Goal: Task Accomplishment & Management: Manage account settings

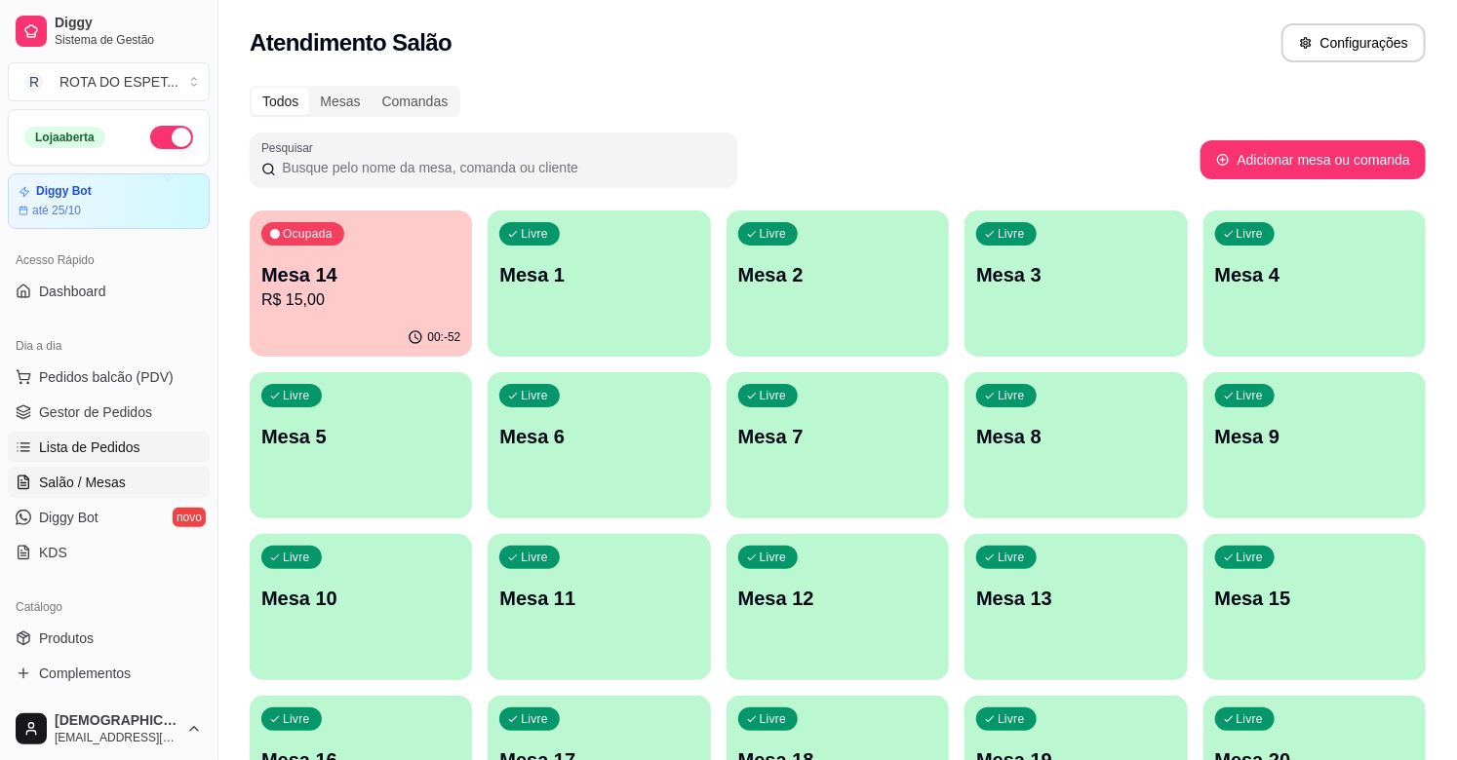
click at [101, 453] on span "Lista de Pedidos" at bounding box center [89, 447] width 101 height 19
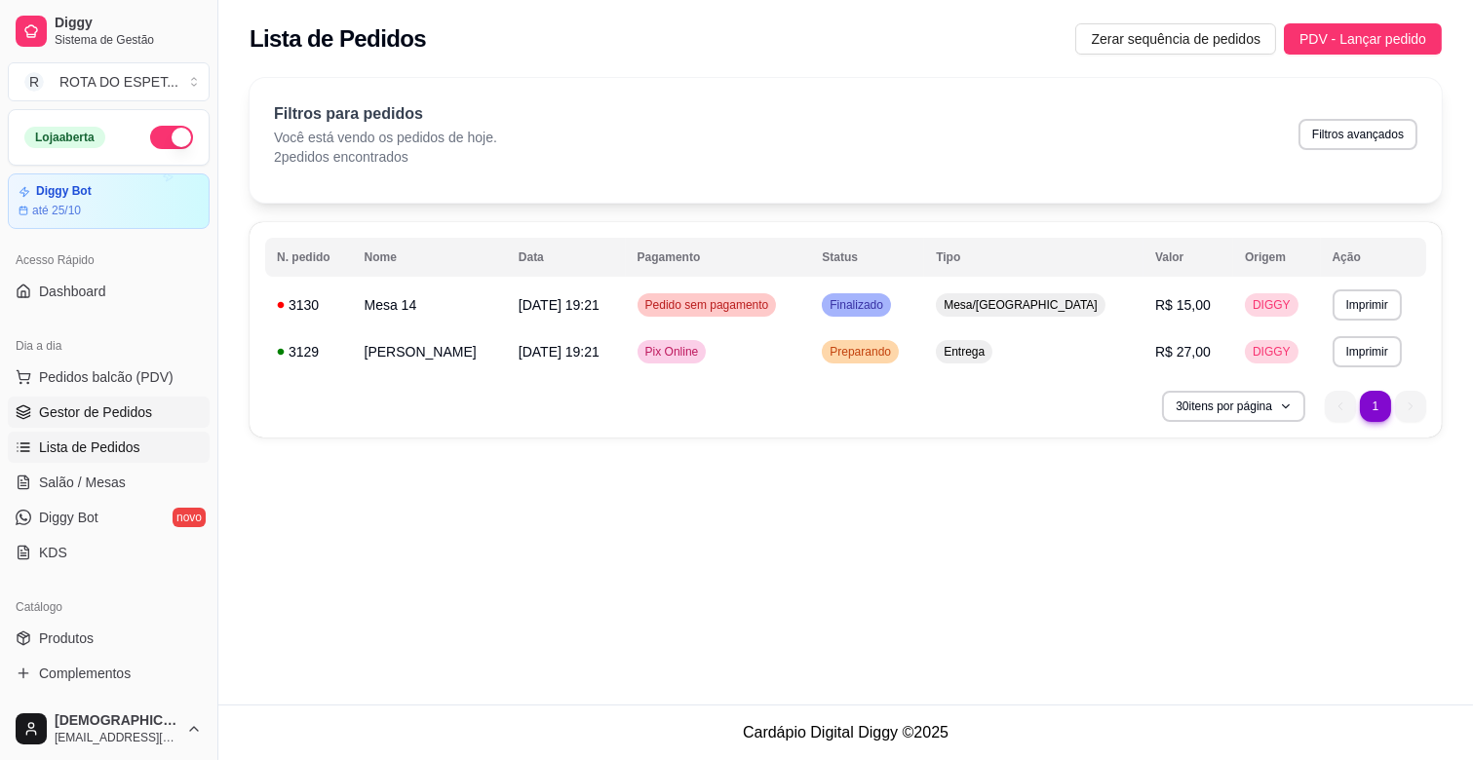
click at [97, 403] on span "Gestor de Pedidos" at bounding box center [95, 412] width 113 height 19
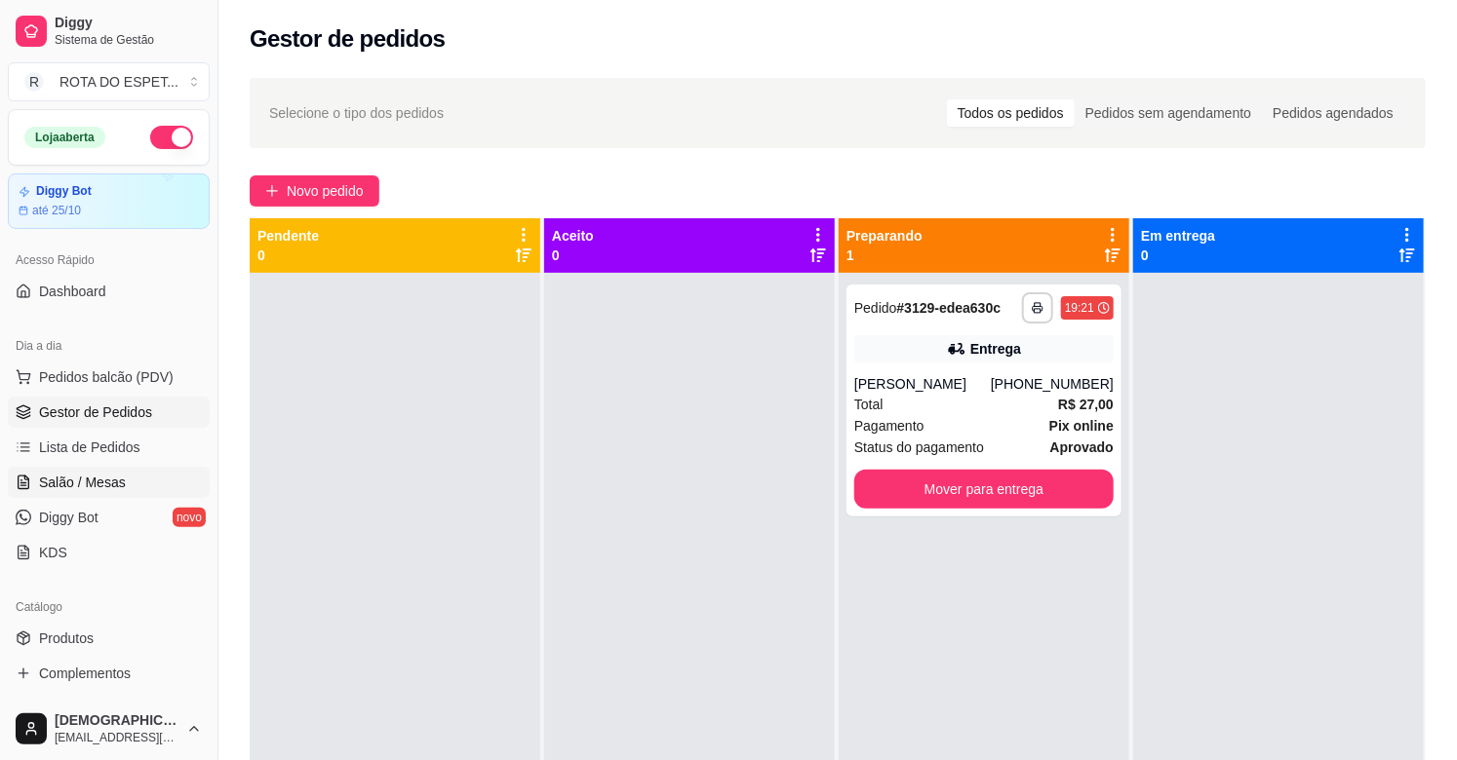
click at [123, 494] on link "Salão / Mesas" at bounding box center [109, 482] width 202 height 31
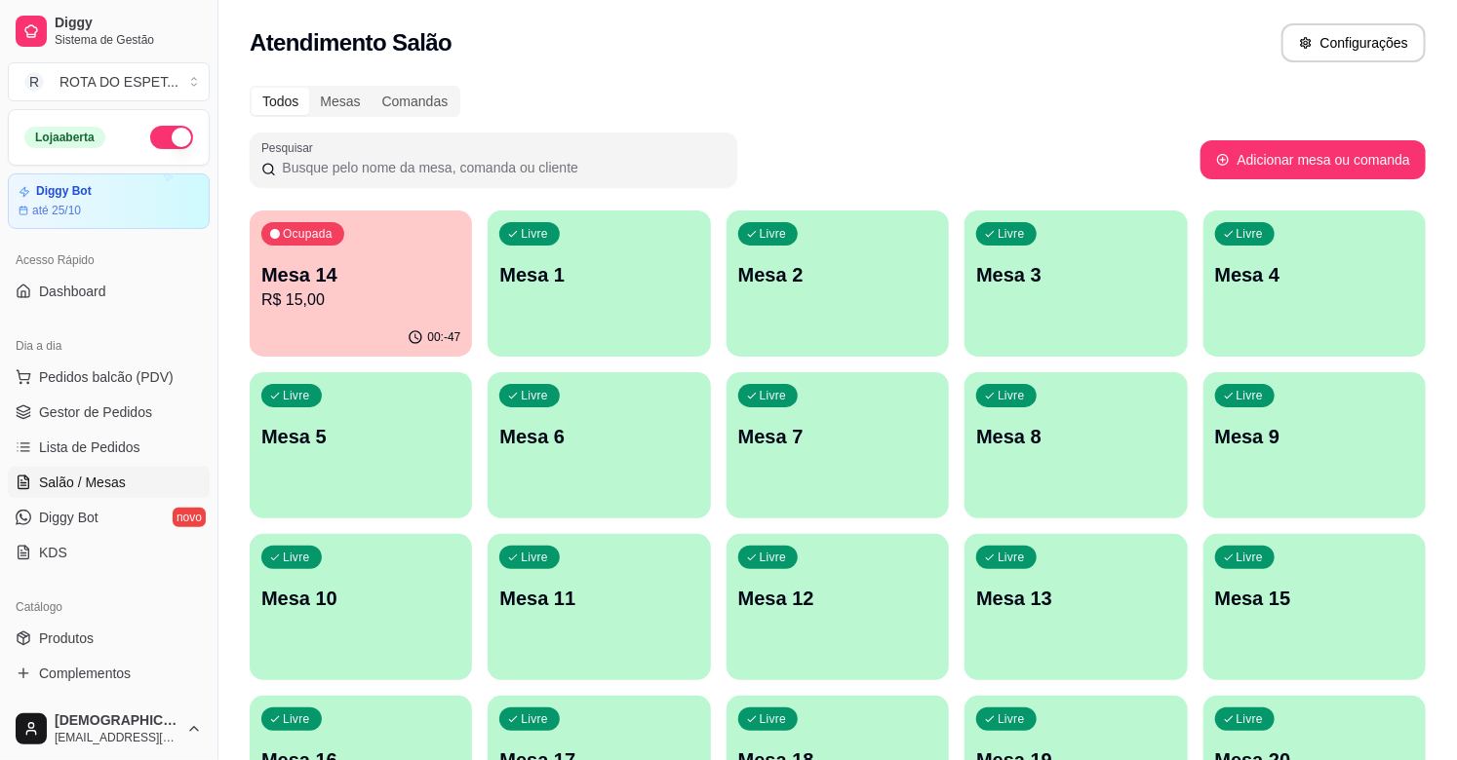
click at [1019, 84] on div "Todos Mesas Comandas Pesquisar Adicionar mesa ou comanda Ocupada Mesa 14 R$ 15,…" at bounding box center [837, 712] width 1238 height 1277
click at [70, 408] on span "Gestor de Pedidos" at bounding box center [95, 412] width 113 height 19
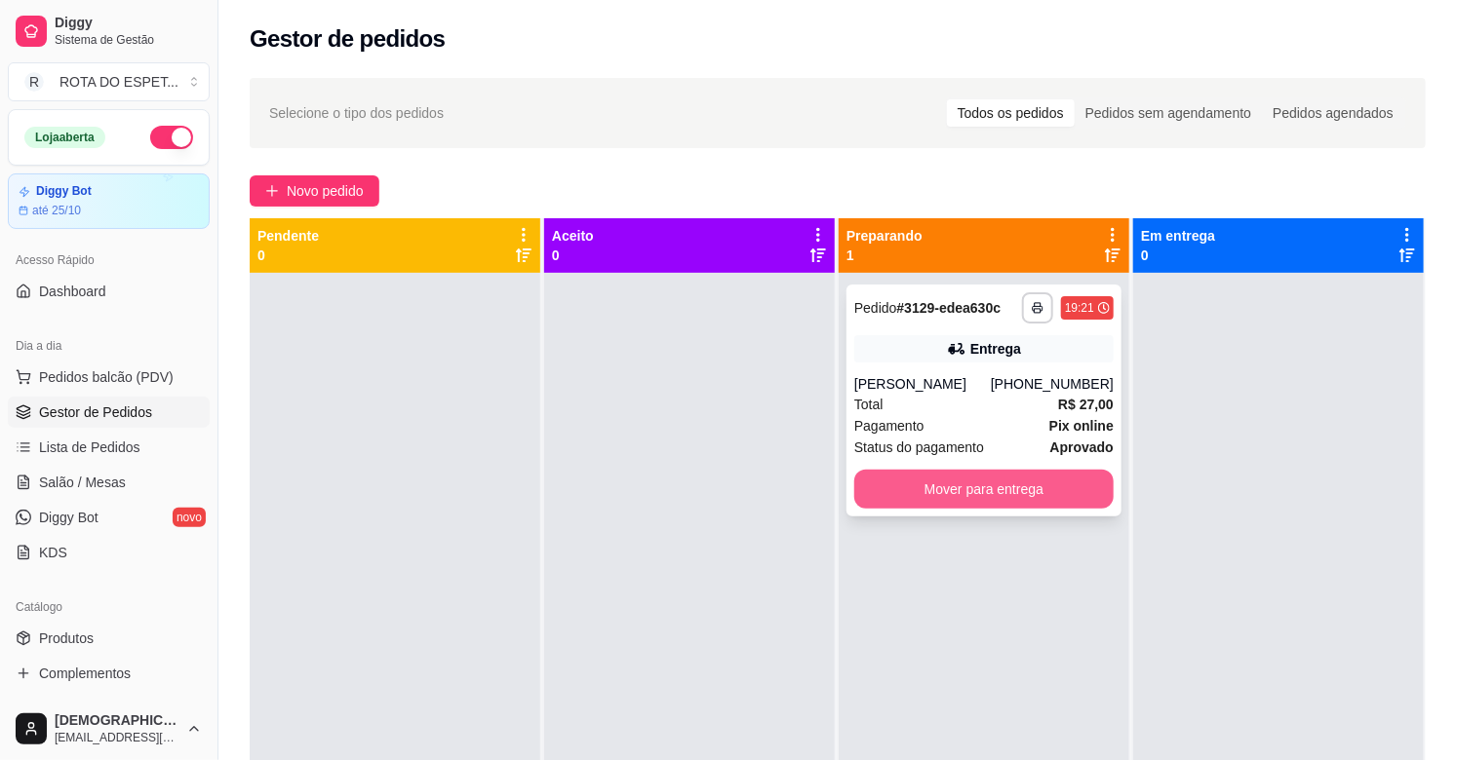
click at [933, 490] on button "Mover para entrega" at bounding box center [983, 489] width 259 height 39
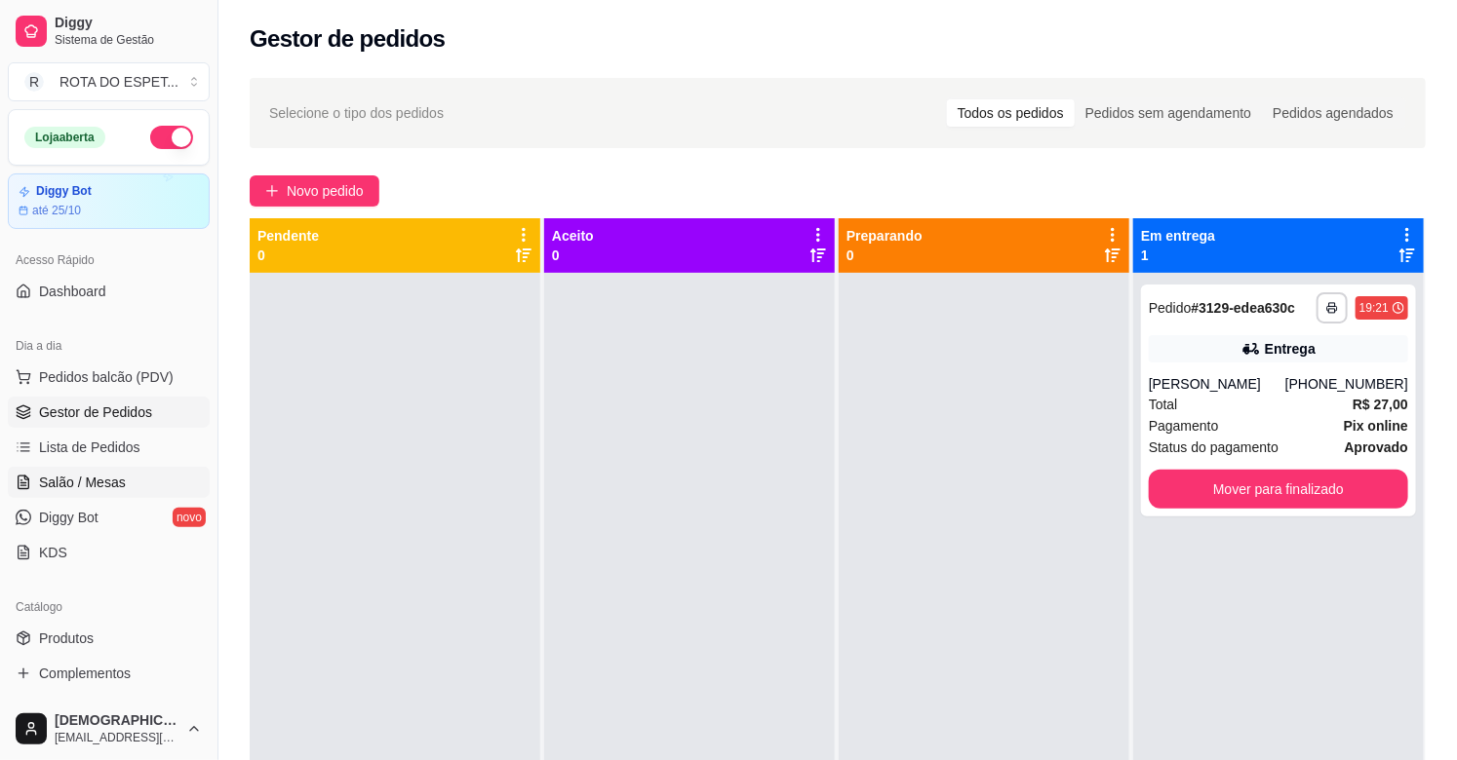
click at [103, 490] on span "Salão / Mesas" at bounding box center [82, 482] width 87 height 19
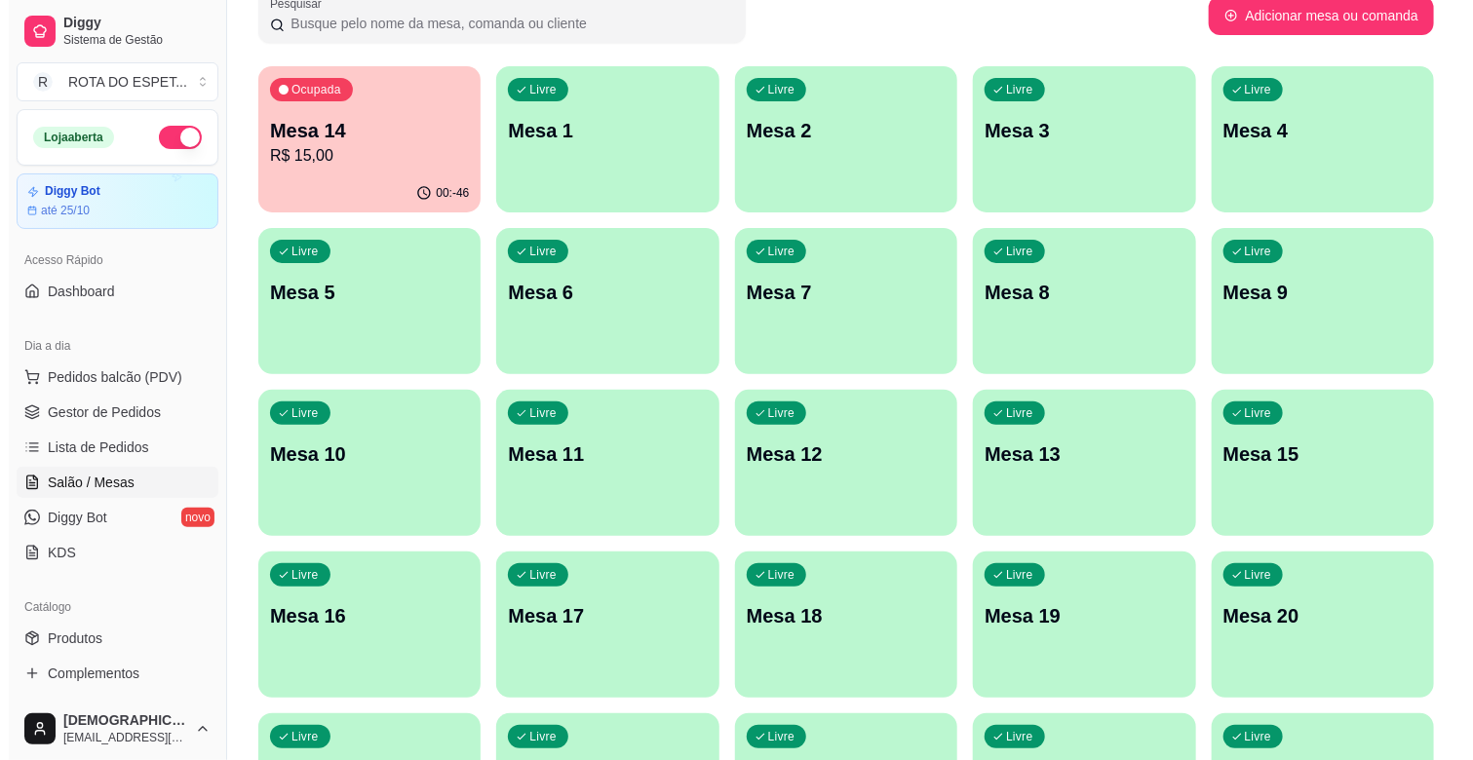
scroll to position [108, 0]
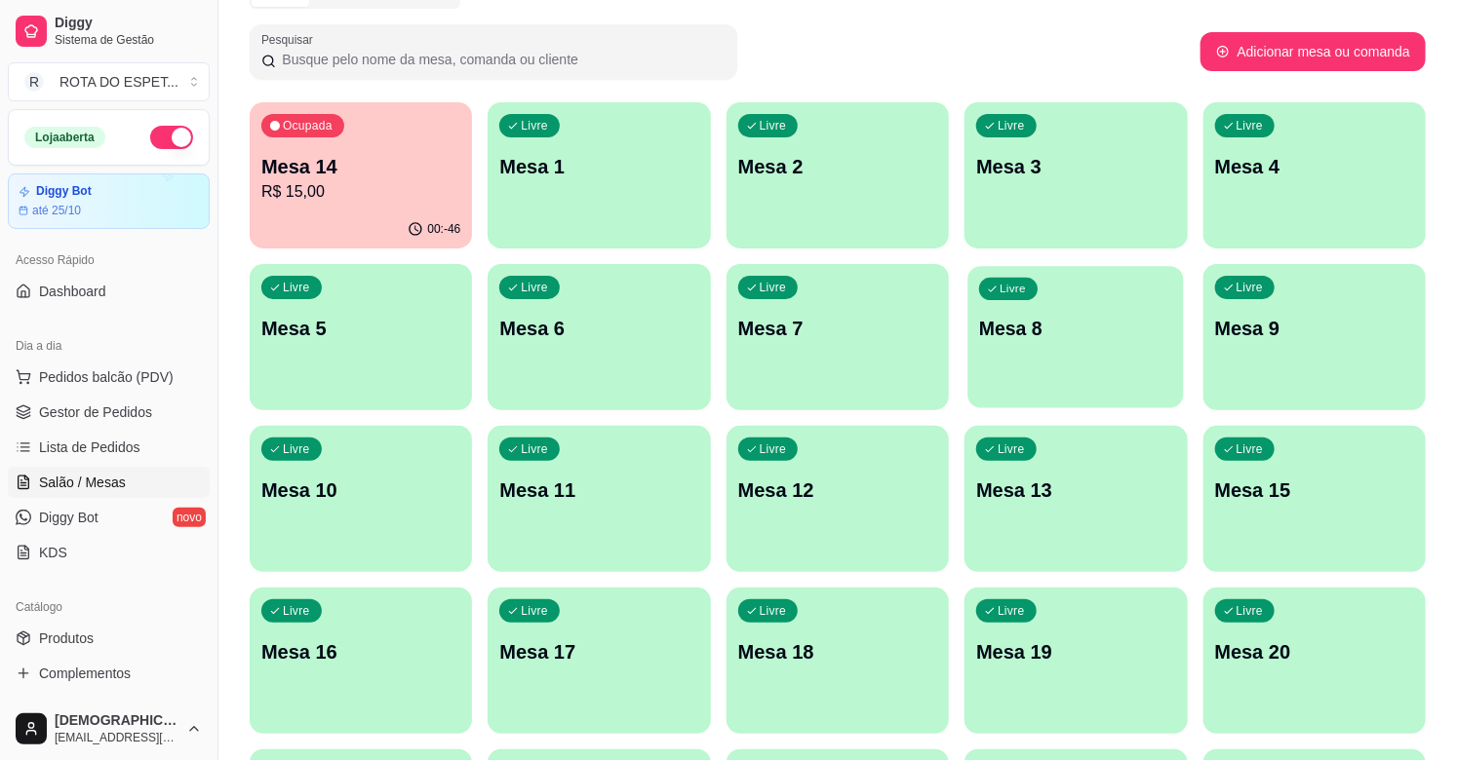
click at [1046, 381] on div "Livre Mesa 8" at bounding box center [1076, 325] width 216 height 119
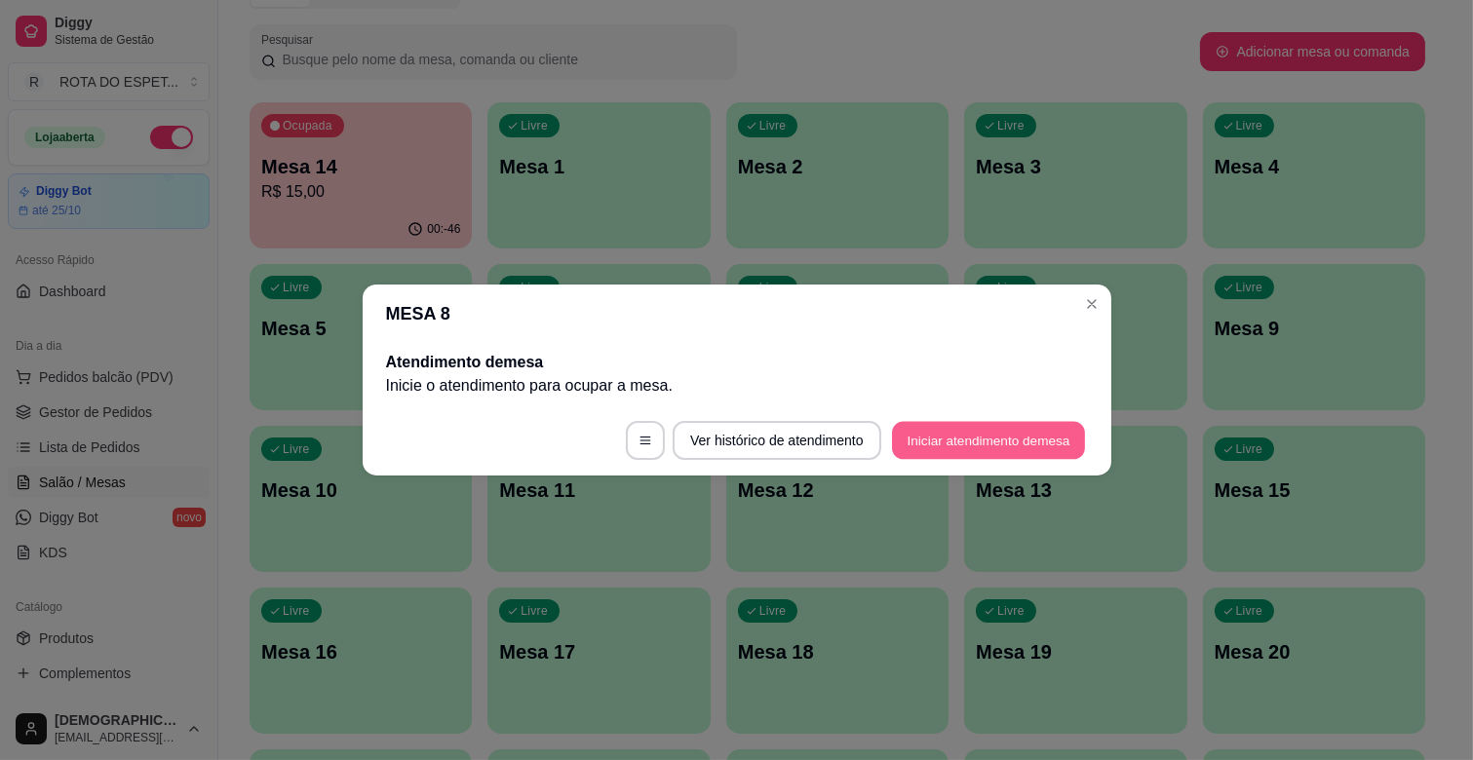
click at [1049, 437] on button "Iniciar atendimento de mesa" at bounding box center [988, 441] width 193 height 38
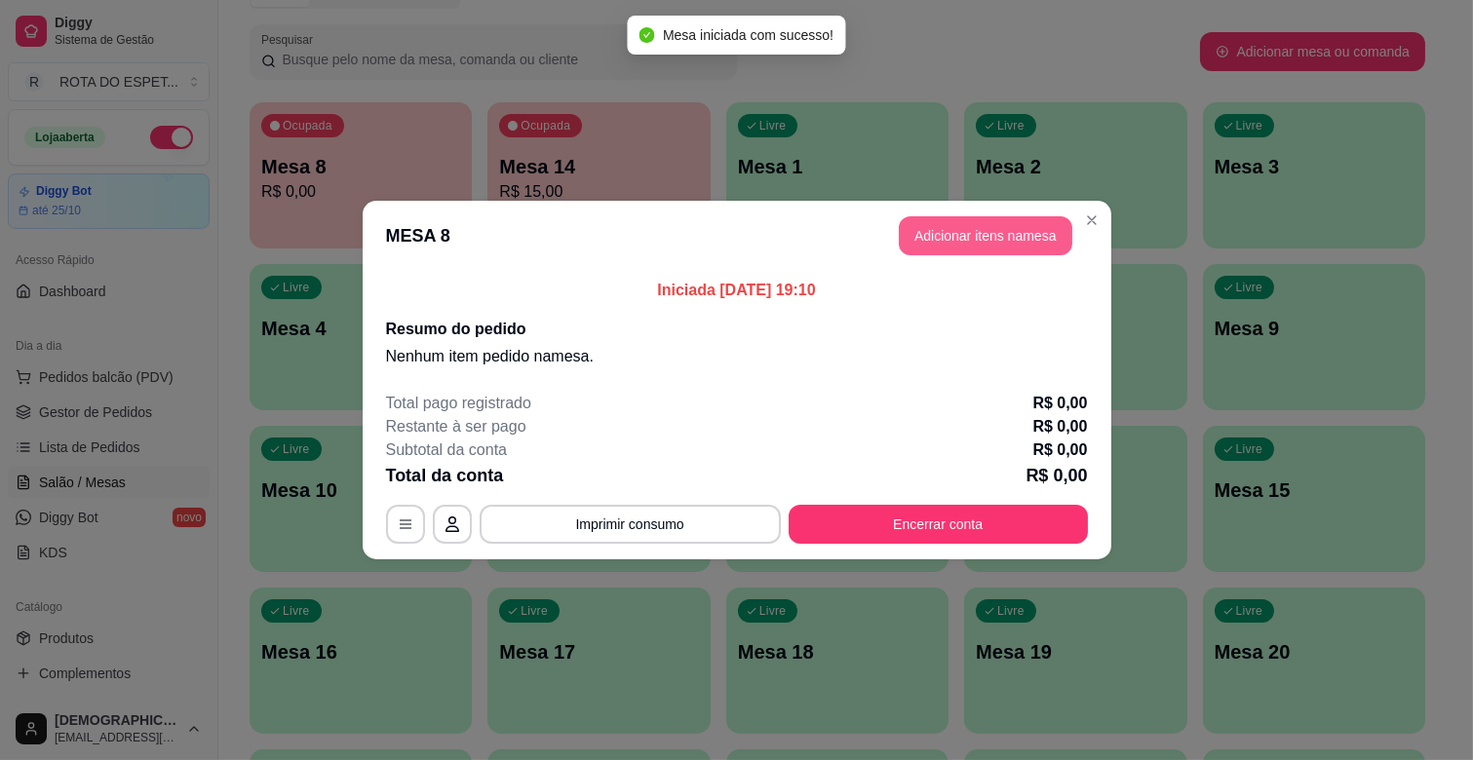
click at [1028, 234] on button "Adicionar itens na mesa" at bounding box center [986, 235] width 174 height 39
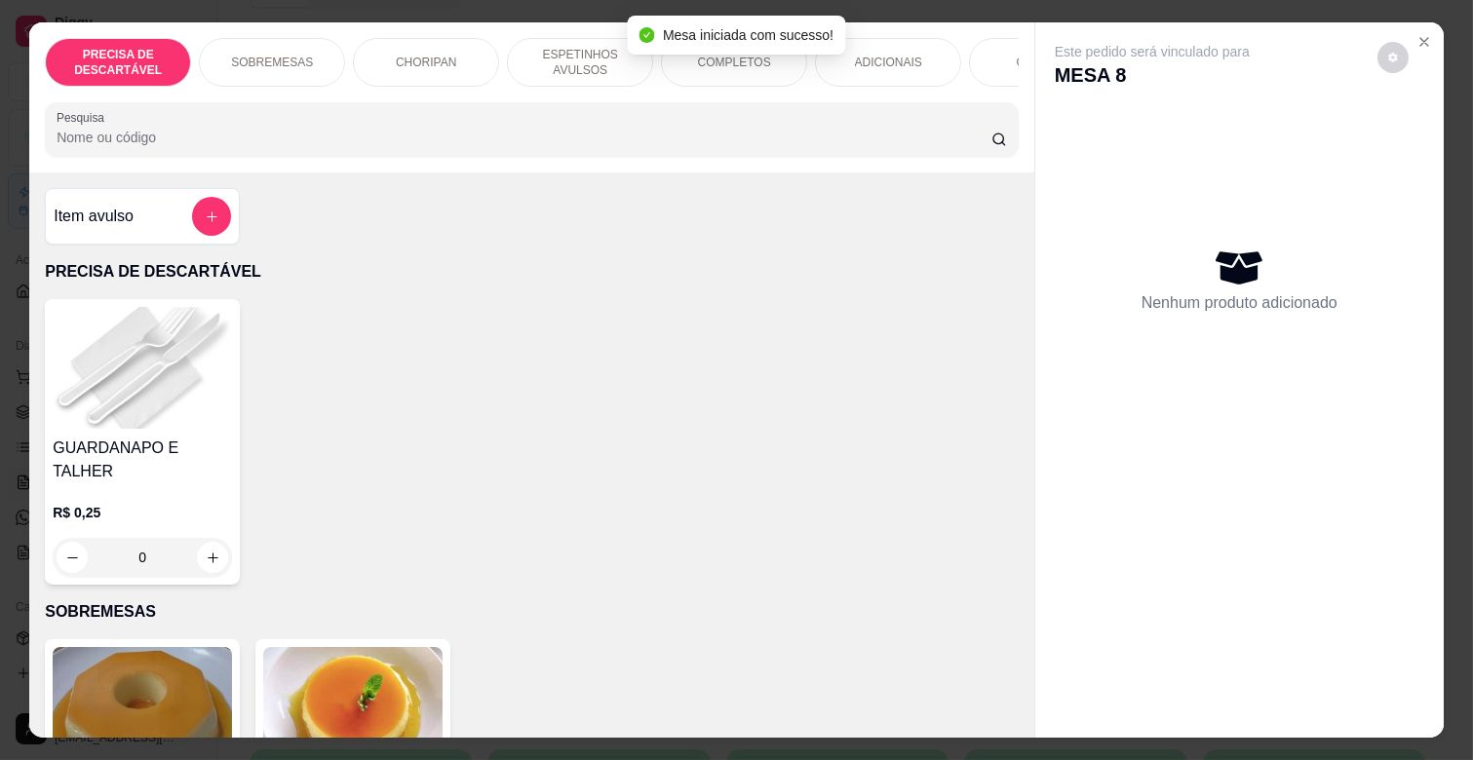
click at [694, 65] on div "COMPLETOS" at bounding box center [734, 62] width 146 height 49
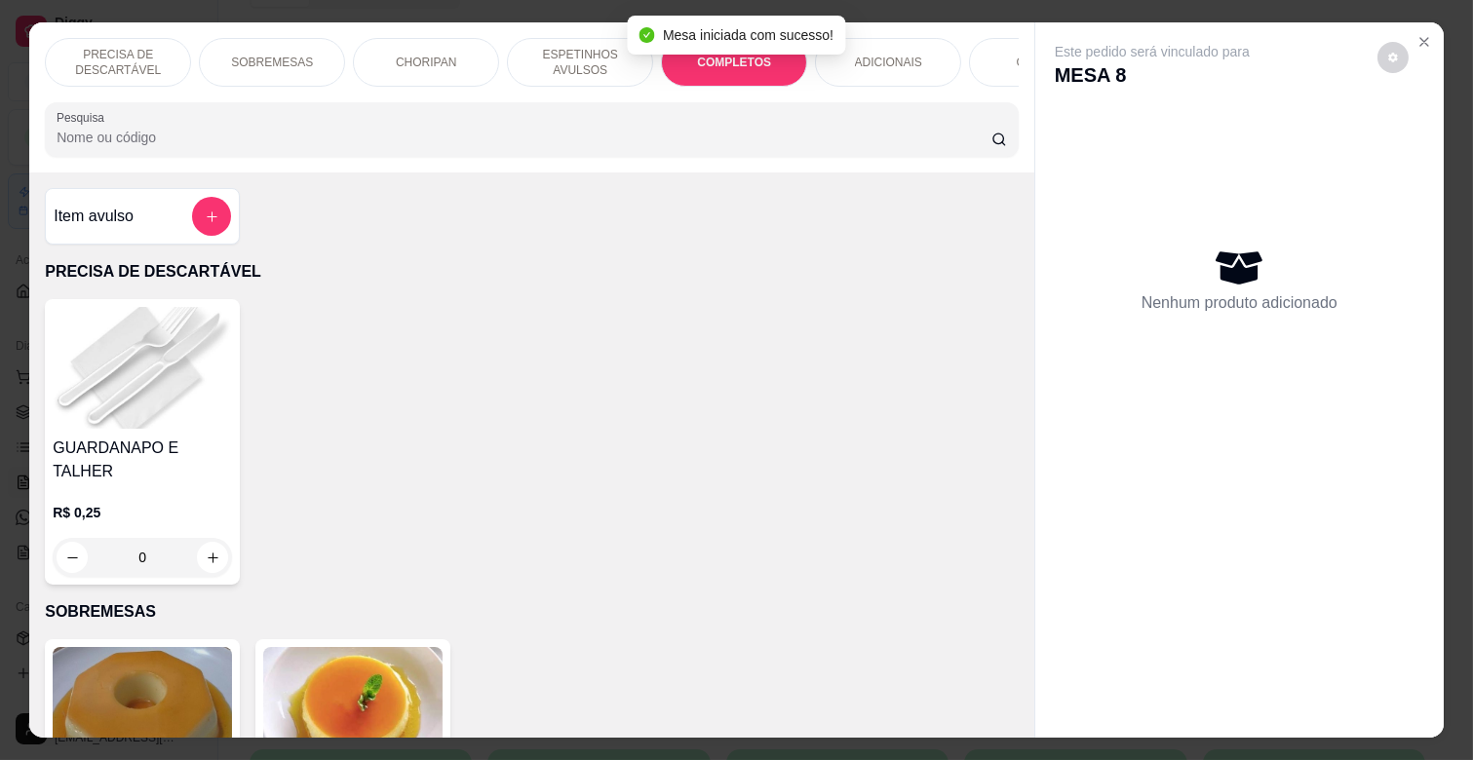
scroll to position [47, 0]
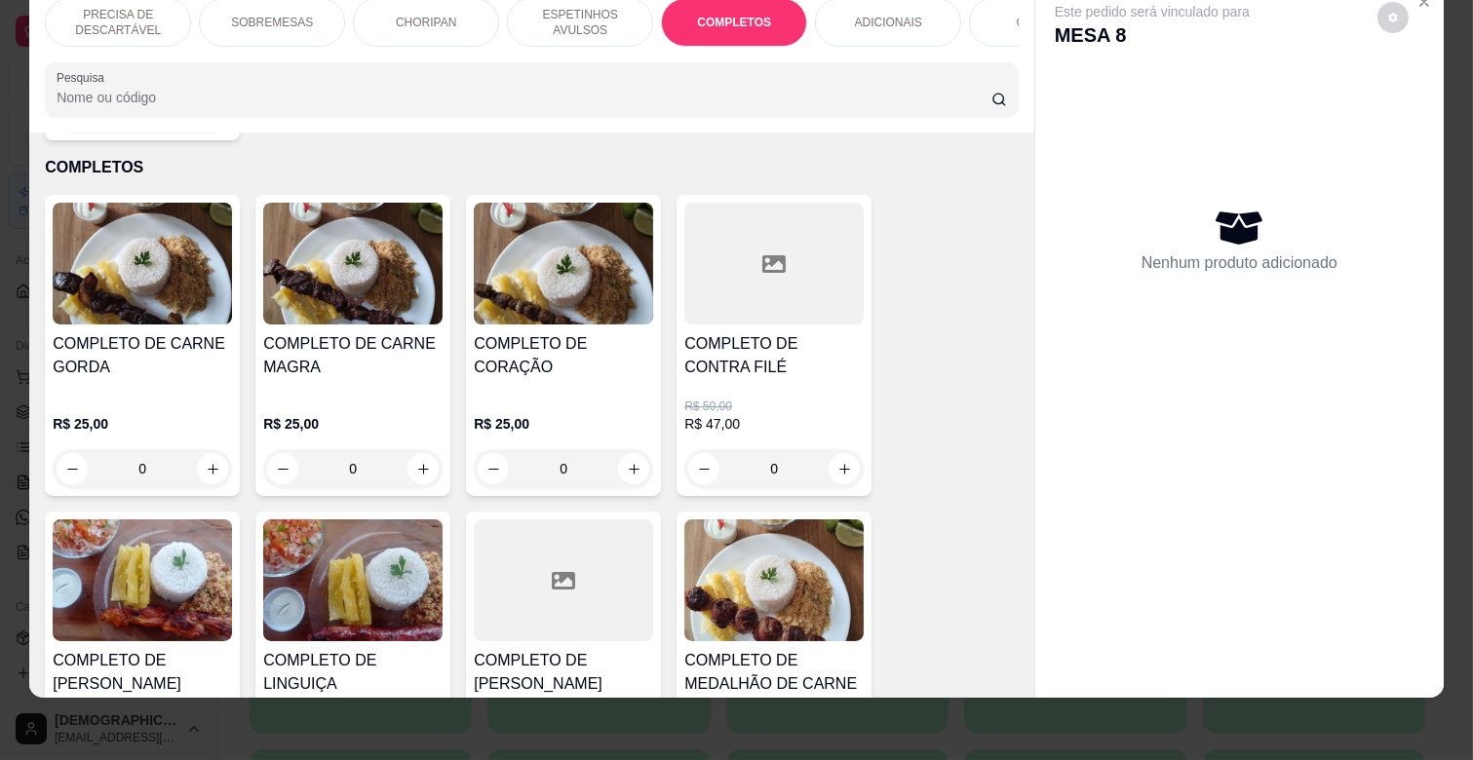
click at [186, 395] on div "R$ 25,00 0" at bounding box center [142, 442] width 179 height 94
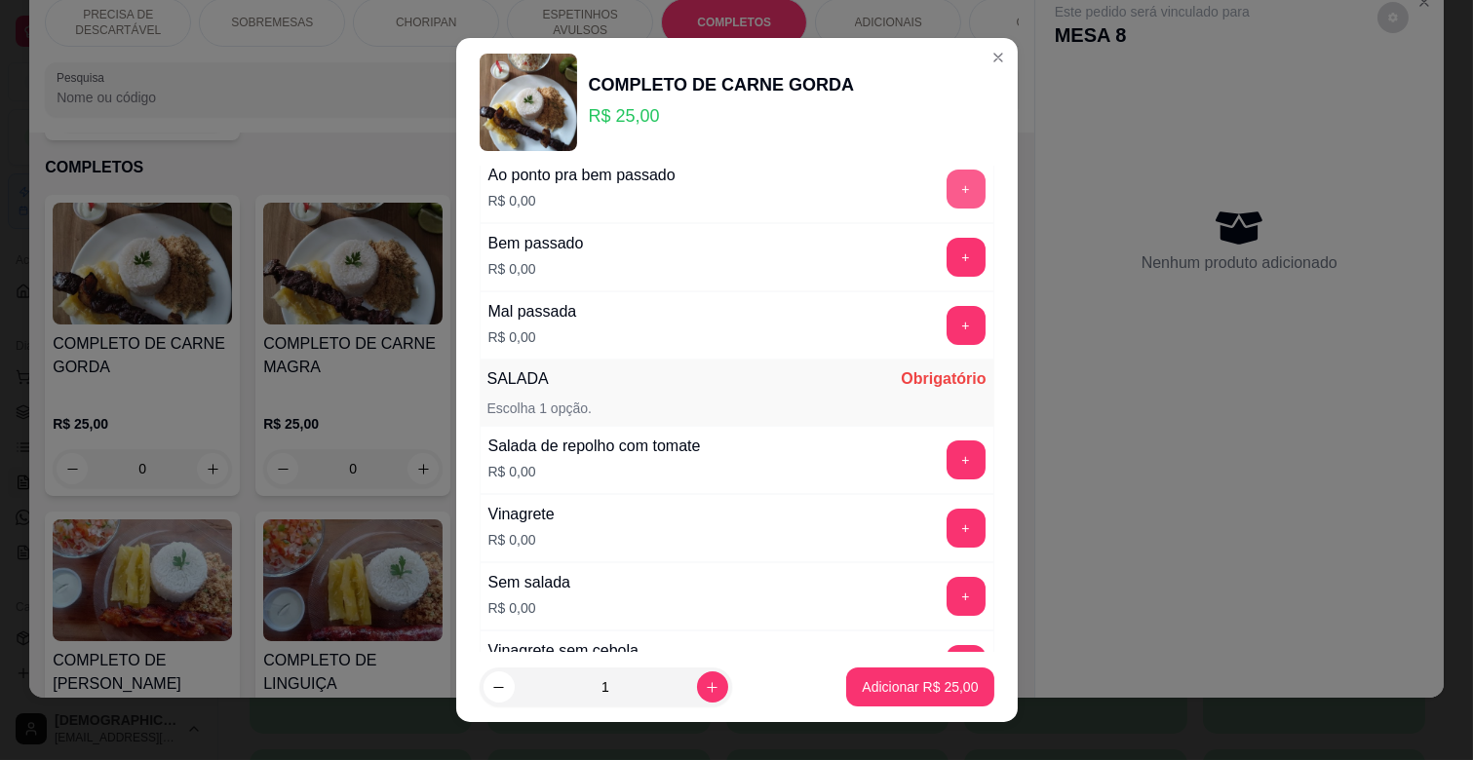
scroll to position [216, 0]
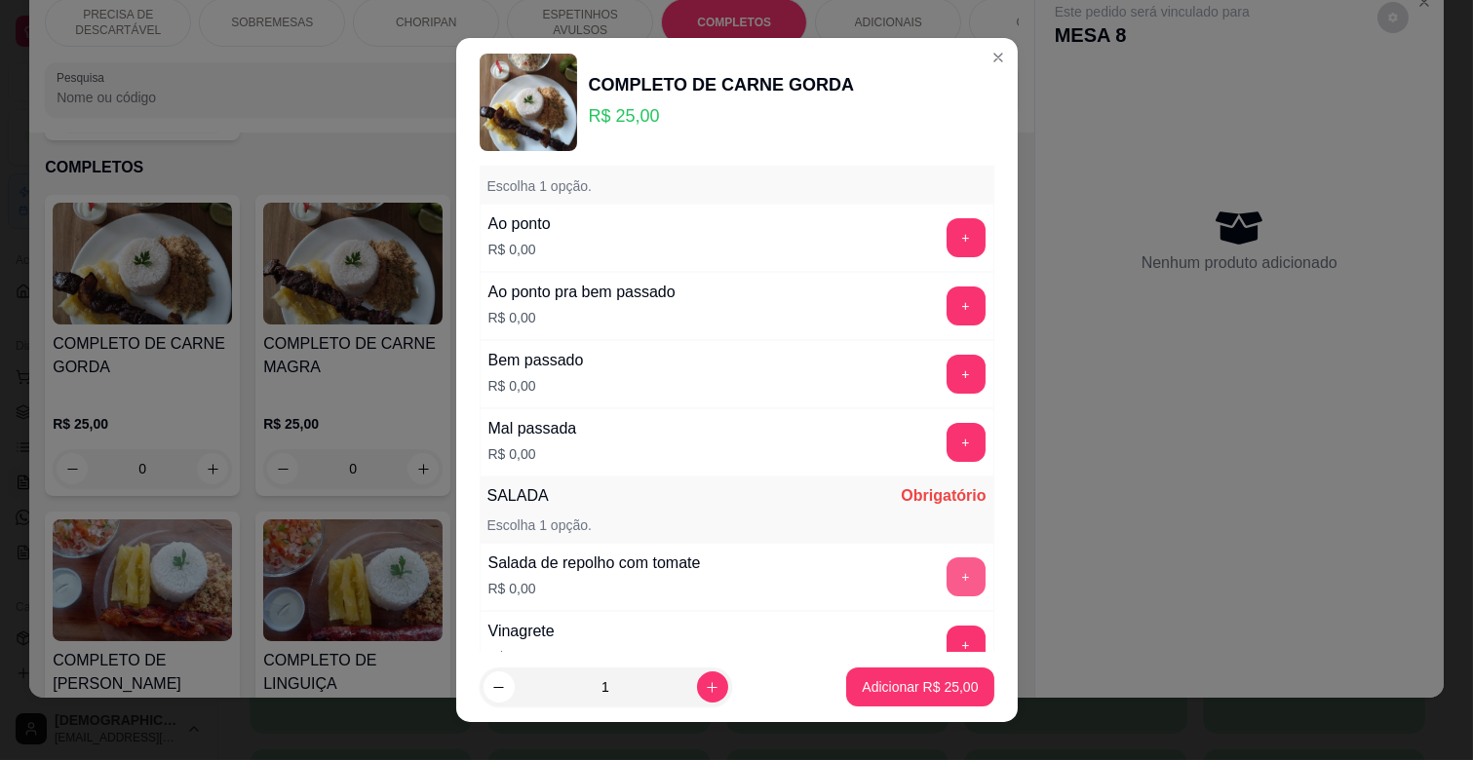
click at [947, 571] on button "+" at bounding box center [966, 577] width 39 height 39
click at [947, 232] on button "+" at bounding box center [966, 237] width 39 height 39
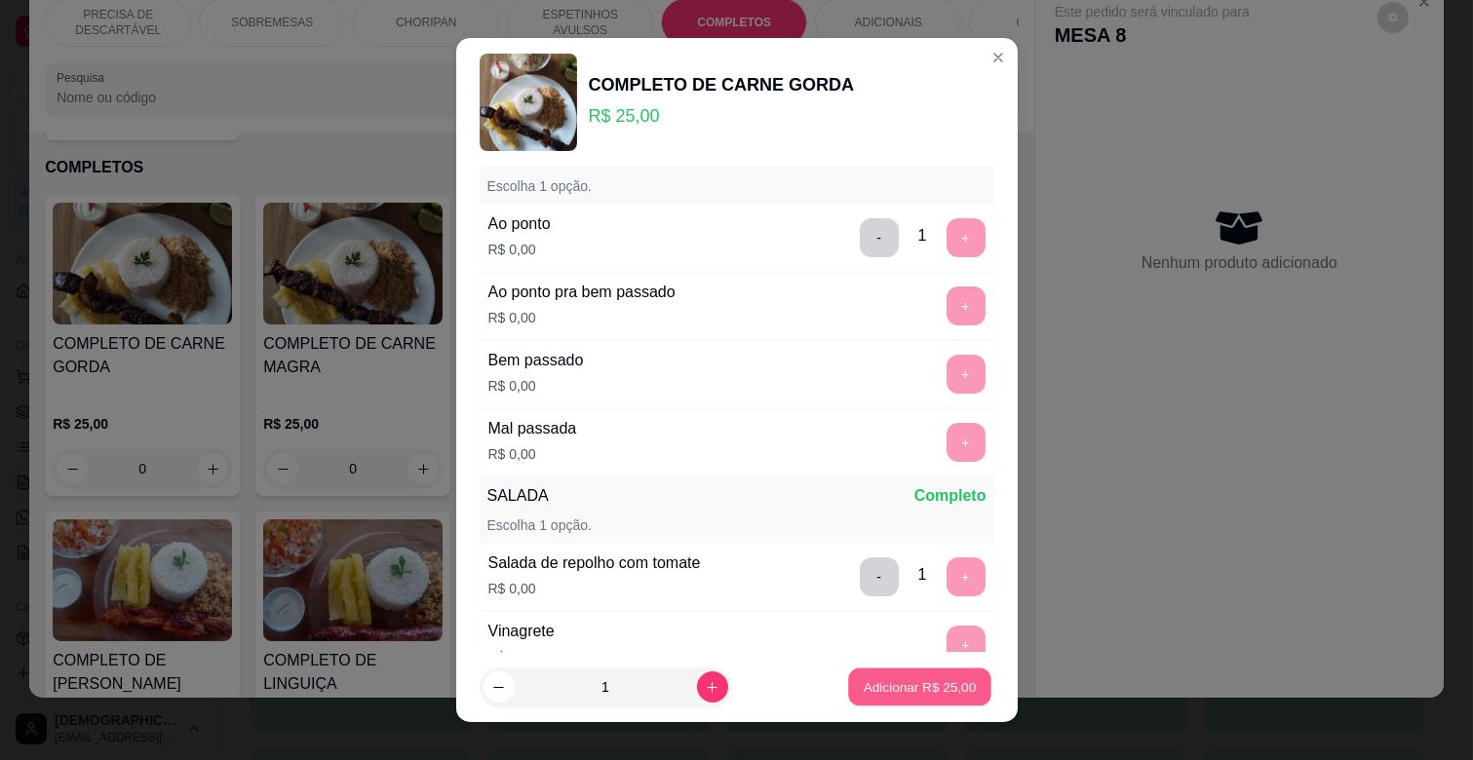
click at [928, 700] on button "Adicionar R$ 25,00" at bounding box center [920, 688] width 143 height 38
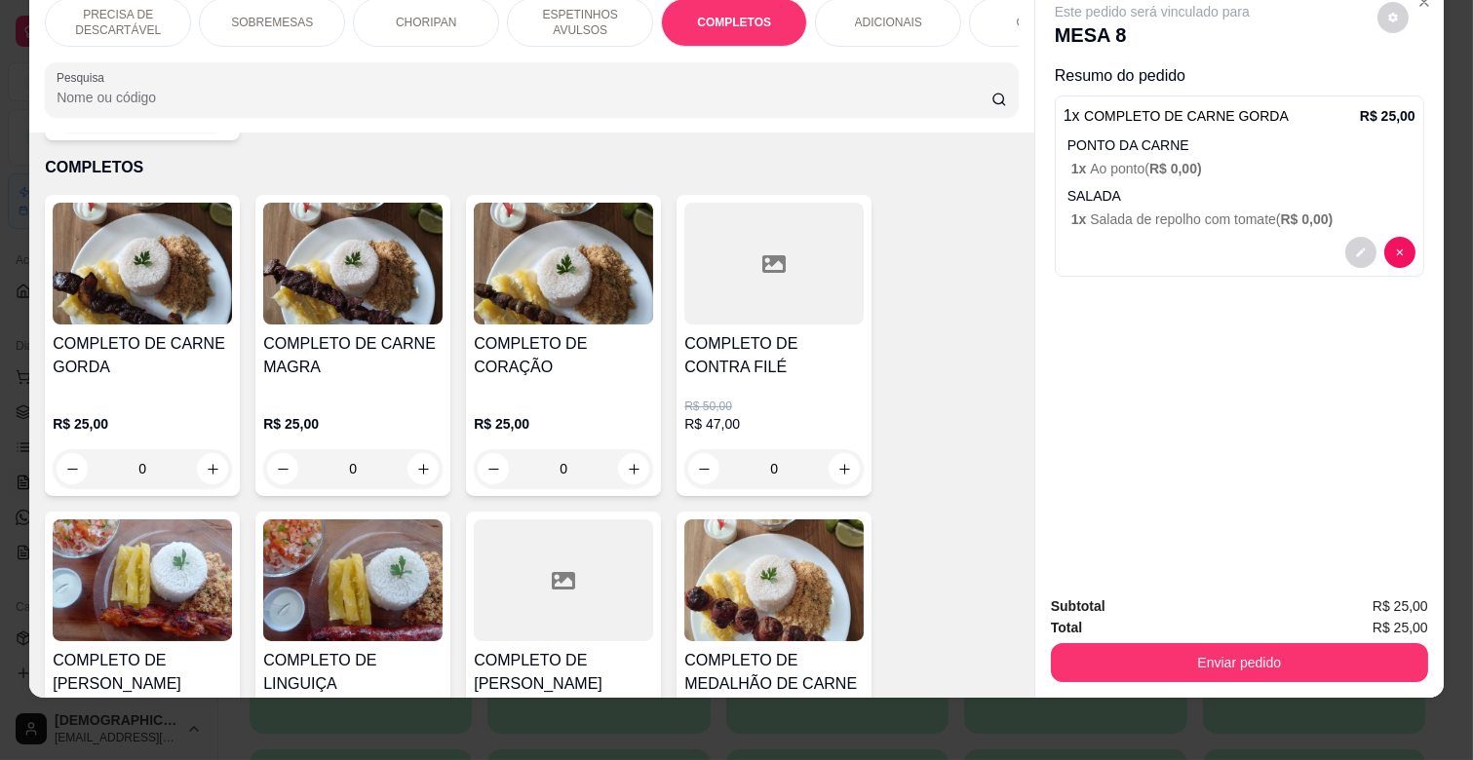
click at [617, 17] on p "ESPETINHOS AVULSOS" at bounding box center [580, 22] width 113 height 31
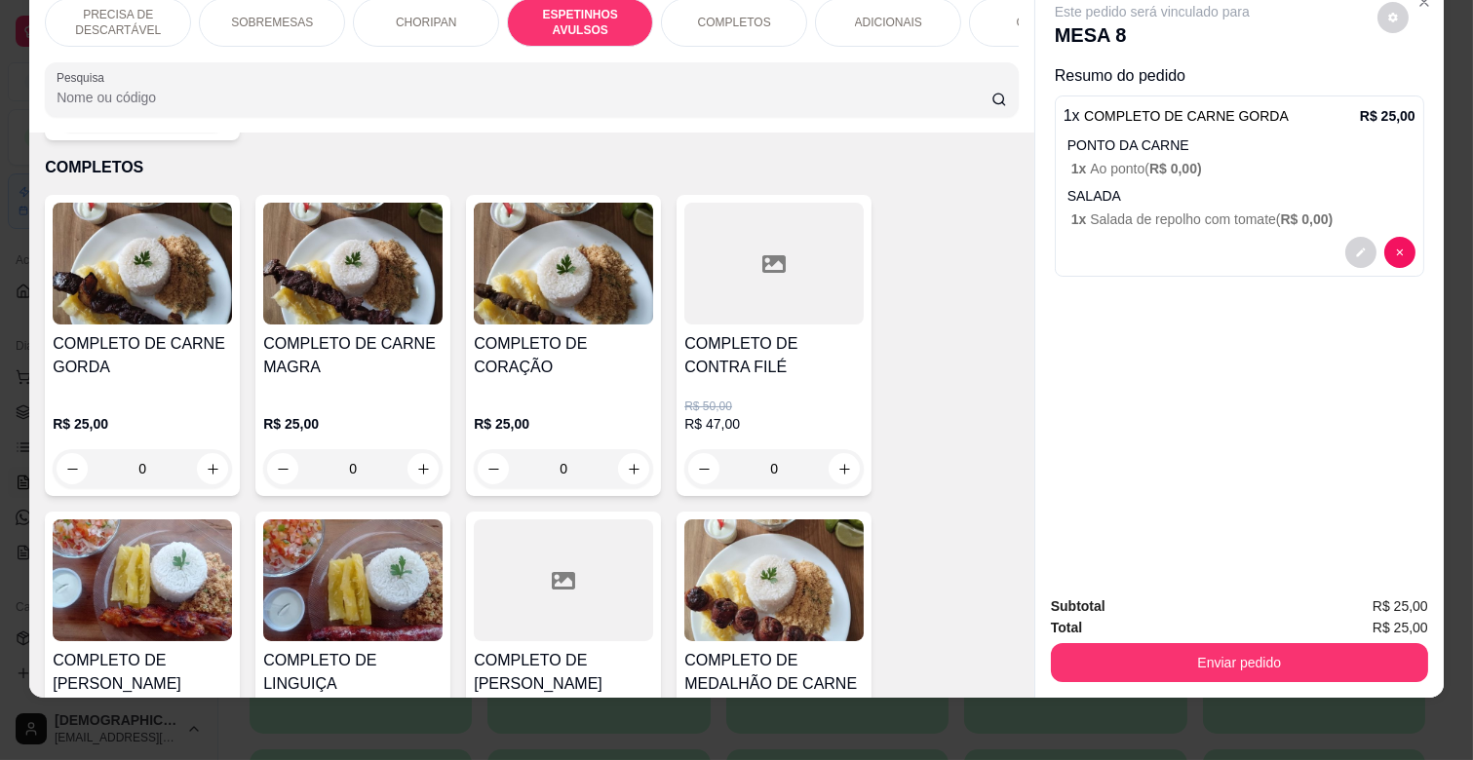
scroll to position [1076, 0]
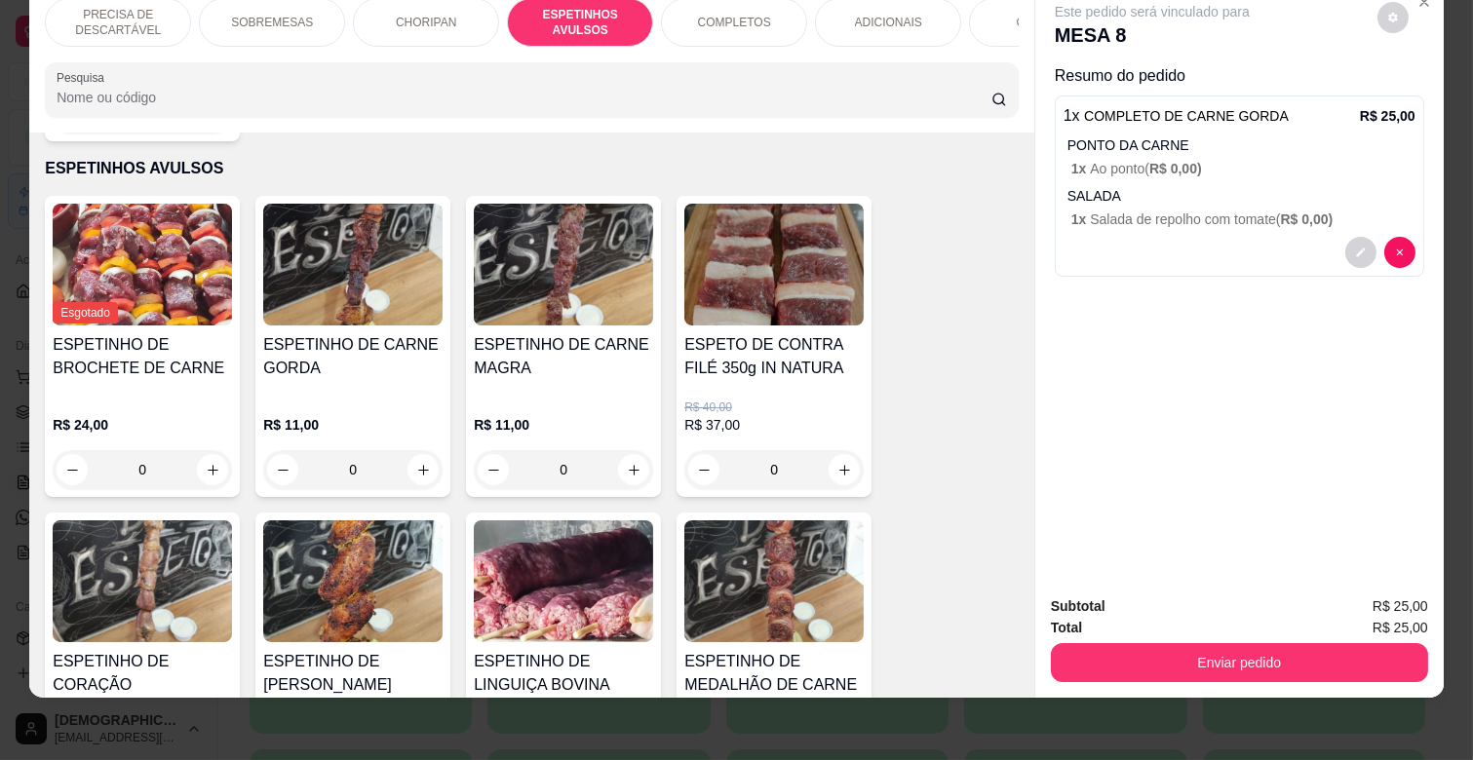
click at [568, 345] on h4 "ESPETINHO DE CARNE MAGRA" at bounding box center [563, 356] width 179 height 47
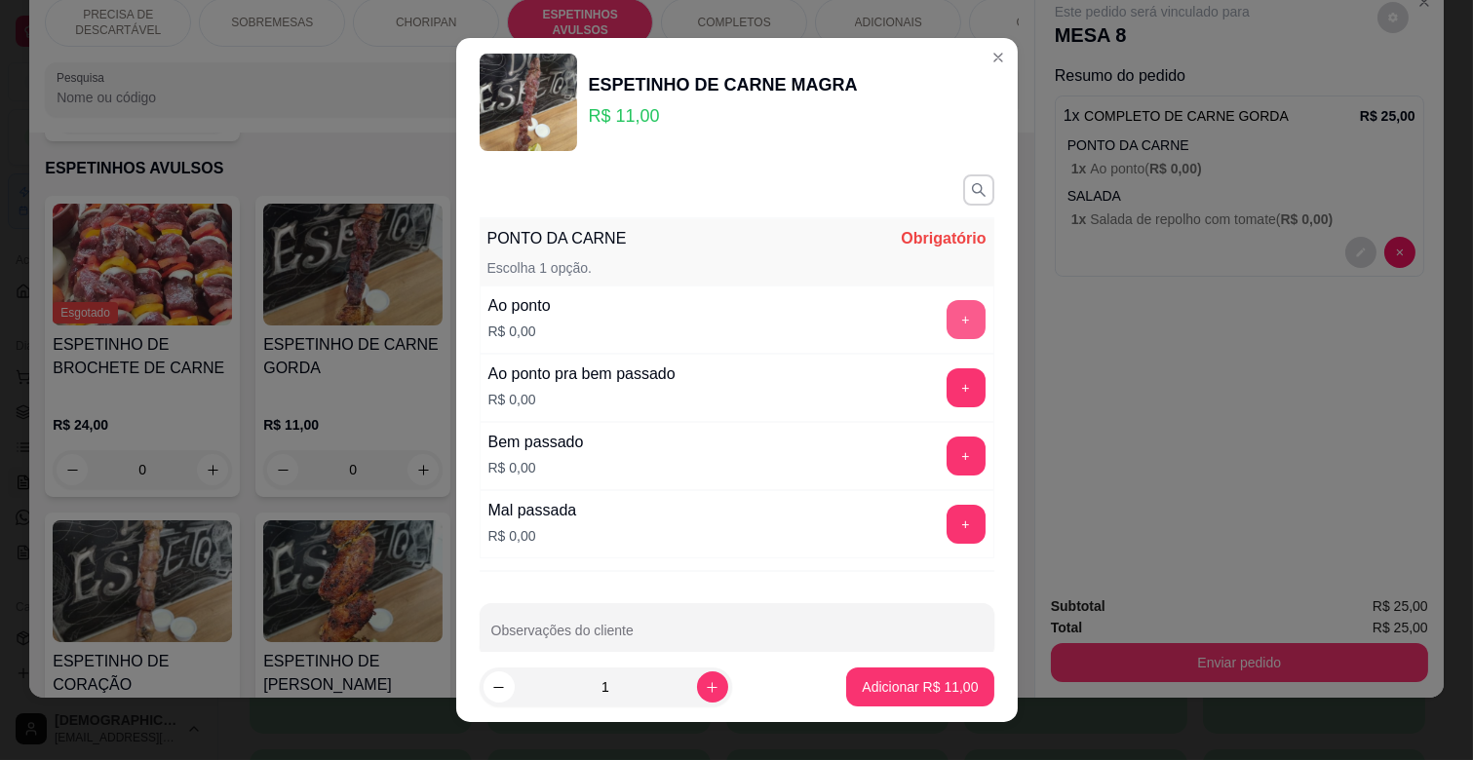
click at [947, 312] on button "+" at bounding box center [966, 319] width 39 height 39
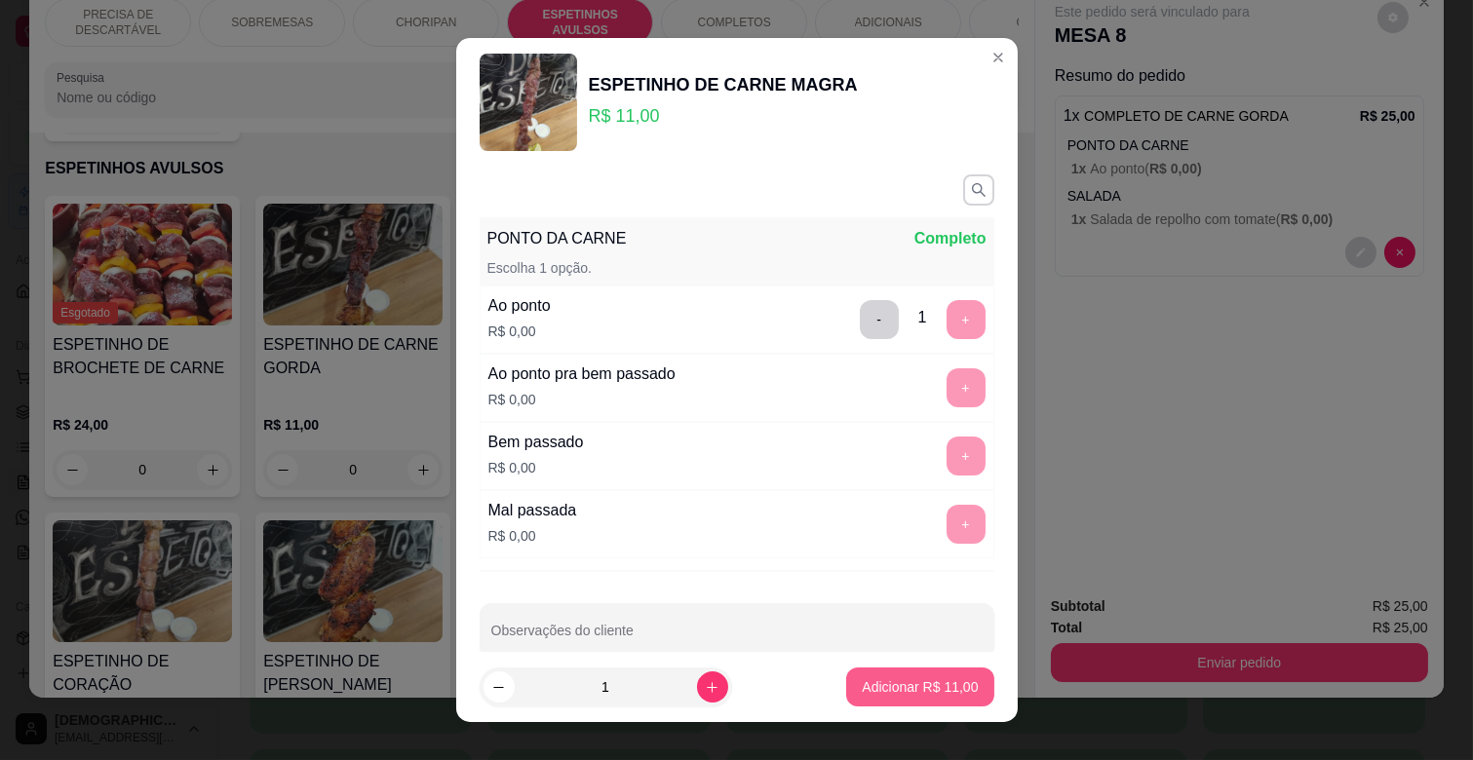
click at [937, 695] on p "Adicionar R$ 11,00" at bounding box center [920, 687] width 116 height 19
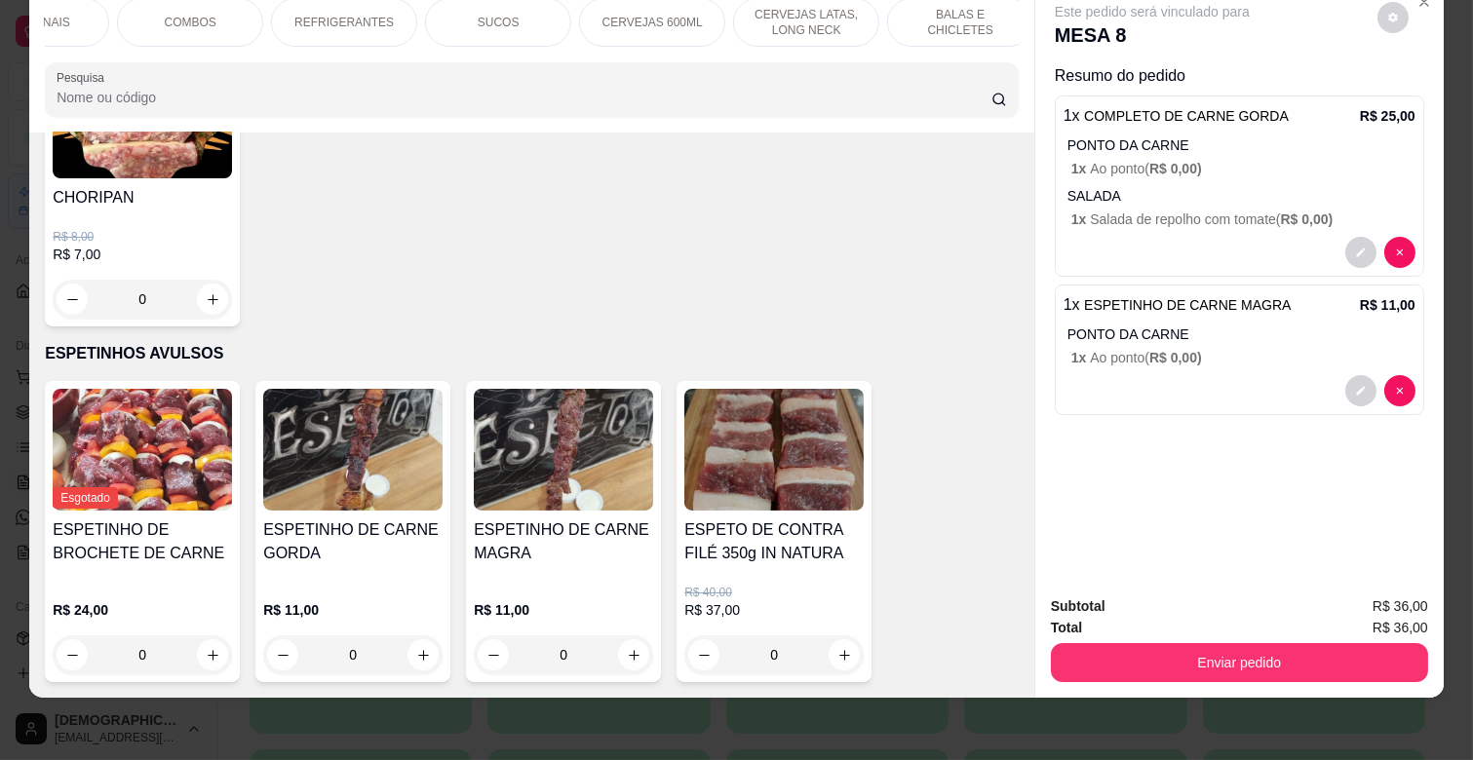
scroll to position [860, 0]
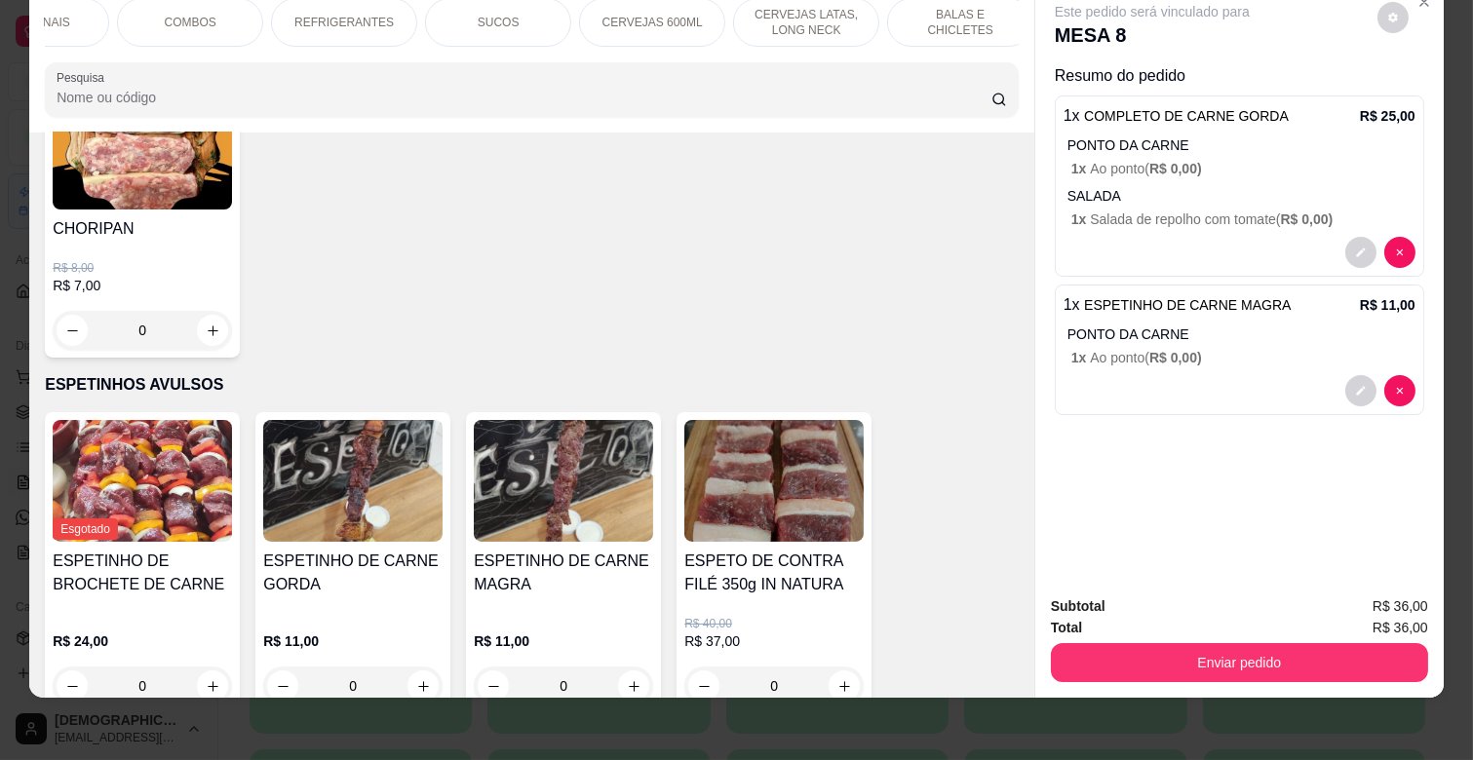
click at [459, 6] on div "SUCOS" at bounding box center [498, 22] width 146 height 49
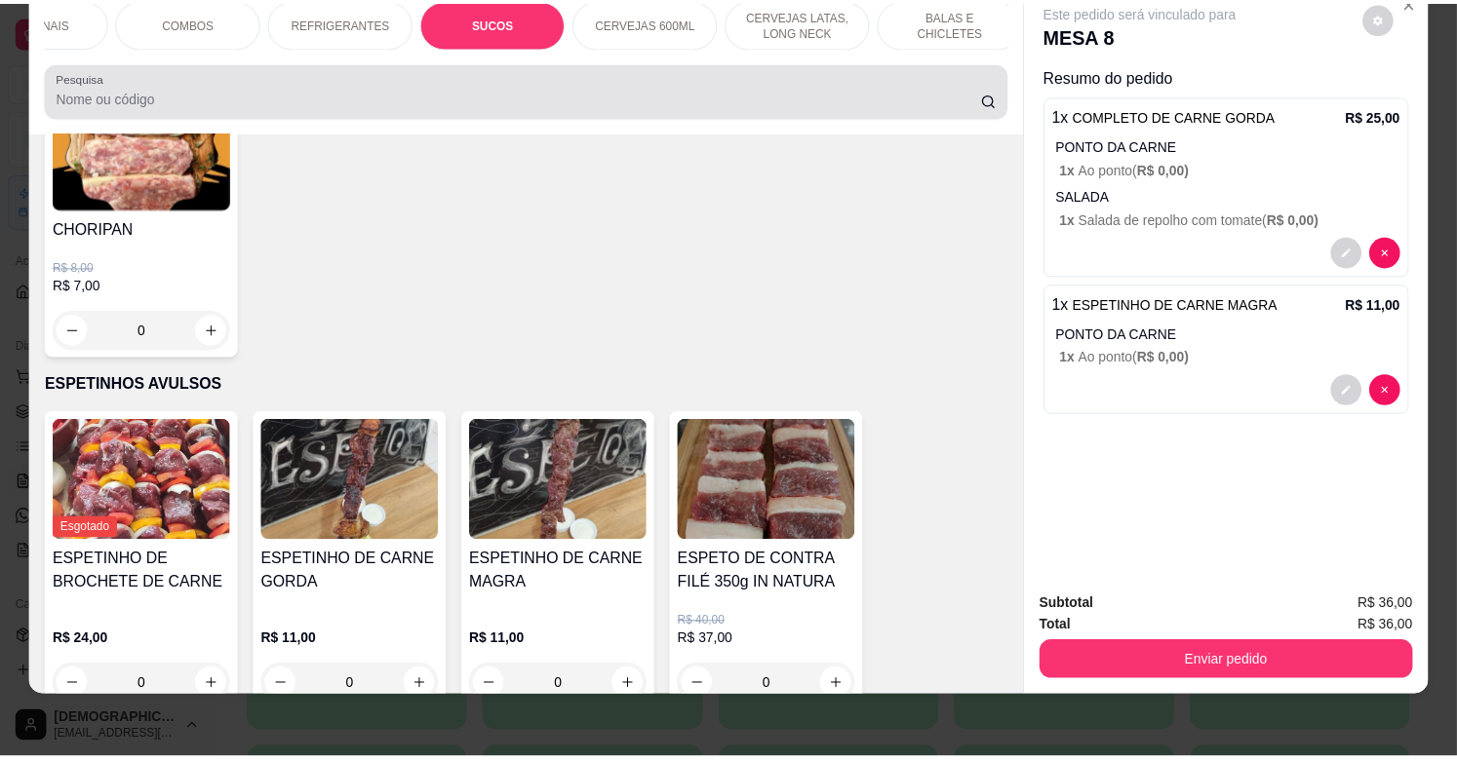
scroll to position [6068, 0]
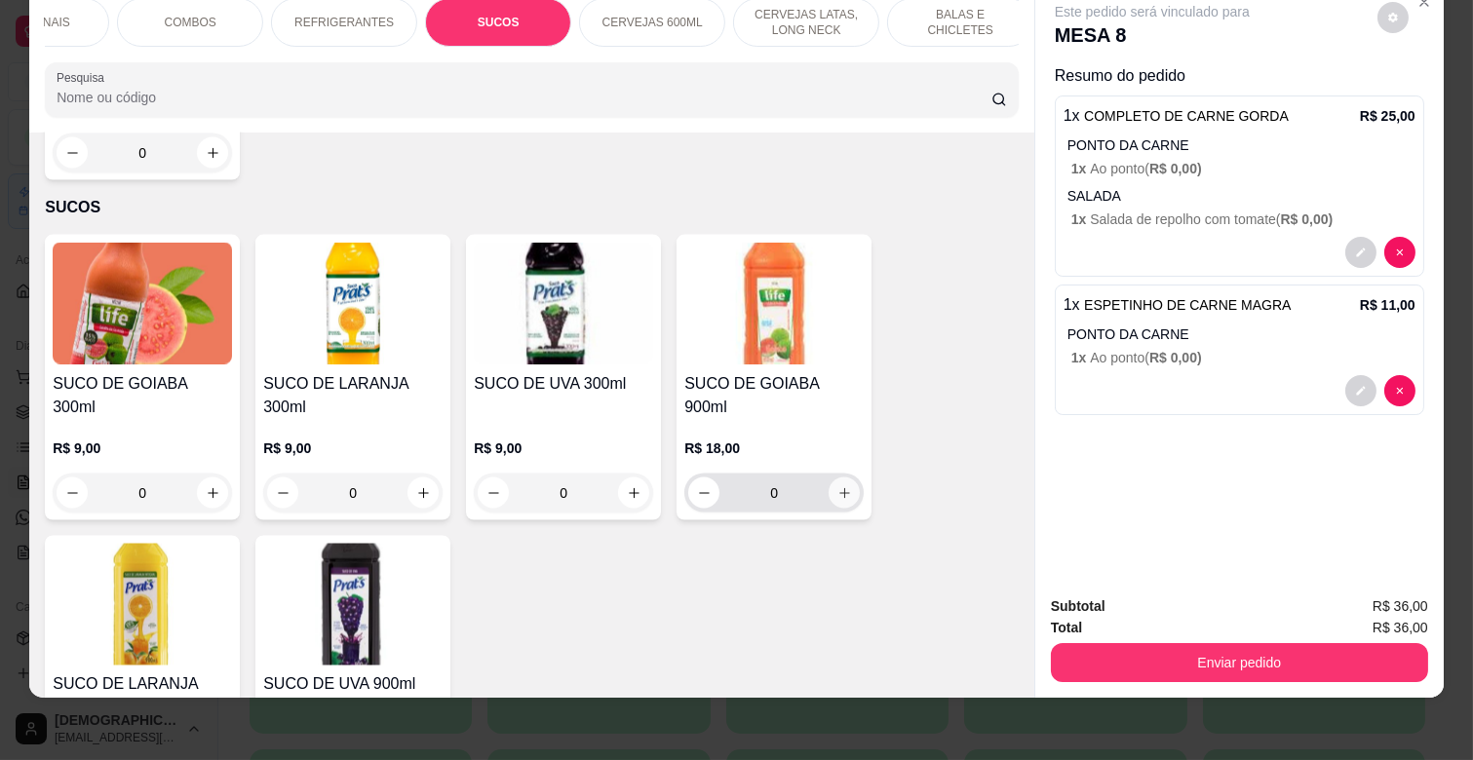
click at [829, 478] on button "increase-product-quantity" at bounding box center [844, 493] width 31 height 31
type input "1"
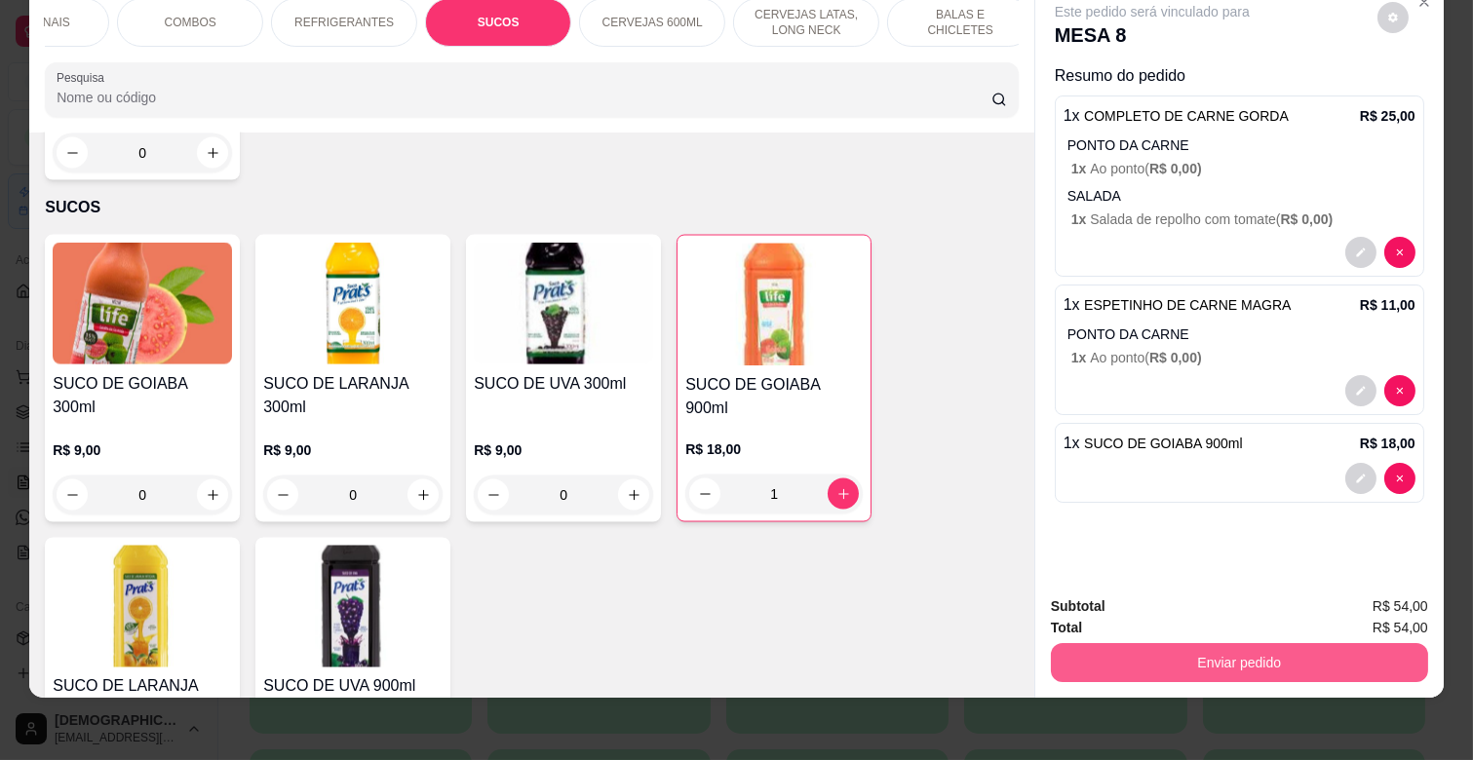
click at [1230, 647] on button "Enviar pedido" at bounding box center [1239, 662] width 377 height 39
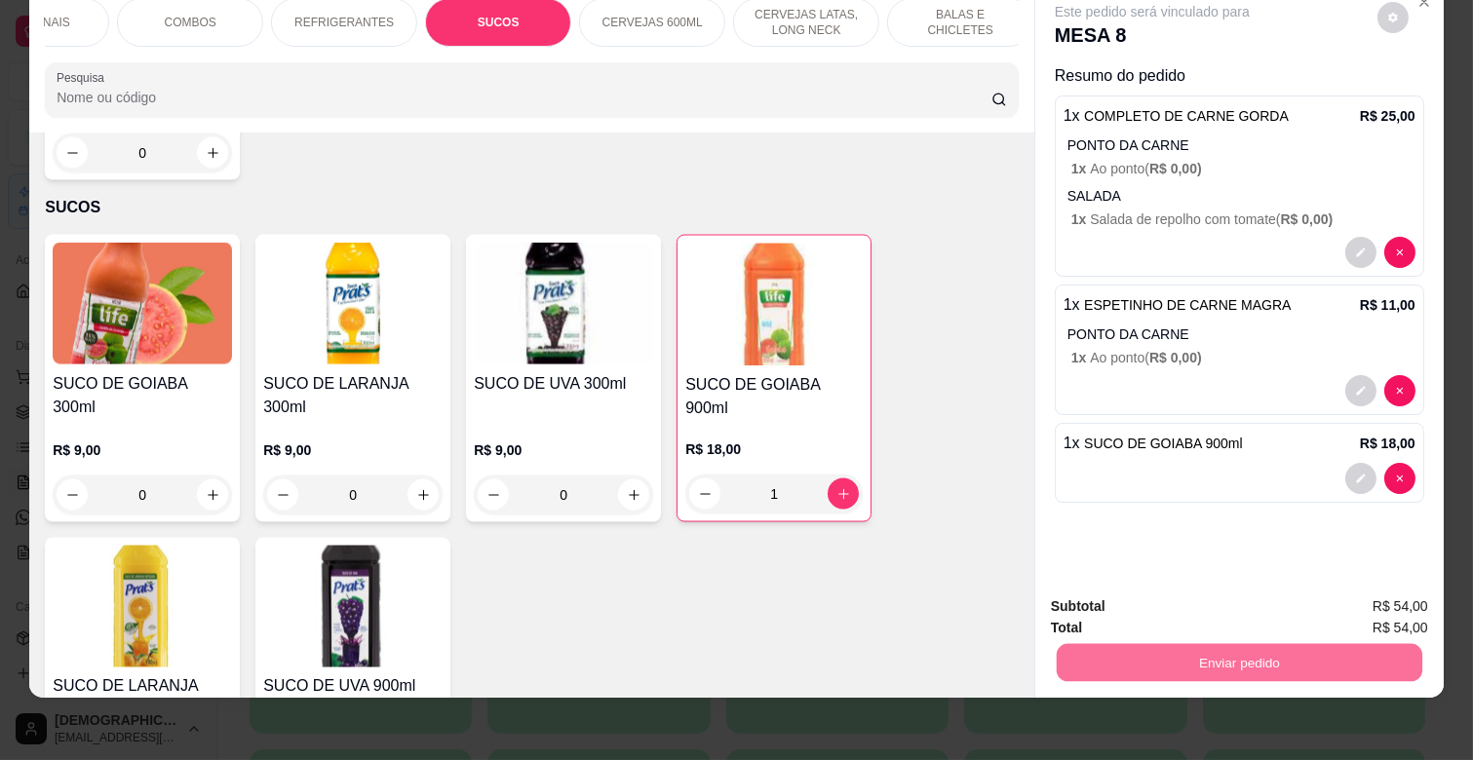
click at [1366, 601] on button "Enviar pedido" at bounding box center [1377, 598] width 110 height 37
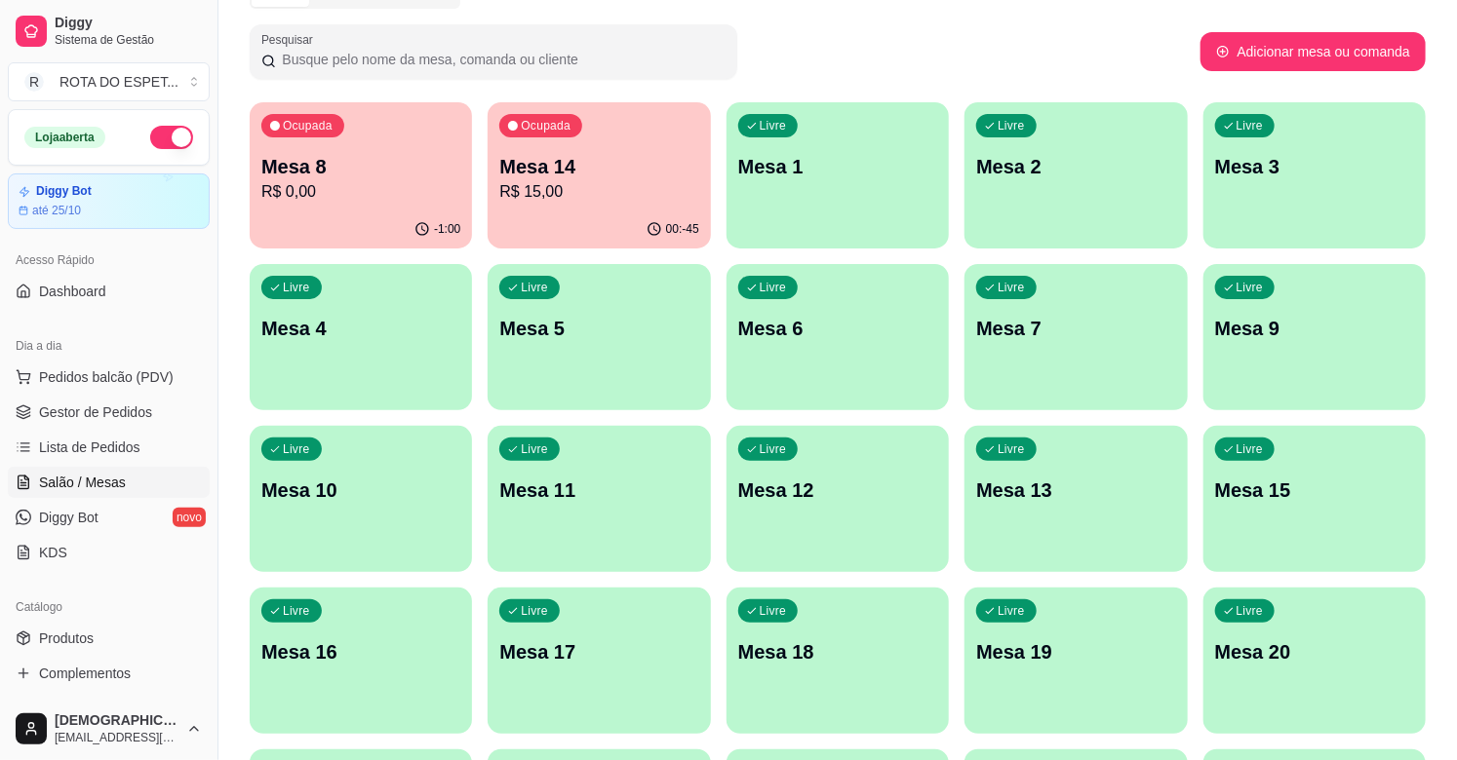
click at [129, 414] on span "Gestor de Pedidos" at bounding box center [95, 412] width 113 height 19
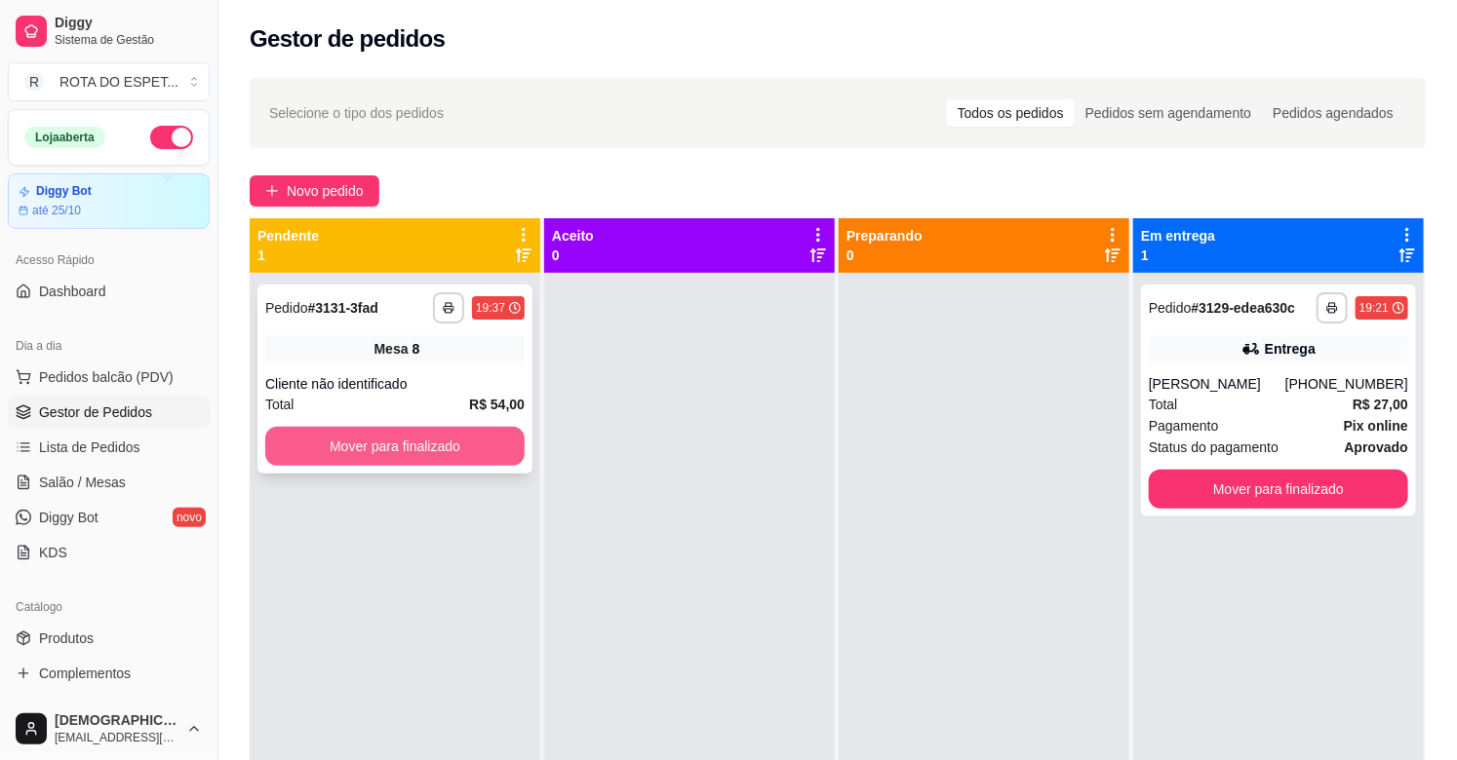
click at [356, 453] on button "Mover para finalizado" at bounding box center [394, 446] width 259 height 39
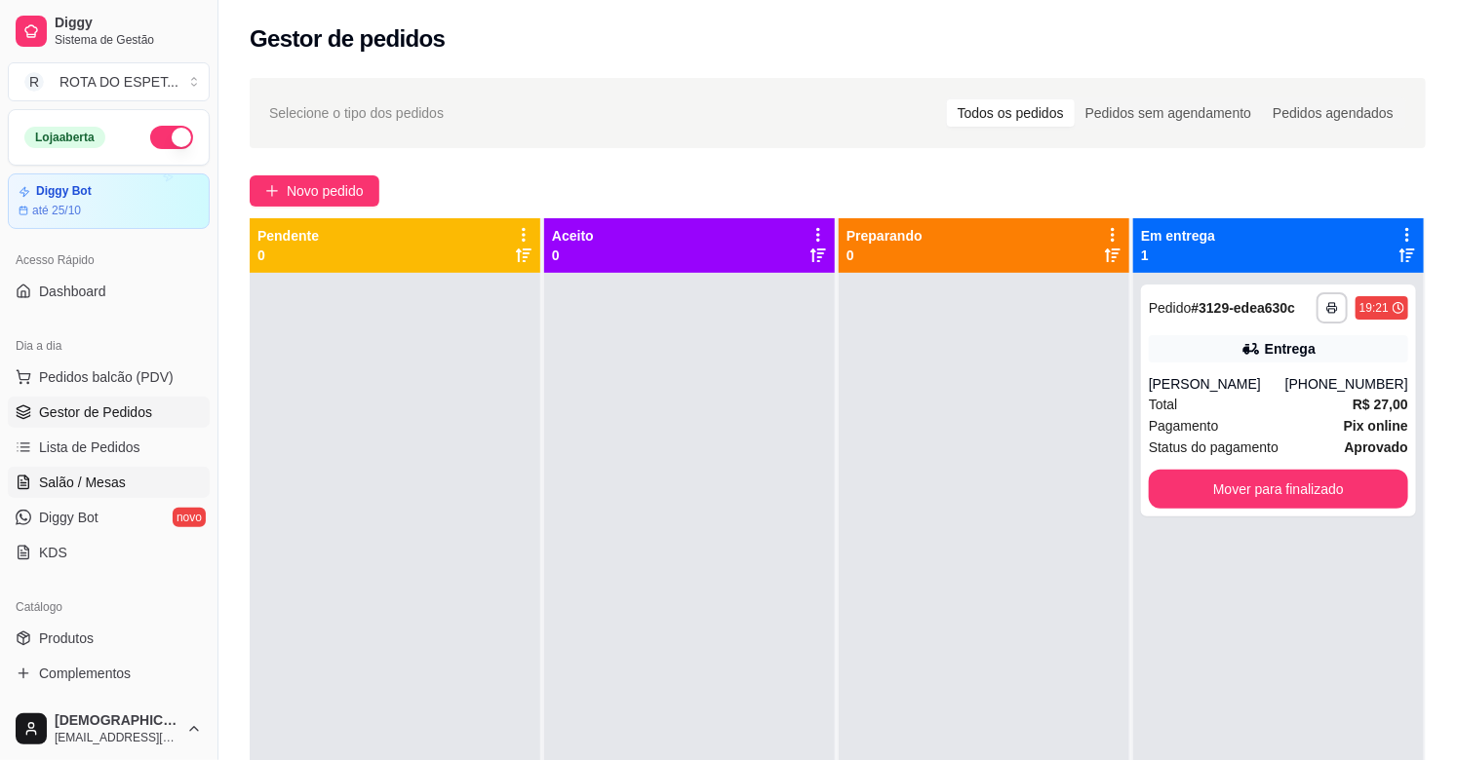
click at [97, 482] on span "Salão / Mesas" at bounding box center [82, 482] width 87 height 19
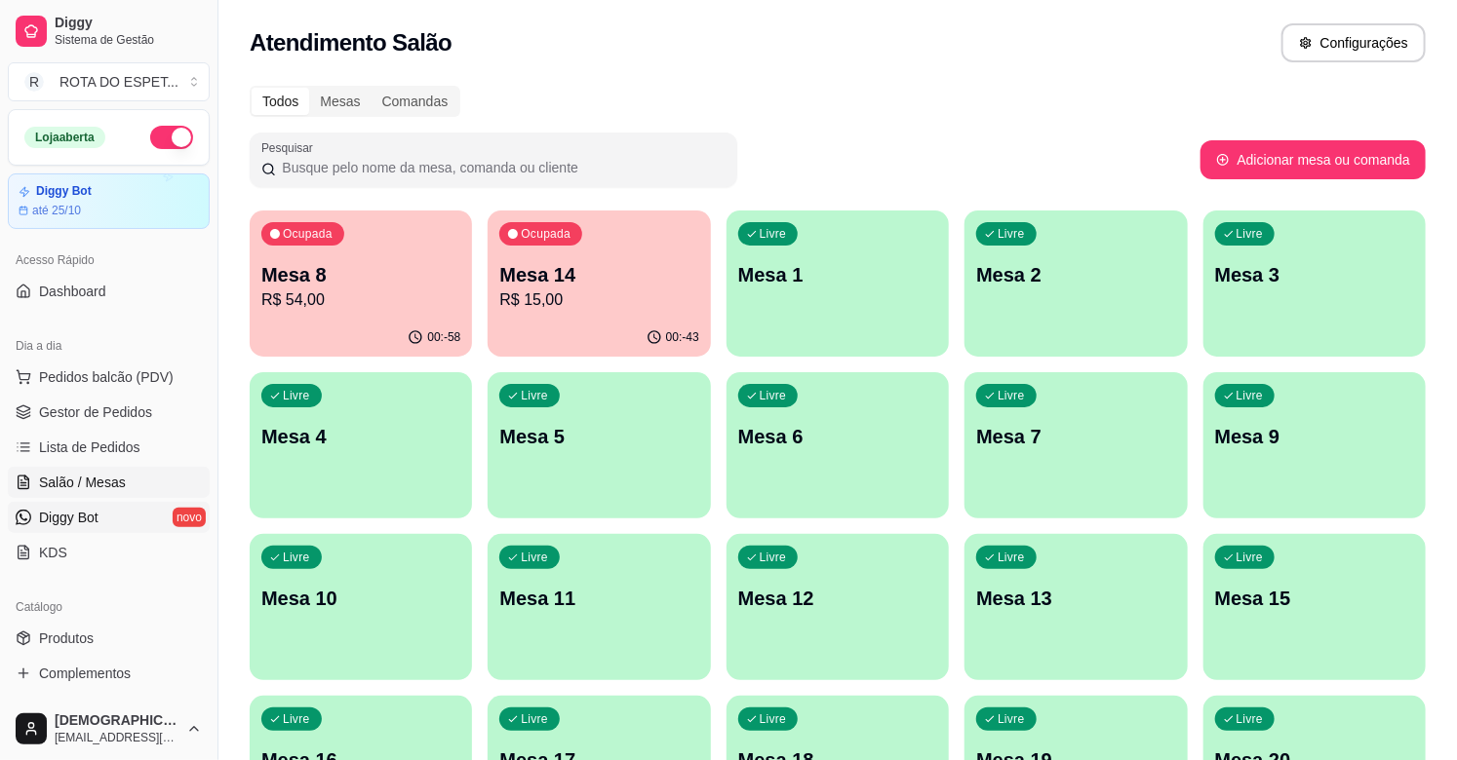
click at [74, 529] on link "Diggy Bot novo" at bounding box center [109, 517] width 202 height 31
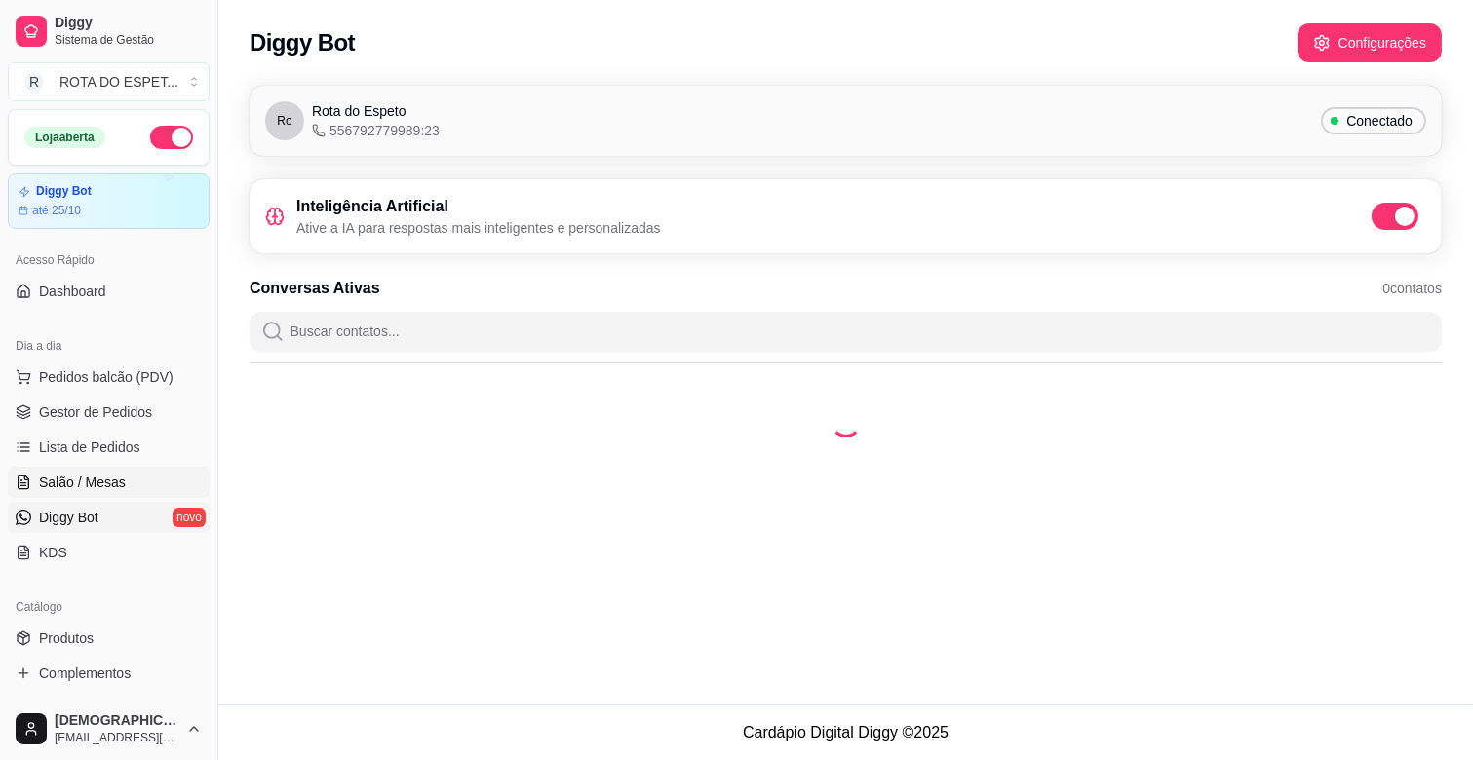
click at [88, 483] on span "Salão / Mesas" at bounding box center [82, 482] width 87 height 19
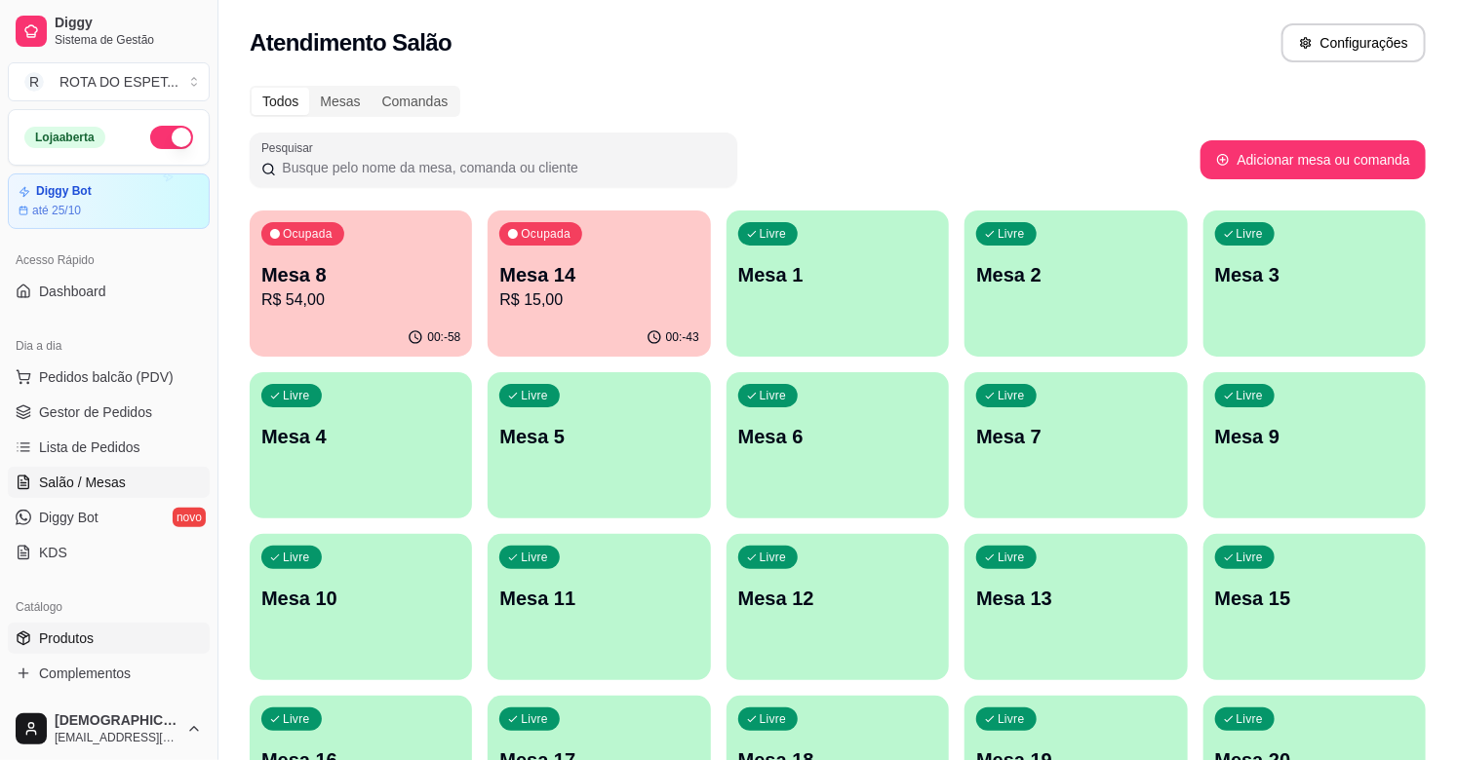
click at [81, 639] on span "Produtos" at bounding box center [66, 638] width 55 height 19
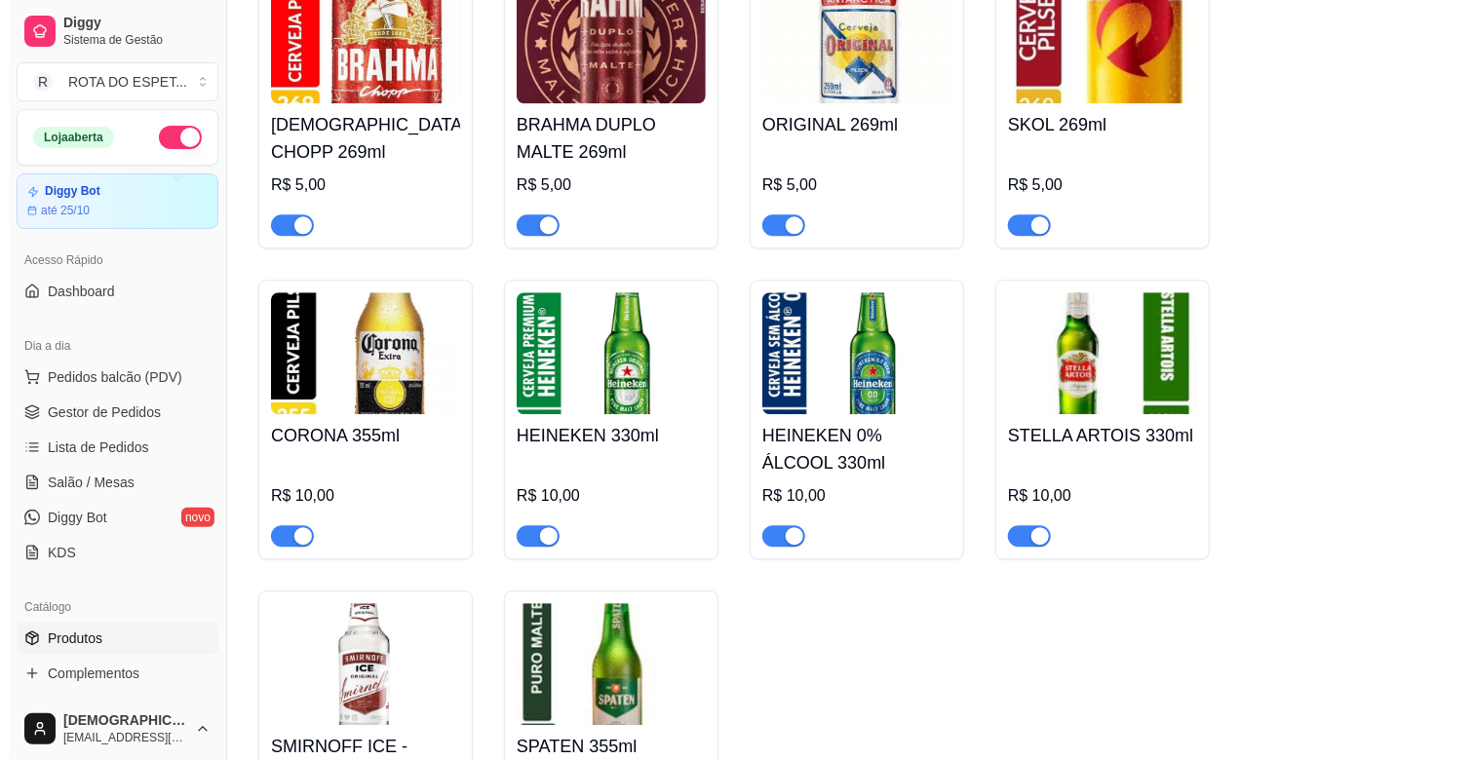
scroll to position [8775, 0]
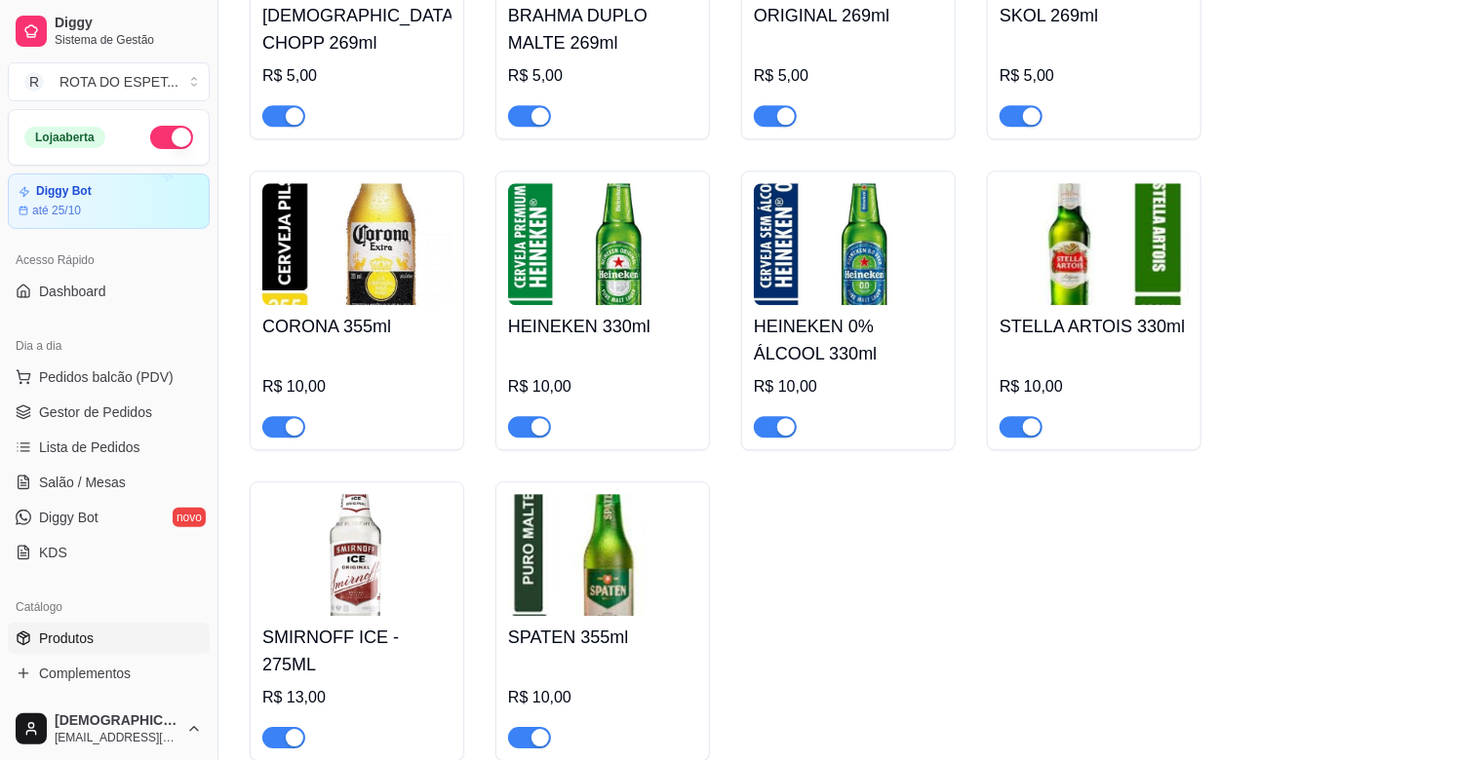
click at [365, 624] on h4 "SMIRNOFF ICE - 275ML" at bounding box center [356, 651] width 189 height 55
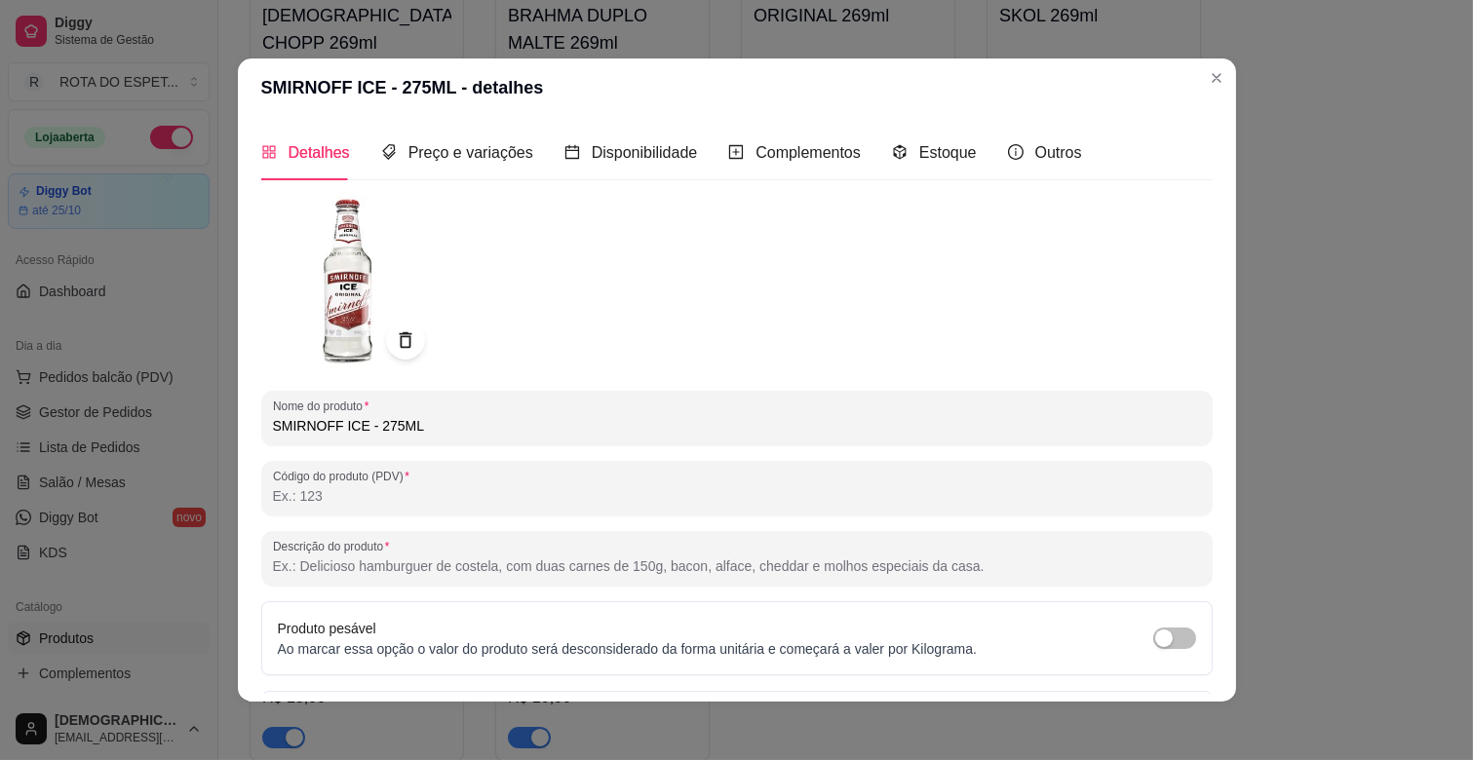
drag, startPoint x: 329, startPoint y: 425, endPoint x: 238, endPoint y: 436, distance: 91.3
click at [238, 436] on div "Detalhes Preço e variações Disponibilidade Complementos Estoque Outros Nome do …" at bounding box center [737, 409] width 998 height 585
click at [336, 424] on input "CABARÉ ICE - 275ML" at bounding box center [737, 425] width 928 height 19
type input "CABARÉ ICE LIMÃO - 275ML"
click at [398, 339] on icon at bounding box center [405, 341] width 22 height 22
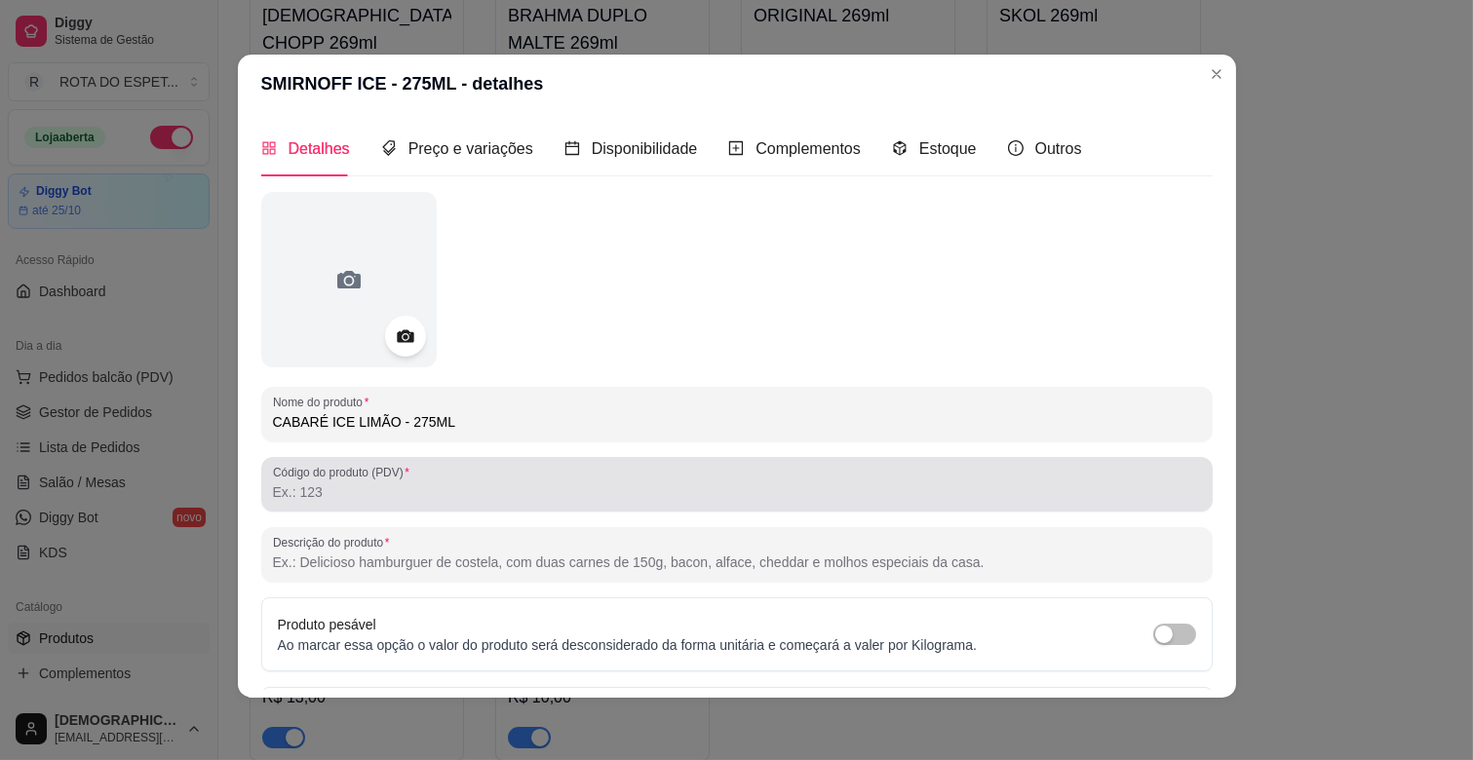
scroll to position [0, 0]
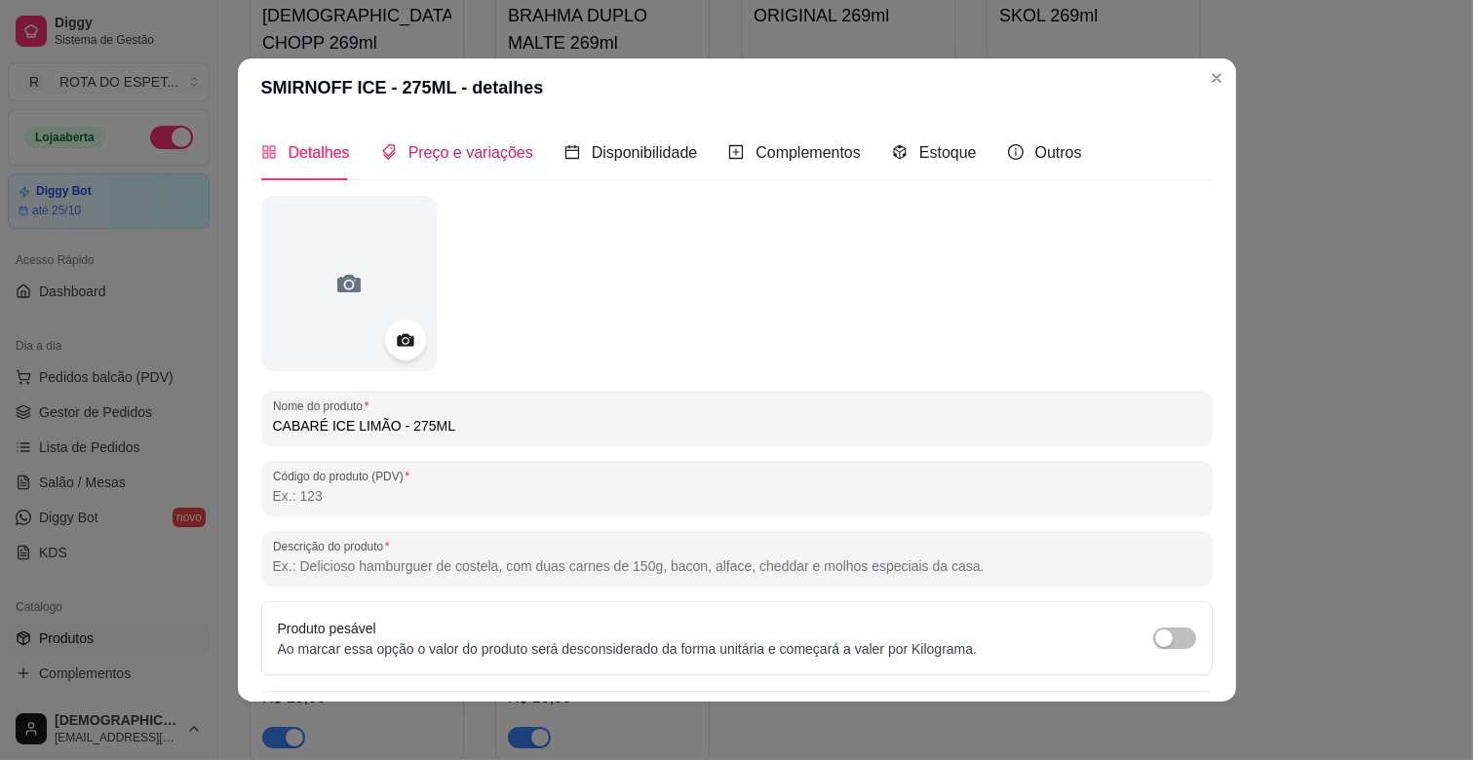
click at [485, 156] on span "Preço e variações" at bounding box center [471, 152] width 125 height 17
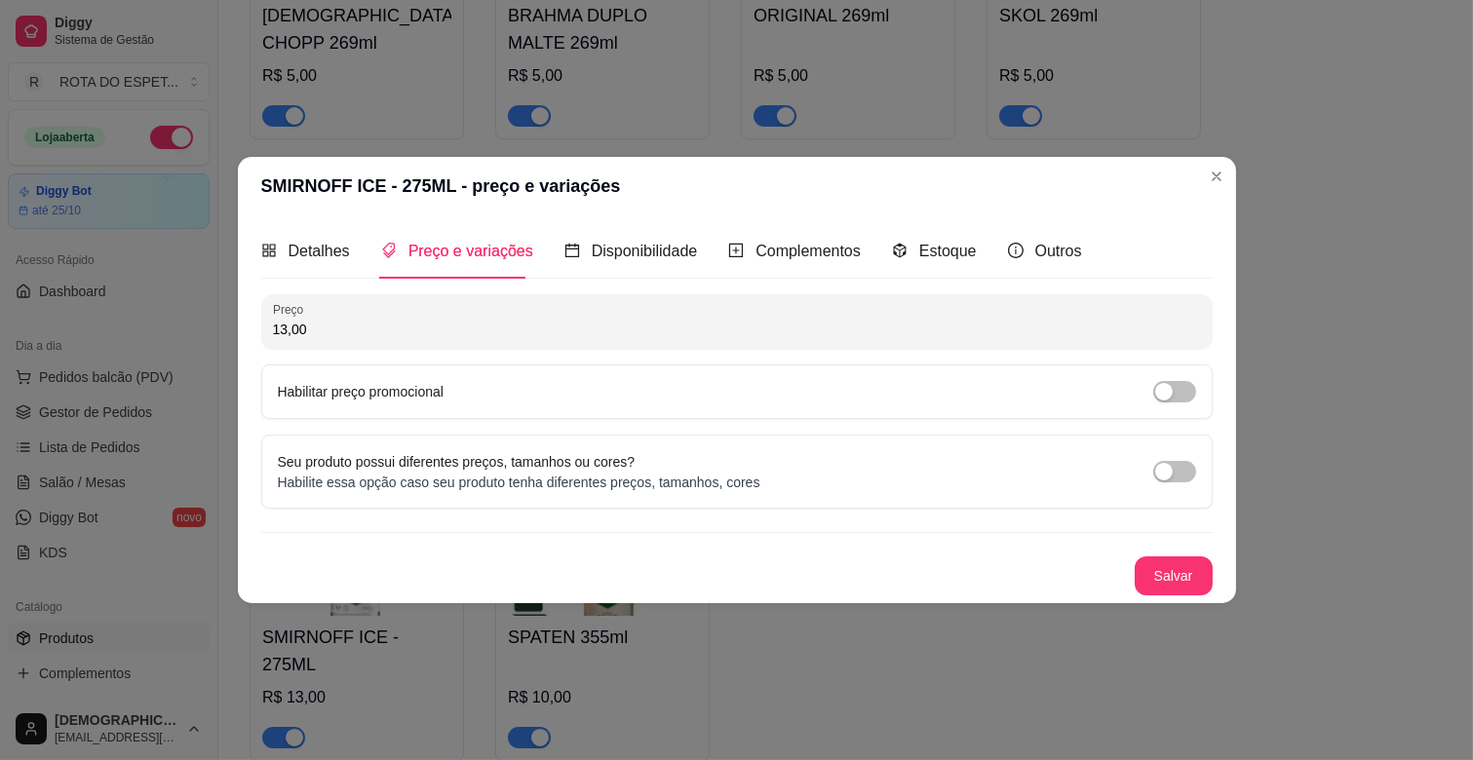
click at [332, 333] on input "13,00" at bounding box center [737, 329] width 928 height 19
click at [376, 320] on input "0,00" at bounding box center [737, 329] width 928 height 19
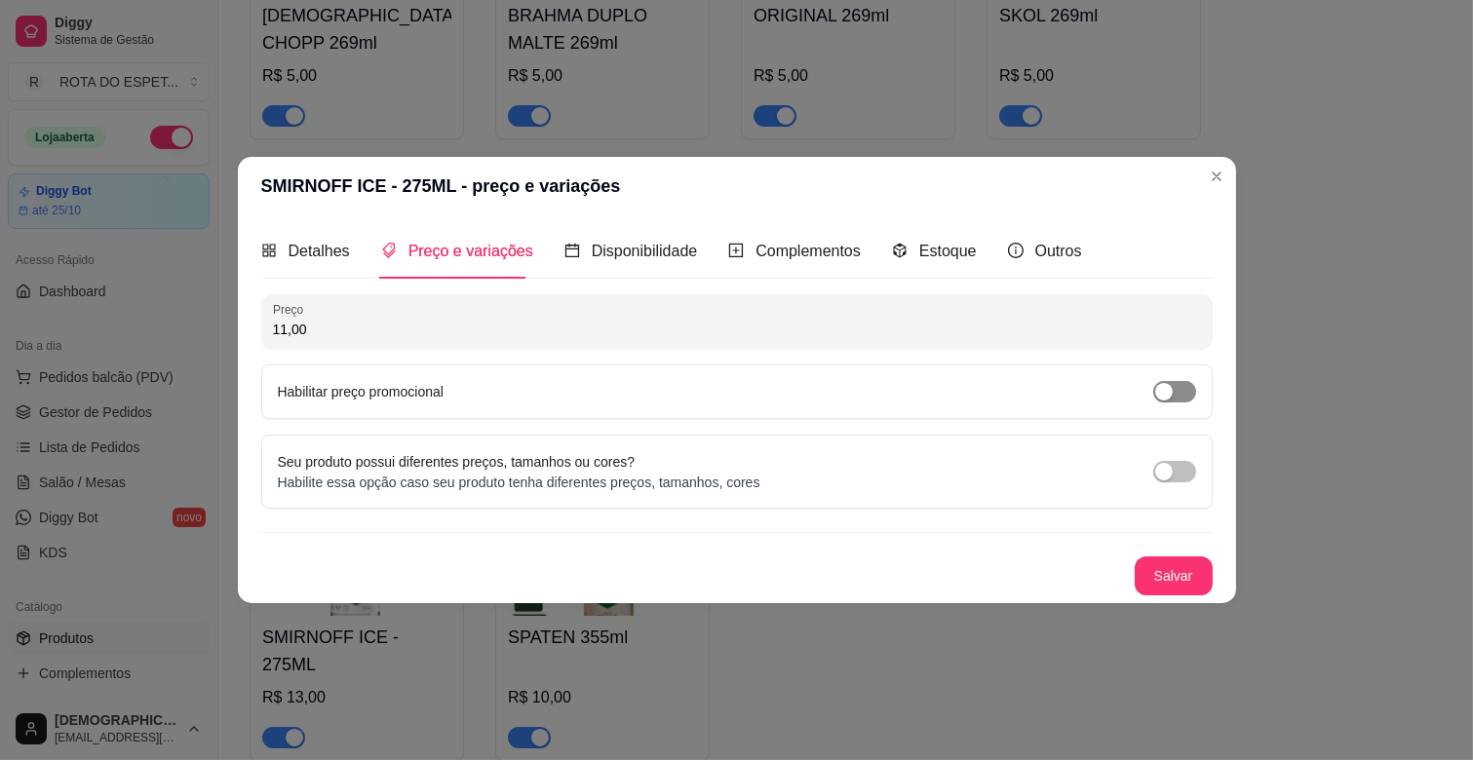
type input "11,00"
click at [1182, 392] on span "button" at bounding box center [1174, 391] width 43 height 21
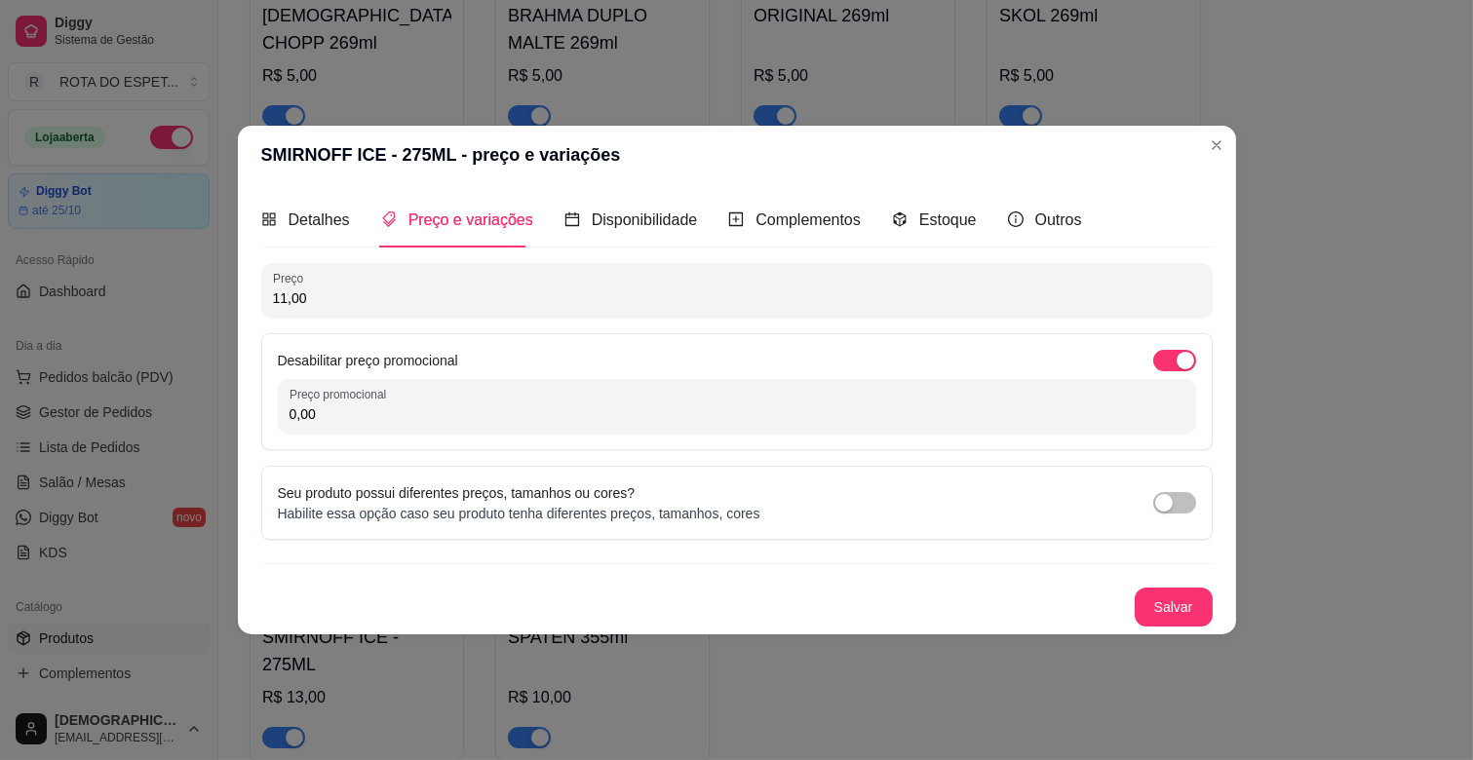
click at [471, 421] on input "0,00" at bounding box center [737, 414] width 895 height 19
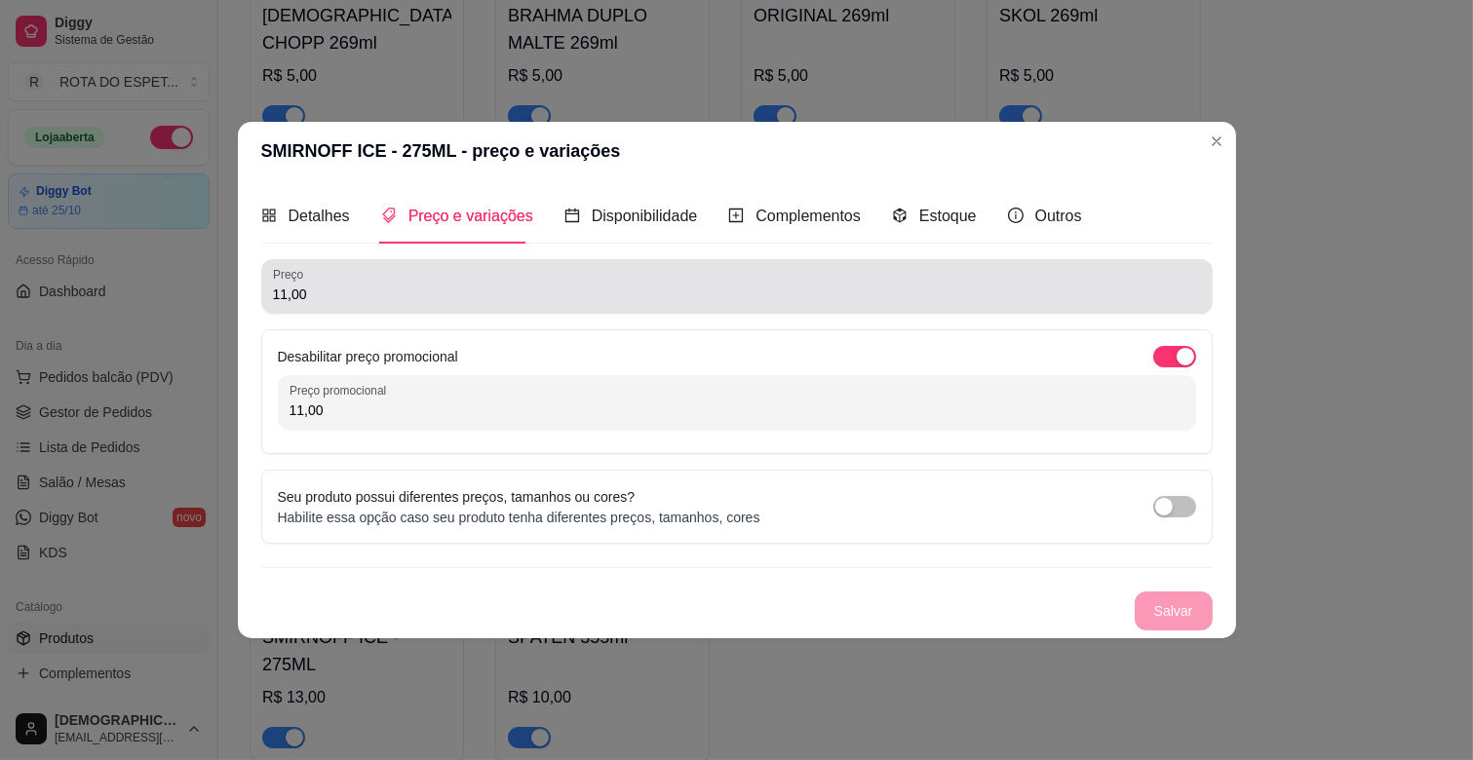
type input "11,00"
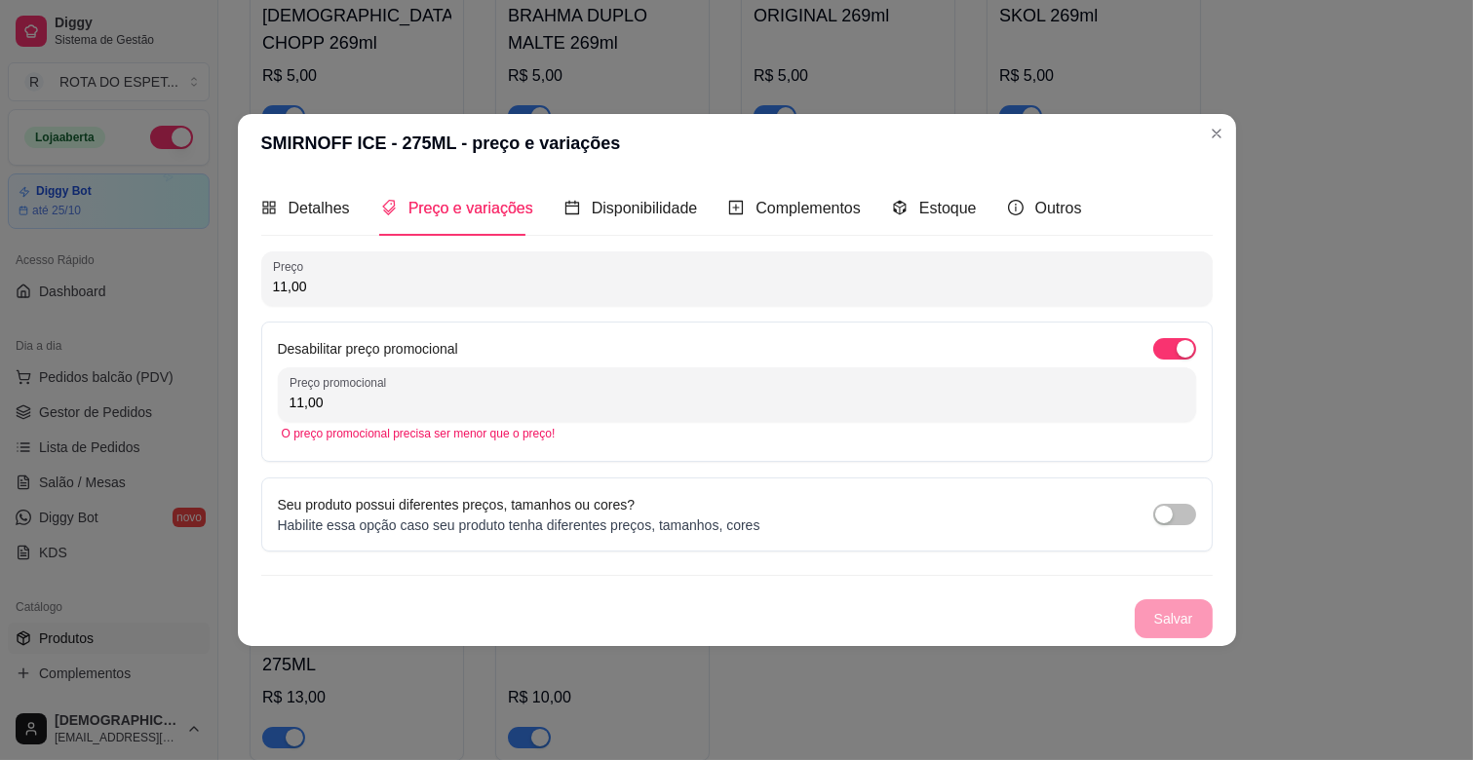
click at [338, 295] on input "11,00" at bounding box center [737, 286] width 928 height 19
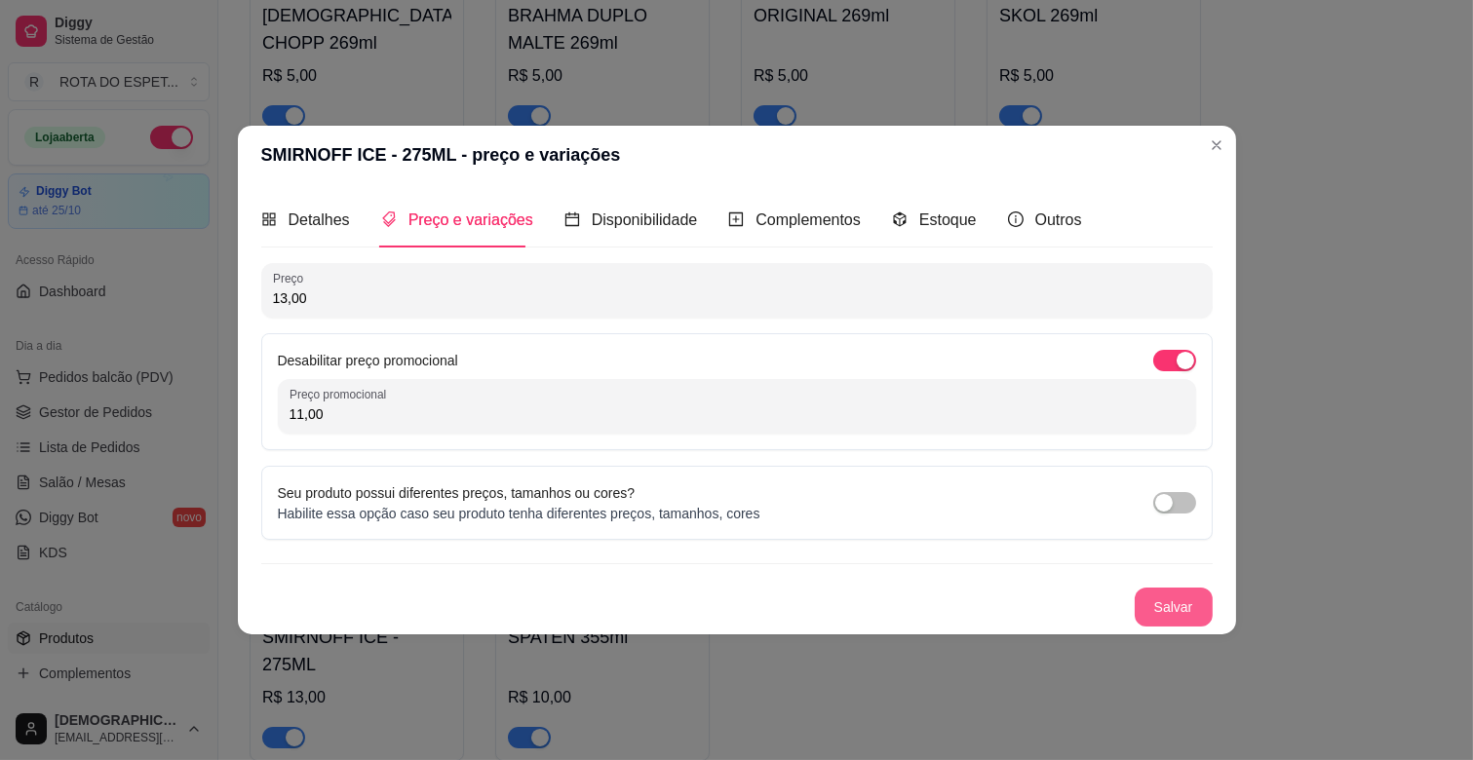
type input "13,00"
click at [1157, 609] on button "Salvar" at bounding box center [1174, 607] width 78 height 39
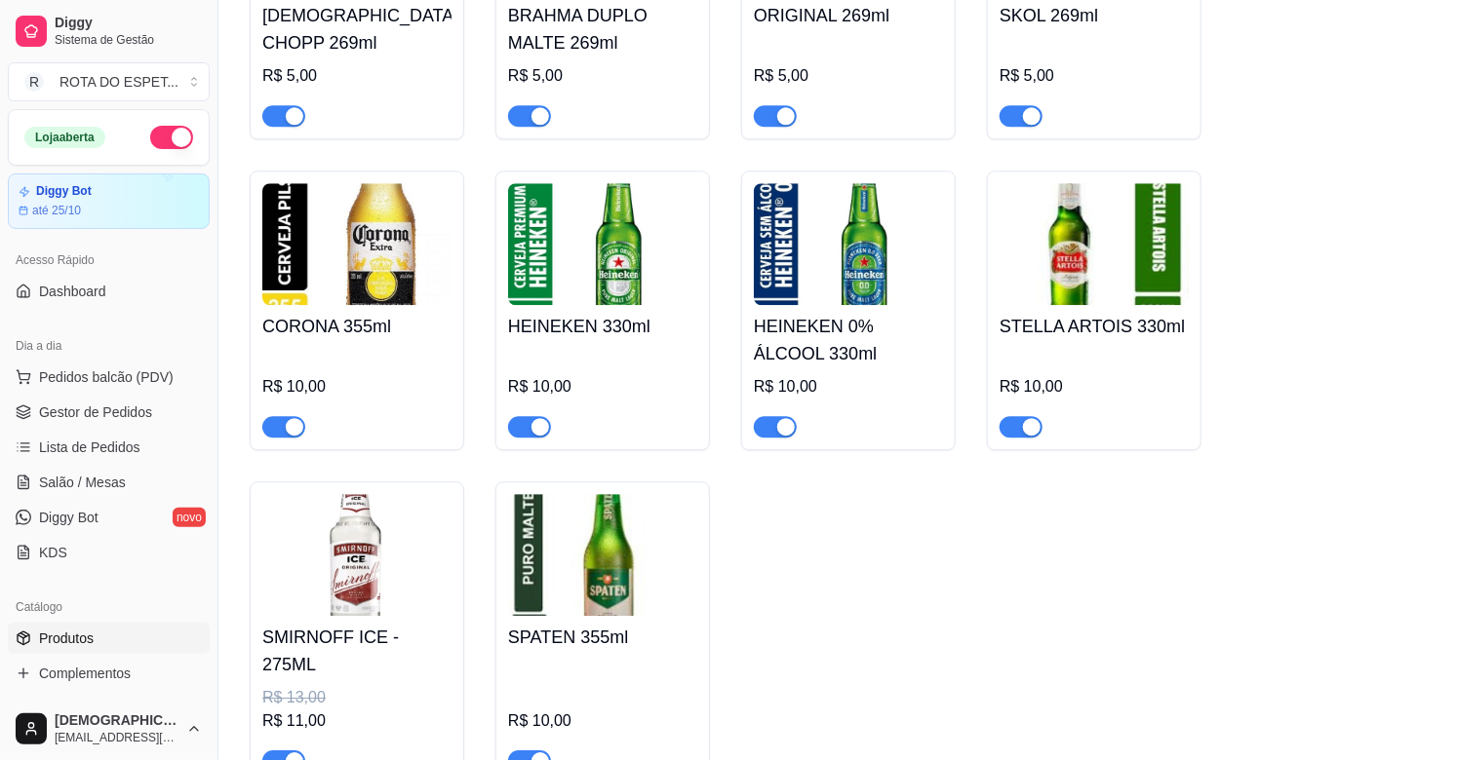
click at [317, 510] on img at bounding box center [356, 555] width 189 height 122
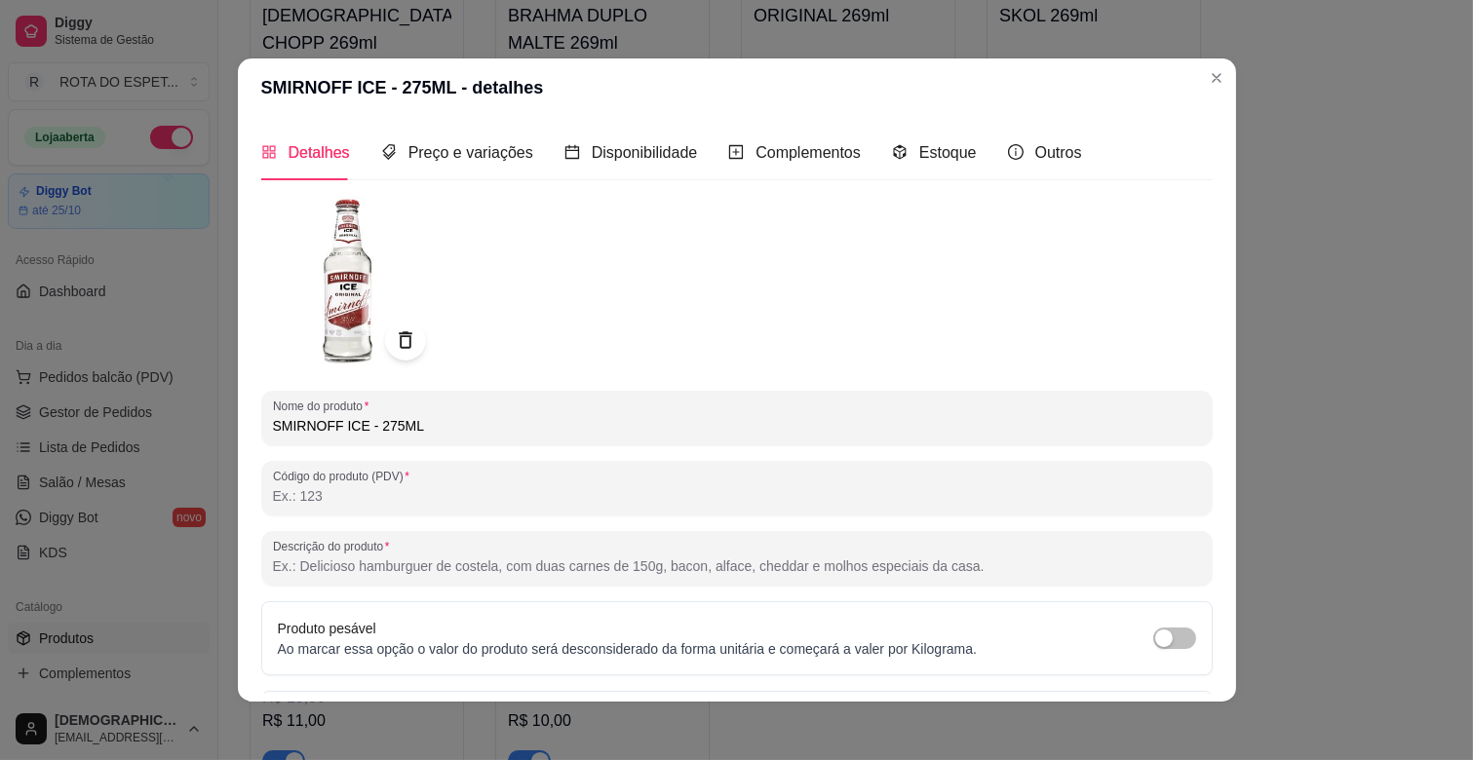
click at [394, 330] on icon at bounding box center [405, 341] width 22 height 22
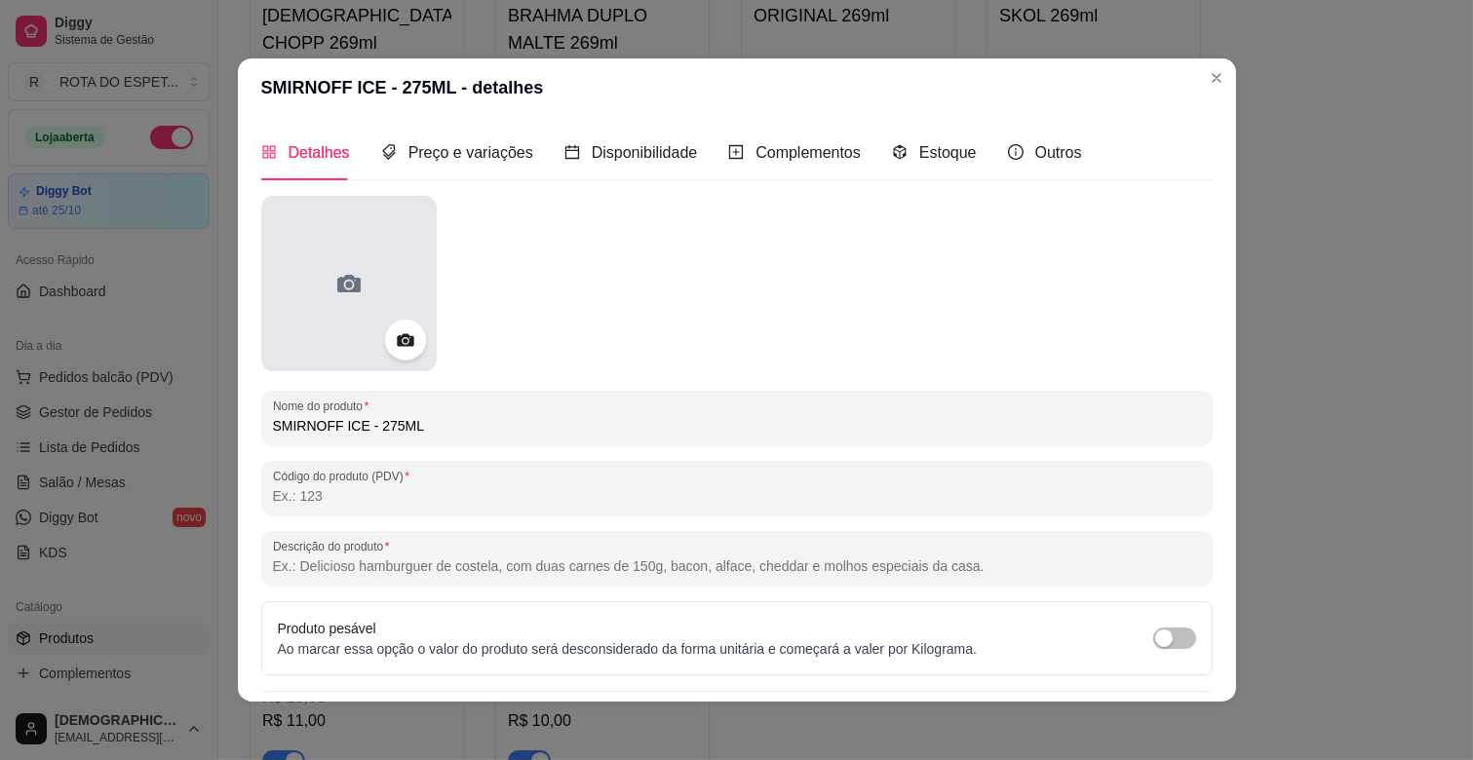
click at [387, 317] on div at bounding box center [348, 283] width 175 height 175
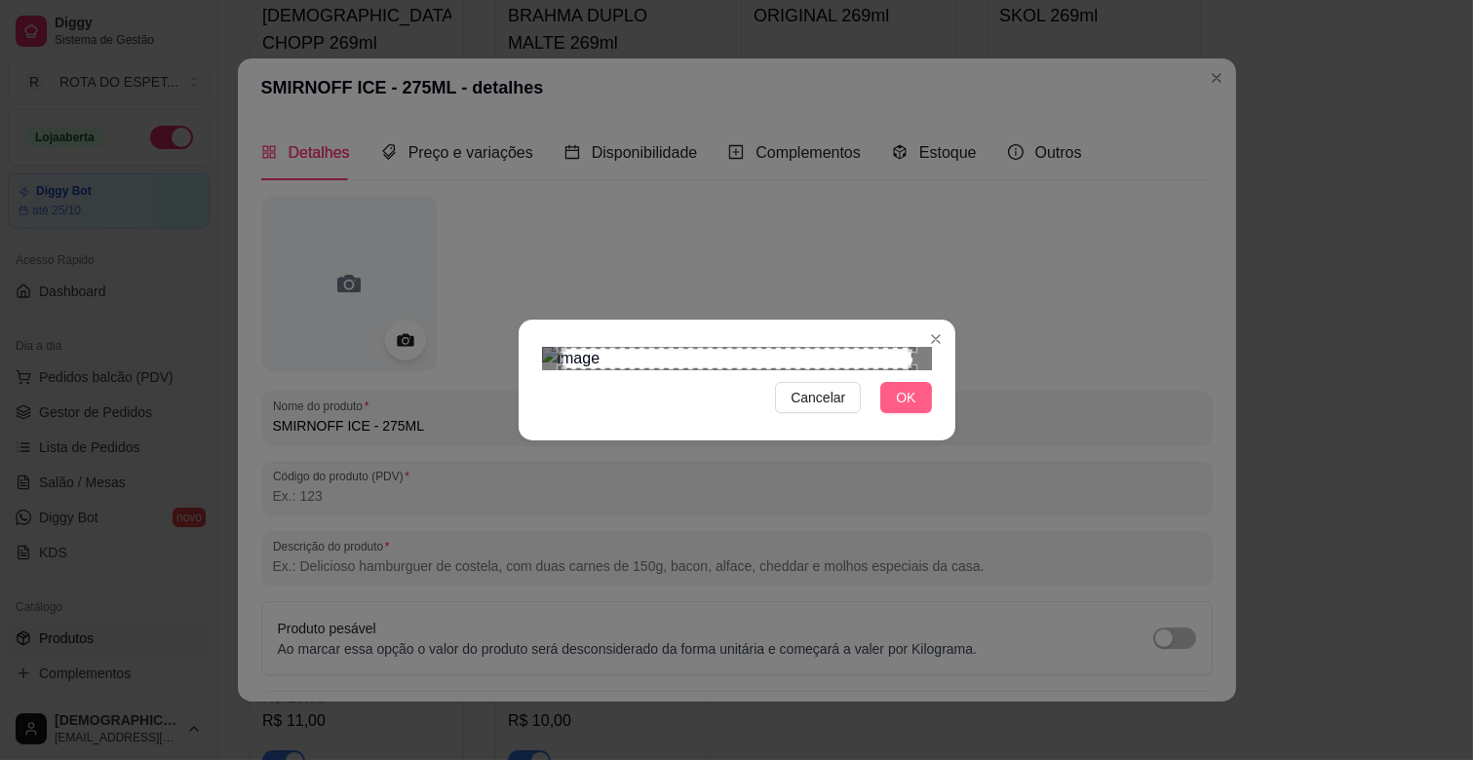
click at [921, 413] on button "OK" at bounding box center [905, 397] width 51 height 31
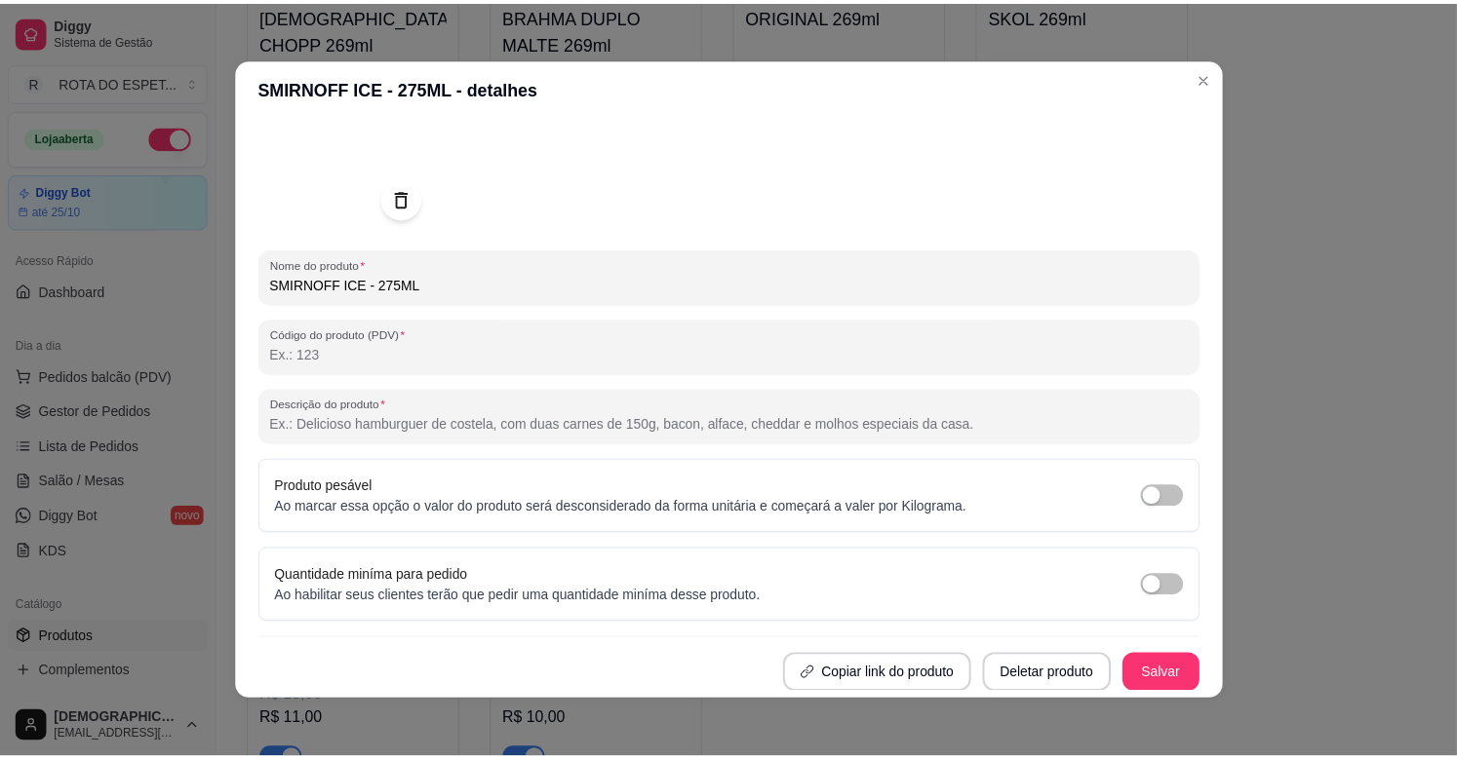
scroll to position [4, 0]
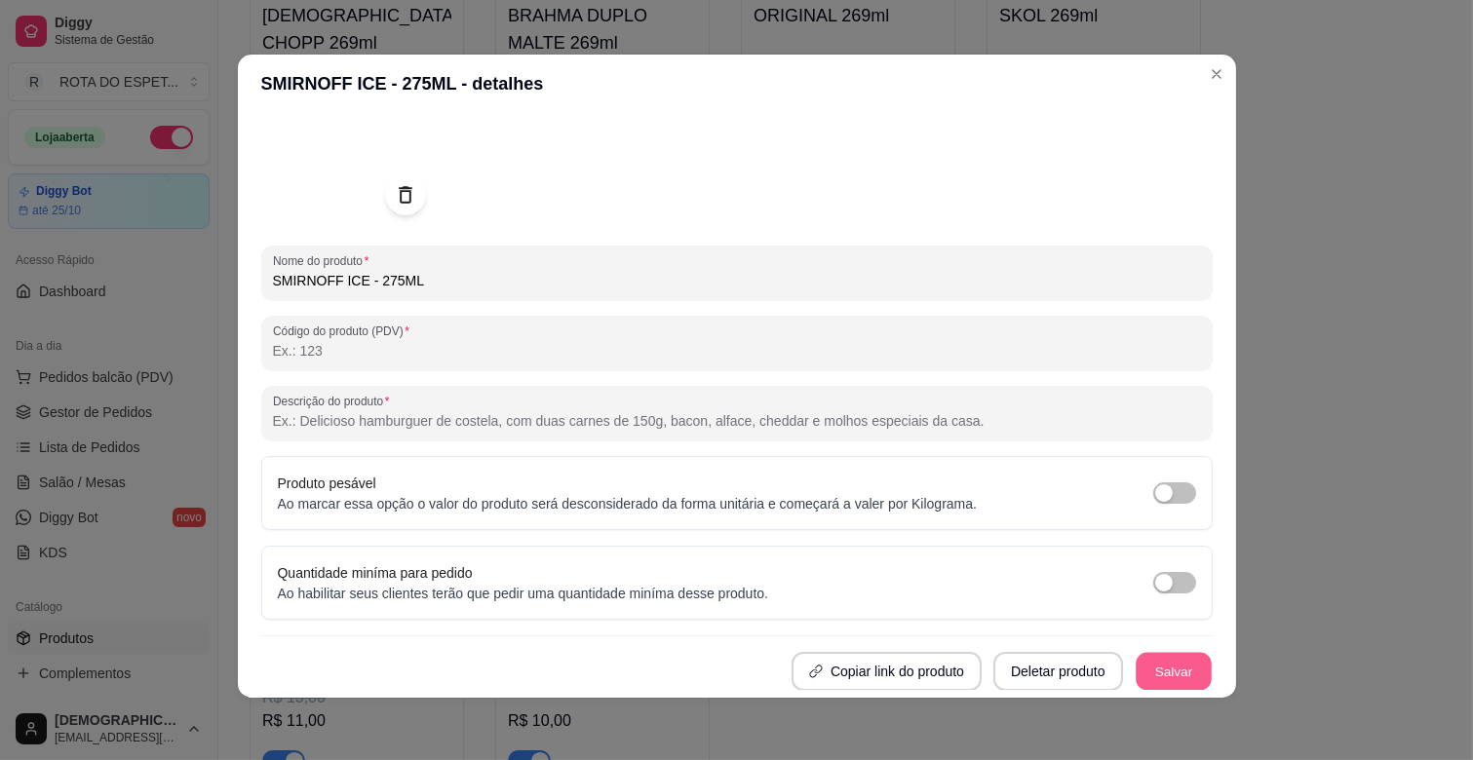
click at [1166, 675] on button "Salvar" at bounding box center [1174, 672] width 76 height 38
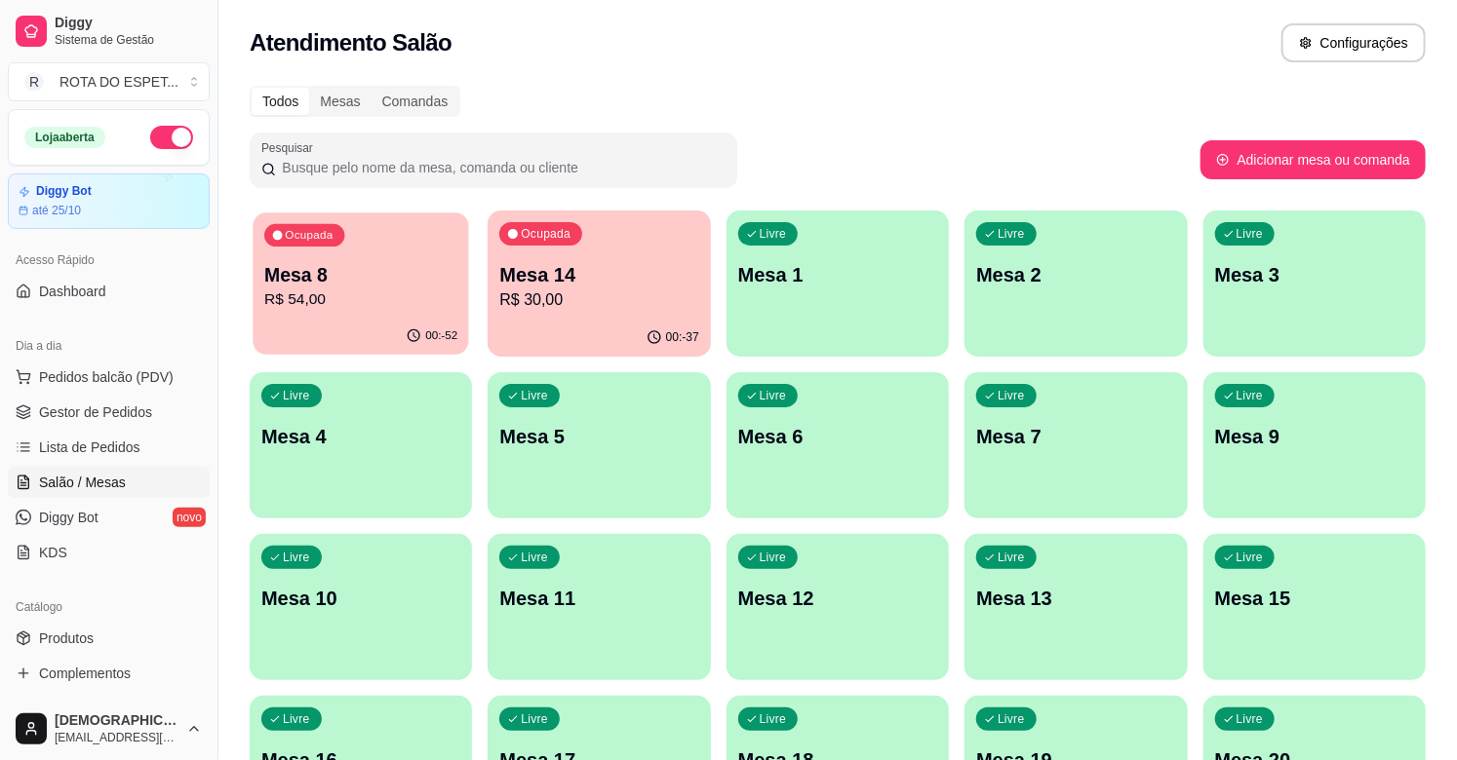
click at [358, 307] on p "R$ 54,00" at bounding box center [360, 300] width 193 height 22
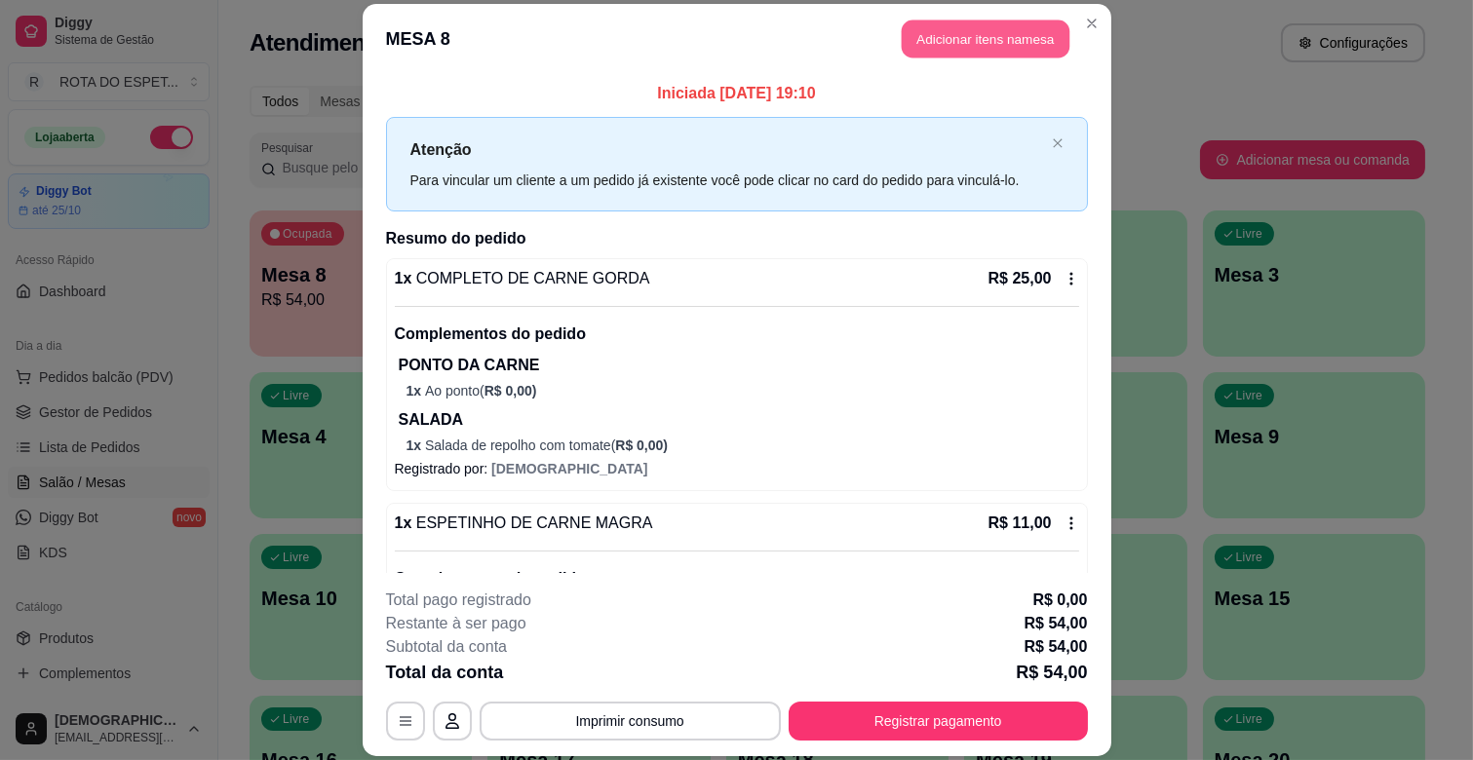
click at [1011, 35] on button "Adicionar itens na mesa" at bounding box center [986, 39] width 168 height 38
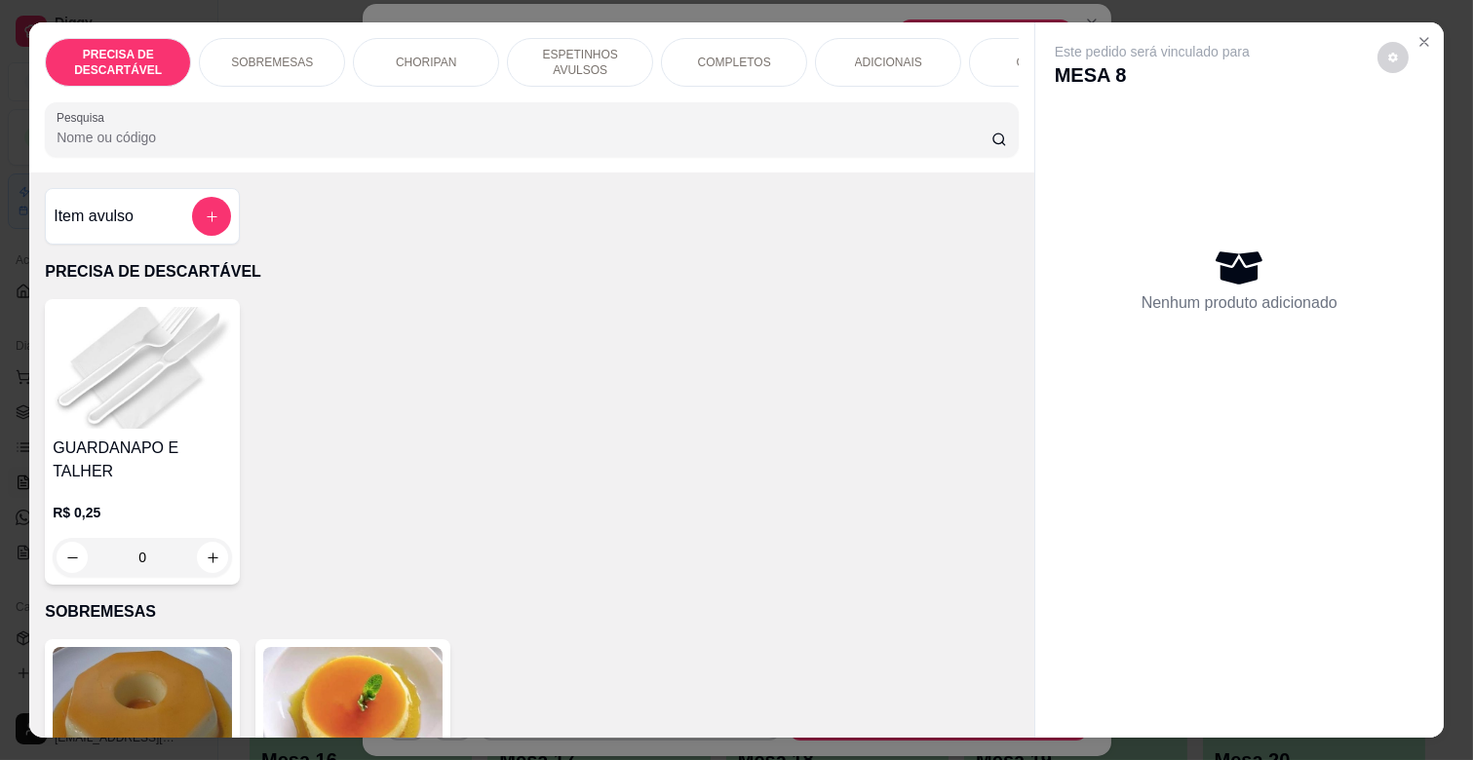
click at [734, 55] on p "COMPLETOS" at bounding box center [734, 63] width 73 height 16
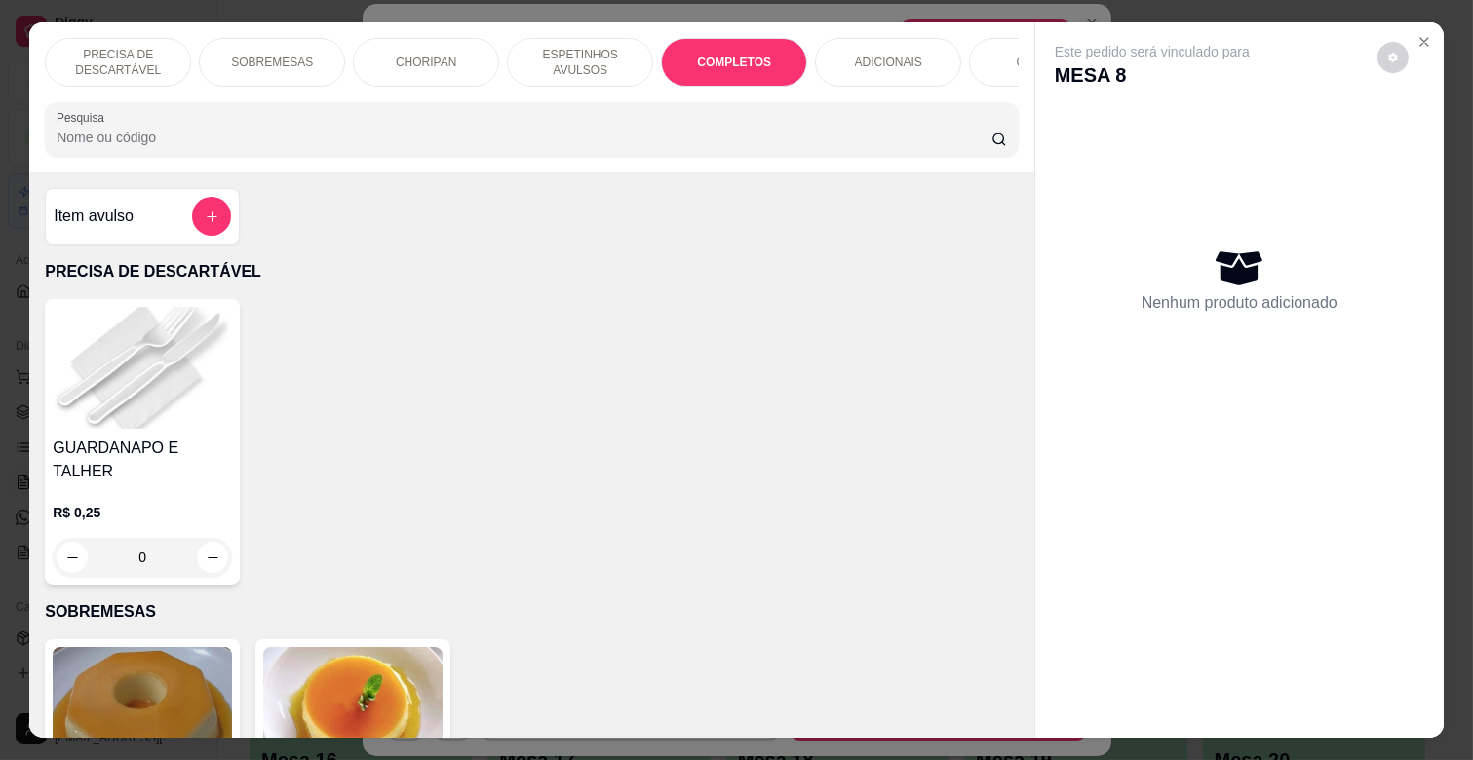
scroll to position [47, 0]
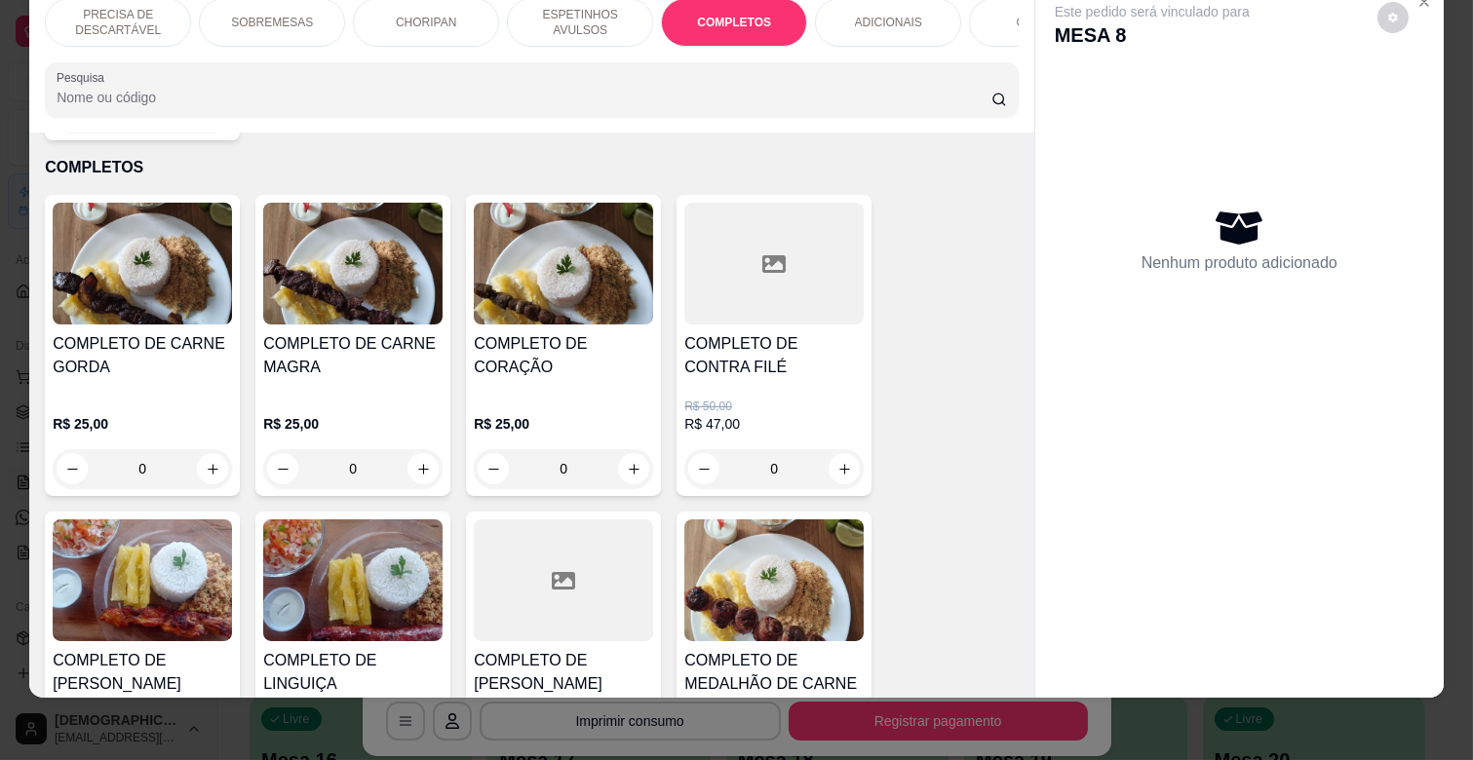
click at [203, 449] on div "0" at bounding box center [142, 468] width 179 height 39
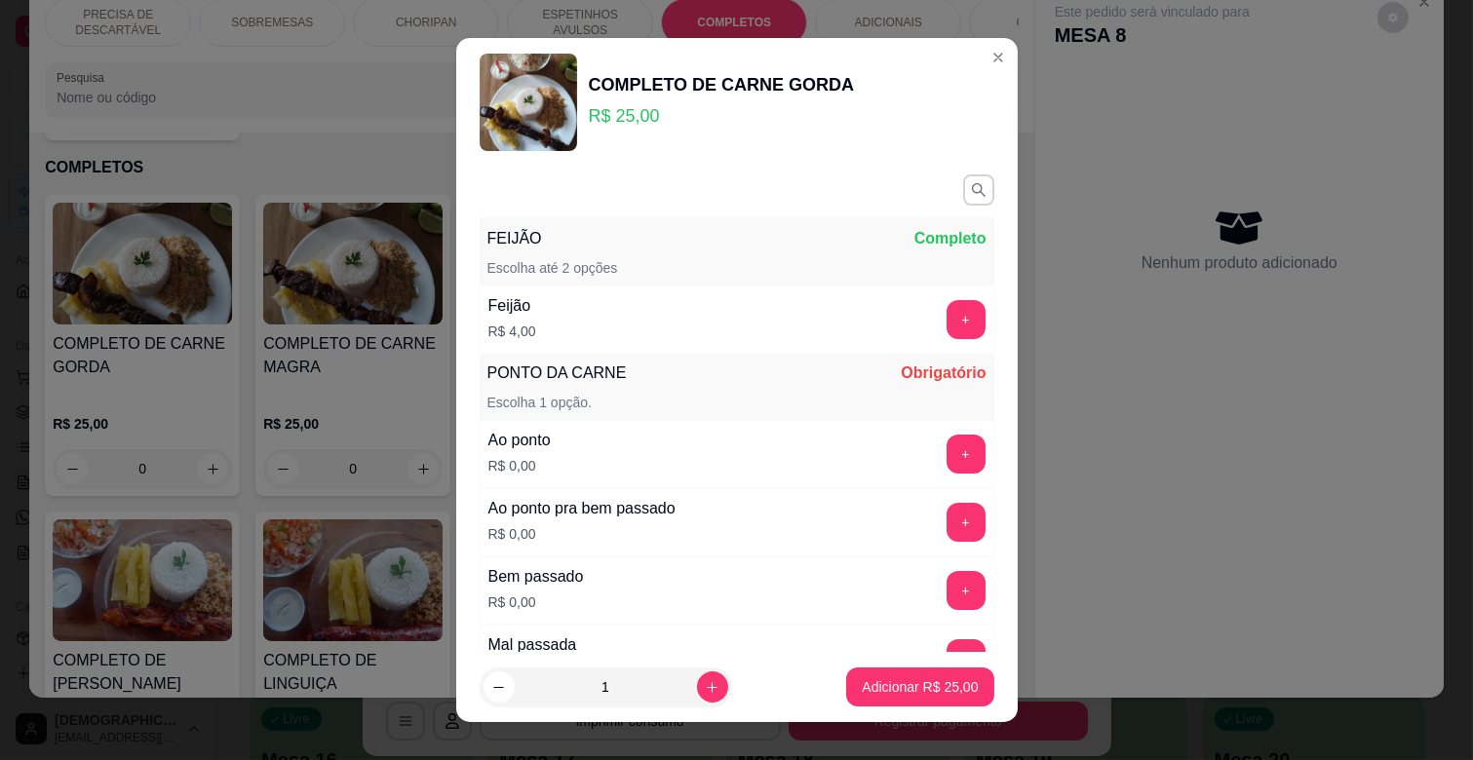
click at [947, 447] on button "+" at bounding box center [966, 454] width 39 height 39
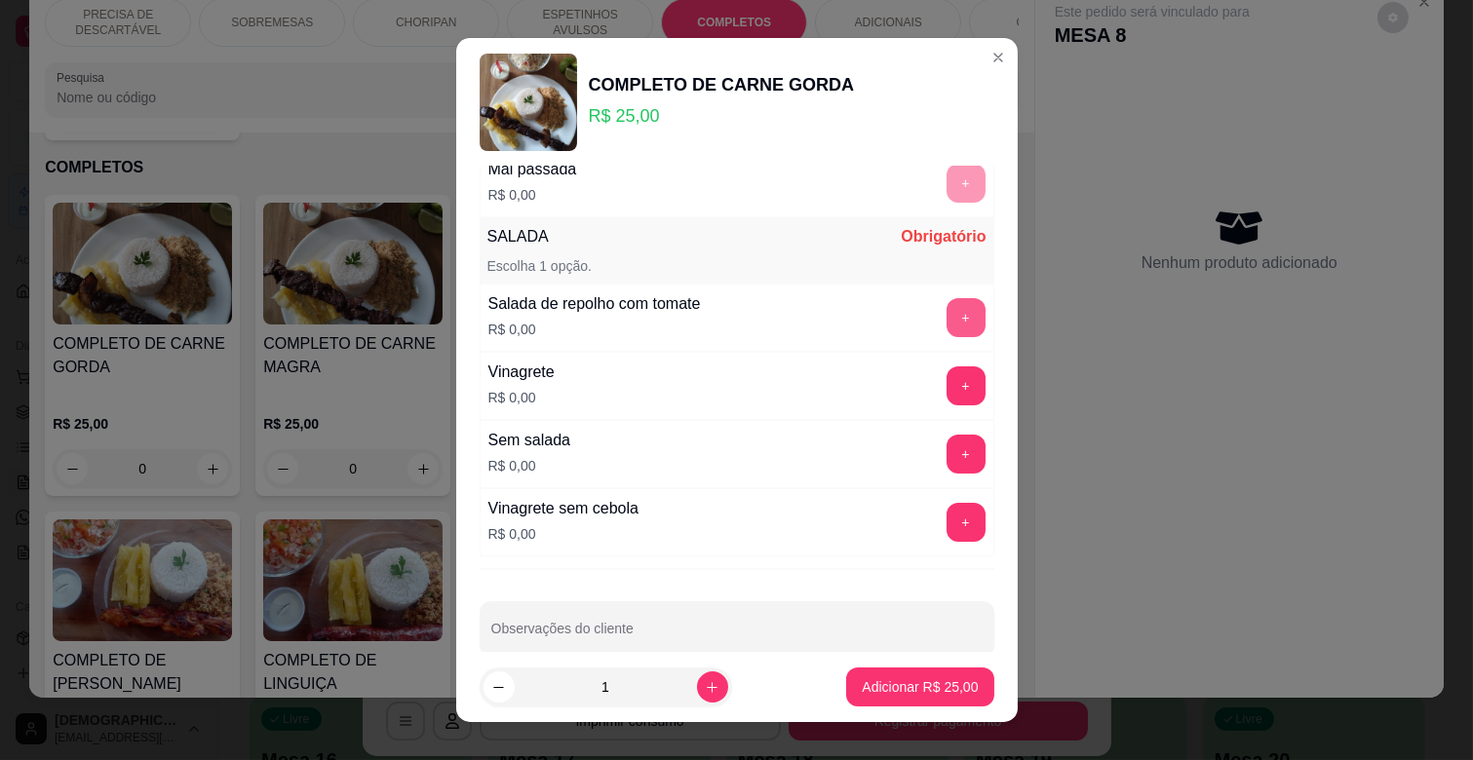
scroll to position [509, 0]
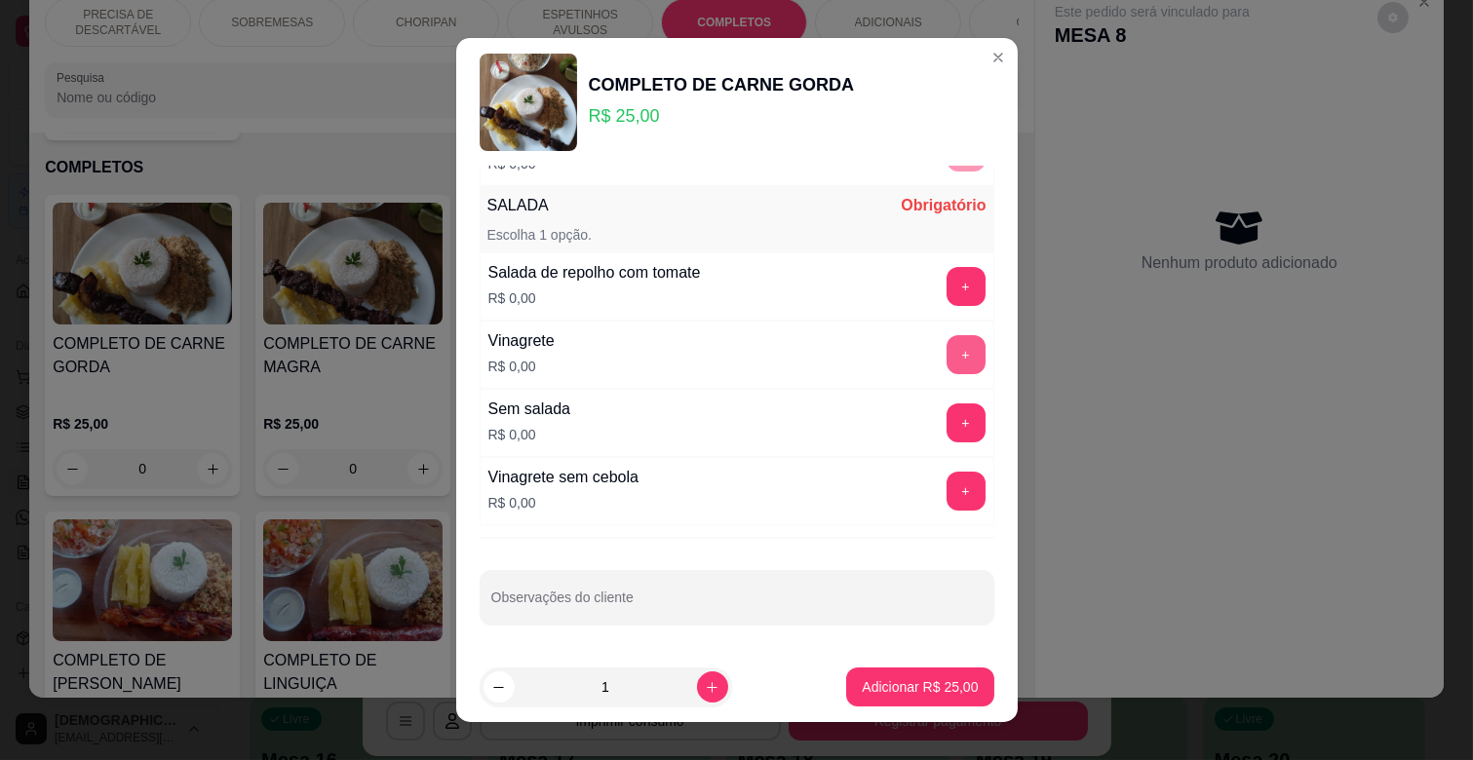
click at [947, 352] on button "+" at bounding box center [966, 354] width 39 height 39
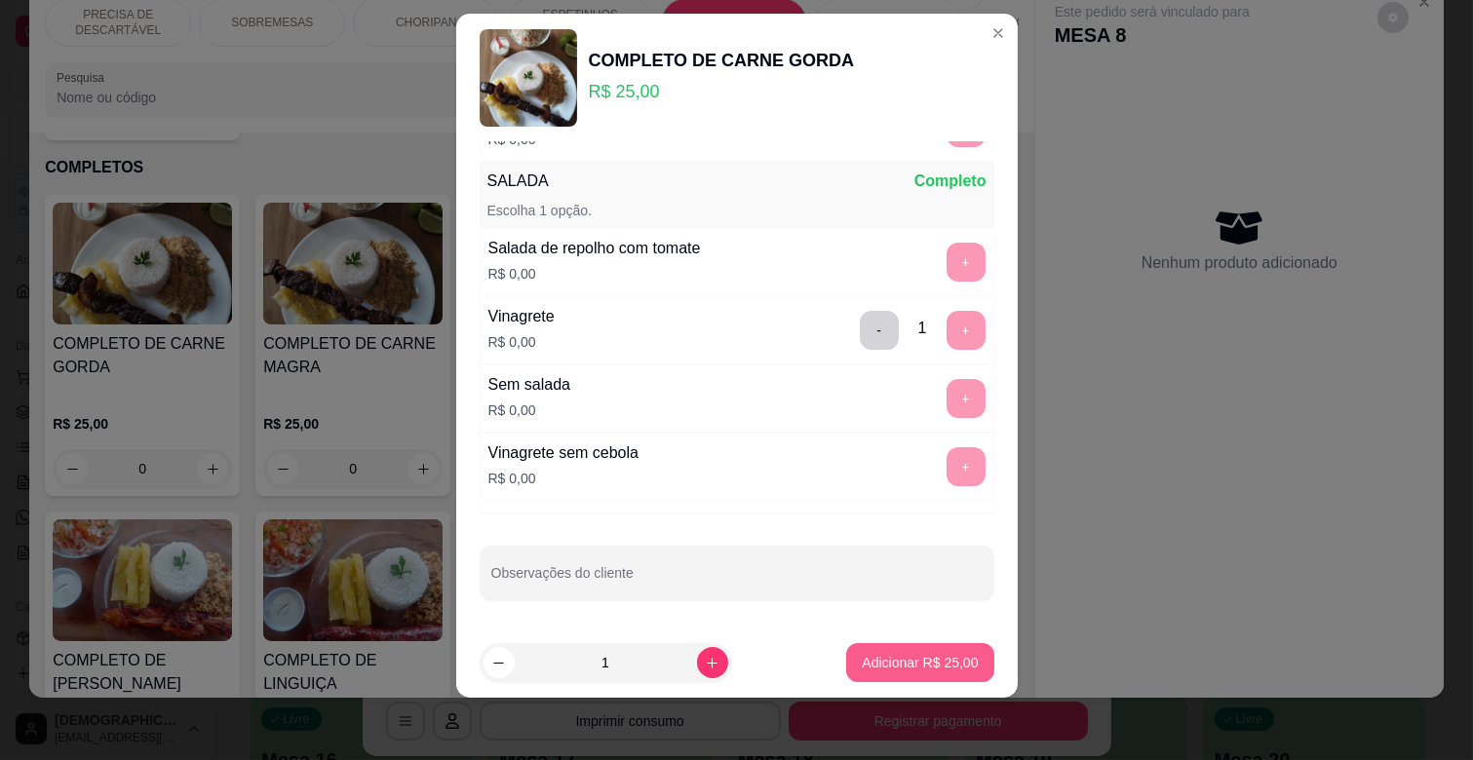
click at [894, 648] on button "Adicionar R$ 25,00" at bounding box center [919, 662] width 147 height 39
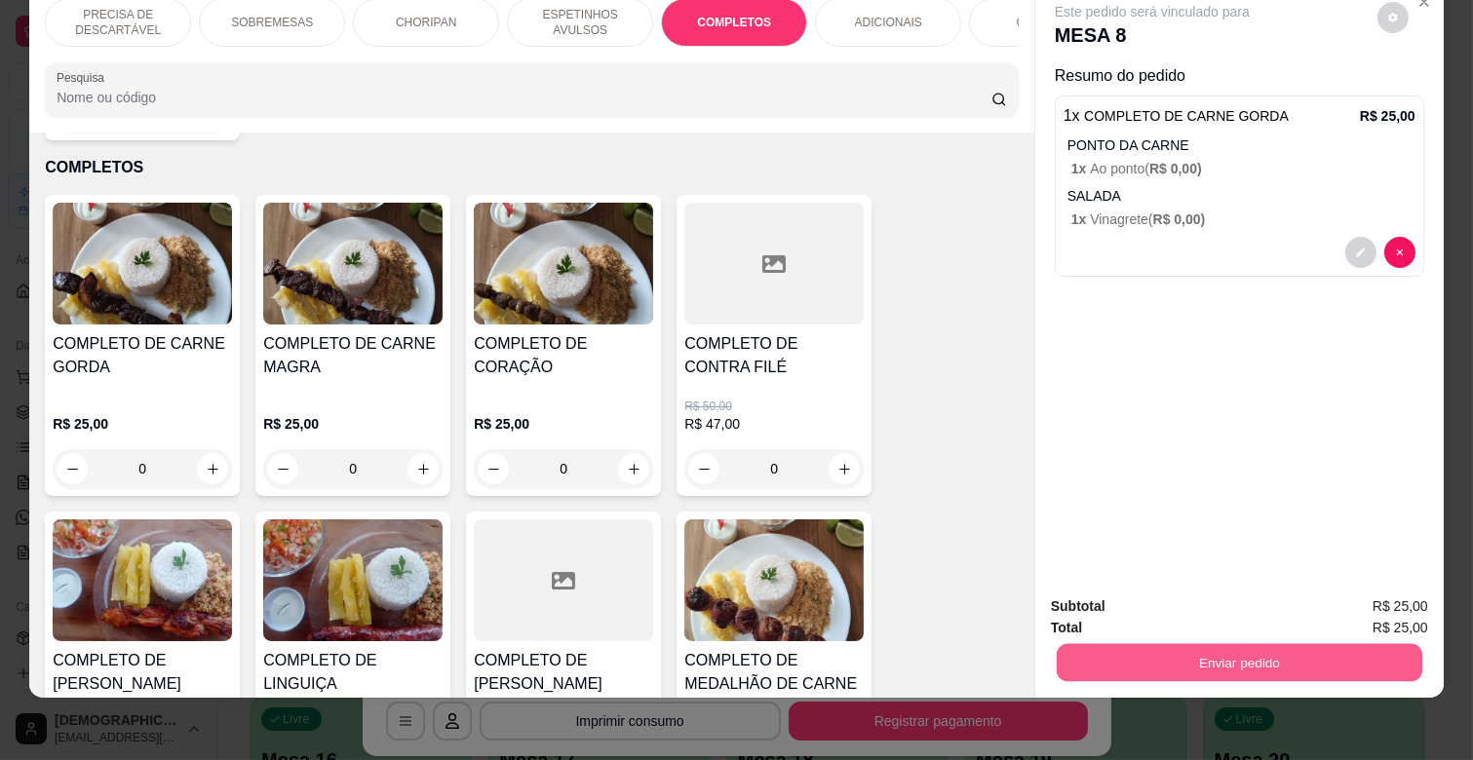
click at [1250, 664] on button "Enviar pedido" at bounding box center [1240, 662] width 366 height 38
click at [1391, 595] on button "Enviar pedido" at bounding box center [1377, 598] width 110 height 37
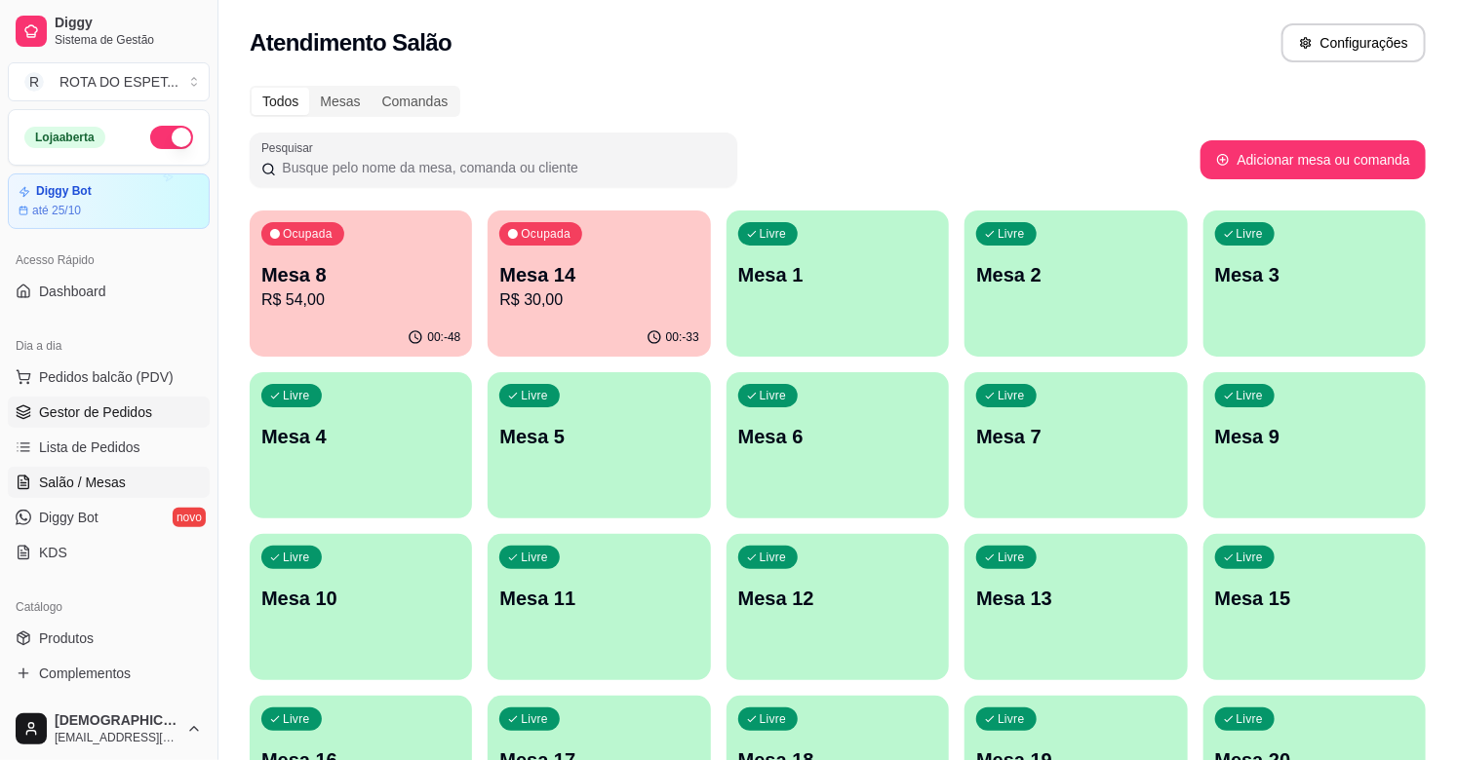
click at [100, 417] on span "Gestor de Pedidos" at bounding box center [95, 412] width 113 height 19
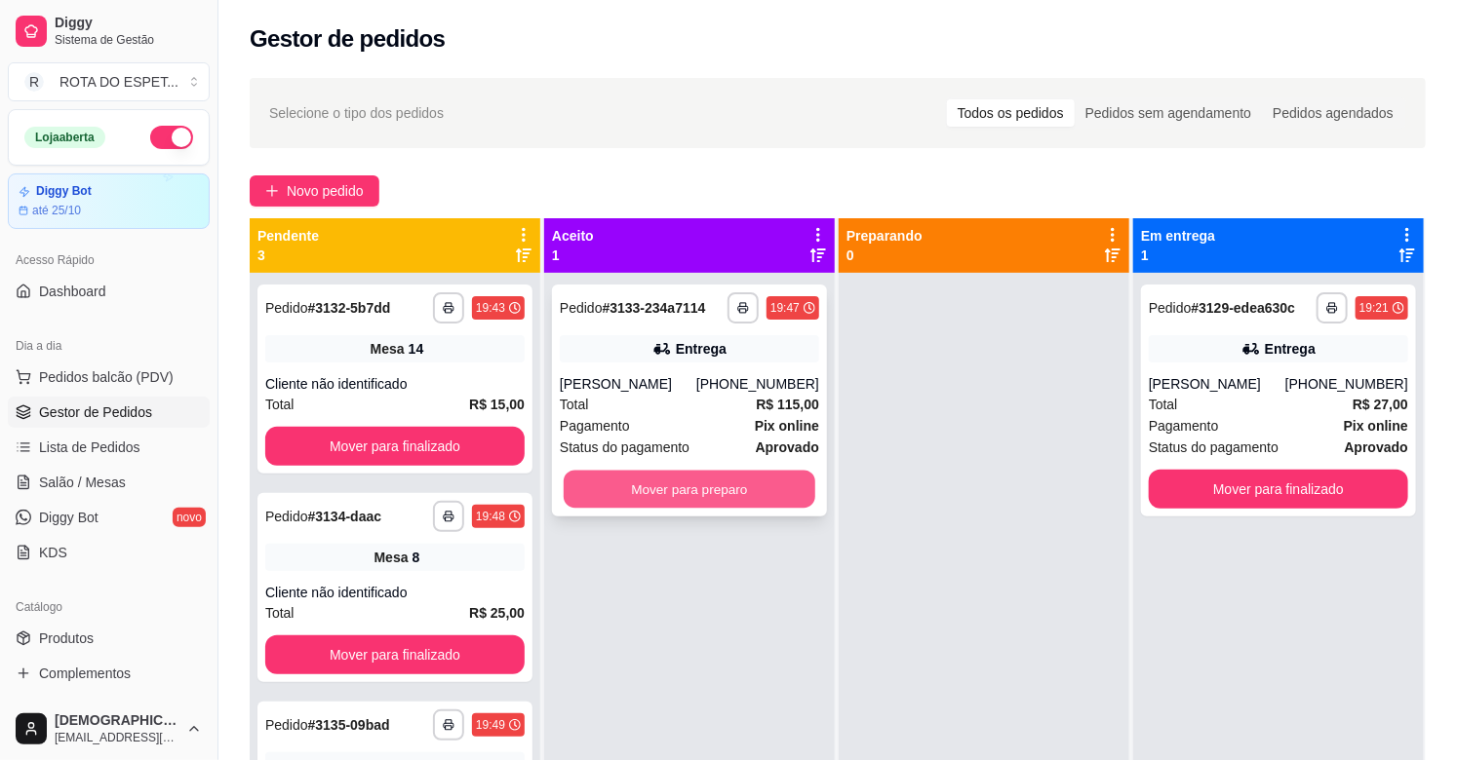
click at [700, 492] on button "Mover para preparo" at bounding box center [690, 490] width 252 height 38
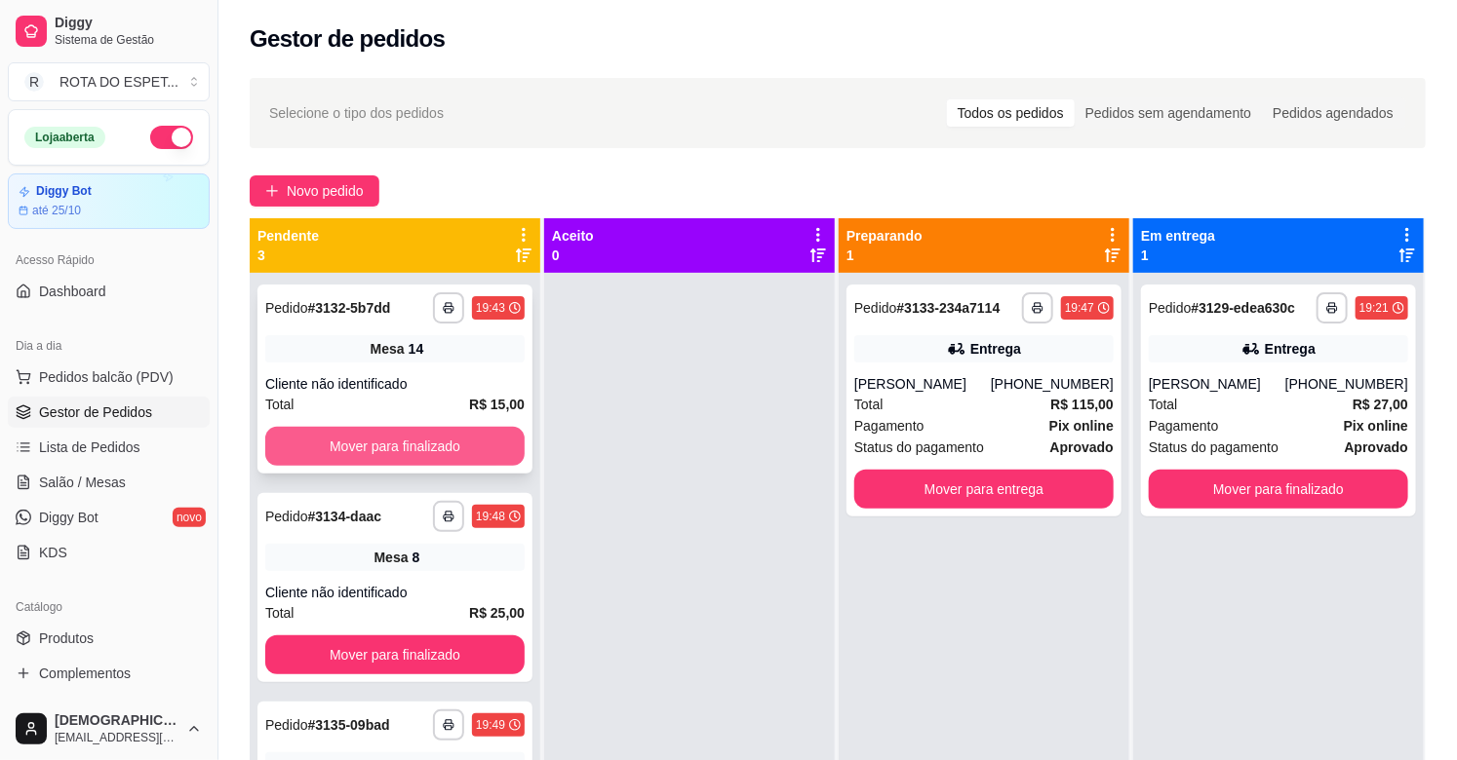
click at [411, 446] on button "Mover para finalizado" at bounding box center [394, 446] width 259 height 39
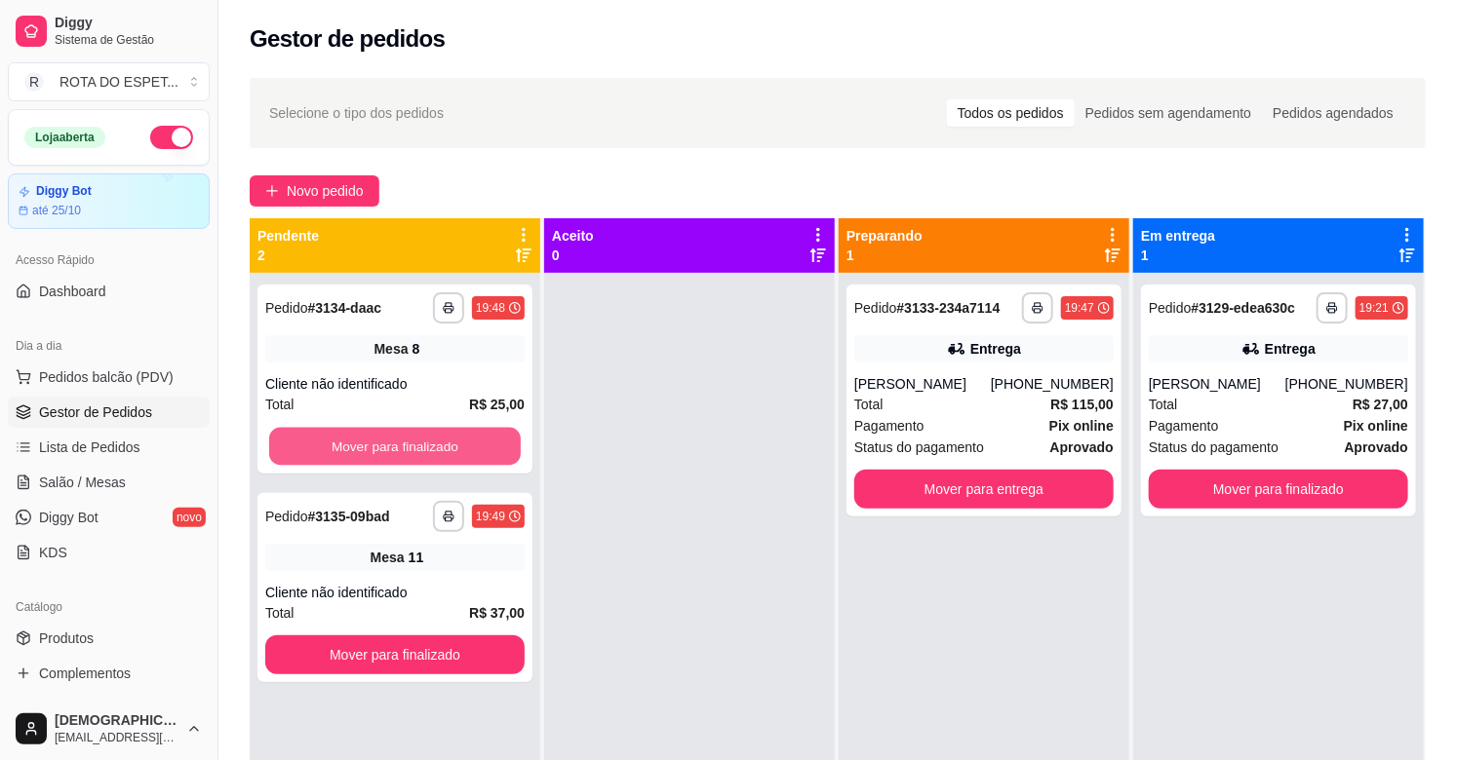
click at [411, 446] on button "Mover para finalizado" at bounding box center [395, 447] width 252 height 38
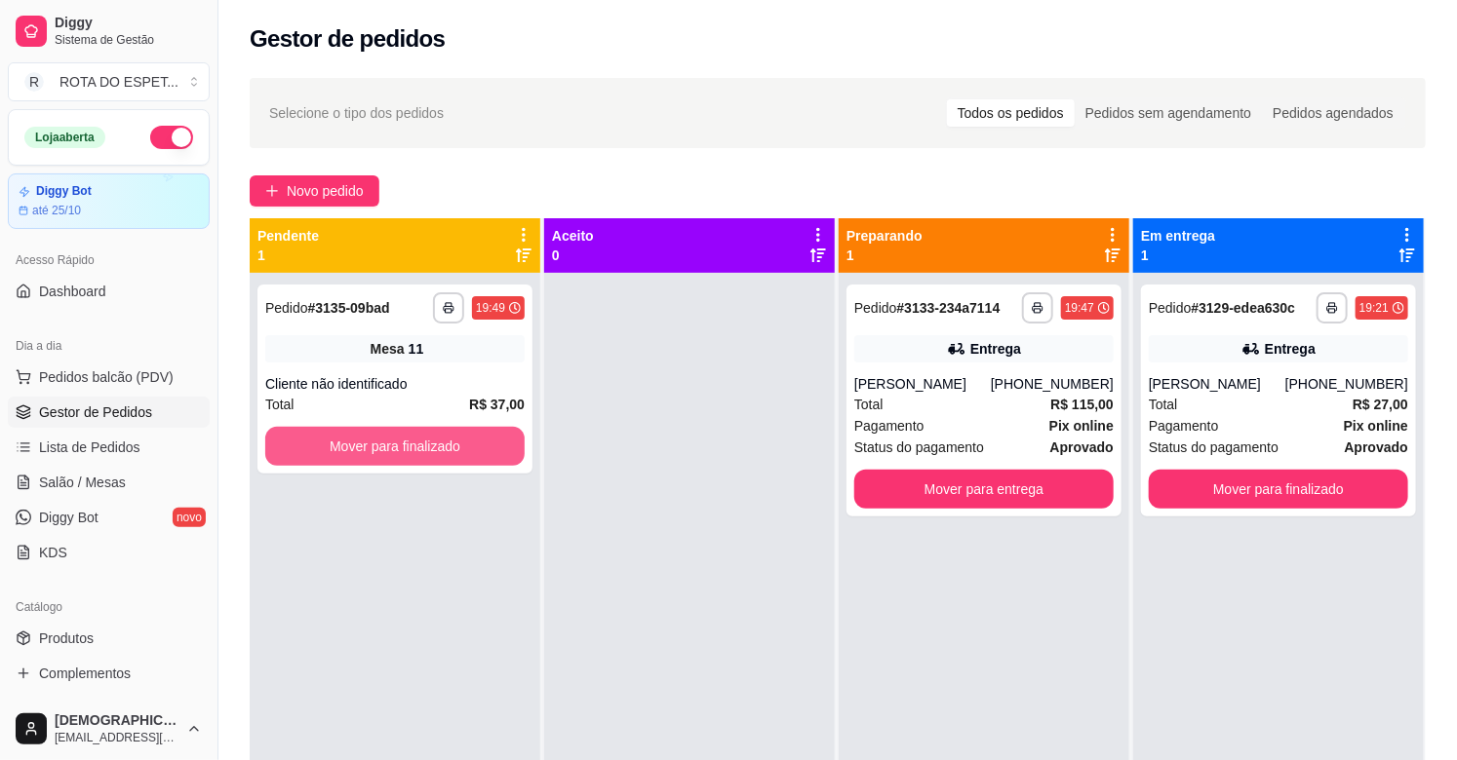
click at [411, 446] on button "Mover para finalizado" at bounding box center [394, 446] width 259 height 39
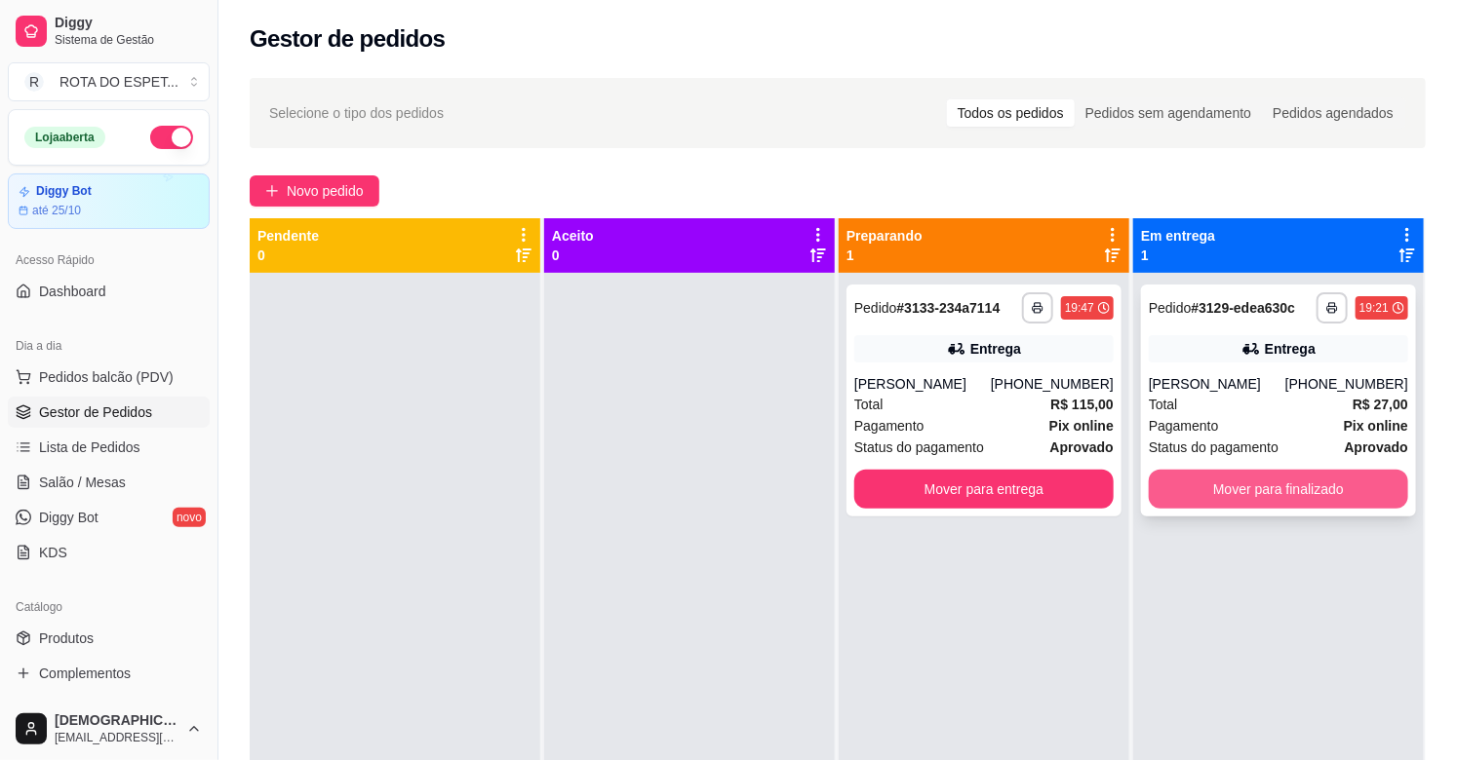
click at [1326, 482] on button "Mover para finalizado" at bounding box center [1278, 489] width 259 height 39
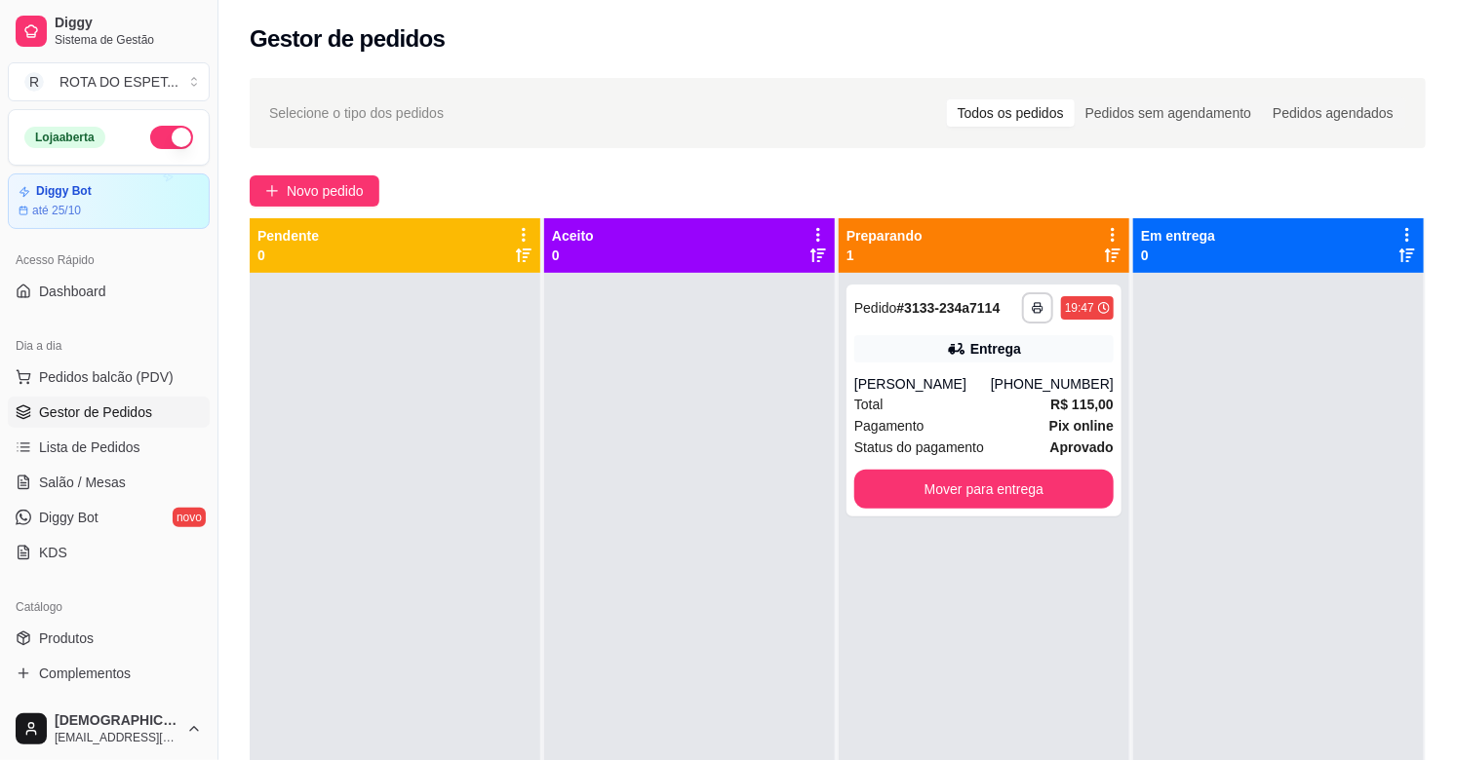
click at [670, 587] on div at bounding box center [689, 653] width 291 height 760
click at [1020, 656] on div "**********" at bounding box center [983, 653] width 291 height 760
click at [640, 578] on div at bounding box center [689, 653] width 291 height 760
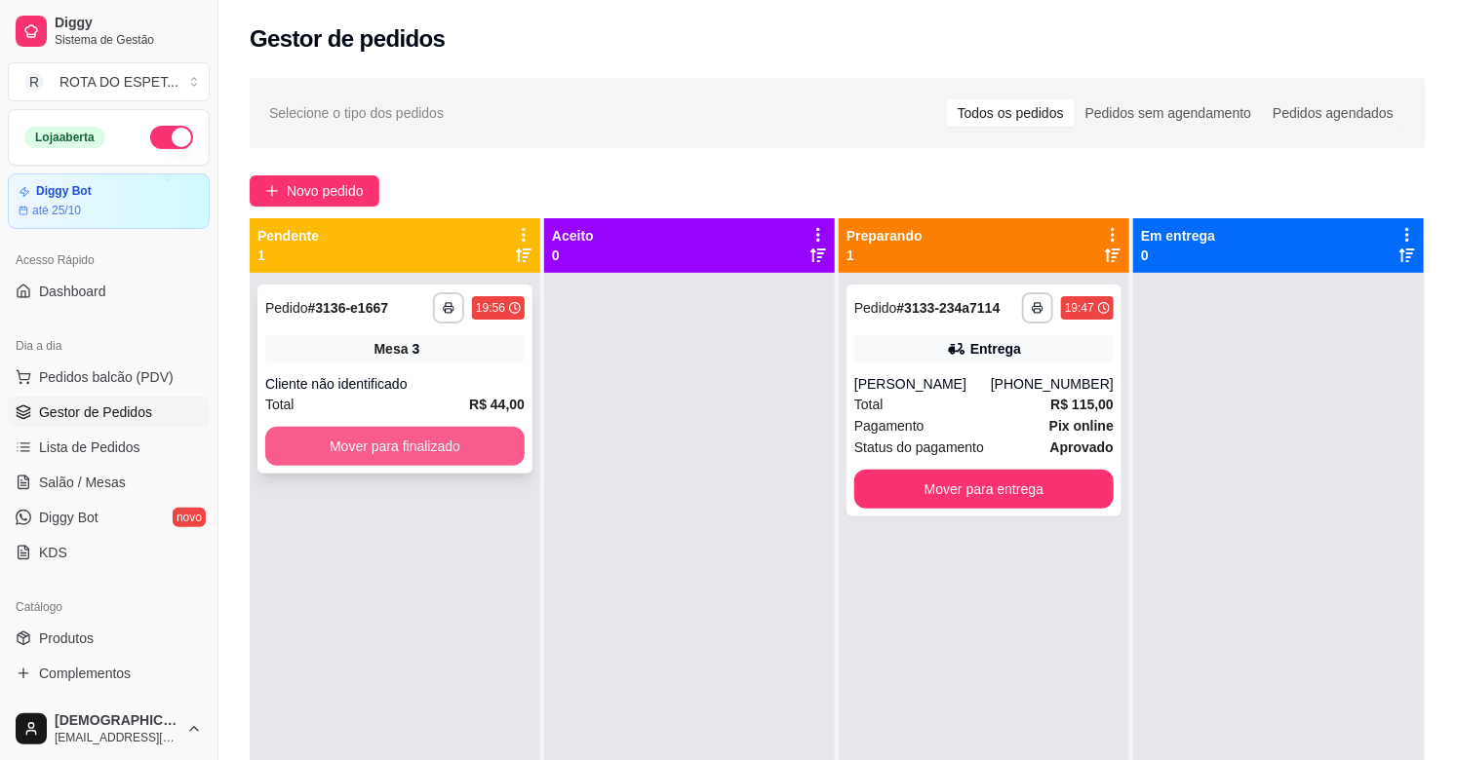
click at [485, 448] on button "Mover para finalizado" at bounding box center [394, 446] width 259 height 39
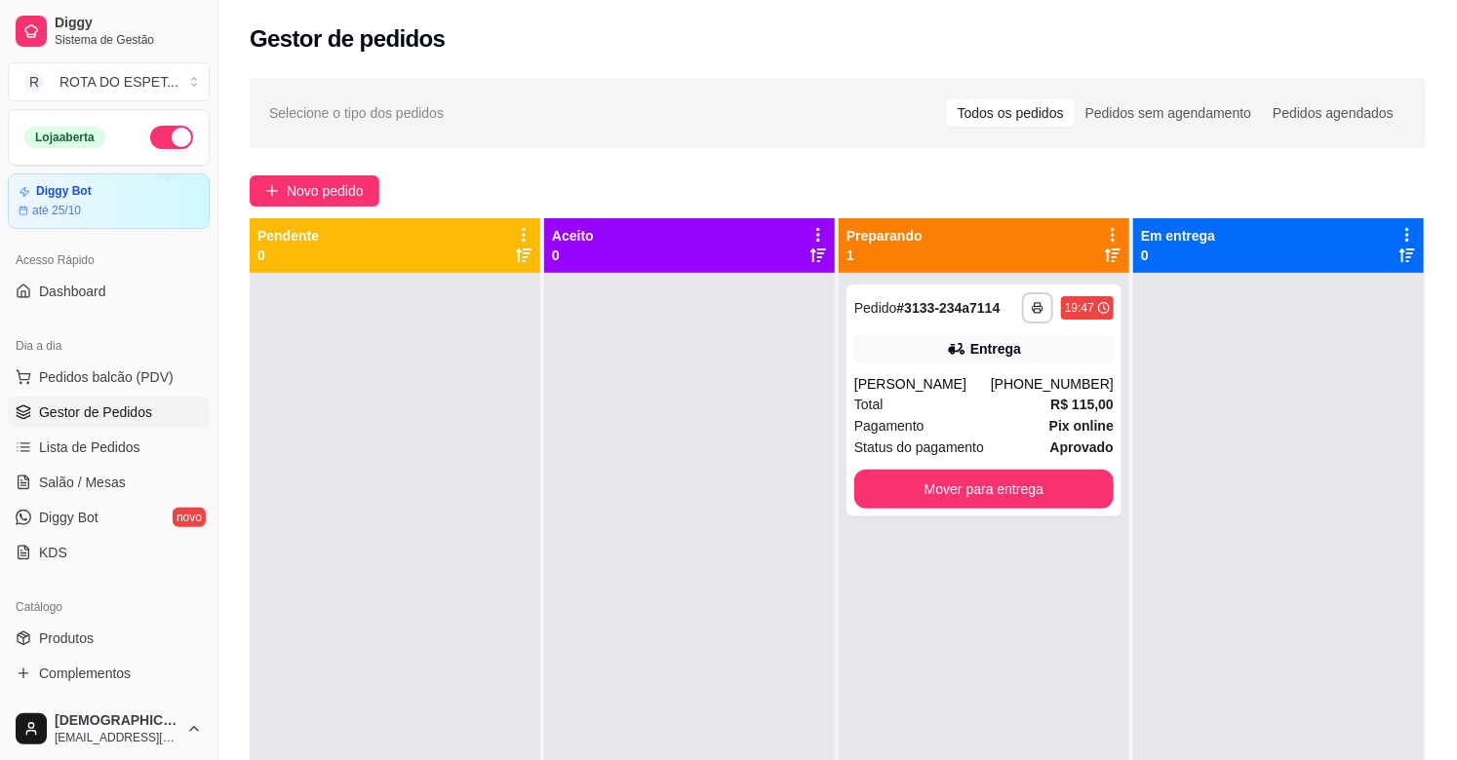
click at [692, 533] on div at bounding box center [689, 653] width 291 height 760
click at [1014, 400] on div "Total R$ 115,00" at bounding box center [983, 404] width 259 height 21
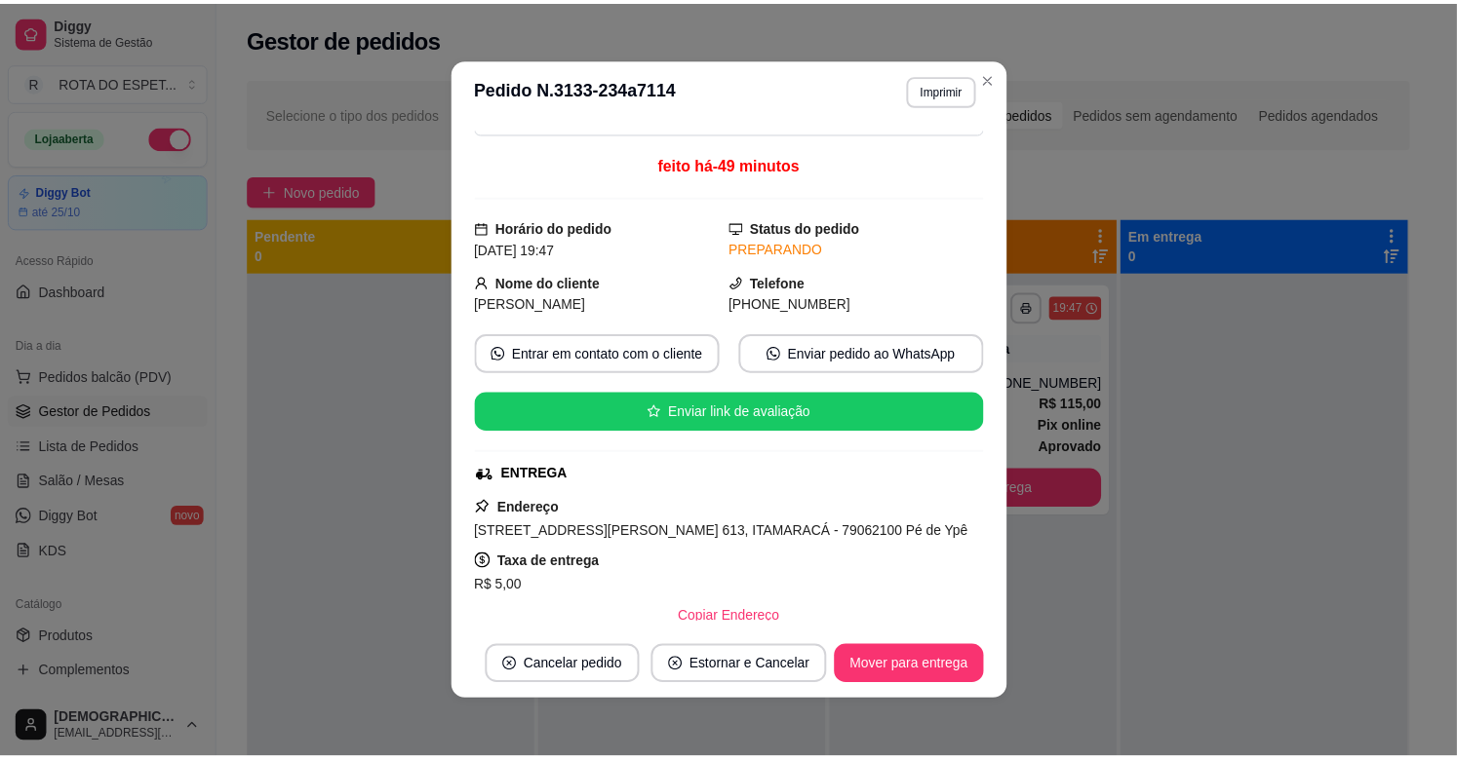
scroll to position [108, 0]
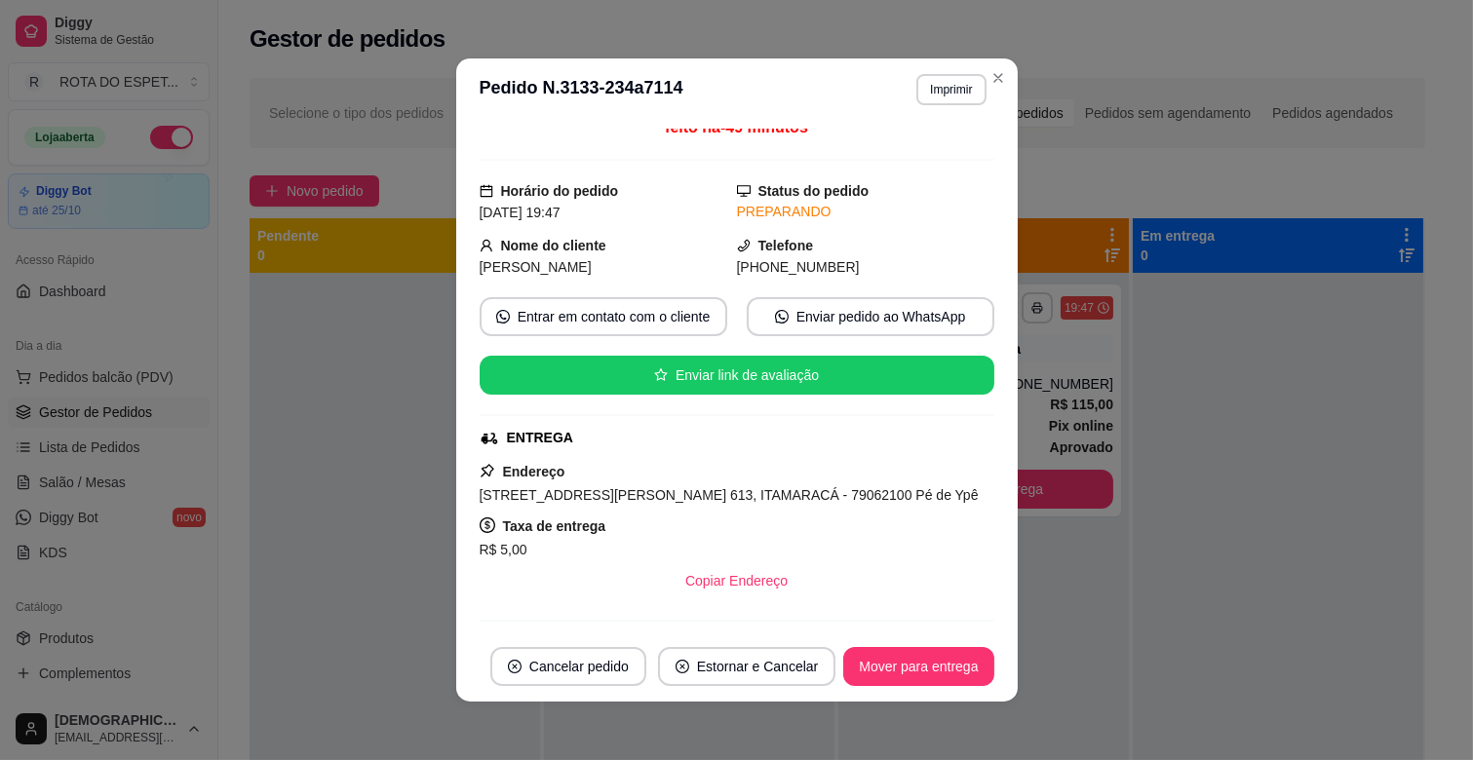
click at [659, 495] on span "[STREET_ADDRESS][PERSON_NAME] 613, ITAMARACÁ - 79062100 Pé de Ypê" at bounding box center [729, 495] width 499 height 16
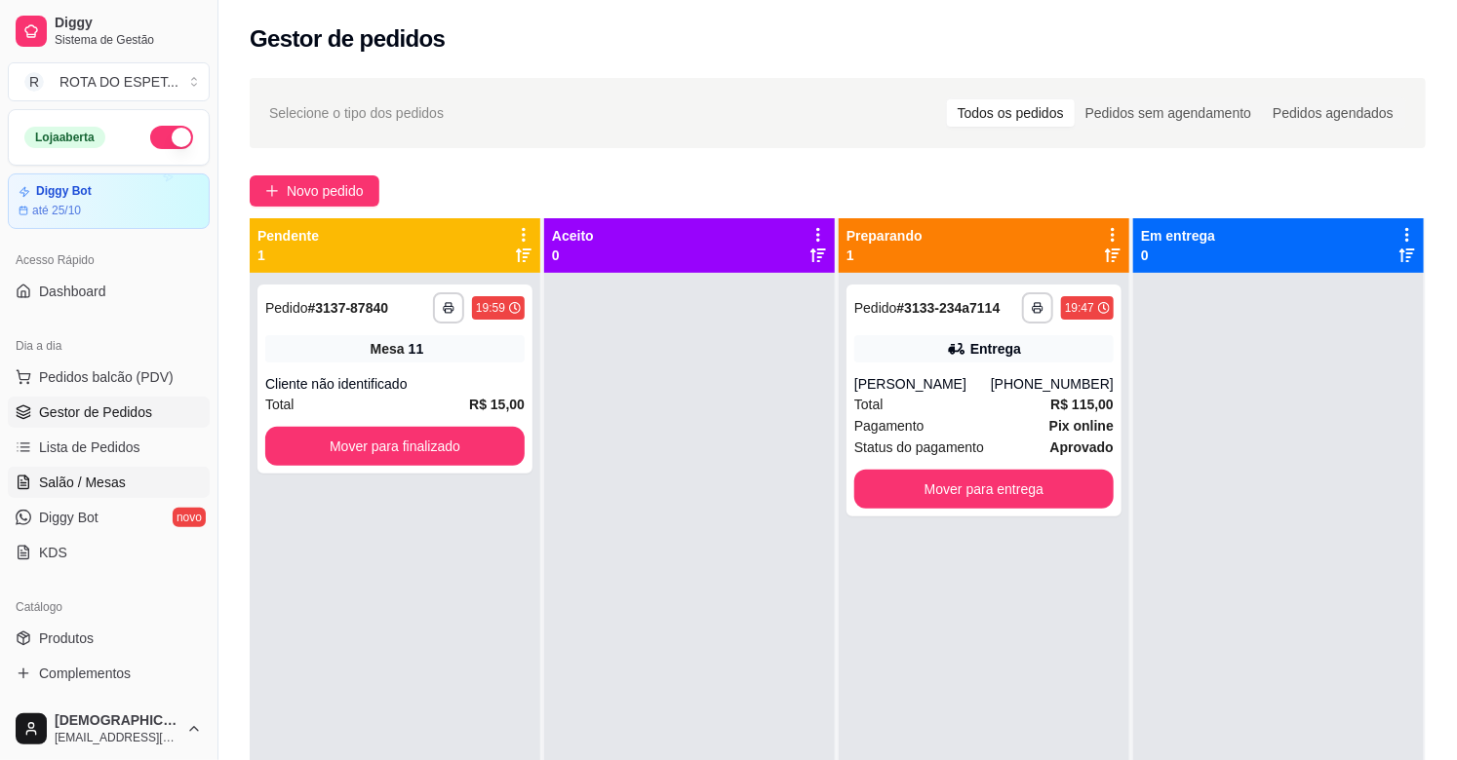
click at [107, 482] on span "Salão / Mesas" at bounding box center [82, 482] width 87 height 19
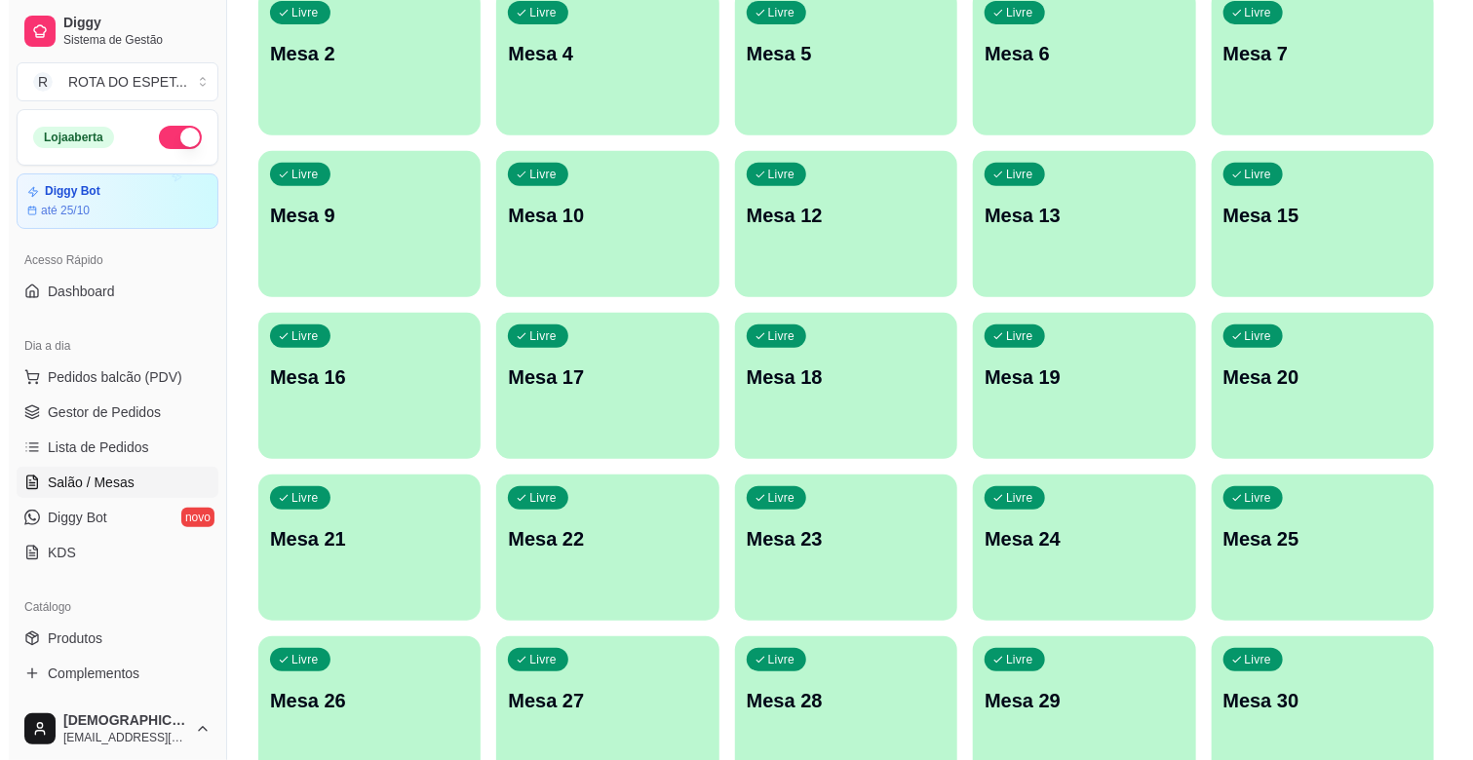
scroll to position [433, 0]
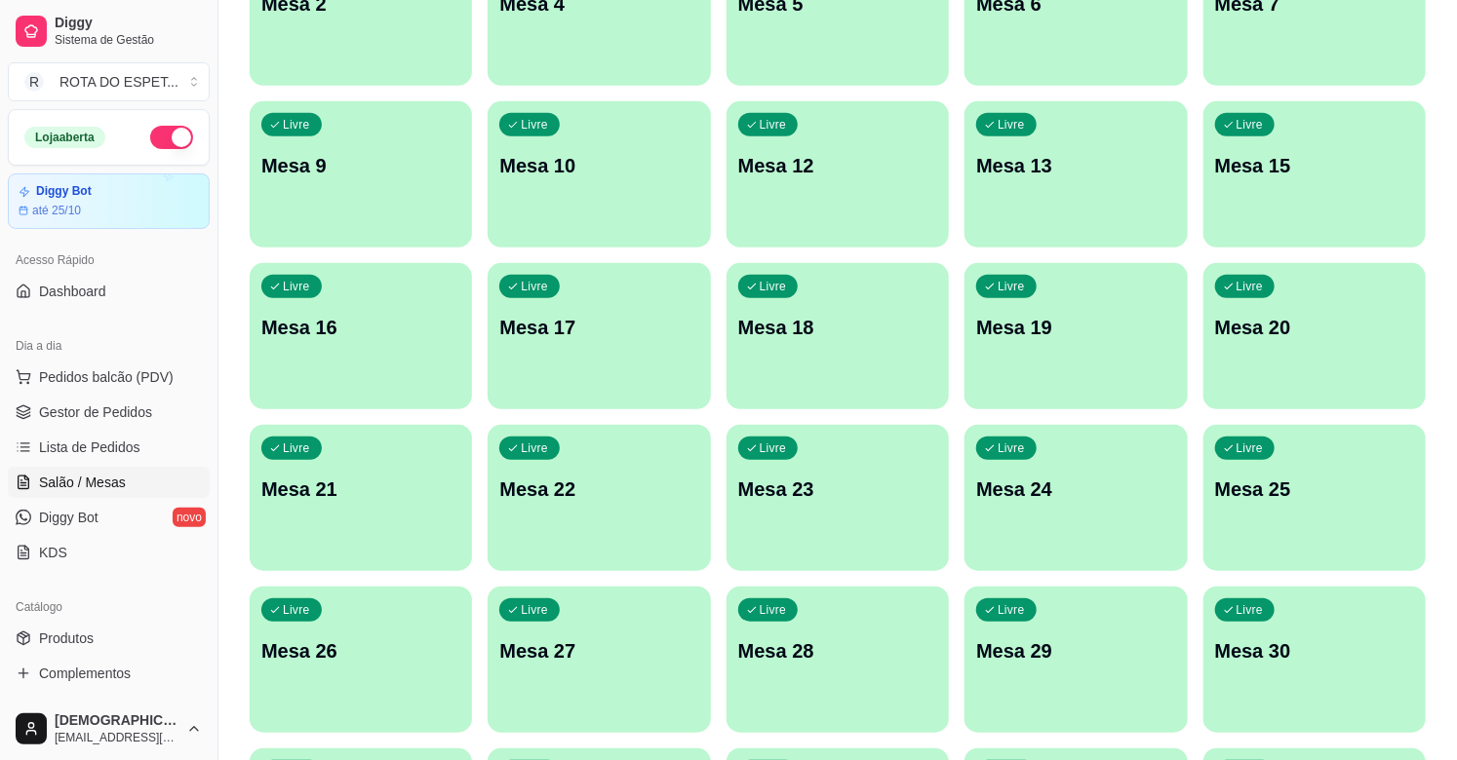
click at [1312, 359] on div "Livre Mesa 20" at bounding box center [1314, 324] width 222 height 123
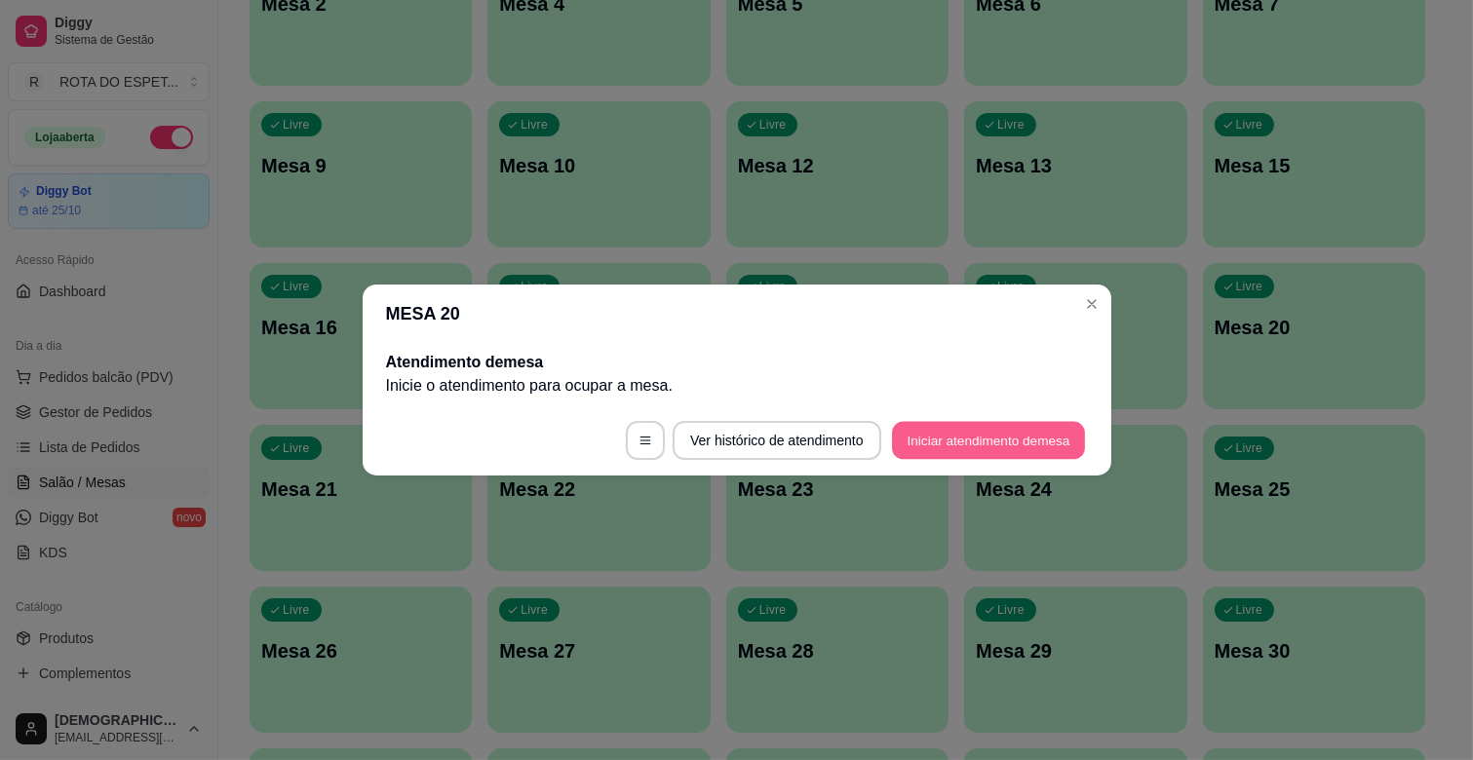
click at [1001, 435] on button "Iniciar atendimento de mesa" at bounding box center [988, 441] width 193 height 38
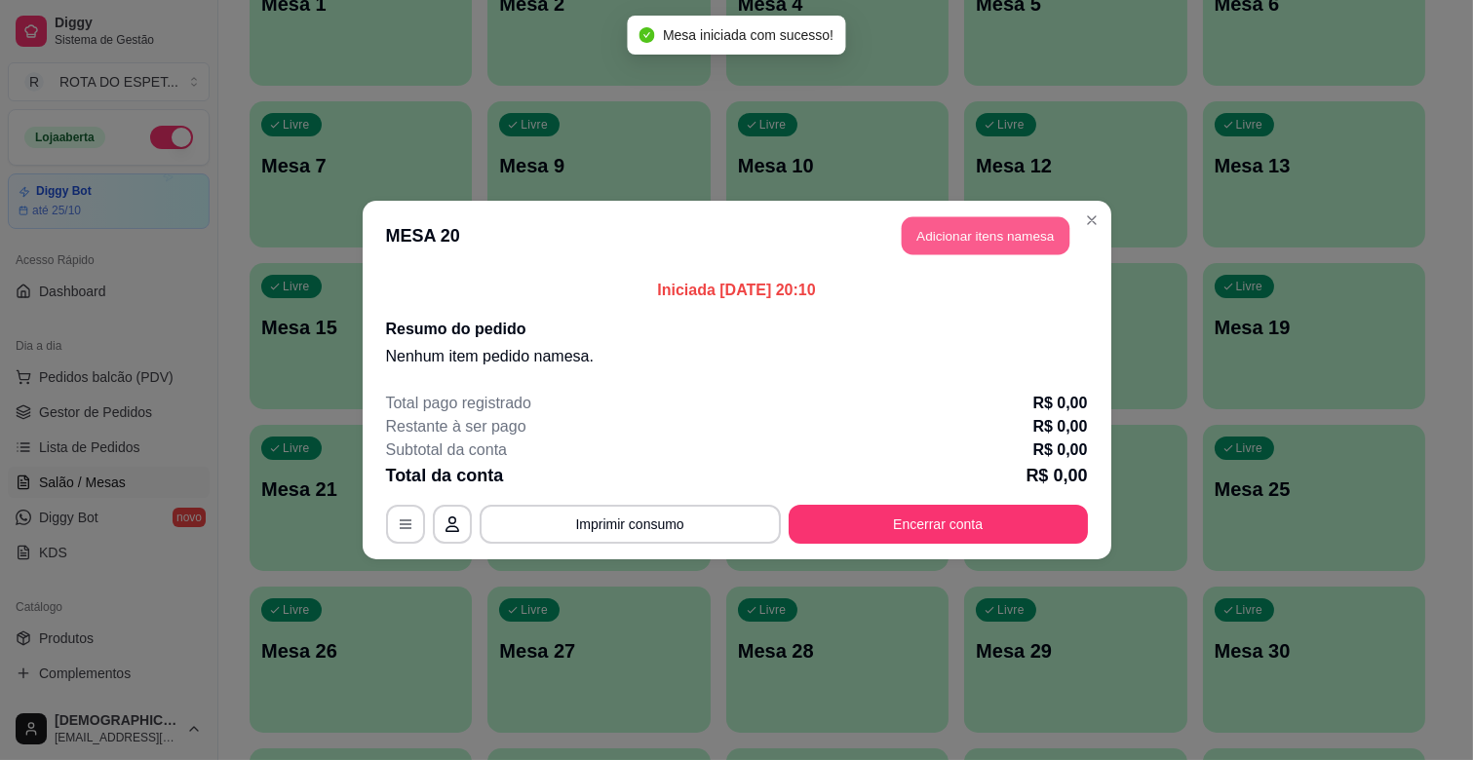
click at [988, 247] on button "Adicionar itens na mesa" at bounding box center [986, 236] width 168 height 38
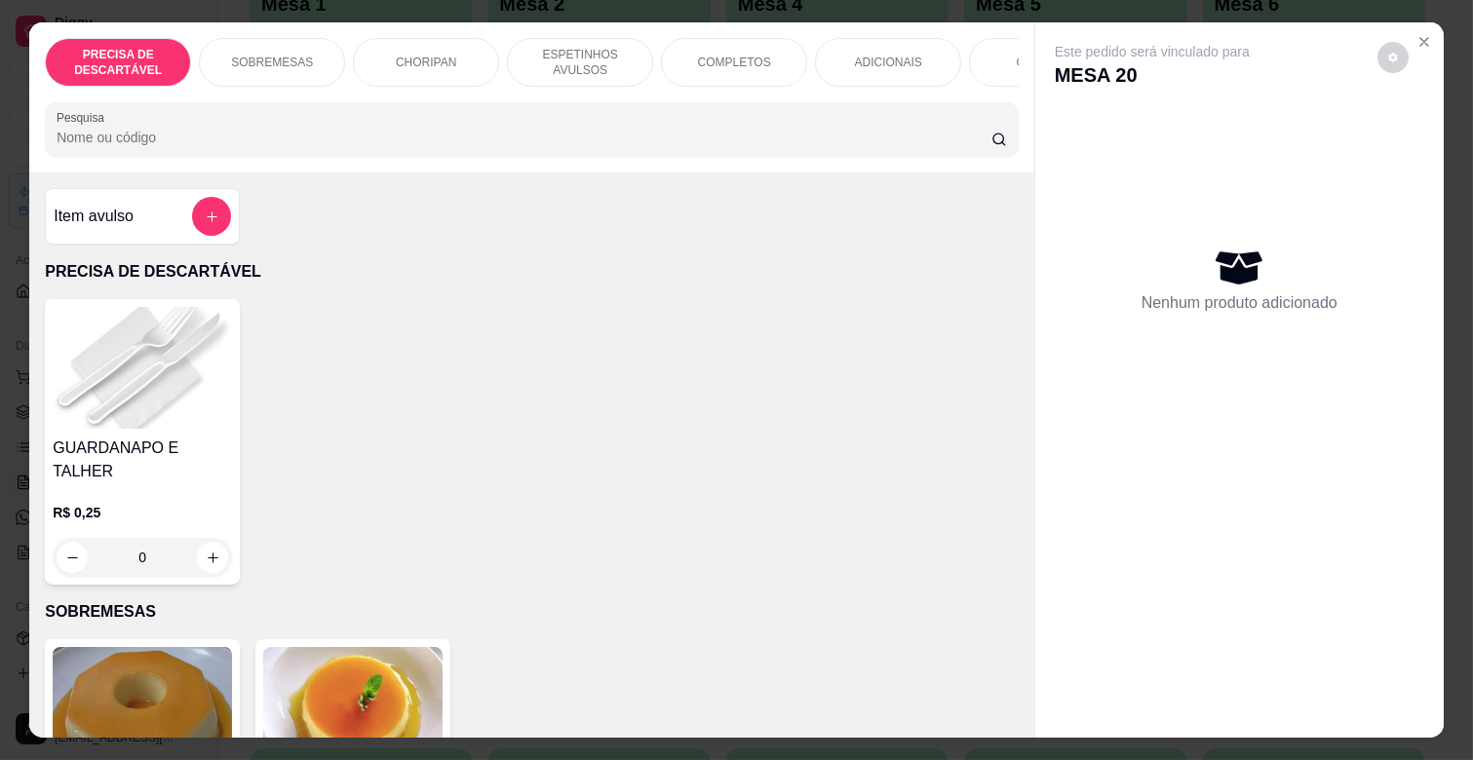
click at [744, 55] on p "COMPLETOS" at bounding box center [734, 63] width 73 height 16
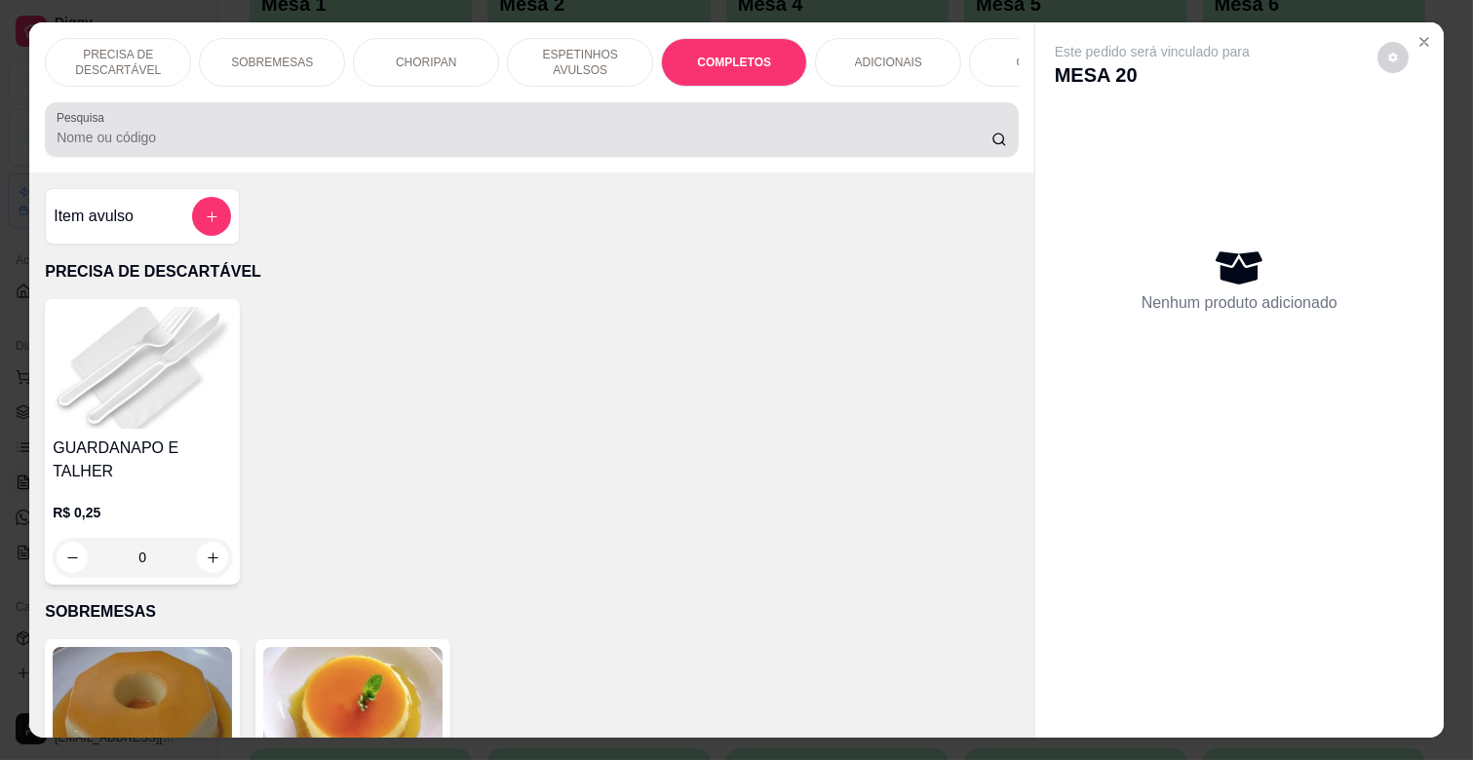
scroll to position [47, 0]
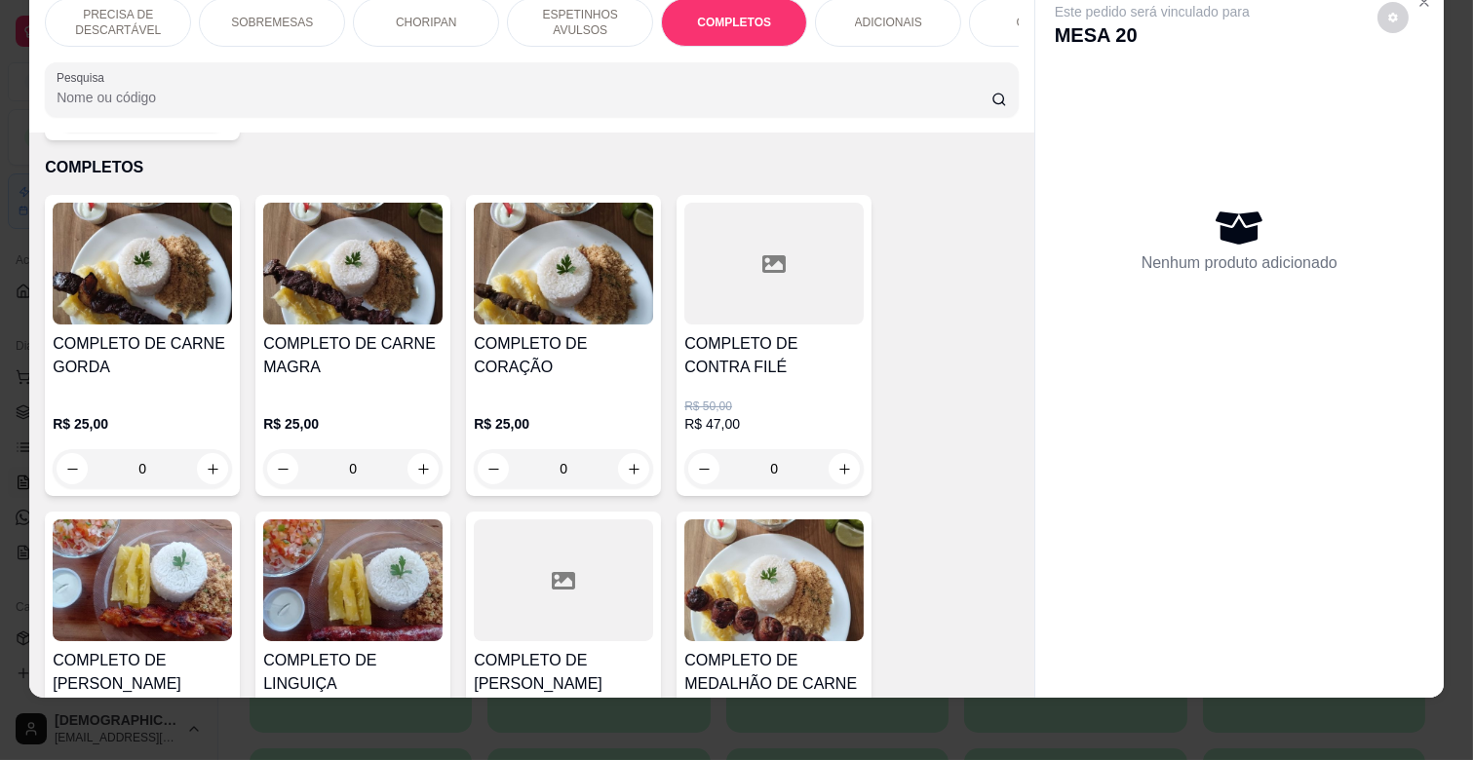
click at [401, 395] on div "R$ 25,00 0" at bounding box center [352, 442] width 179 height 94
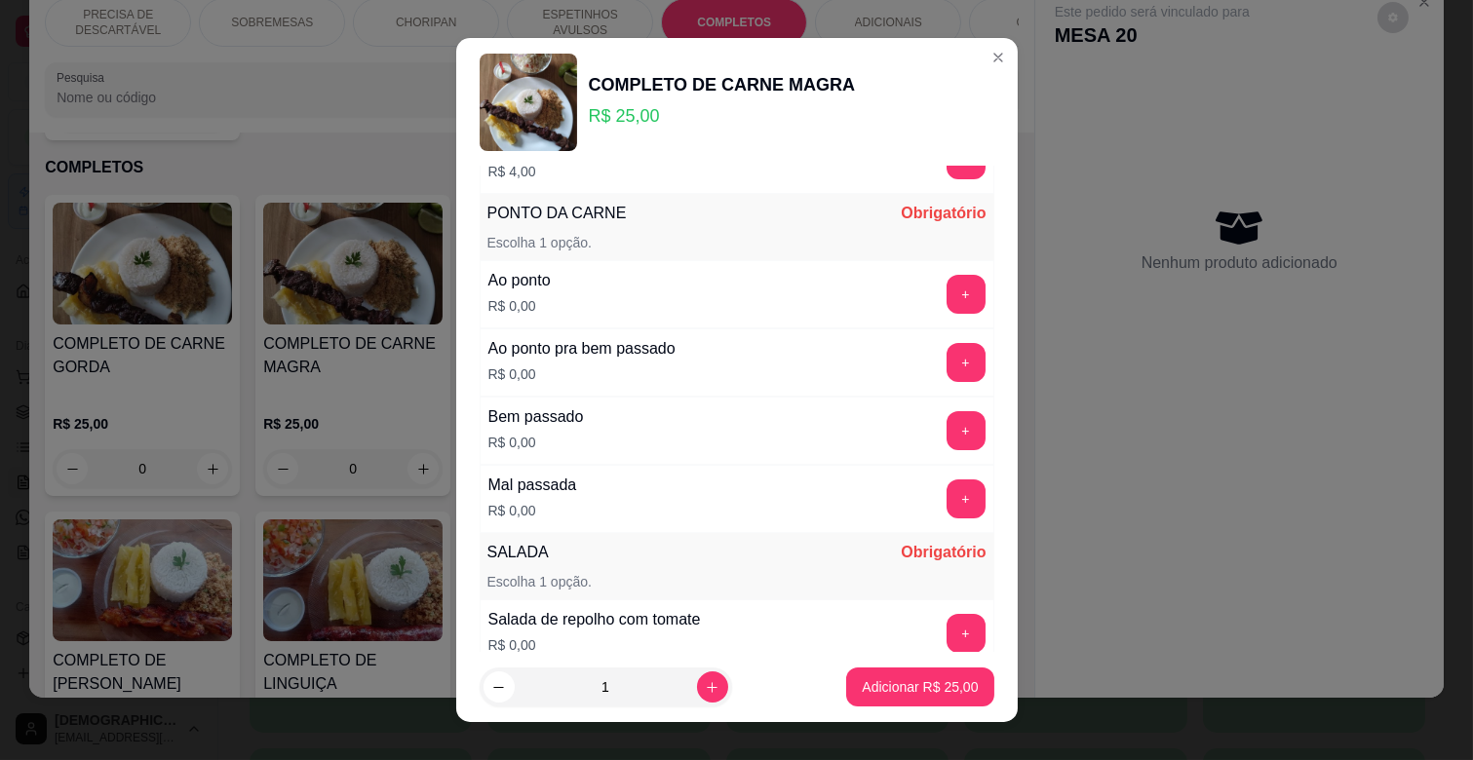
scroll to position [216, 0]
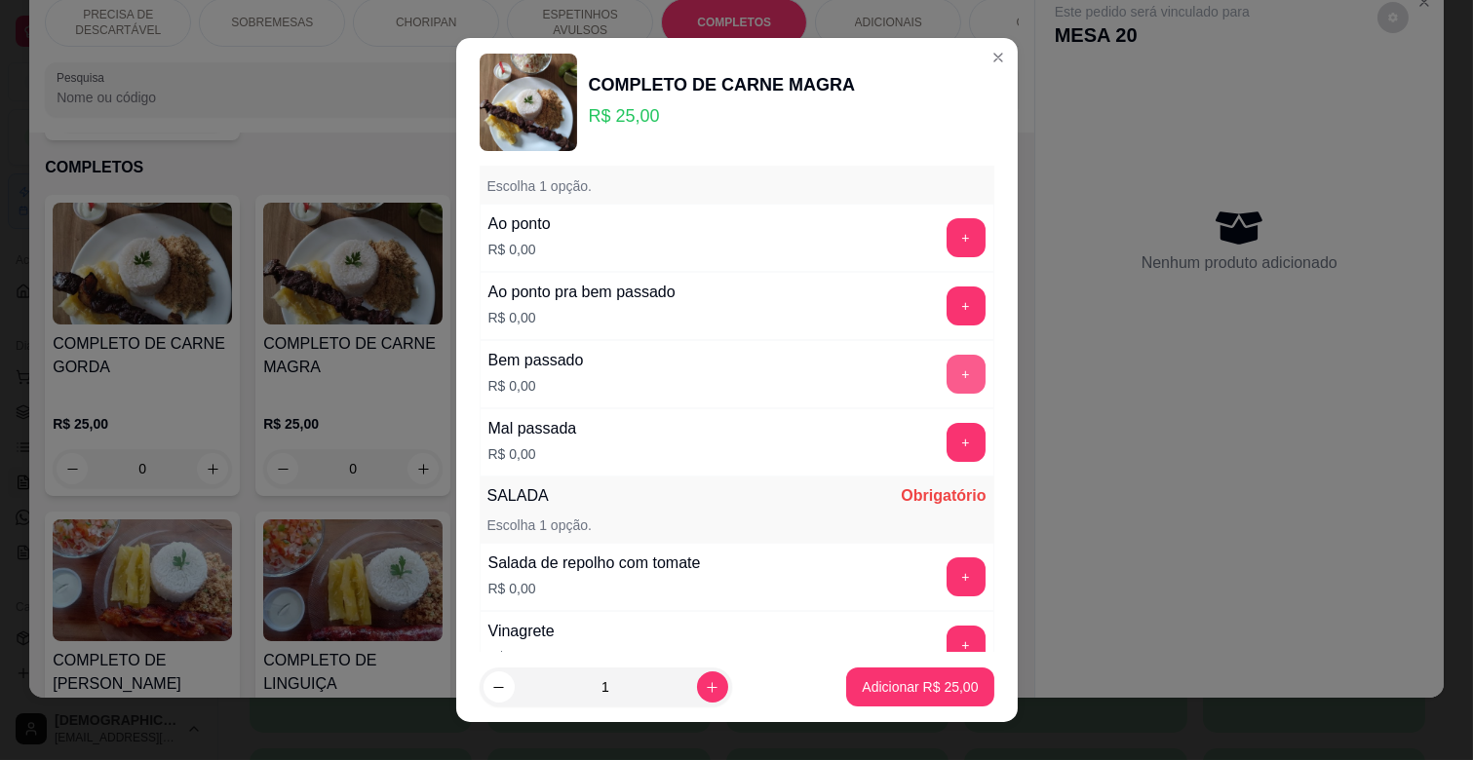
click at [947, 373] on button "+" at bounding box center [966, 374] width 39 height 39
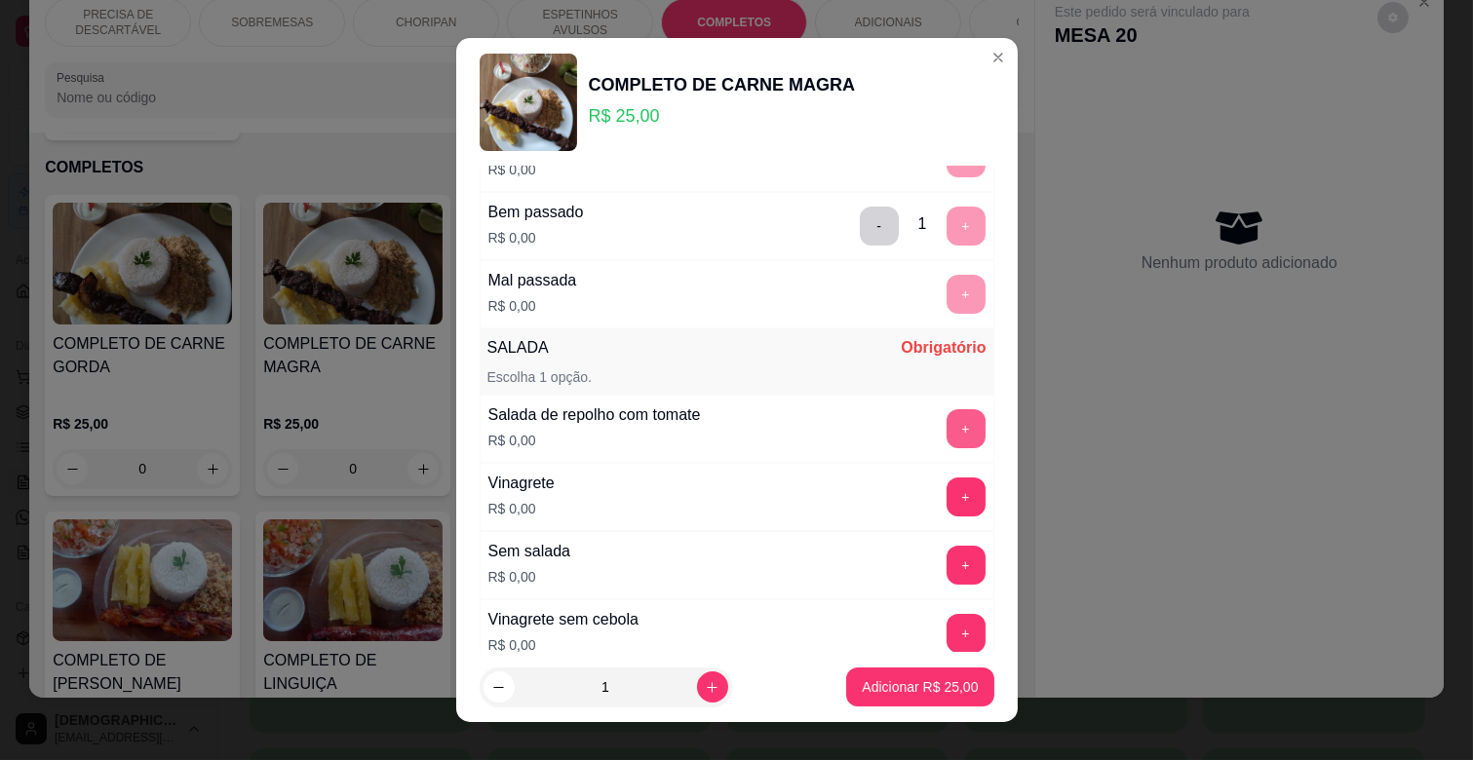
scroll to position [433, 0]
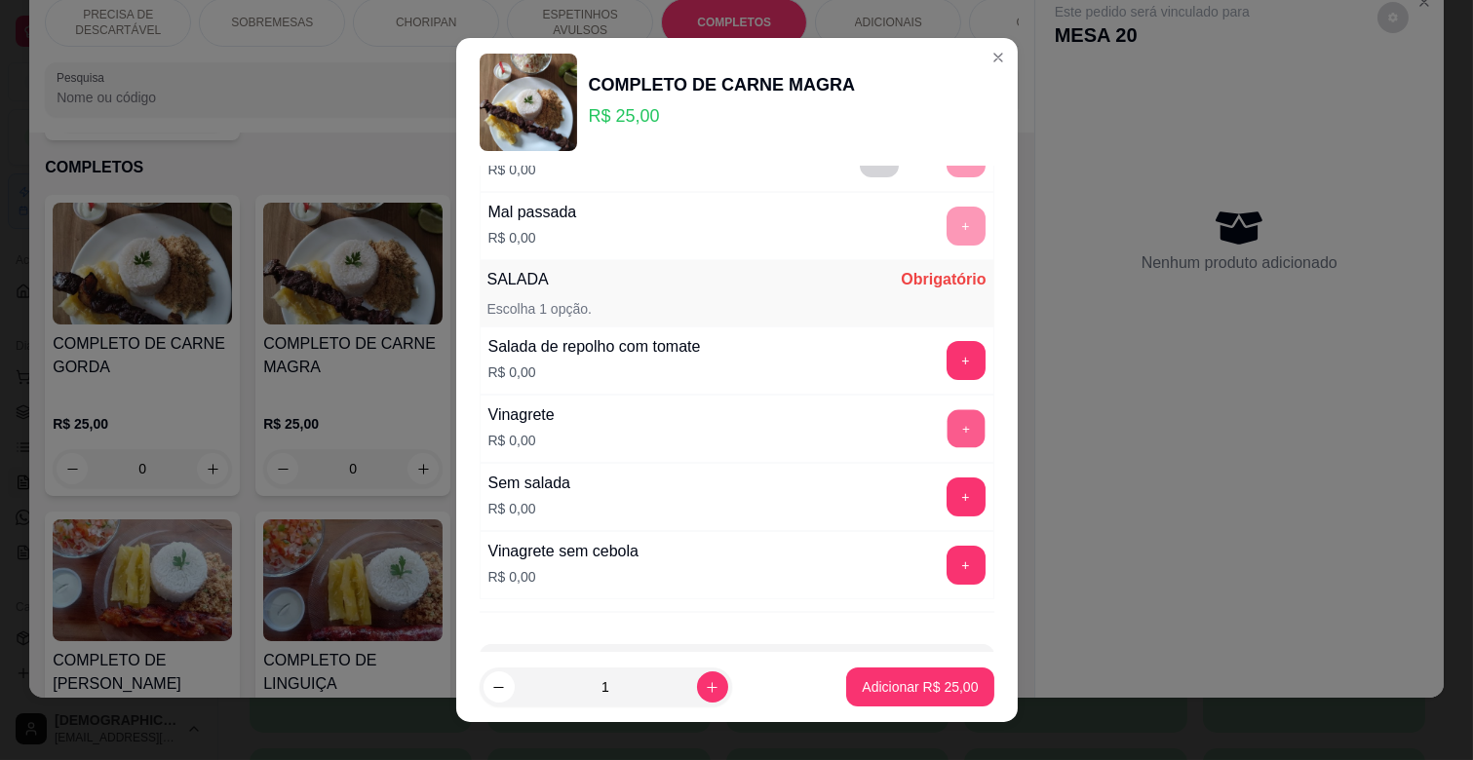
click at [947, 430] on button "+" at bounding box center [966, 429] width 38 height 38
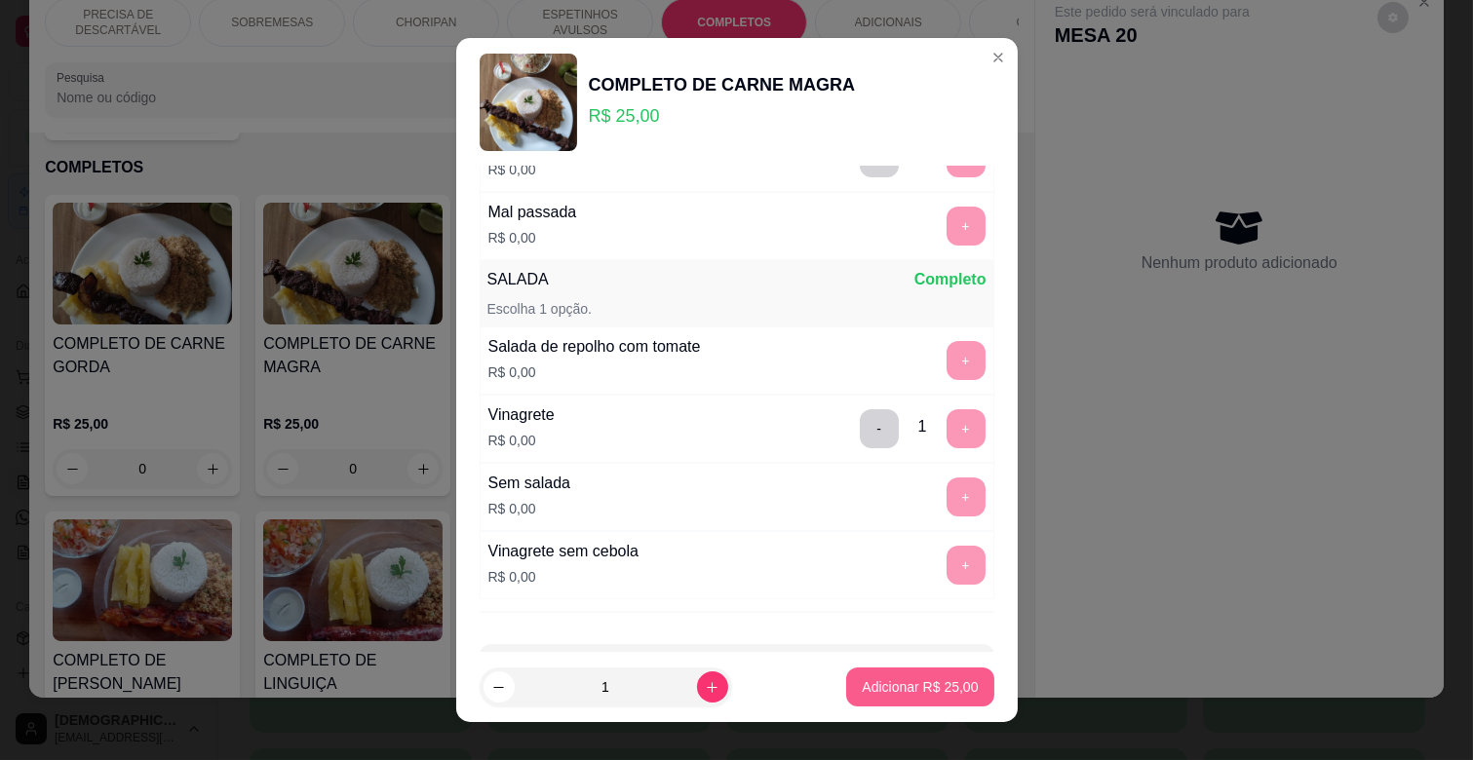
click at [924, 690] on p "Adicionar R$ 25,00" at bounding box center [920, 687] width 116 height 19
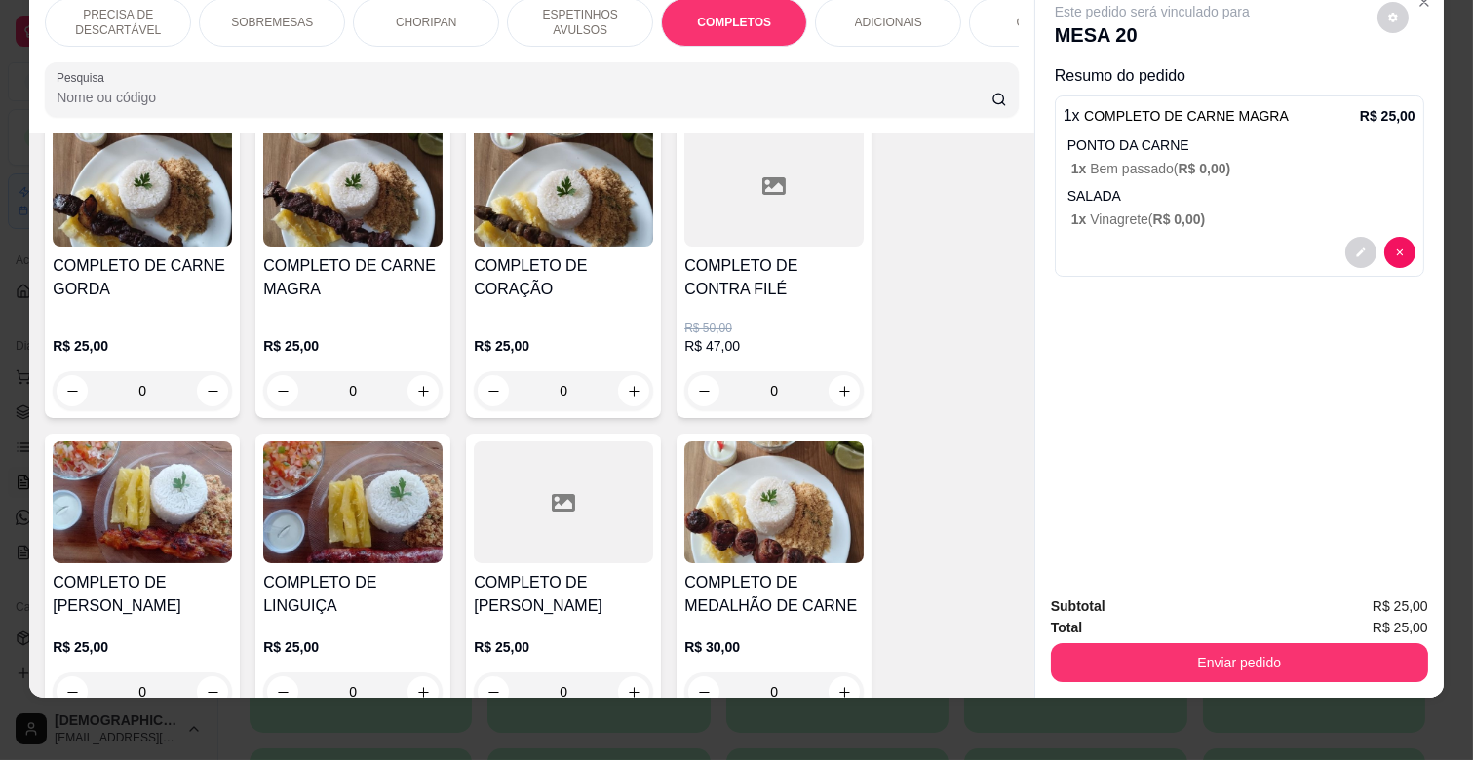
scroll to position [2461, 0]
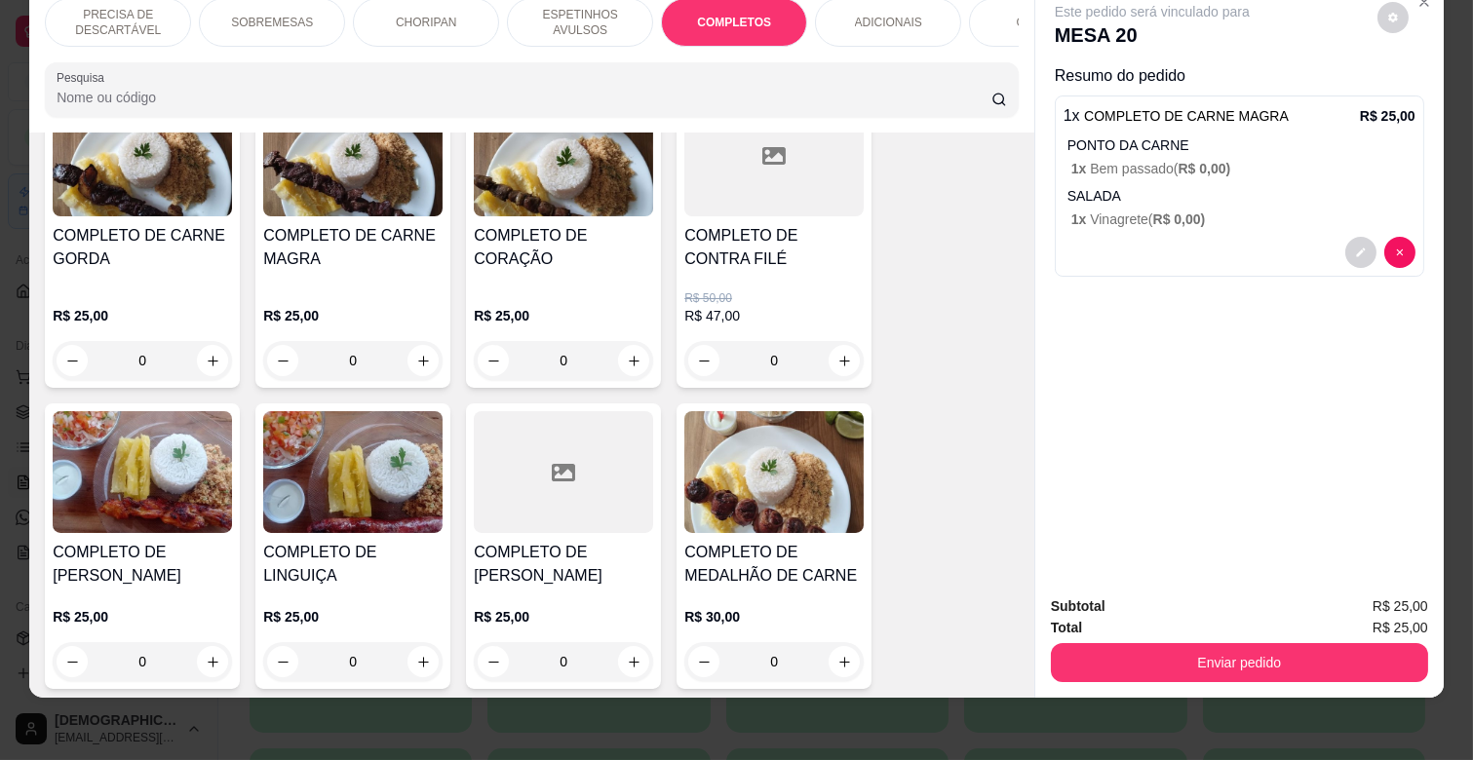
click at [801, 541] on h4 "COMPLETO DE MEDALHÃO DE CARNE" at bounding box center [773, 564] width 179 height 47
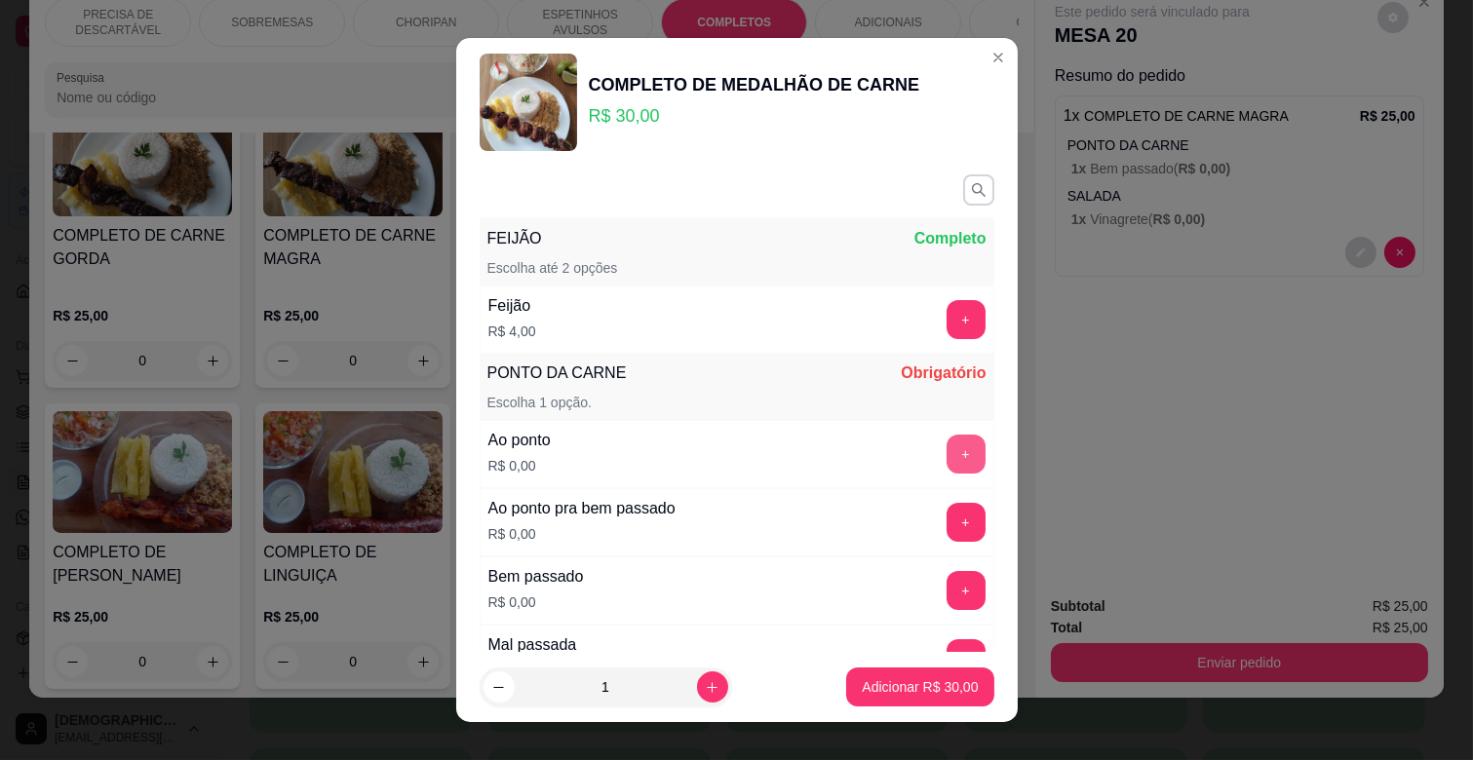
click at [947, 459] on button "+" at bounding box center [966, 454] width 39 height 39
click at [860, 460] on button "-" at bounding box center [879, 455] width 38 height 38
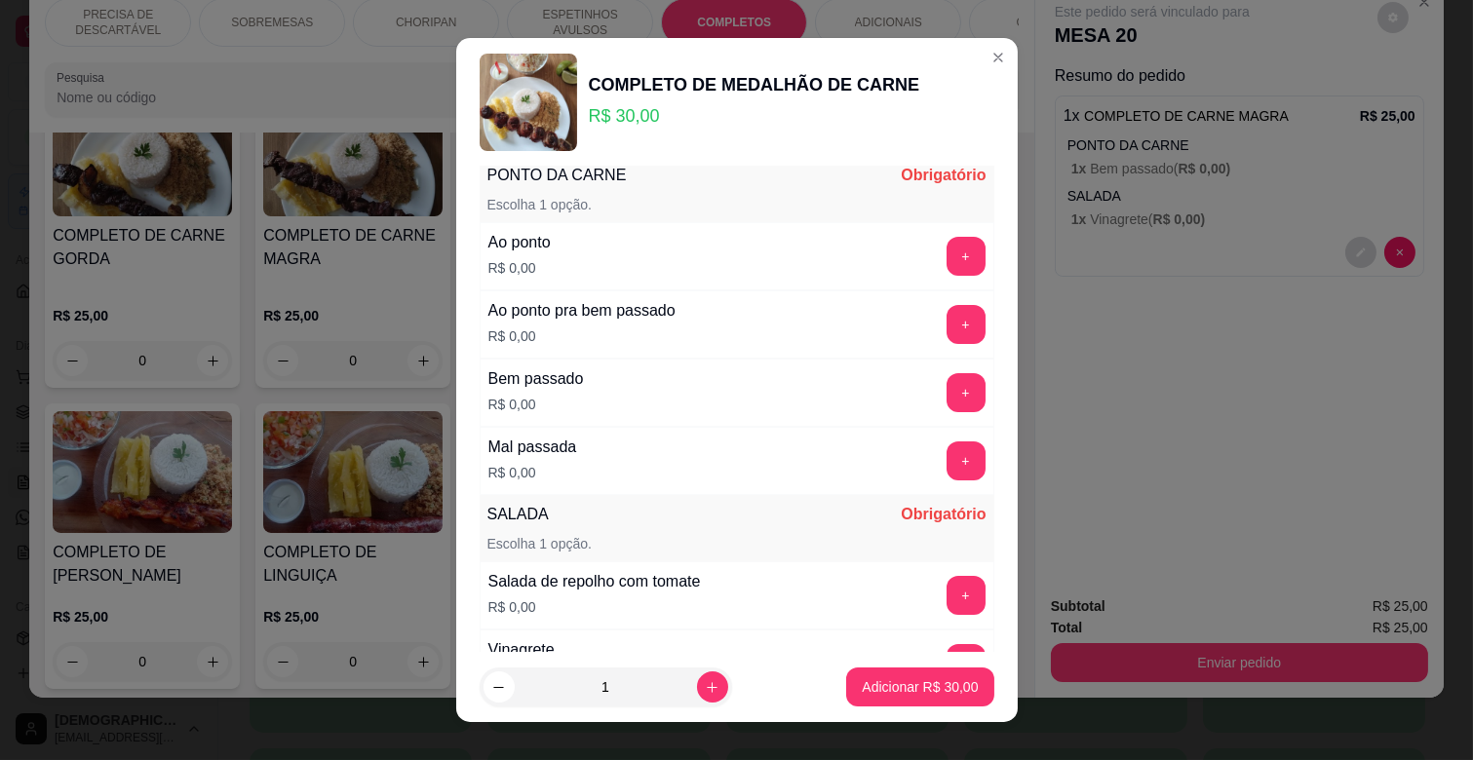
scroll to position [216, 0]
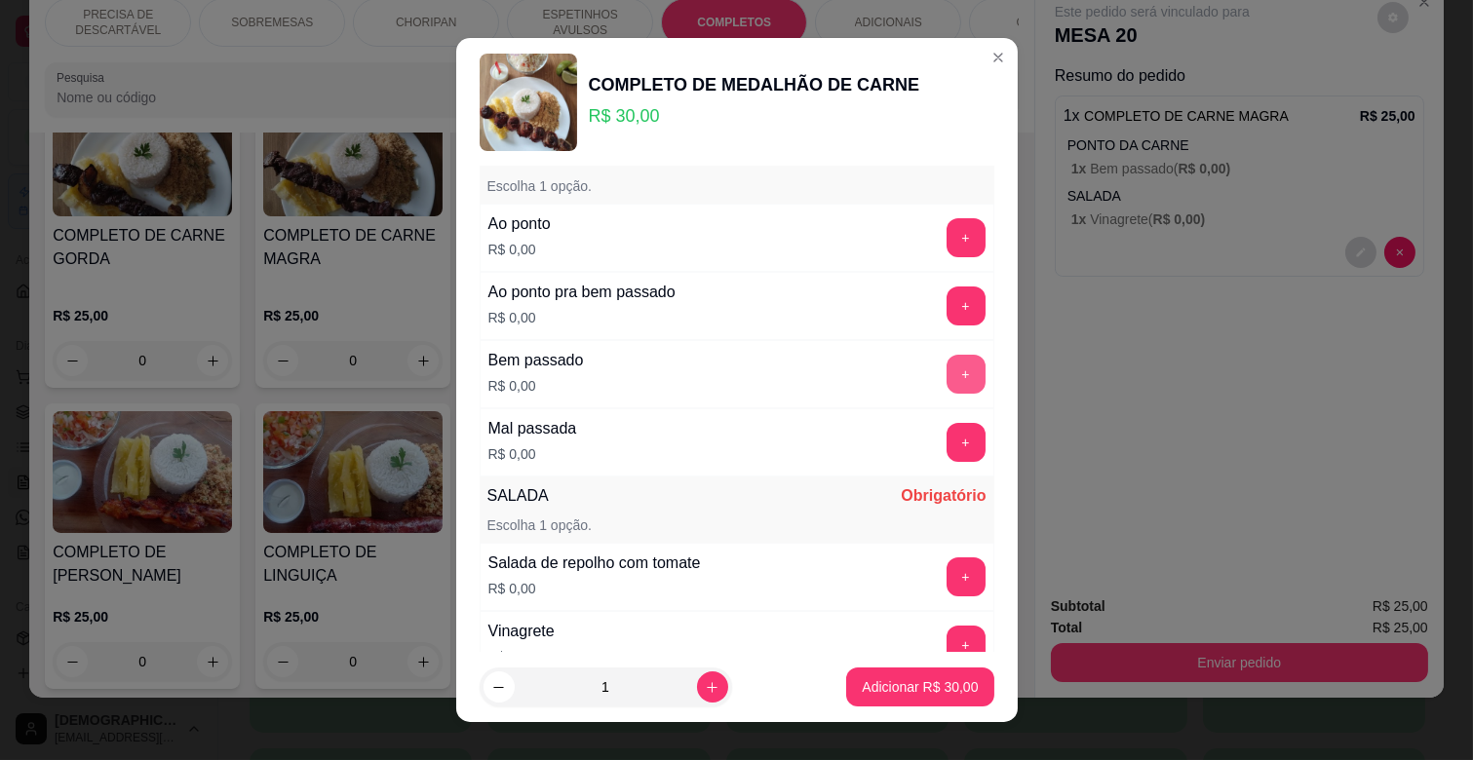
click at [947, 387] on button "+" at bounding box center [966, 374] width 39 height 39
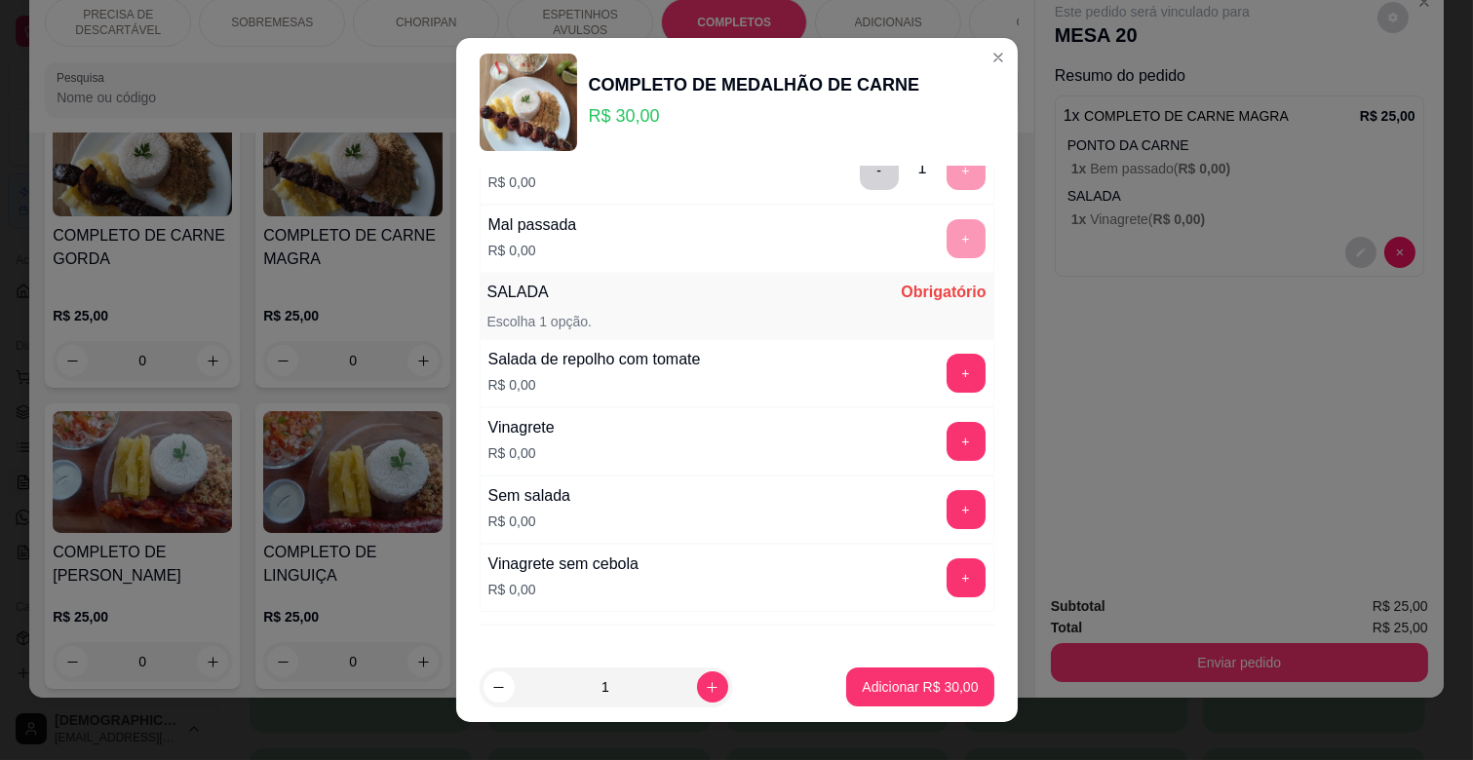
scroll to position [433, 0]
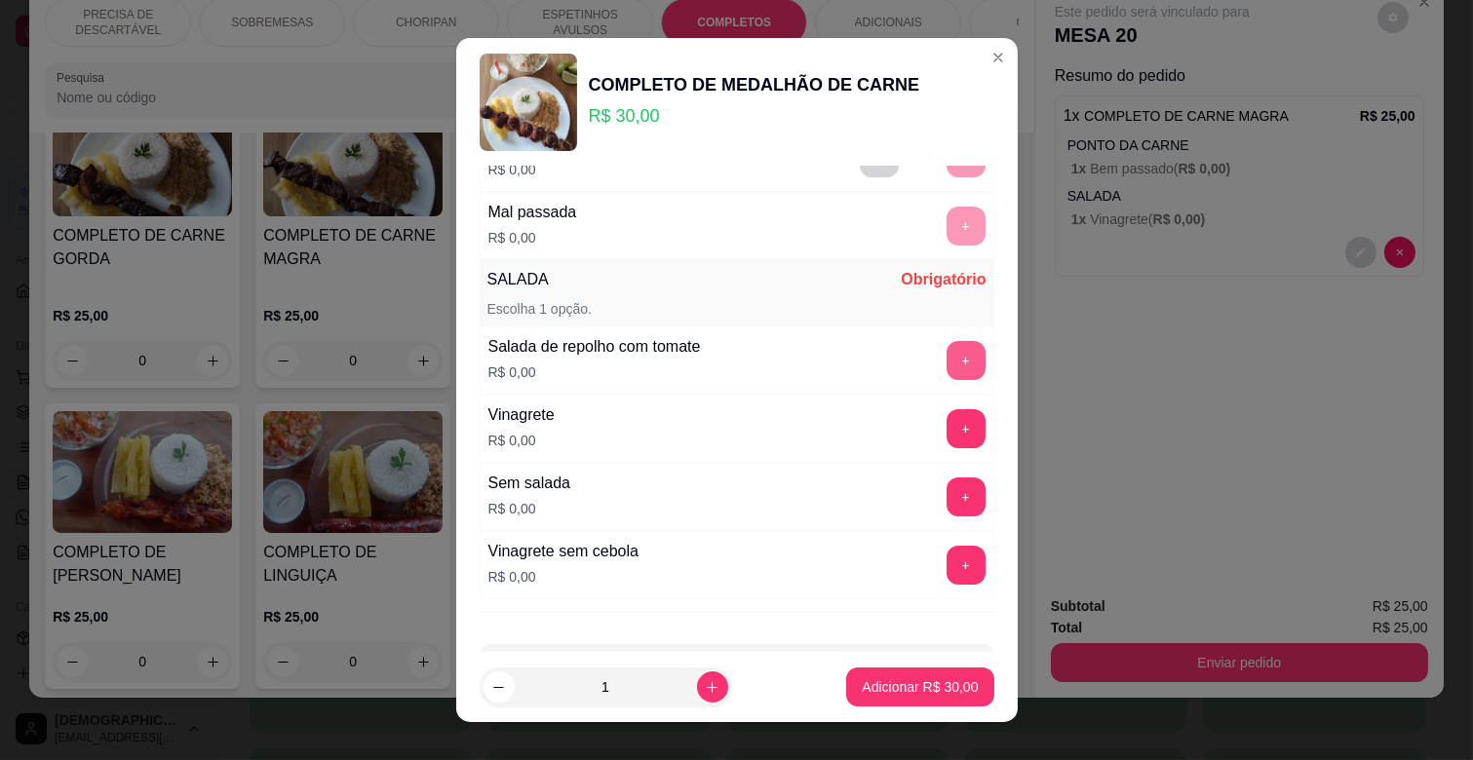
click at [947, 358] on button "+" at bounding box center [966, 360] width 39 height 39
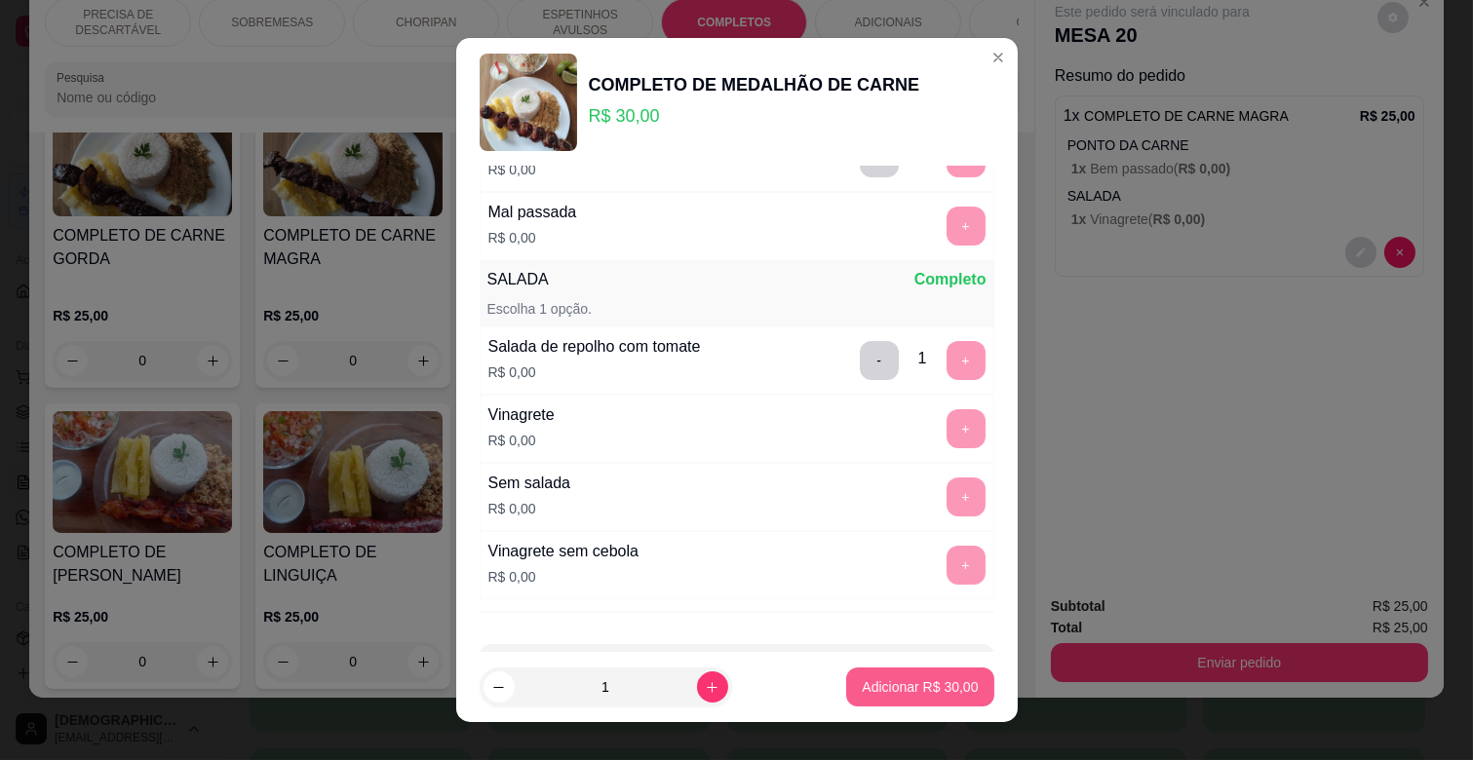
click at [932, 695] on p "Adicionar R$ 30,00" at bounding box center [920, 687] width 116 height 19
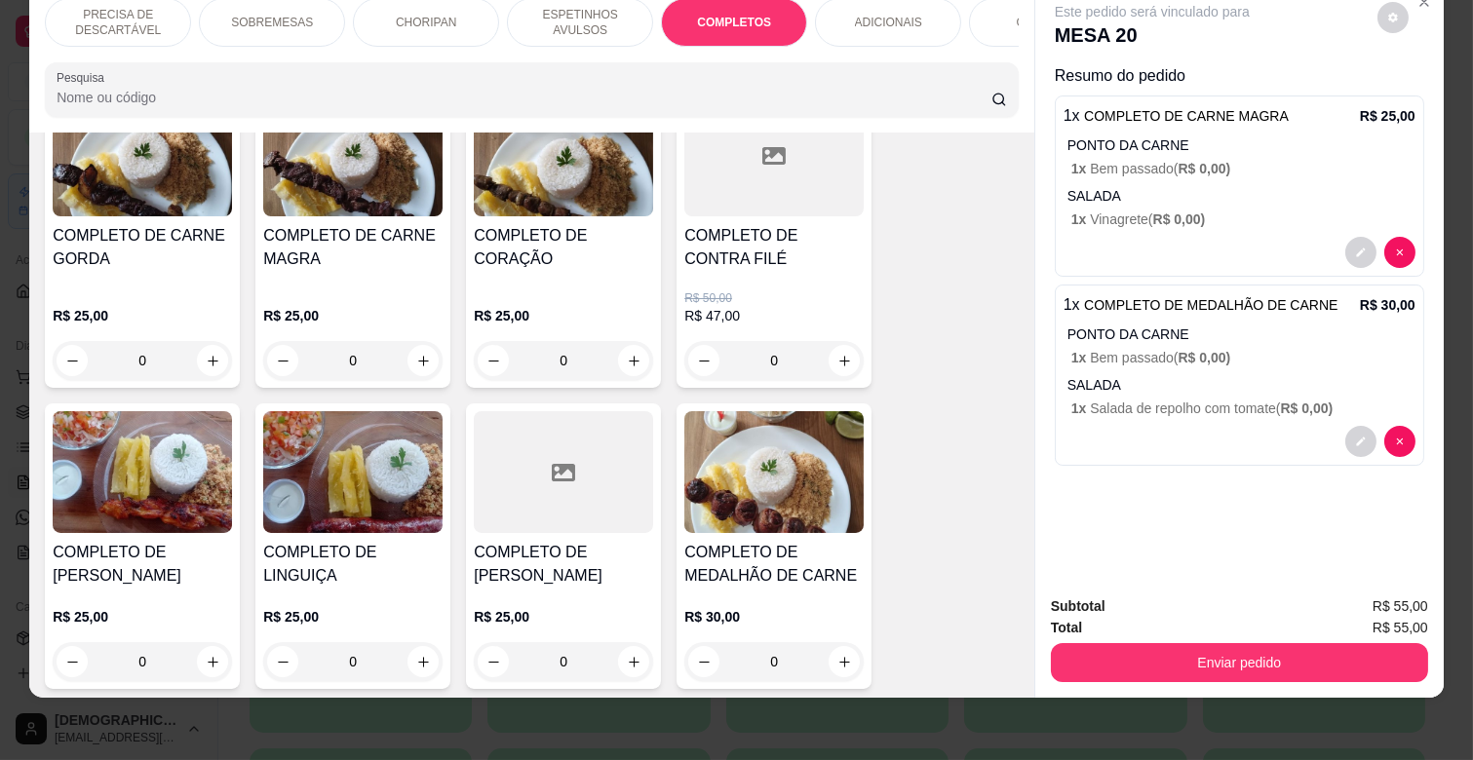
click at [593, 22] on div "ESPETINHOS AVULSOS" at bounding box center [580, 22] width 146 height 49
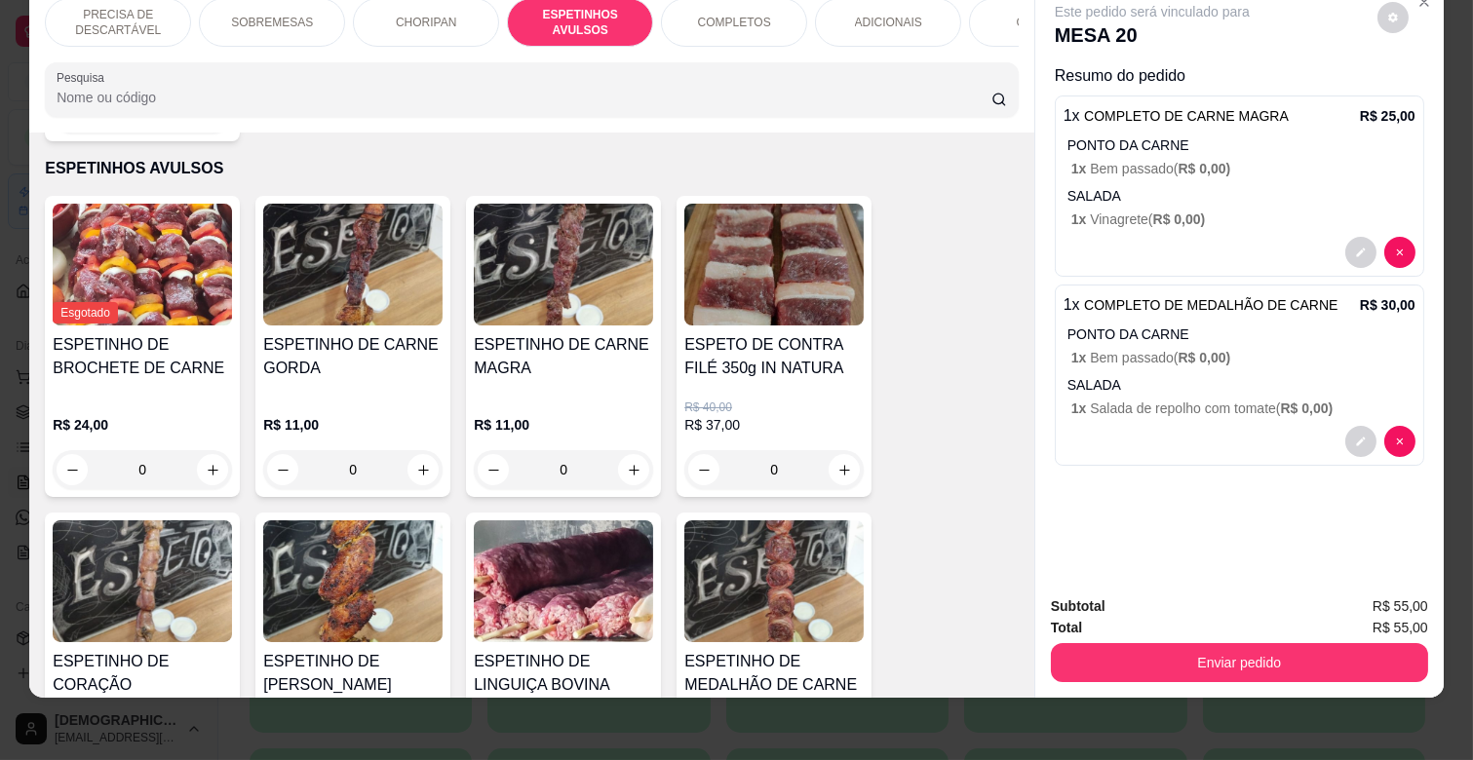
scroll to position [1293, 0]
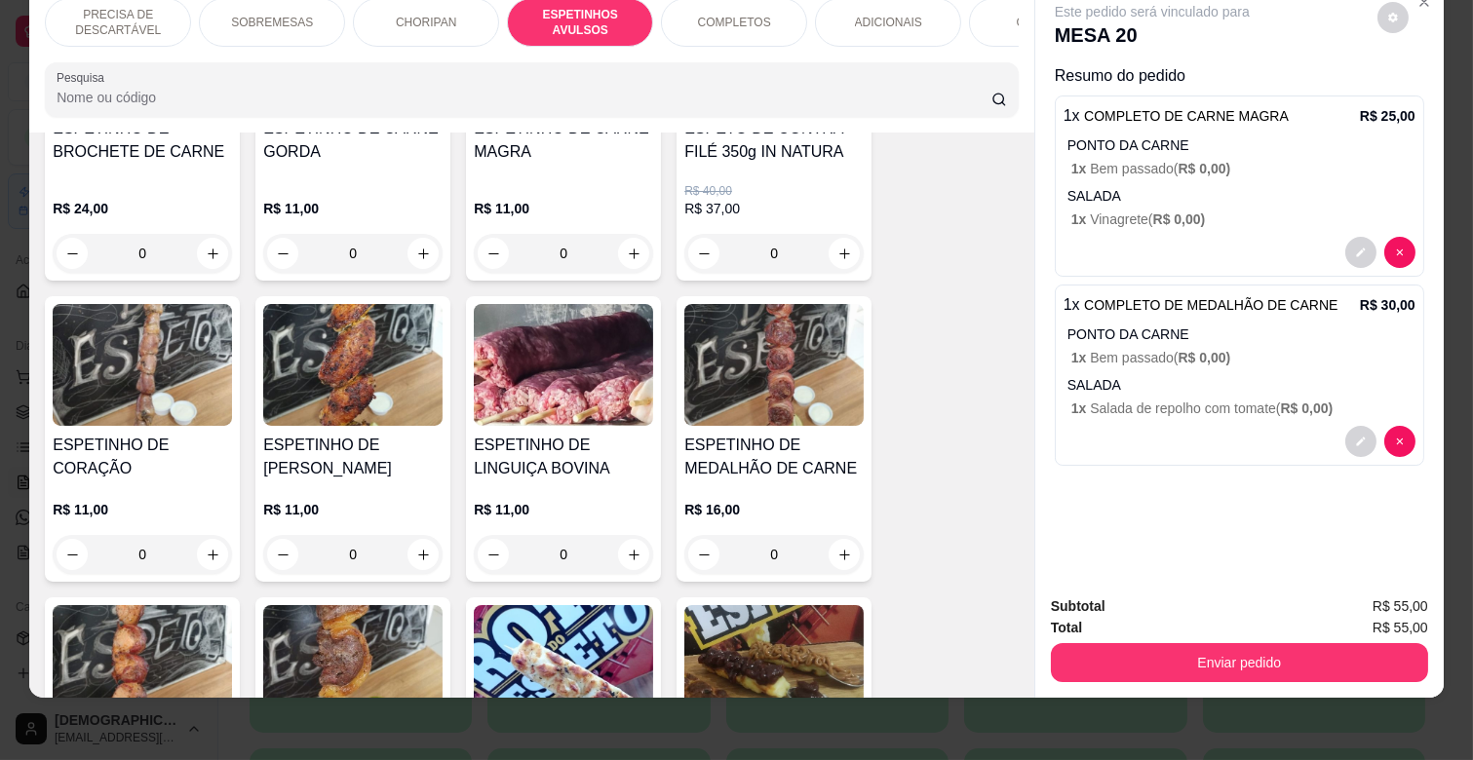
click at [632, 535] on div "0" at bounding box center [563, 554] width 179 height 39
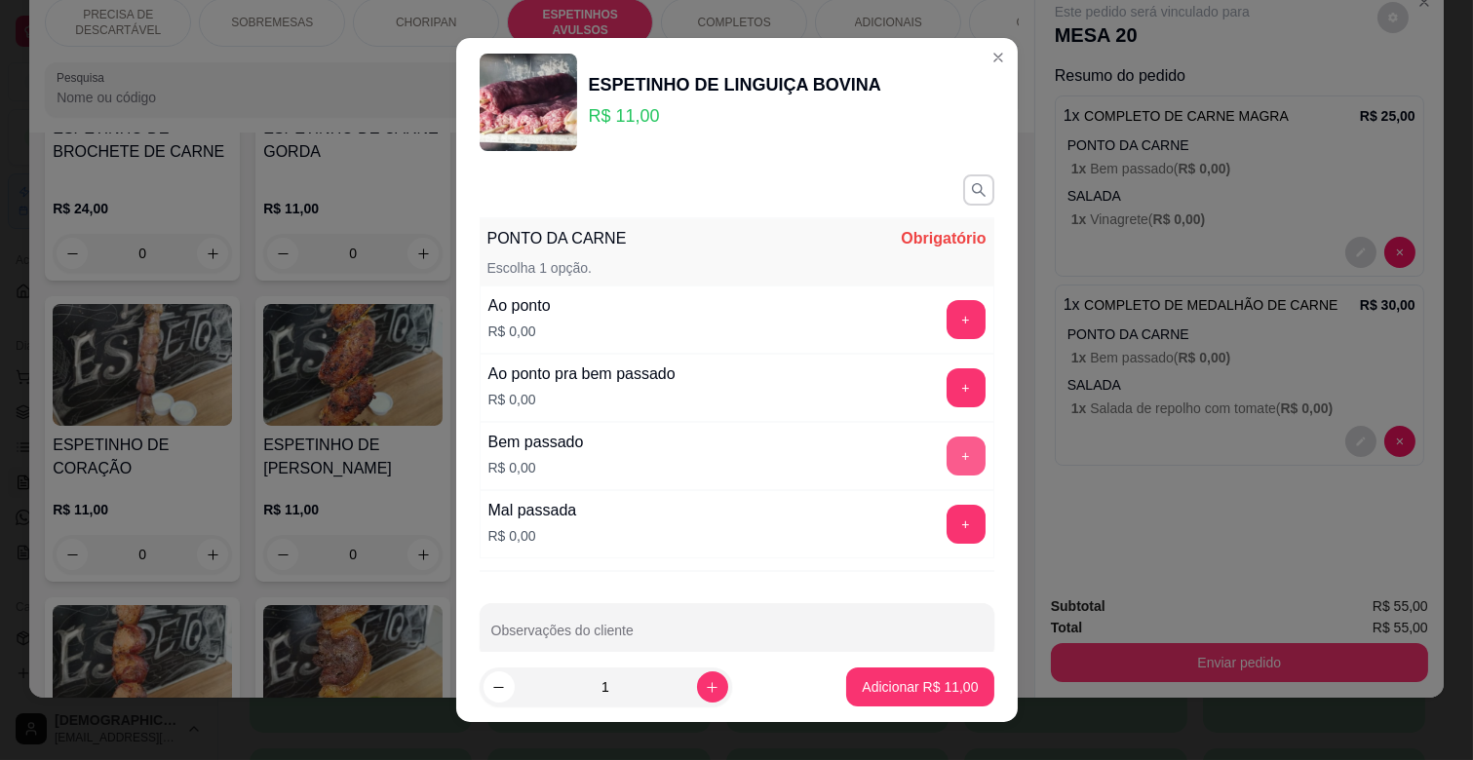
click at [947, 455] on button "+" at bounding box center [966, 456] width 39 height 39
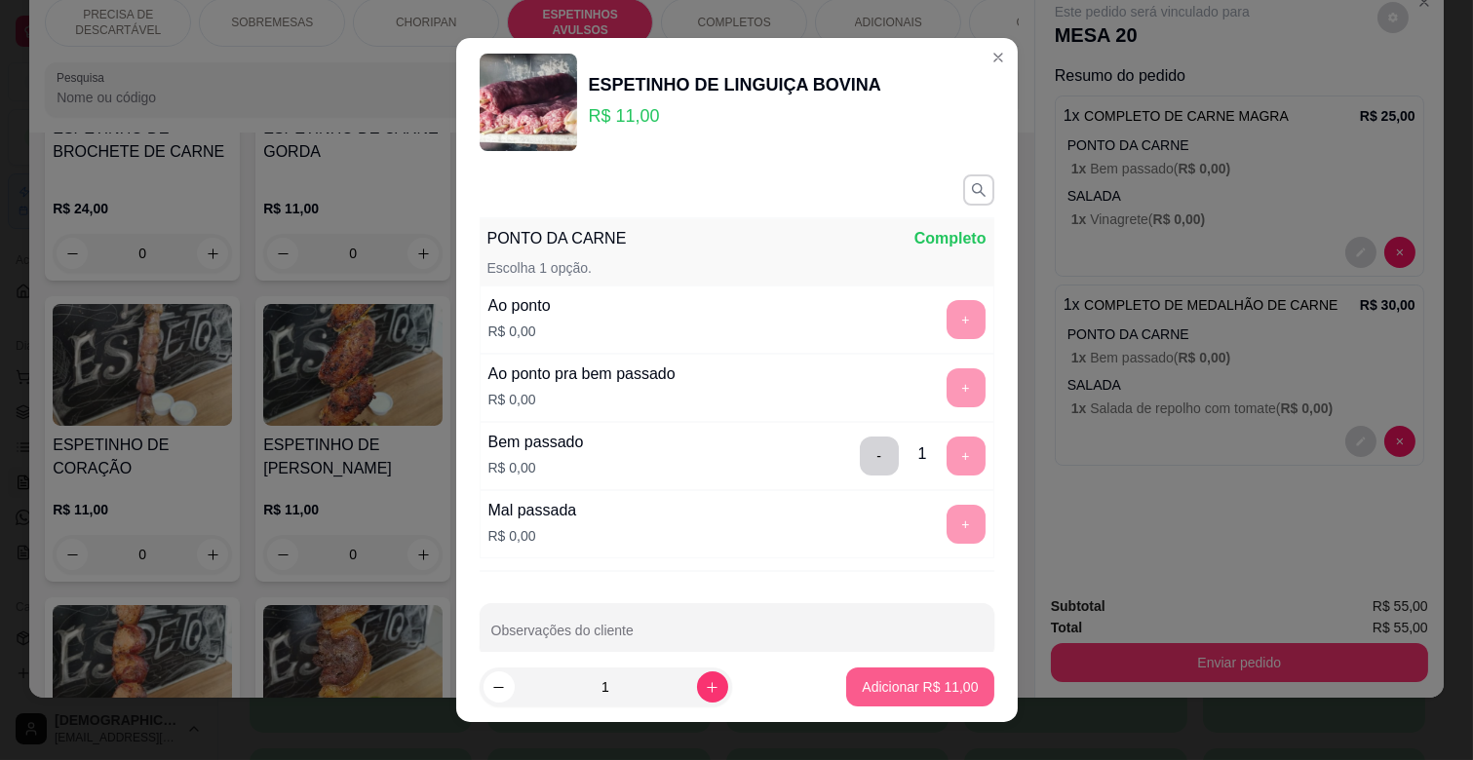
click at [927, 682] on p "Adicionar R$ 11,00" at bounding box center [920, 687] width 116 height 19
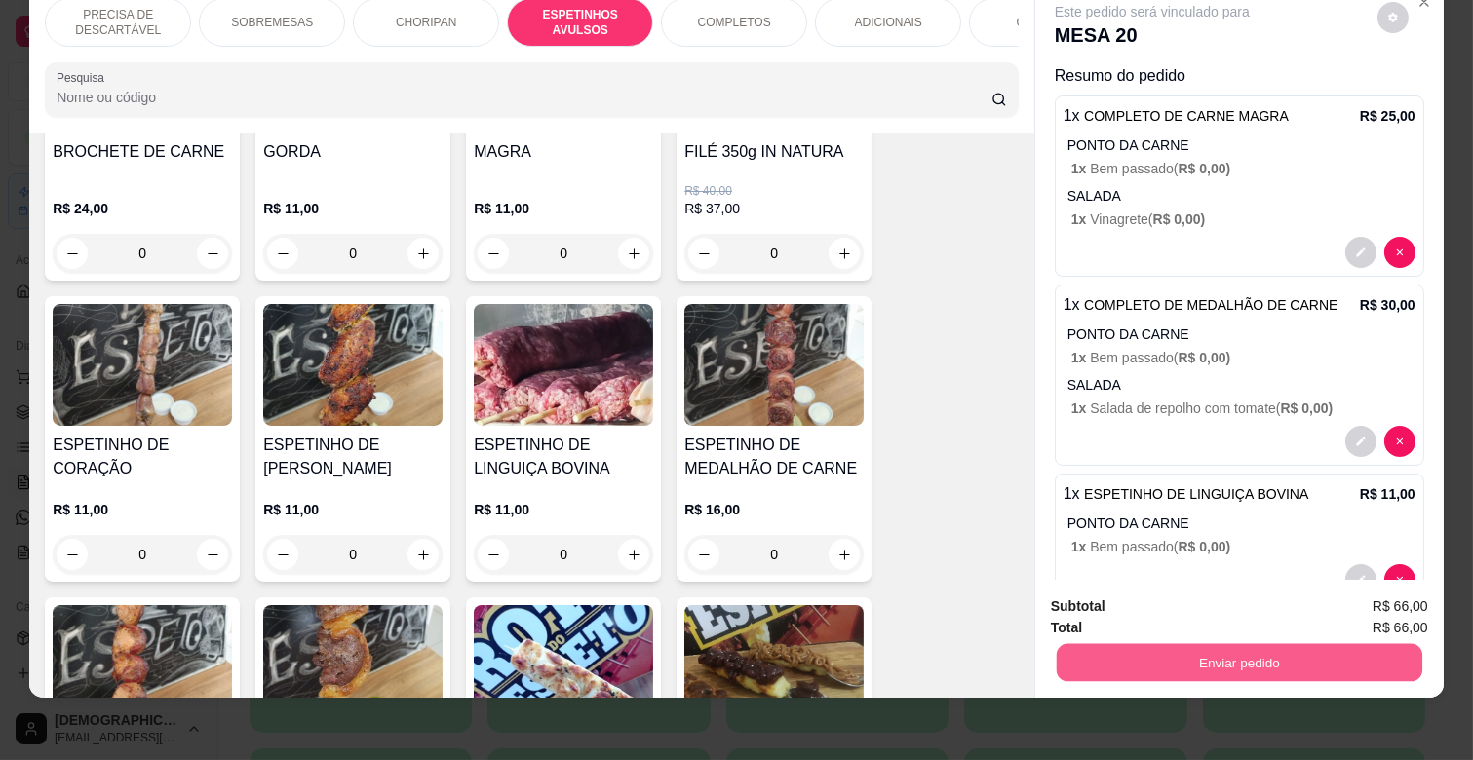
click at [1230, 643] on button "Enviar pedido" at bounding box center [1240, 662] width 366 height 38
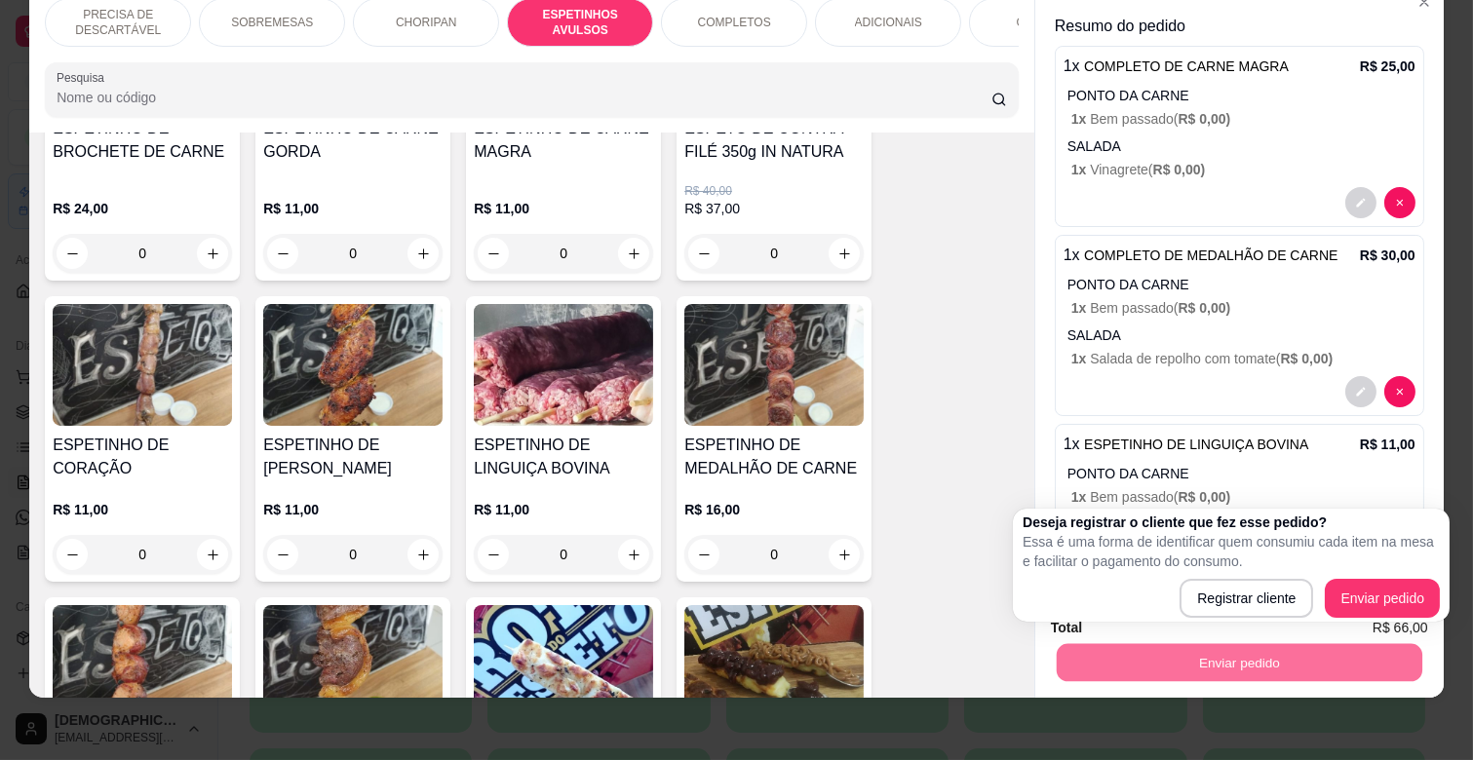
scroll to position [52, 0]
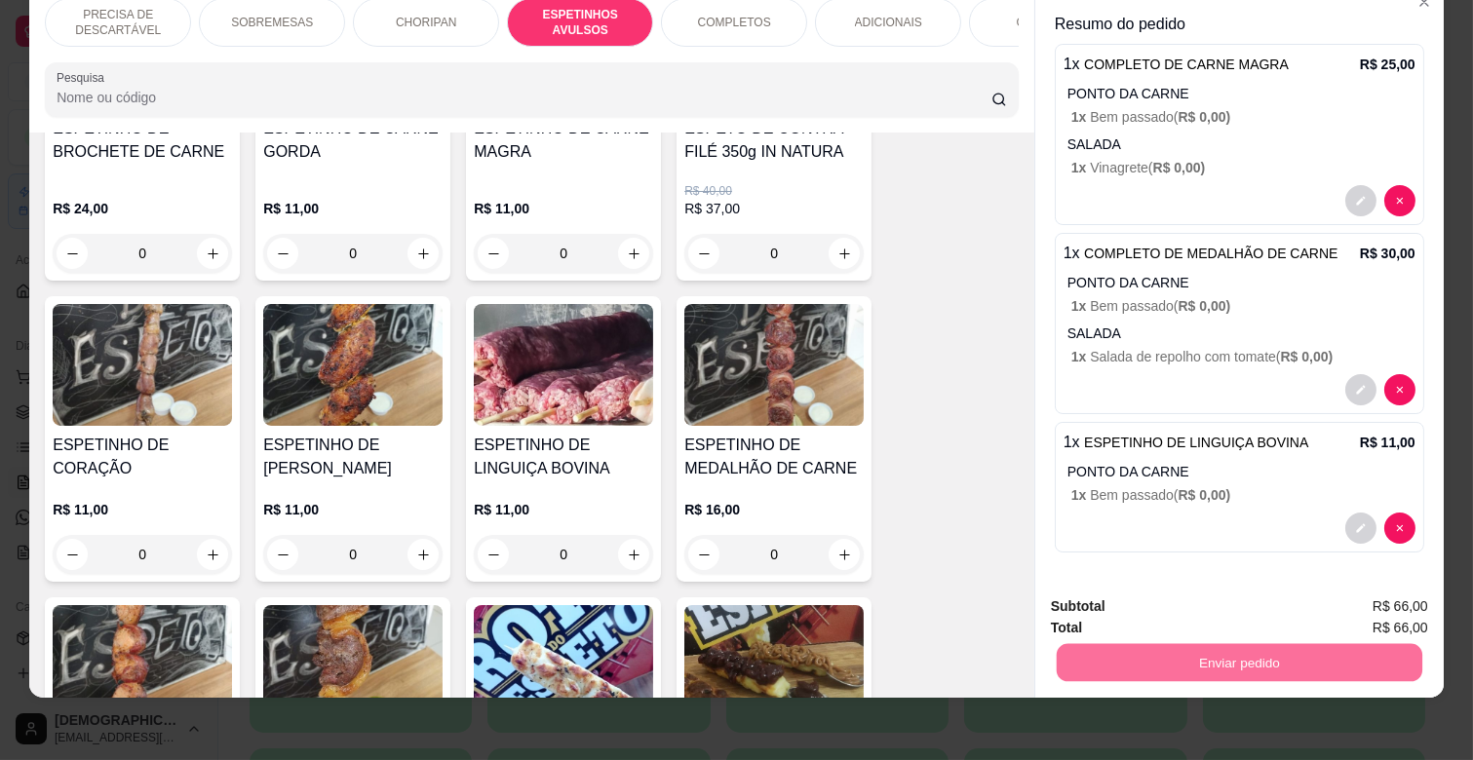
click at [1419, 592] on button "Enviar pedido" at bounding box center [1377, 599] width 110 height 37
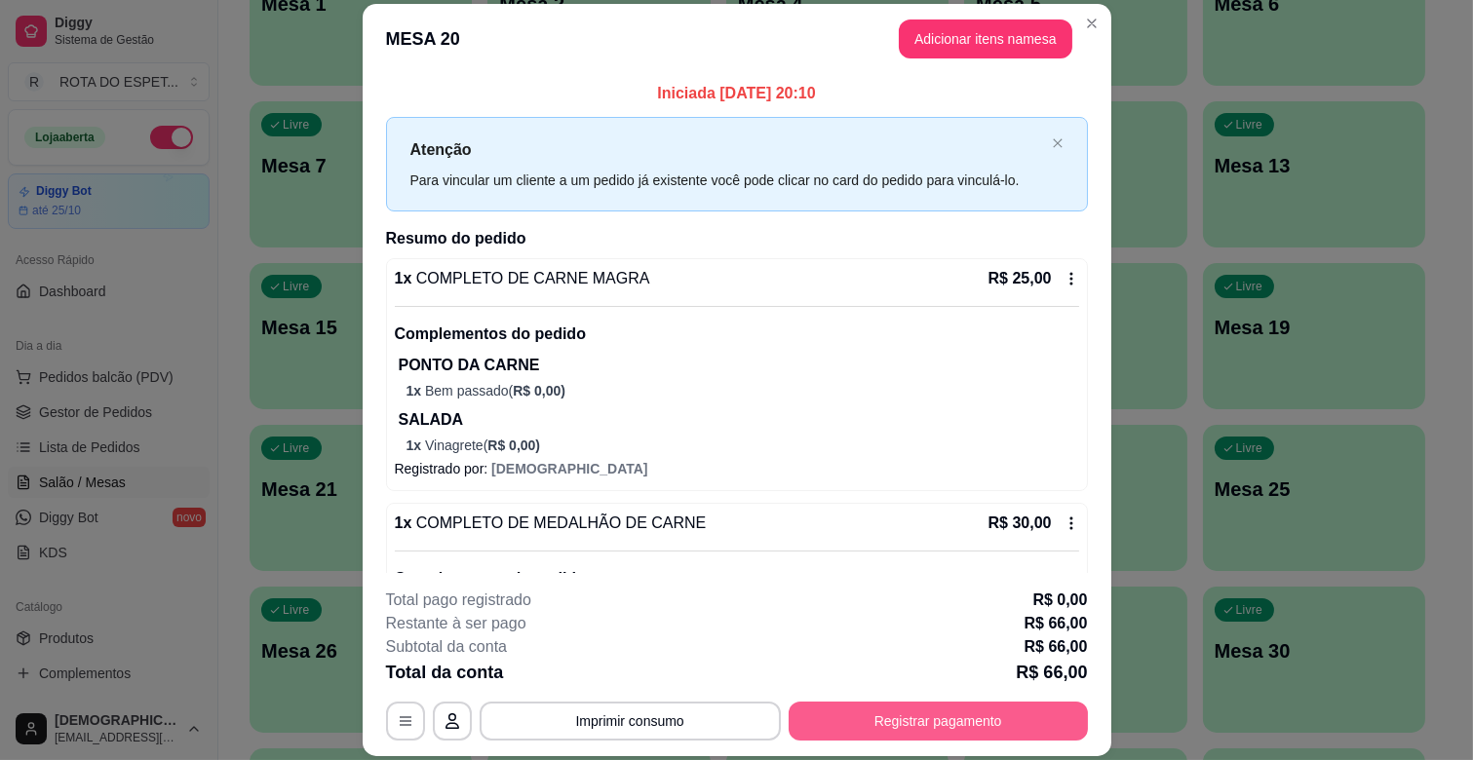
click at [901, 719] on button "Registrar pagamento" at bounding box center [938, 721] width 299 height 39
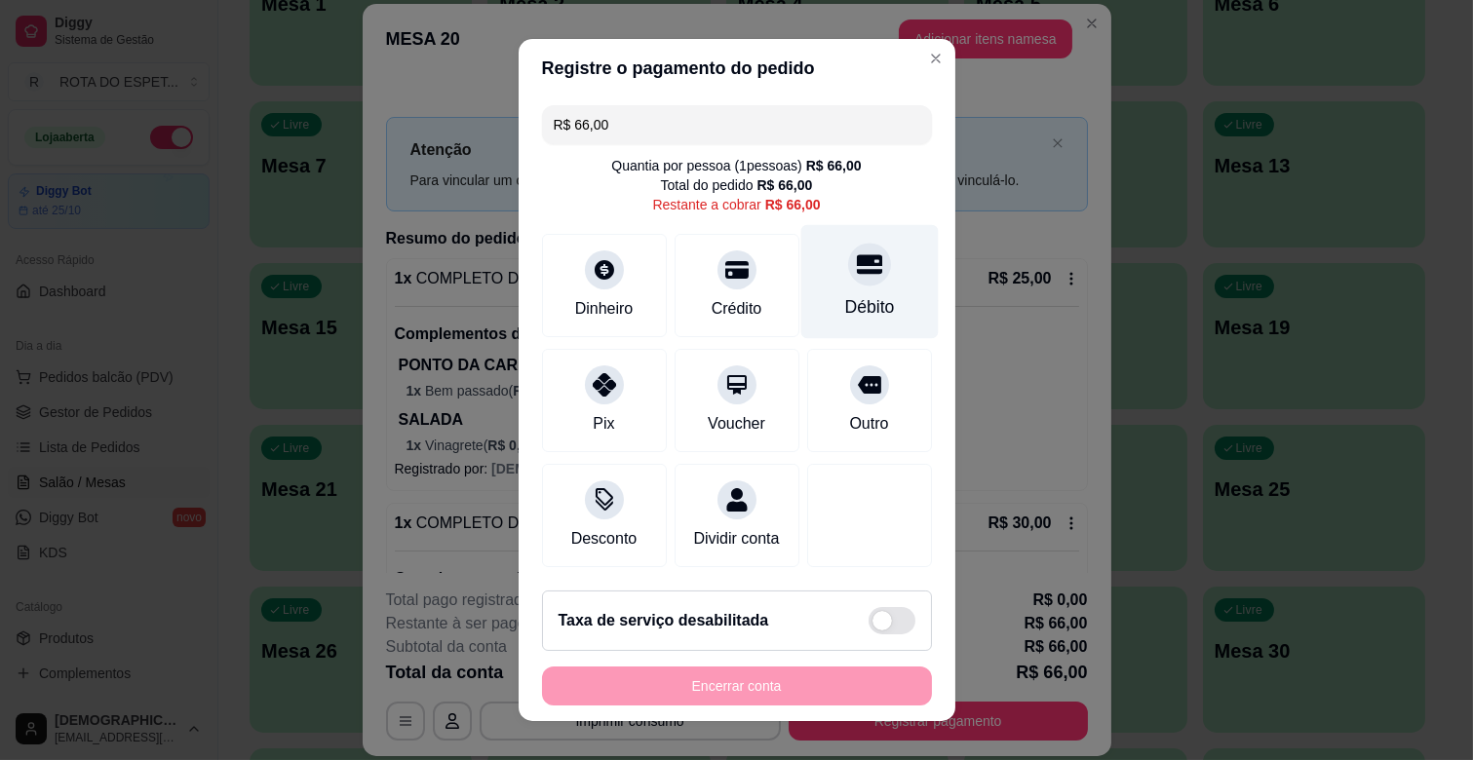
click at [844, 306] on div "Débito" at bounding box center [869, 306] width 50 height 25
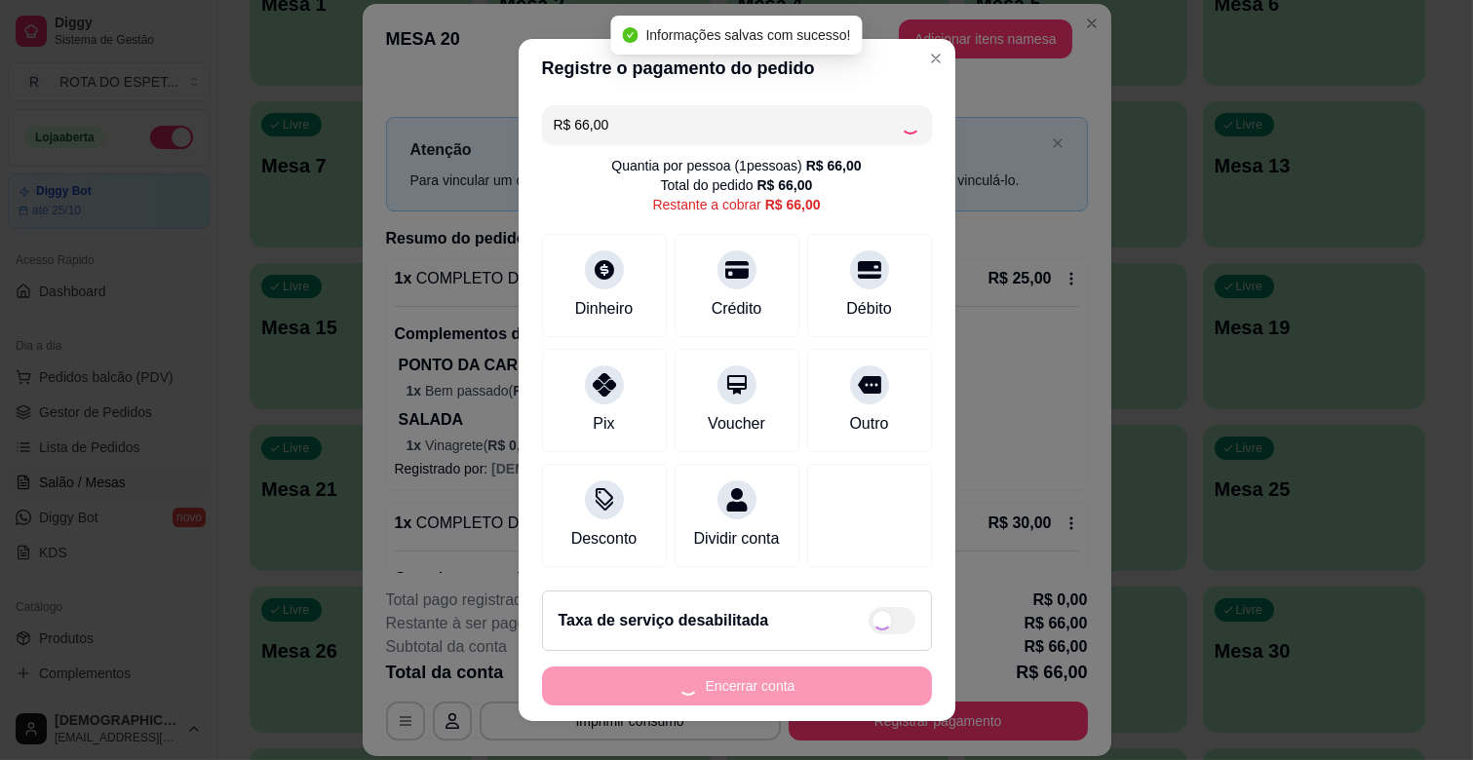
type input "R$ 0,00"
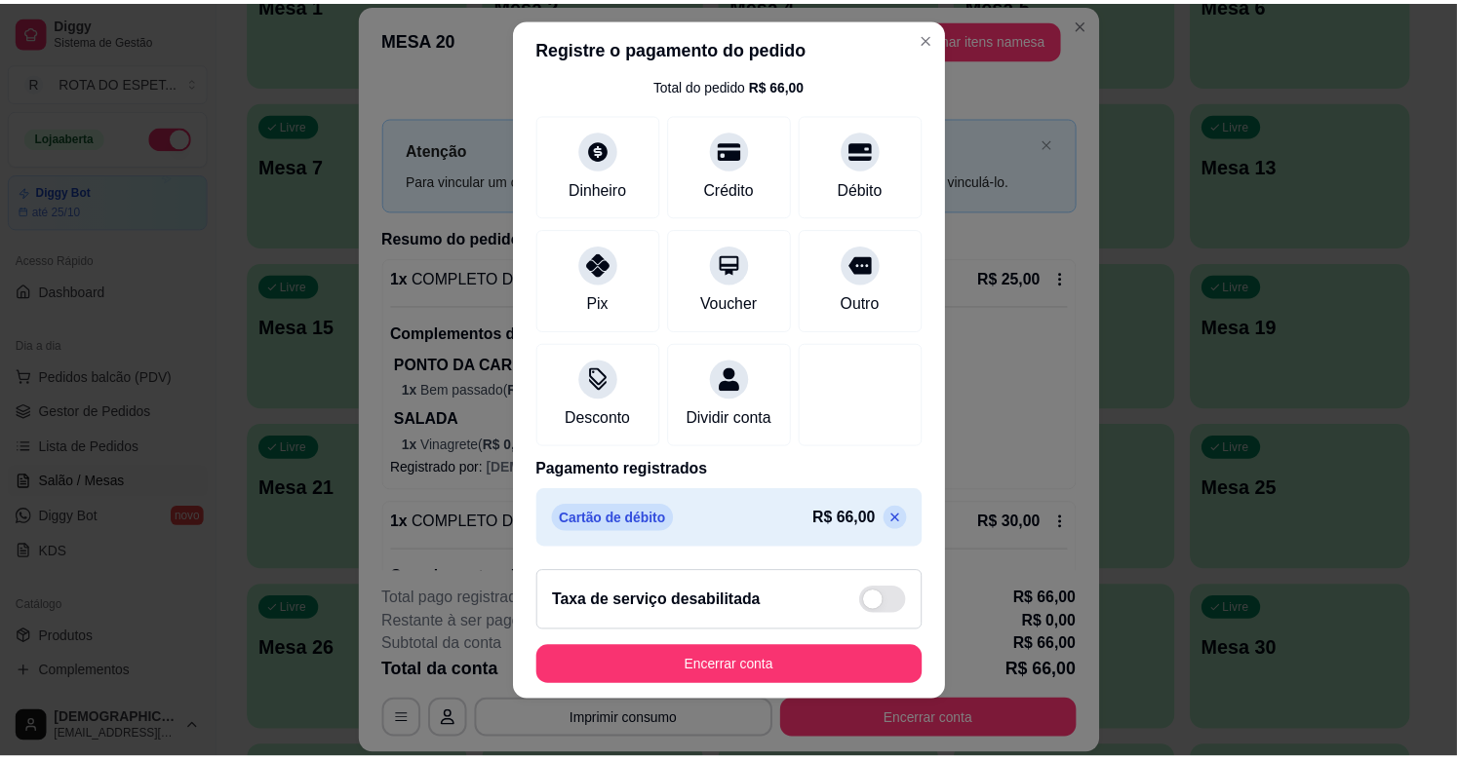
scroll to position [24, 0]
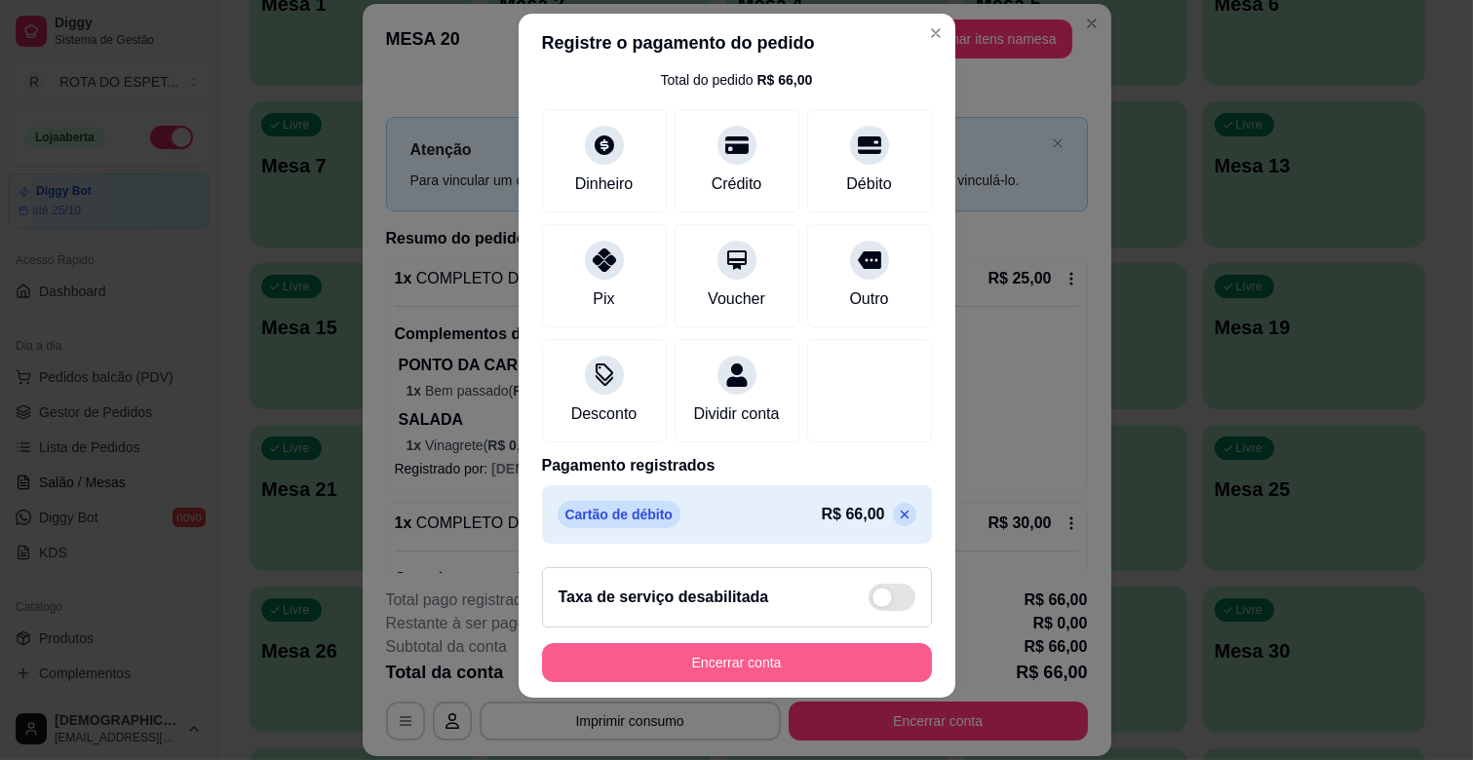
click at [812, 651] on button "Encerrar conta" at bounding box center [737, 662] width 390 height 39
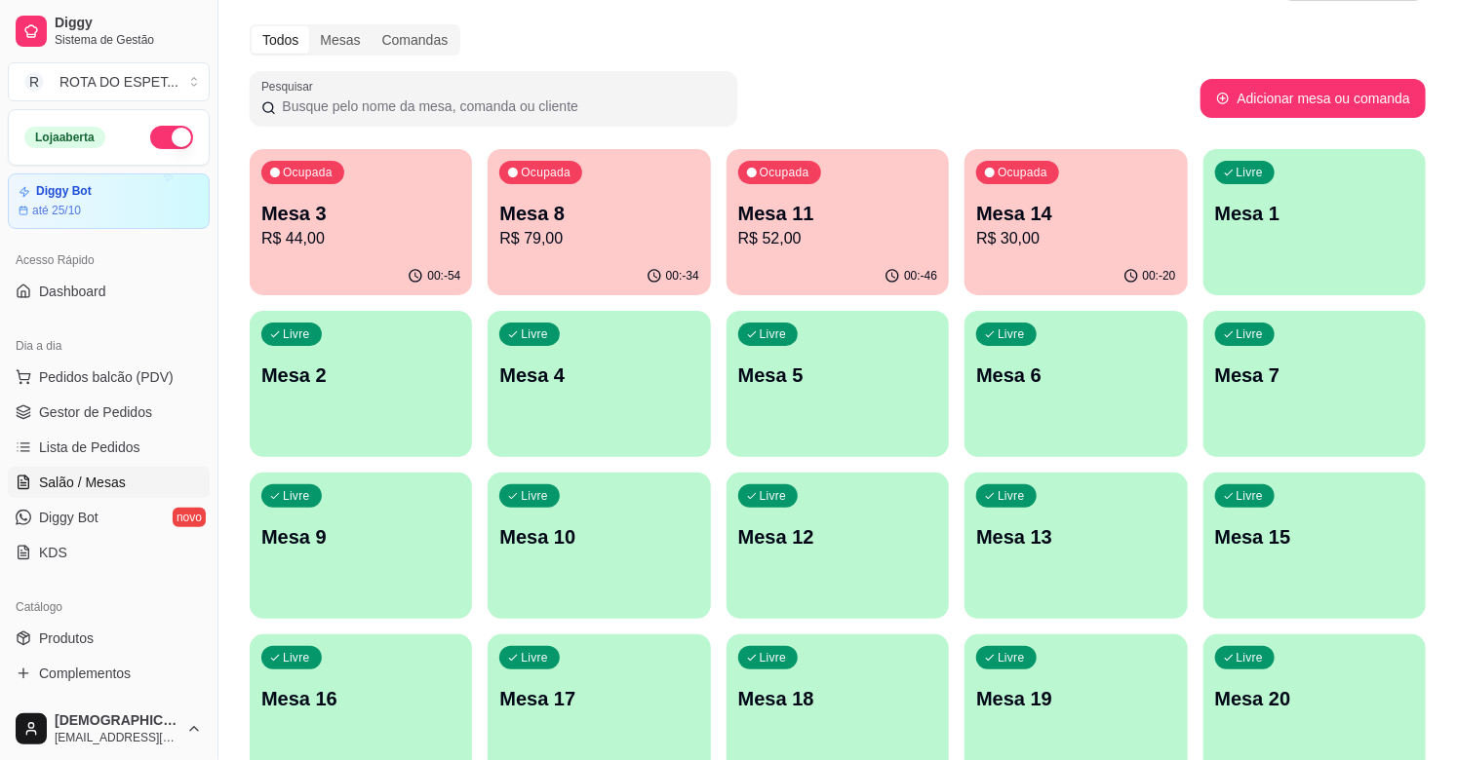
scroll to position [0, 0]
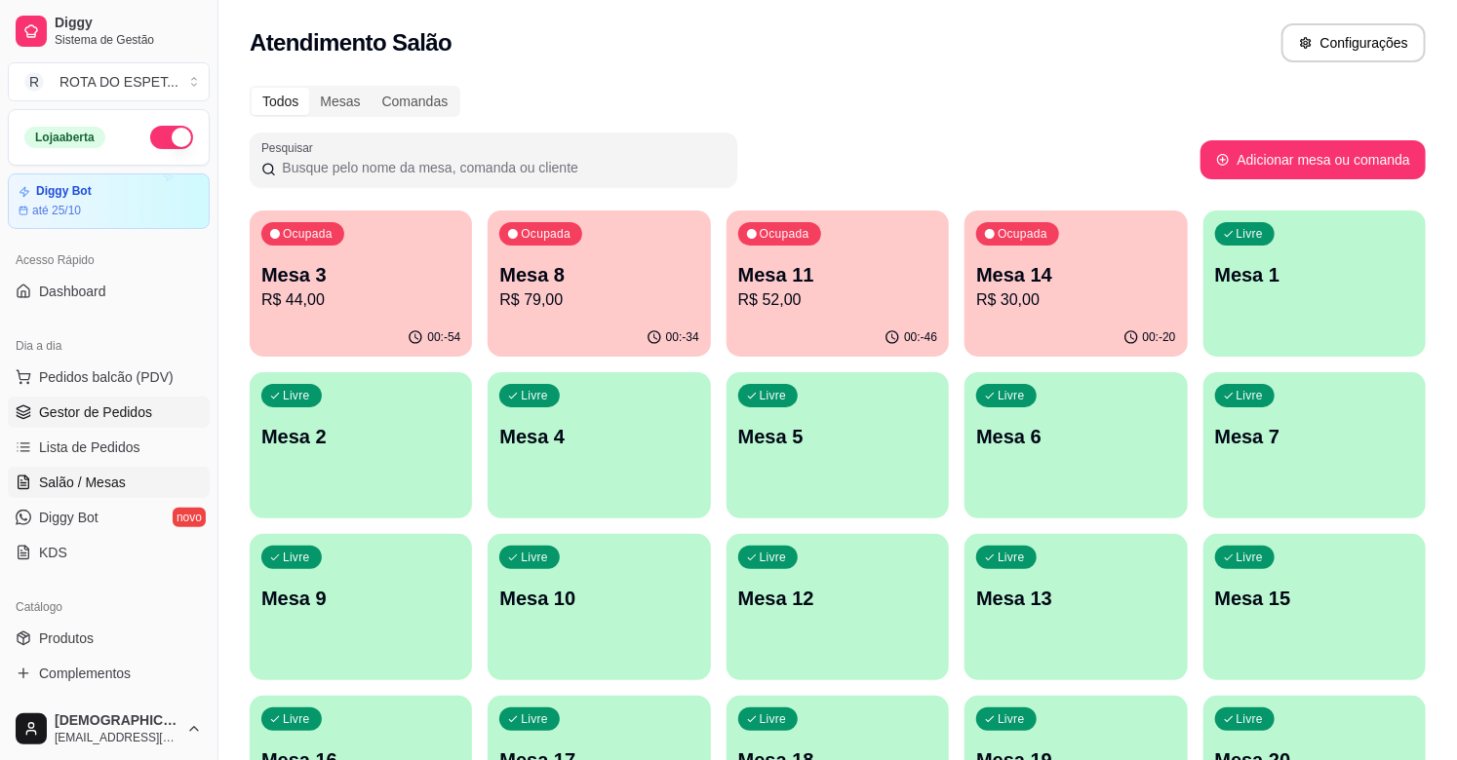
click at [96, 413] on span "Gestor de Pedidos" at bounding box center [95, 412] width 113 height 19
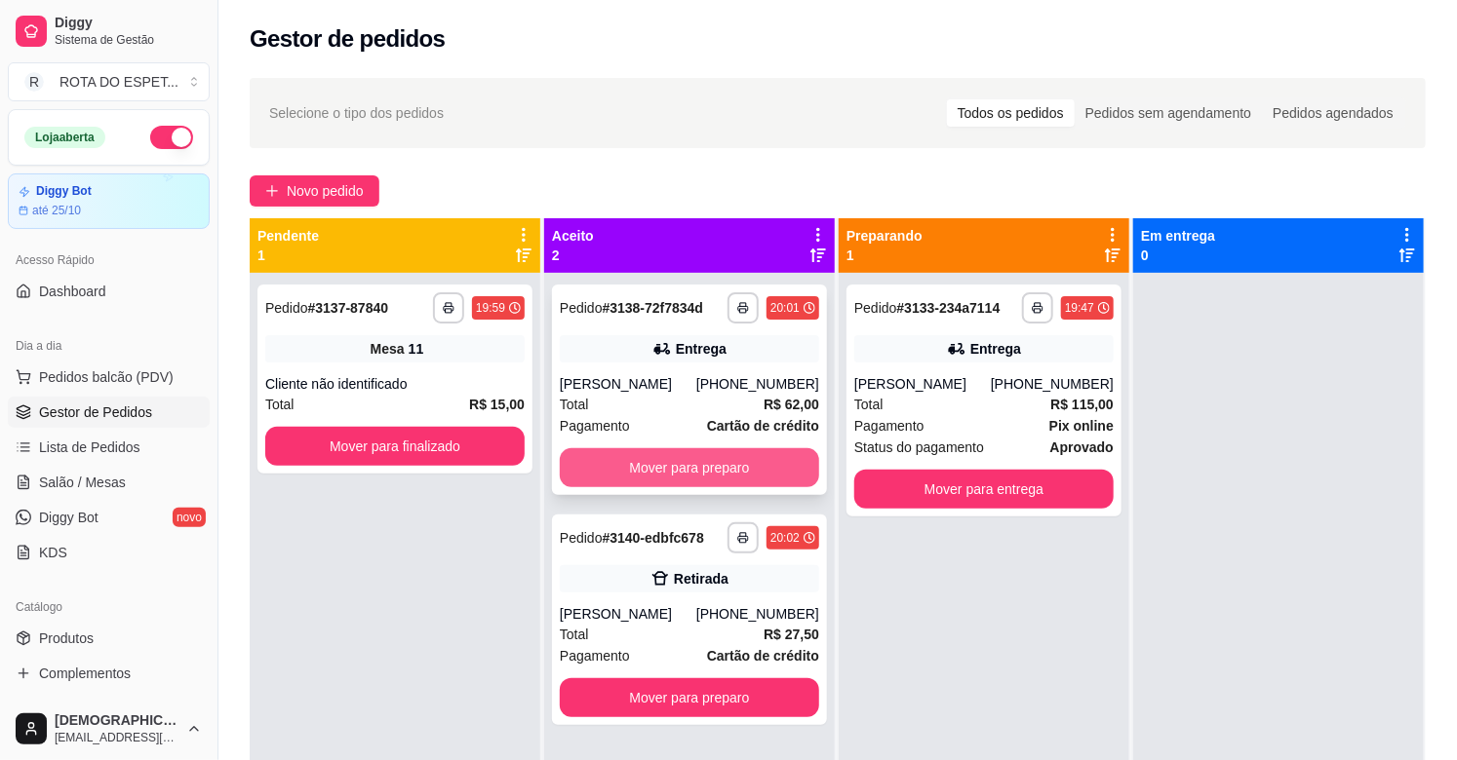
click at [678, 475] on button "Mover para preparo" at bounding box center [689, 467] width 259 height 39
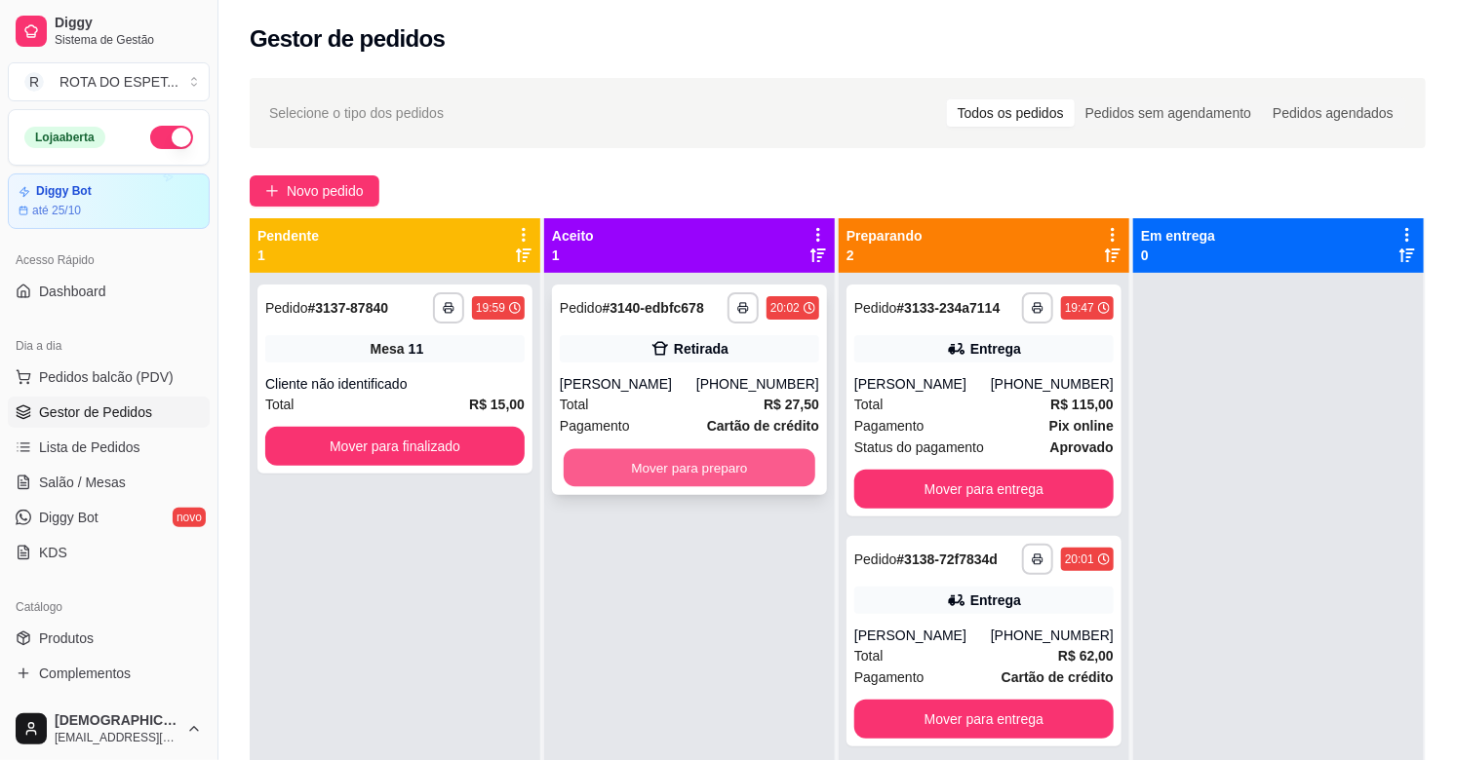
click at [674, 464] on button "Mover para preparo" at bounding box center [690, 468] width 252 height 38
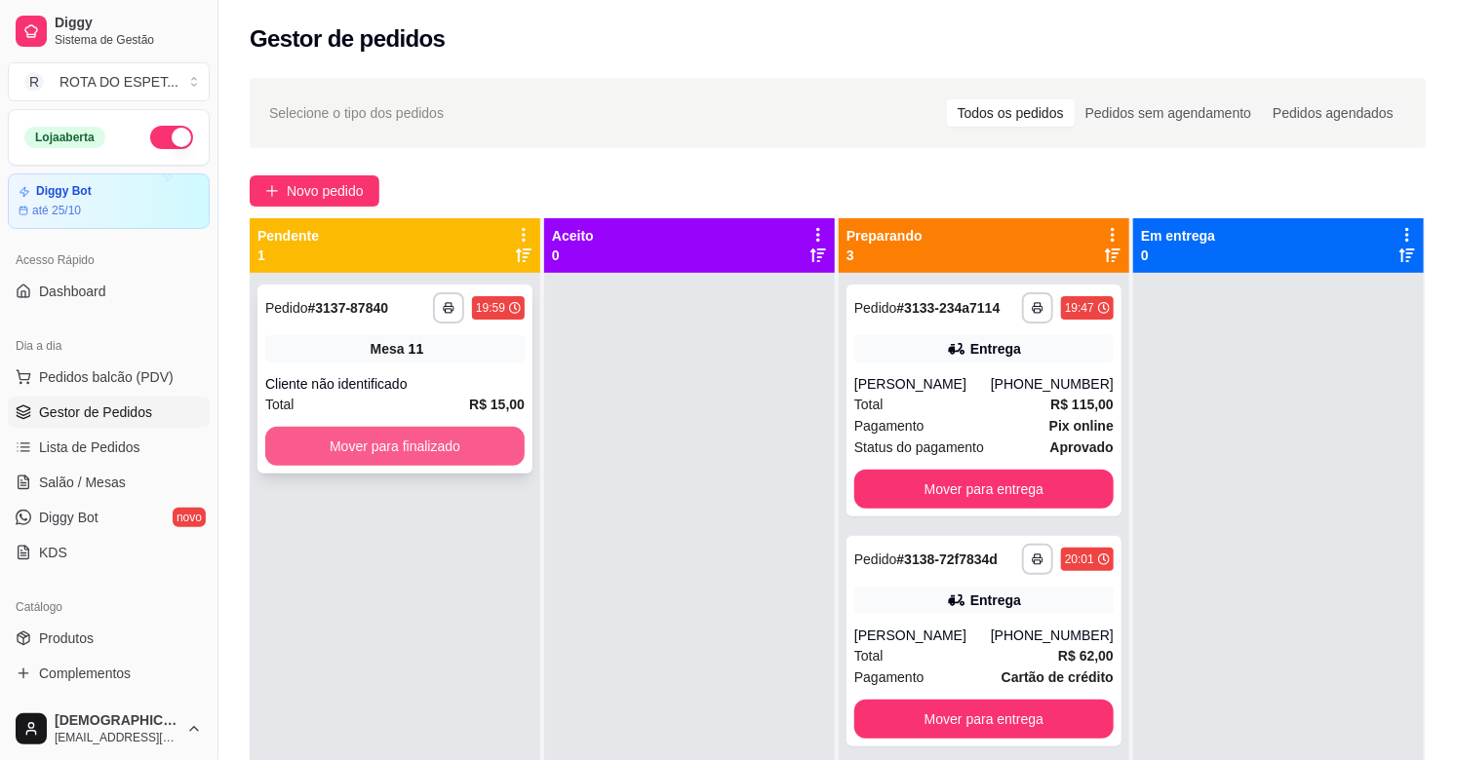
click at [406, 452] on button "Mover para finalizado" at bounding box center [394, 446] width 259 height 39
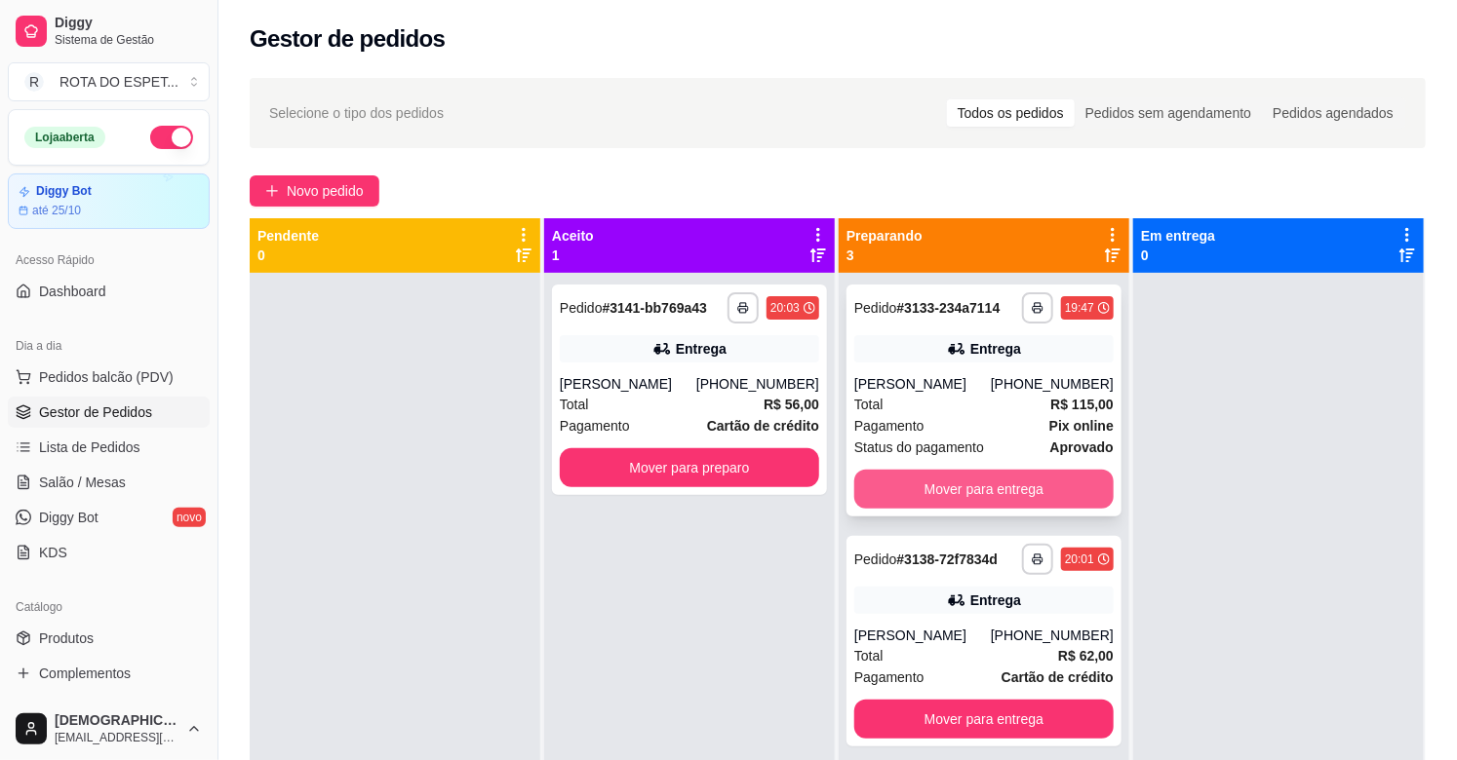
click at [958, 483] on button "Mover para entrega" at bounding box center [983, 489] width 259 height 39
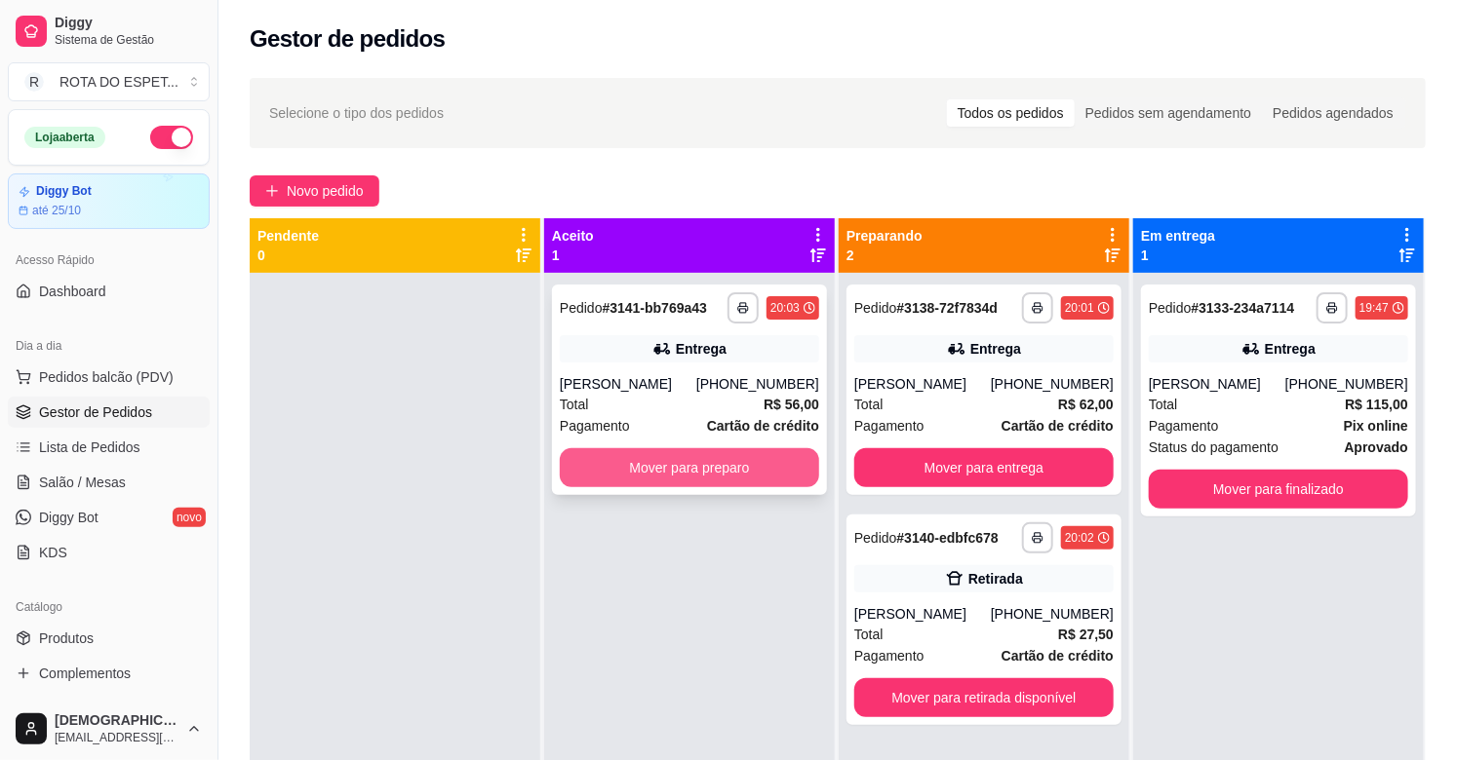
click at [746, 471] on button "Mover para preparo" at bounding box center [689, 467] width 259 height 39
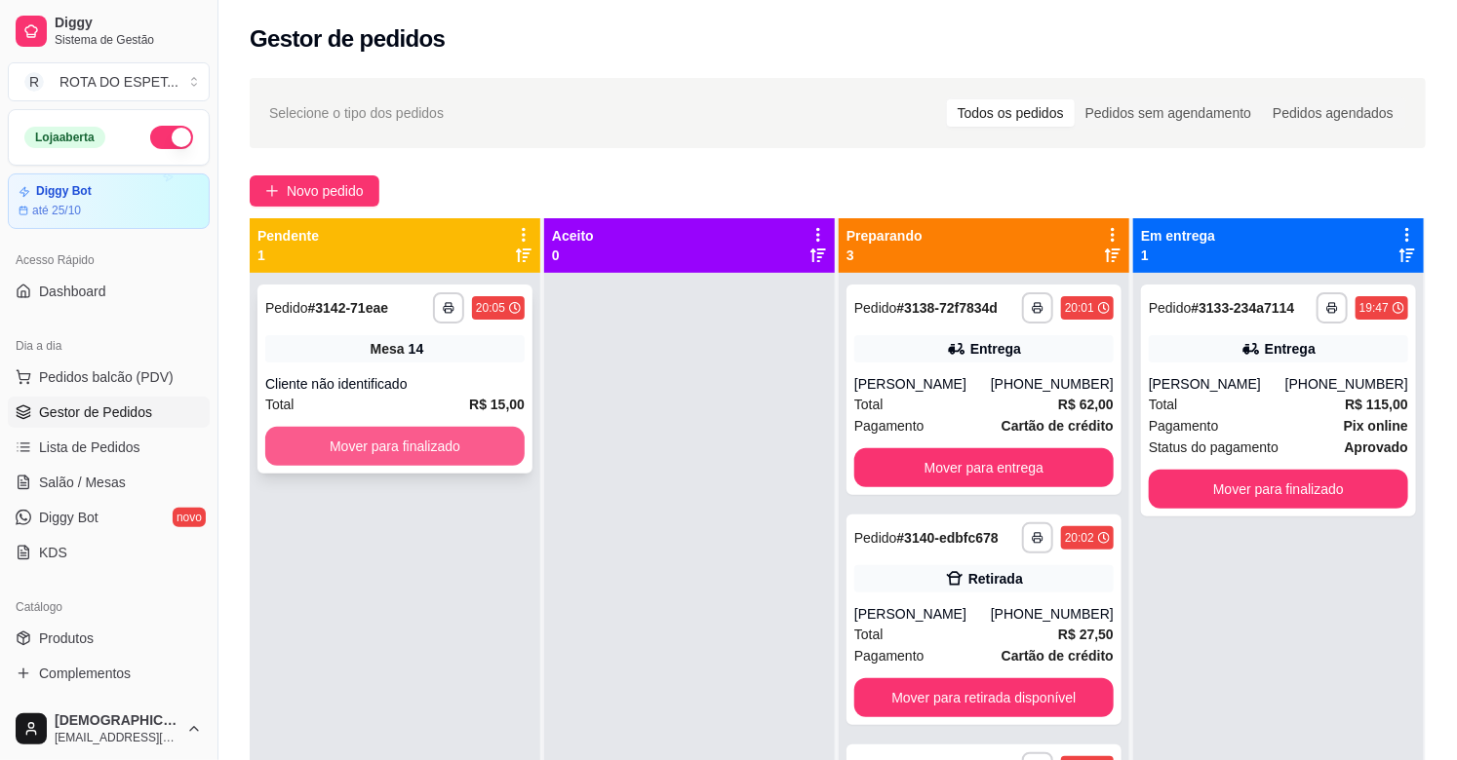
click at [504, 444] on button "Mover para finalizado" at bounding box center [394, 446] width 259 height 39
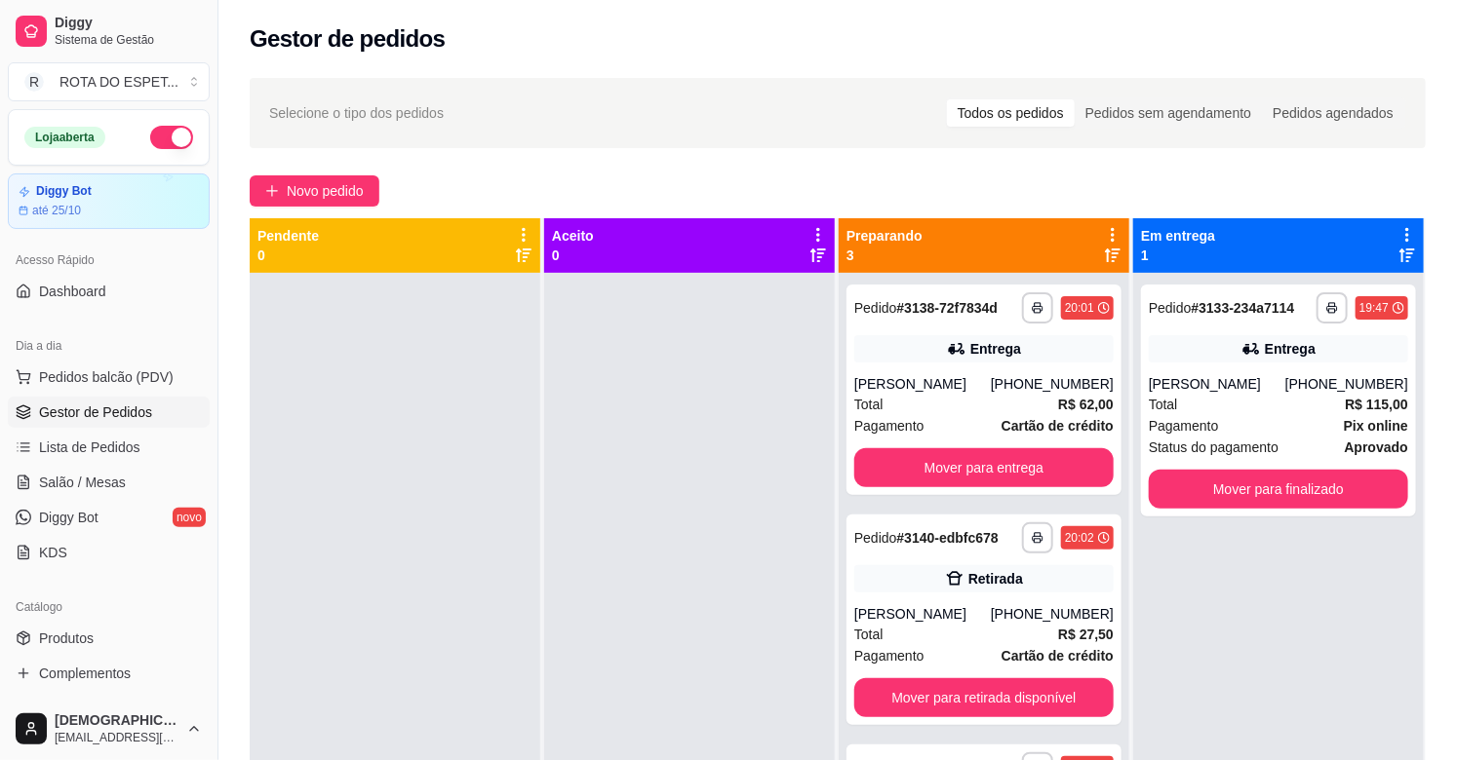
click at [581, 634] on div at bounding box center [689, 653] width 291 height 760
click at [103, 485] on span "Salão / Mesas" at bounding box center [82, 482] width 87 height 19
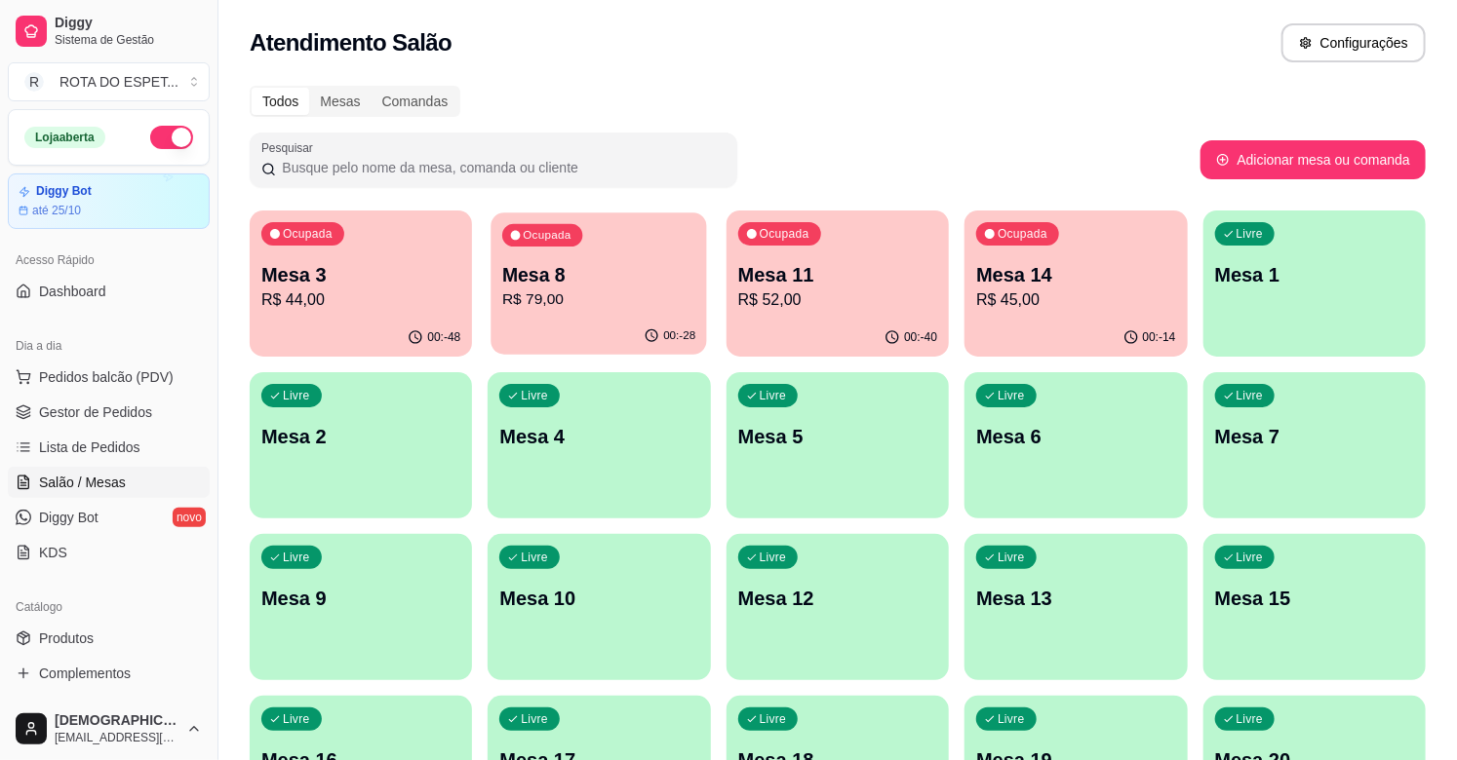
click at [572, 302] on p "R$ 79,00" at bounding box center [598, 300] width 193 height 22
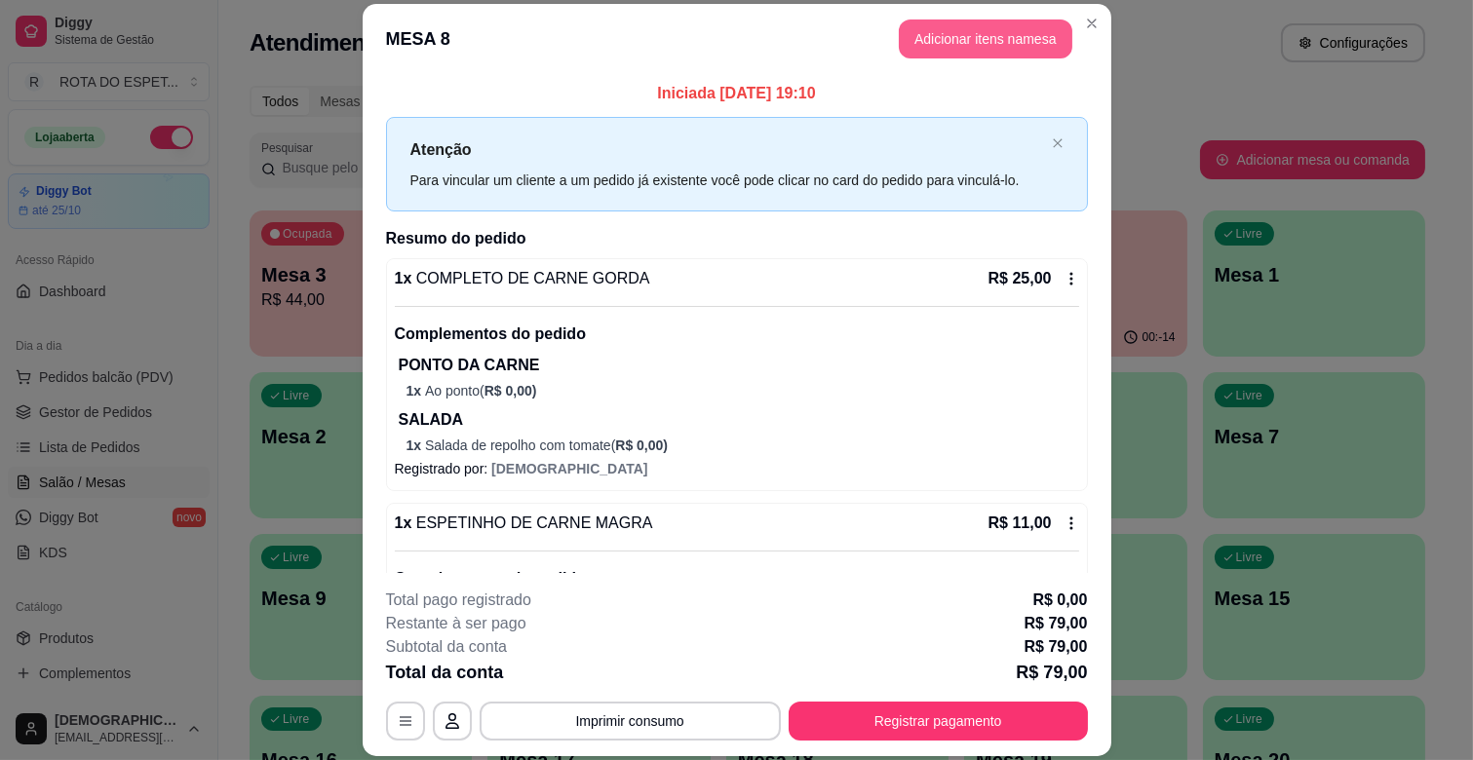
click at [1031, 47] on button "Adicionar itens na mesa" at bounding box center [986, 38] width 174 height 39
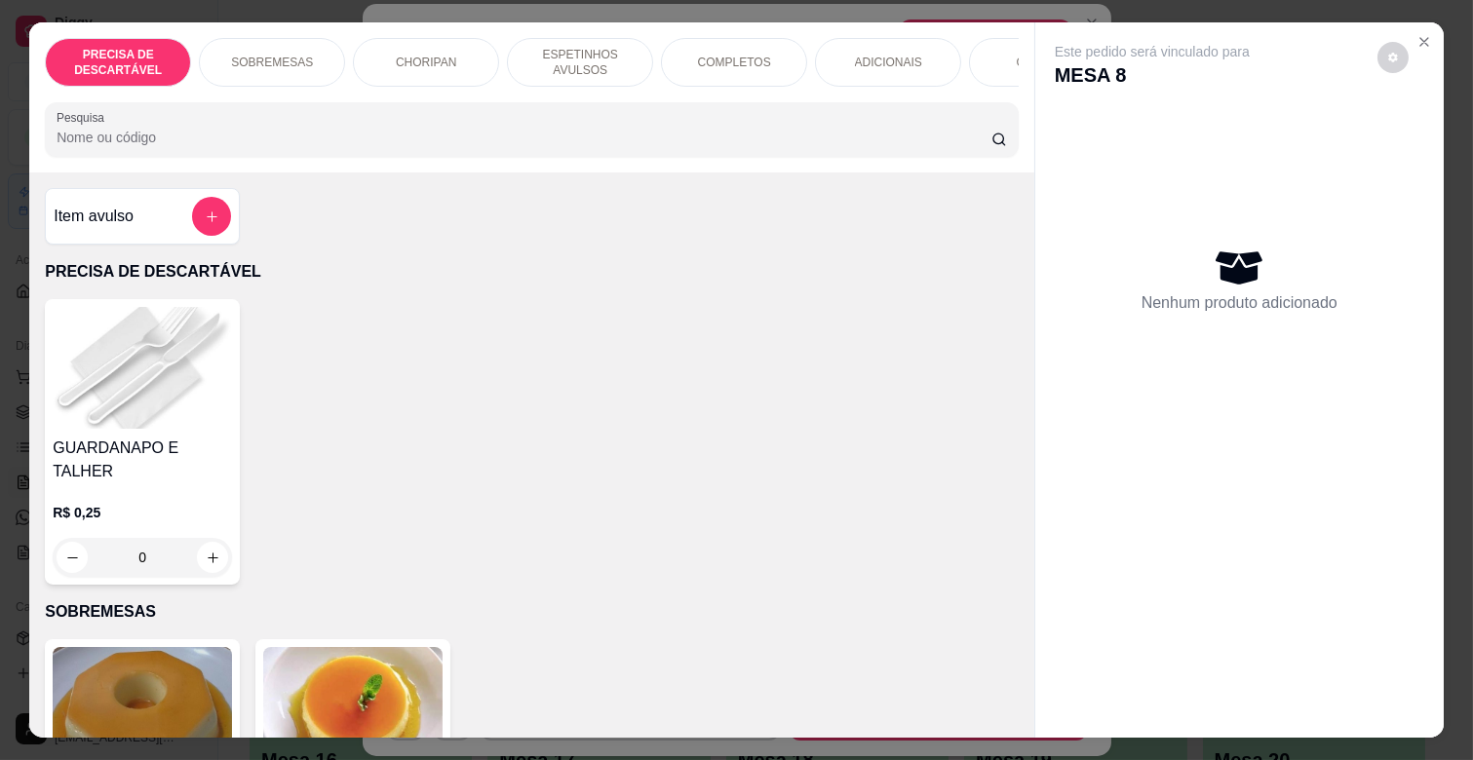
click at [950, 76] on div "PRECISA DE DESCARTÁVEL SOBREMESAS CHORIPAN ESPETINHOS AVULSOS COMPLETOS ADICION…" at bounding box center [532, 62] width 974 height 49
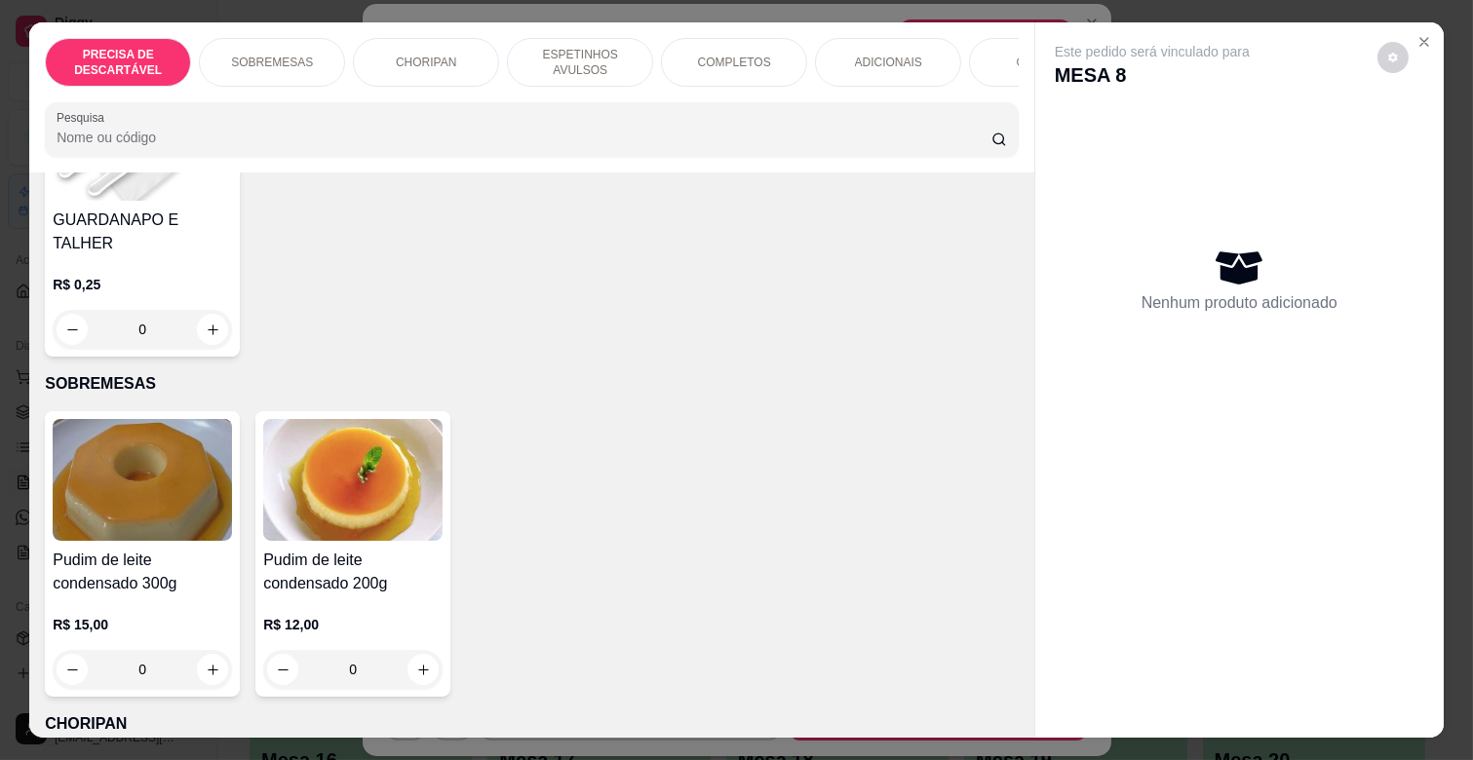
scroll to position [541, 0]
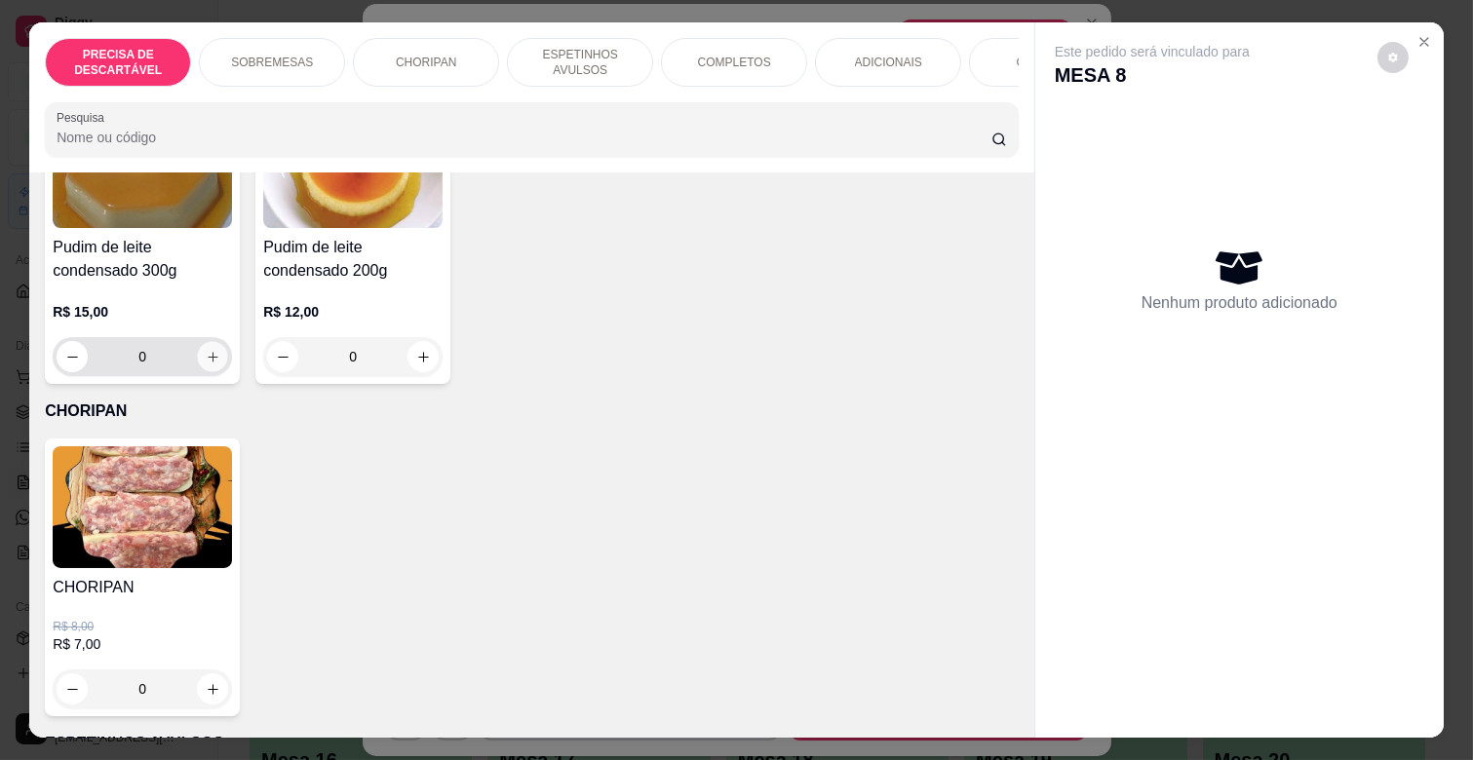
click at [208, 352] on icon "increase-product-quantity" at bounding box center [213, 357] width 10 height 10
type input "1"
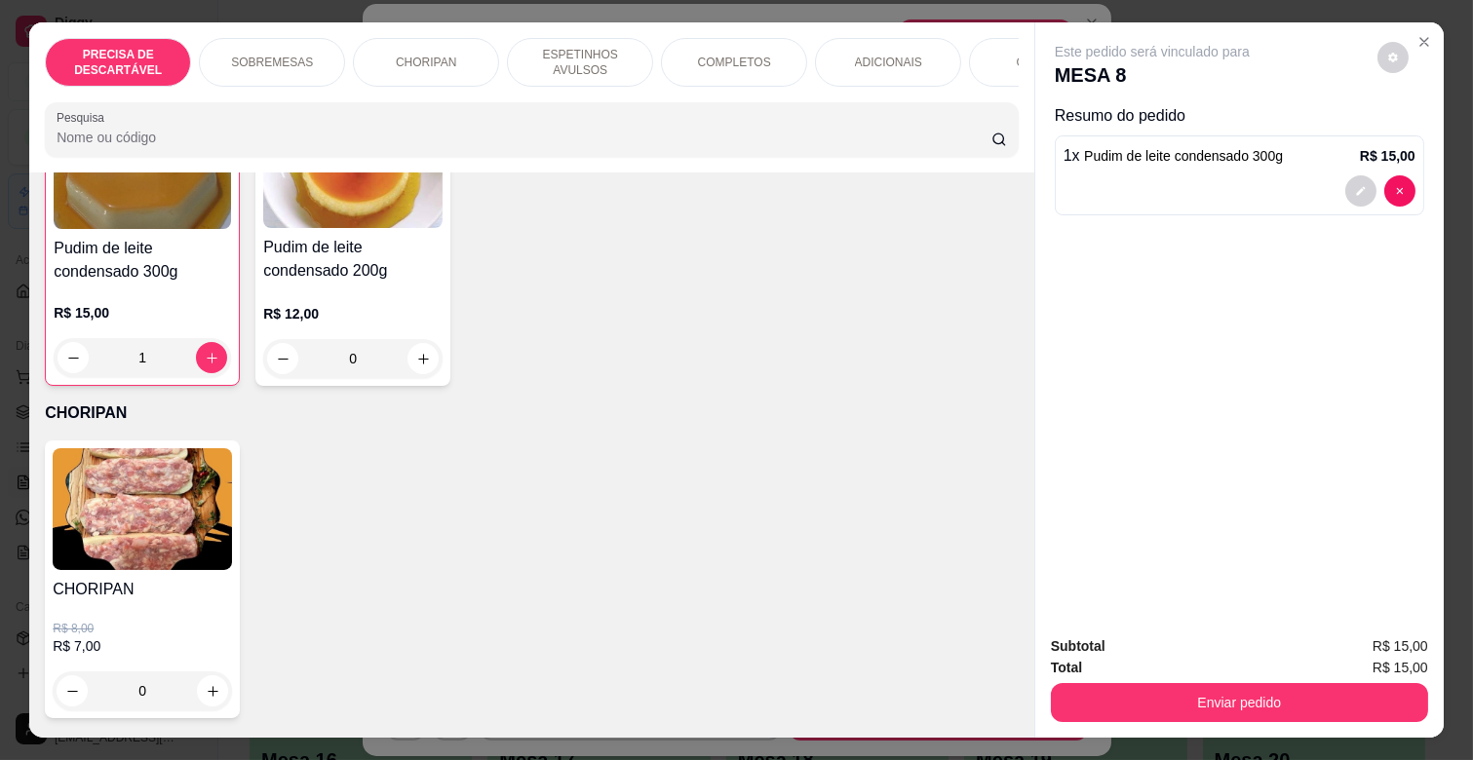
scroll to position [542, 0]
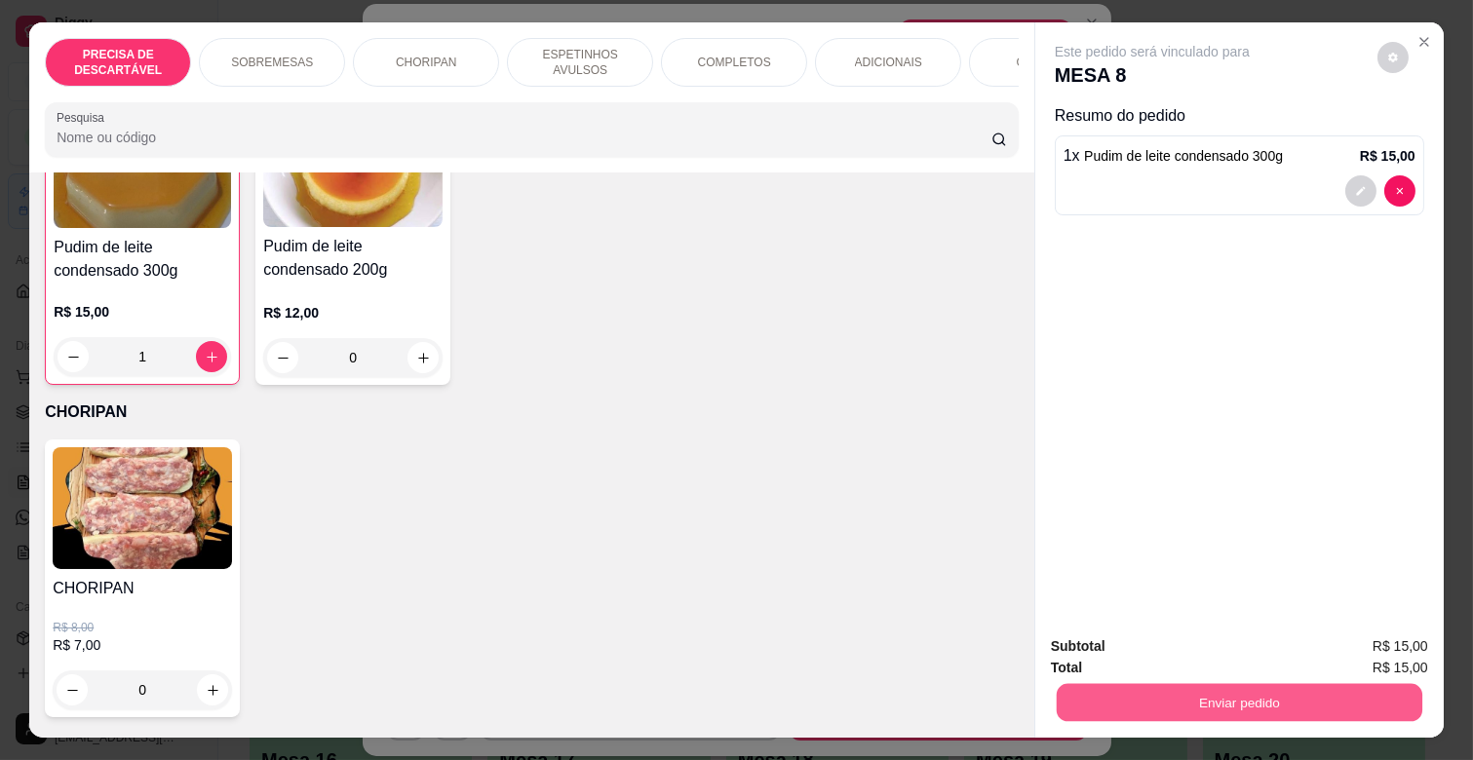
click at [1303, 683] on button "Enviar pedido" at bounding box center [1240, 702] width 366 height 38
click at [1396, 637] on button "Enviar pedido" at bounding box center [1377, 646] width 110 height 37
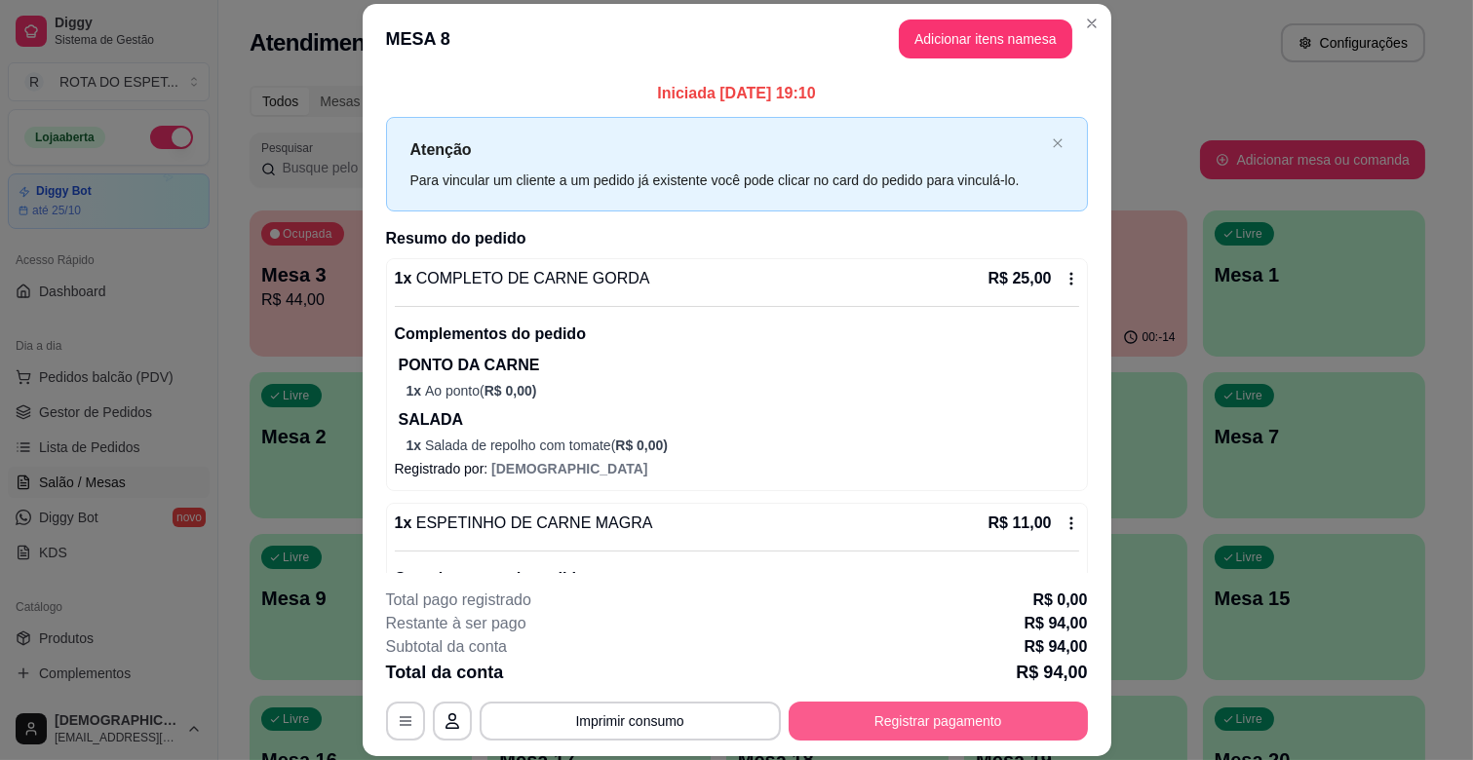
click at [949, 726] on button "Registrar pagamento" at bounding box center [938, 721] width 299 height 39
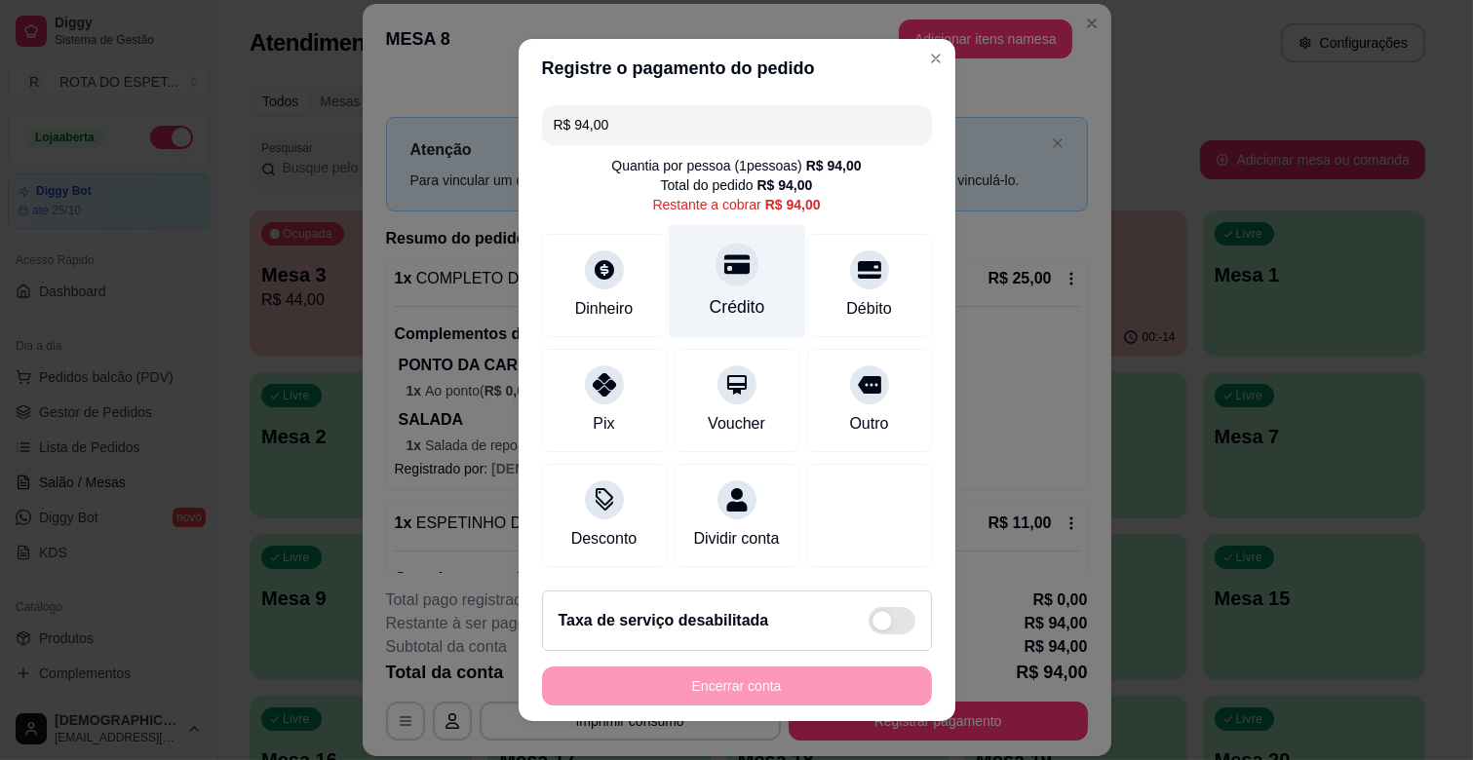
click at [706, 292] on div "Crédito" at bounding box center [736, 282] width 137 height 114
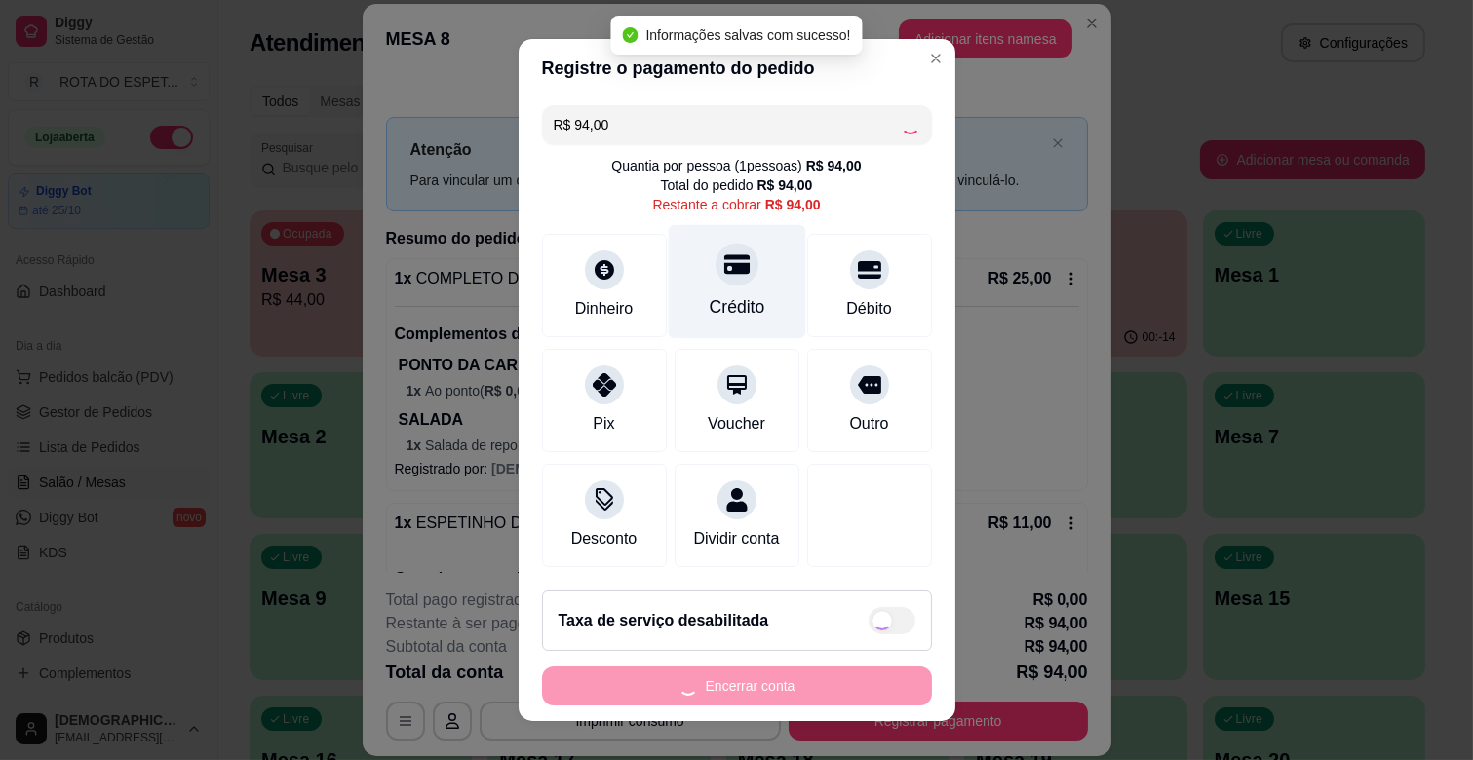
type input "R$ 0,00"
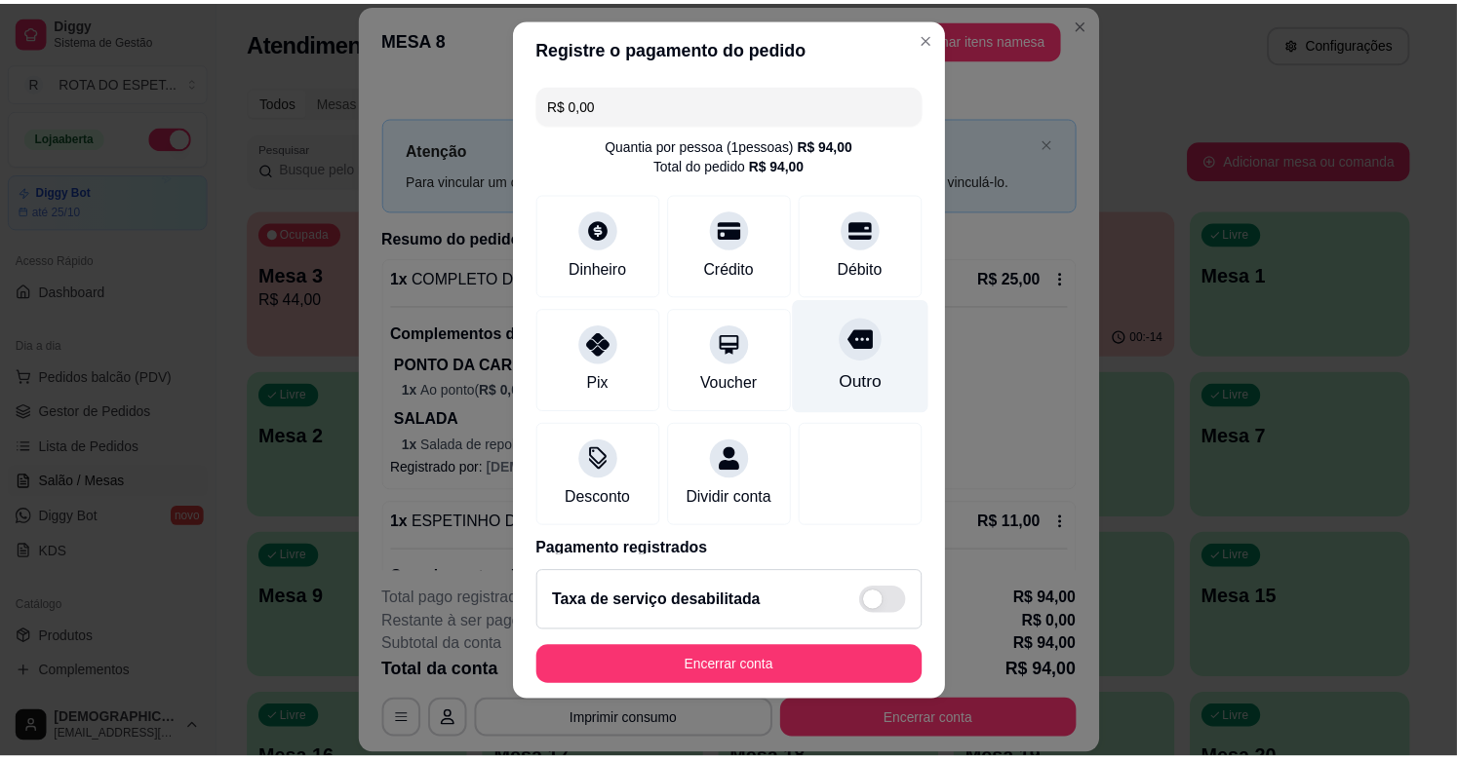
scroll to position [24, 0]
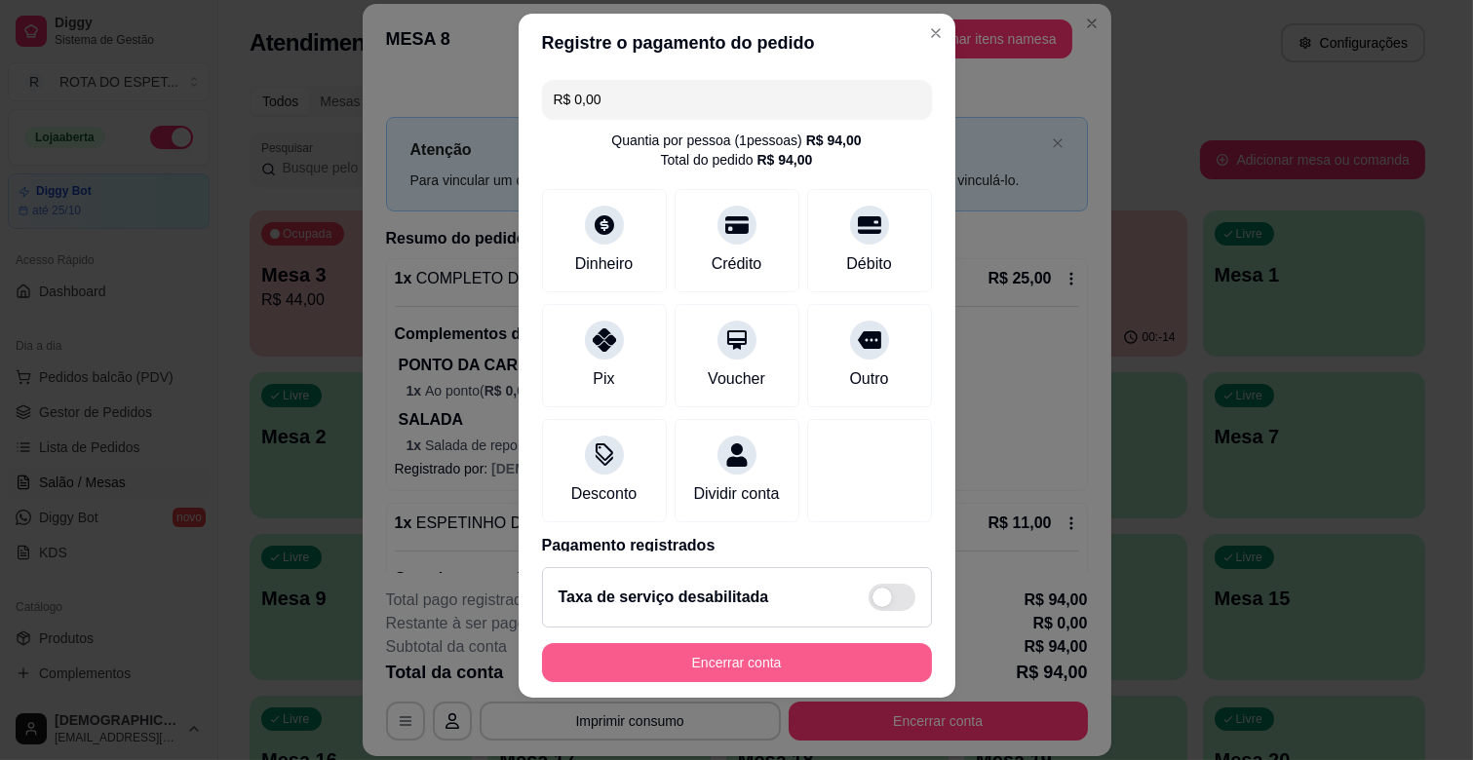
click at [776, 651] on button "Encerrar conta" at bounding box center [737, 662] width 390 height 39
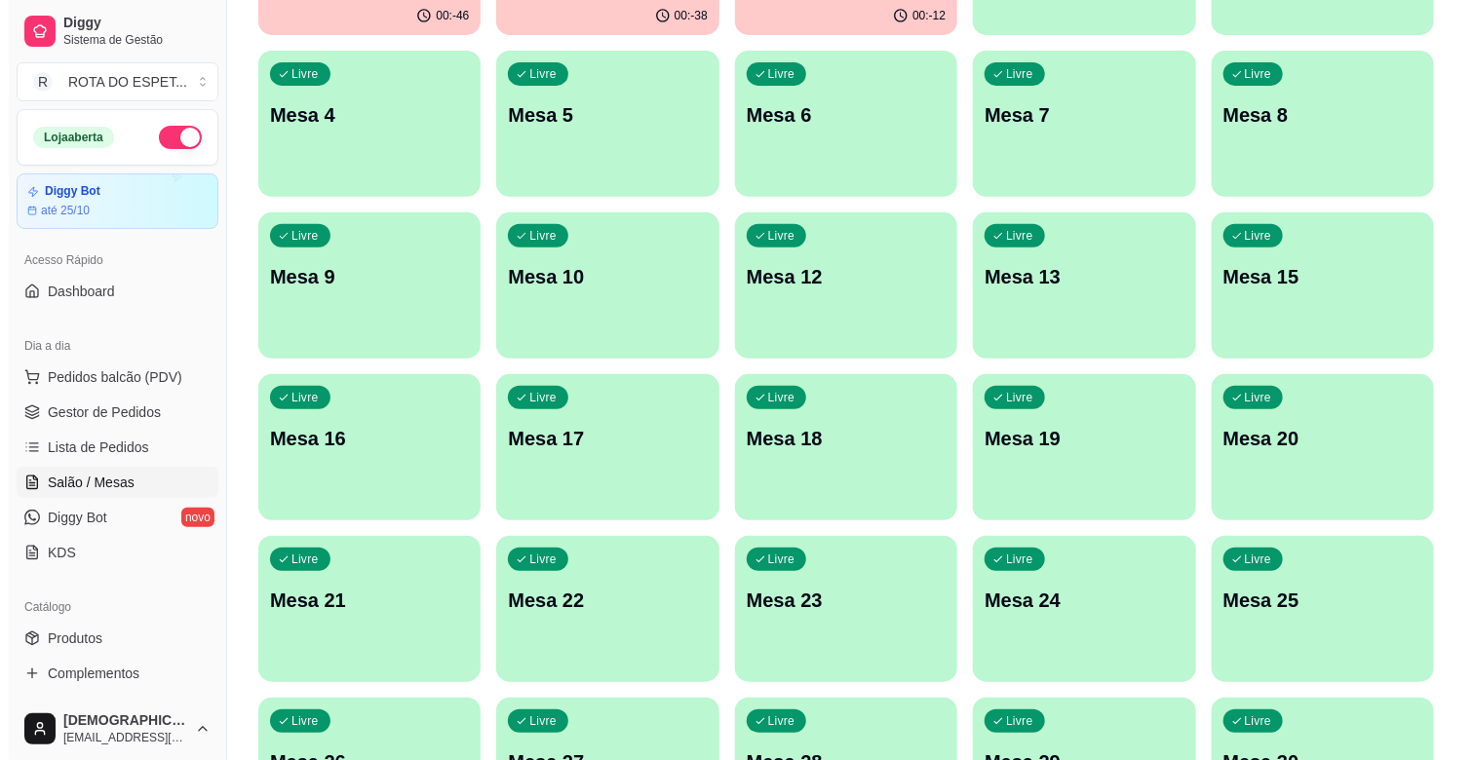
scroll to position [325, 0]
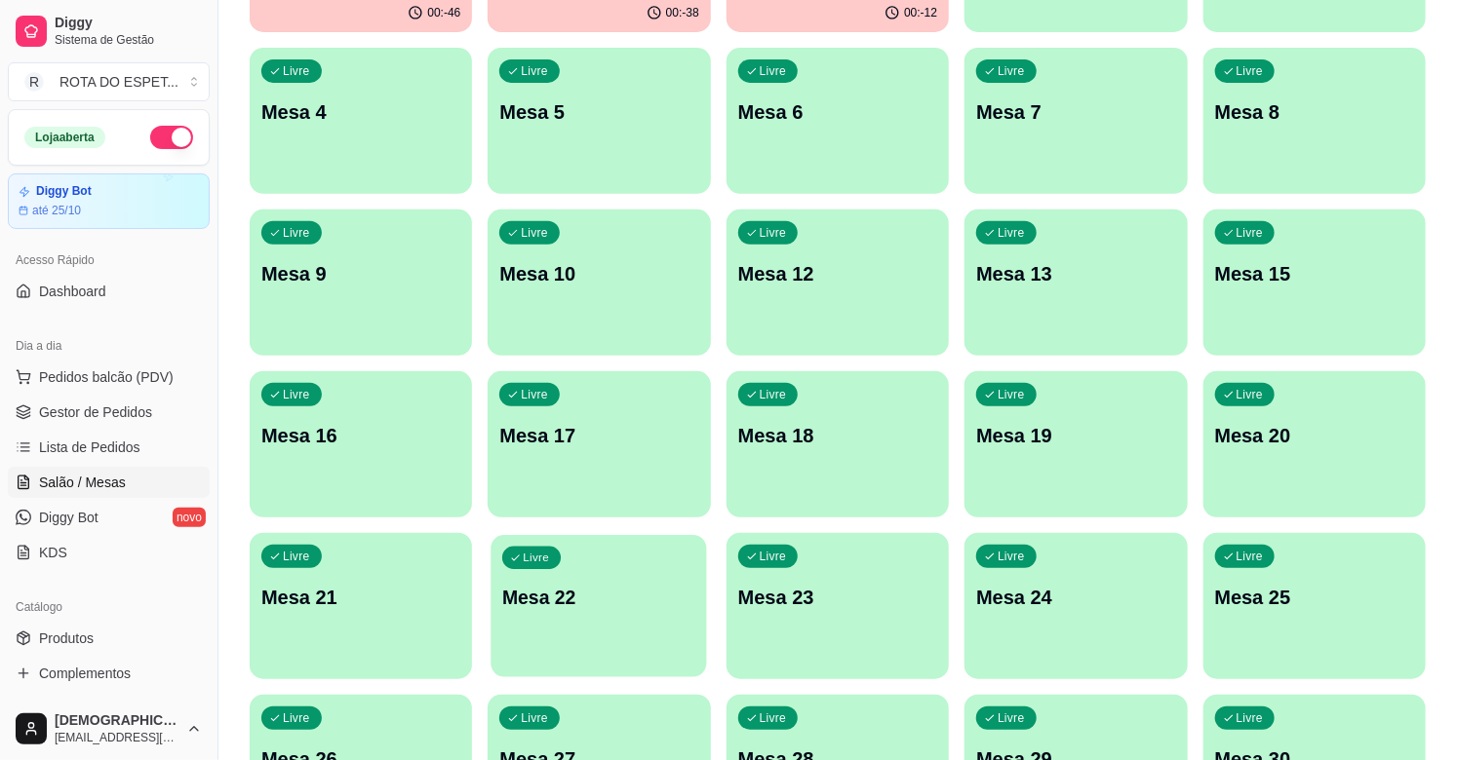
click at [614, 620] on div "Livre Mesa 22" at bounding box center [599, 594] width 216 height 119
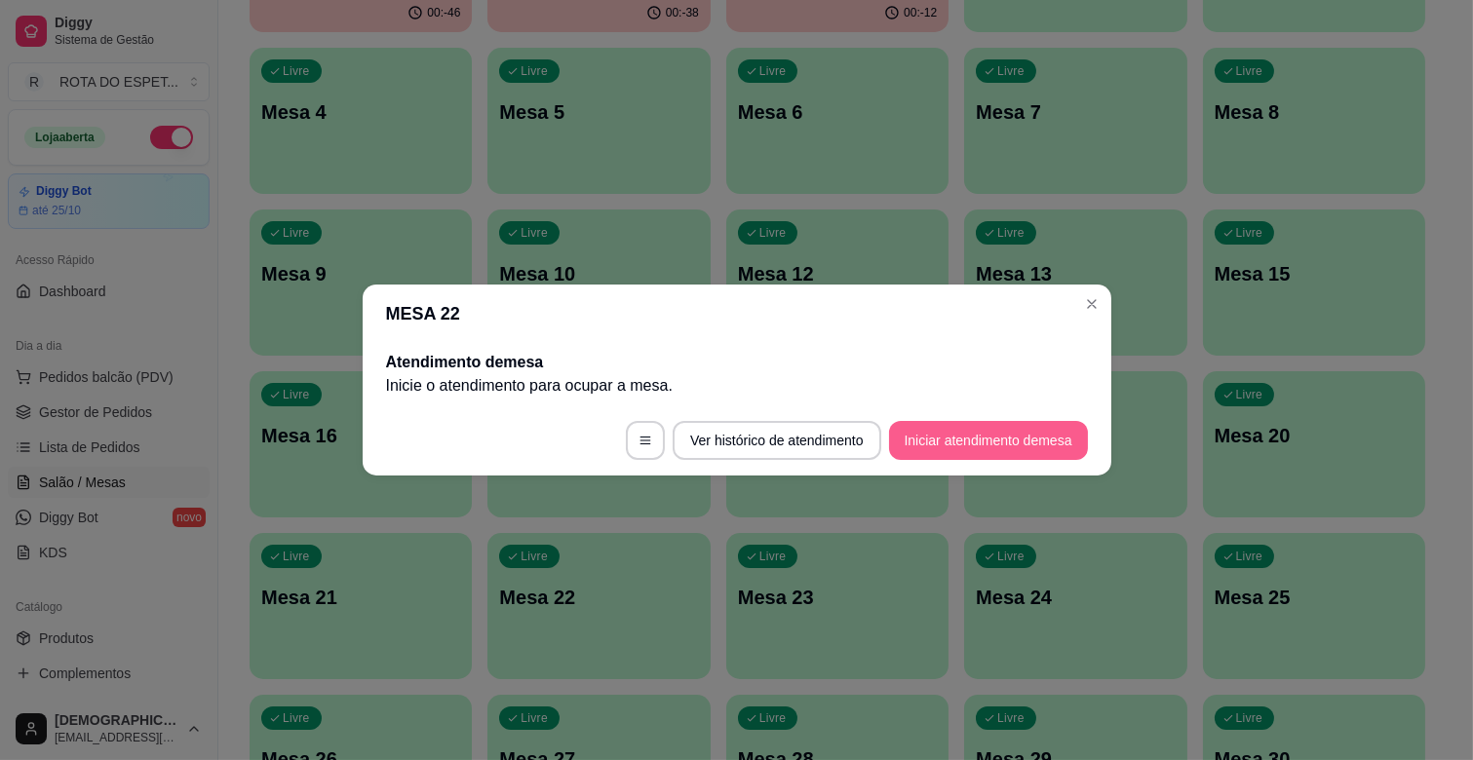
click at [1017, 435] on button "Iniciar atendimento de mesa" at bounding box center [988, 440] width 199 height 39
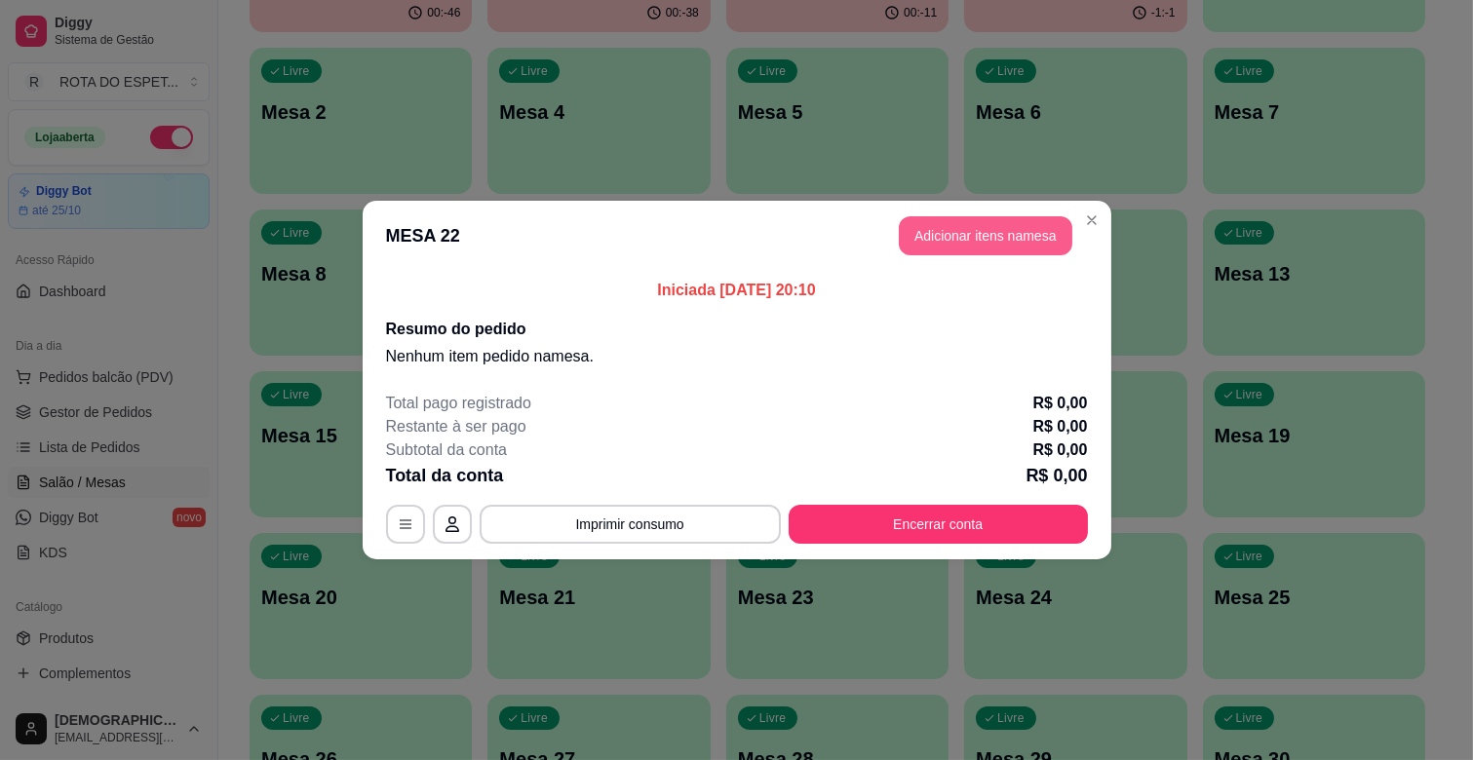
click at [1000, 241] on button "Adicionar itens na mesa" at bounding box center [986, 235] width 174 height 39
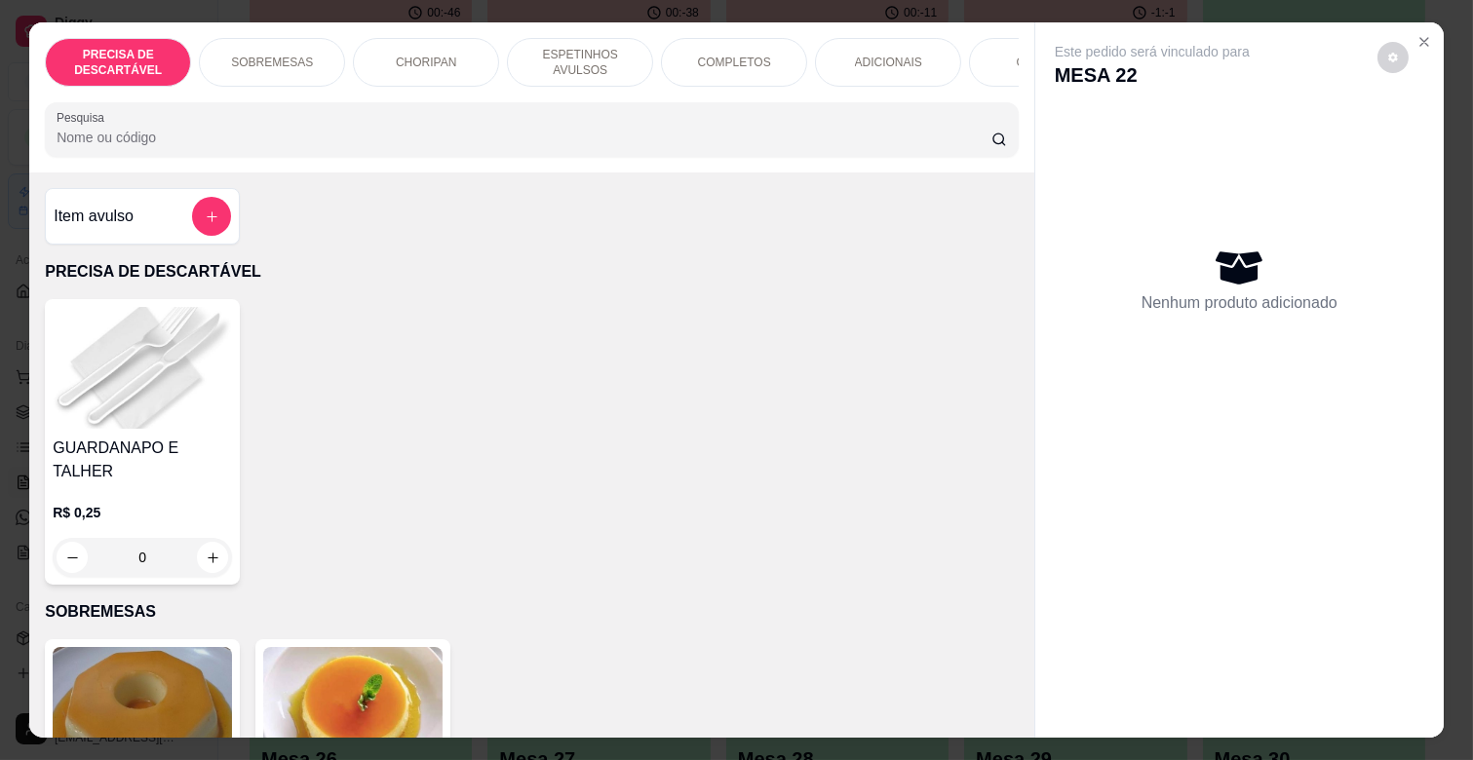
click at [573, 71] on div "ESPETINHOS AVULSOS" at bounding box center [580, 62] width 146 height 49
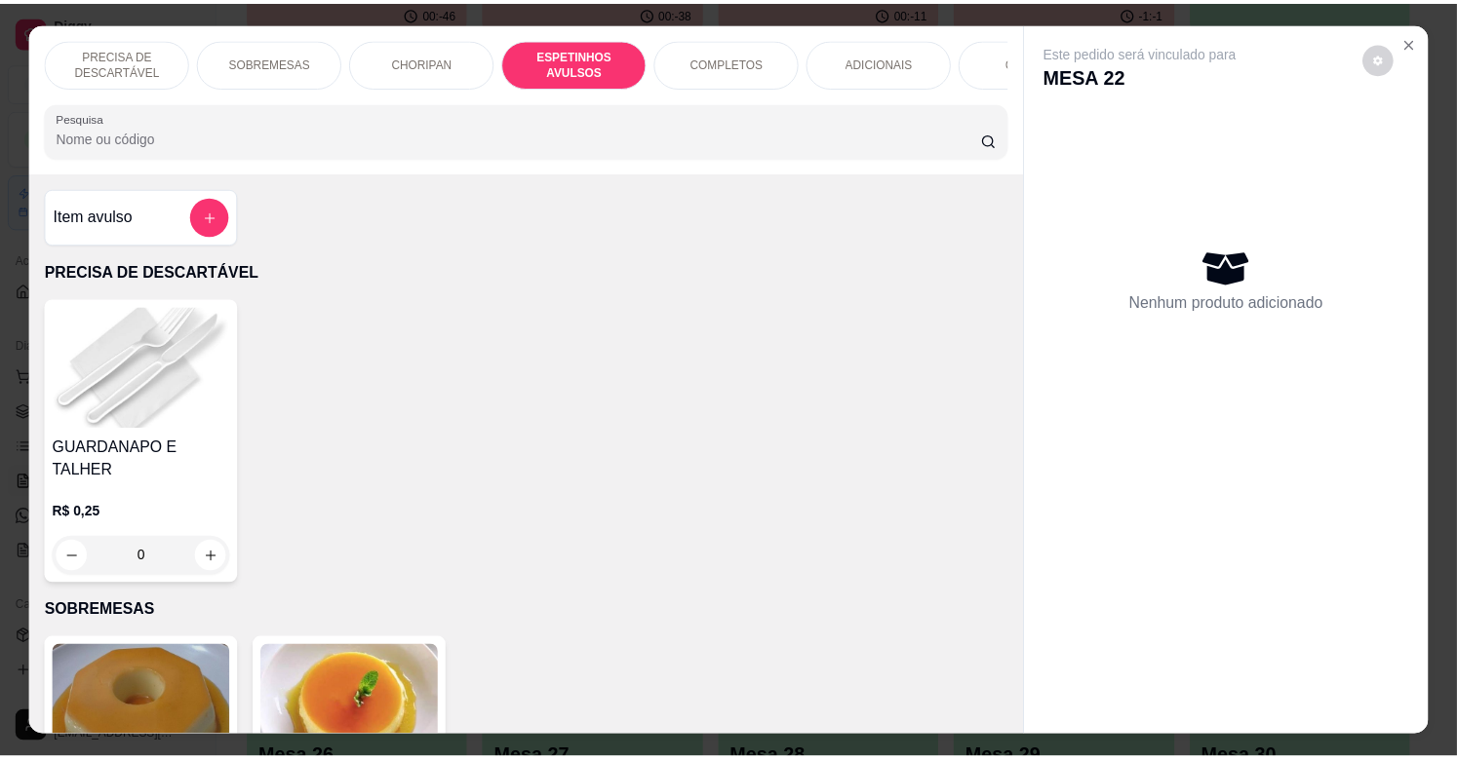
scroll to position [47, 0]
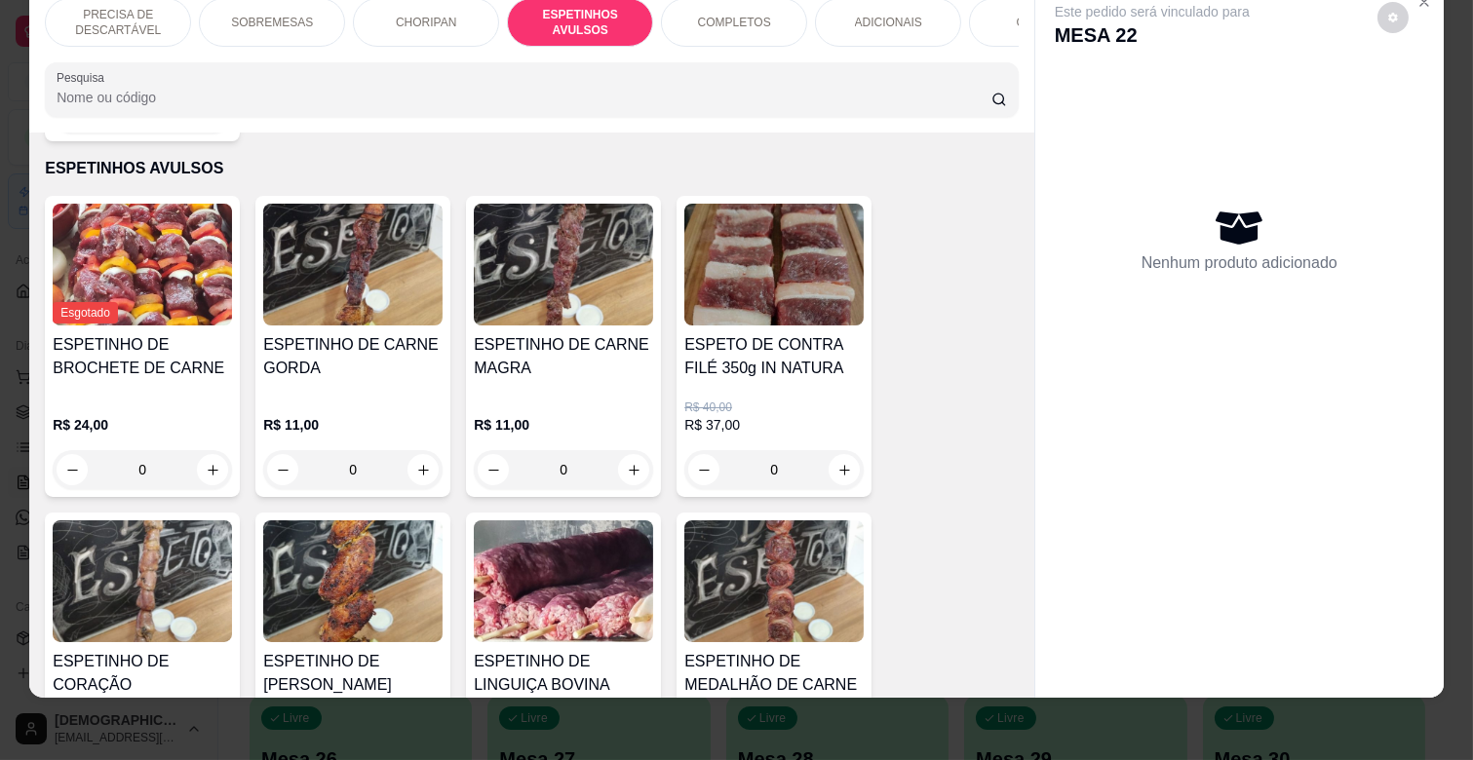
click at [423, 450] on div "0" at bounding box center [352, 469] width 179 height 39
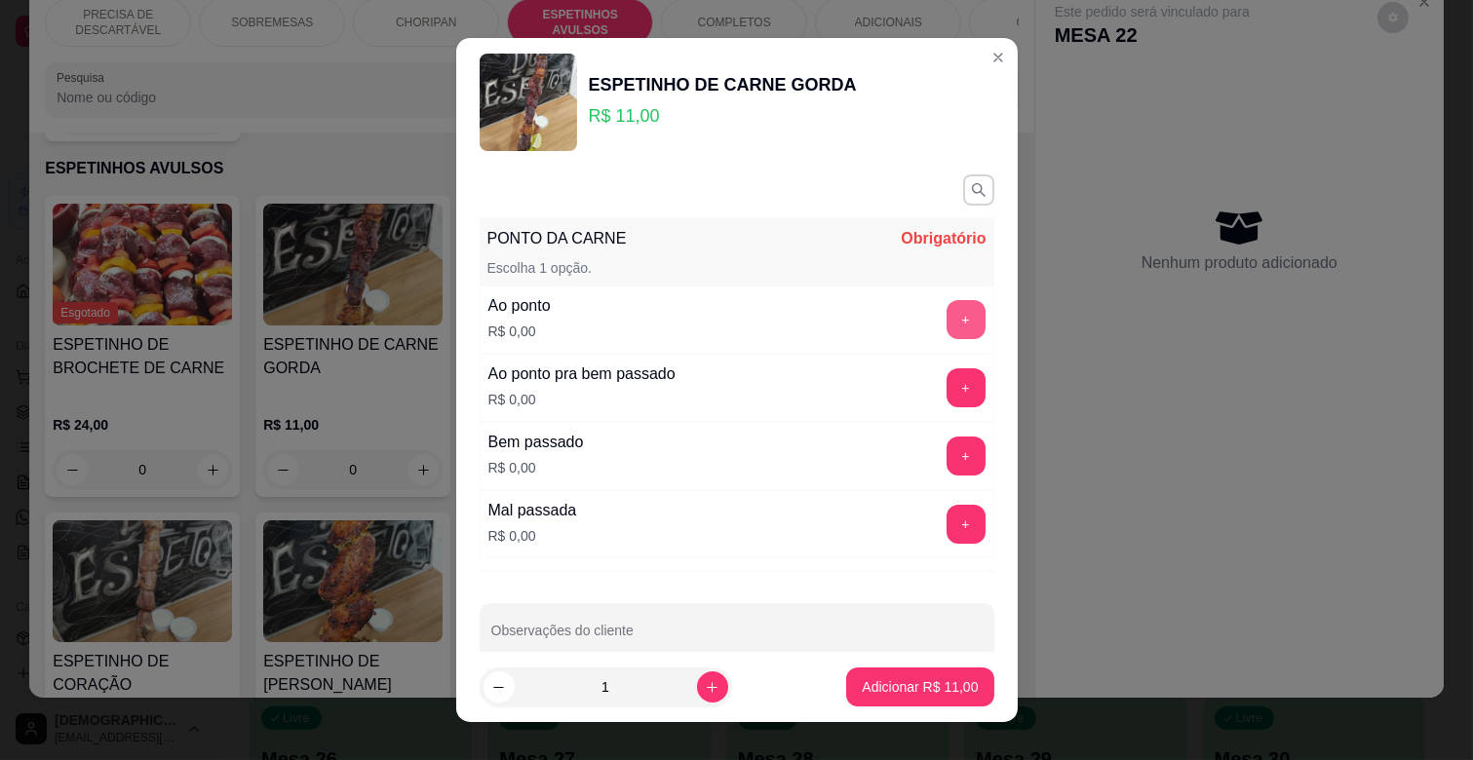
click at [942, 304] on div "+" at bounding box center [966, 319] width 55 height 39
click at [947, 318] on button "+" at bounding box center [966, 319] width 39 height 39
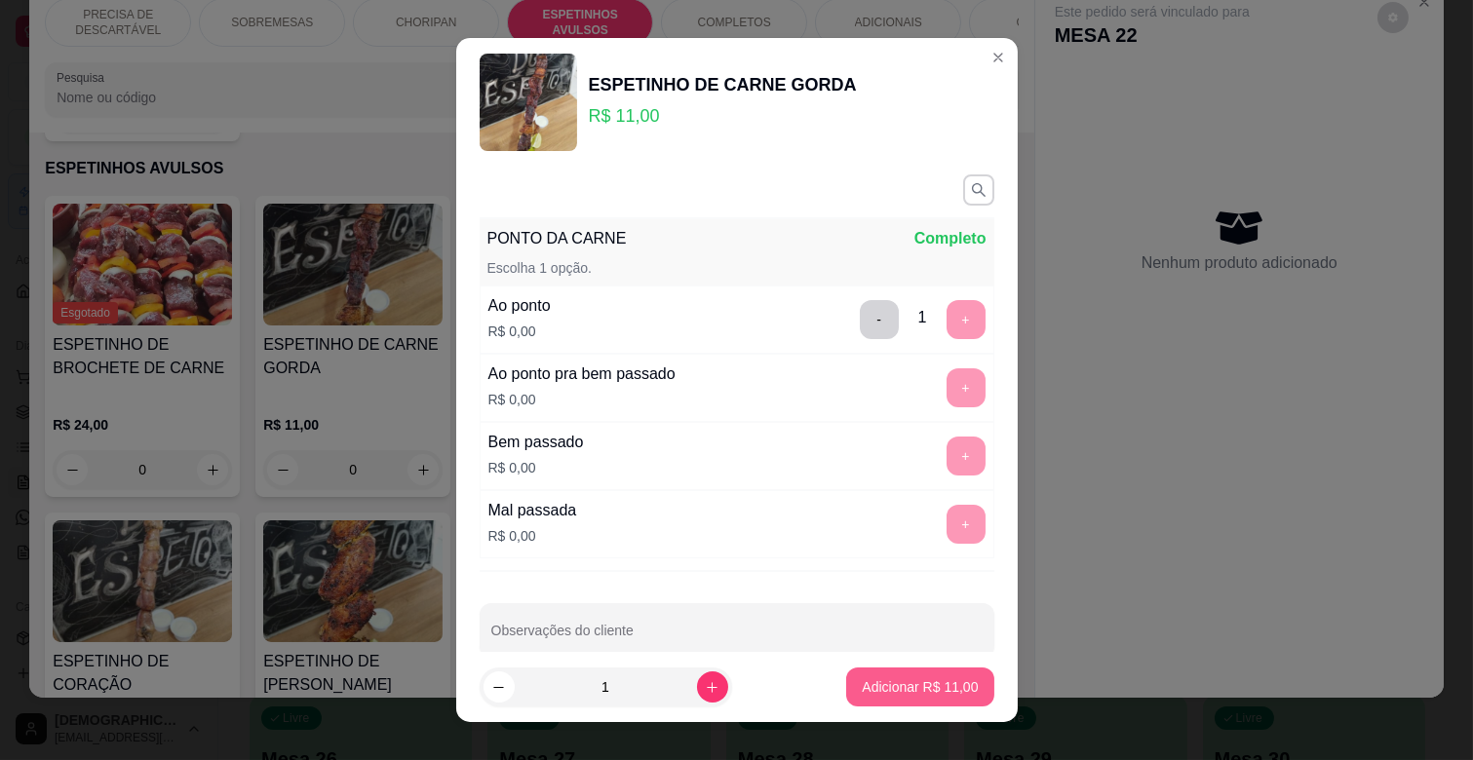
click at [924, 694] on p "Adicionar R$ 11,00" at bounding box center [920, 687] width 116 height 19
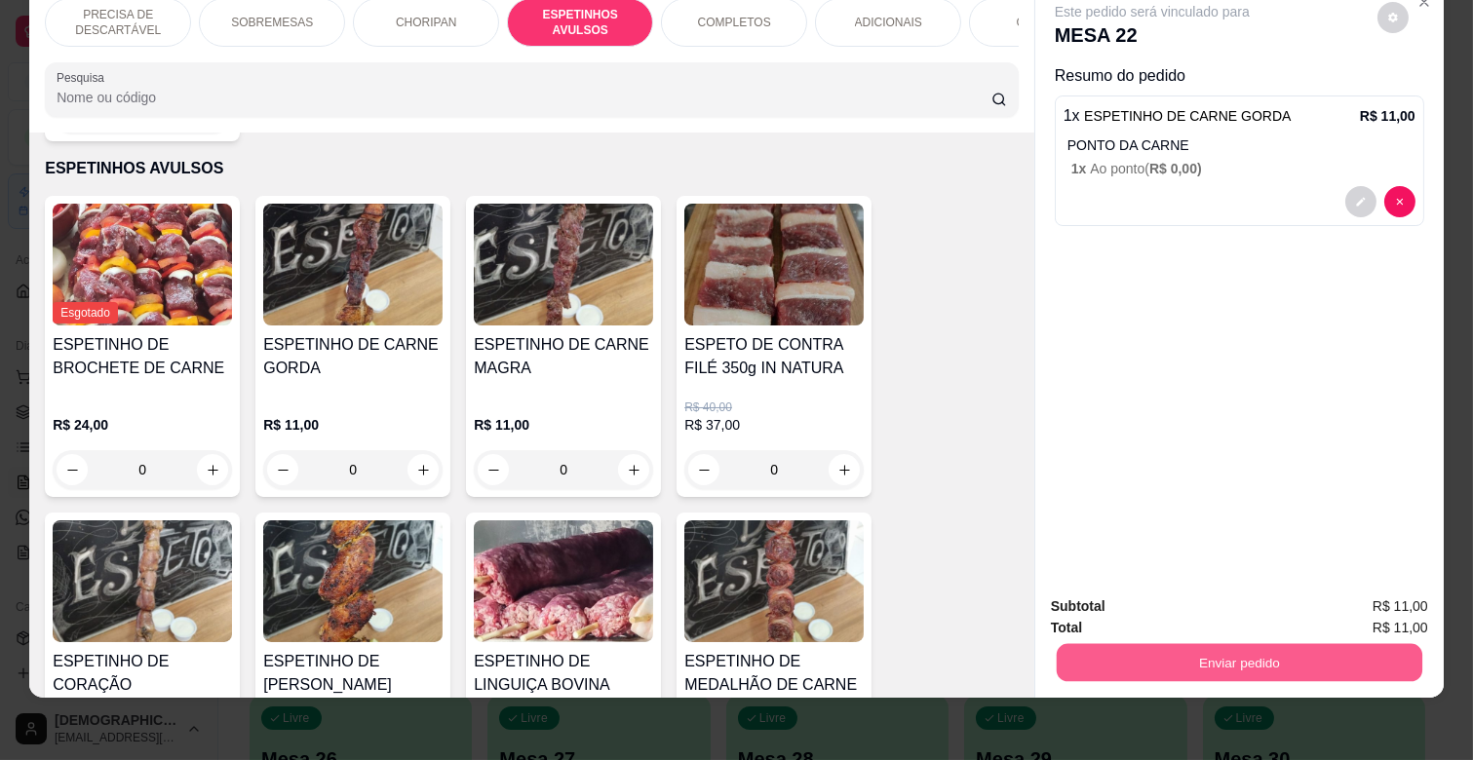
click at [1214, 665] on button "Enviar pedido" at bounding box center [1240, 662] width 366 height 38
click at [1350, 591] on button "Enviar pedido" at bounding box center [1377, 599] width 110 height 37
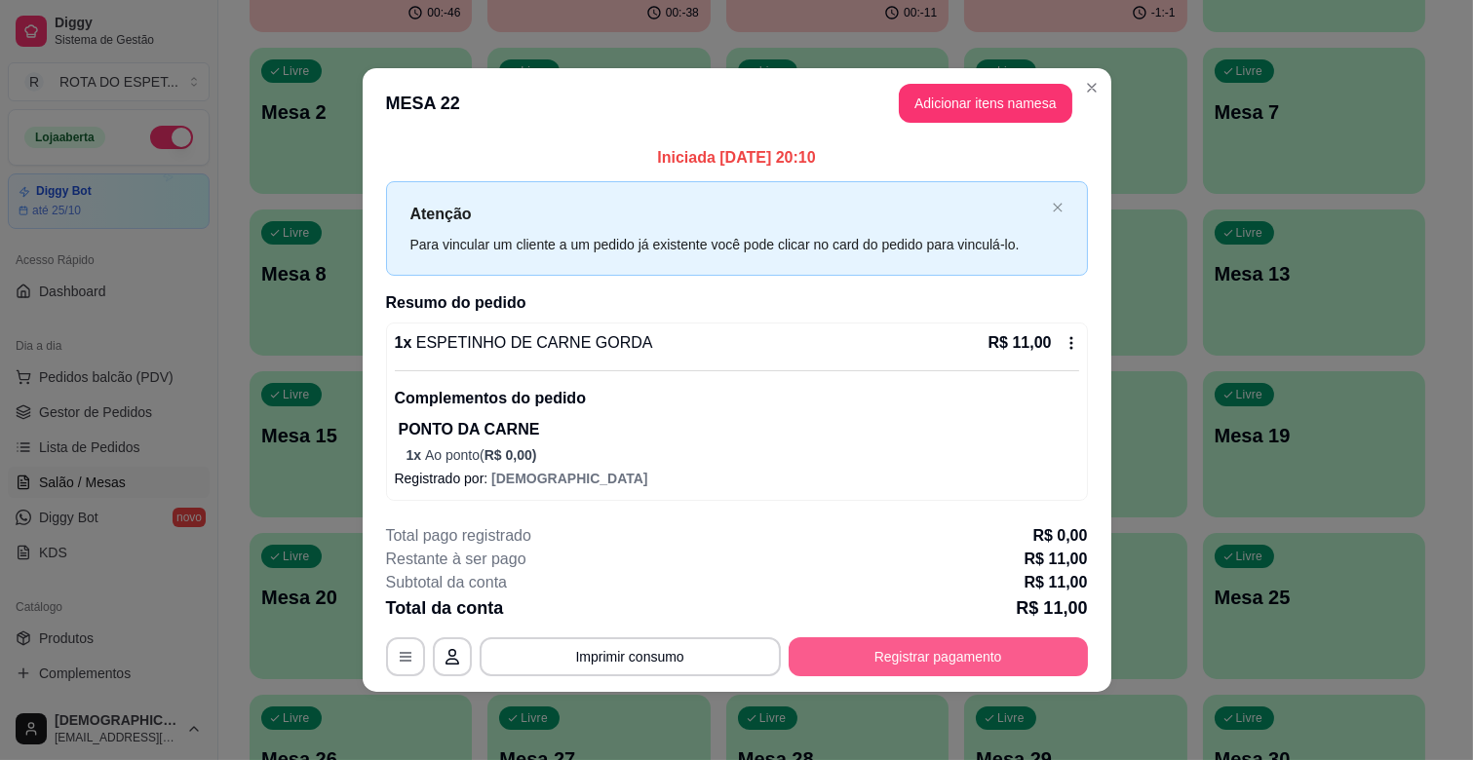
click at [1004, 660] on button "Registrar pagamento" at bounding box center [938, 657] width 299 height 39
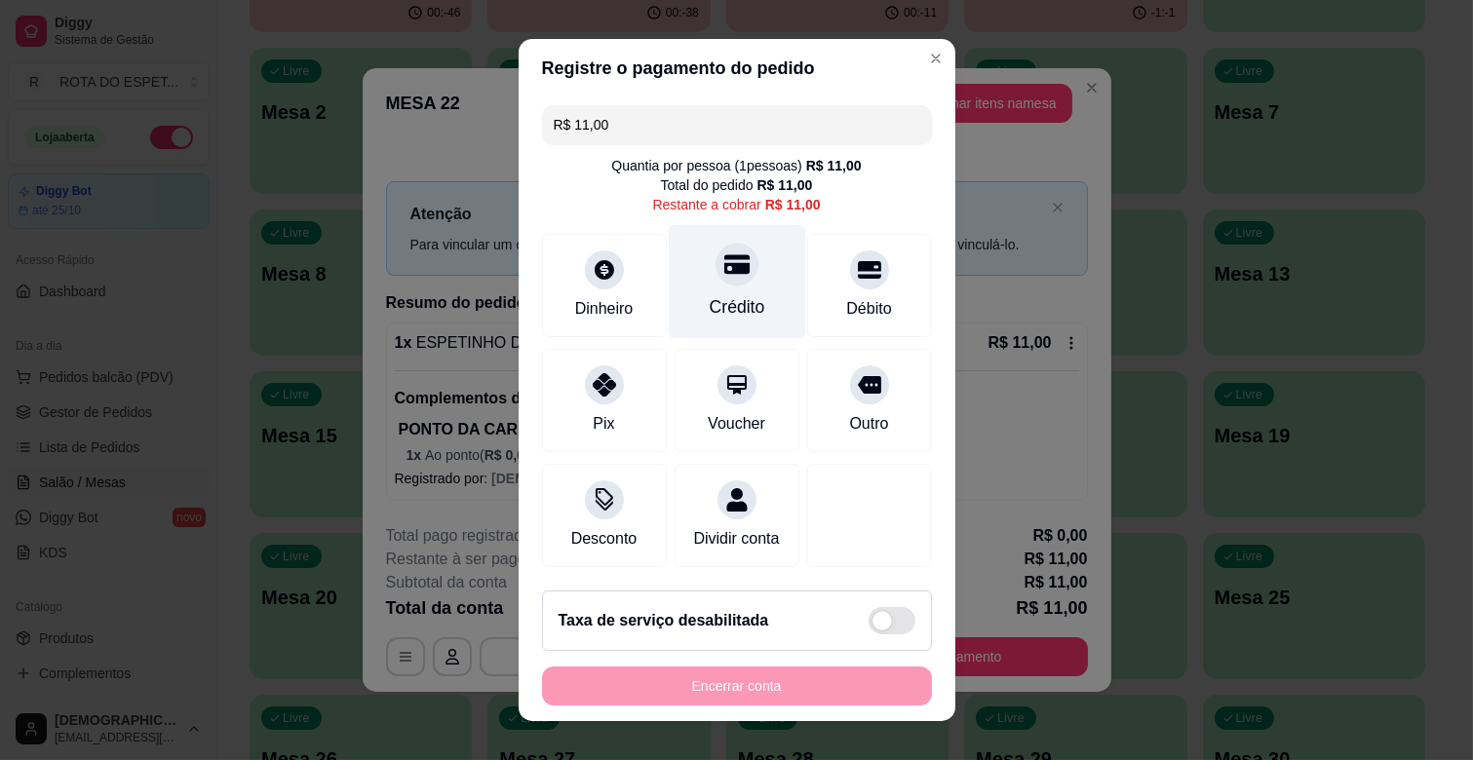
click at [731, 283] on div "Crédito" at bounding box center [736, 282] width 137 height 114
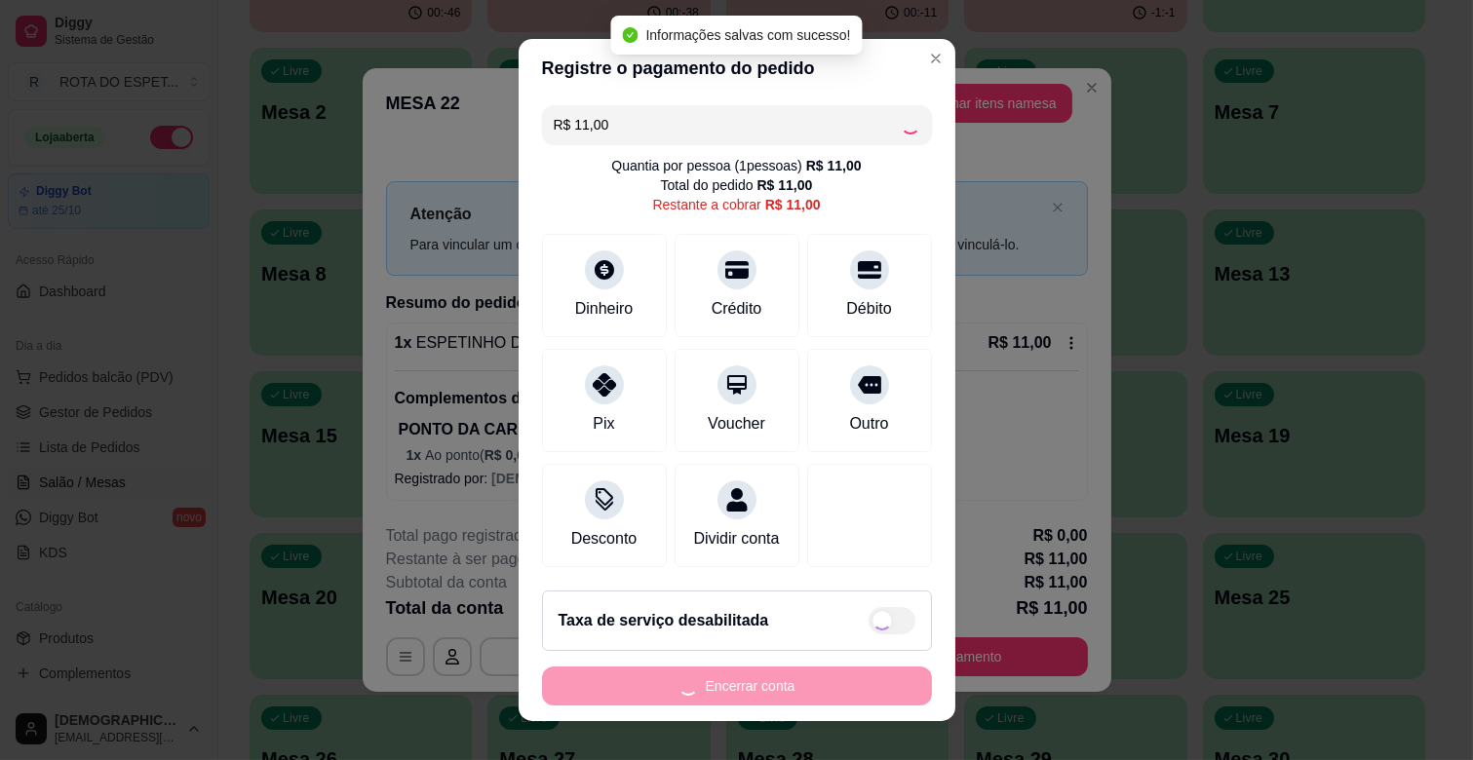
type input "R$ 0,00"
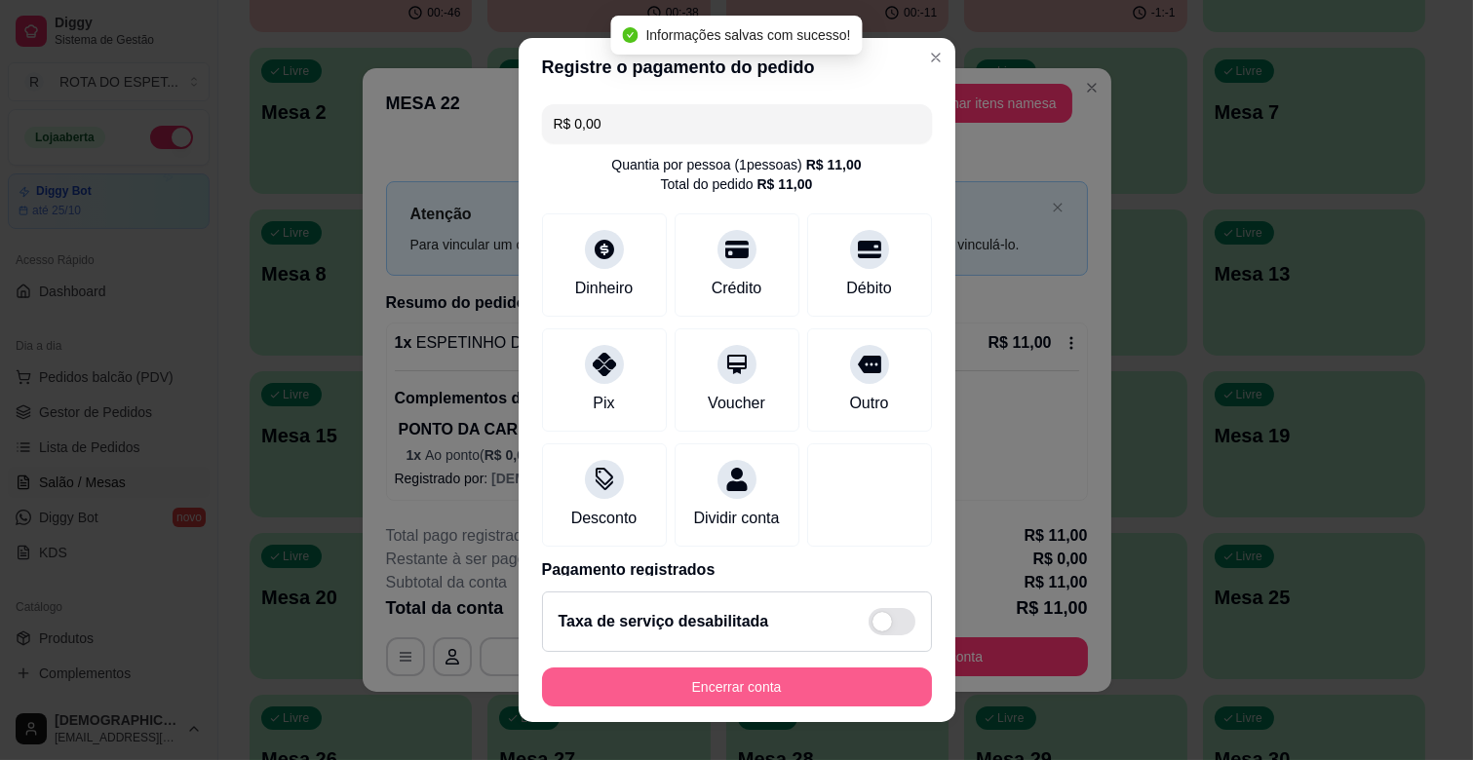
click at [768, 693] on button "Encerrar conta" at bounding box center [737, 687] width 390 height 39
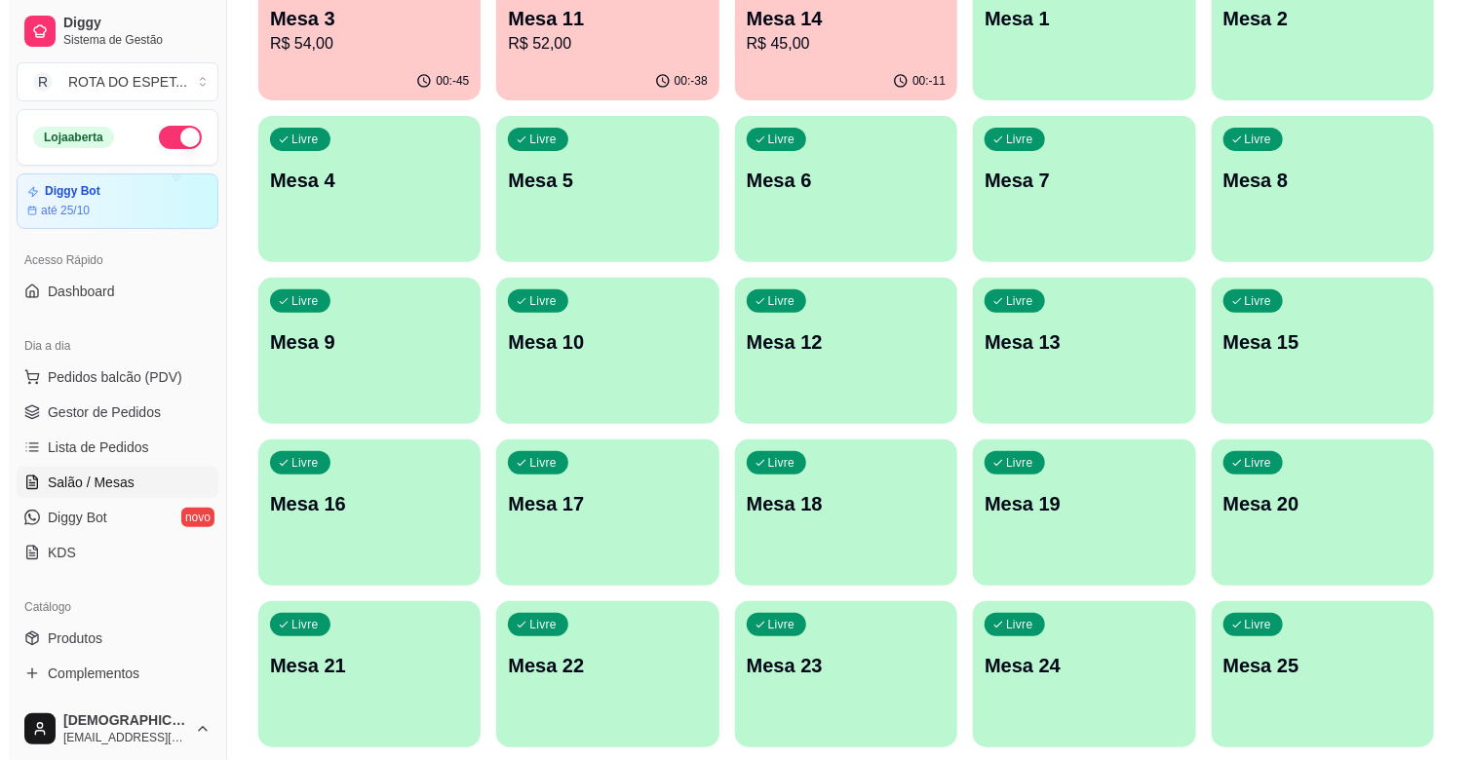
scroll to position [0, 0]
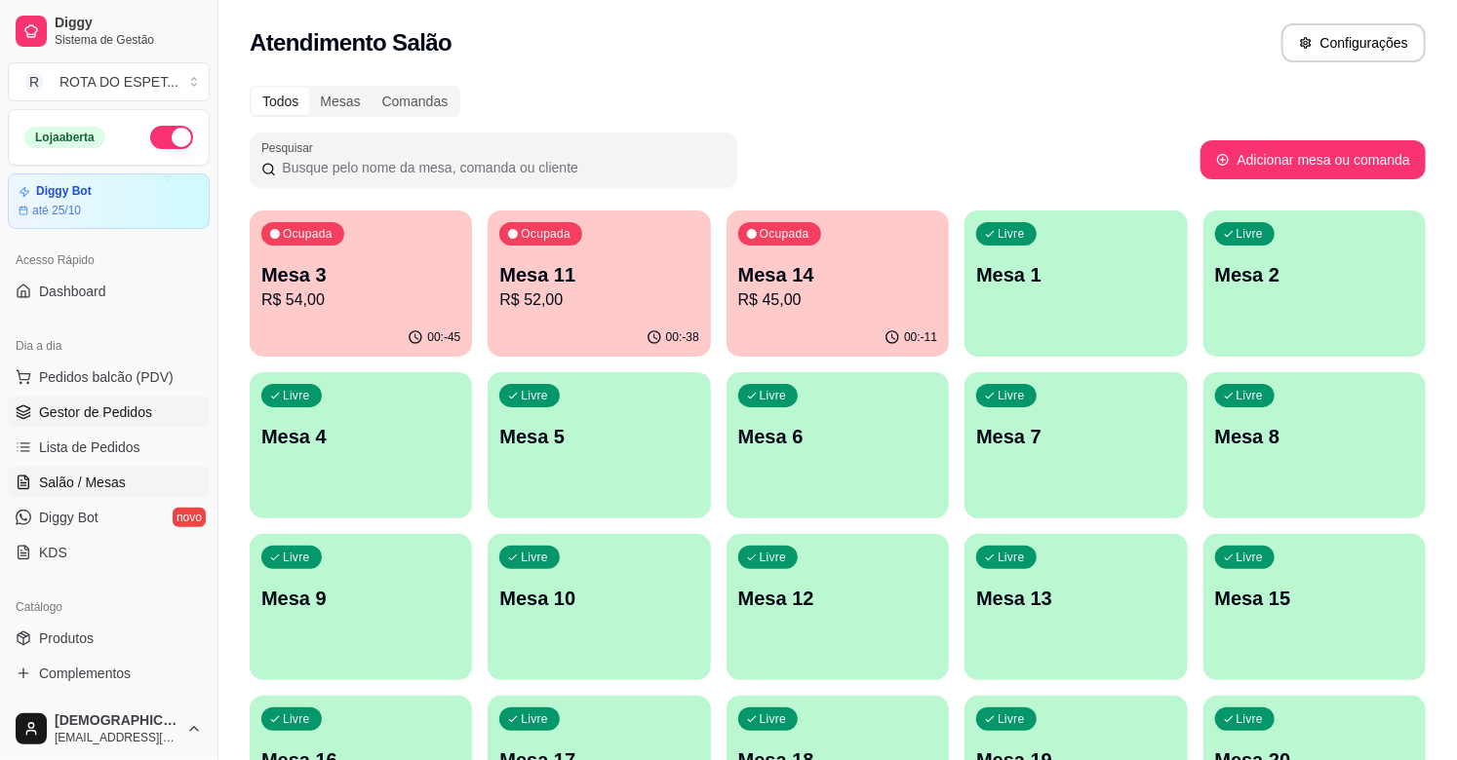
click at [141, 415] on span "Gestor de Pedidos" at bounding box center [95, 412] width 113 height 19
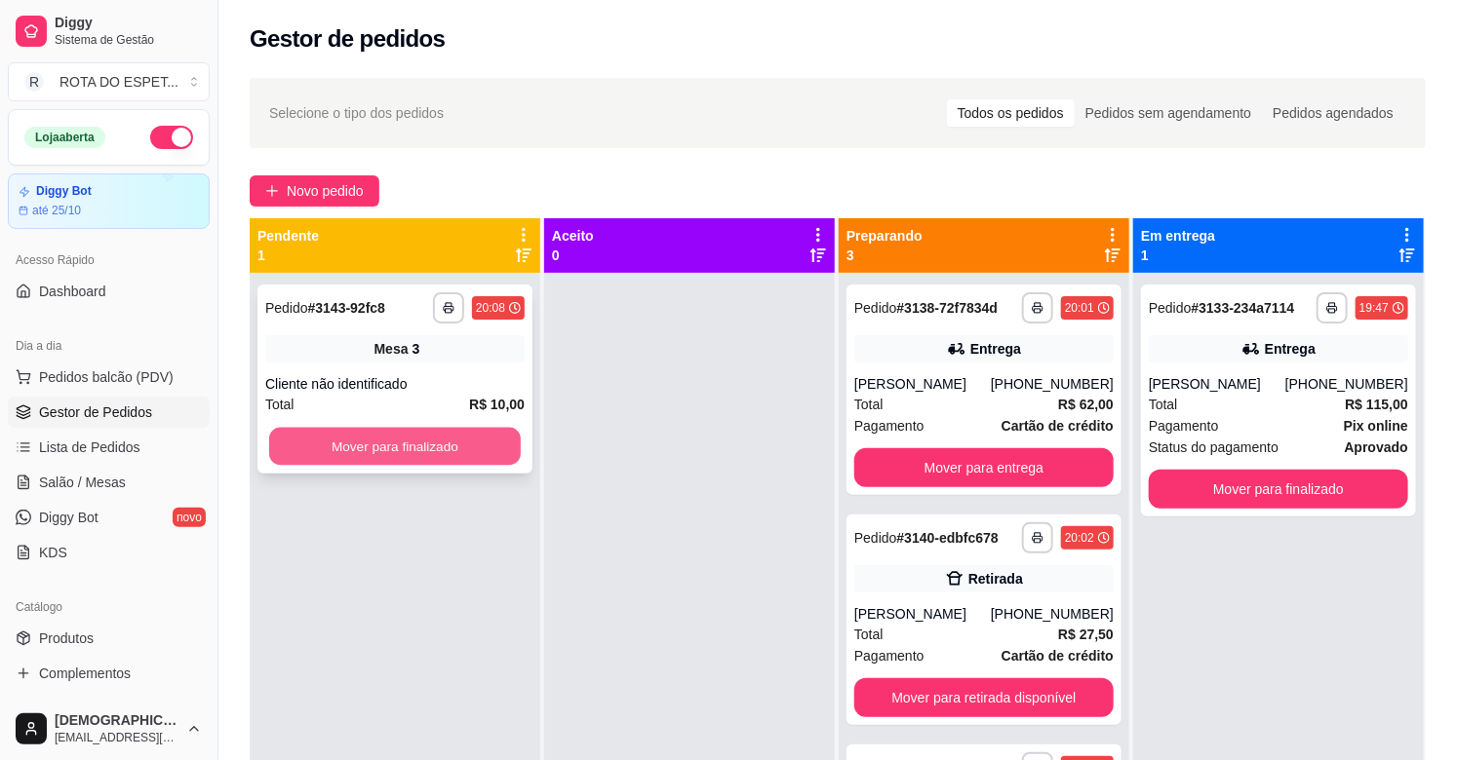
click at [465, 440] on button "Mover para finalizado" at bounding box center [395, 447] width 252 height 38
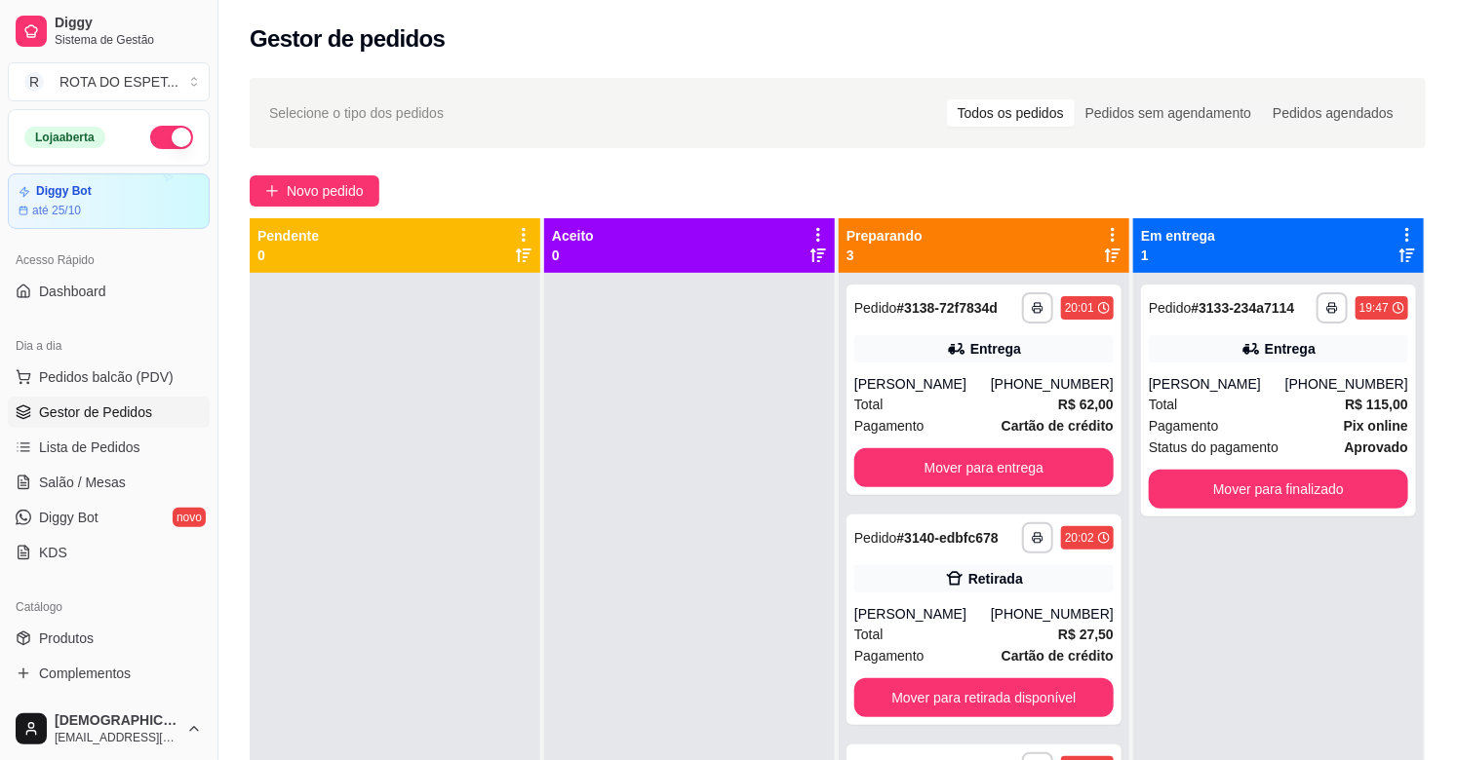
click at [674, 470] on div at bounding box center [689, 653] width 291 height 760
click at [928, 688] on button "Mover para retirada disponível" at bounding box center [983, 698] width 259 height 39
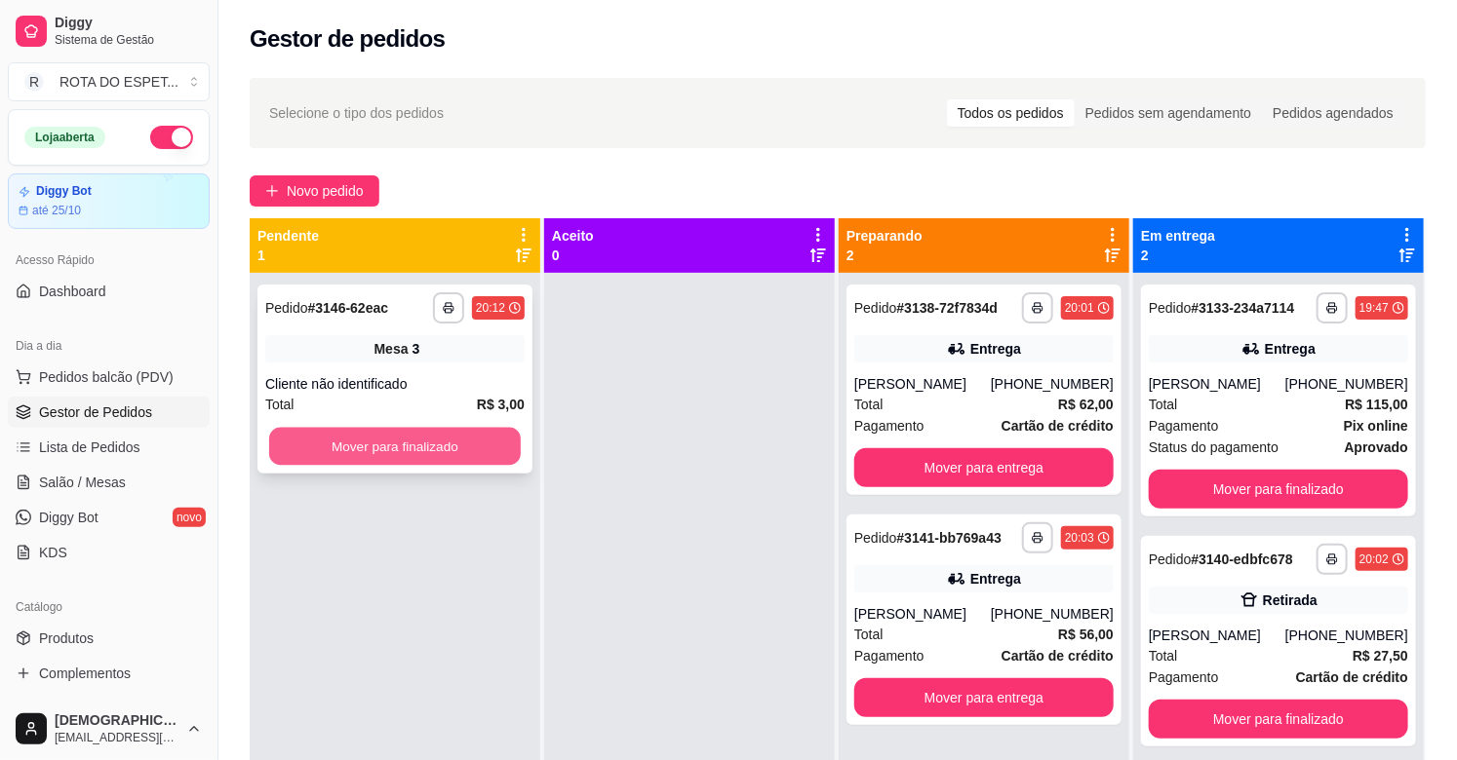
click at [505, 448] on button "Mover para finalizado" at bounding box center [395, 447] width 252 height 38
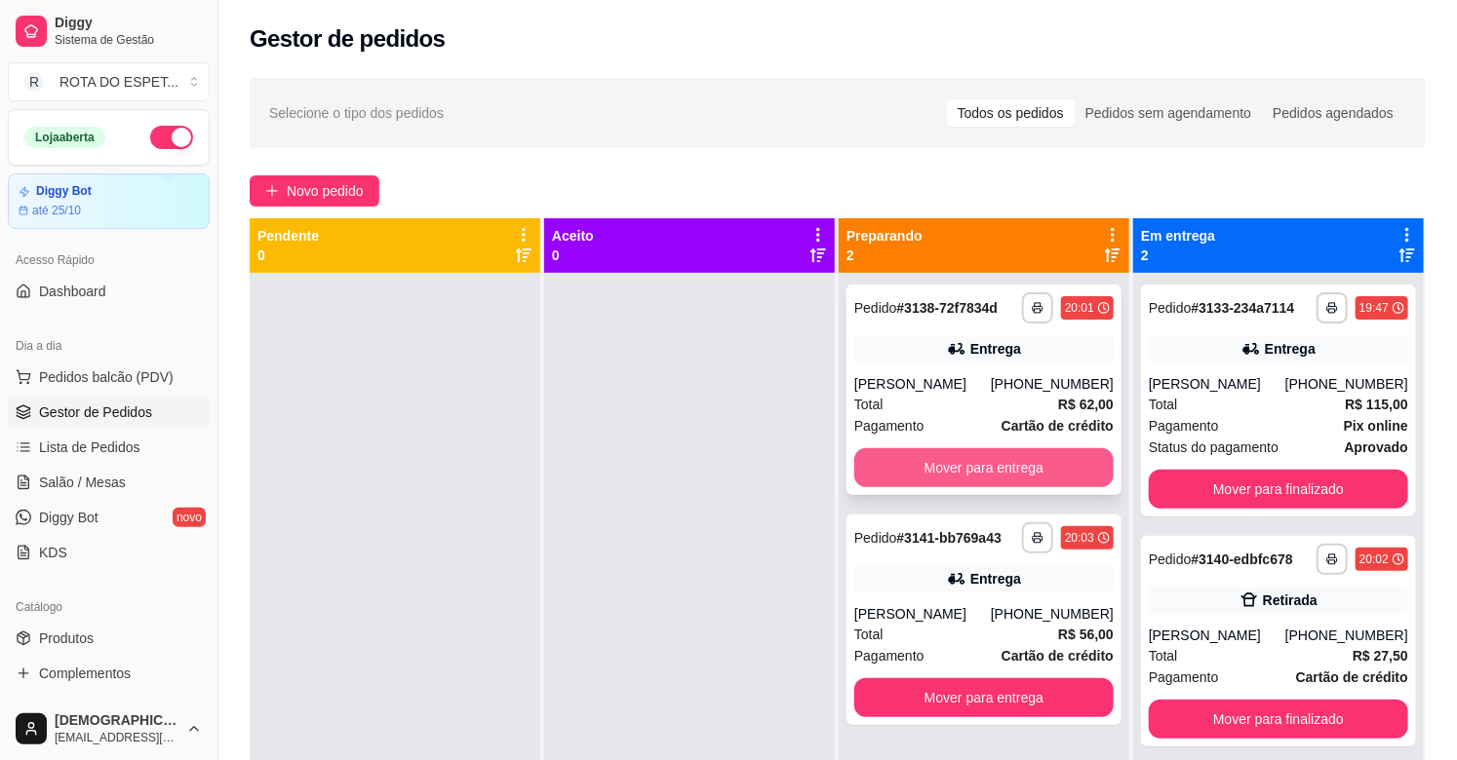
click at [909, 465] on button "Mover para entrega" at bounding box center [983, 467] width 259 height 39
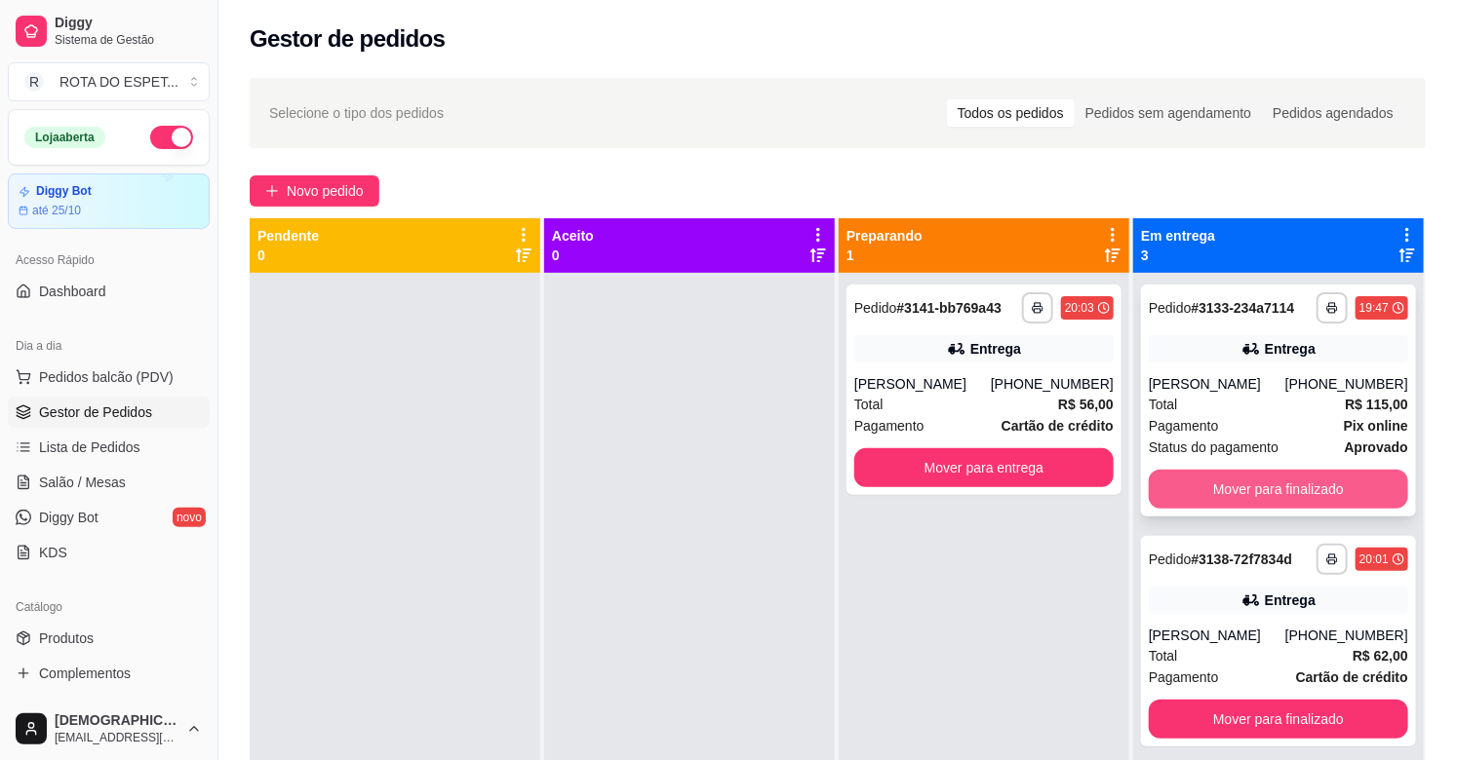
click at [1264, 481] on button "Mover para finalizado" at bounding box center [1278, 489] width 259 height 39
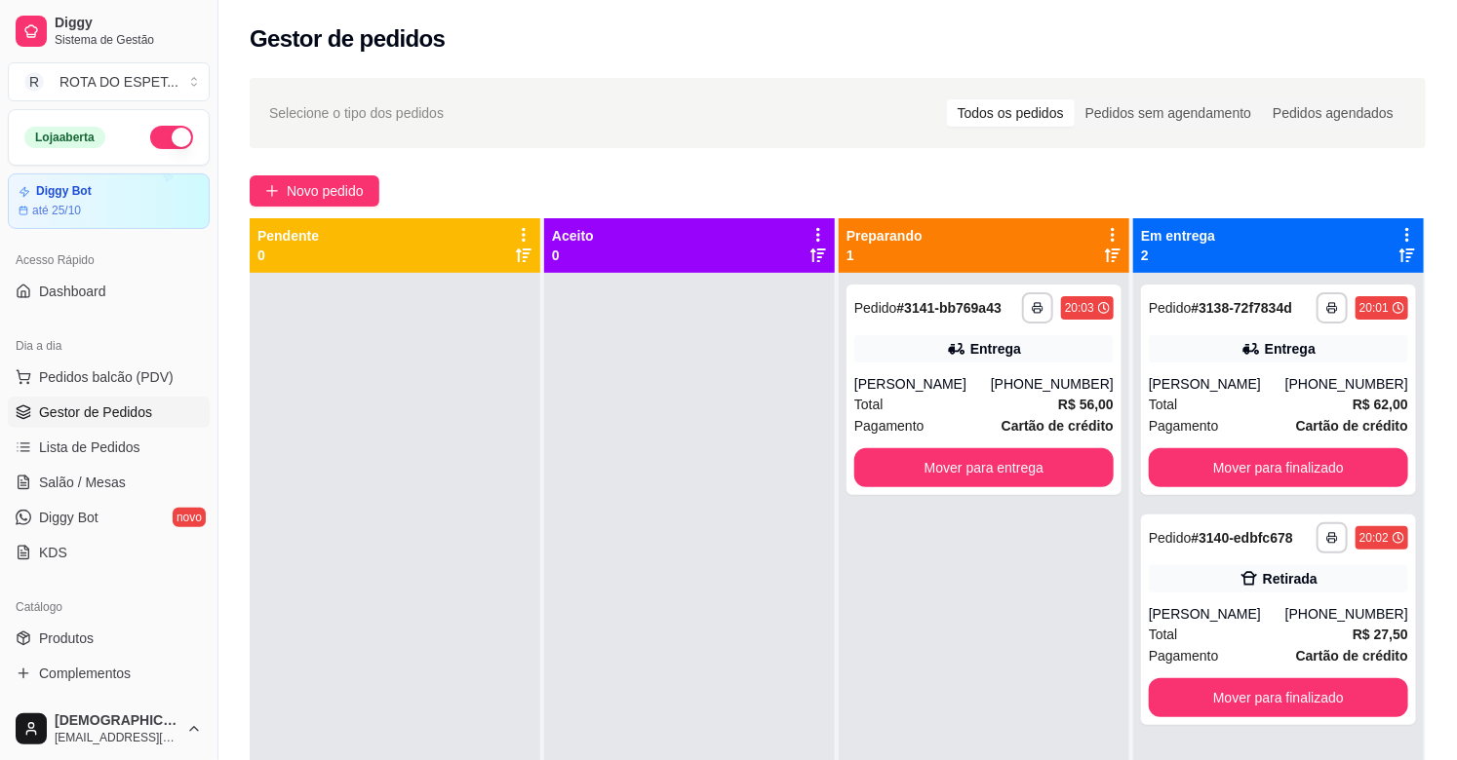
click at [978, 663] on div "**********" at bounding box center [983, 653] width 291 height 760
click at [698, 614] on div at bounding box center [689, 653] width 291 height 760
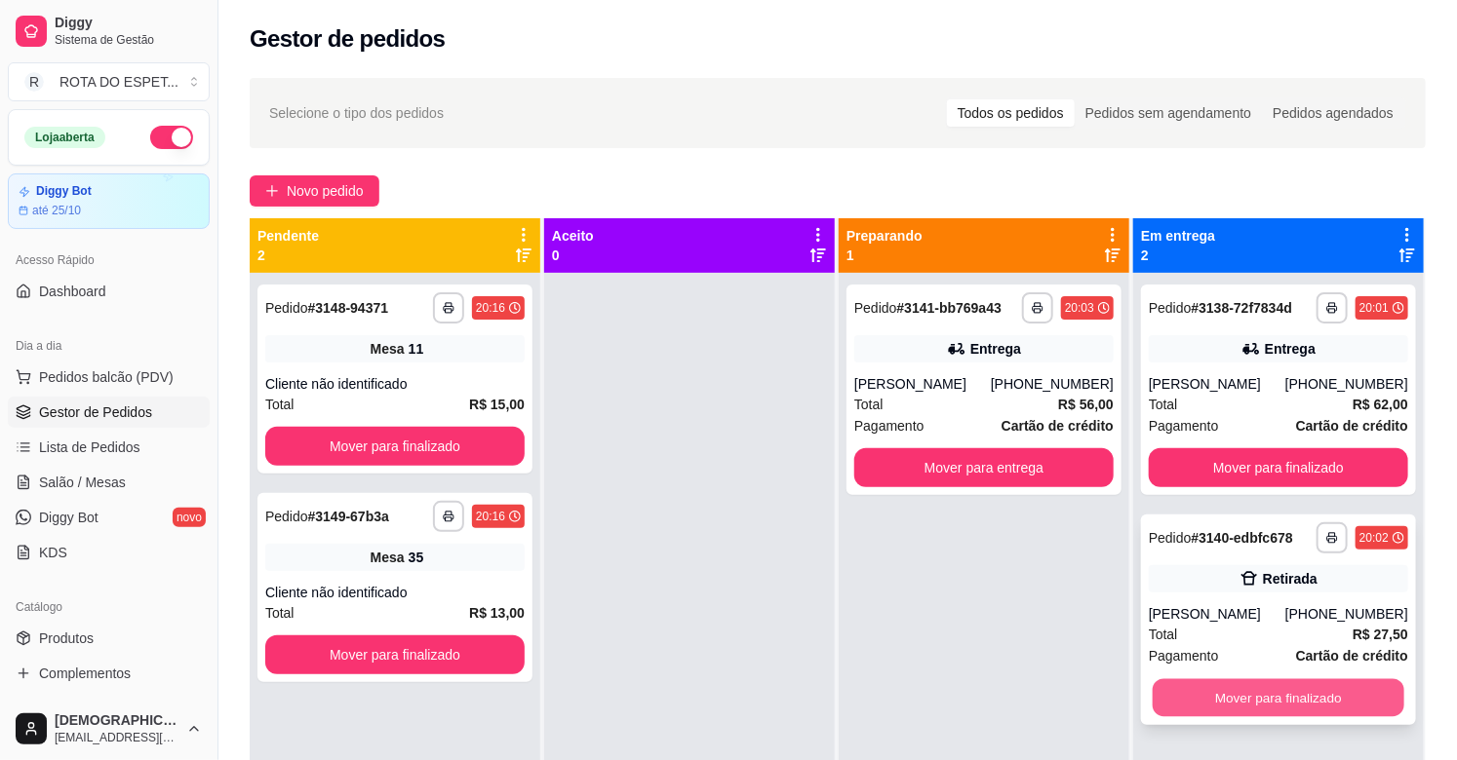
click at [1291, 693] on button "Mover para finalizado" at bounding box center [1278, 699] width 252 height 38
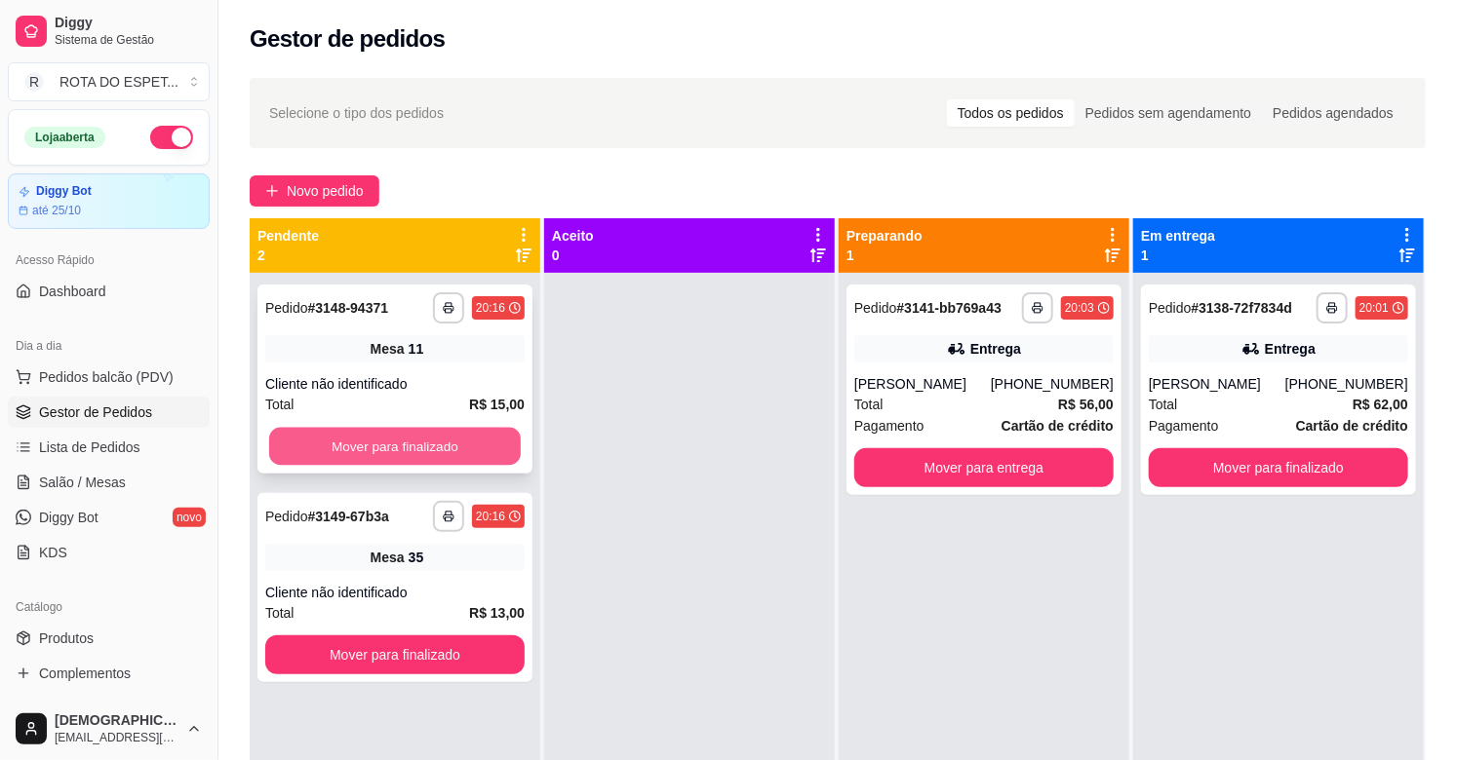
click at [420, 444] on button "Mover para finalizado" at bounding box center [395, 447] width 252 height 38
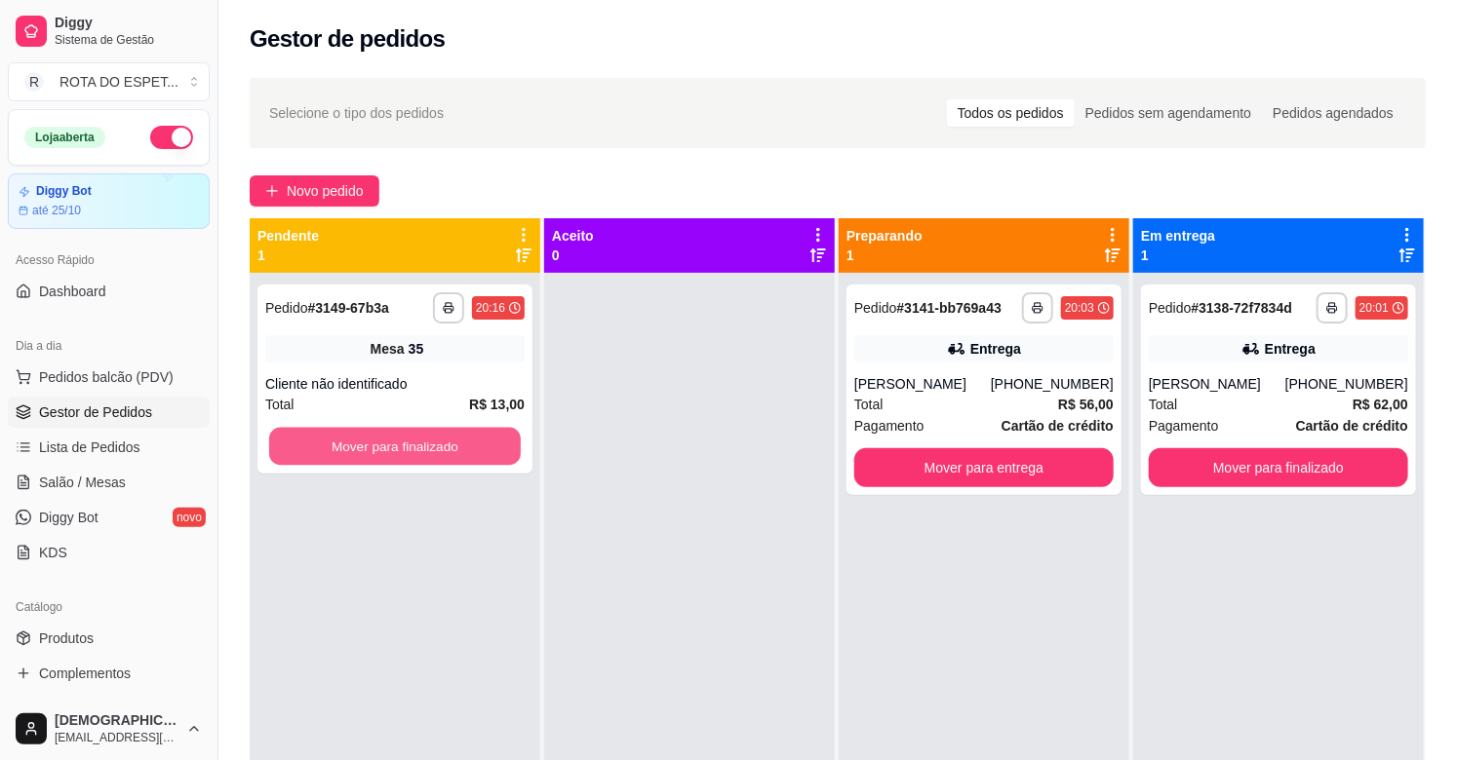
click at [420, 444] on button "Mover para finalizado" at bounding box center [395, 447] width 252 height 38
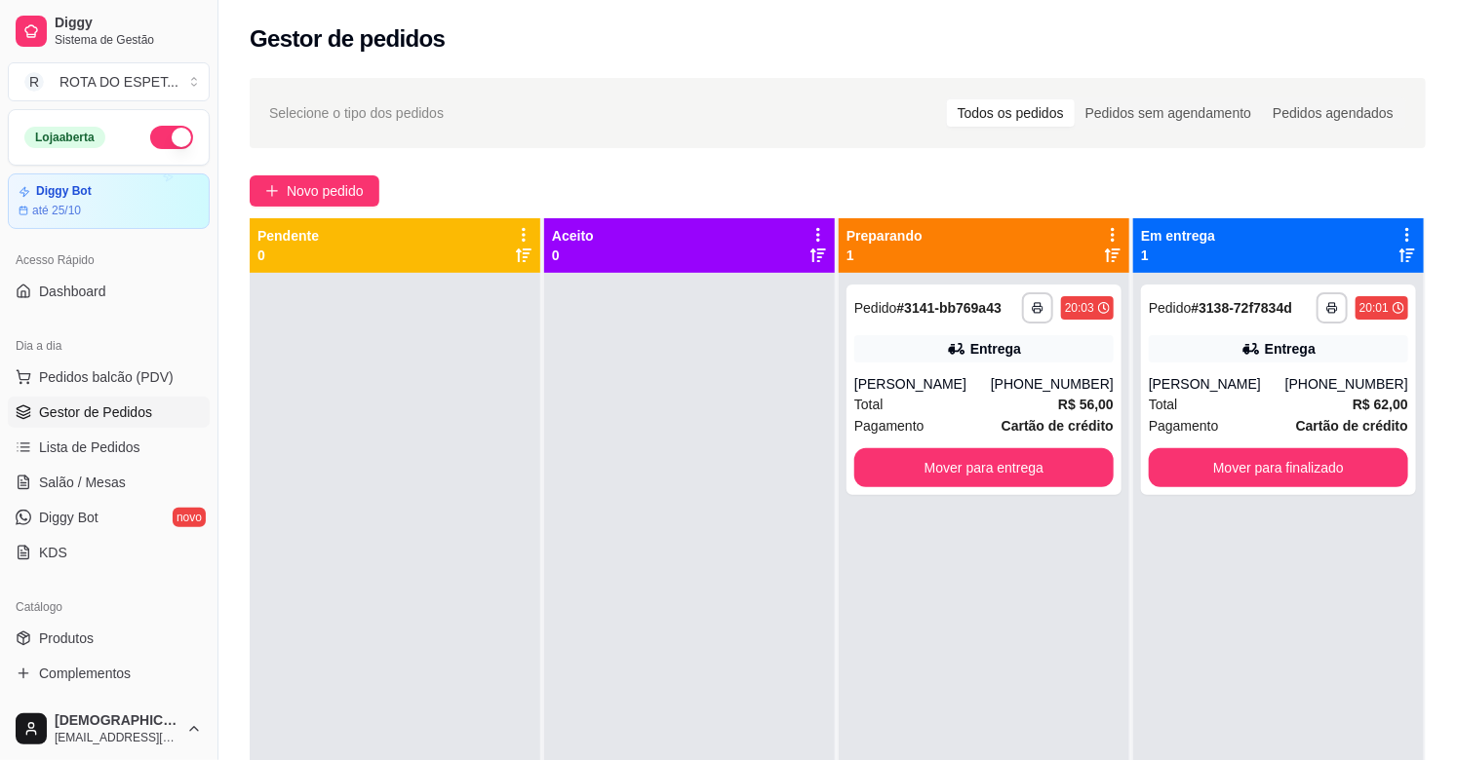
click at [634, 644] on div at bounding box center [689, 653] width 291 height 760
click at [625, 609] on div at bounding box center [689, 653] width 291 height 760
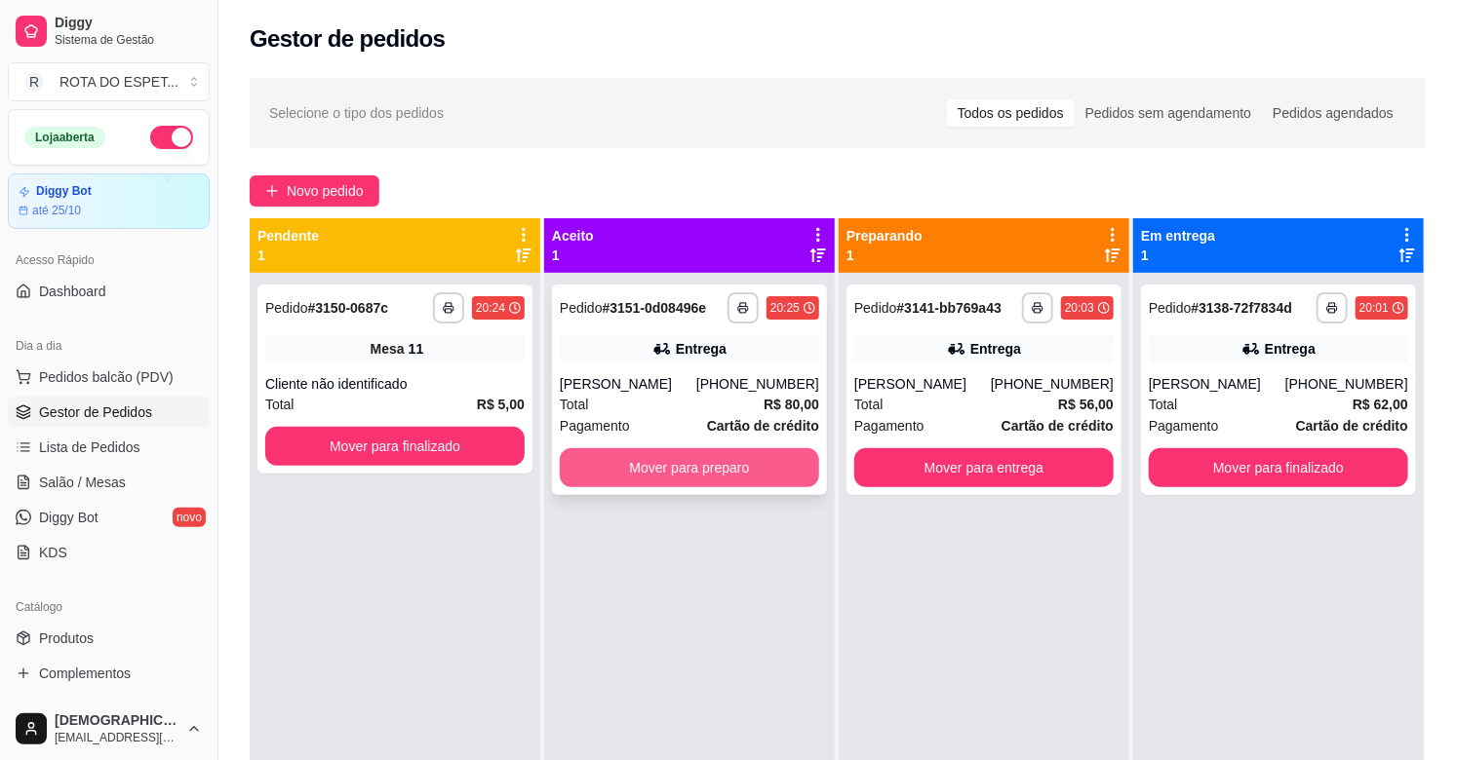
click at [733, 465] on button "Mover para preparo" at bounding box center [689, 467] width 259 height 39
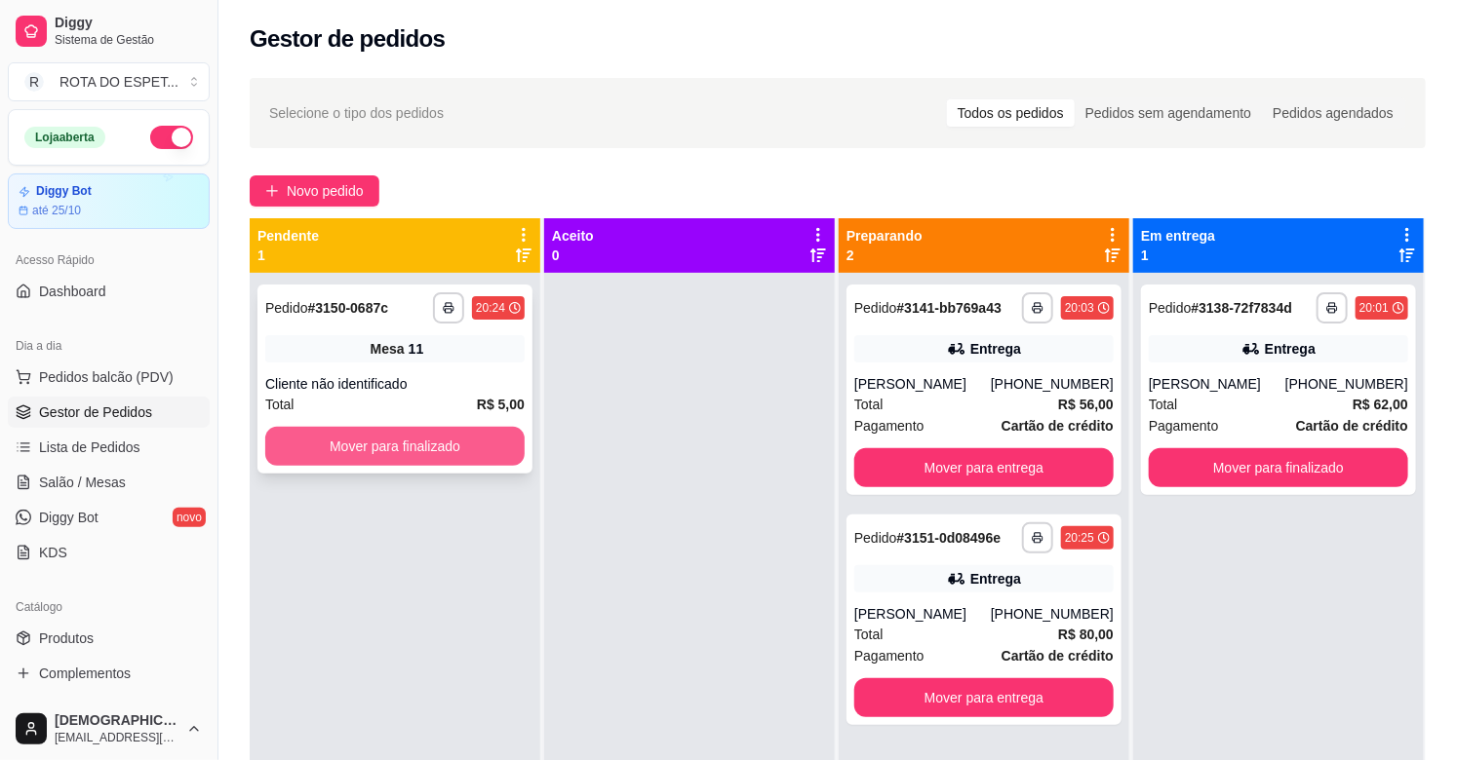
click at [397, 449] on button "Mover para finalizado" at bounding box center [394, 446] width 259 height 39
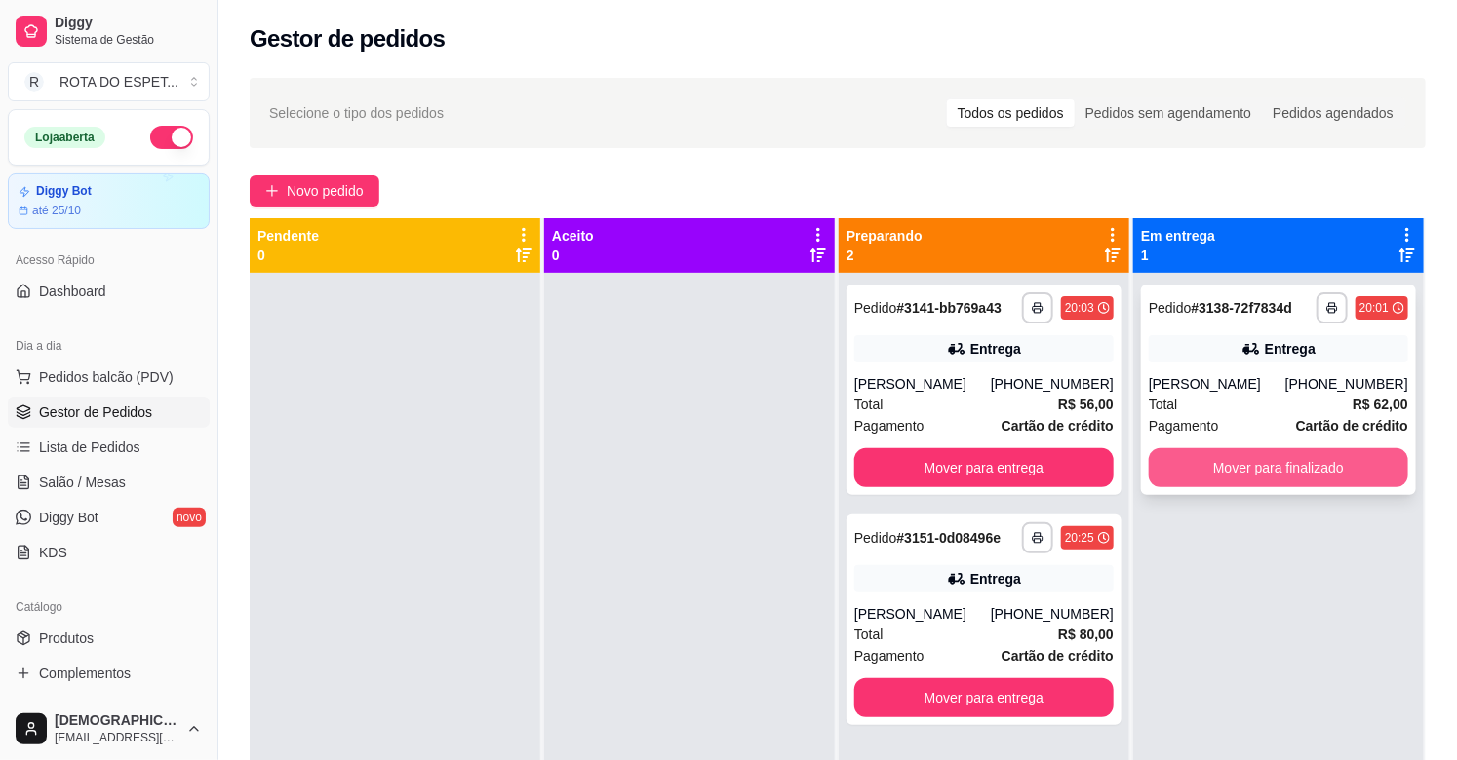
click at [1216, 463] on button "Mover para finalizado" at bounding box center [1278, 467] width 259 height 39
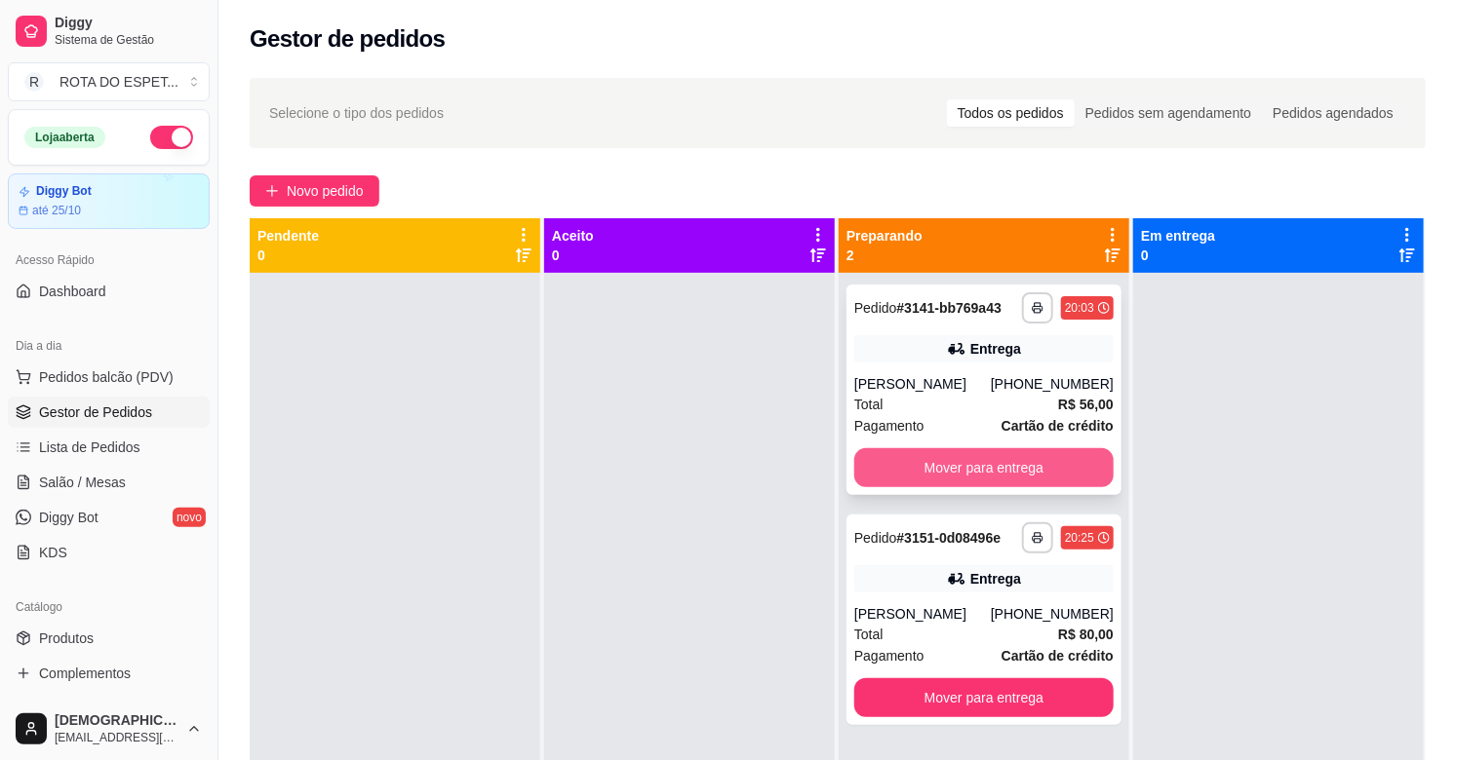
click at [1045, 463] on button "Mover para entrega" at bounding box center [983, 467] width 259 height 39
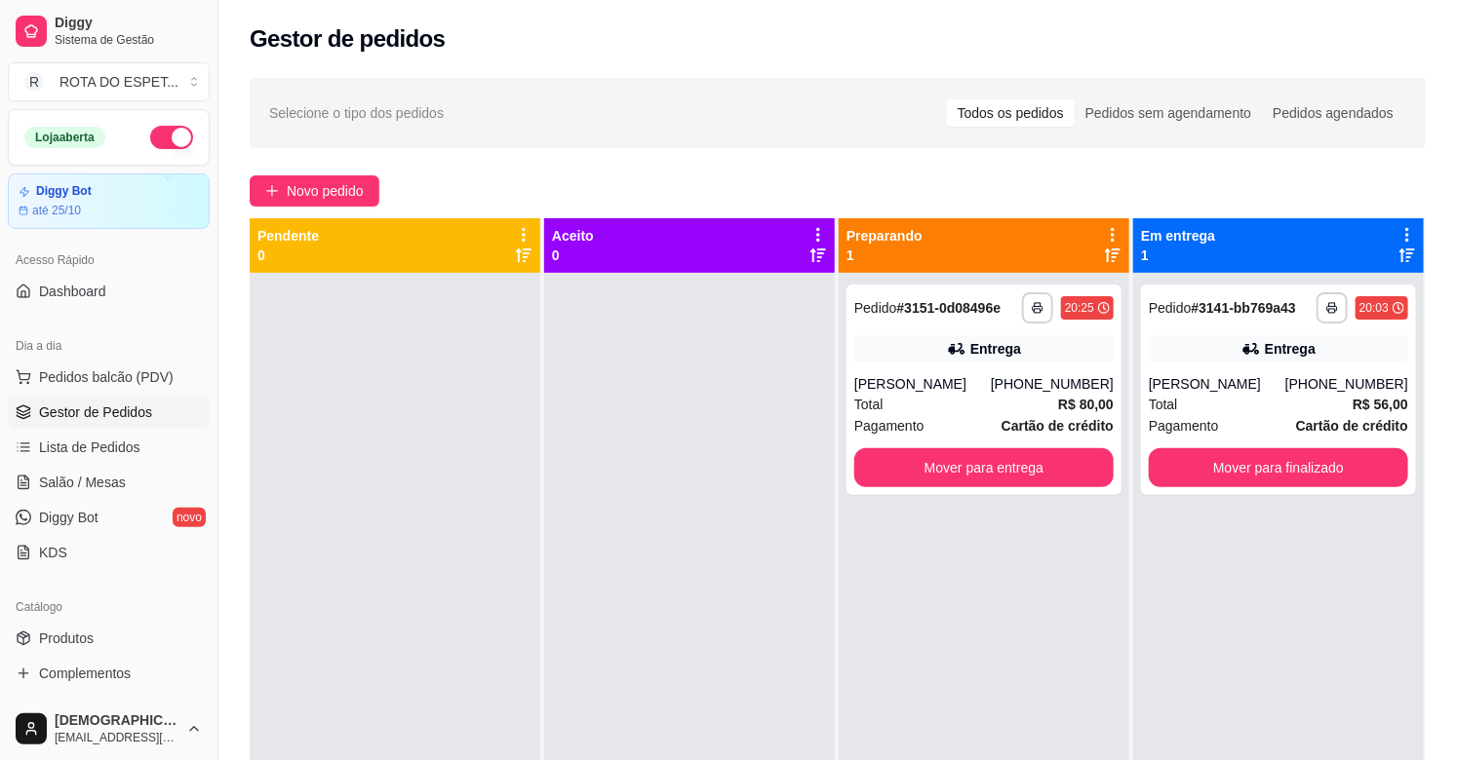
click at [625, 685] on div at bounding box center [689, 653] width 291 height 760
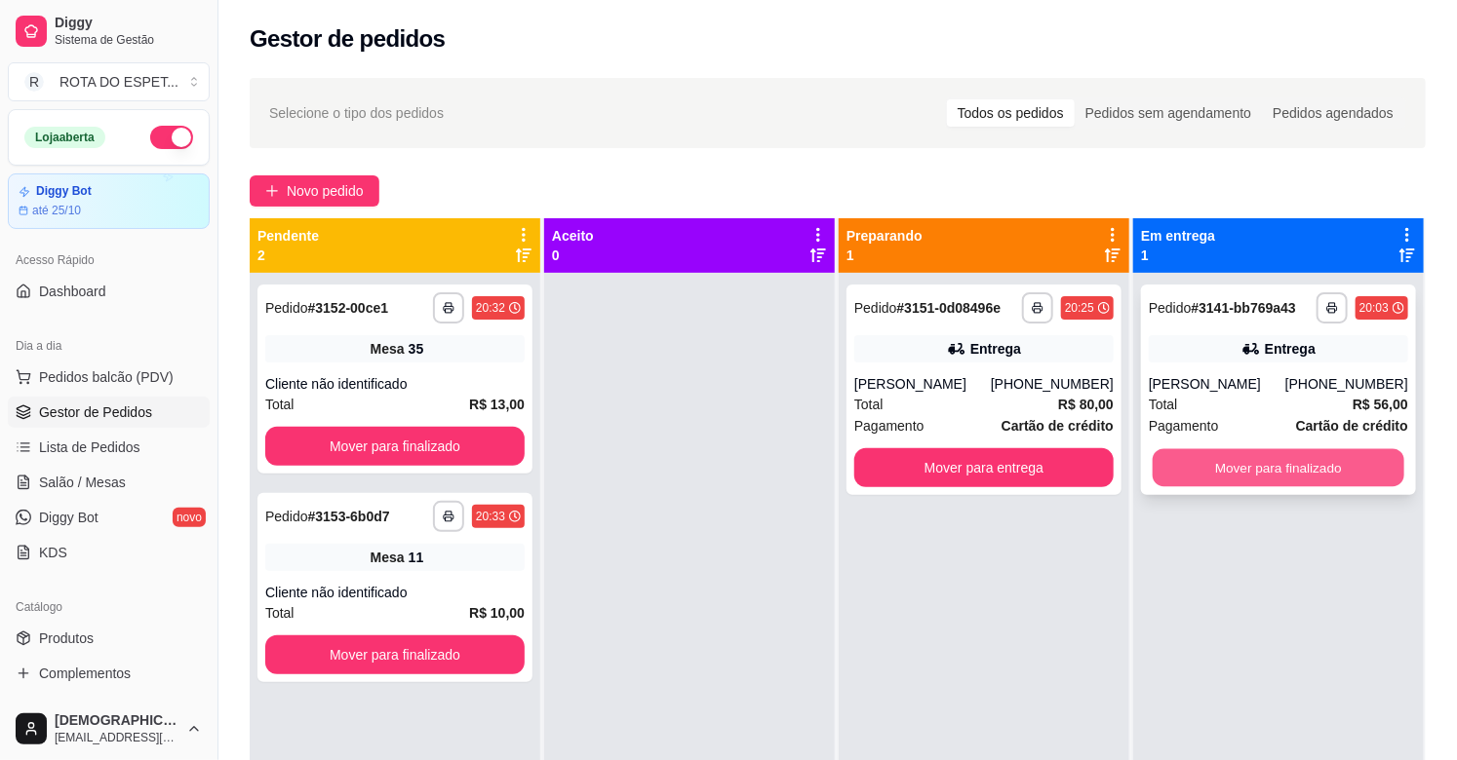
click at [1288, 480] on button "Mover para finalizado" at bounding box center [1278, 468] width 252 height 38
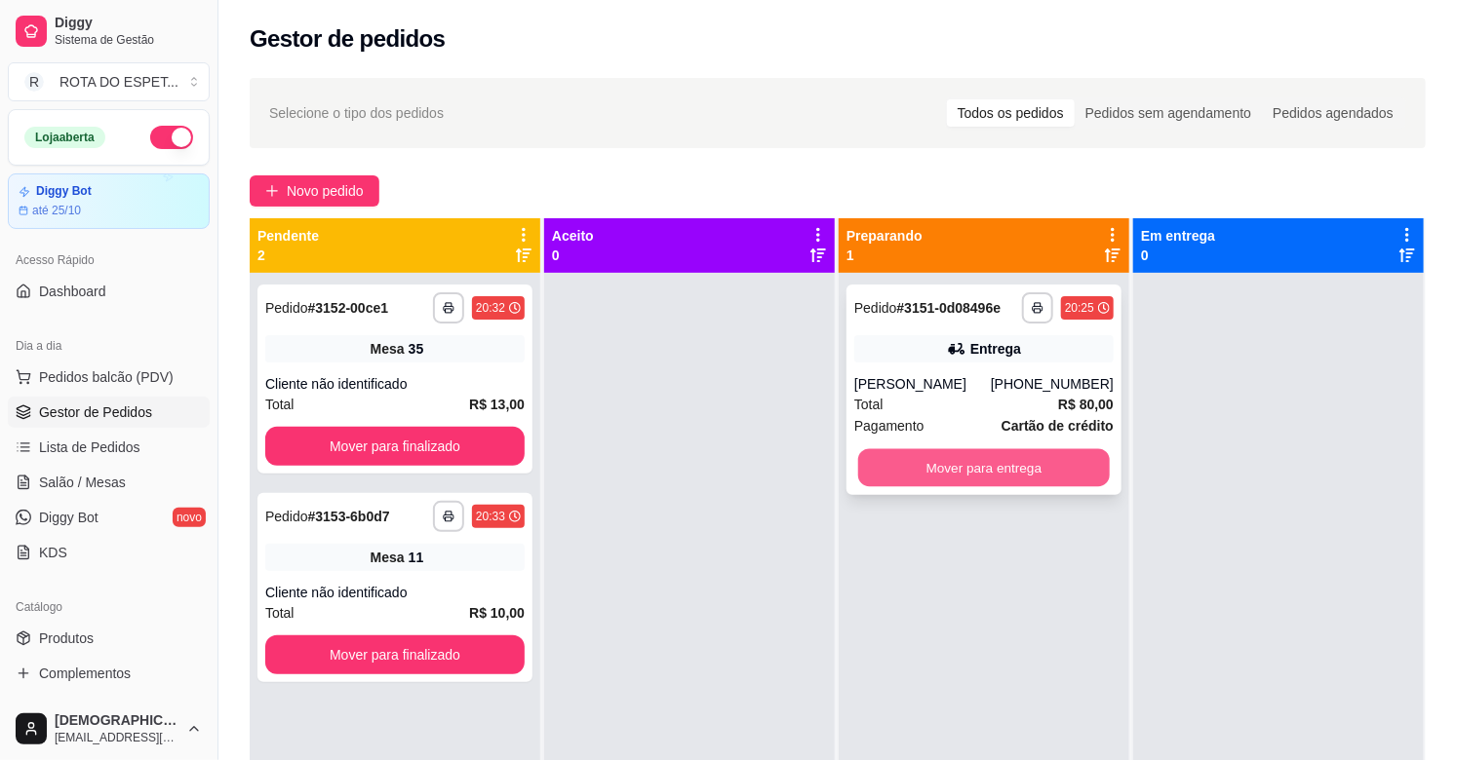
click at [975, 474] on button "Mover para entrega" at bounding box center [984, 468] width 252 height 38
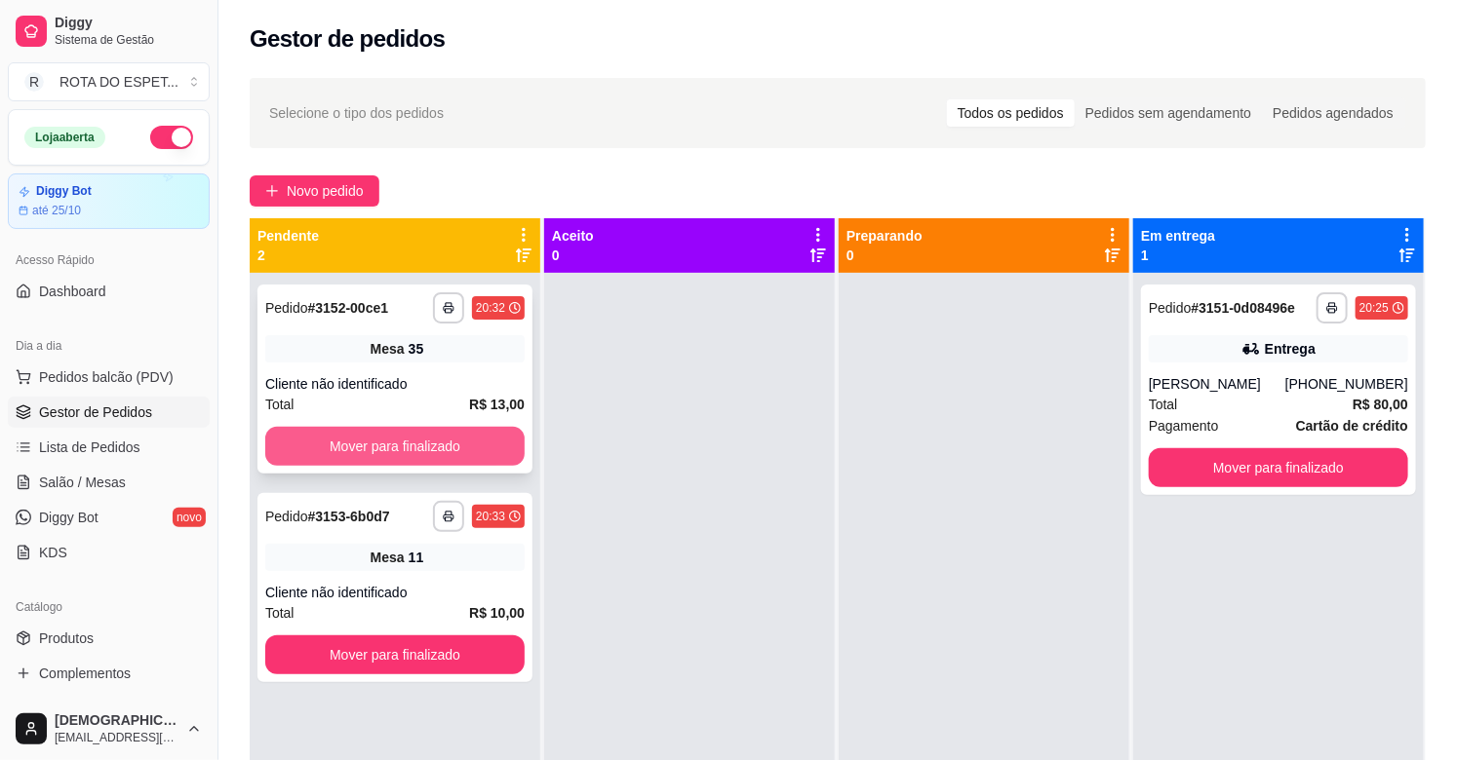
click at [504, 451] on button "Mover para finalizado" at bounding box center [394, 446] width 259 height 39
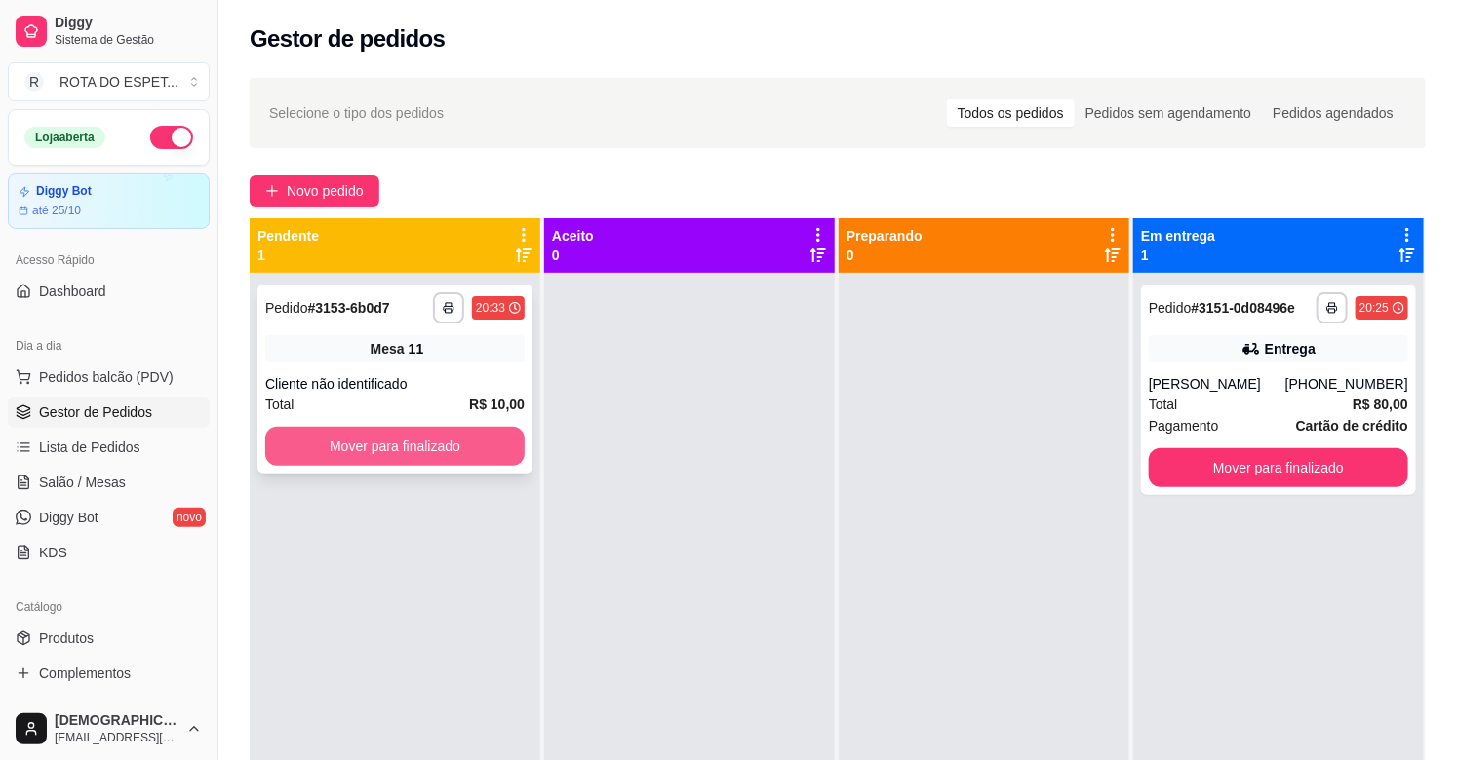
click at [491, 447] on button "Mover para finalizado" at bounding box center [394, 446] width 259 height 39
click at [356, 454] on button "Mover para finalizado" at bounding box center [394, 446] width 259 height 39
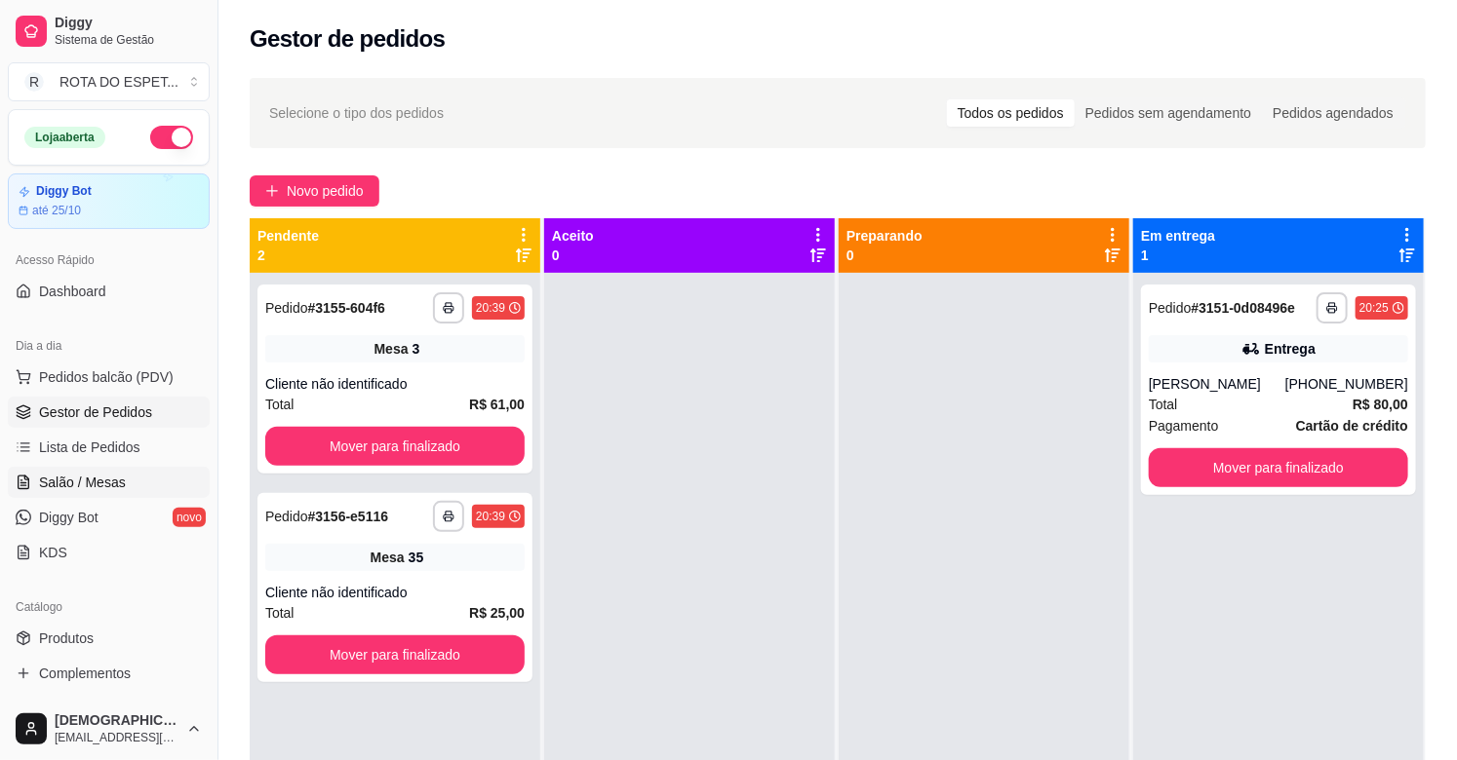
click at [91, 479] on span "Salão / Mesas" at bounding box center [82, 482] width 87 height 19
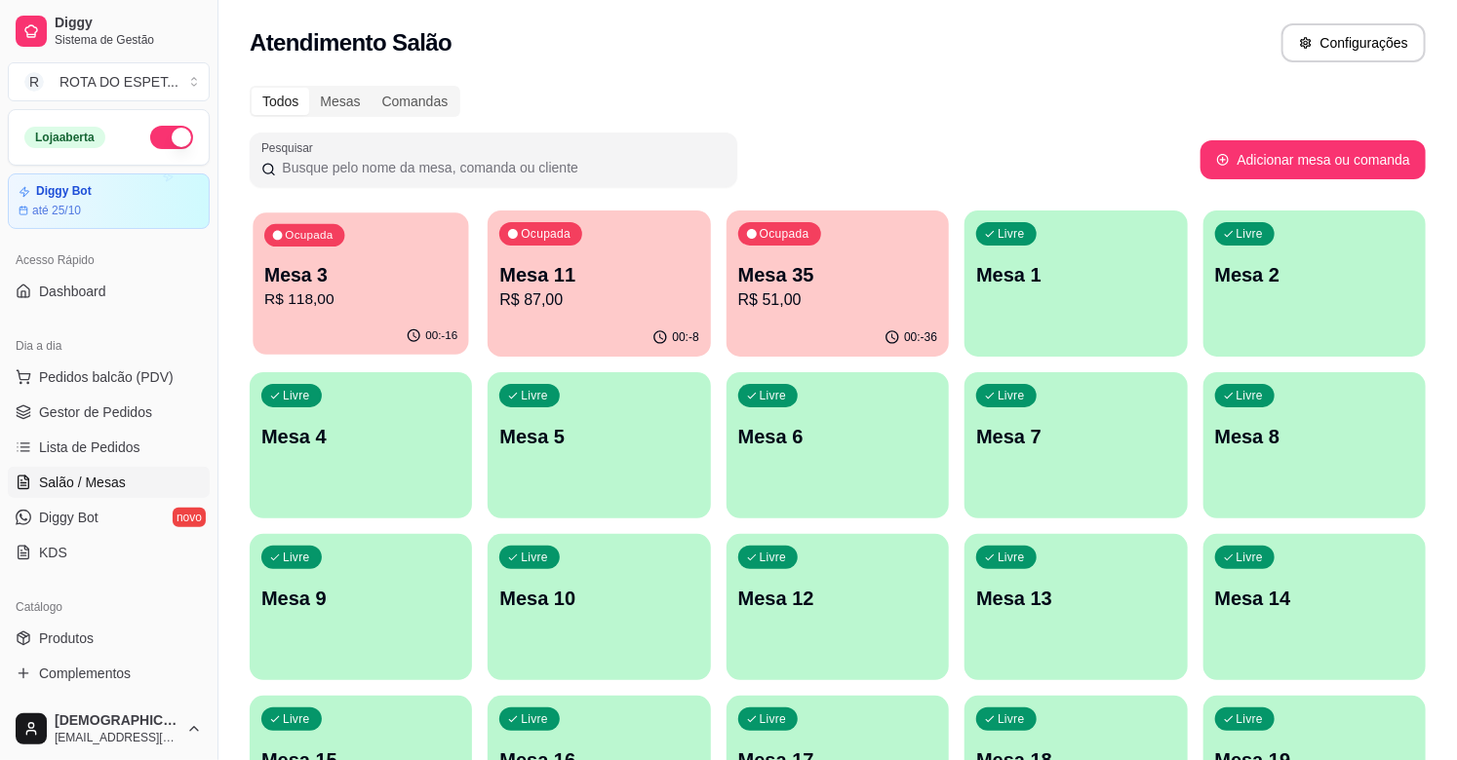
click at [337, 314] on div "Ocupada Mesa 3 R$ 118,00" at bounding box center [361, 265] width 216 height 105
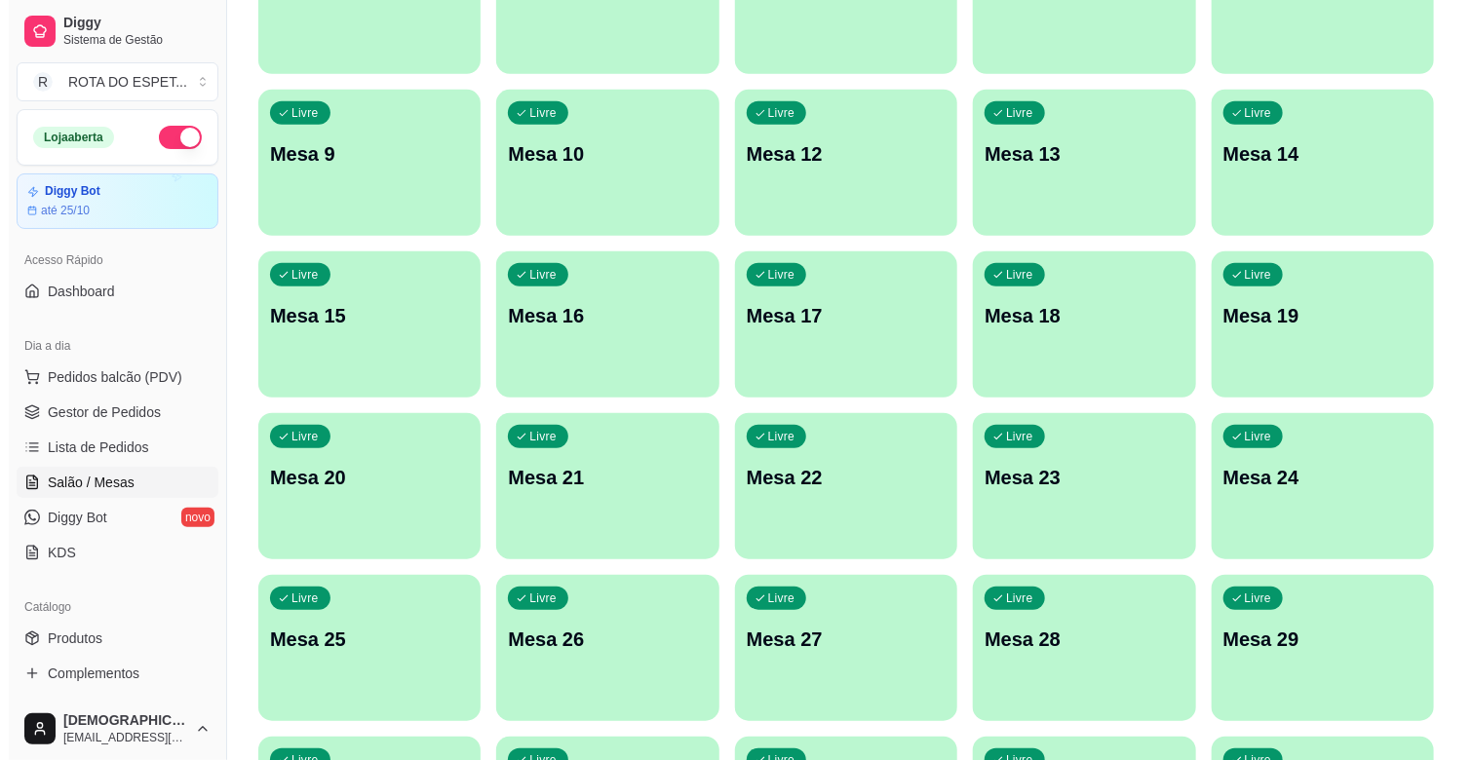
scroll to position [104, 0]
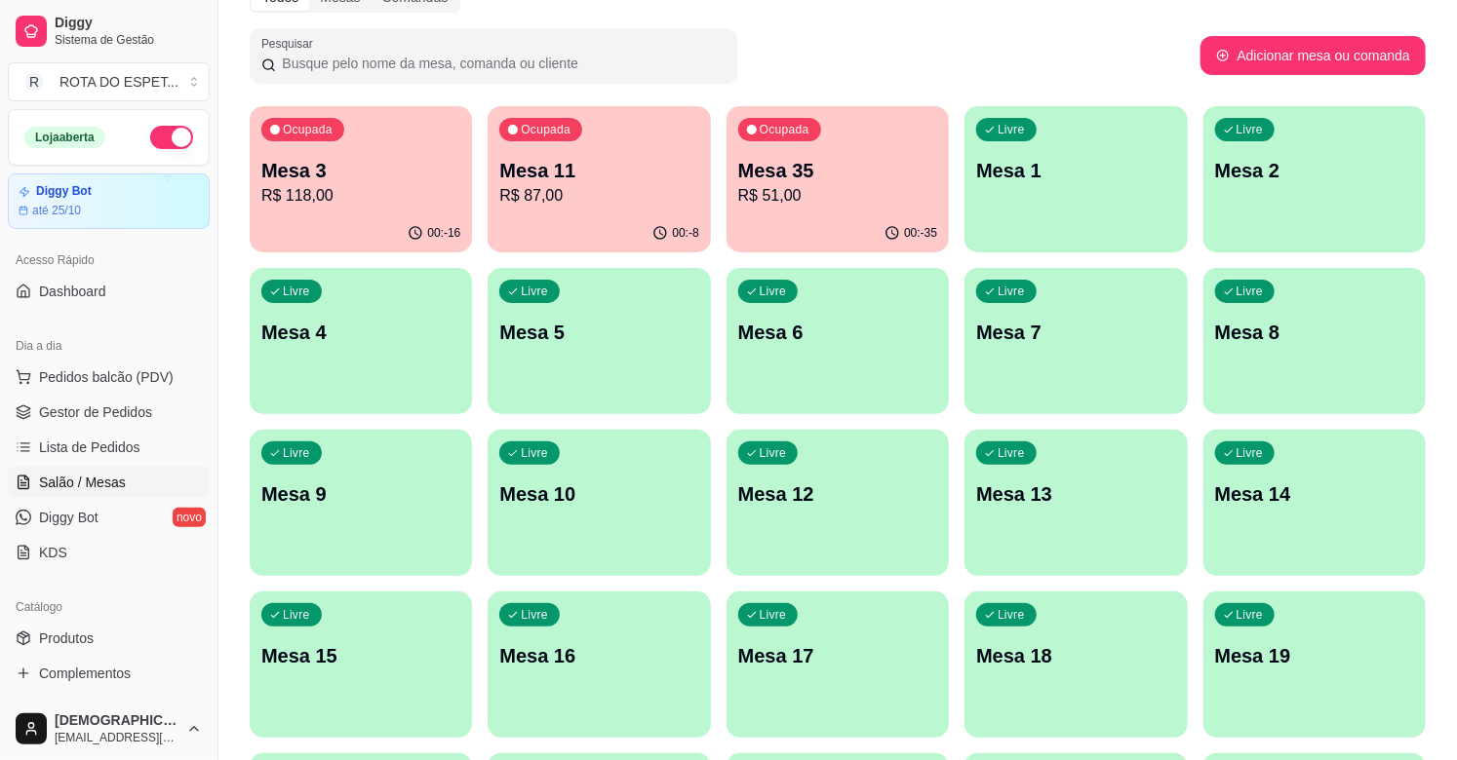
click at [777, 202] on p "R$ 51,00" at bounding box center [837, 195] width 199 height 23
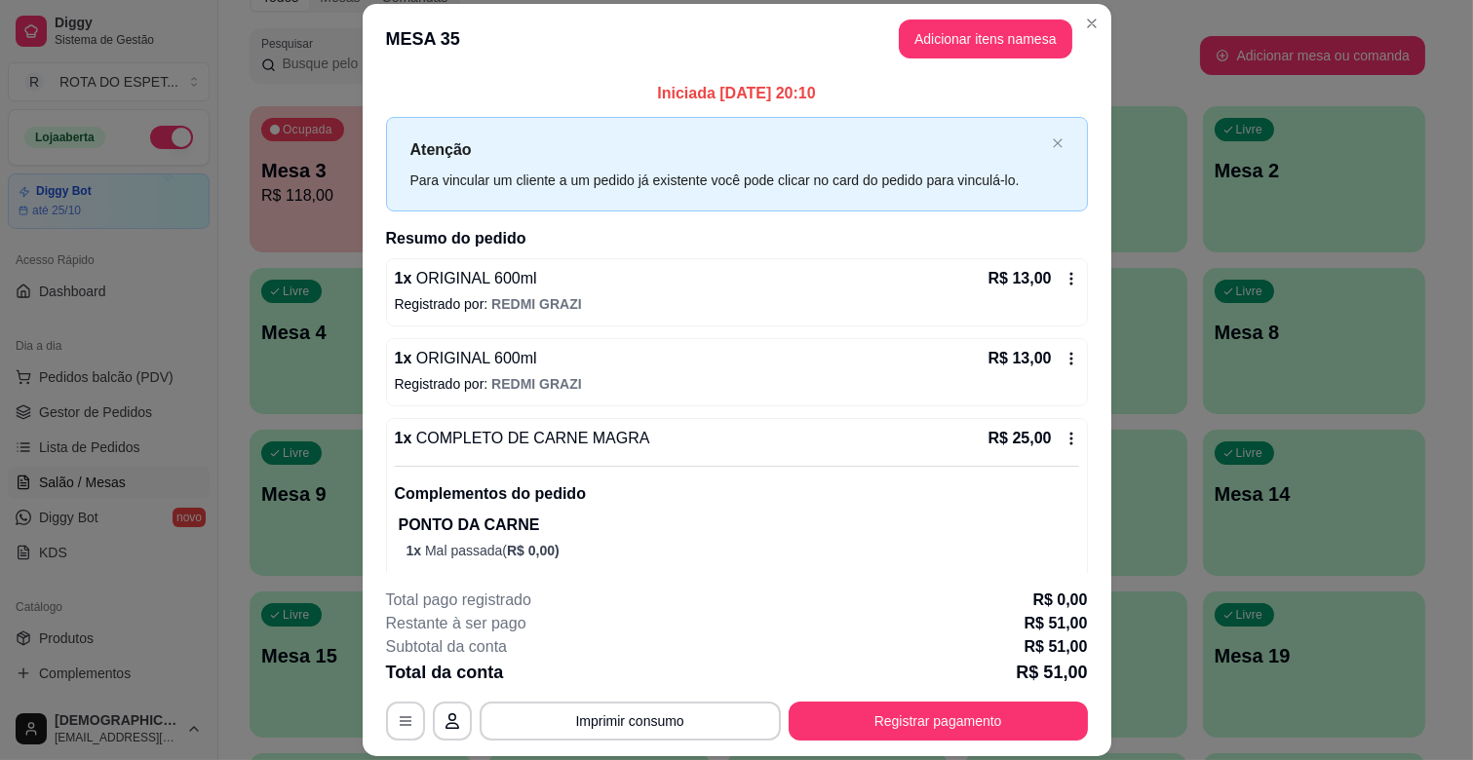
scroll to position [86, 0]
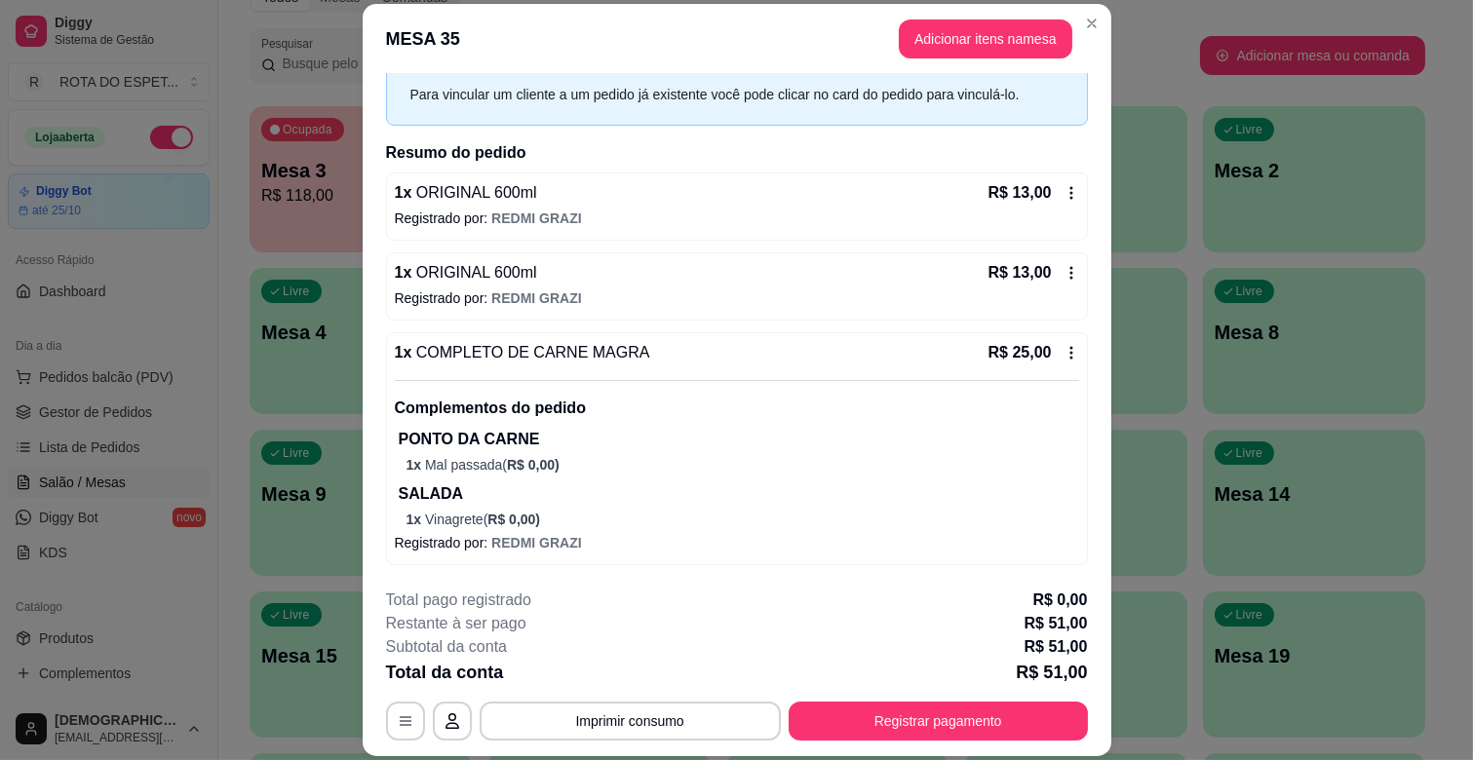
click at [1057, 345] on div "1 x COMPLETO DE CARNE MAGRA R$ 25,00 Complementos do pedido PONTO DA CARNE 1 x …" at bounding box center [737, 448] width 702 height 233
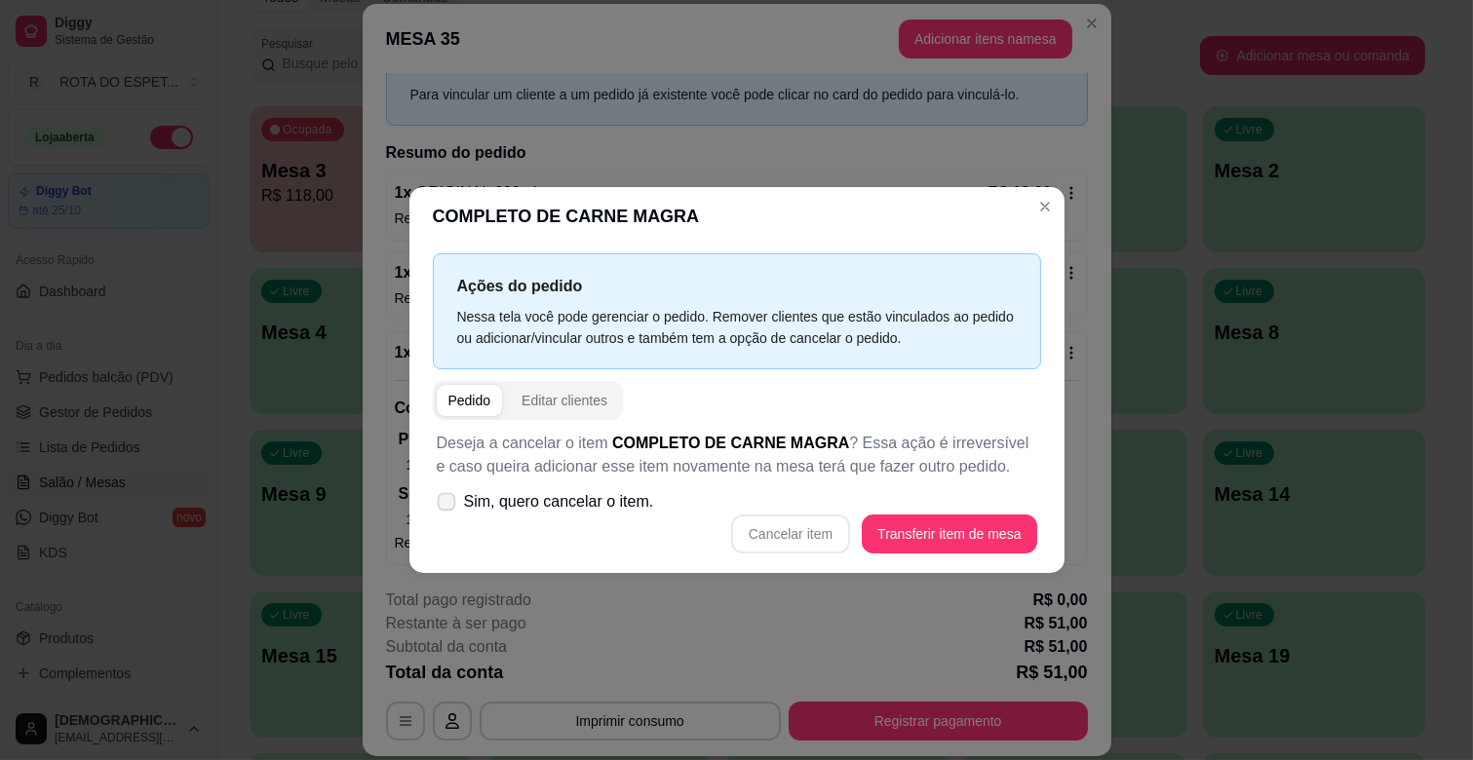
click at [450, 497] on icon at bounding box center [446, 501] width 15 height 11
click at [448, 506] on input "Sim, quero cancelar o item." at bounding box center [442, 512] width 13 height 13
checkbox input "true"
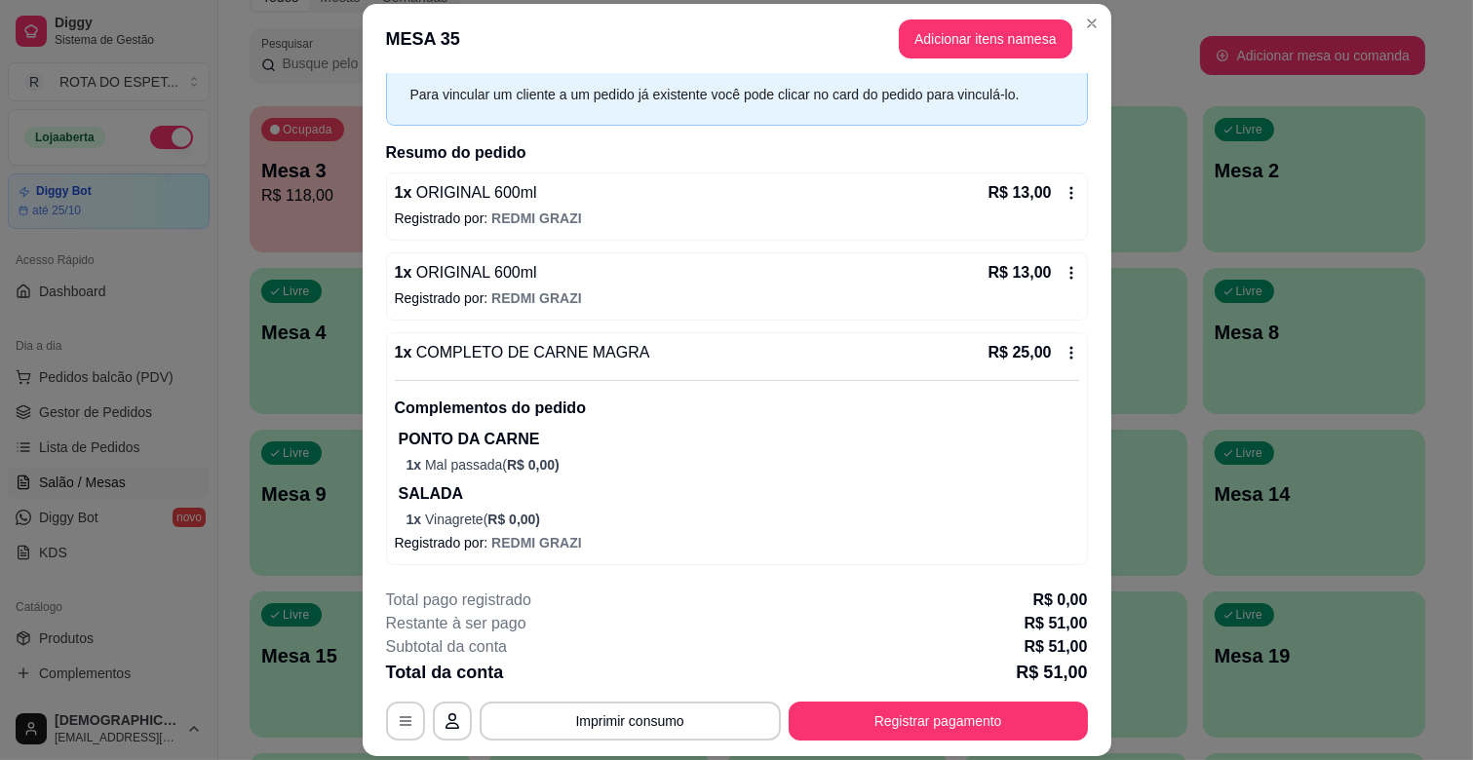
click at [1033, 345] on div "R$ 25,00" at bounding box center [1034, 352] width 91 height 23
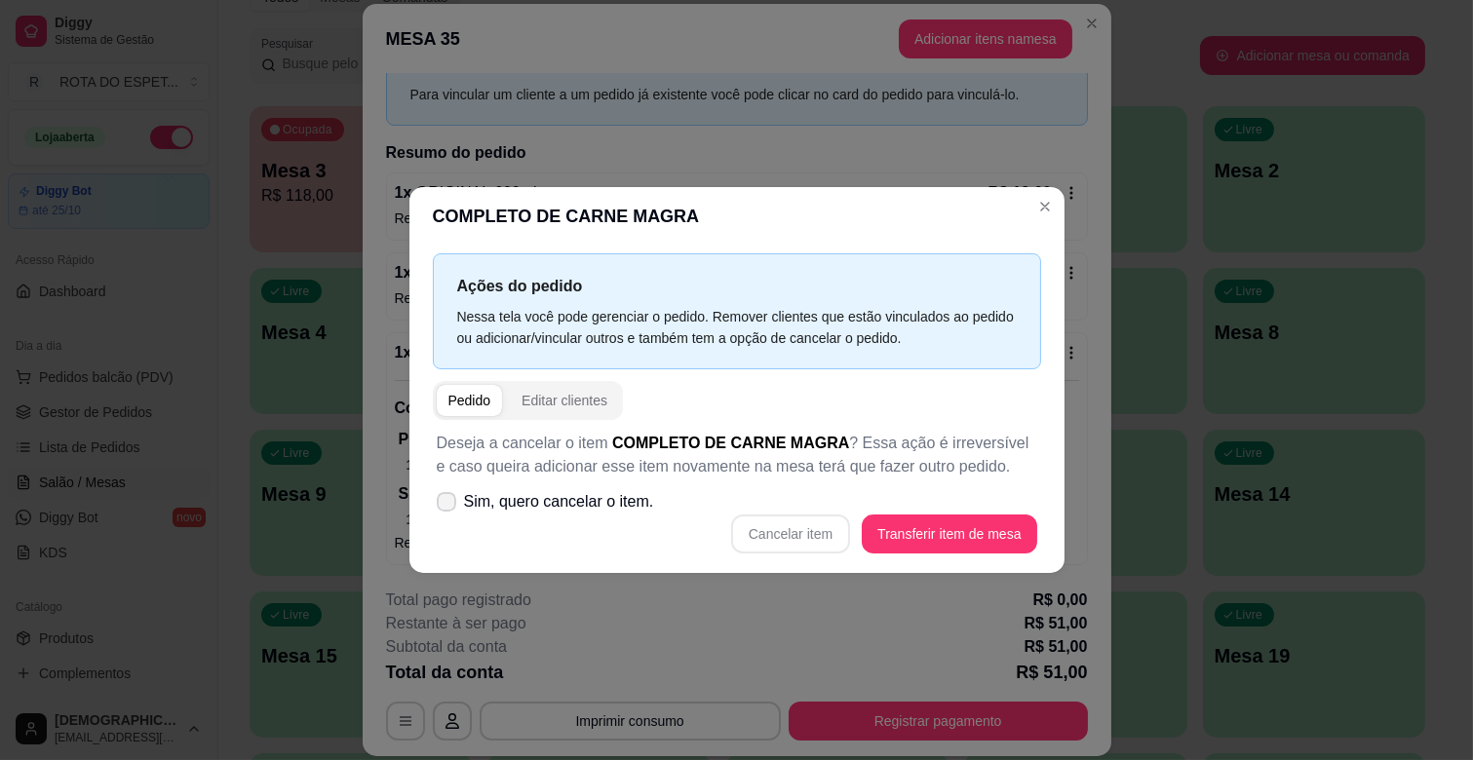
click at [444, 502] on icon at bounding box center [447, 502] width 16 height 12
click at [444, 506] on input "Sim, quero cancelar o item." at bounding box center [442, 512] width 13 height 13
checkbox input "true"
click at [800, 540] on button "Cancelar item" at bounding box center [790, 534] width 119 height 39
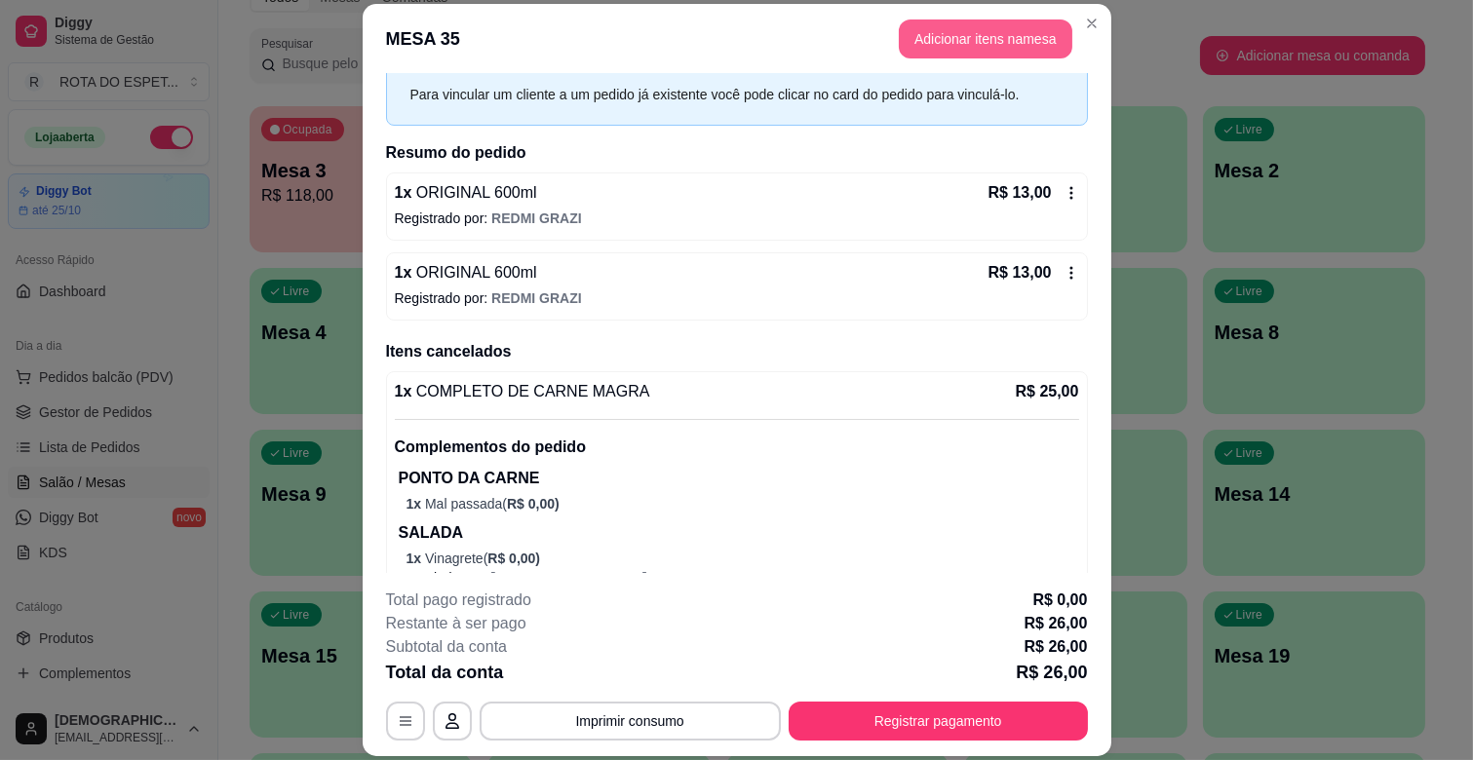
click at [983, 33] on button "Adicionar itens na mesa" at bounding box center [986, 38] width 174 height 39
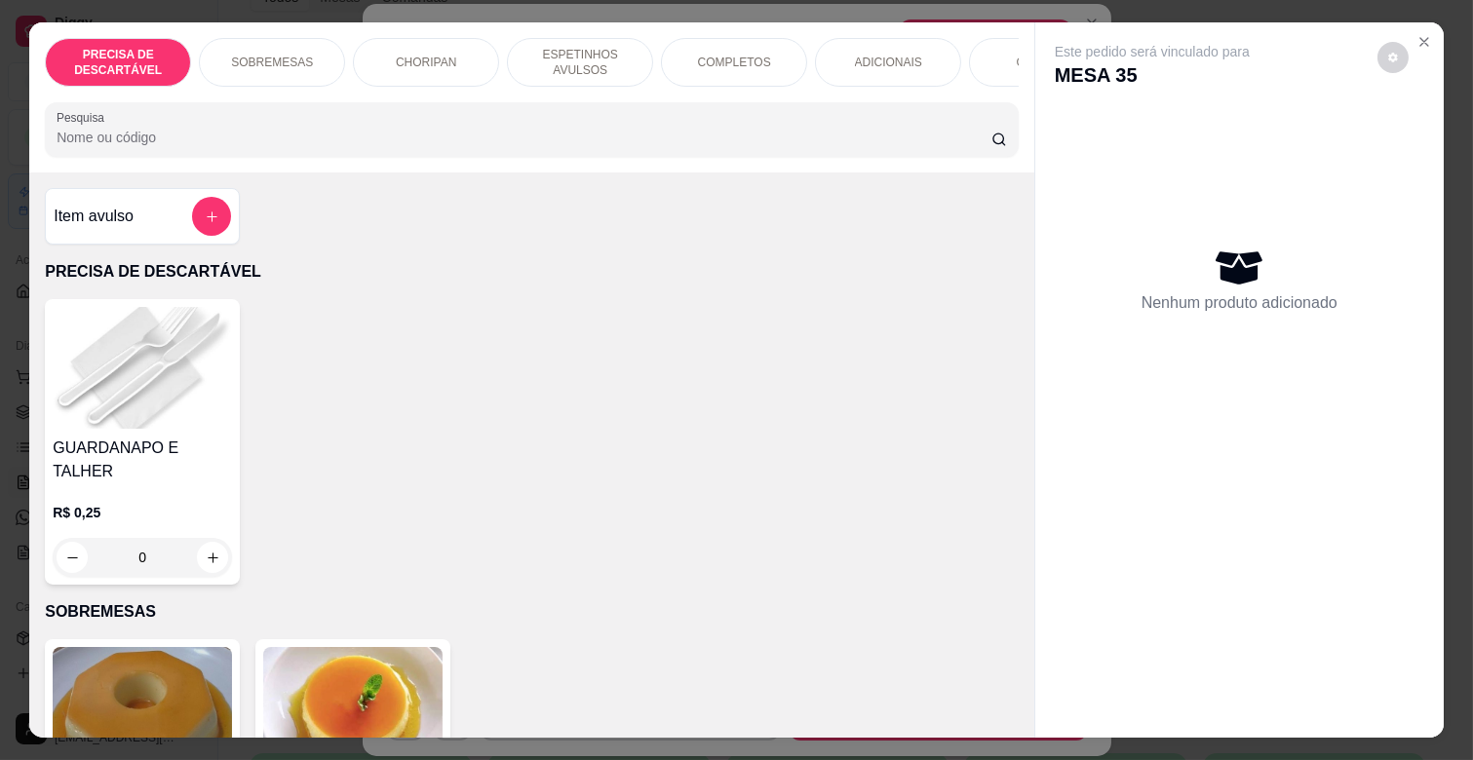
click at [411, 55] on p "CHORIPAN" at bounding box center [426, 63] width 60 height 16
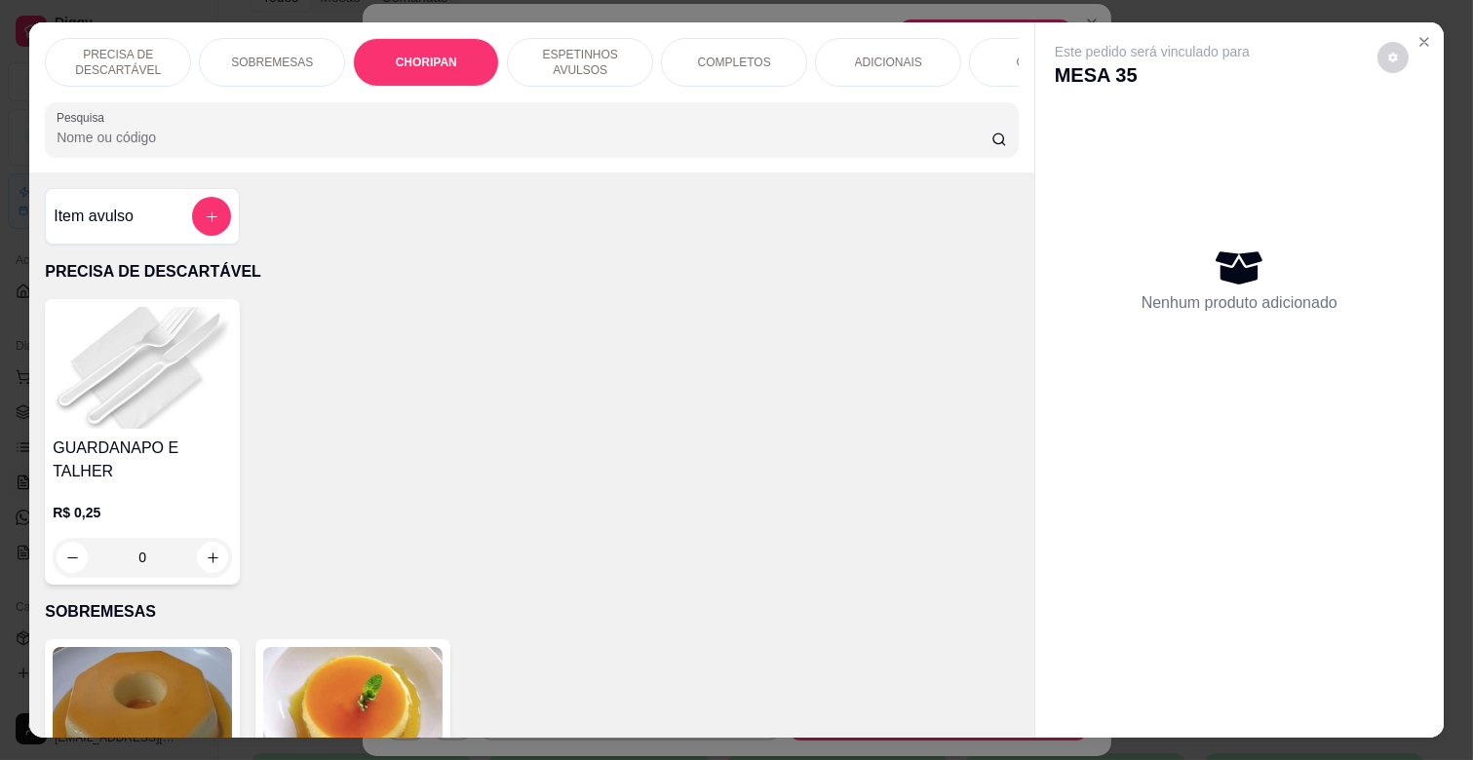
scroll to position [47, 0]
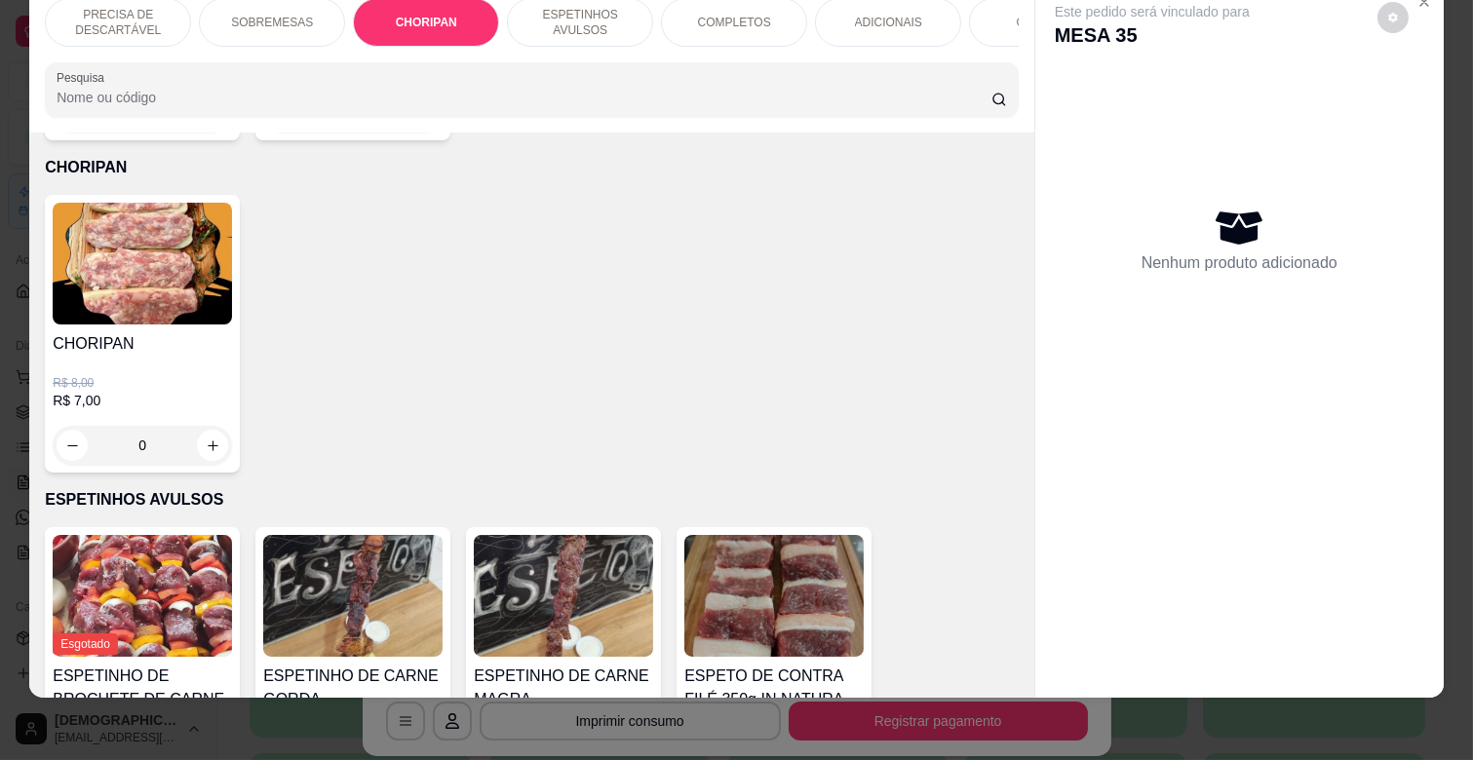
click at [411, 52] on div "PRECISA DE DESCARTÁVEL SOBREMESAS CHORIPAN ESPETINHOS AVULSOS COMPLETOS ADICION…" at bounding box center [531, 57] width 1005 height 150
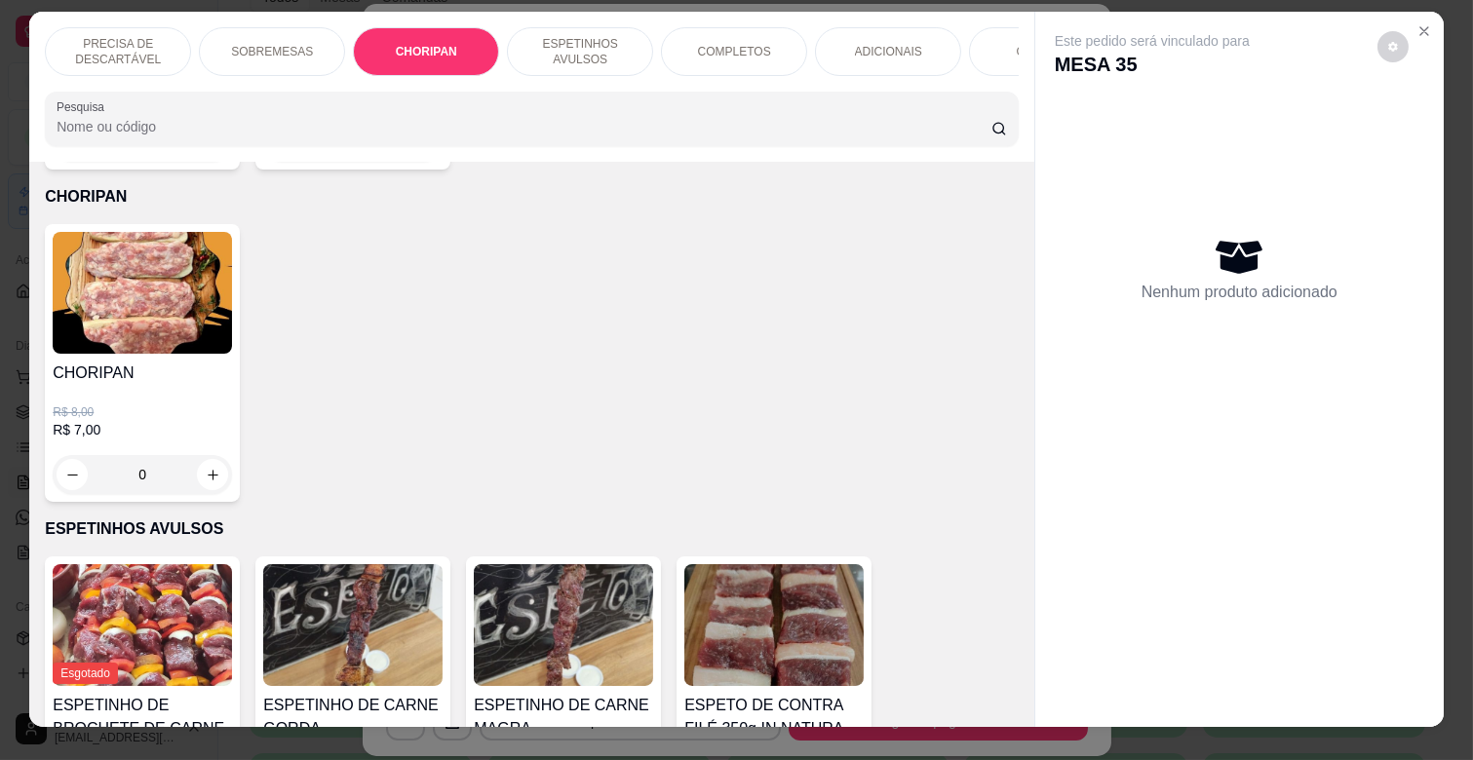
scroll to position [0, 0]
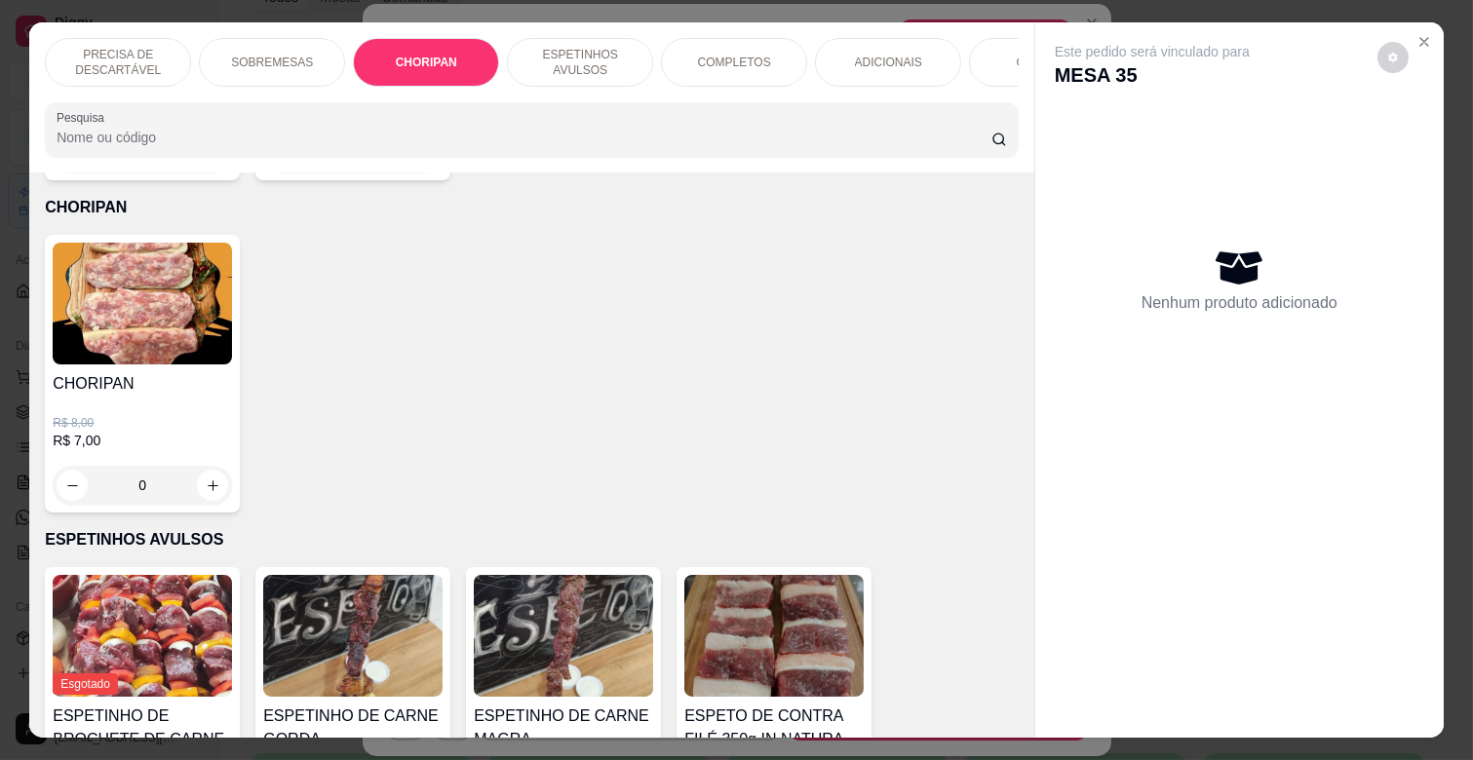
click at [744, 60] on p "COMPLETOS" at bounding box center [734, 63] width 73 height 16
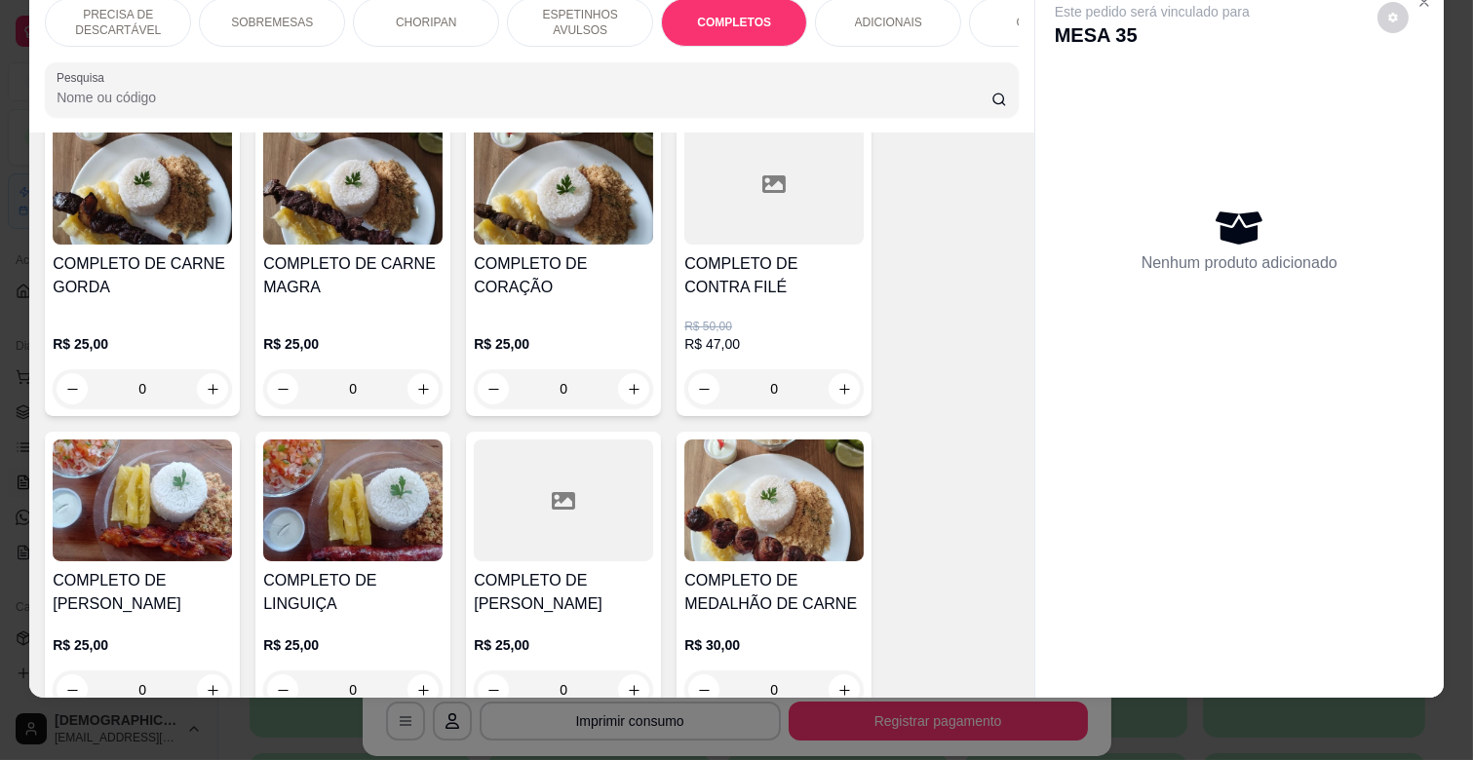
scroll to position [2353, 0]
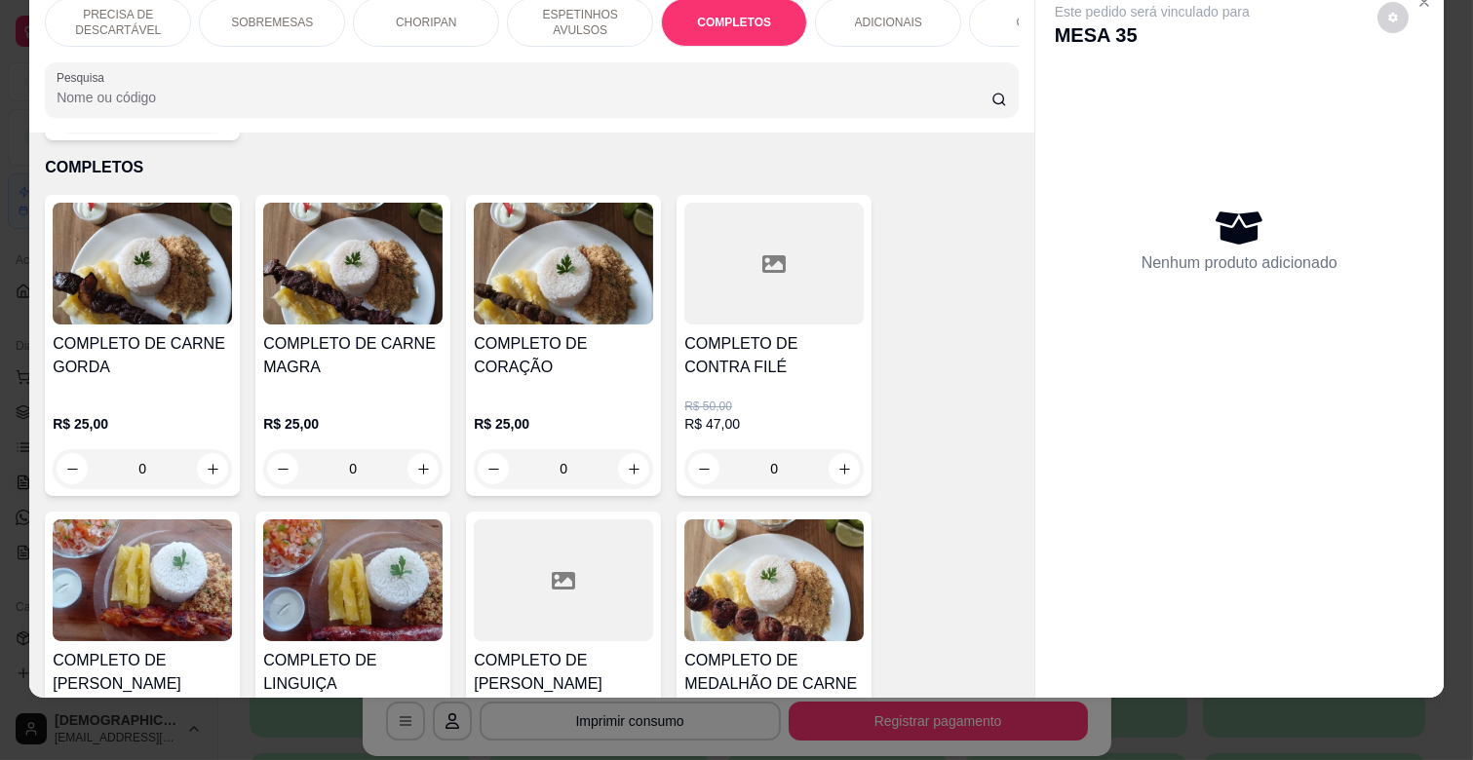
click at [840, 449] on div "0" at bounding box center [773, 468] width 179 height 39
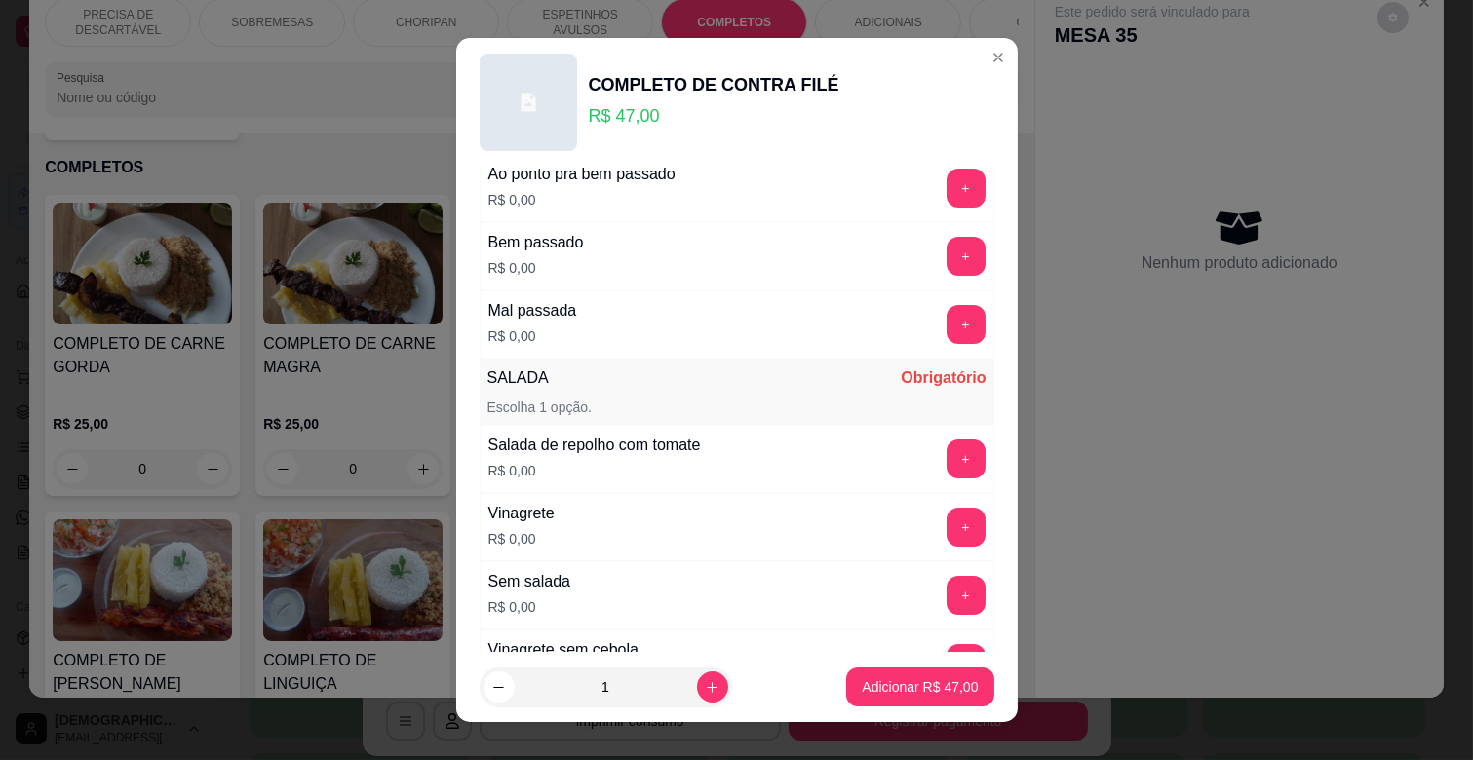
scroll to position [433, 0]
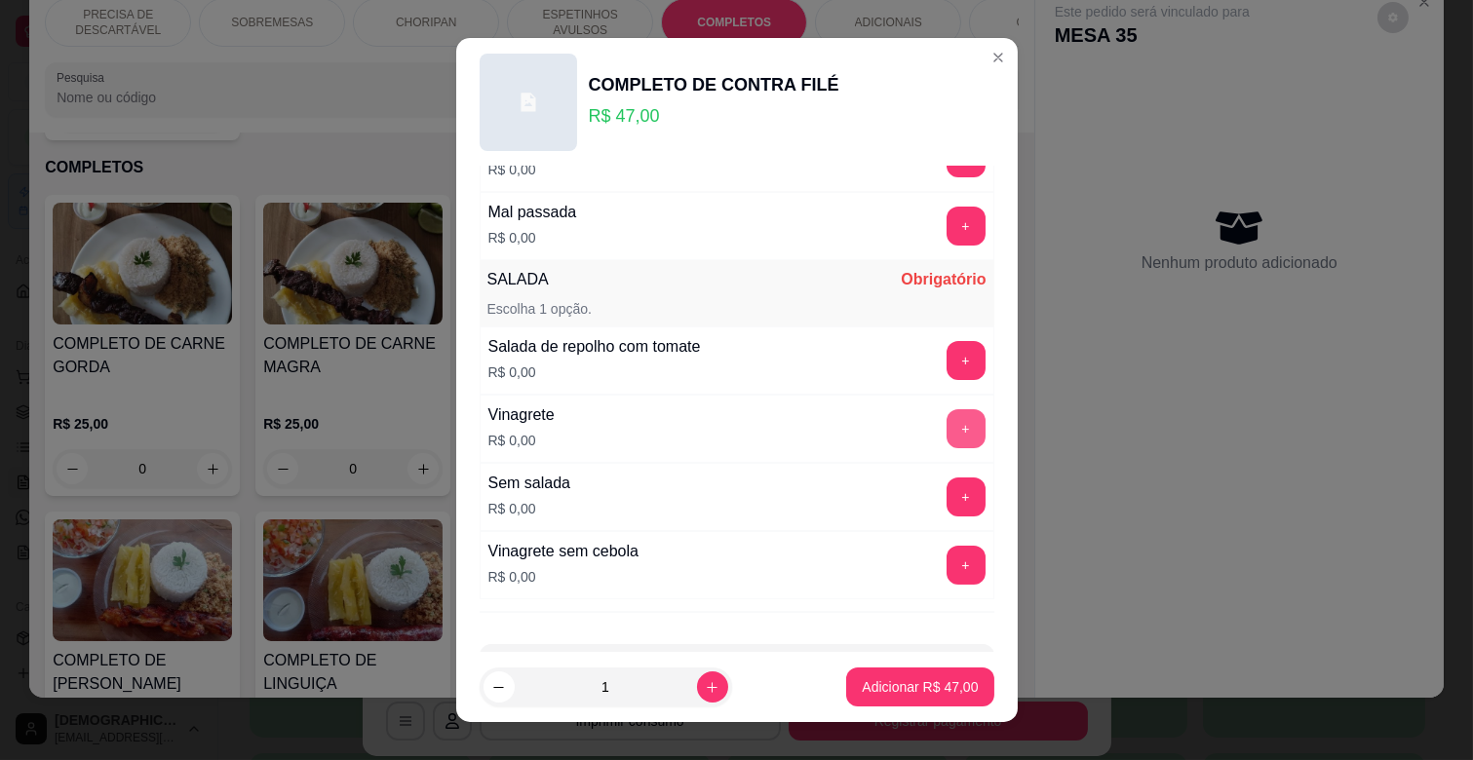
click at [947, 431] on button "+" at bounding box center [966, 428] width 39 height 39
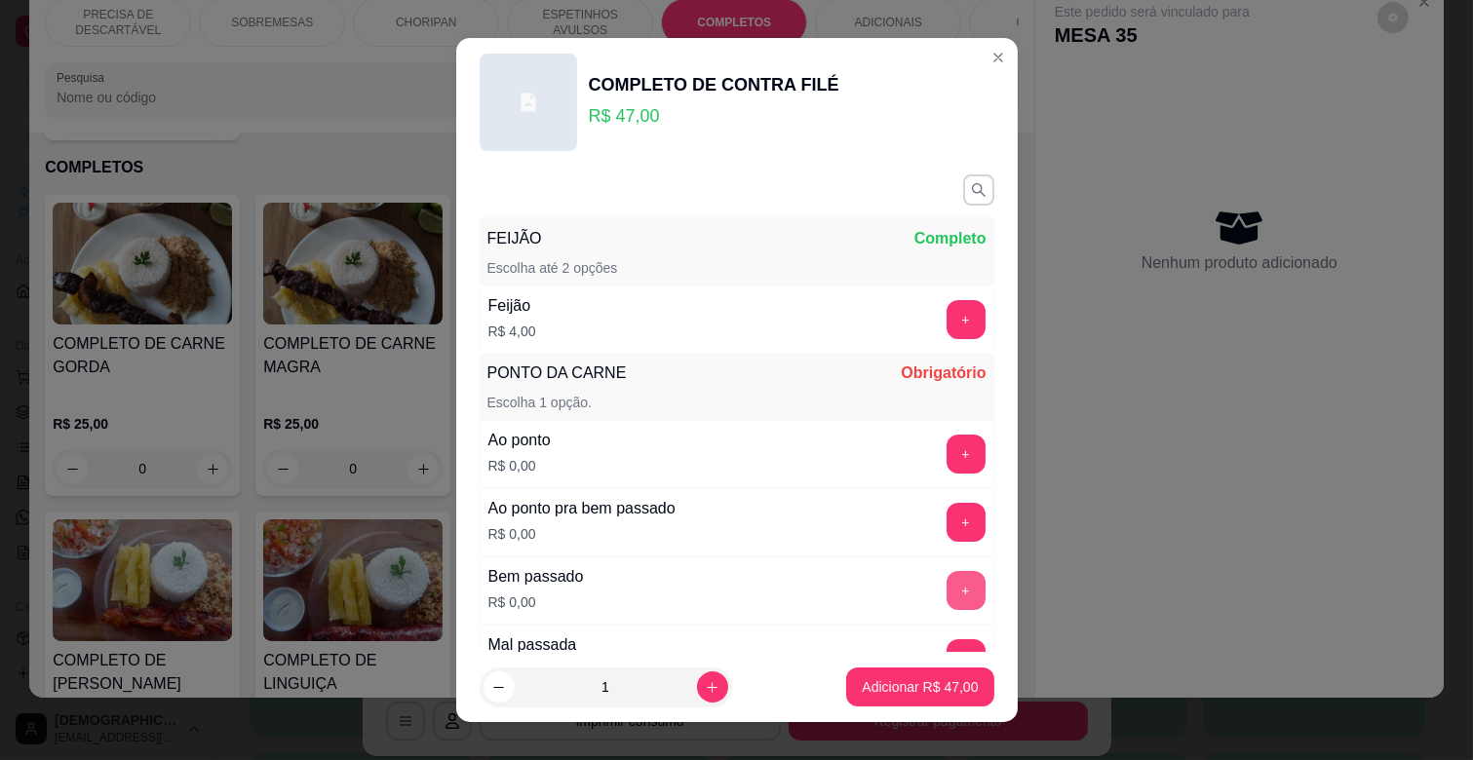
scroll to position [108, 0]
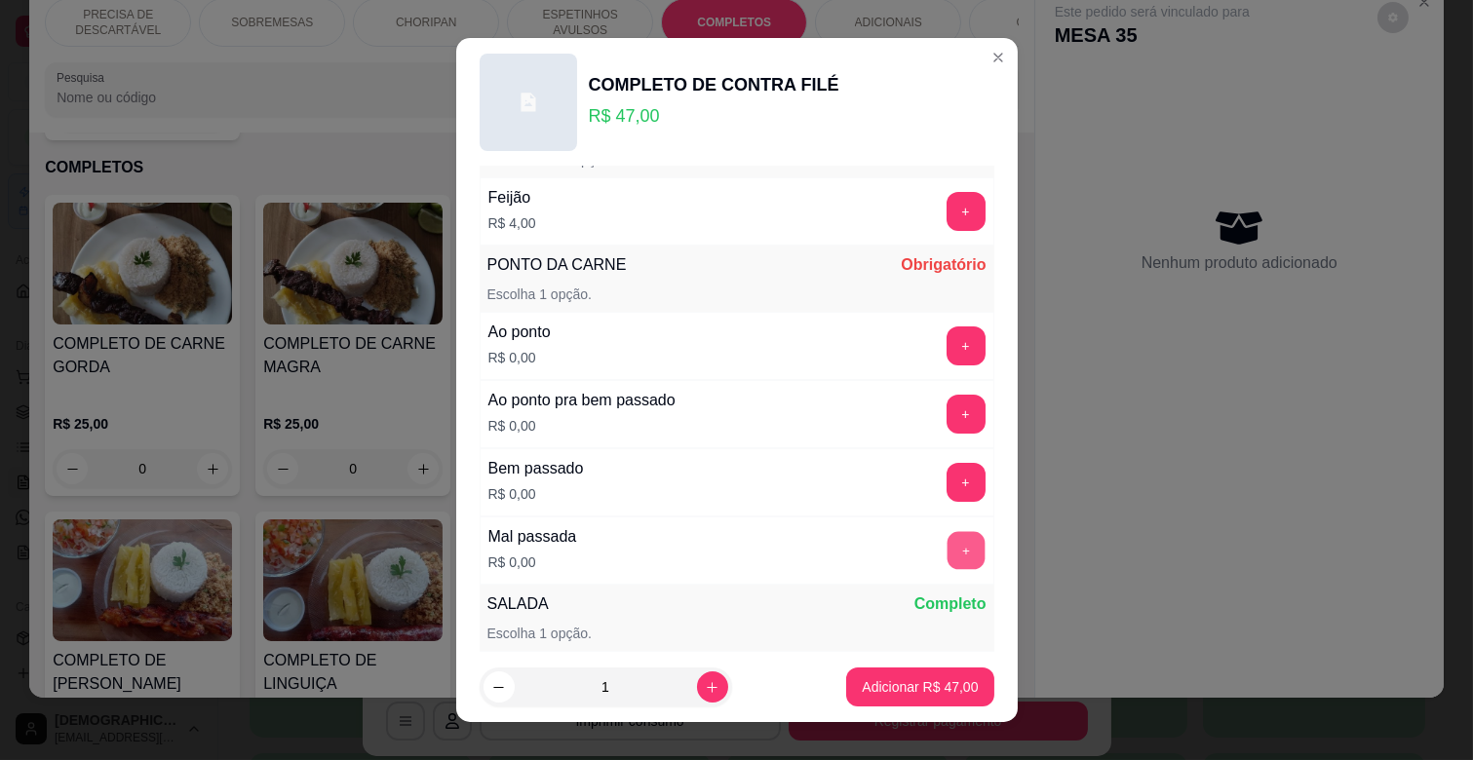
click at [947, 548] on button "+" at bounding box center [966, 551] width 38 height 38
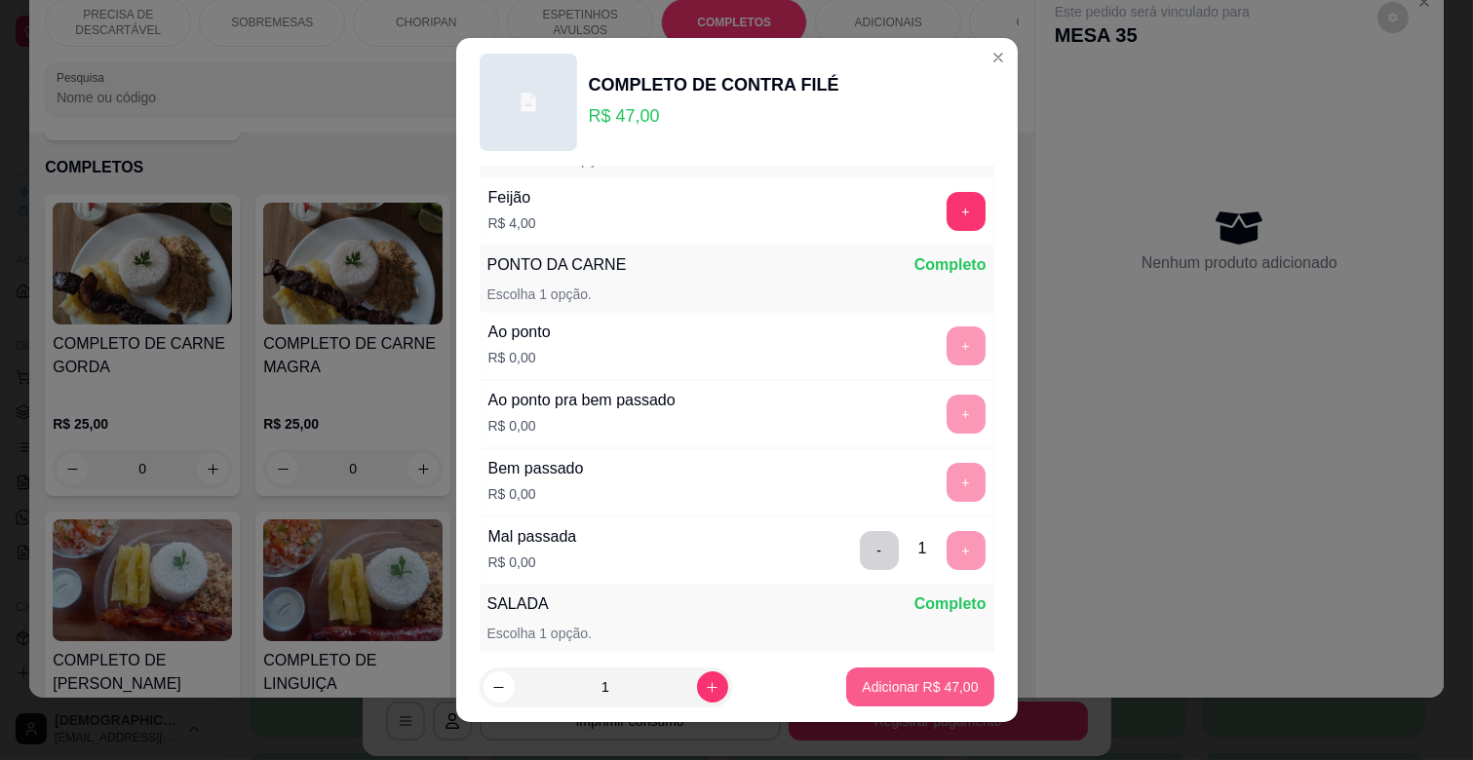
click at [862, 687] on p "Adicionar R$ 47,00" at bounding box center [920, 687] width 116 height 19
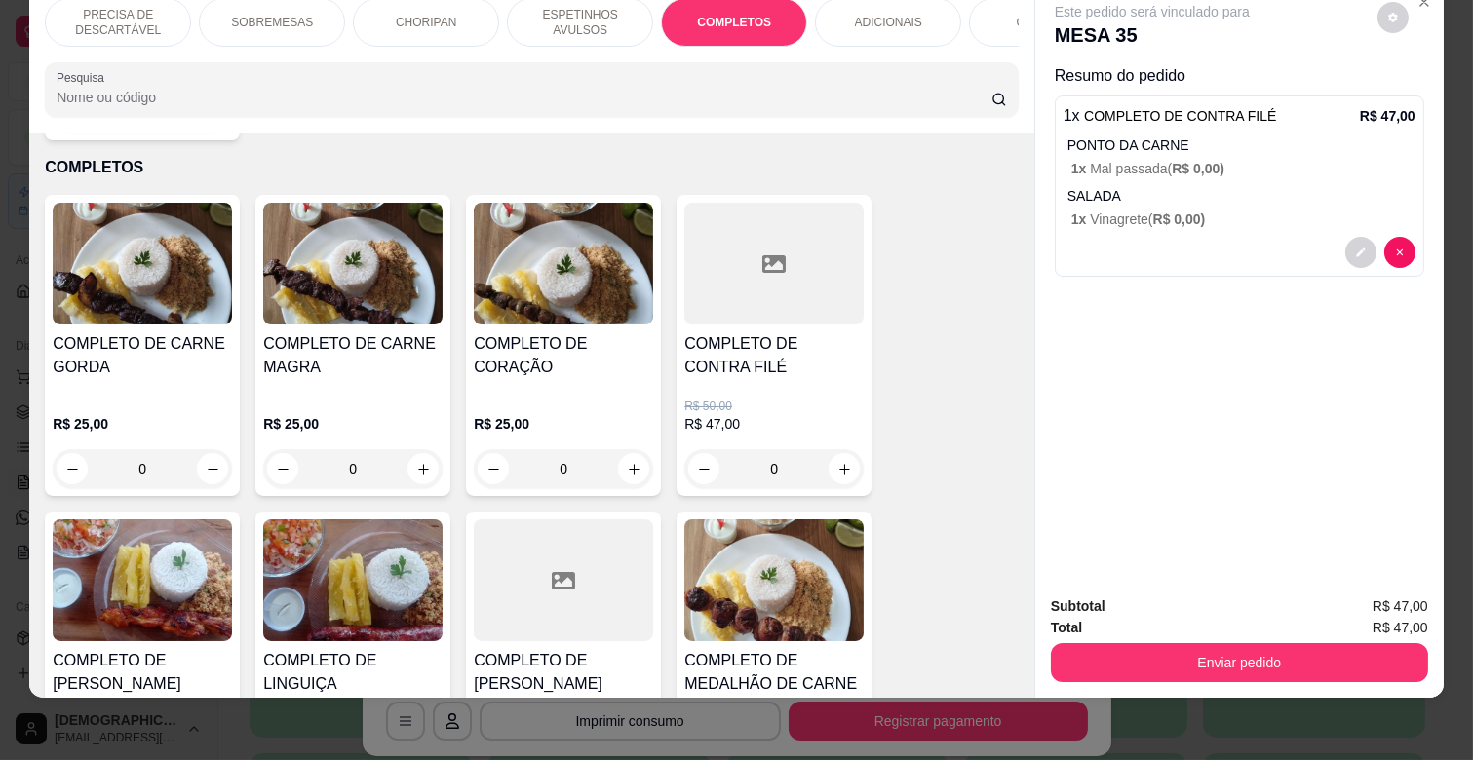
click at [1267, 643] on button "Enviar pedido" at bounding box center [1239, 662] width 377 height 39
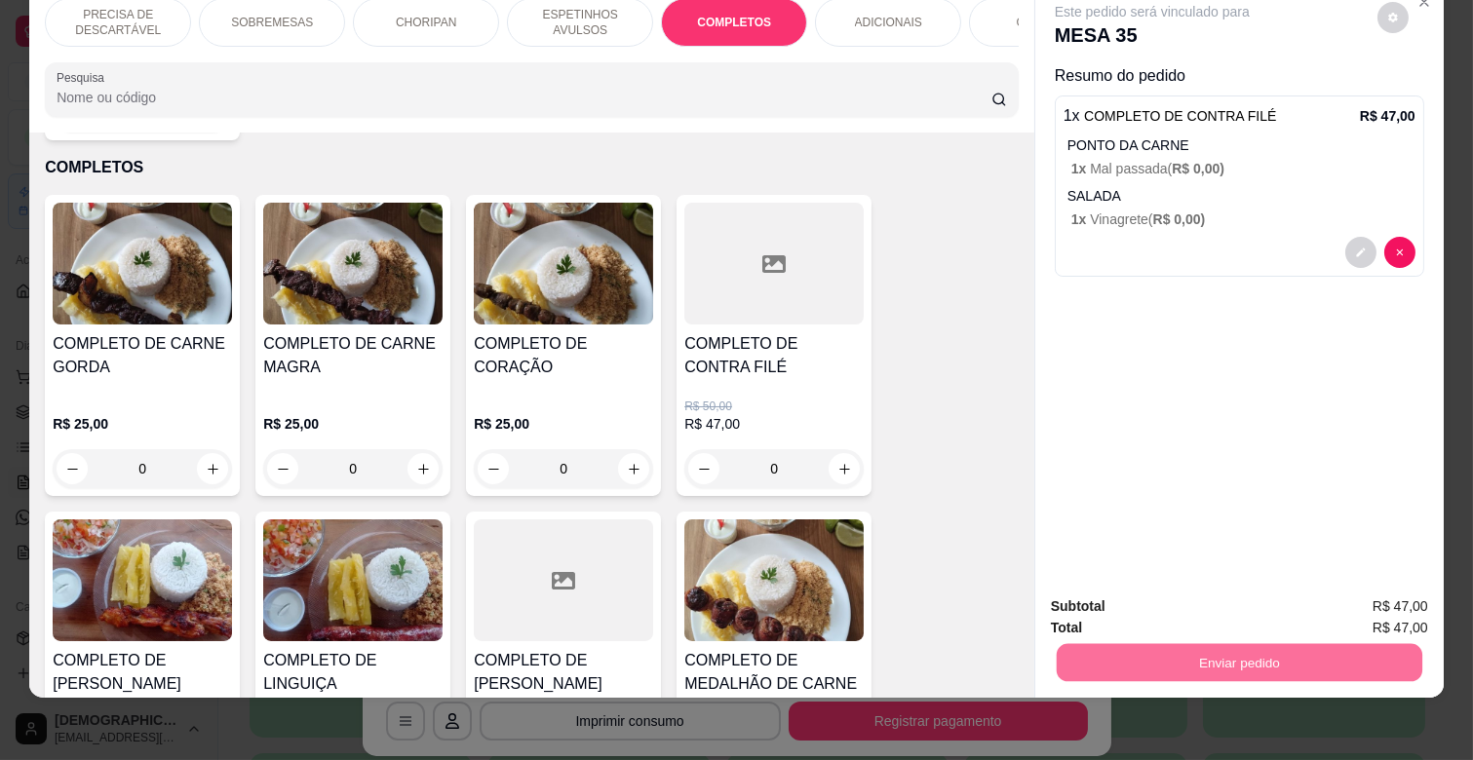
click at [1279, 606] on button "Registrar cliente" at bounding box center [1246, 599] width 125 height 36
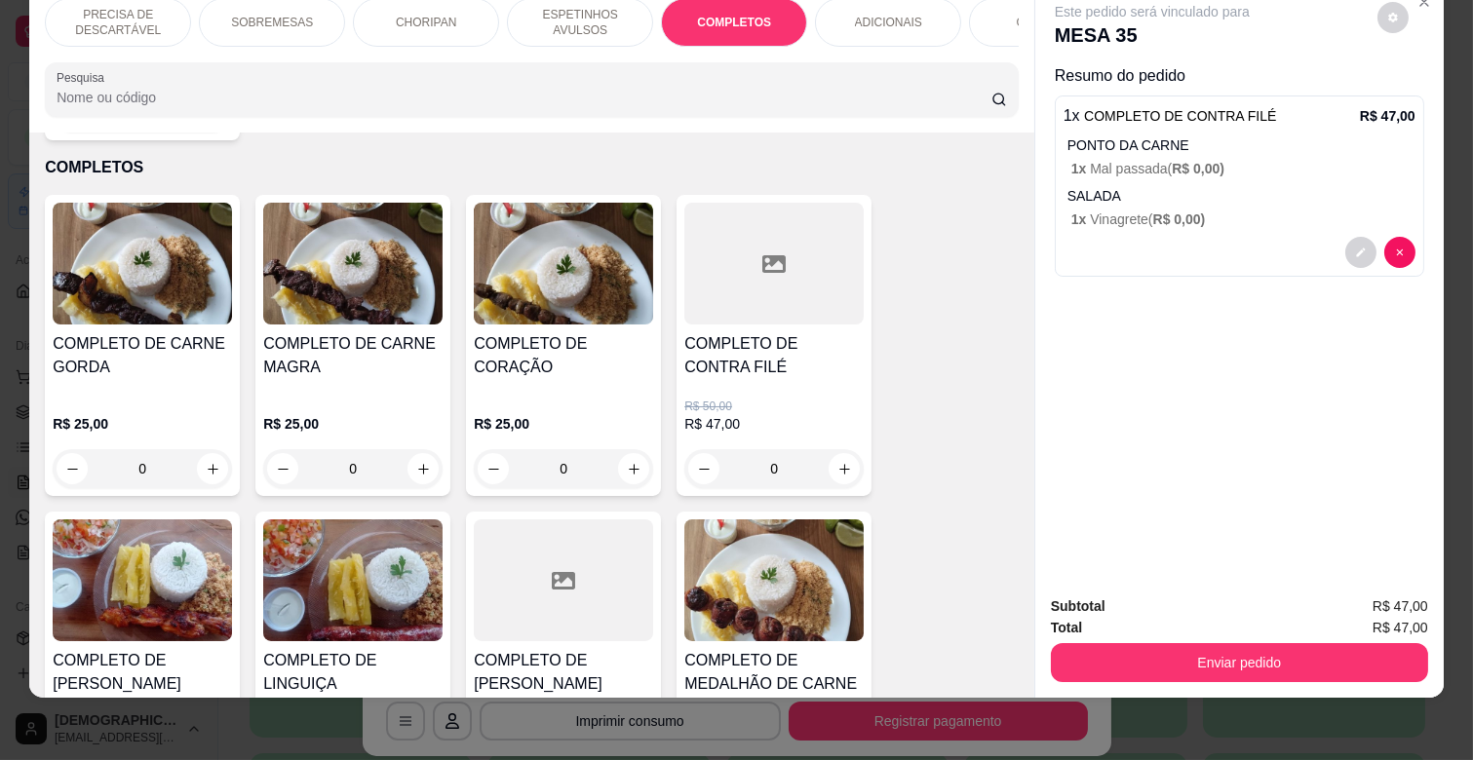
click at [1319, 617] on div "Total R$ 47,00" at bounding box center [1239, 627] width 377 height 21
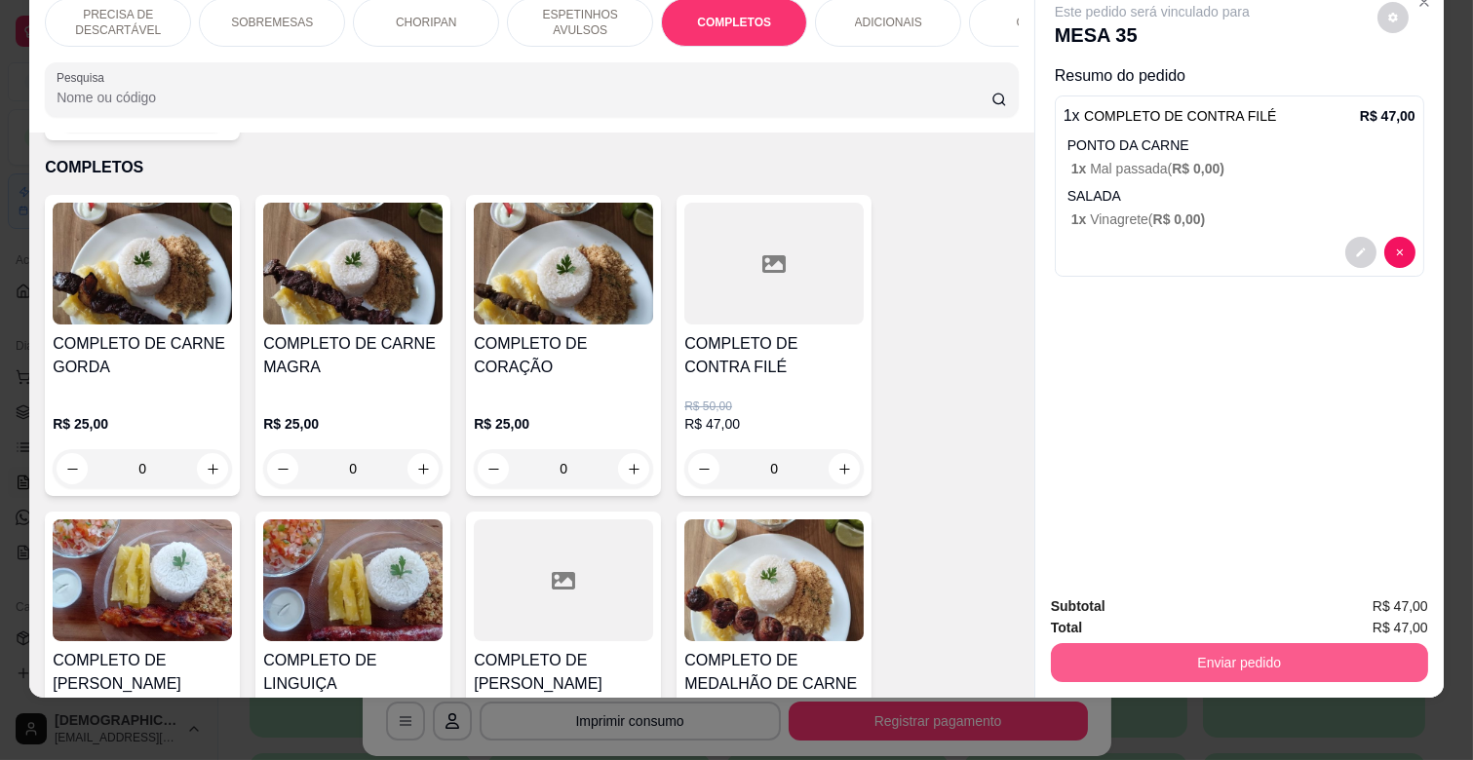
click at [1329, 657] on button "Enviar pedido" at bounding box center [1239, 662] width 377 height 39
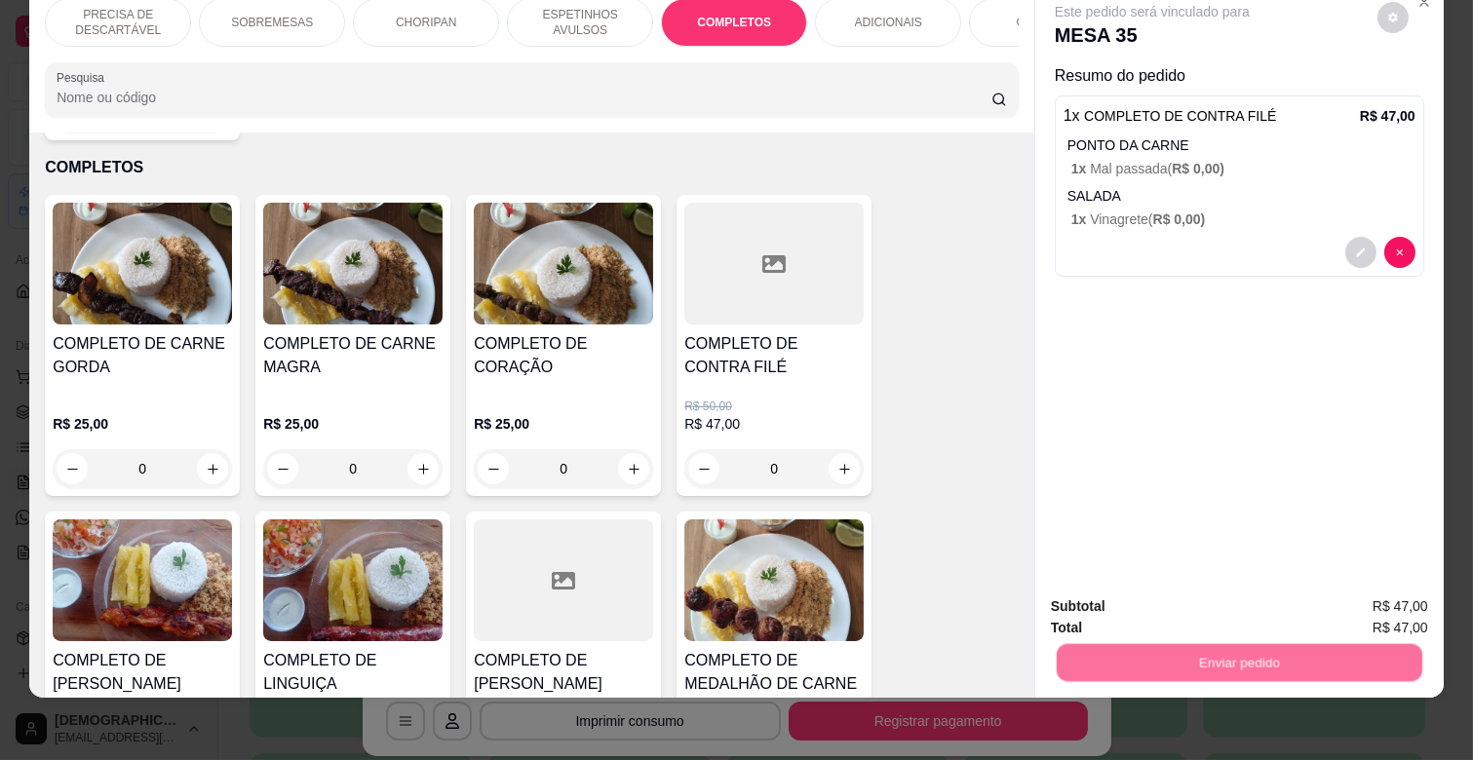
click at [1361, 599] on button "Enviar pedido" at bounding box center [1377, 599] width 110 height 37
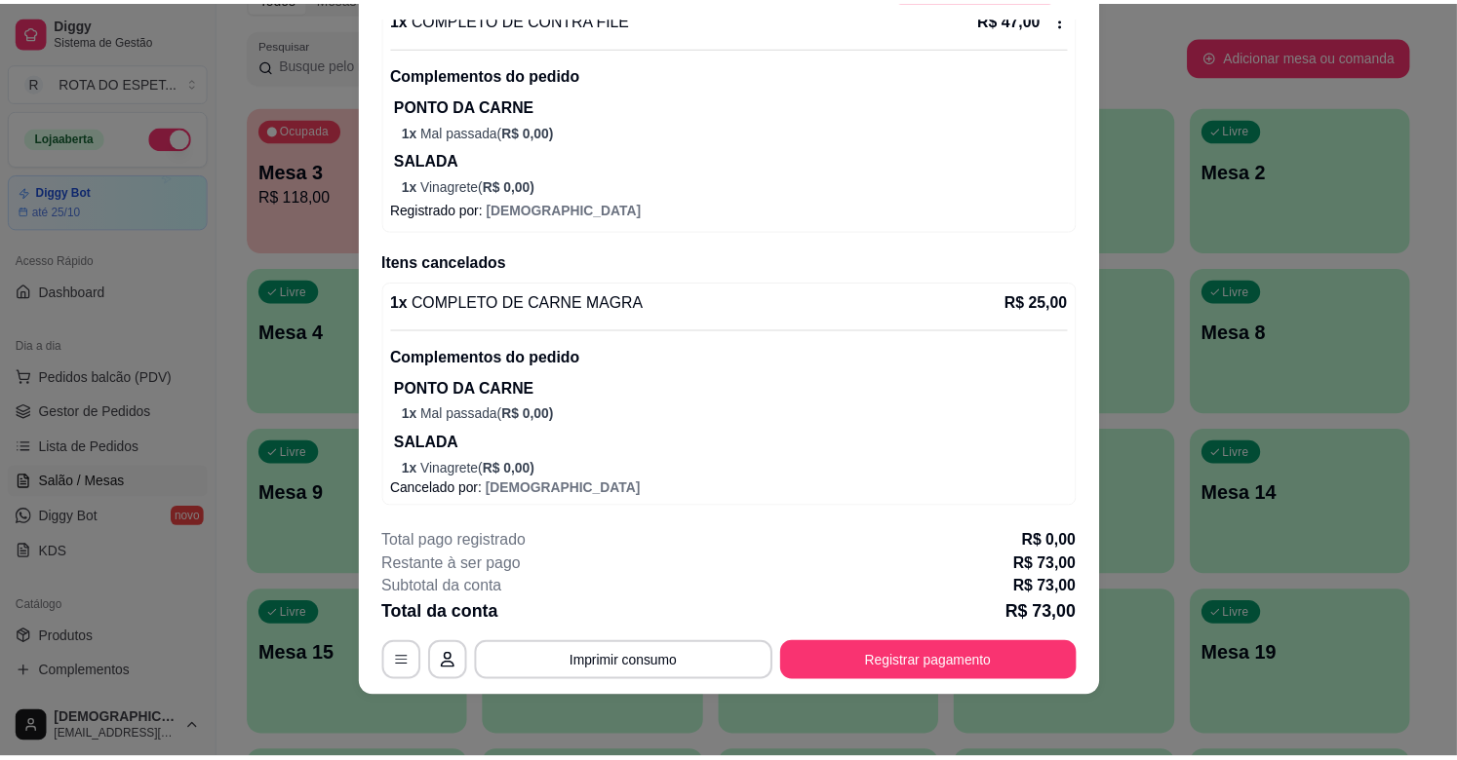
scroll to position [0, 0]
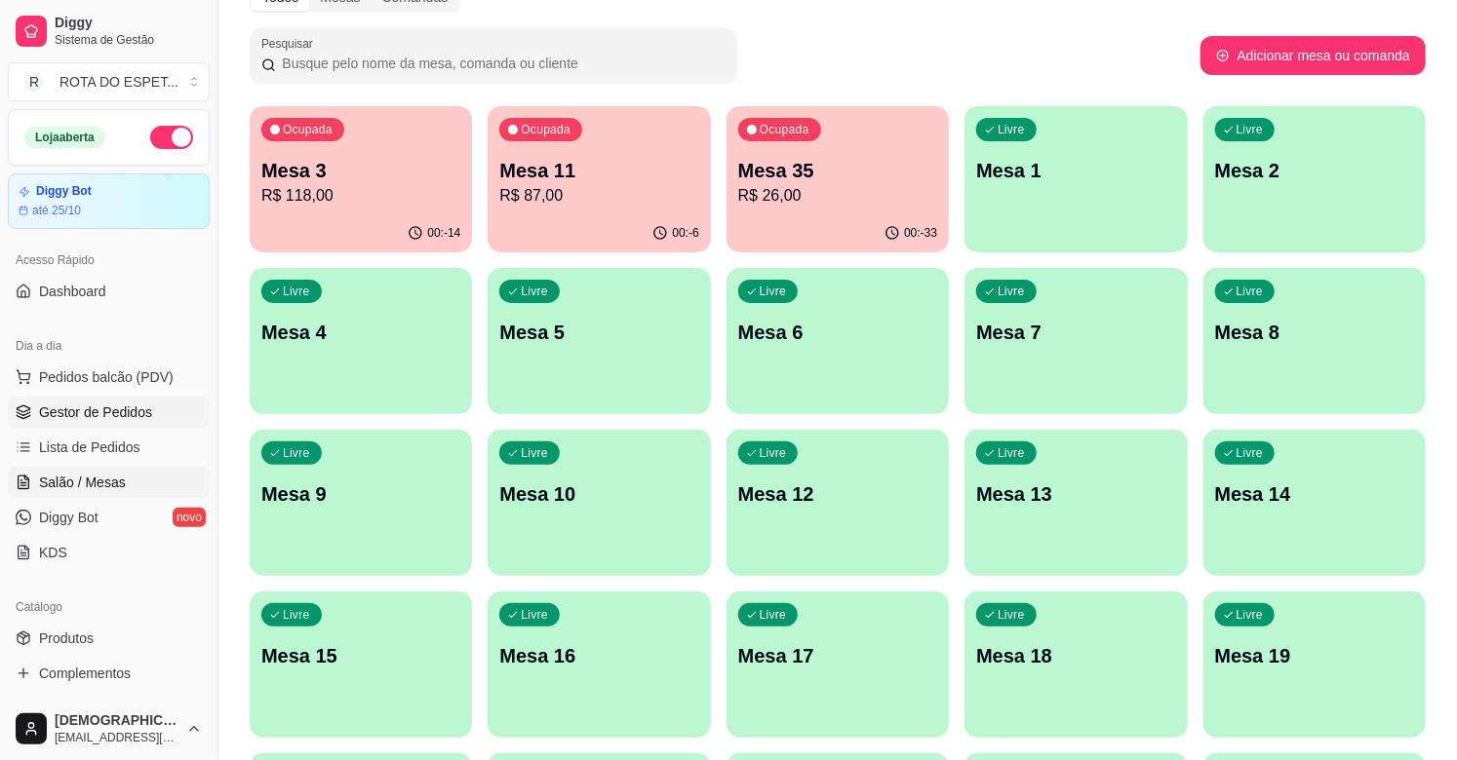
click at [112, 422] on link "Gestor de Pedidos" at bounding box center [109, 412] width 202 height 31
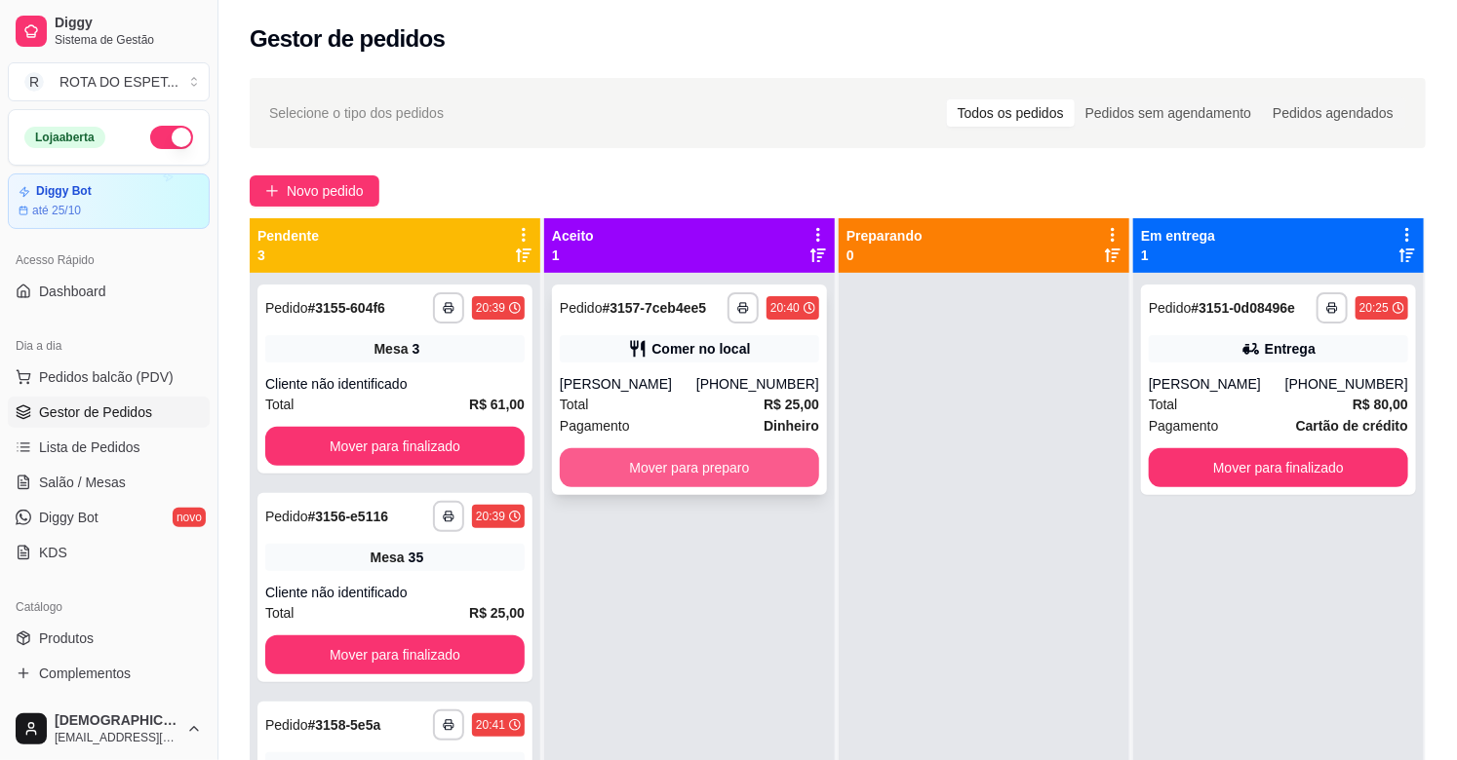
click at [657, 460] on button "Mover para preparo" at bounding box center [689, 467] width 259 height 39
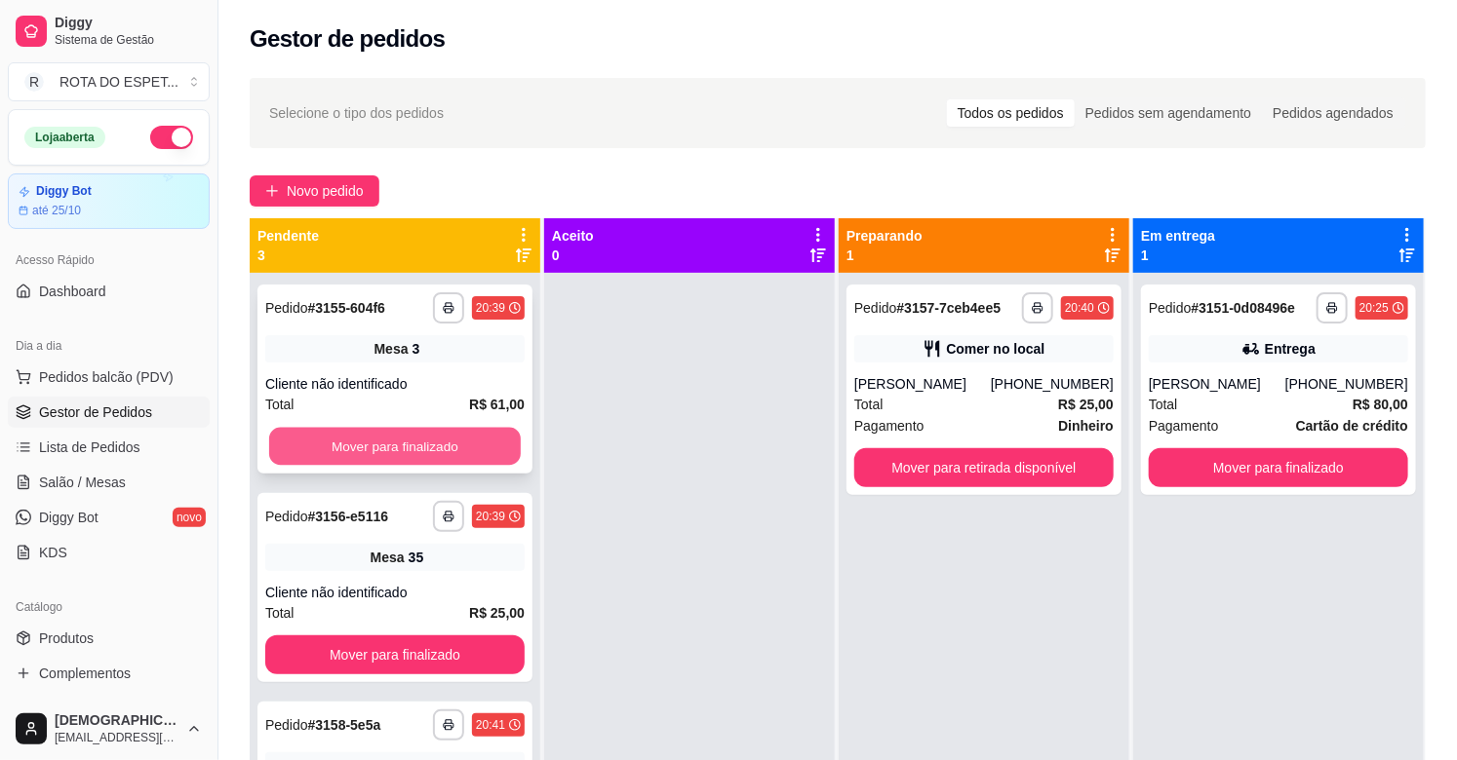
click at [425, 432] on button "Mover para finalizado" at bounding box center [395, 447] width 252 height 38
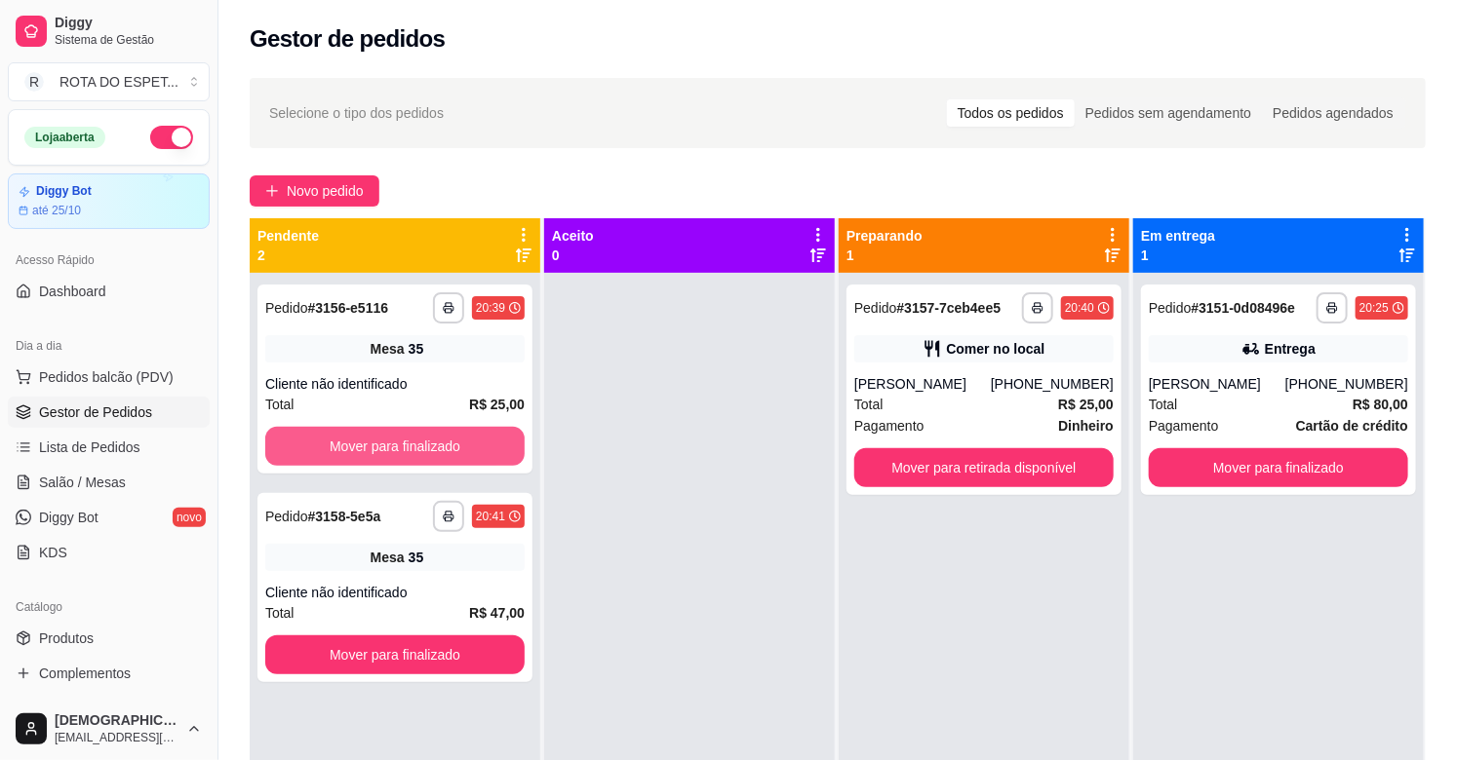
click at [427, 441] on button "Mover para finalizado" at bounding box center [394, 446] width 259 height 39
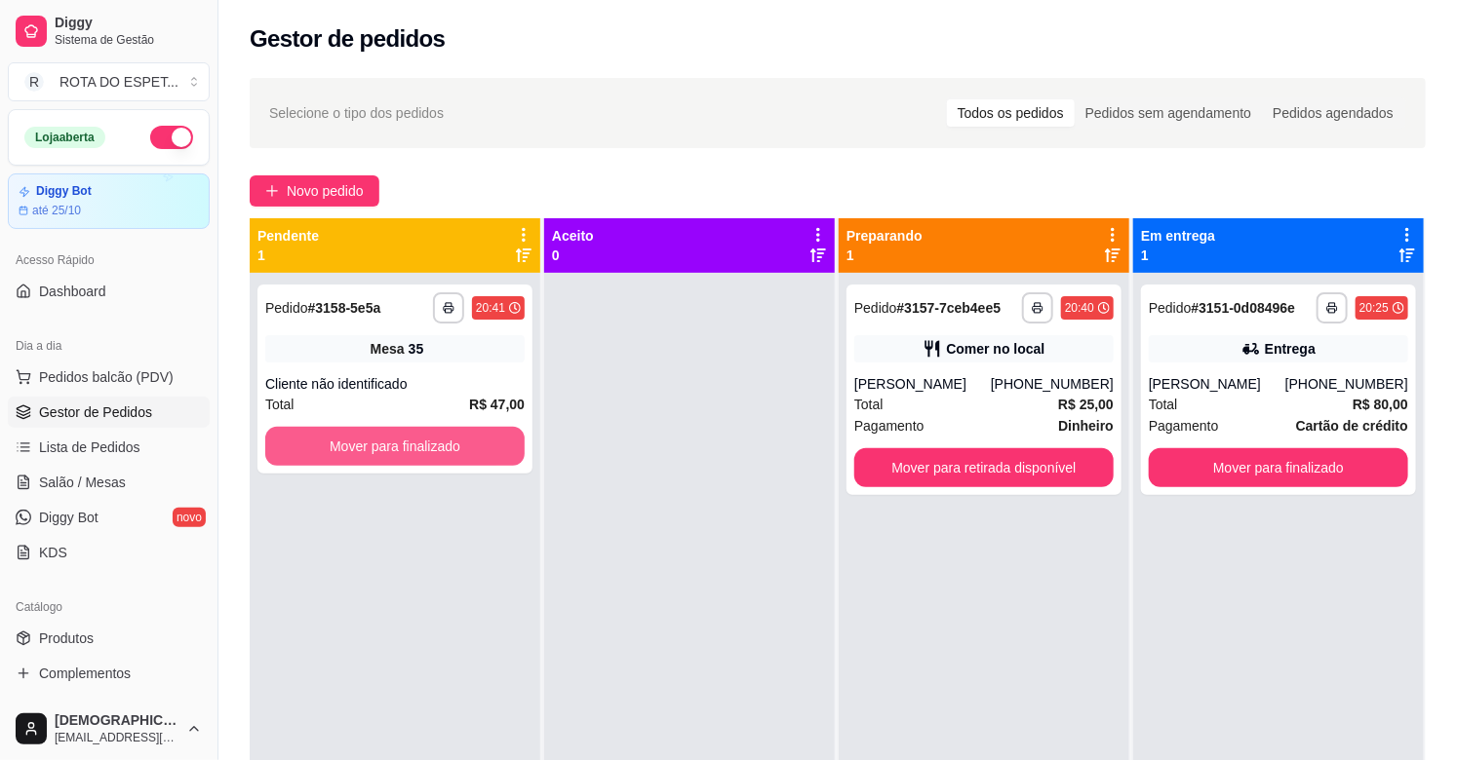
click at [427, 441] on button "Mover para finalizado" at bounding box center [394, 446] width 259 height 39
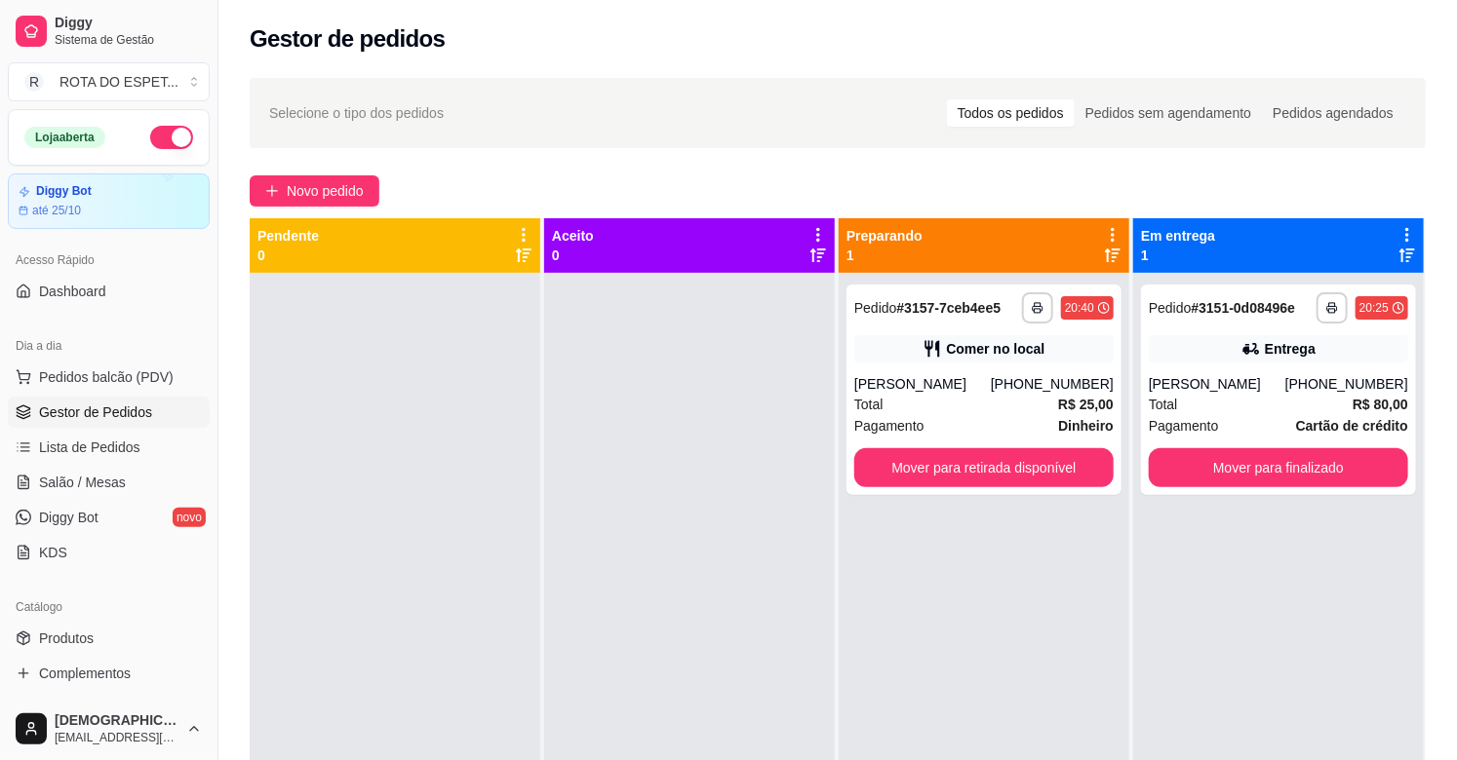
click at [639, 653] on div at bounding box center [689, 653] width 291 height 760
click at [128, 470] on link "Salão / Mesas" at bounding box center [109, 482] width 202 height 31
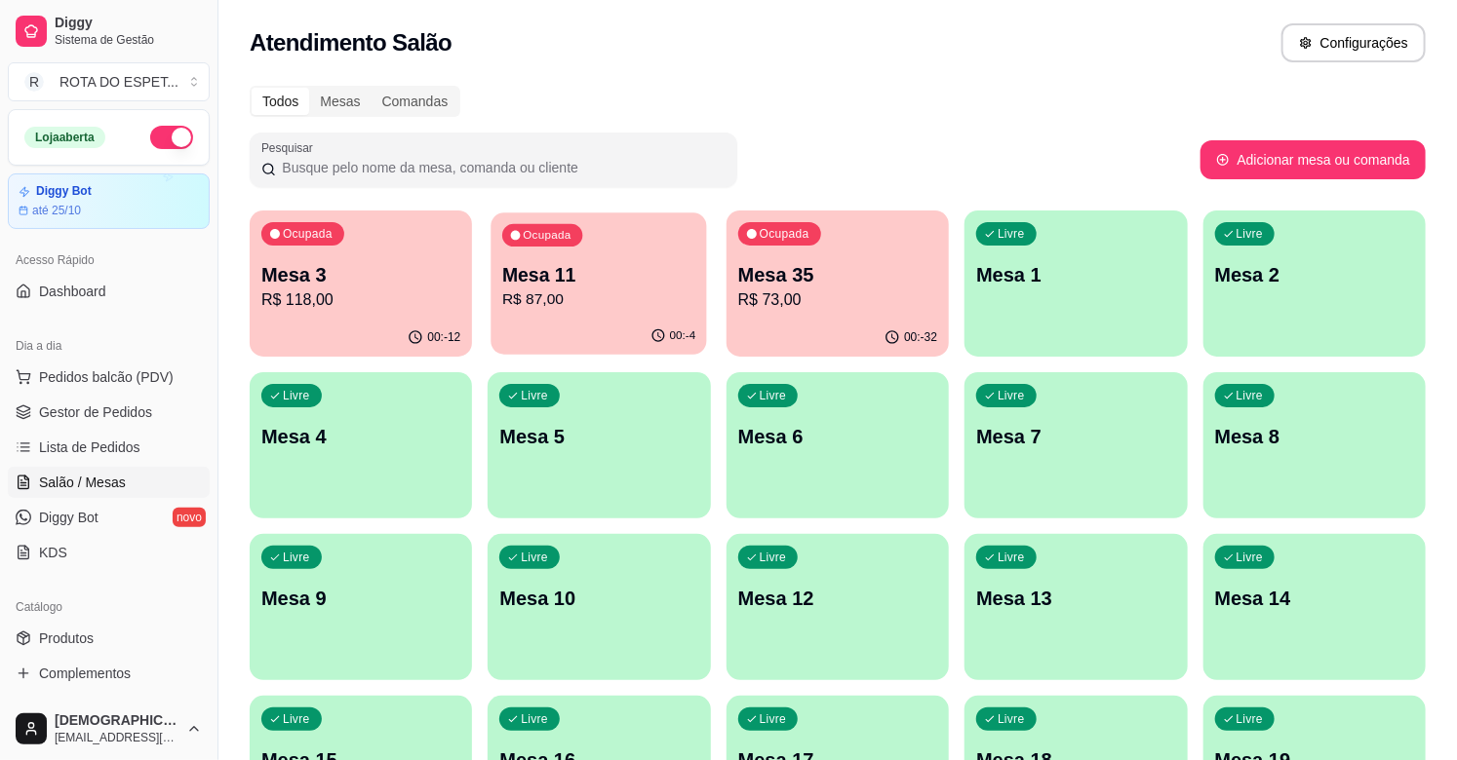
click at [612, 290] on p "R$ 87,00" at bounding box center [598, 300] width 193 height 22
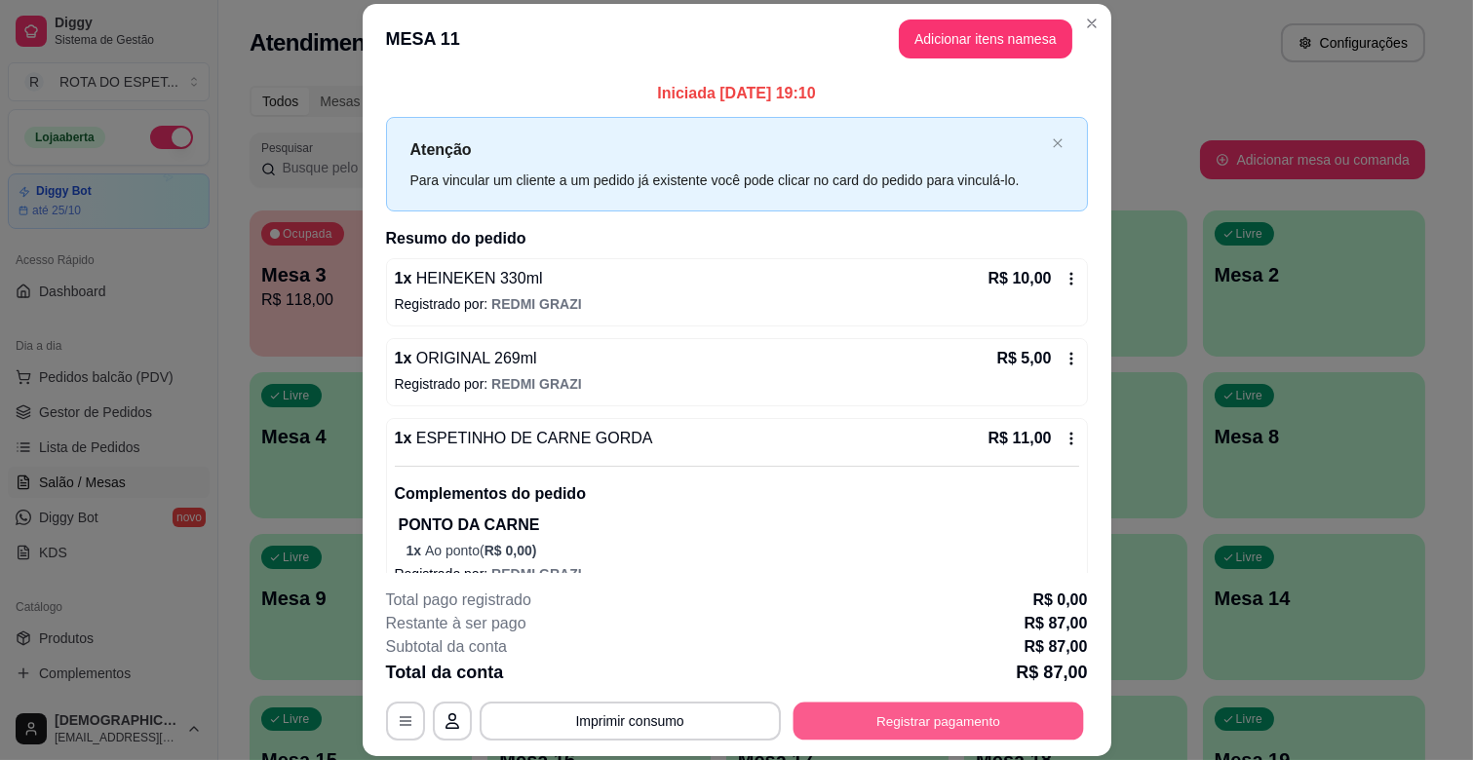
click at [920, 719] on button "Registrar pagamento" at bounding box center [938, 722] width 291 height 38
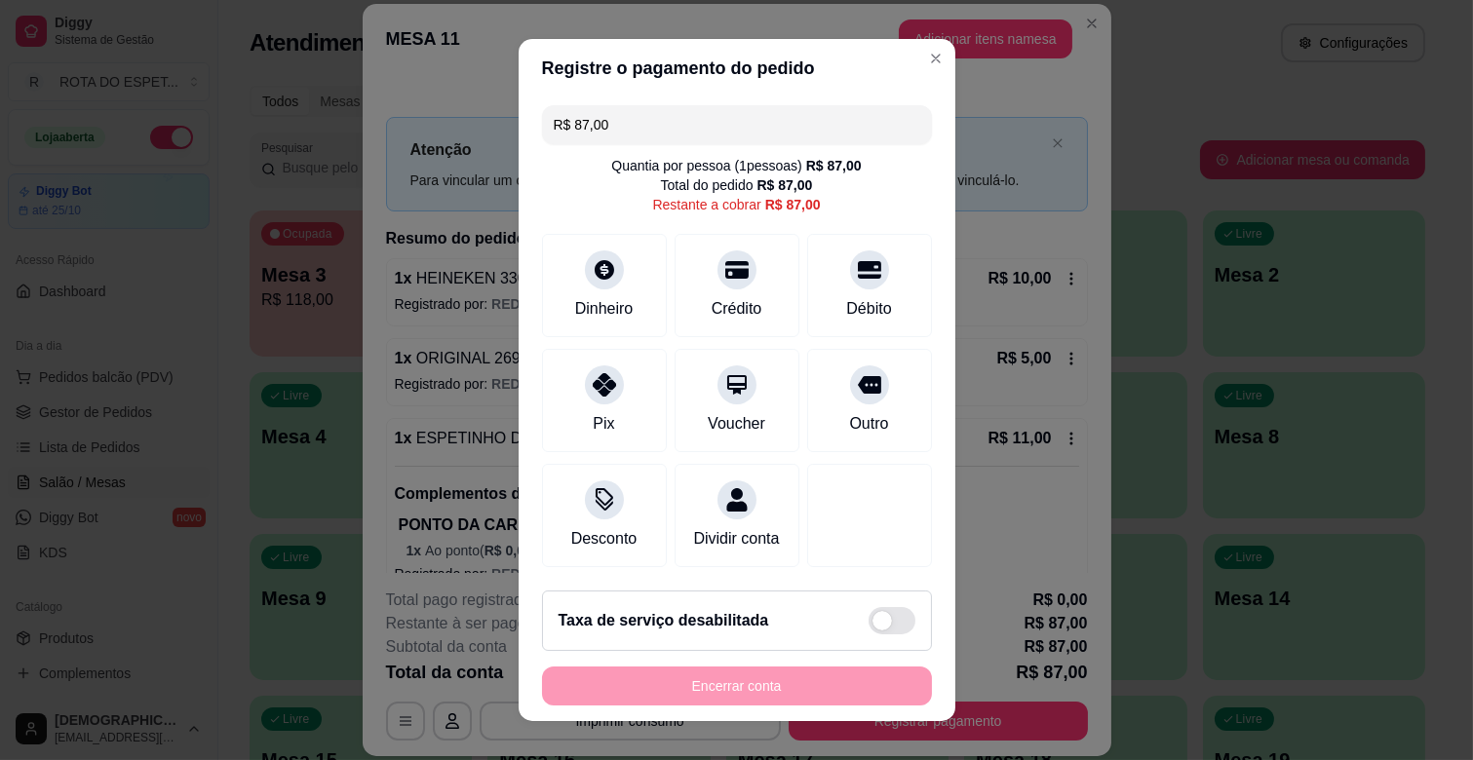
drag, startPoint x: 659, startPoint y: 119, endPoint x: 451, endPoint y: 119, distance: 207.7
click at [451, 119] on div "Registre o pagamento do pedido R$ 87,00 Quantia por pessoa ( 1 pessoas) R$ 87,0…" at bounding box center [736, 380] width 1473 height 760
click at [583, 309] on div "Dinheiro" at bounding box center [604, 306] width 64 height 25
click at [595, 265] on icon at bounding box center [603, 264] width 25 height 25
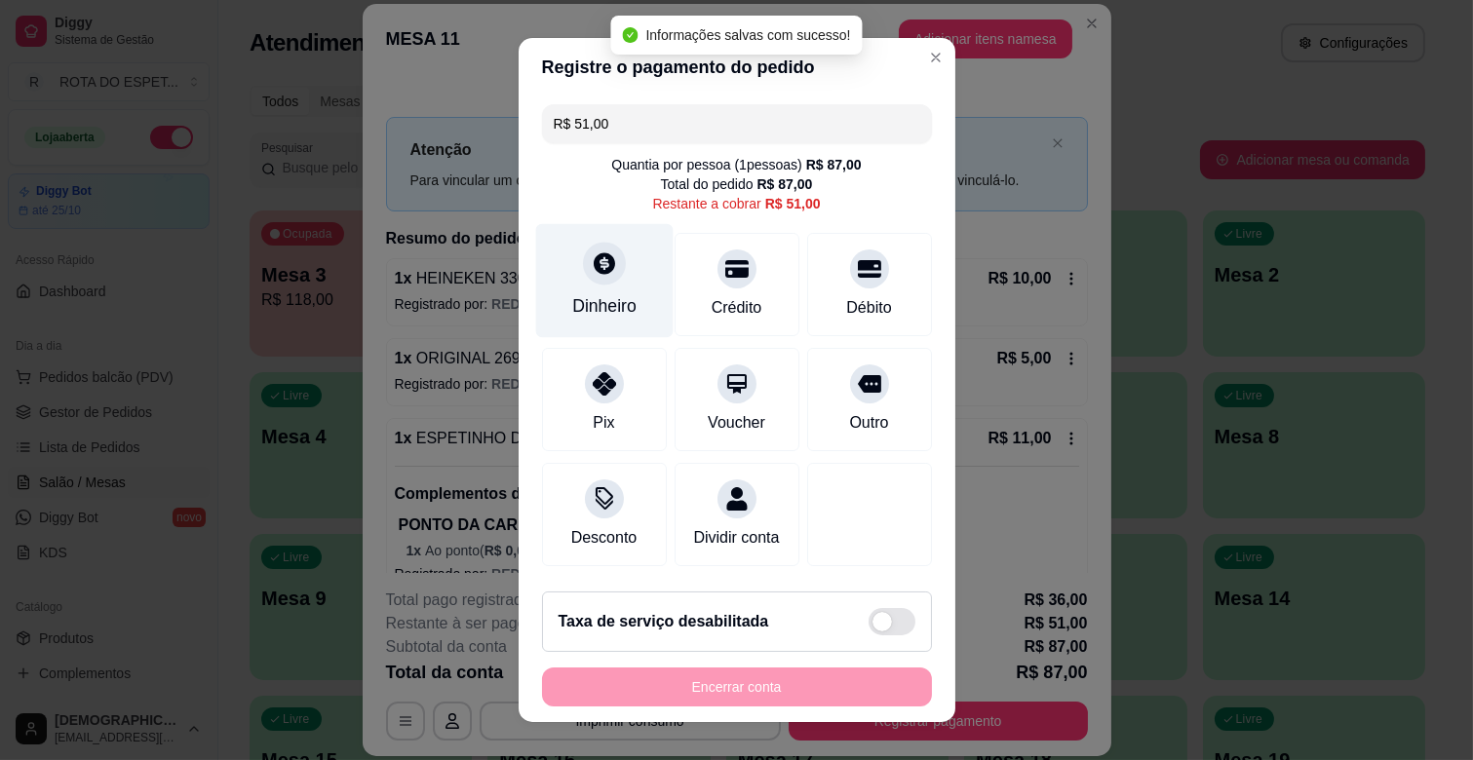
click at [595, 275] on icon at bounding box center [603, 263] width 25 height 25
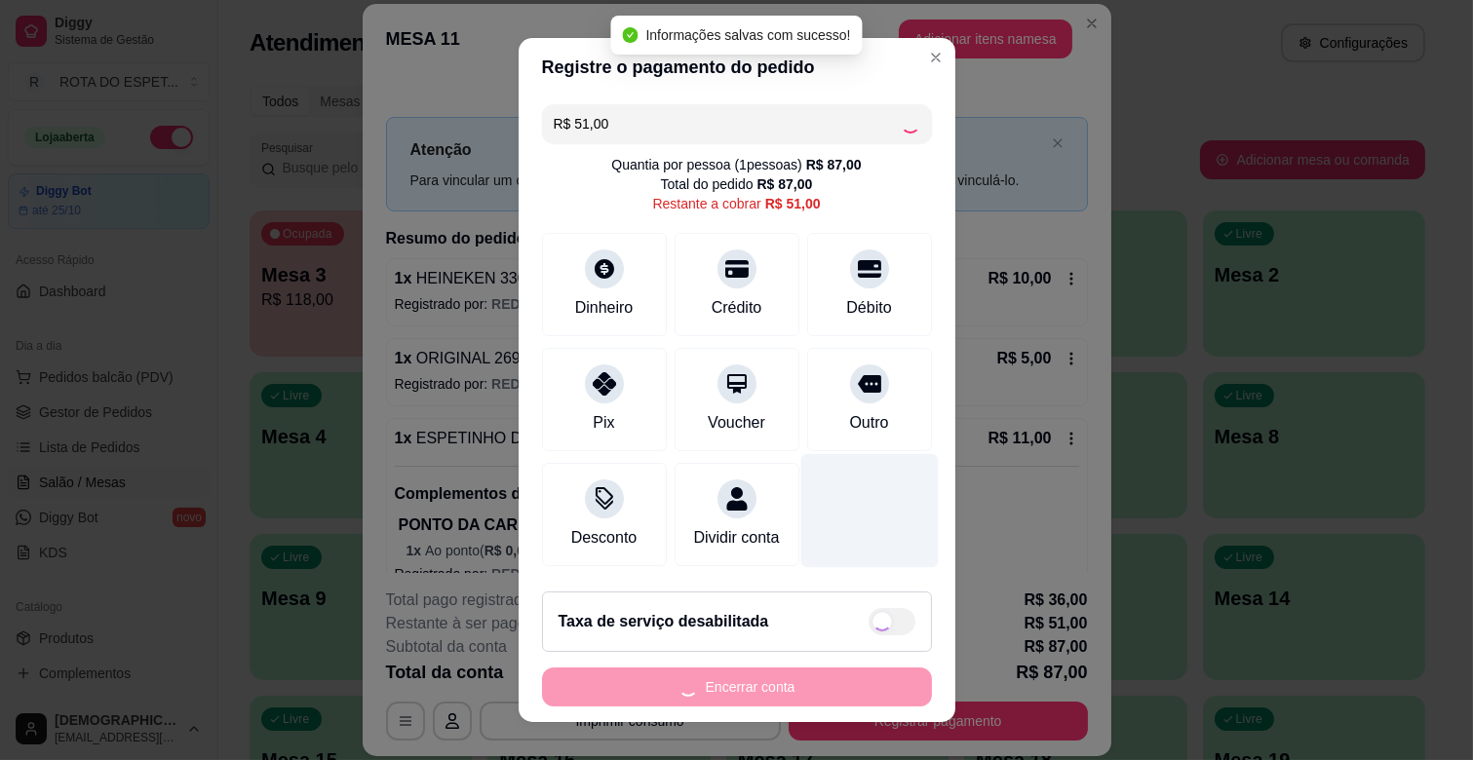
type input "R$ 0,00"
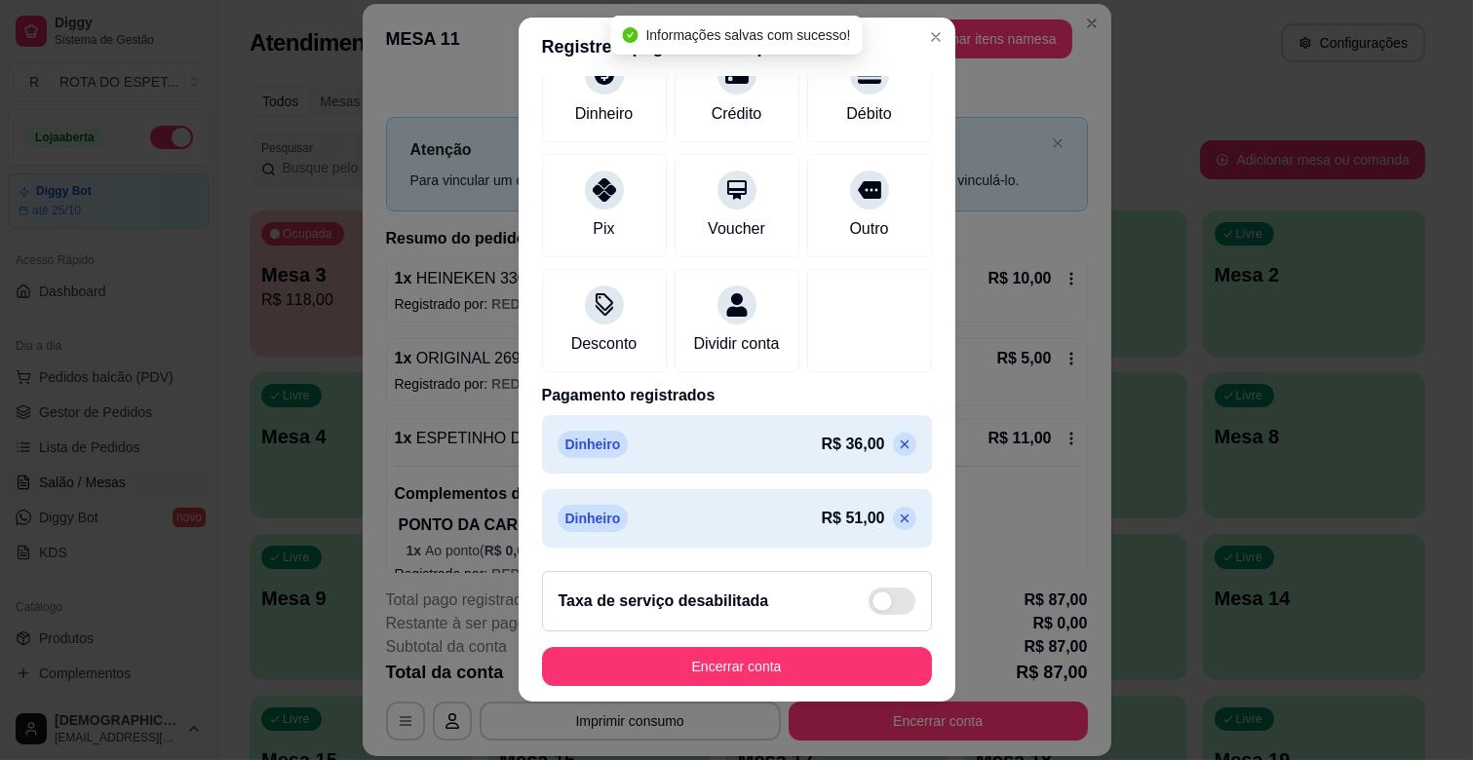
scroll to position [24, 0]
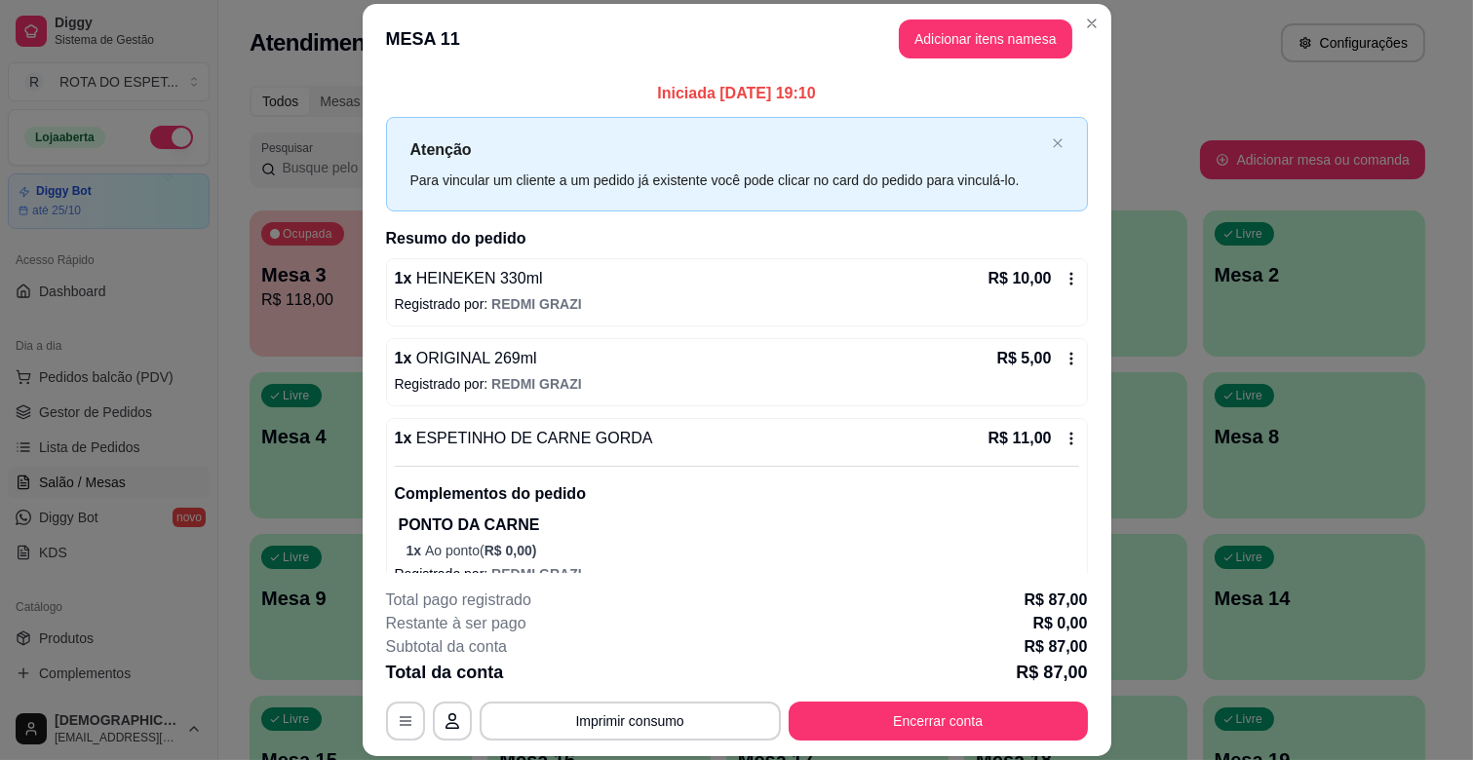
click at [544, 297] on span "REDMI GRAZI" at bounding box center [536, 304] width 91 height 16
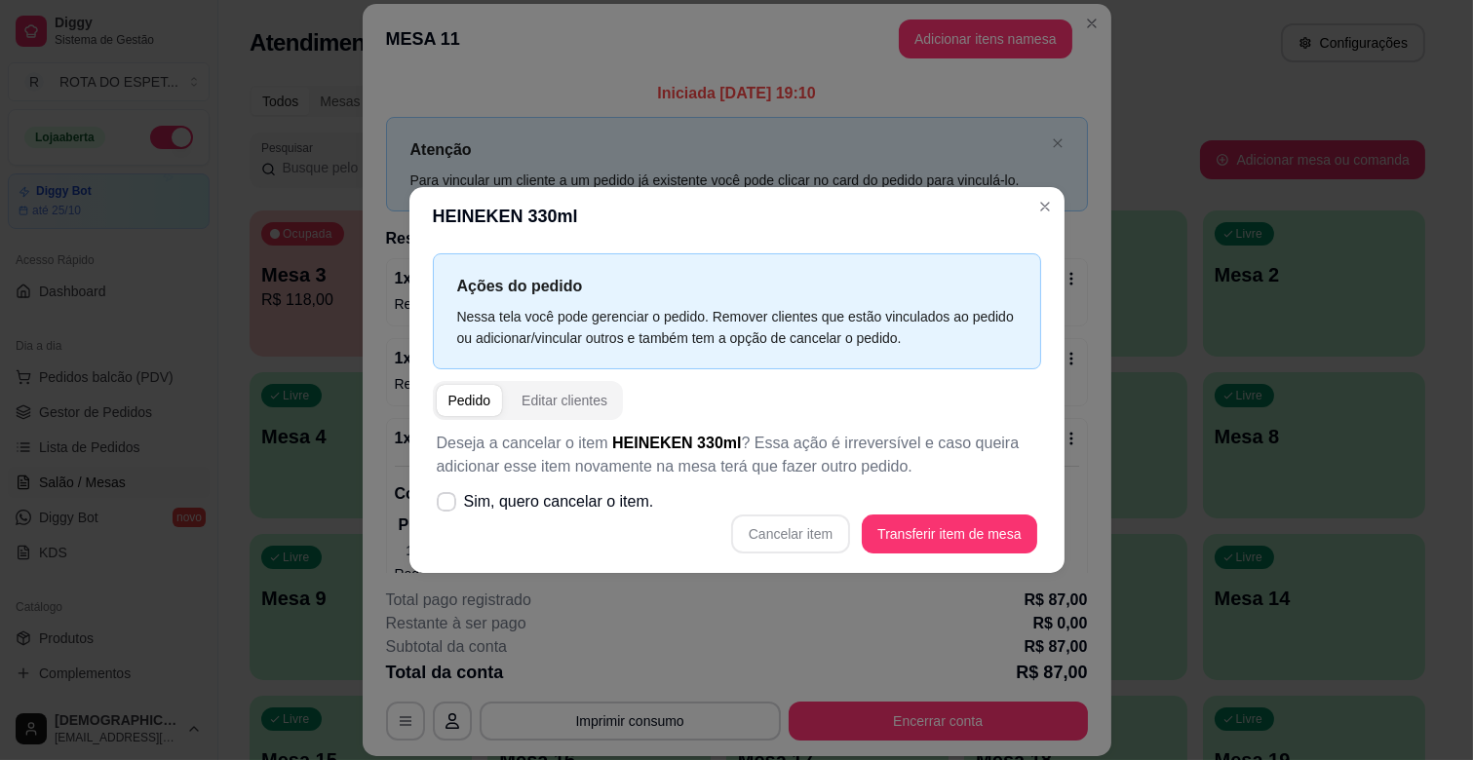
click at [638, 195] on header "HEINEKEN 330ml" at bounding box center [736, 216] width 655 height 58
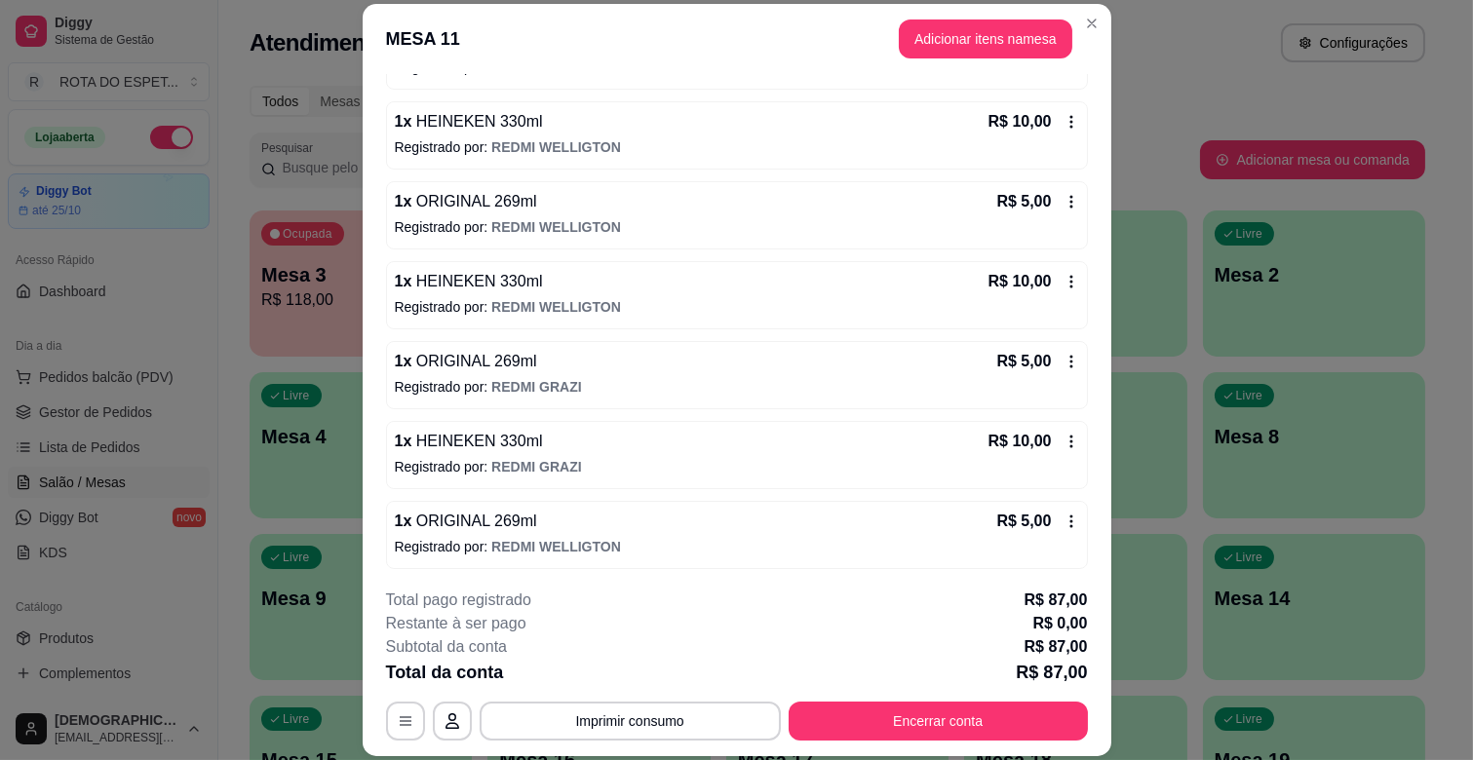
scroll to position [783, 0]
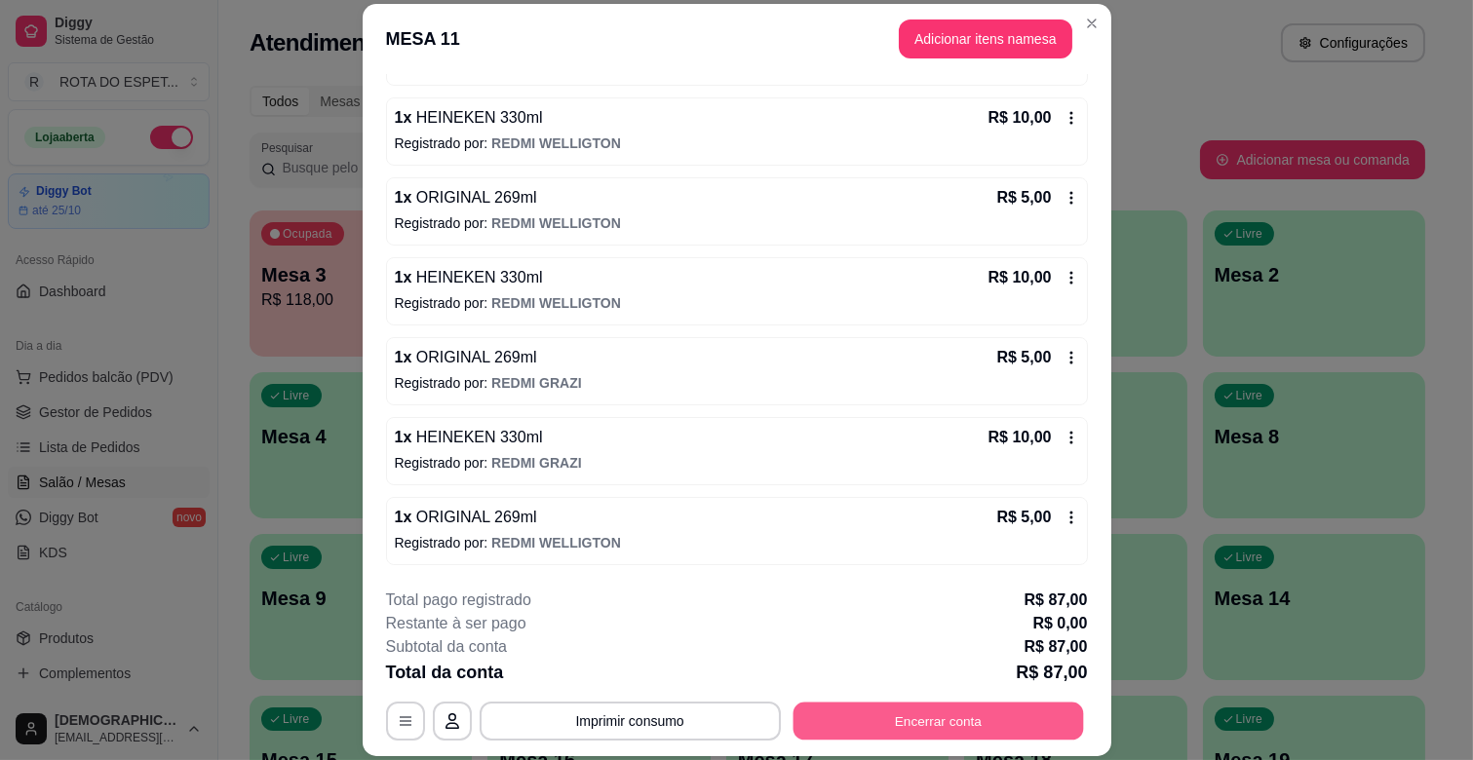
click at [957, 714] on button "Encerrar conta" at bounding box center [938, 722] width 291 height 38
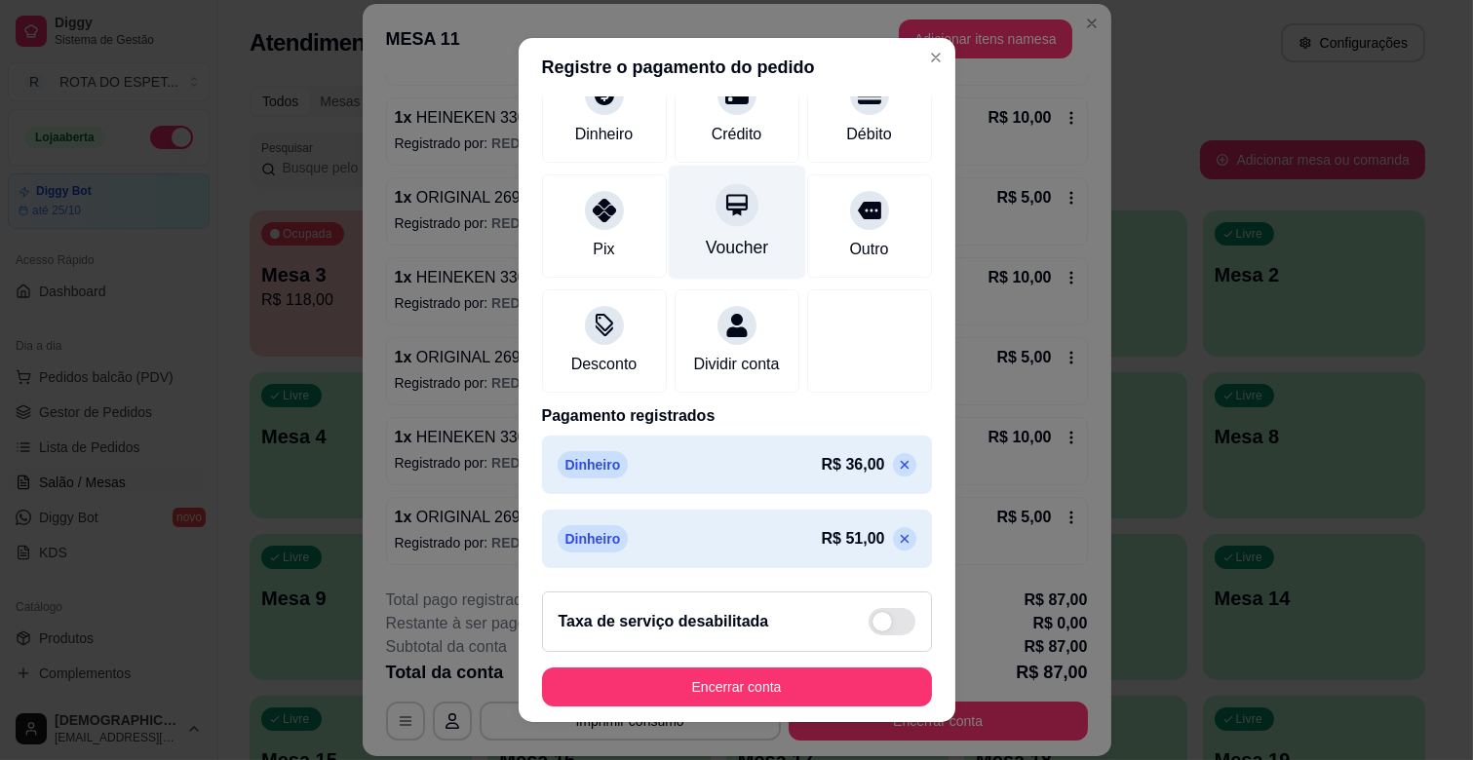
scroll to position [177, 0]
click at [897, 470] on icon at bounding box center [905, 465] width 16 height 16
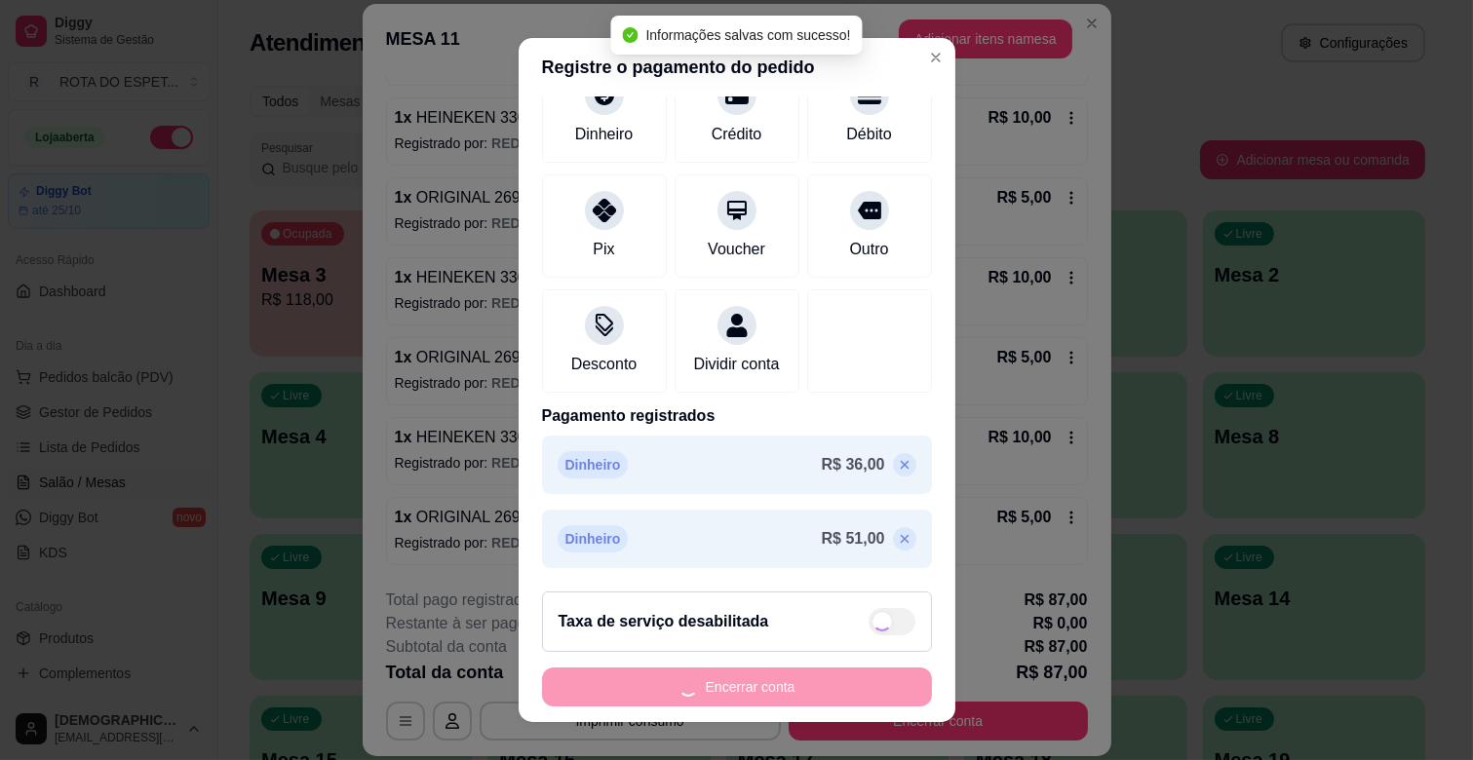
scroll to position [123, 0]
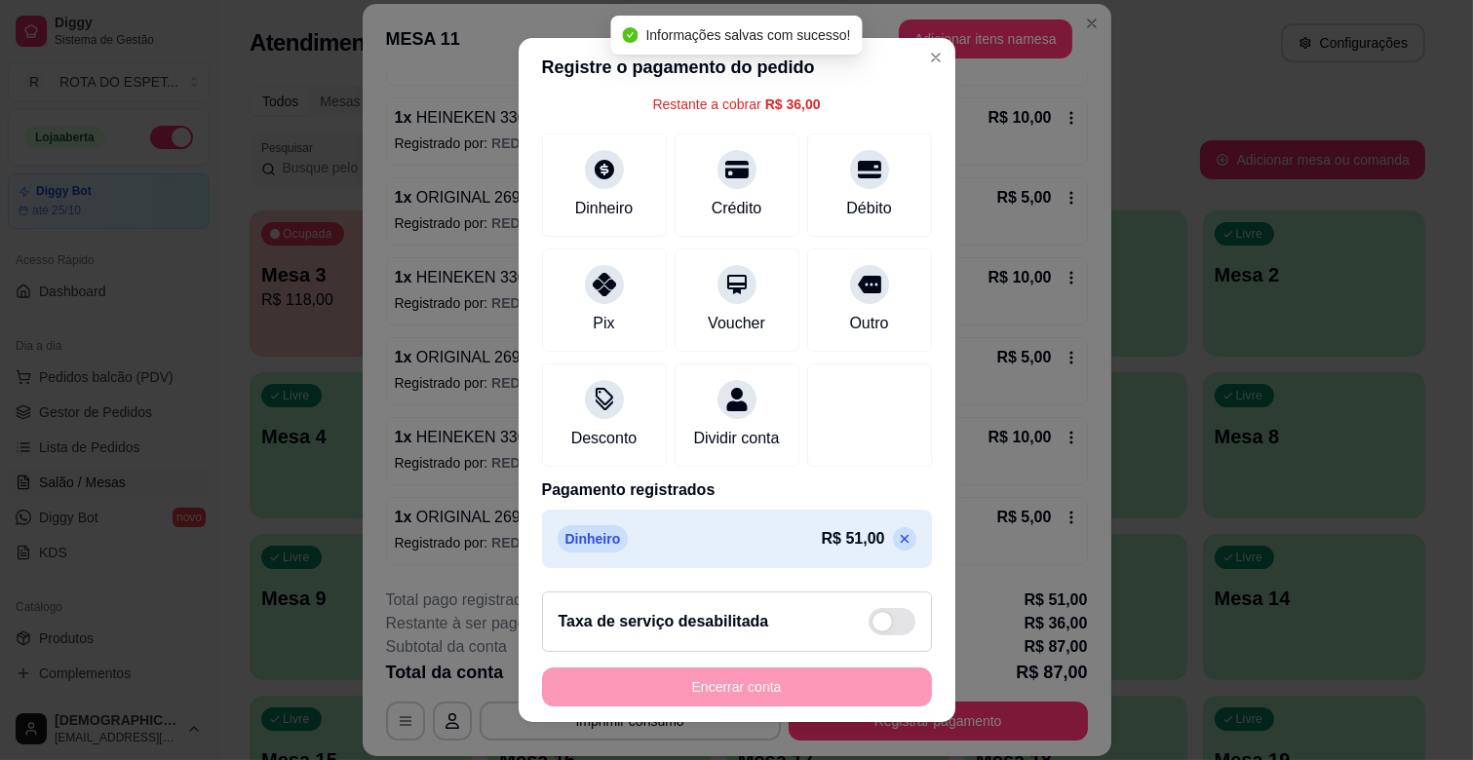
click at [897, 534] on icon at bounding box center [905, 539] width 16 height 16
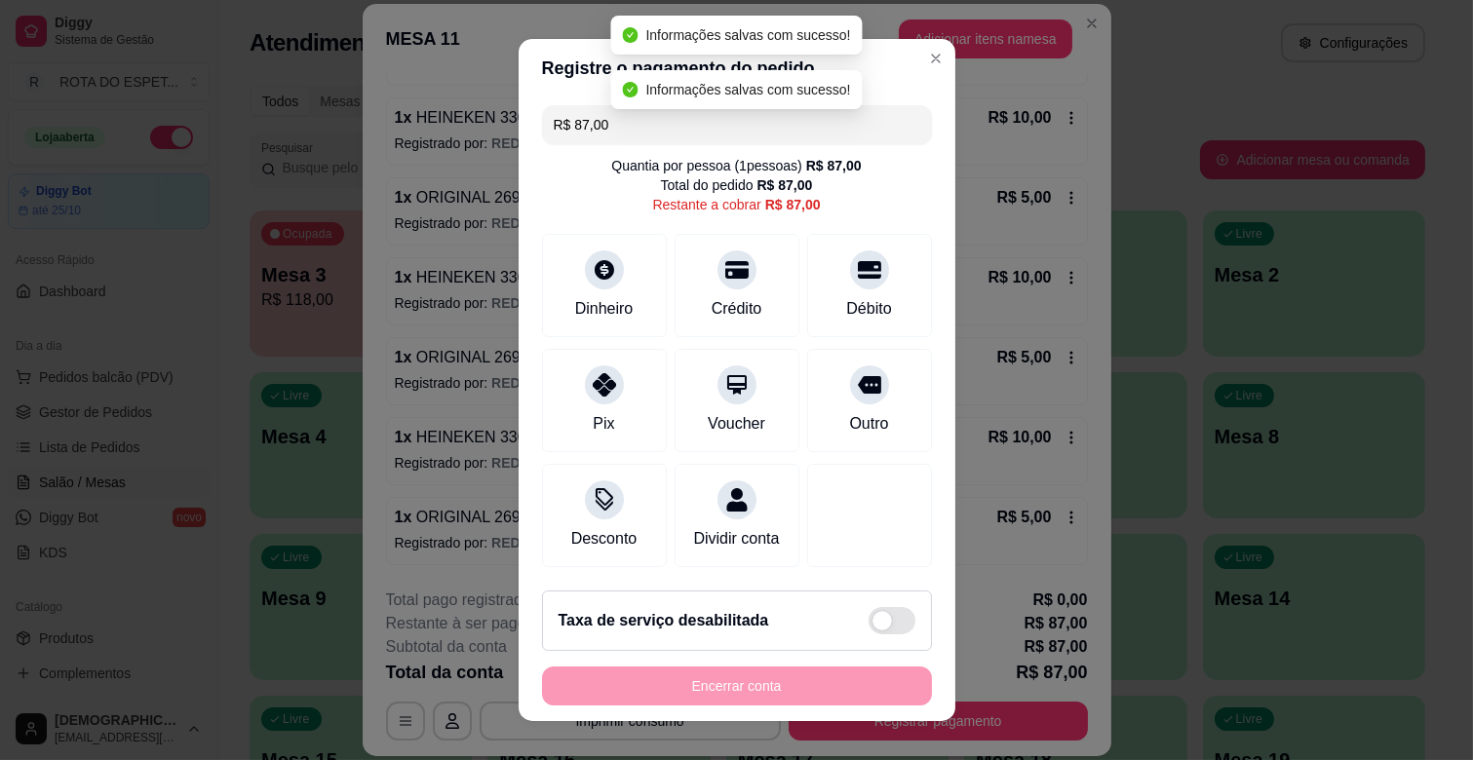
scroll to position [21, 0]
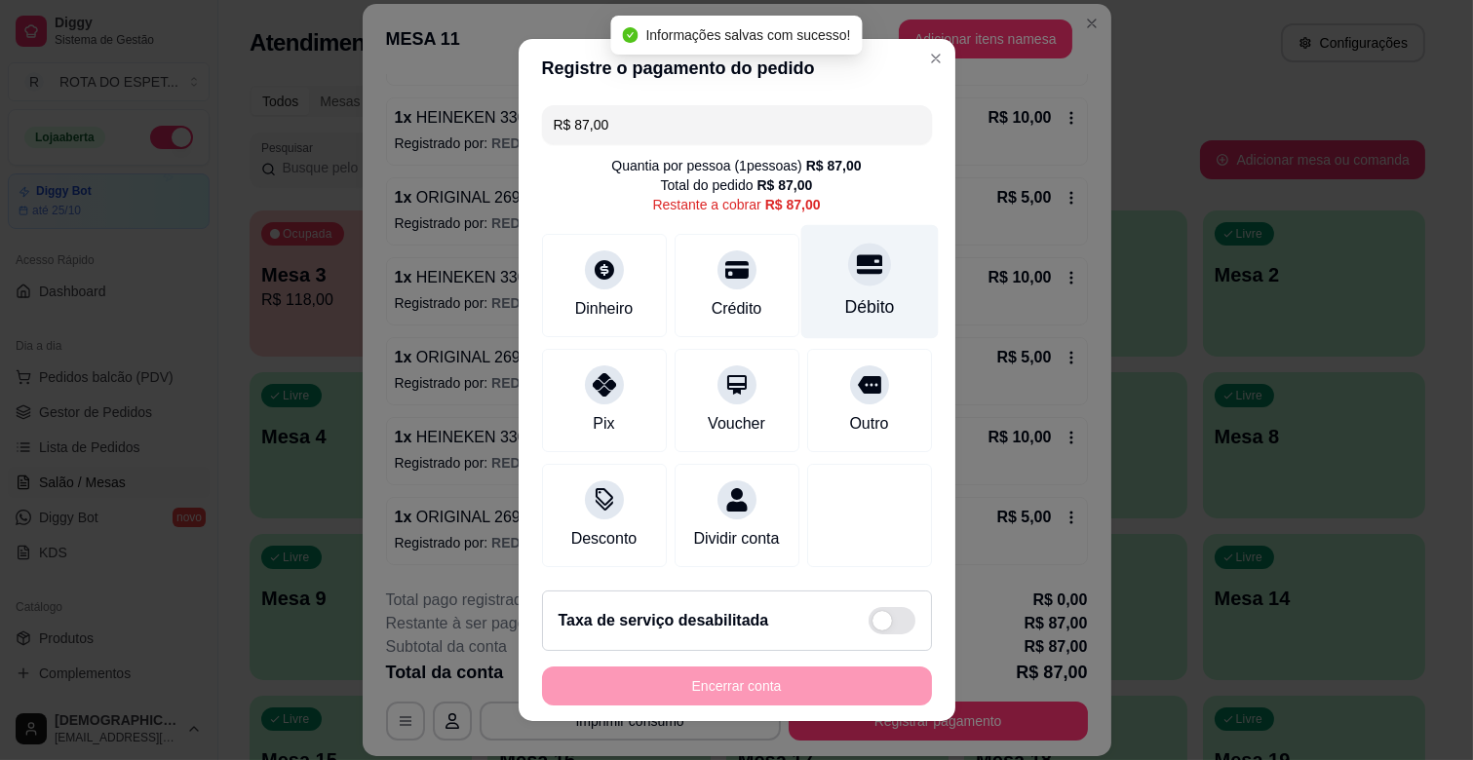
click at [876, 277] on div "Débito" at bounding box center [868, 282] width 137 height 114
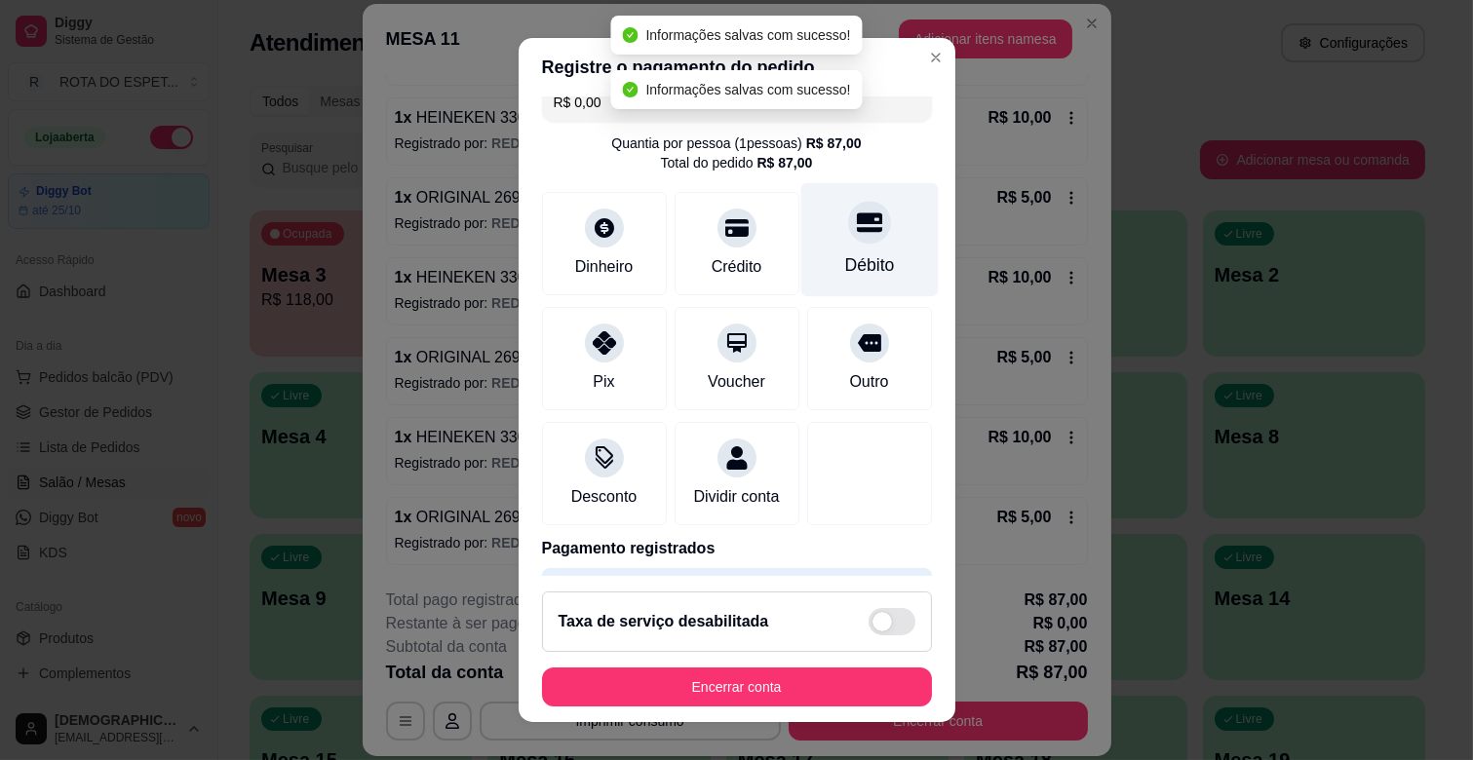
scroll to position [103, 0]
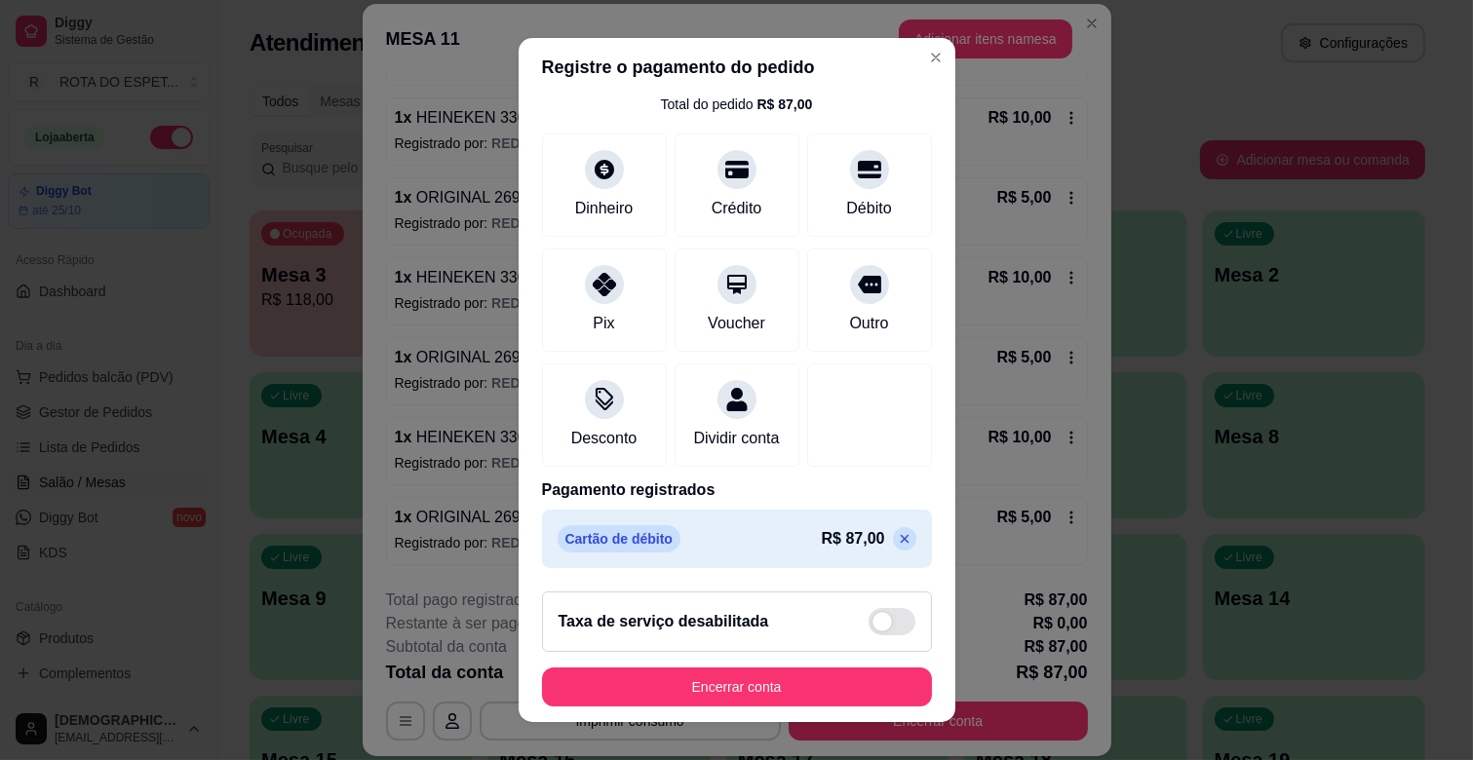
click at [900, 541] on icon at bounding box center [904, 539] width 9 height 9
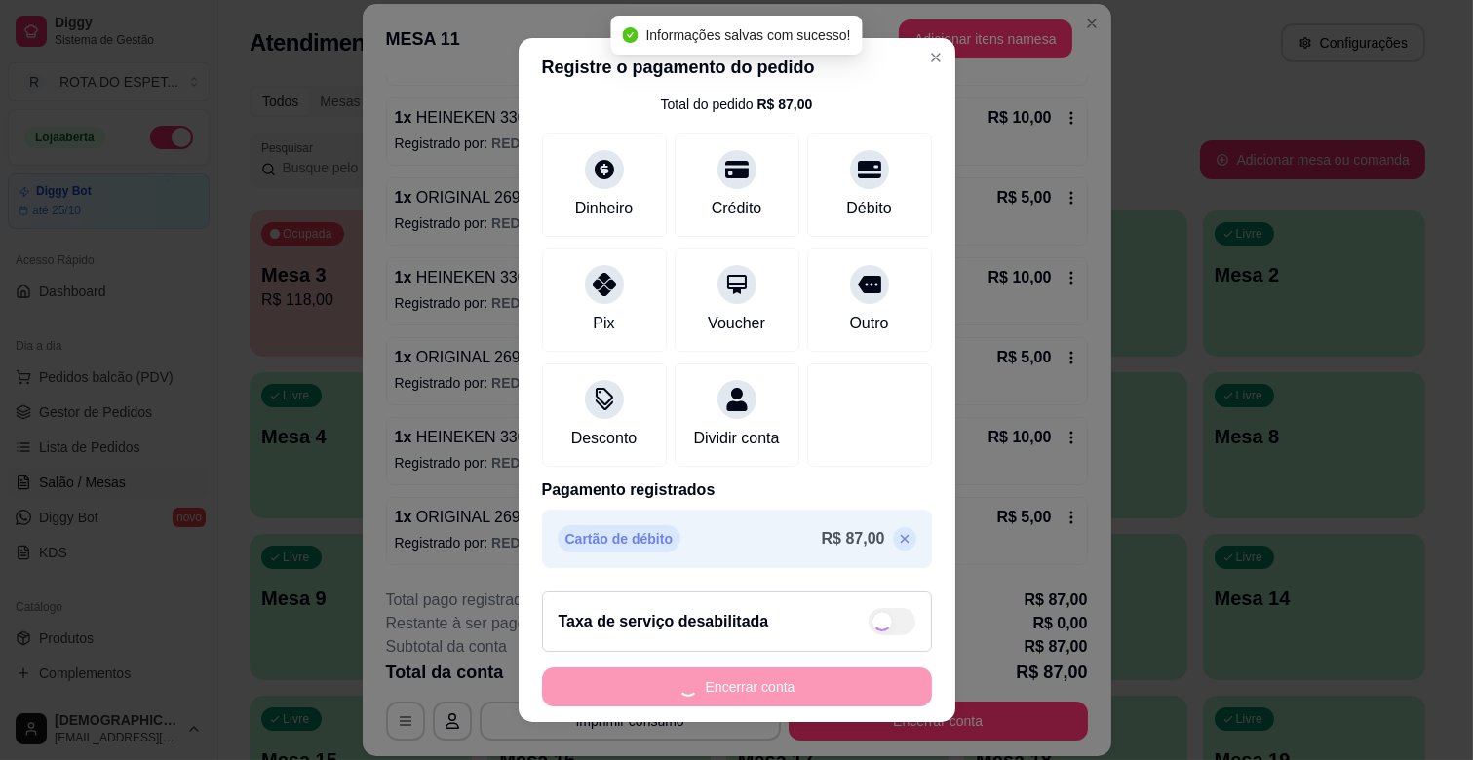
scroll to position [21, 0]
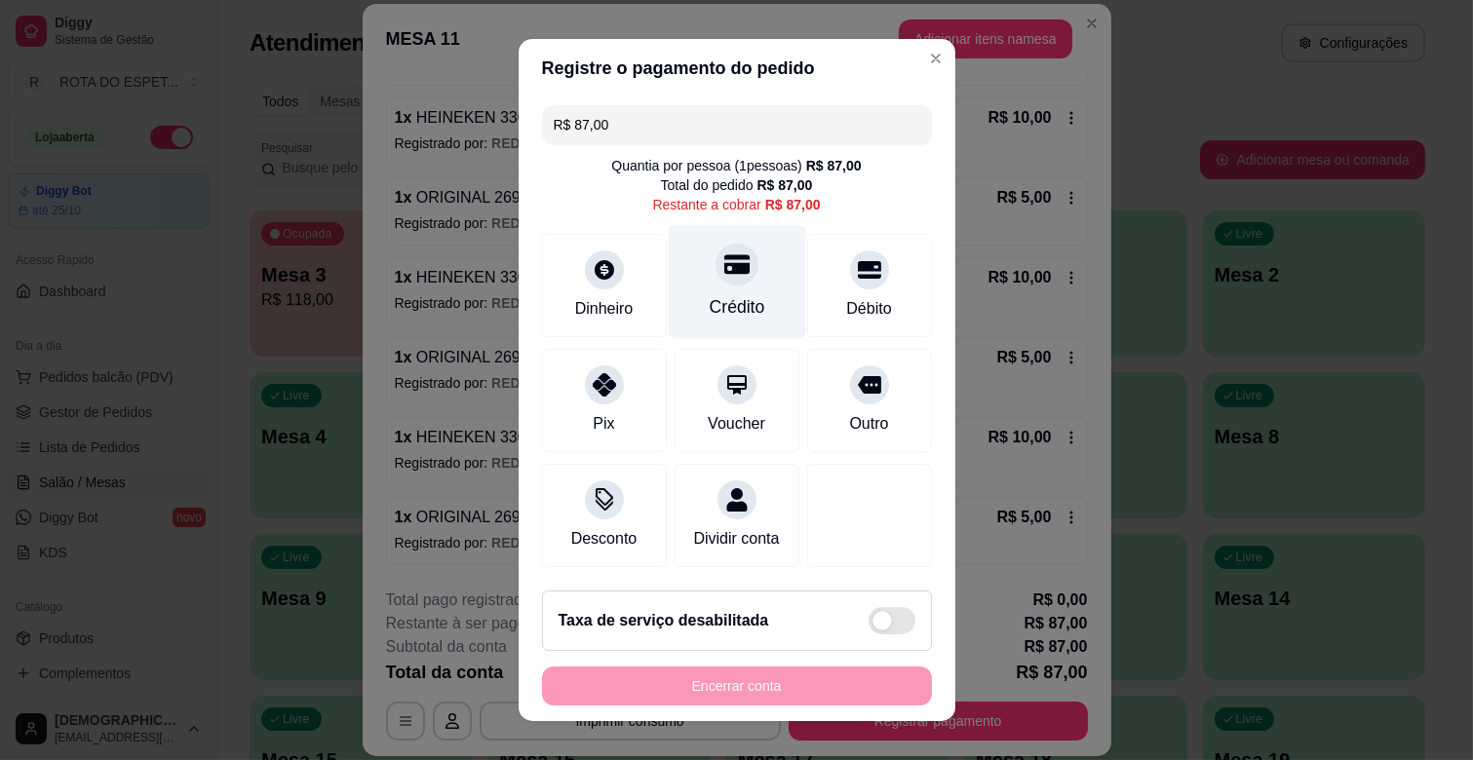
click at [733, 294] on div "Crédito" at bounding box center [737, 306] width 56 height 25
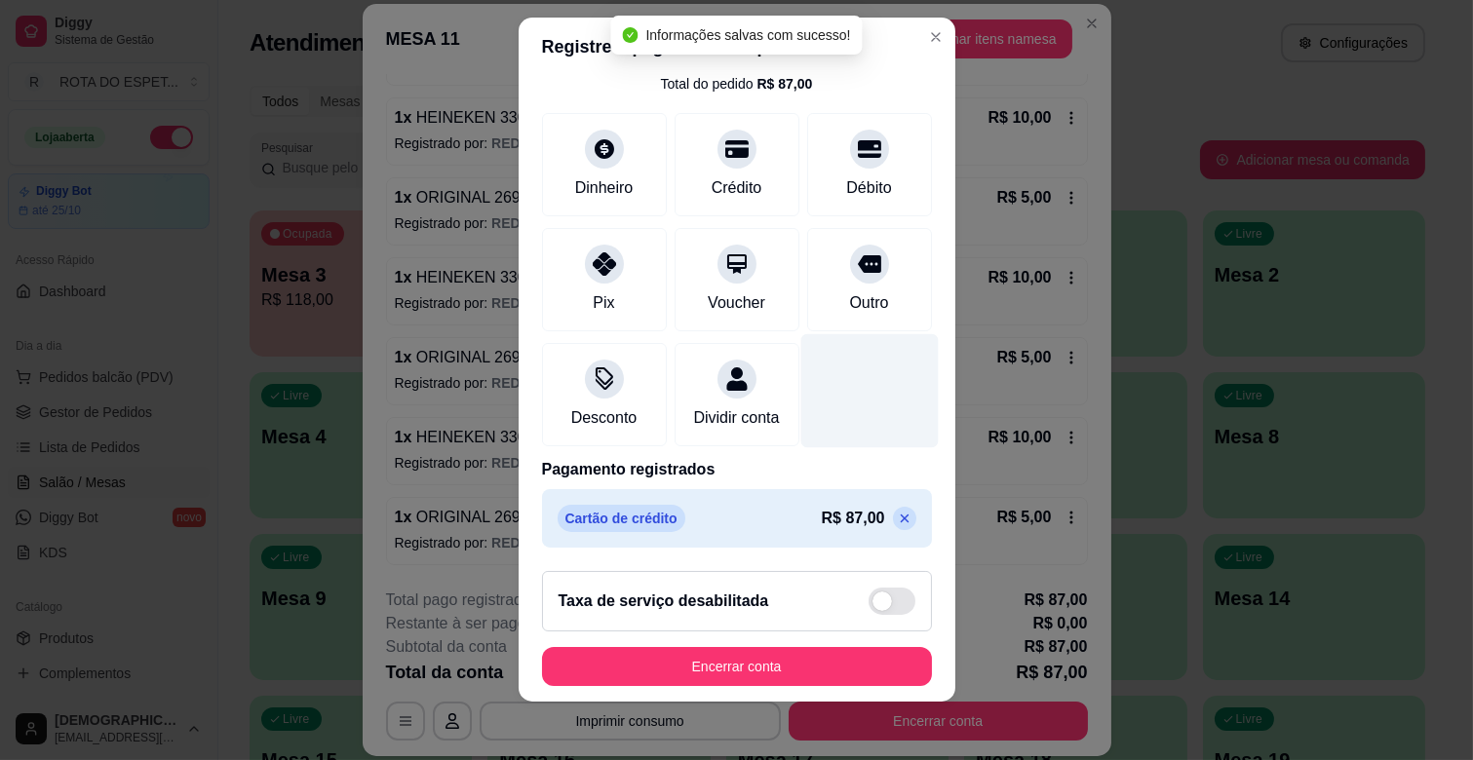
scroll to position [24, 0]
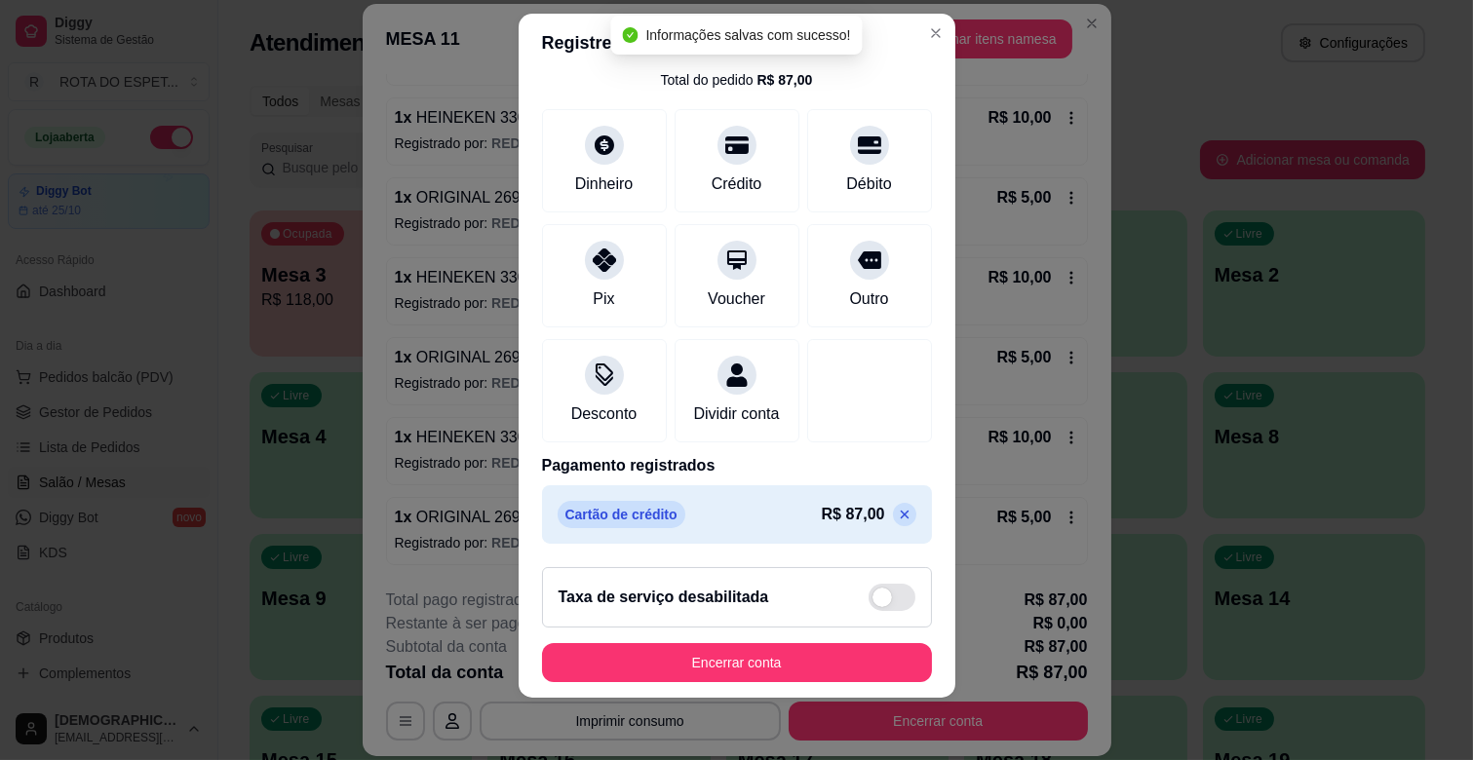
click at [893, 524] on p at bounding box center [904, 514] width 23 height 23
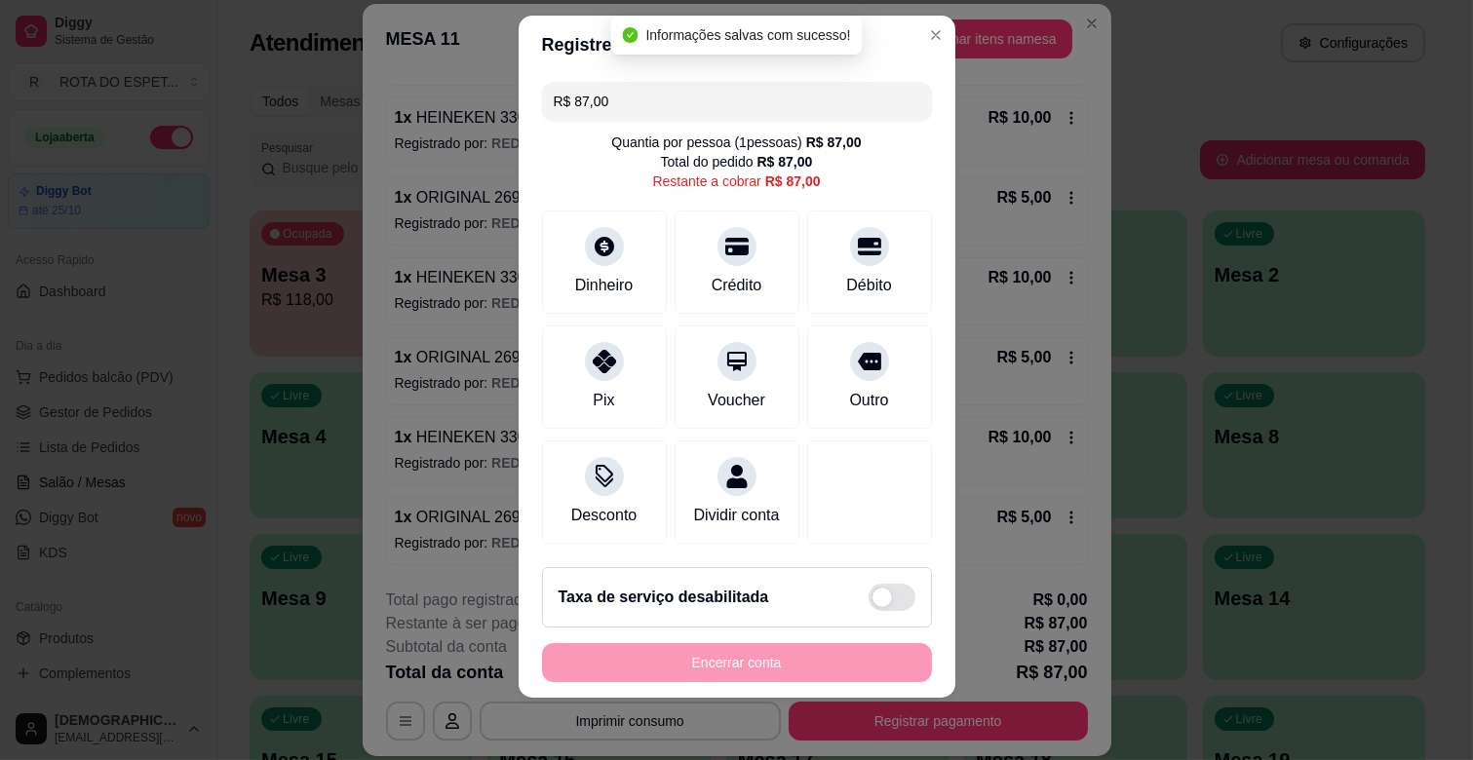
scroll to position [0, 0]
drag, startPoint x: 706, startPoint y: 107, endPoint x: 227, endPoint y: 114, distance: 478.8
click at [227, 114] on div "Registre o pagamento do pedido R$ 87,00 Quantia por pessoa ( 1 pessoas) R$ 87,0…" at bounding box center [736, 380] width 1473 height 760
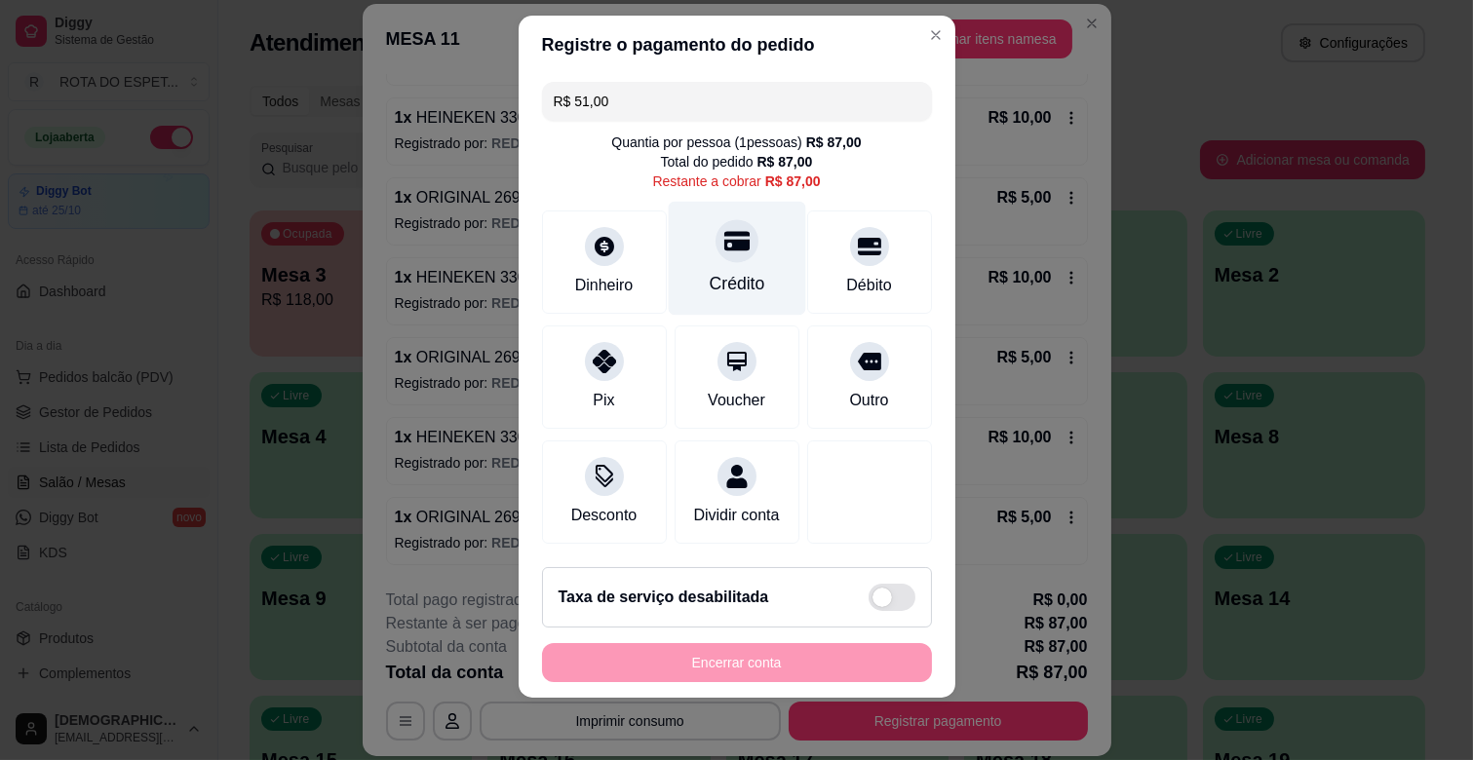
click at [723, 228] on icon at bounding box center [735, 240] width 25 height 25
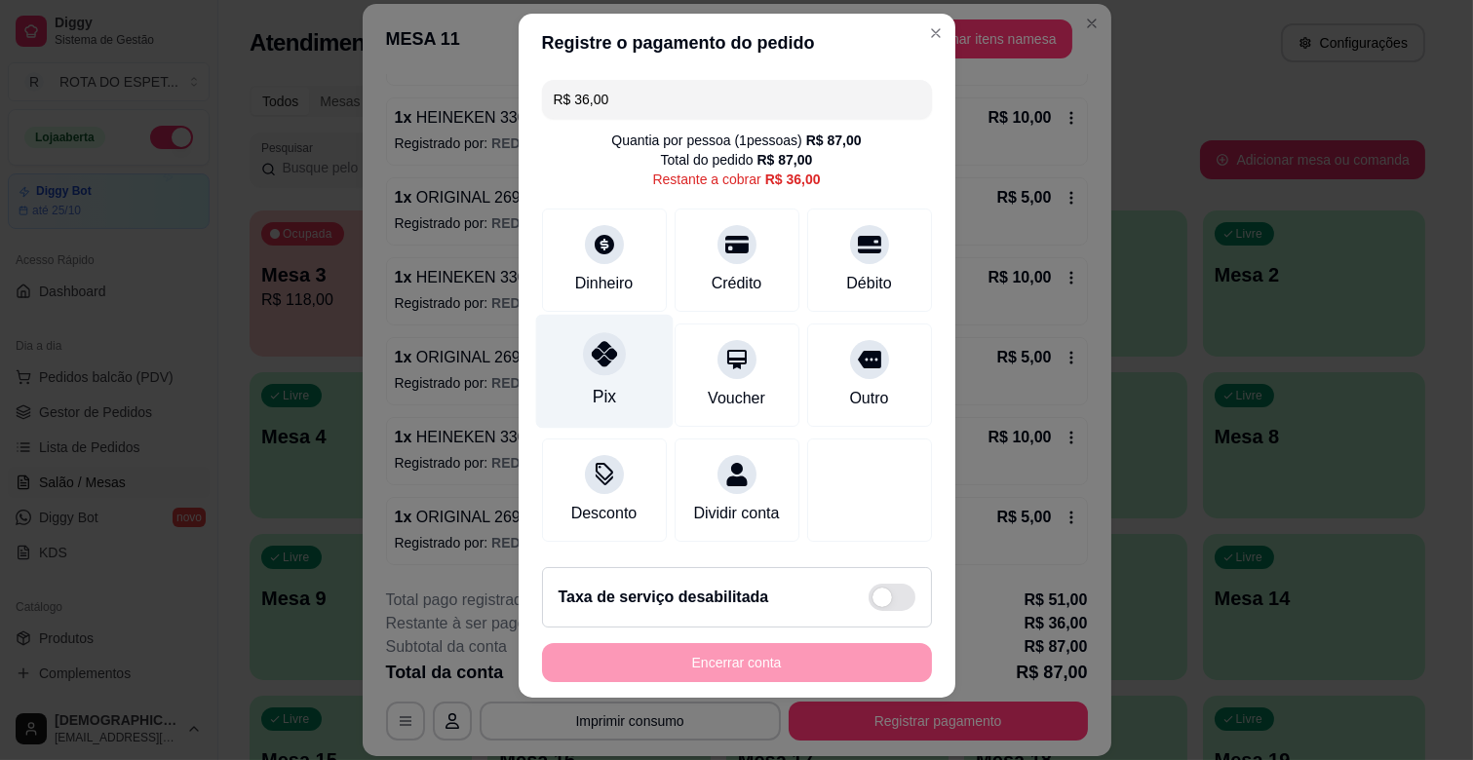
click at [609, 378] on div "Pix" at bounding box center [603, 372] width 137 height 114
type input "R$ 0,00"
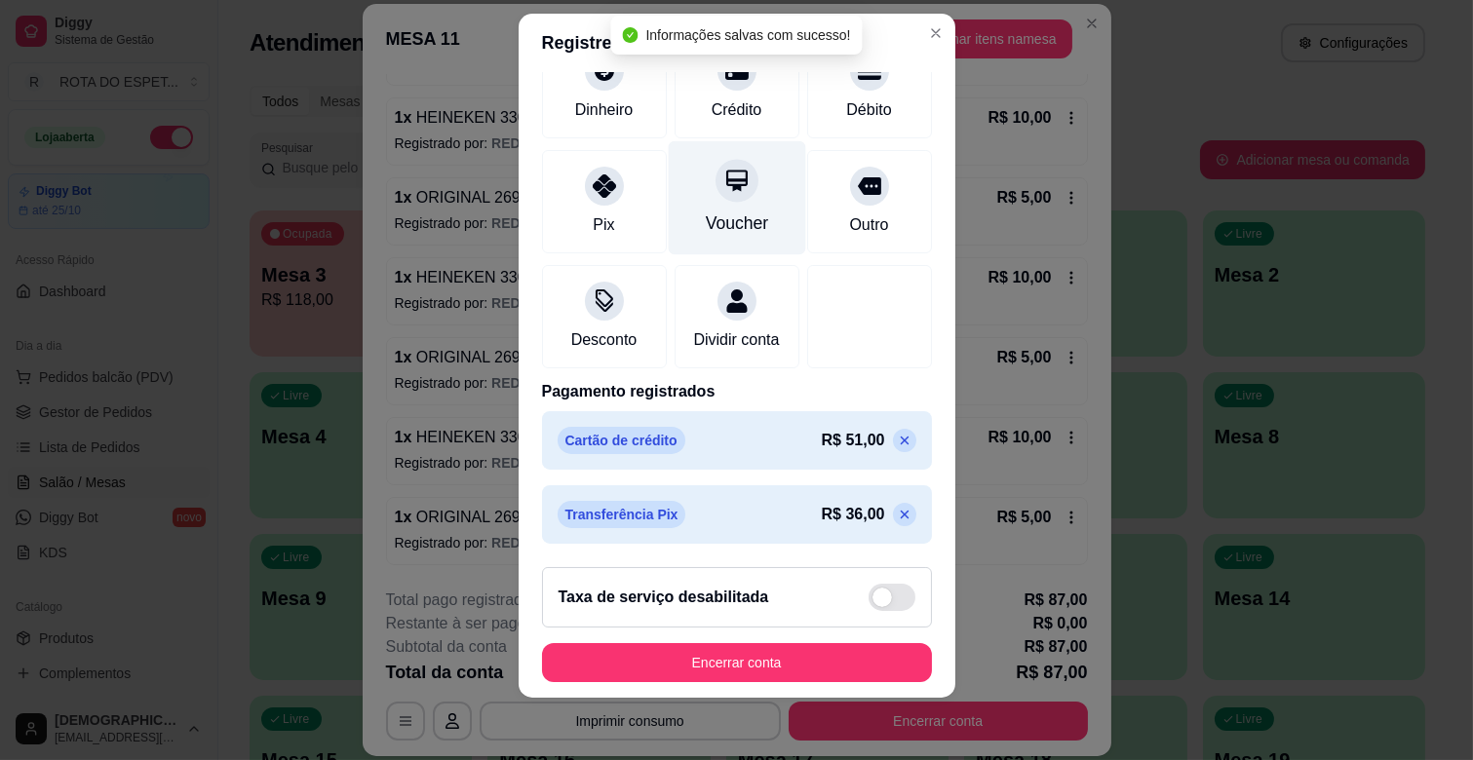
scroll to position [177, 0]
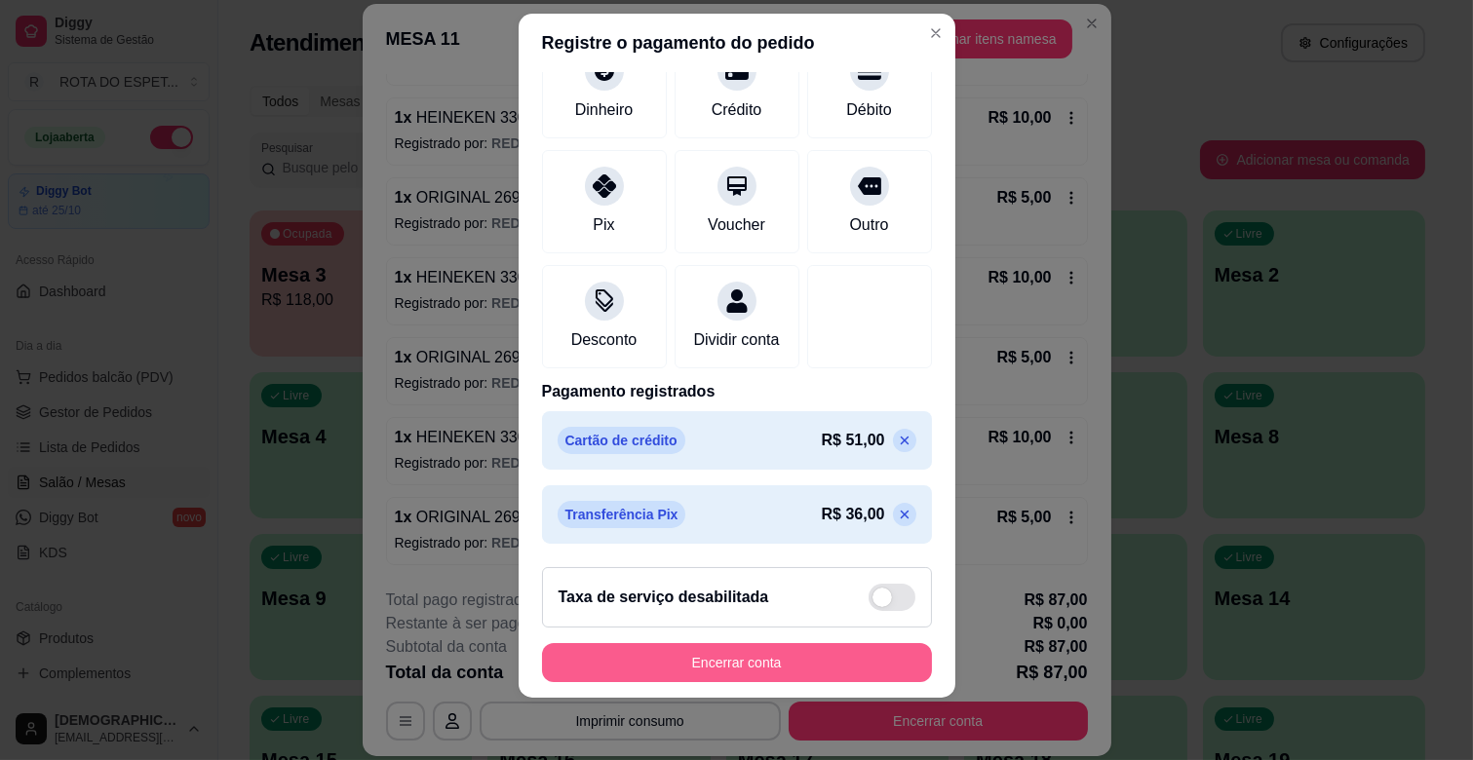
click at [794, 670] on button "Encerrar conta" at bounding box center [737, 662] width 390 height 39
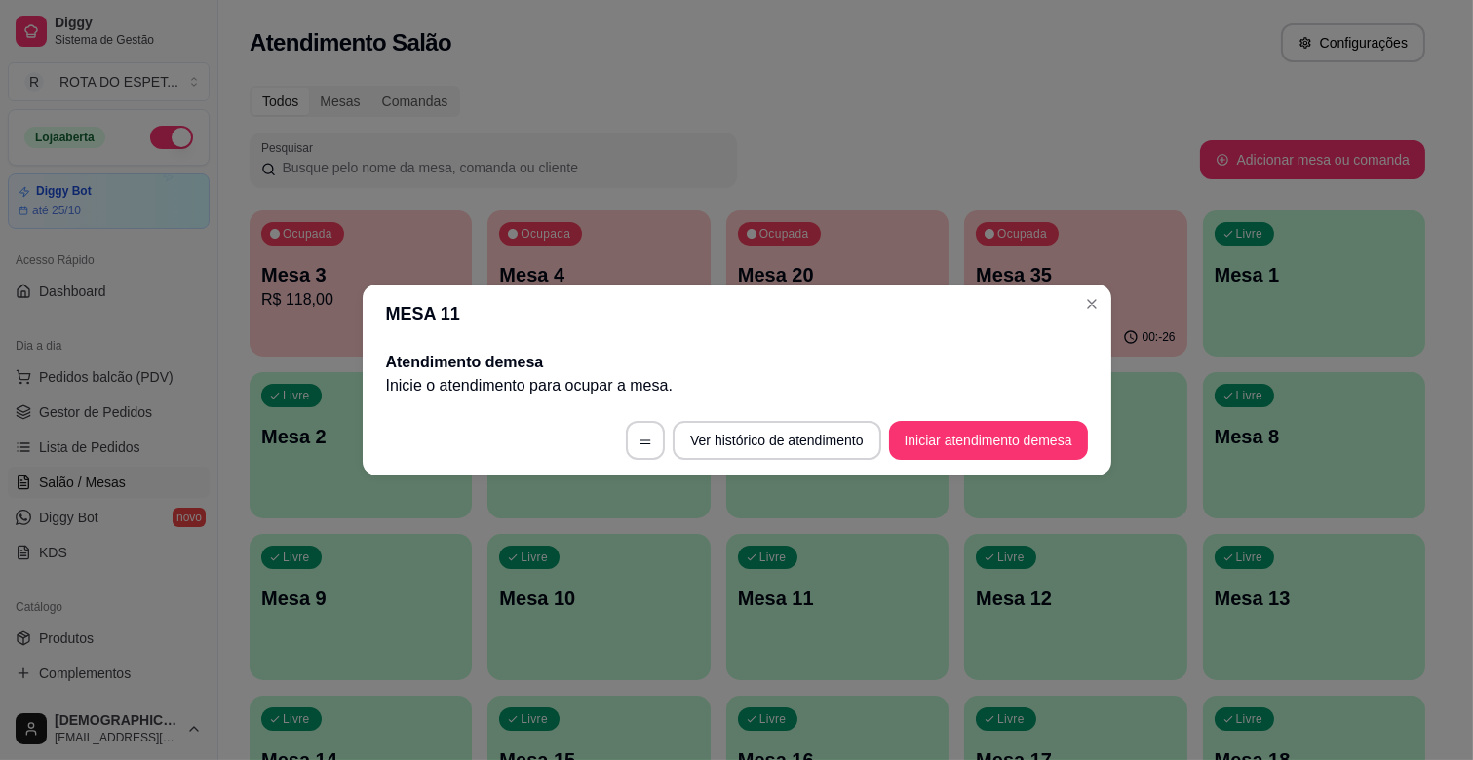
scroll to position [0, 0]
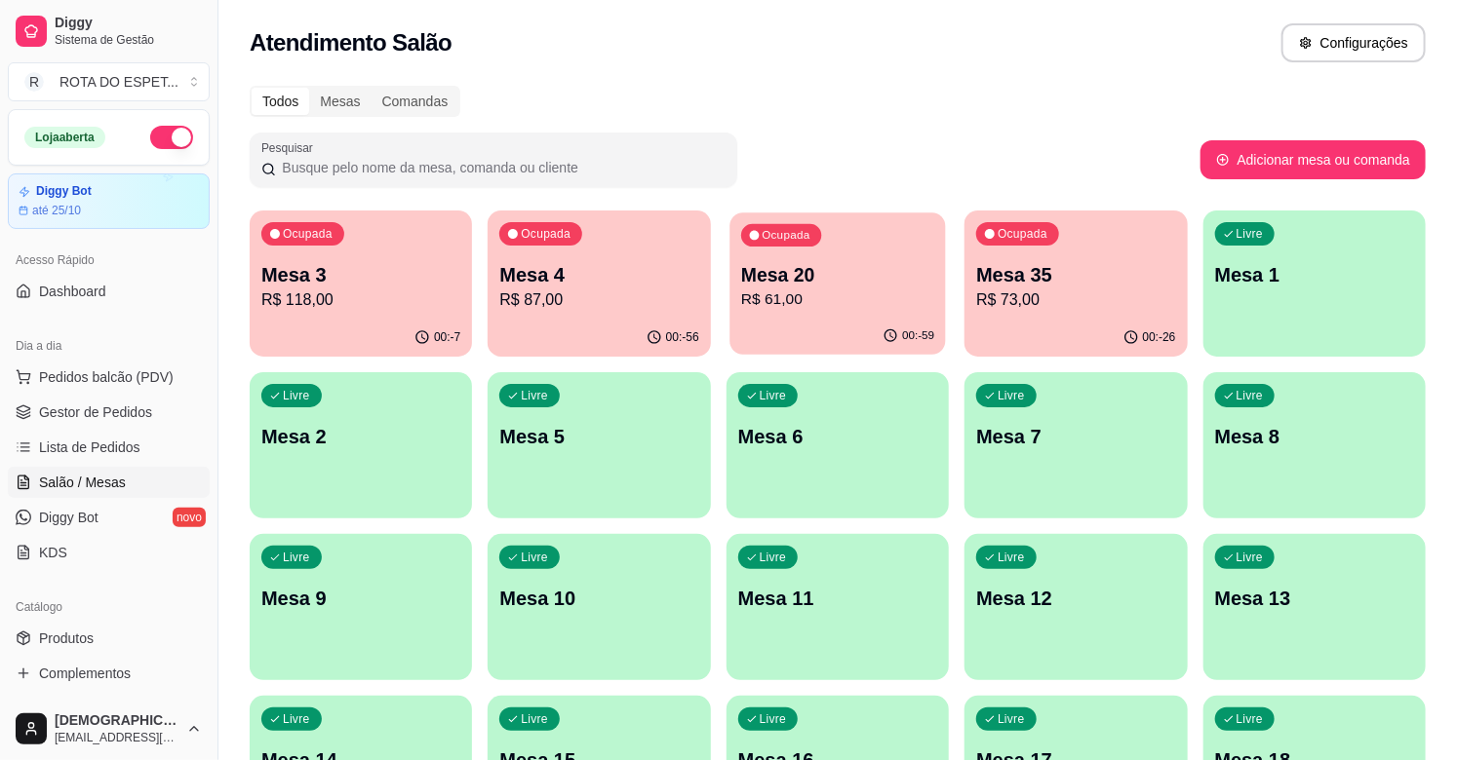
click at [811, 241] on span "Ocupada" at bounding box center [787, 236] width 54 height 16
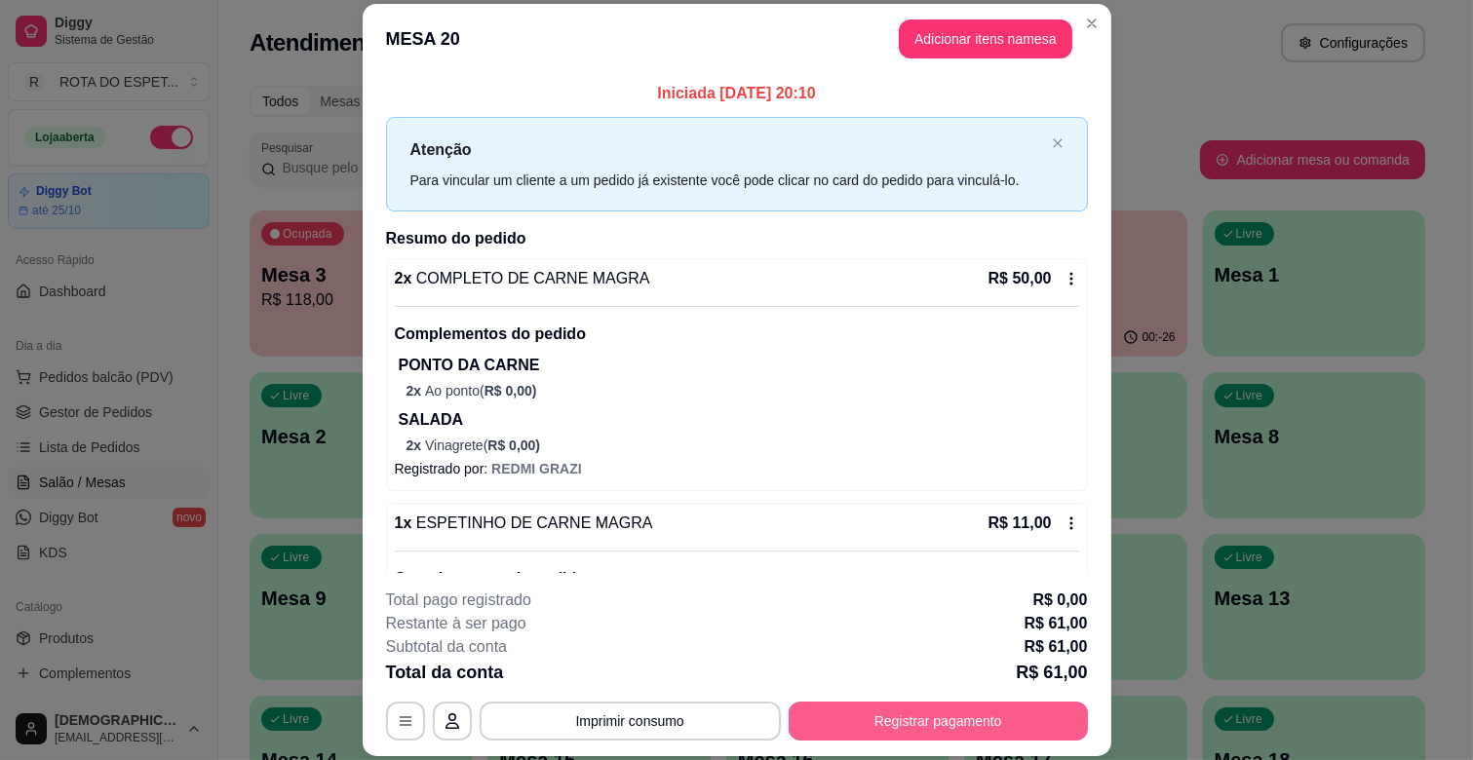
click at [878, 724] on button "Registrar pagamento" at bounding box center [938, 721] width 299 height 39
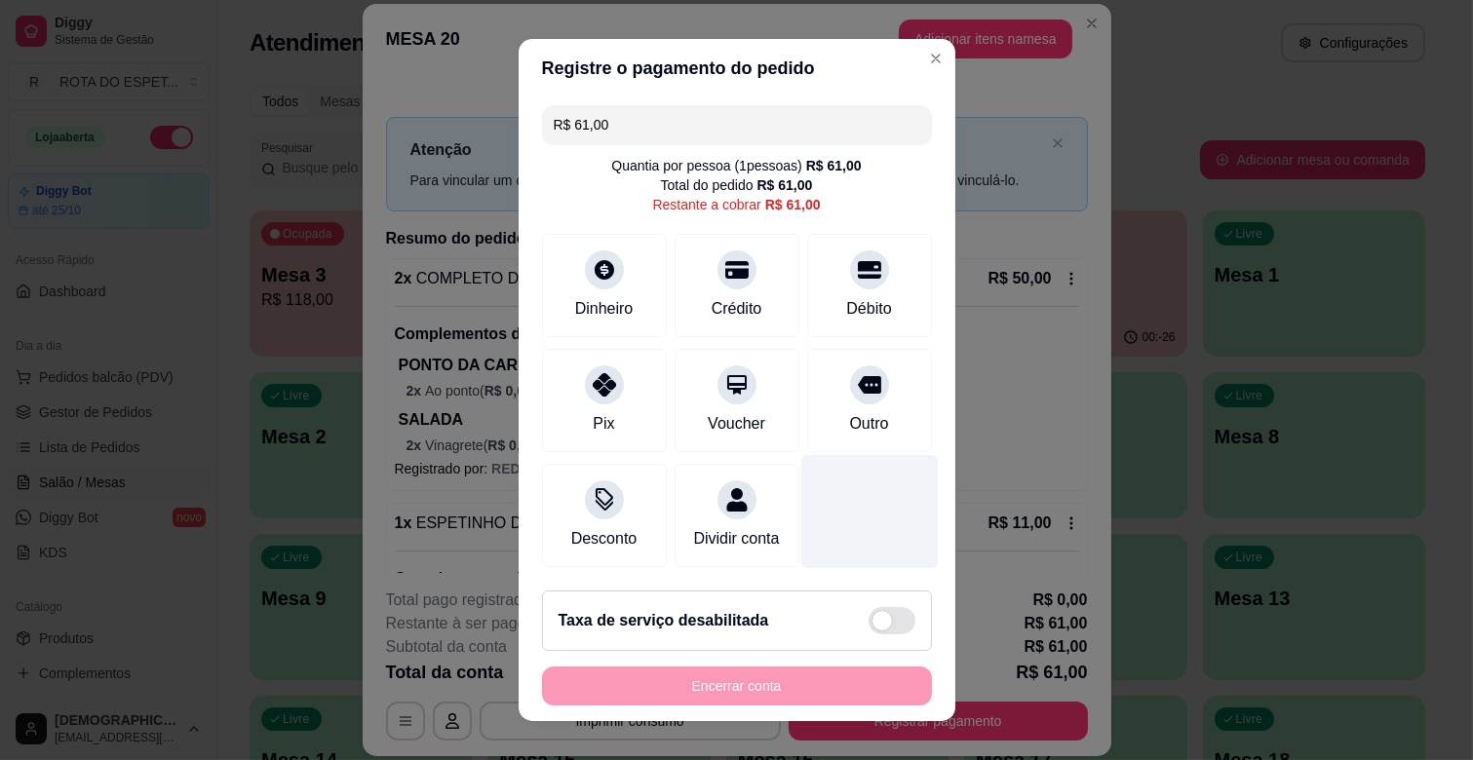
scroll to position [21, 0]
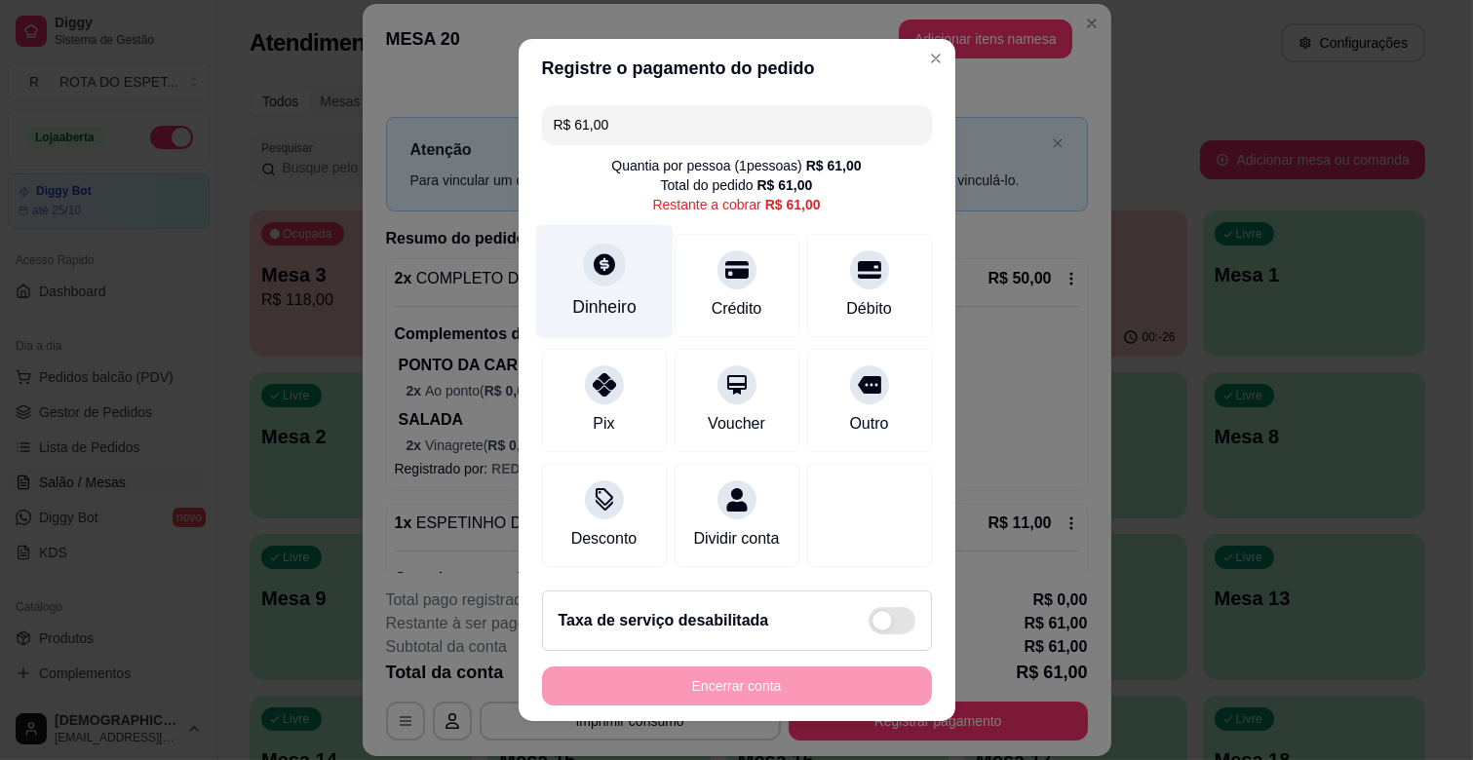
click at [570, 304] on div "Dinheiro" at bounding box center [603, 282] width 137 height 114
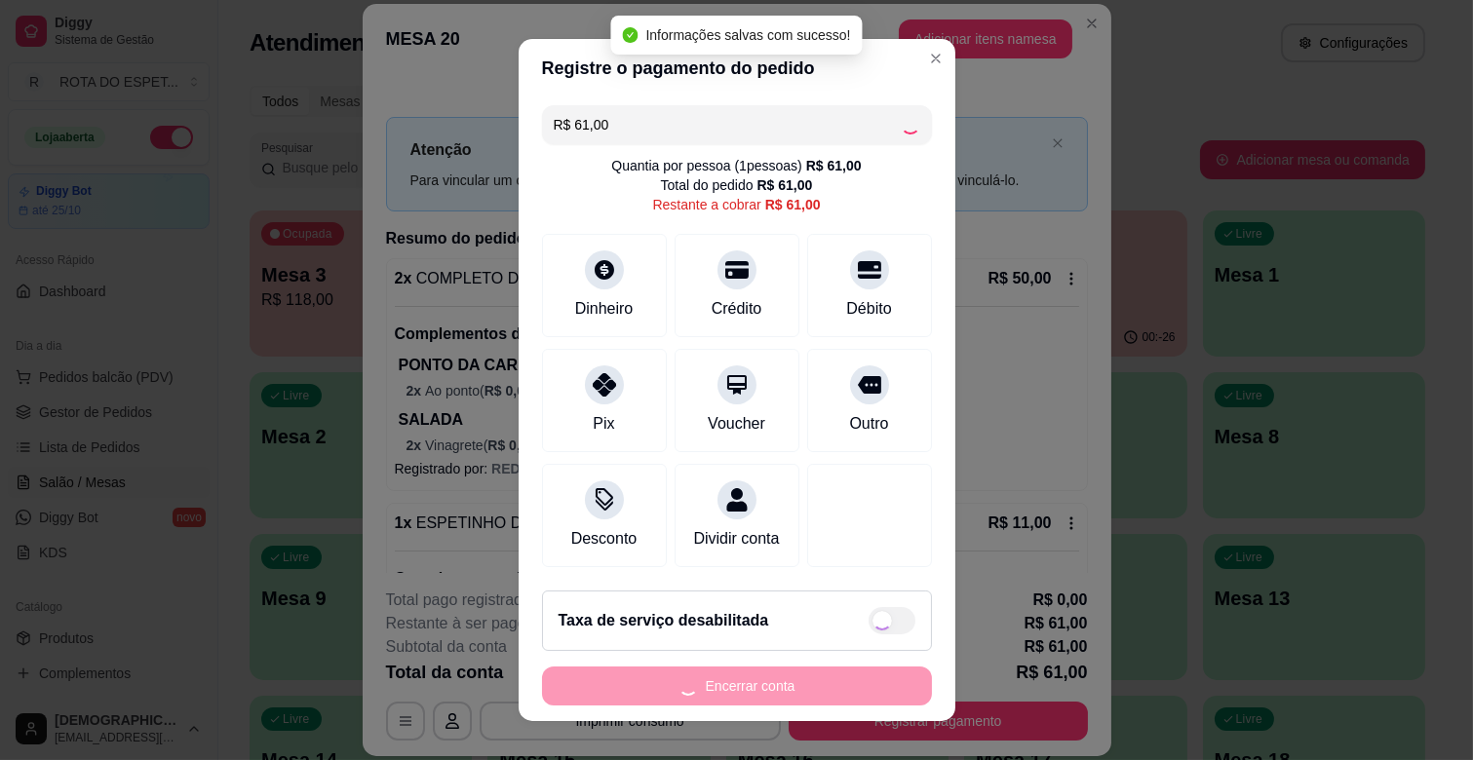
type input "R$ 0,00"
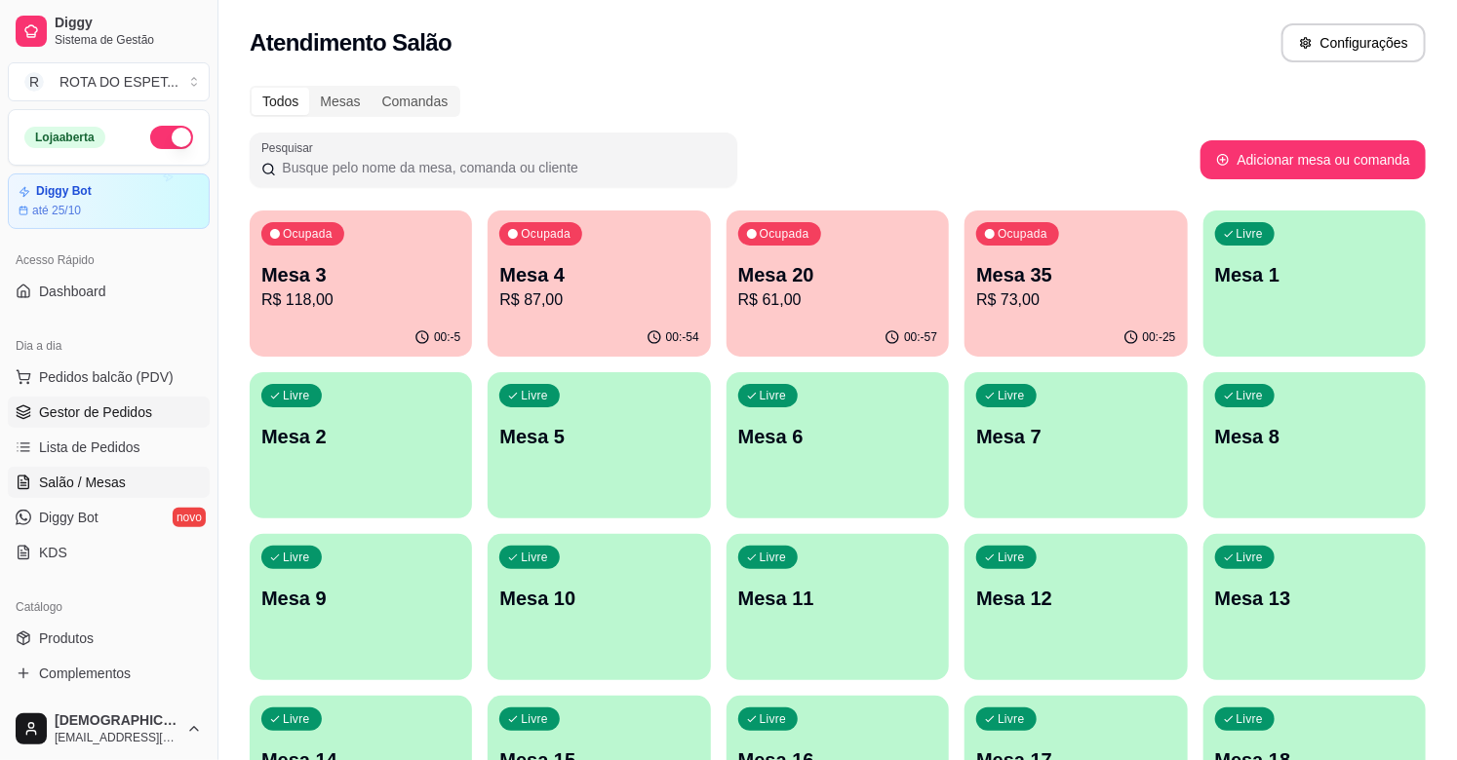
click at [121, 403] on span "Gestor de Pedidos" at bounding box center [95, 412] width 113 height 19
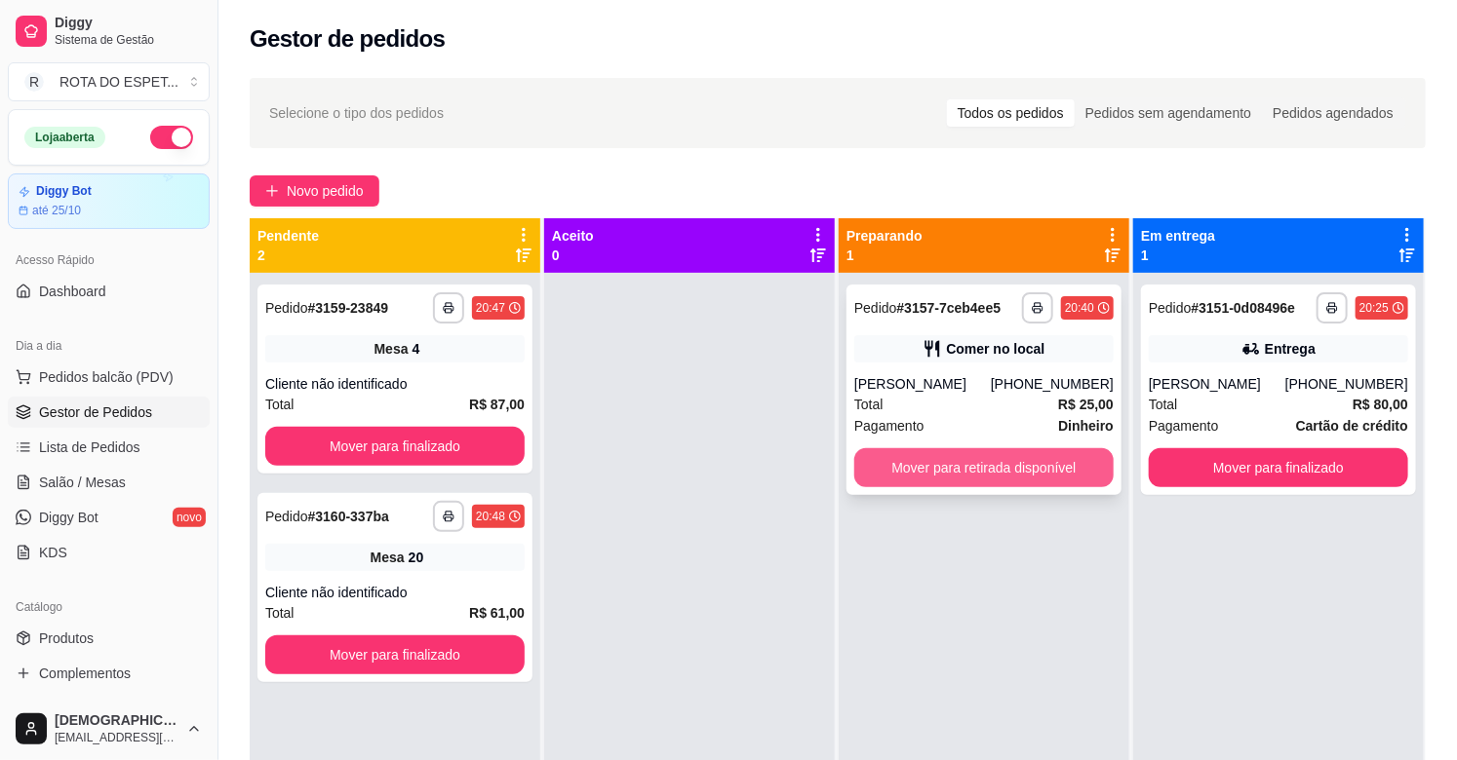
click at [993, 483] on button "Mover para retirada disponível" at bounding box center [983, 467] width 259 height 39
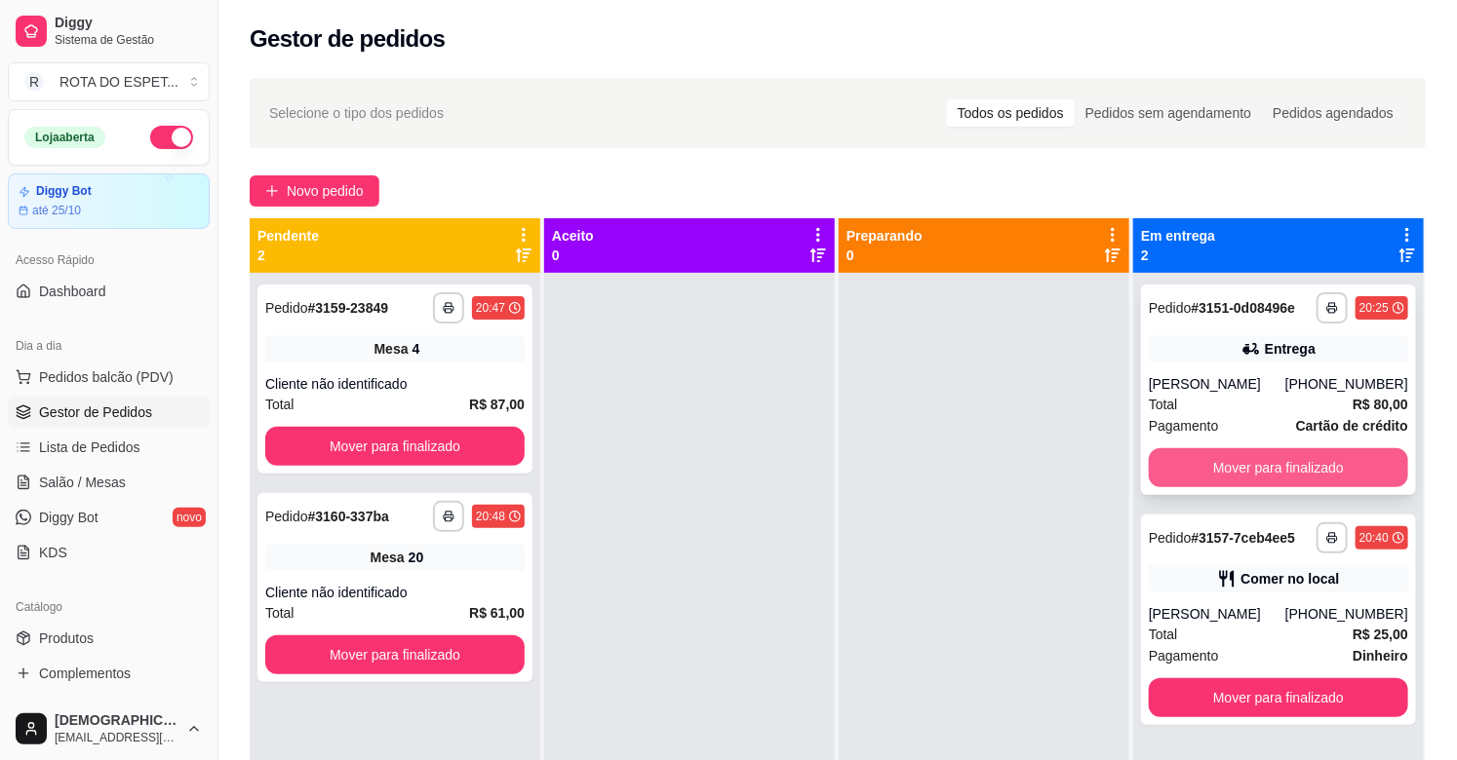
click at [1250, 473] on button "Mover para finalizado" at bounding box center [1278, 467] width 259 height 39
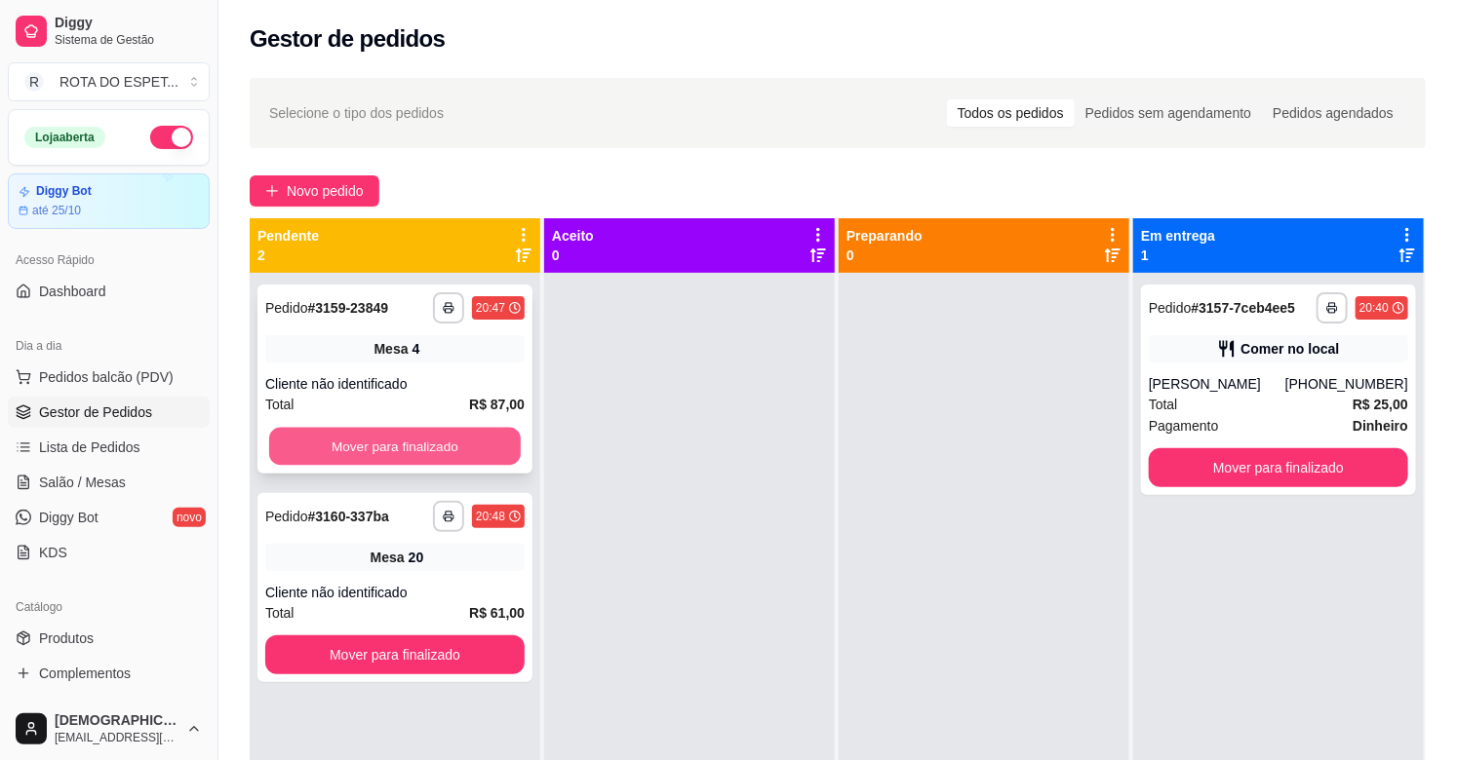
click at [416, 440] on button "Mover para finalizado" at bounding box center [395, 447] width 252 height 38
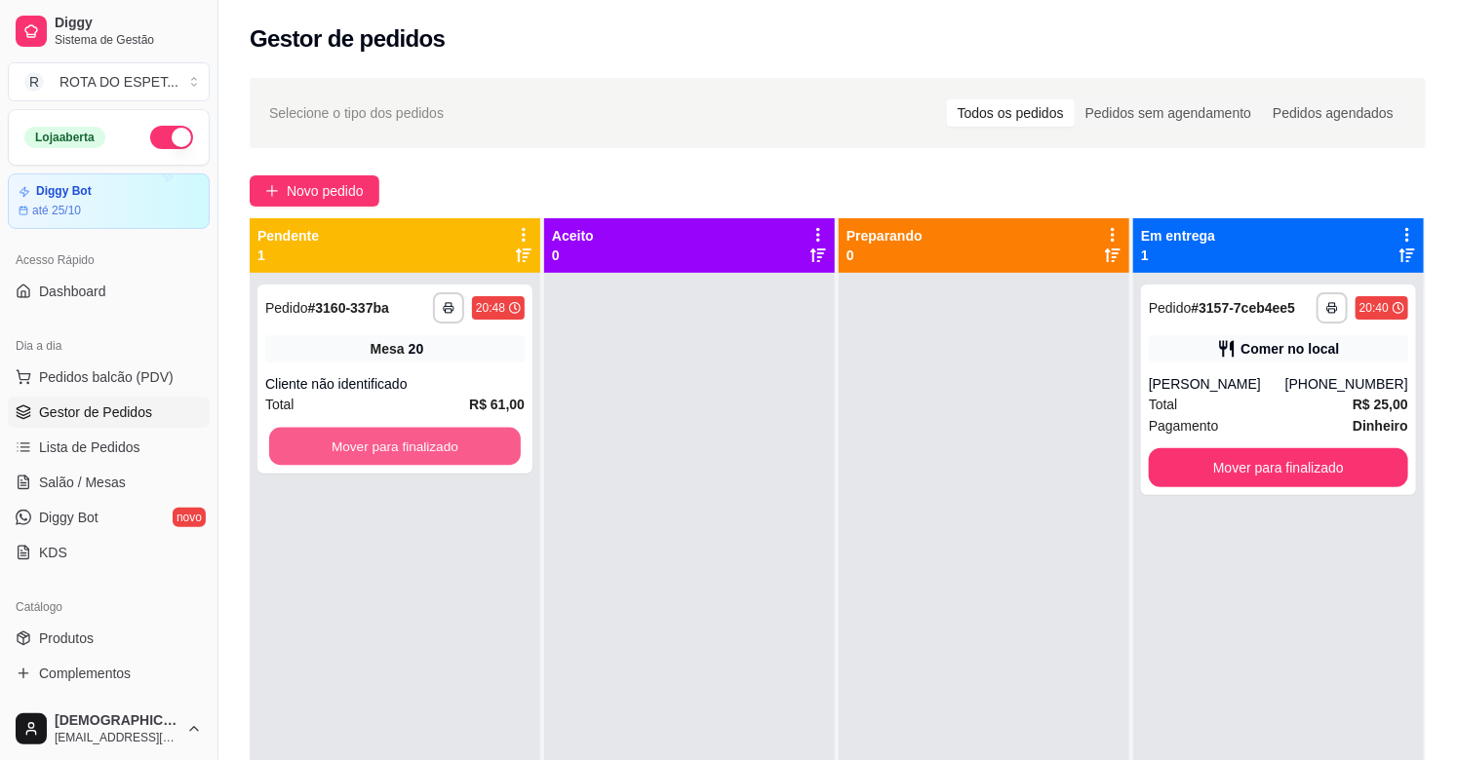
click at [416, 440] on button "Mover para finalizado" at bounding box center [395, 447] width 252 height 38
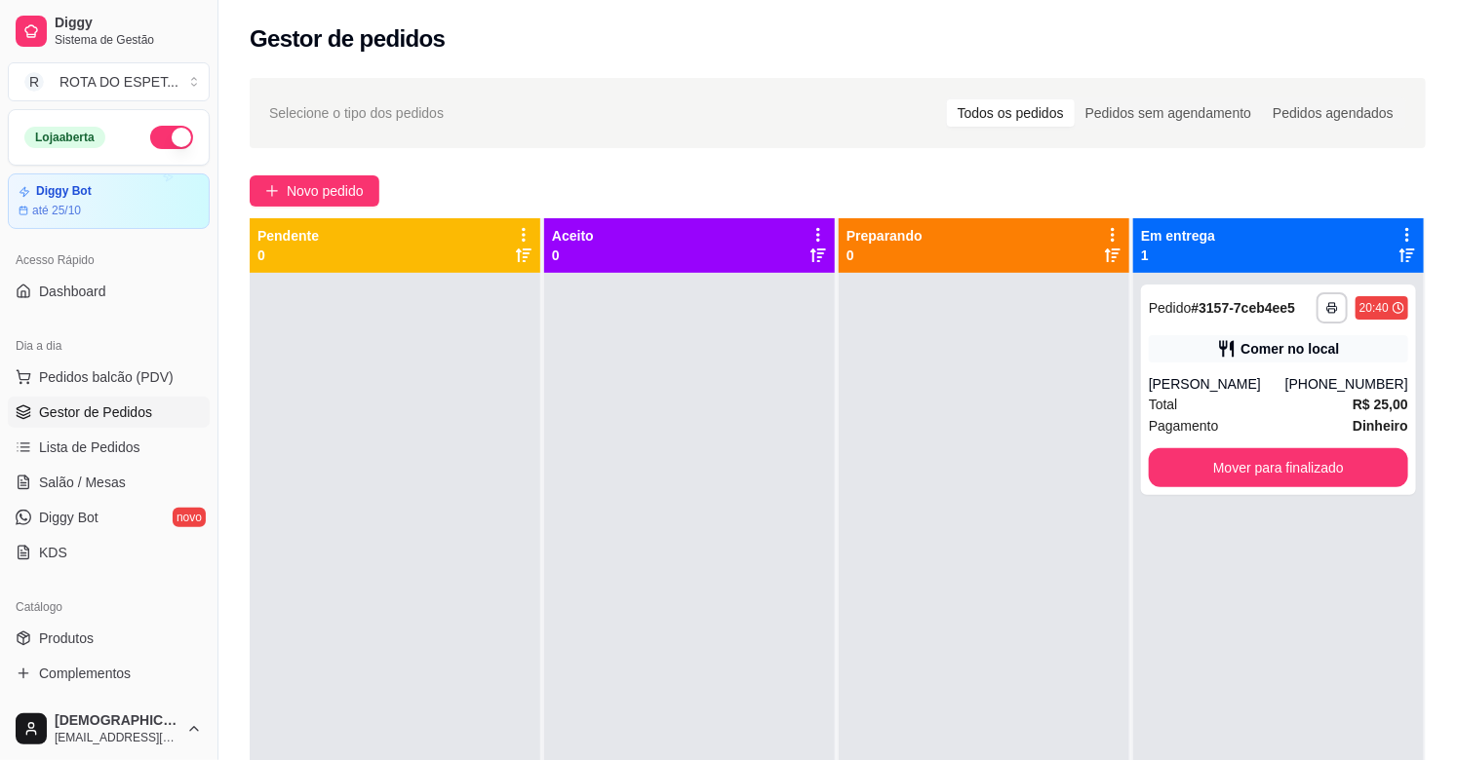
click at [668, 565] on div at bounding box center [689, 653] width 291 height 760
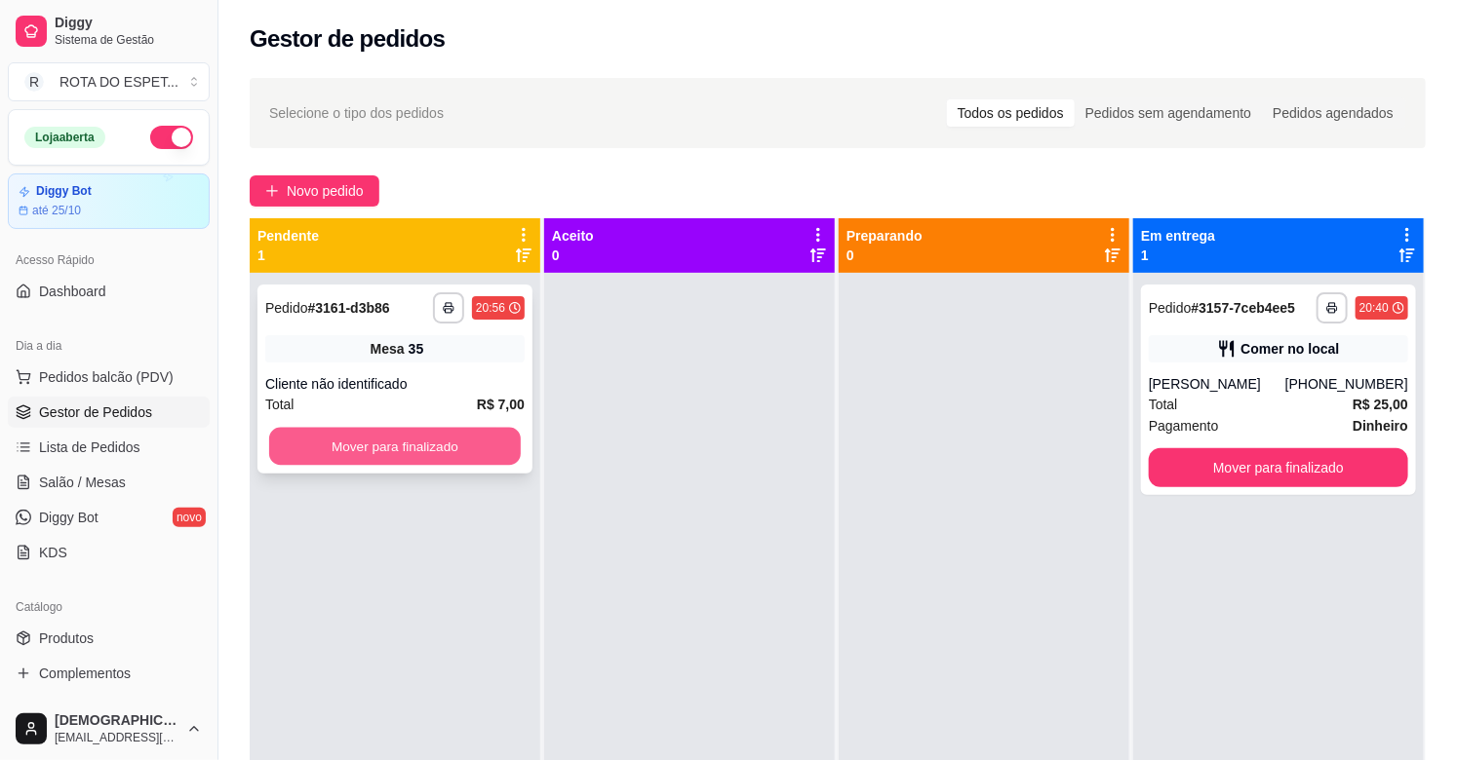
click at [448, 453] on button "Mover para finalizado" at bounding box center [395, 447] width 252 height 38
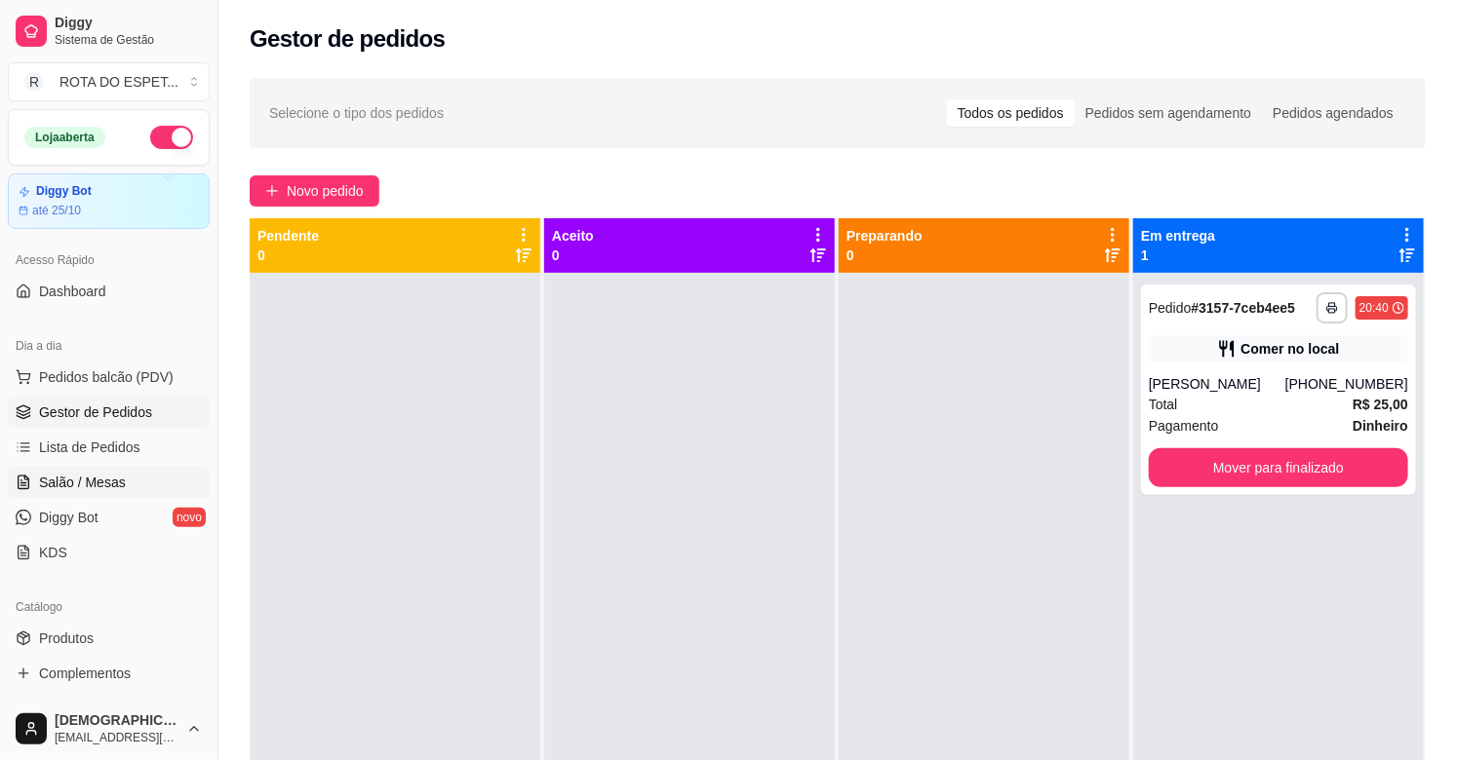
click at [80, 468] on link "Salão / Mesas" at bounding box center [109, 482] width 202 height 31
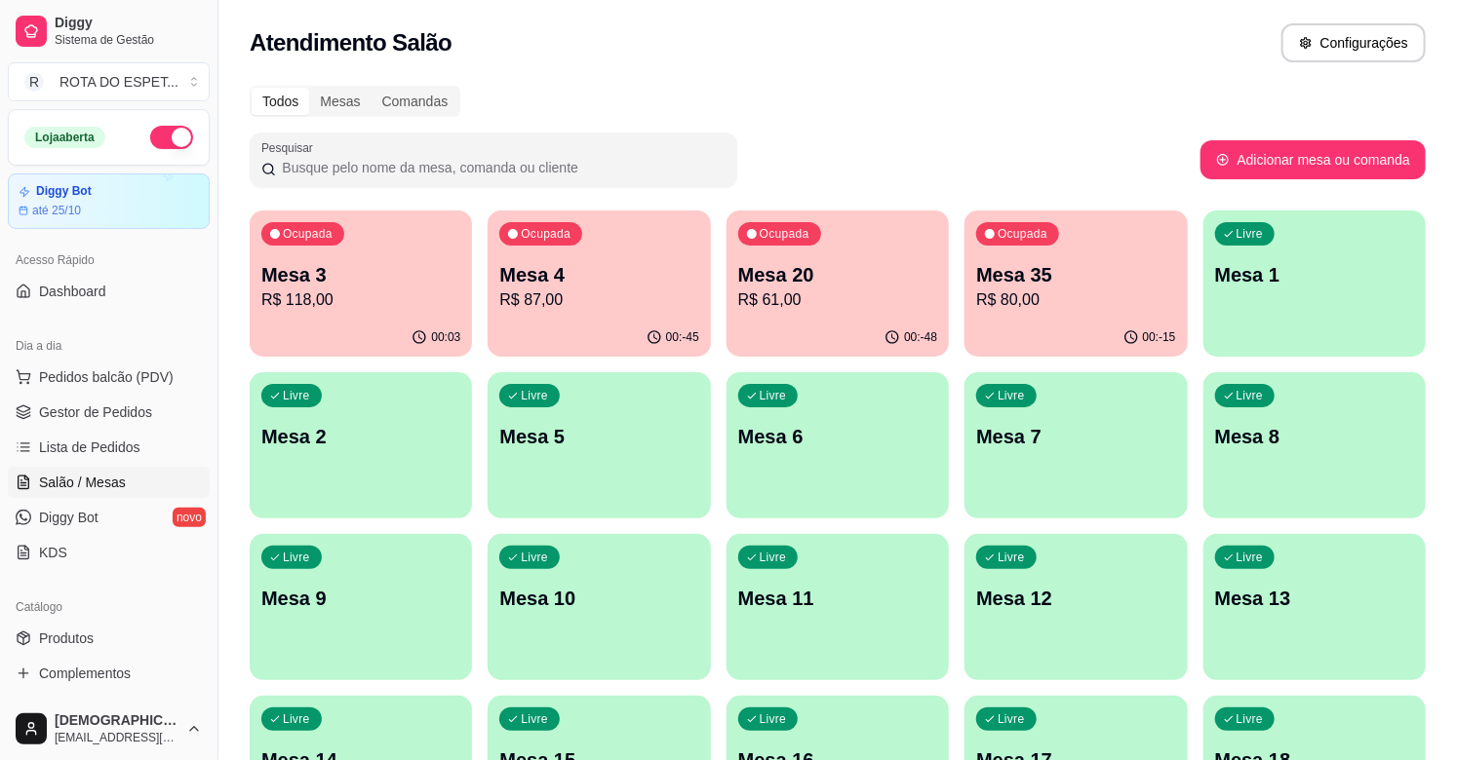
click at [398, 297] on p "R$ 118,00" at bounding box center [360, 300] width 199 height 23
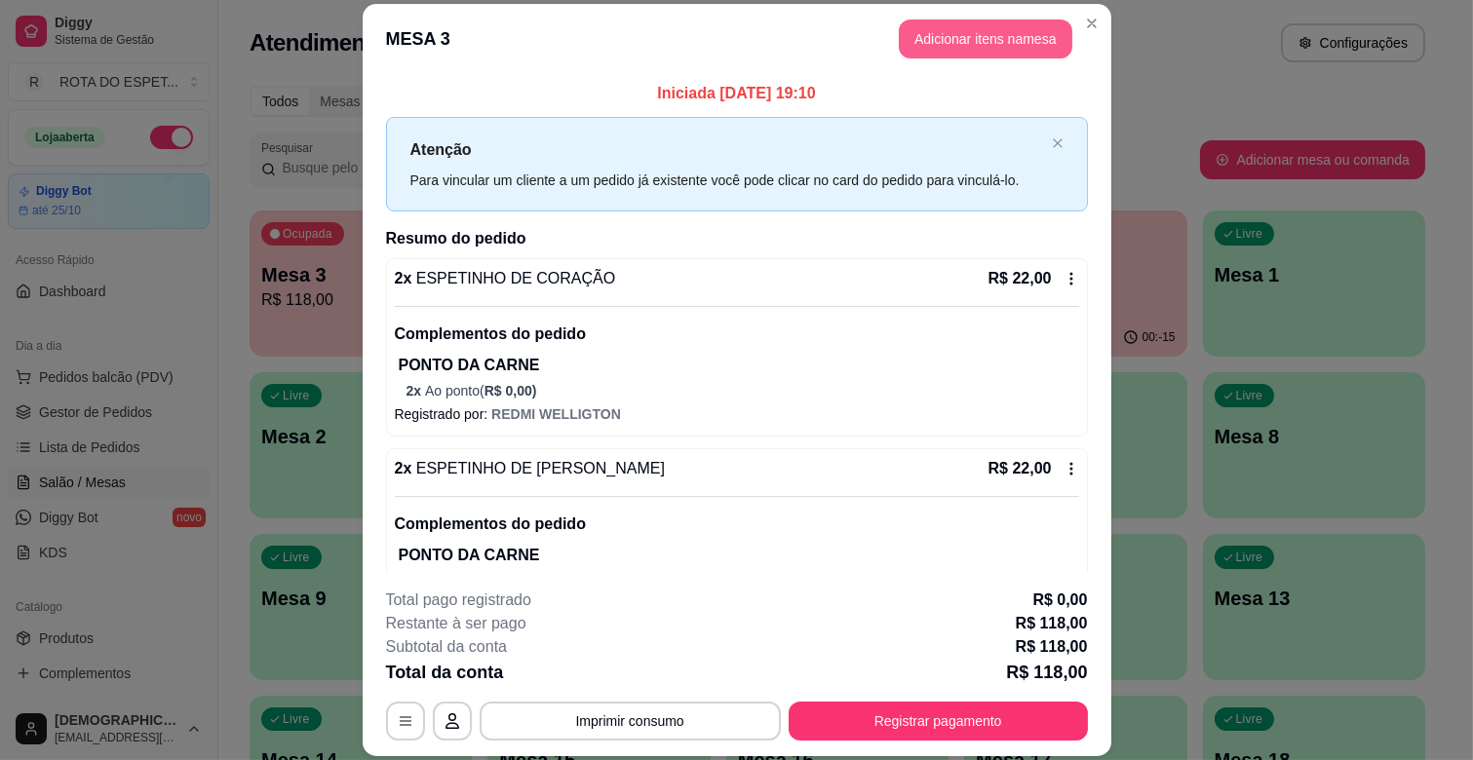
click at [981, 45] on button "Adicionar itens na mesa" at bounding box center [986, 38] width 174 height 39
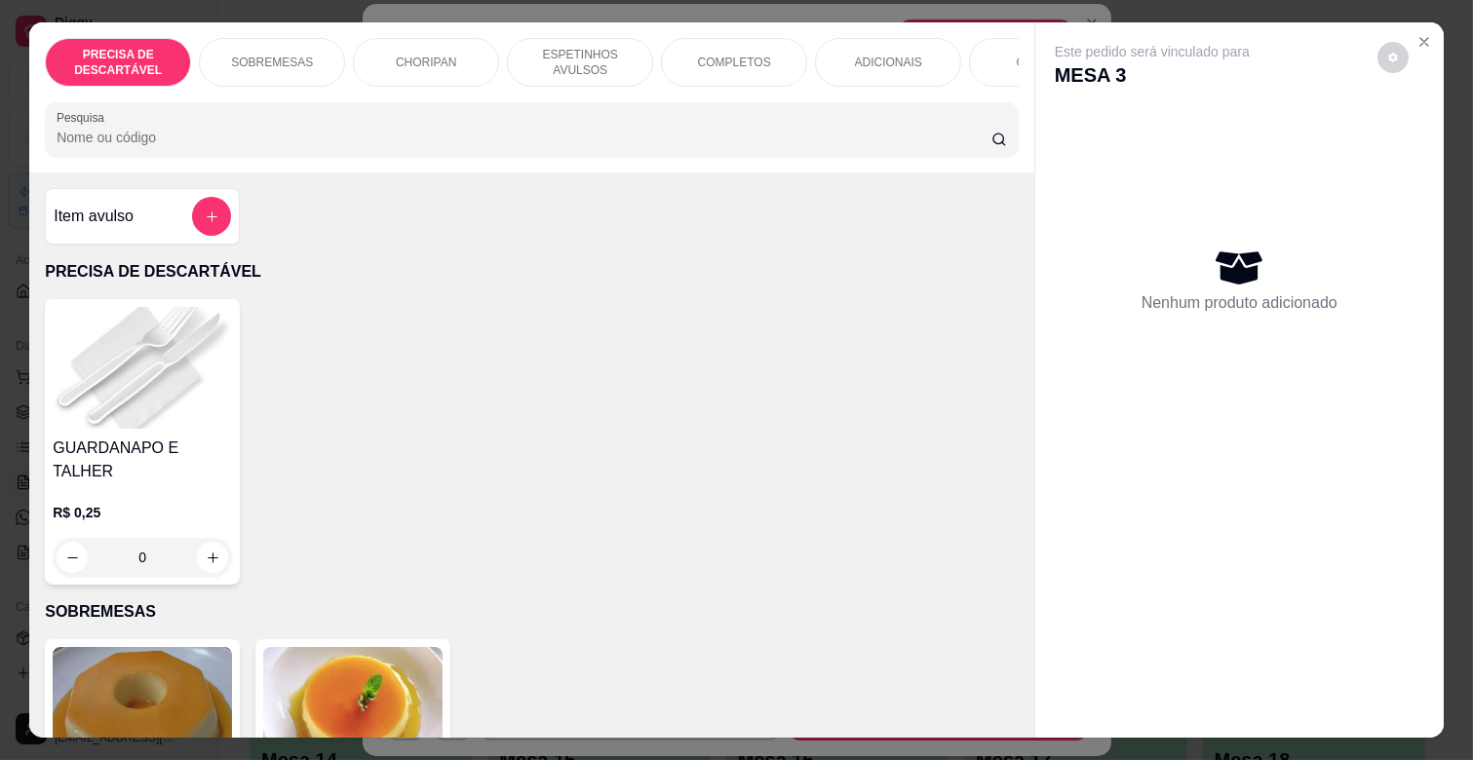
scroll to position [0, 852]
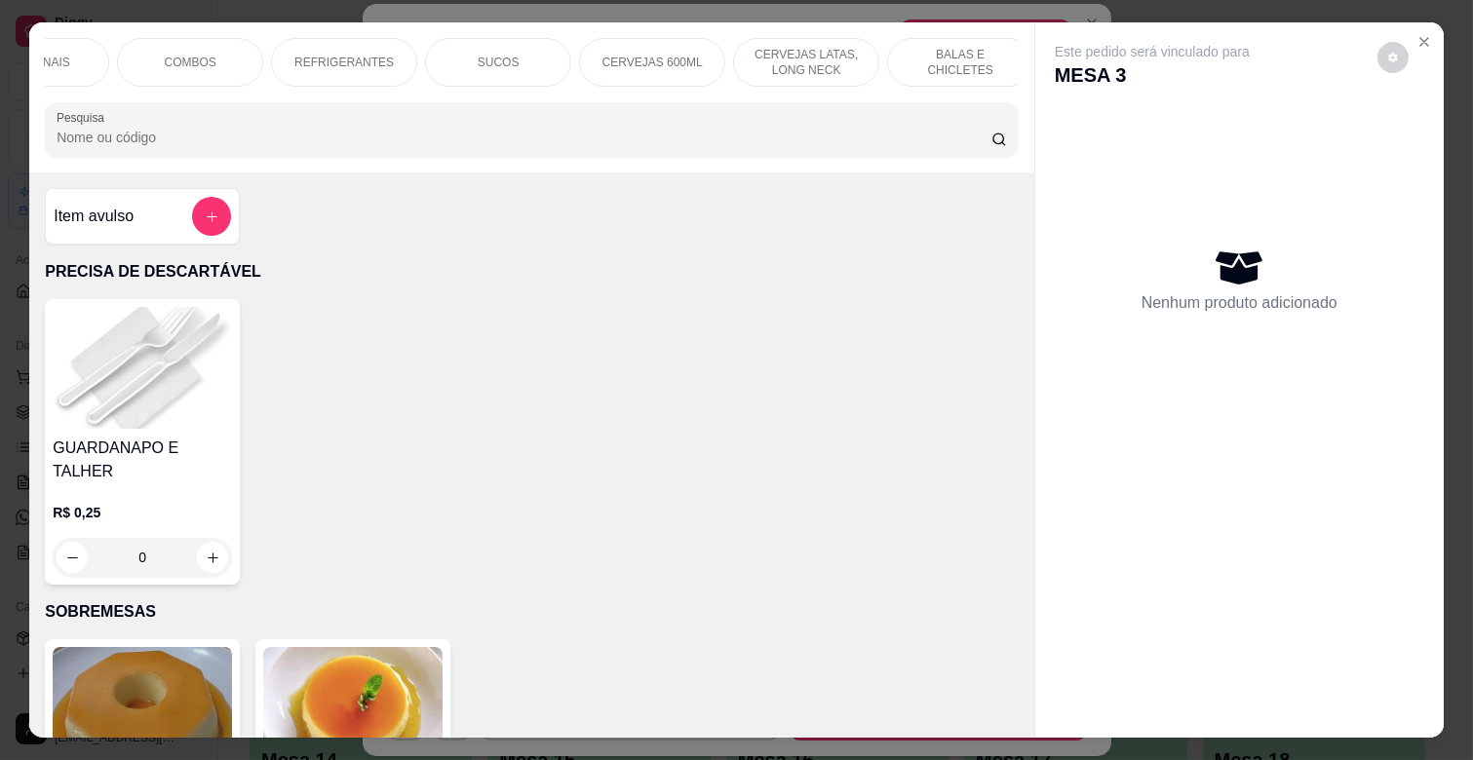
click at [548, 57] on div "SUCOS" at bounding box center [498, 62] width 146 height 49
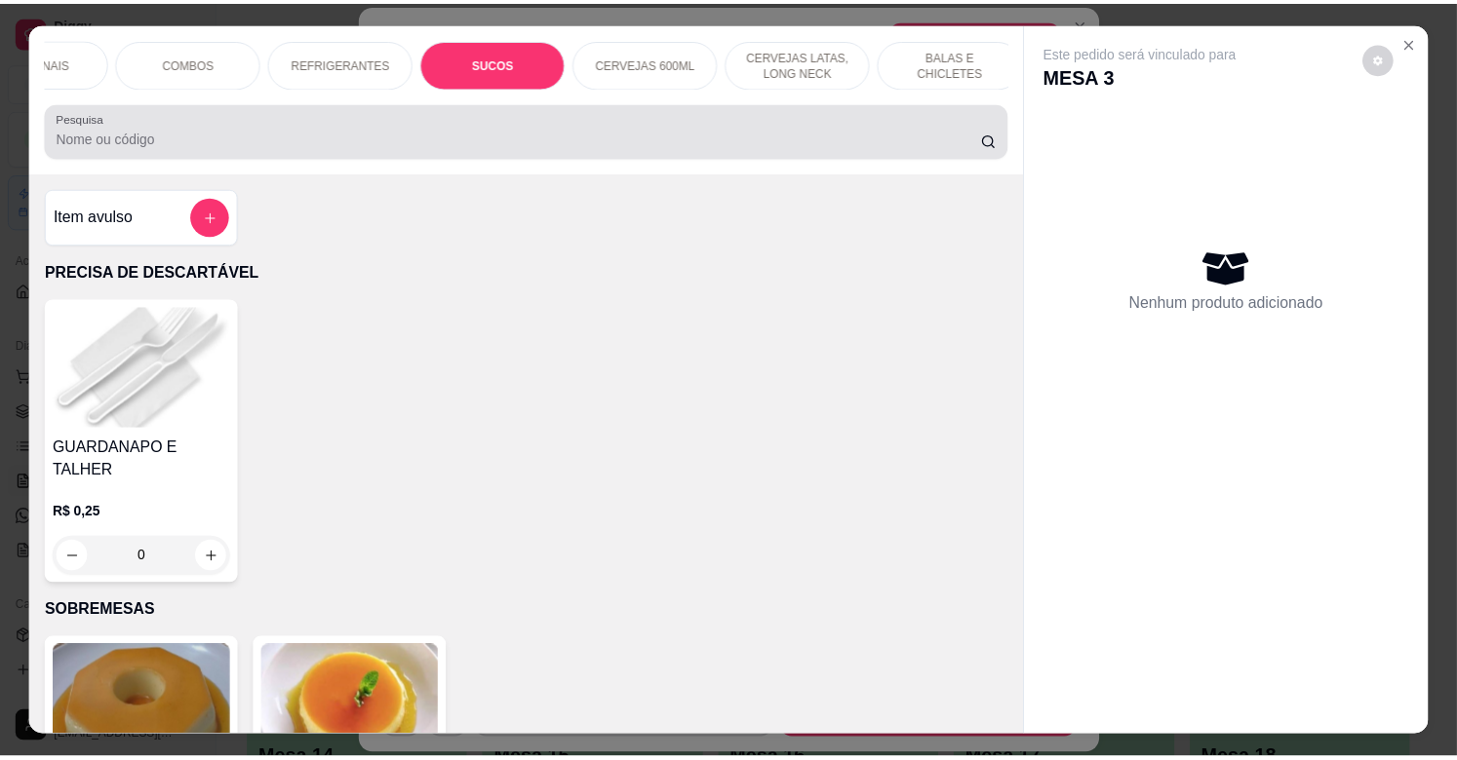
scroll to position [47, 0]
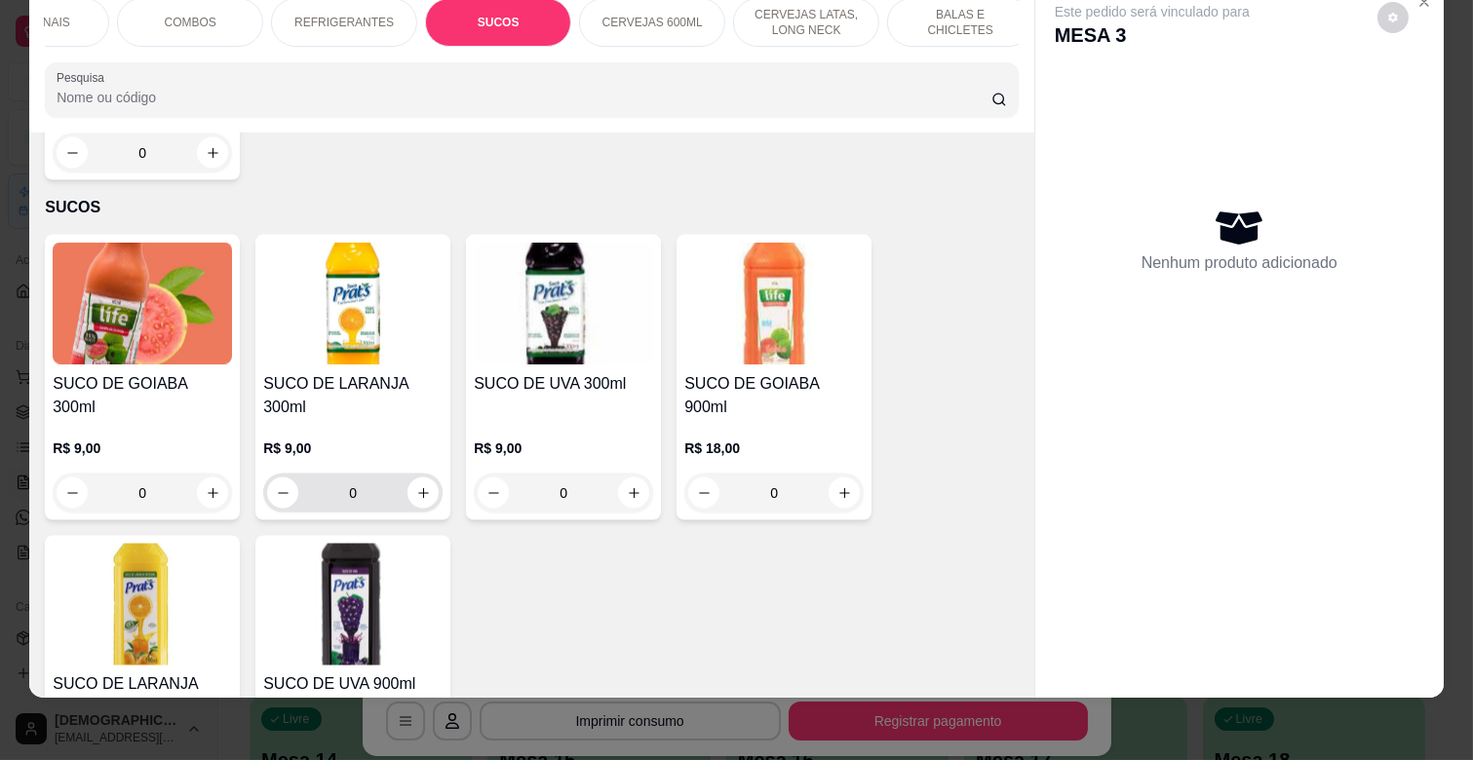
click at [426, 474] on div "0" at bounding box center [353, 493] width 172 height 39
click at [636, 479] on button "increase-product-quantity" at bounding box center [634, 494] width 30 height 30
type input "1"
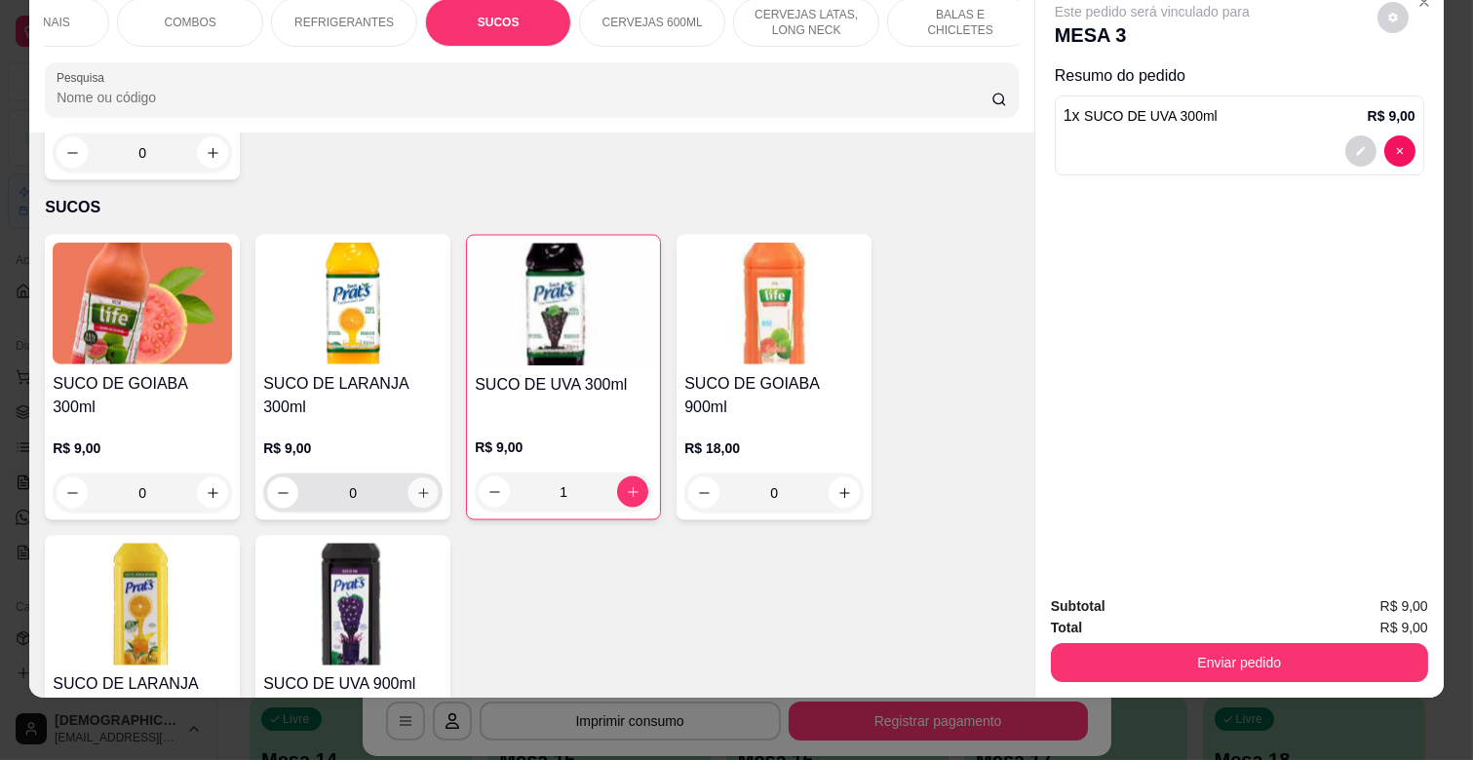
click at [419, 487] on icon "increase-product-quantity" at bounding box center [423, 494] width 15 height 15
type input "1"
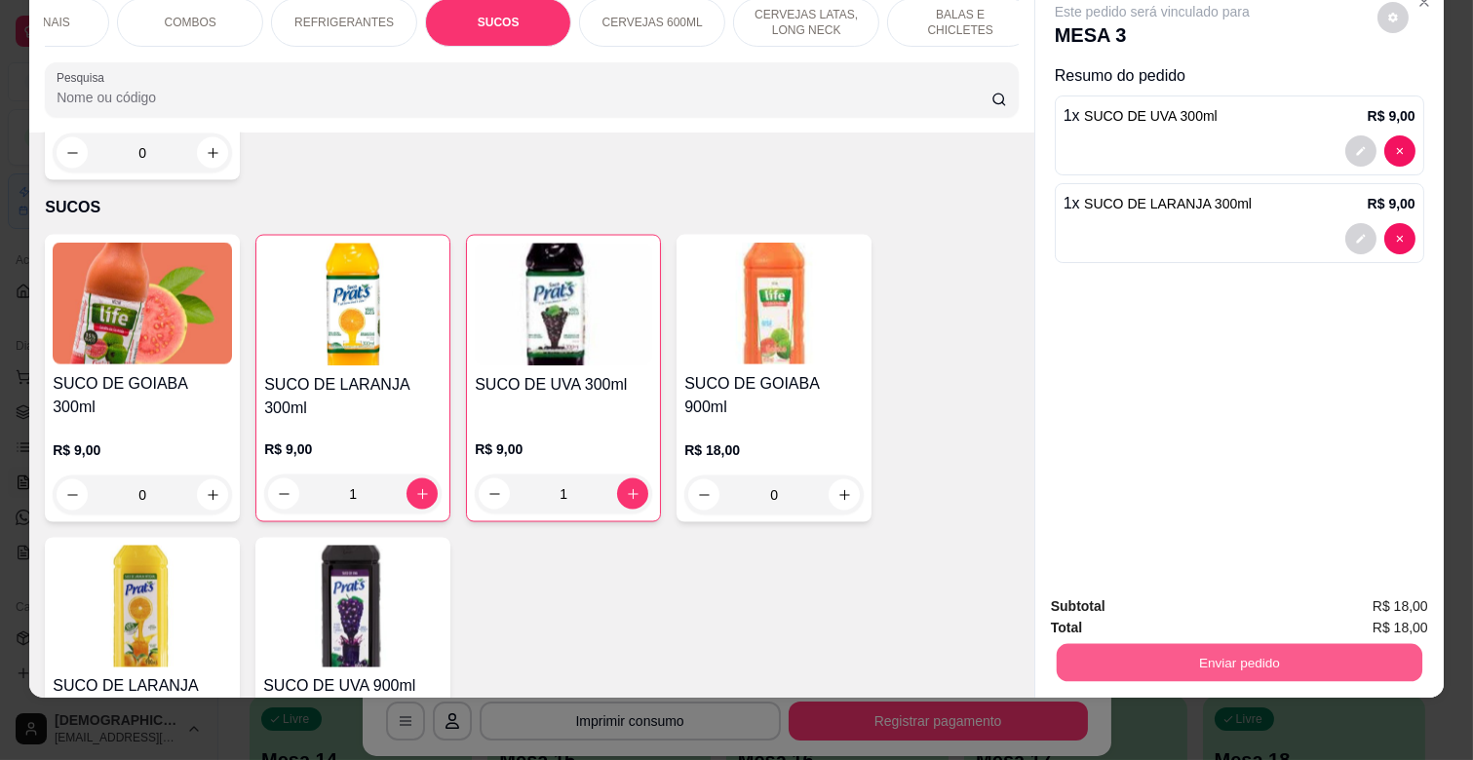
click at [1228, 643] on button "Enviar pedido" at bounding box center [1240, 662] width 366 height 38
click at [1365, 598] on button "Enviar pedido" at bounding box center [1377, 598] width 110 height 37
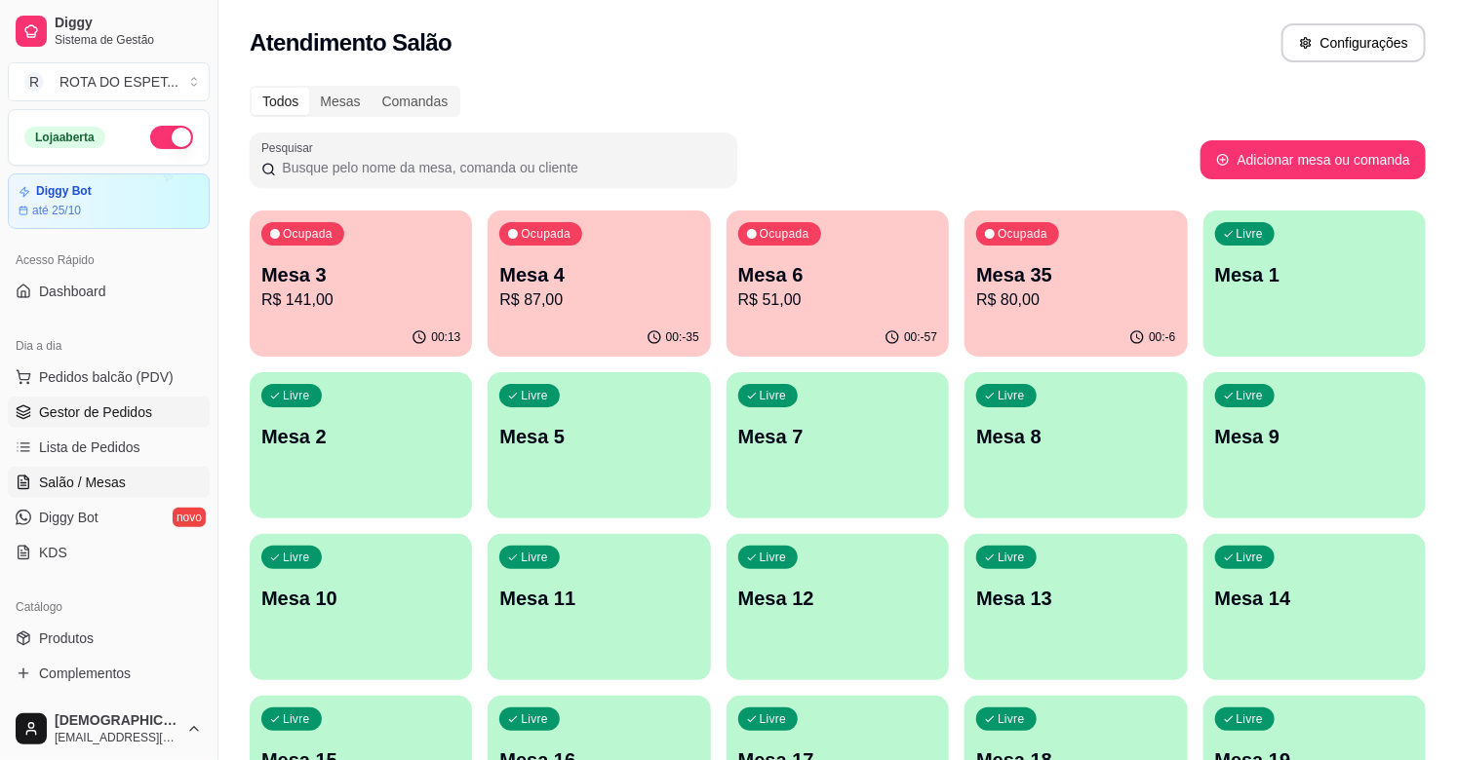
click at [163, 420] on link "Gestor de Pedidos" at bounding box center [109, 412] width 202 height 31
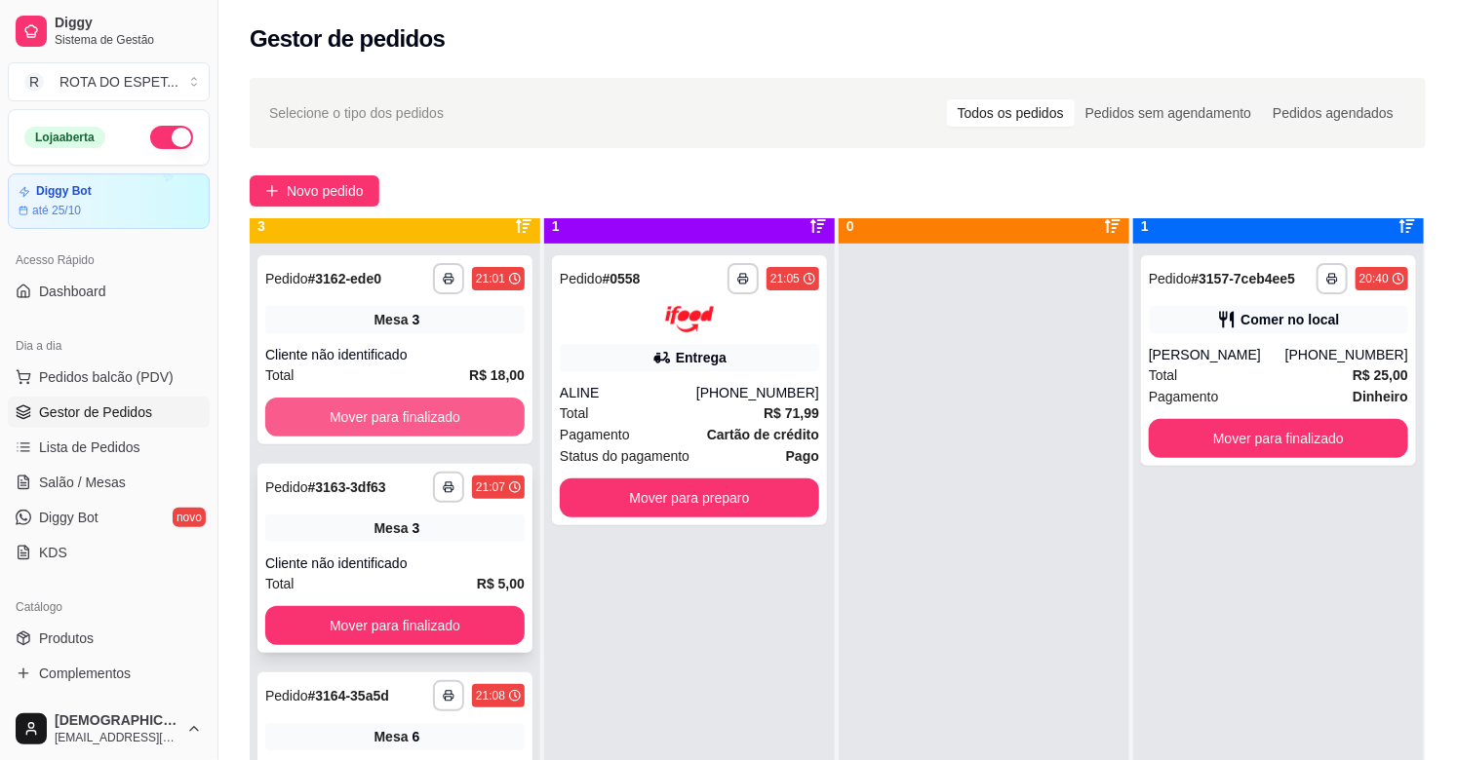
scroll to position [54, 0]
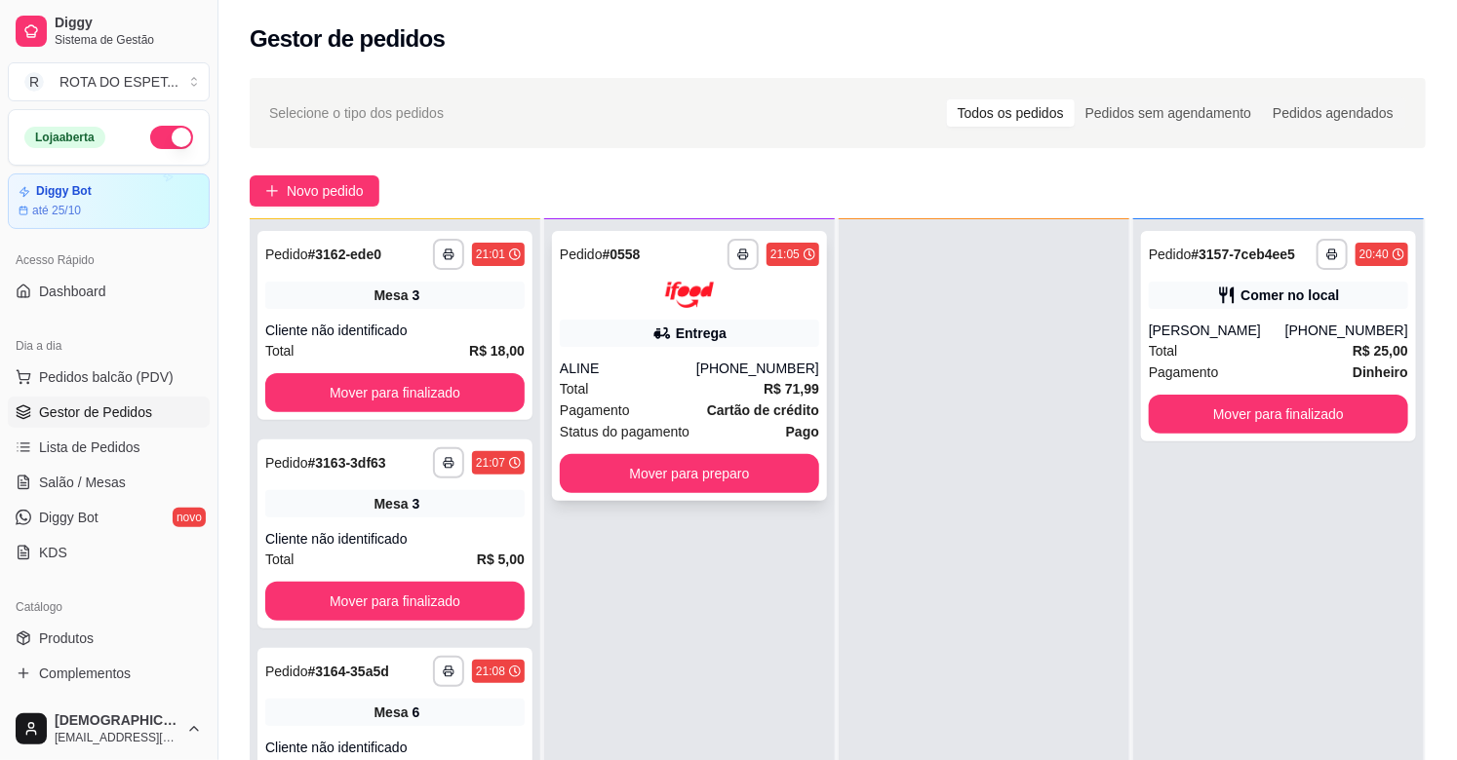
click at [627, 400] on div "Pagamento Cartão de crédito" at bounding box center [689, 410] width 259 height 21
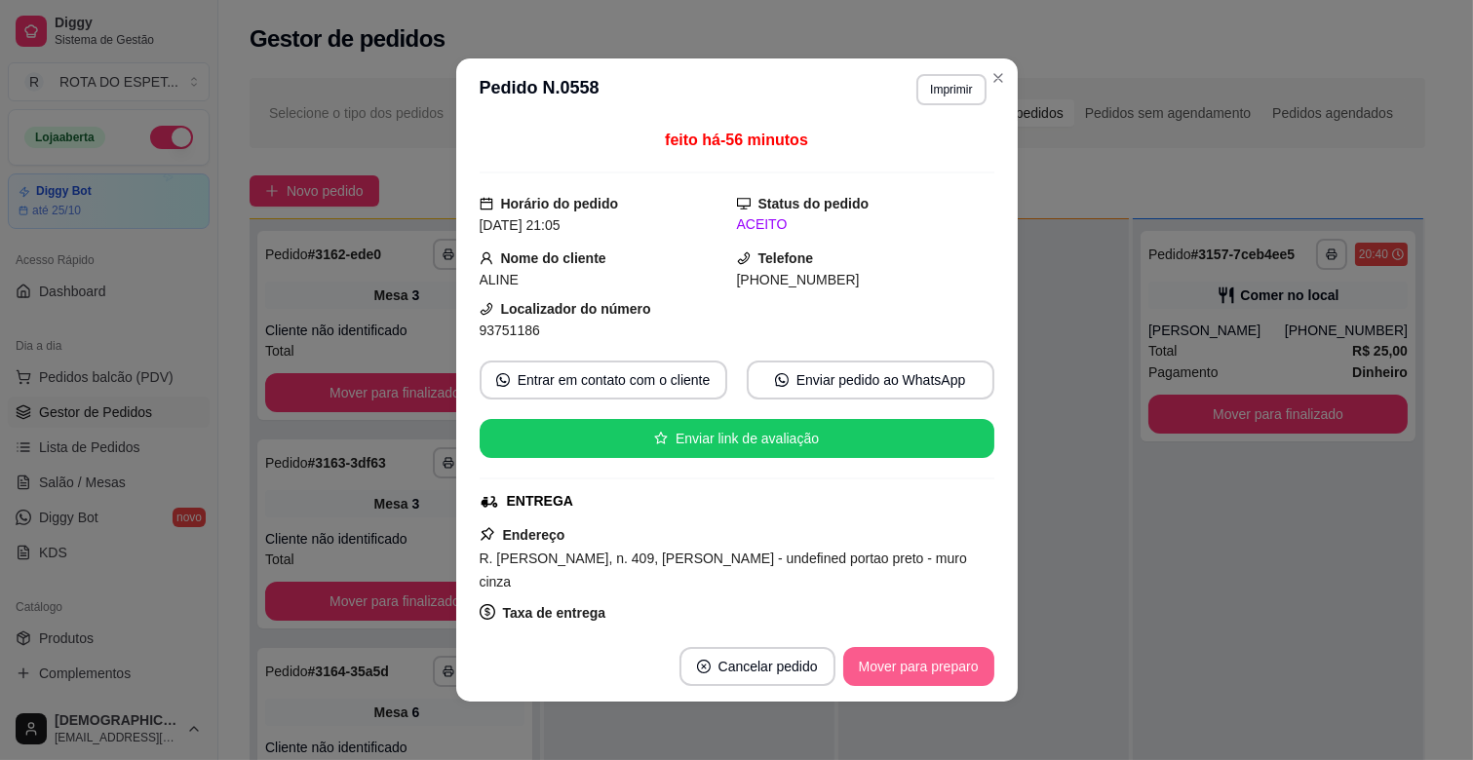
click at [888, 666] on button "Mover para preparo" at bounding box center [918, 666] width 151 height 39
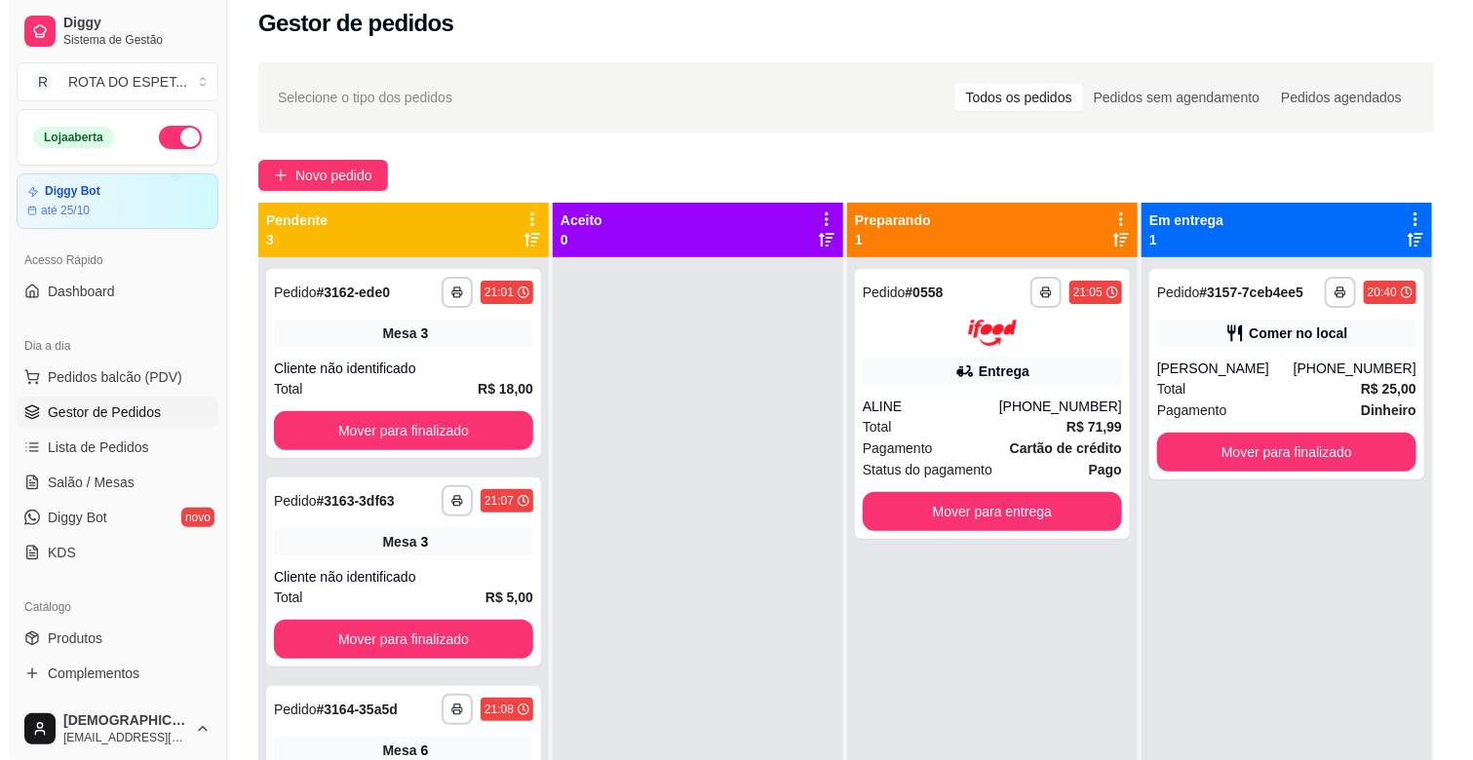
scroll to position [0, 0]
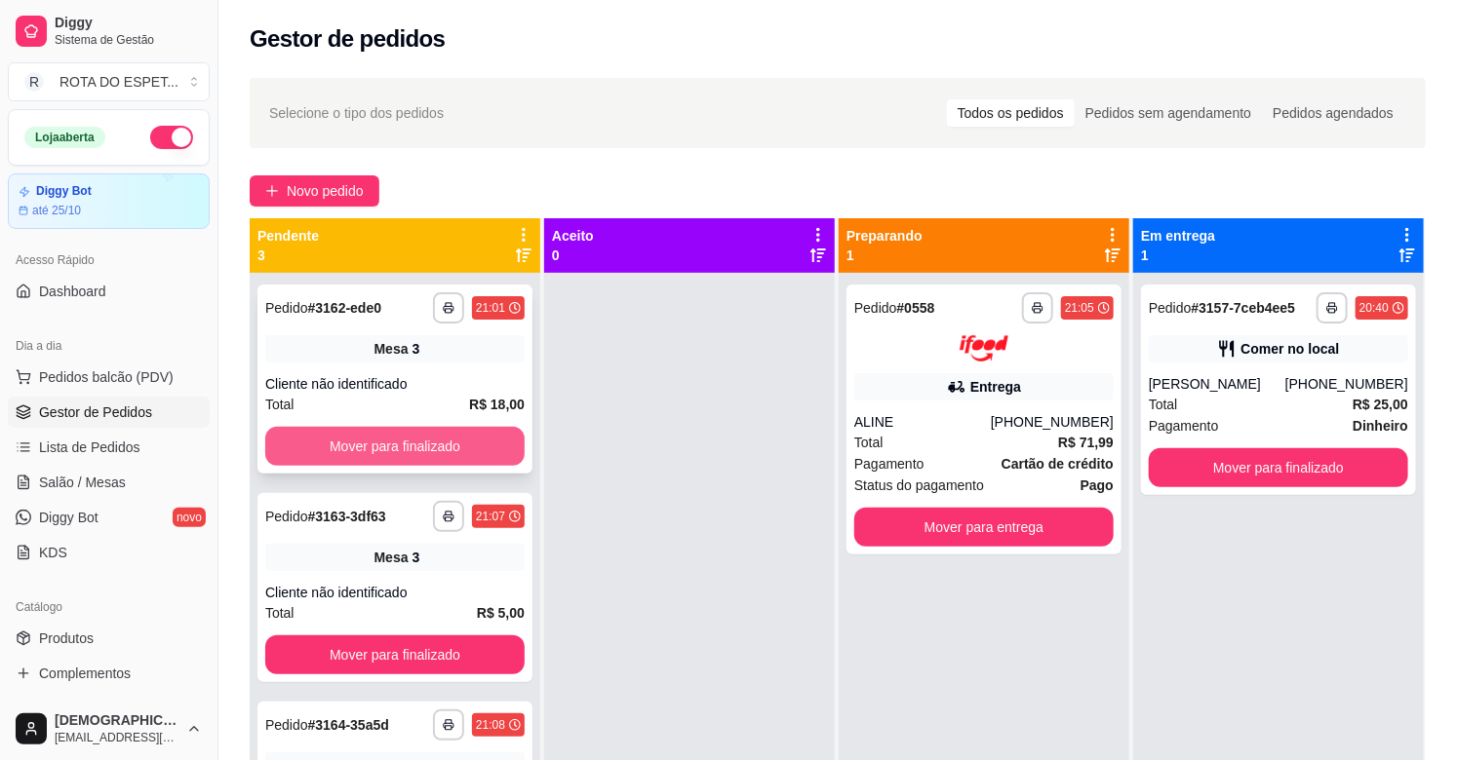
click at [461, 443] on button "Mover para finalizado" at bounding box center [394, 446] width 259 height 39
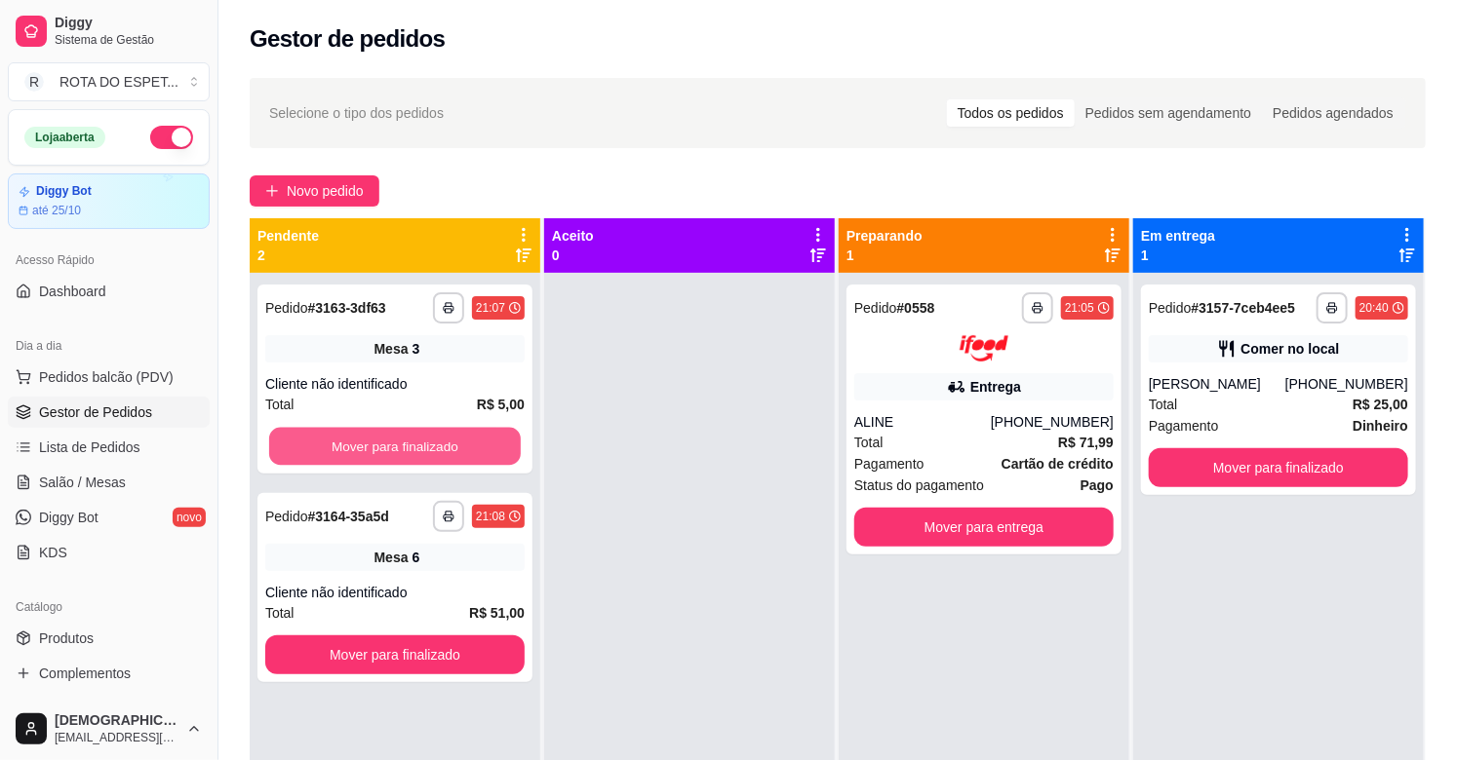
click at [461, 443] on button "Mover para finalizado" at bounding box center [395, 447] width 252 height 38
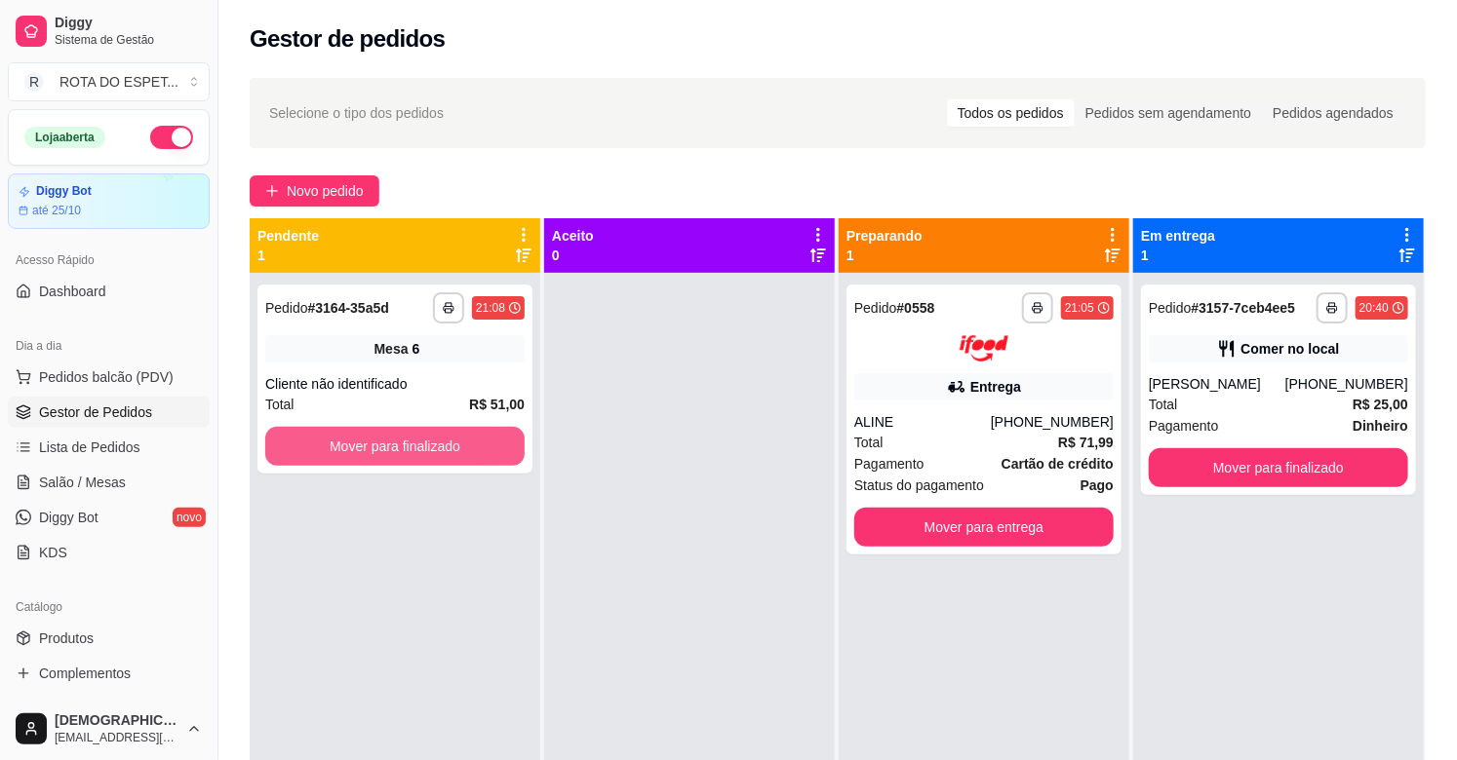
click at [461, 443] on button "Mover para finalizado" at bounding box center [394, 446] width 259 height 39
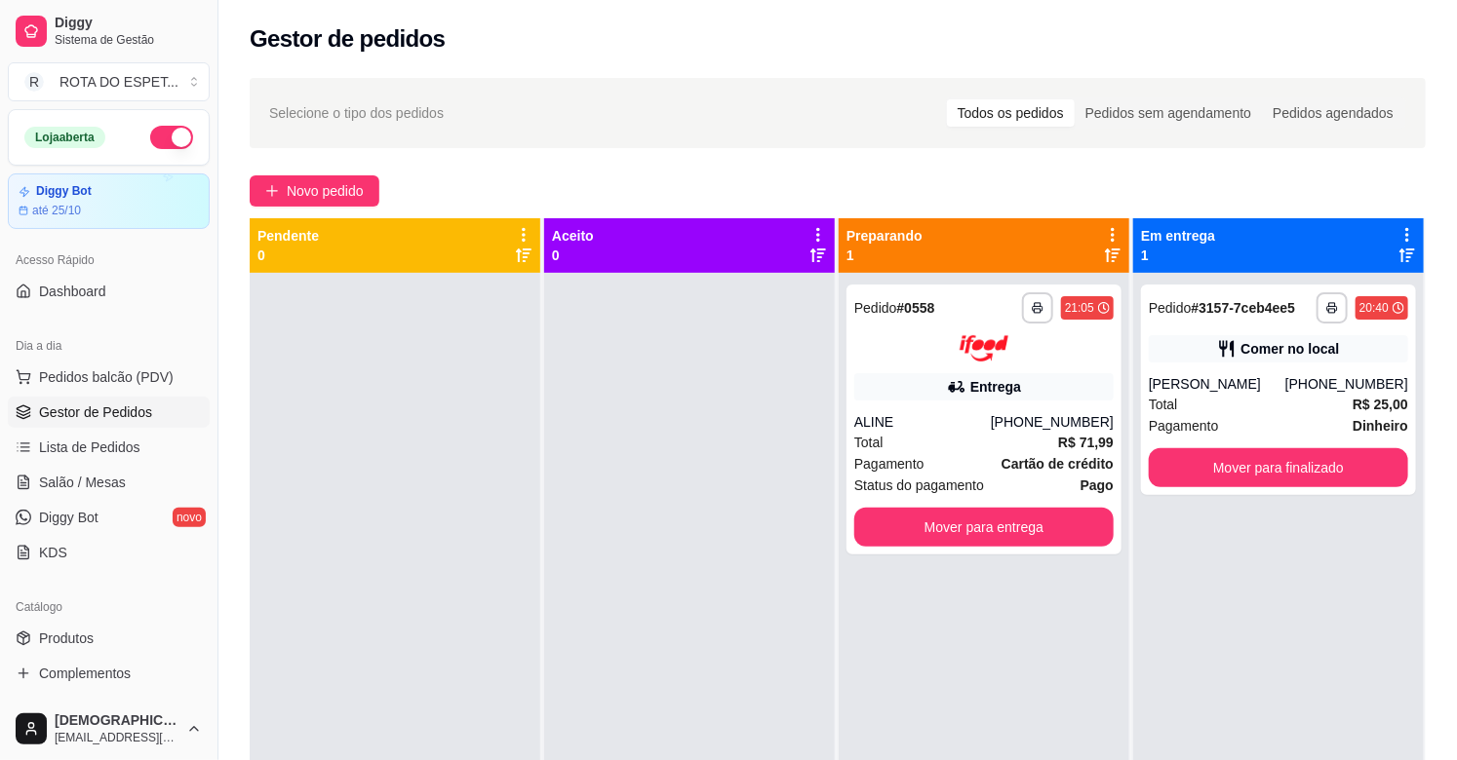
click at [582, 642] on div at bounding box center [689, 653] width 291 height 760
click at [123, 475] on link "Salão / Mesas" at bounding box center [109, 482] width 202 height 31
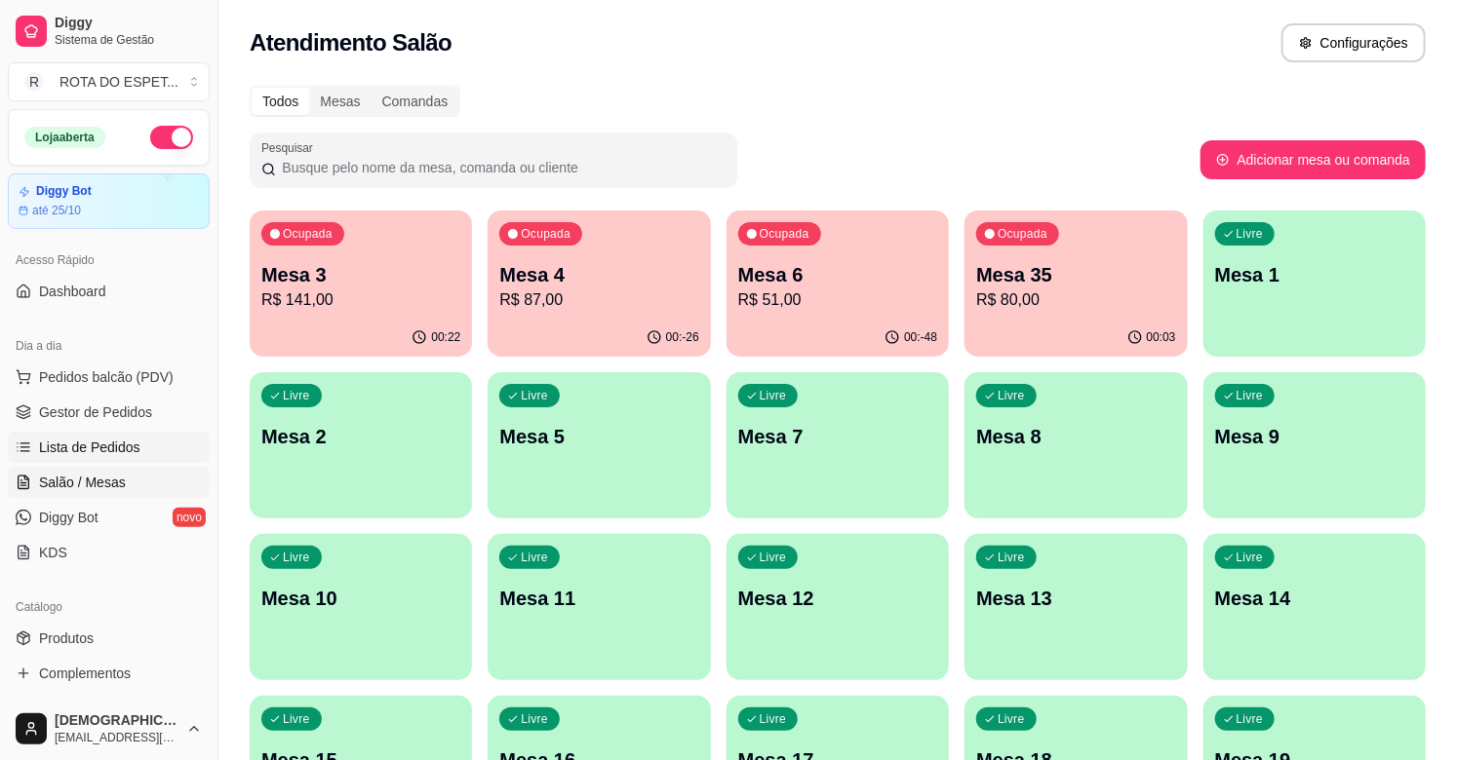
click at [109, 436] on link "Lista de Pedidos" at bounding box center [109, 447] width 202 height 31
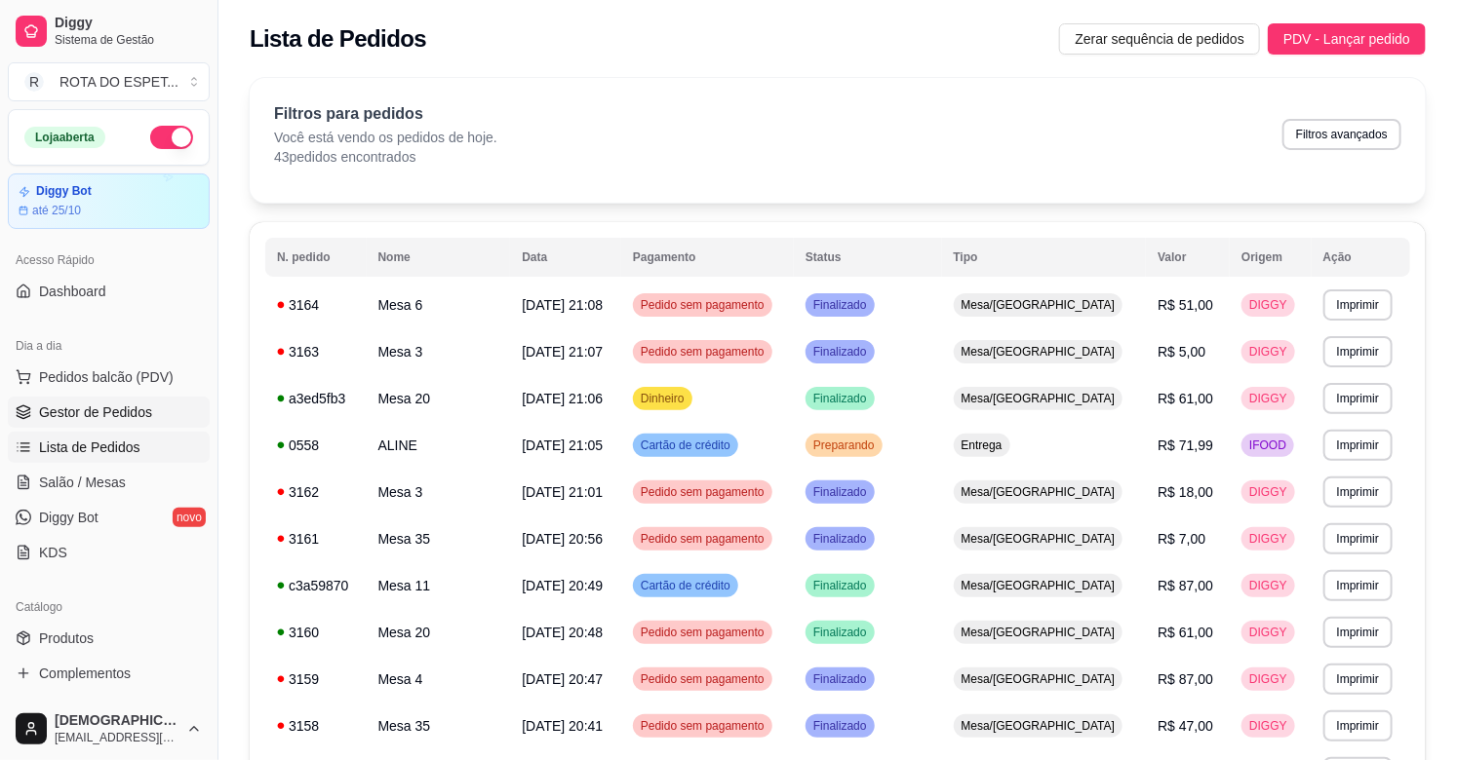
click at [146, 401] on link "Gestor de Pedidos" at bounding box center [109, 412] width 202 height 31
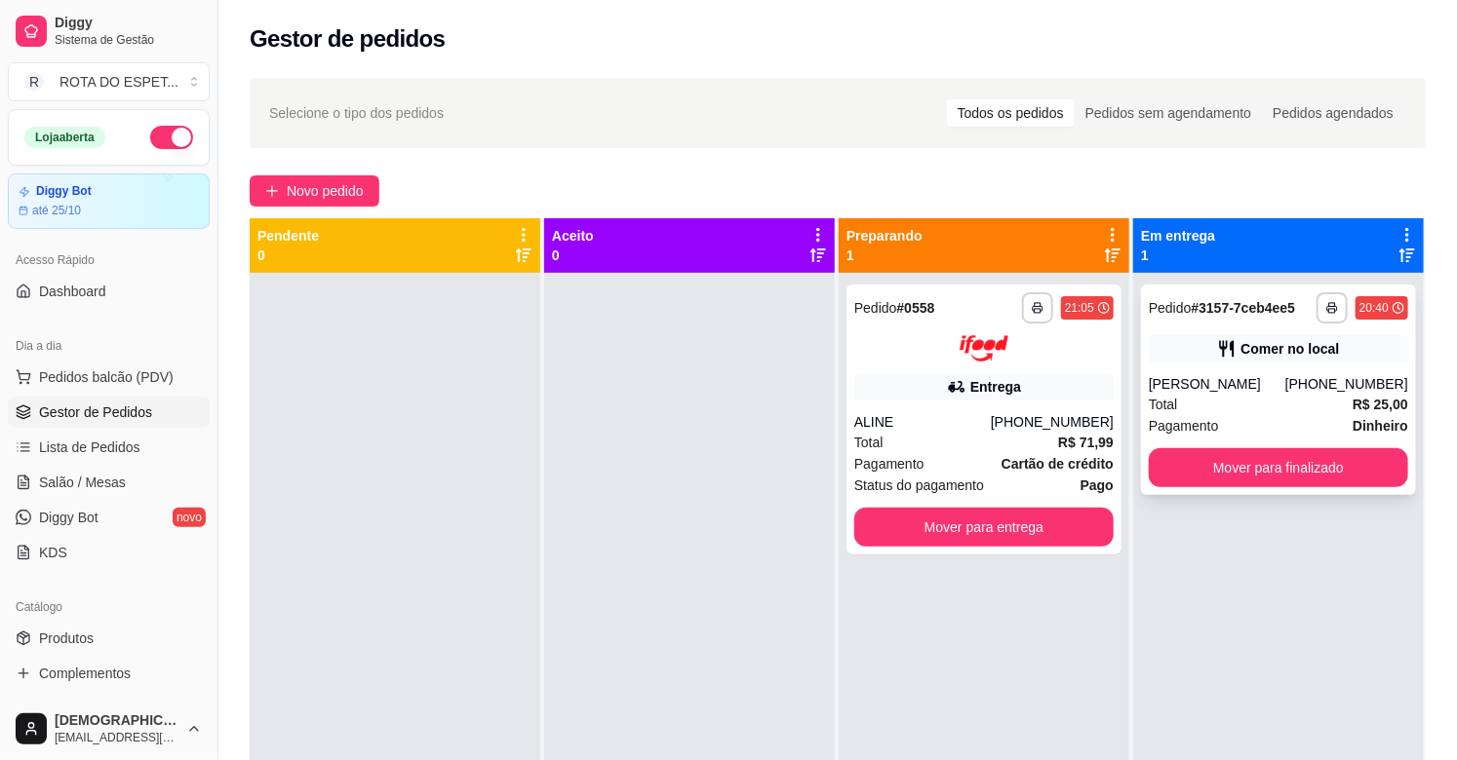
click at [1273, 368] on div "**********" at bounding box center [1278, 390] width 275 height 211
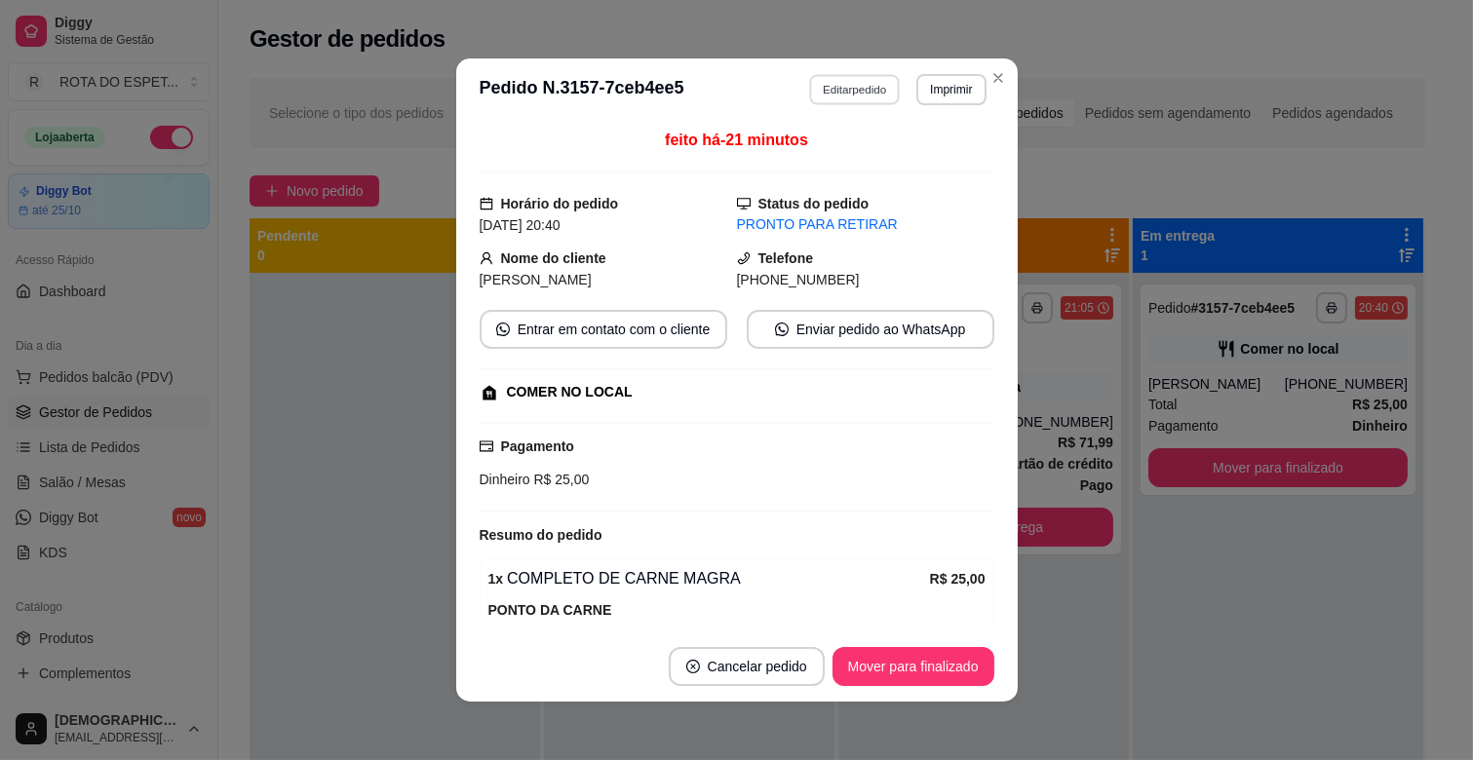
click at [864, 85] on button "Editar pedido" at bounding box center [854, 89] width 91 height 30
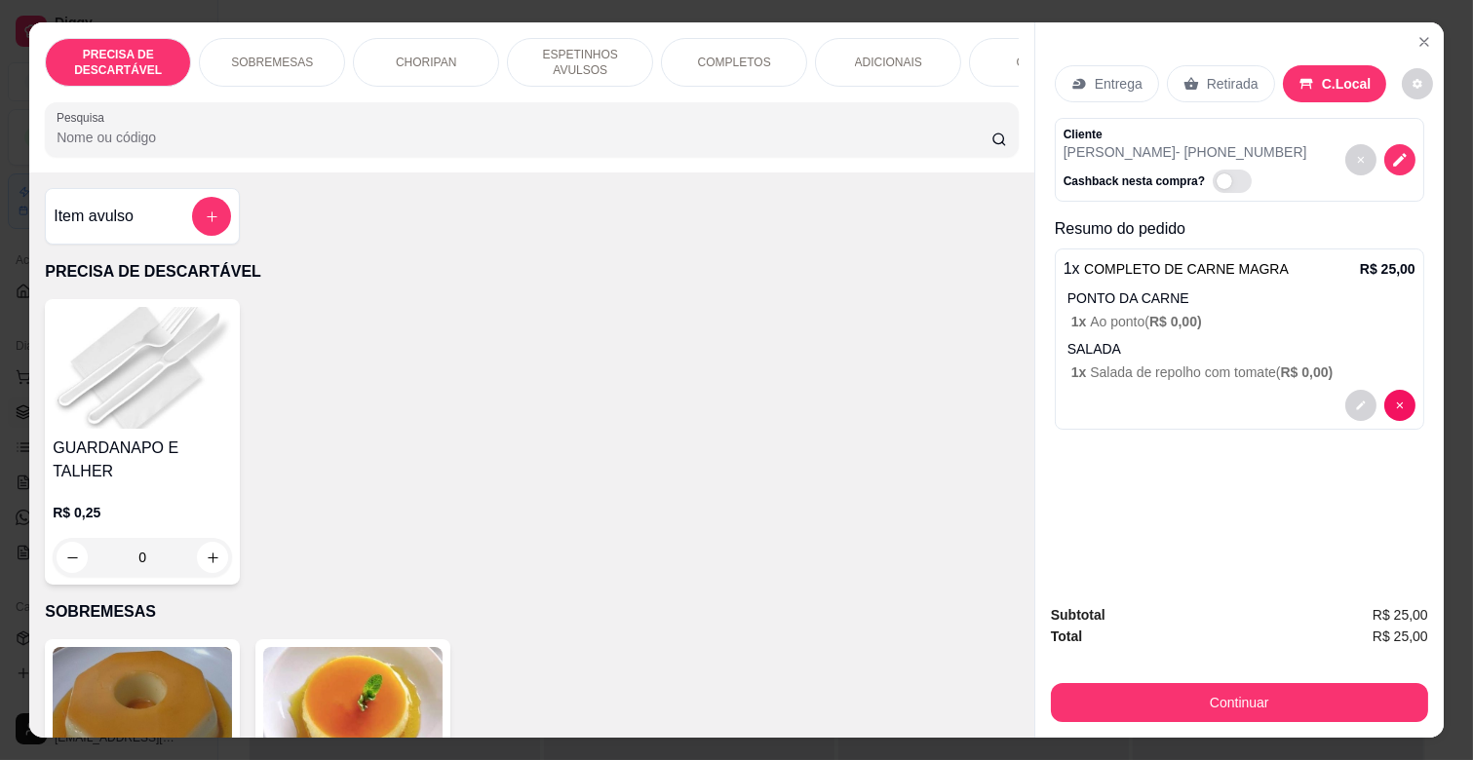
click at [987, 51] on div "COMBOS" at bounding box center [1042, 62] width 146 height 49
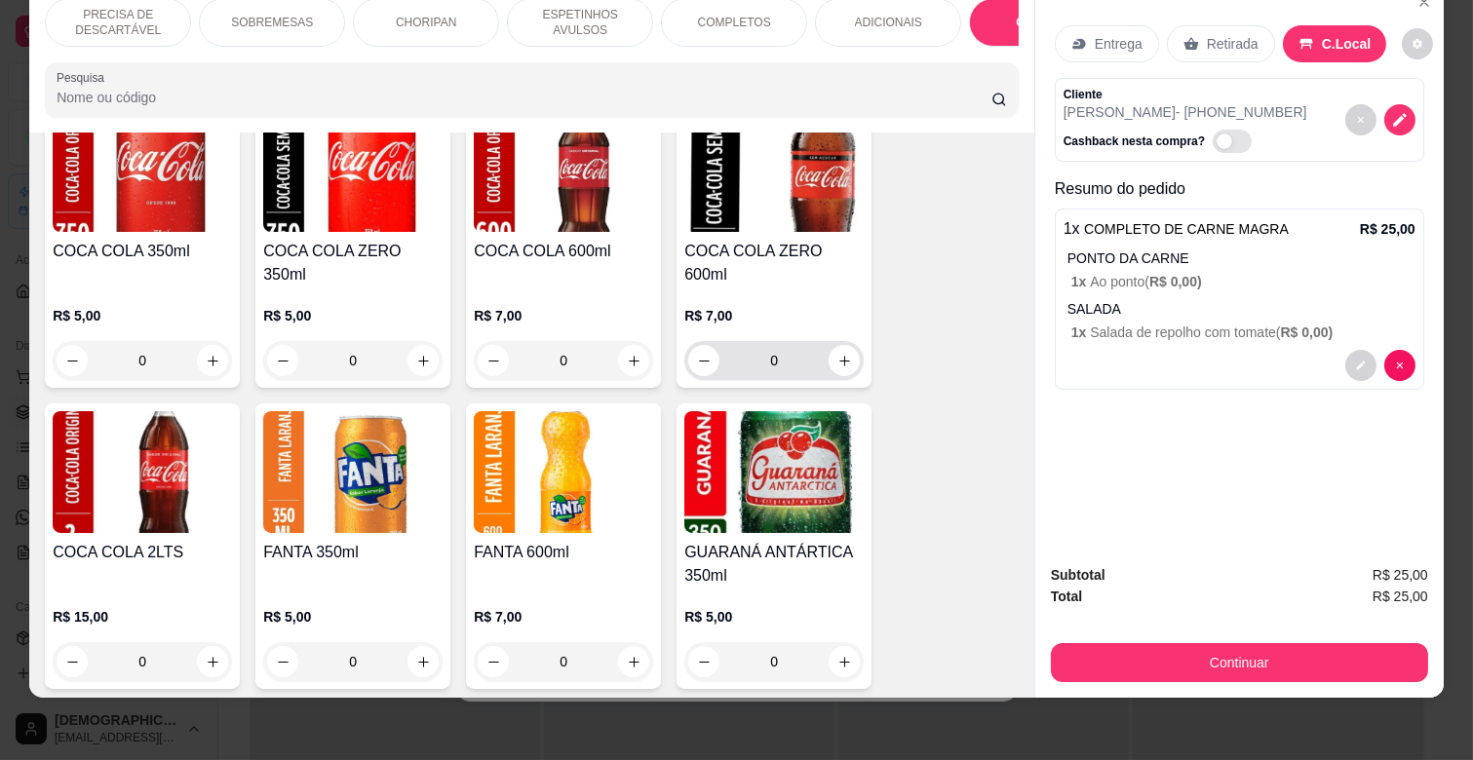
scroll to position [5096, 0]
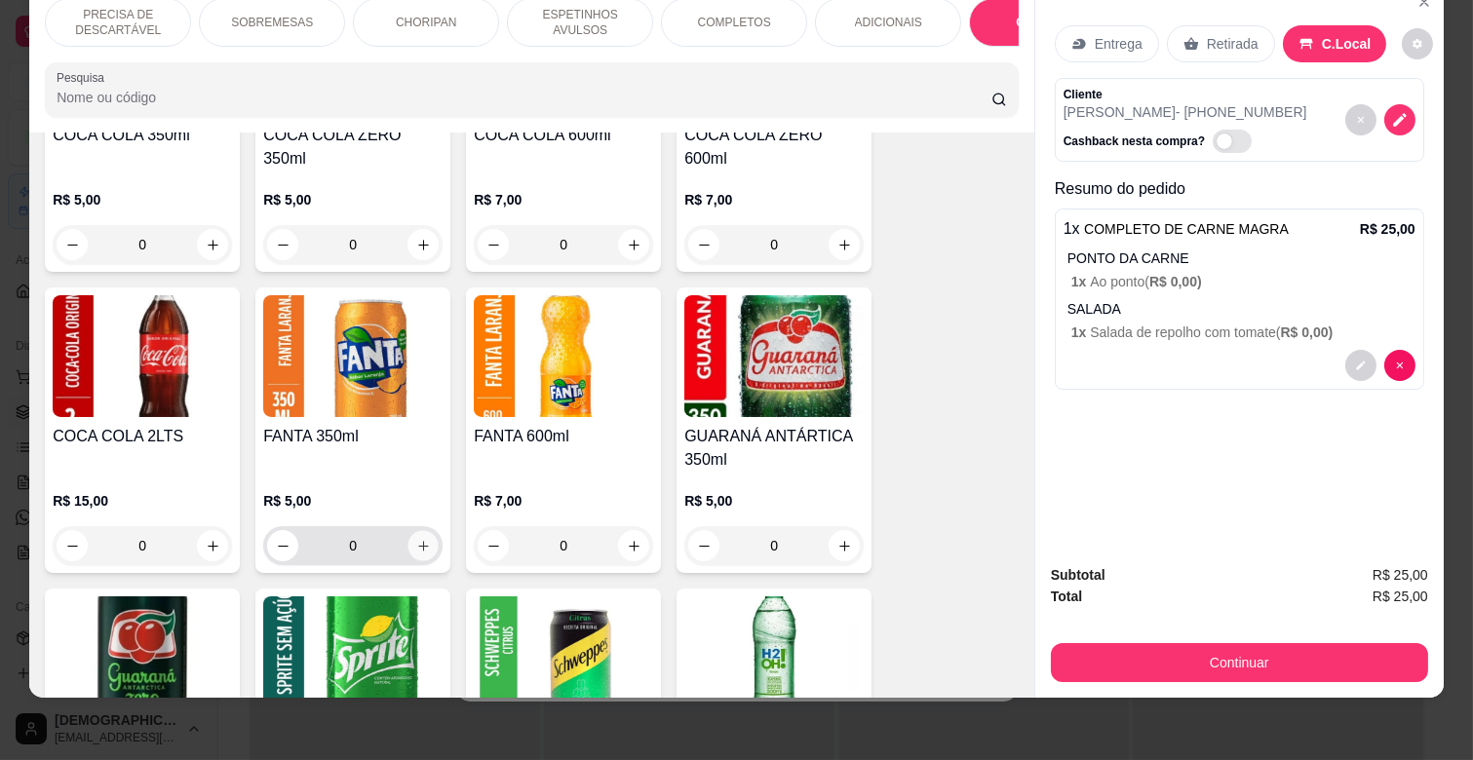
click at [419, 531] on button "increase-product-quantity" at bounding box center [424, 546] width 30 height 30
type input "1"
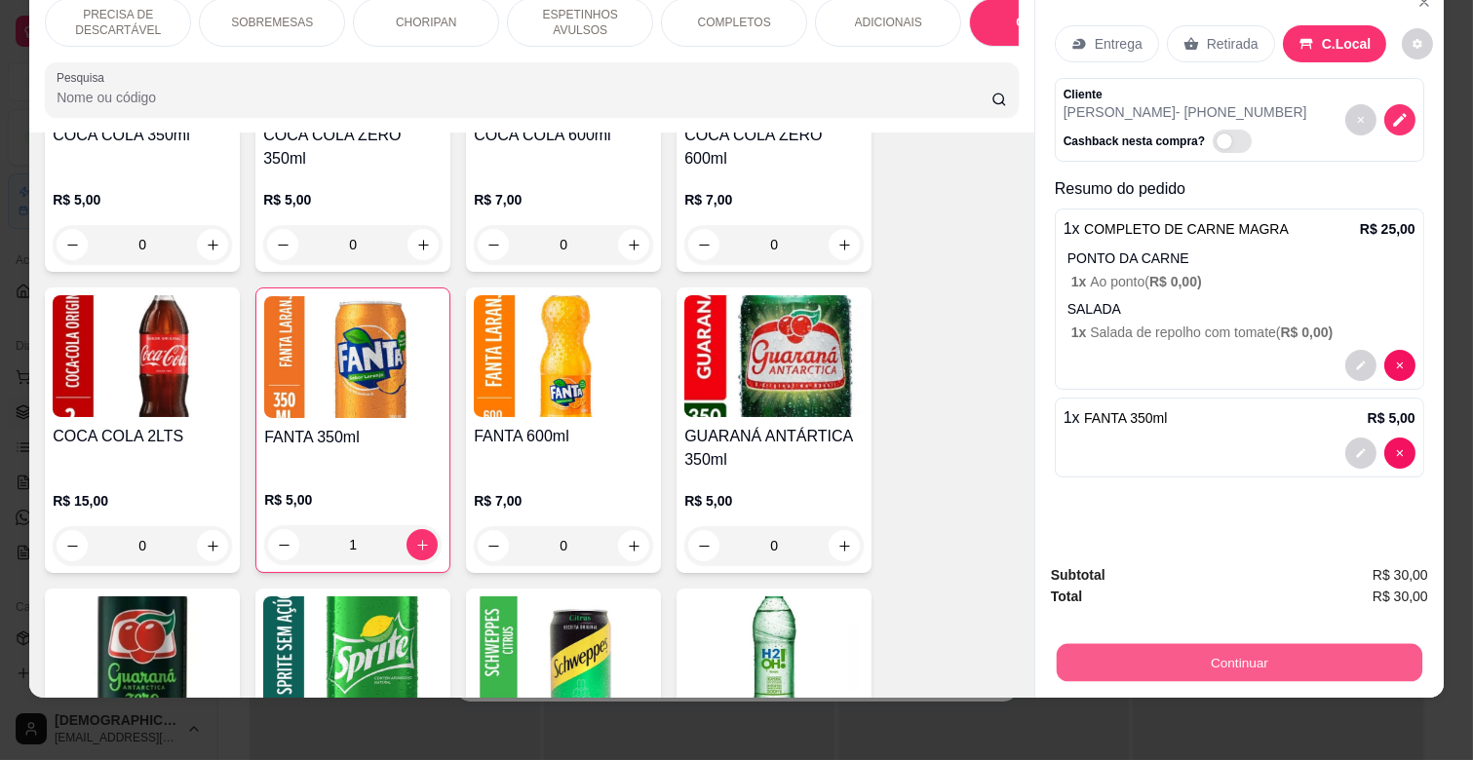
click at [1252, 643] on button "Continuar" at bounding box center [1240, 662] width 366 height 38
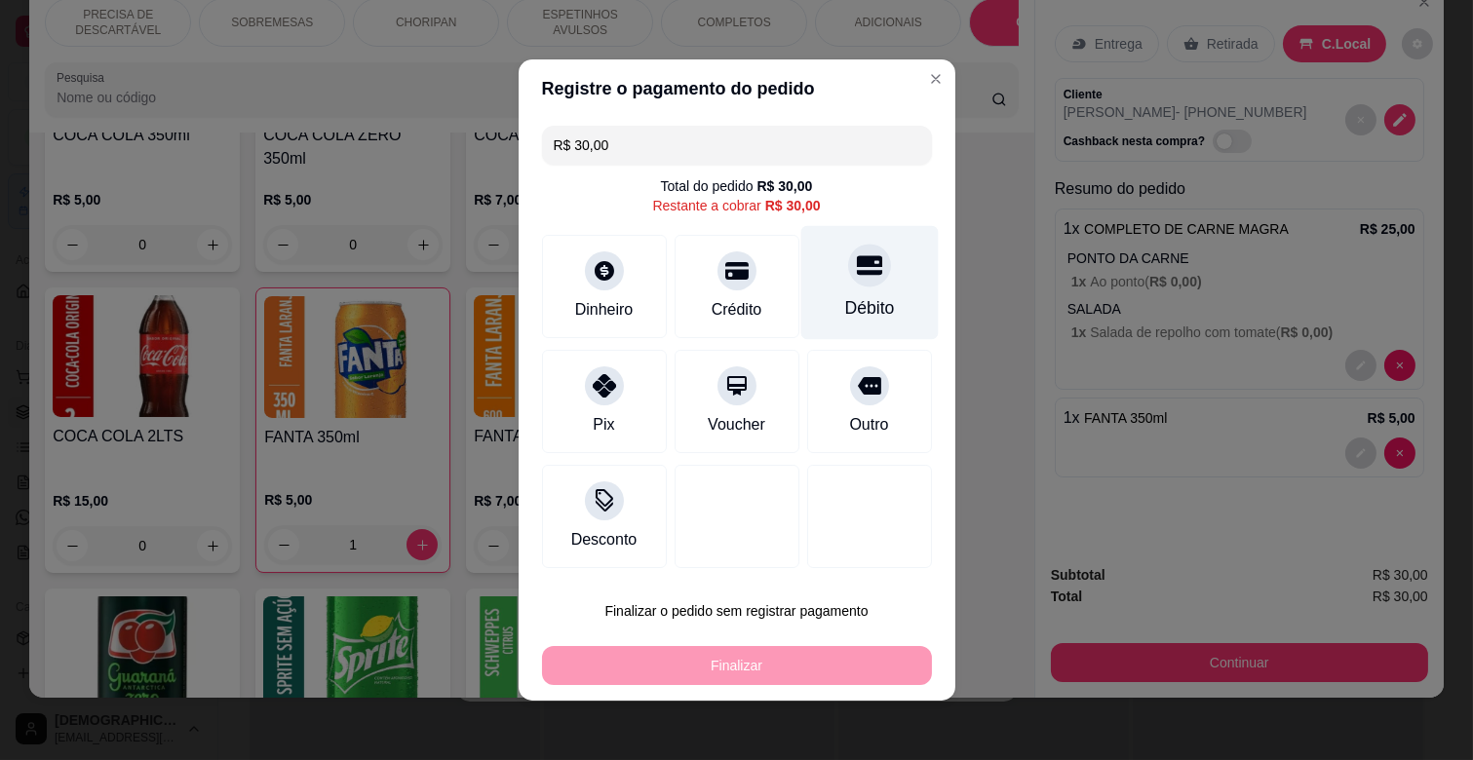
click at [841, 291] on div "Débito" at bounding box center [868, 283] width 137 height 114
type input "R$ 0,00"
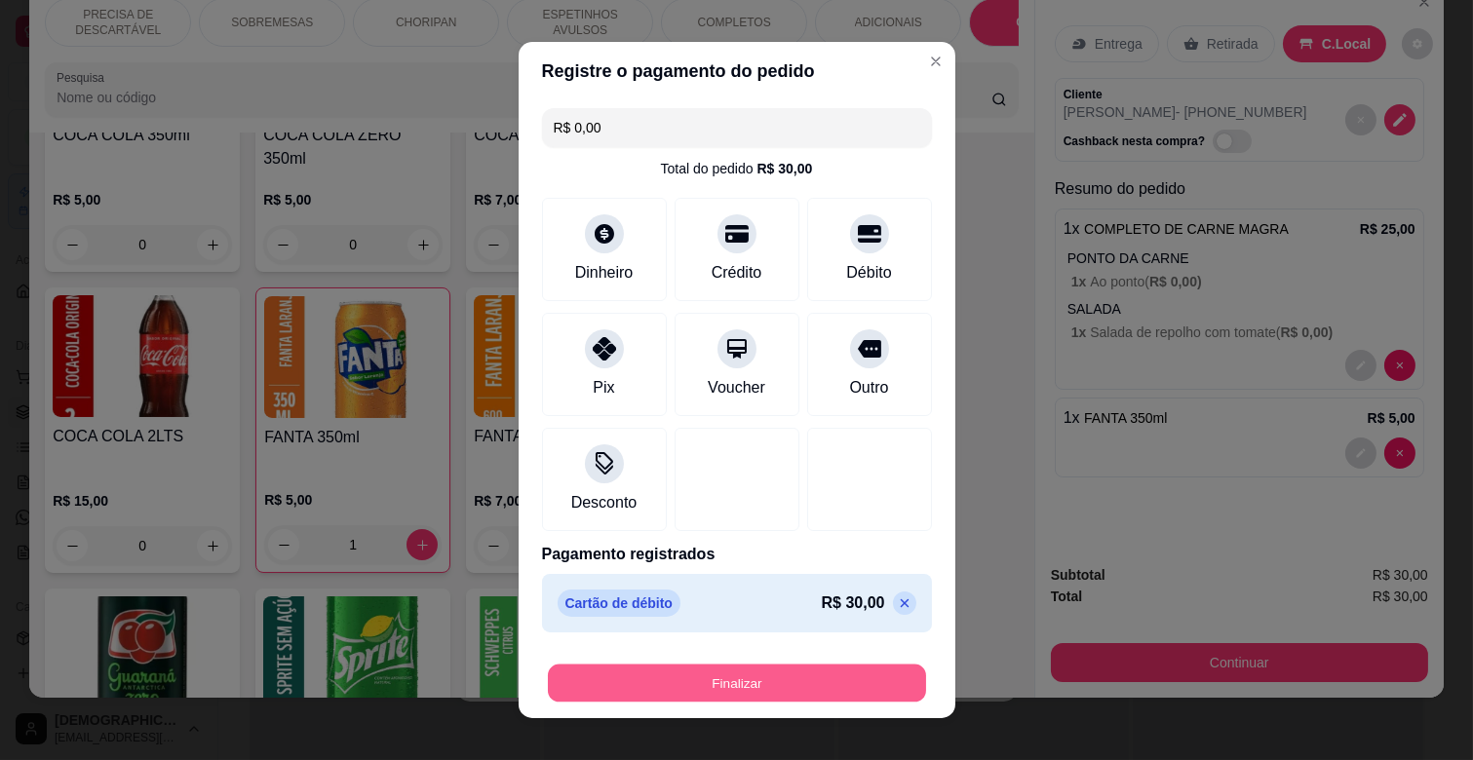
click at [810, 673] on button "Finalizar" at bounding box center [737, 684] width 378 height 38
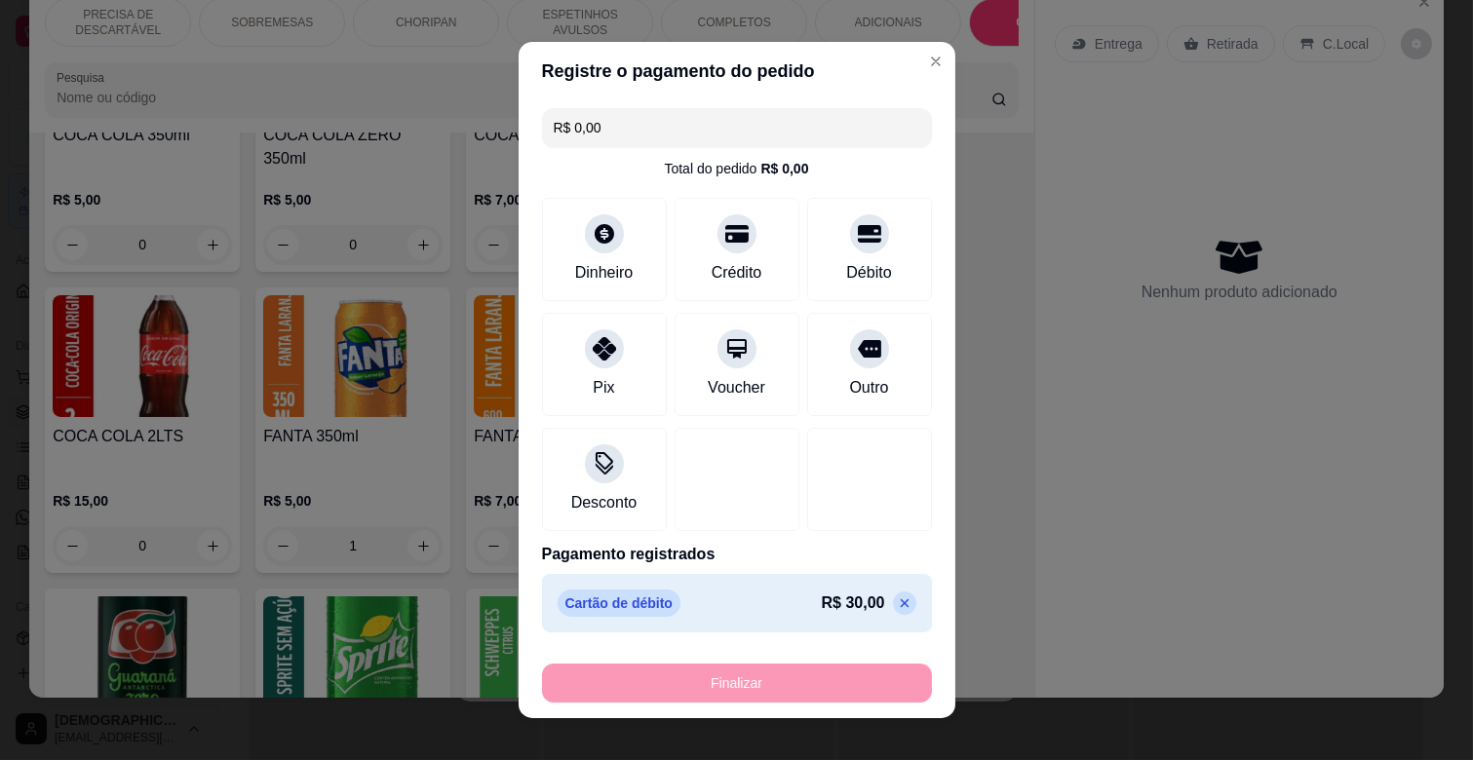
type input "0"
type input "-R$ 30,00"
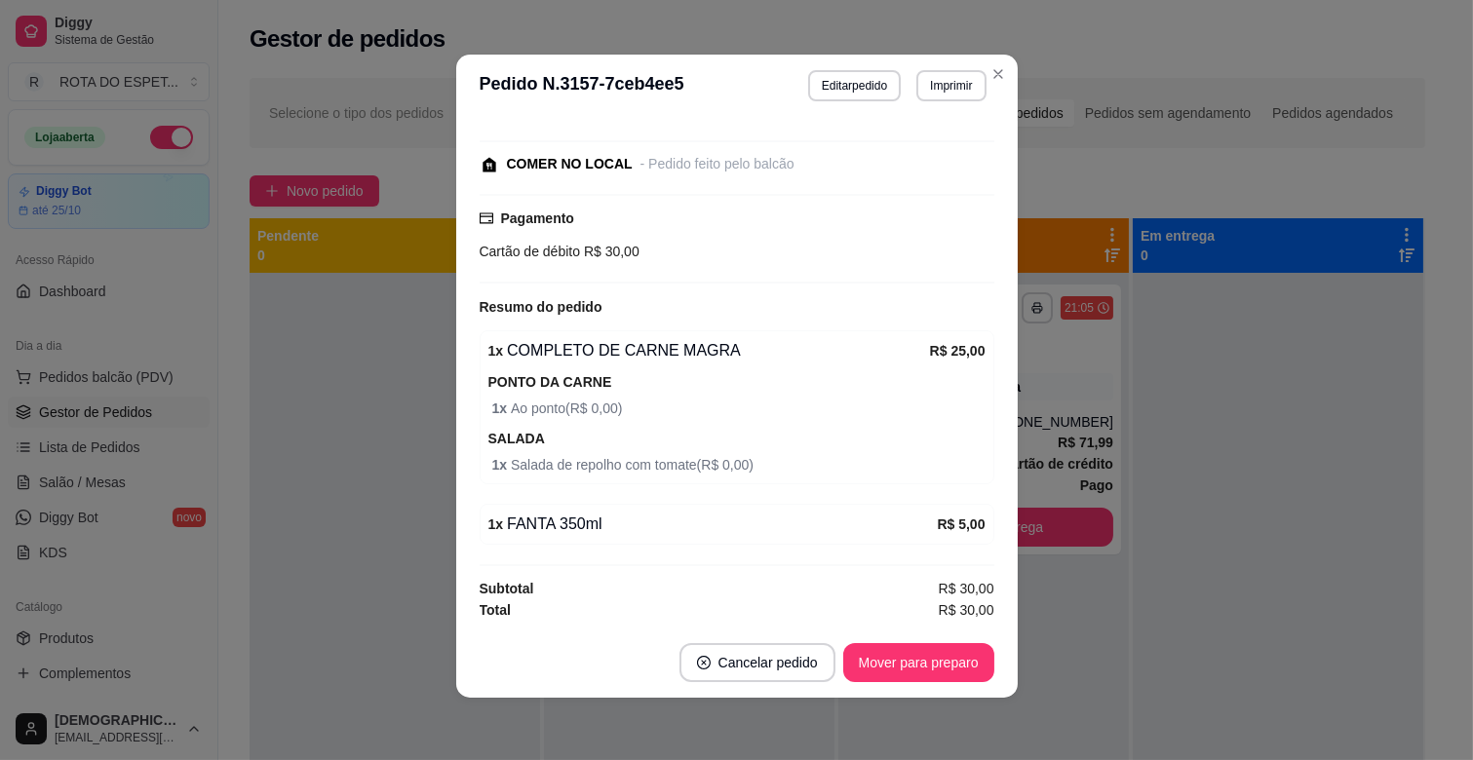
scroll to position [270, 0]
click at [919, 663] on button "Mover para preparo" at bounding box center [918, 662] width 151 height 39
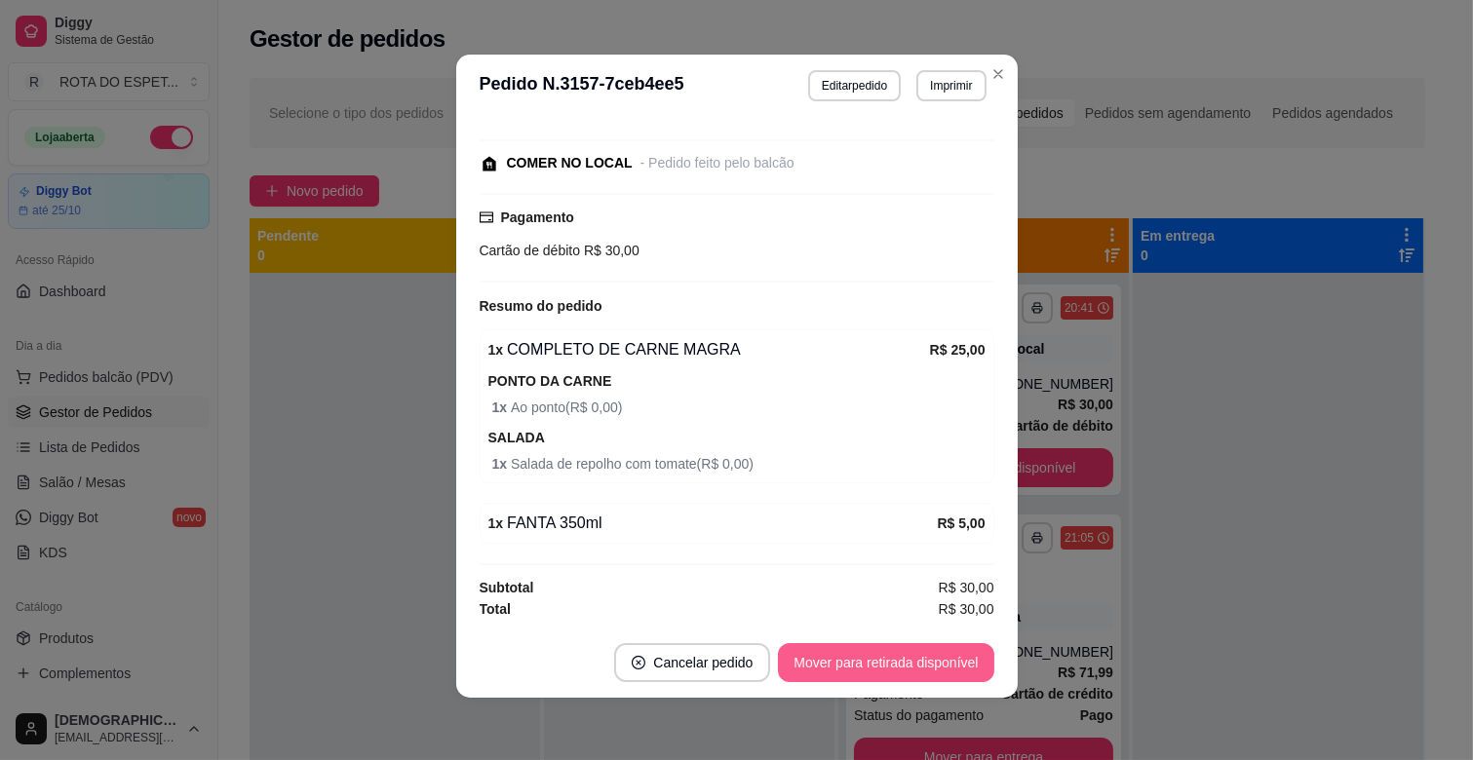
click at [950, 668] on button "Mover para retirada disponível" at bounding box center [885, 662] width 215 height 39
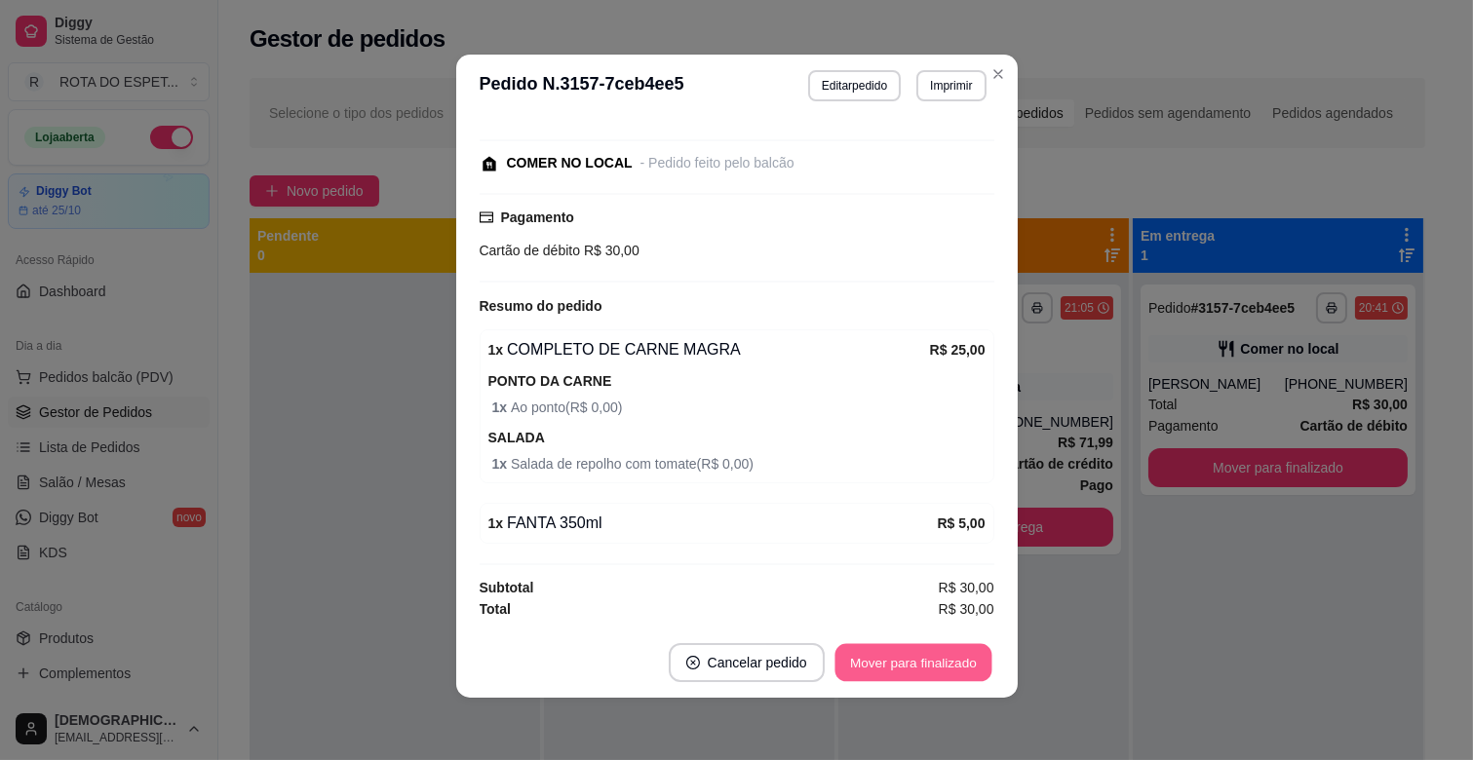
click at [950, 668] on button "Mover para finalizado" at bounding box center [913, 663] width 157 height 38
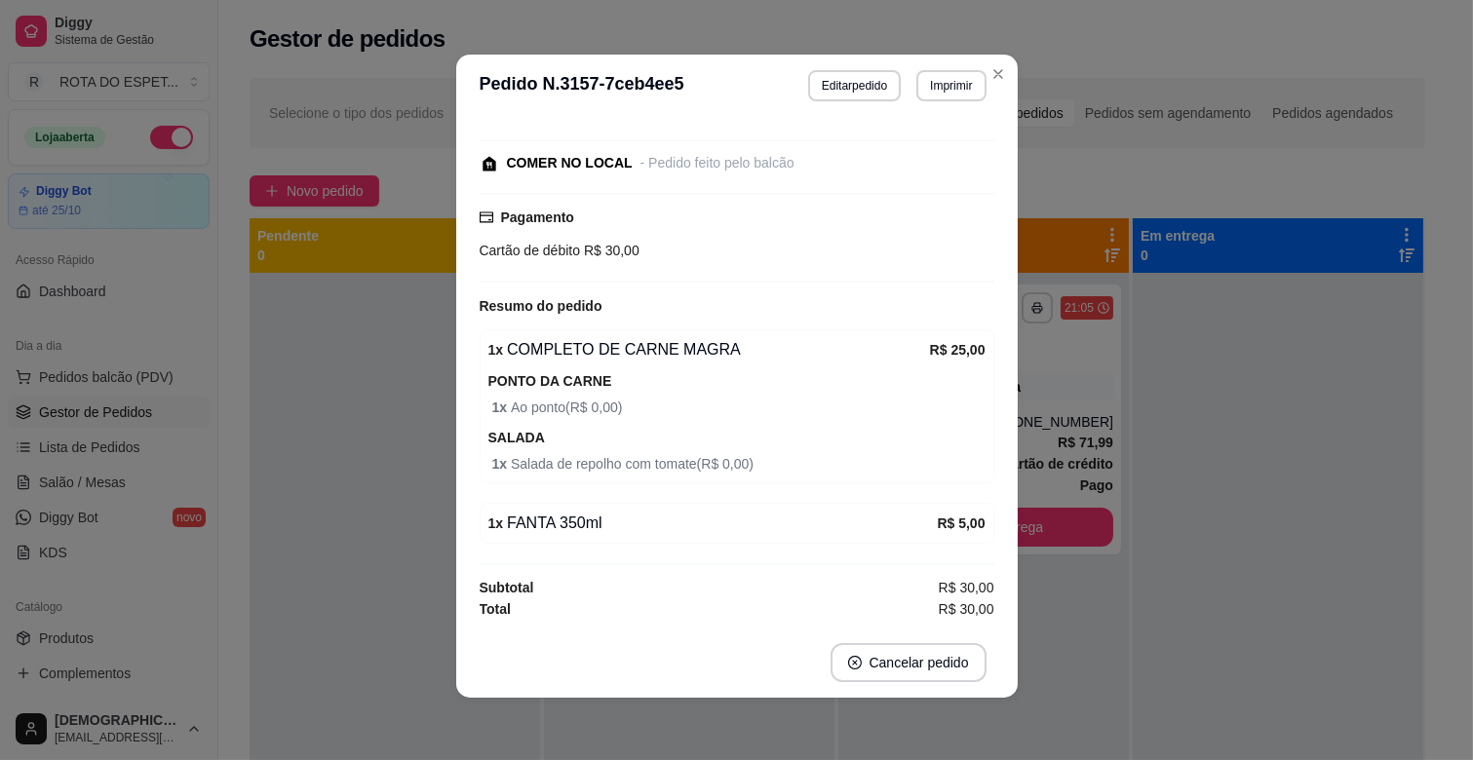
scroll to position [206, 0]
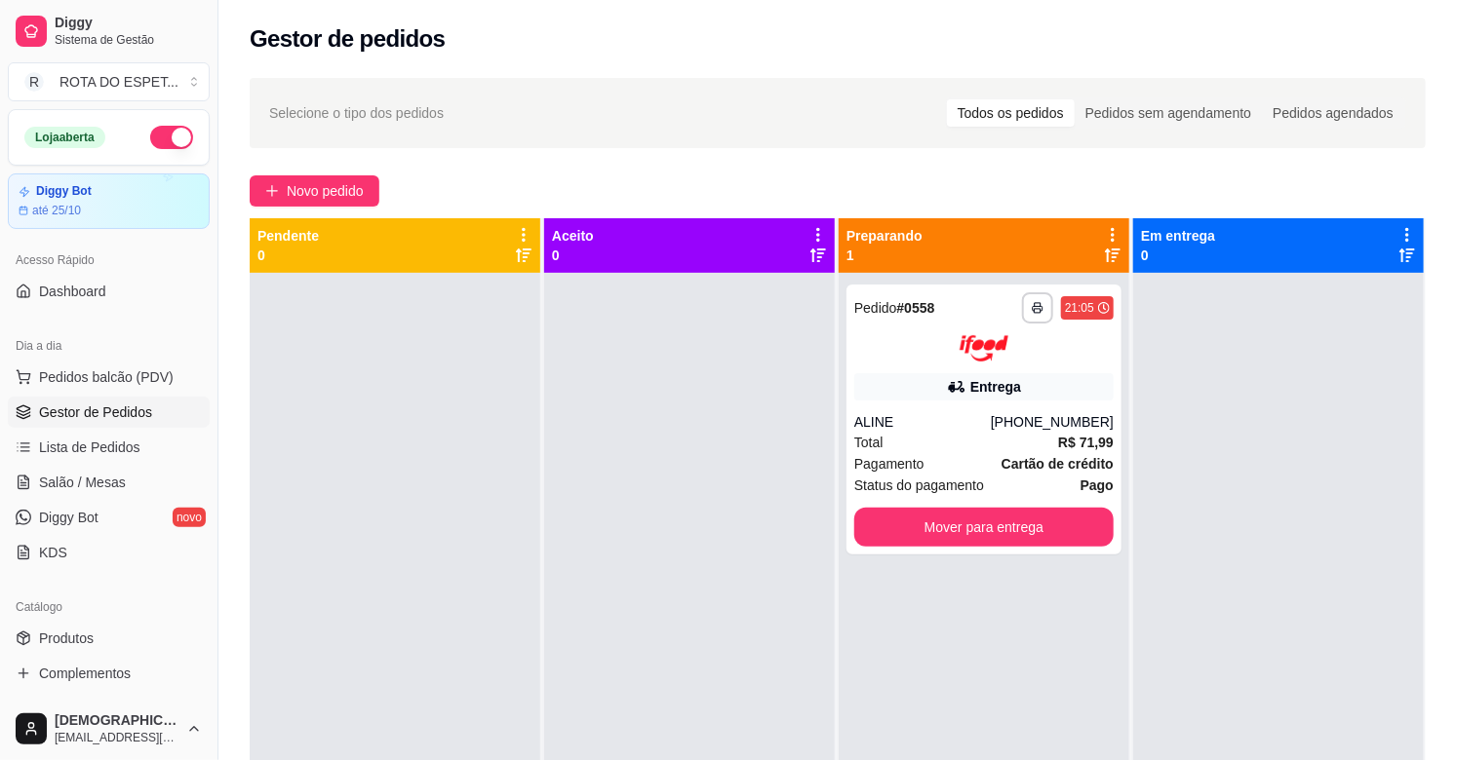
click at [596, 569] on div at bounding box center [689, 653] width 291 height 760
click at [1044, 540] on button "Mover para entrega" at bounding box center [984, 527] width 252 height 38
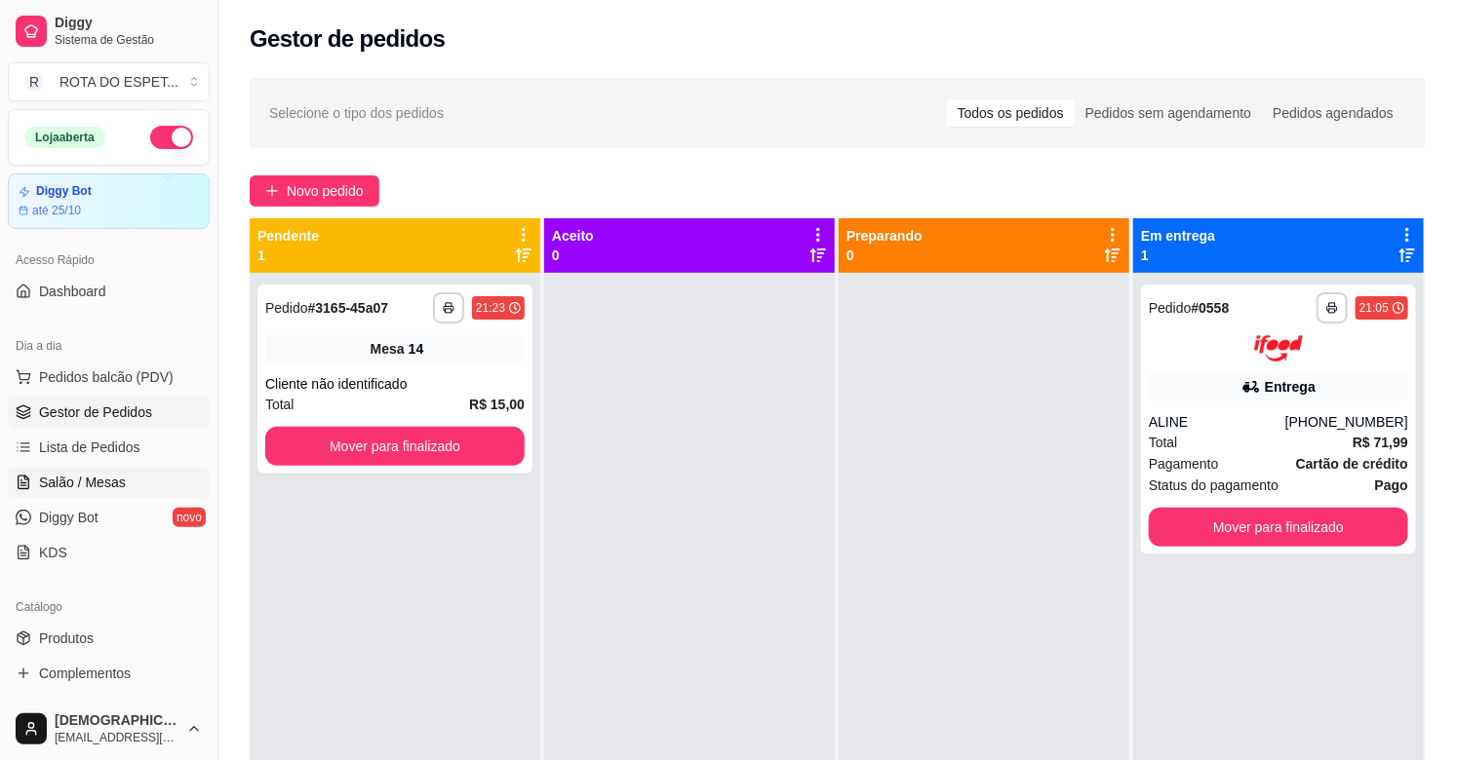
click at [174, 473] on link "Salão / Mesas" at bounding box center [109, 482] width 202 height 31
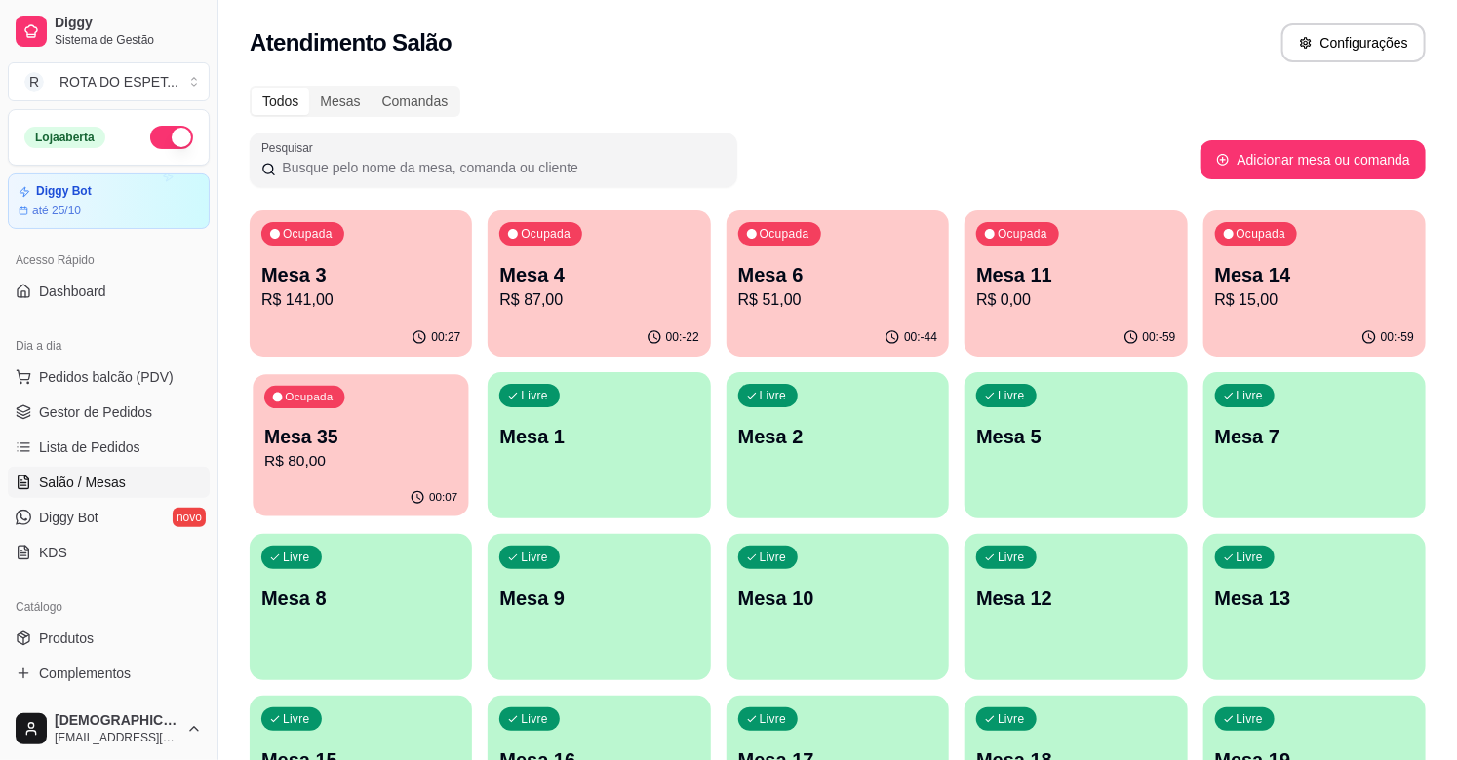
click at [314, 409] on div "Ocupada Mesa 35 R$ 80,00" at bounding box center [361, 426] width 216 height 105
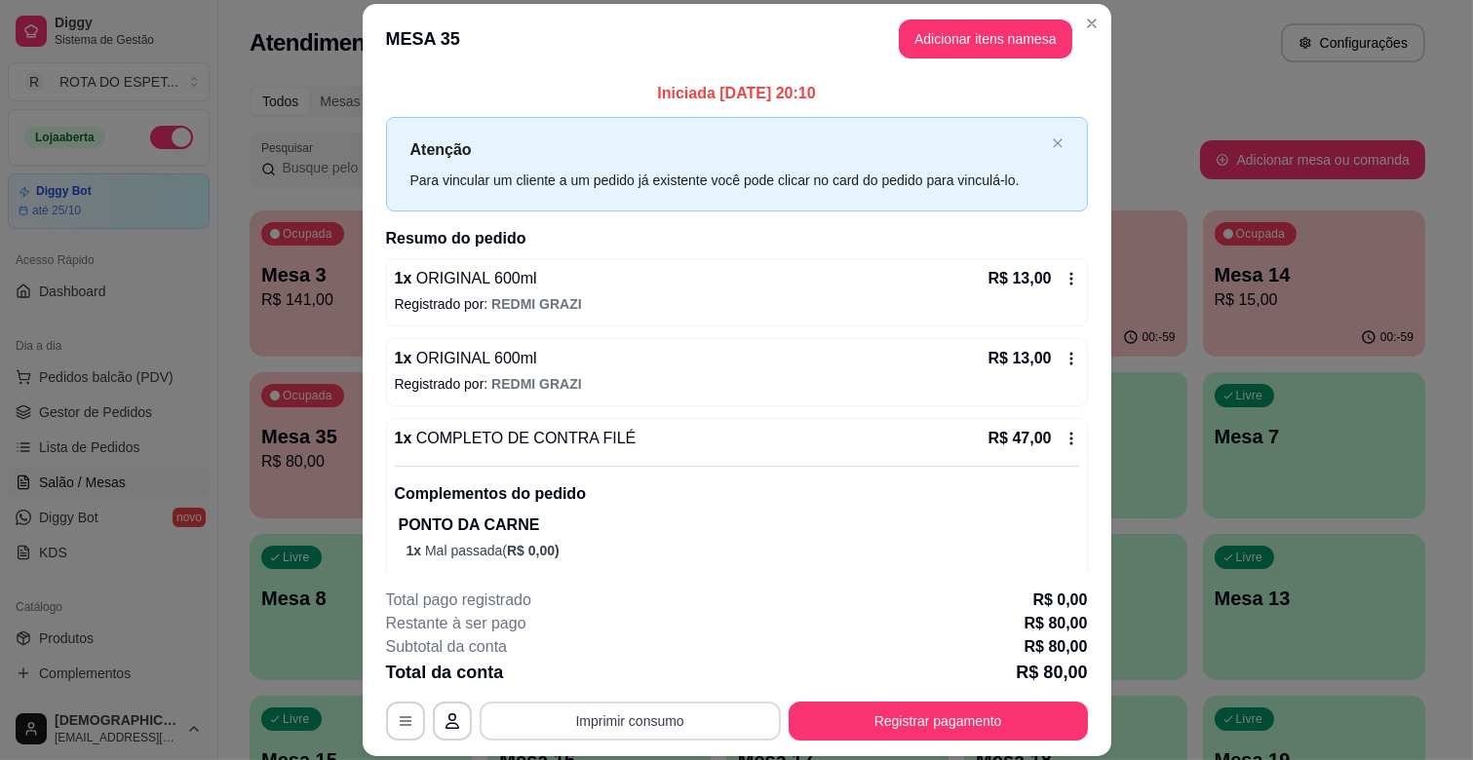
click at [688, 718] on button "Imprimir consumo" at bounding box center [630, 721] width 301 height 39
click at [637, 643] on button "IMPRESSORA BALCÃO" at bounding box center [629, 637] width 155 height 31
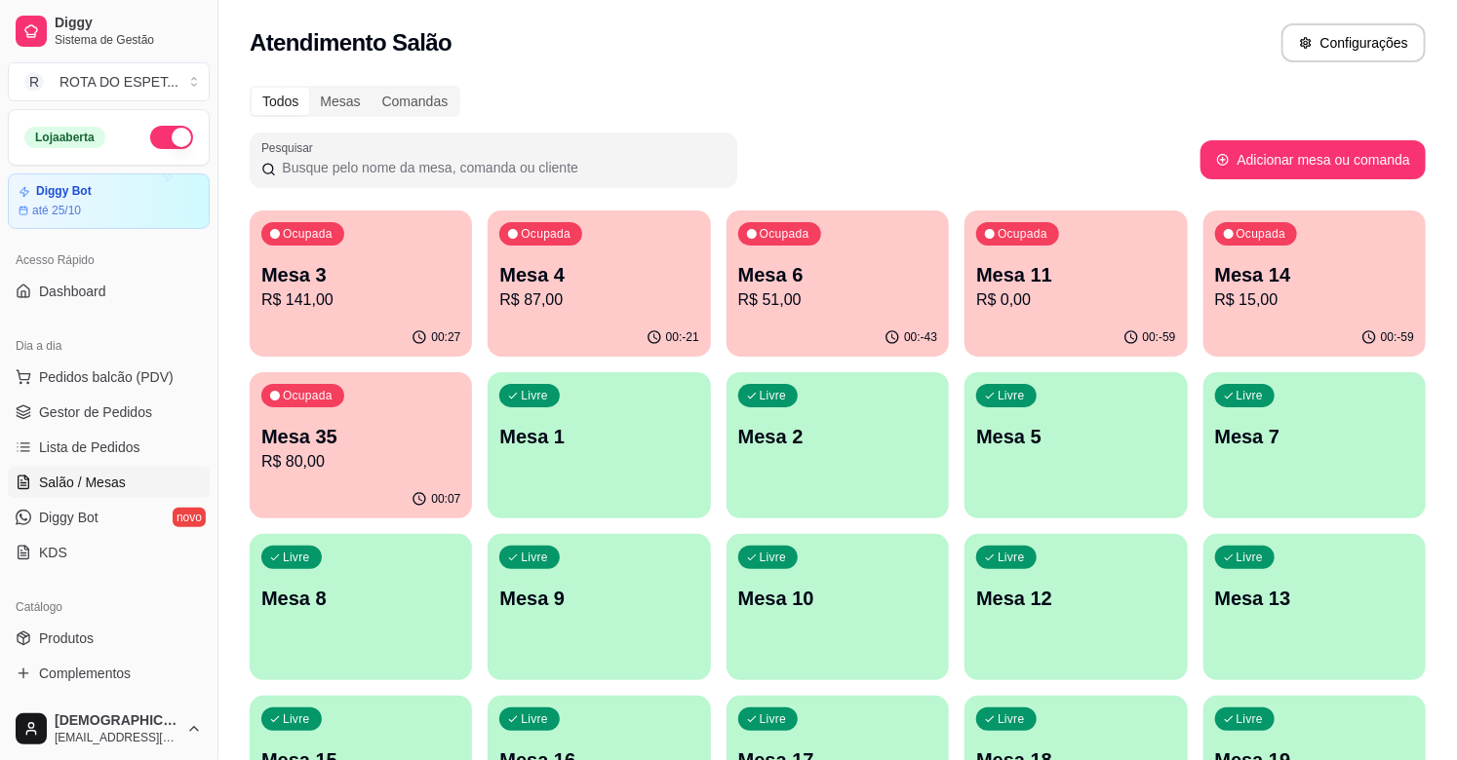
click at [297, 304] on p "R$ 141,00" at bounding box center [360, 300] width 199 height 23
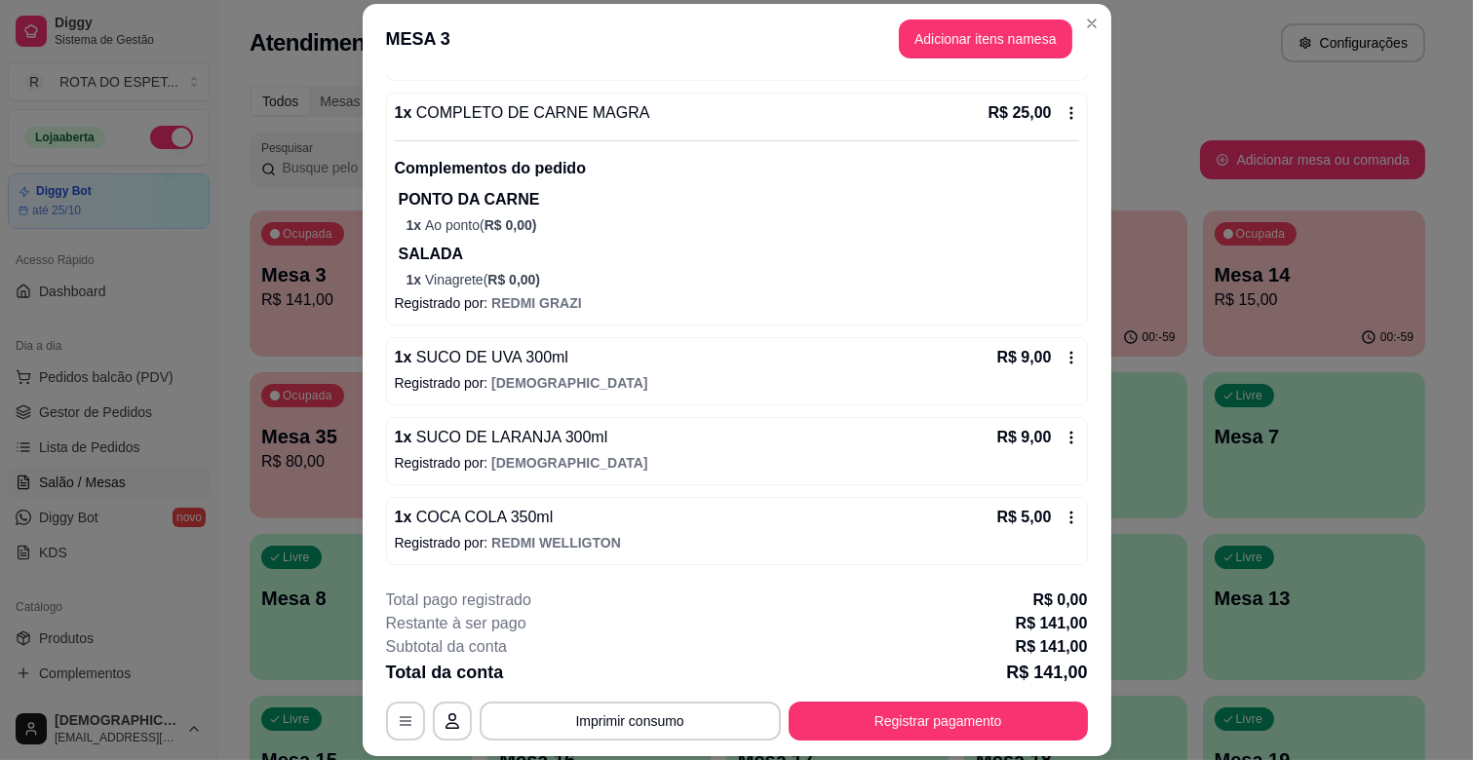
scroll to position [1252, 0]
click at [582, 715] on button "Imprimir consumo" at bounding box center [630, 722] width 292 height 38
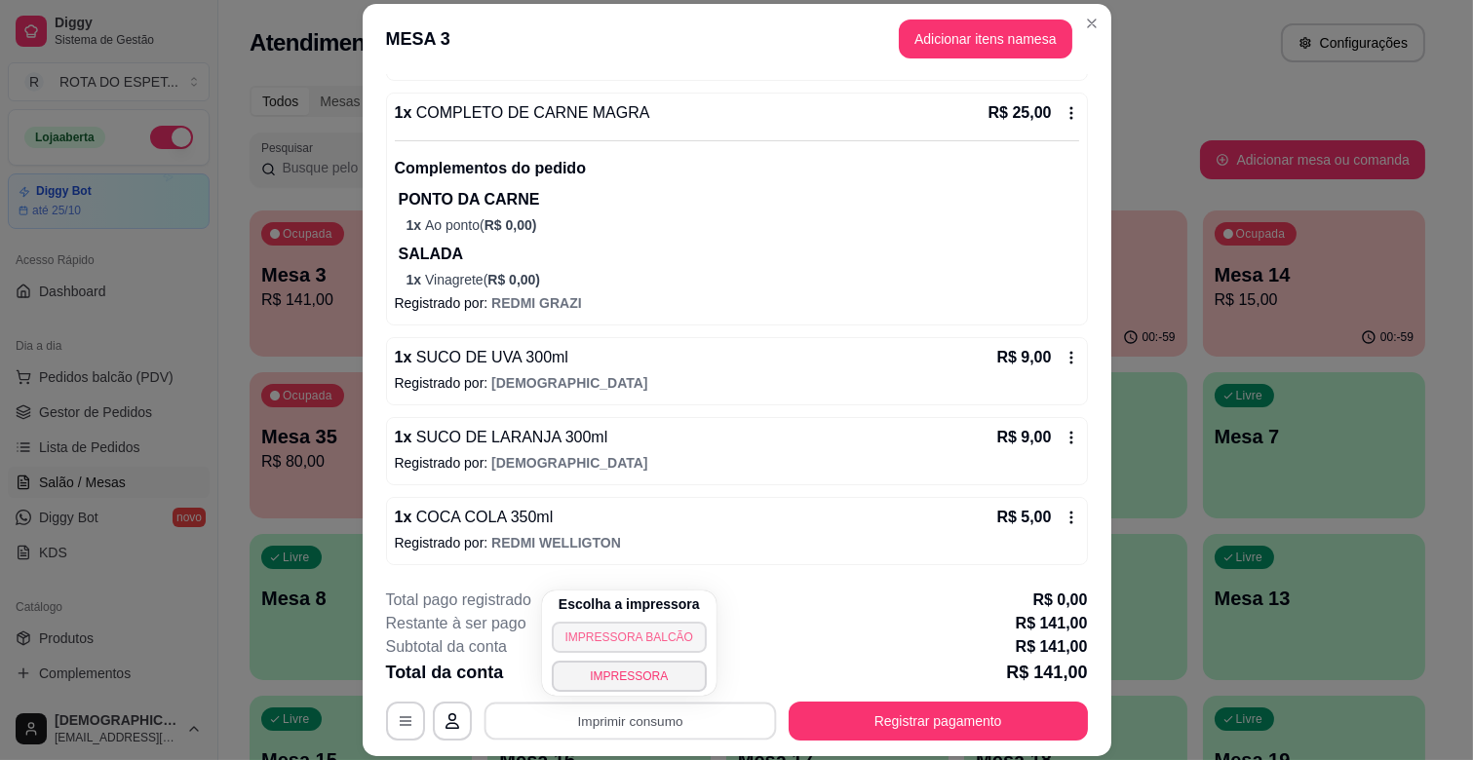
click at [624, 624] on button "IMPRESSORA BALCÃO" at bounding box center [629, 637] width 155 height 31
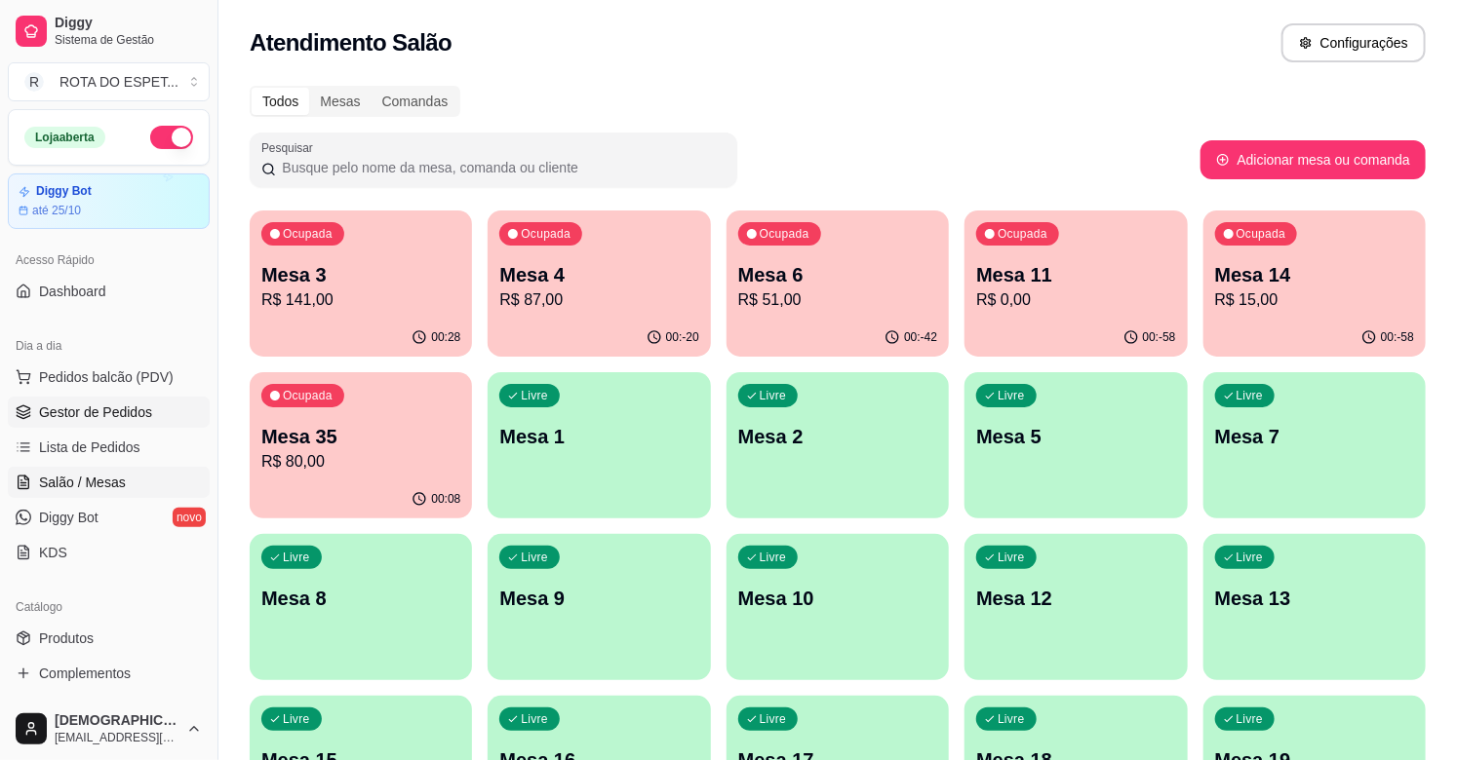
click at [82, 403] on span "Gestor de Pedidos" at bounding box center [95, 412] width 113 height 19
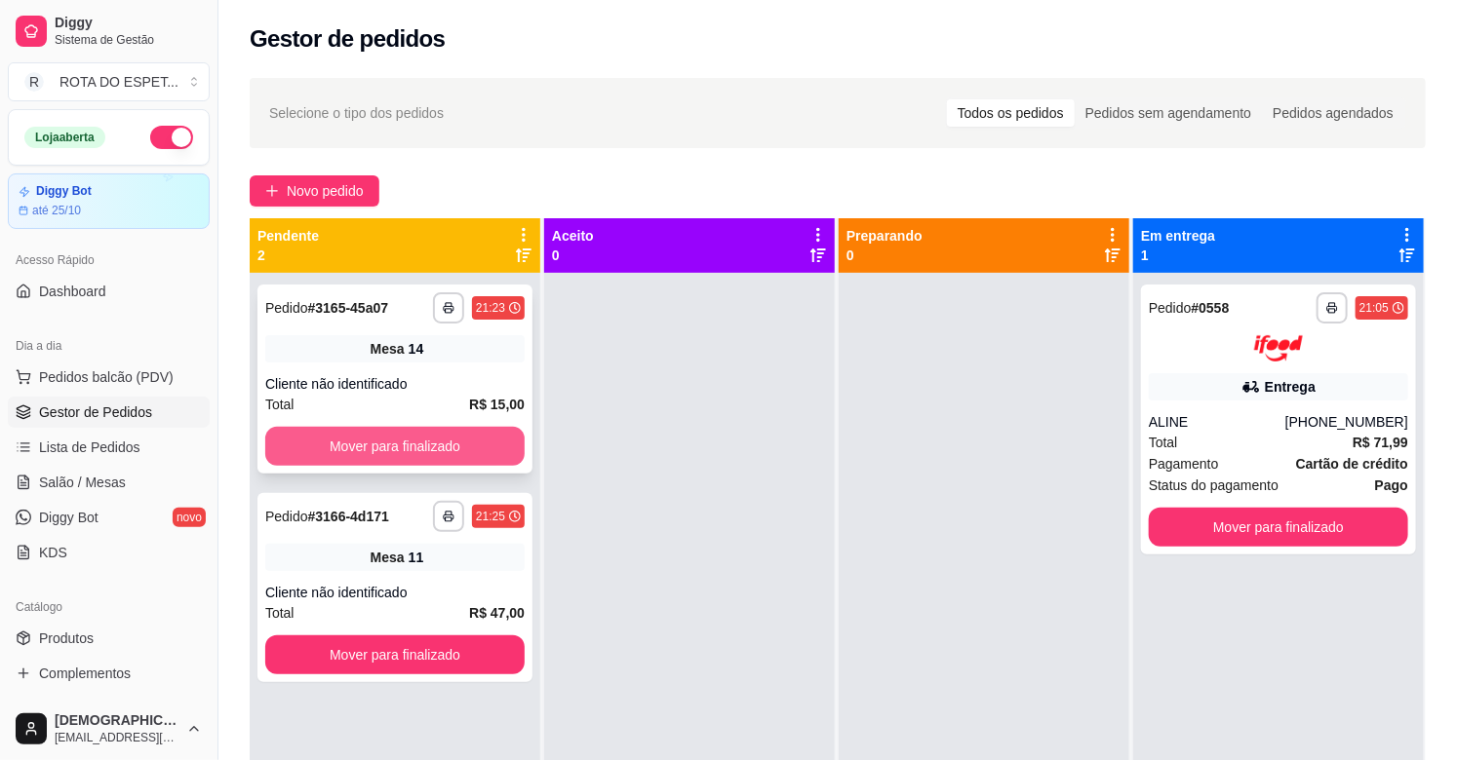
click at [402, 450] on button "Mover para finalizado" at bounding box center [394, 446] width 259 height 39
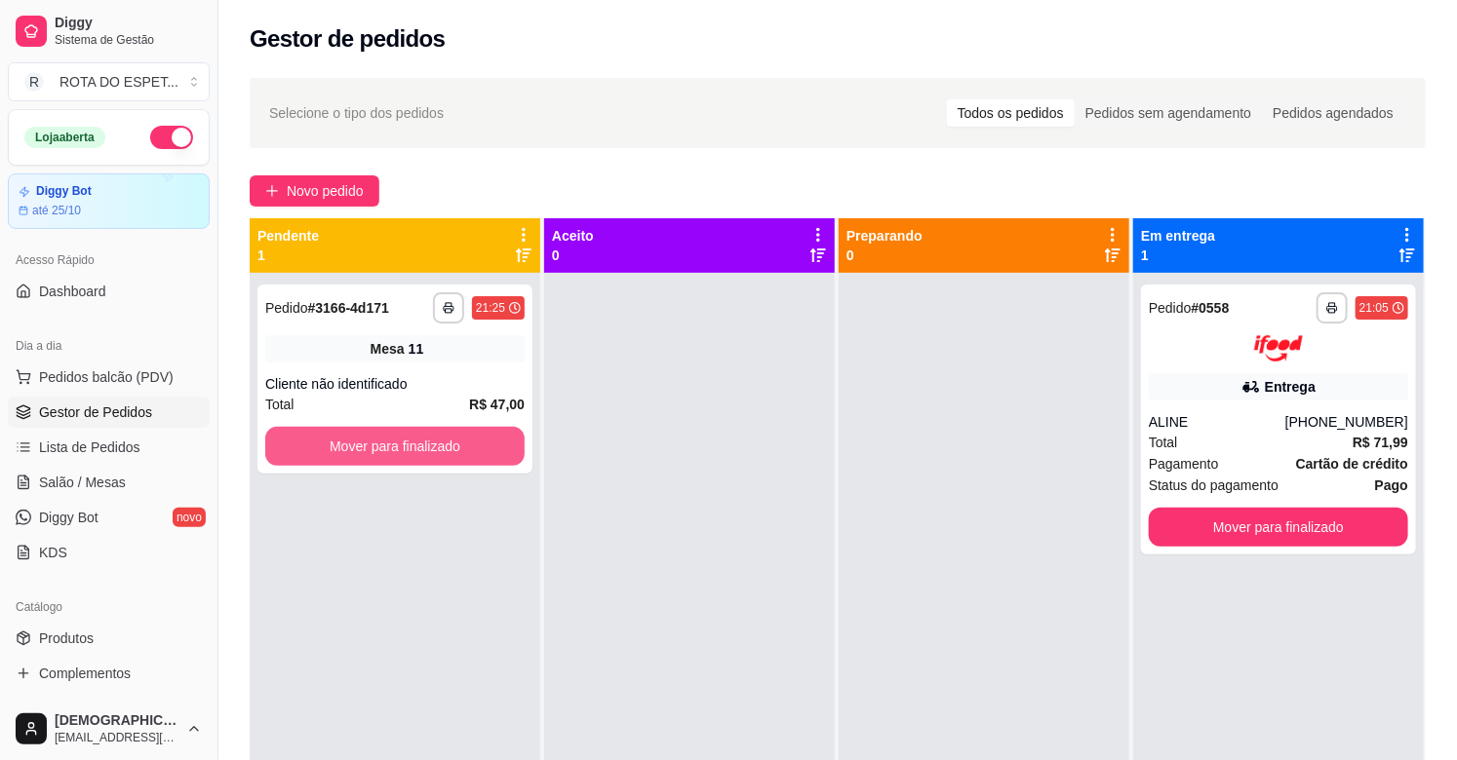
click at [402, 450] on button "Mover para finalizado" at bounding box center [394, 446] width 259 height 39
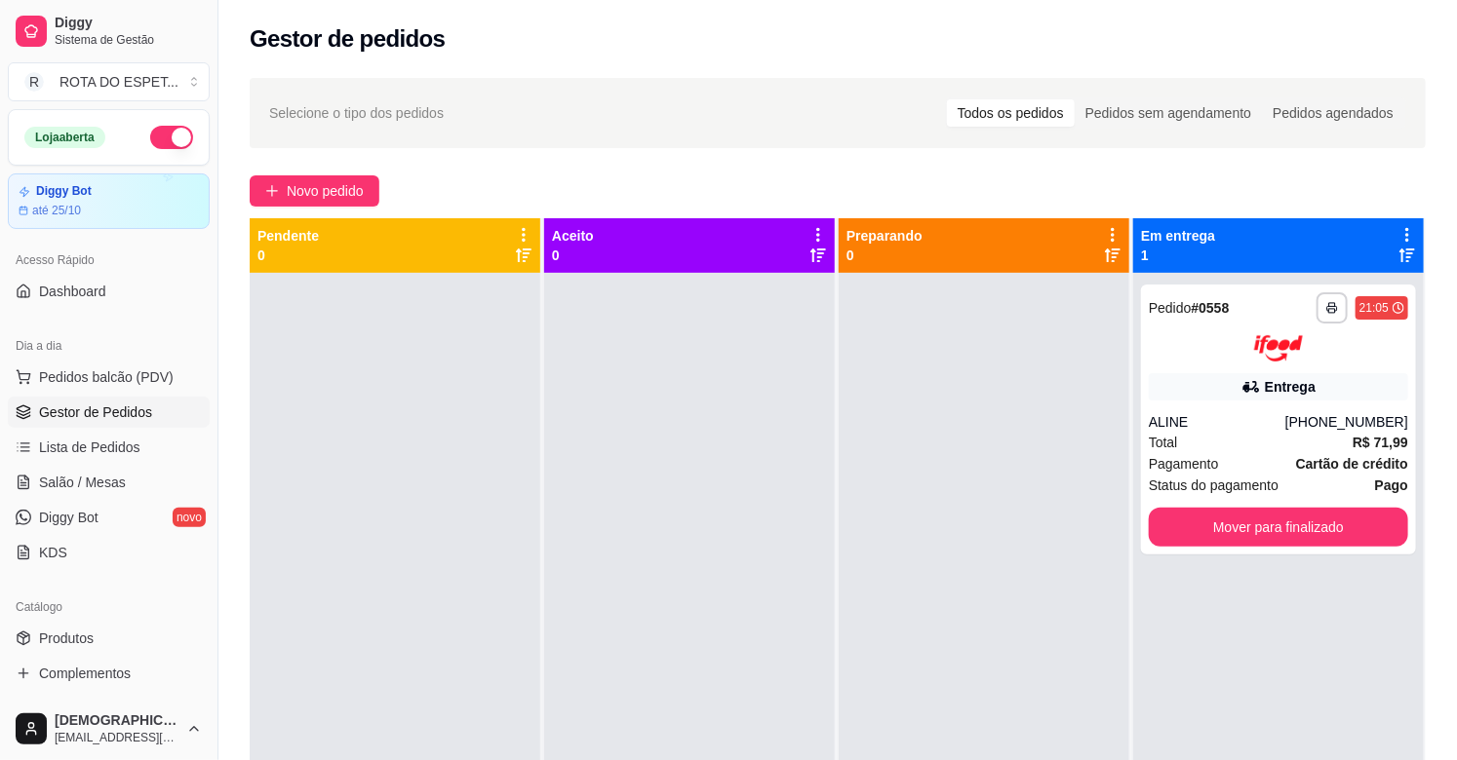
click at [604, 635] on div at bounding box center [689, 653] width 291 height 760
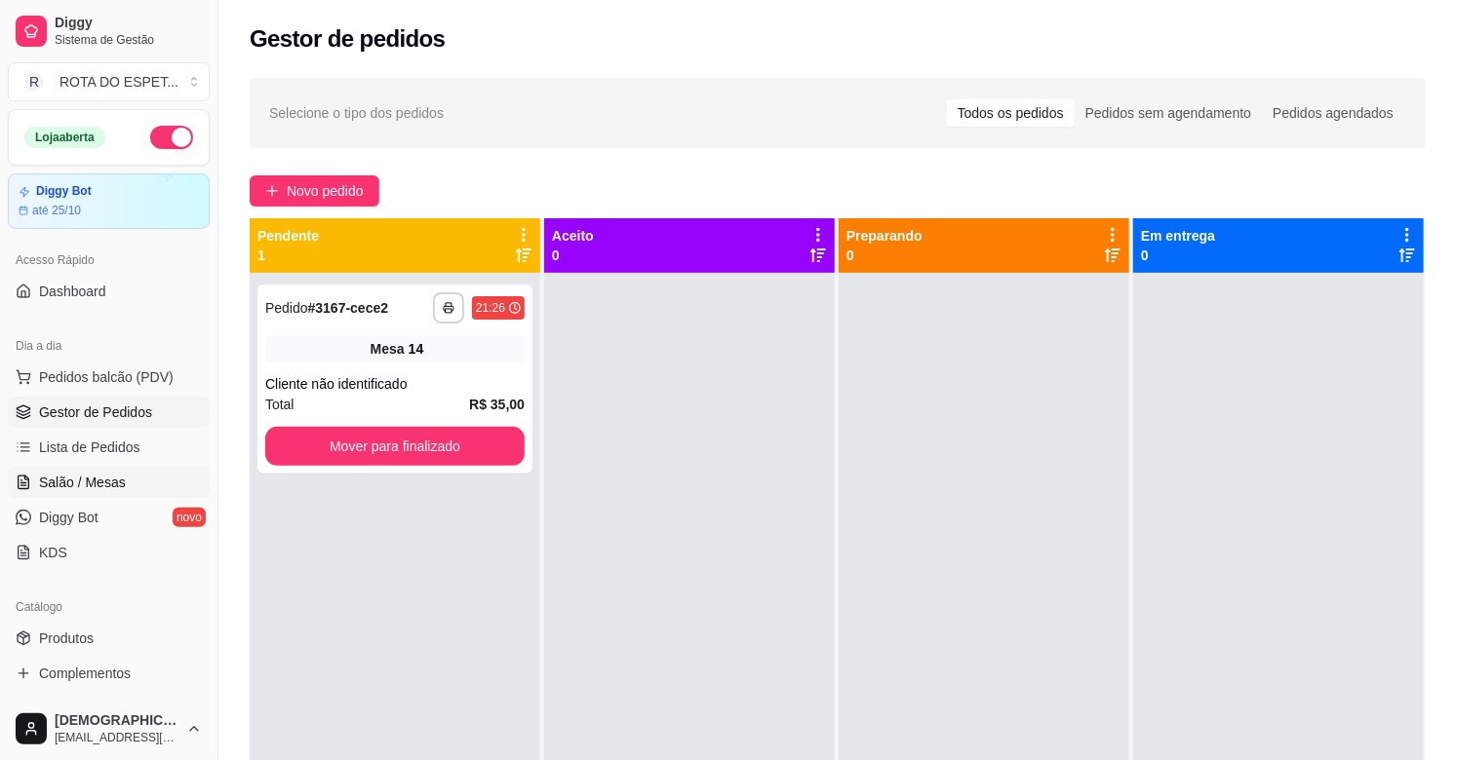
click at [88, 478] on span "Salão / Mesas" at bounding box center [82, 482] width 87 height 19
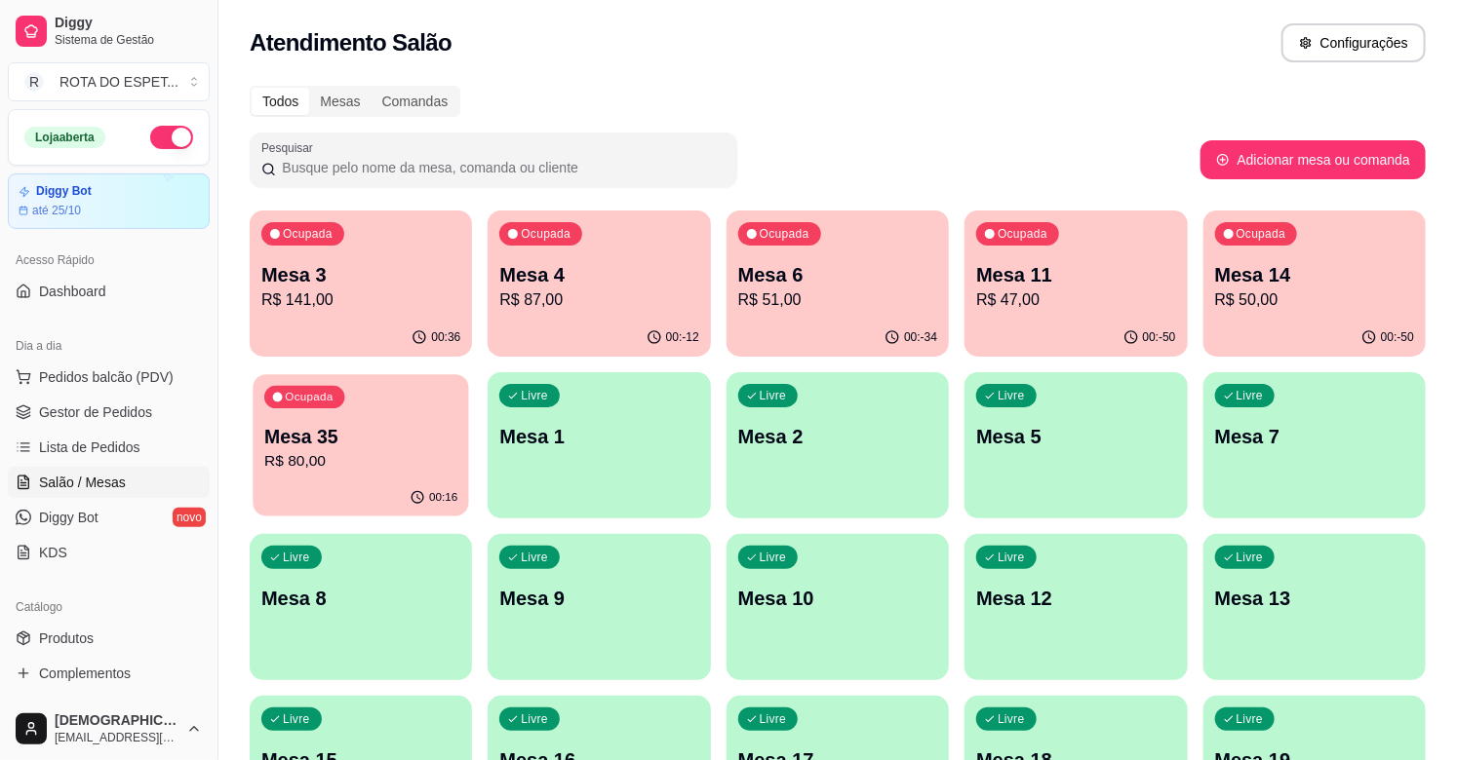
click at [382, 469] on p "R$ 80,00" at bounding box center [360, 461] width 193 height 22
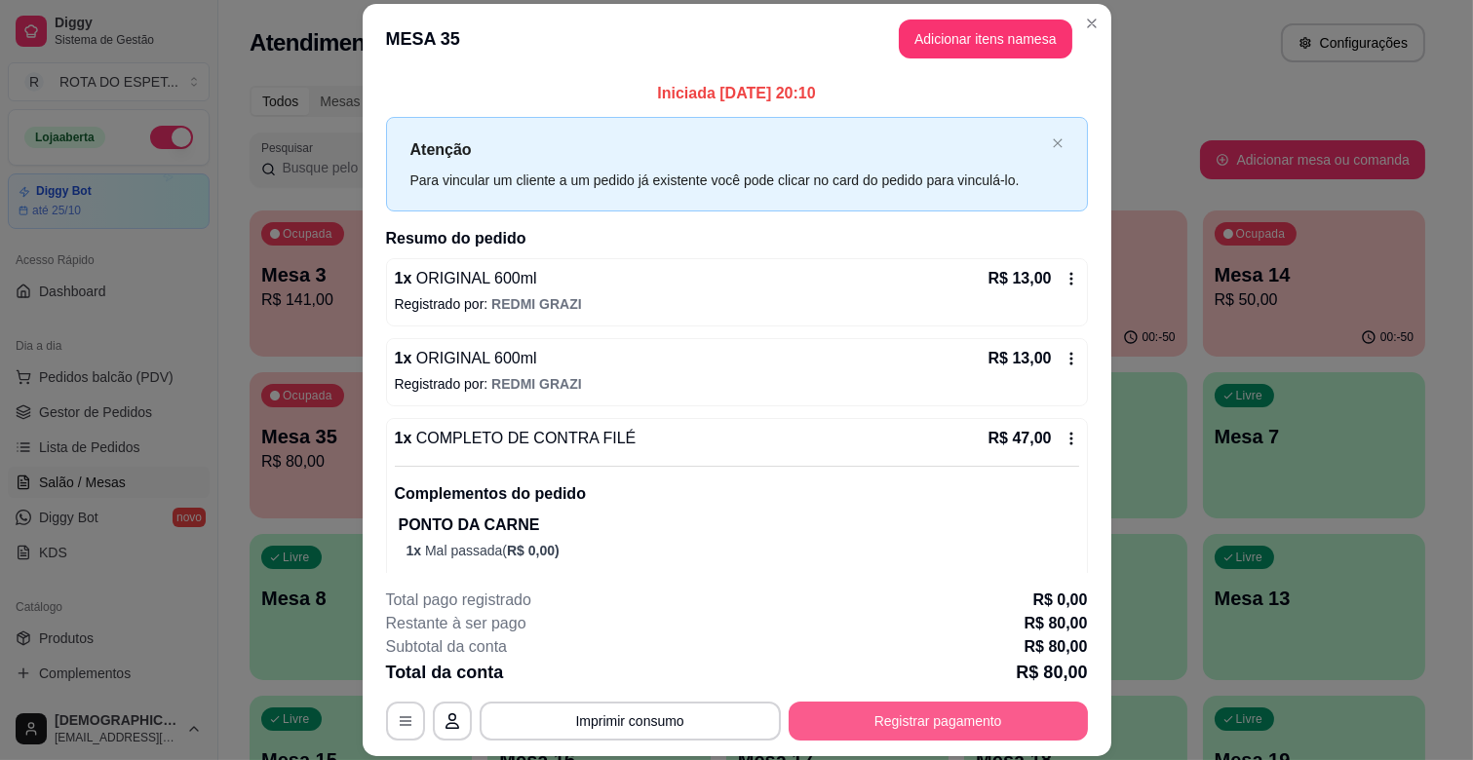
click at [988, 721] on button "Registrar pagamento" at bounding box center [938, 721] width 299 height 39
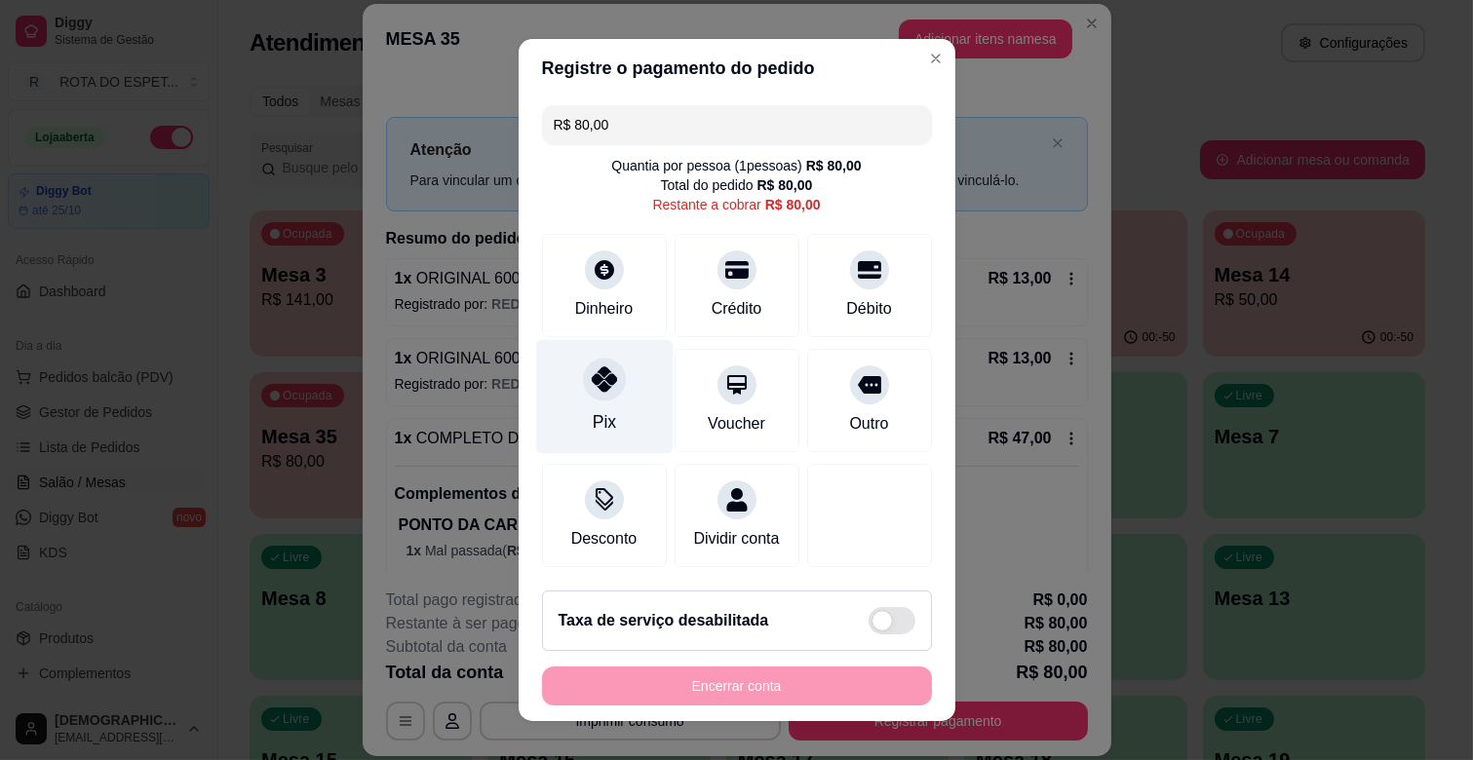
click at [593, 390] on icon at bounding box center [603, 379] width 25 height 25
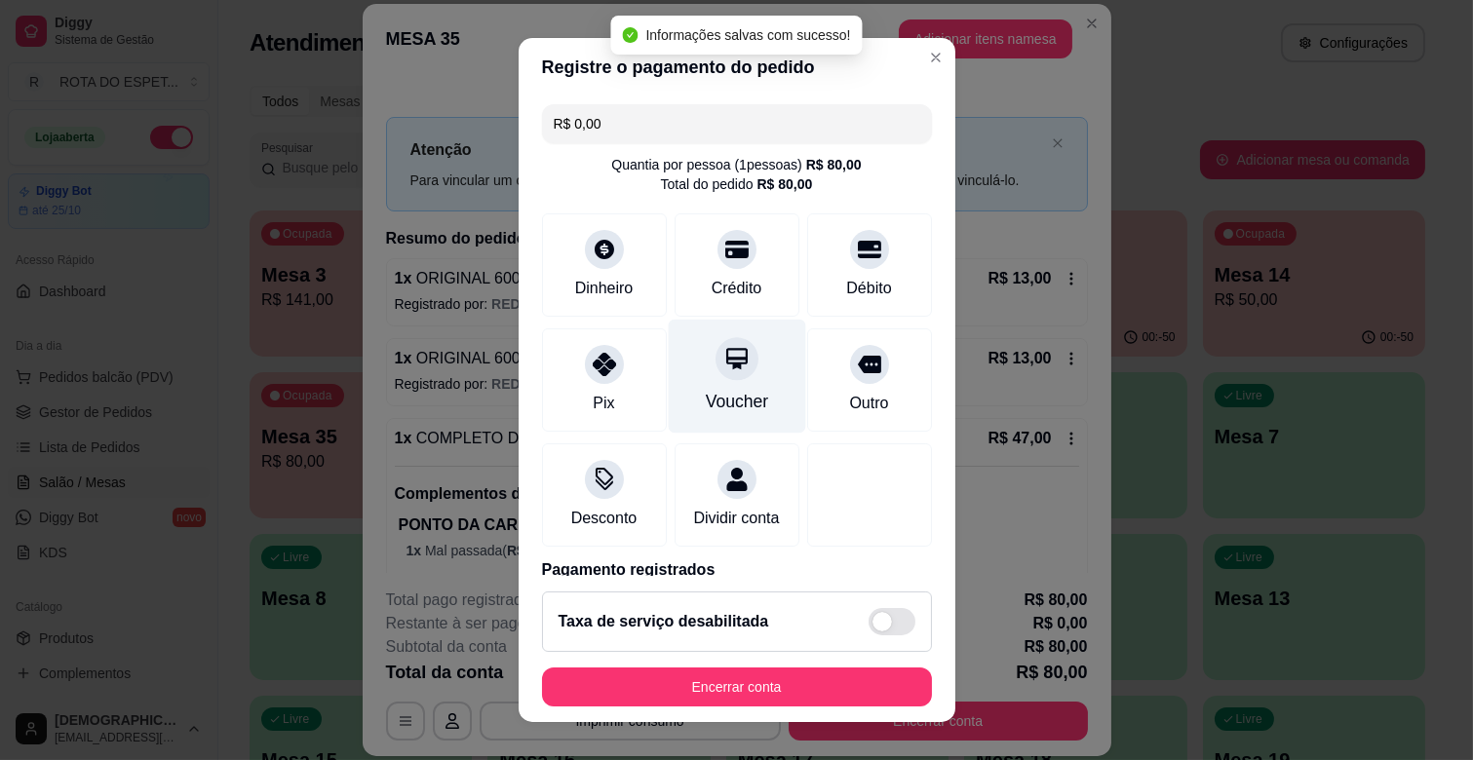
type input "R$ 0,00"
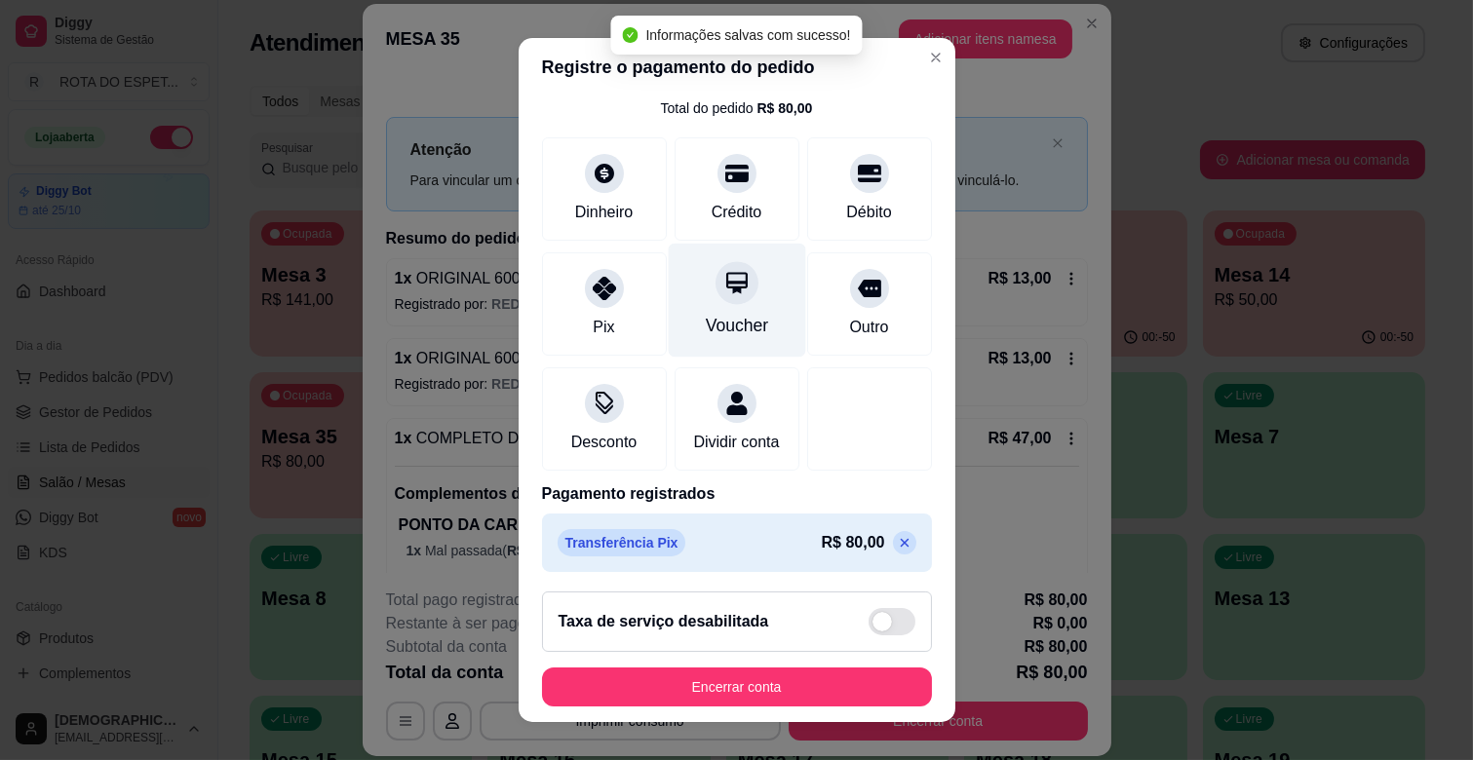
scroll to position [103, 0]
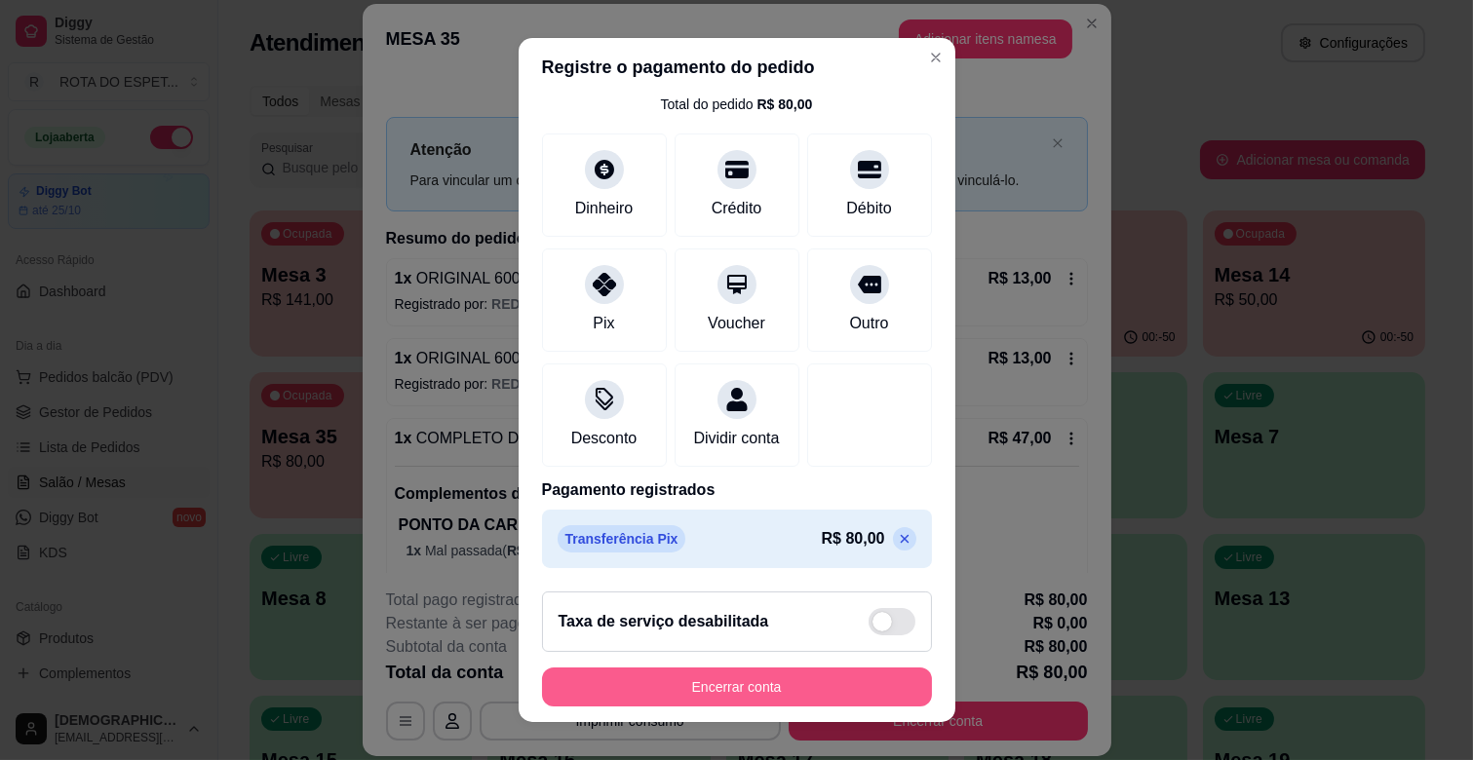
click at [767, 688] on button "Encerrar conta" at bounding box center [737, 687] width 390 height 39
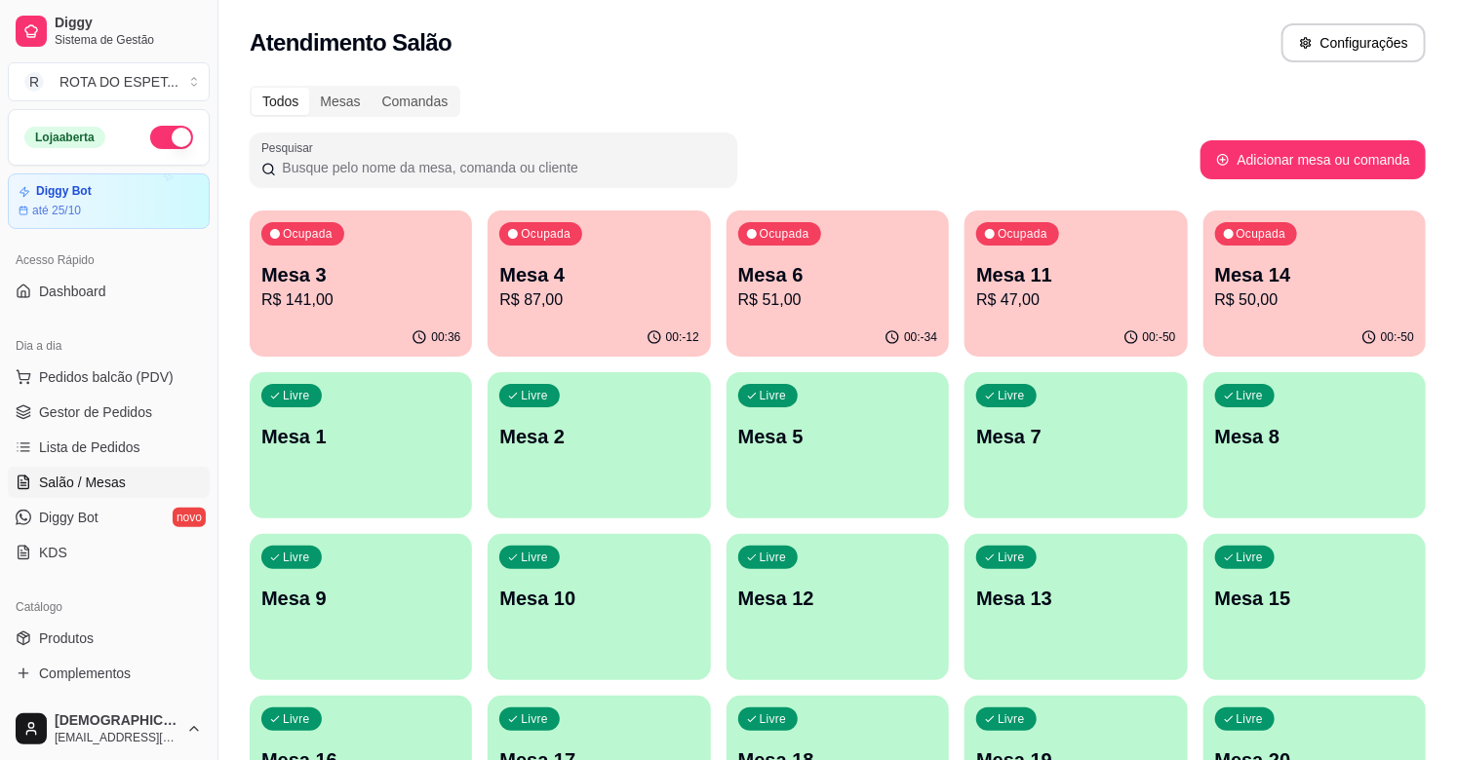
click at [319, 296] on p "R$ 141,00" at bounding box center [360, 300] width 199 height 23
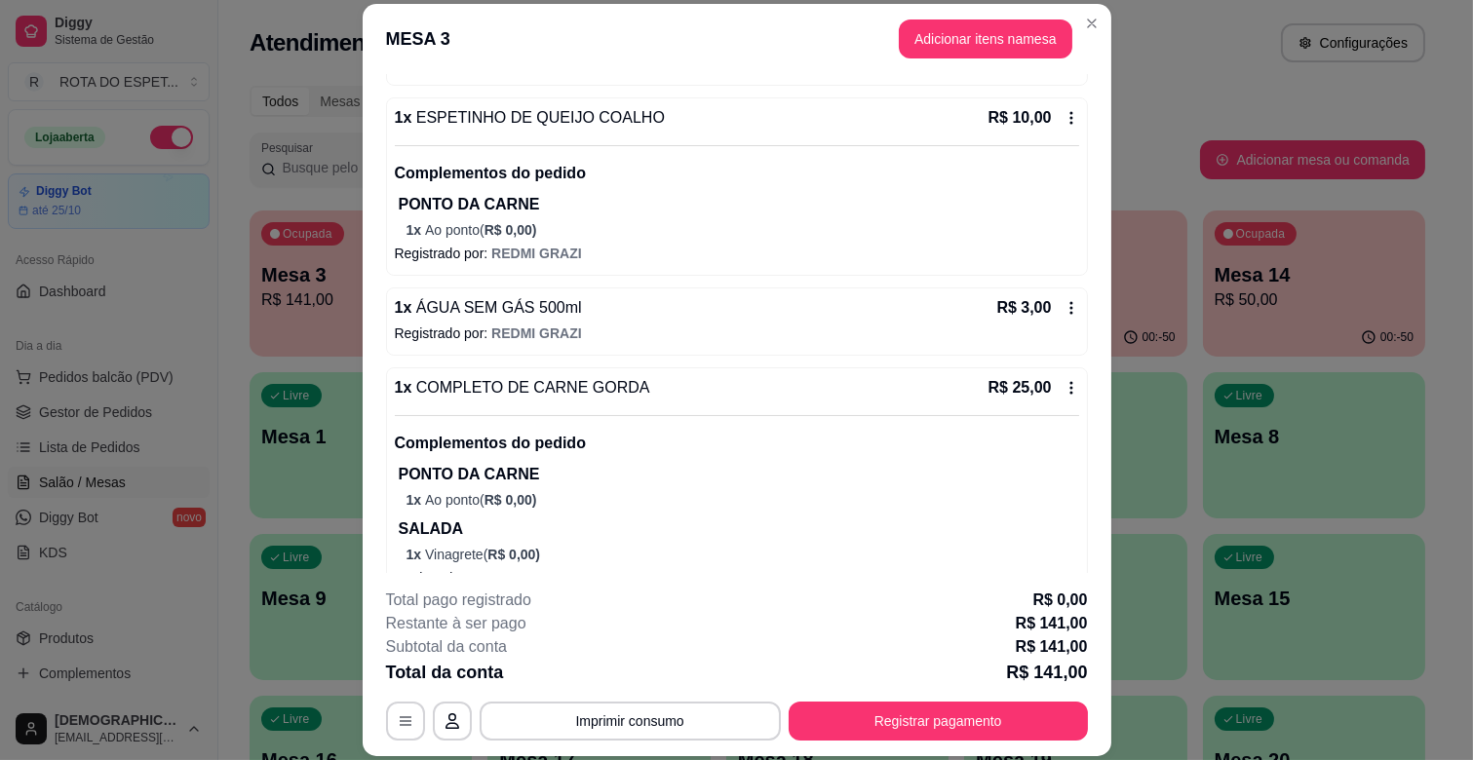
scroll to position [866, 0]
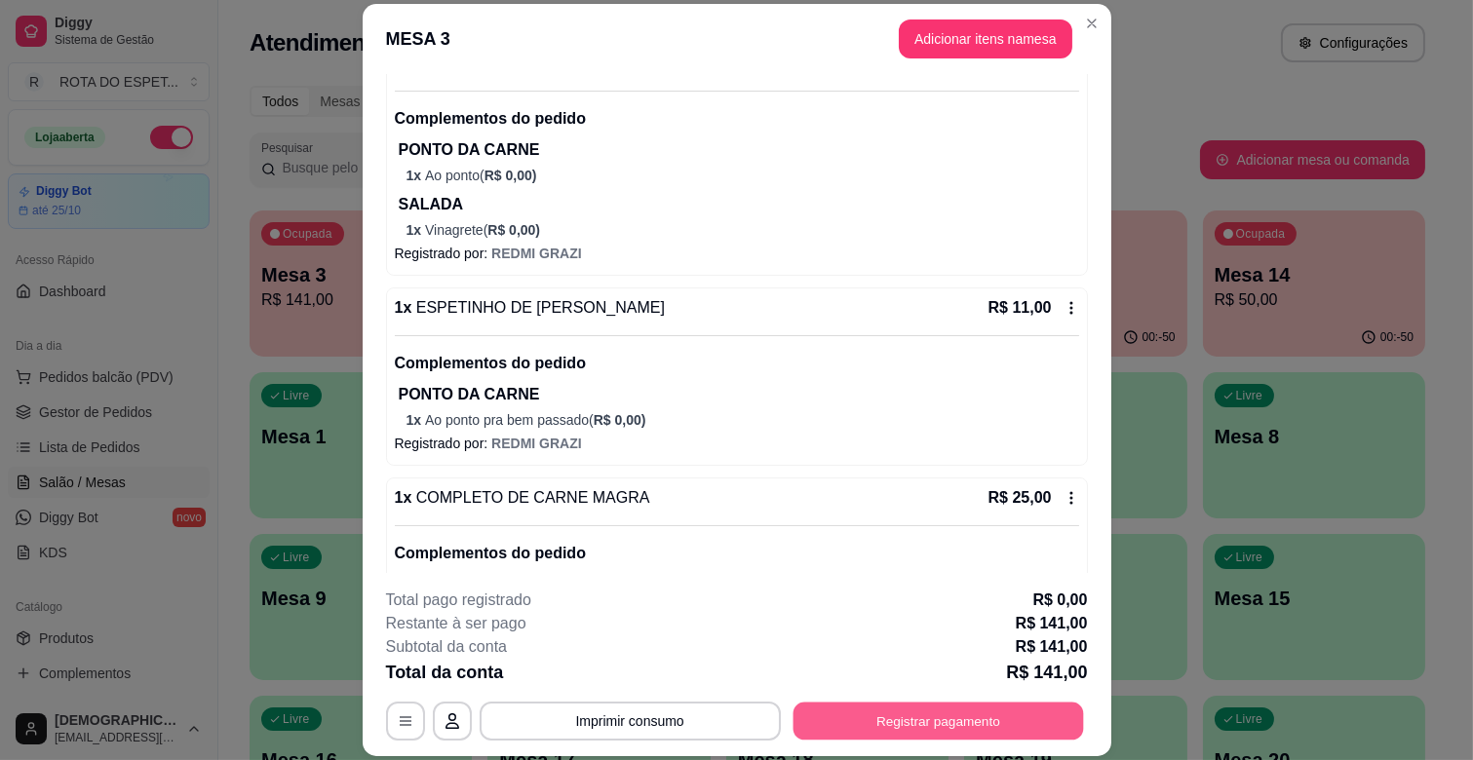
click at [961, 707] on button "Registrar pagamento" at bounding box center [938, 722] width 291 height 38
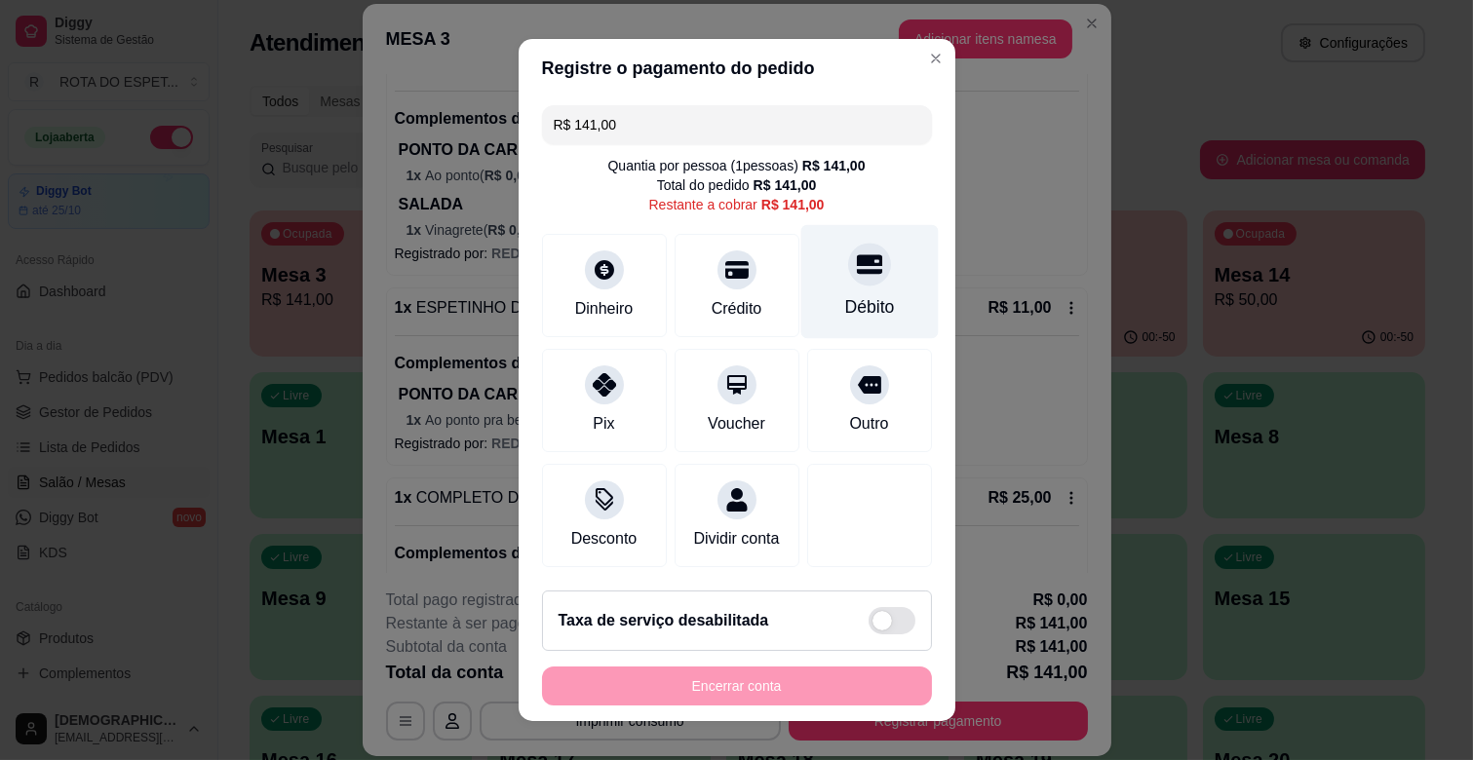
click at [844, 297] on div "Débito" at bounding box center [869, 306] width 50 height 25
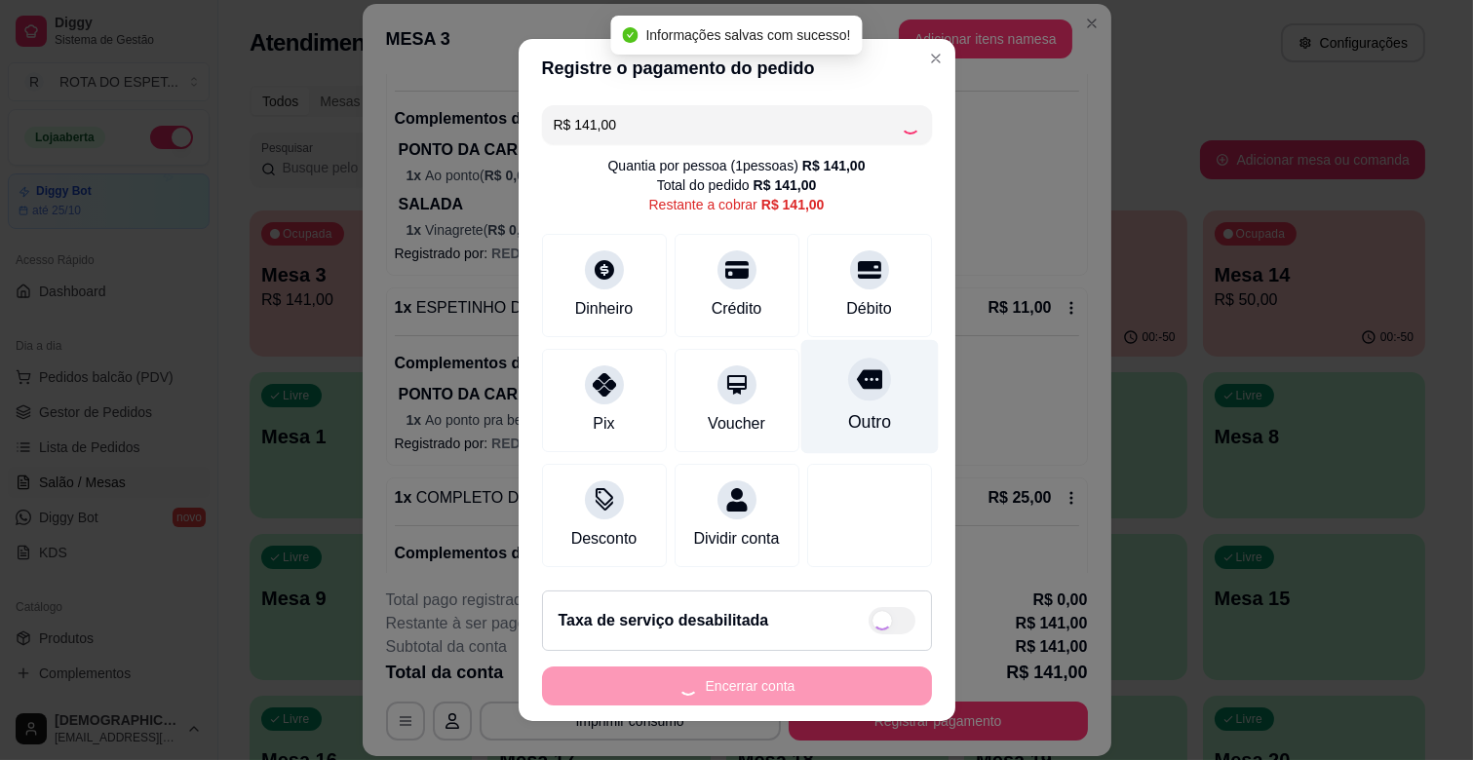
type input "R$ 0,00"
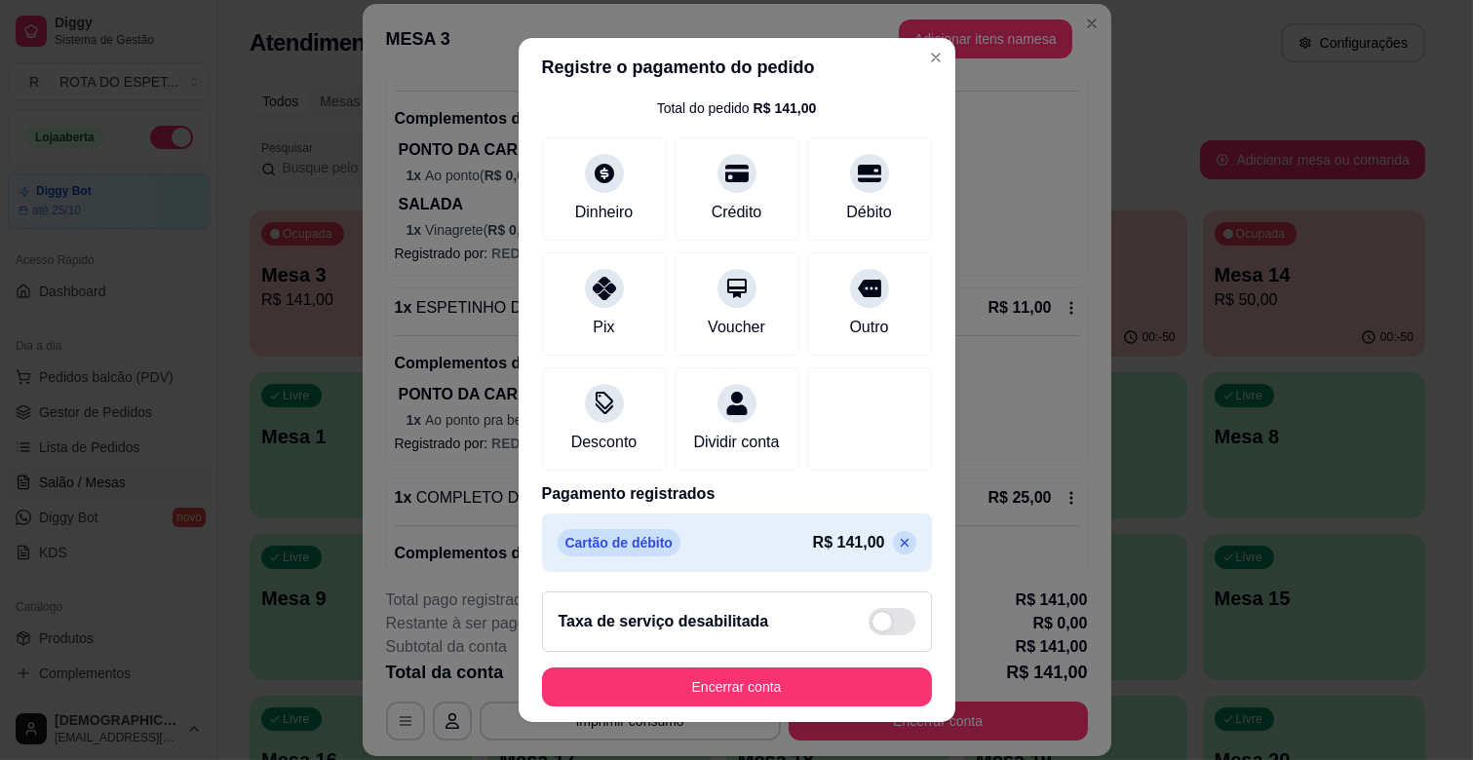
scroll to position [103, 0]
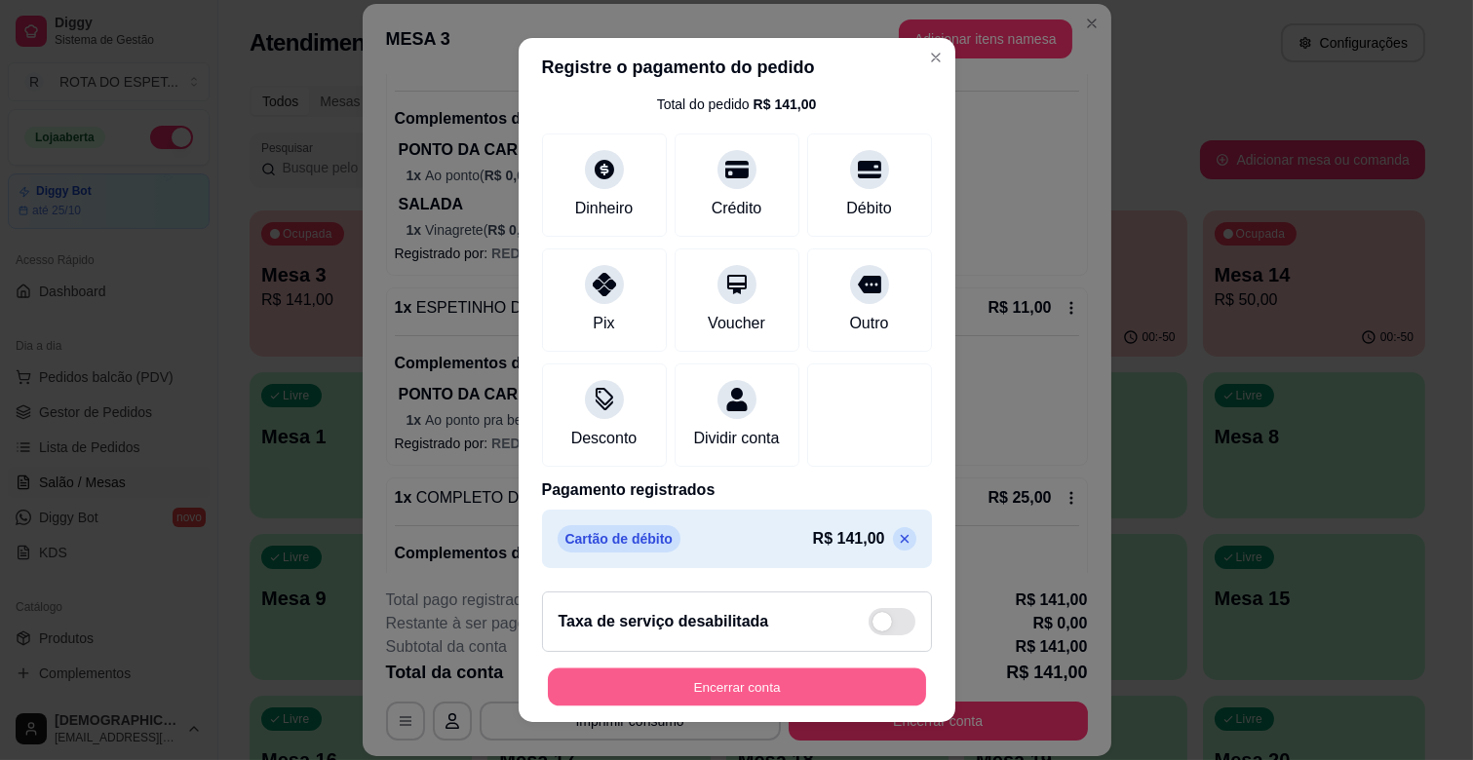
click at [783, 695] on button "Encerrar conta" at bounding box center [737, 688] width 378 height 38
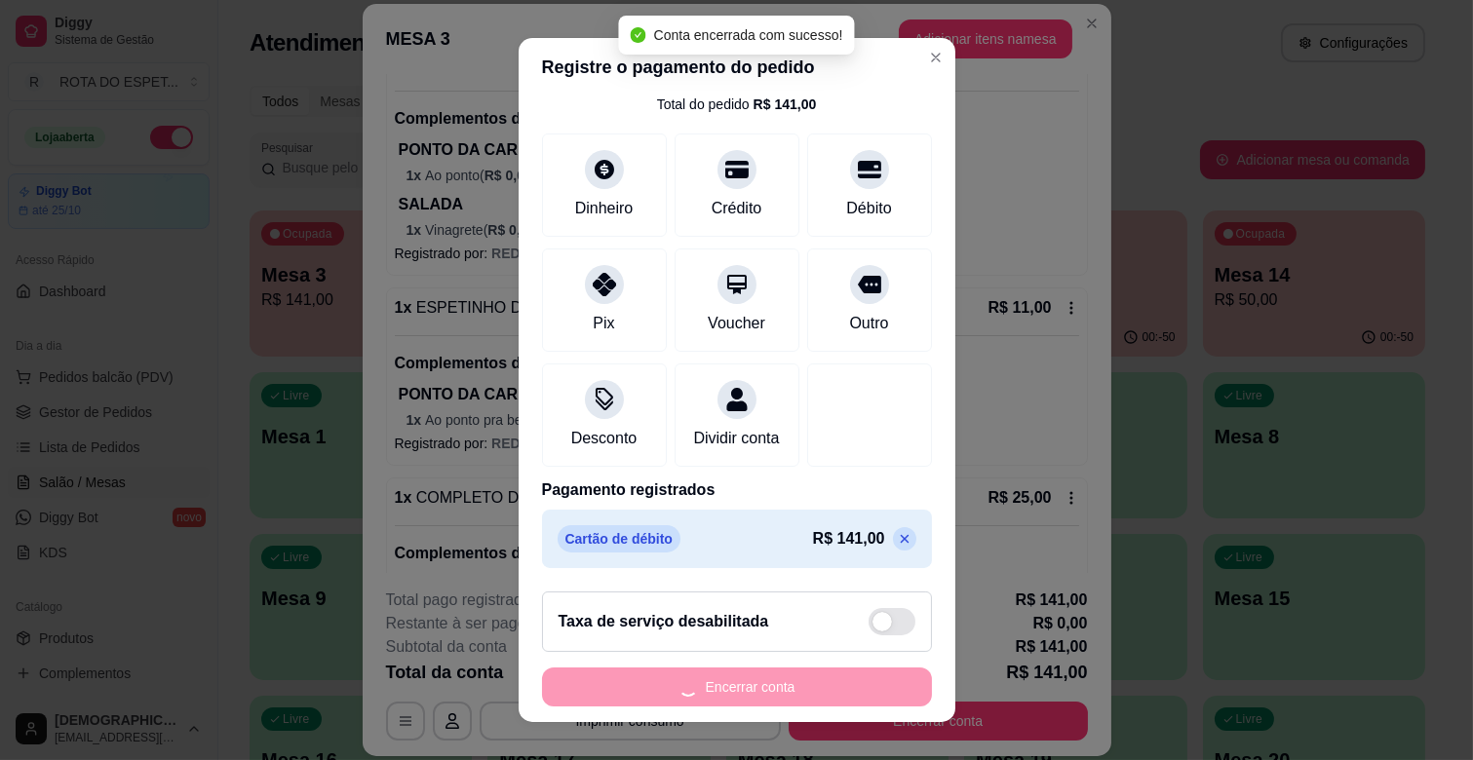
scroll to position [0, 0]
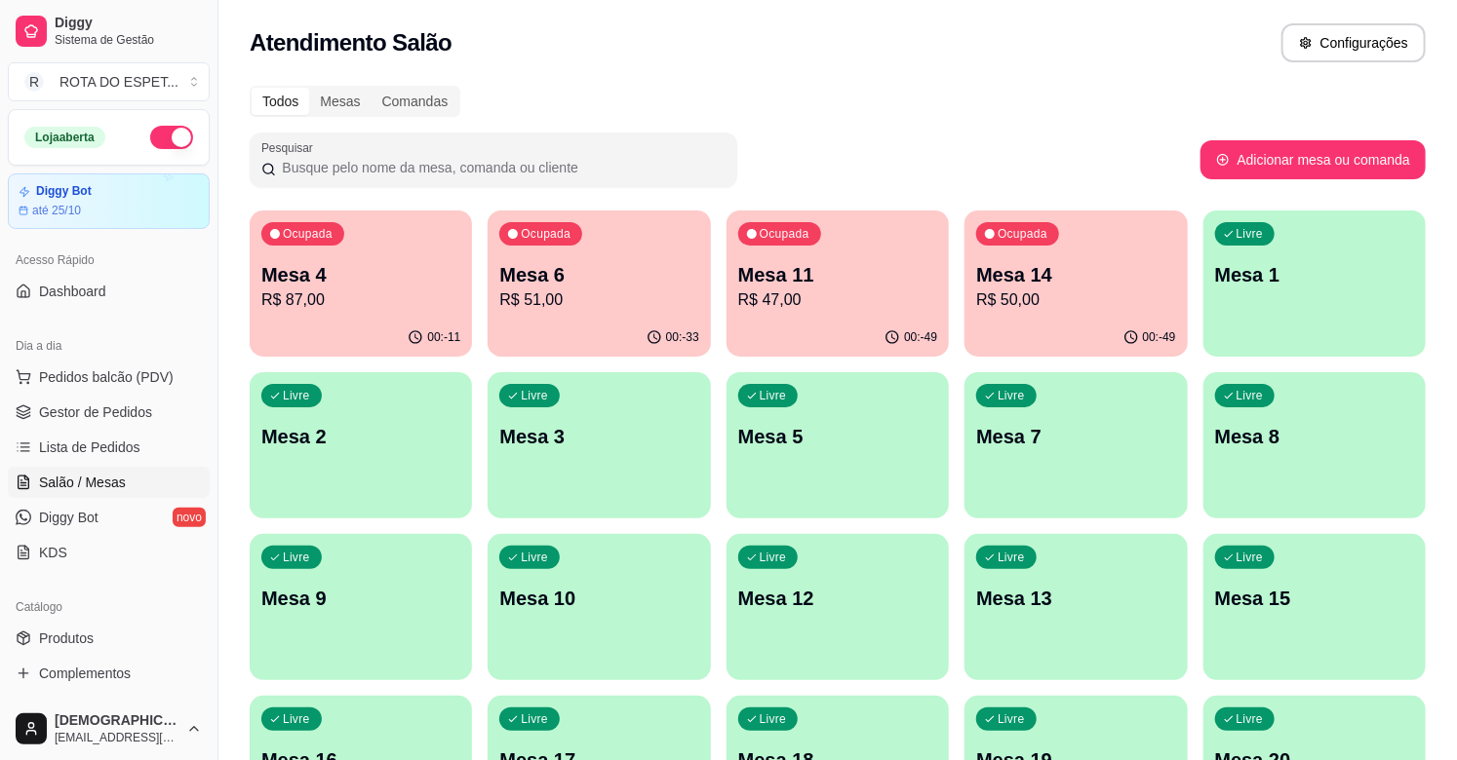
click at [409, 315] on div "Ocupada Mesa 4 R$ 87,00" at bounding box center [361, 265] width 222 height 108
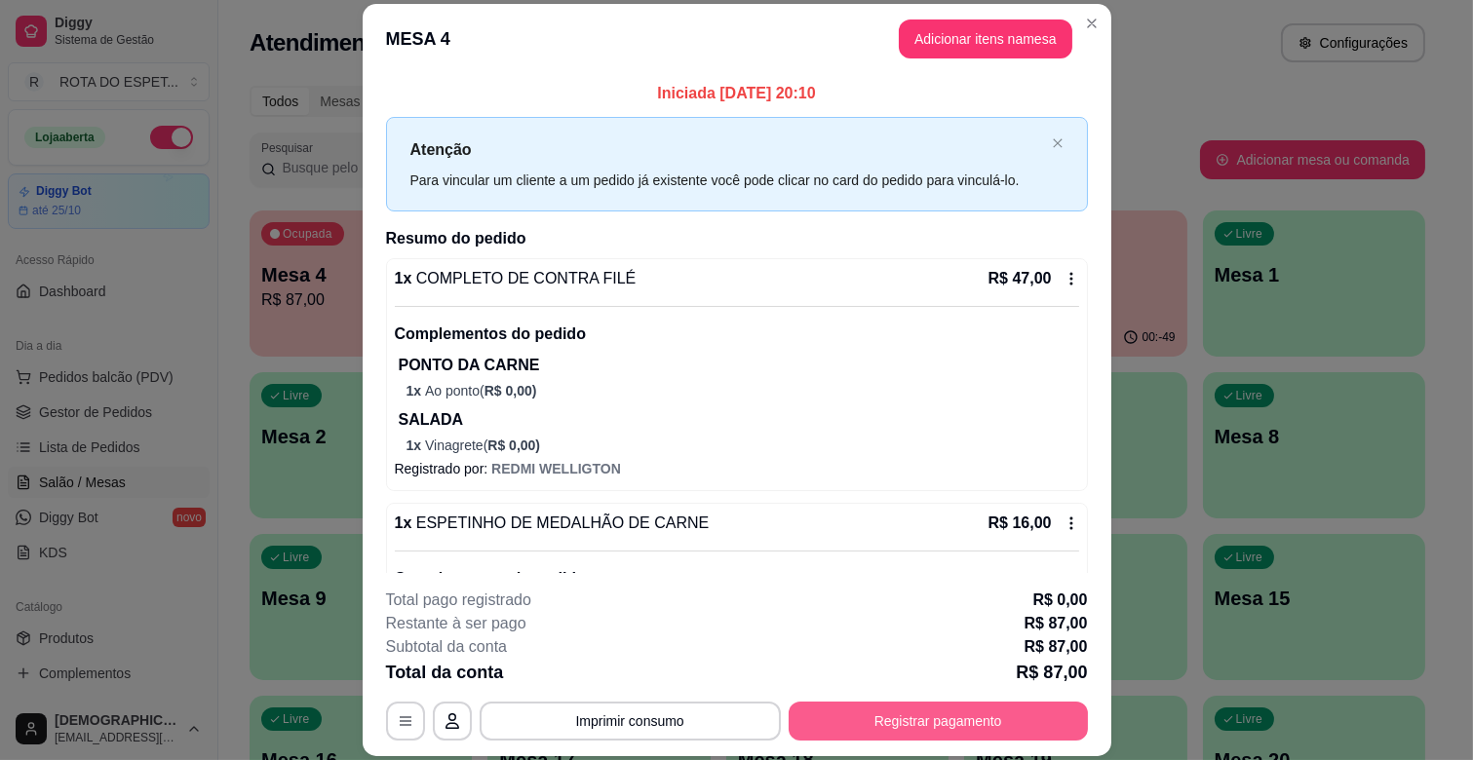
click at [981, 722] on button "Registrar pagamento" at bounding box center [938, 721] width 299 height 39
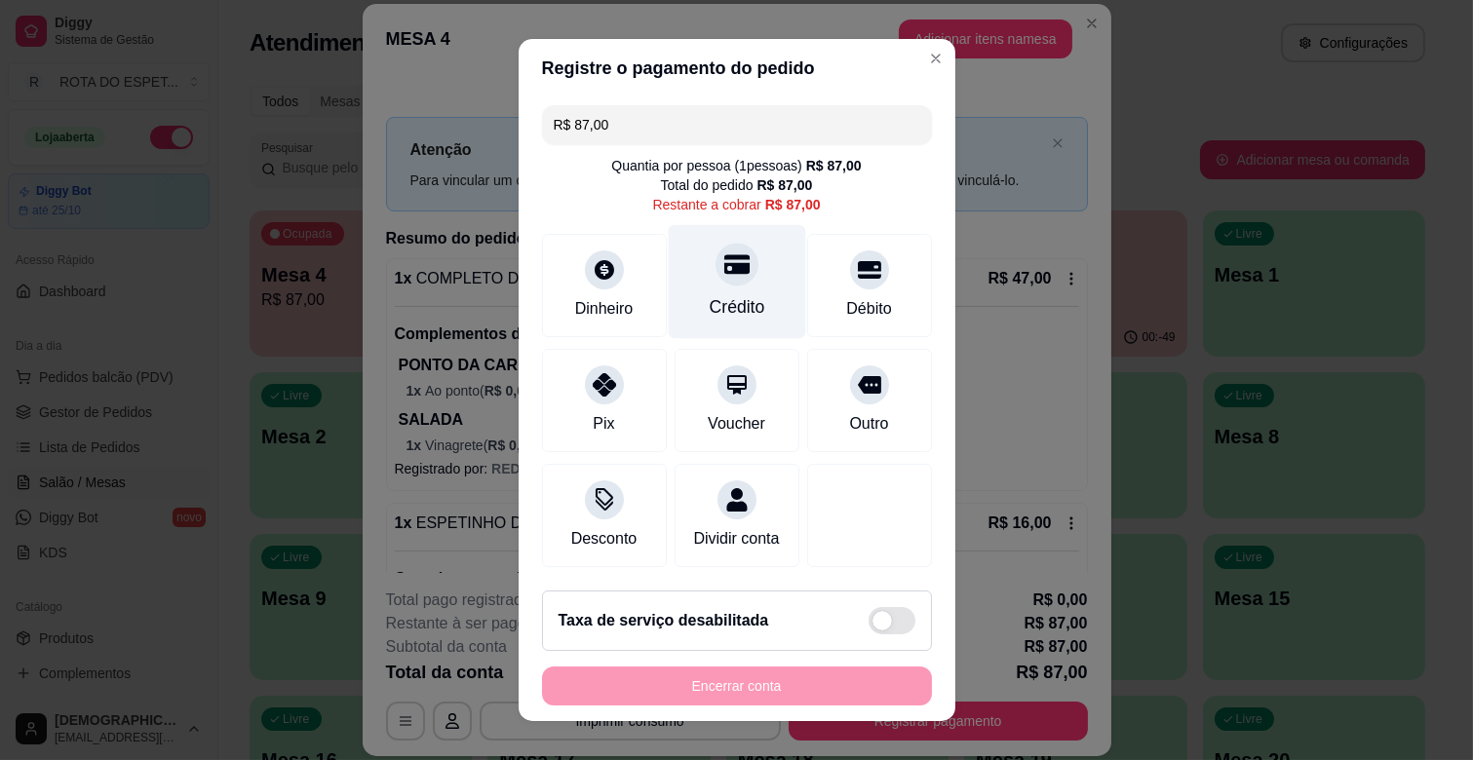
click at [716, 279] on div at bounding box center [737, 264] width 43 height 43
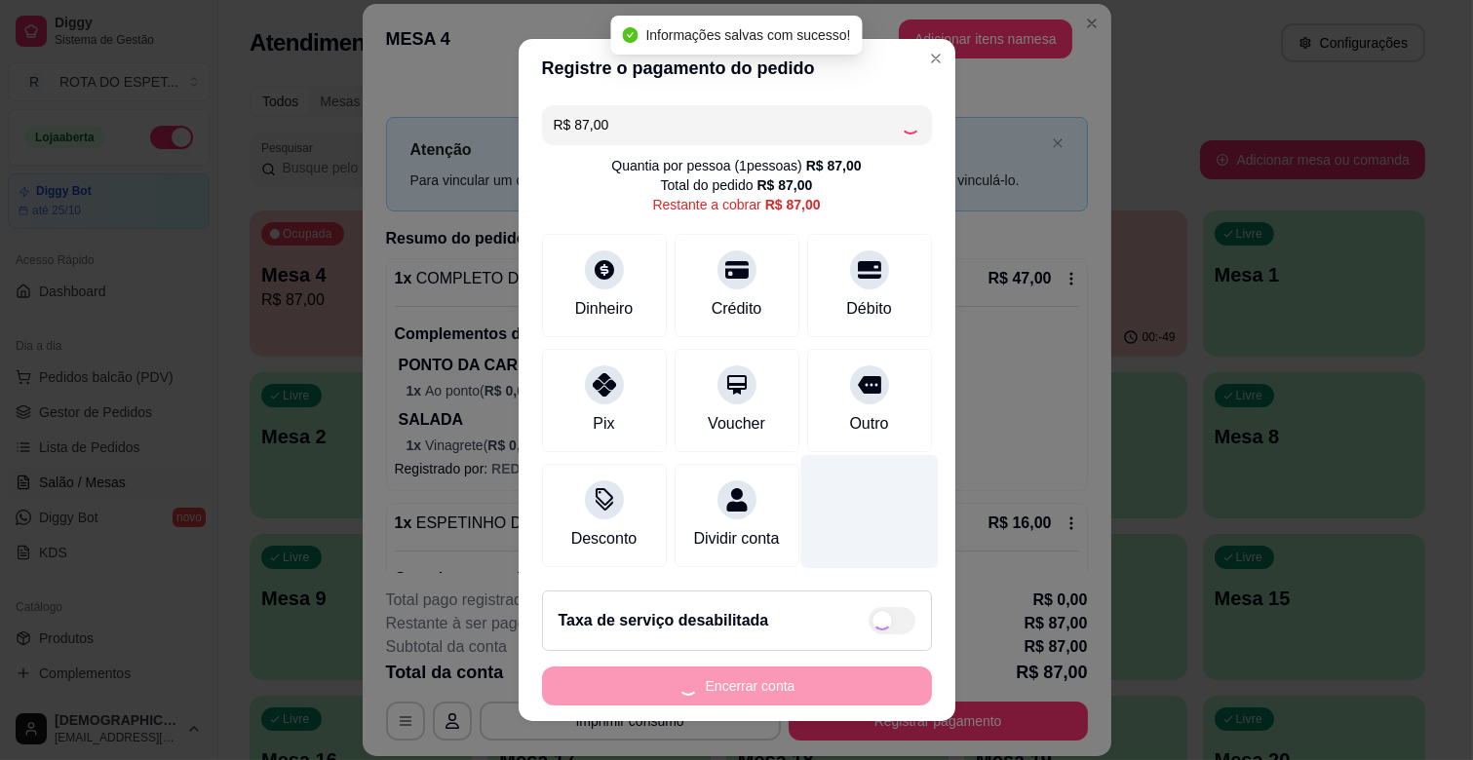
type input "R$ 0,00"
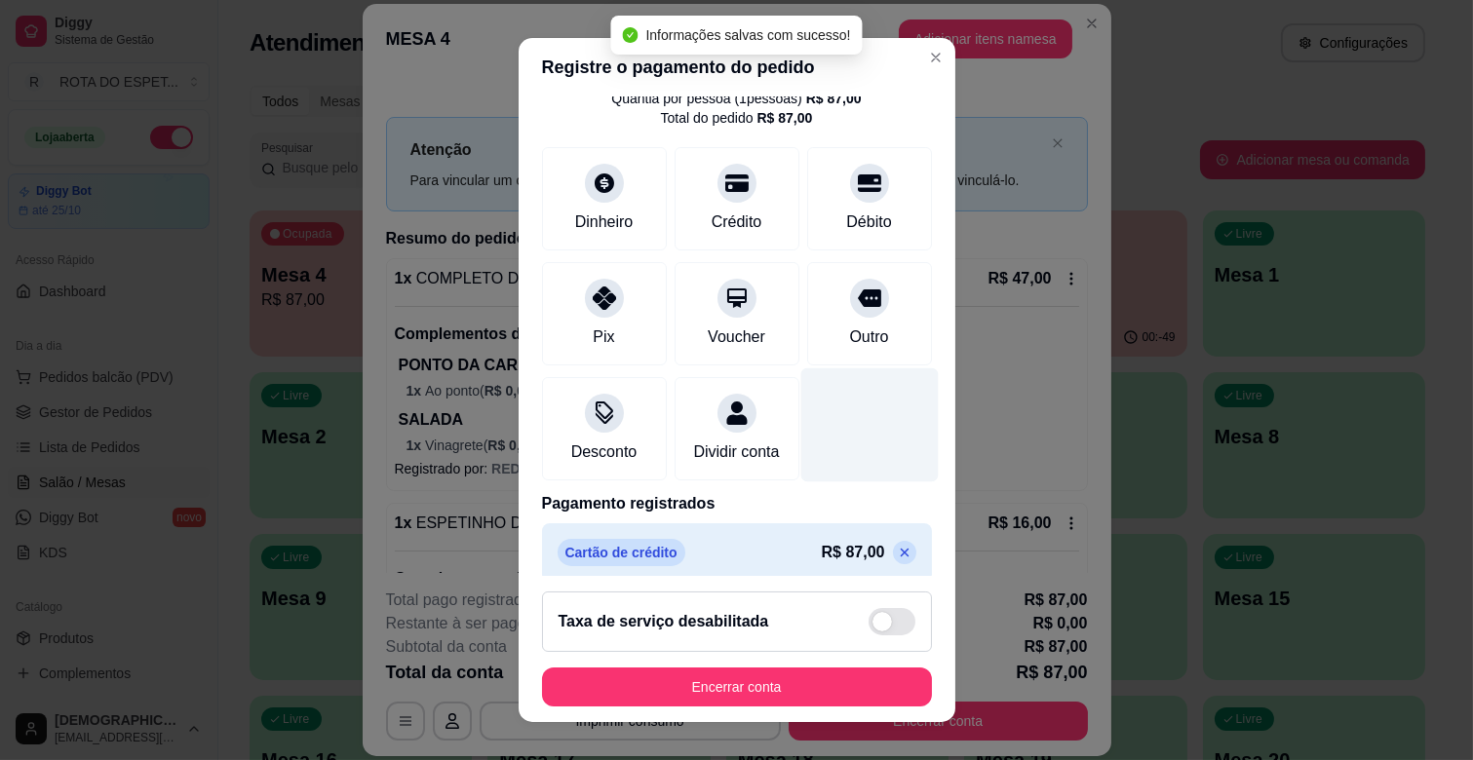
scroll to position [103, 0]
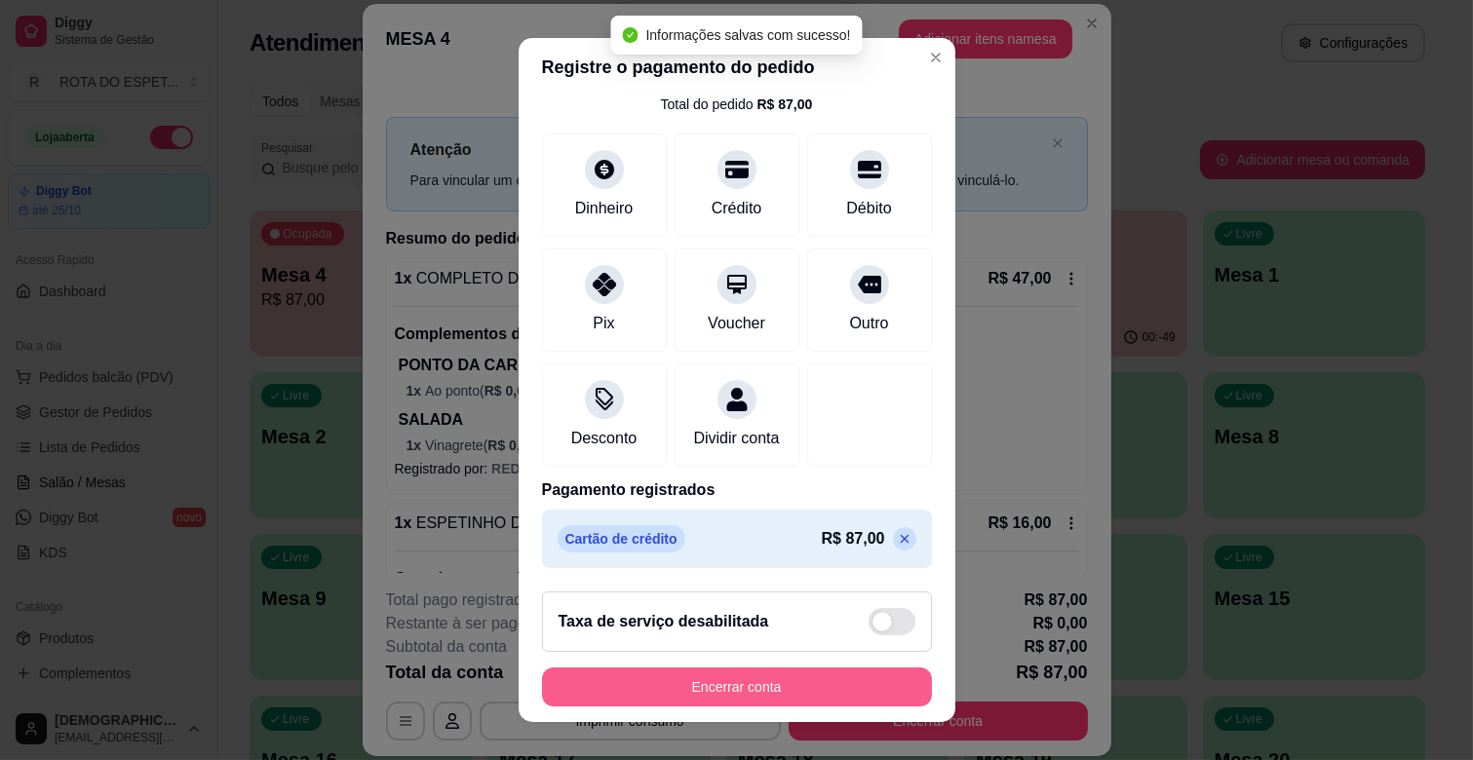
click at [822, 681] on button "Encerrar conta" at bounding box center [737, 687] width 390 height 39
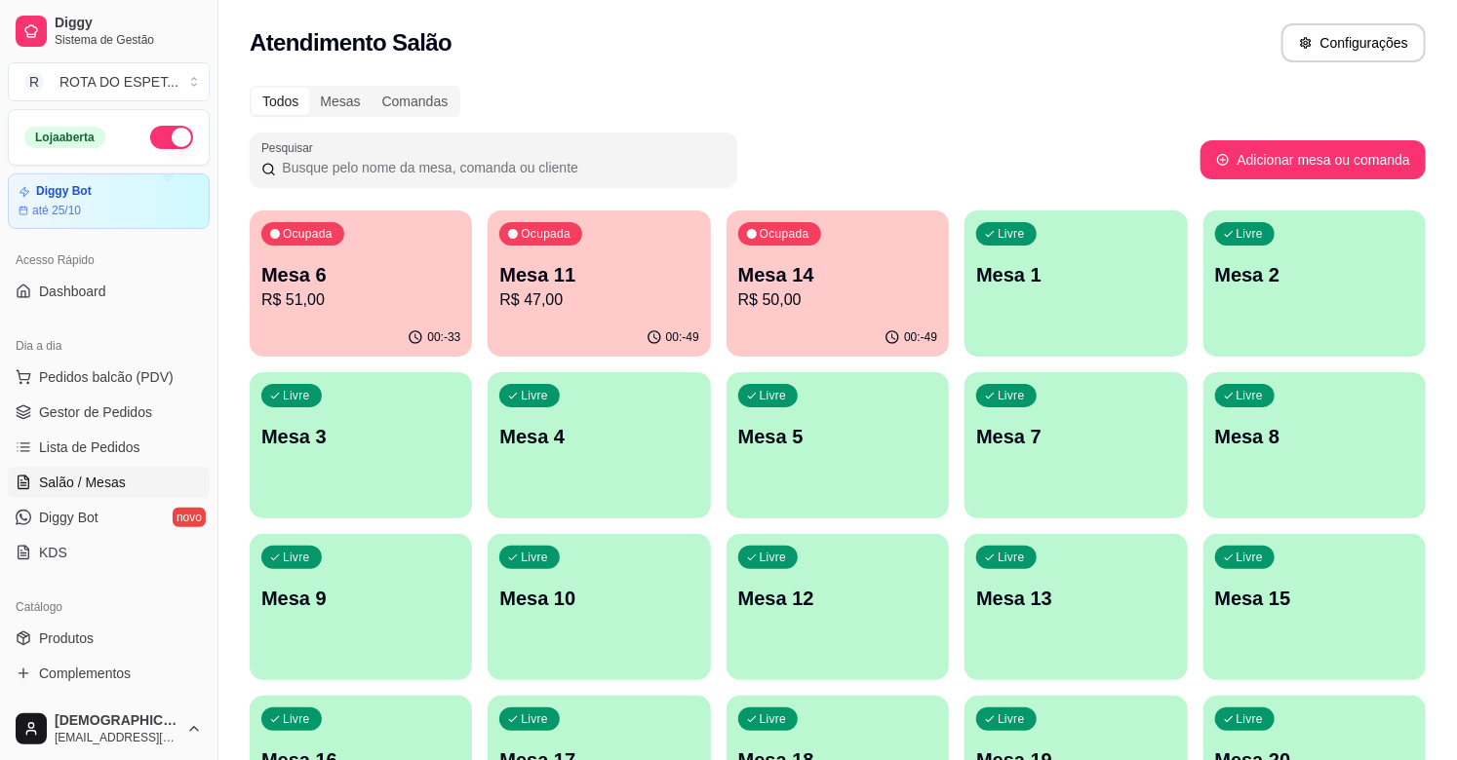
click at [920, 153] on div "Pesquisar" at bounding box center [725, 160] width 951 height 55
click at [551, 624] on div "Livre Mesa 10" at bounding box center [598, 595] width 222 height 123
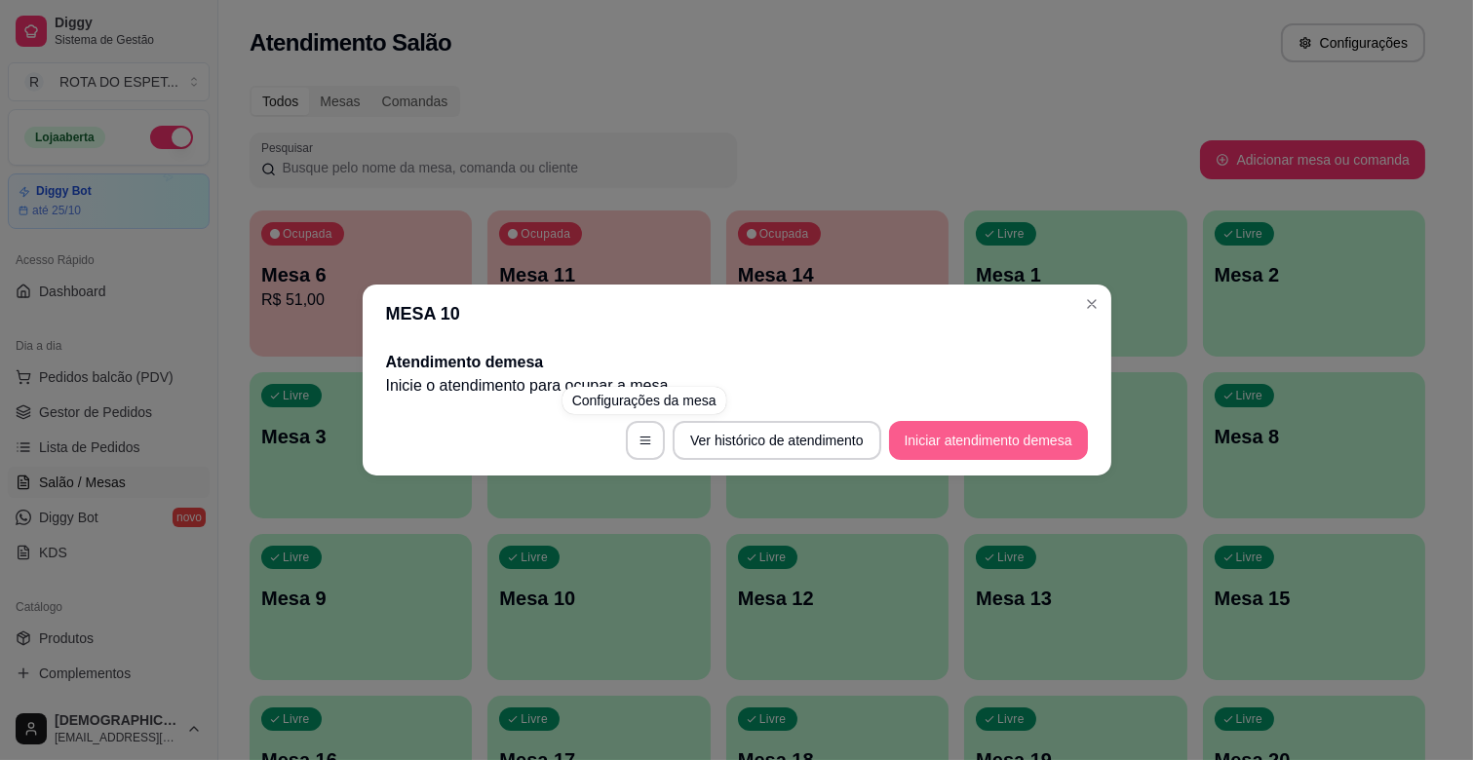
click at [965, 431] on button "Iniciar atendimento de mesa" at bounding box center [988, 440] width 199 height 39
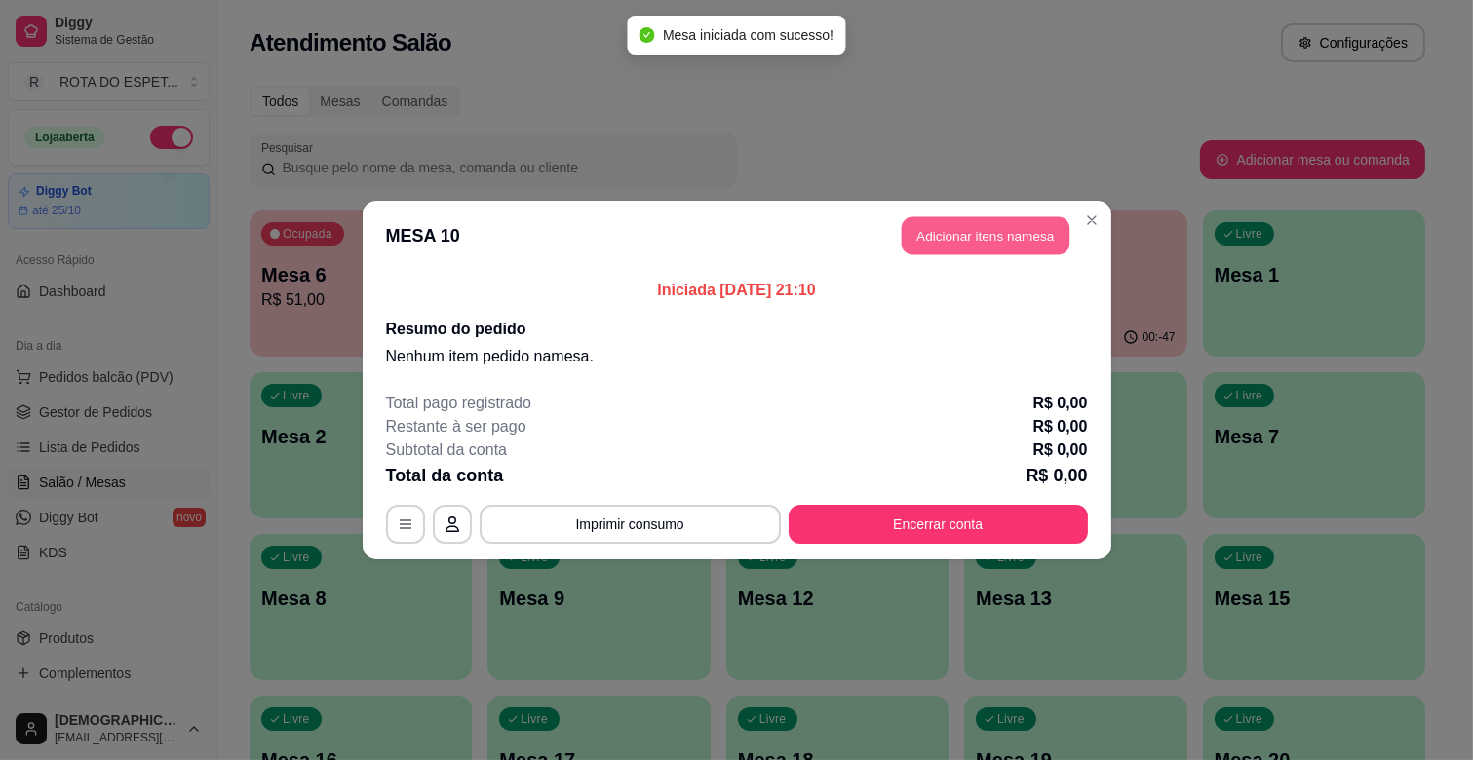
click at [915, 239] on button "Adicionar itens na mesa" at bounding box center [986, 236] width 168 height 38
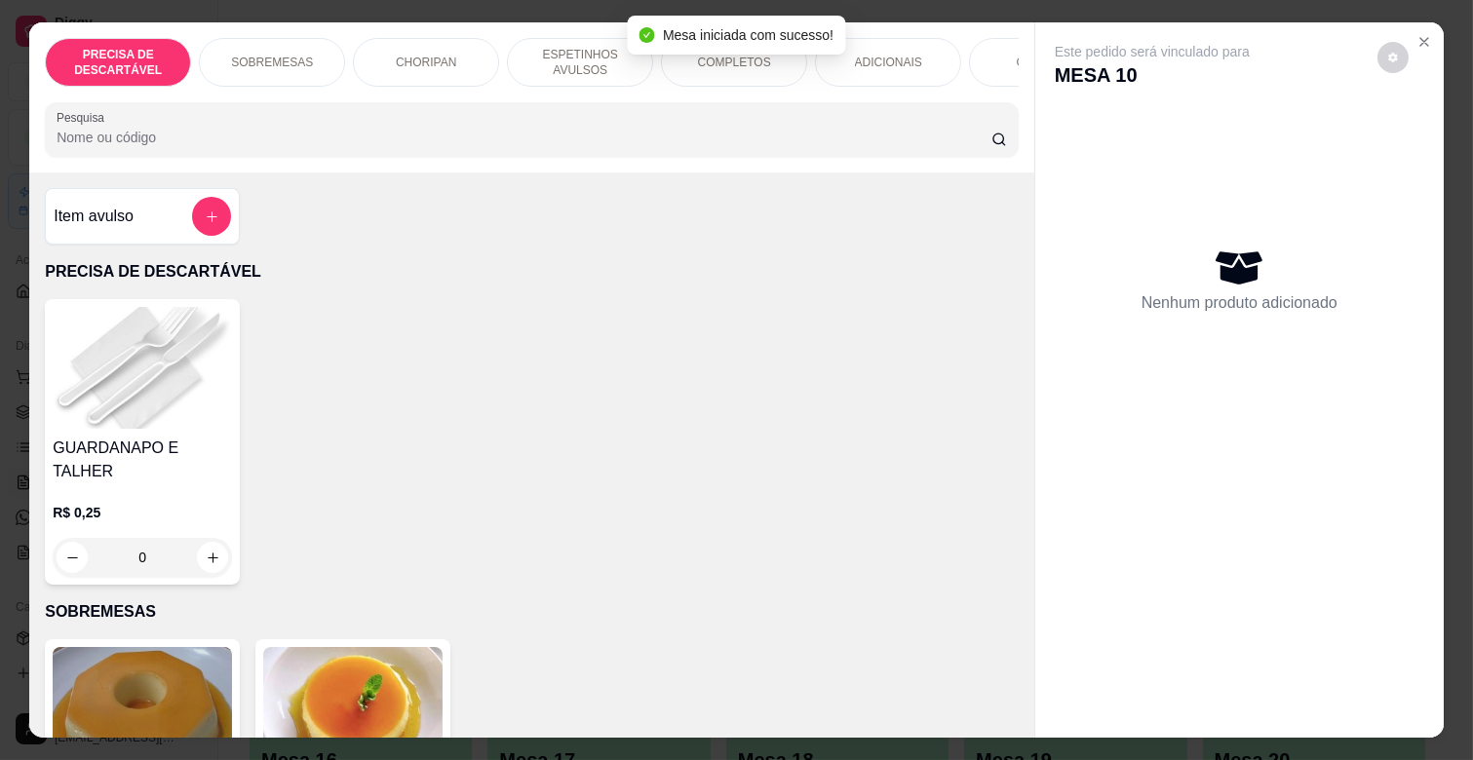
click at [732, 52] on div "Mesa iniciada com sucesso!" at bounding box center [736, 35] width 217 height 39
click at [722, 62] on div "COMPLETOS" at bounding box center [734, 62] width 146 height 49
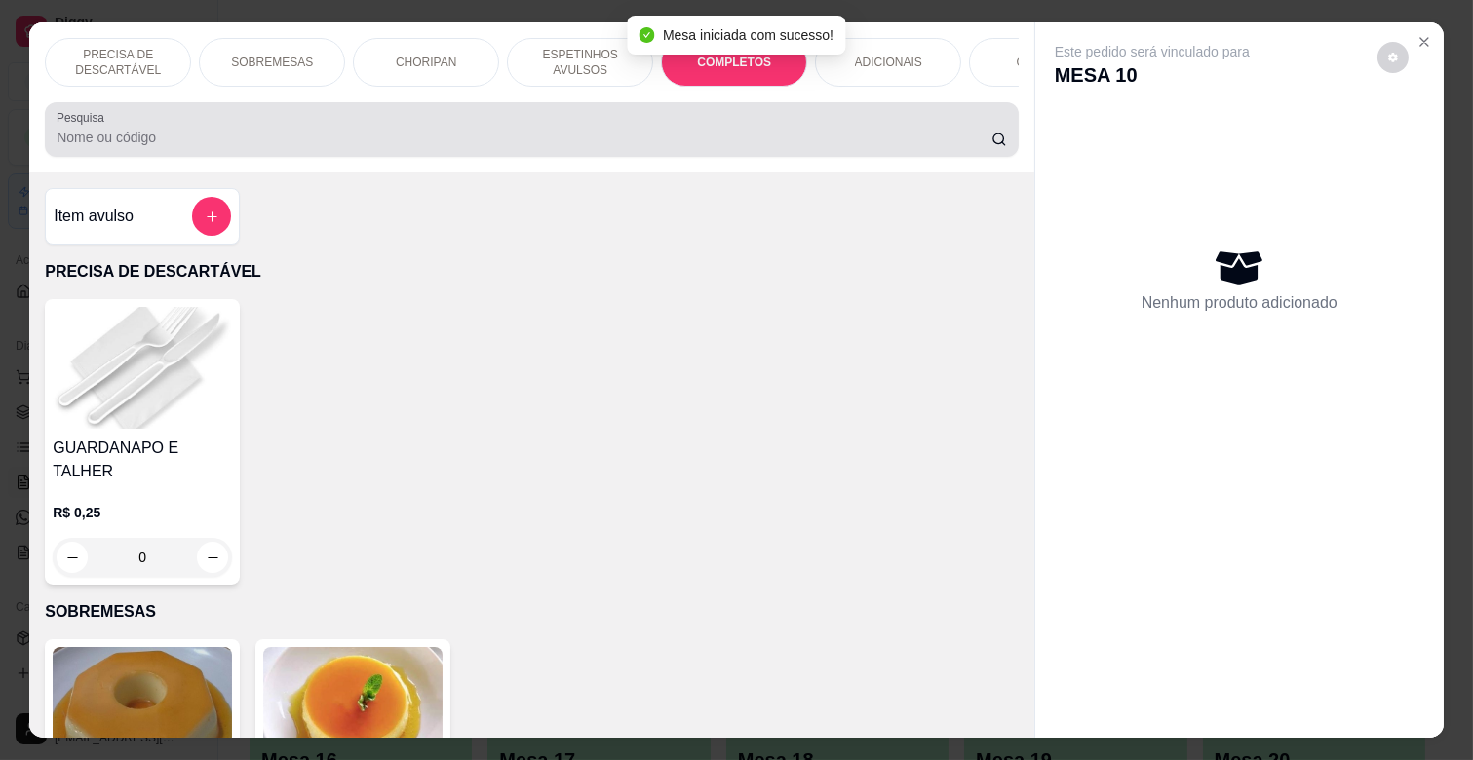
scroll to position [47, 0]
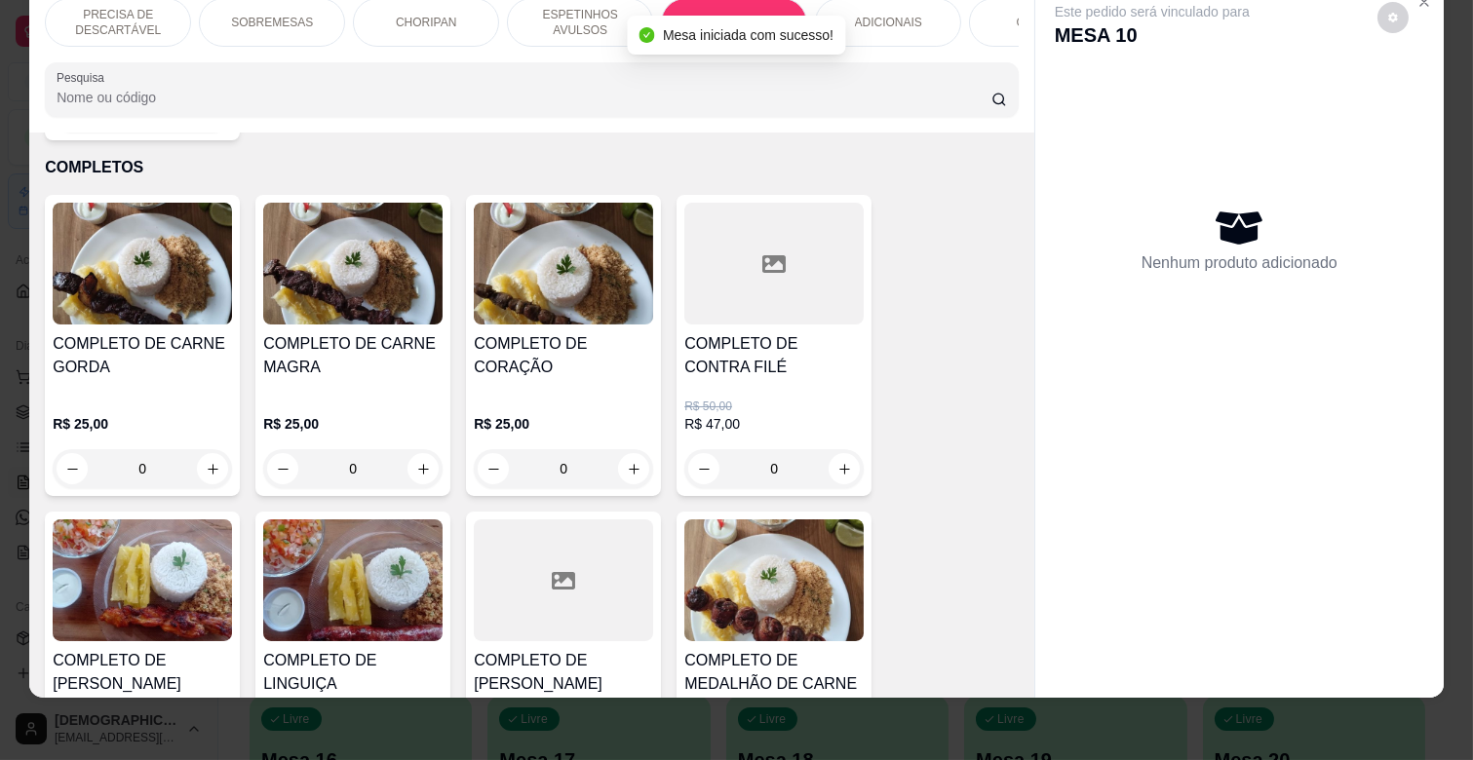
click at [419, 475] on div "COMPLETO DE CARNE GORDA R$ 25,00 0 COMPLETO DE CARNE MAGRA R$ 25,00 0 COMPLETO …" at bounding box center [532, 654] width 974 height 919
click at [416, 449] on div "0" at bounding box center [352, 468] width 179 height 39
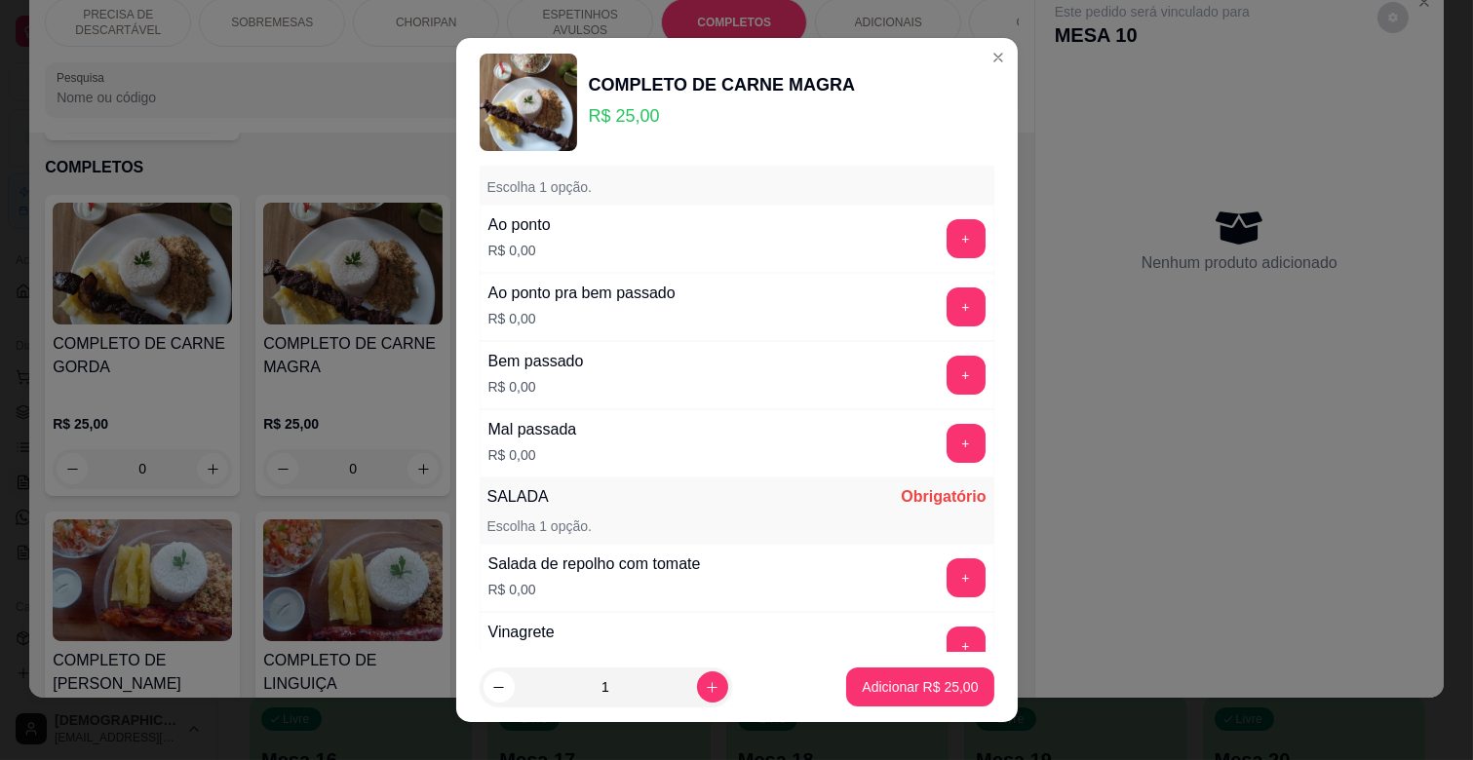
scroll to position [216, 0]
click at [947, 376] on button "+" at bounding box center [966, 375] width 38 height 38
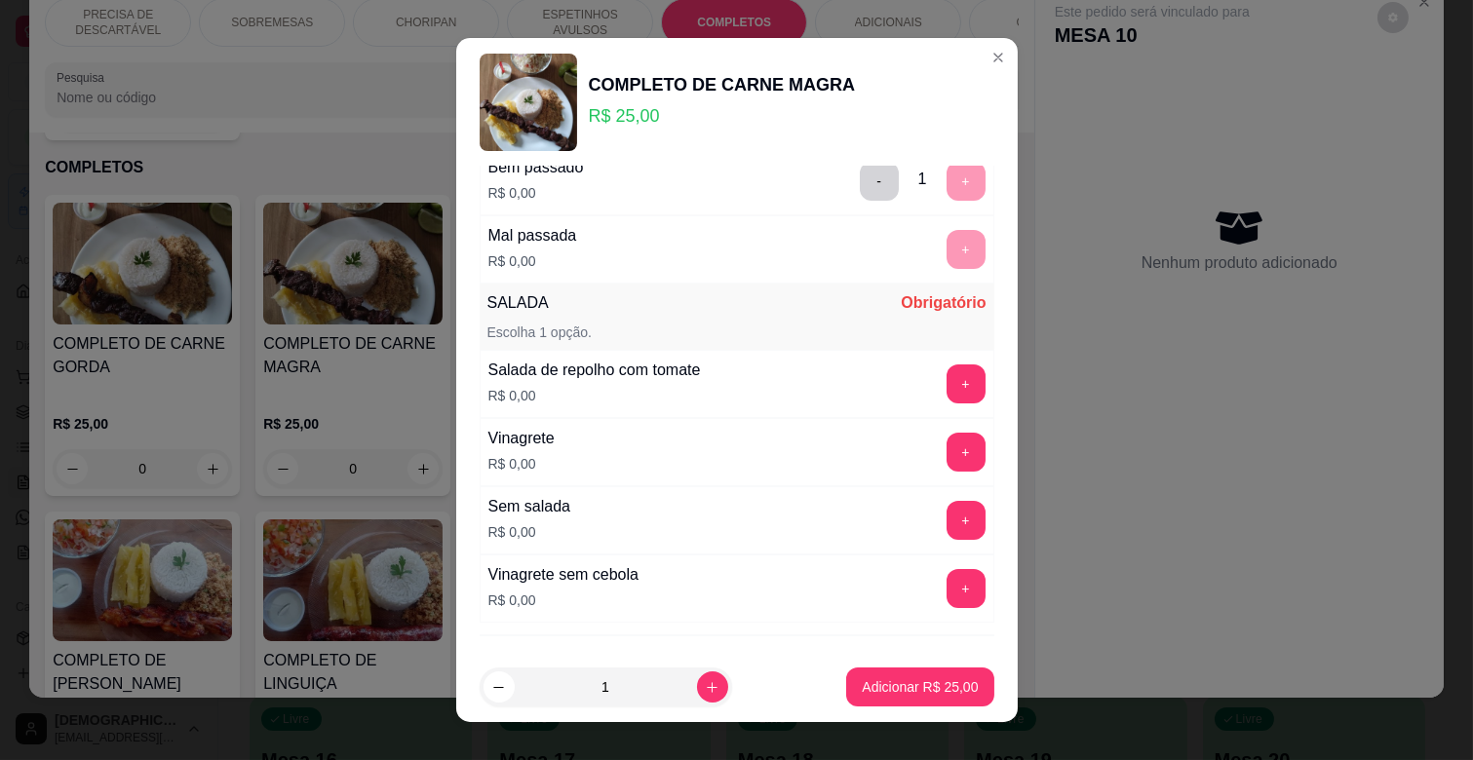
scroll to position [433, 0]
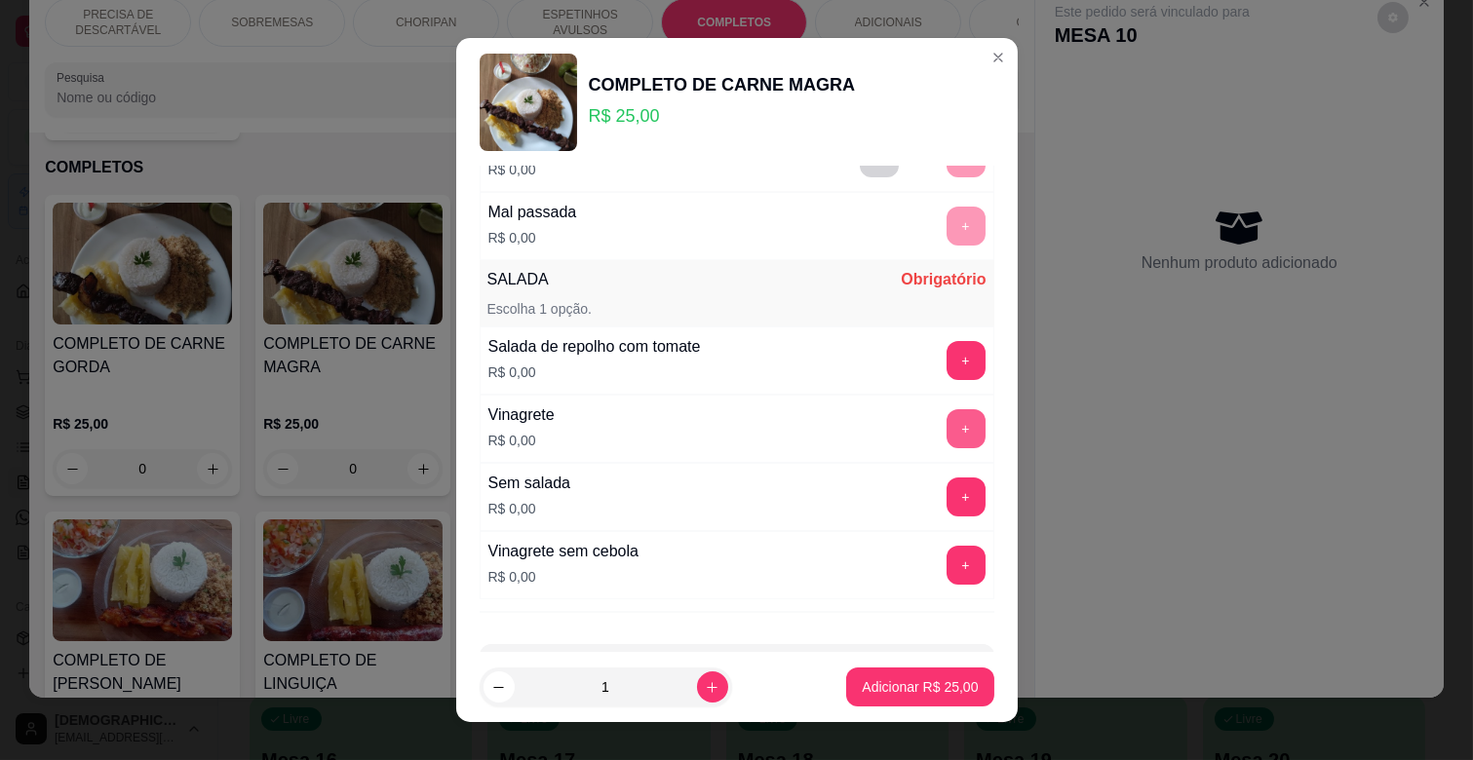
click at [947, 423] on button "+" at bounding box center [966, 428] width 39 height 39
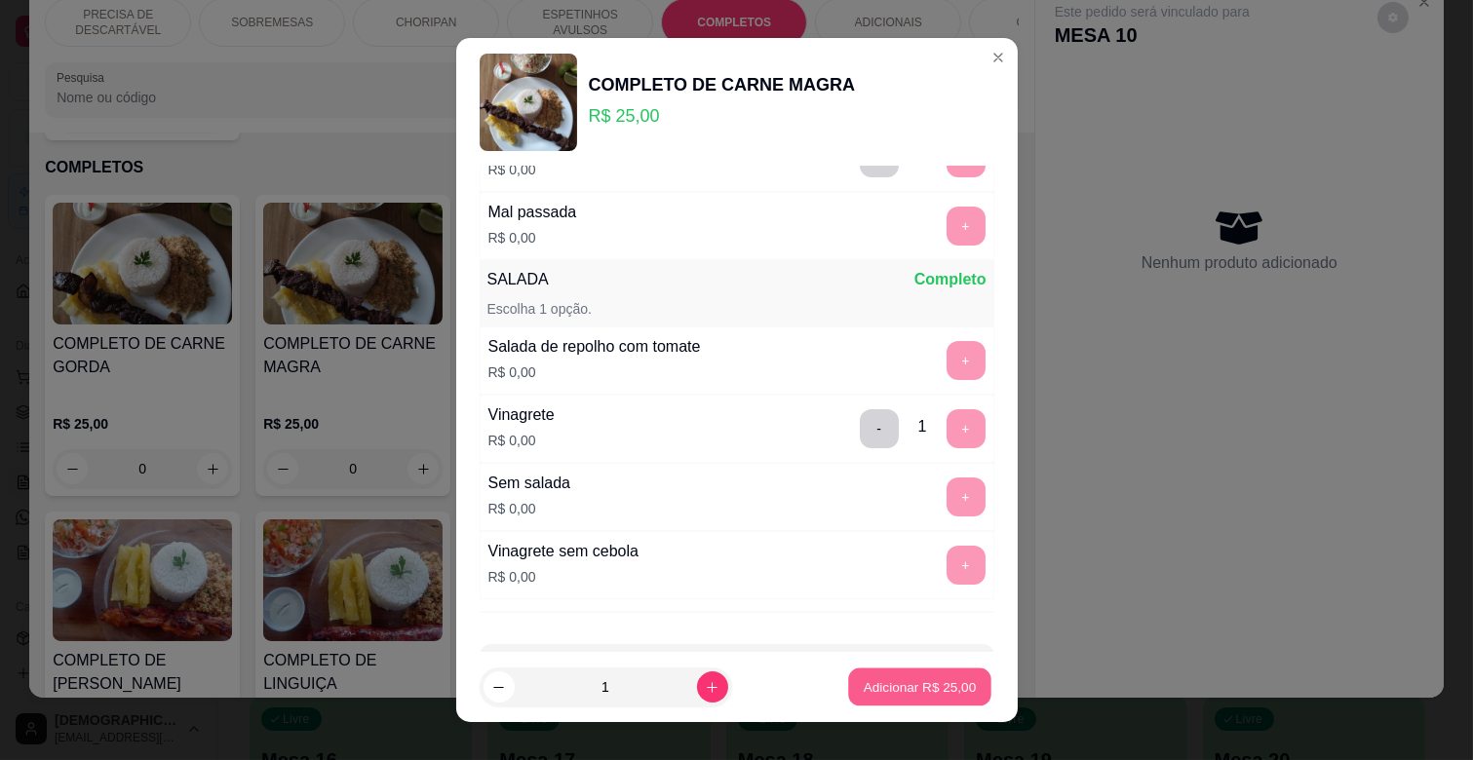
click at [894, 684] on p "Adicionar R$ 25,00" at bounding box center [920, 687] width 113 height 19
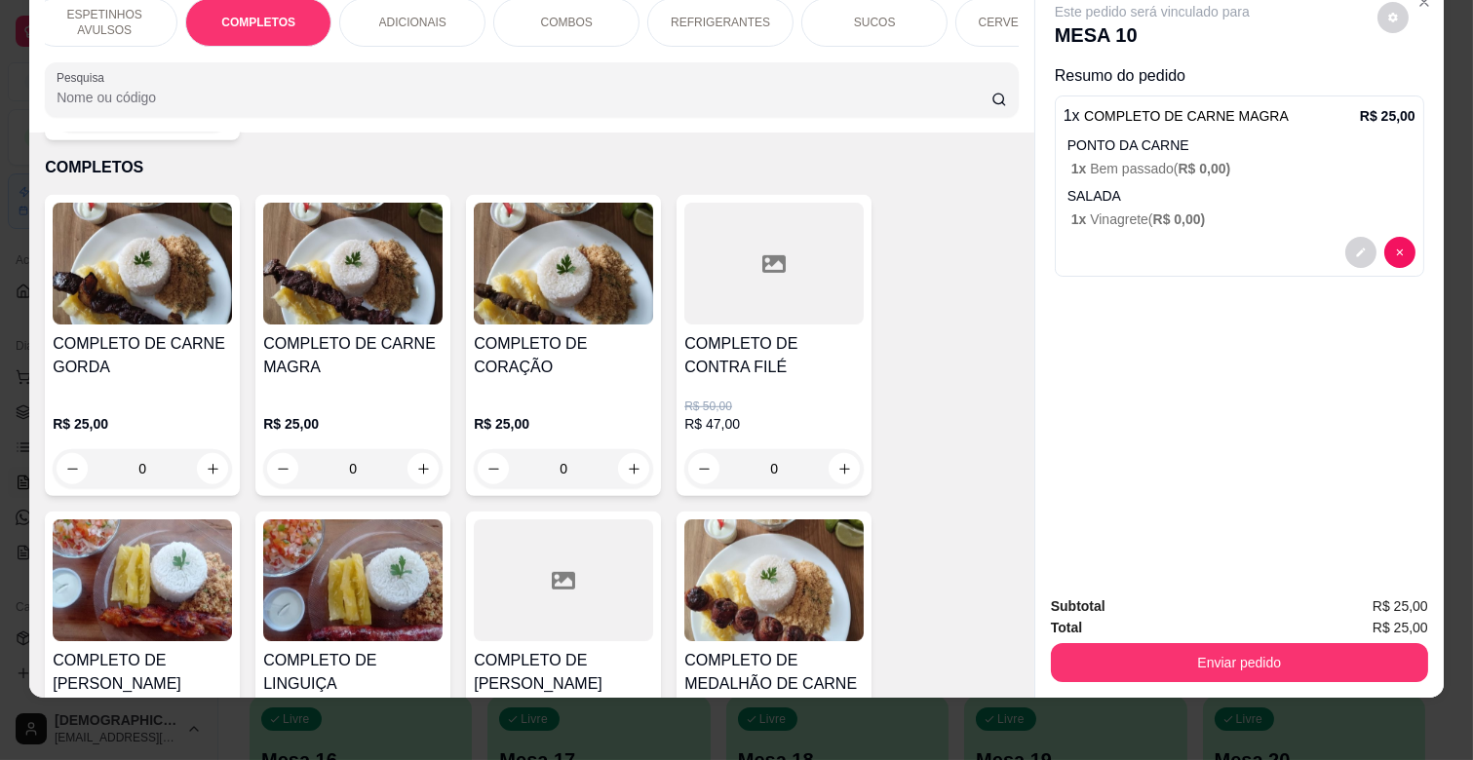
scroll to position [0, 0]
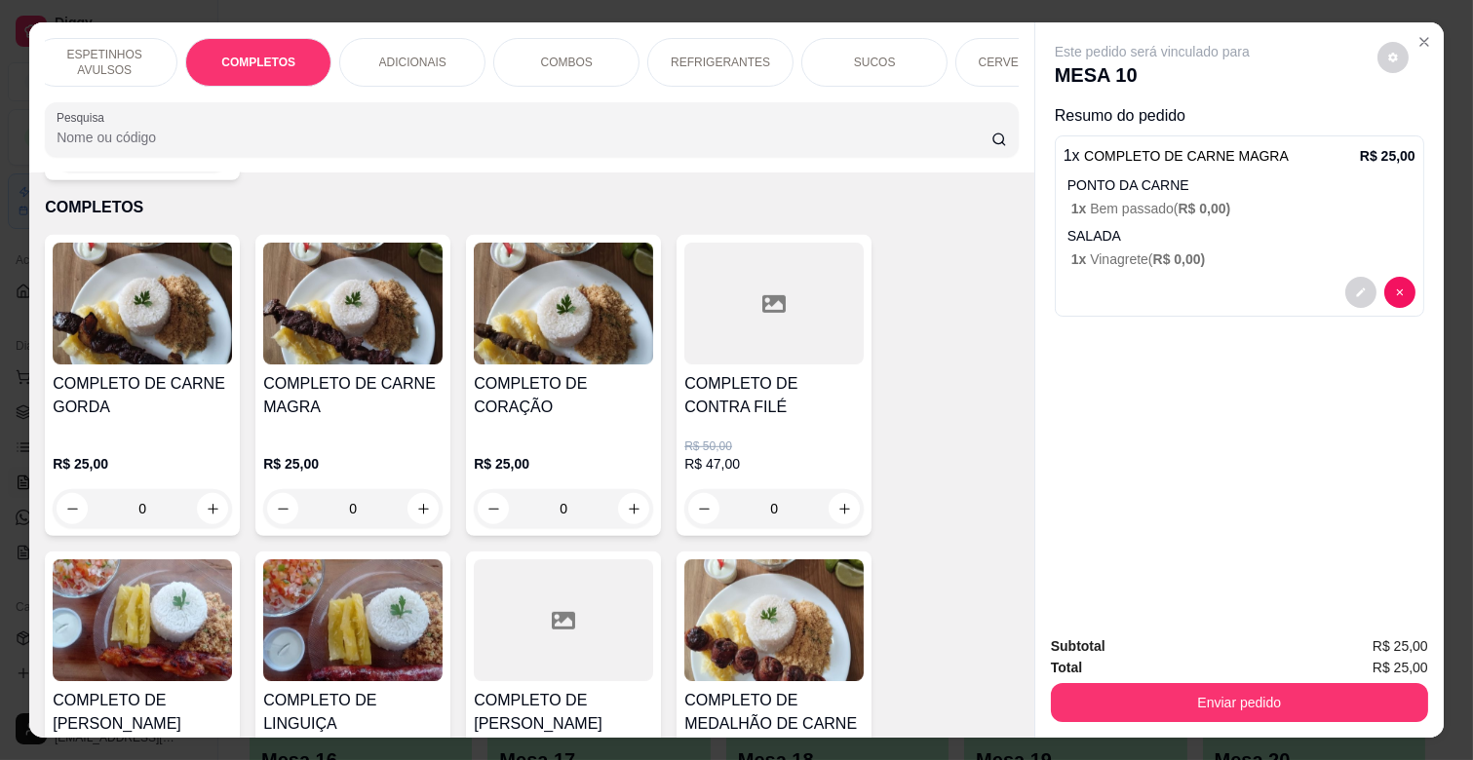
click at [721, 40] on div "REFRIGERANTES" at bounding box center [720, 62] width 146 height 49
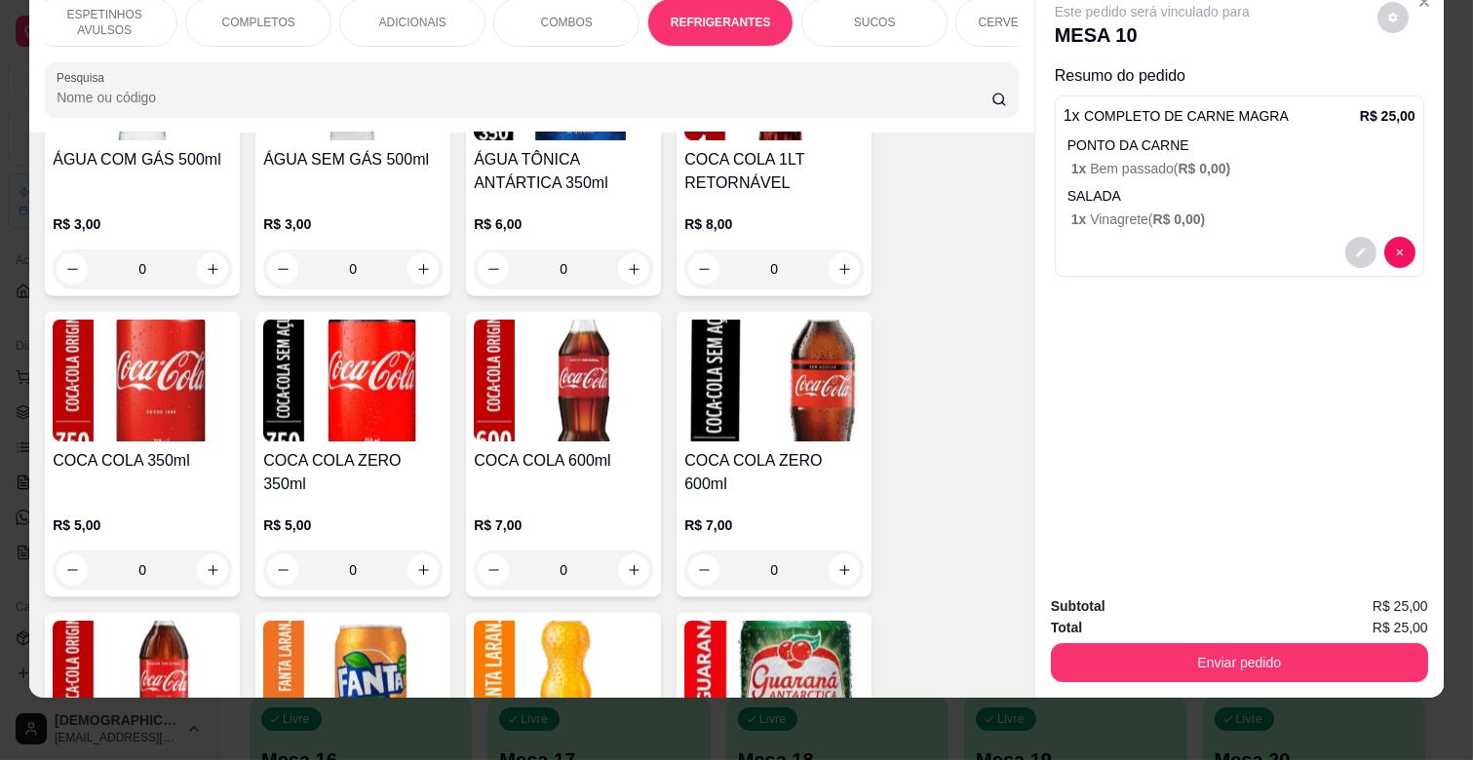
scroll to position [4570, 0]
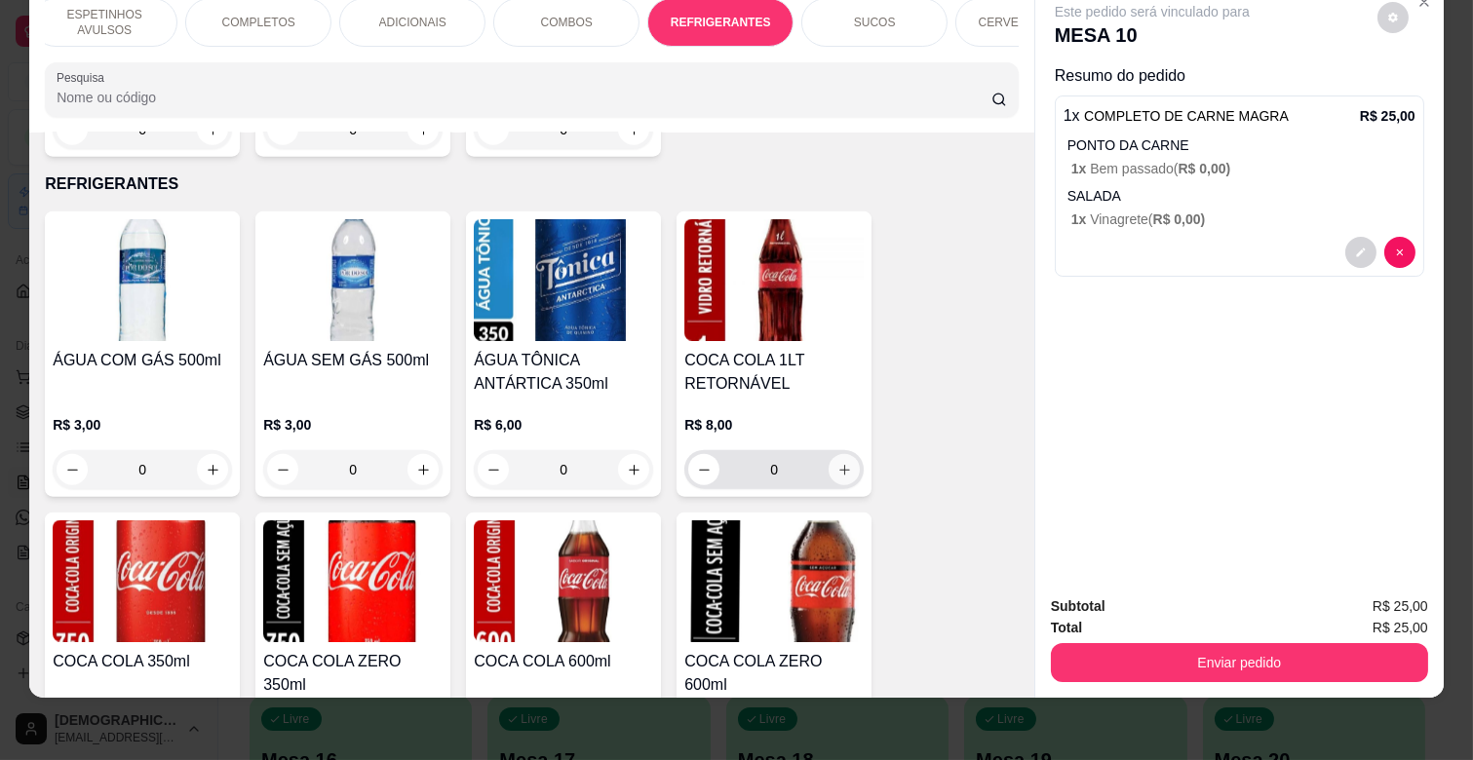
click at [838, 463] on icon "increase-product-quantity" at bounding box center [845, 470] width 15 height 15
type input "1"
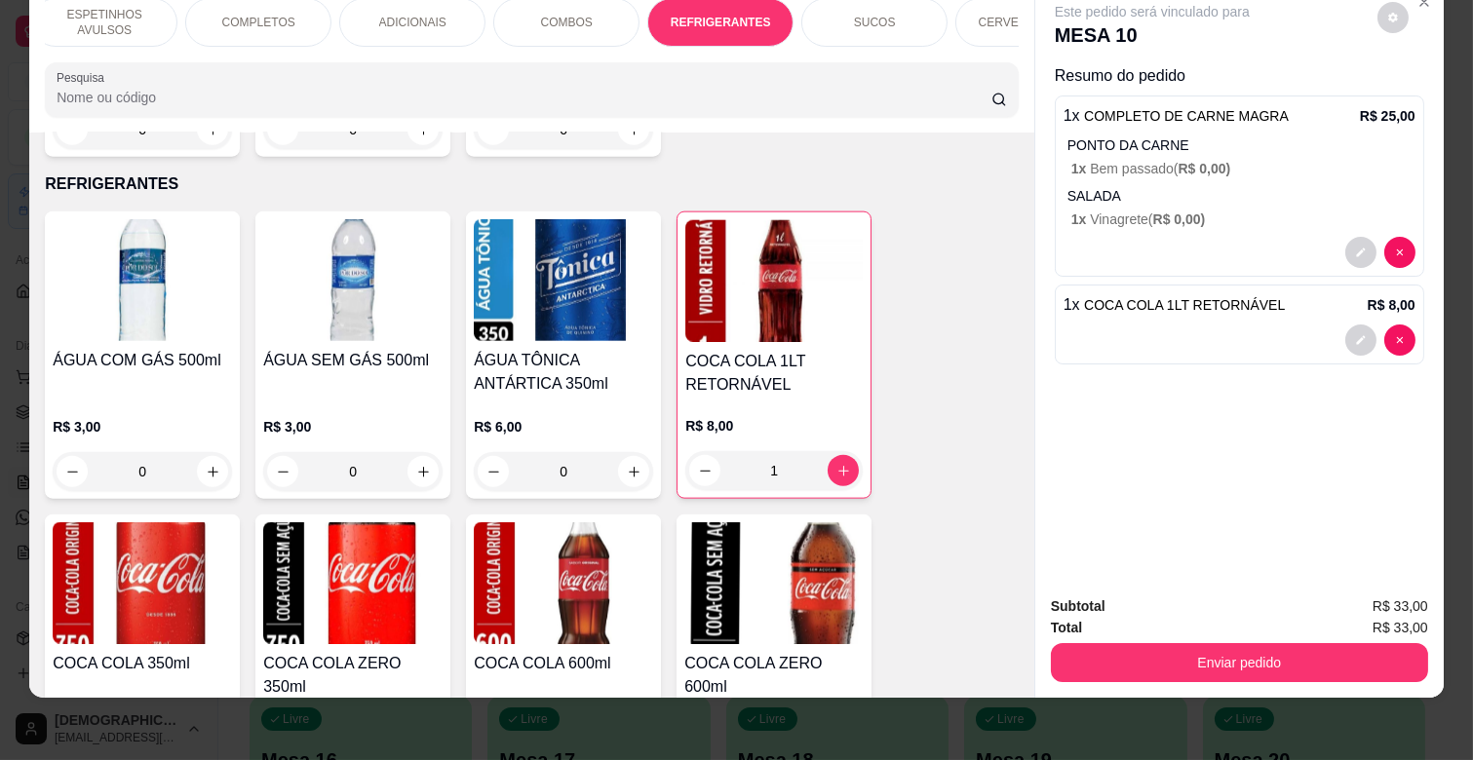
click at [1248, 643] on button "Enviar pedido" at bounding box center [1239, 662] width 377 height 39
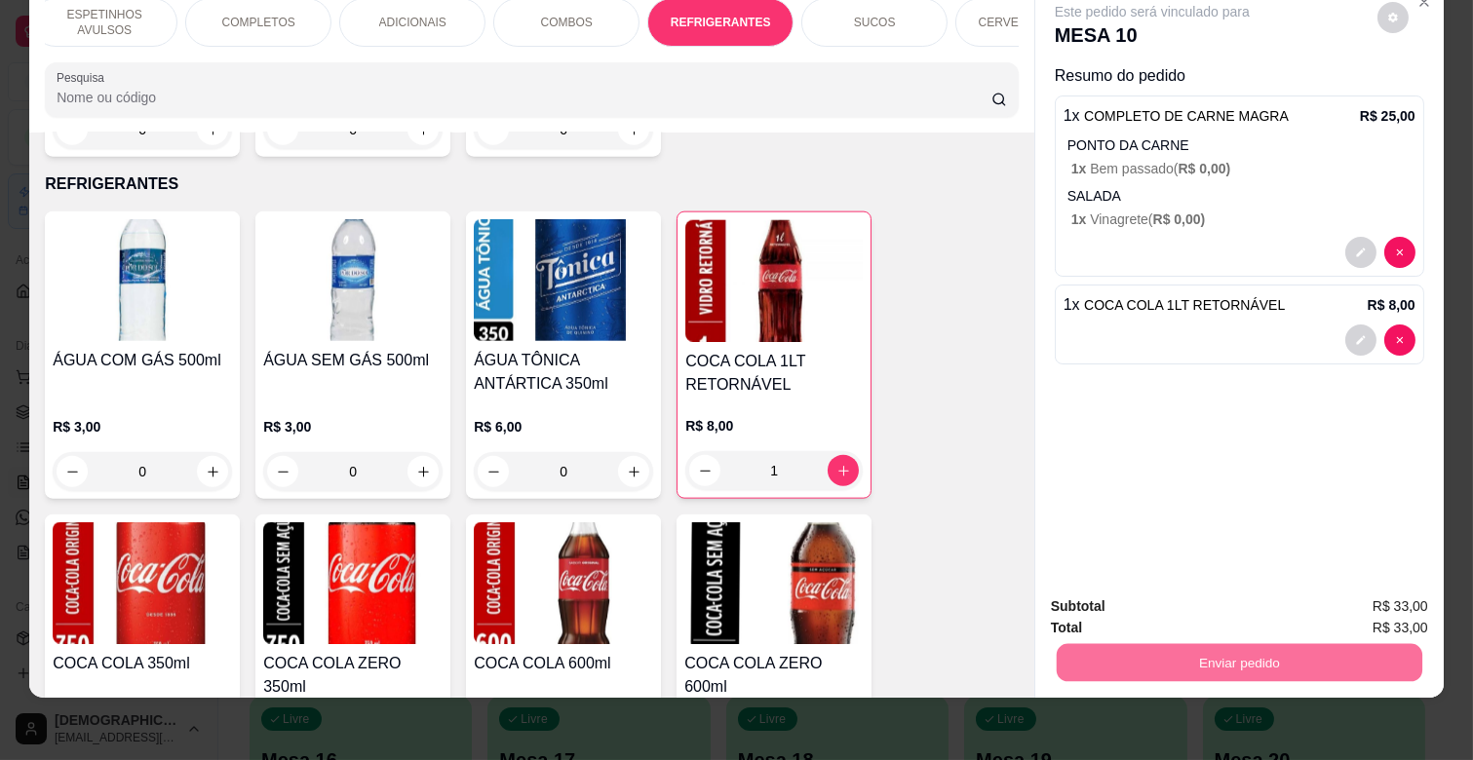
click at [1346, 588] on button "Enviar pedido" at bounding box center [1377, 598] width 110 height 37
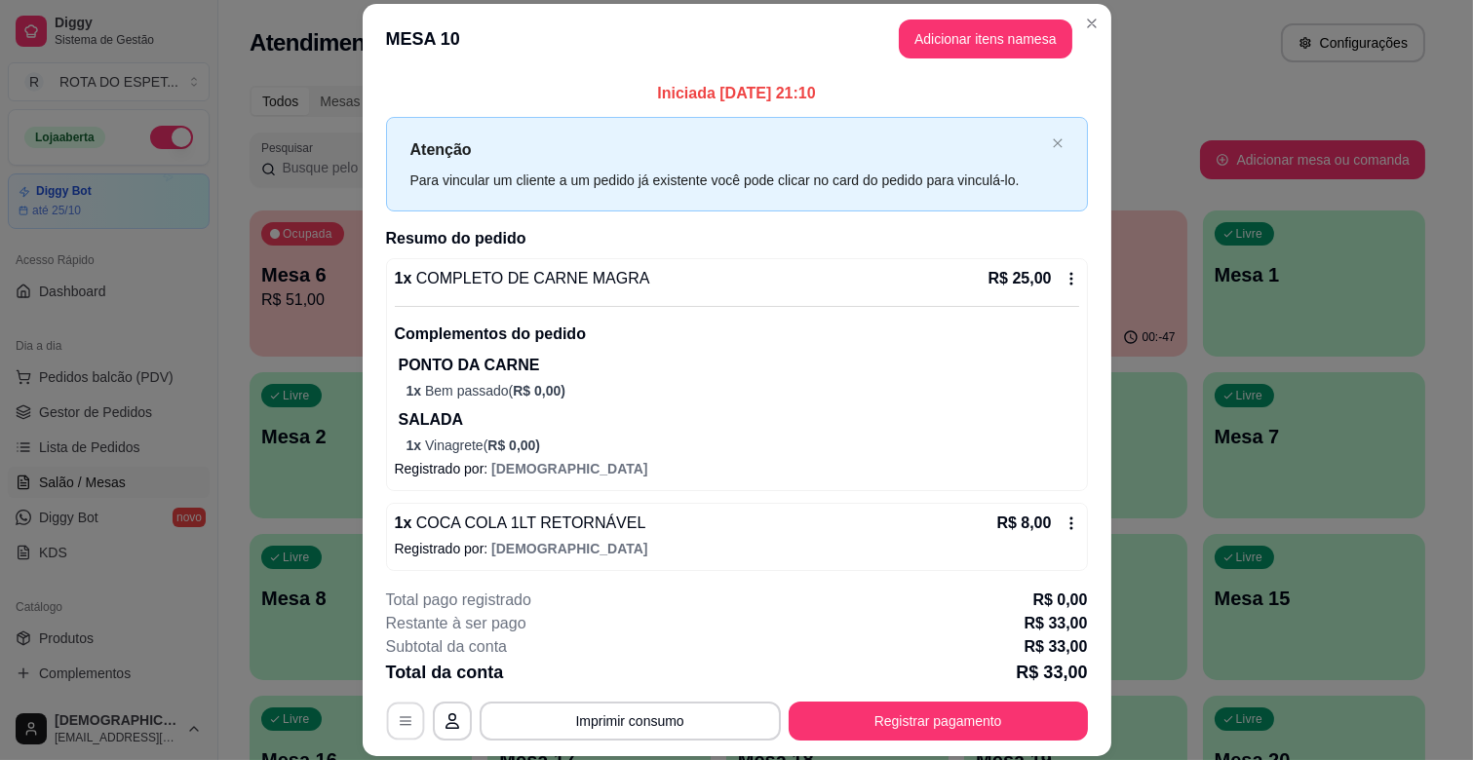
click at [386, 732] on button "button" at bounding box center [405, 722] width 38 height 38
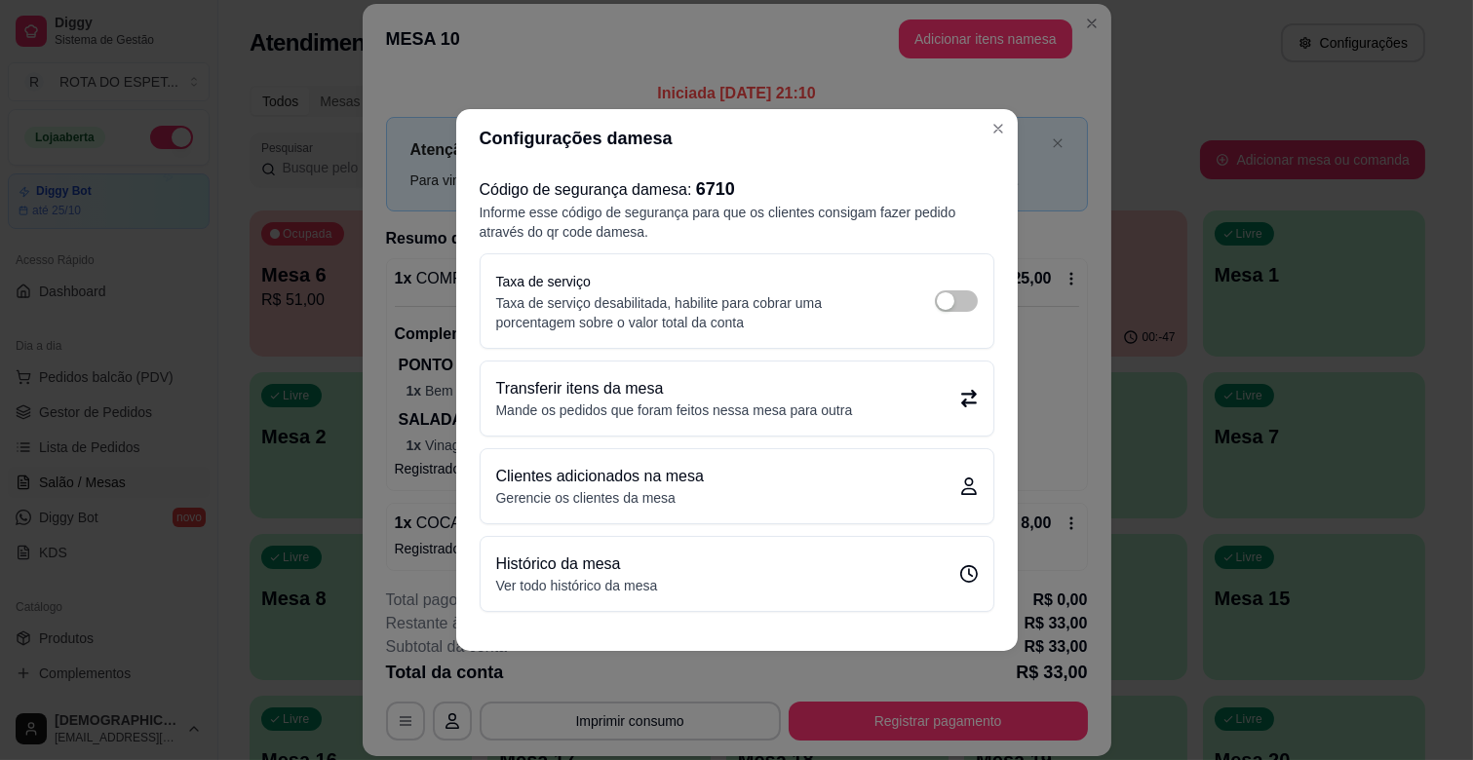
click at [703, 409] on p "Mande os pedidos que foram feitos nessa mesa para outra" at bounding box center [674, 410] width 357 height 19
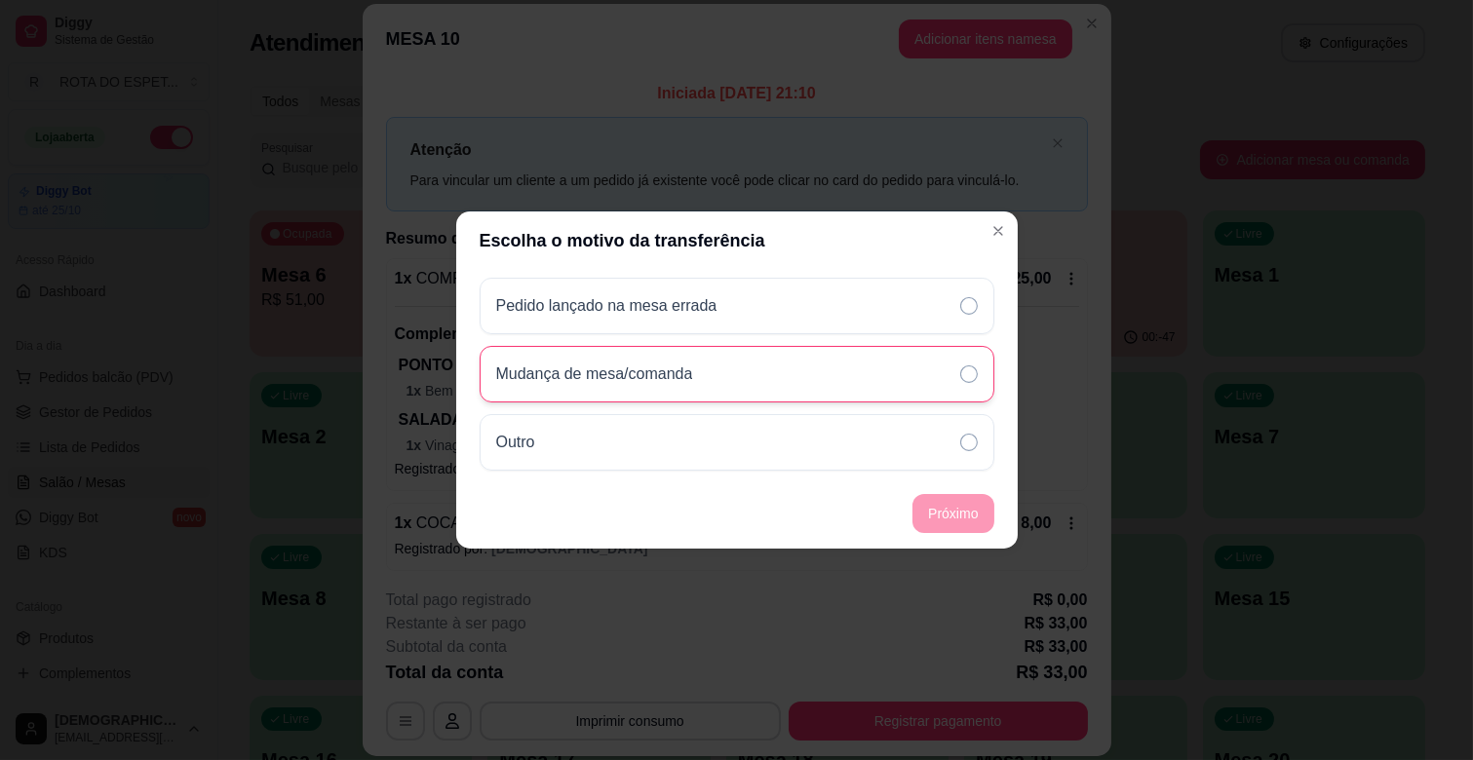
click at [709, 383] on div "Mudança de mesa/comanda" at bounding box center [602, 374] width 213 height 23
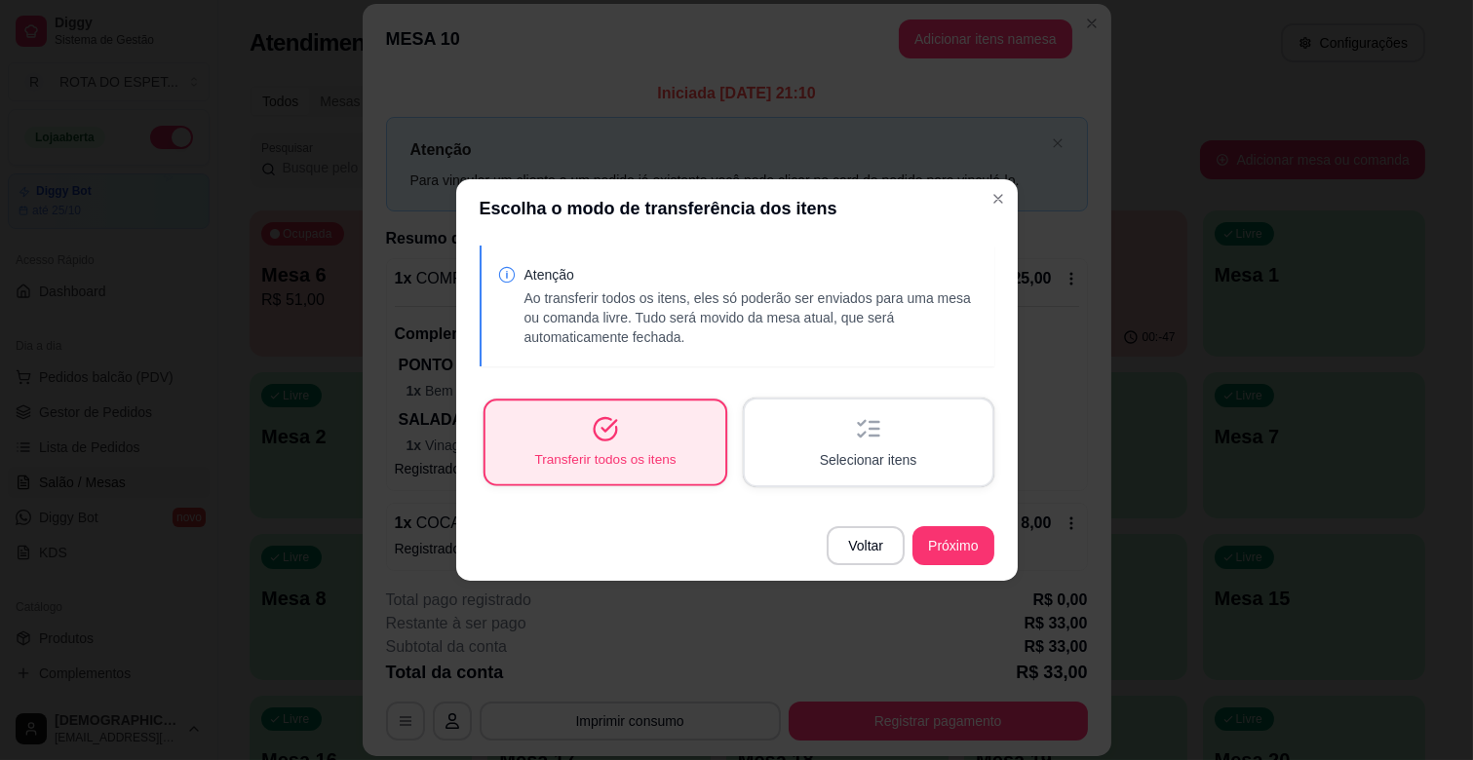
click at [704, 440] on div "Transferir todos os itens" at bounding box center [605, 442] width 240 height 83
click at [673, 453] on span "Transferir todos os itens" at bounding box center [605, 459] width 146 height 19
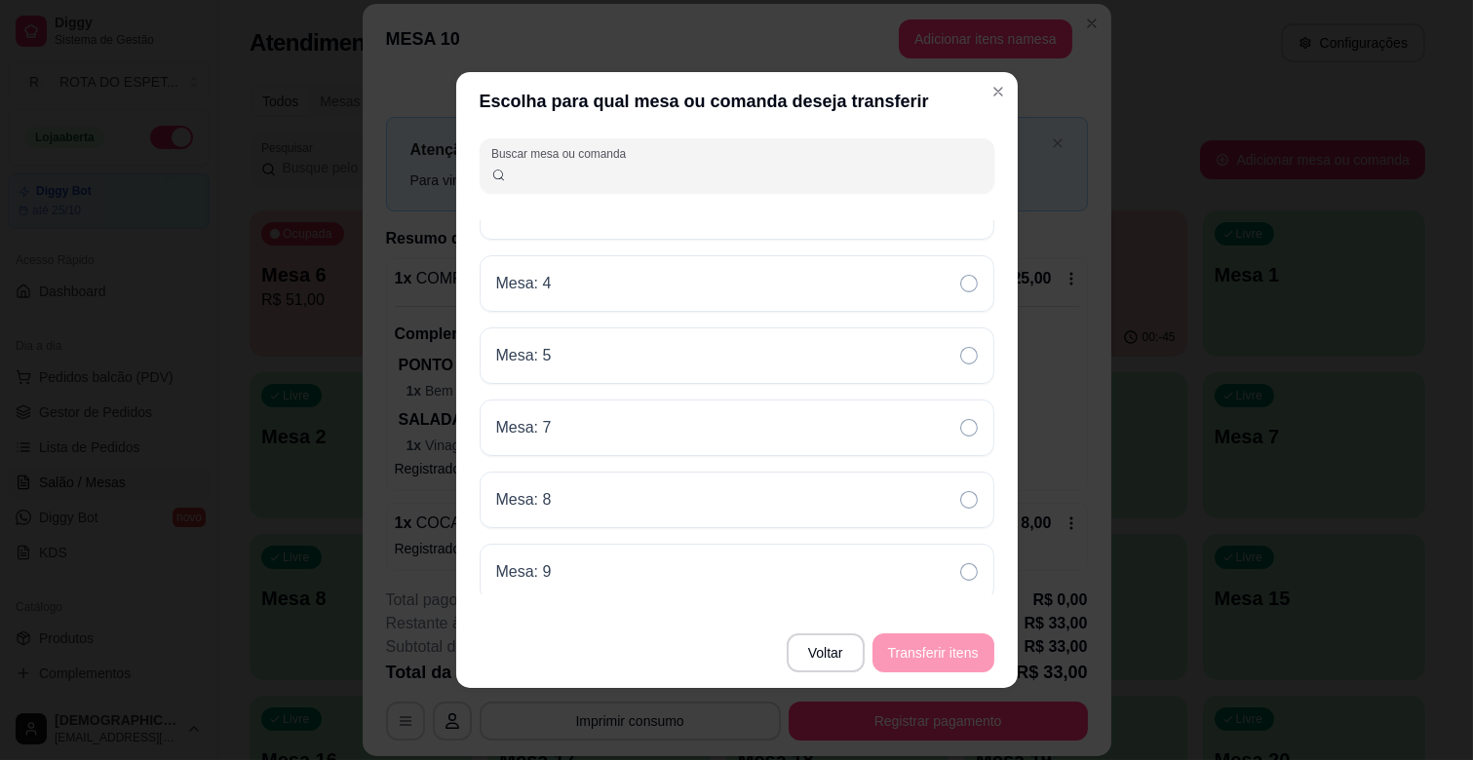
scroll to position [1851, 0]
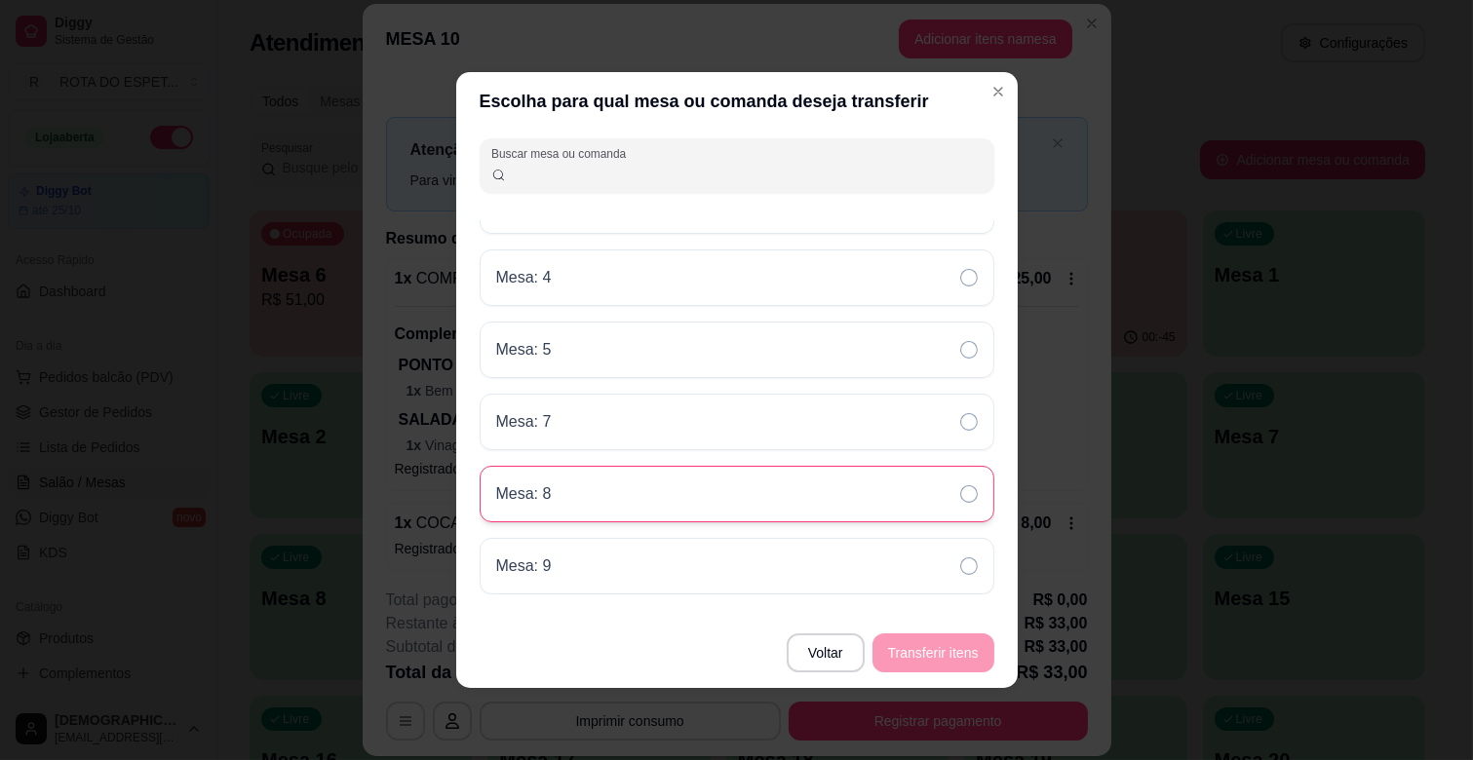
click at [567, 490] on div "Mesa: 8" at bounding box center [737, 494] width 515 height 57
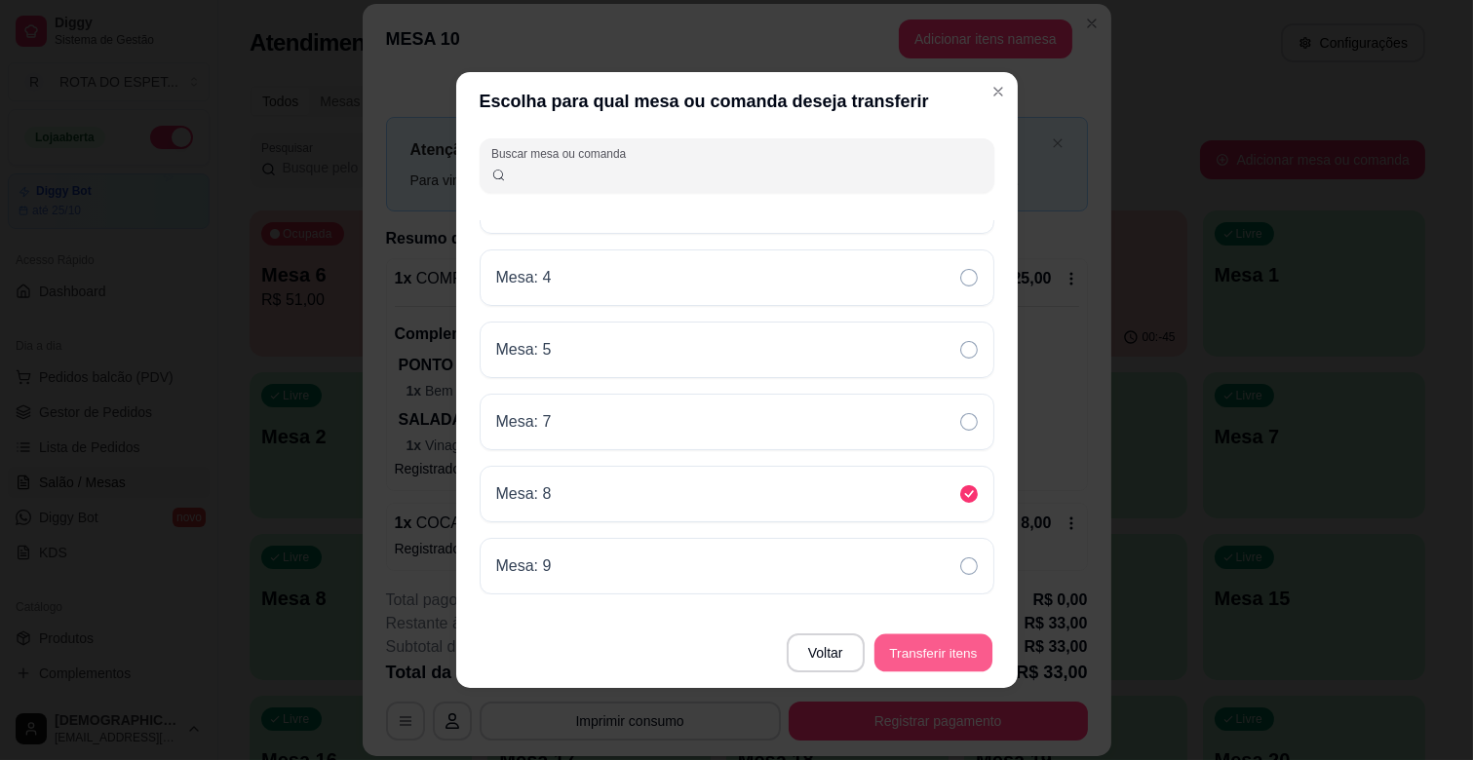
click at [934, 658] on button "Transferir itens" at bounding box center [934, 654] width 118 height 38
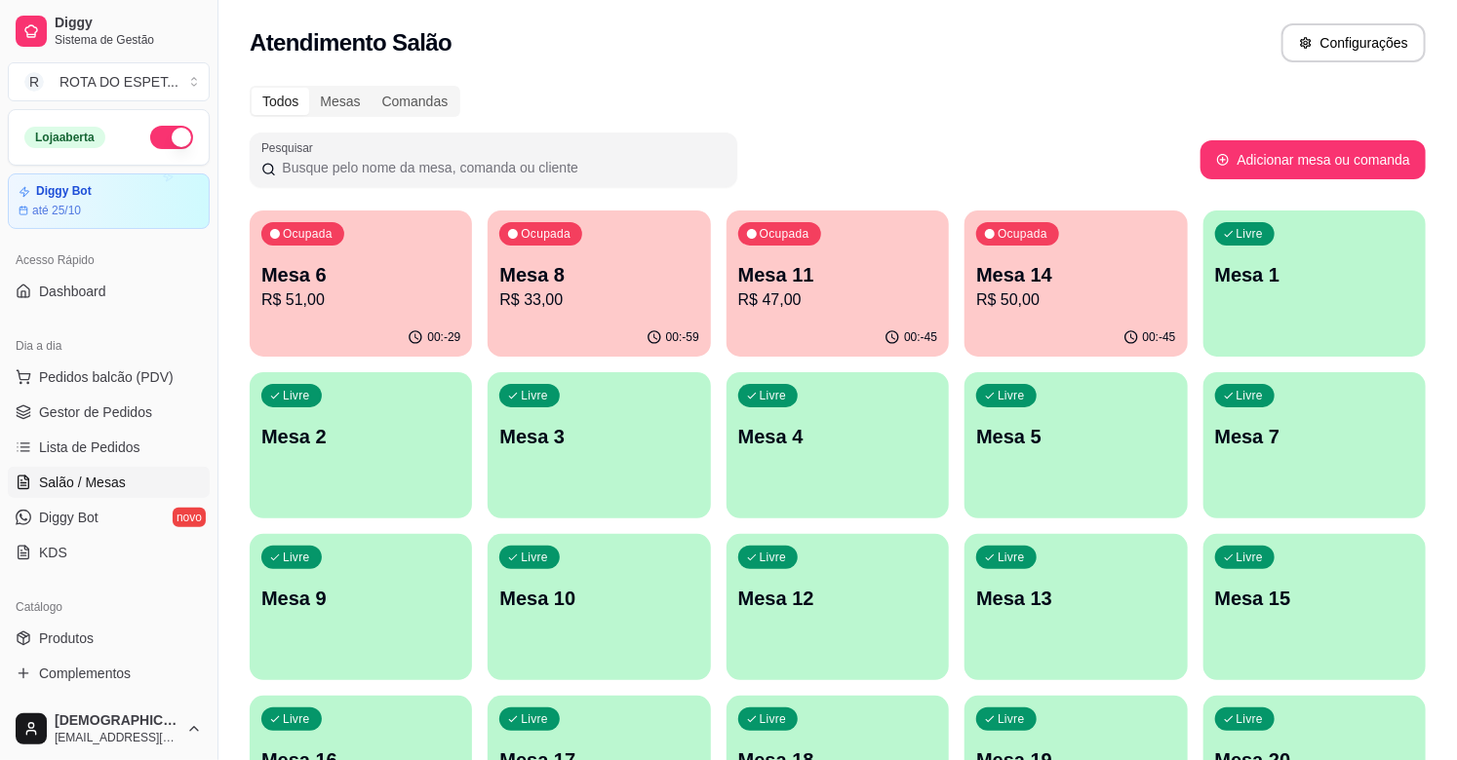
click at [411, 308] on p "R$ 51,00" at bounding box center [360, 300] width 199 height 23
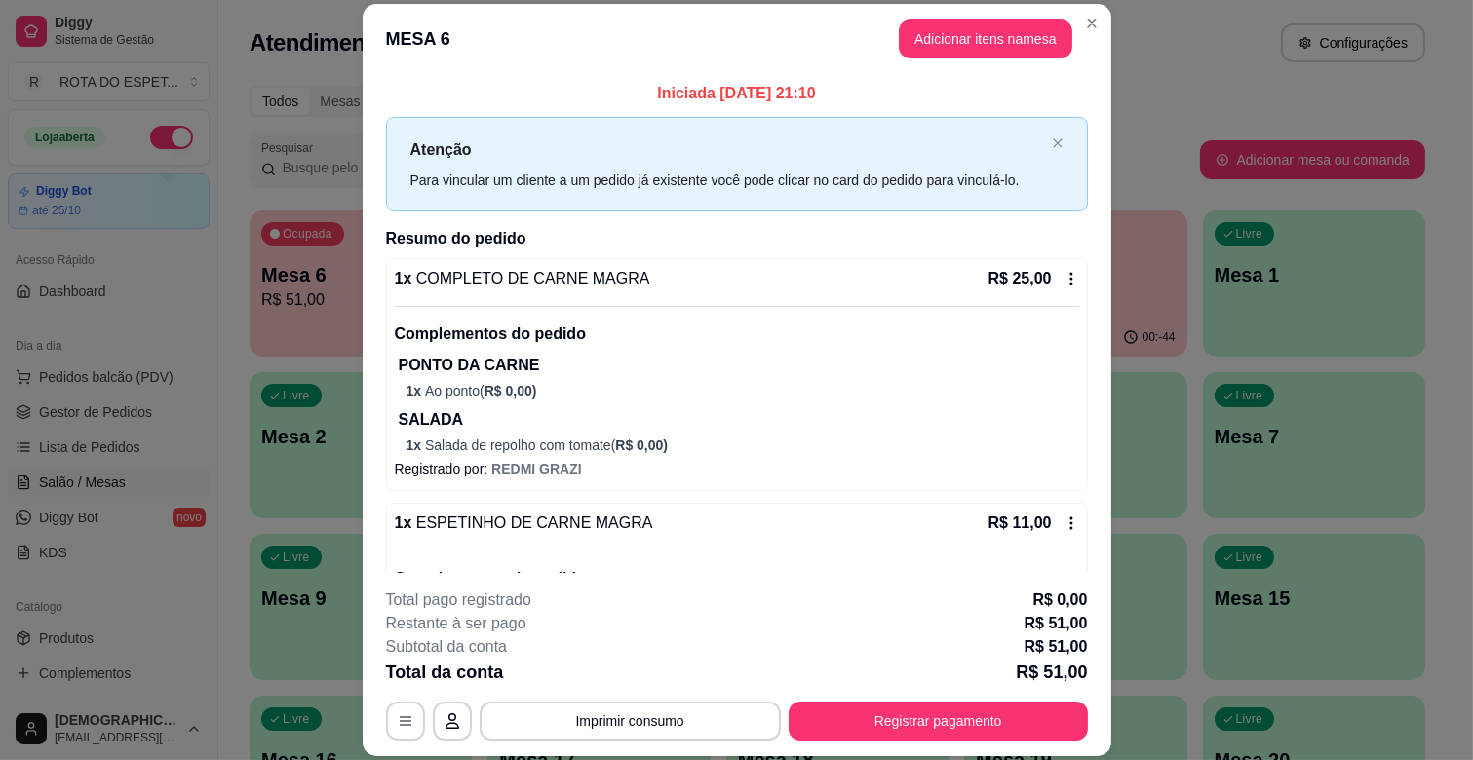
click at [962, 55] on button "Adicionar itens na mesa" at bounding box center [986, 38] width 174 height 39
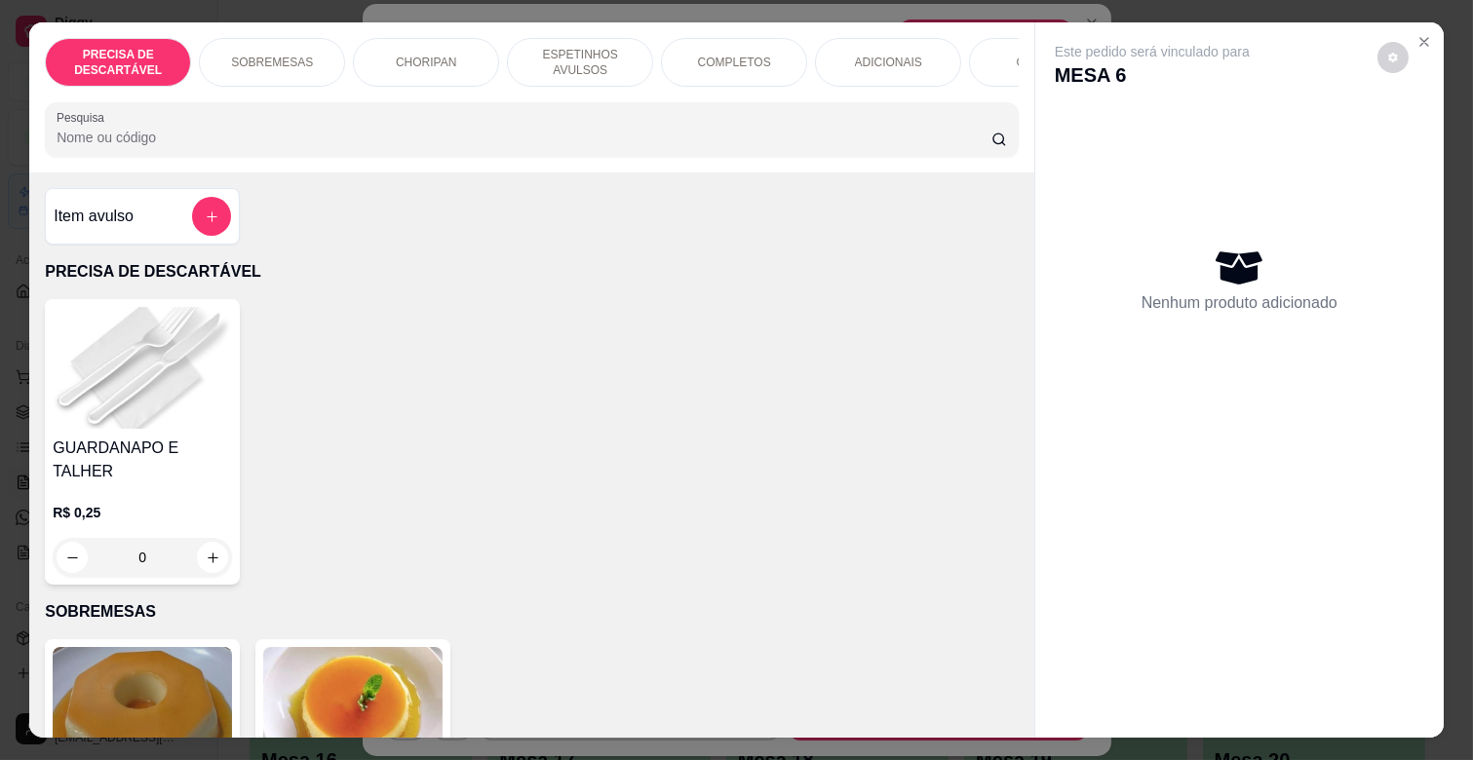
click at [1007, 73] on div "COMBOS" at bounding box center [1042, 62] width 146 height 49
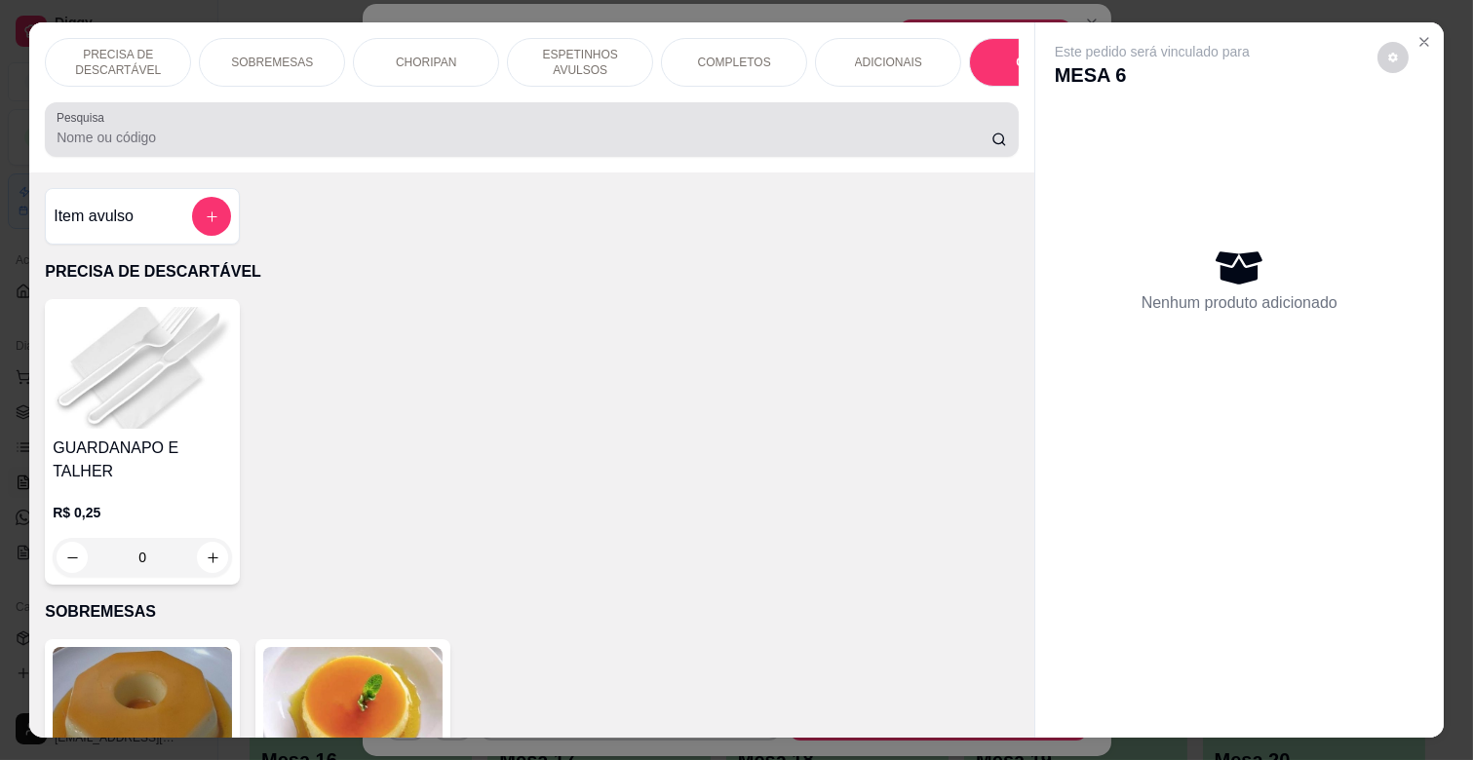
scroll to position [47, 0]
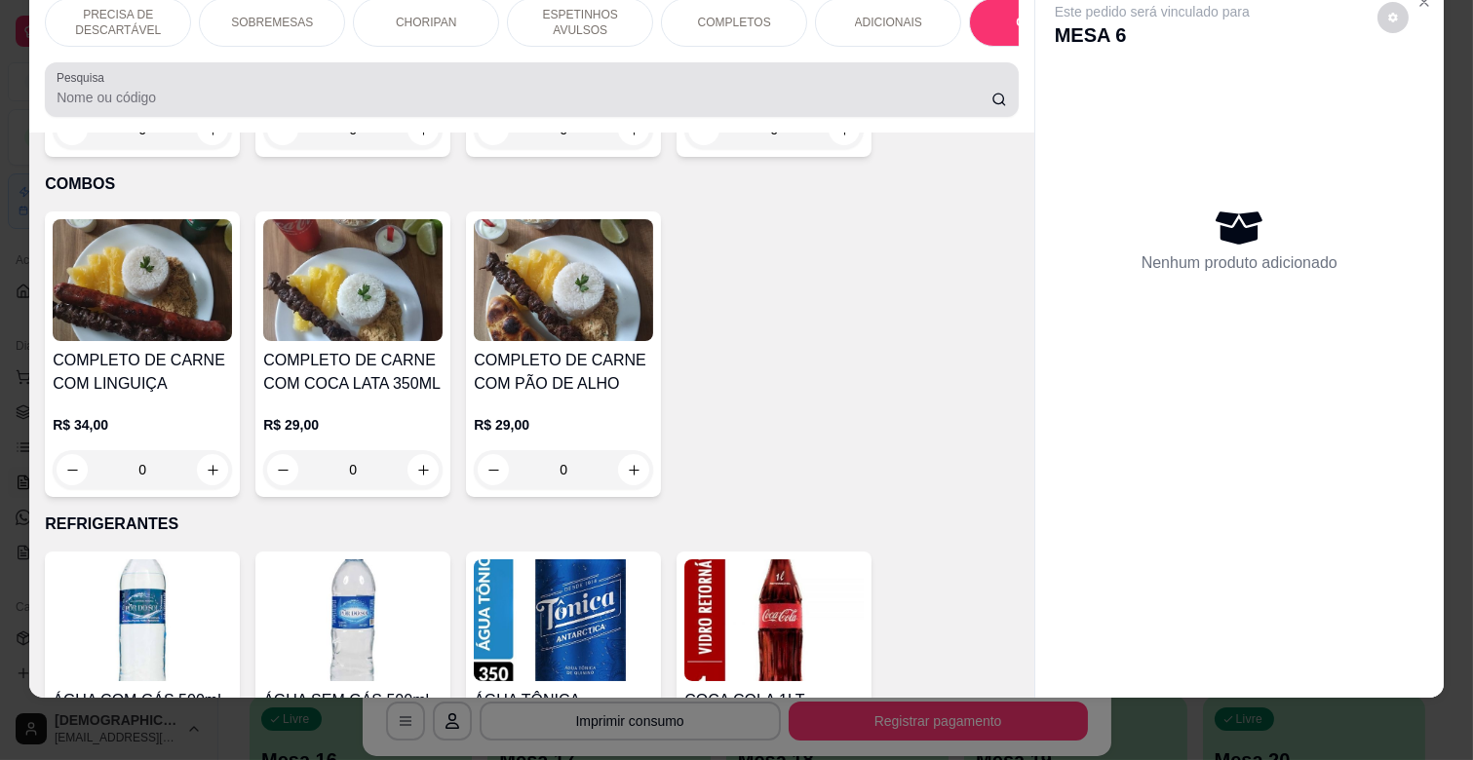
click at [1005, 91] on div "Pesquisa" at bounding box center [532, 89] width 974 height 55
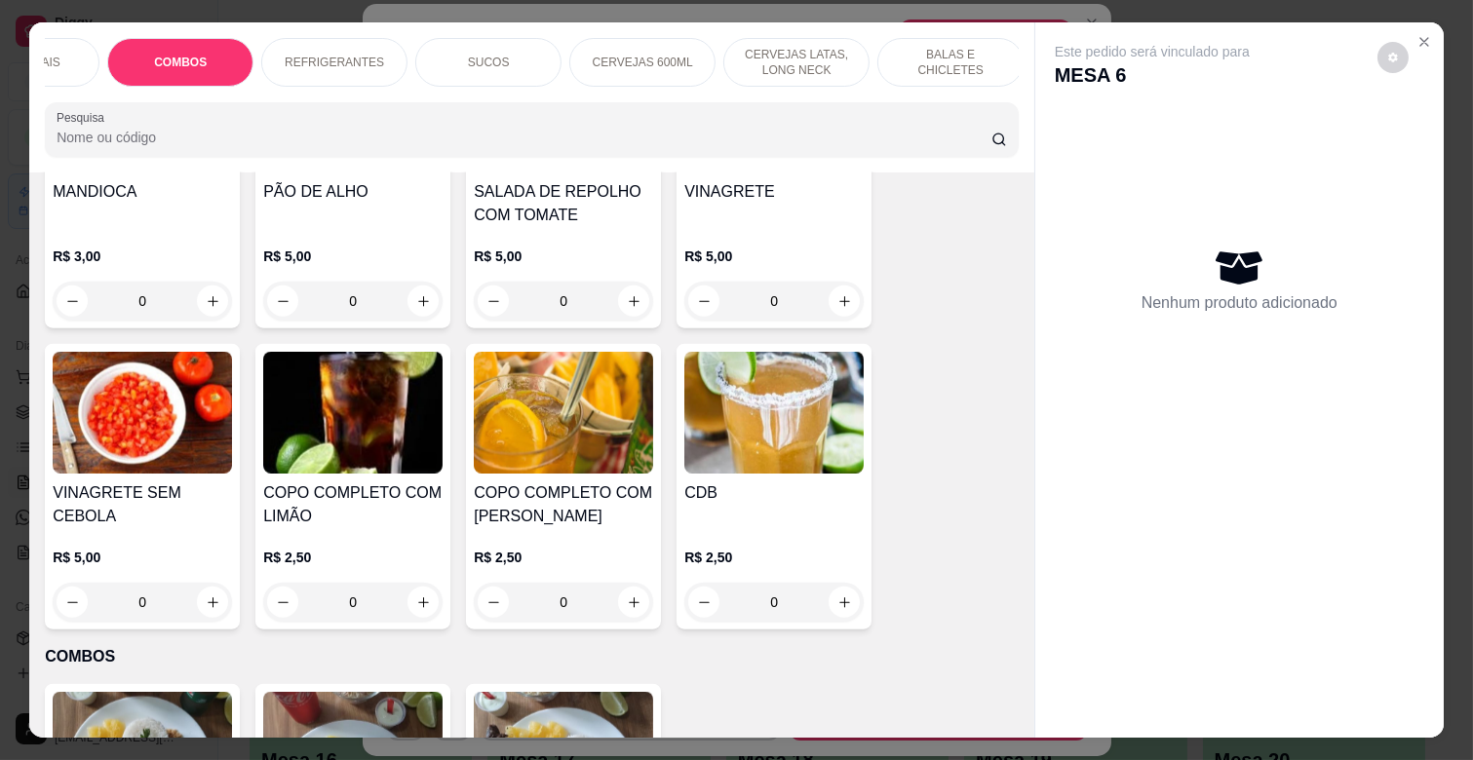
scroll to position [0, 866]
click at [949, 60] on p "BALAS E CHICLETES" at bounding box center [946, 62] width 113 height 31
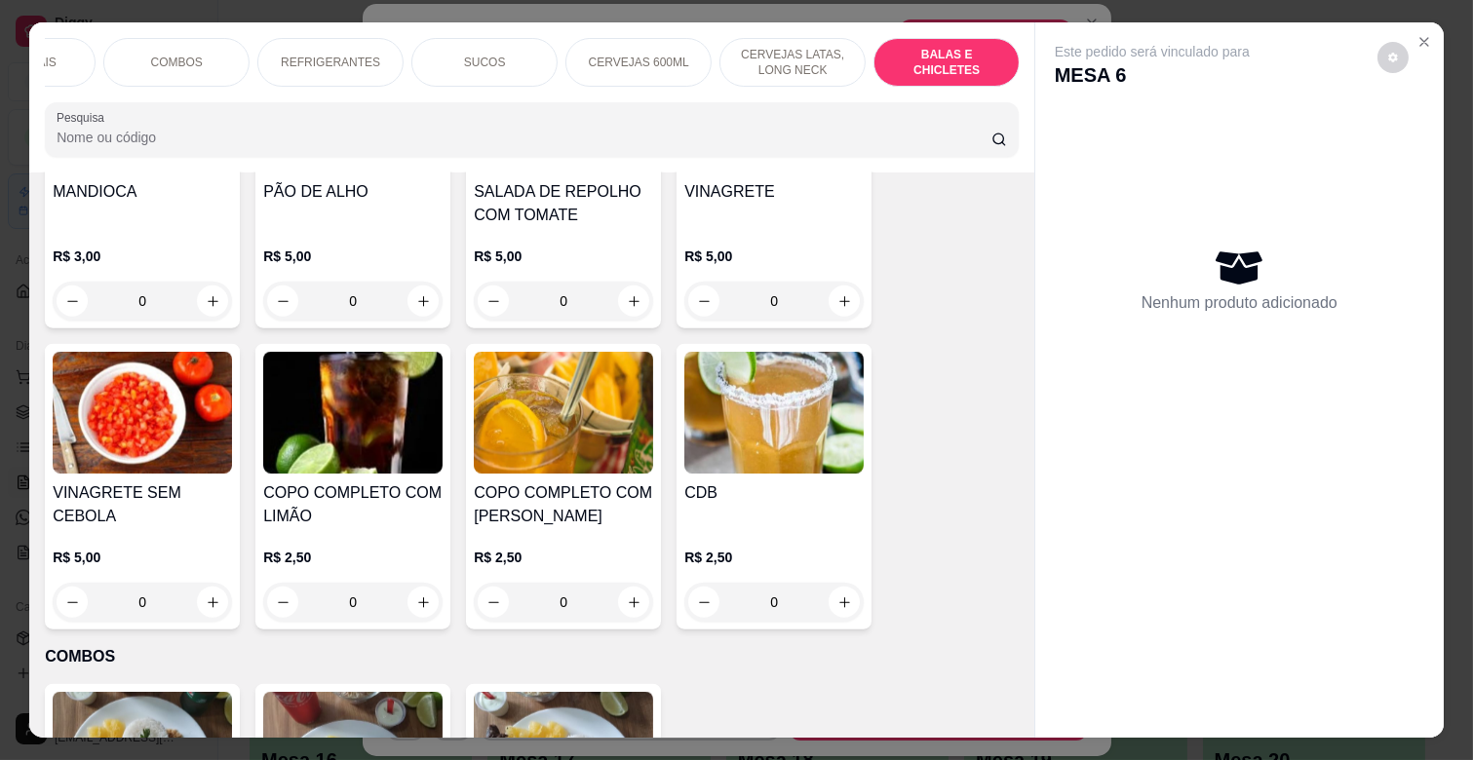
scroll to position [47, 0]
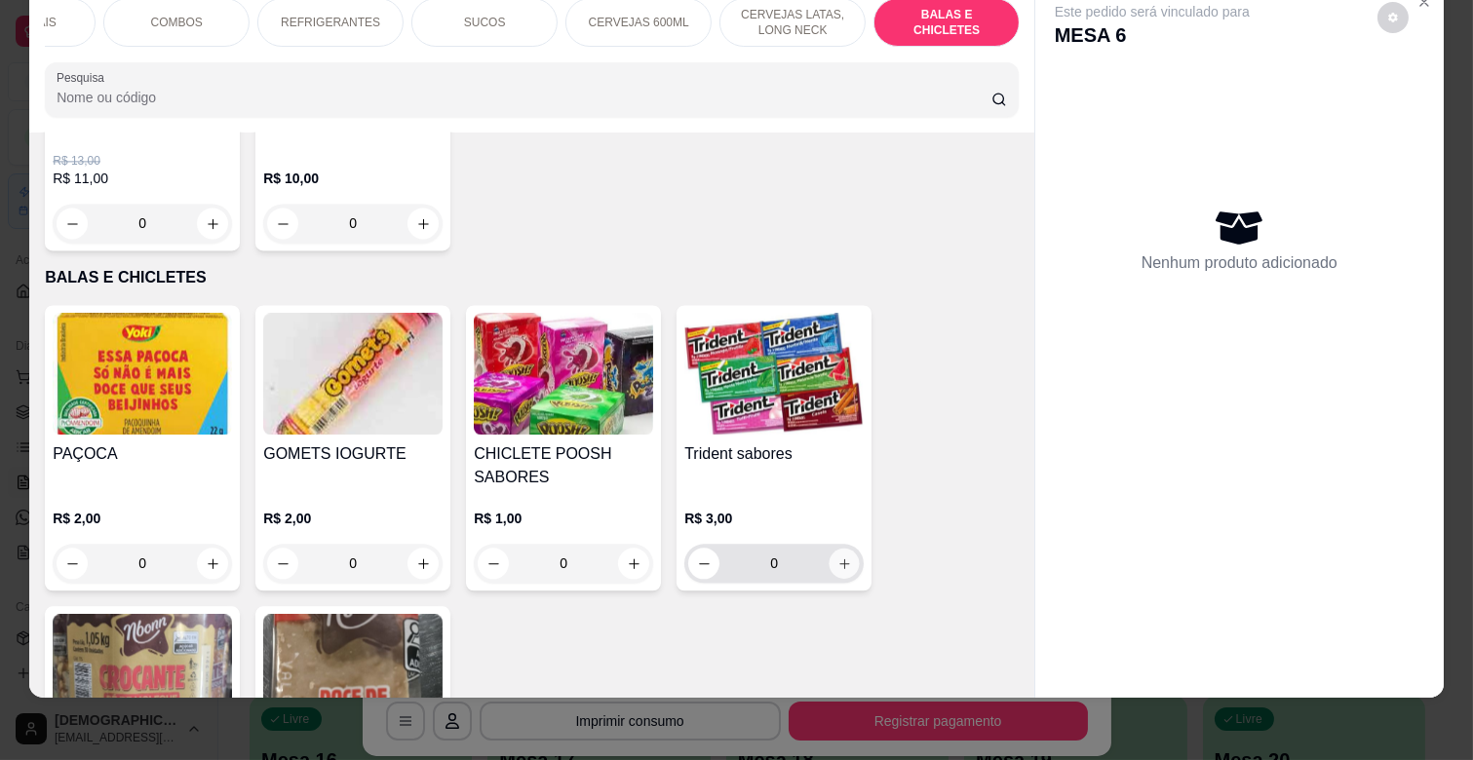
click at [839, 557] on icon "increase-product-quantity" at bounding box center [845, 564] width 15 height 15
type input "1"
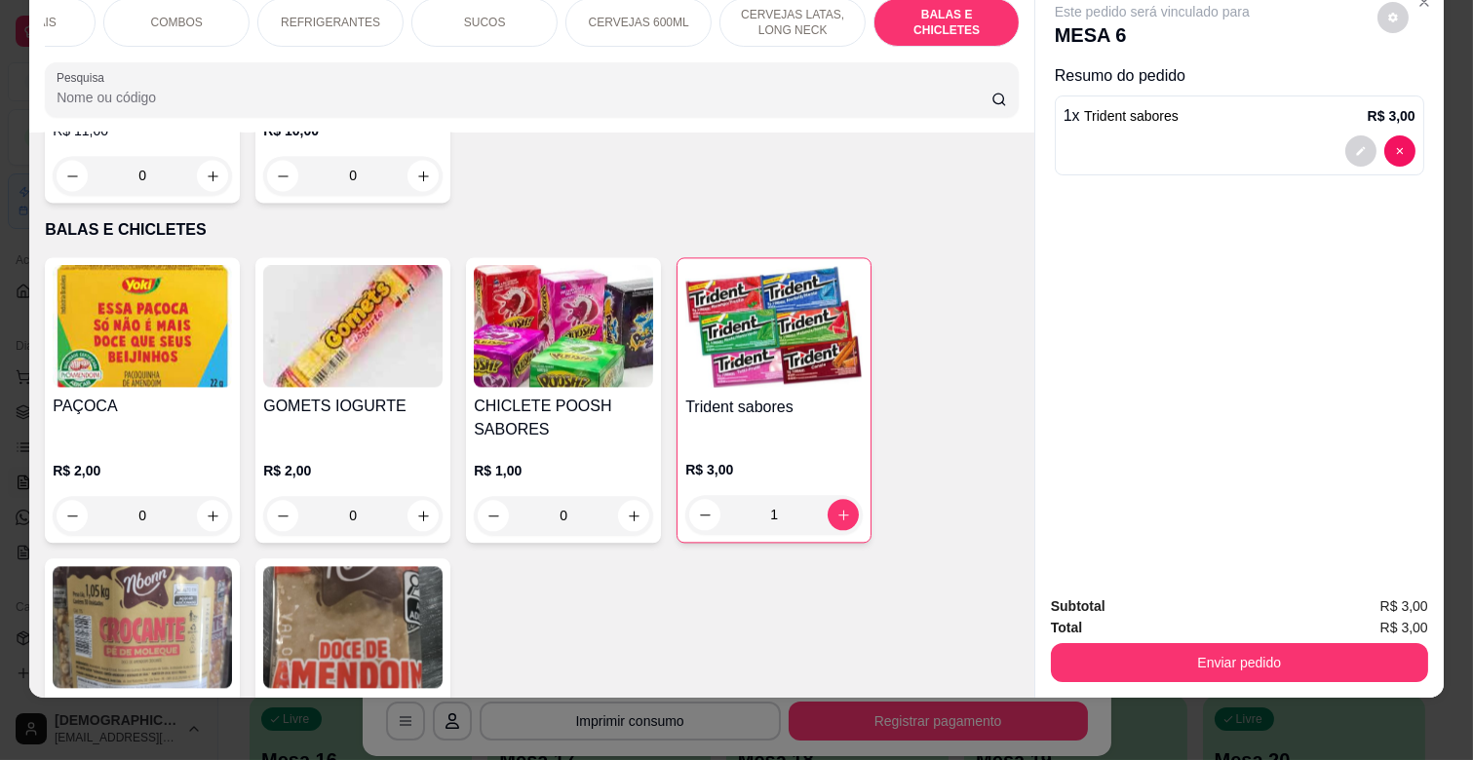
scroll to position [8008, 0]
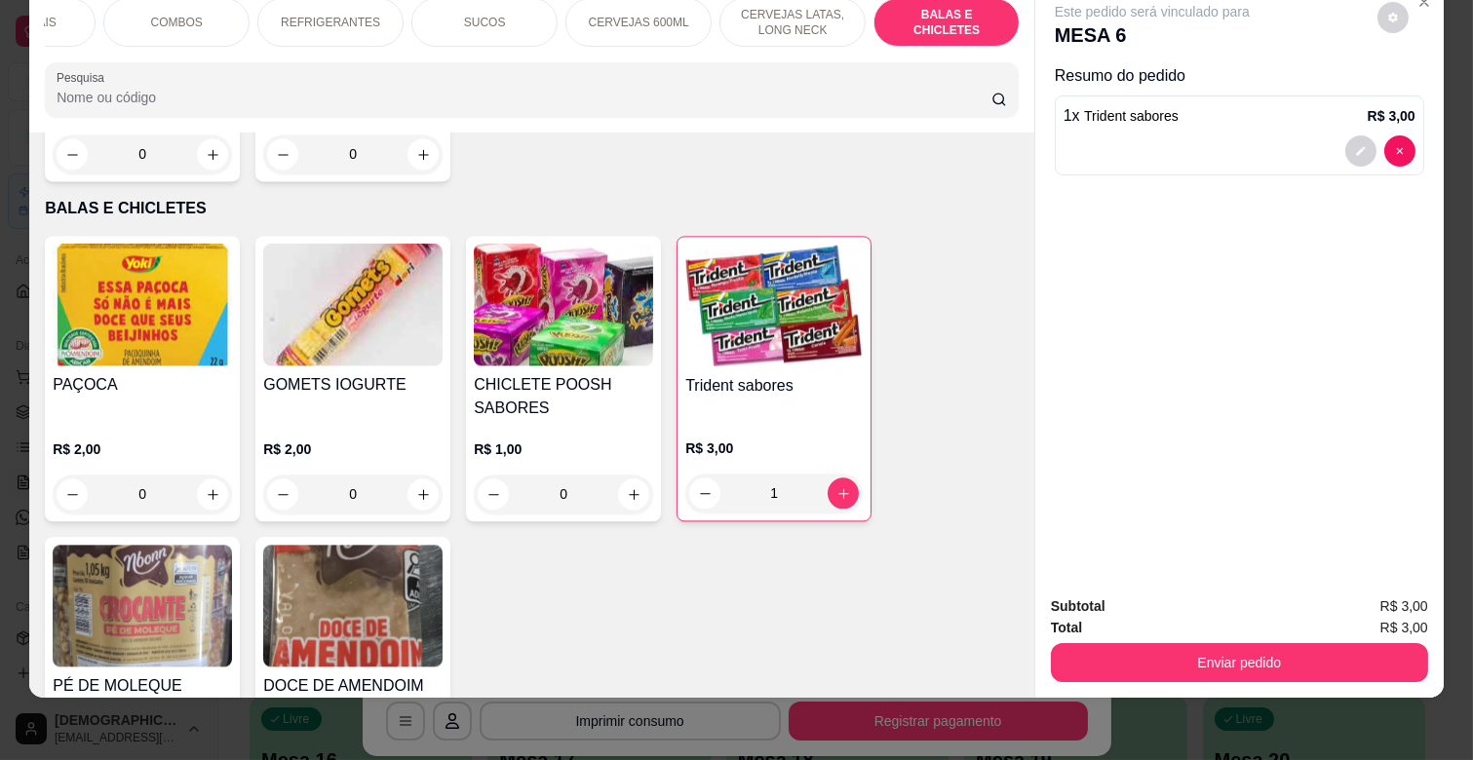
click at [205, 757] on button "increase-product-quantity" at bounding box center [212, 772] width 31 height 31
type input "1"
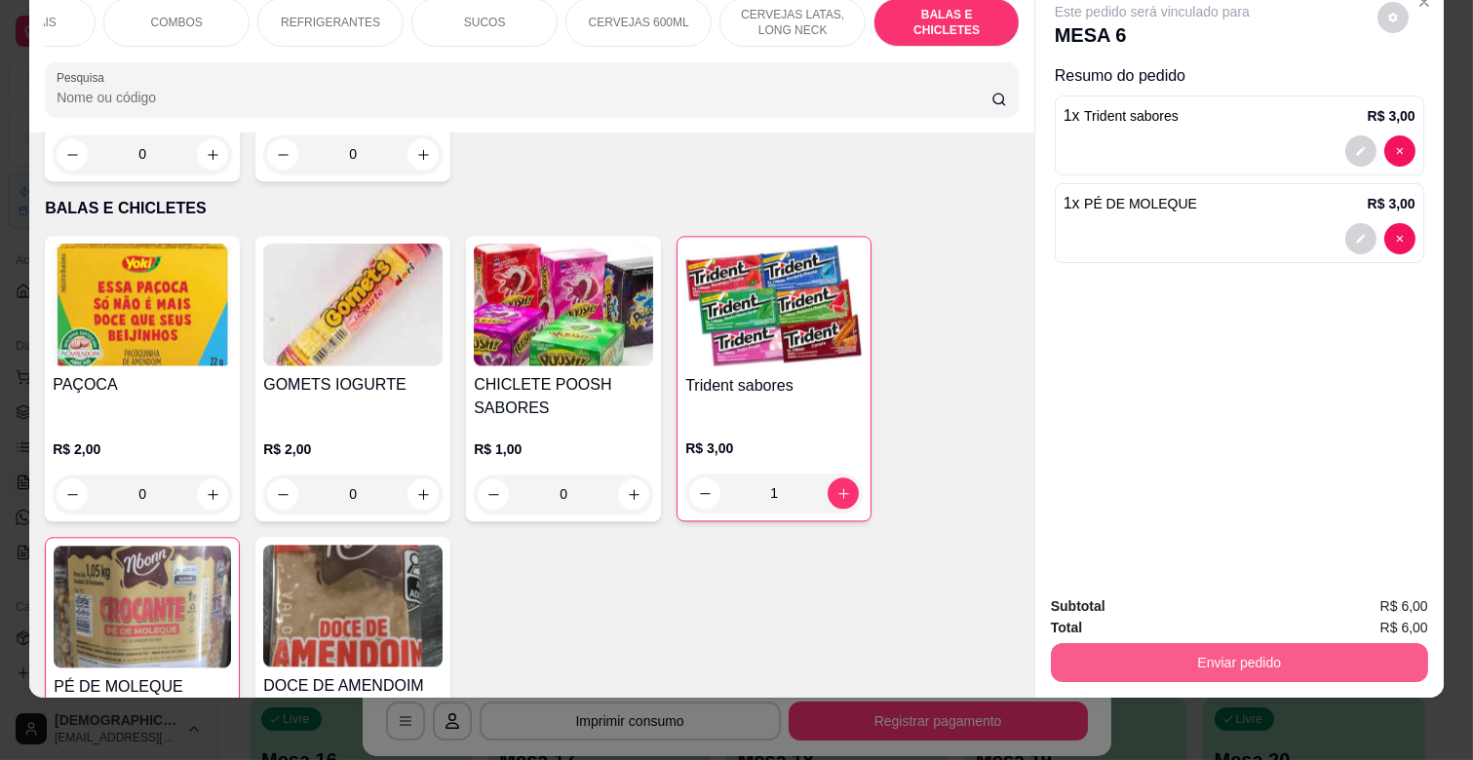
click at [1200, 643] on button "Enviar pedido" at bounding box center [1239, 662] width 377 height 39
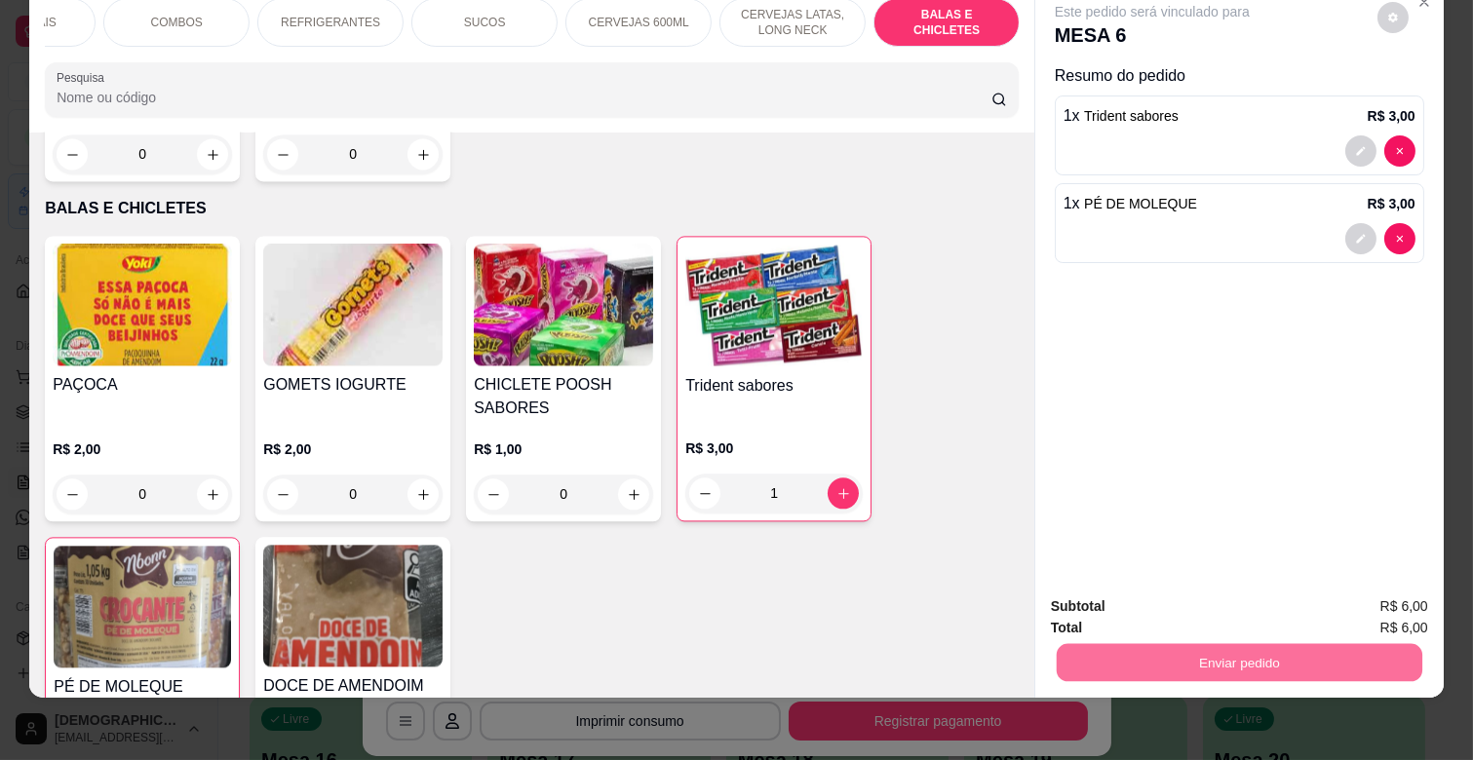
click at [1405, 600] on button "Enviar pedido" at bounding box center [1376, 598] width 107 height 36
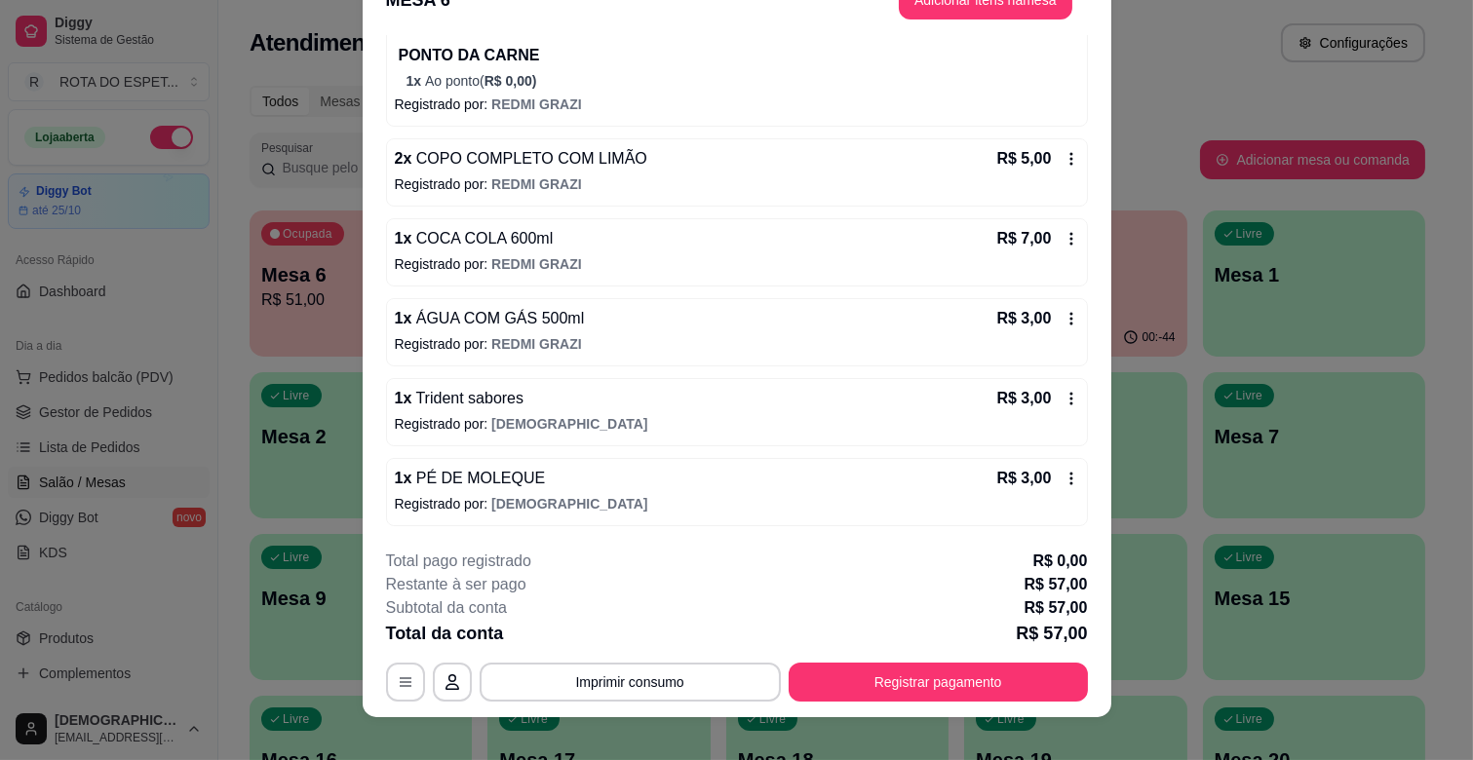
scroll to position [58, 0]
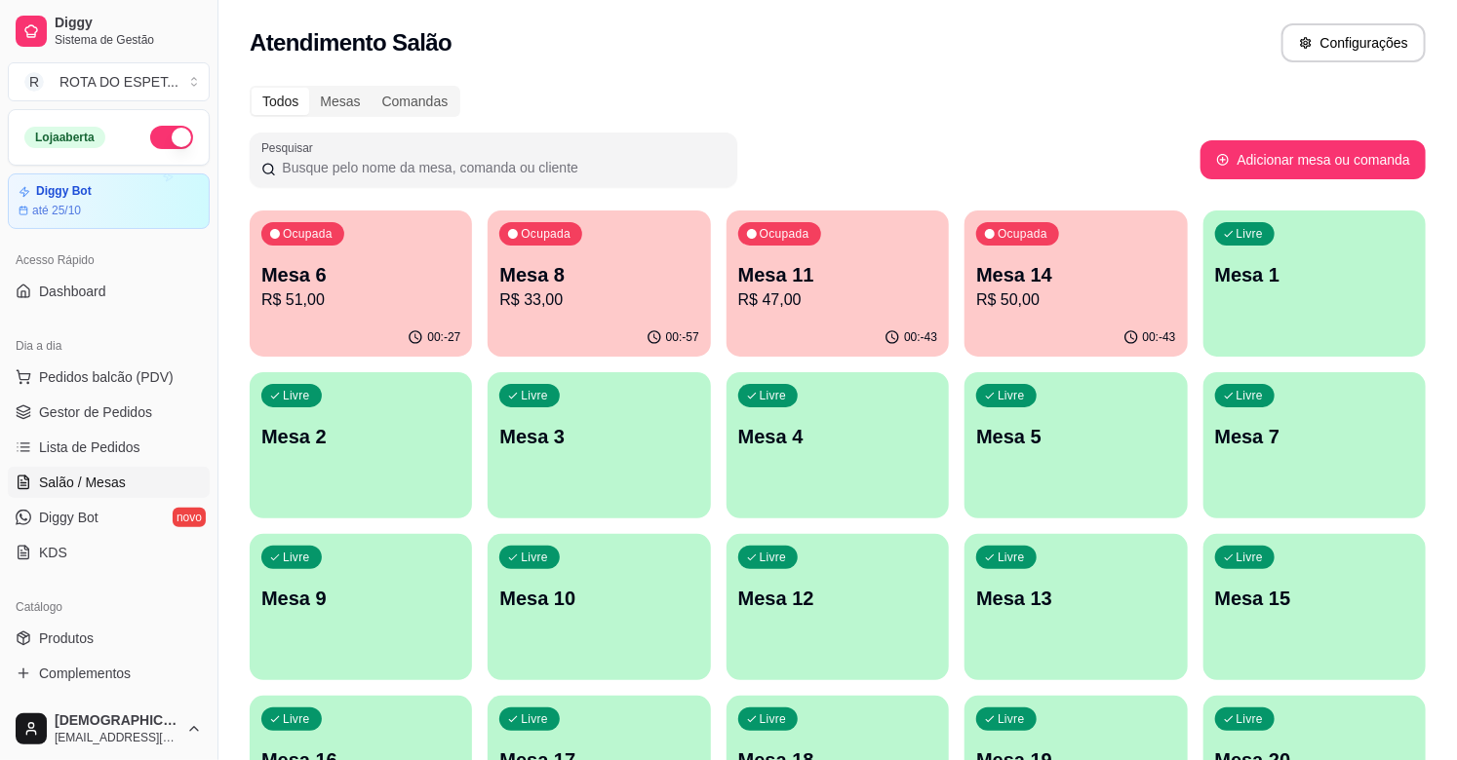
click at [333, 285] on p "Mesa 6" at bounding box center [360, 274] width 199 height 27
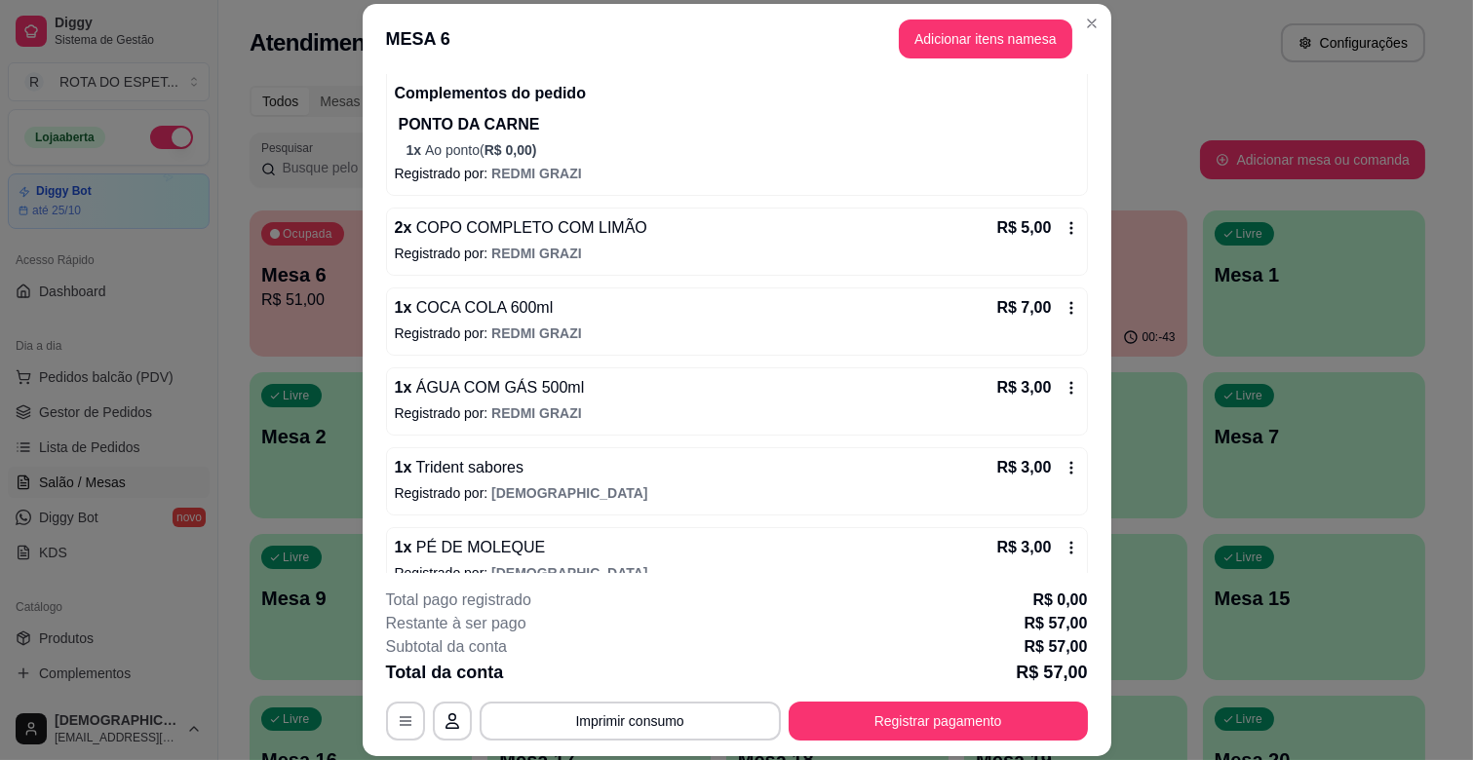
scroll to position [517, 0]
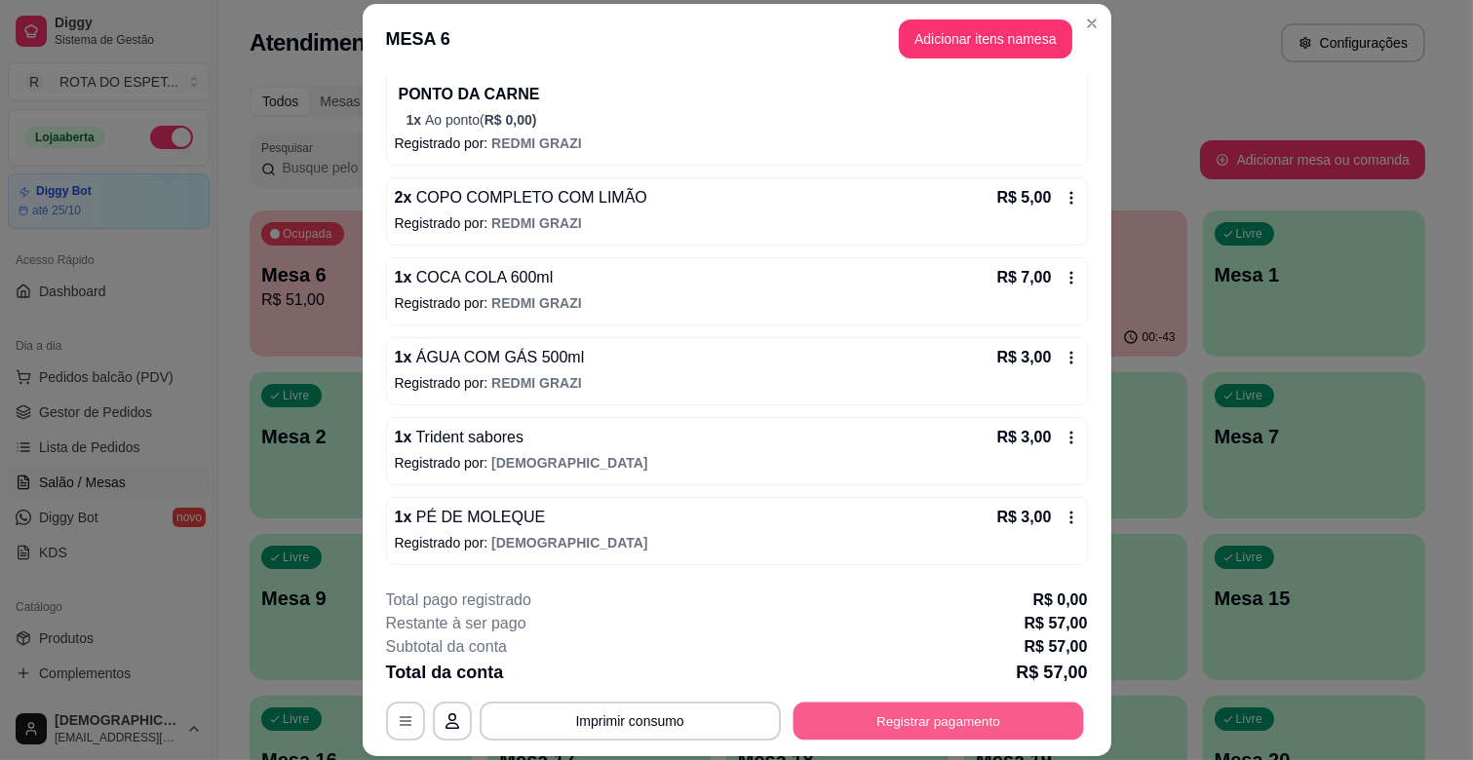
click at [881, 719] on button "Registrar pagamento" at bounding box center [938, 722] width 291 height 38
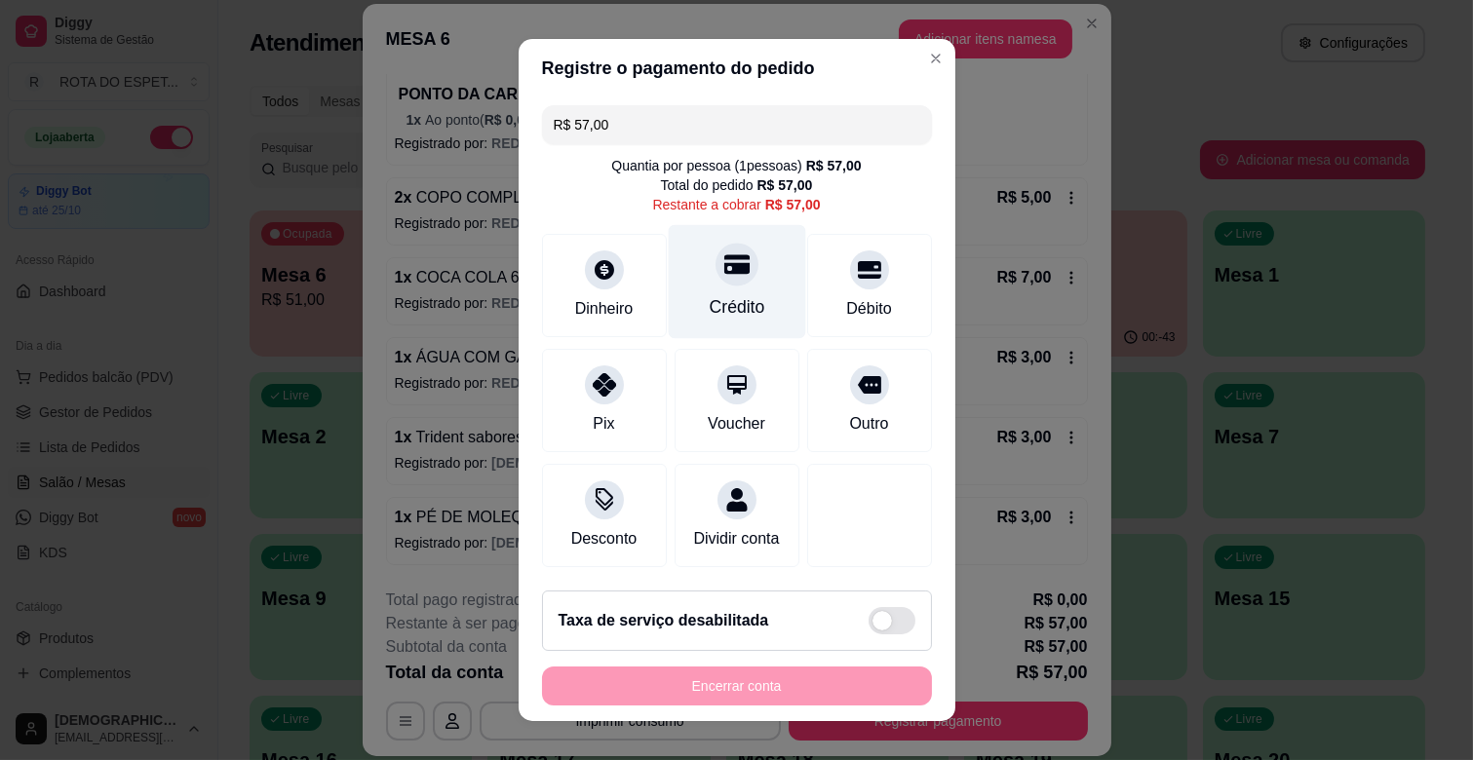
scroll to position [0, 0]
click at [731, 306] on div "Crédito" at bounding box center [737, 306] width 56 height 25
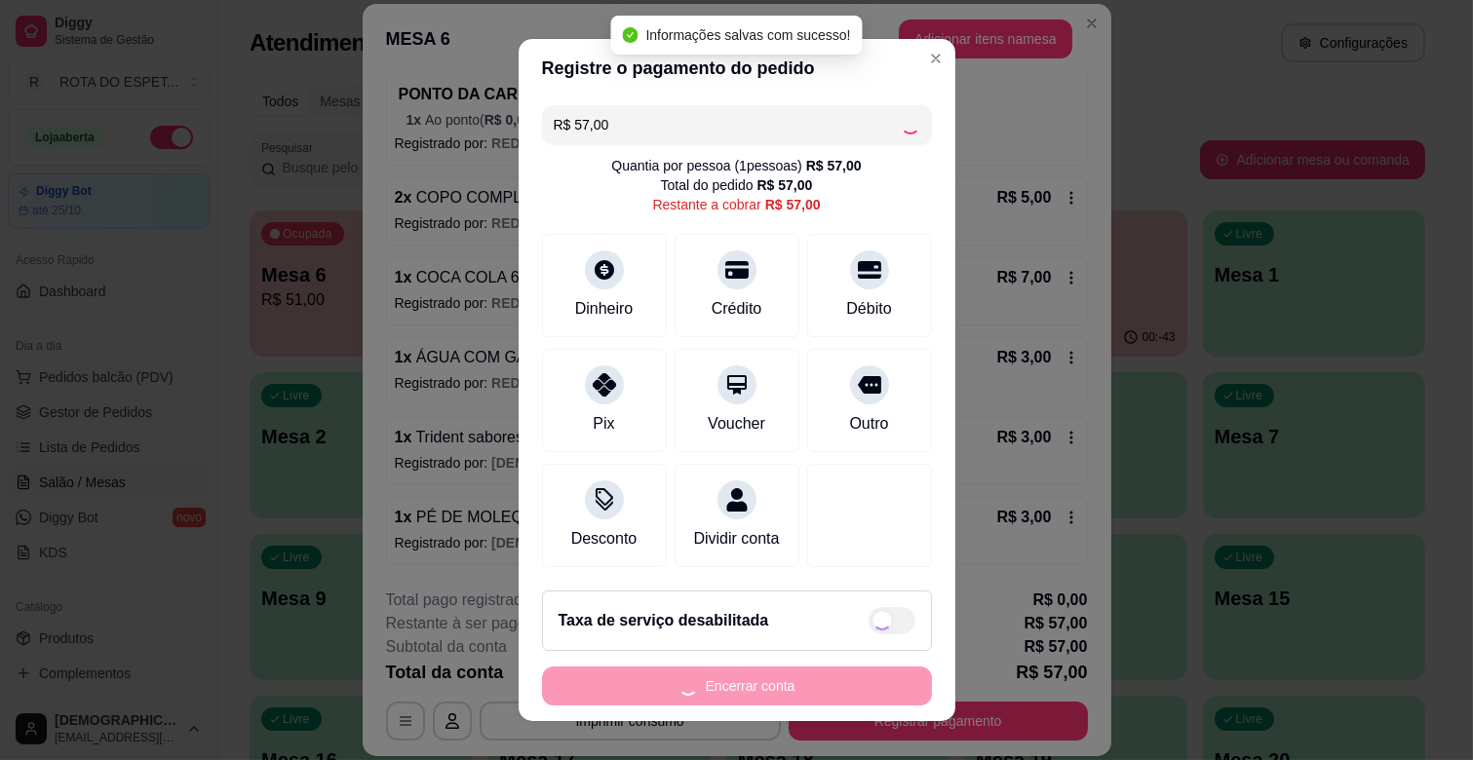
type input "R$ 0,00"
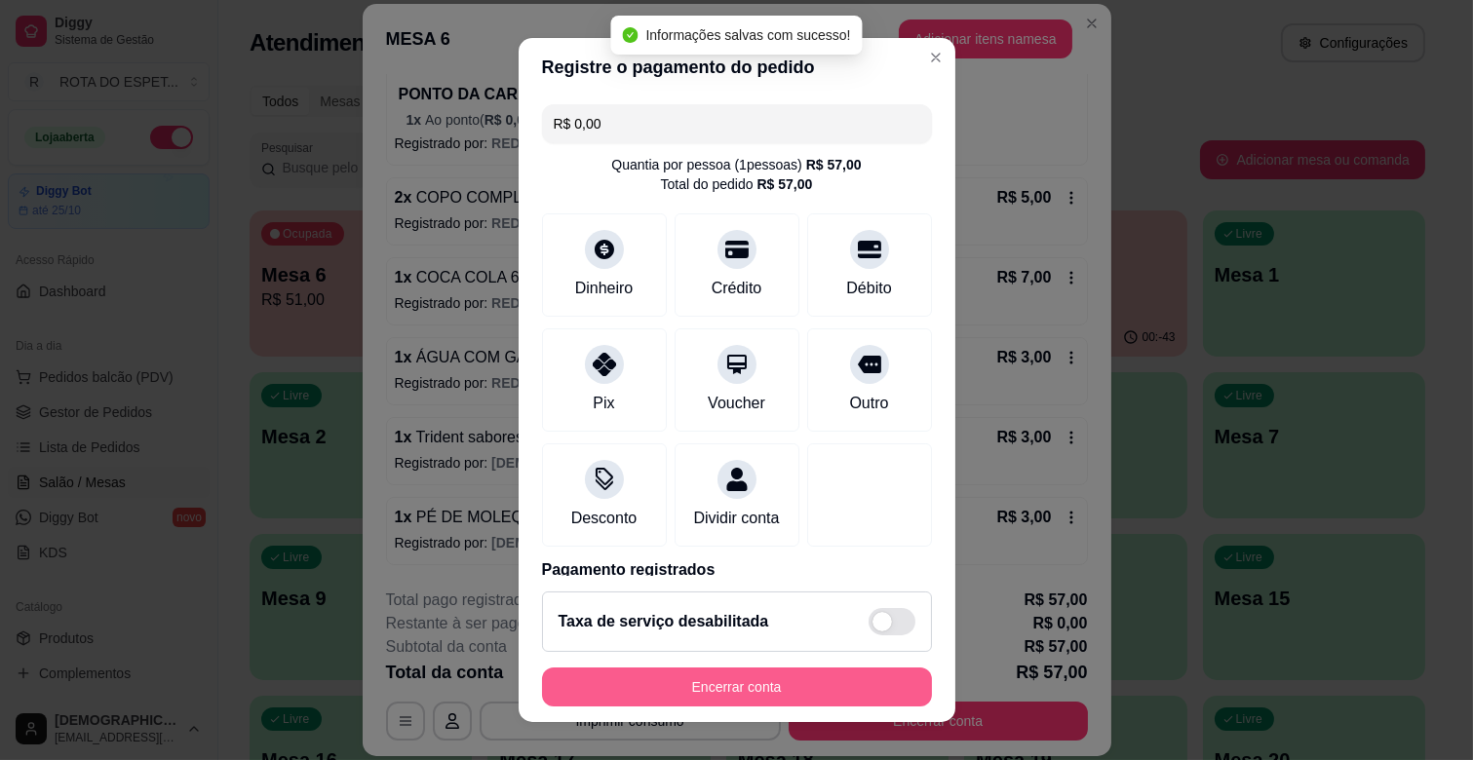
click at [826, 679] on button "Encerrar conta" at bounding box center [737, 687] width 390 height 39
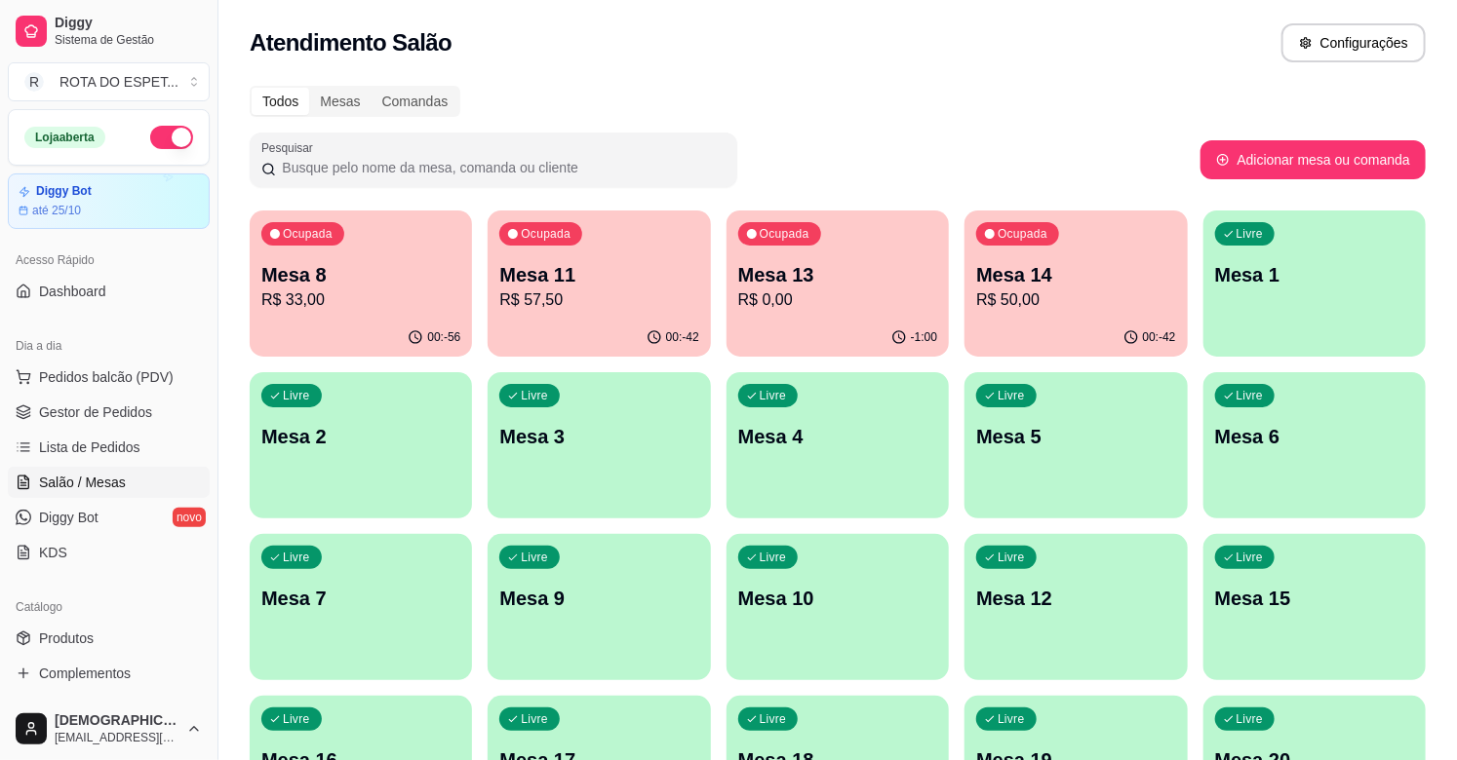
click at [554, 642] on div "Livre Mesa 9" at bounding box center [598, 595] width 222 height 123
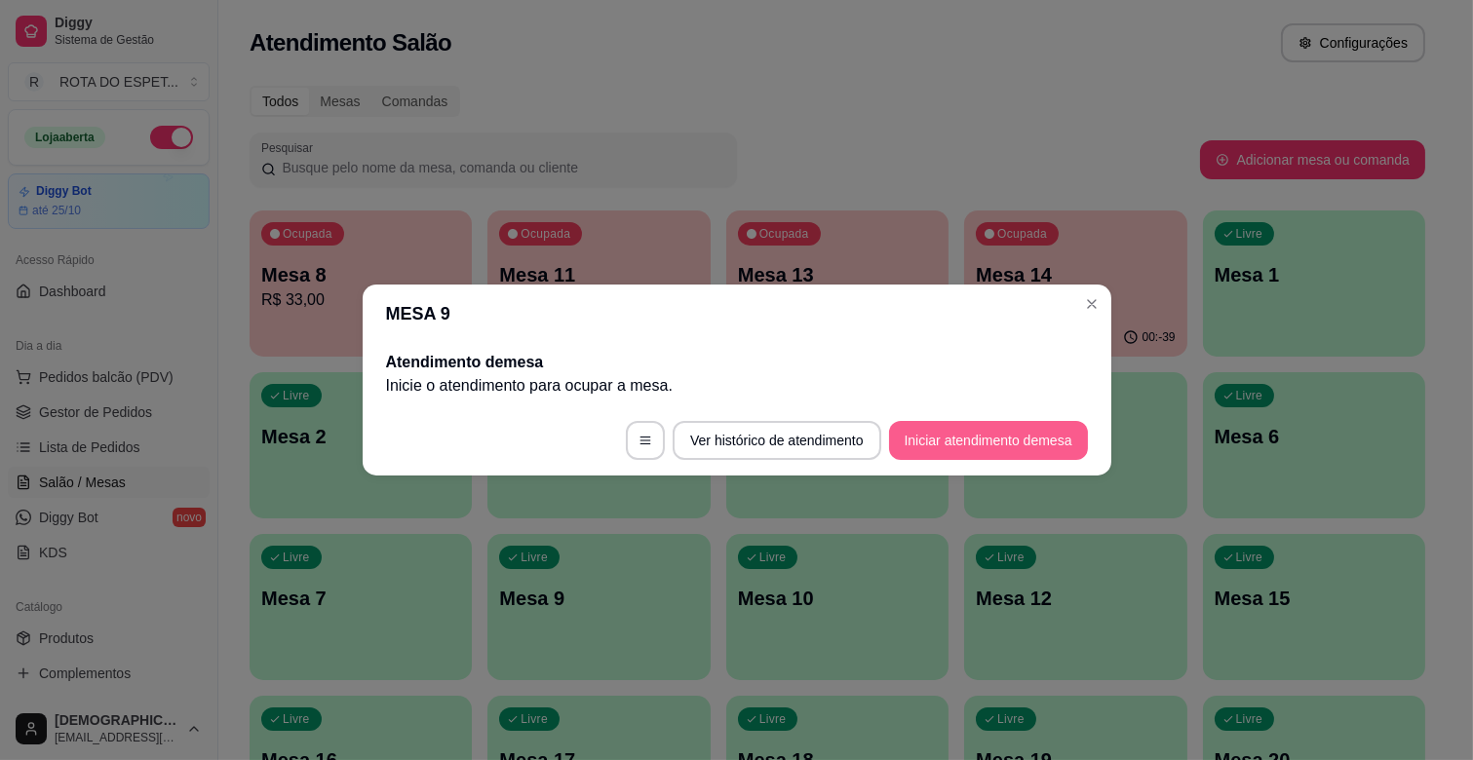
click at [973, 423] on button "Iniciar atendimento de mesa" at bounding box center [988, 440] width 199 height 39
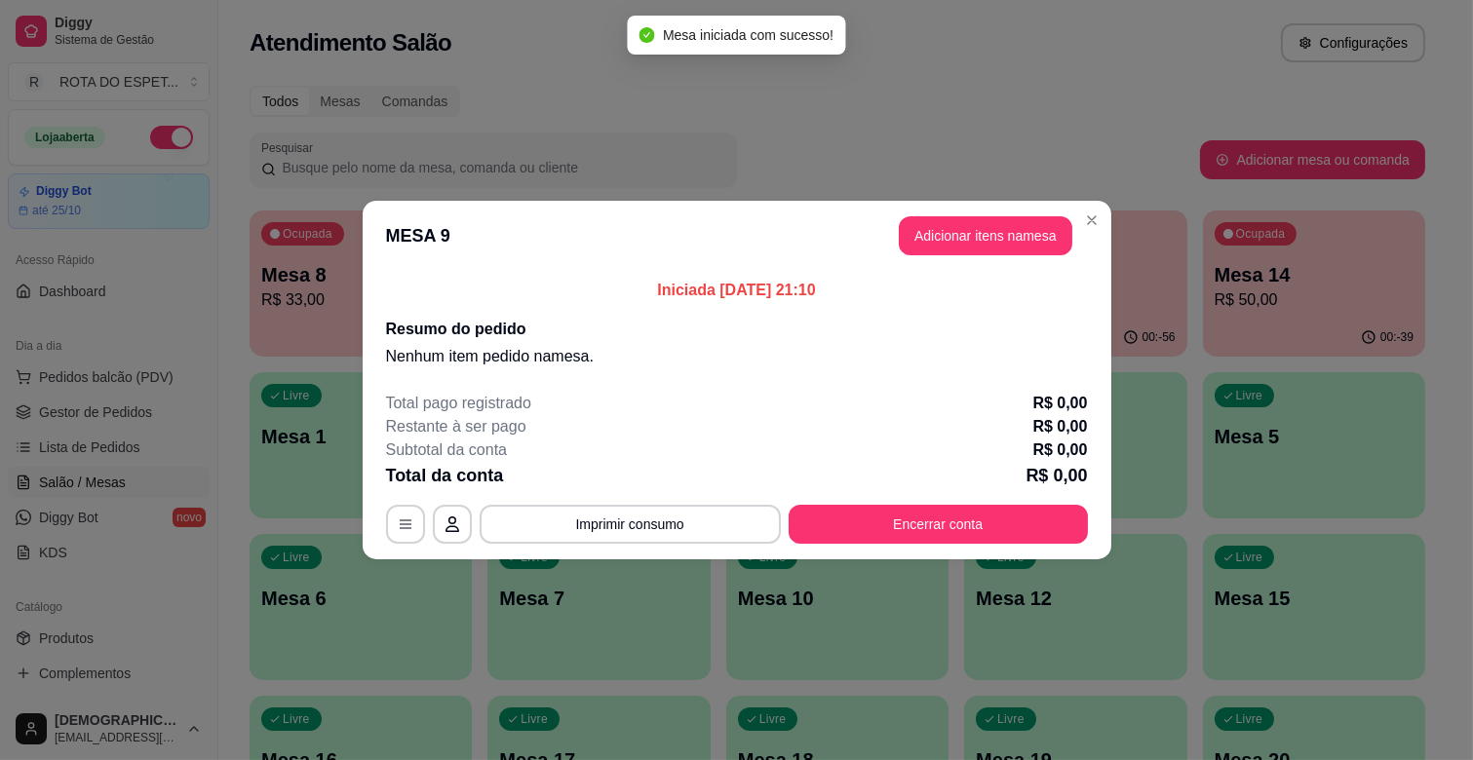
click at [961, 244] on button "Adicionar itens na mesa" at bounding box center [986, 235] width 174 height 39
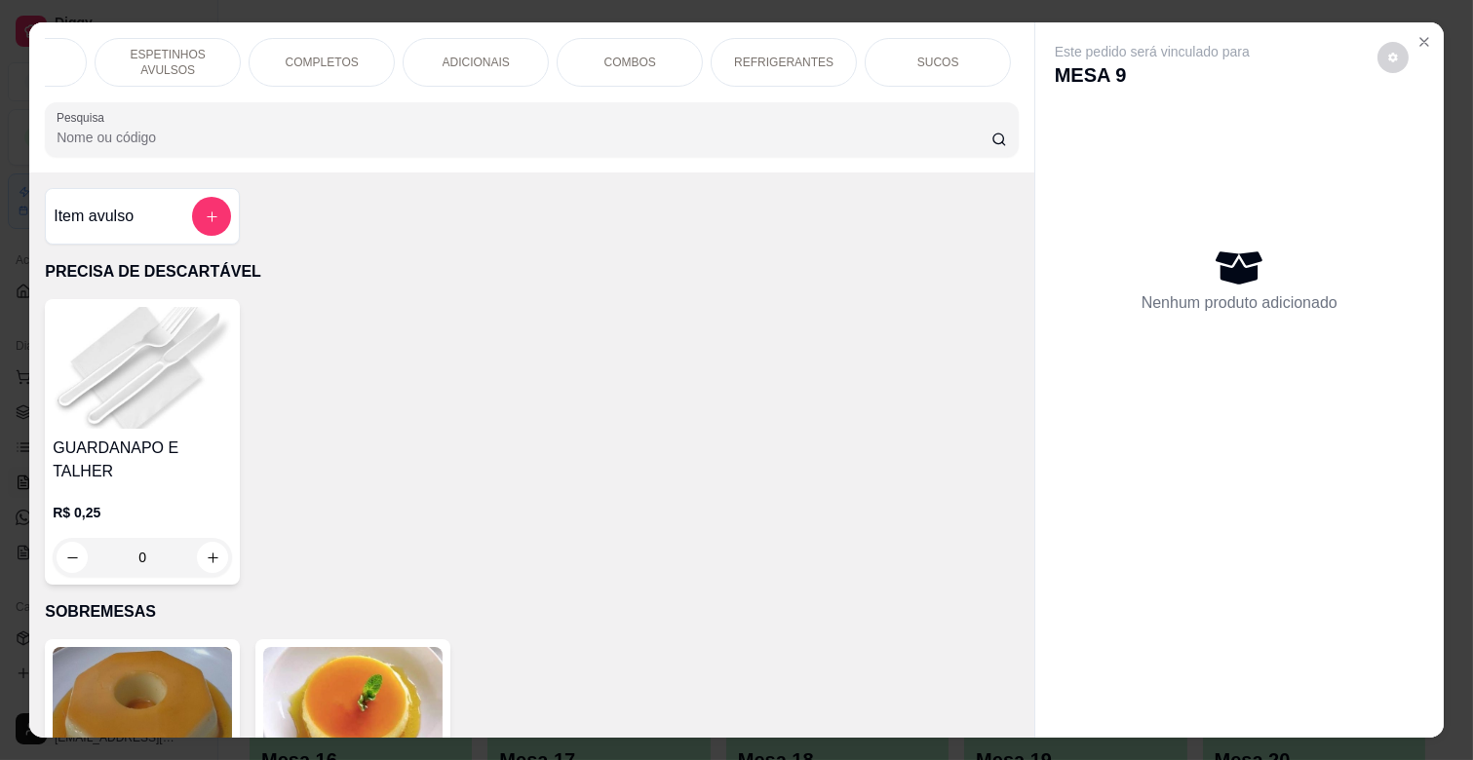
scroll to position [0, 476]
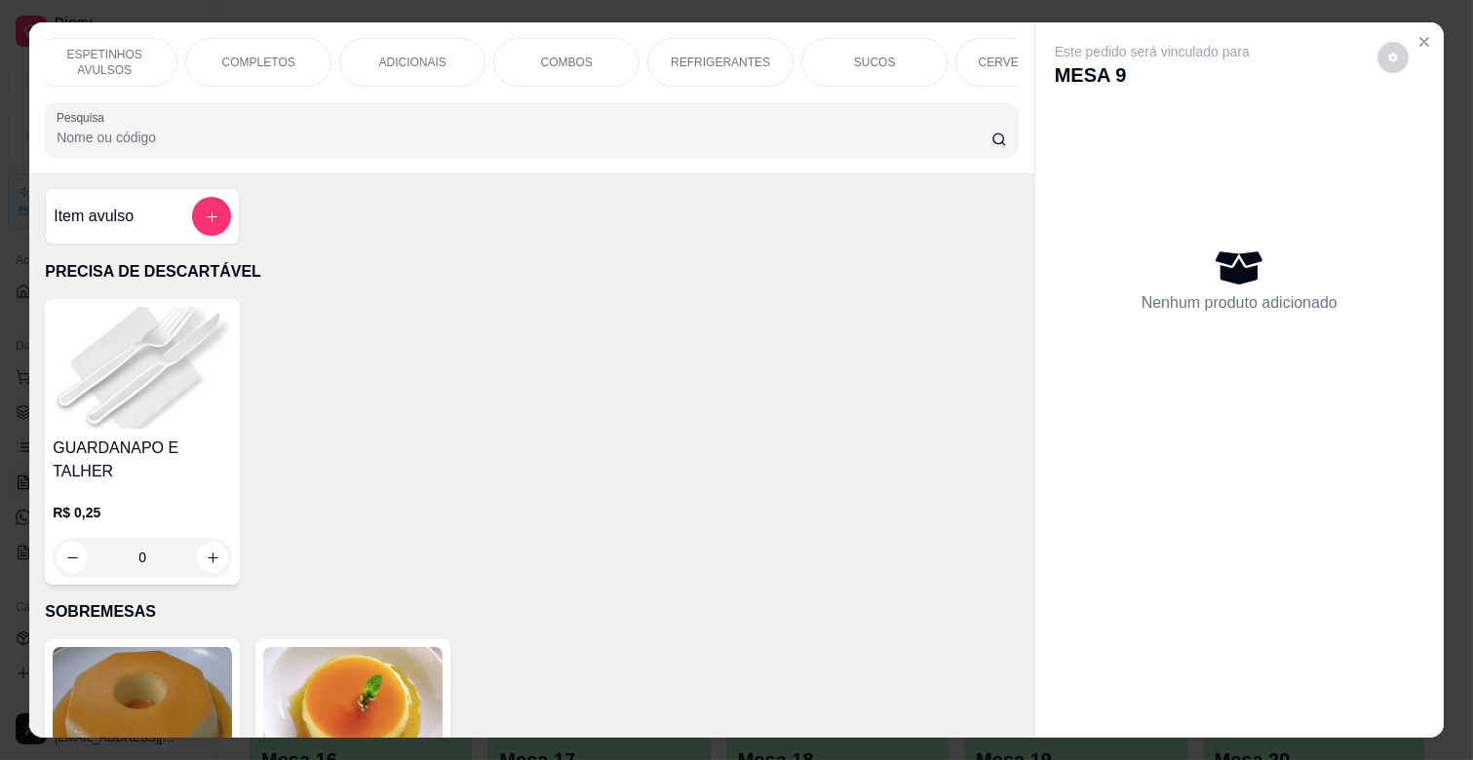
click at [263, 61] on p "COMPLETOS" at bounding box center [258, 63] width 73 height 16
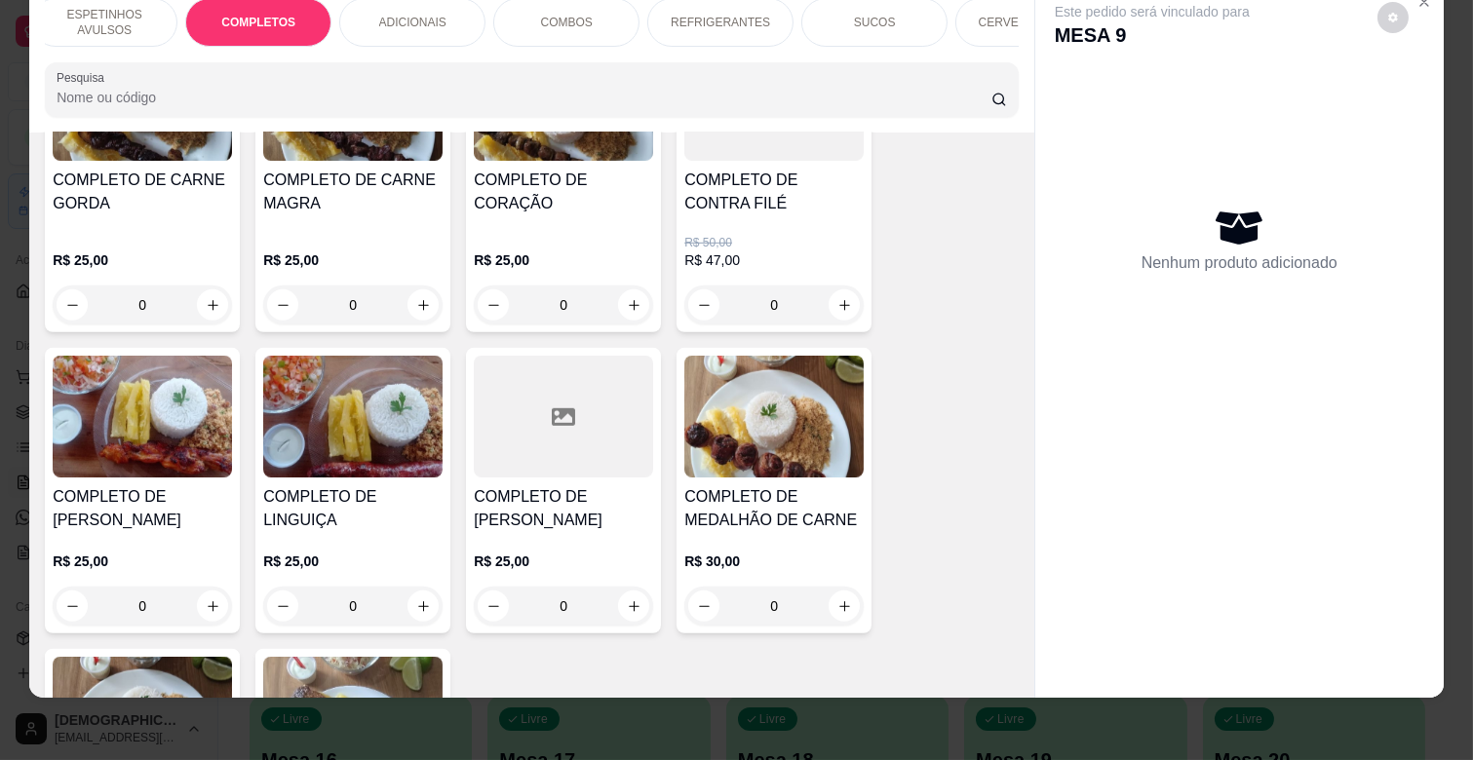
scroll to position [2353, 0]
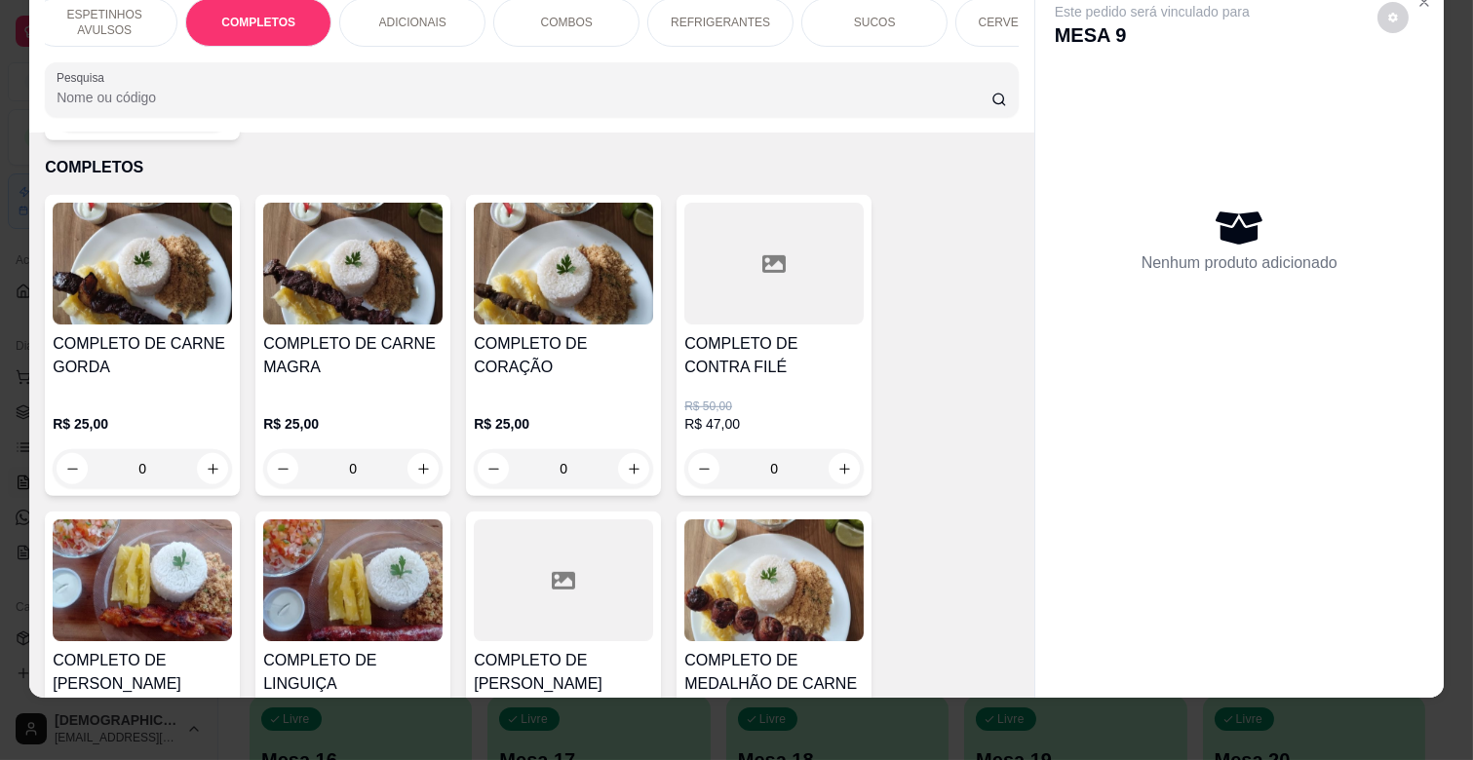
click at [834, 449] on div "0" at bounding box center [773, 468] width 179 height 39
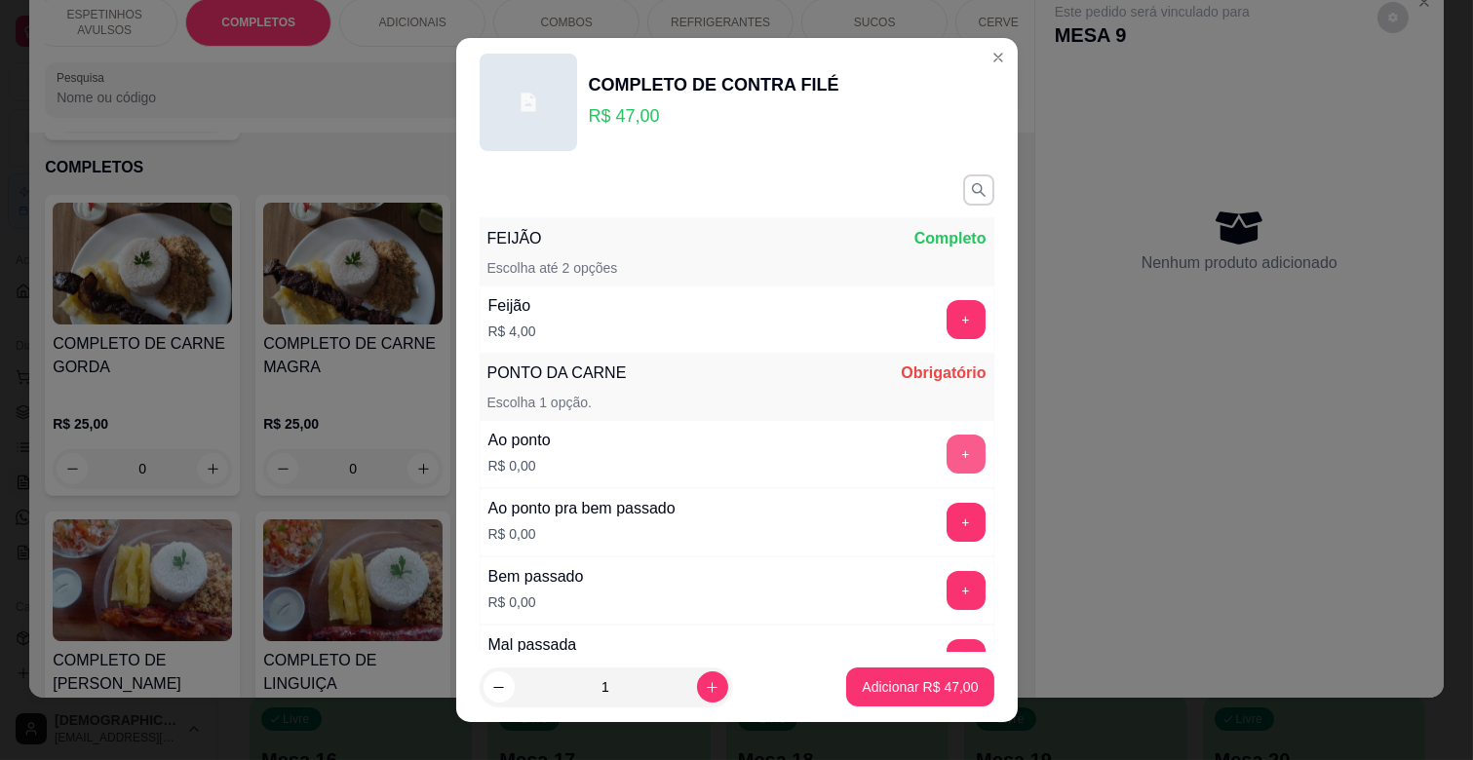
click at [947, 451] on button "+" at bounding box center [966, 454] width 39 height 39
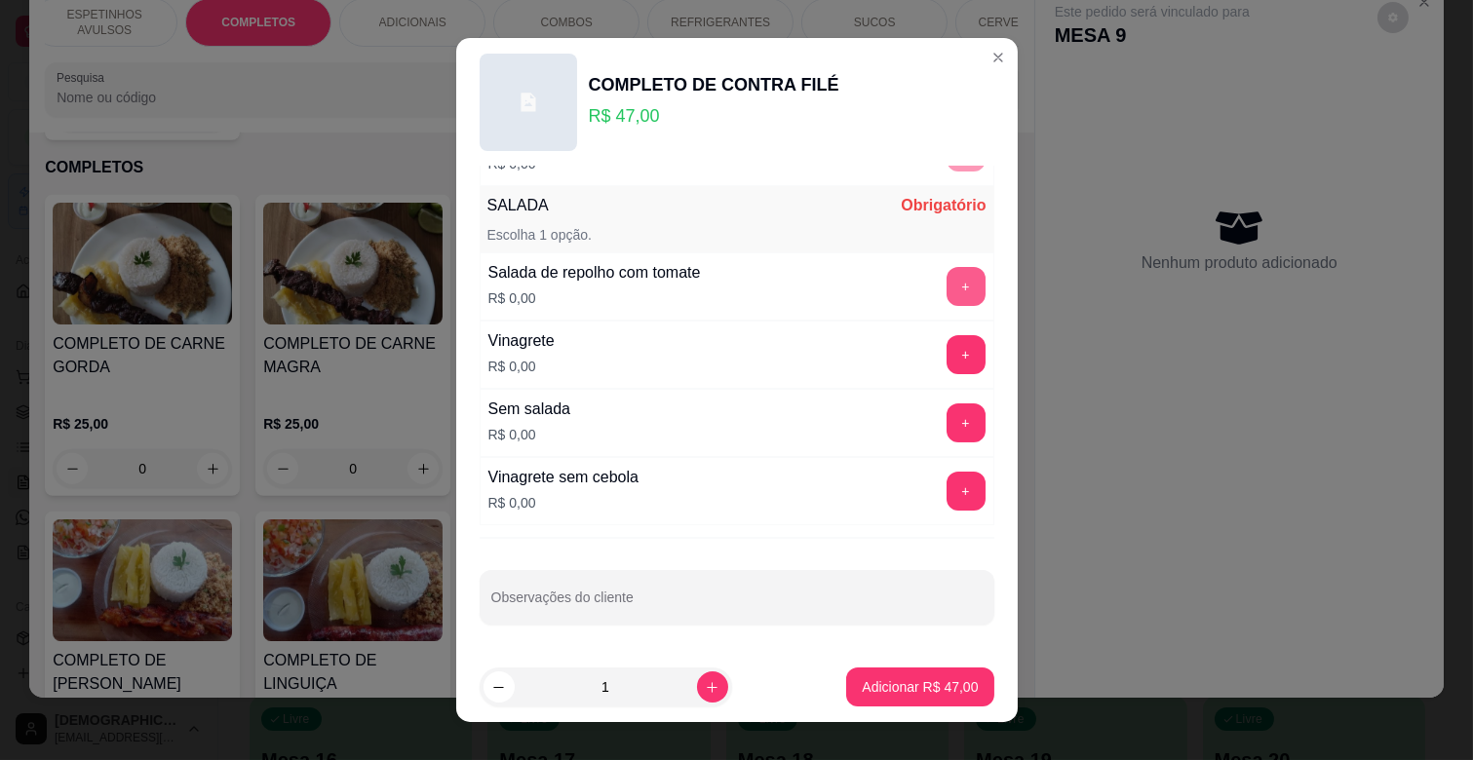
scroll to position [509, 0]
click at [947, 284] on button "+" at bounding box center [966, 286] width 39 height 39
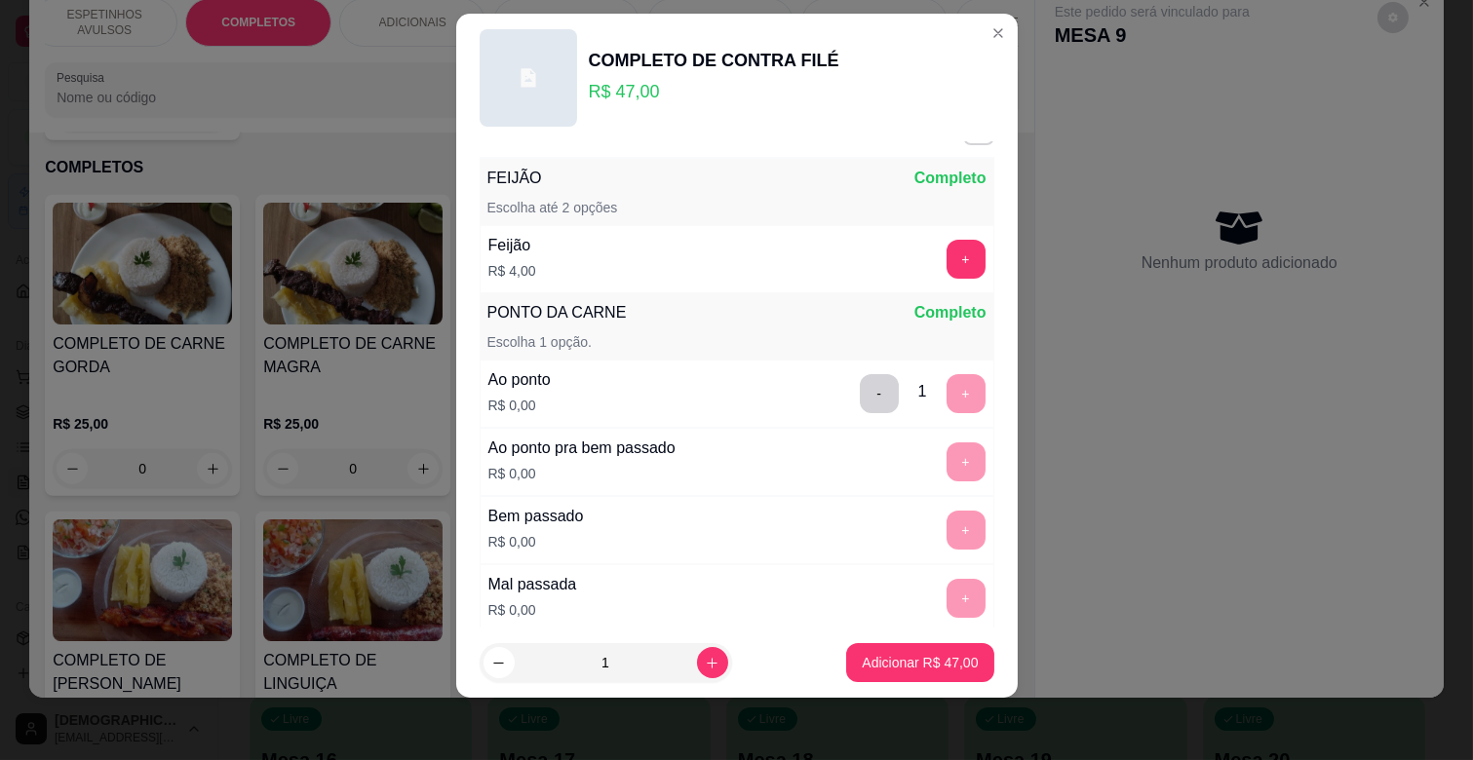
scroll to position [0, 0]
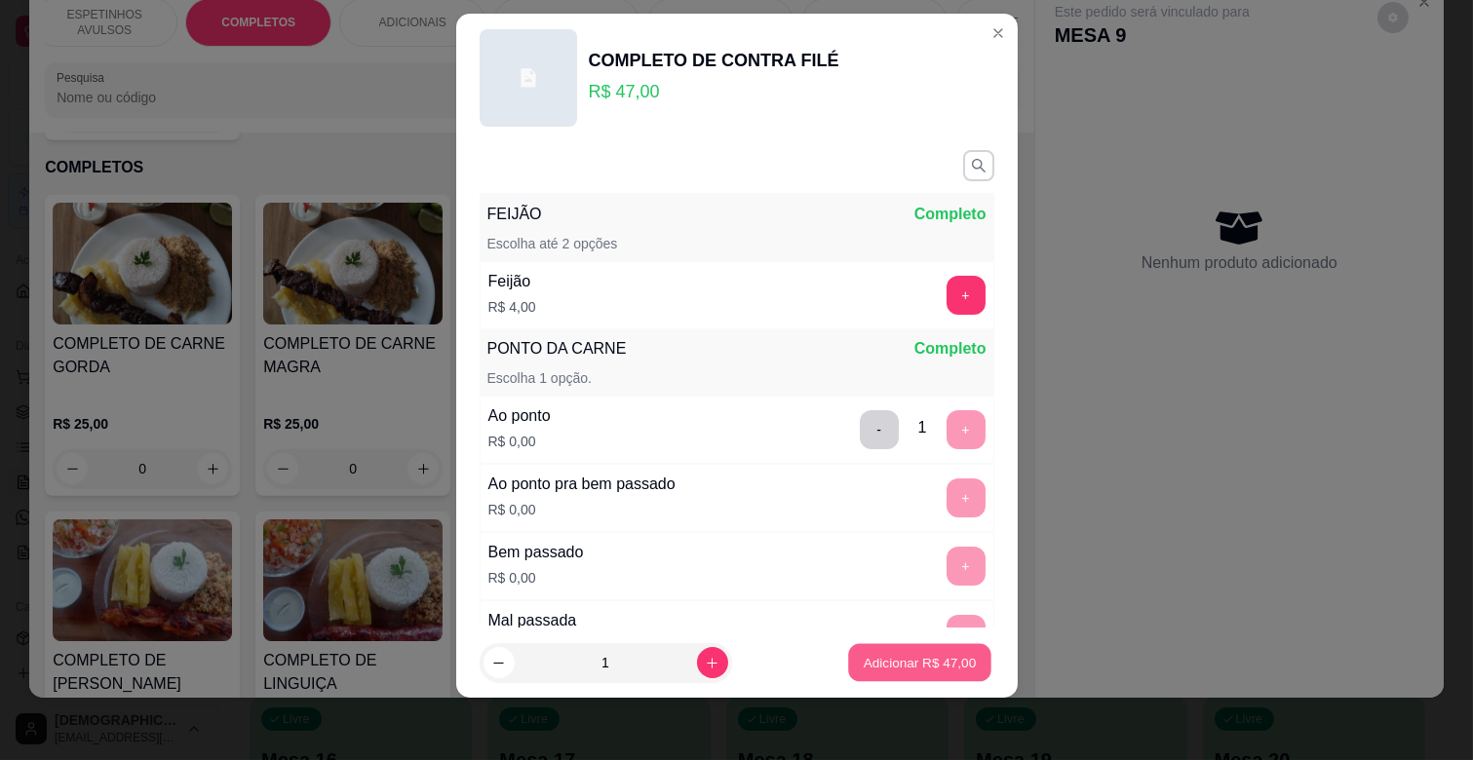
click at [876, 665] on p "Adicionar R$ 47,00" at bounding box center [920, 662] width 113 height 19
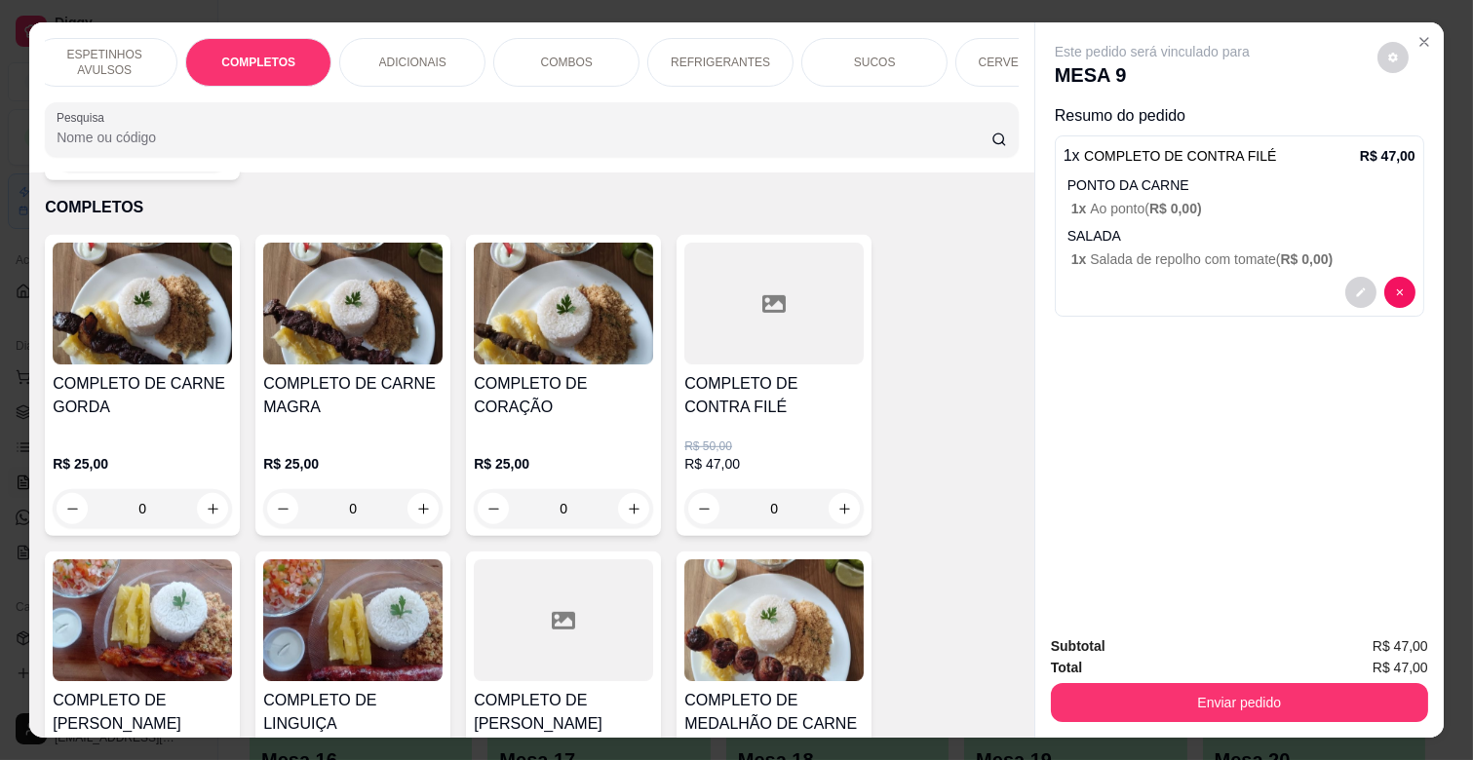
click at [991, 78] on div "CERVEJAS 600ML" at bounding box center [1028, 62] width 146 height 49
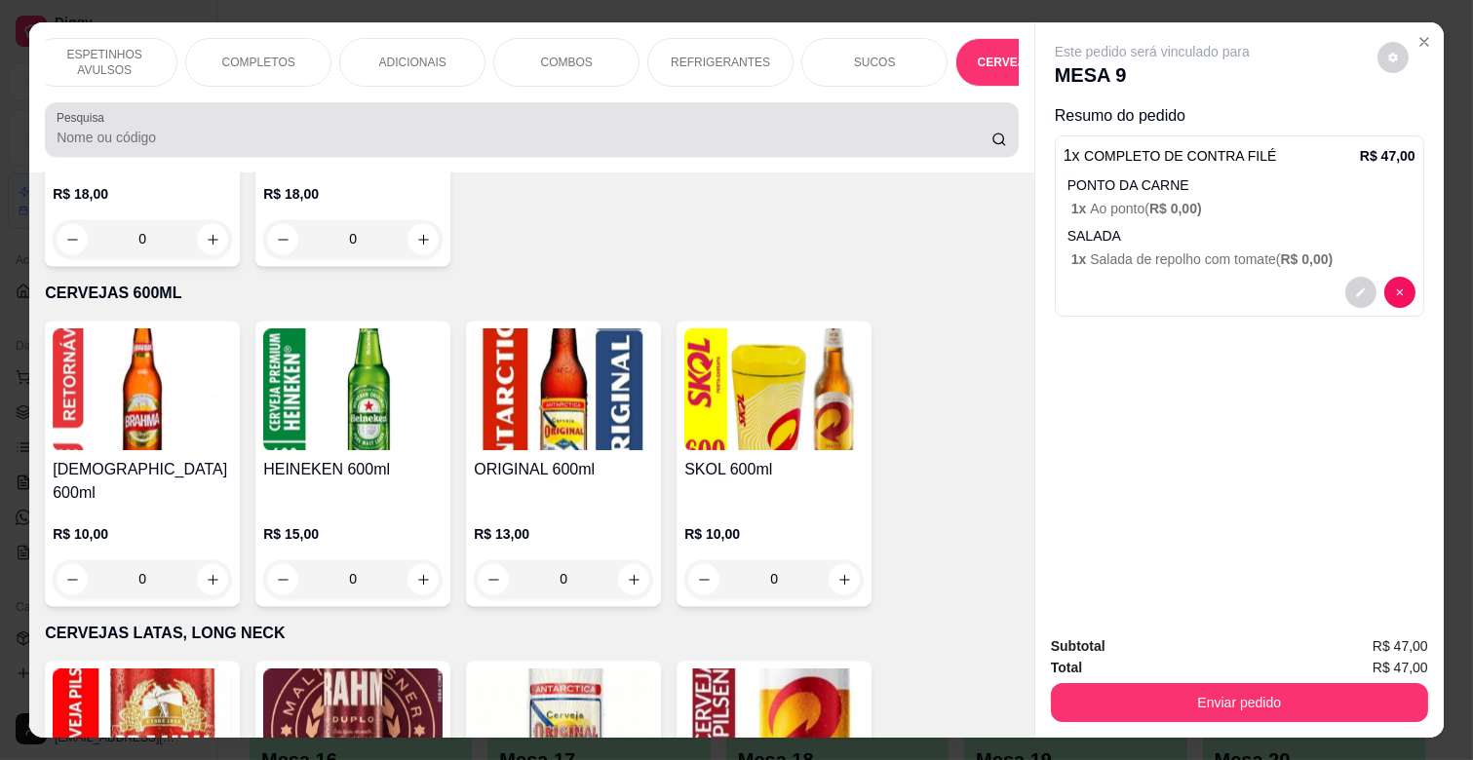
scroll to position [47, 0]
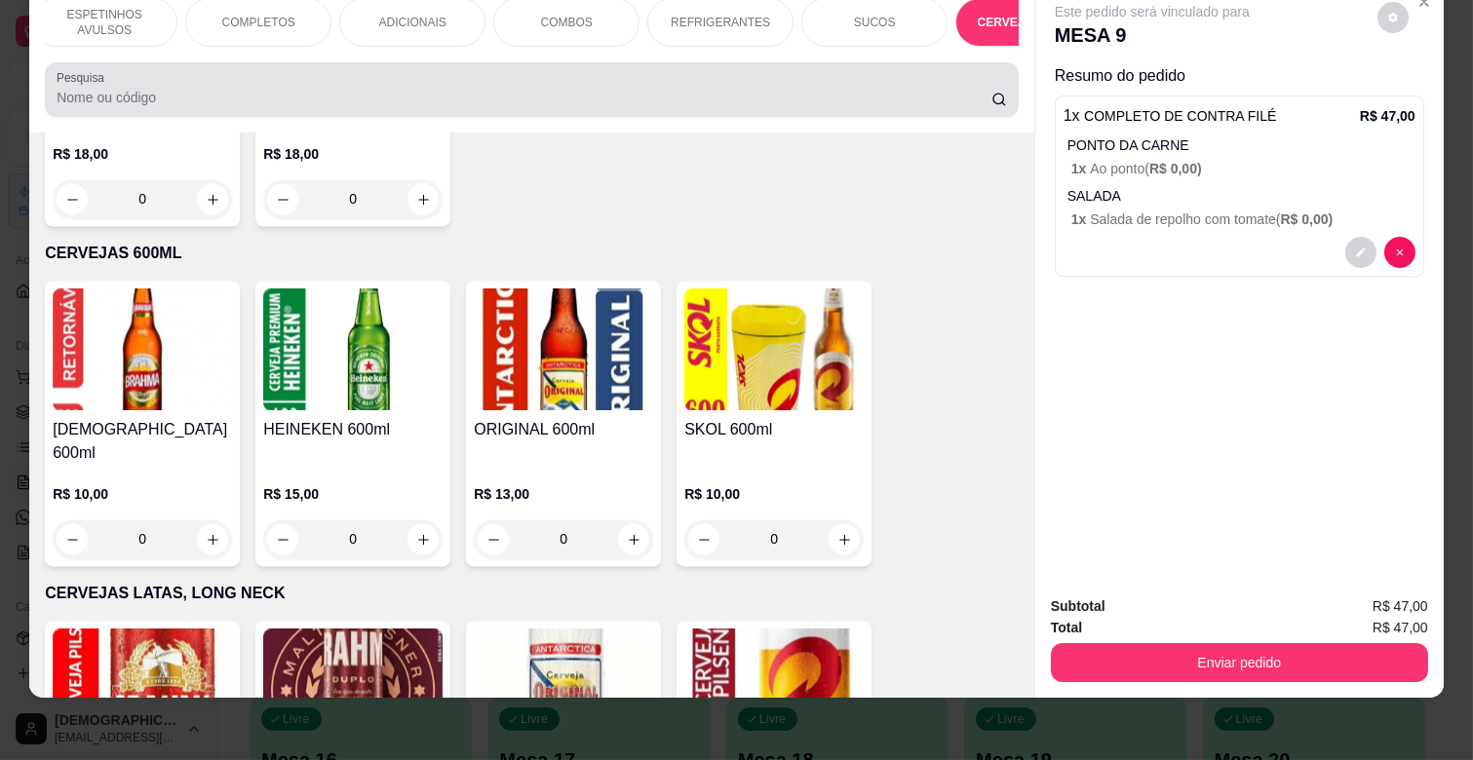
click at [991, 78] on div at bounding box center [532, 89] width 951 height 39
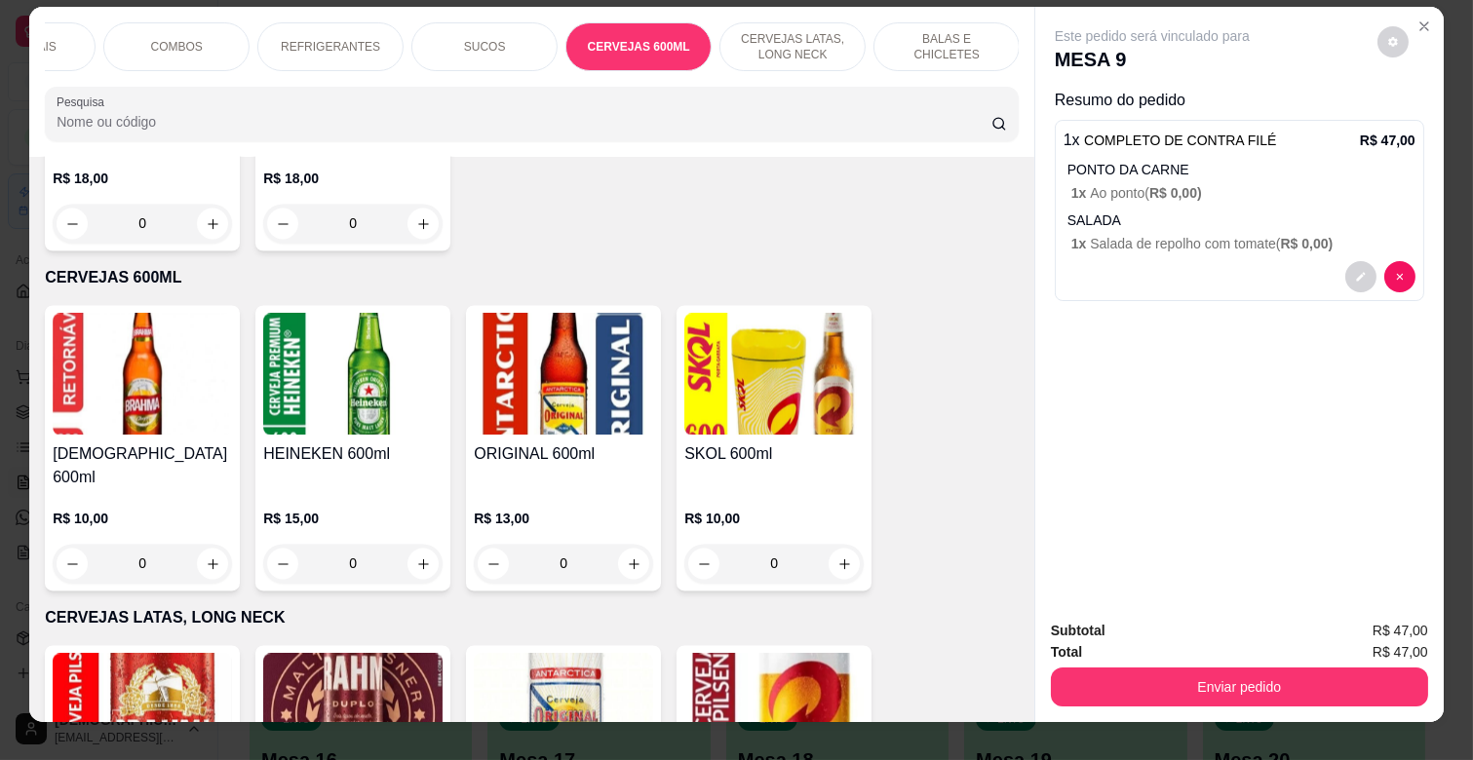
scroll to position [0, 0]
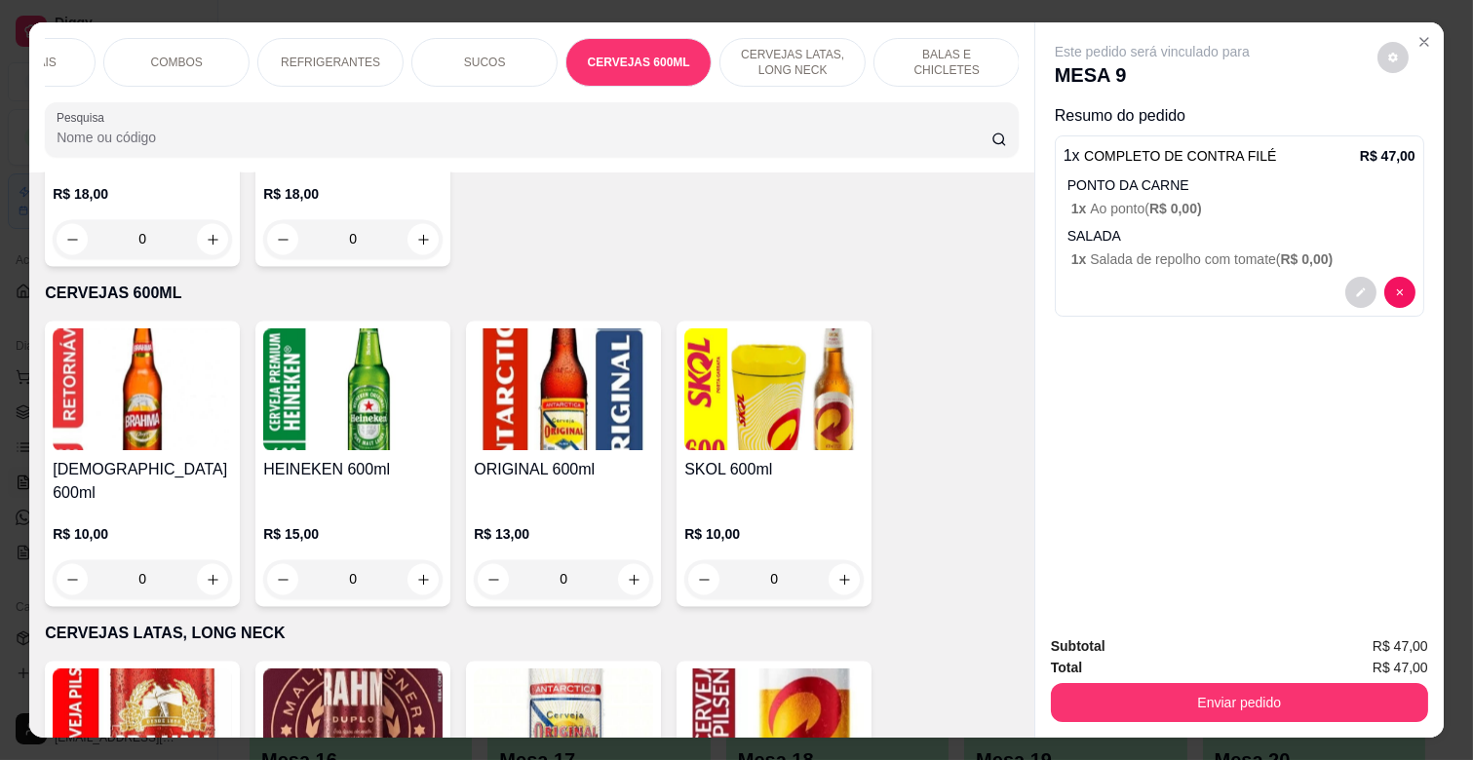
click at [275, 54] on div "REFRIGERANTES" at bounding box center [330, 62] width 146 height 49
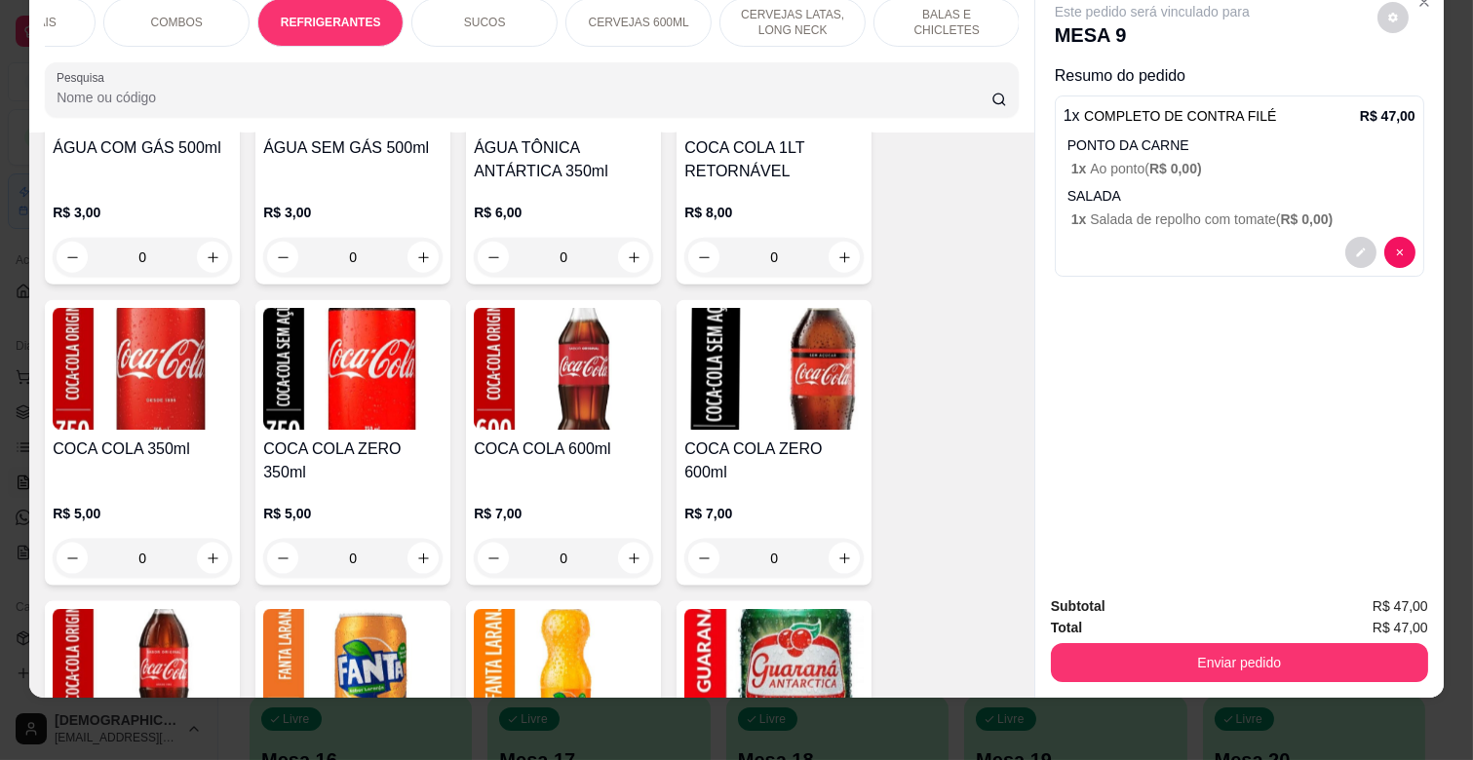
scroll to position [4787, 0]
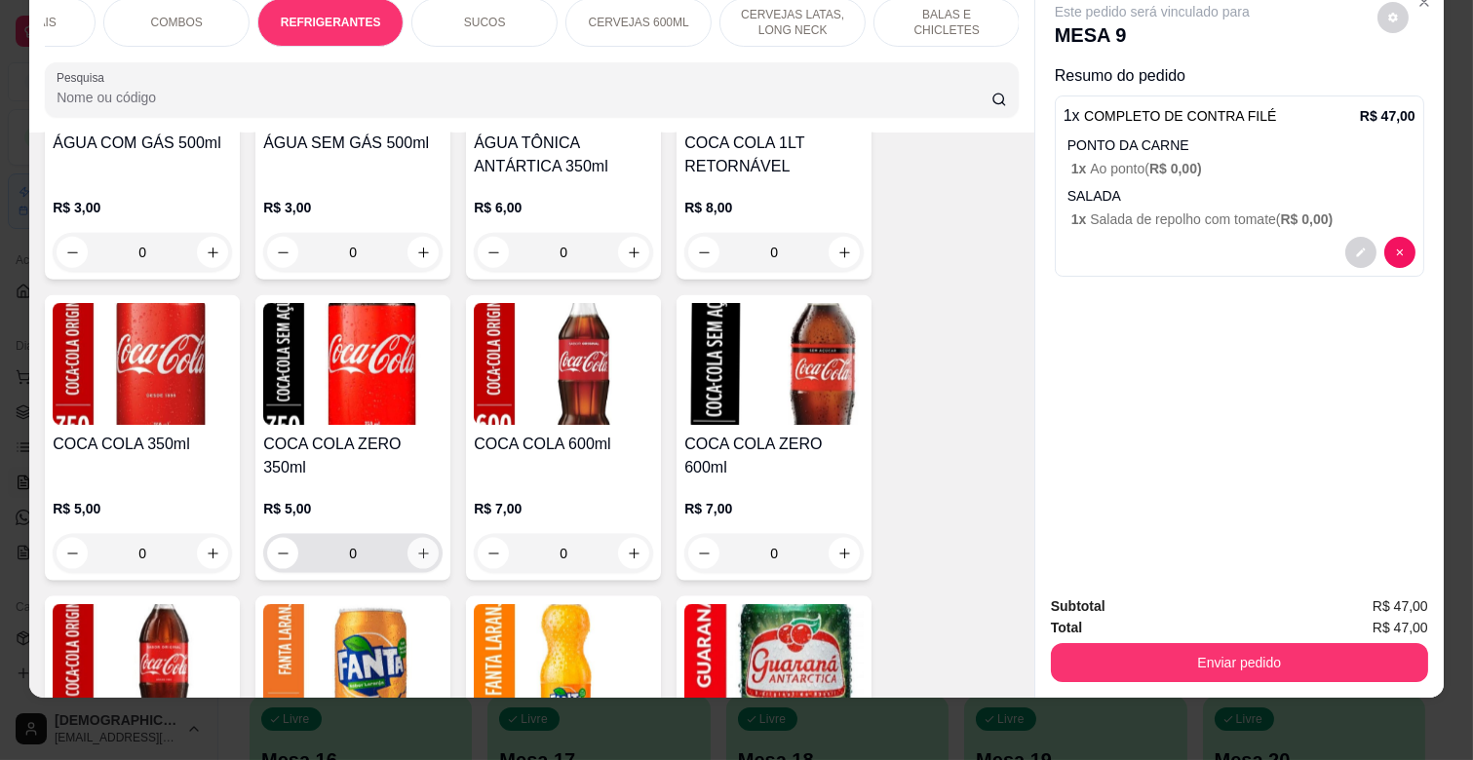
click at [418, 549] on icon "increase-product-quantity" at bounding box center [423, 554] width 11 height 11
type input "1"
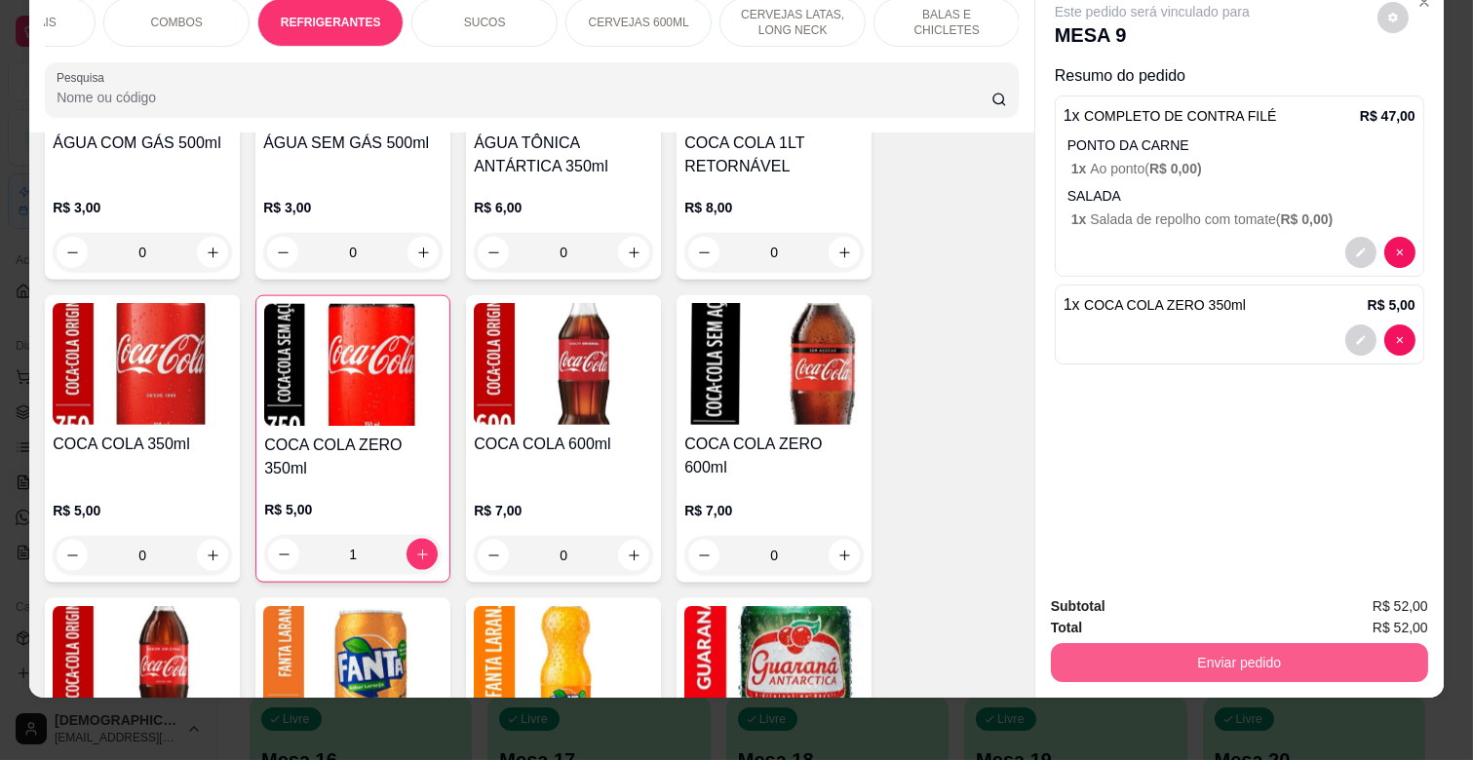
click at [1311, 660] on button "Enviar pedido" at bounding box center [1239, 662] width 377 height 39
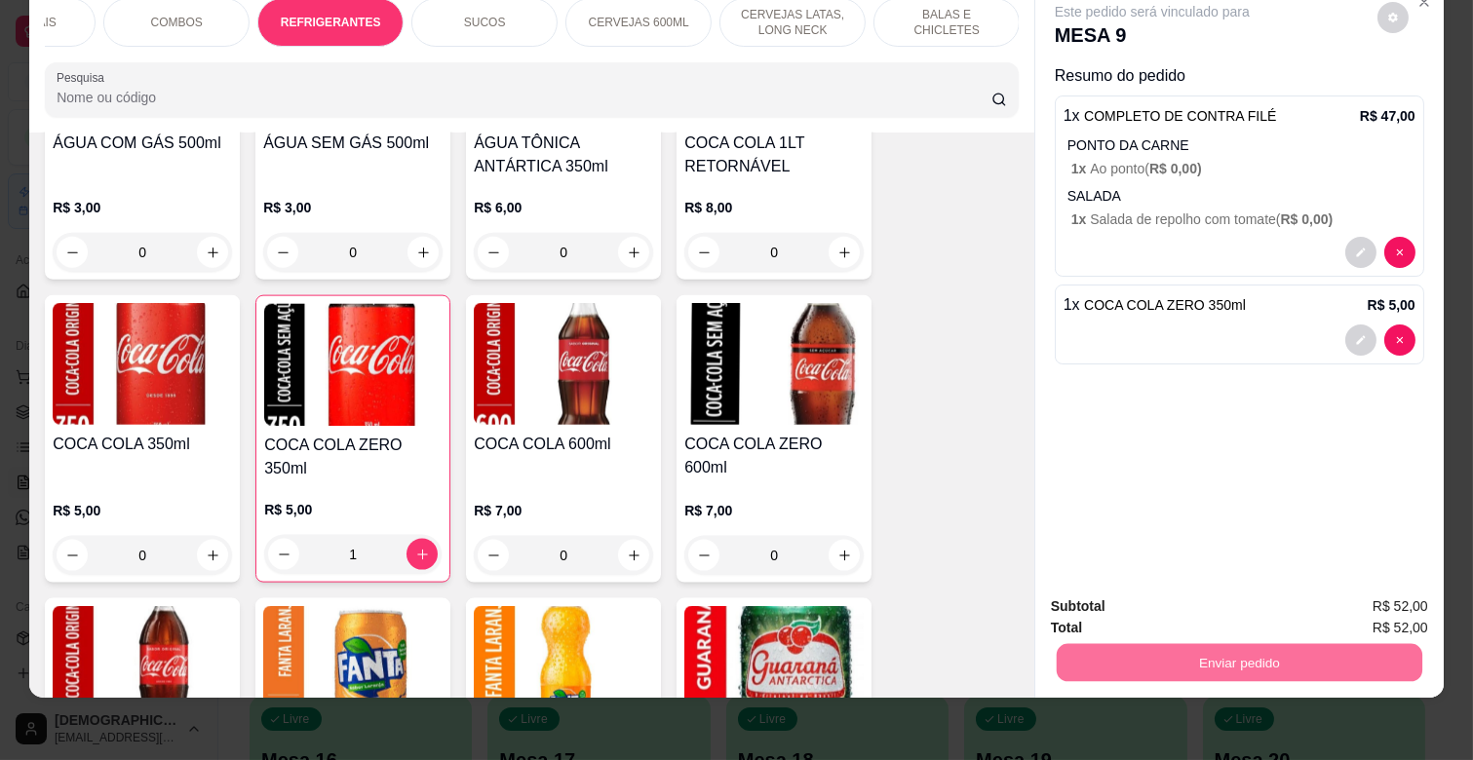
click at [1356, 587] on button "Enviar pedido" at bounding box center [1377, 598] width 110 height 37
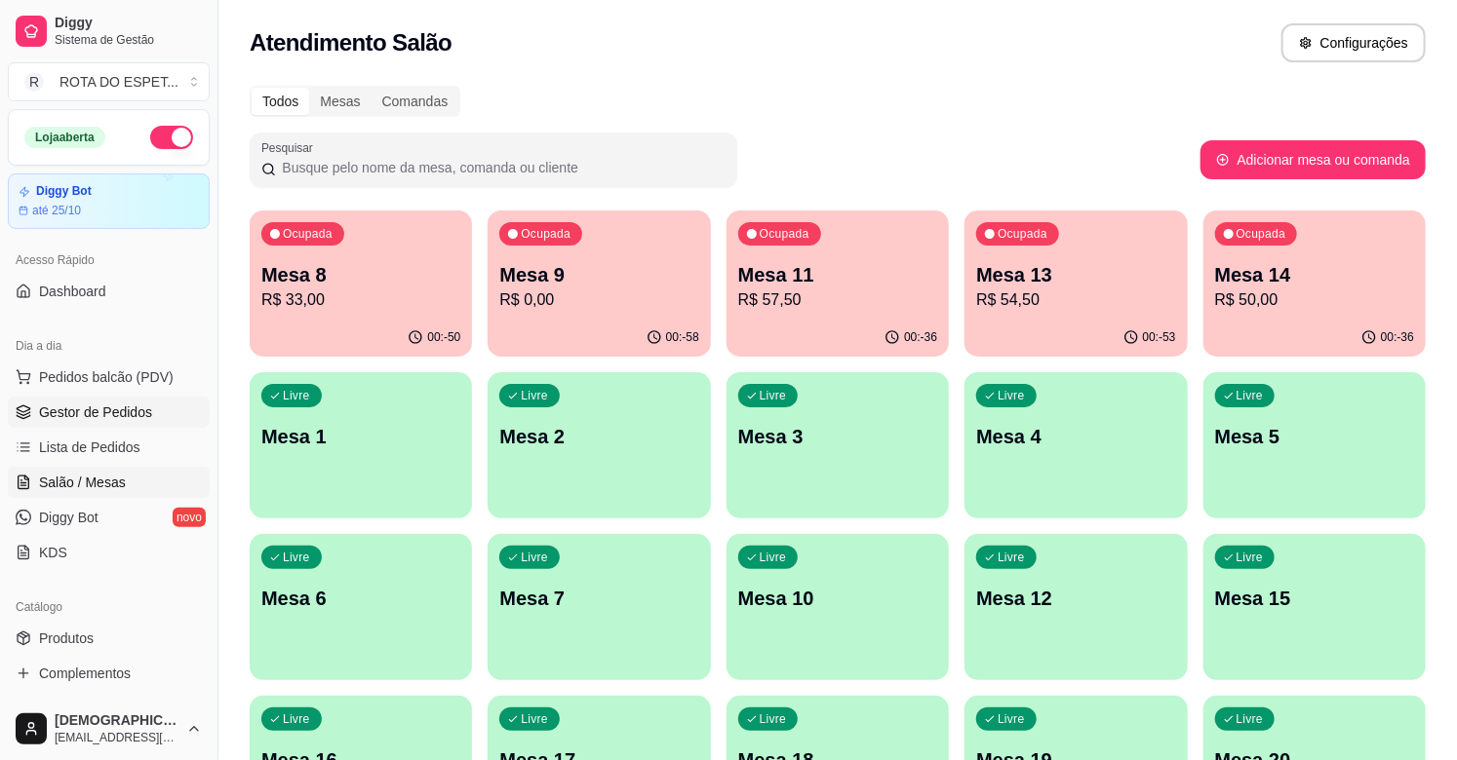
click at [130, 409] on span "Gestor de Pedidos" at bounding box center [95, 412] width 113 height 19
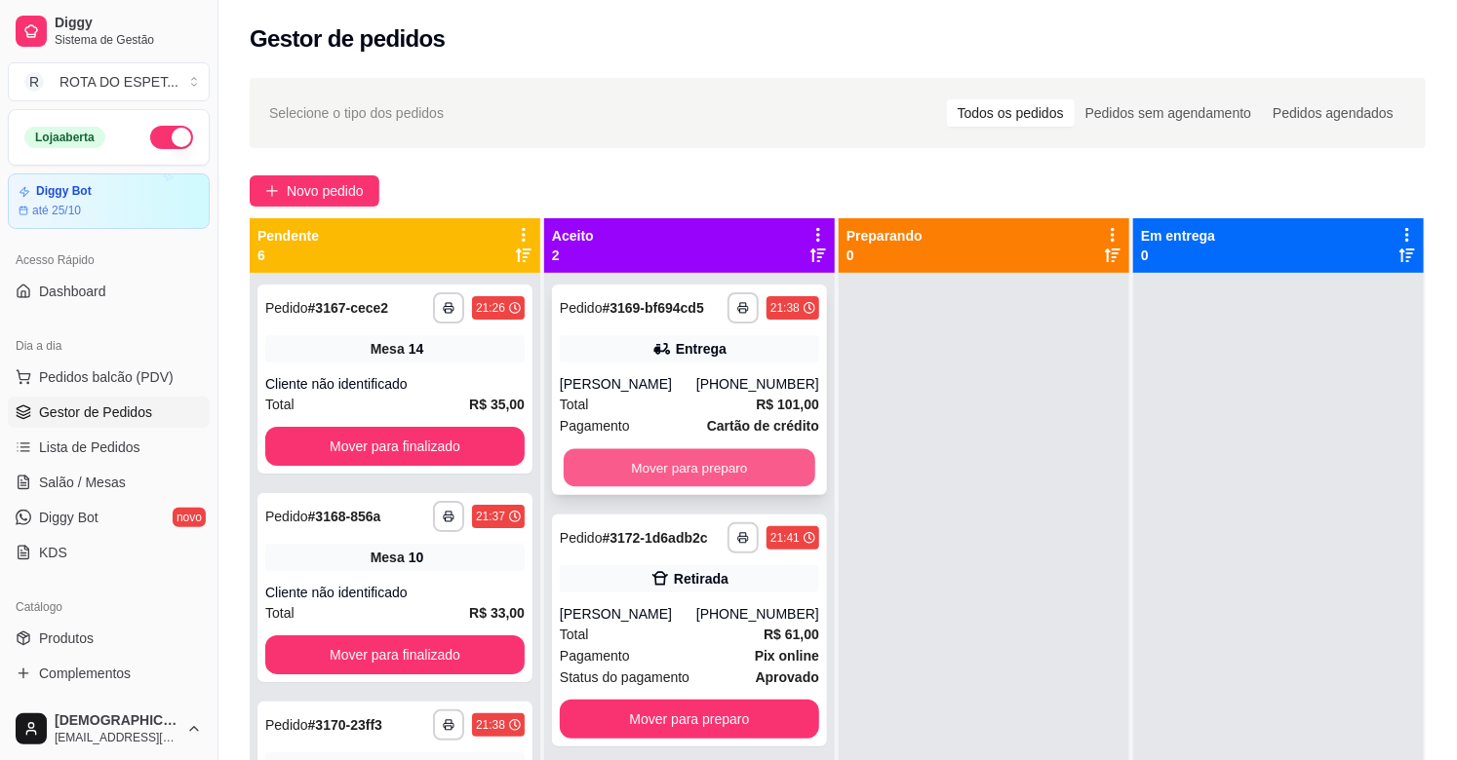
click at [649, 455] on button "Mover para preparo" at bounding box center [690, 468] width 252 height 38
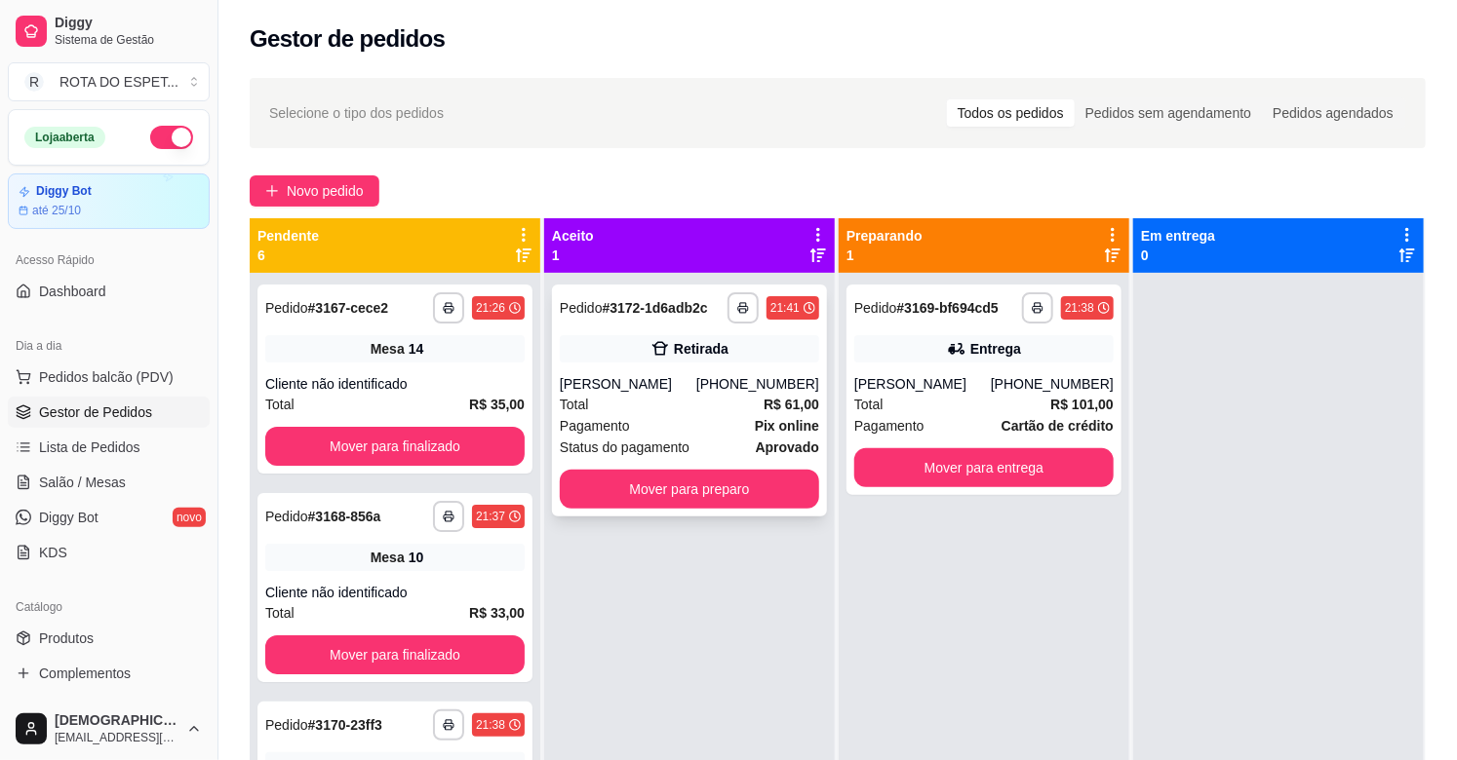
click at [675, 456] on span "Status do pagamento" at bounding box center [625, 447] width 130 height 21
click at [761, 497] on button "Mover para preparo" at bounding box center [689, 489] width 259 height 39
click at [435, 455] on button "Mover para finalizado" at bounding box center [394, 446] width 259 height 39
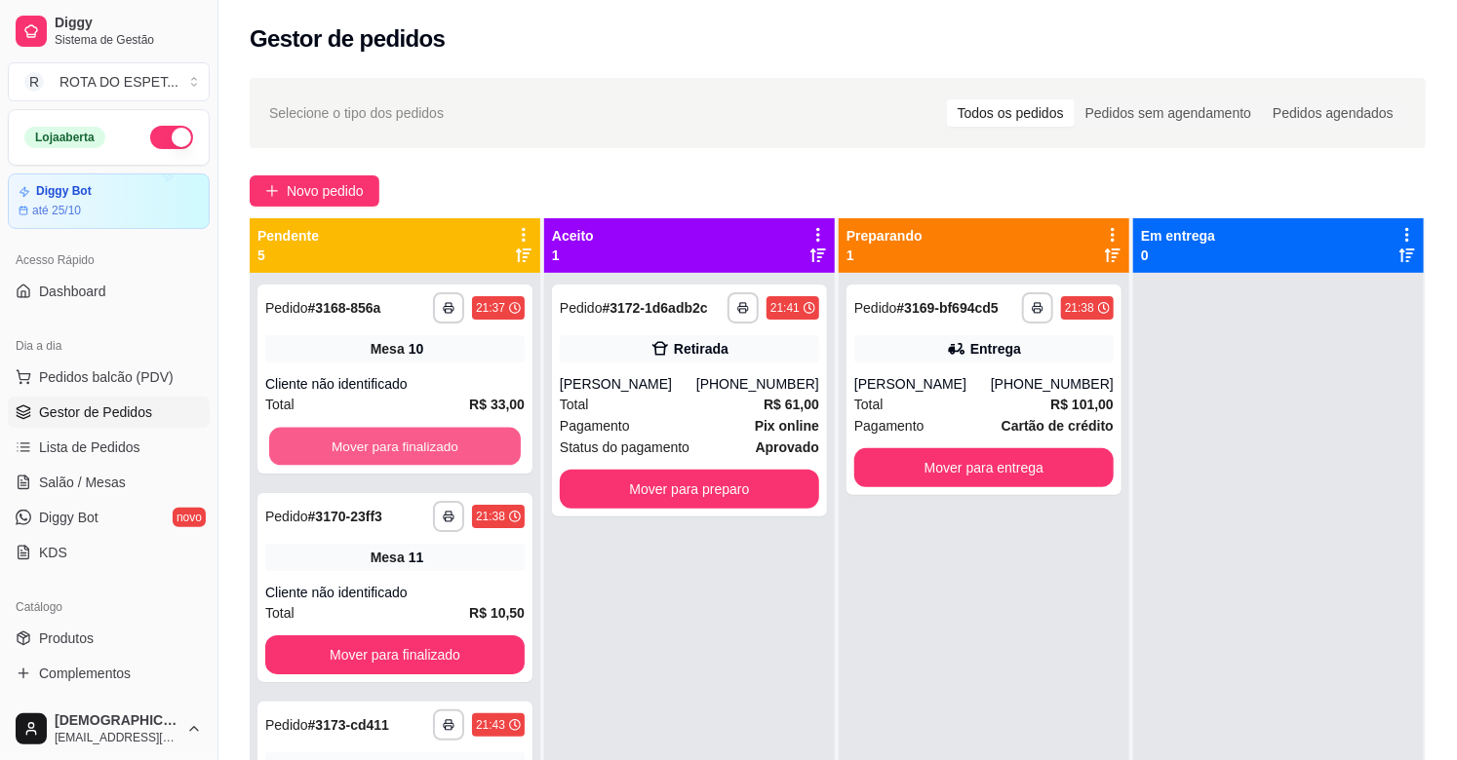
click at [420, 443] on button "Mover para finalizado" at bounding box center [395, 447] width 252 height 38
click at [420, 443] on button "Mover para finalizado" at bounding box center [394, 446] width 259 height 39
click at [420, 443] on button "Mover para finalizado" at bounding box center [395, 447] width 252 height 38
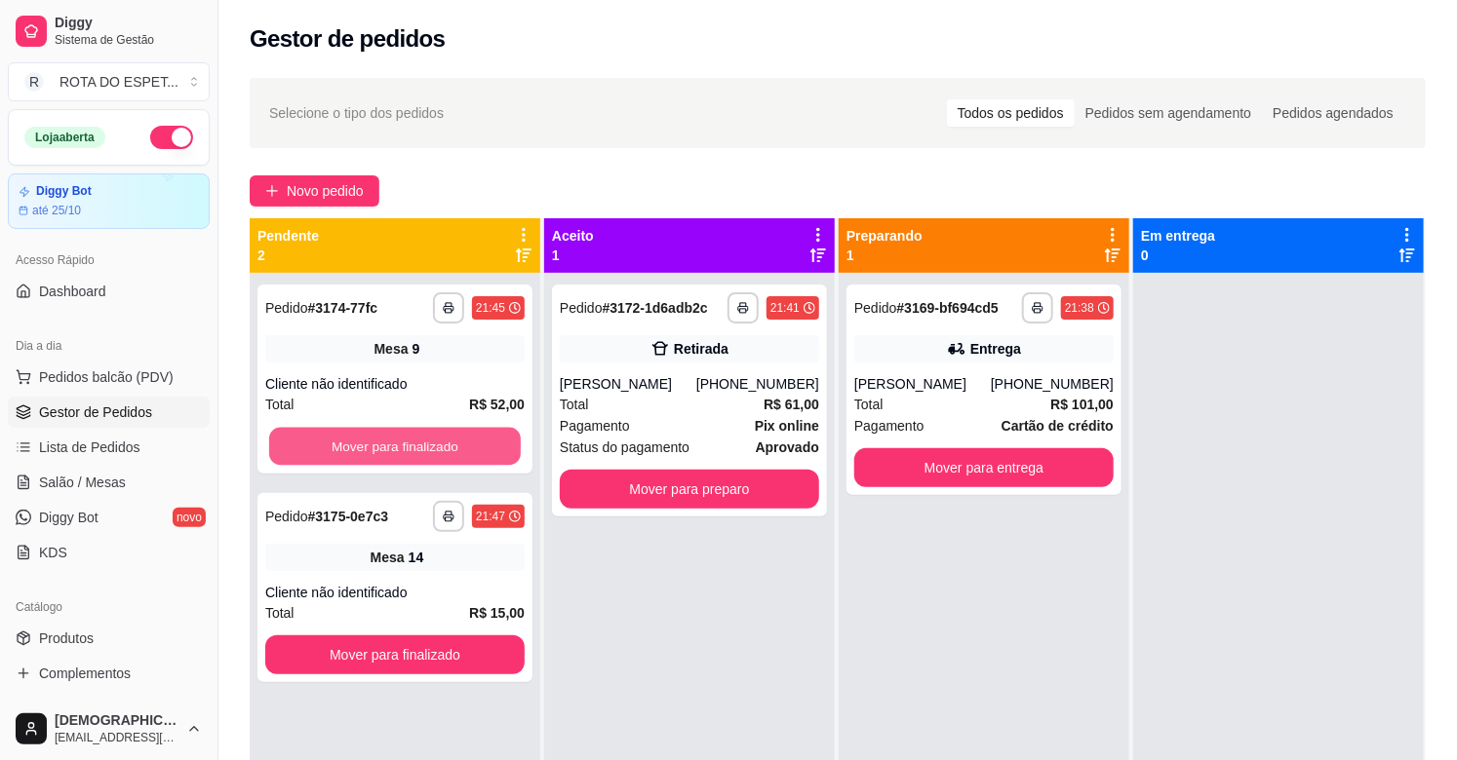
click at [420, 443] on button "Mover para finalizado" at bounding box center [395, 447] width 252 height 38
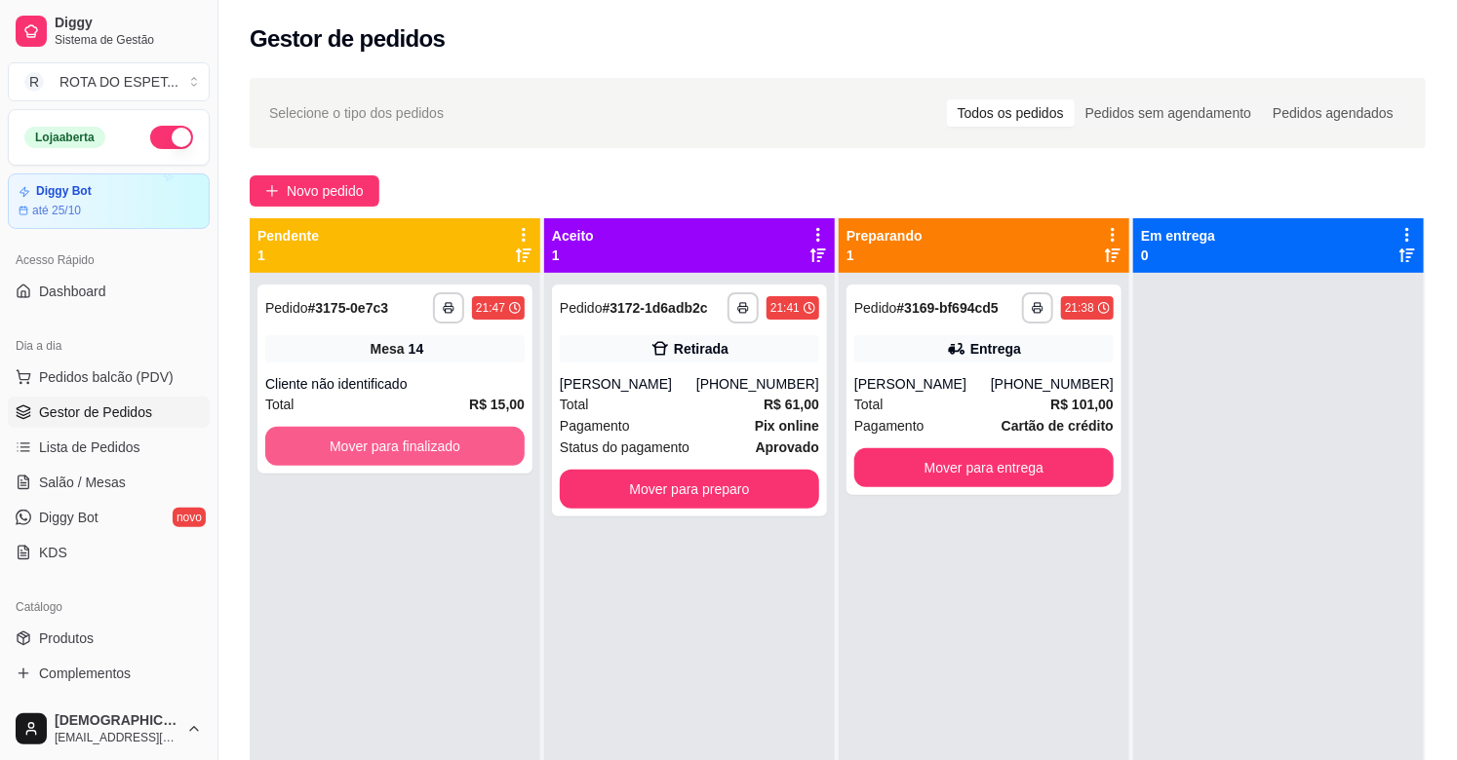
click at [420, 443] on button "Mover para finalizado" at bounding box center [394, 446] width 259 height 39
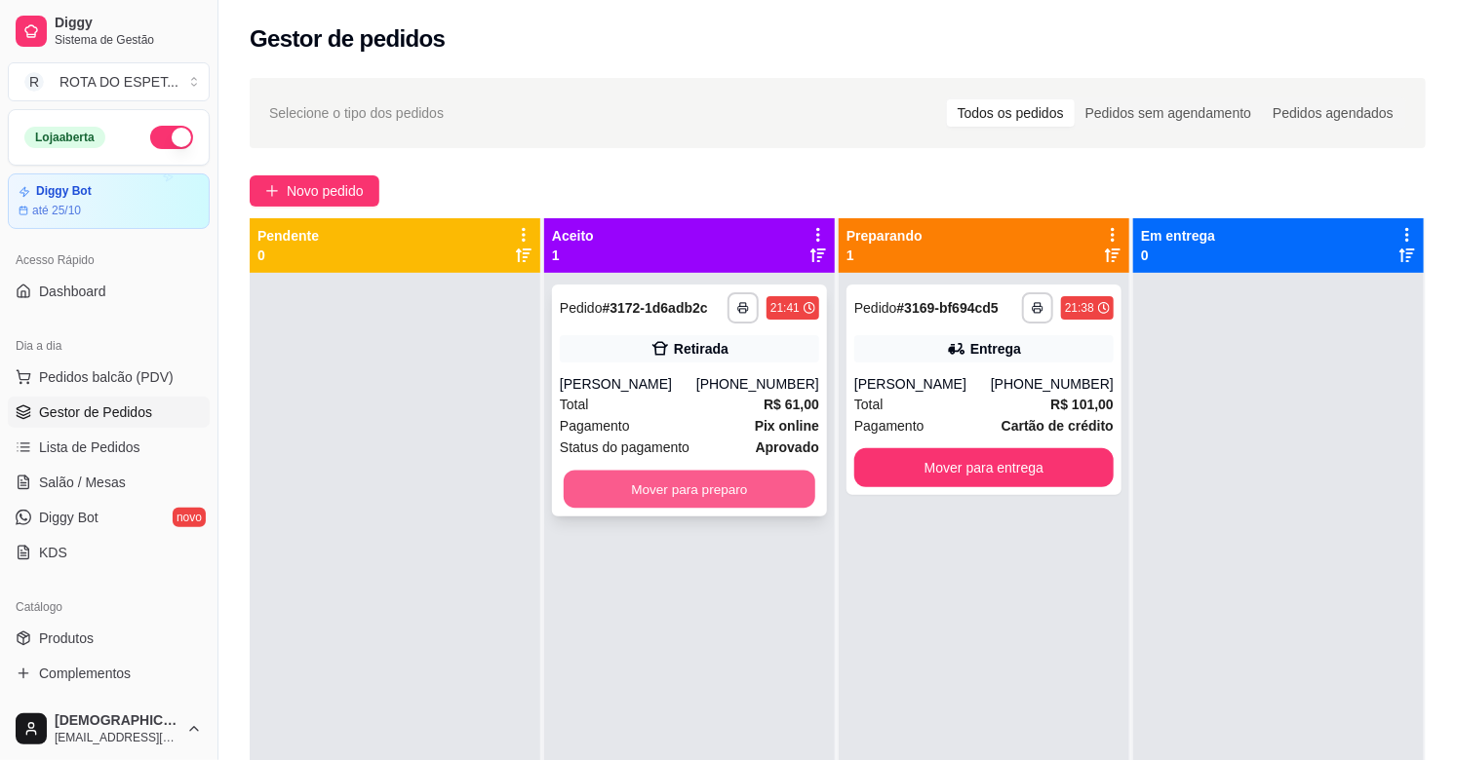
click at [719, 490] on button "Mover para preparo" at bounding box center [690, 490] width 252 height 38
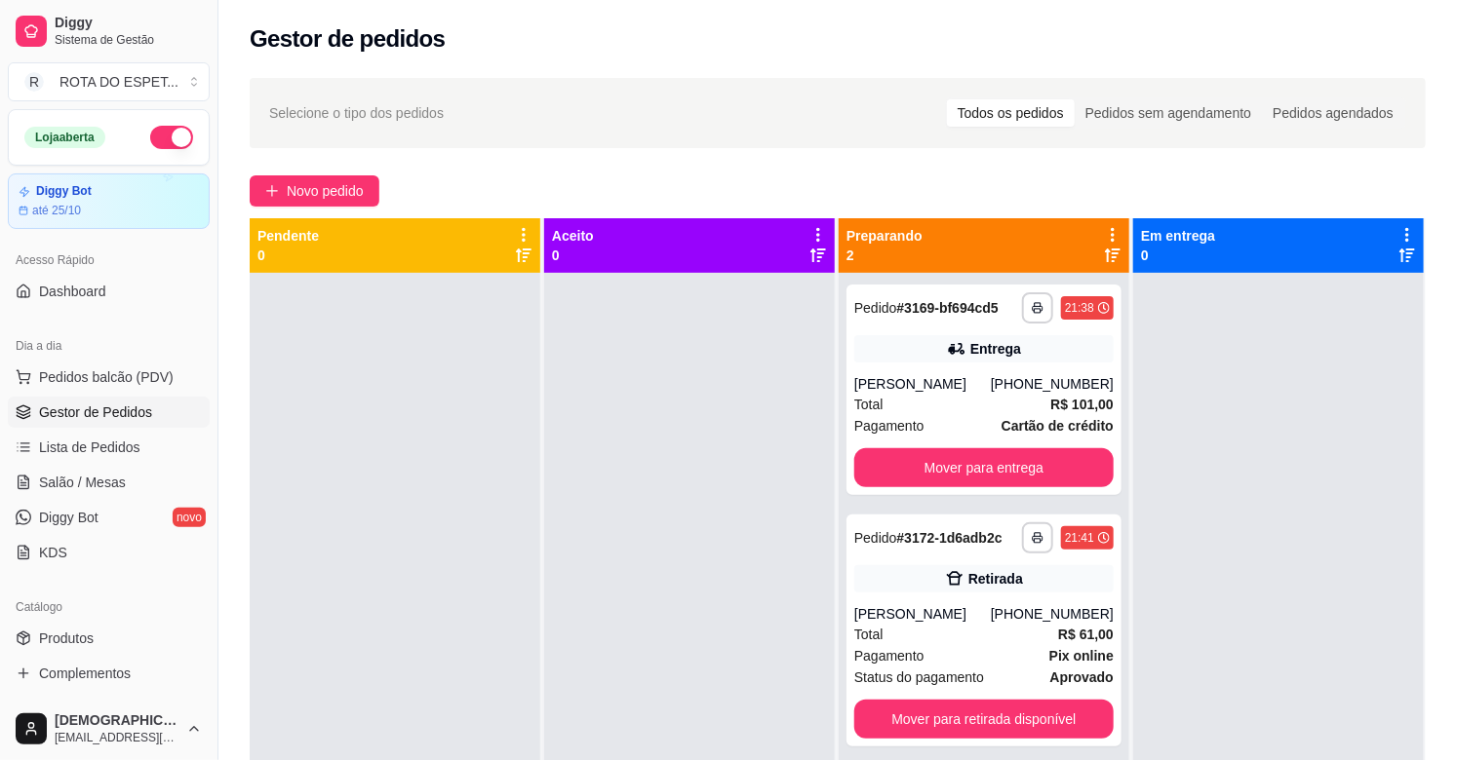
click at [580, 586] on div at bounding box center [689, 653] width 291 height 760
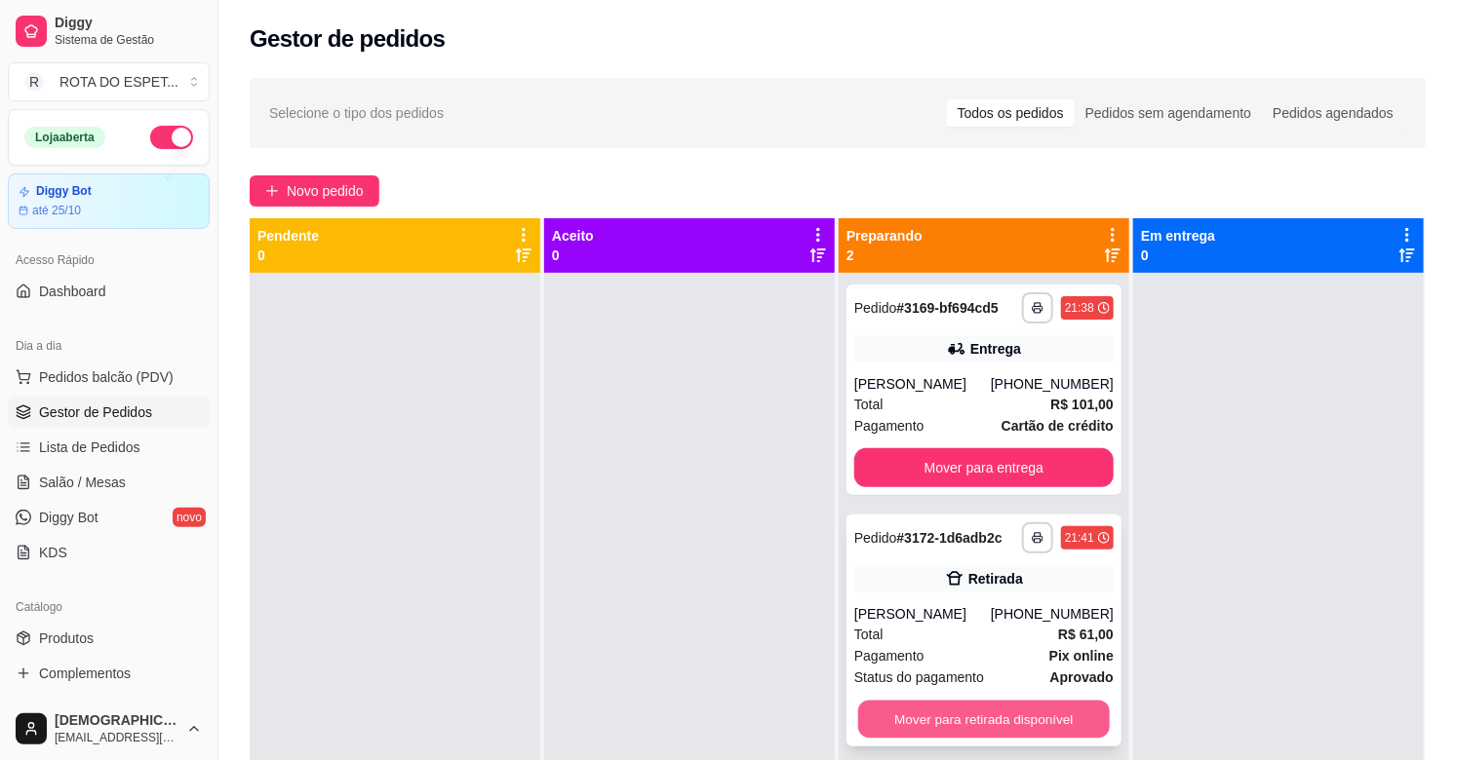
click at [973, 706] on button "Mover para retirada disponível" at bounding box center [984, 720] width 252 height 38
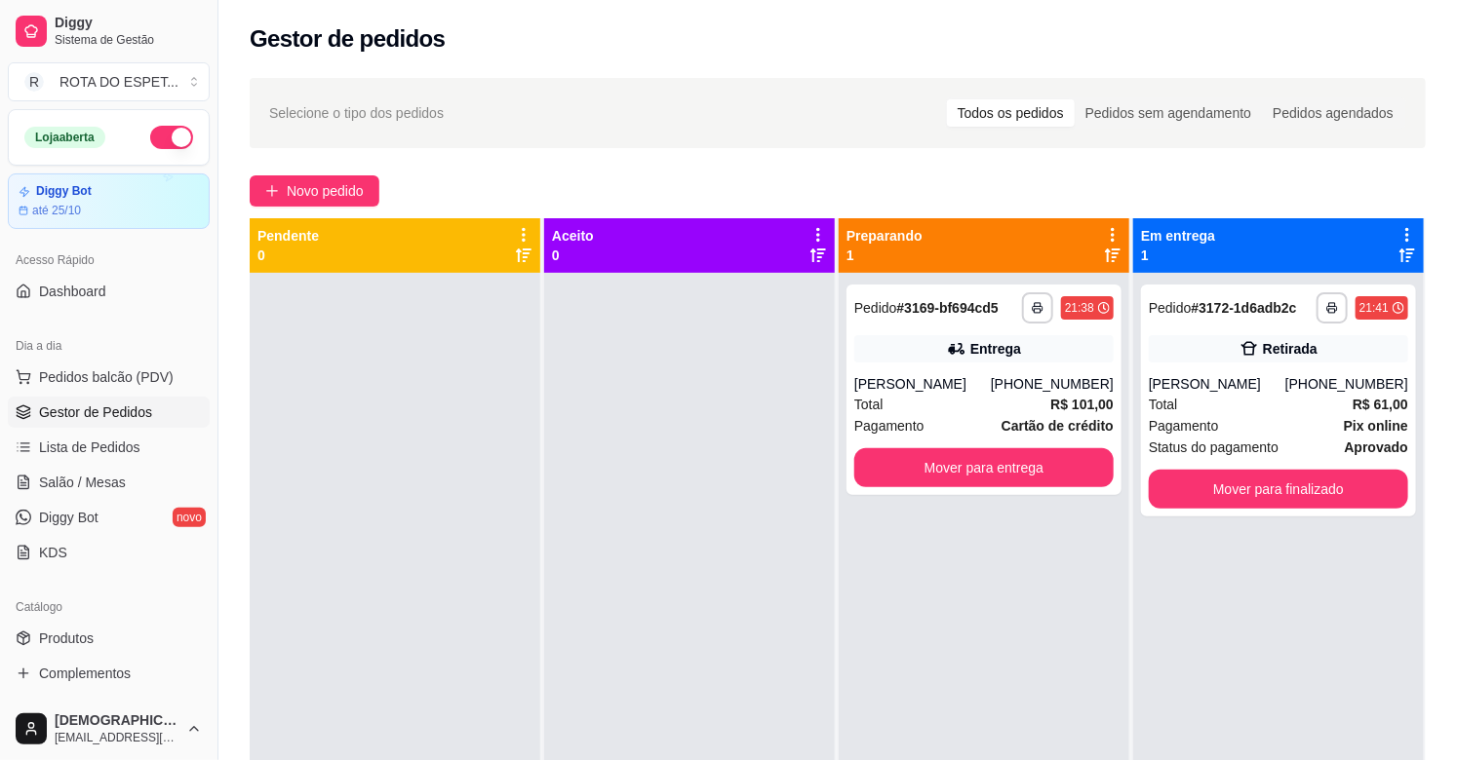
click at [583, 722] on div at bounding box center [689, 653] width 291 height 760
click at [92, 478] on span "Salão / Mesas" at bounding box center [82, 482] width 87 height 19
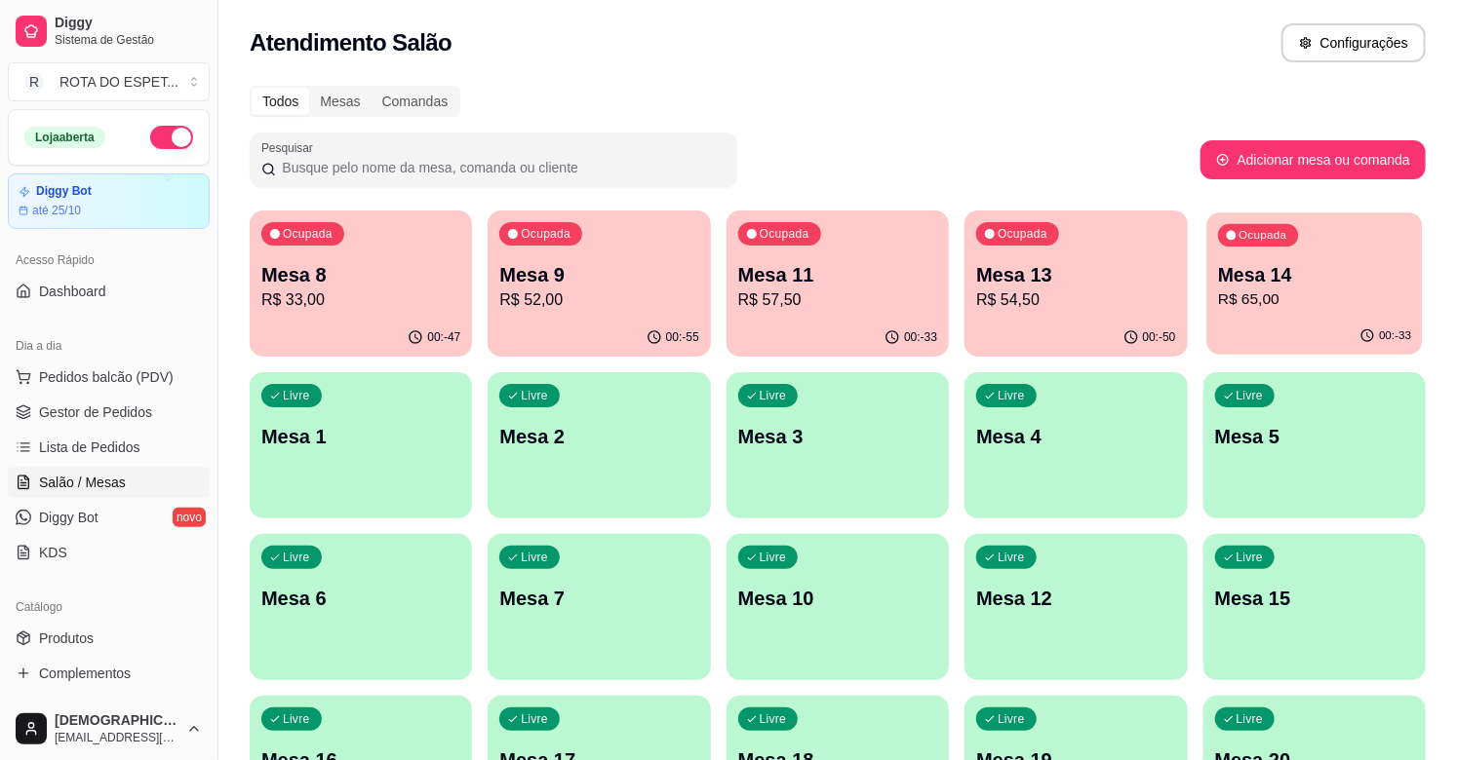
click at [1261, 308] on p "R$ 65,00" at bounding box center [1314, 300] width 193 height 22
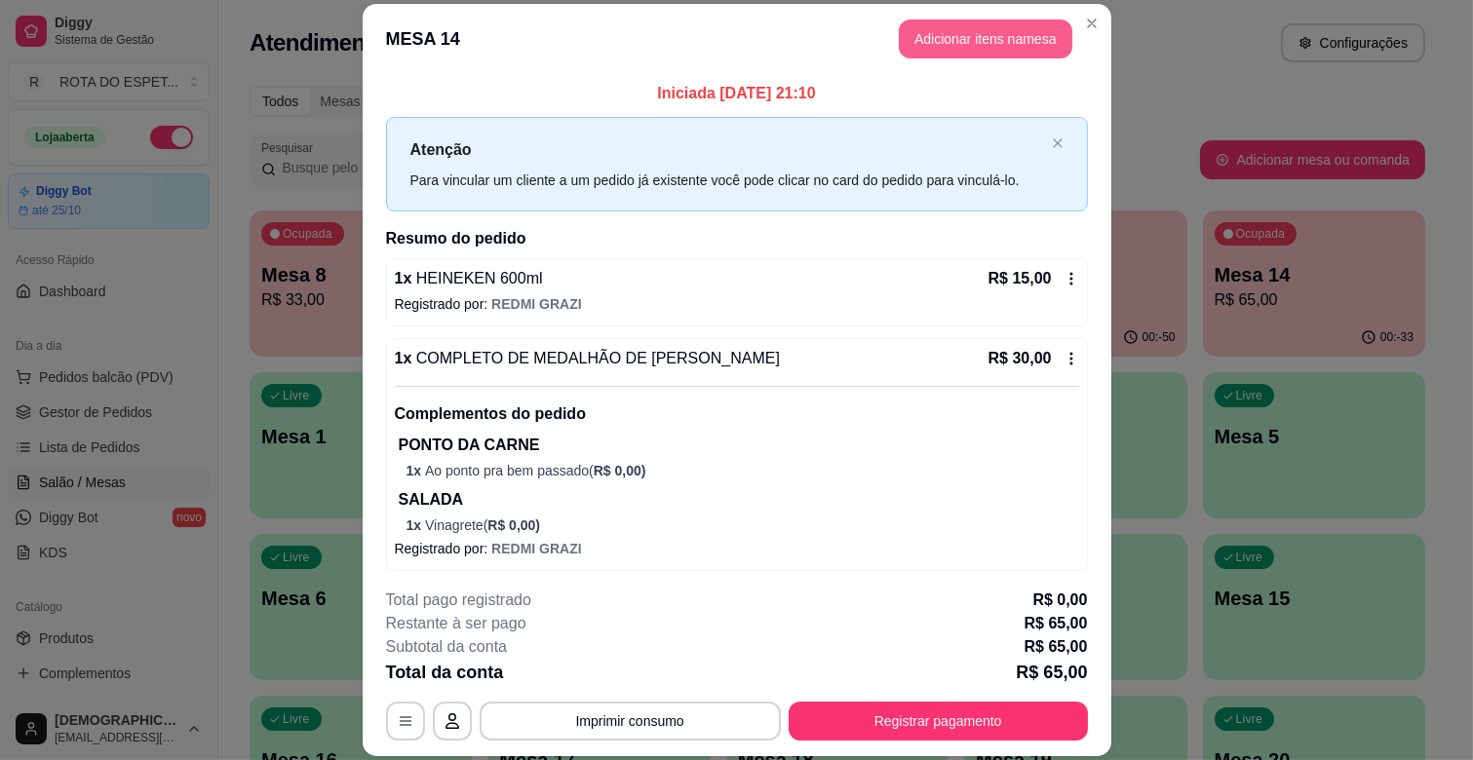
click at [986, 45] on button "Adicionar itens na mesa" at bounding box center [986, 38] width 174 height 39
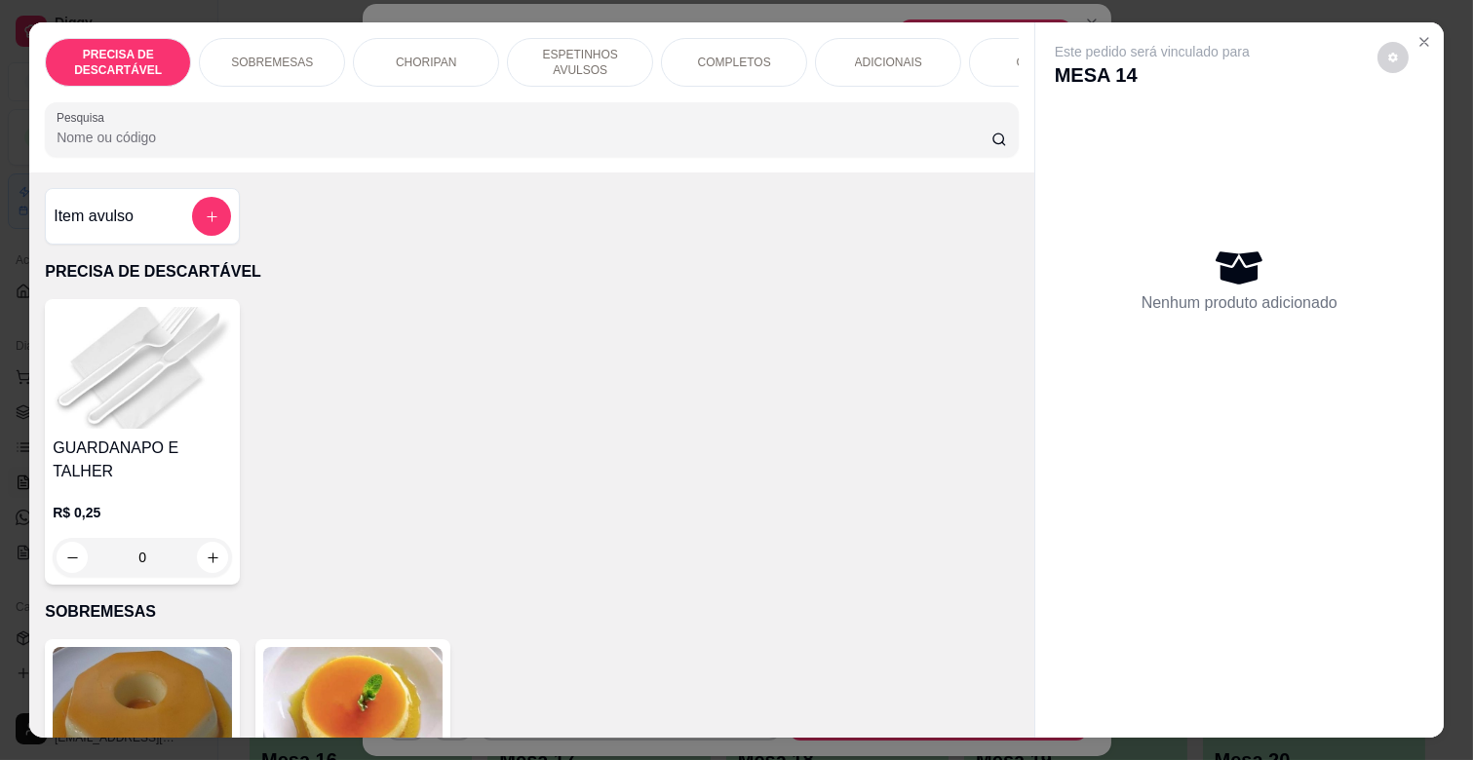
scroll to position [0, 852]
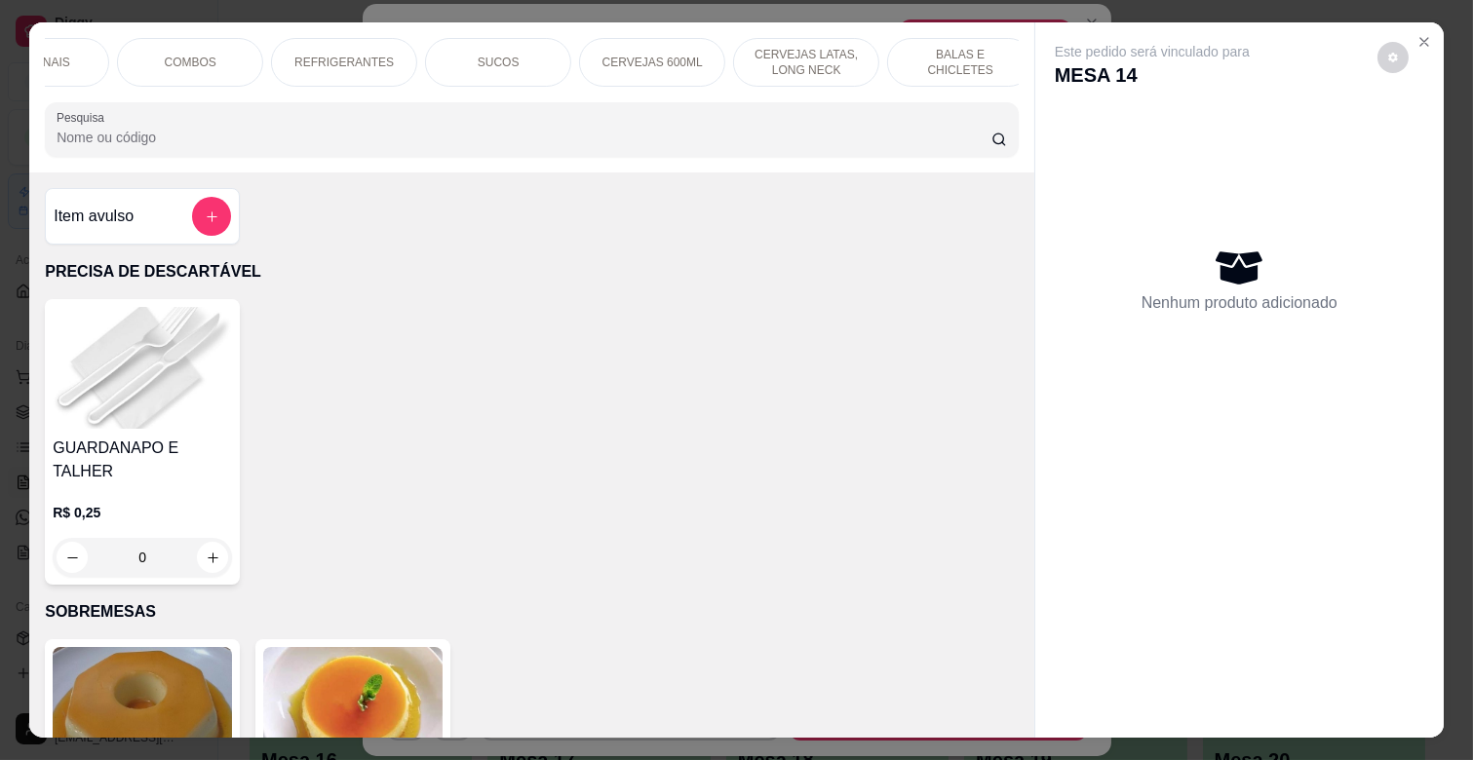
click at [919, 65] on div "BALAS E CHICLETES" at bounding box center [960, 62] width 146 height 49
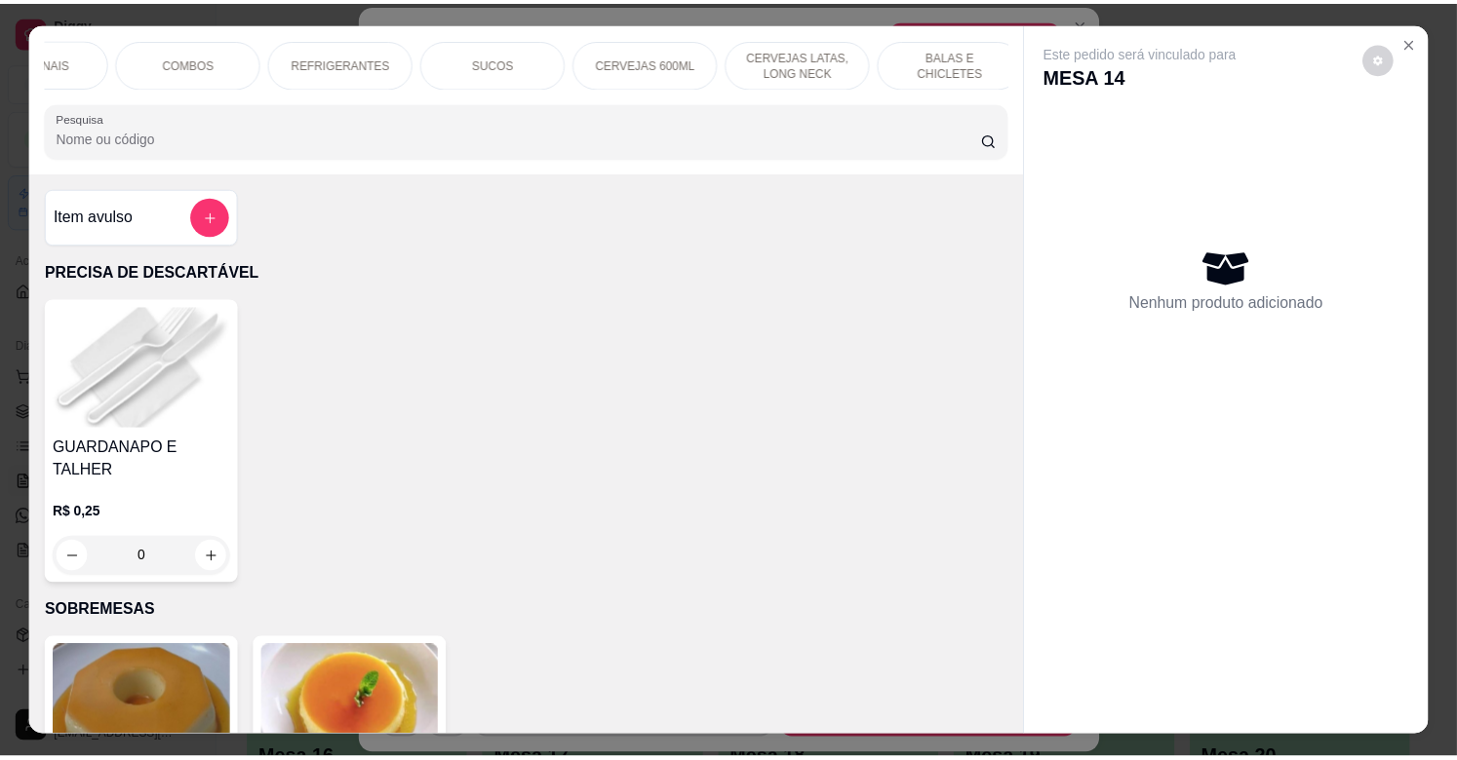
scroll to position [47, 0]
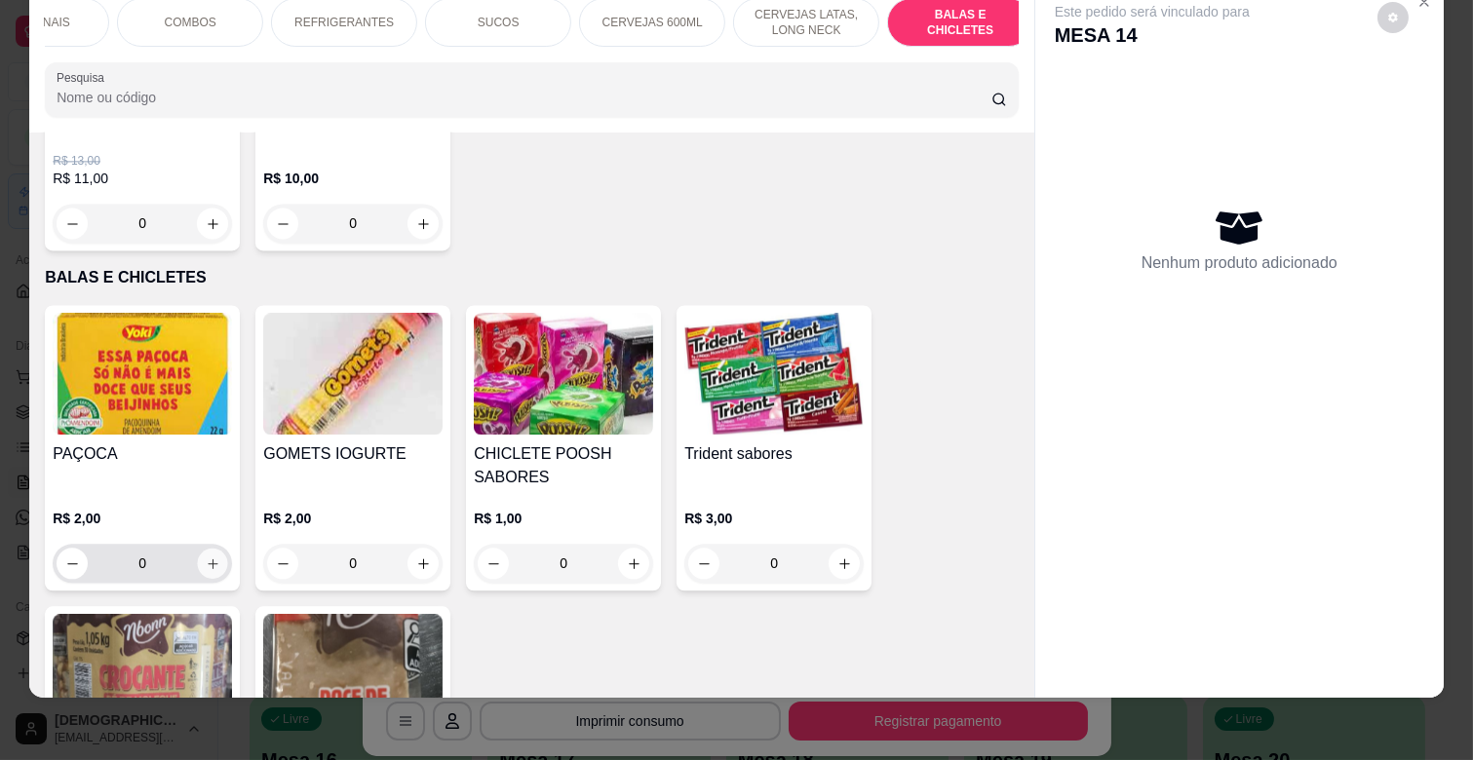
click at [206, 557] on icon "increase-product-quantity" at bounding box center [213, 564] width 15 height 15
type input "1"
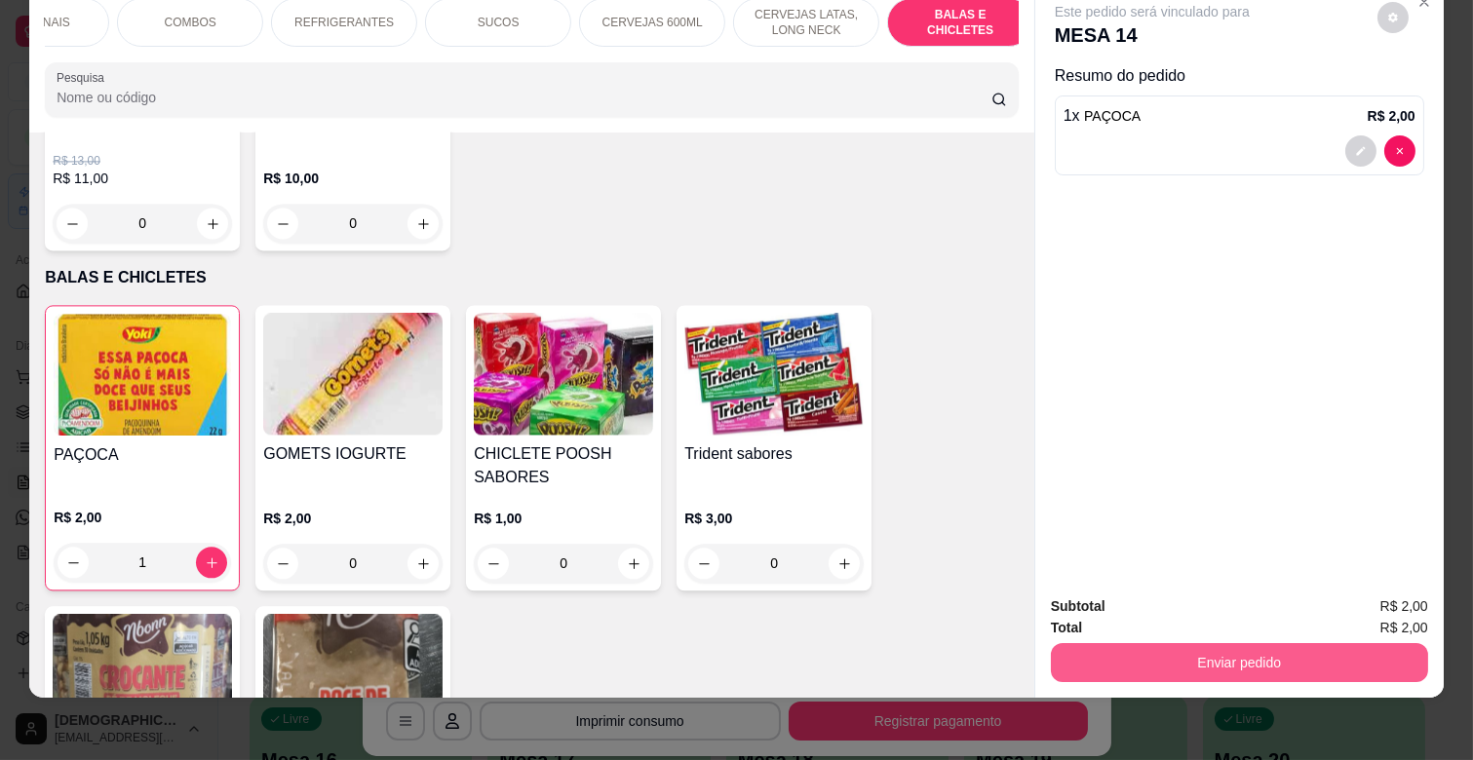
click at [1154, 644] on button "Enviar pedido" at bounding box center [1239, 662] width 377 height 39
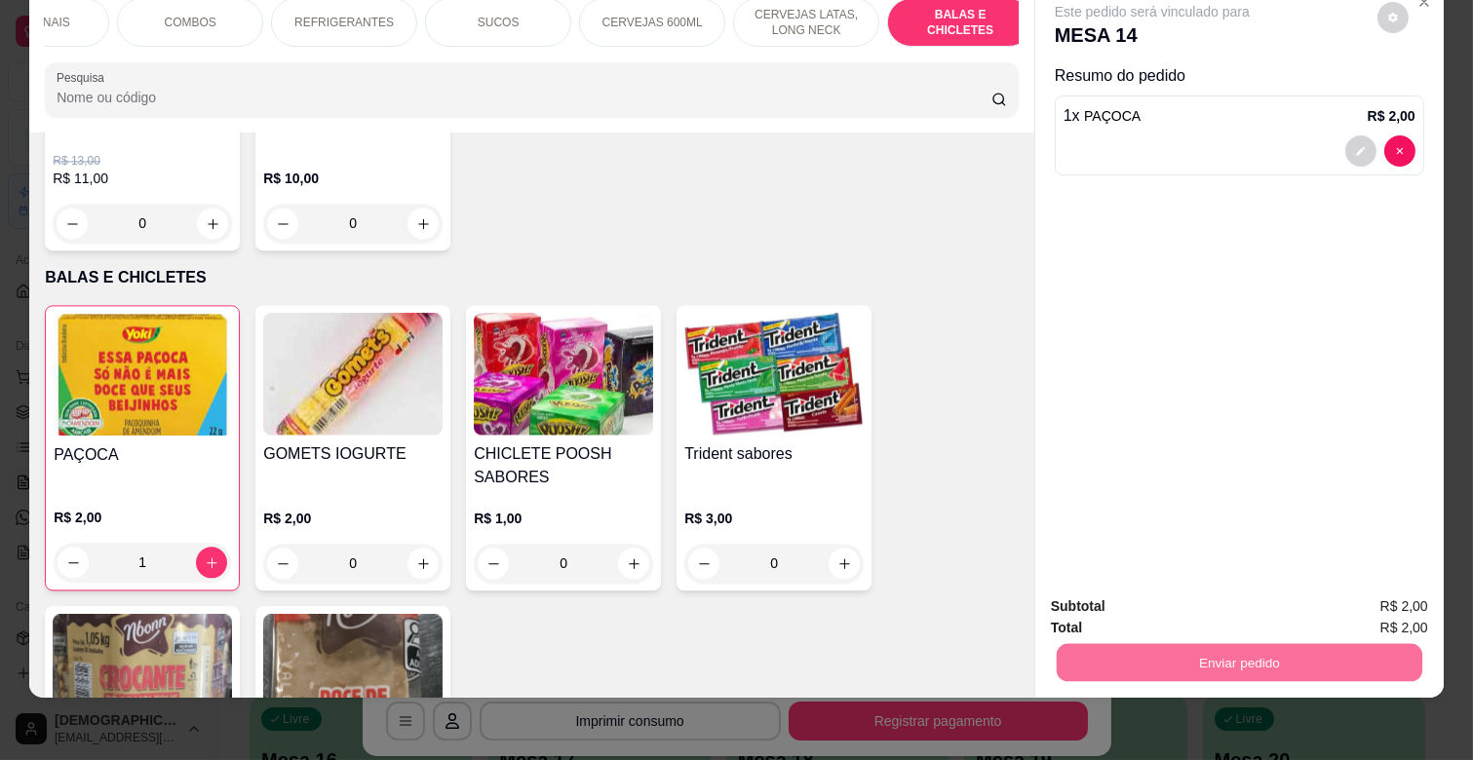
click at [1399, 591] on button "Enviar pedido" at bounding box center [1376, 598] width 107 height 36
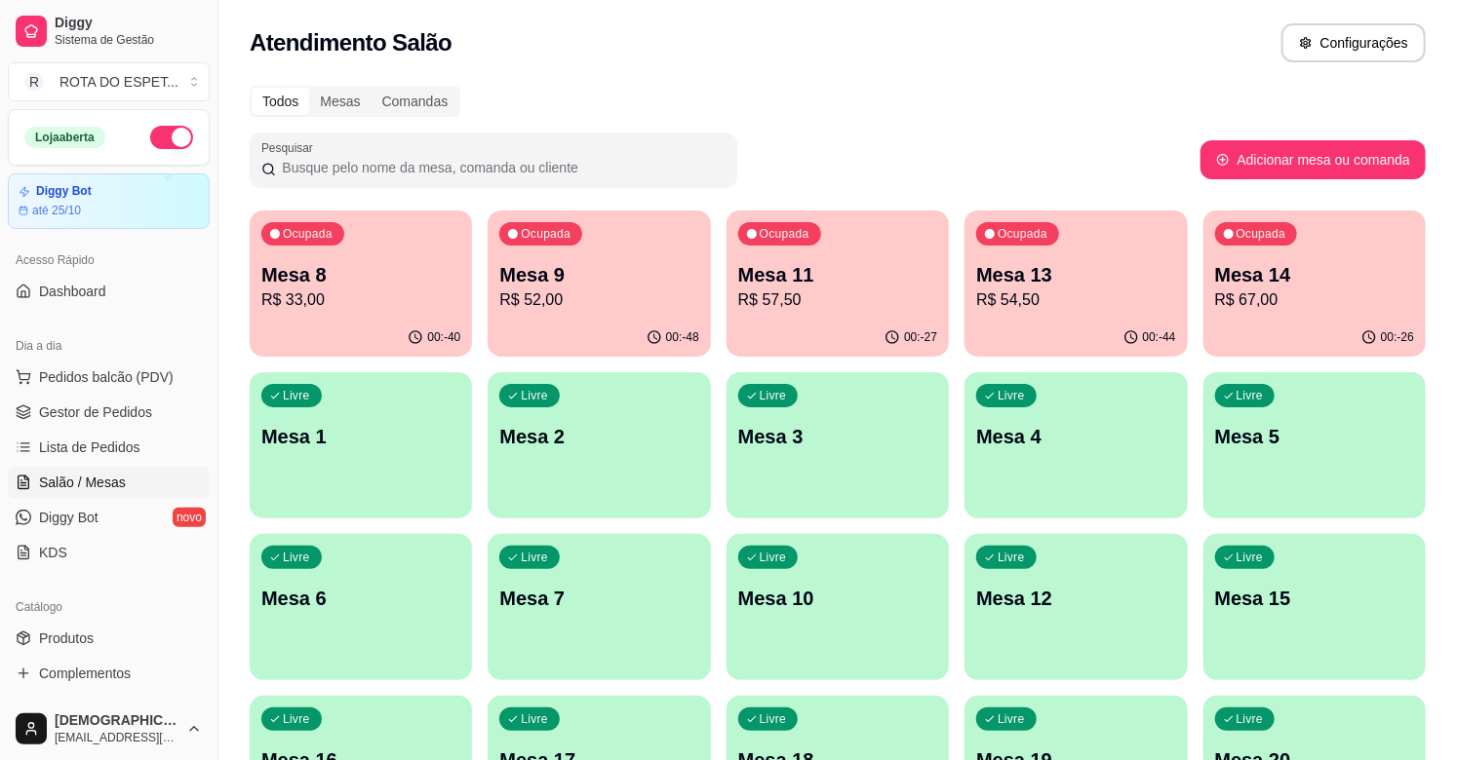
click at [1025, 57] on div "Atendimento Salão Configurações" at bounding box center [838, 42] width 1176 height 39
click at [98, 417] on span "Gestor de Pedidos" at bounding box center [95, 412] width 113 height 19
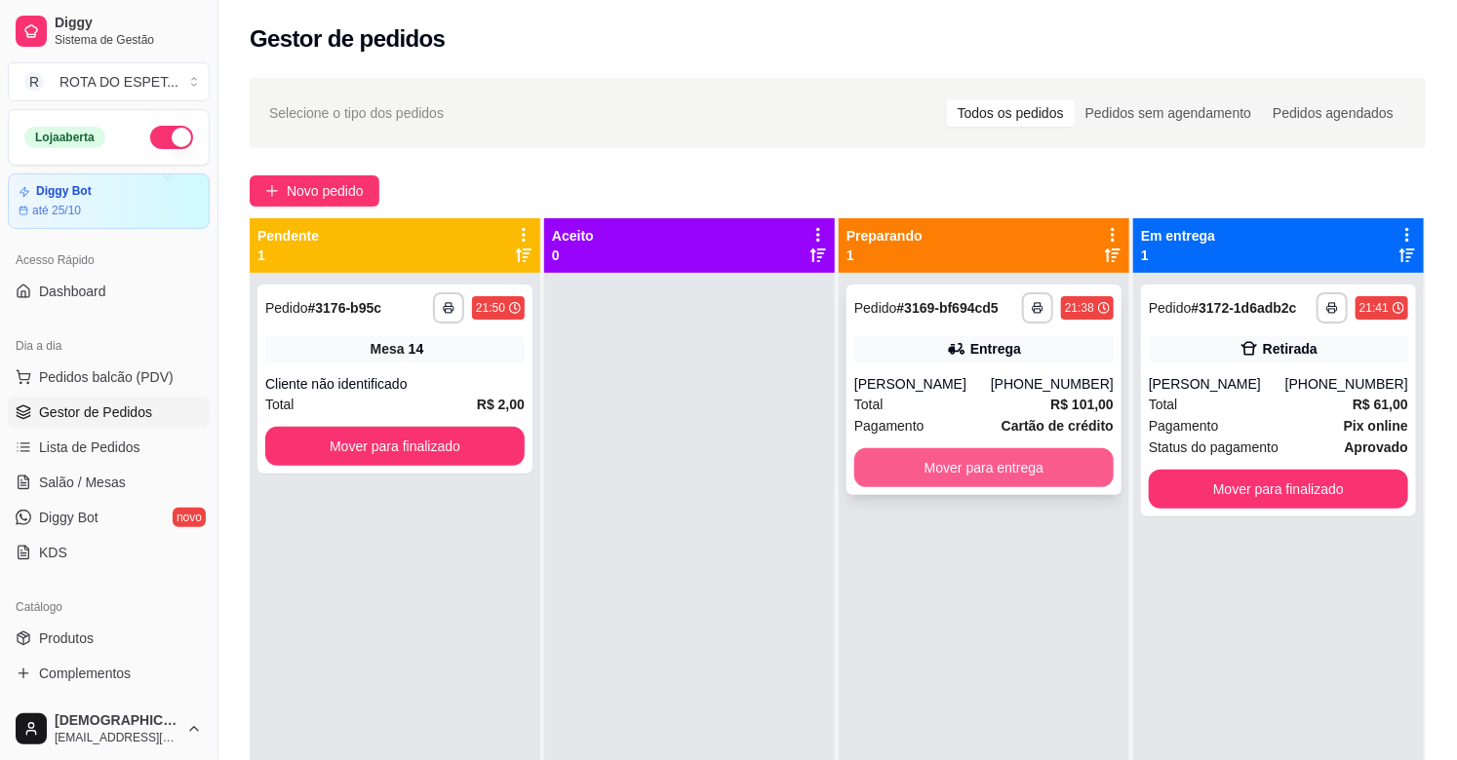
click at [975, 471] on button "Mover para entrega" at bounding box center [983, 467] width 259 height 39
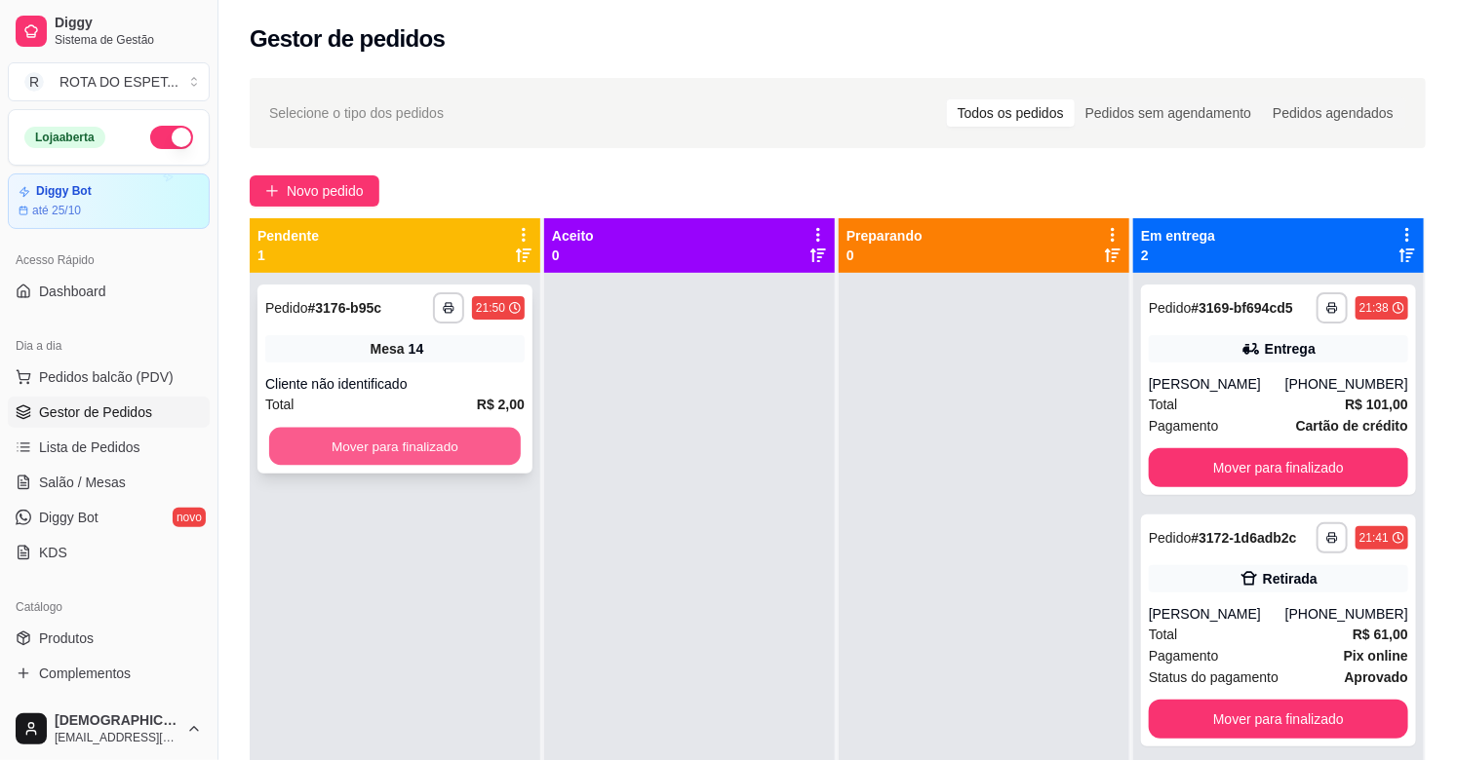
click at [427, 442] on button "Mover para finalizado" at bounding box center [395, 447] width 252 height 38
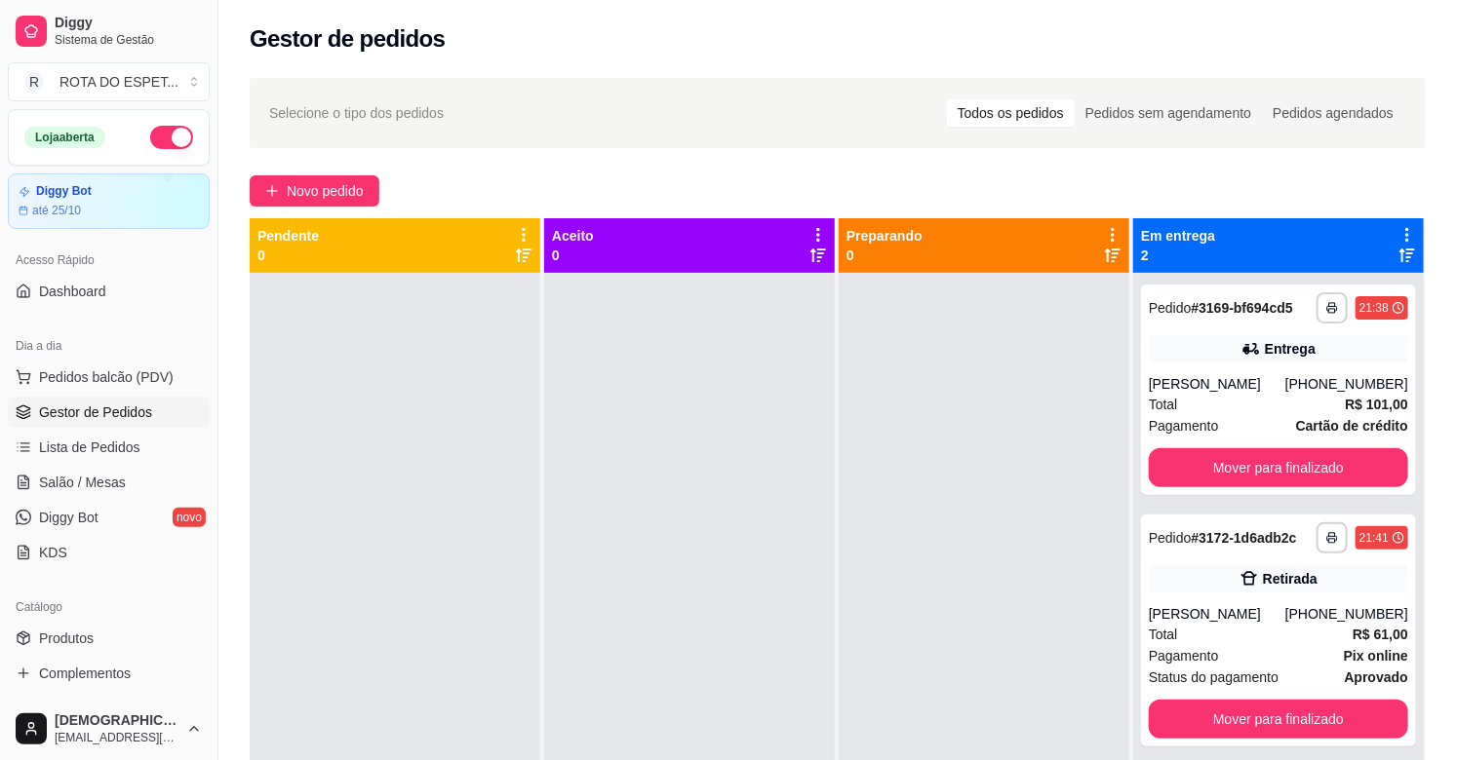
click at [651, 576] on div at bounding box center [689, 653] width 291 height 760
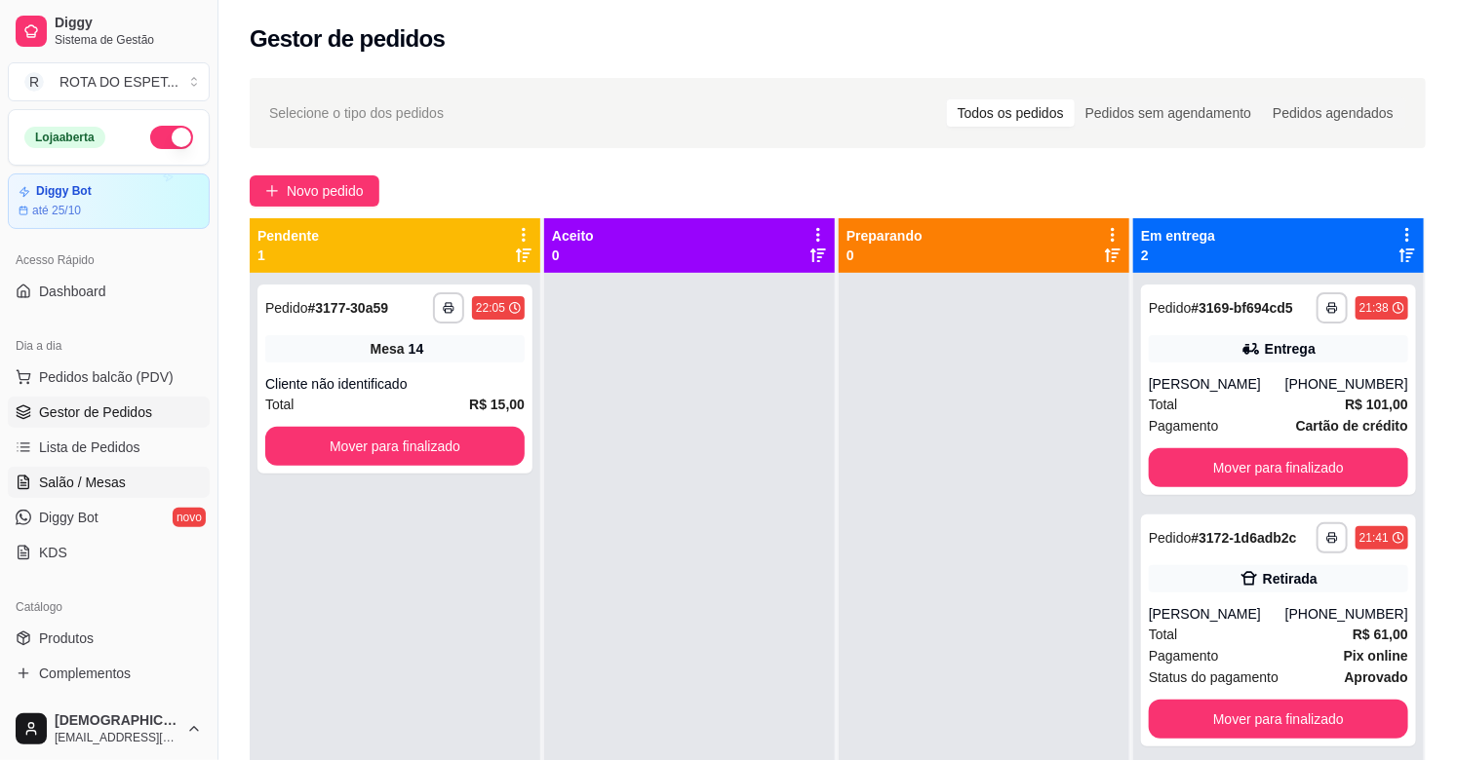
click at [62, 484] on span "Salão / Mesas" at bounding box center [82, 482] width 87 height 19
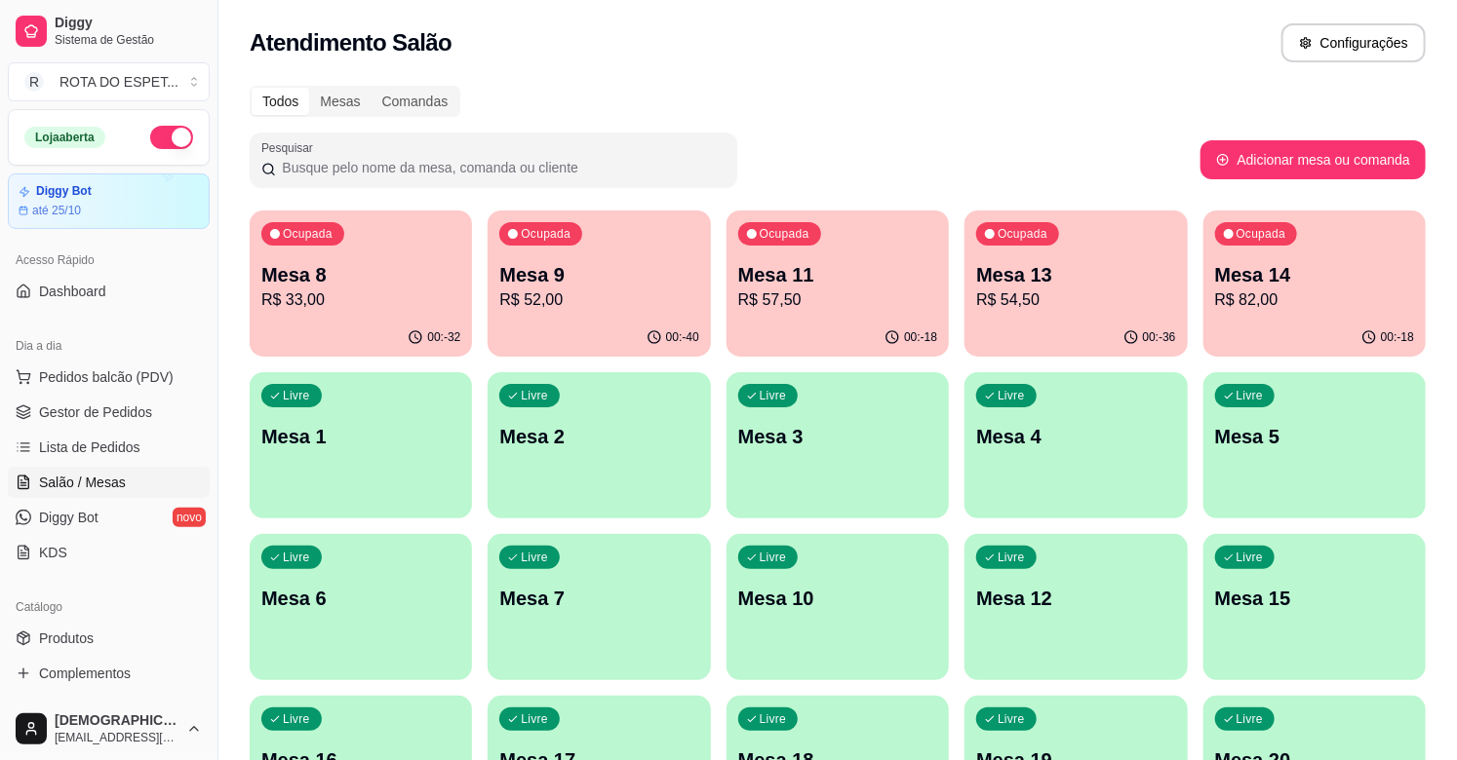
click at [829, 292] on p "R$ 57,50" at bounding box center [837, 300] width 199 height 23
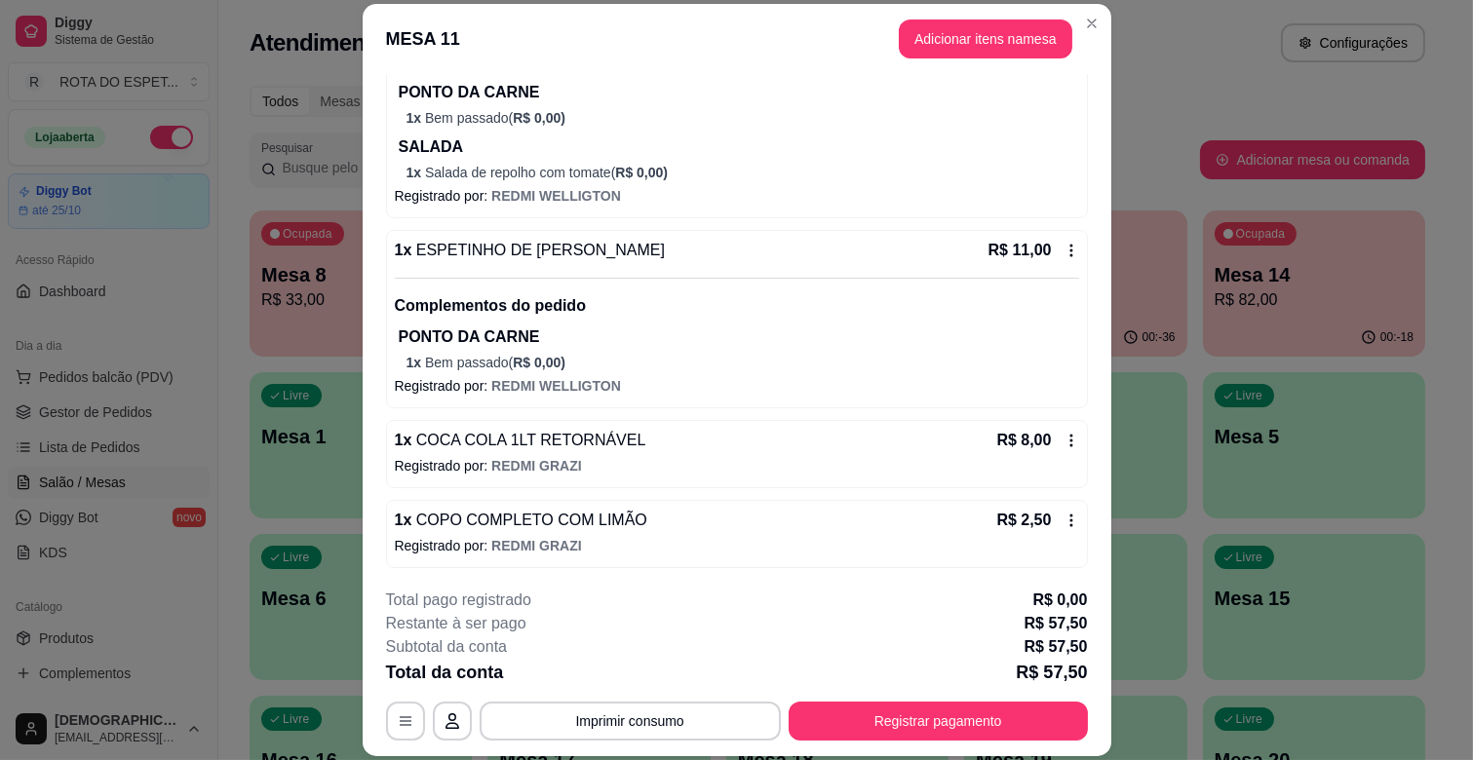
scroll to position [466, 0]
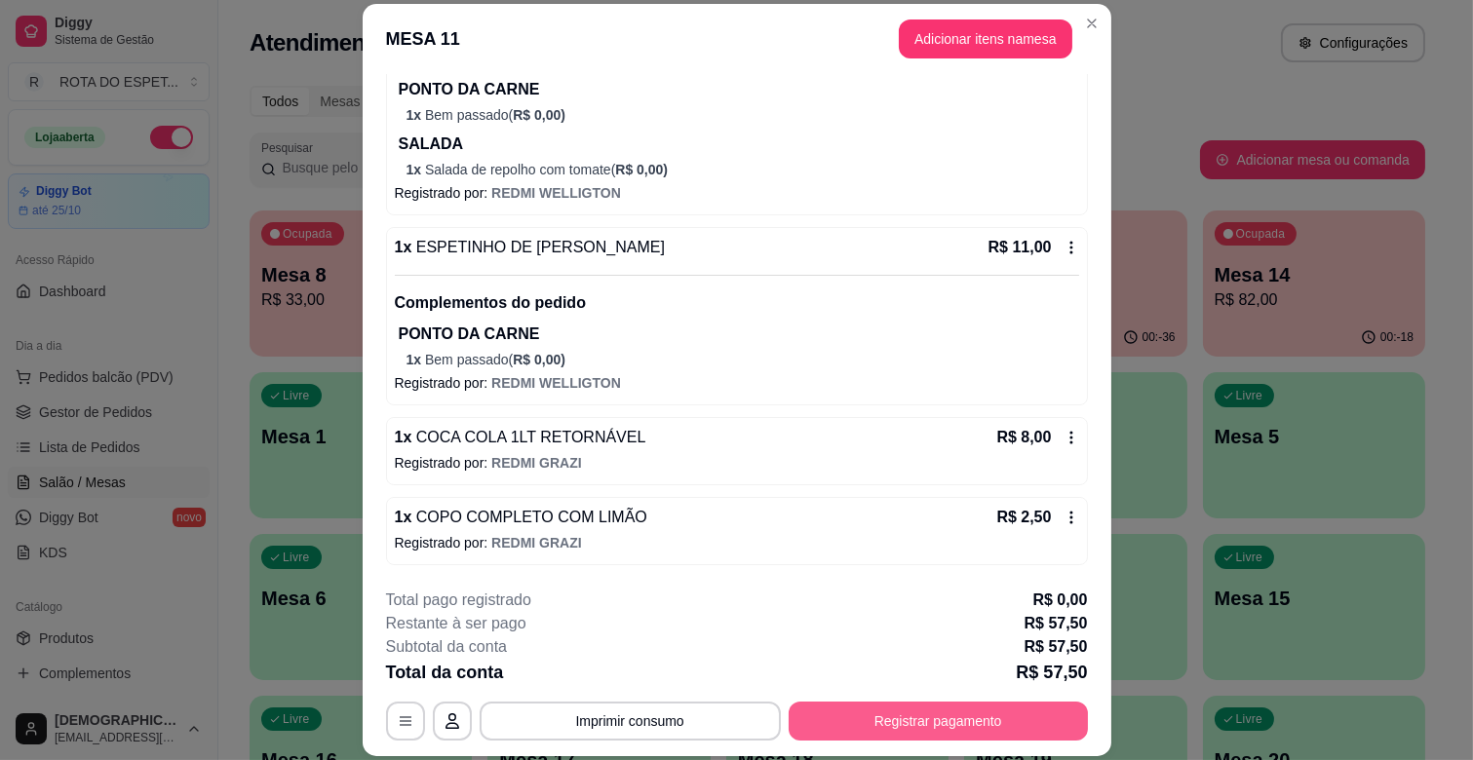
click at [953, 722] on button "Registrar pagamento" at bounding box center [938, 721] width 299 height 39
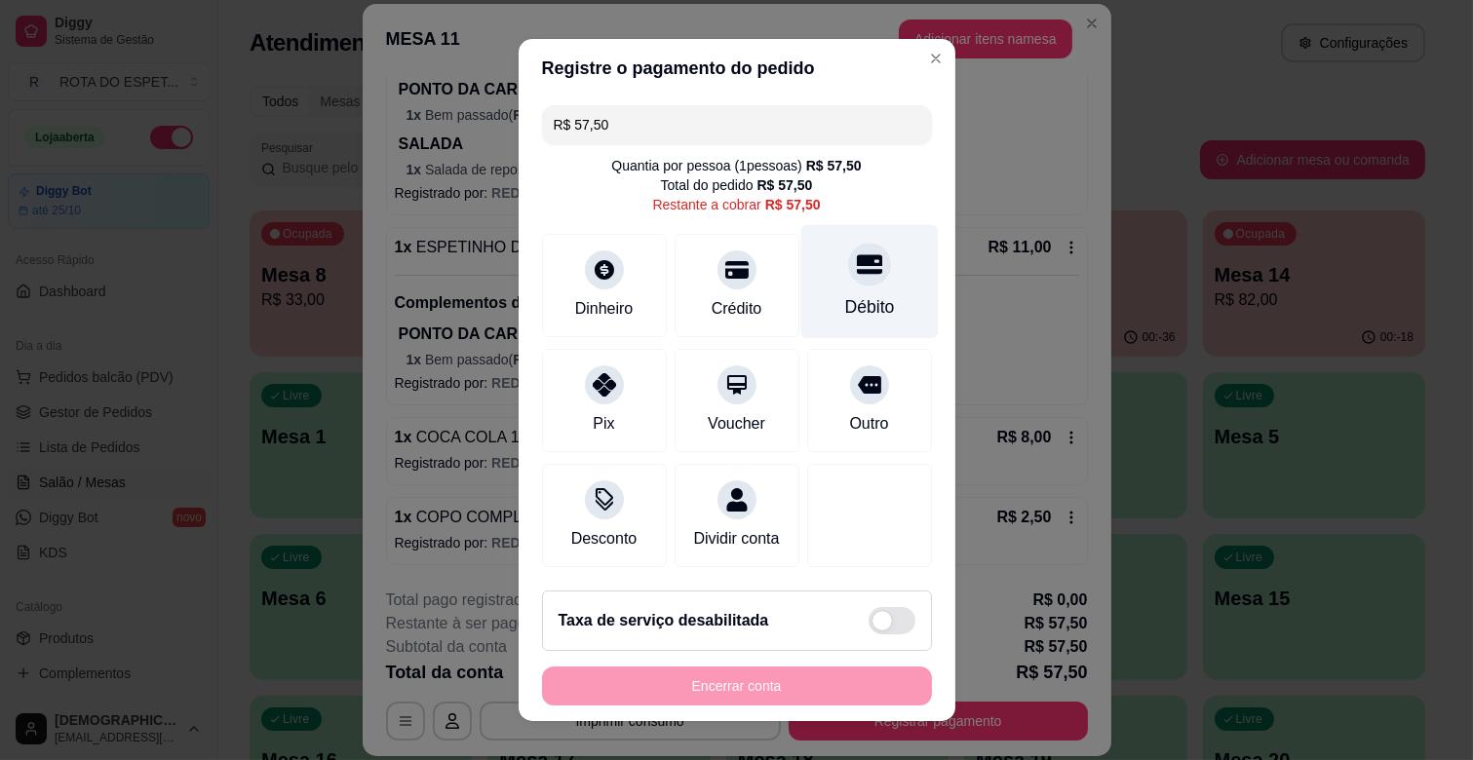
click at [856, 257] on icon at bounding box center [868, 264] width 25 height 19
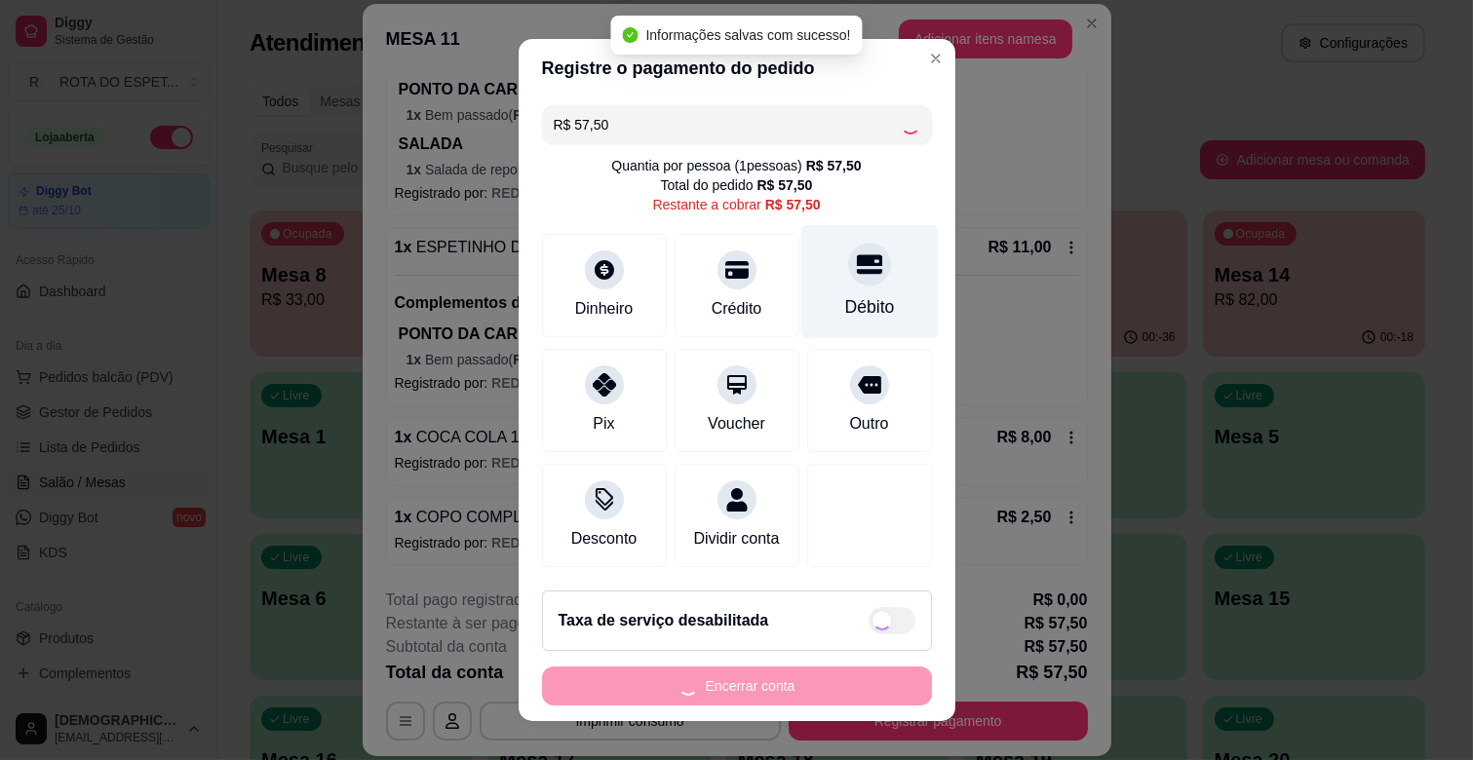
type input "R$ 0,00"
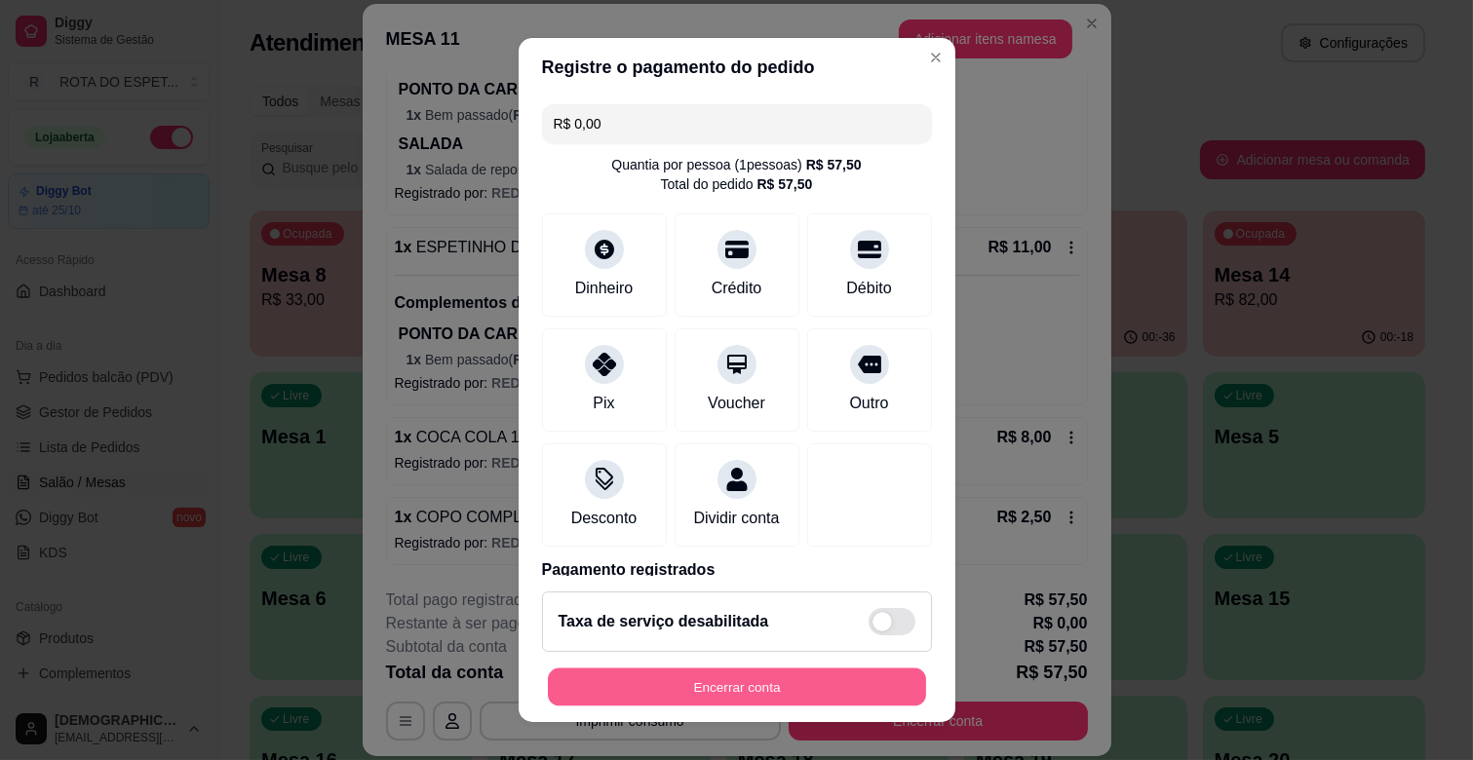
click at [836, 688] on button "Encerrar conta" at bounding box center [737, 688] width 378 height 38
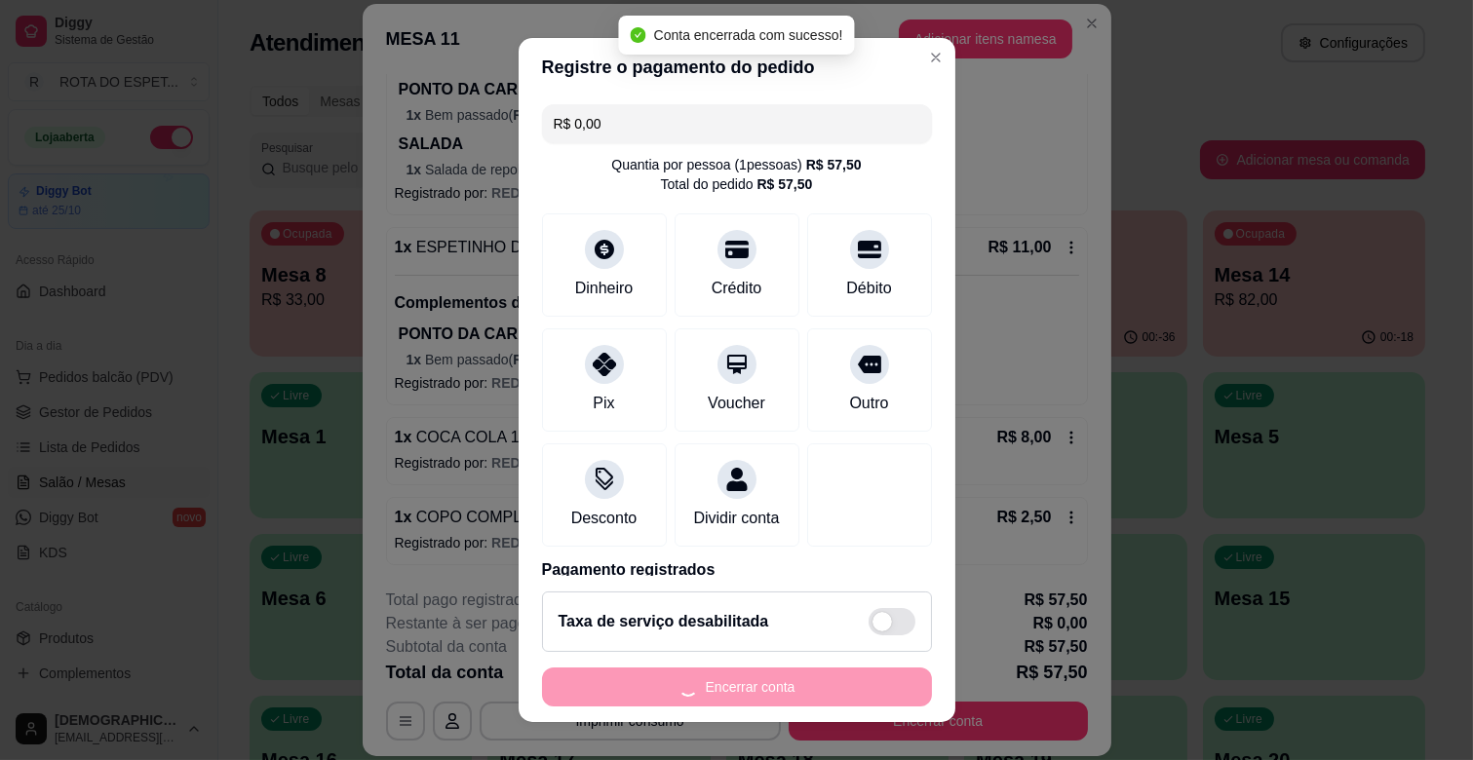
scroll to position [0, 0]
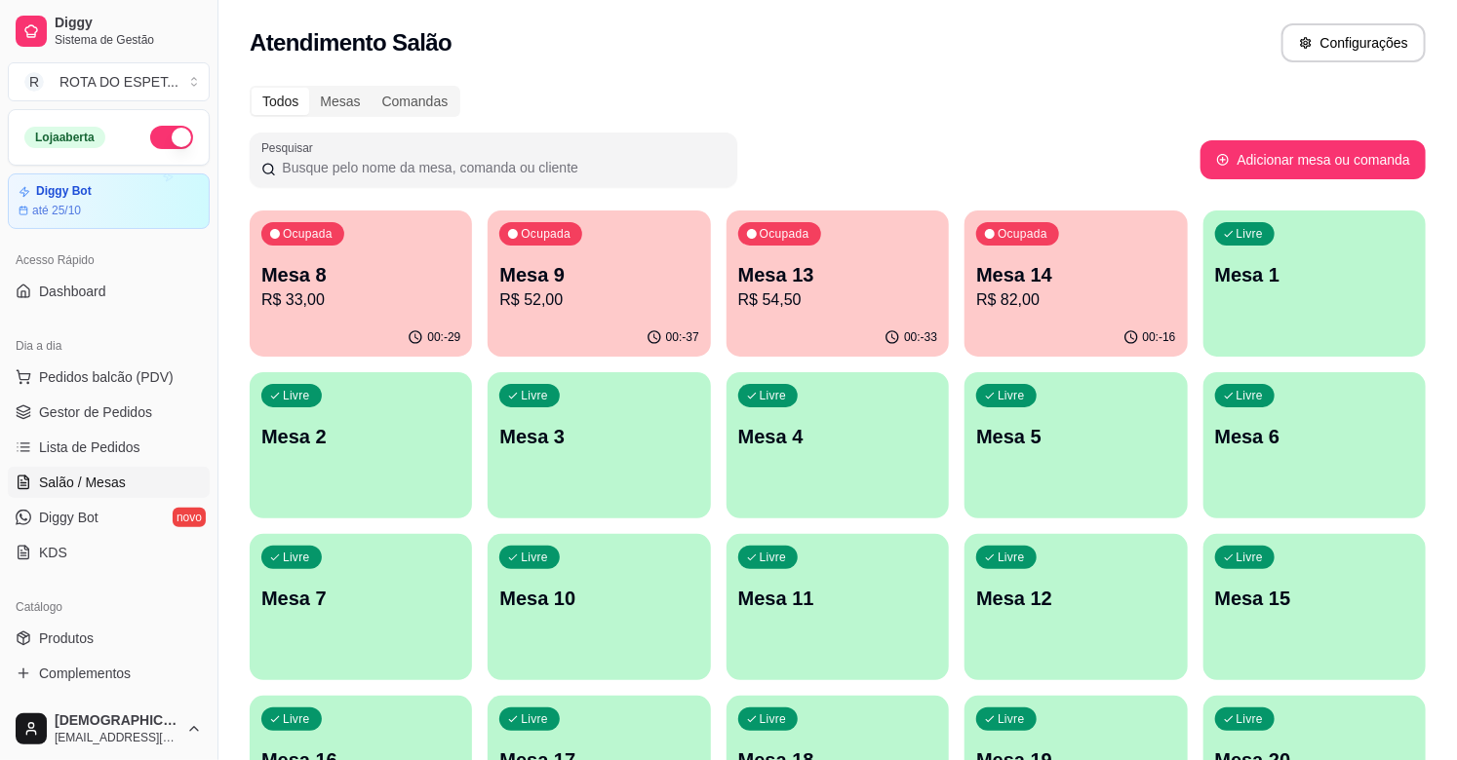
click at [308, 295] on p "R$ 33,00" at bounding box center [360, 300] width 199 height 23
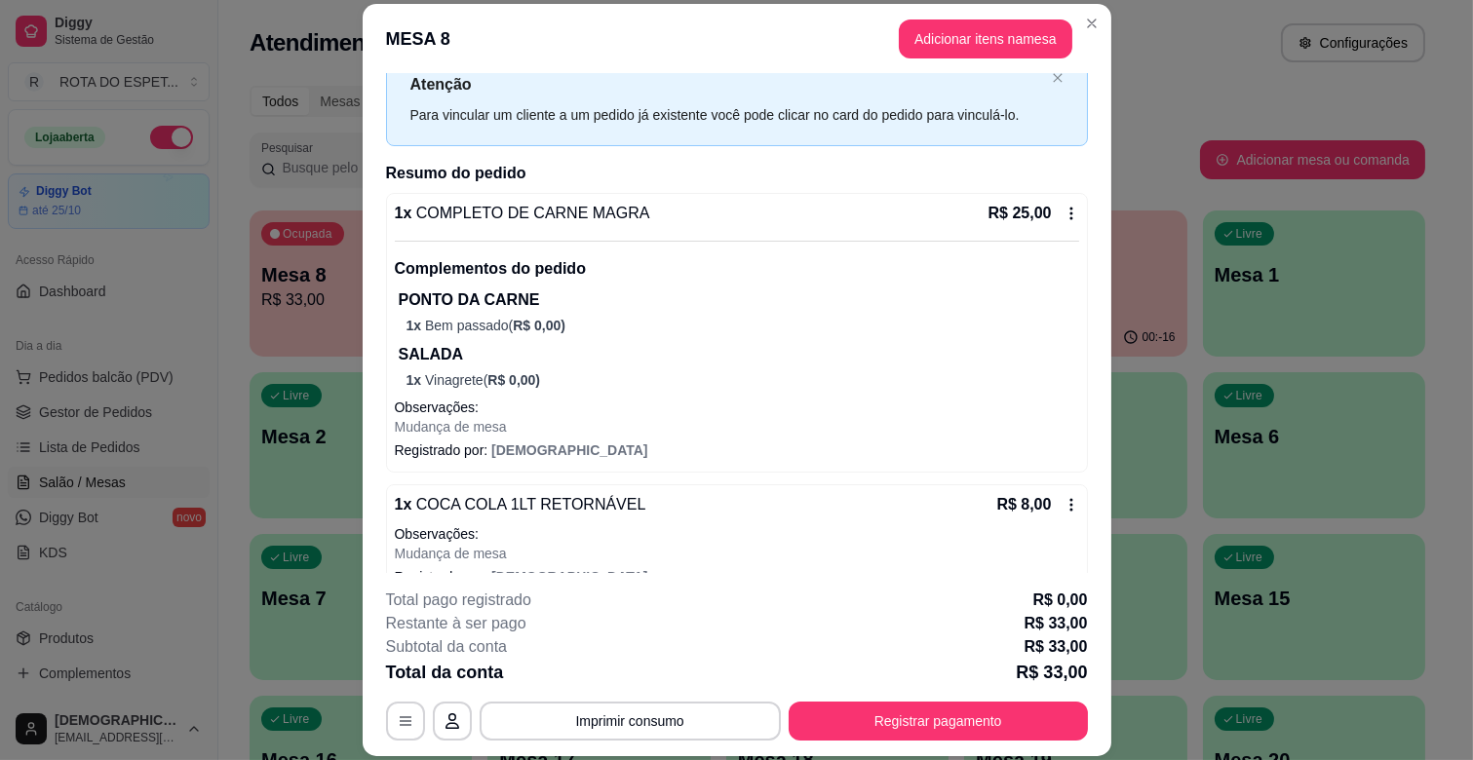
scroll to position [99, 0]
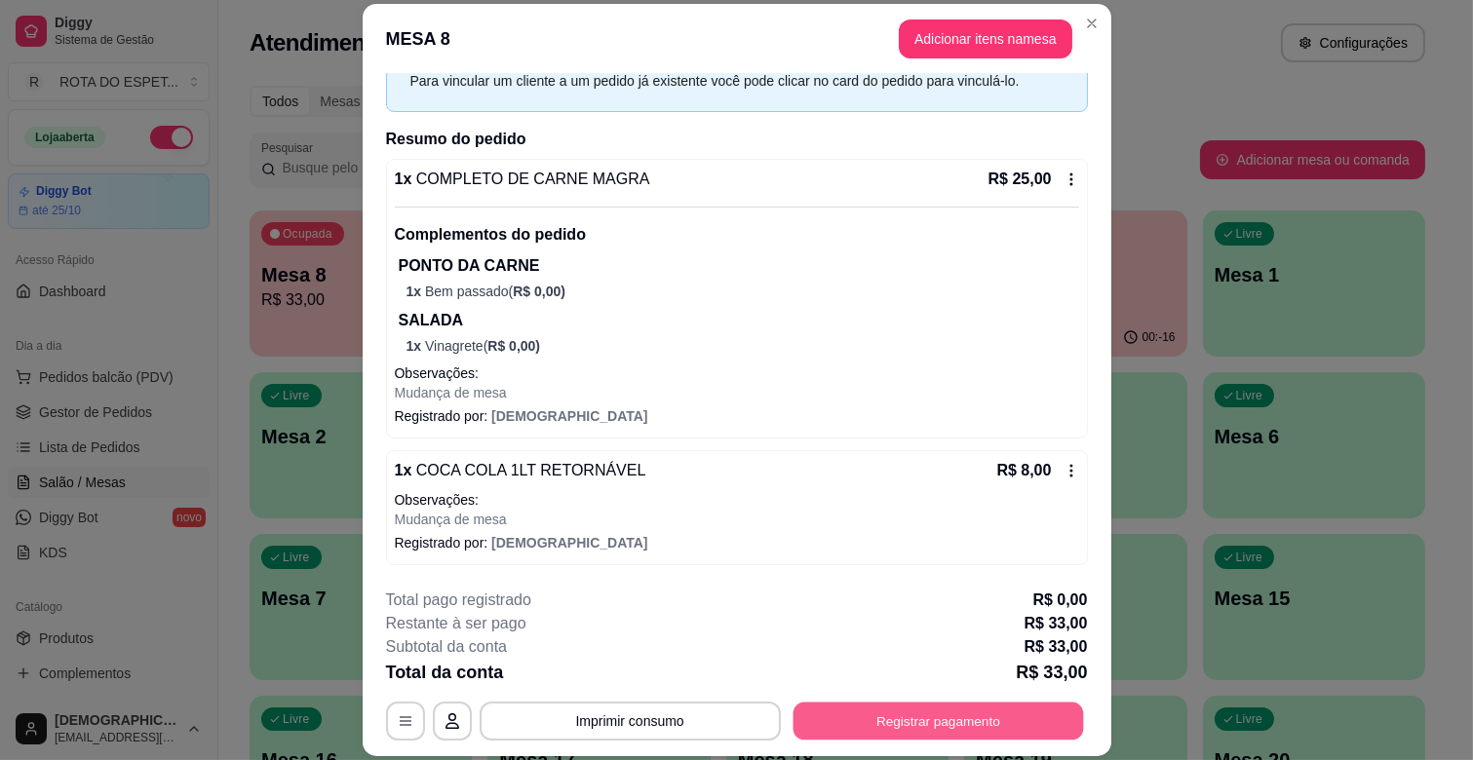
click at [1011, 721] on button "Registrar pagamento" at bounding box center [938, 722] width 291 height 38
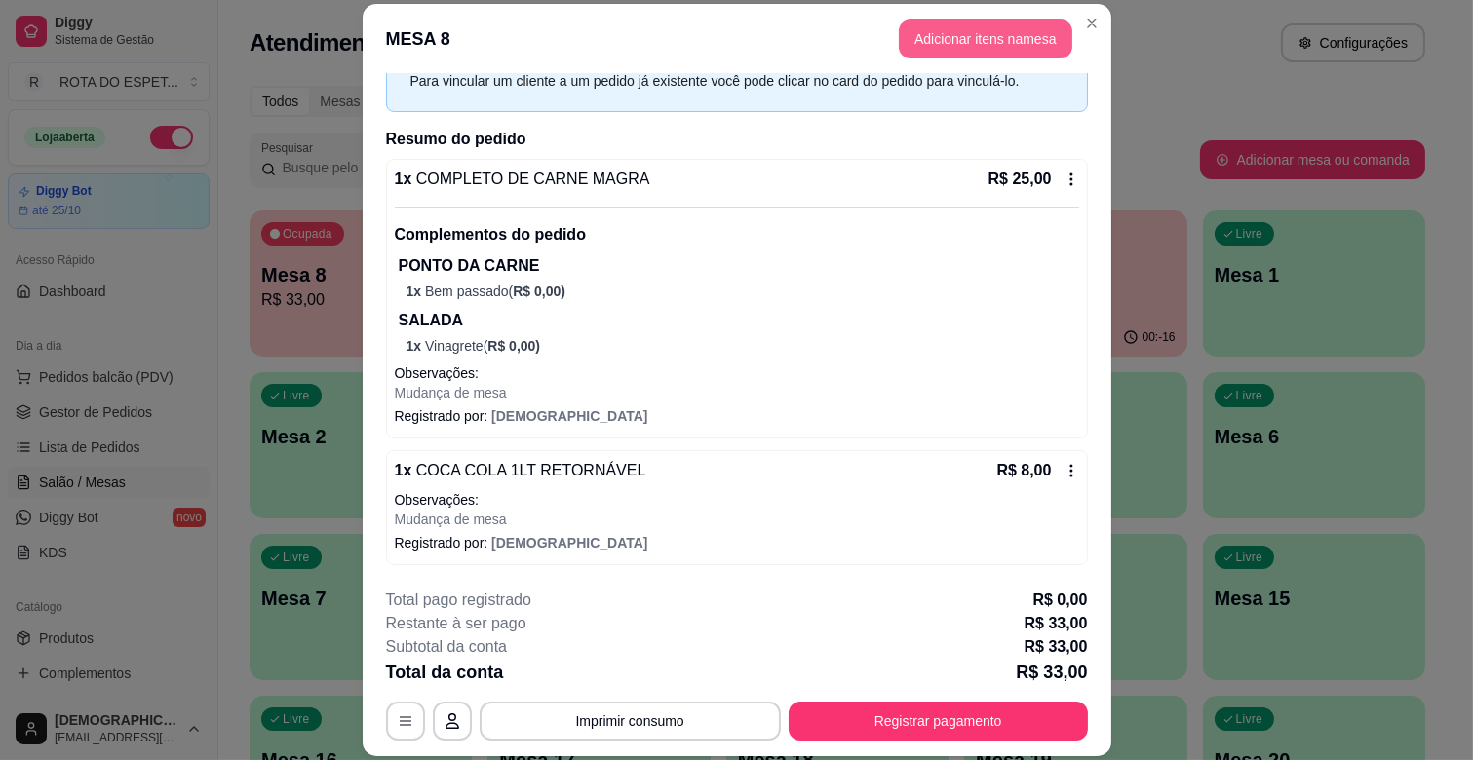
click at [968, 44] on button "Adicionar itens na mesa" at bounding box center [986, 38] width 174 height 39
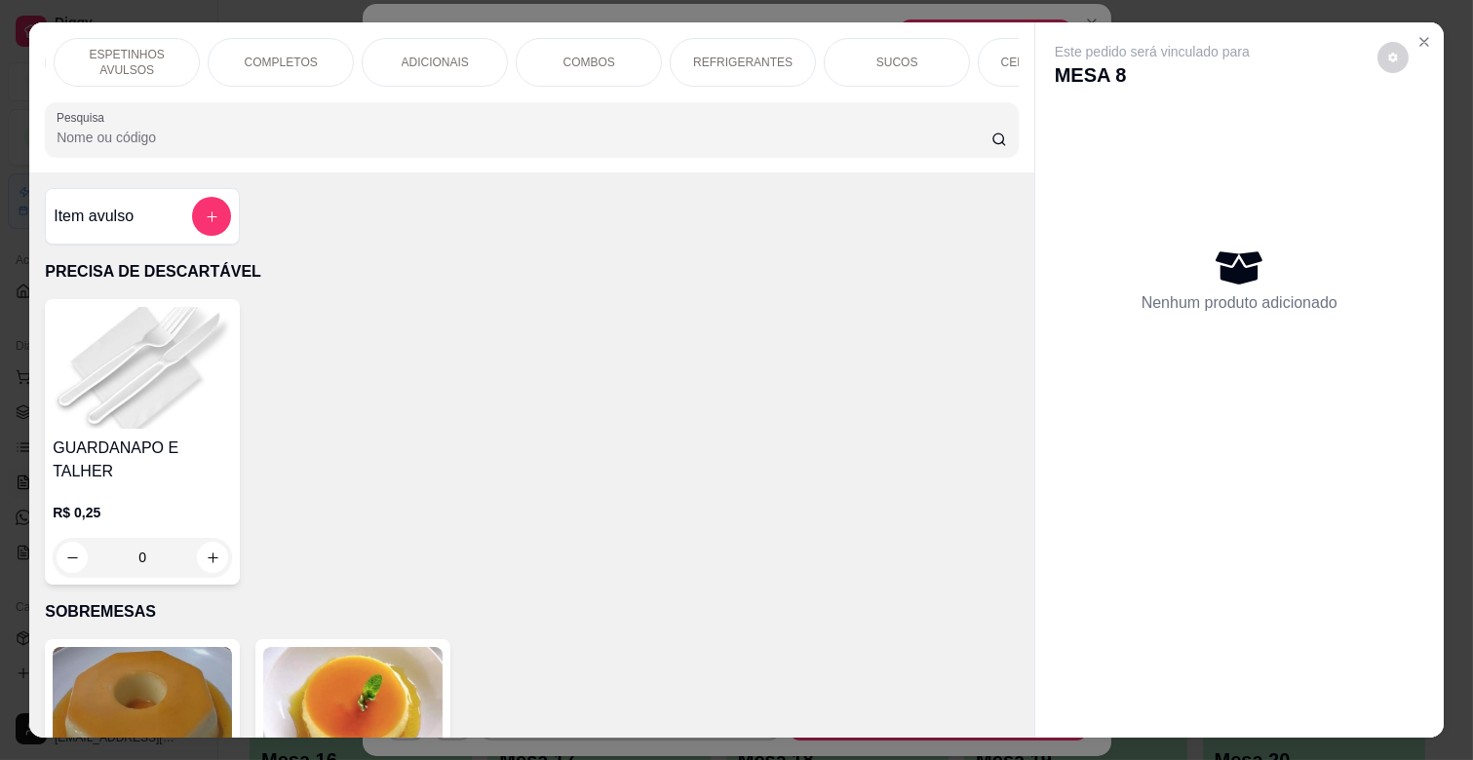
scroll to position [0, 866]
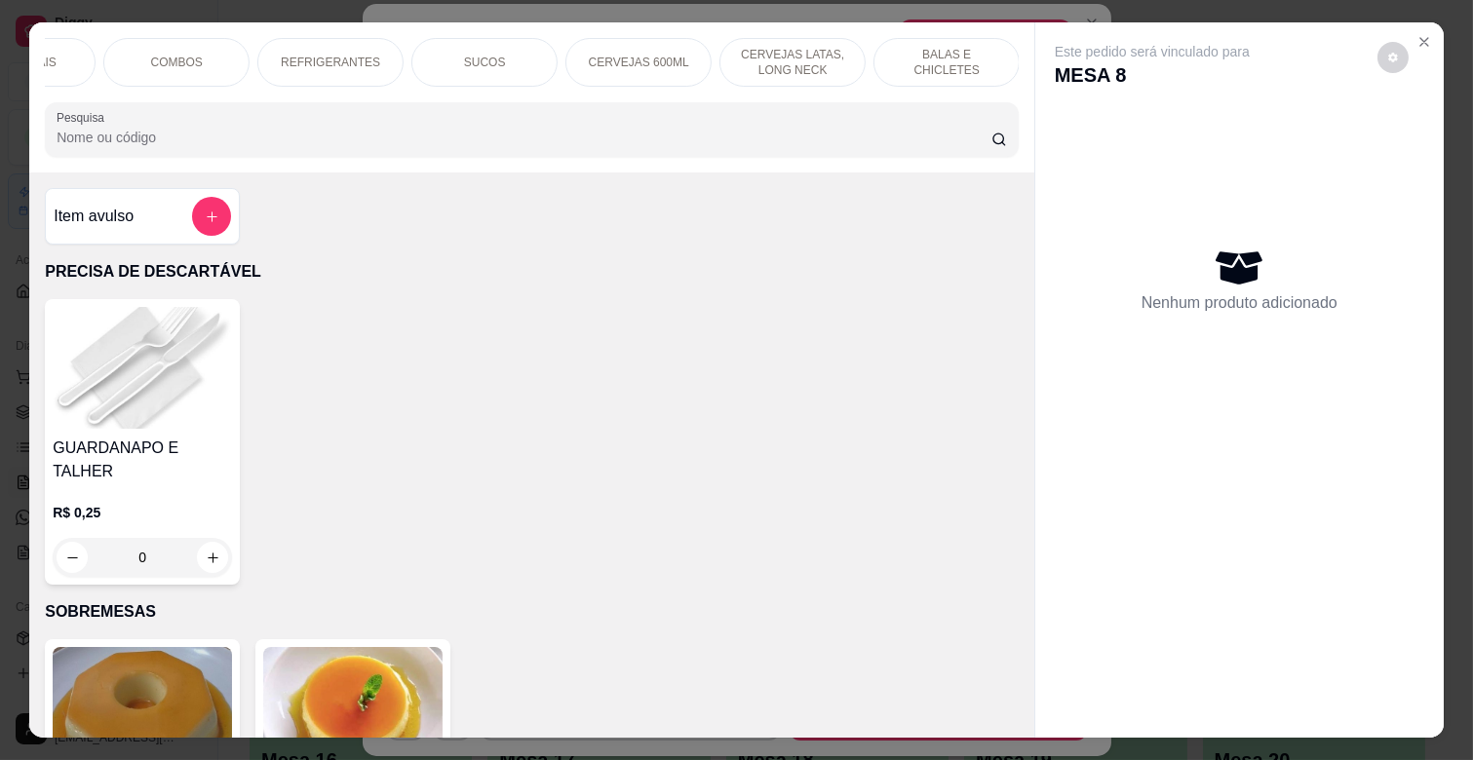
click at [904, 47] on p "BALAS E CHICLETES" at bounding box center [946, 62] width 113 height 31
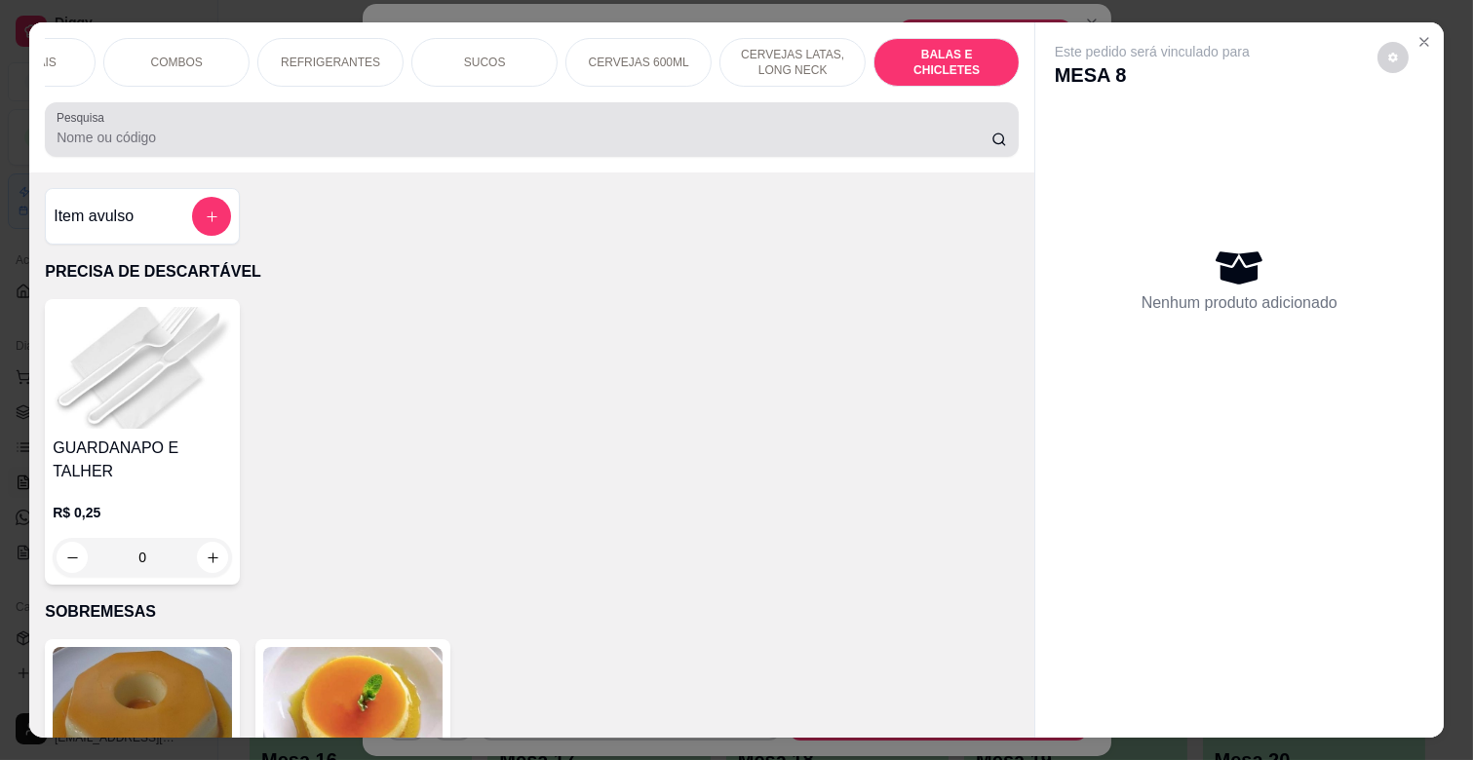
scroll to position [47, 0]
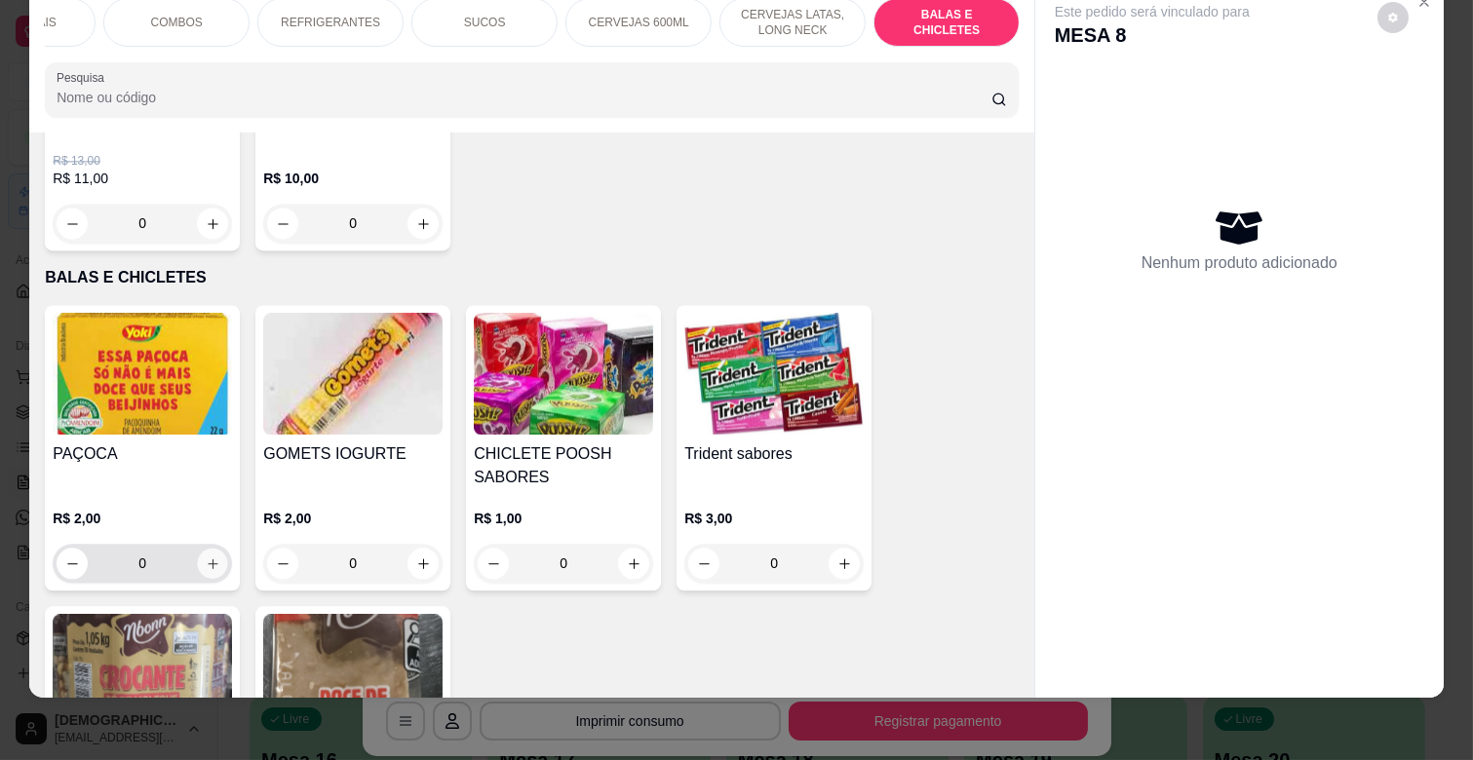
click at [202, 549] on button "increase-product-quantity" at bounding box center [213, 564] width 30 height 30
type input "1"
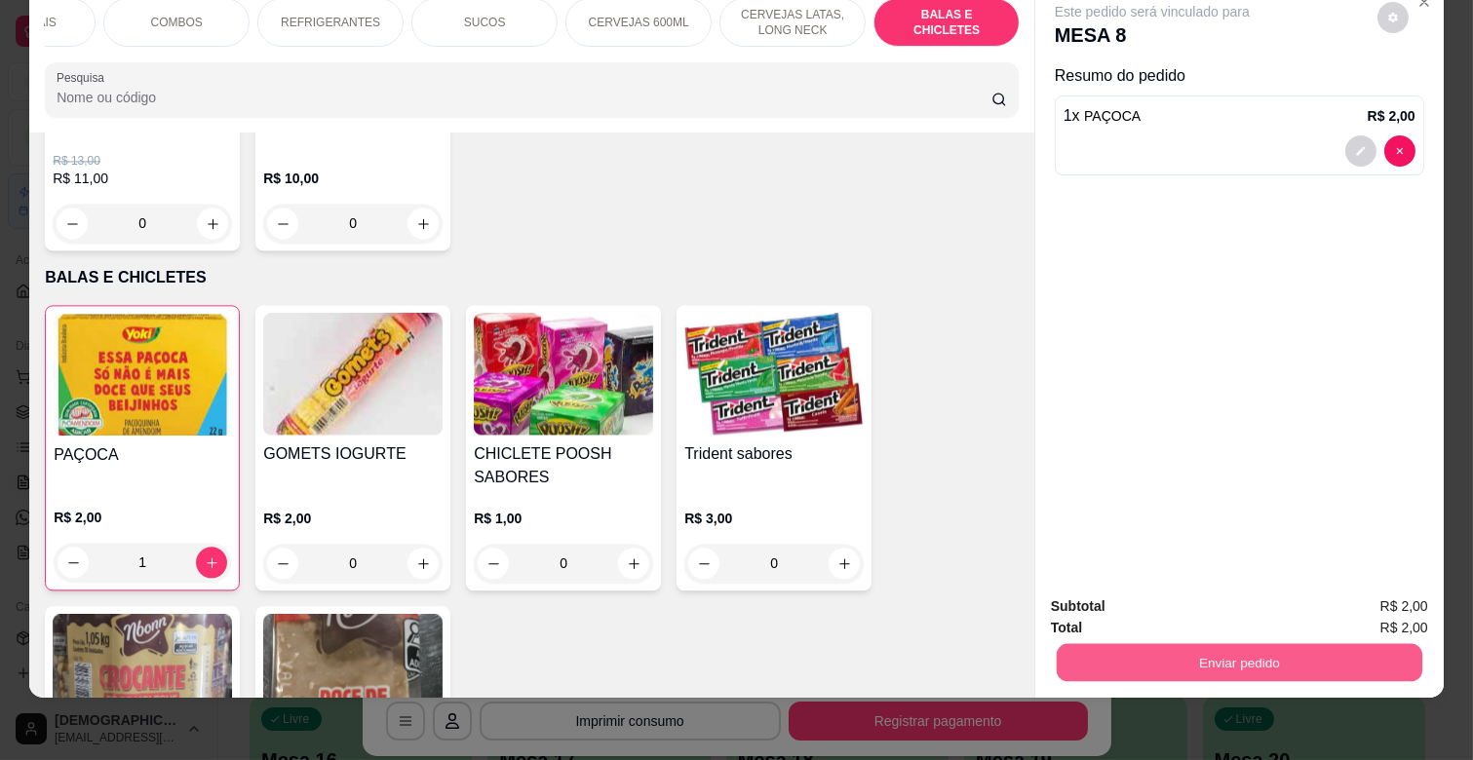
click at [1201, 645] on button "Enviar pedido" at bounding box center [1240, 662] width 366 height 38
click at [1351, 601] on button "Enviar pedido" at bounding box center [1376, 598] width 107 height 36
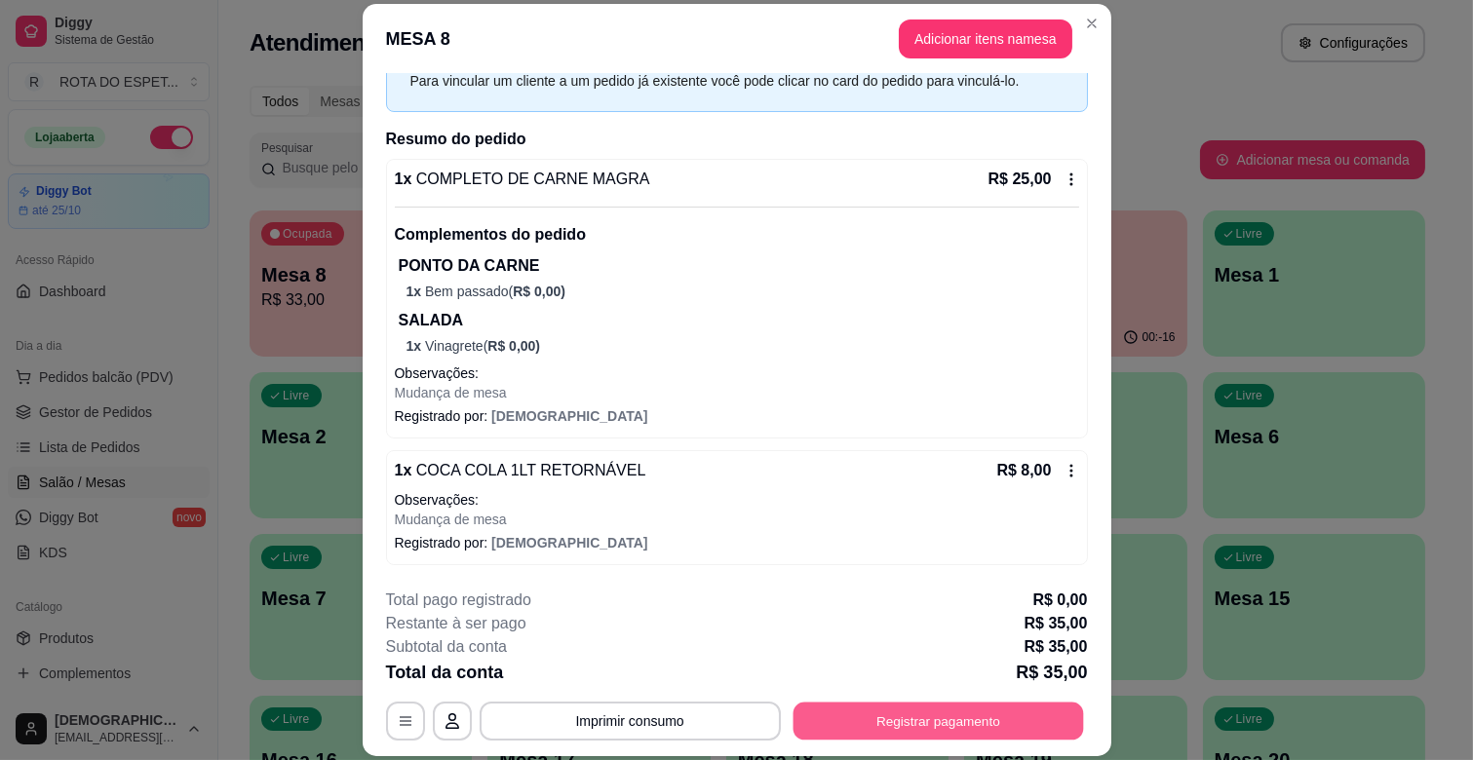
click at [981, 728] on button "Registrar pagamento" at bounding box center [938, 722] width 291 height 38
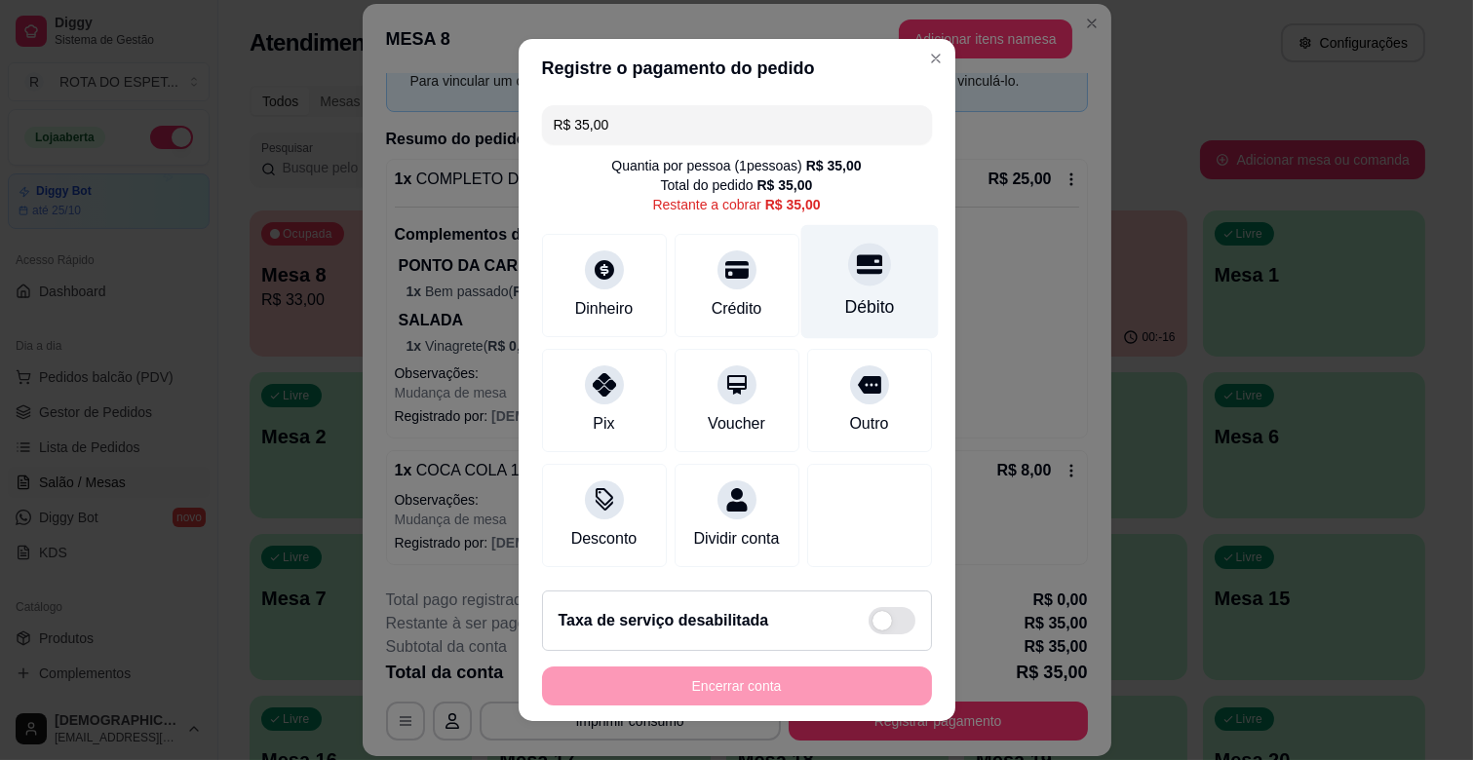
click at [879, 289] on div "Débito" at bounding box center [868, 282] width 137 height 114
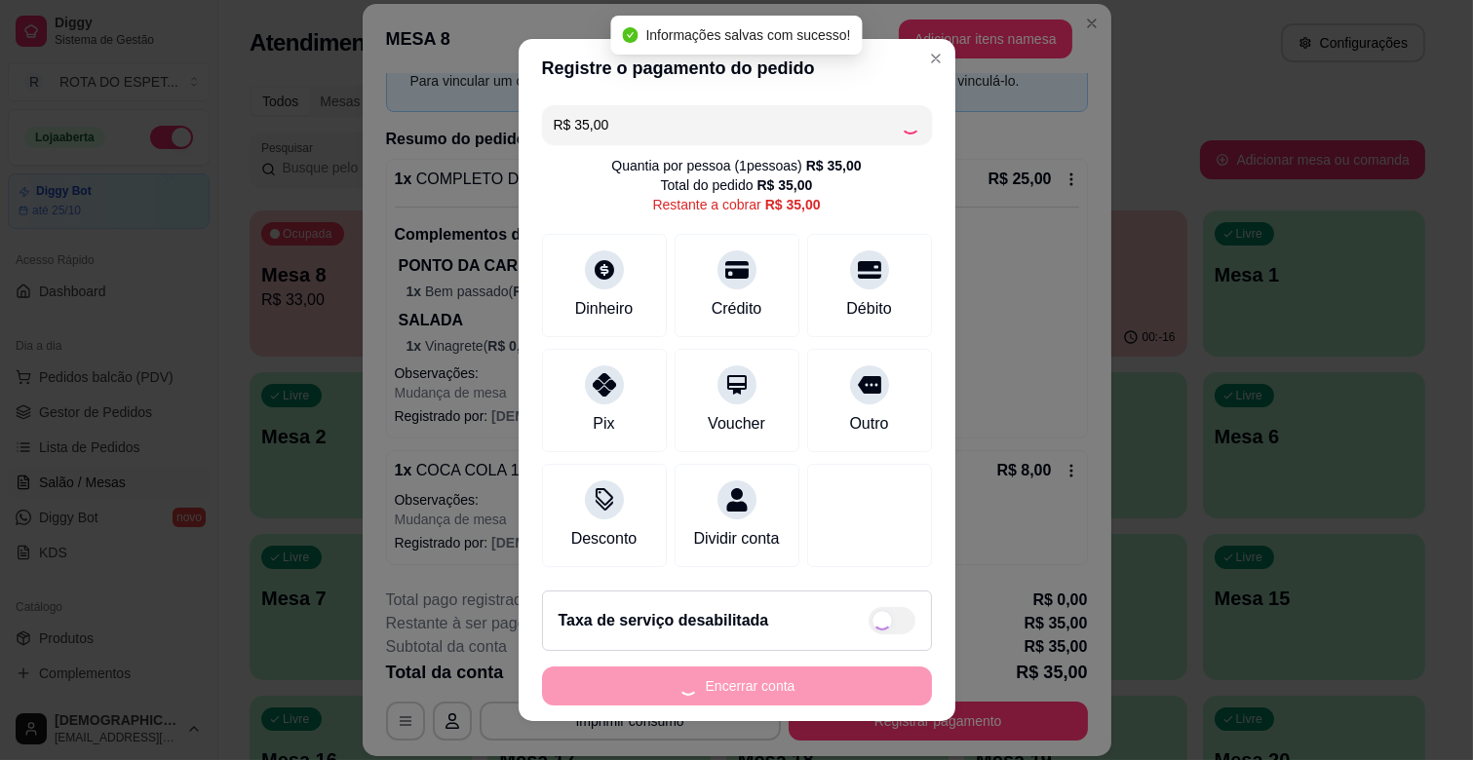
type input "R$ 0,00"
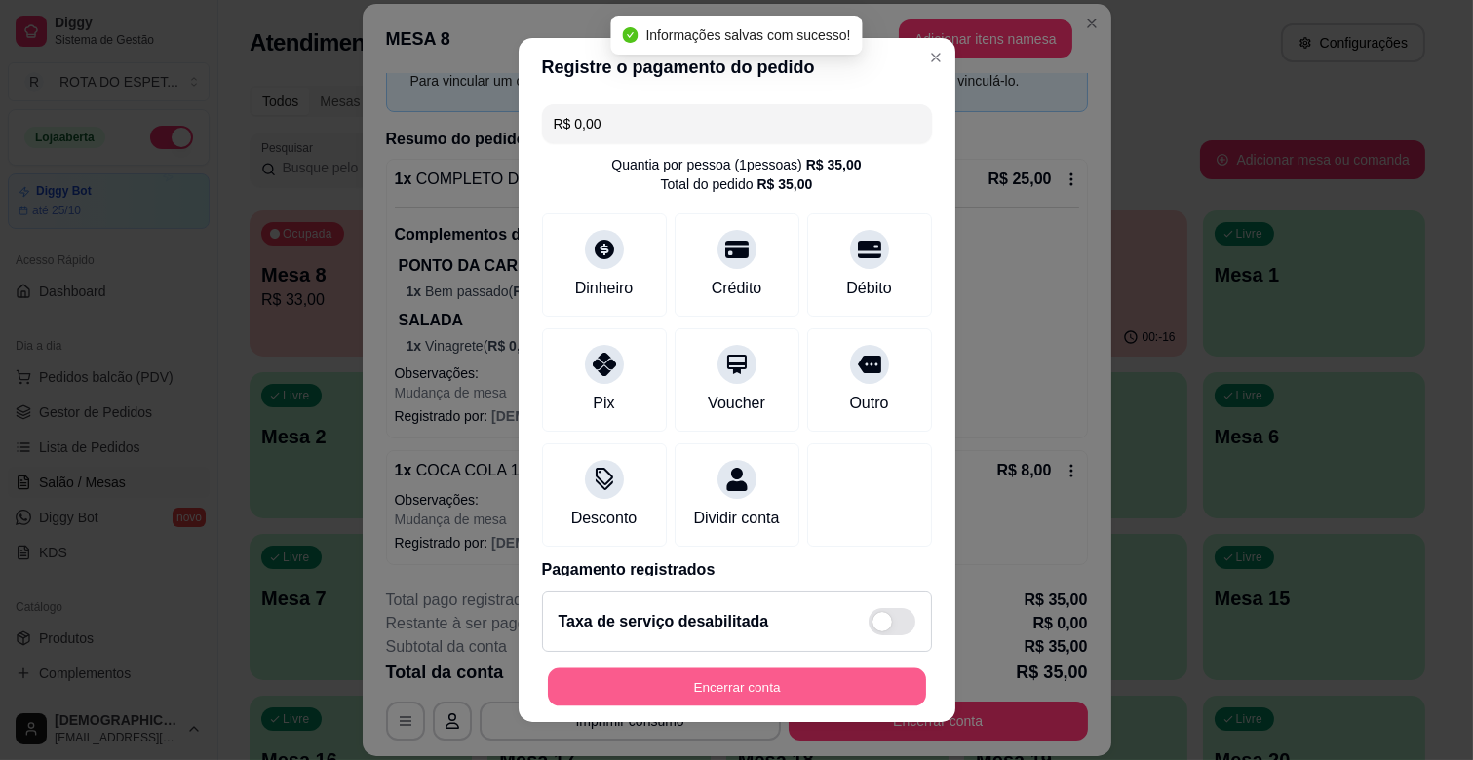
click at [819, 692] on button "Encerrar conta" at bounding box center [737, 688] width 378 height 38
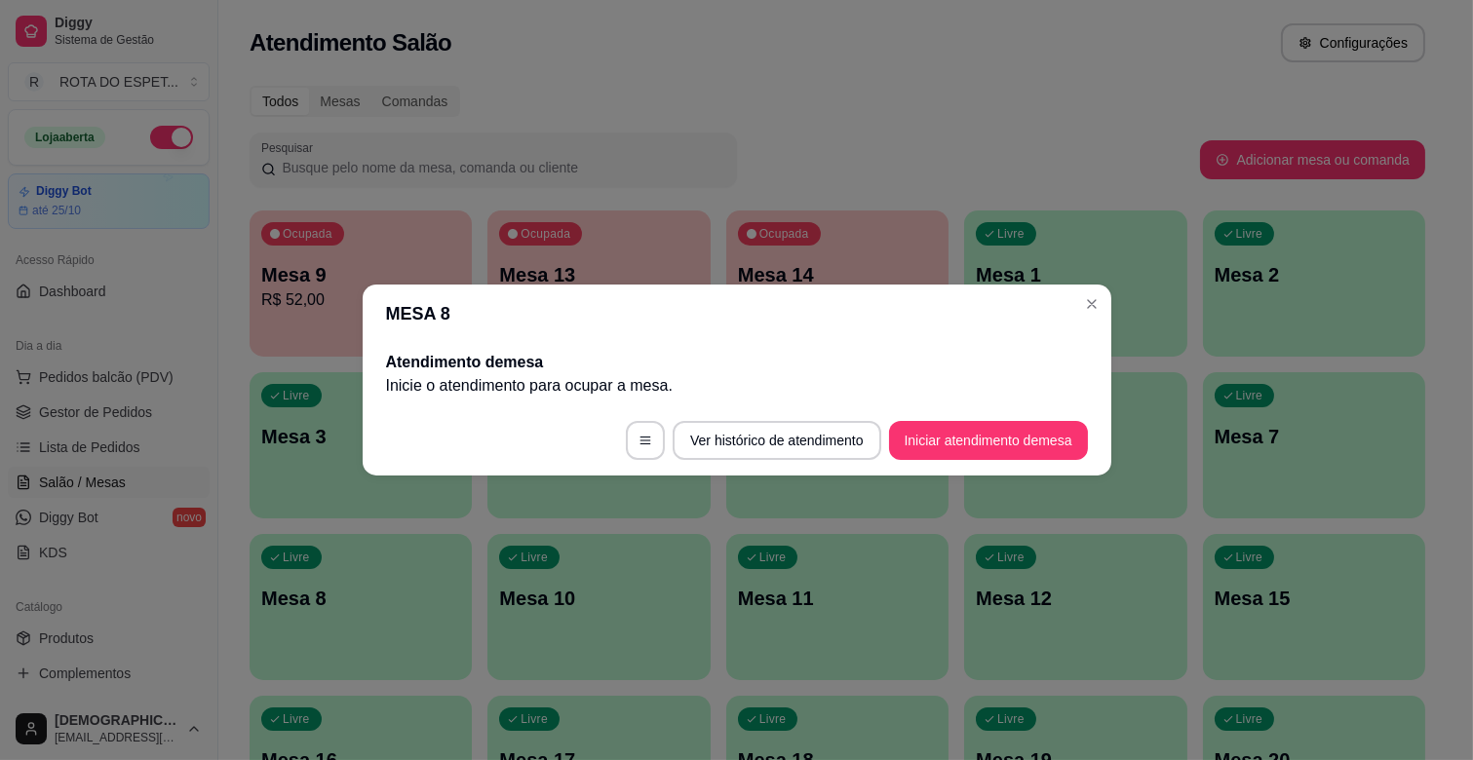
scroll to position [0, 0]
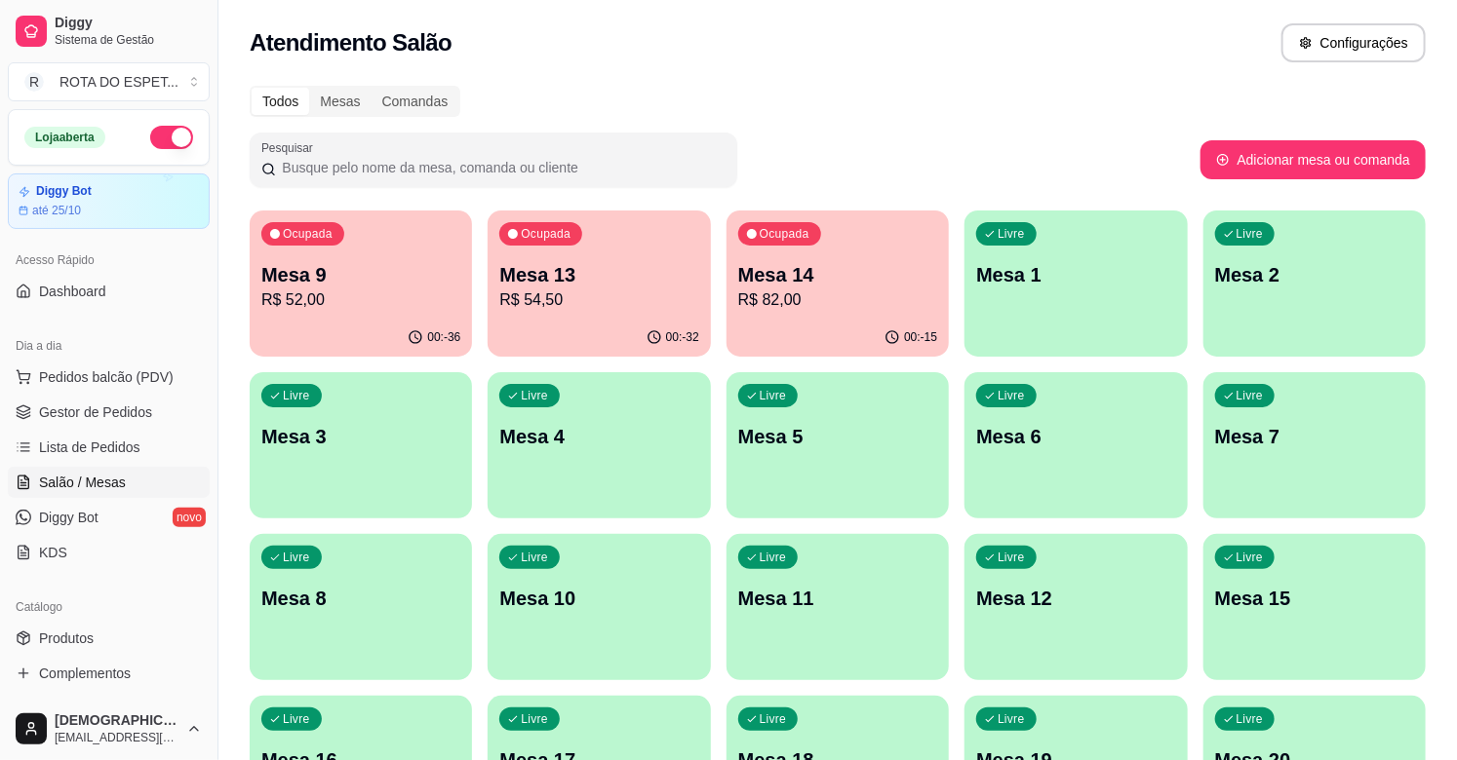
click at [833, 229] on div "Ocupada Mesa 14 R$ 82,00" at bounding box center [837, 265] width 222 height 108
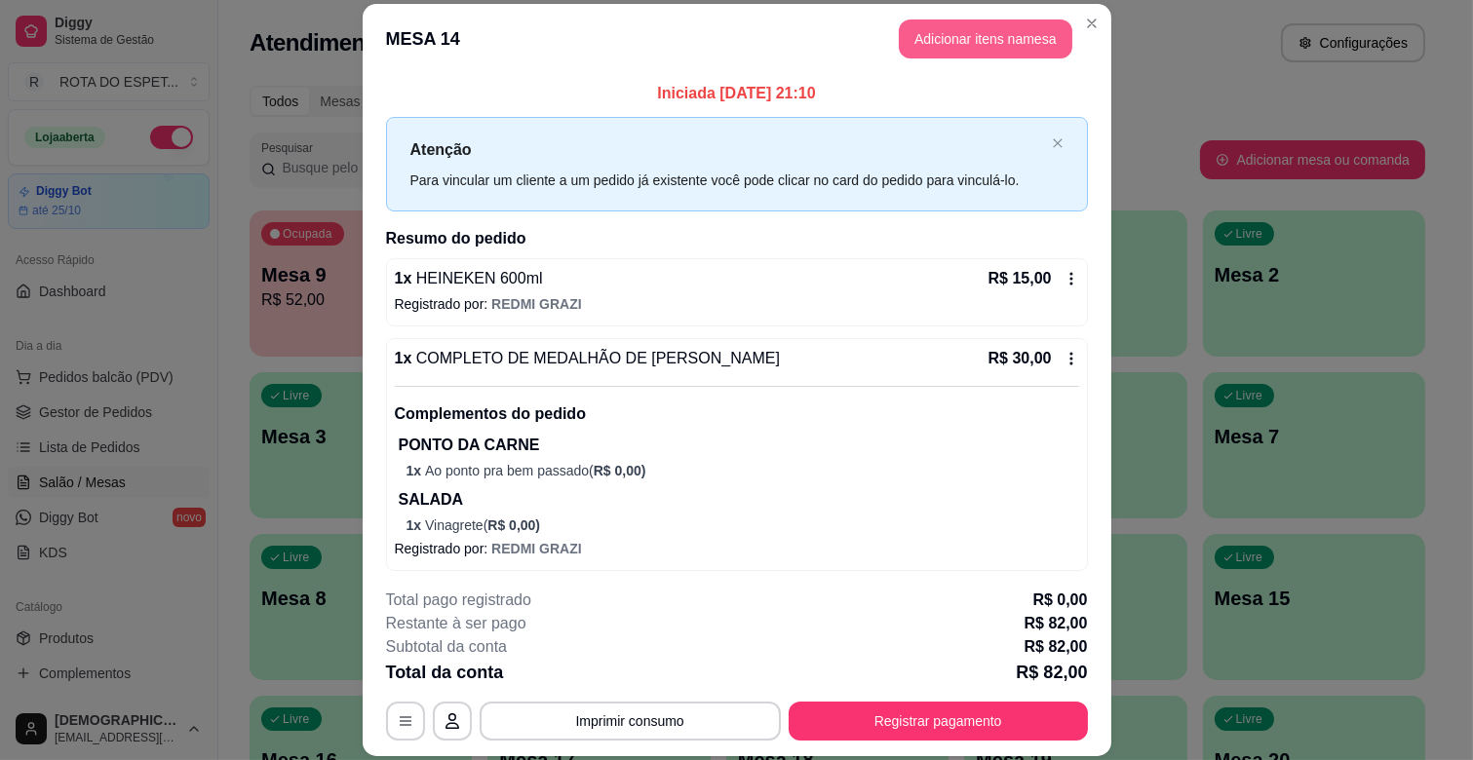
click at [986, 45] on button "Adicionar itens na mesa" at bounding box center [986, 38] width 174 height 39
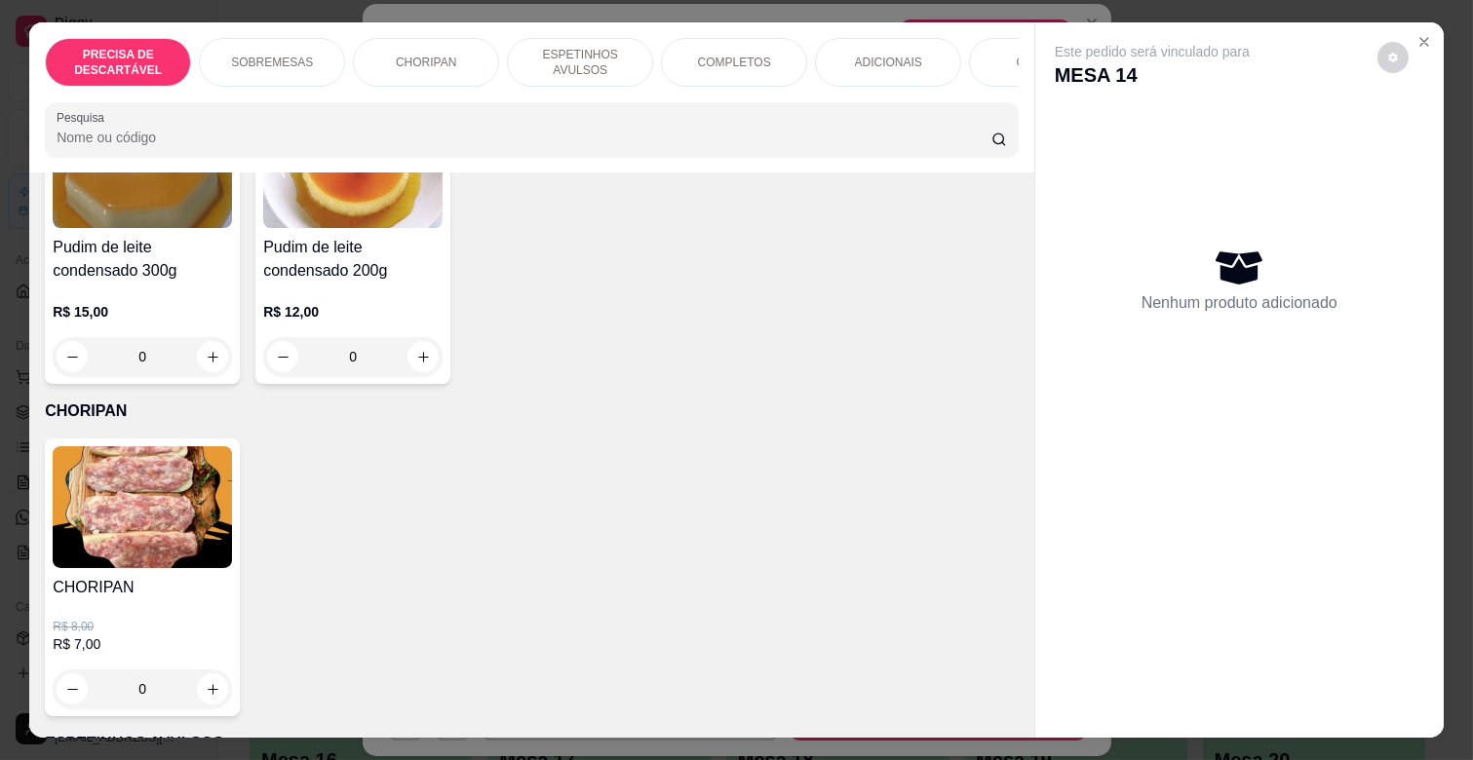
click at [600, 47] on p "ESPETINHOS AVULSOS" at bounding box center [580, 62] width 113 height 31
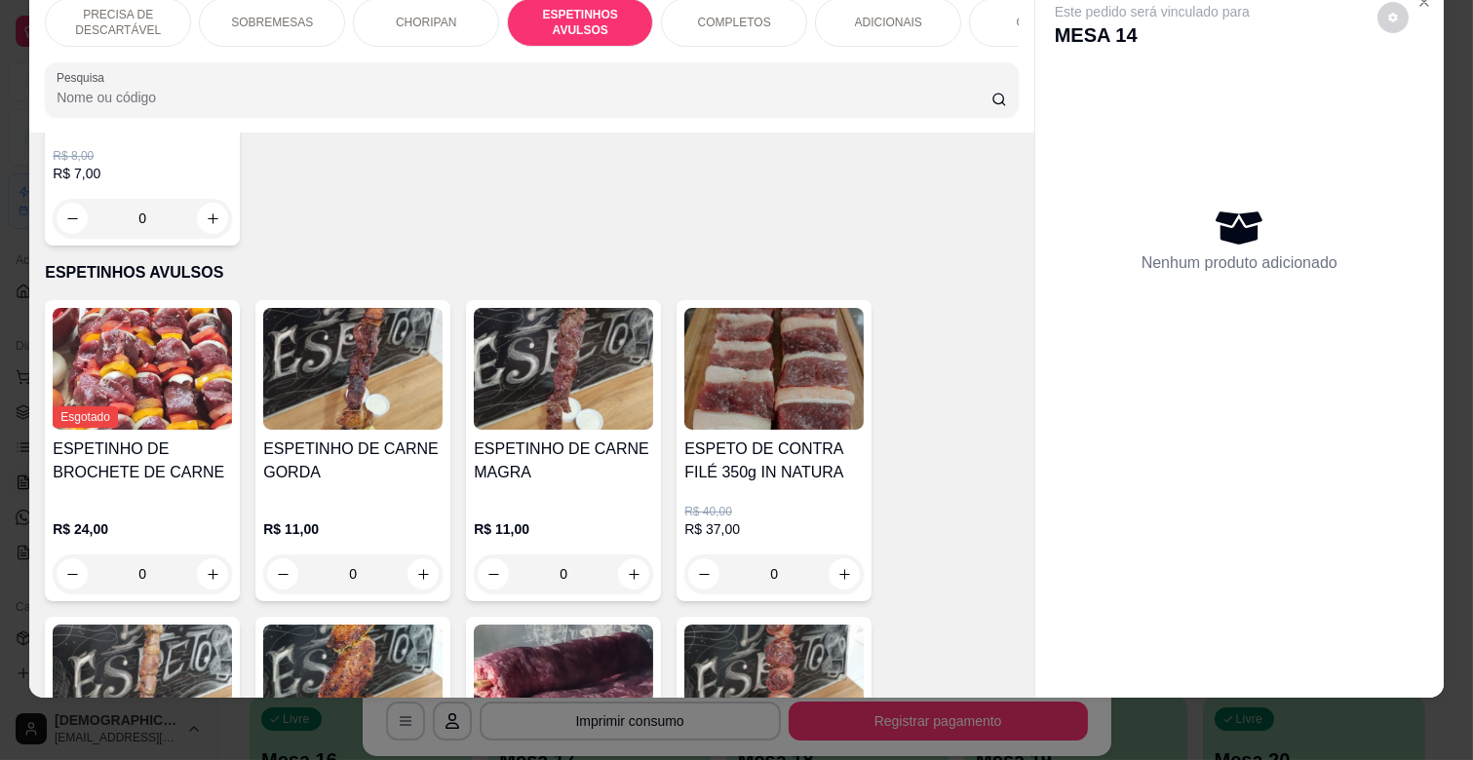
scroll to position [968, 0]
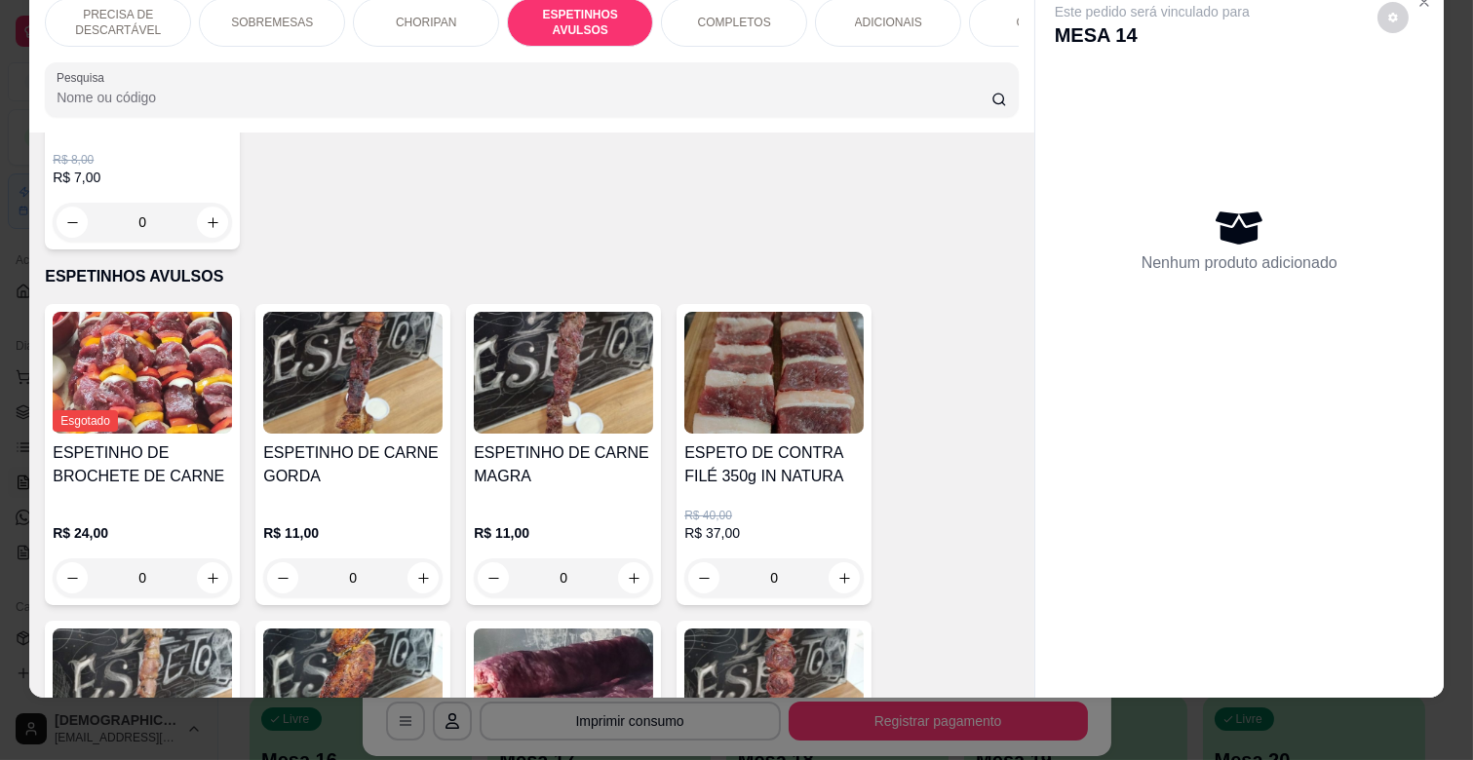
click at [827, 559] on div "0" at bounding box center [773, 578] width 179 height 39
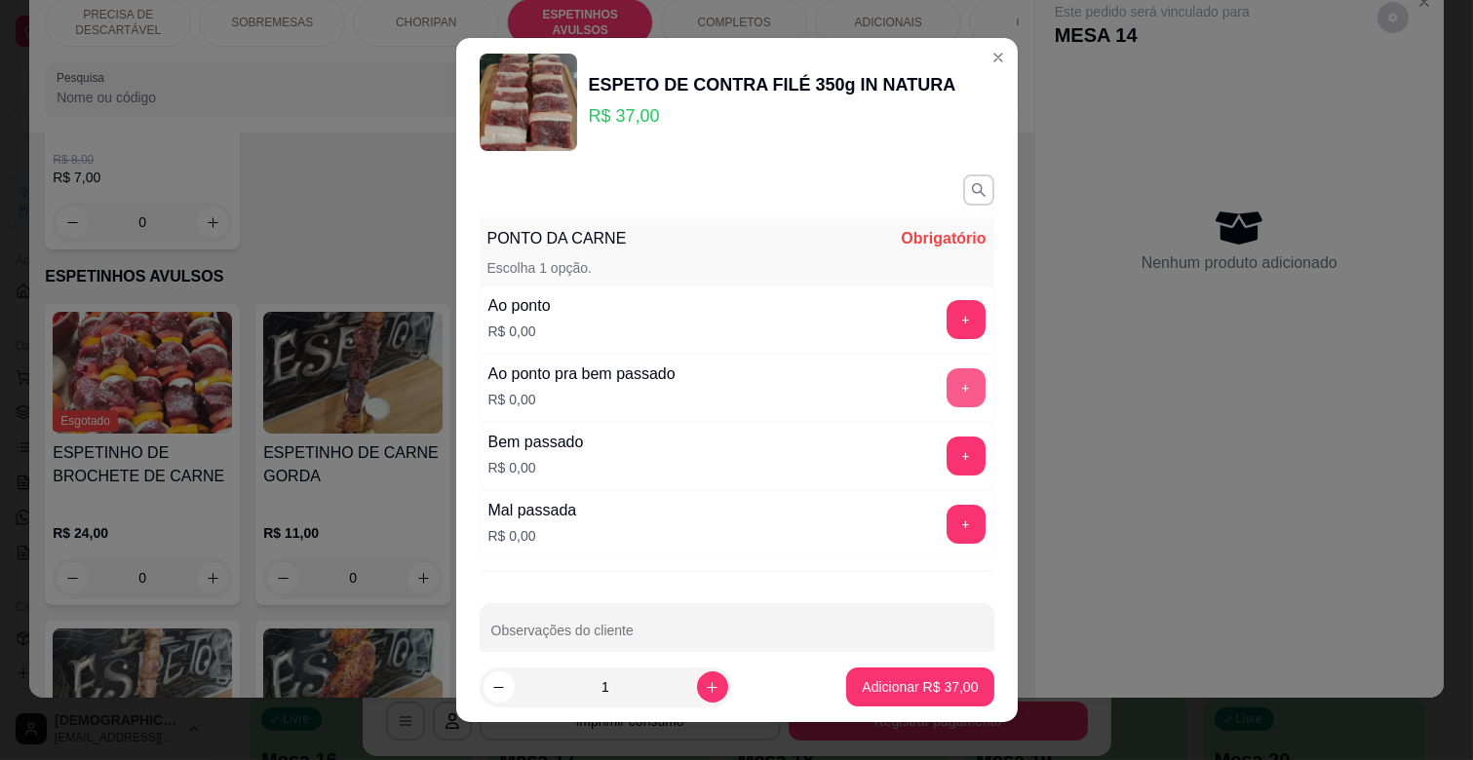
click at [947, 396] on button "+" at bounding box center [966, 388] width 39 height 39
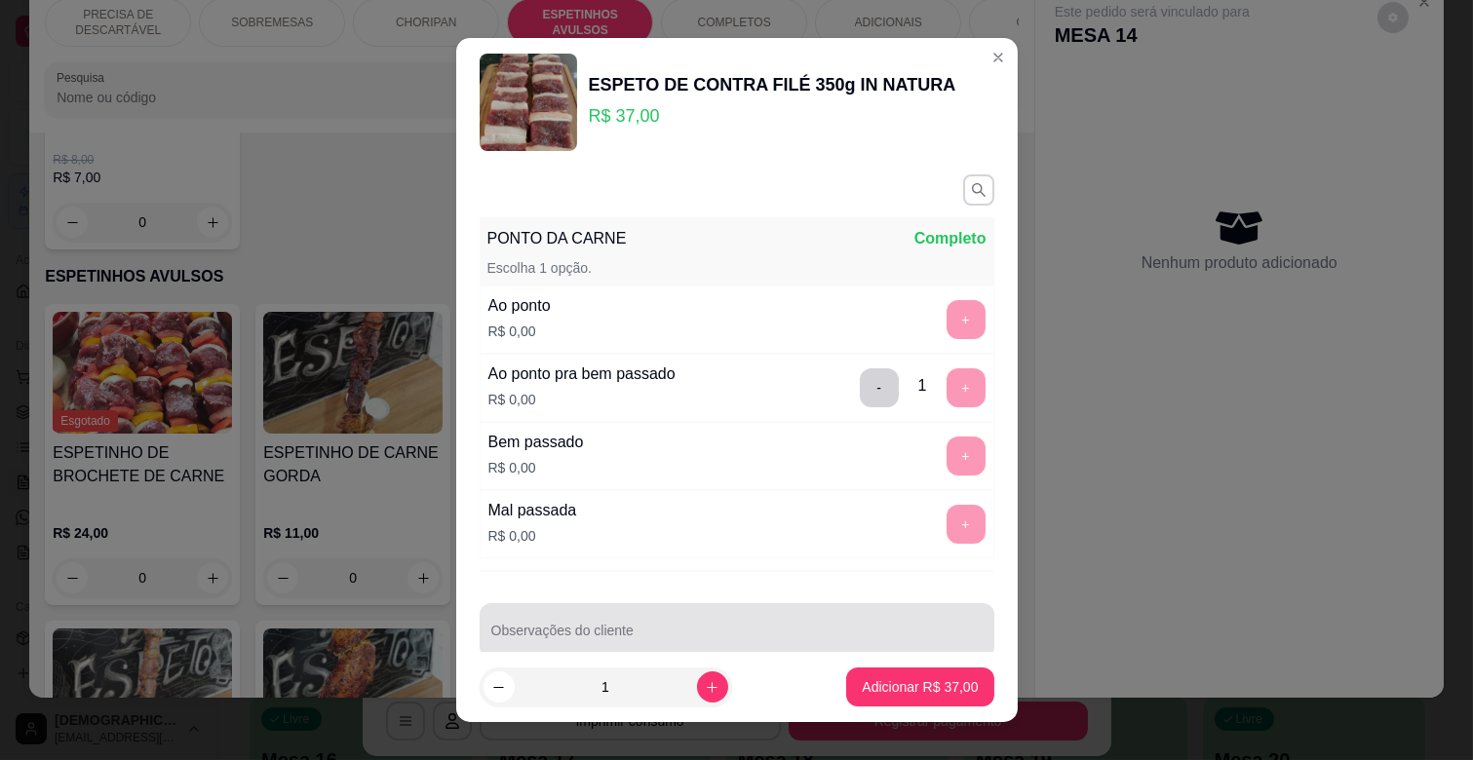
click at [793, 621] on div at bounding box center [736, 630] width 491 height 39
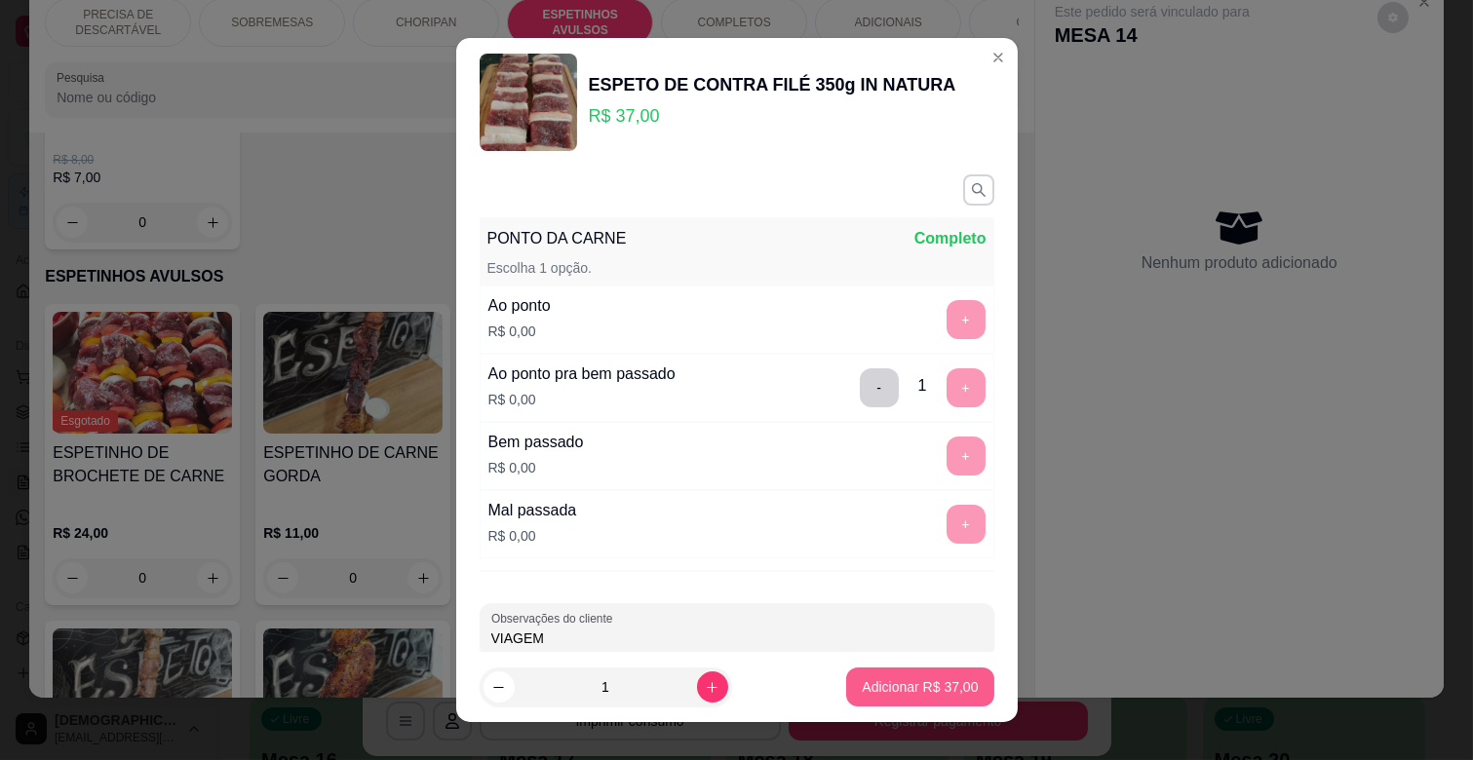
type input "VIAGEM"
click at [887, 684] on p "Adicionar R$ 37,00" at bounding box center [920, 687] width 116 height 19
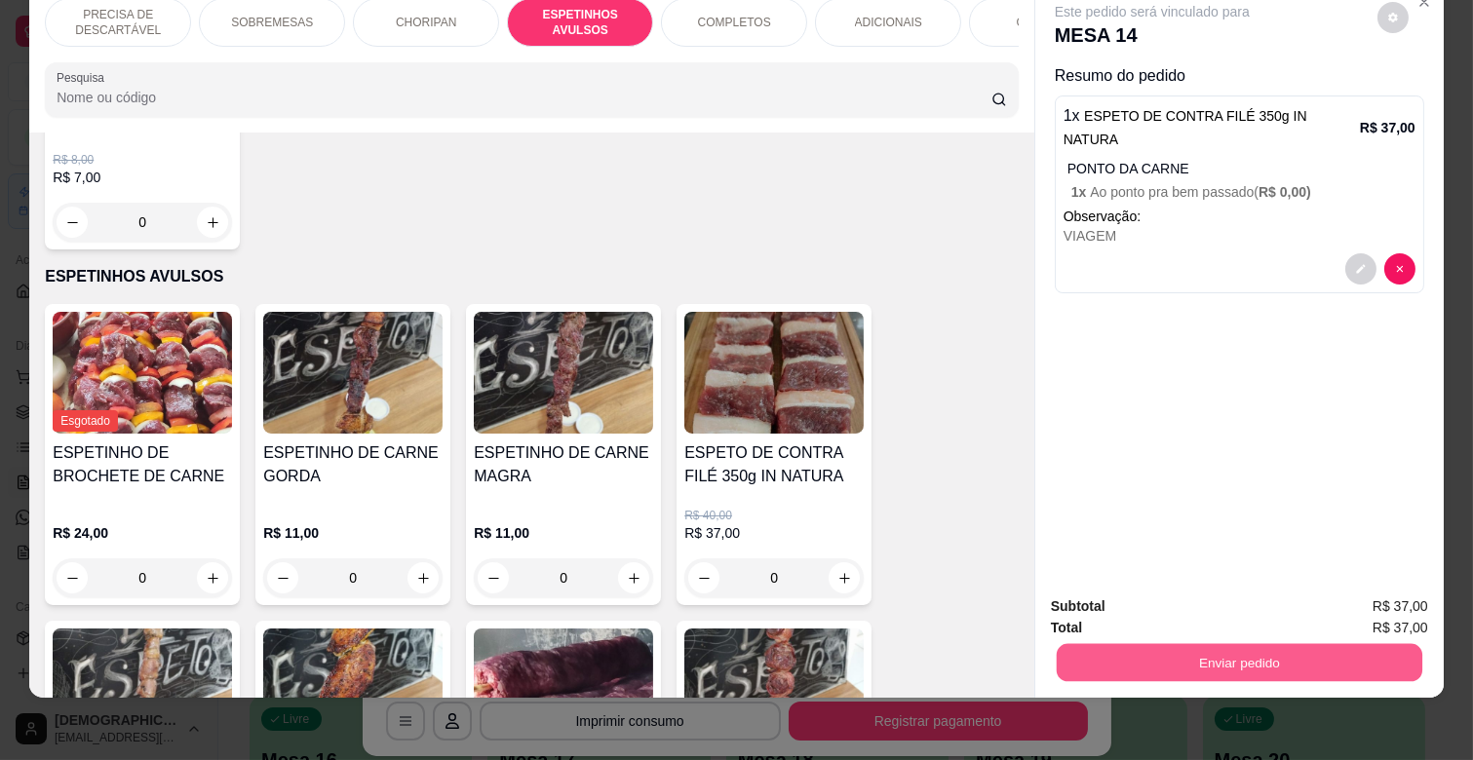
click at [1268, 653] on button "Enviar pedido" at bounding box center [1240, 662] width 366 height 38
click at [1373, 598] on button "Enviar pedido" at bounding box center [1377, 598] width 110 height 37
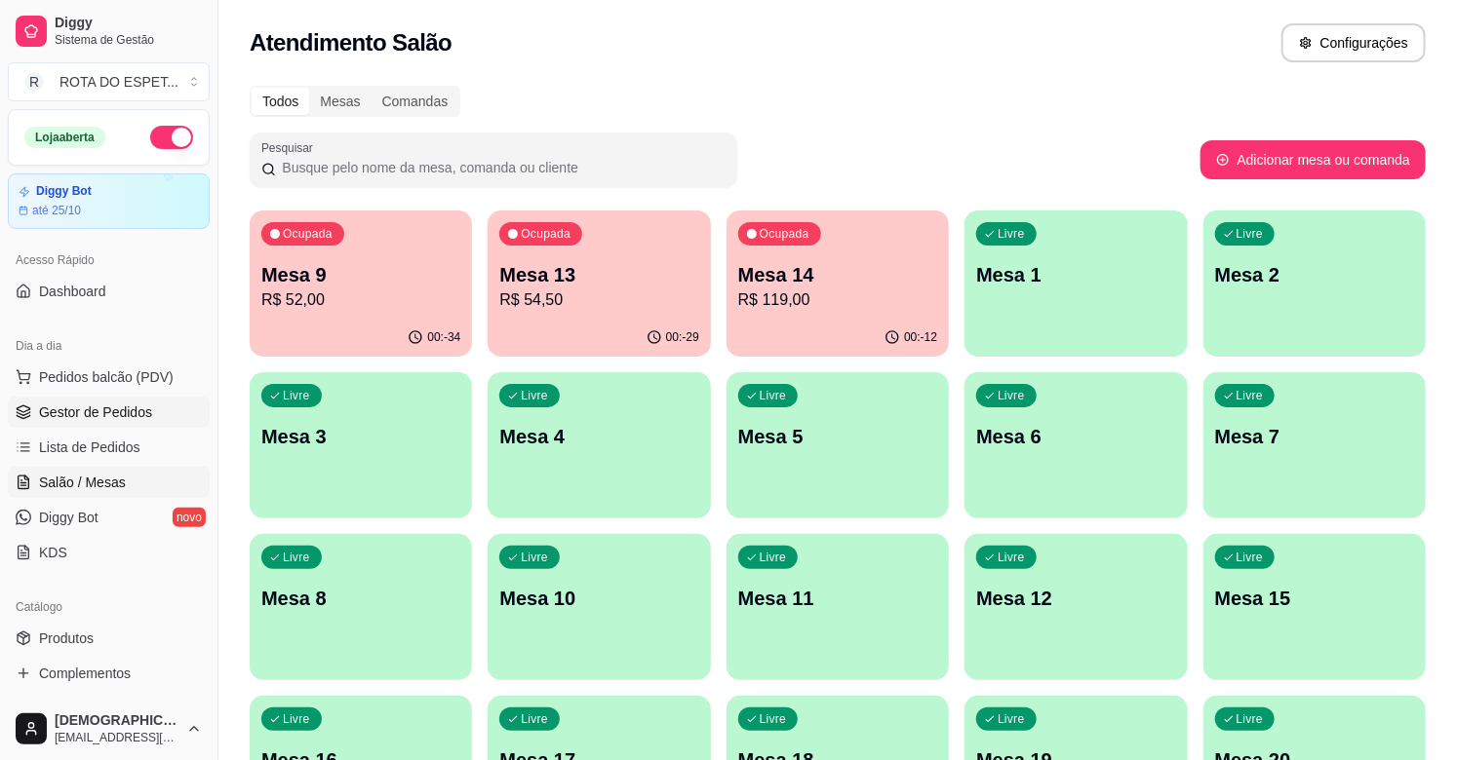
click at [105, 409] on span "Gestor de Pedidos" at bounding box center [95, 412] width 113 height 19
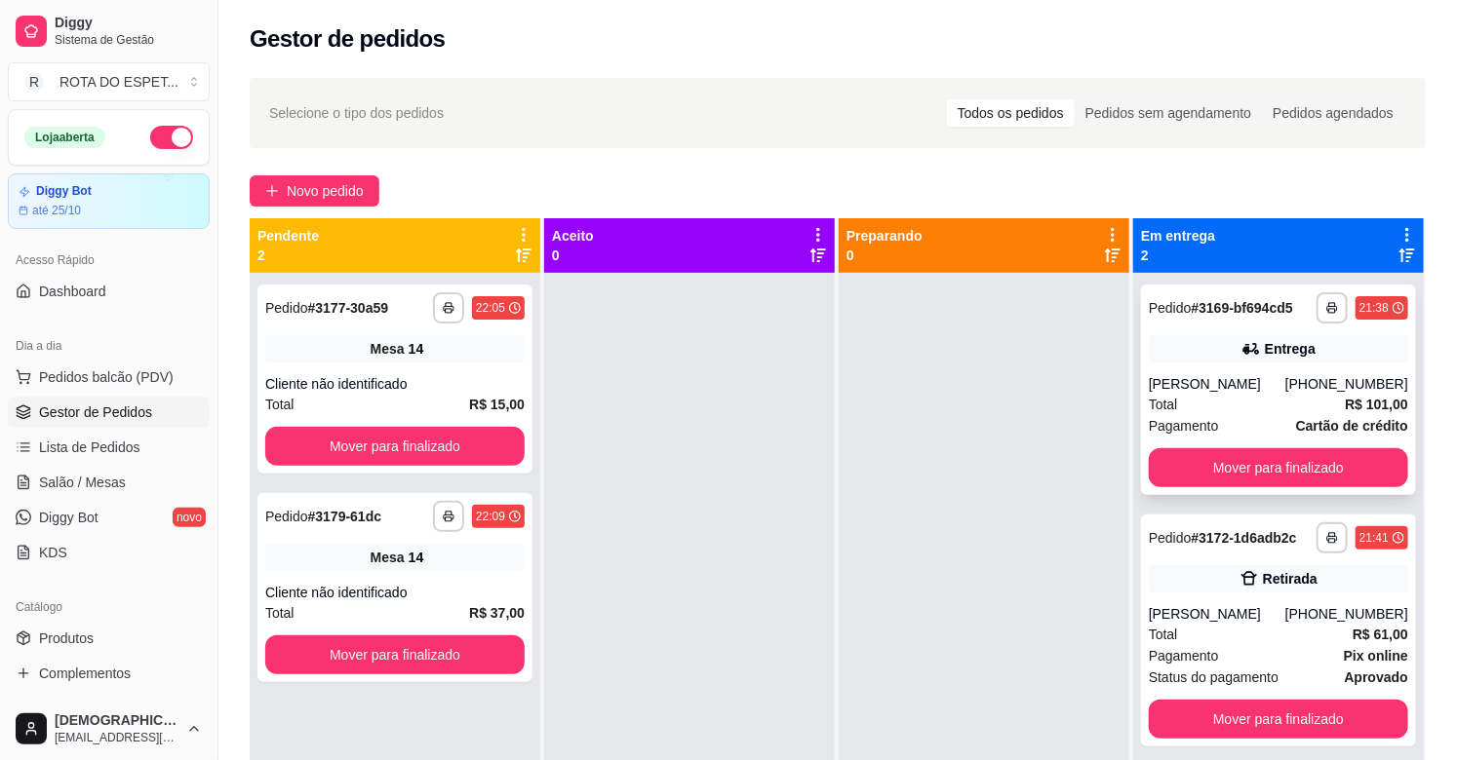
click at [1265, 344] on div "Entrega" at bounding box center [1290, 348] width 51 height 19
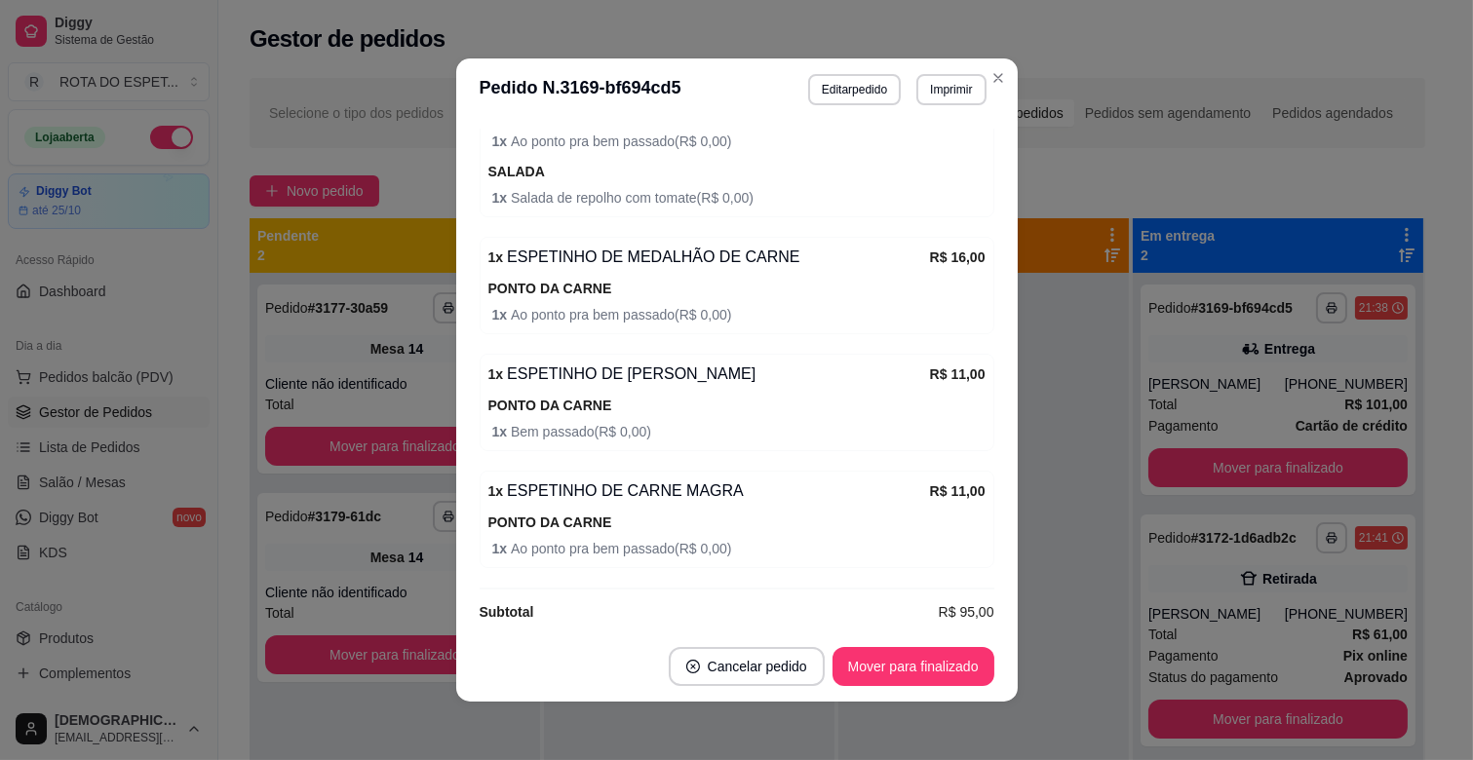
scroll to position [4, 0]
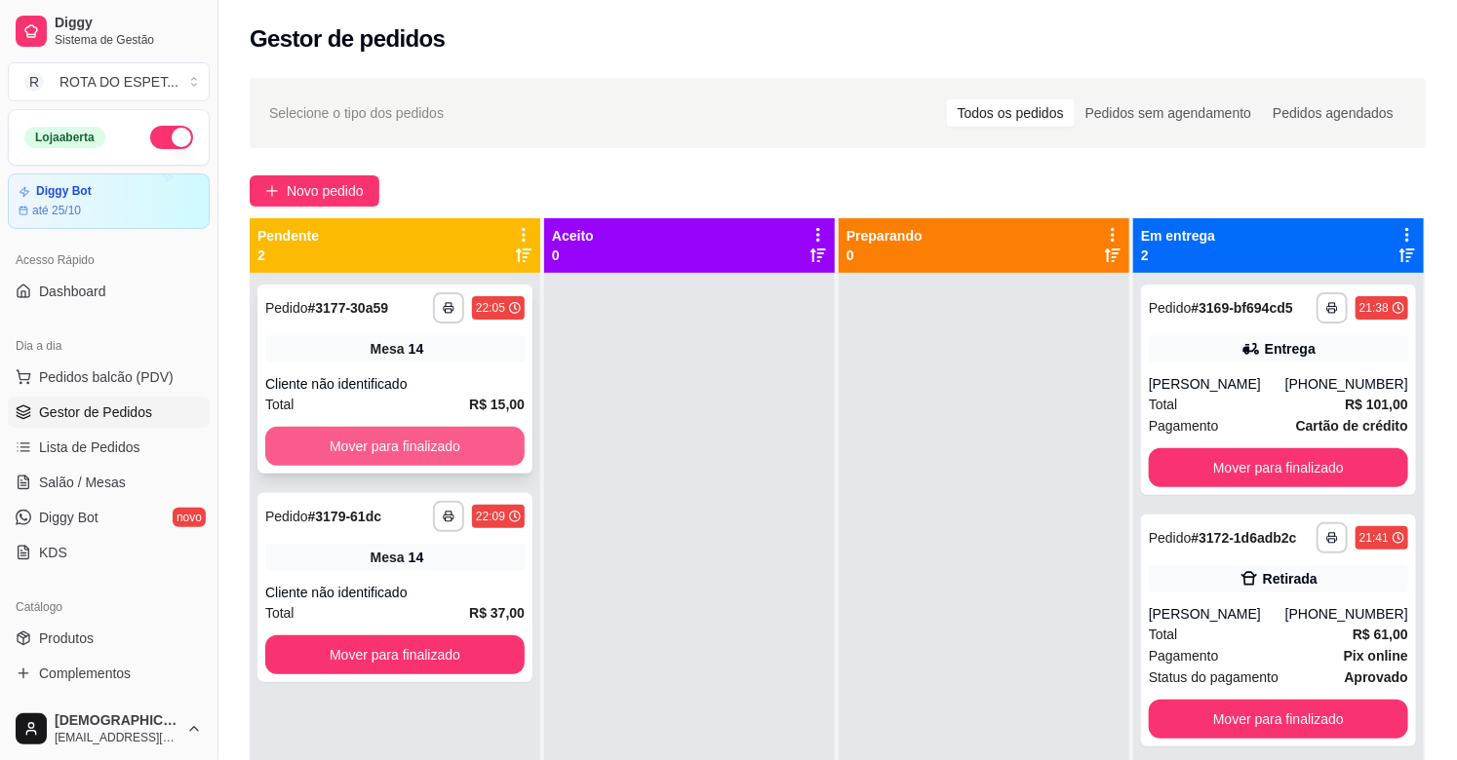
click at [343, 465] on div "Mover para finalizado" at bounding box center [394, 446] width 259 height 39
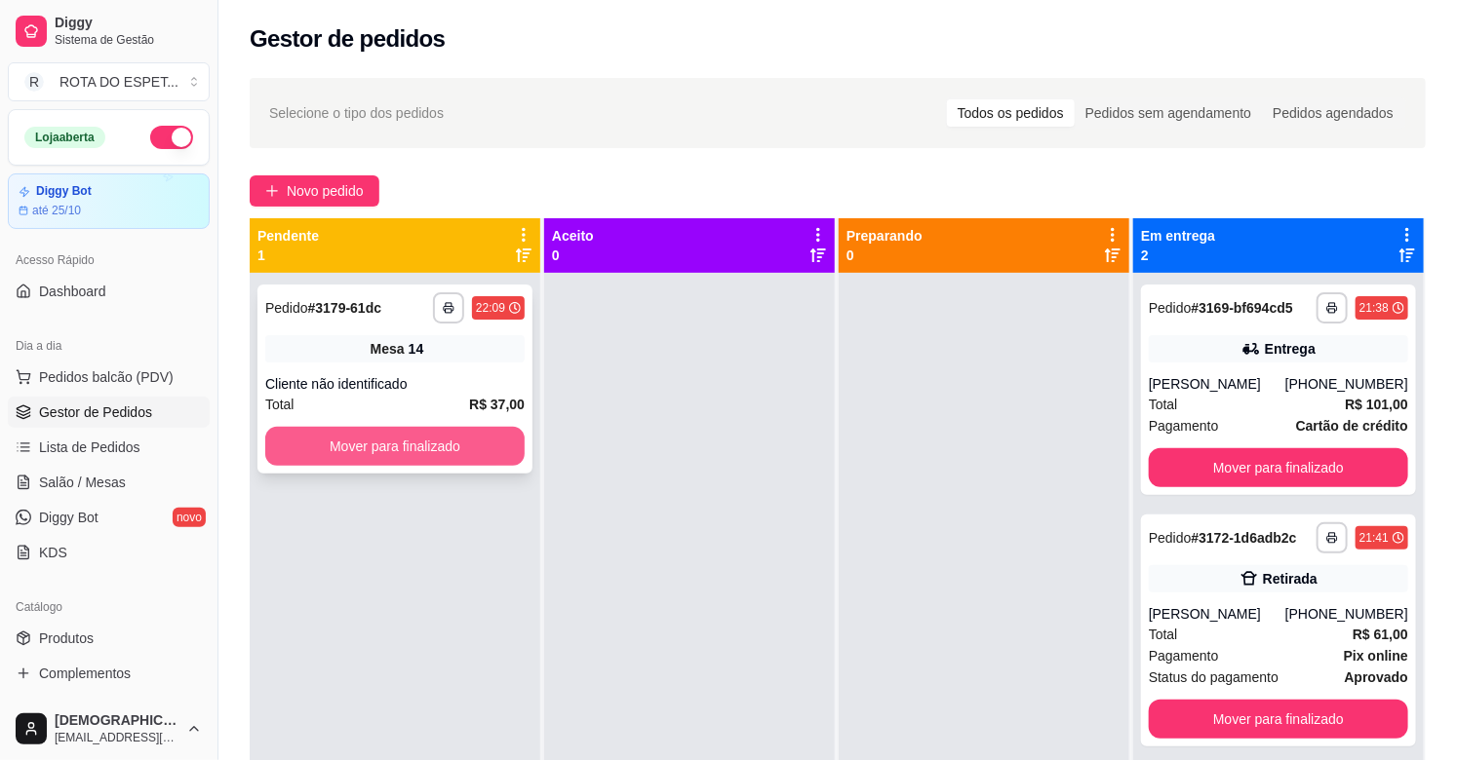
click at [362, 453] on button "Mover para finalizado" at bounding box center [394, 446] width 259 height 39
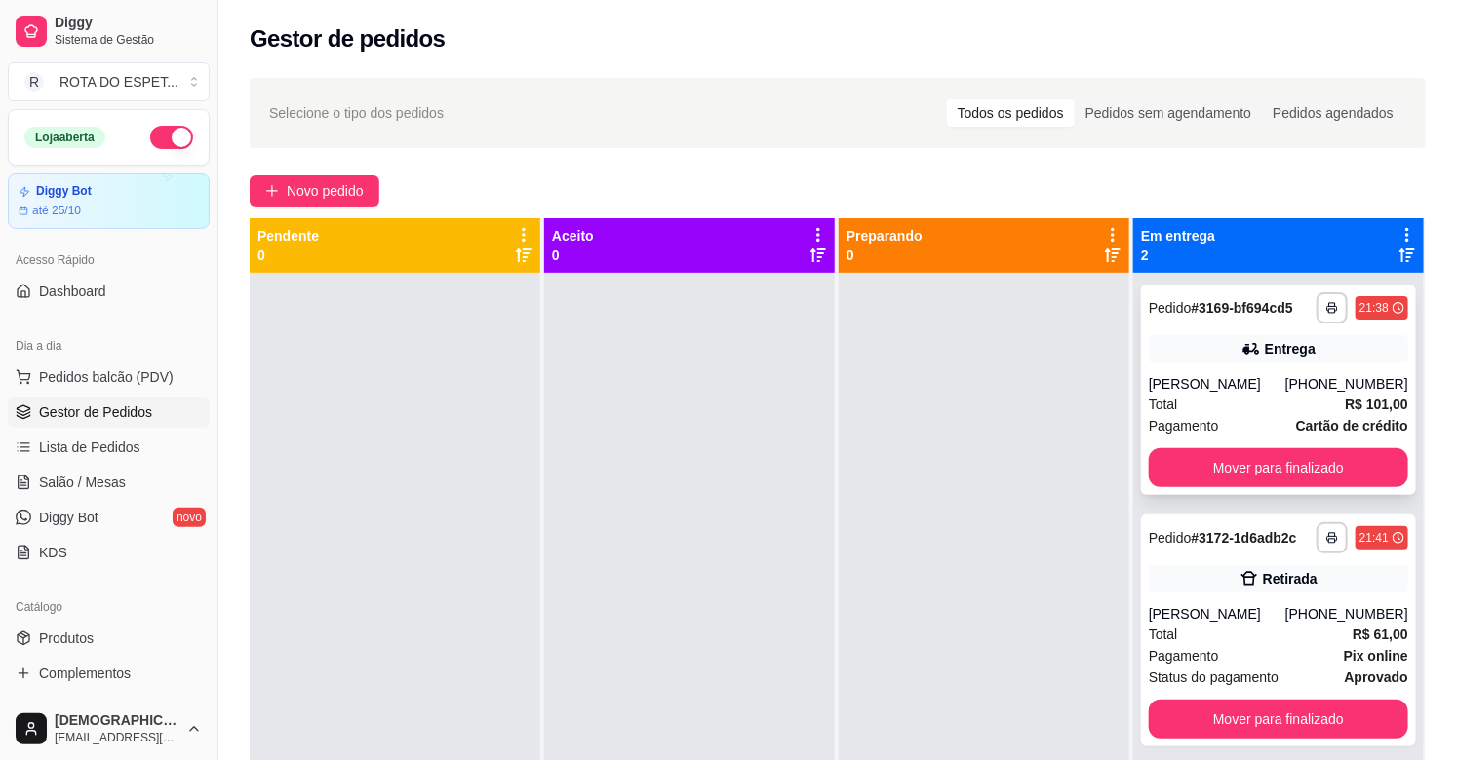
click at [1246, 378] on div "[PERSON_NAME]" at bounding box center [1217, 383] width 136 height 19
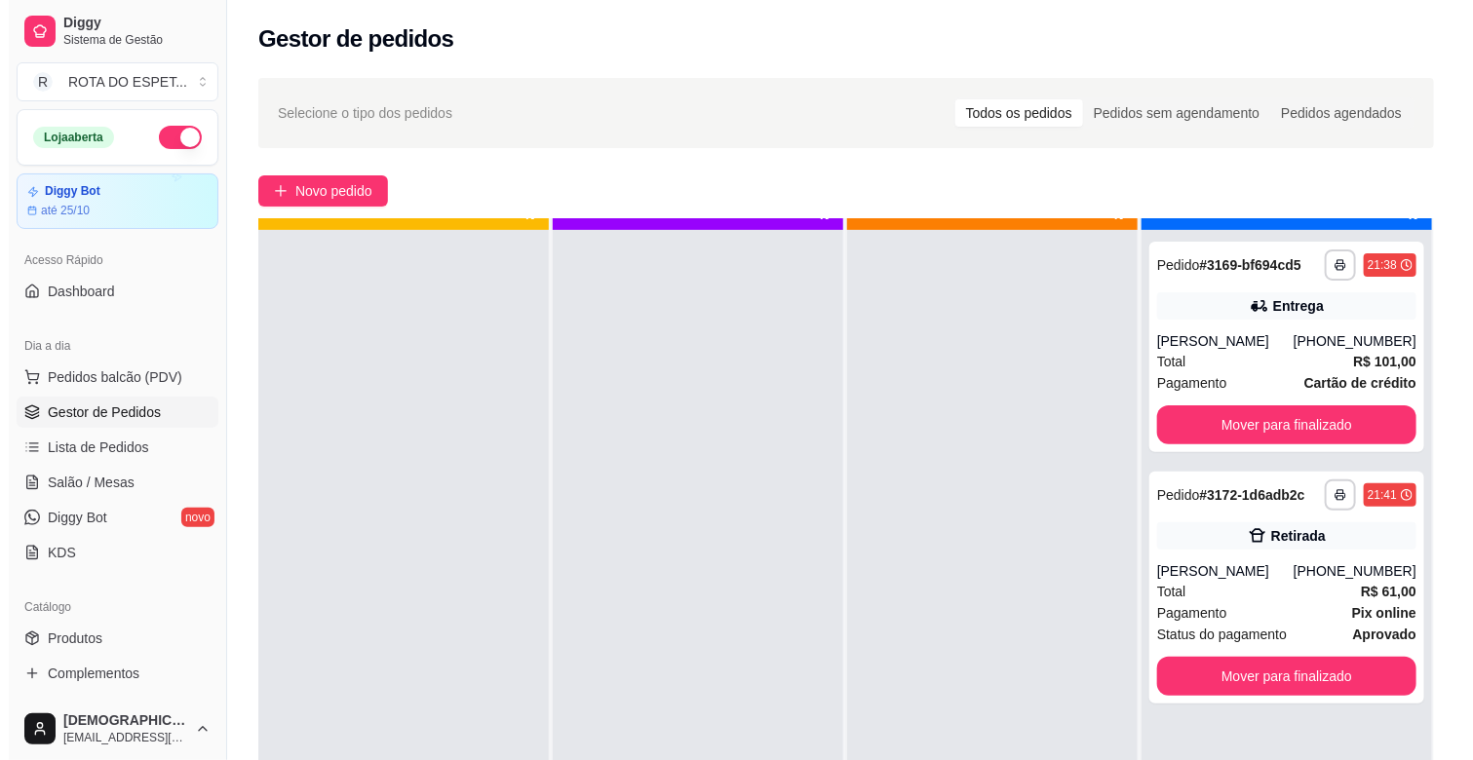
scroll to position [54, 0]
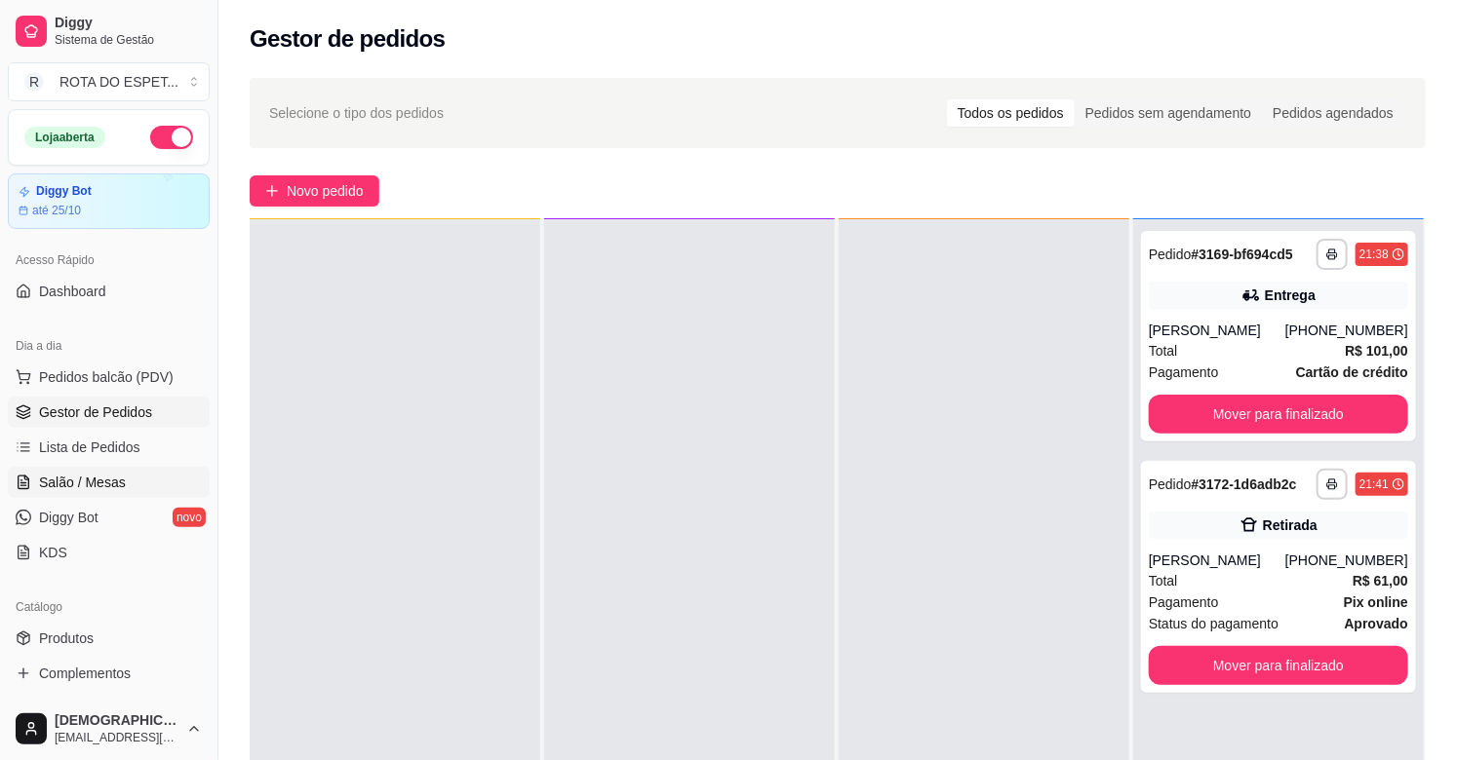
click at [71, 481] on span "Salão / Mesas" at bounding box center [82, 482] width 87 height 19
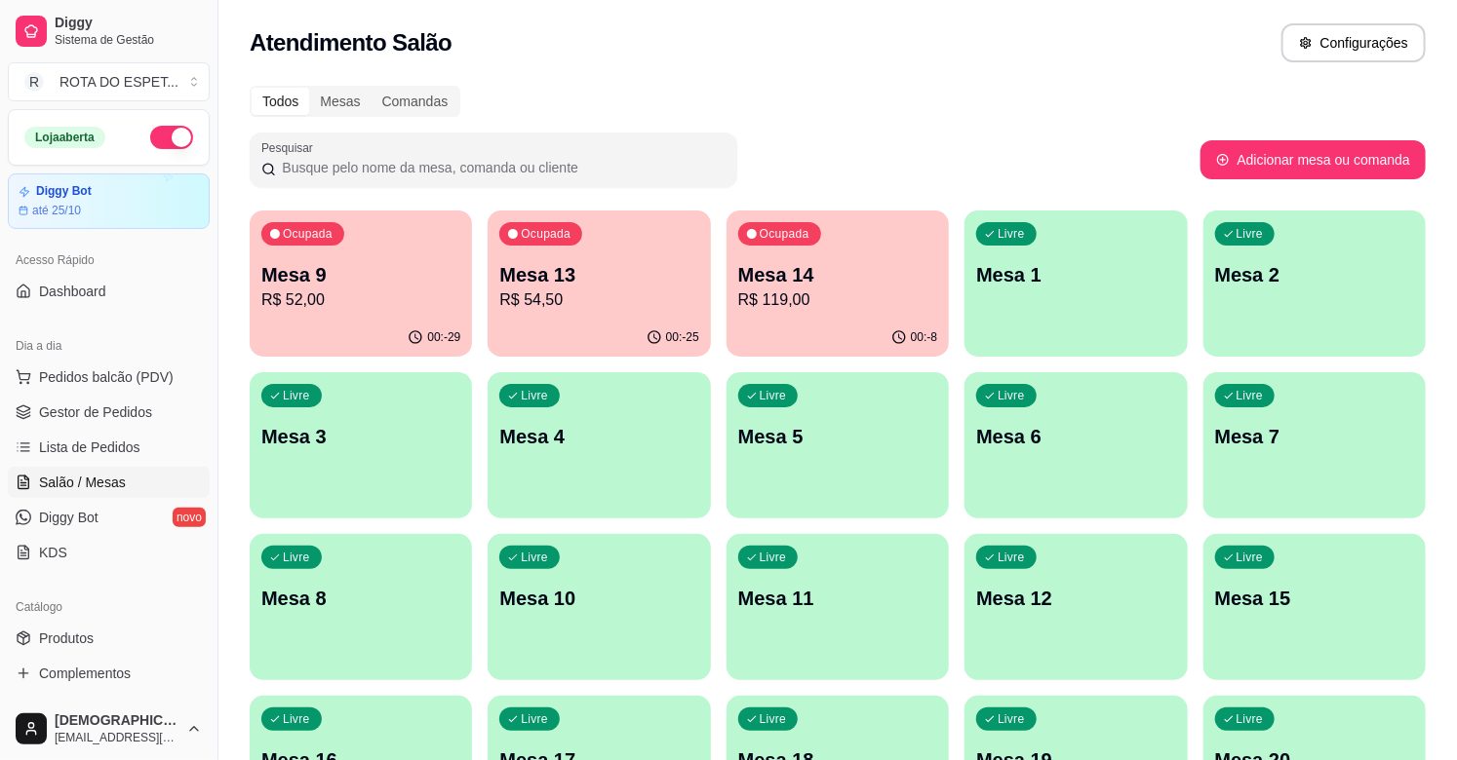
click at [296, 363] on div "Ocupada Mesa 9 R$ 52,00 00:-29 Ocupada Mesa 13 R$ 54,50 00:-25 Ocupada Mesa 14 …" at bounding box center [838, 769] width 1176 height 1117
click at [319, 289] on p "R$ 52,00" at bounding box center [360, 300] width 193 height 22
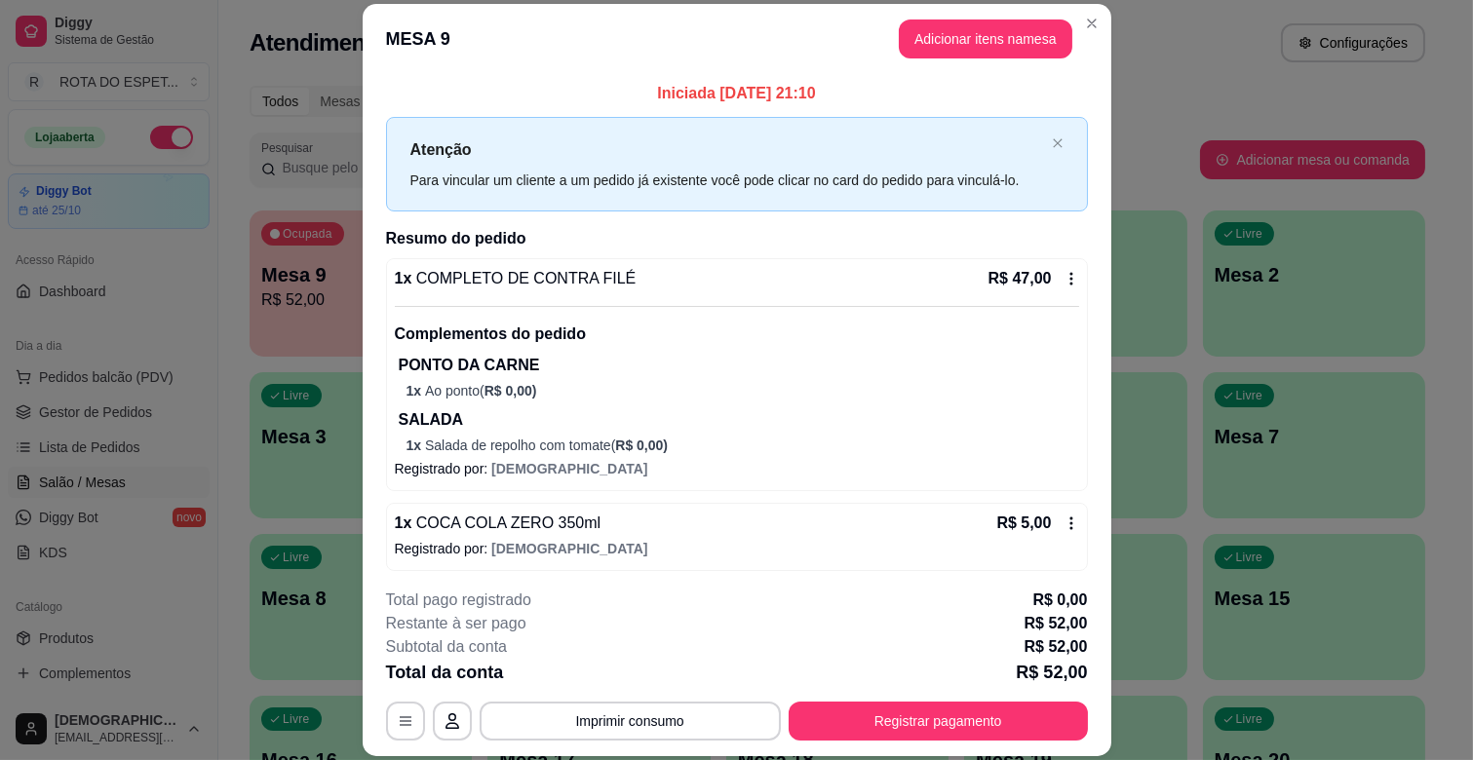
scroll to position [6, 0]
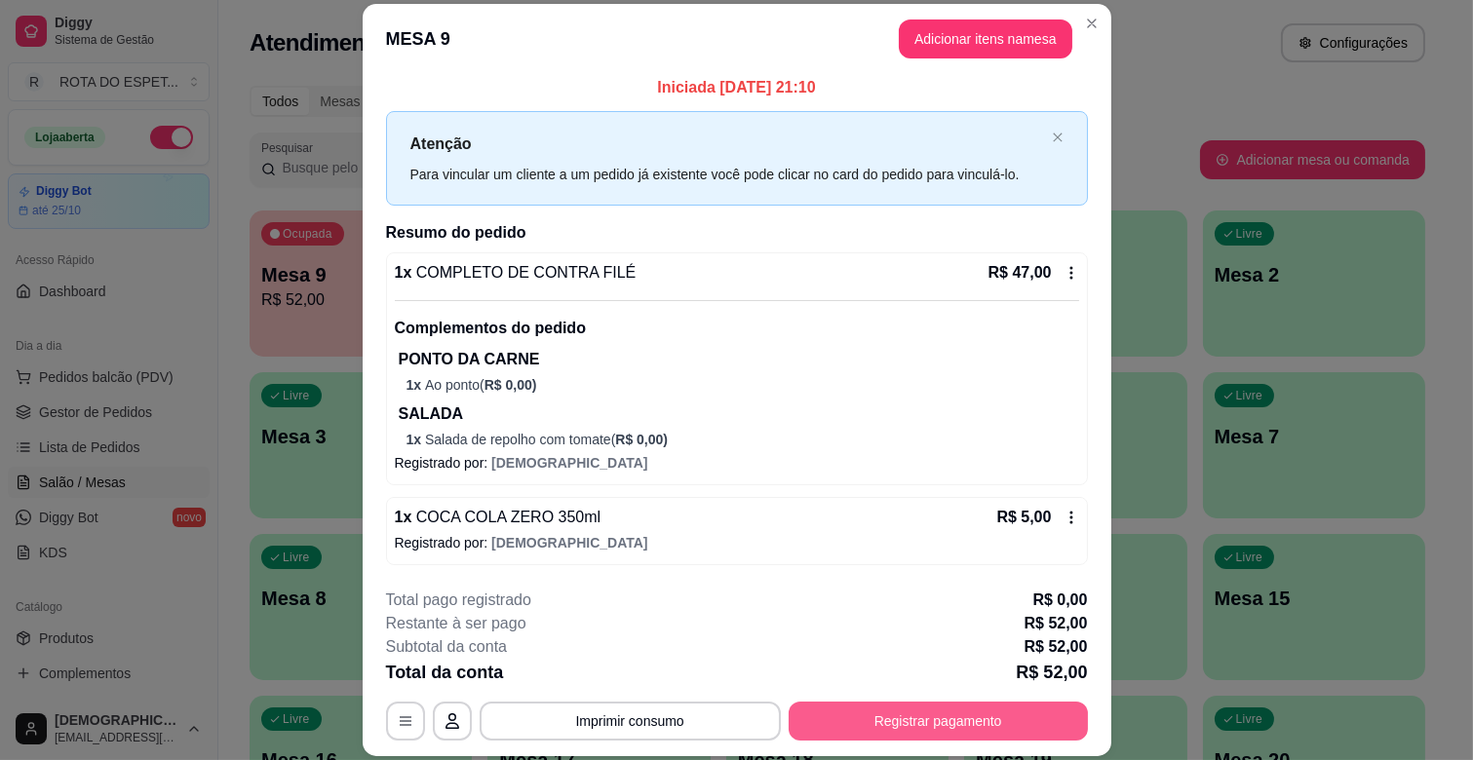
click at [936, 726] on button "Registrar pagamento" at bounding box center [938, 721] width 299 height 39
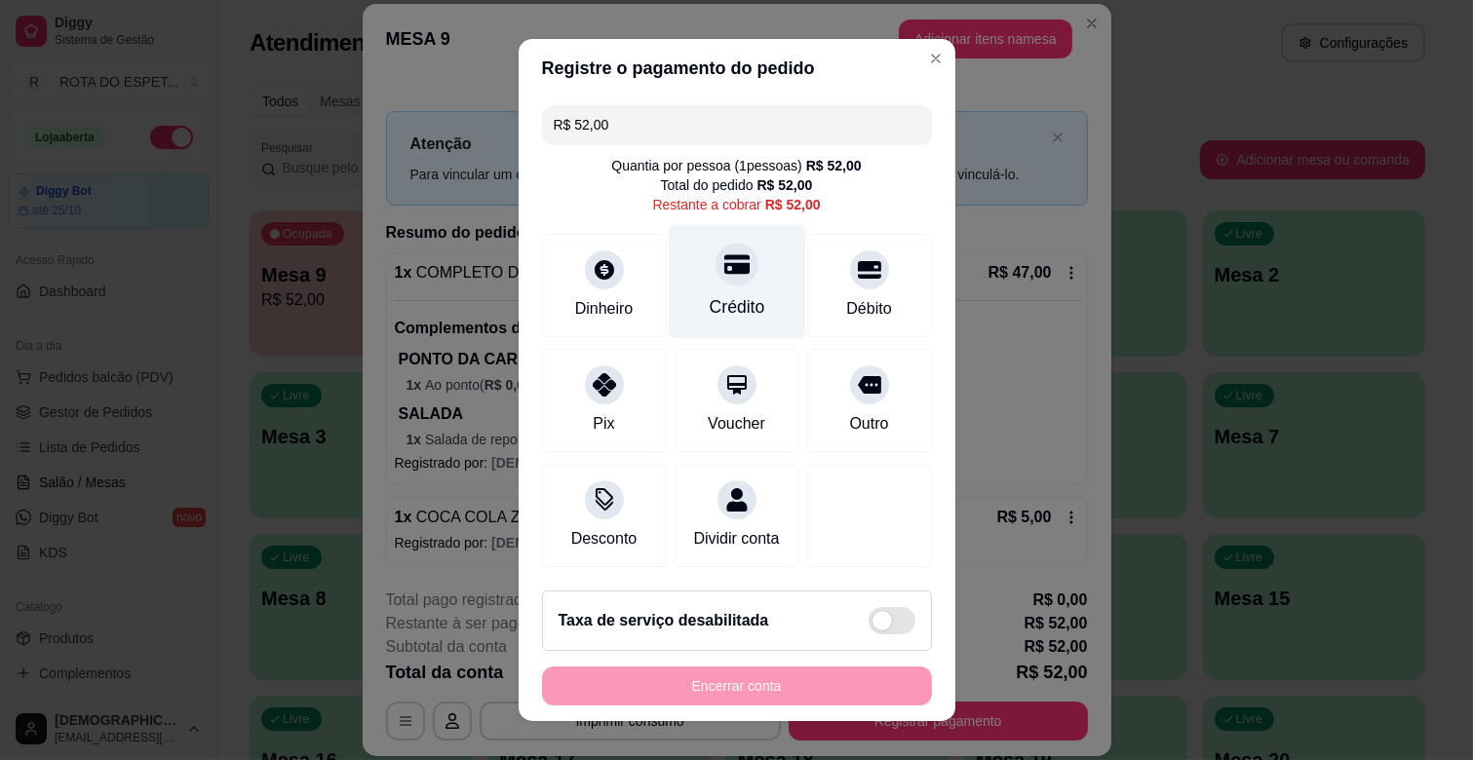
click at [722, 300] on div "Crédito" at bounding box center [737, 306] width 56 height 25
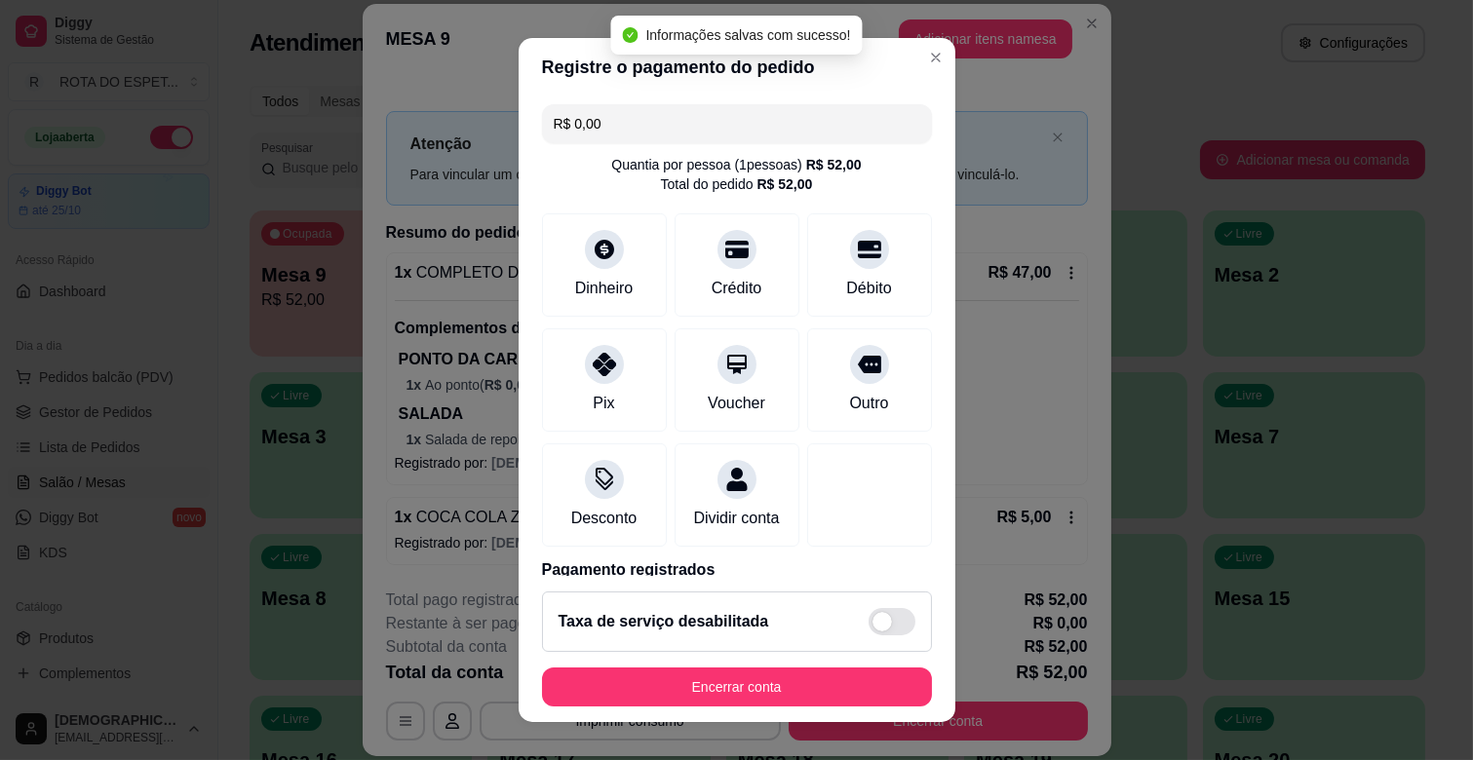
type input "R$ 0,00"
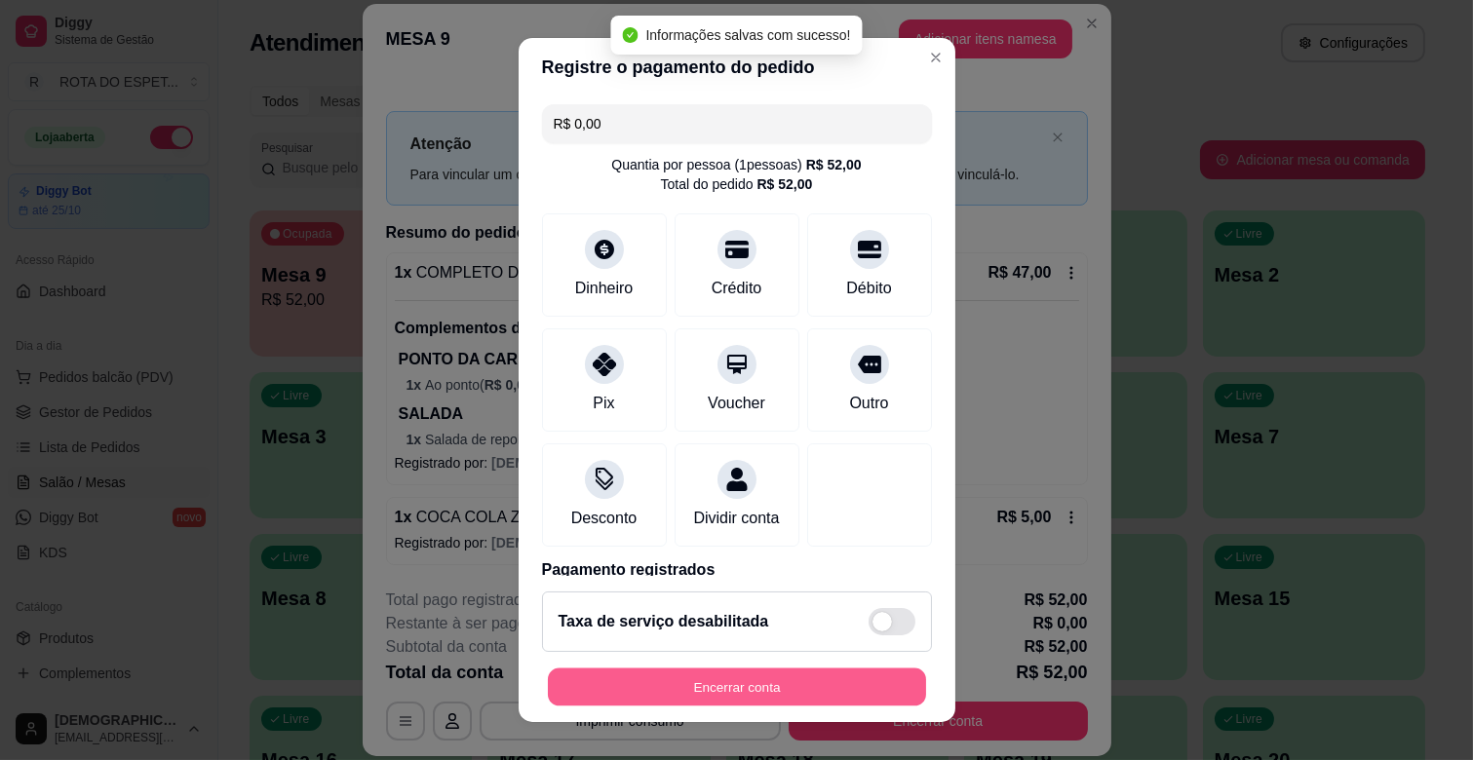
click at [836, 674] on button "Encerrar conta" at bounding box center [737, 688] width 378 height 38
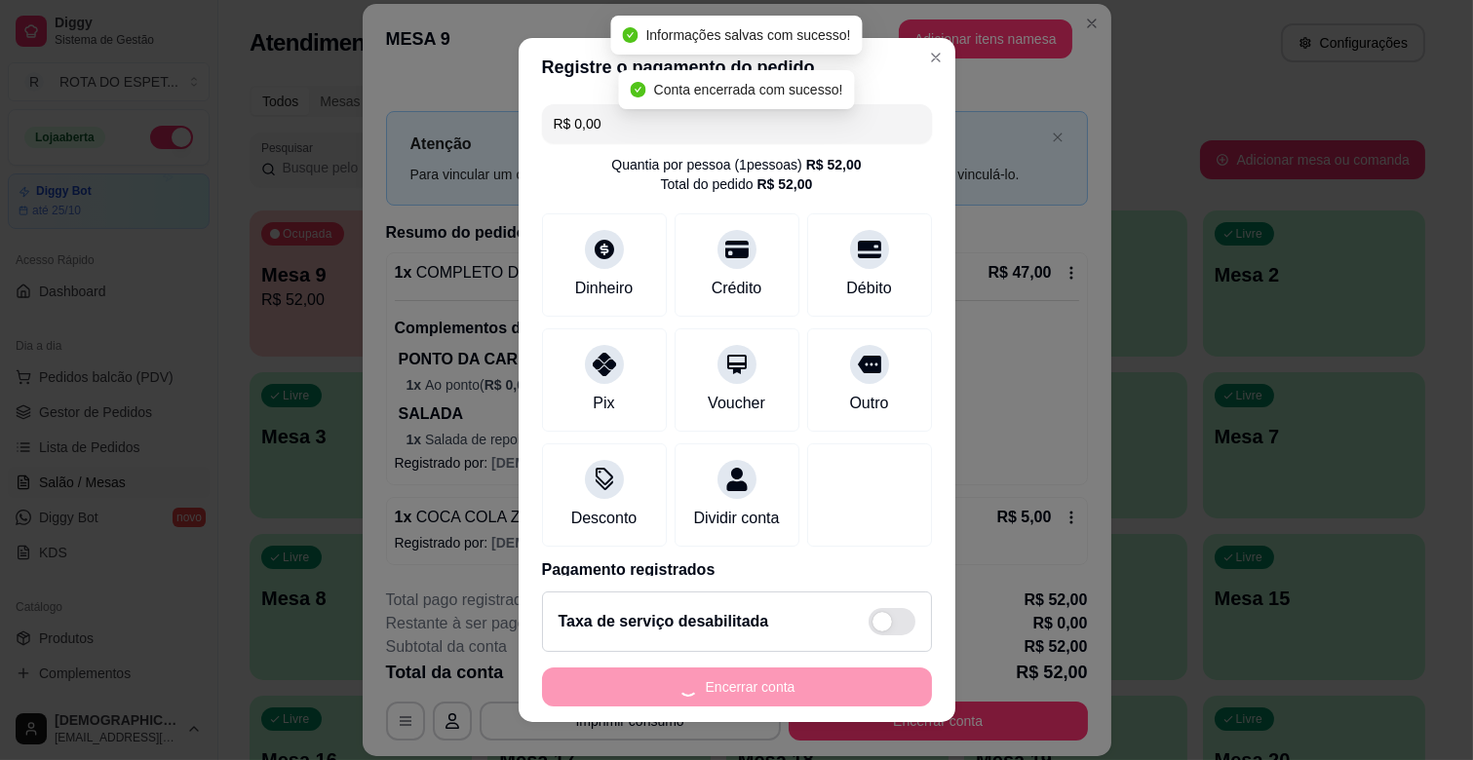
scroll to position [0, 0]
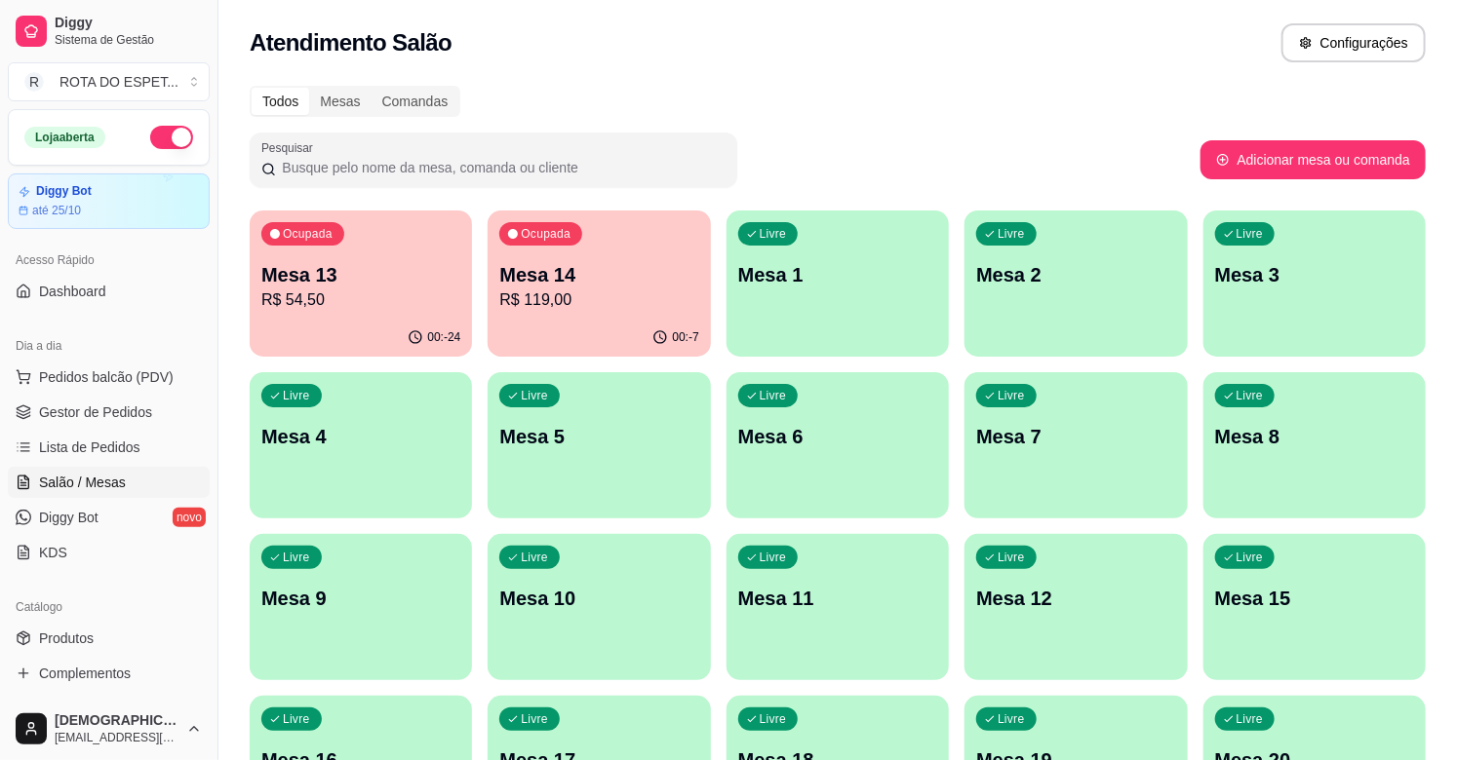
click at [404, 279] on p "Mesa 13" at bounding box center [360, 274] width 199 height 27
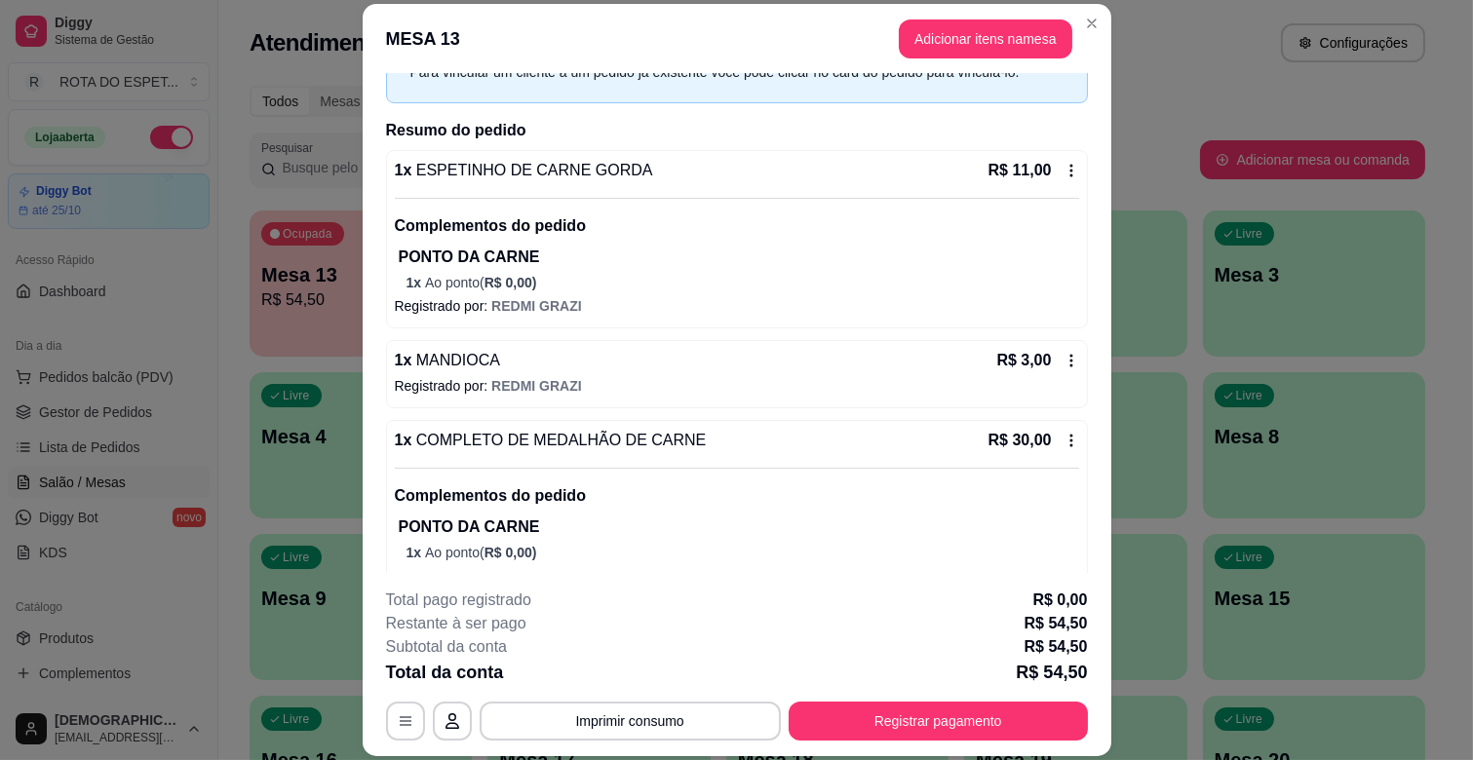
scroll to position [216, 0]
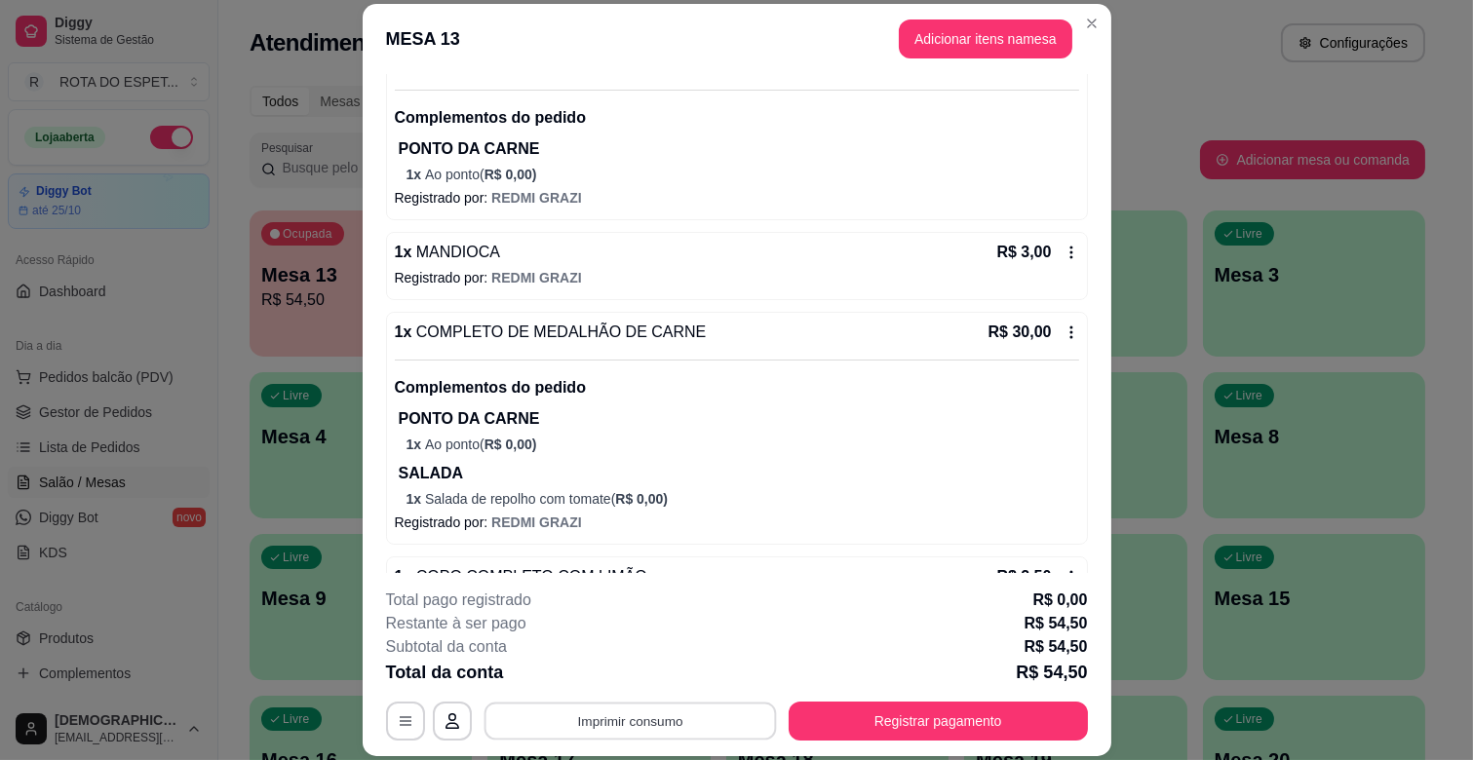
click at [637, 720] on button "Imprimir consumo" at bounding box center [630, 722] width 292 height 38
click at [645, 675] on button "IMPRESSORA" at bounding box center [629, 676] width 151 height 30
click at [1011, 713] on button "Registrar pagamento" at bounding box center [938, 721] width 299 height 39
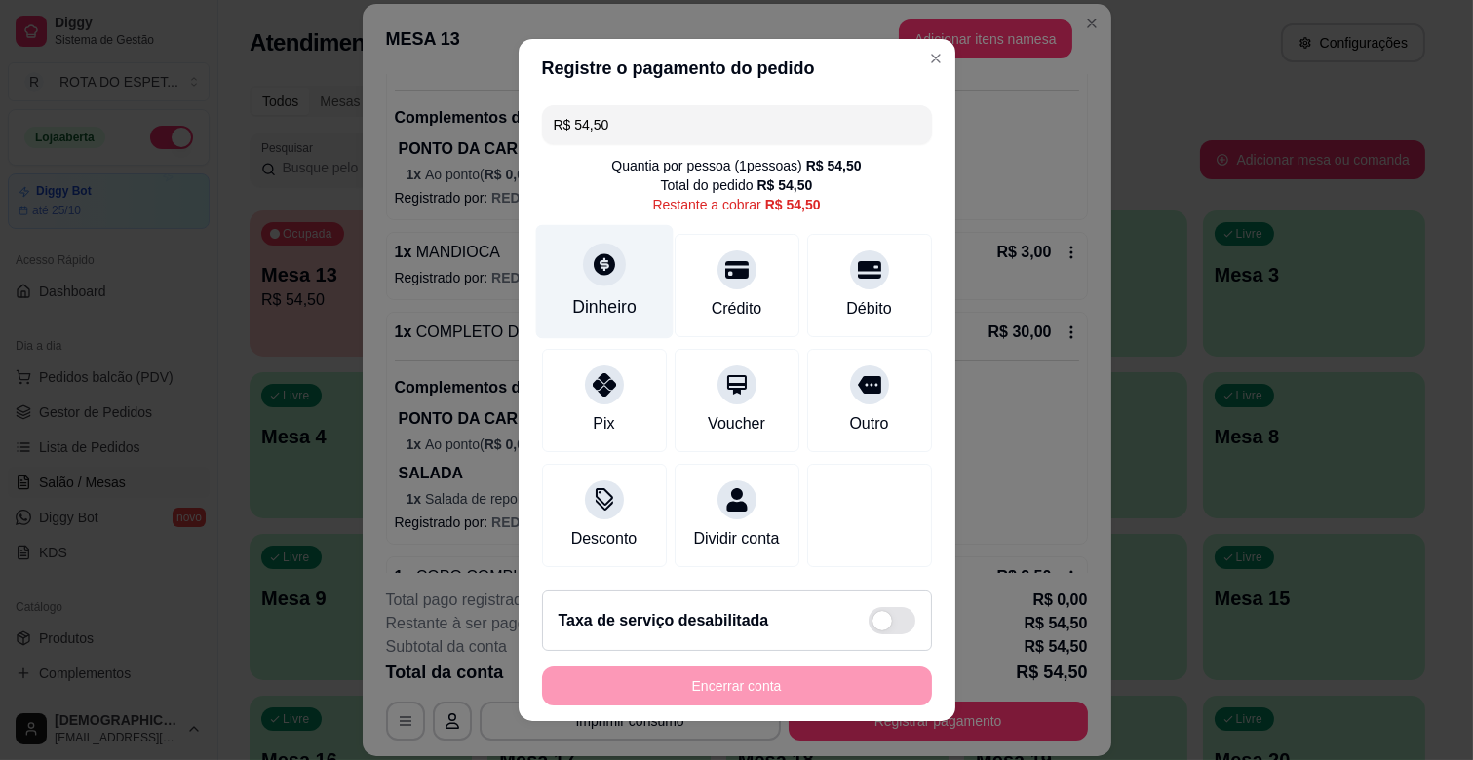
click at [605, 285] on div "Dinheiro" at bounding box center [603, 282] width 137 height 114
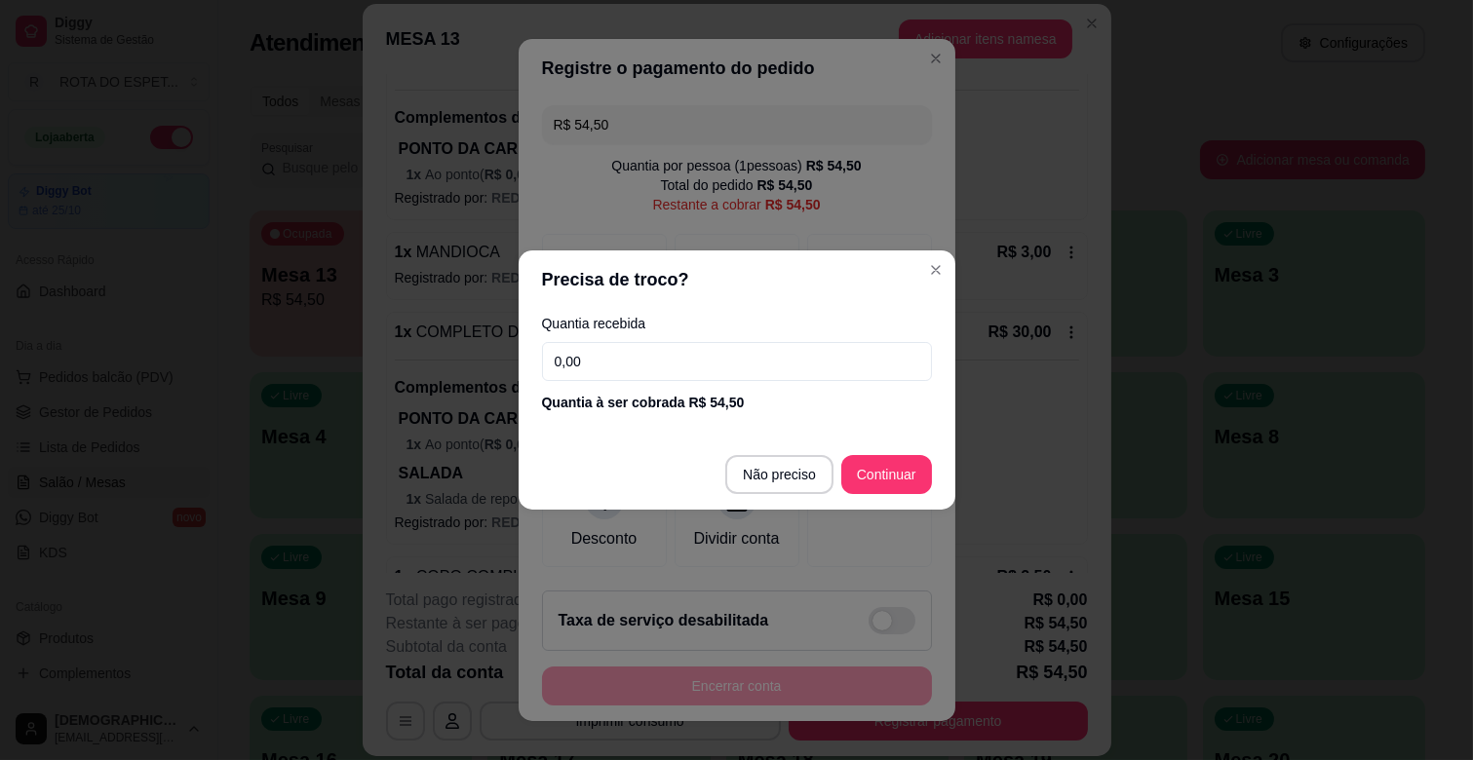
click at [774, 377] on input "0,00" at bounding box center [737, 361] width 390 height 39
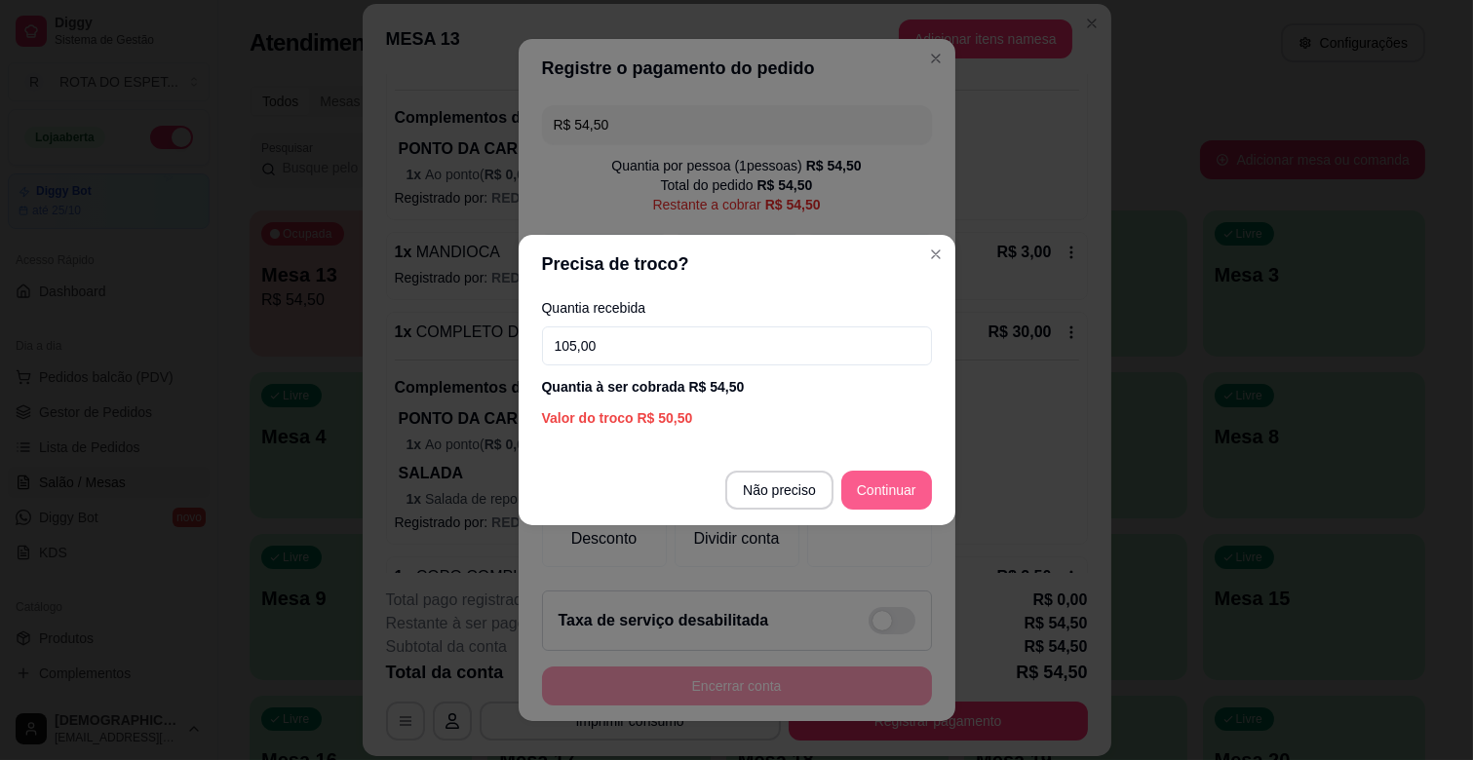
type input "105,00"
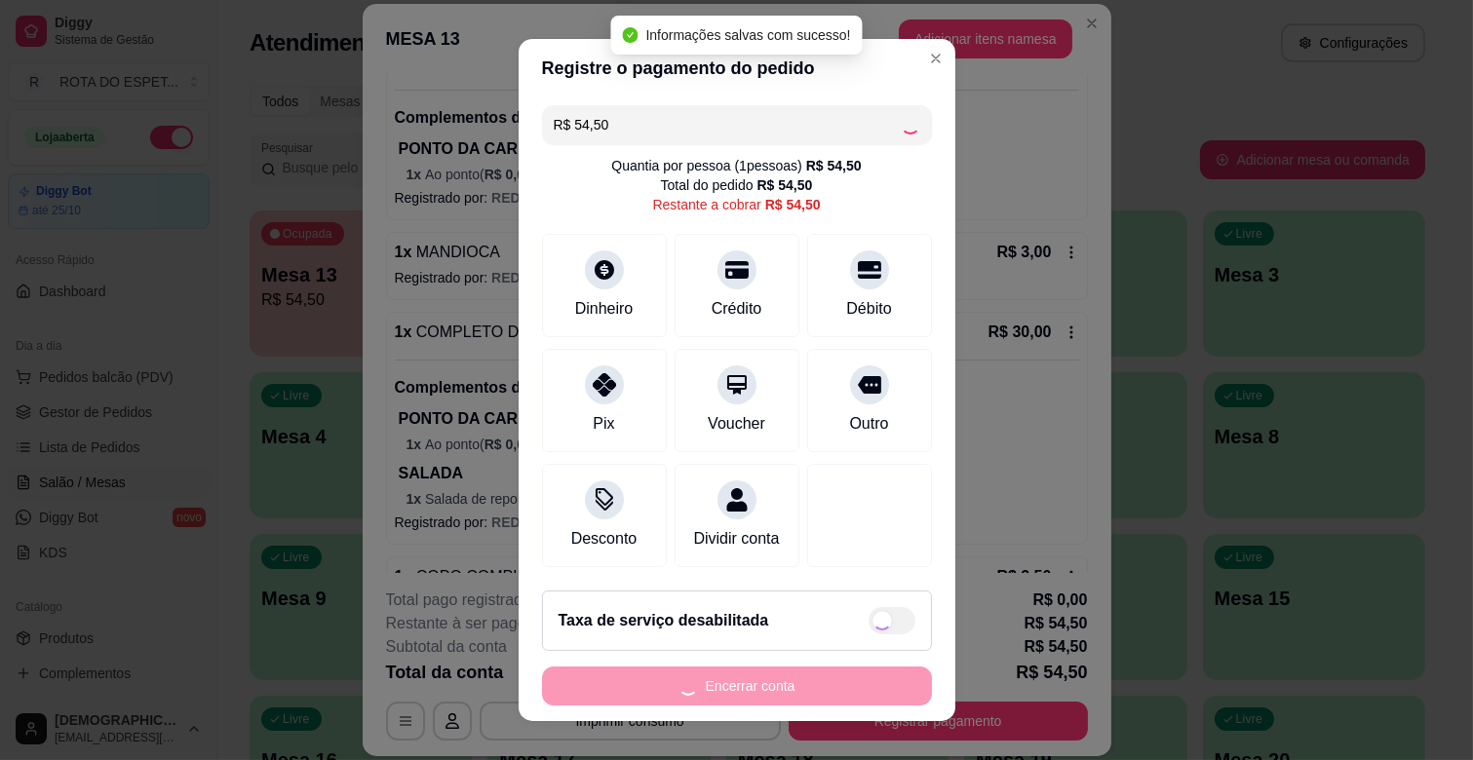
type input "R$ 0,00"
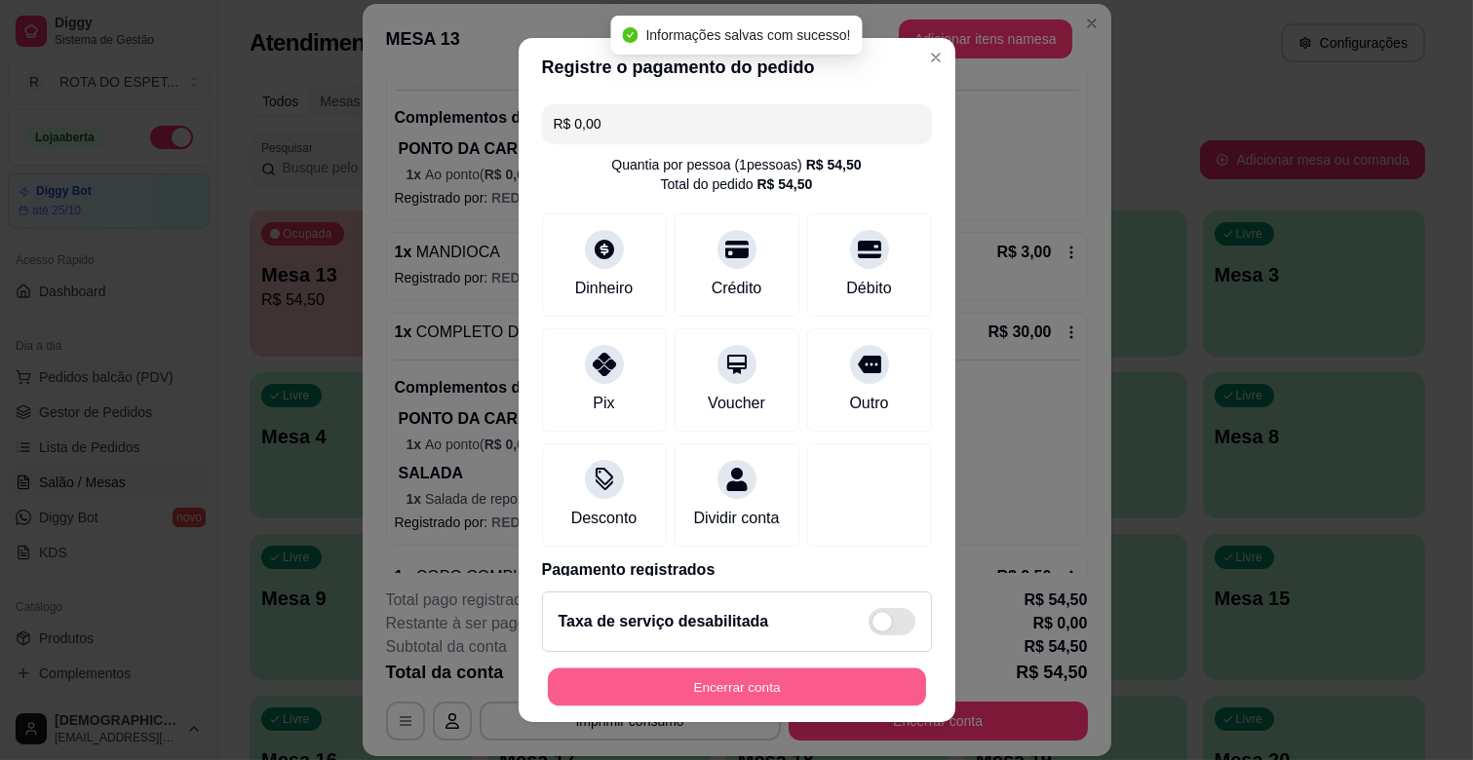
click at [816, 681] on button "Encerrar conta" at bounding box center [737, 688] width 378 height 38
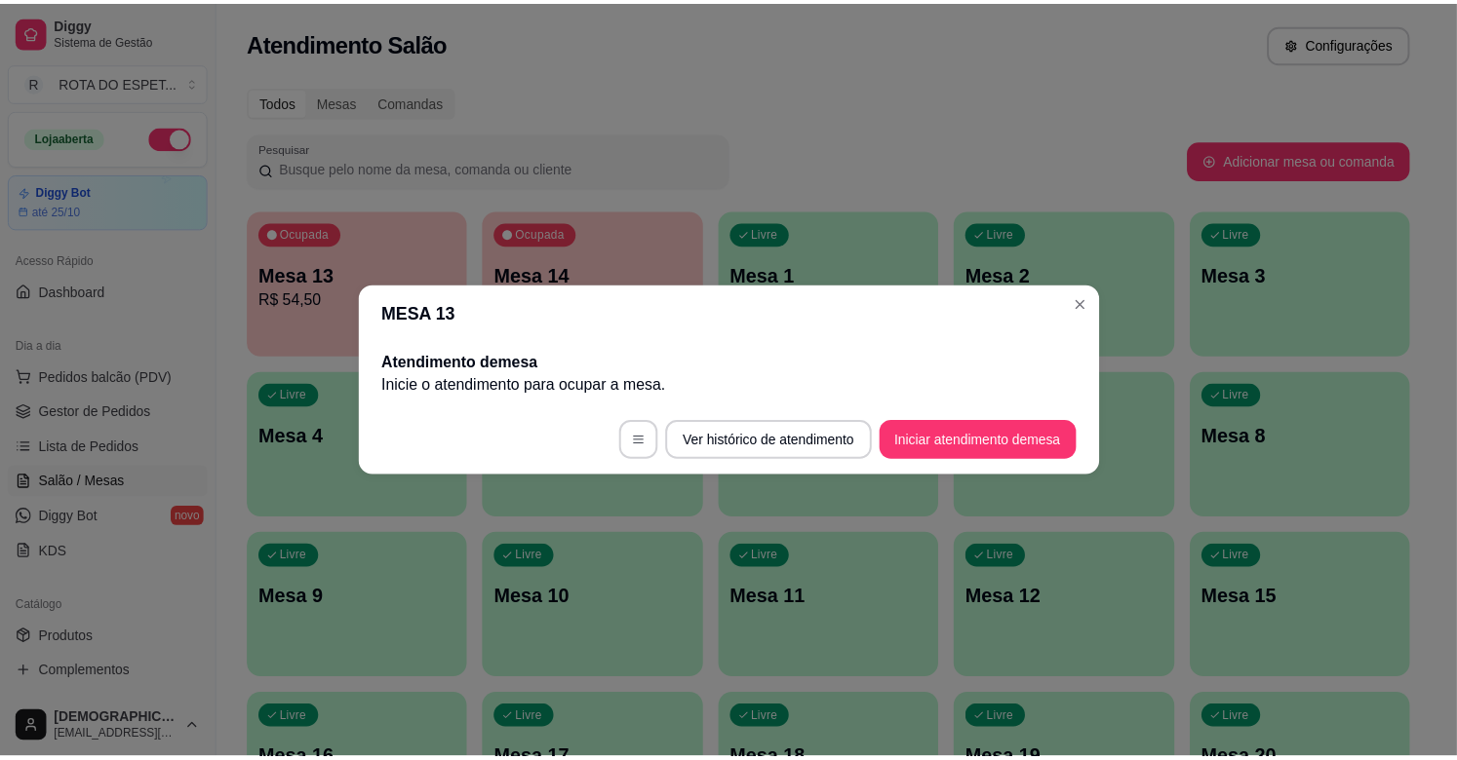
scroll to position [0, 0]
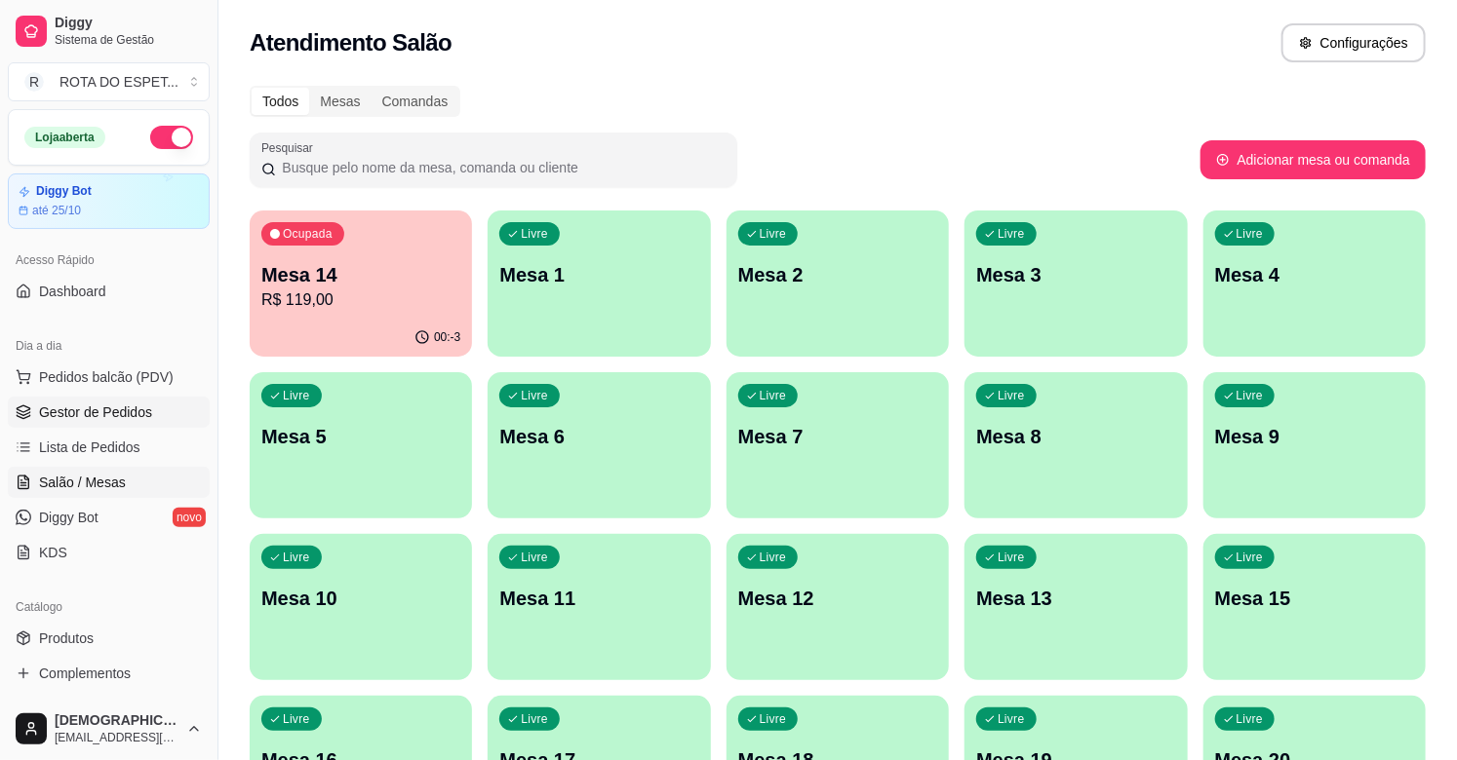
click at [97, 403] on span "Gestor de Pedidos" at bounding box center [95, 412] width 113 height 19
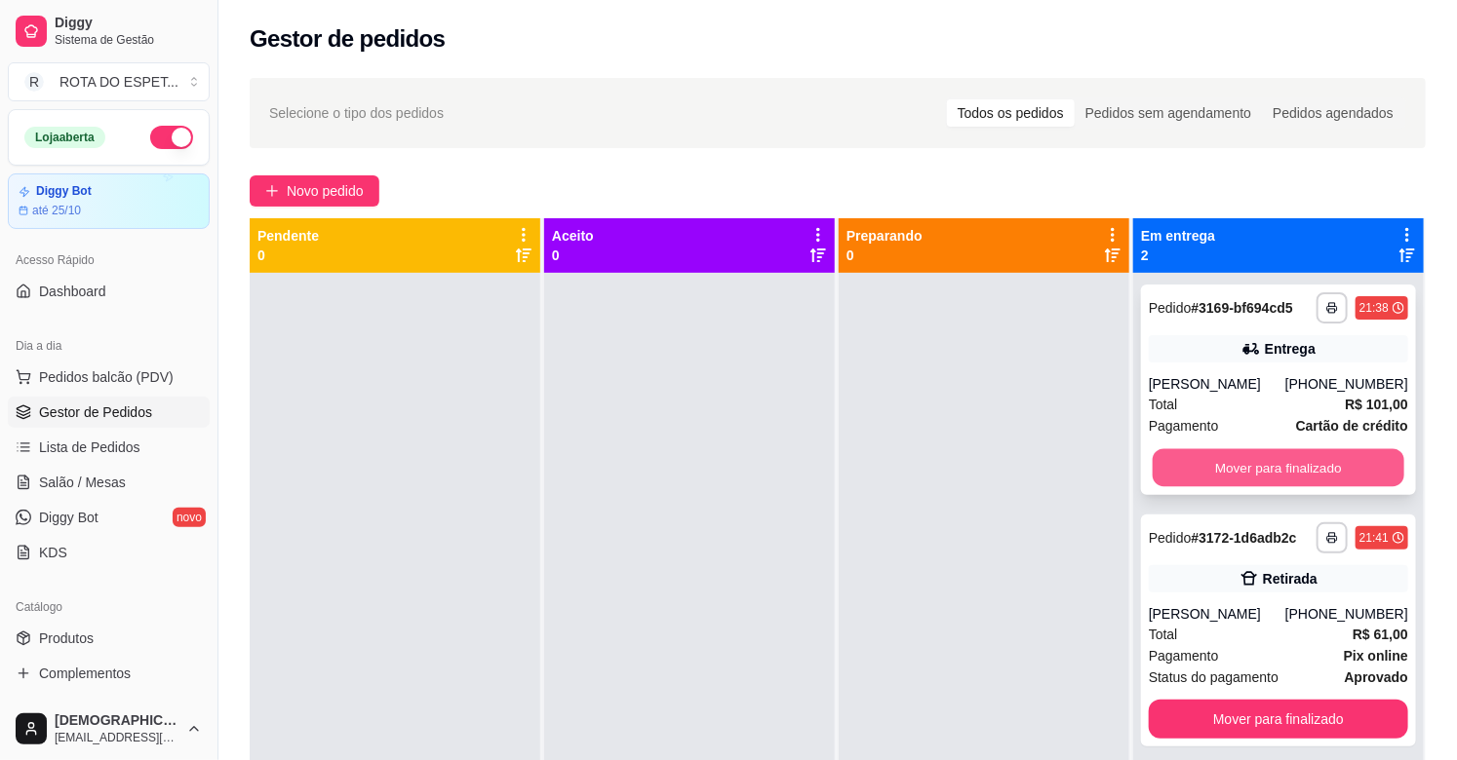
click at [1317, 471] on button "Mover para finalizado" at bounding box center [1278, 468] width 252 height 38
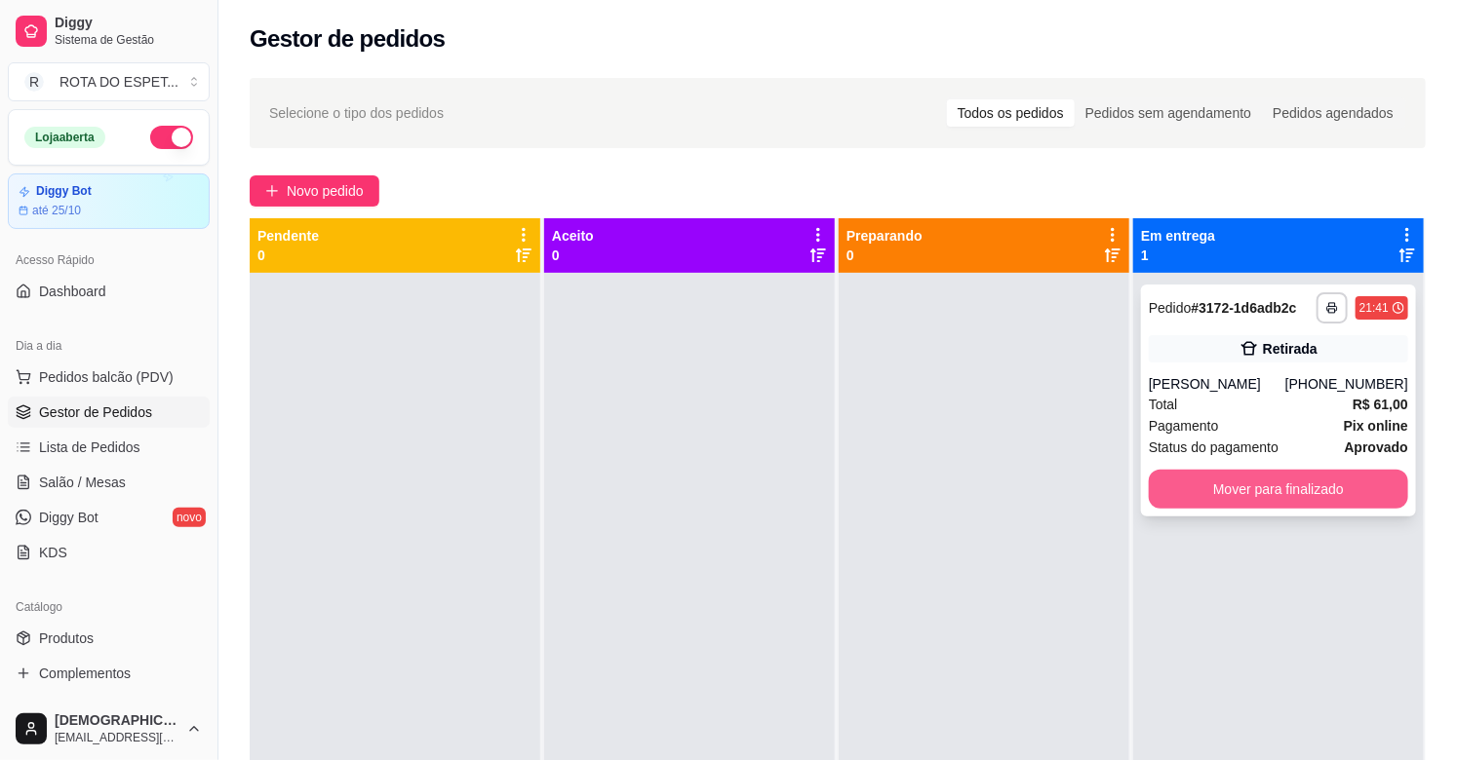
click at [1319, 494] on button "Mover para finalizado" at bounding box center [1278, 489] width 259 height 39
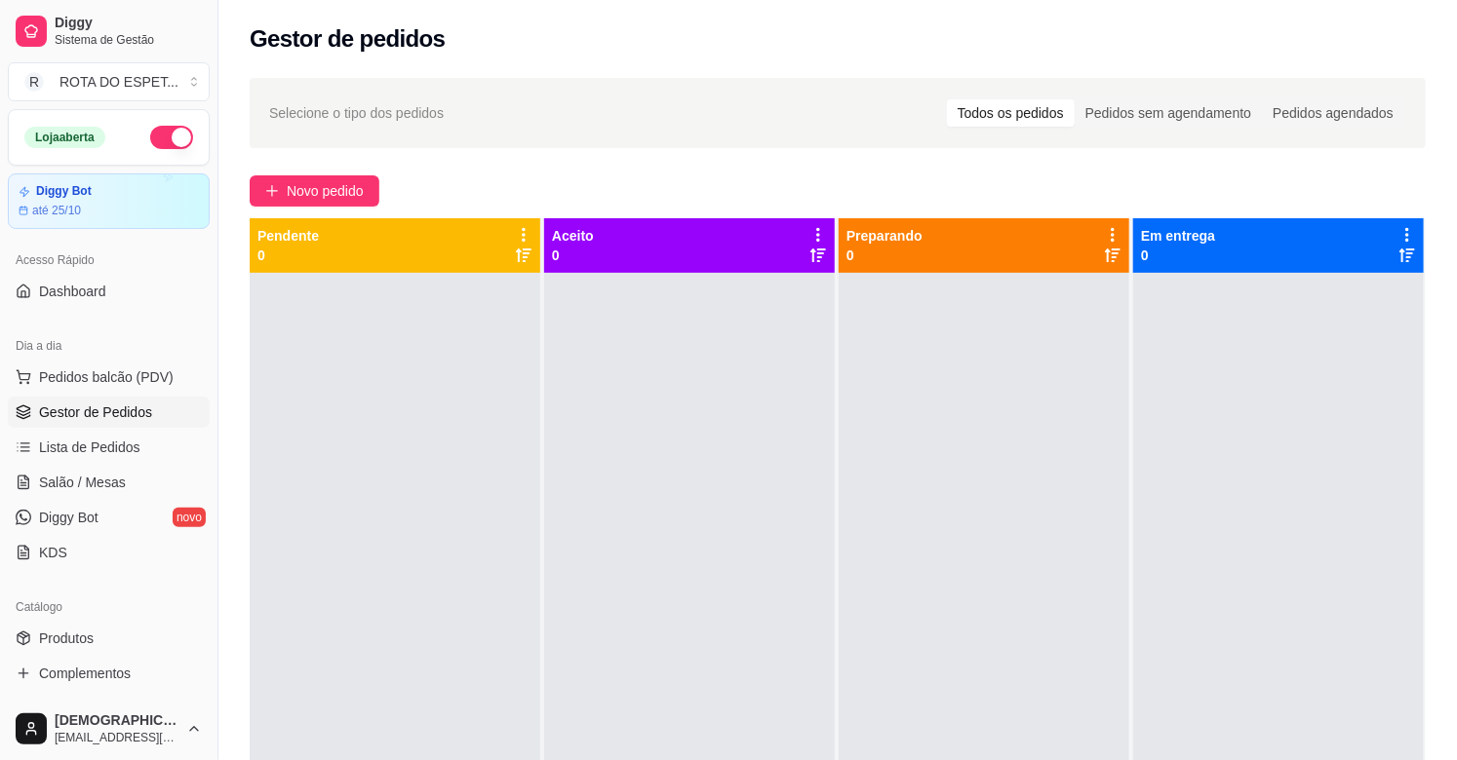
click at [681, 626] on div at bounding box center [689, 653] width 291 height 760
click at [105, 478] on span "Salão / Mesas" at bounding box center [82, 482] width 87 height 19
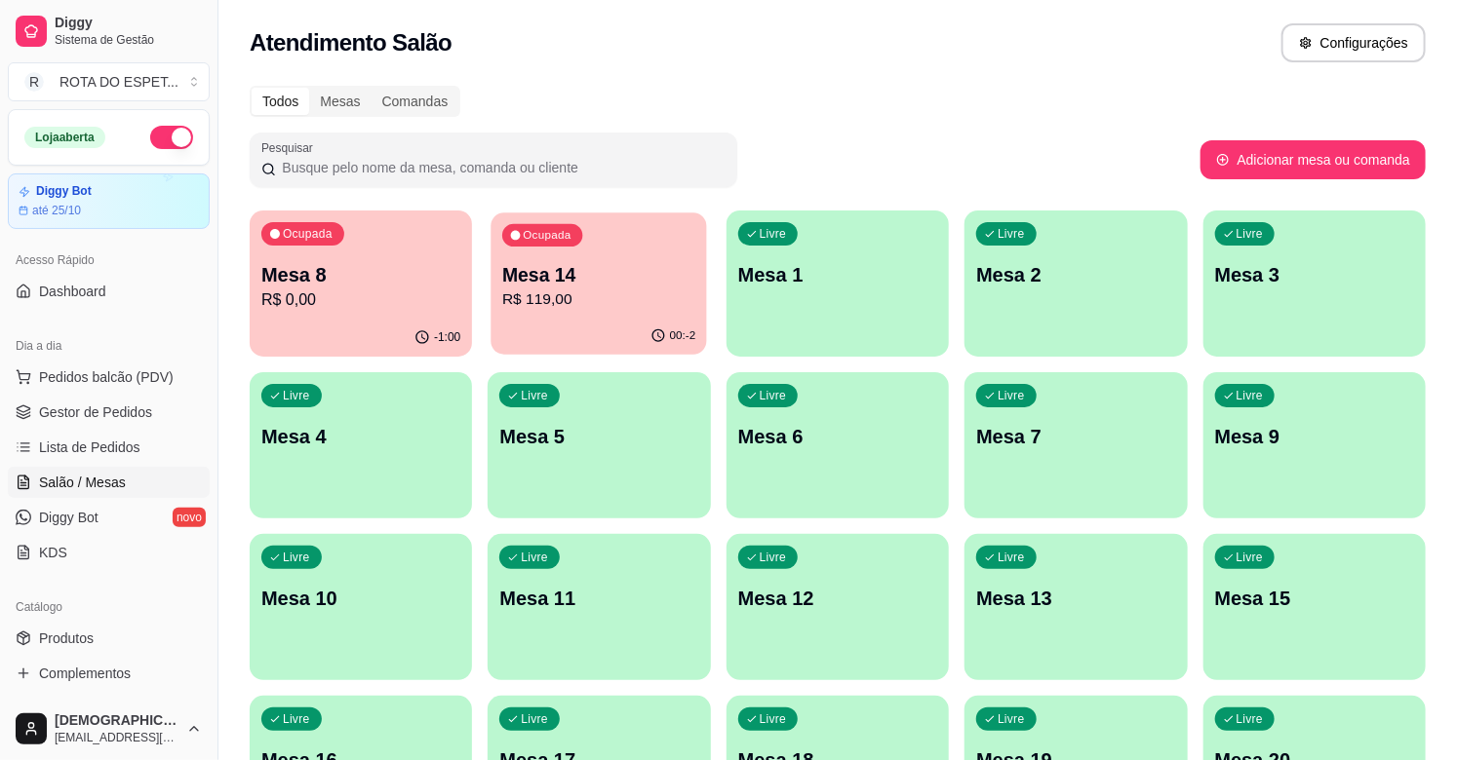
click at [599, 262] on p "Mesa 14" at bounding box center [598, 275] width 193 height 26
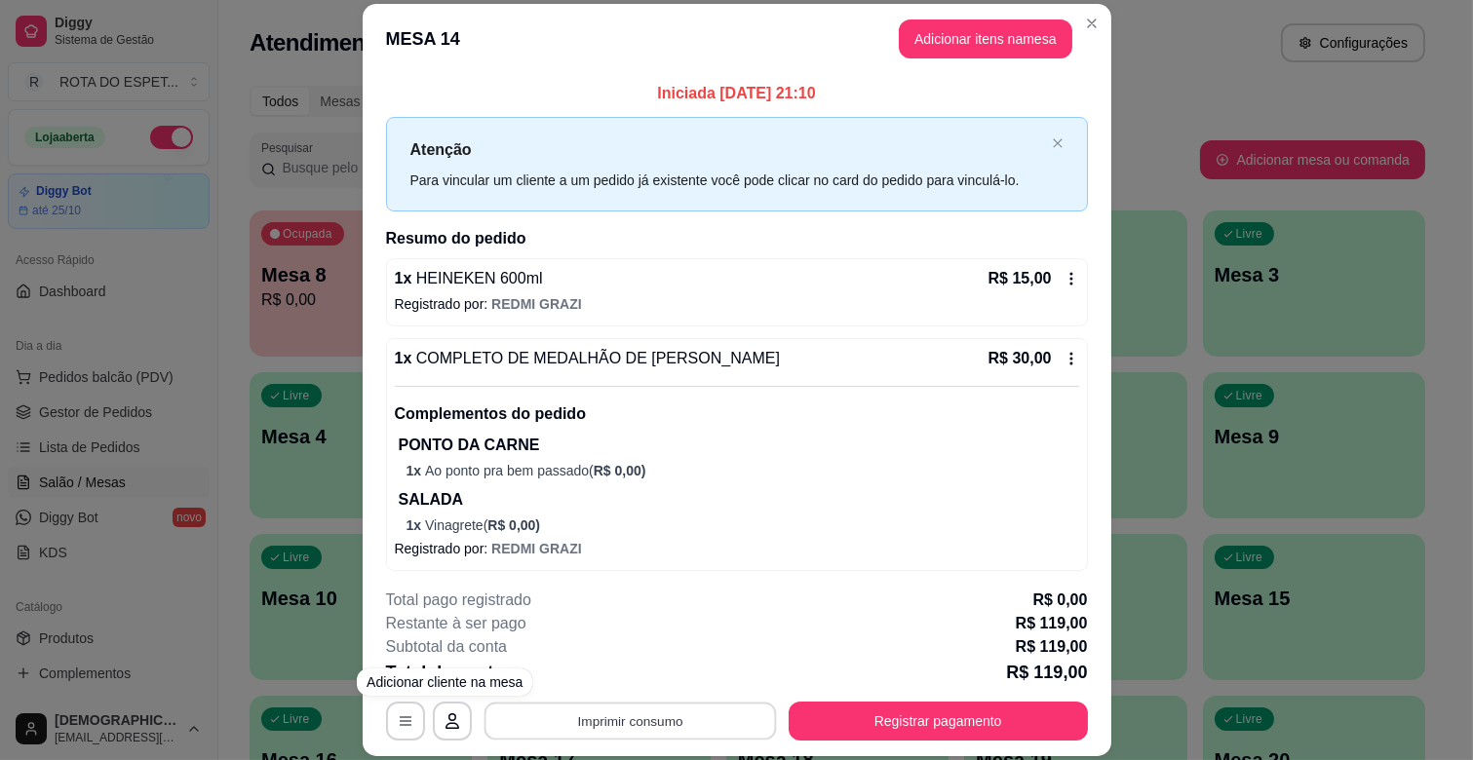
click at [534, 719] on button "Imprimir consumo" at bounding box center [630, 722] width 292 height 38
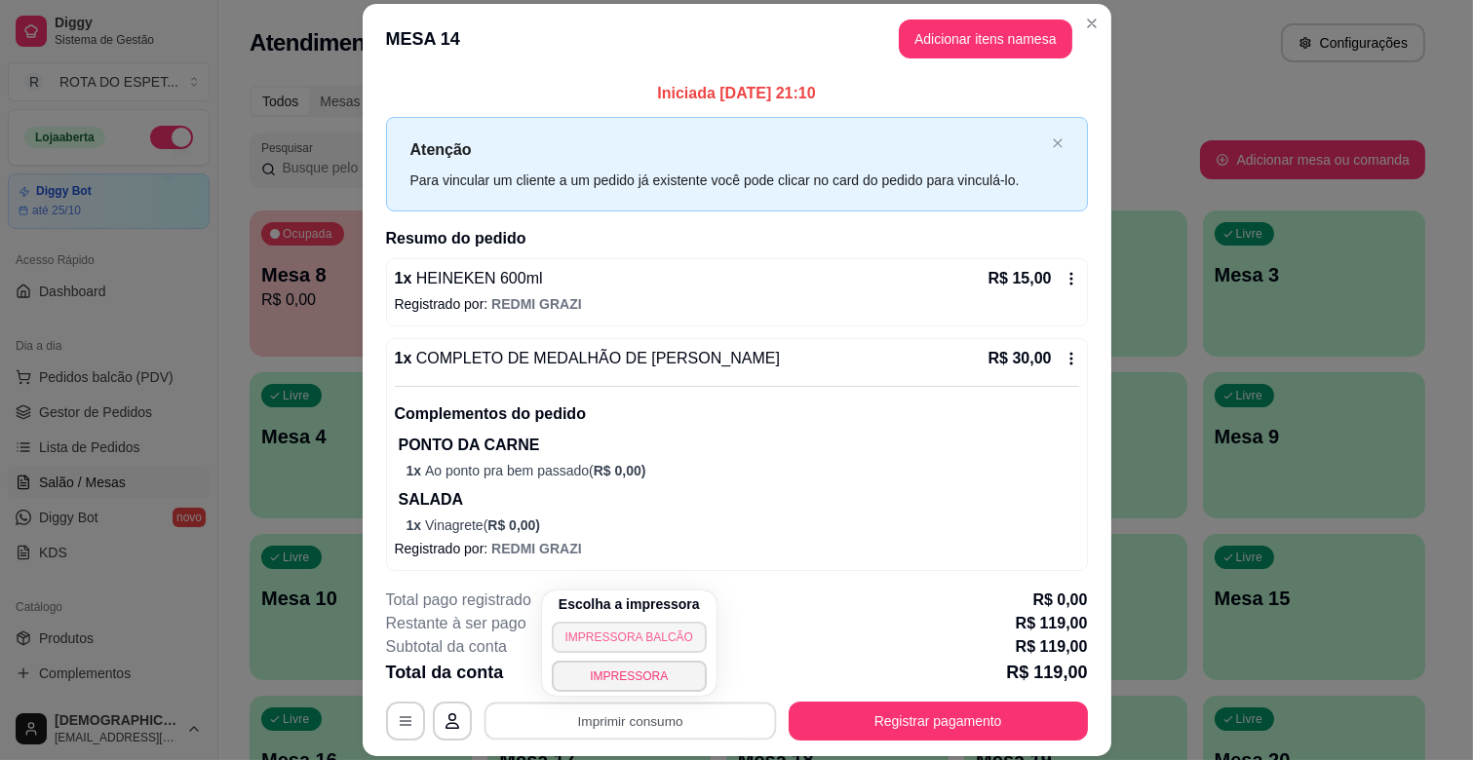
click at [648, 636] on button "IMPRESSORA BALCÃO" at bounding box center [629, 637] width 155 height 31
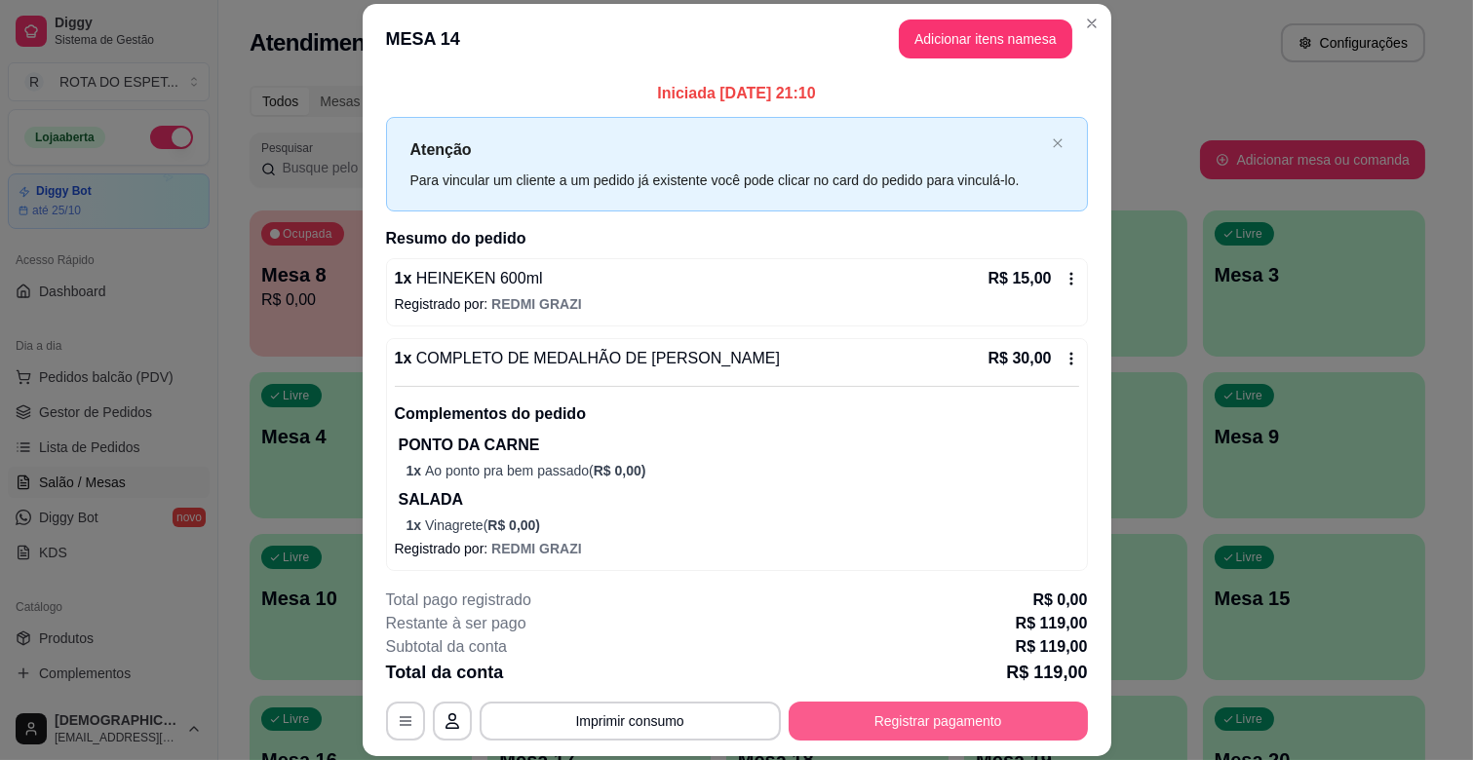
click at [891, 727] on button "Registrar pagamento" at bounding box center [938, 721] width 299 height 39
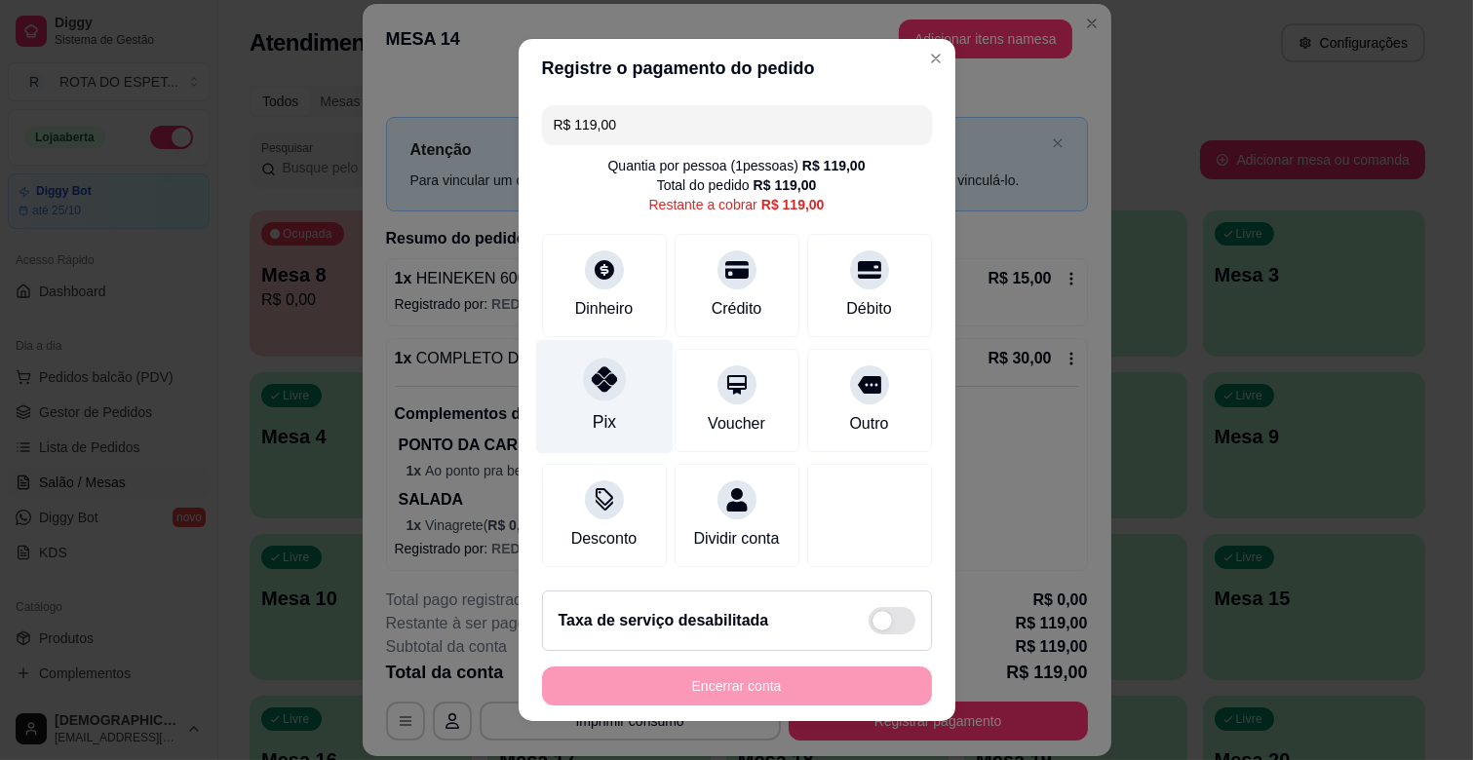
click at [592, 422] on div "Pix" at bounding box center [603, 421] width 23 height 25
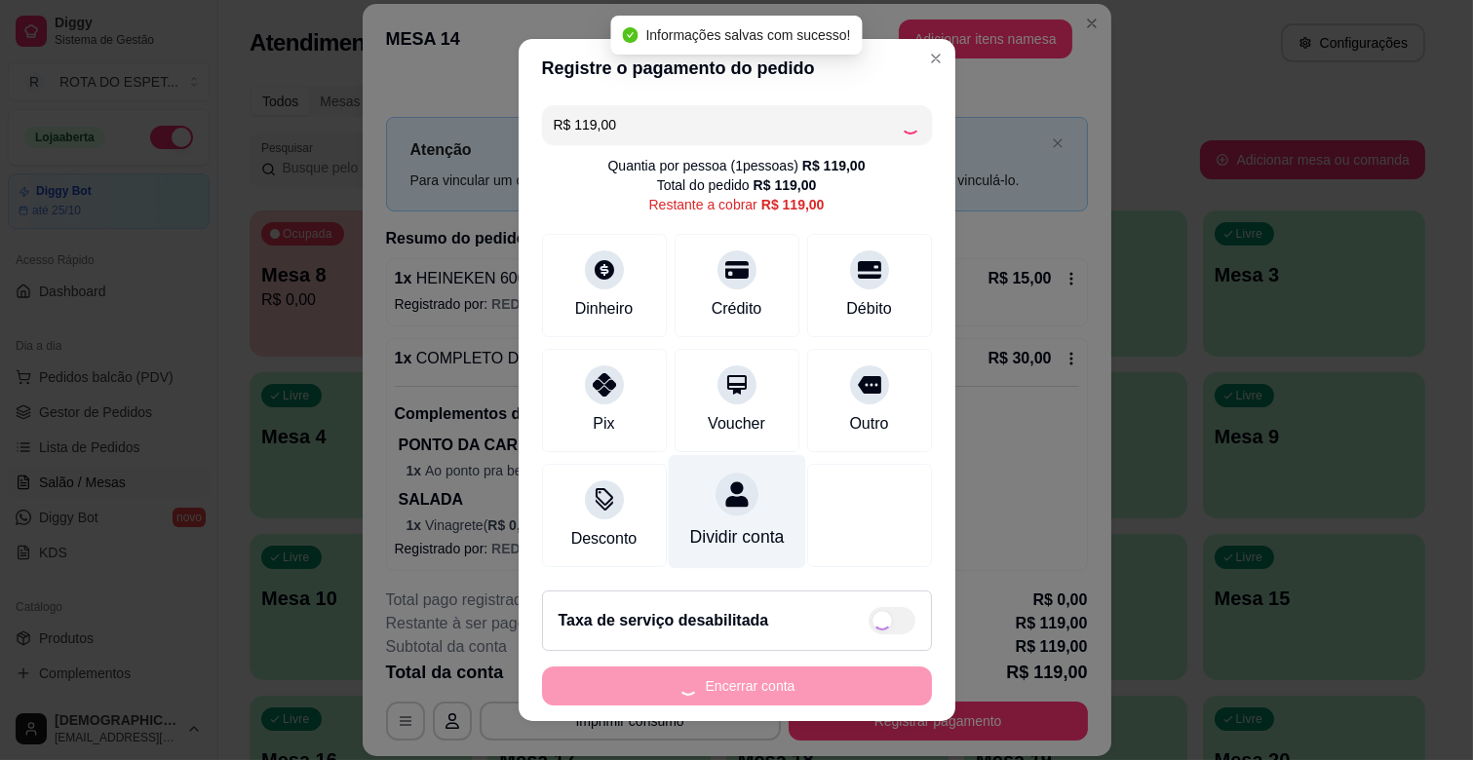
type input "R$ 0,00"
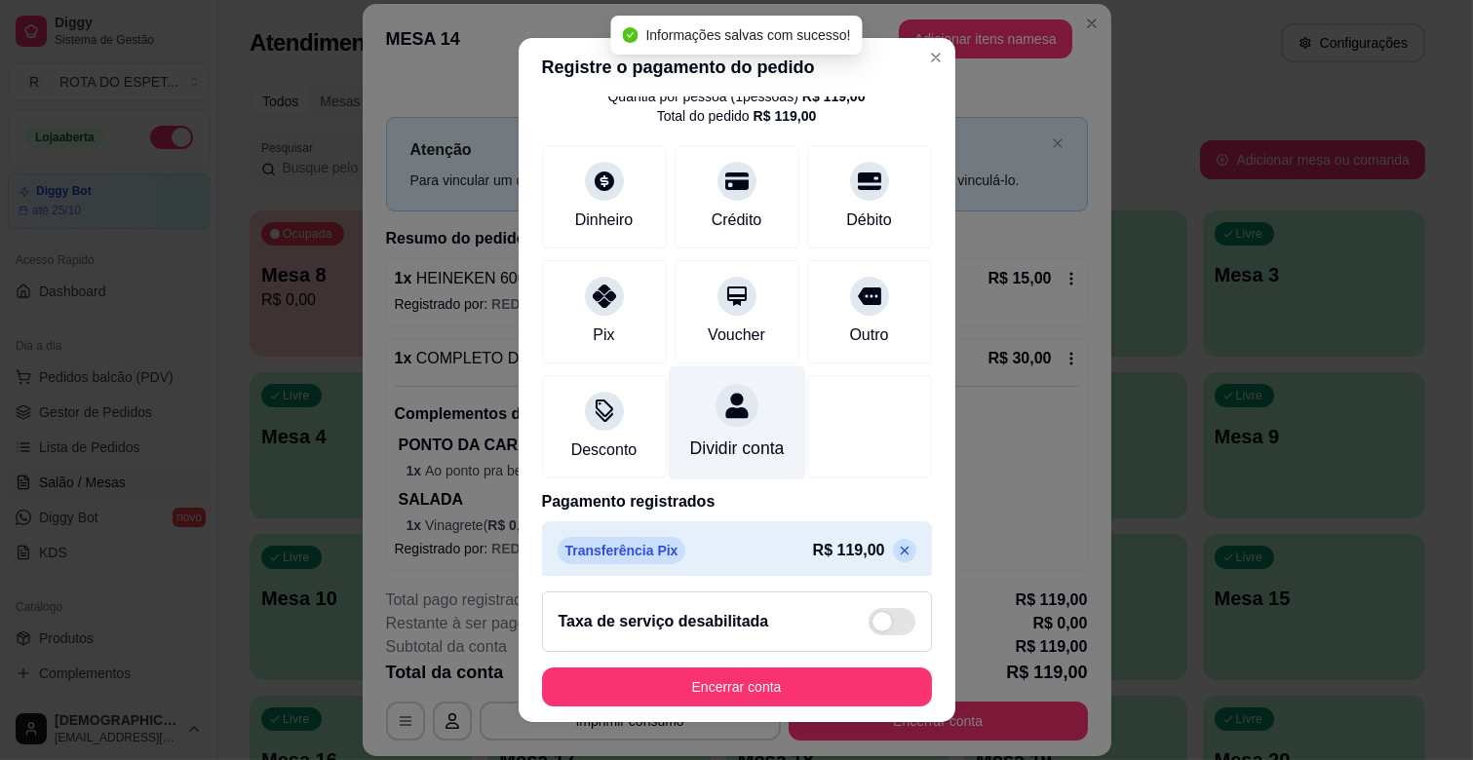
scroll to position [103, 0]
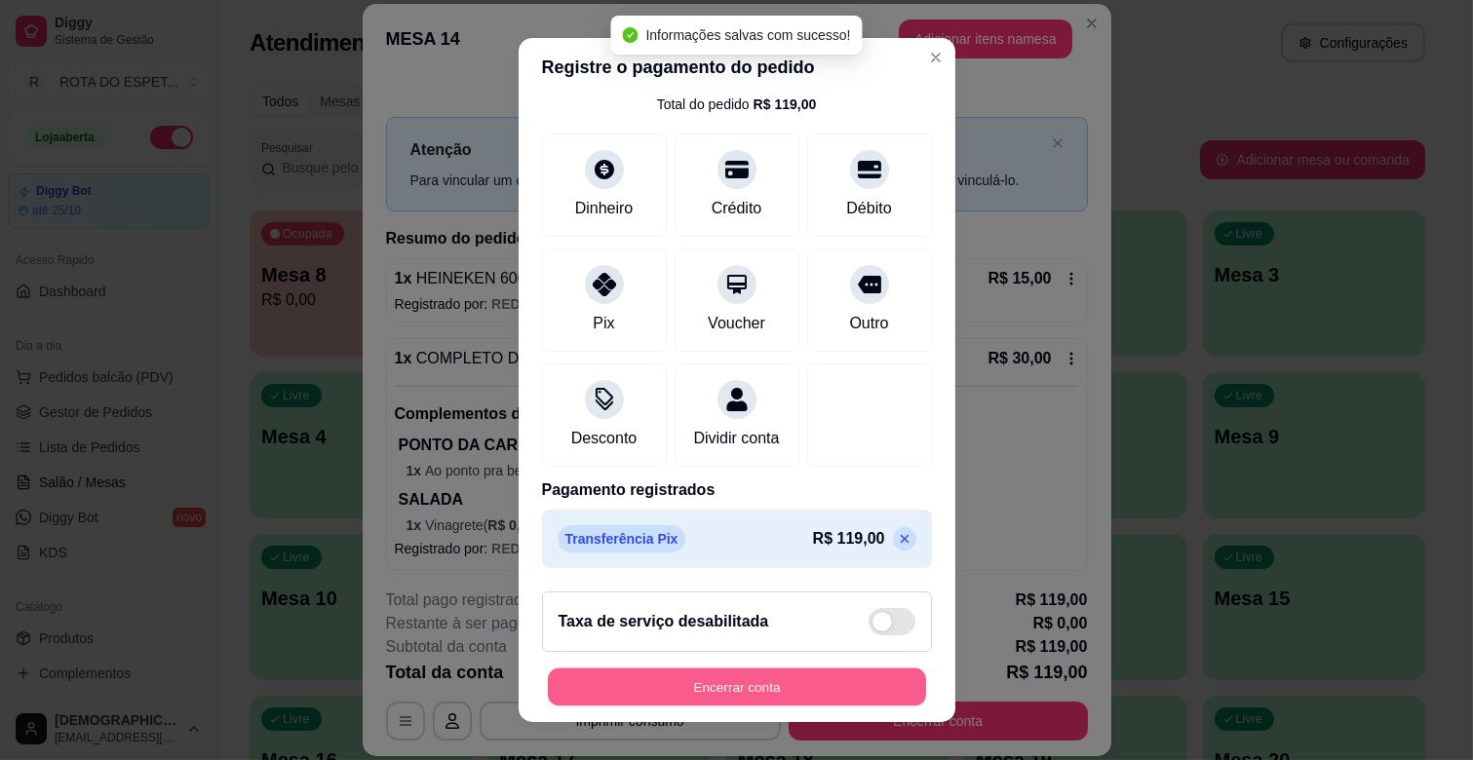
click at [724, 690] on button "Encerrar conta" at bounding box center [737, 688] width 378 height 38
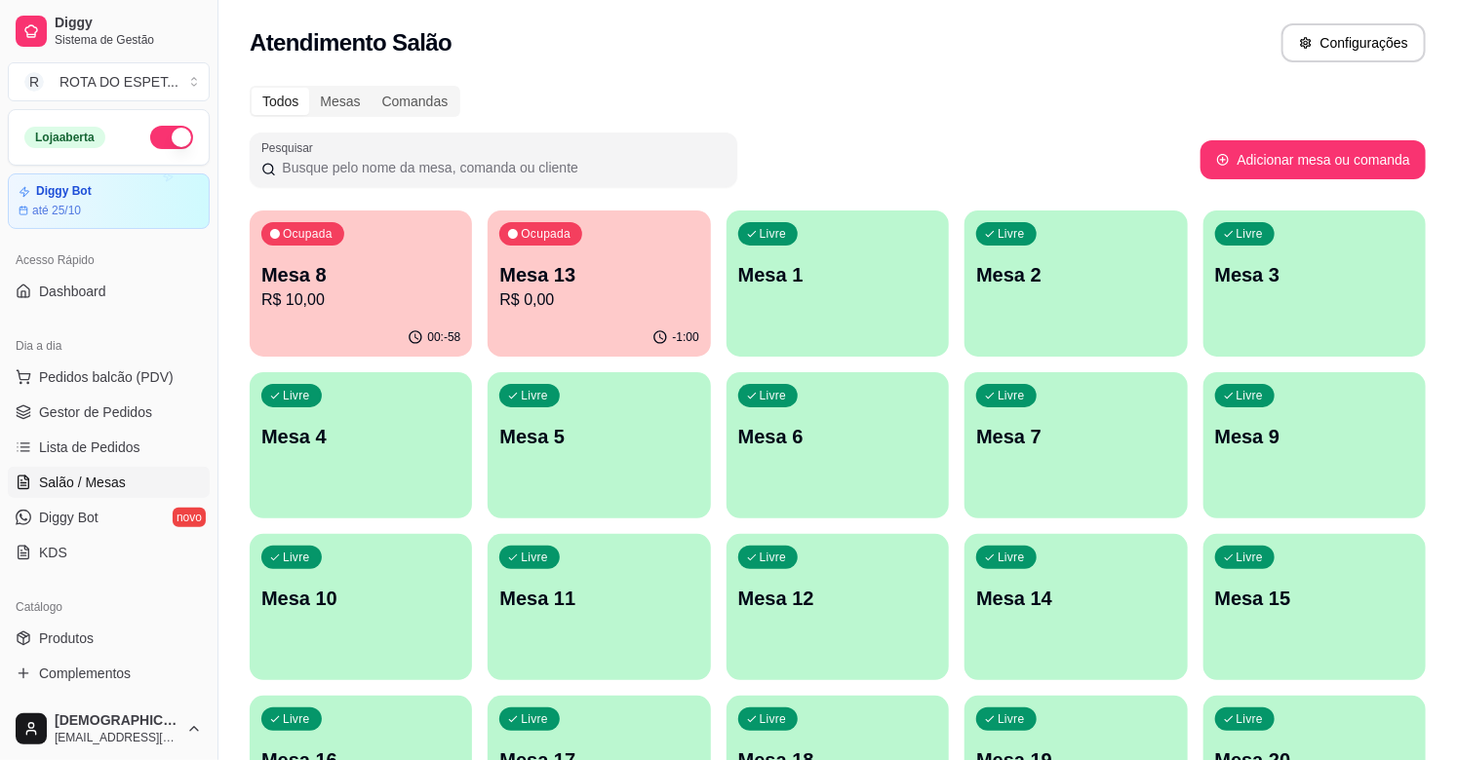
click at [334, 270] on p "Mesa 8" at bounding box center [360, 274] width 199 height 27
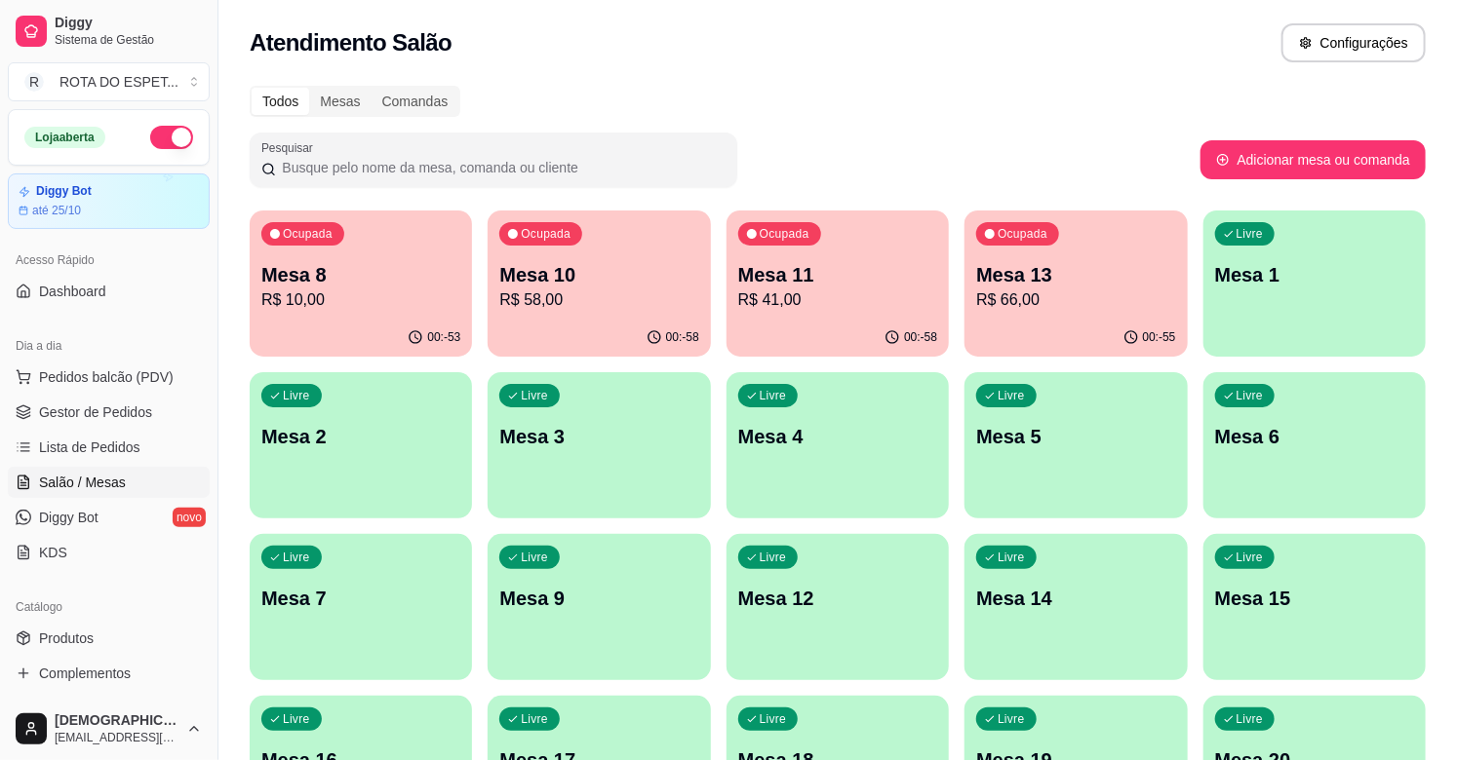
click at [1066, 259] on div "Ocupada Mesa 13 R$ 66,00" at bounding box center [1075, 265] width 222 height 108
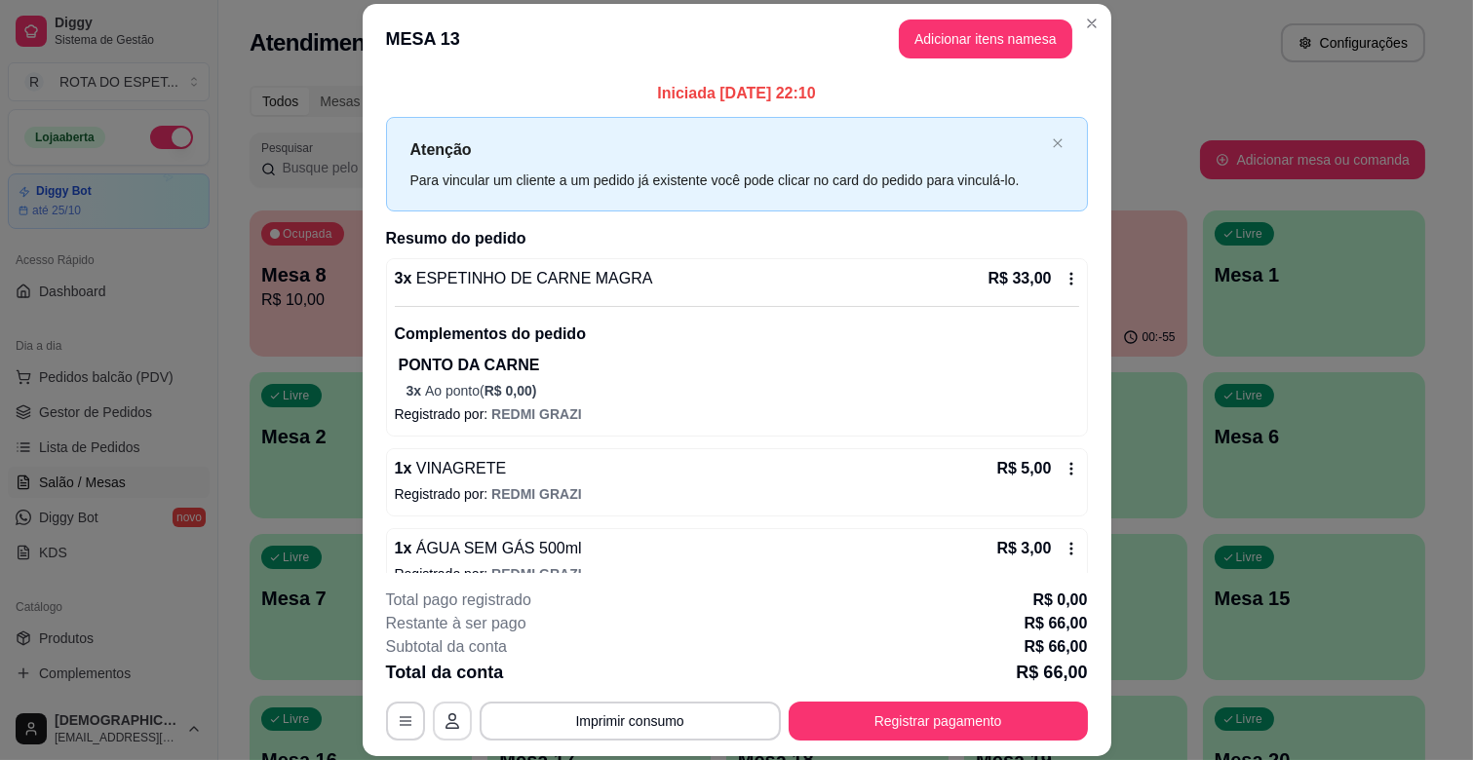
click at [433, 719] on button "button" at bounding box center [452, 721] width 39 height 39
click at [402, 716] on icon "button" at bounding box center [406, 722] width 16 height 16
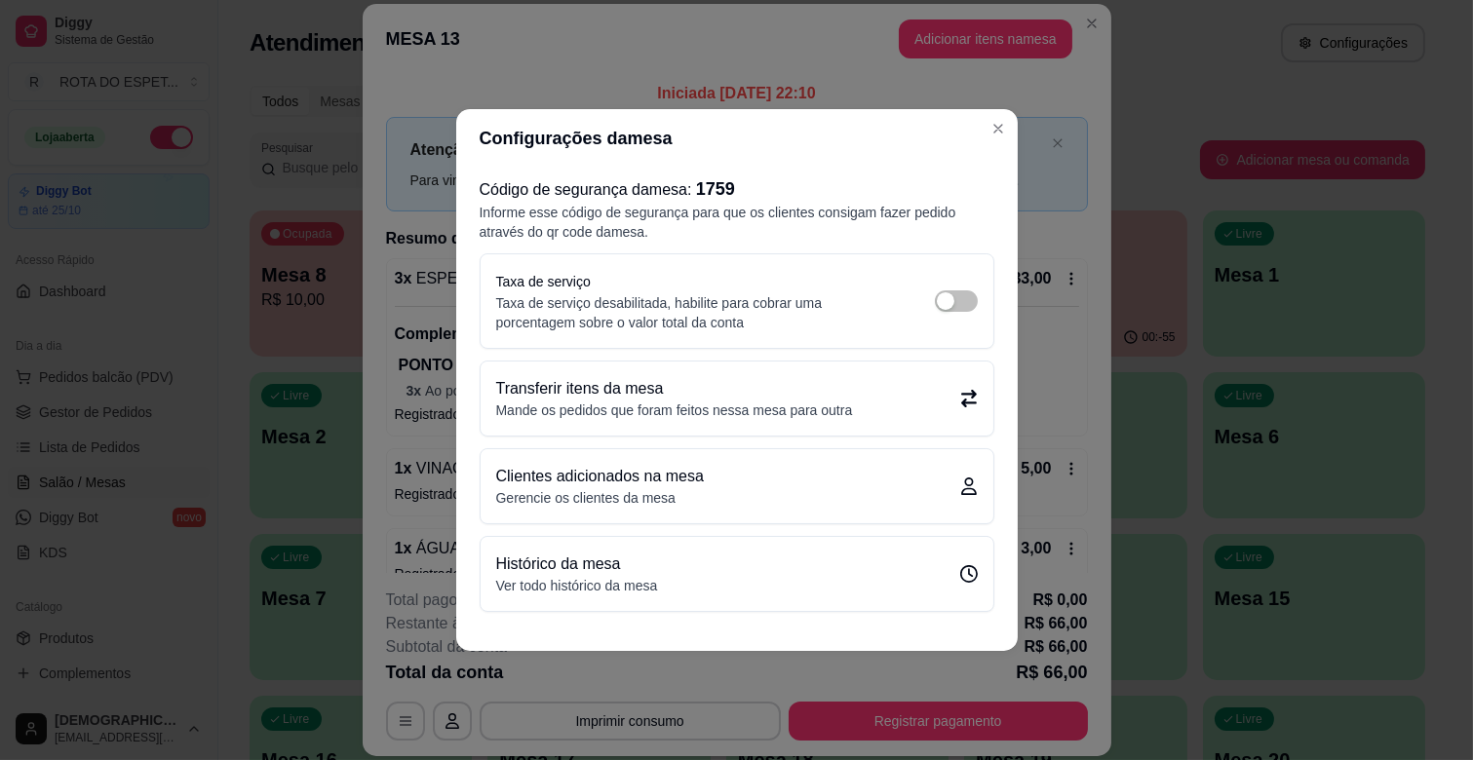
click at [746, 398] on p "Transferir itens da mesa" at bounding box center [674, 388] width 357 height 23
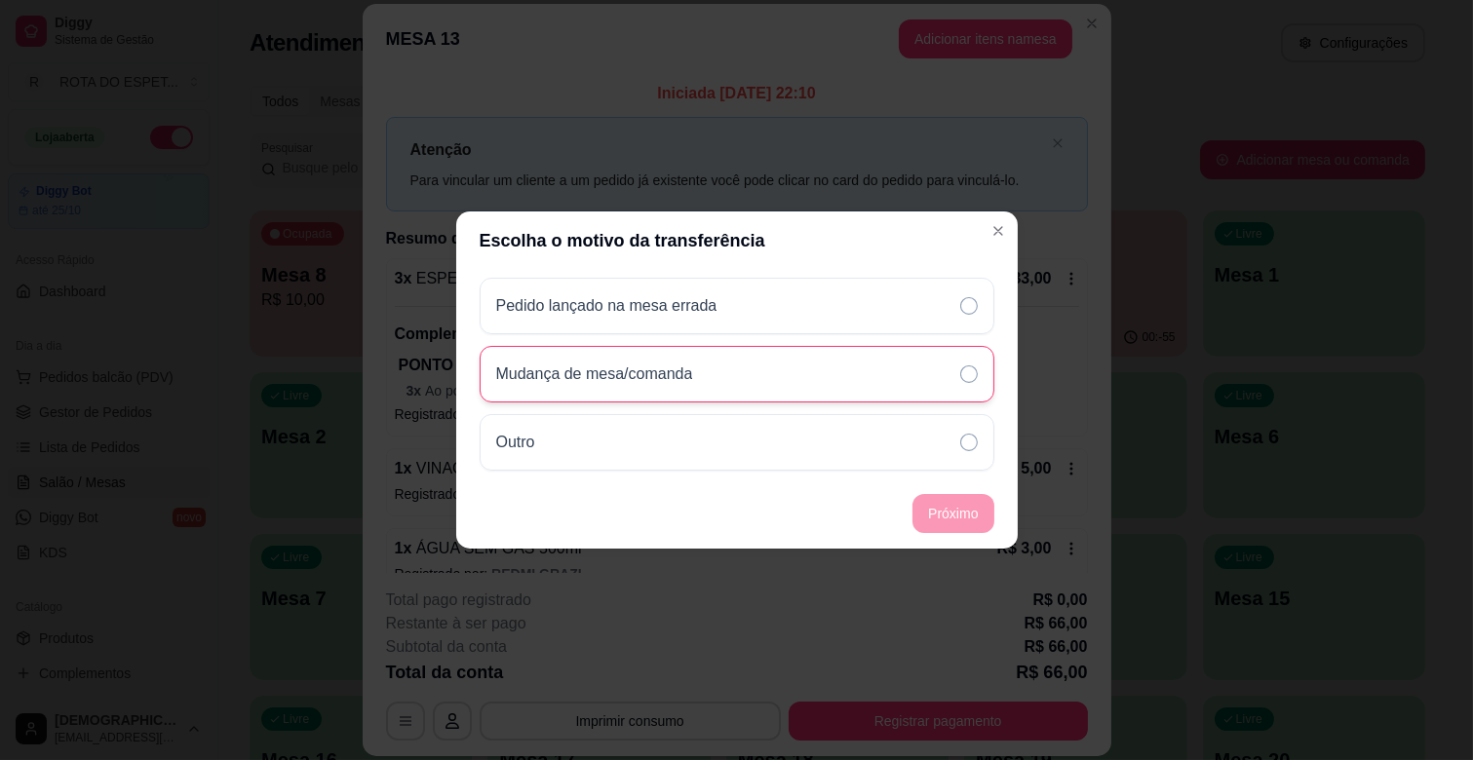
click at [764, 377] on div "Mudança de mesa/comanda" at bounding box center [737, 374] width 515 height 57
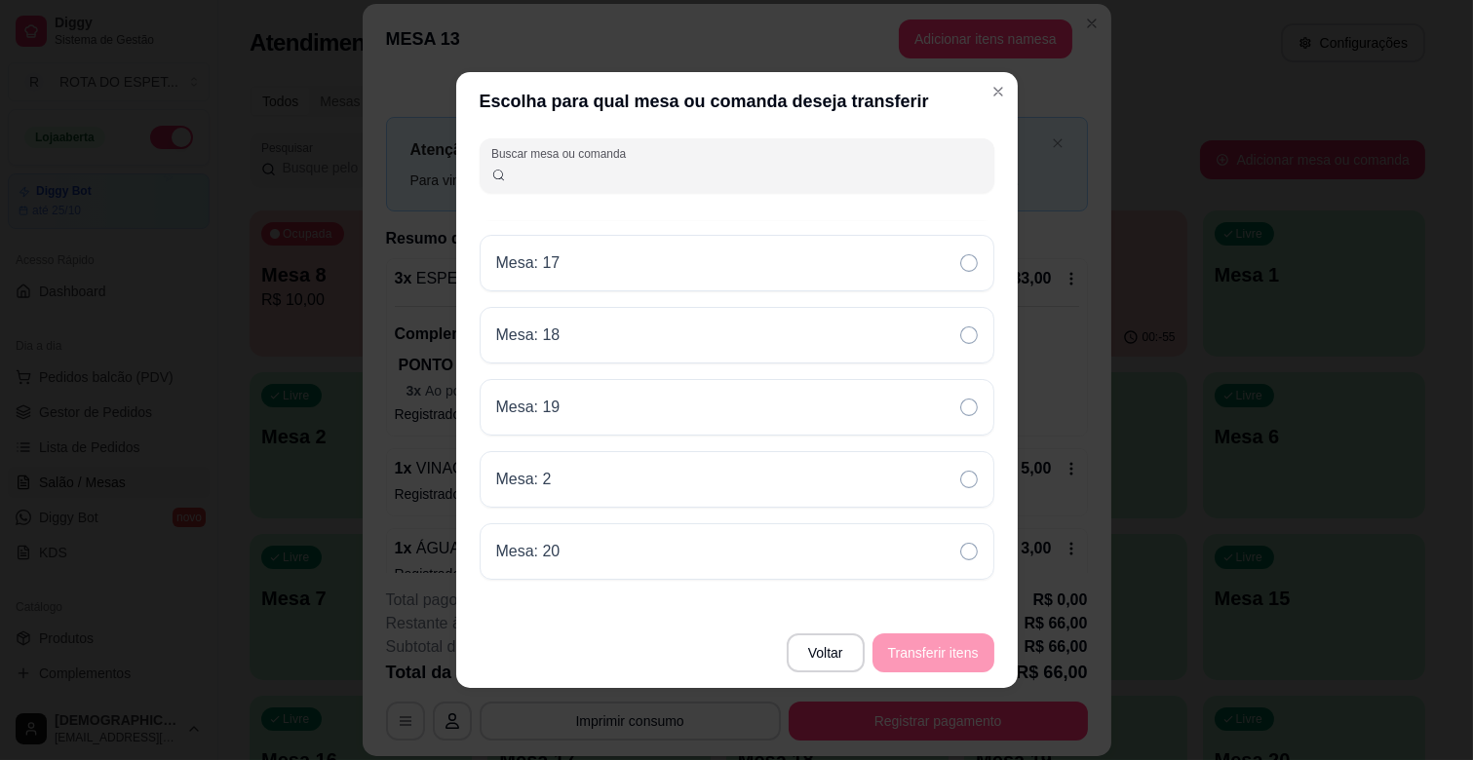
scroll to position [335, 0]
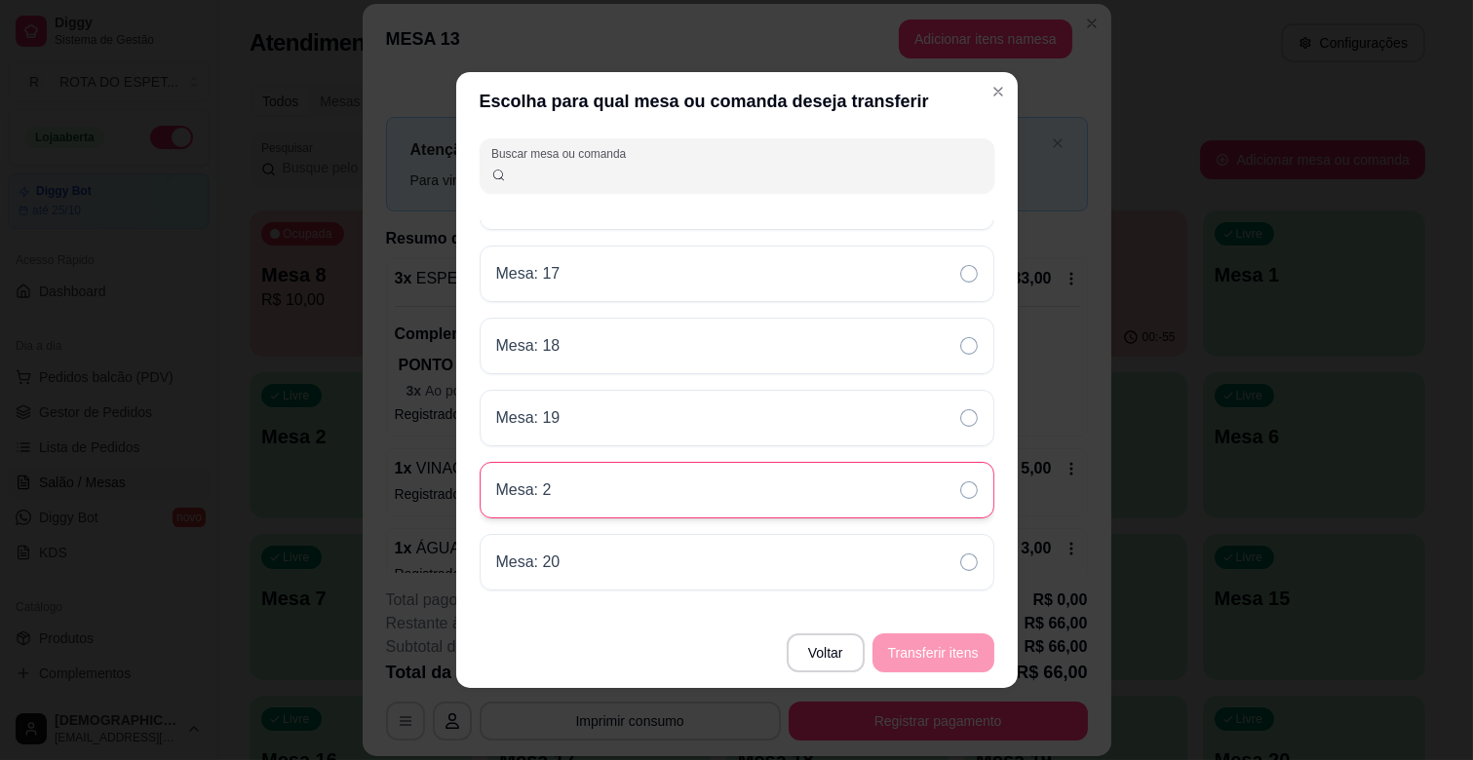
click at [648, 469] on div "Mesa: 2" at bounding box center [737, 490] width 515 height 57
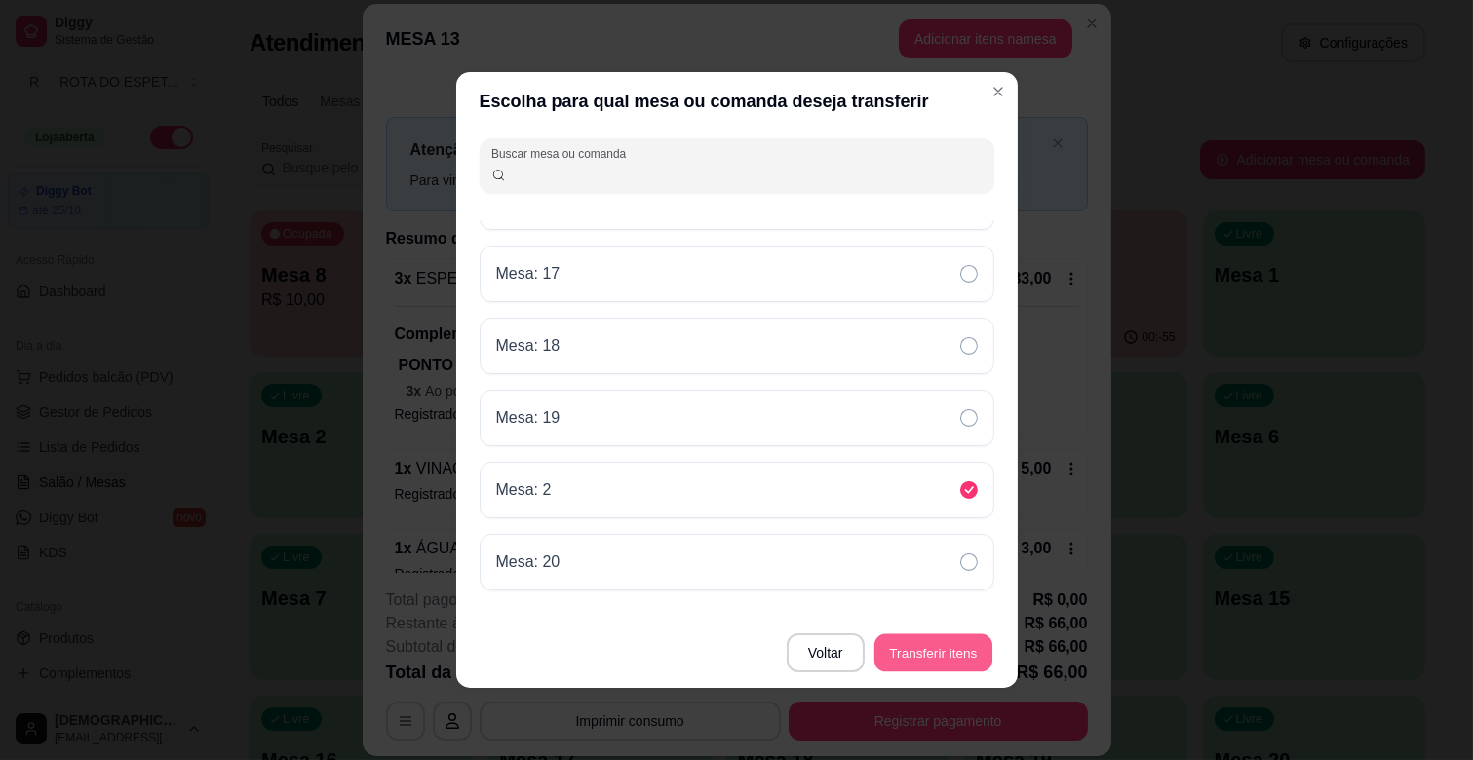
click at [949, 658] on button "Transferir itens" at bounding box center [934, 654] width 118 height 38
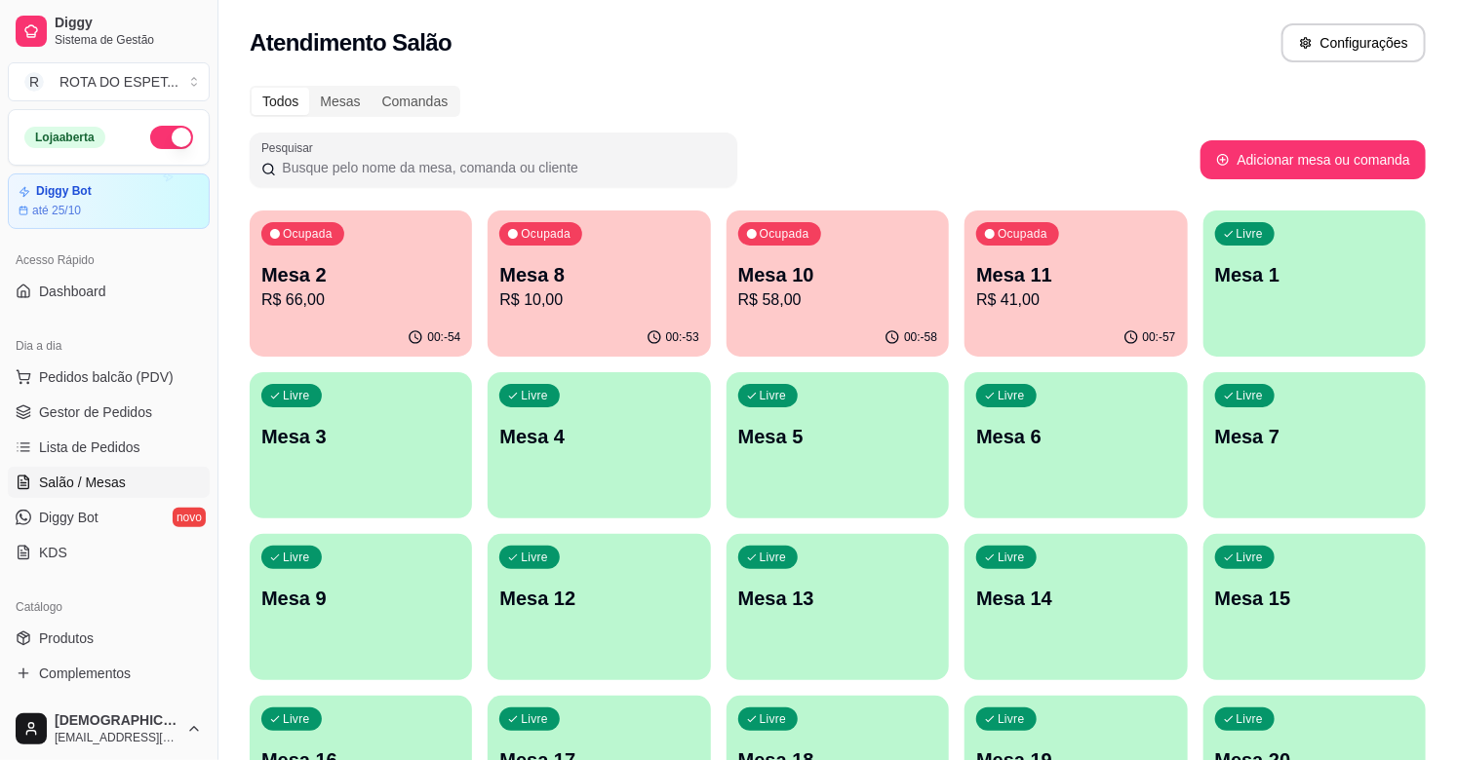
click at [631, 324] on div "00:-53" at bounding box center [598, 338] width 222 height 38
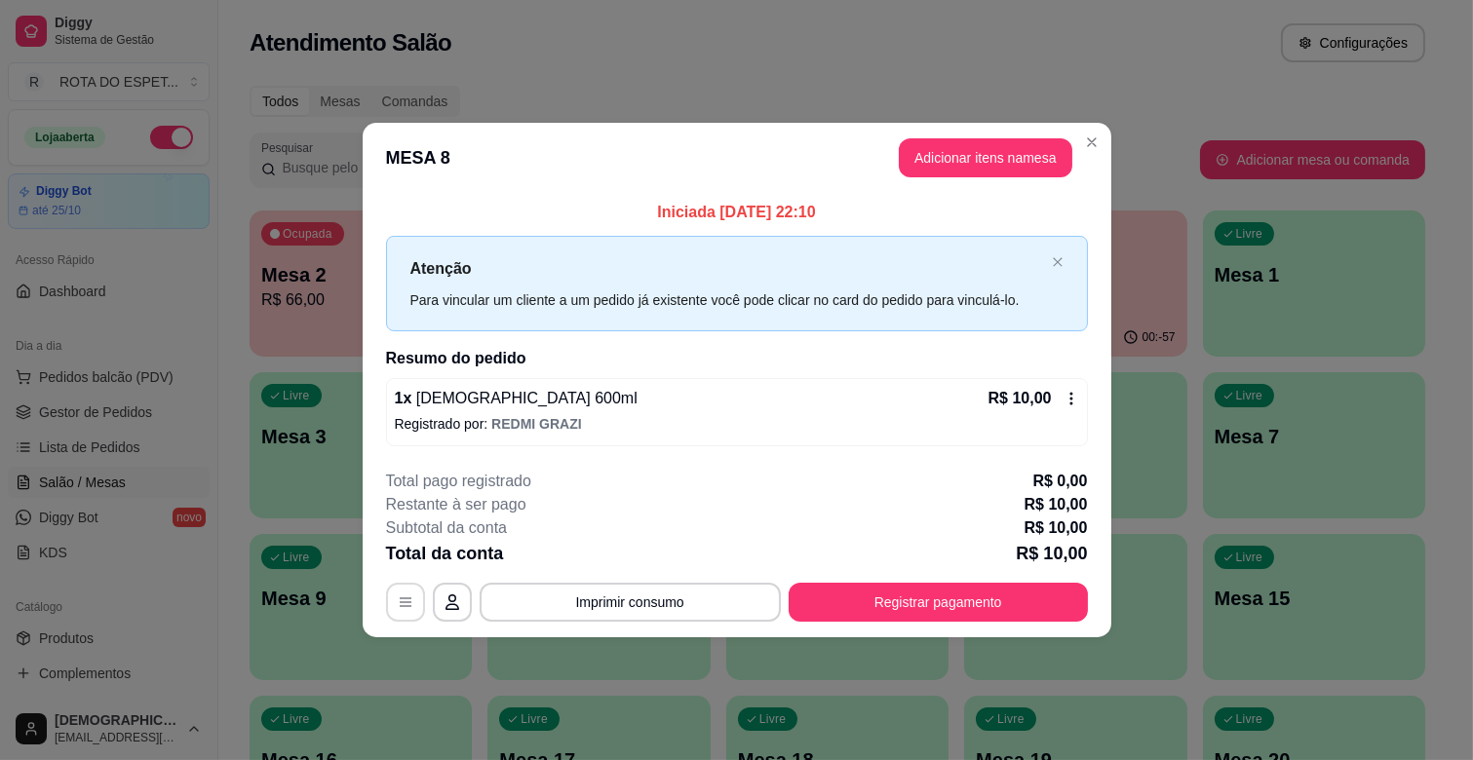
click at [408, 602] on icon "button" at bounding box center [406, 602] width 12 height 9
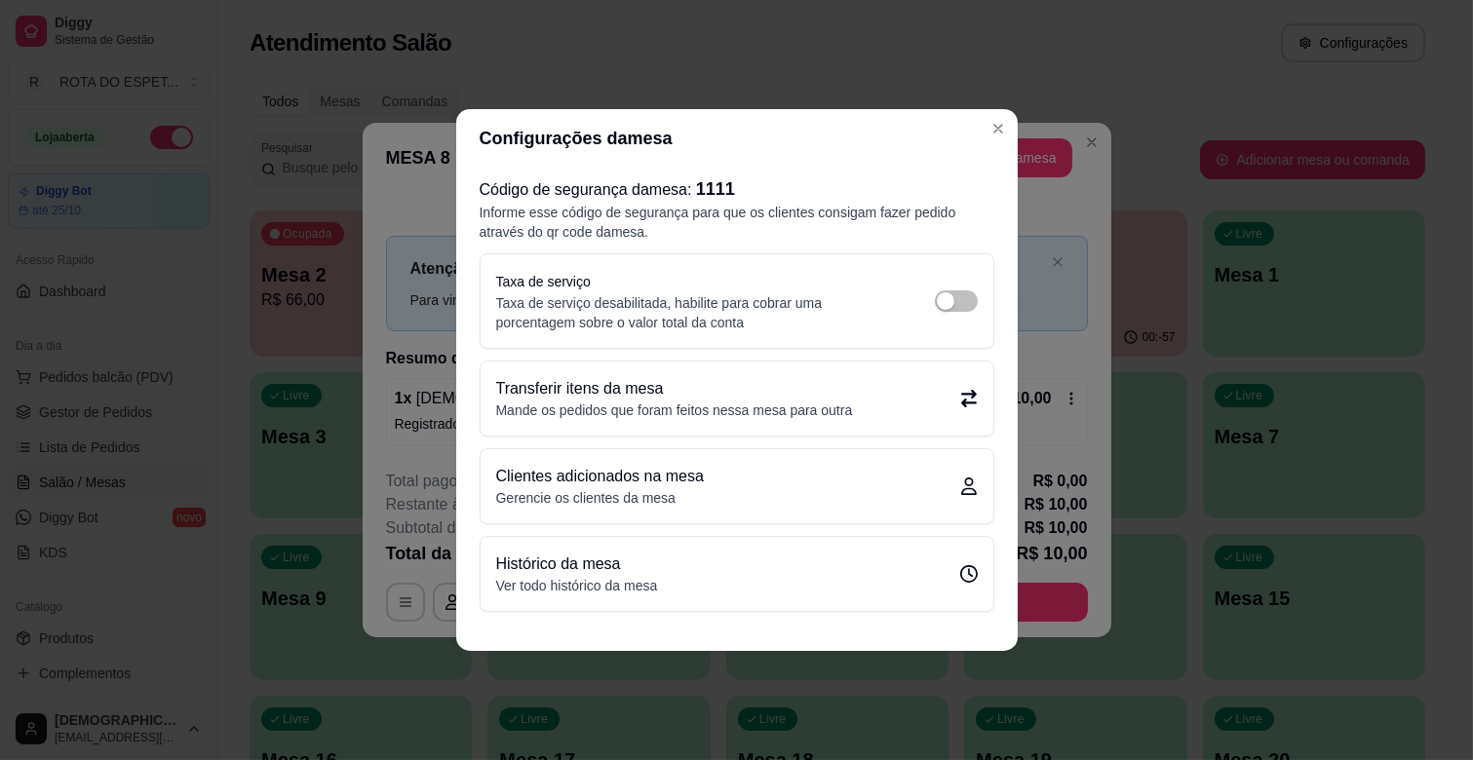
click at [674, 408] on p "Mande os pedidos que foram feitos nessa mesa para outra" at bounding box center [674, 410] width 357 height 19
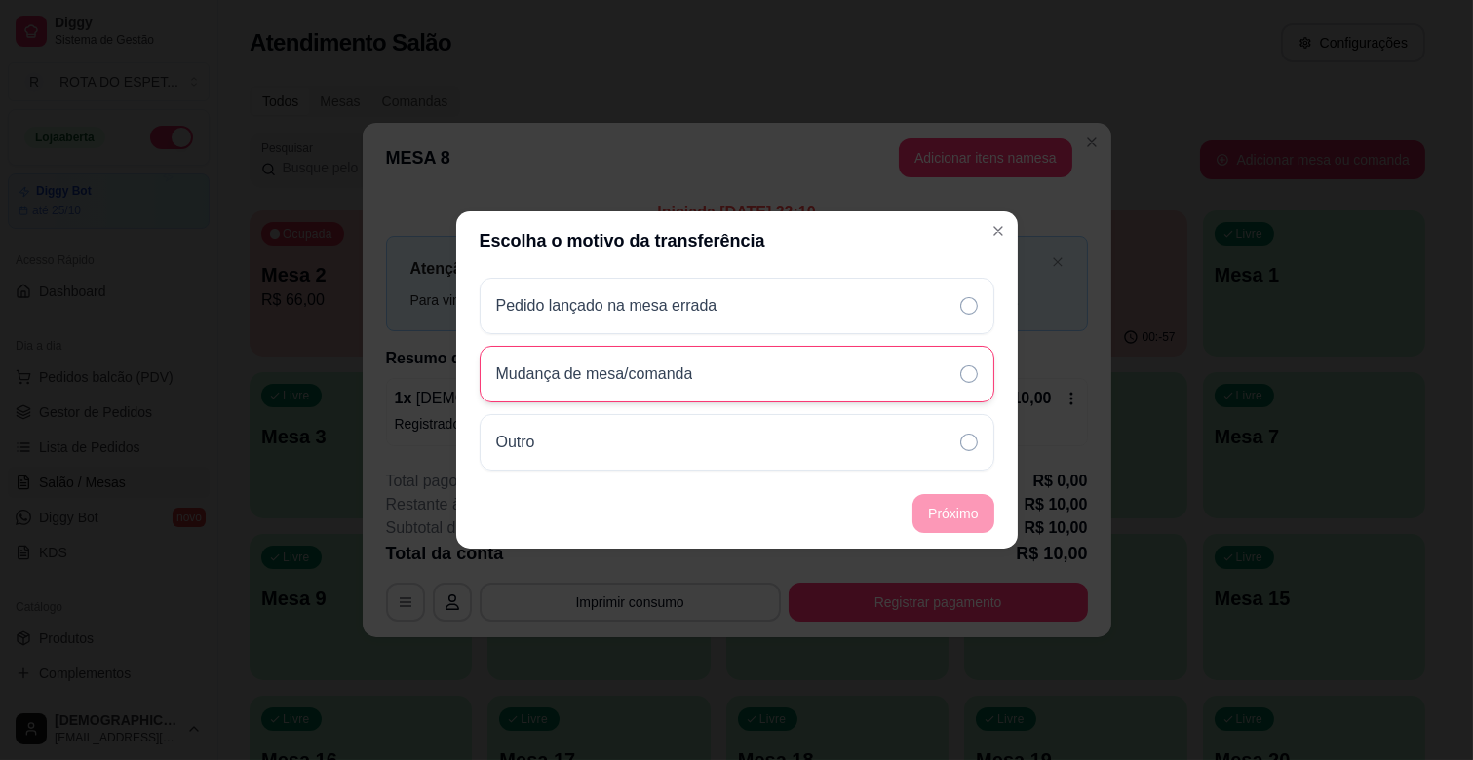
click at [715, 393] on div "Mudança de mesa/comanda" at bounding box center [737, 374] width 515 height 57
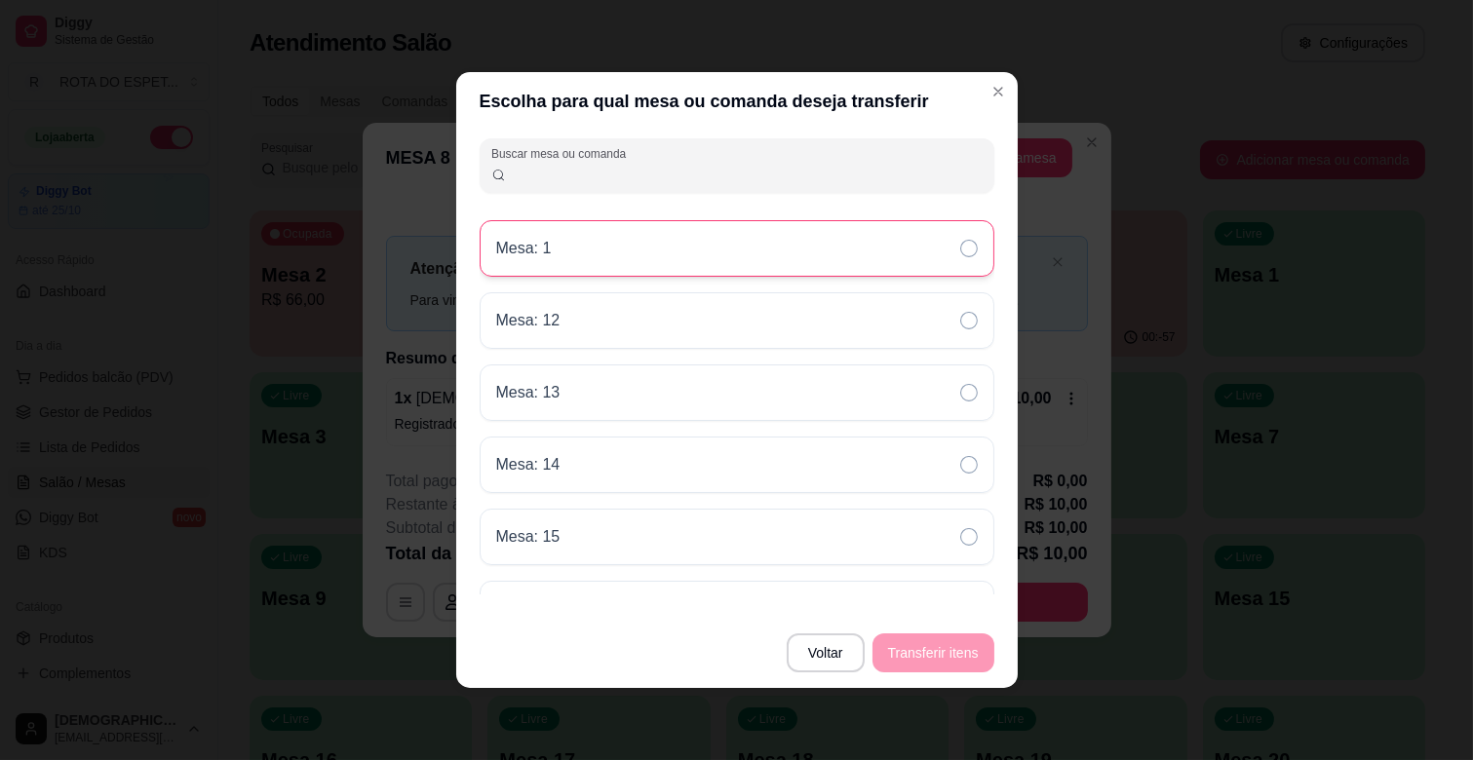
click at [654, 268] on div "Mesa: 1" at bounding box center [737, 248] width 515 height 57
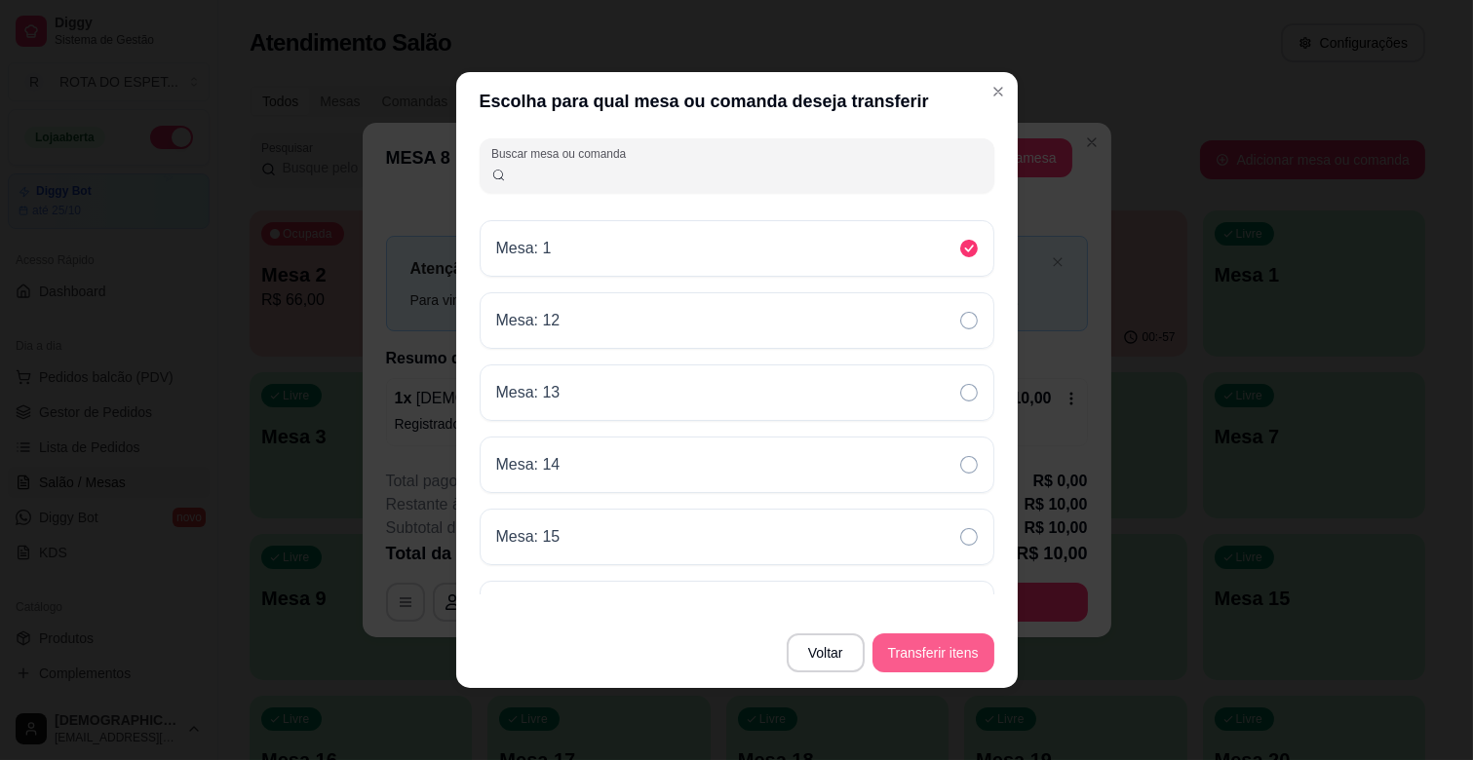
click at [937, 661] on button "Transferir itens" at bounding box center [934, 653] width 122 height 39
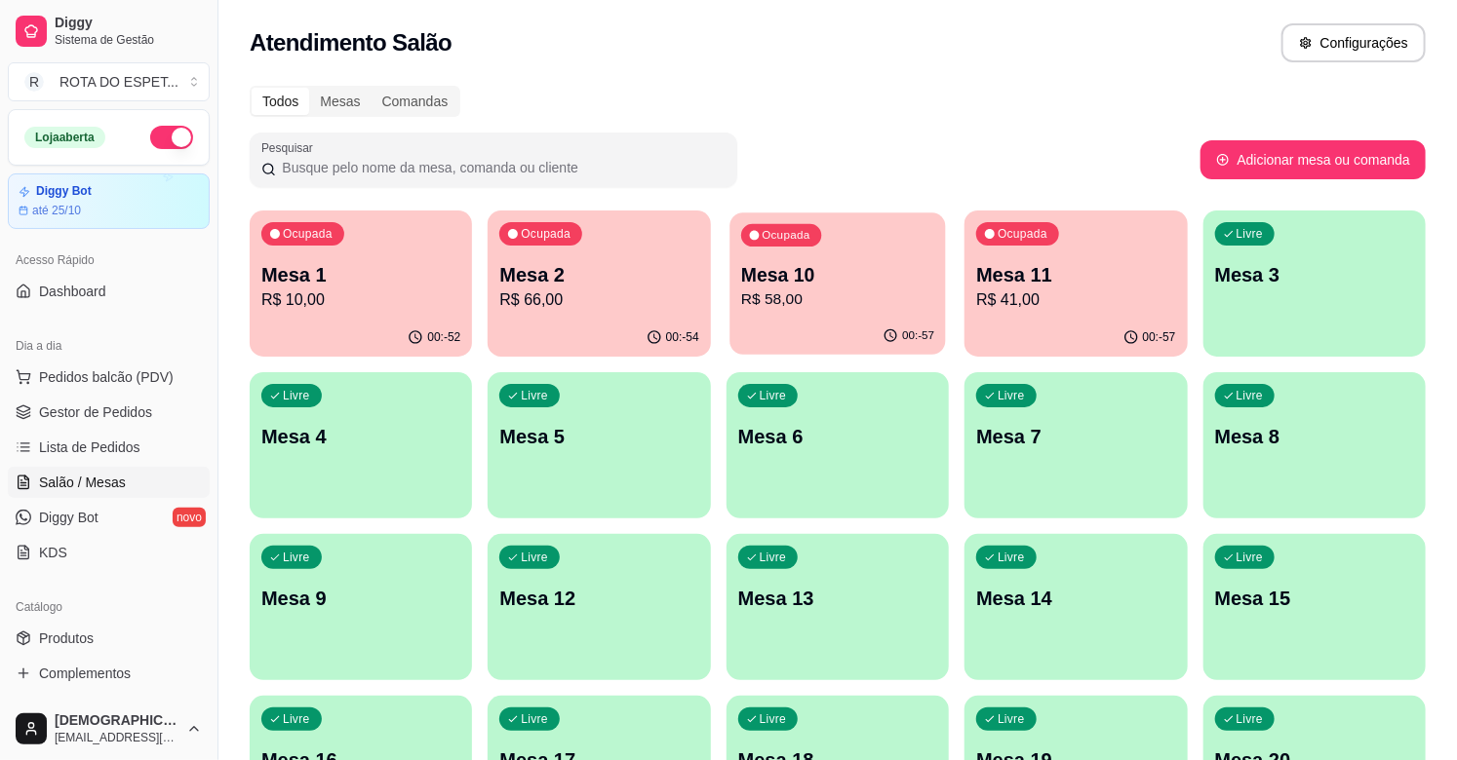
click at [864, 316] on div "Ocupada Mesa 10 R$ 58,00" at bounding box center [837, 265] width 216 height 105
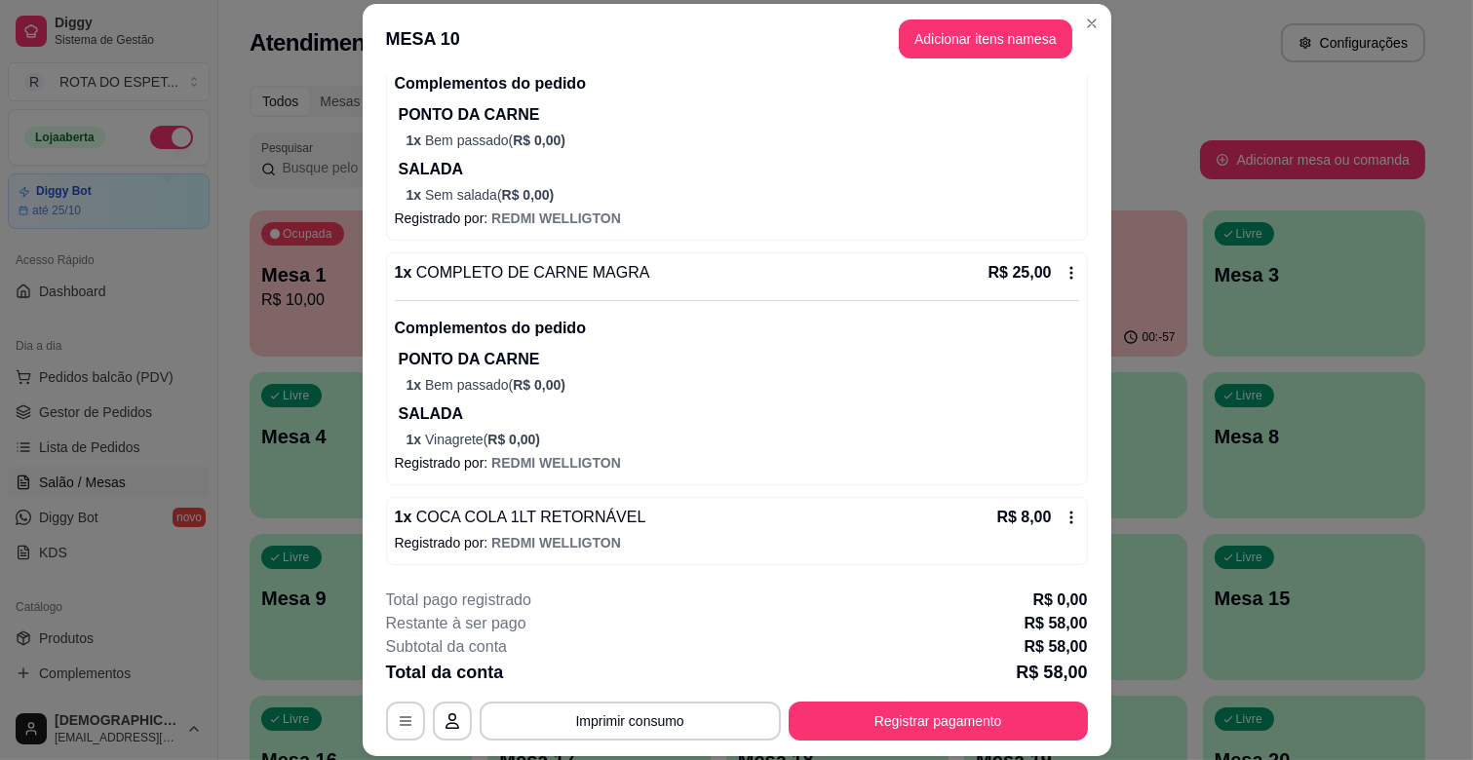
scroll to position [58, 0]
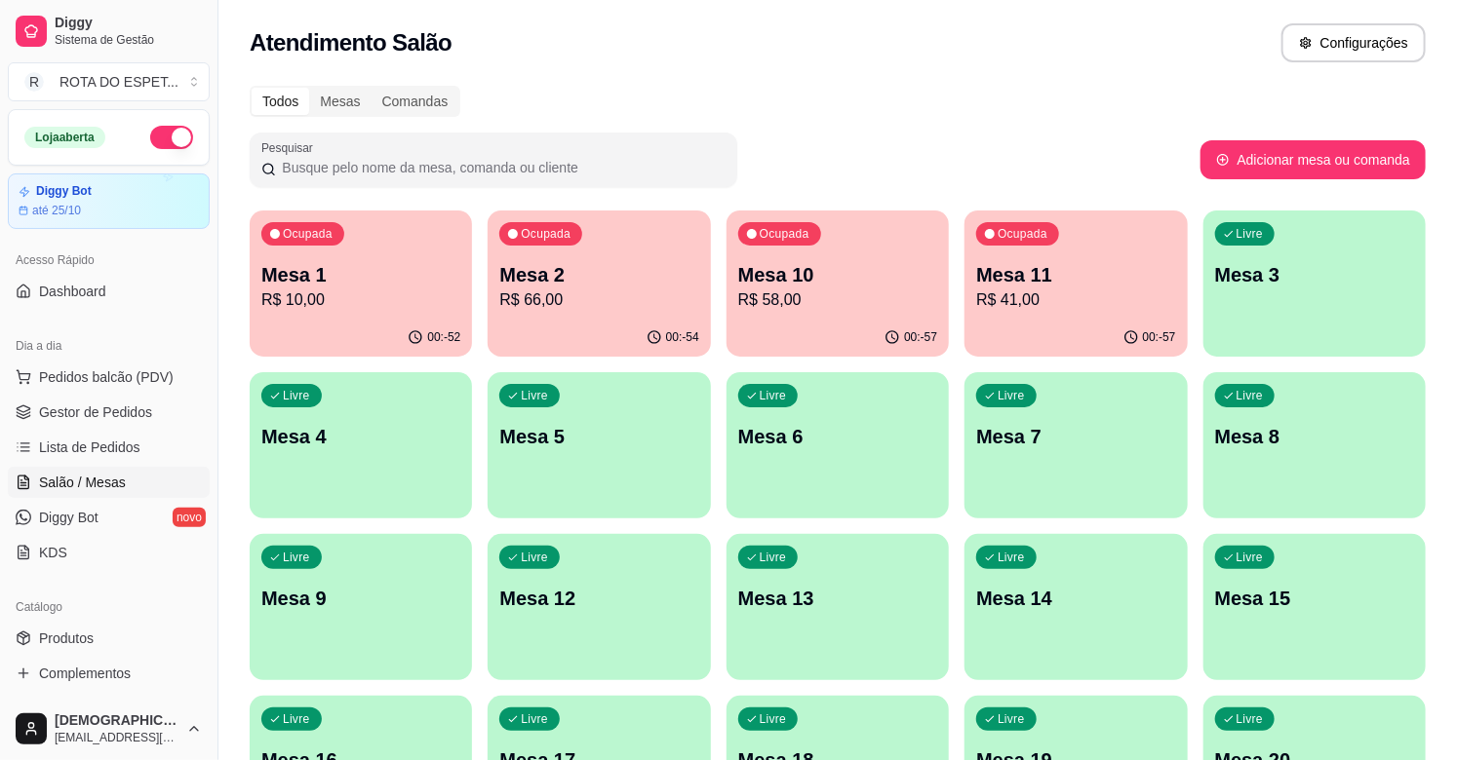
click at [1050, 302] on p "R$ 41,00" at bounding box center [1075, 300] width 199 height 23
click at [875, 289] on p "R$ 58,00" at bounding box center [837, 300] width 193 height 22
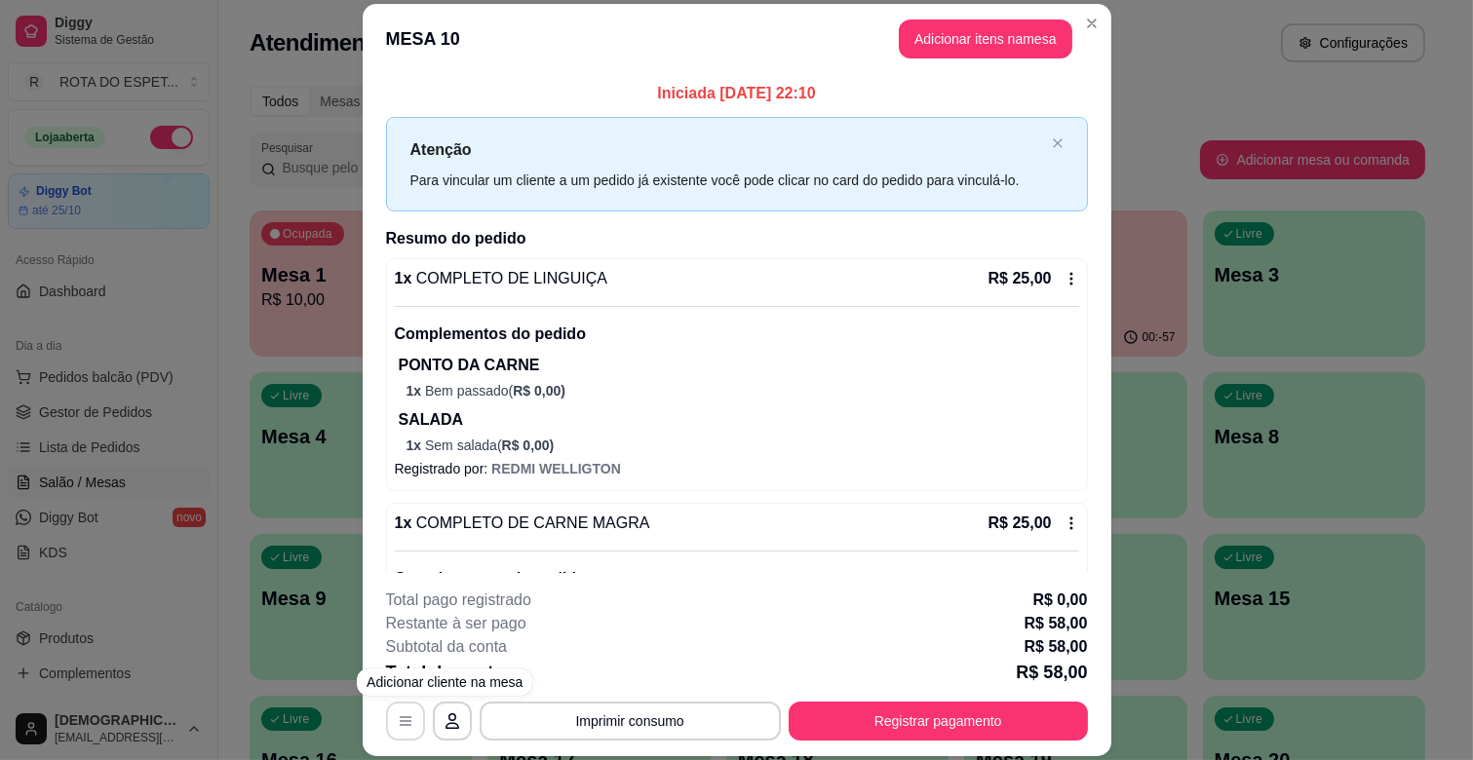
click at [396, 706] on button "button" at bounding box center [405, 721] width 39 height 39
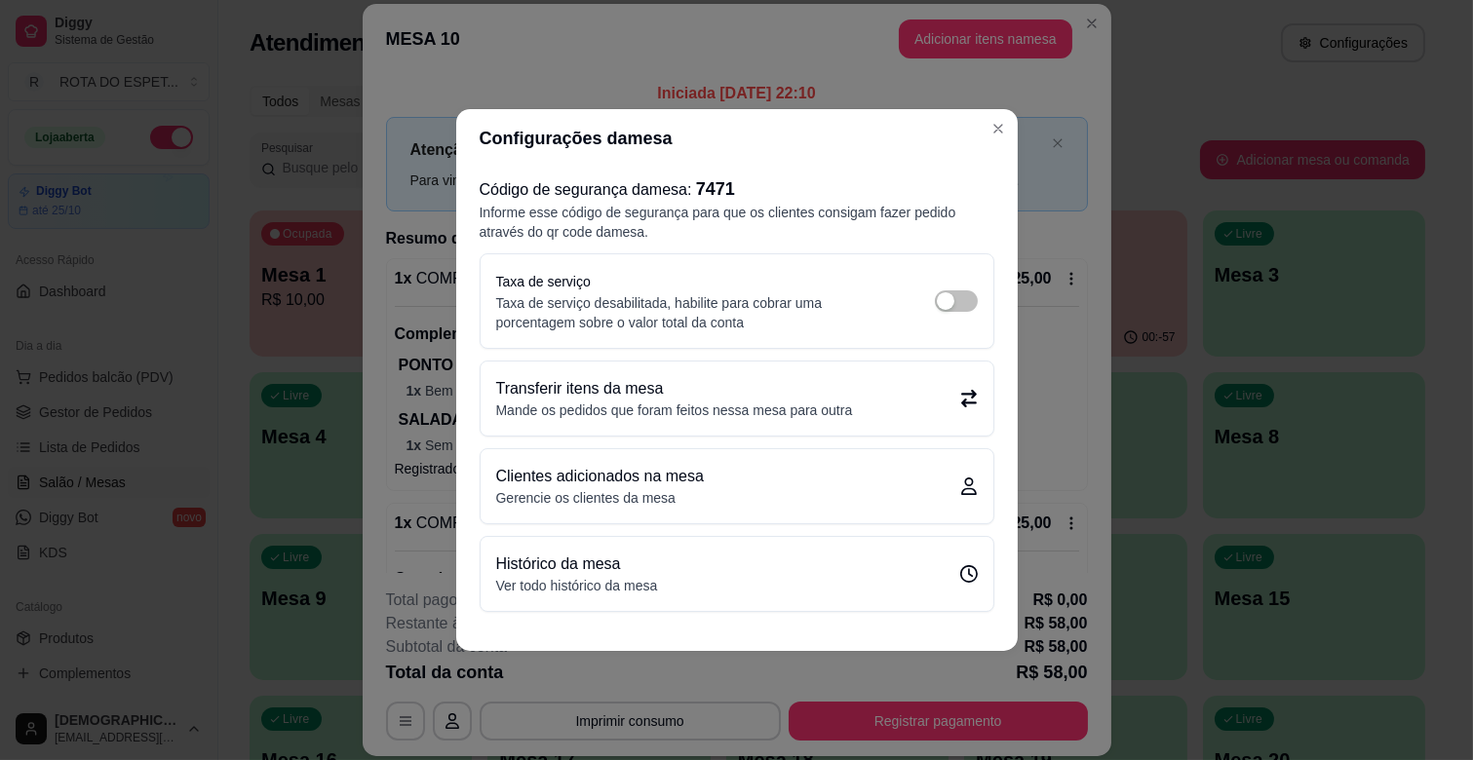
click at [687, 396] on p "Transferir itens da mesa" at bounding box center [674, 388] width 357 height 23
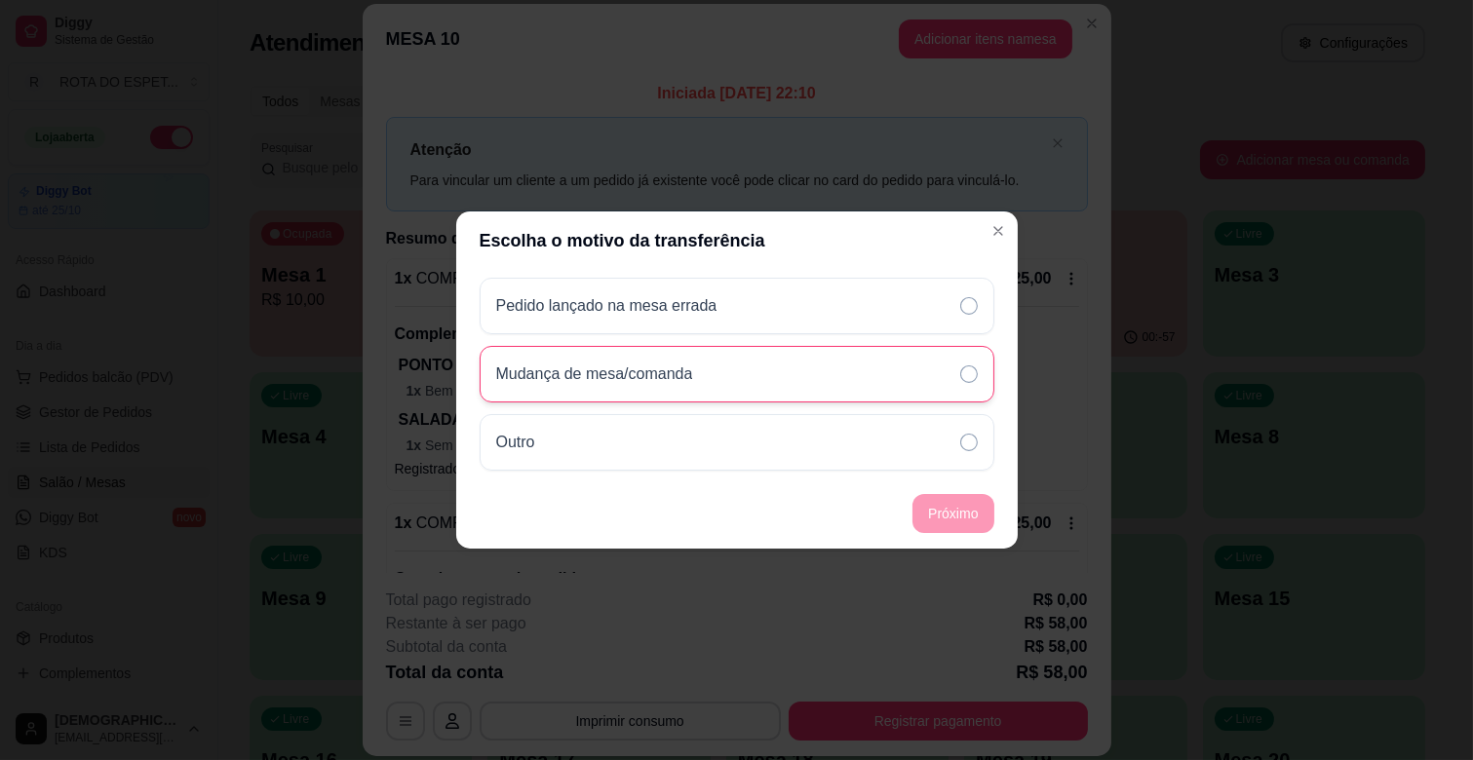
click at [728, 387] on div "Mudança de mesa/comanda" at bounding box center [737, 374] width 515 height 57
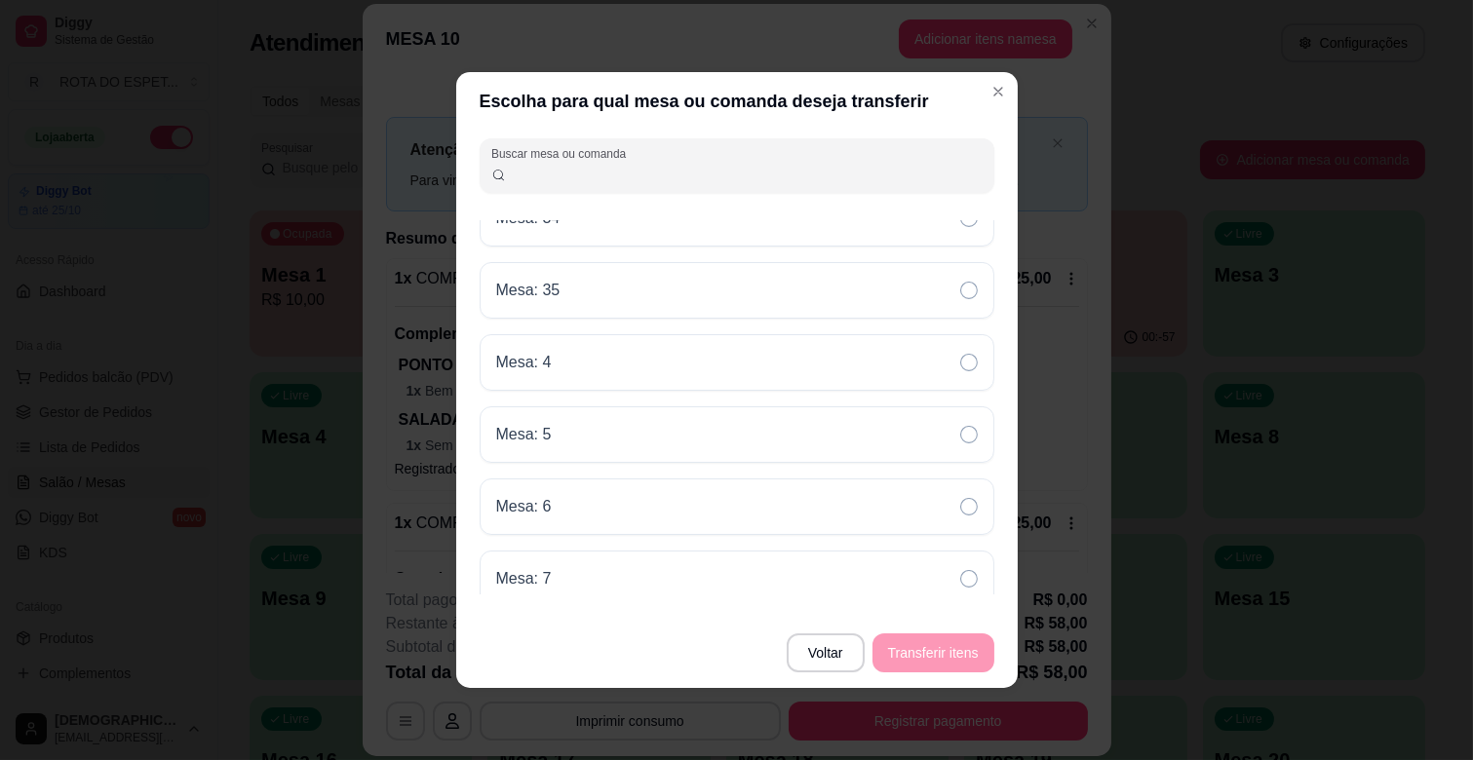
scroll to position [1624, 0]
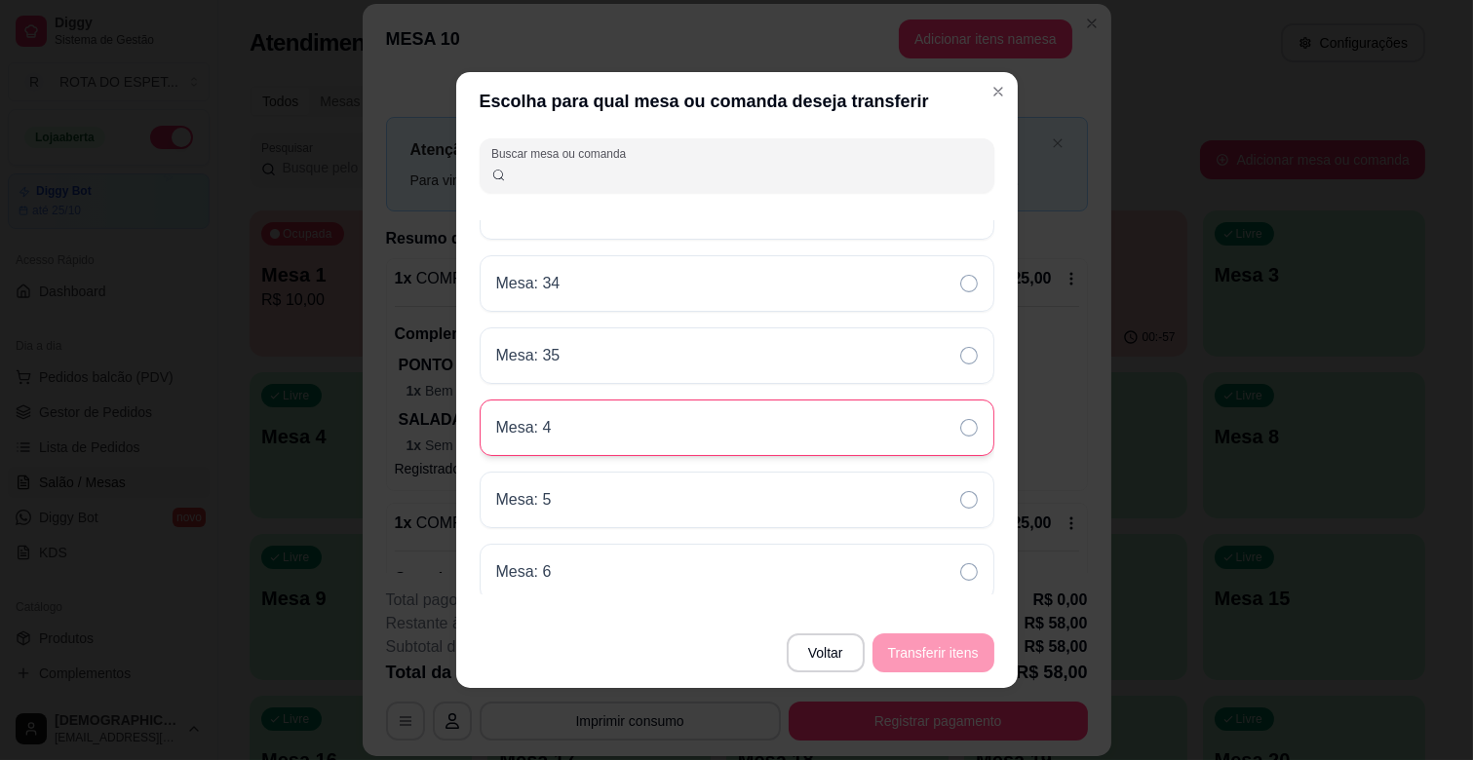
click at [617, 441] on div "Mesa: 4" at bounding box center [737, 428] width 515 height 57
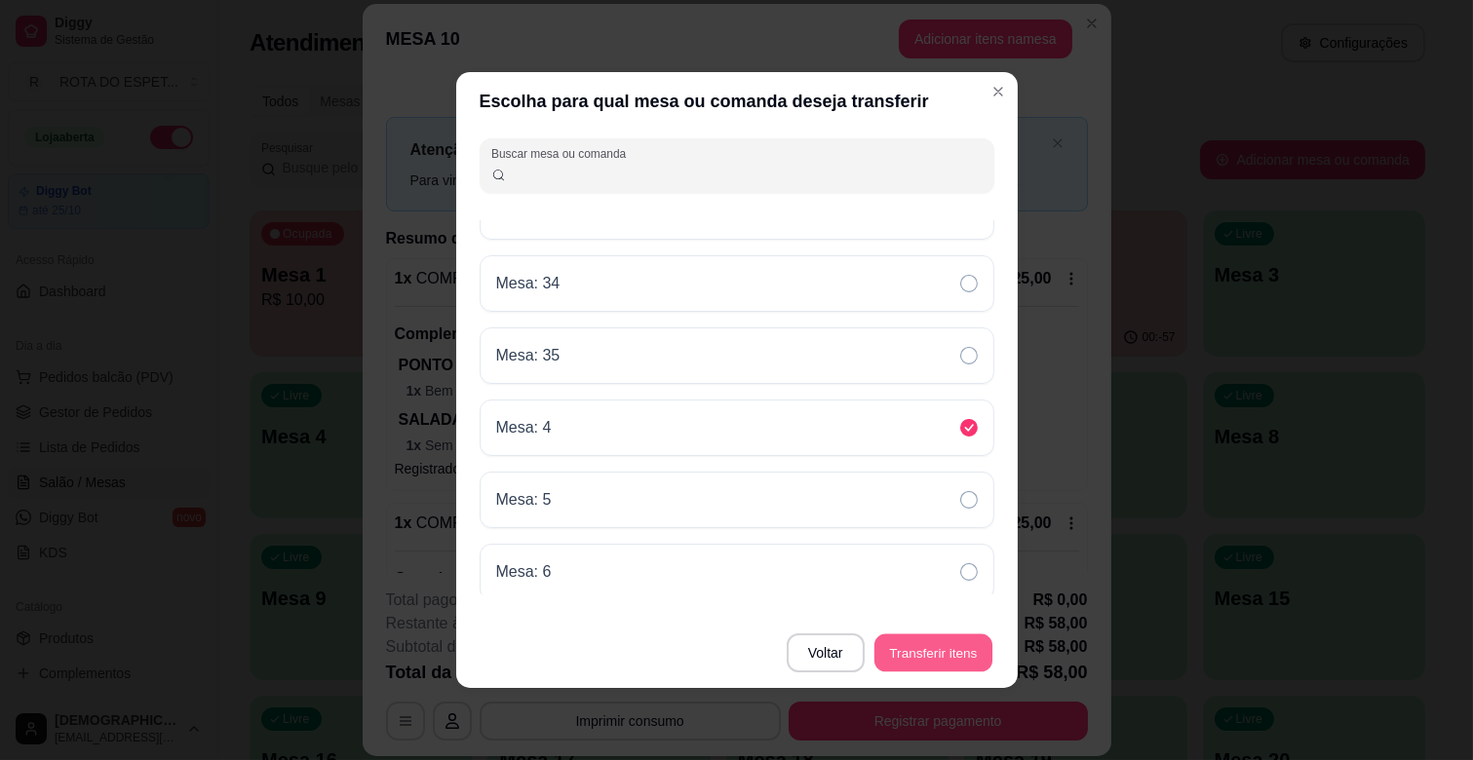
click at [939, 641] on button "Transferir itens" at bounding box center [934, 654] width 118 height 38
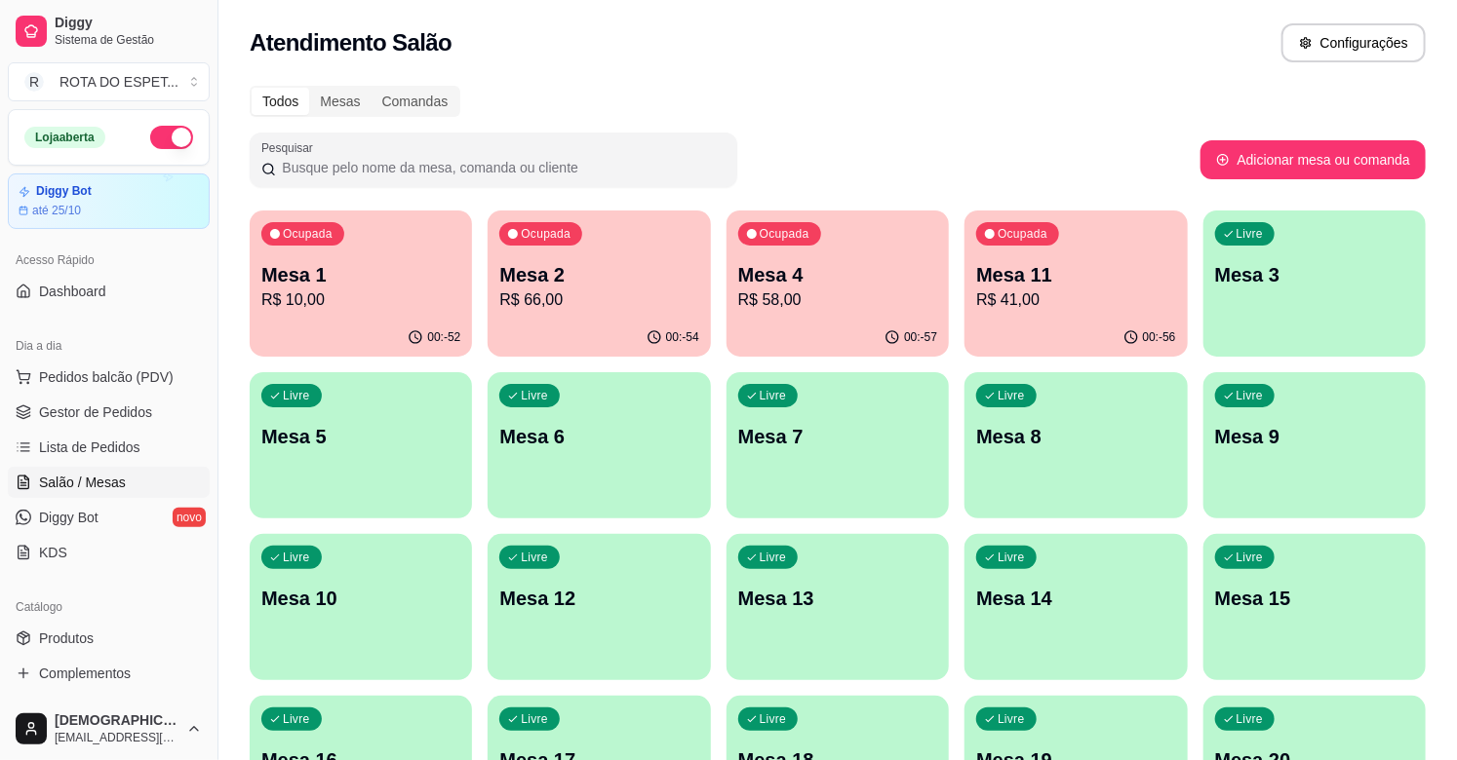
click at [1034, 308] on p "R$ 41,00" at bounding box center [1075, 300] width 199 height 23
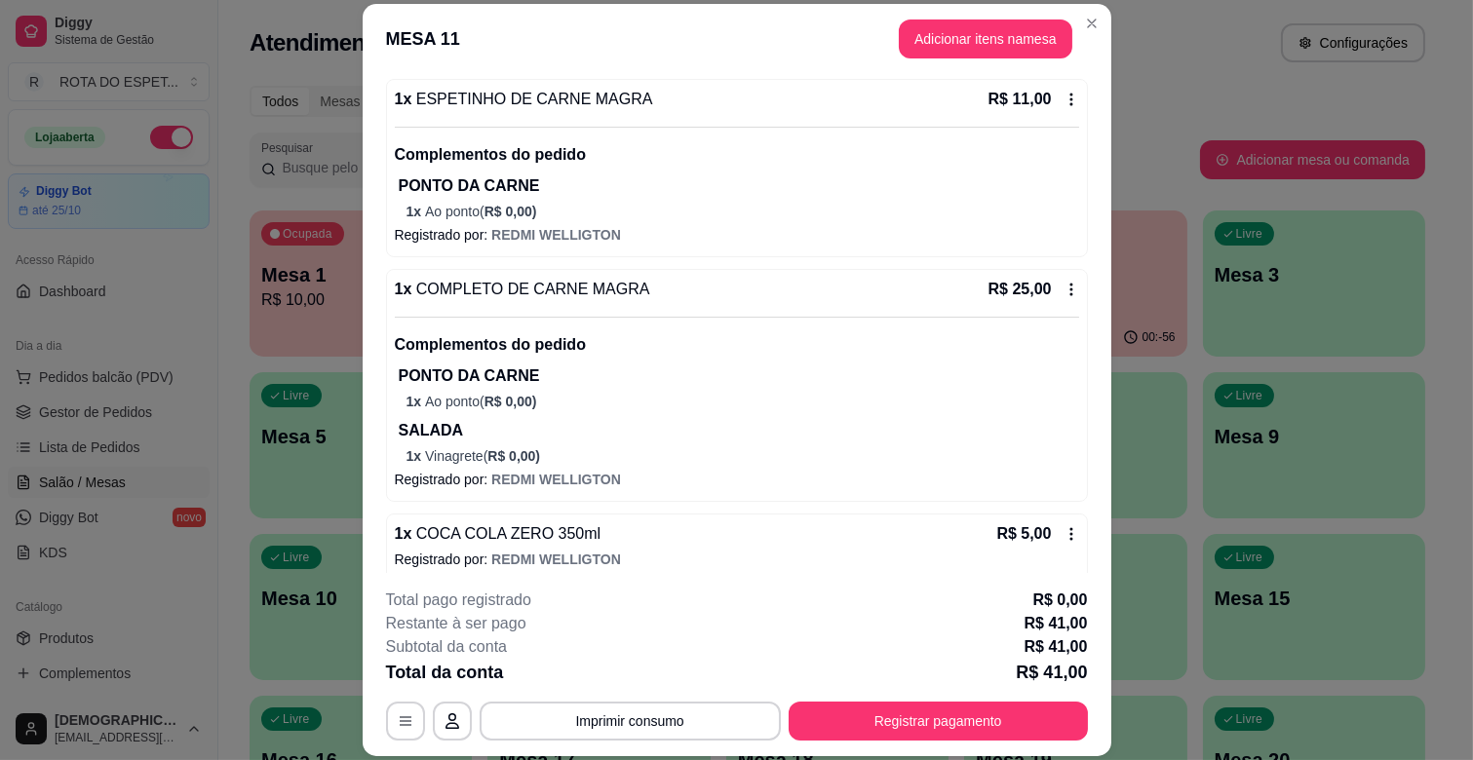
scroll to position [196, 0]
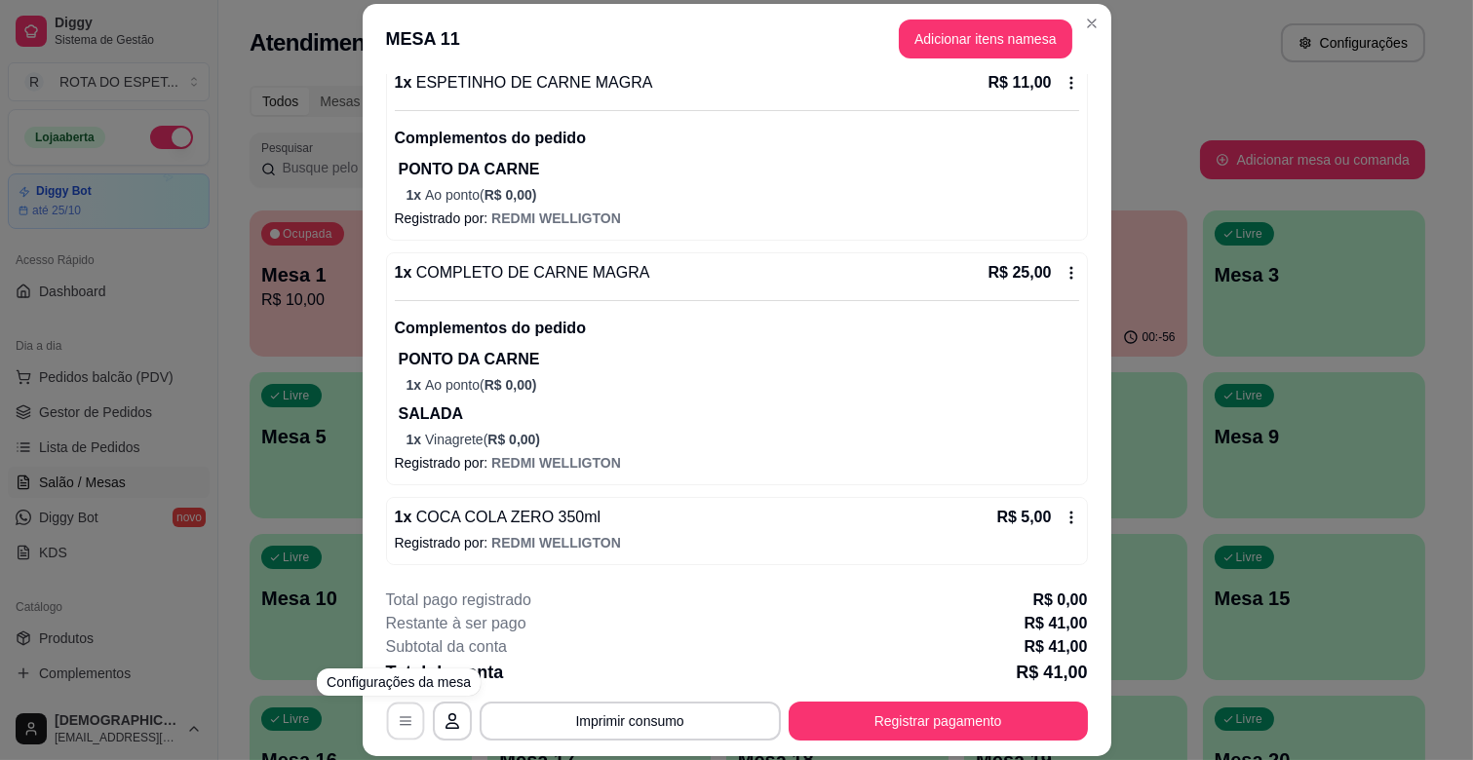
click at [412, 714] on button "button" at bounding box center [405, 722] width 38 height 38
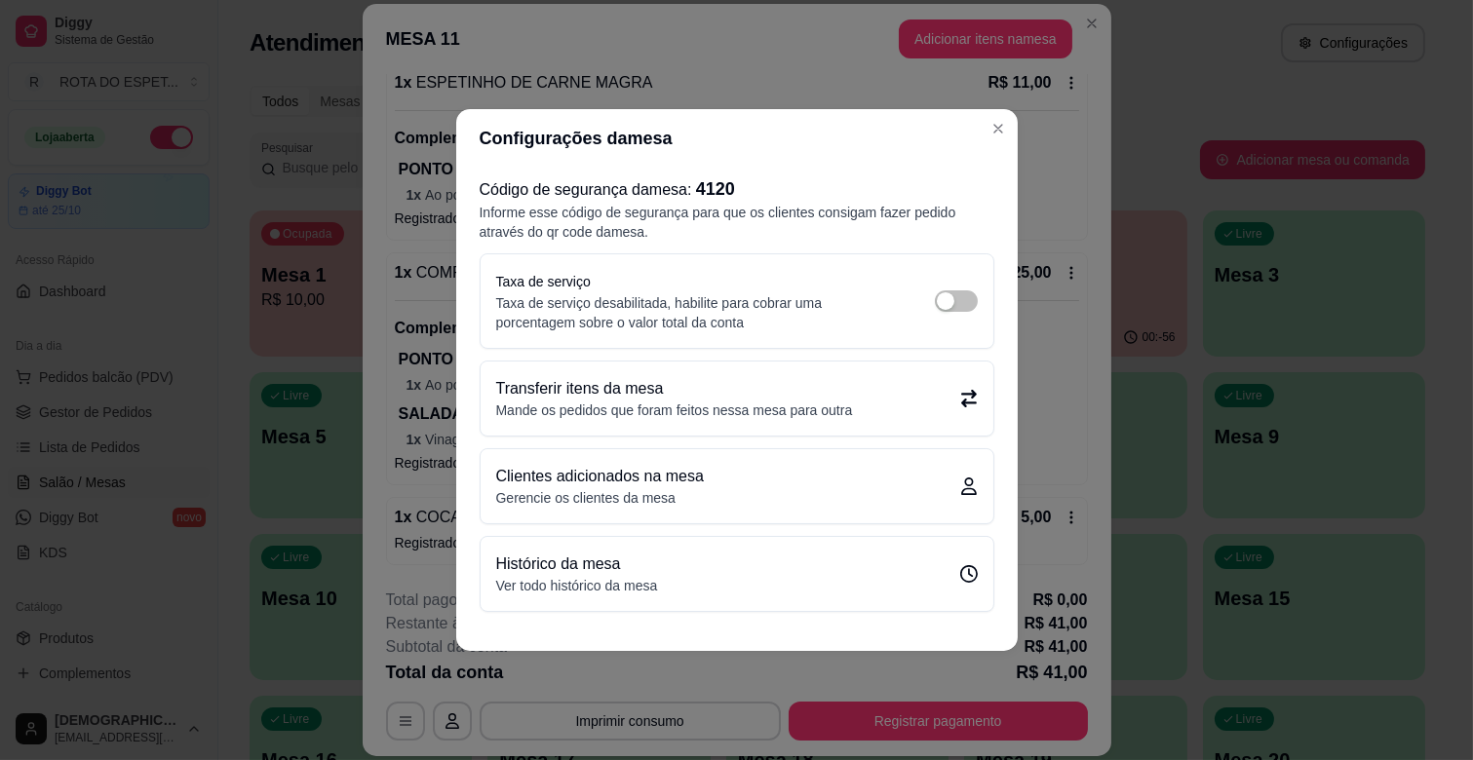
click at [669, 390] on p "Transferir itens da mesa" at bounding box center [674, 388] width 357 height 23
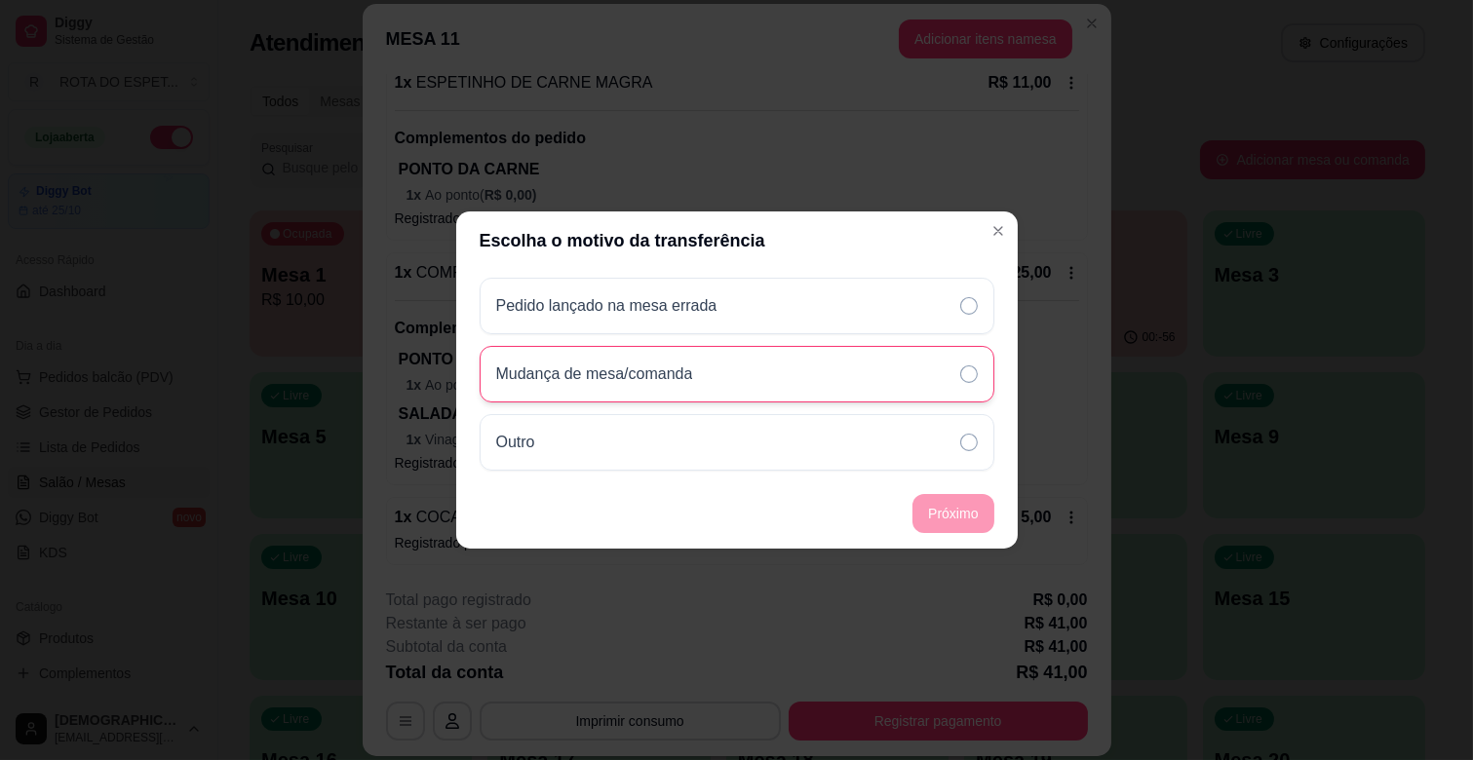
click at [915, 380] on div "Mudança de mesa/comanda" at bounding box center [737, 374] width 515 height 57
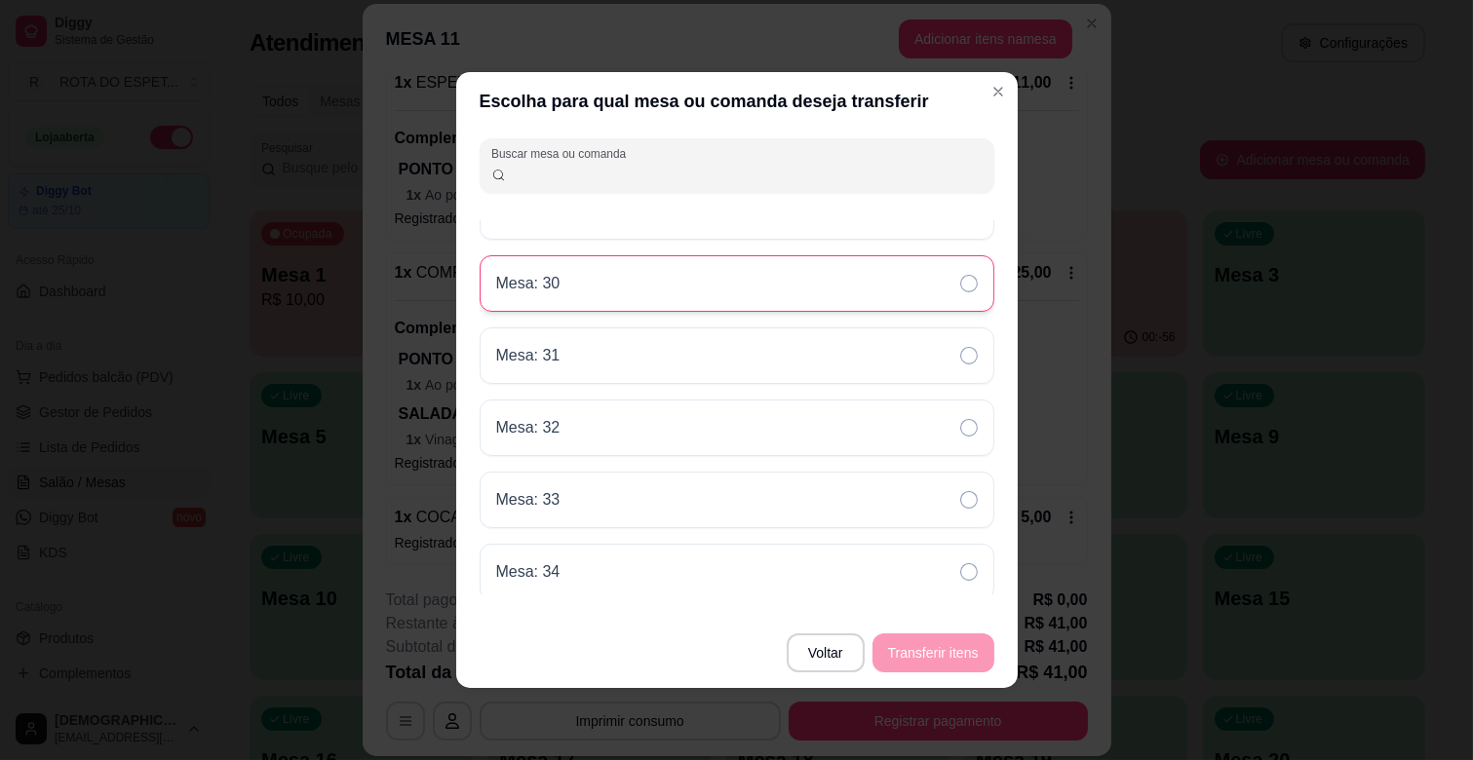
scroll to position [1300, 0]
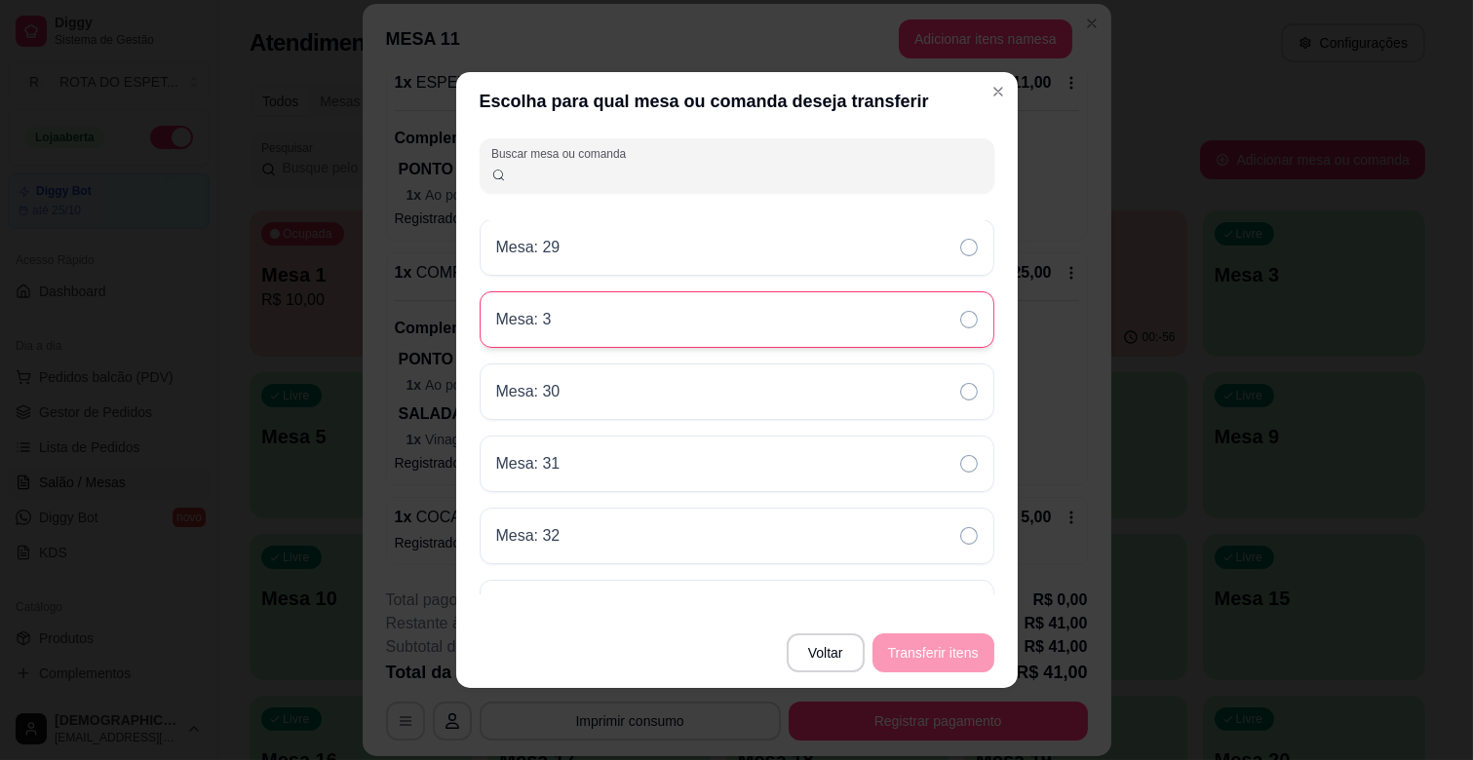
click at [614, 332] on div "Mesa: 3" at bounding box center [737, 320] width 515 height 57
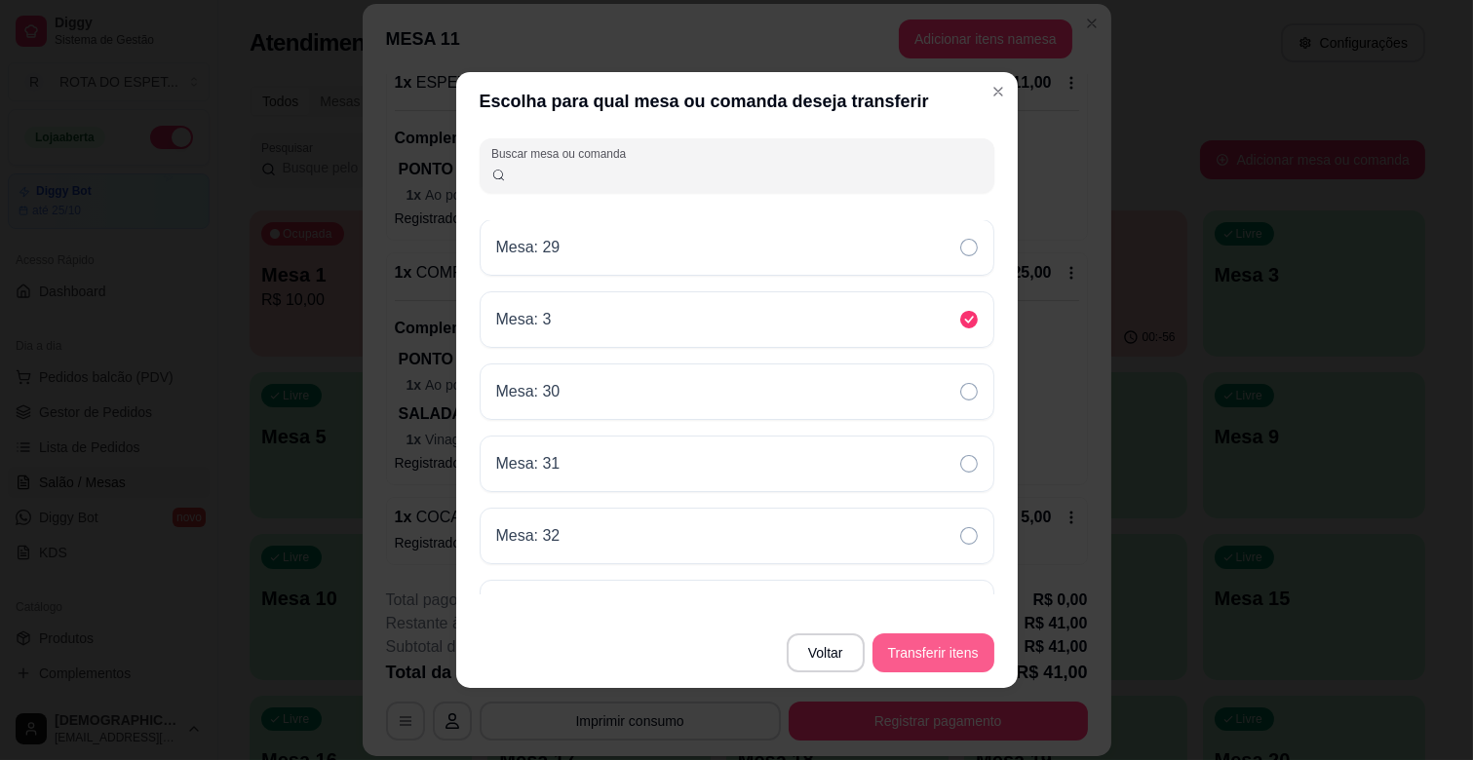
click at [971, 648] on button "Transferir itens" at bounding box center [934, 653] width 122 height 39
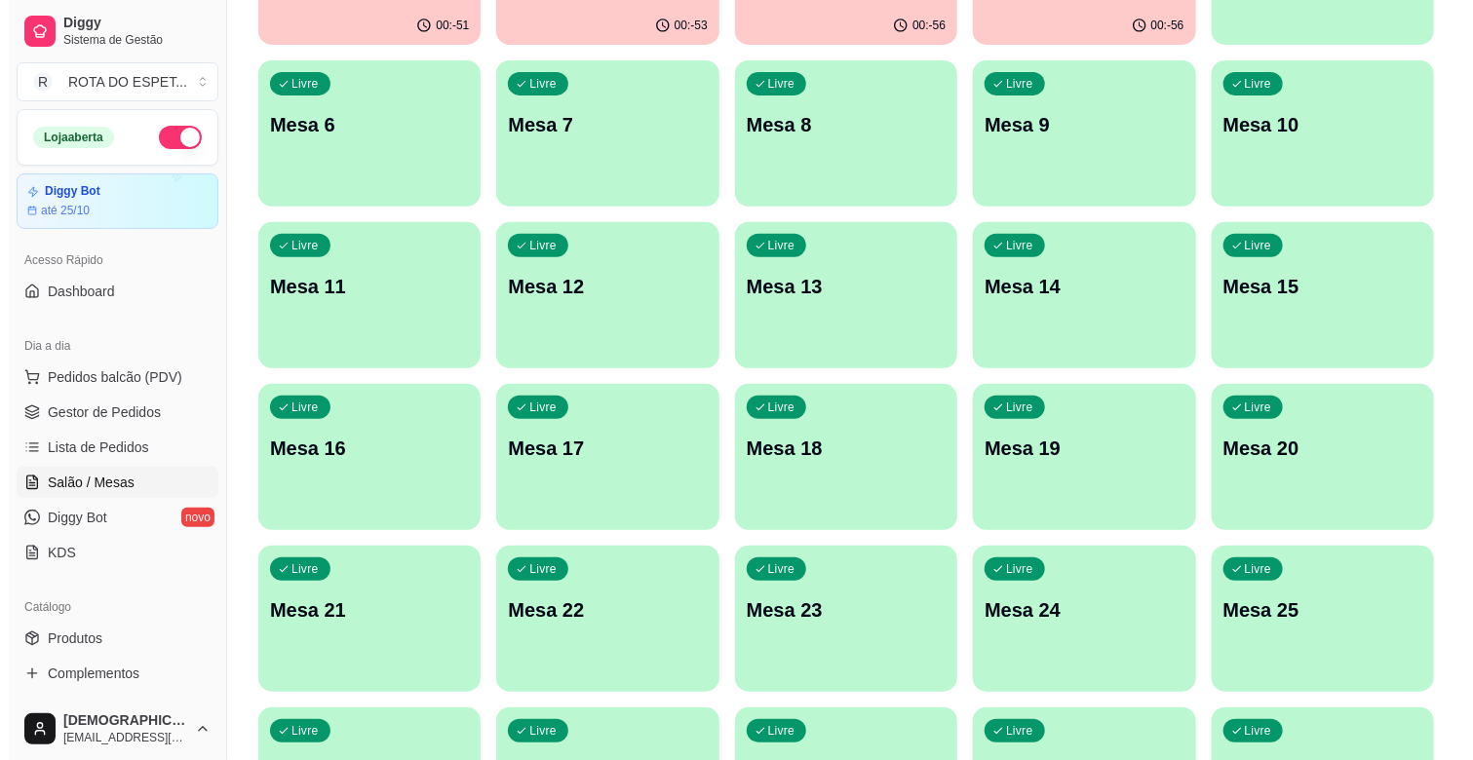
scroll to position [325, 0]
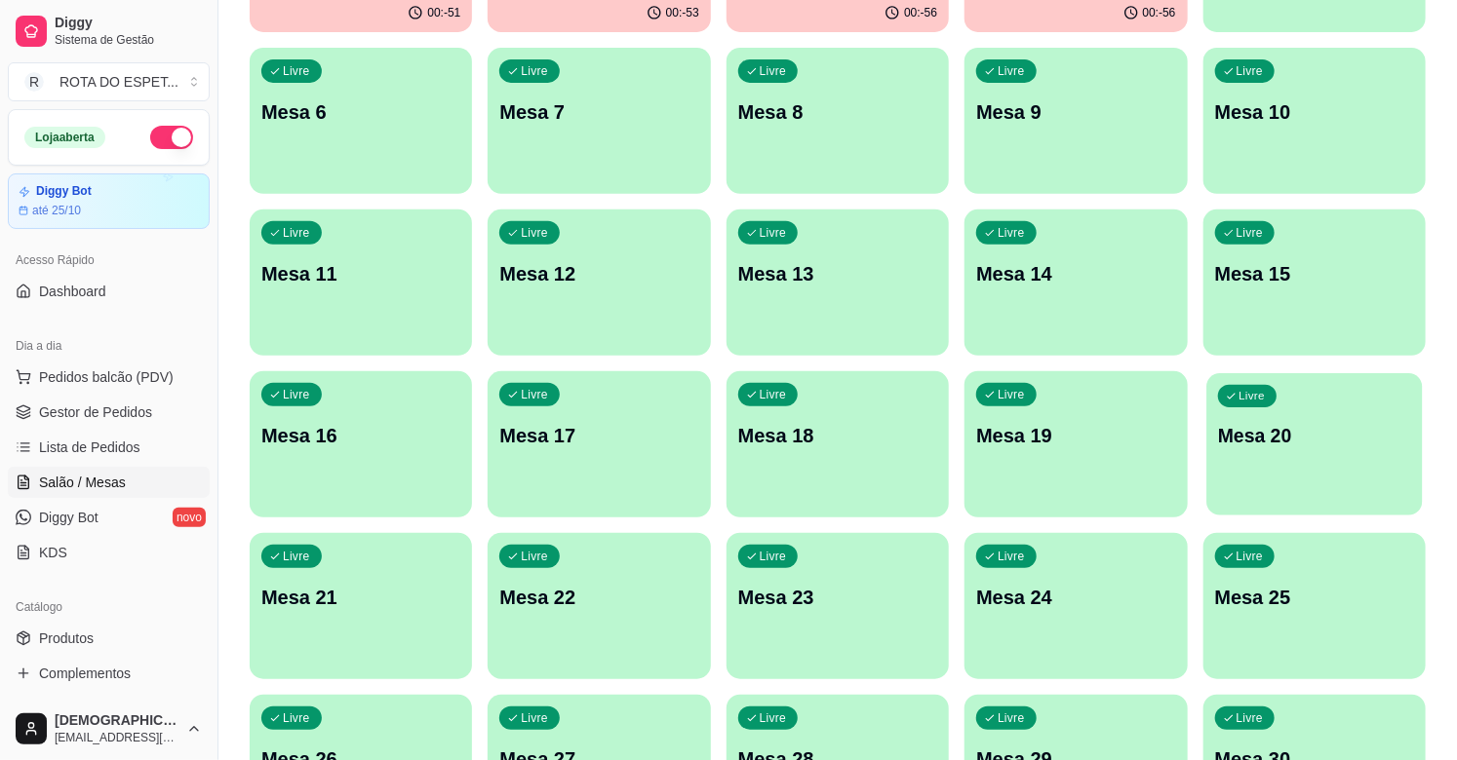
click at [1241, 419] on div "Livre Mesa 20" at bounding box center [1314, 432] width 216 height 119
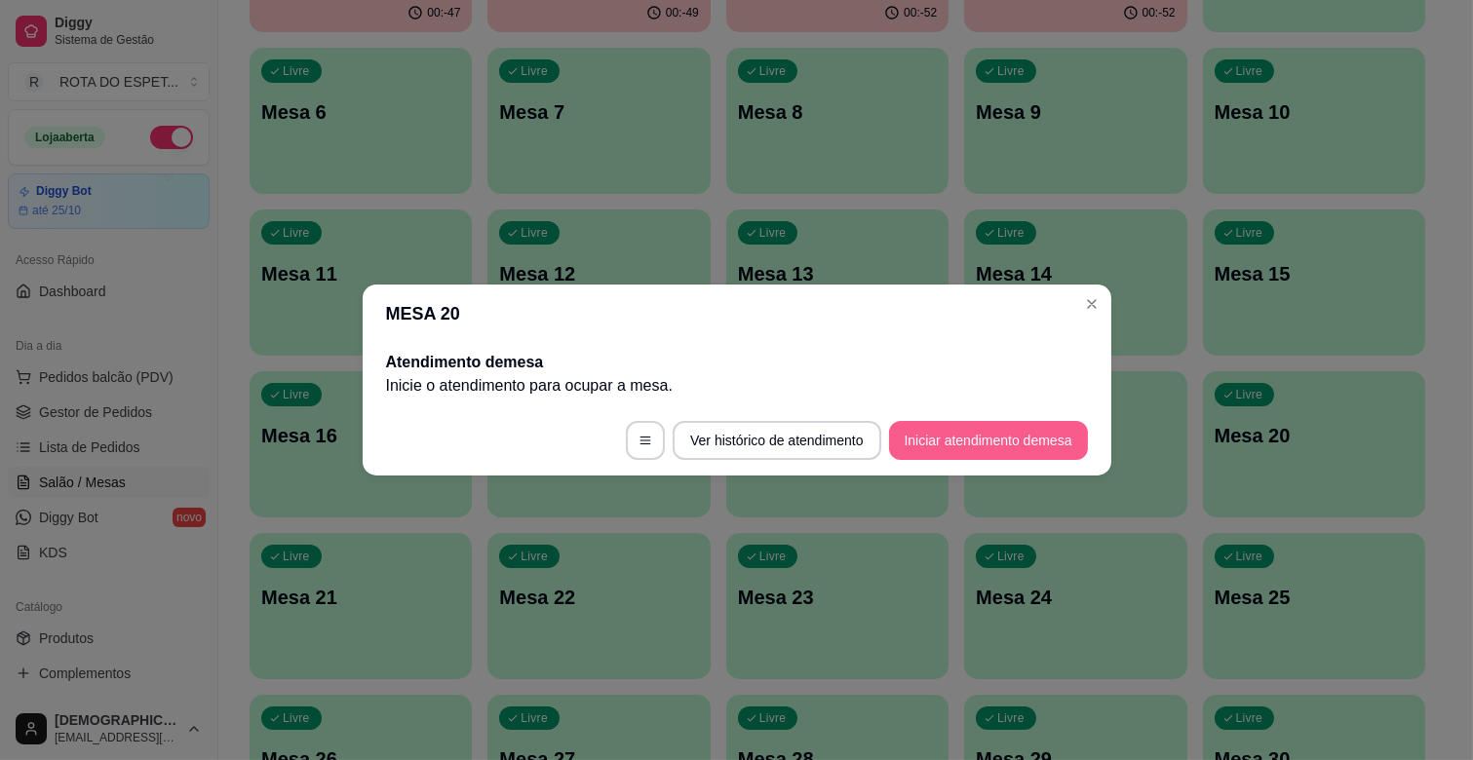
click at [965, 431] on button "Iniciar atendimento de mesa" at bounding box center [988, 440] width 199 height 39
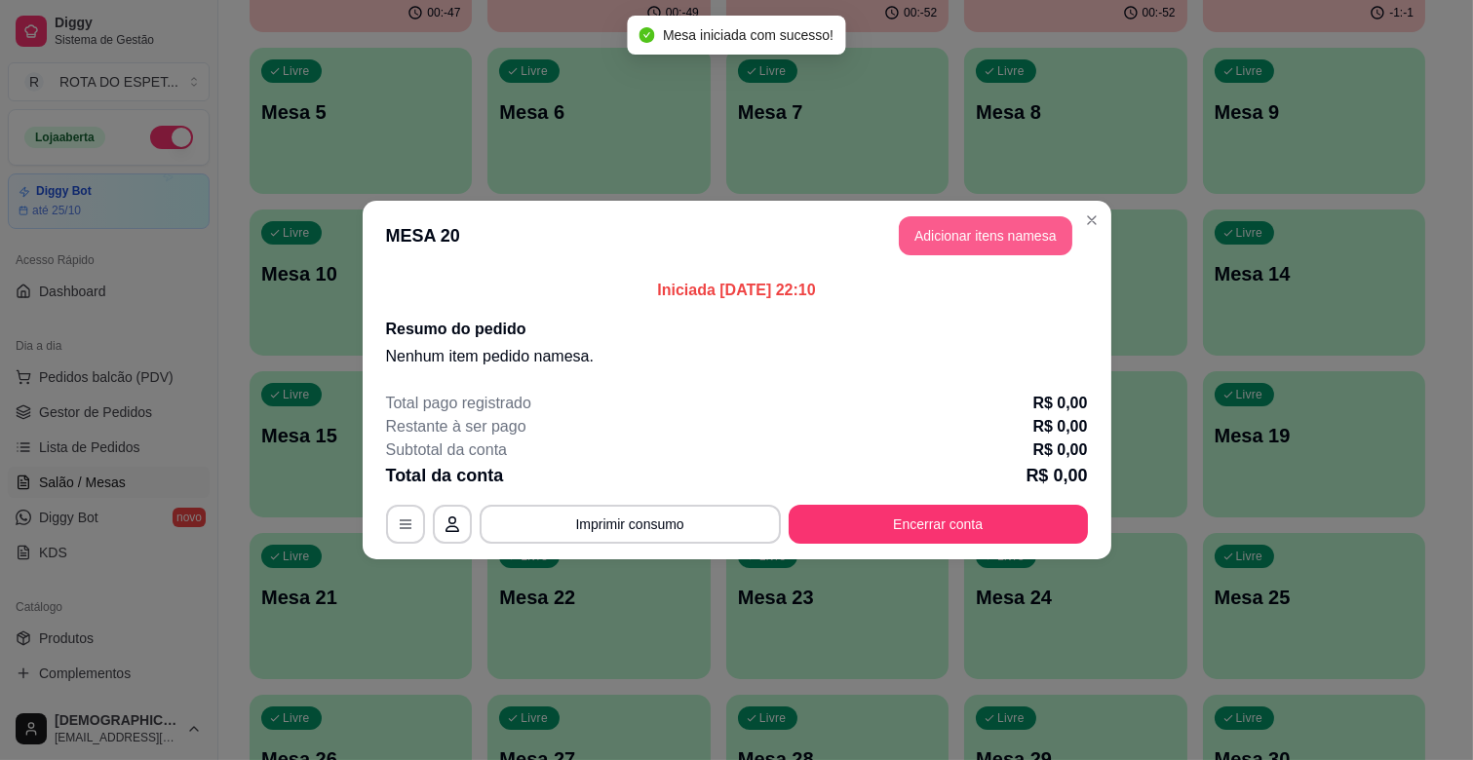
click at [917, 237] on button "Adicionar itens na mesa" at bounding box center [986, 235] width 174 height 39
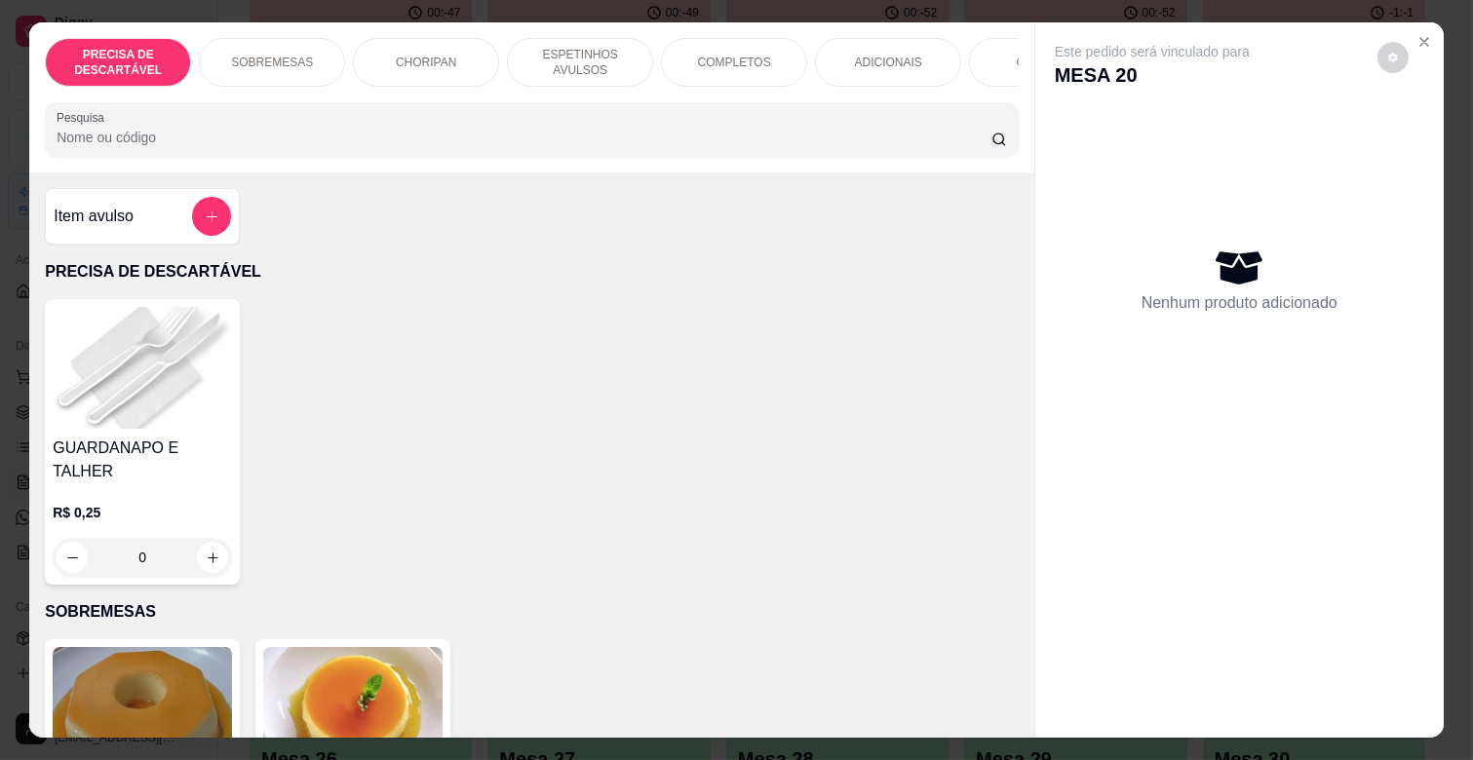
click at [698, 55] on p "COMPLETOS" at bounding box center [734, 63] width 73 height 16
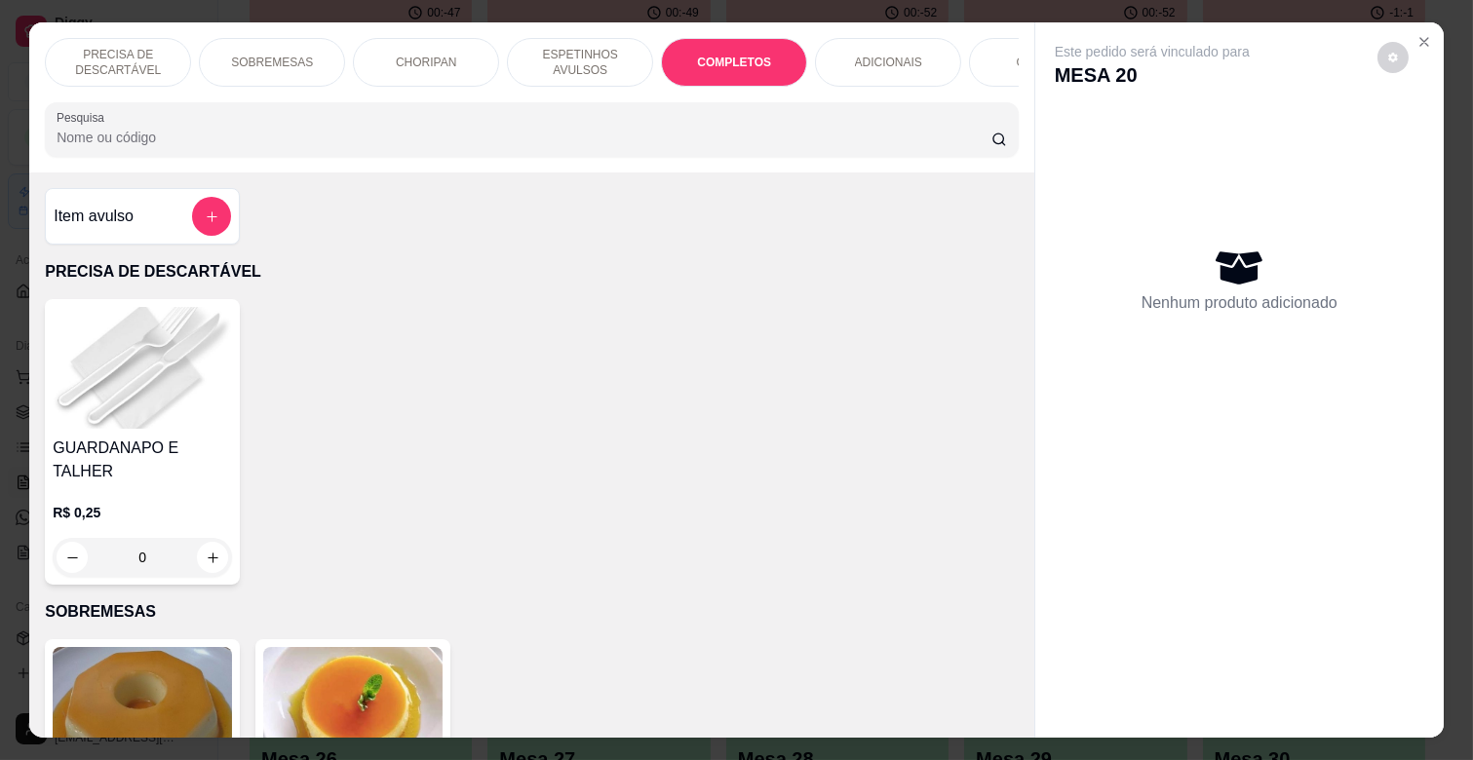
scroll to position [47, 0]
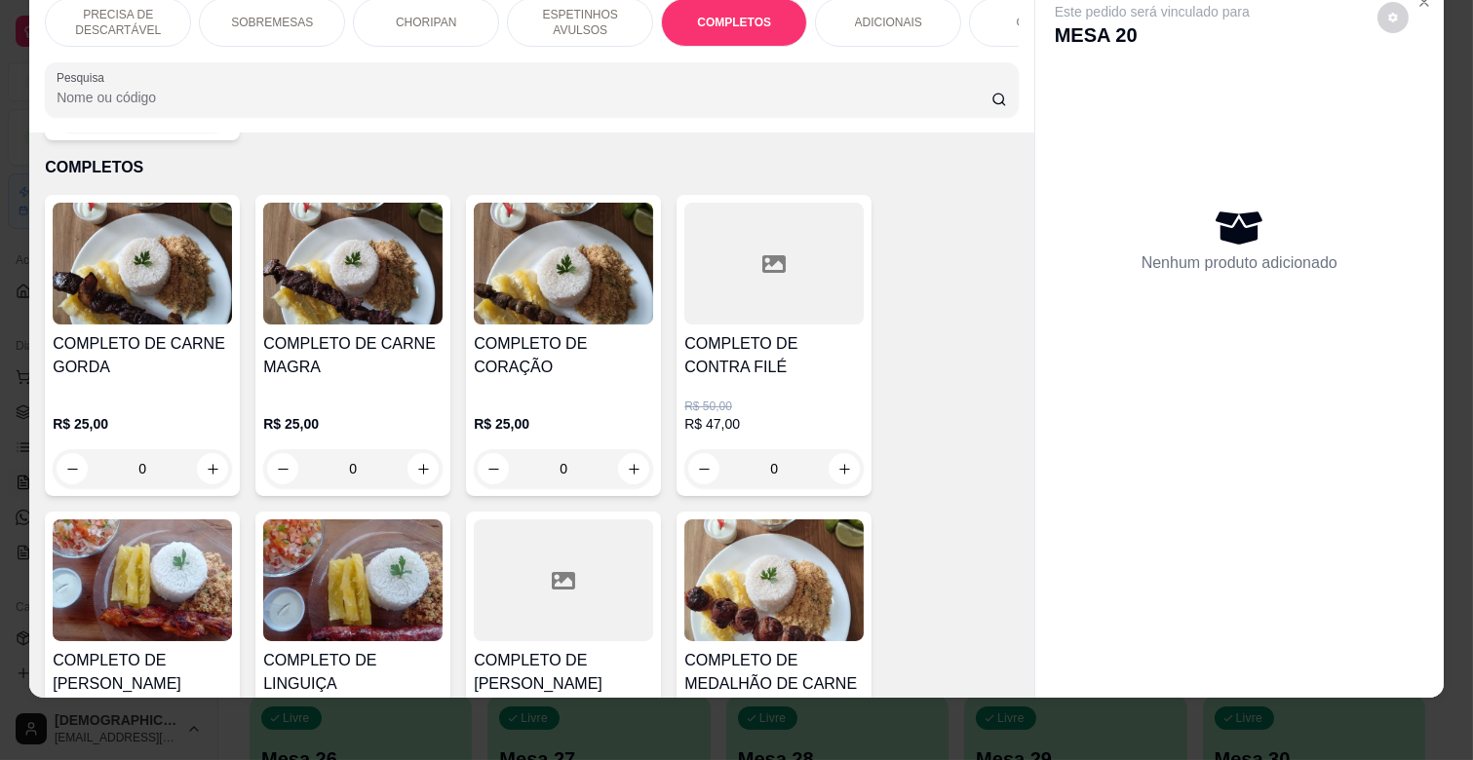
click at [539, 11] on p "ESPETINHOS AVULSOS" at bounding box center [580, 22] width 113 height 31
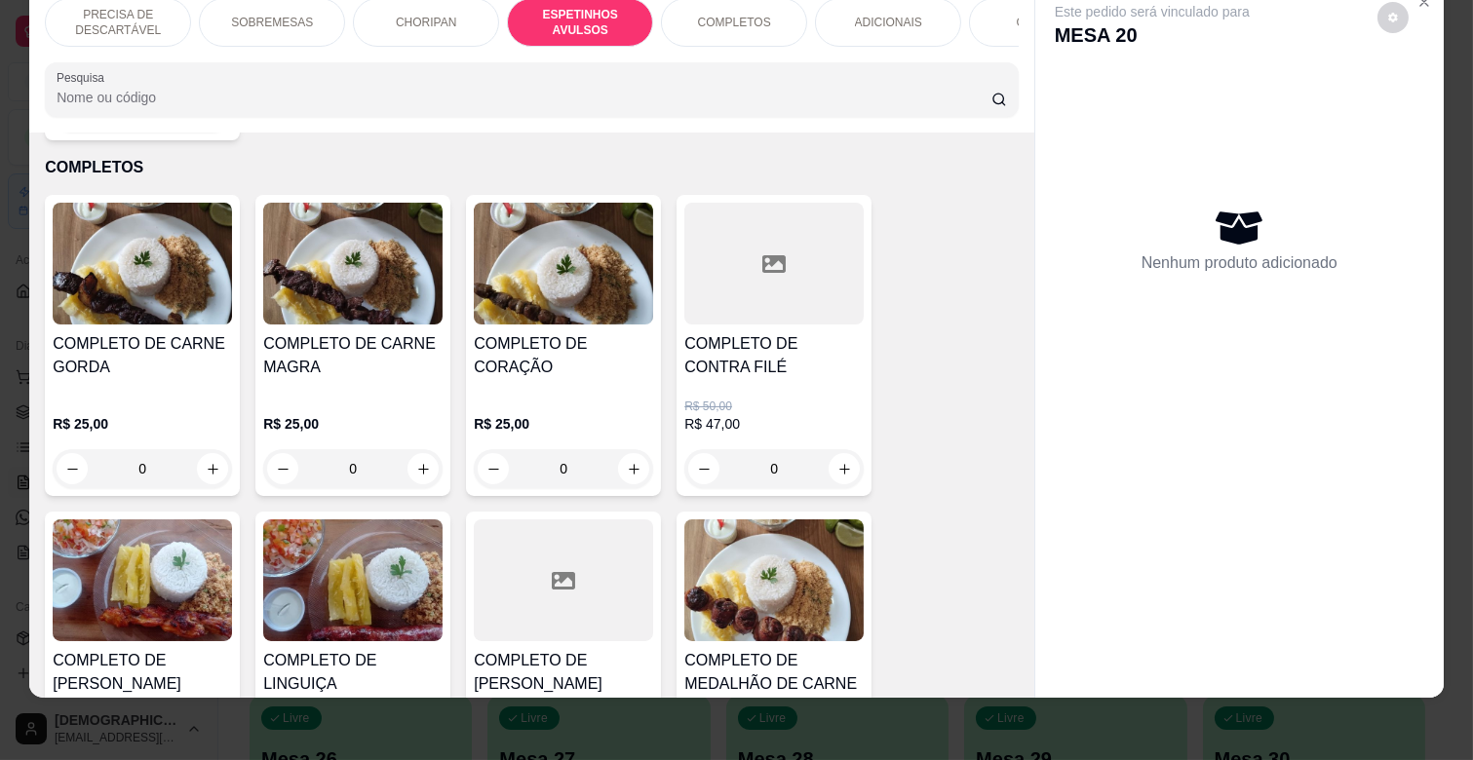
scroll to position [1076, 0]
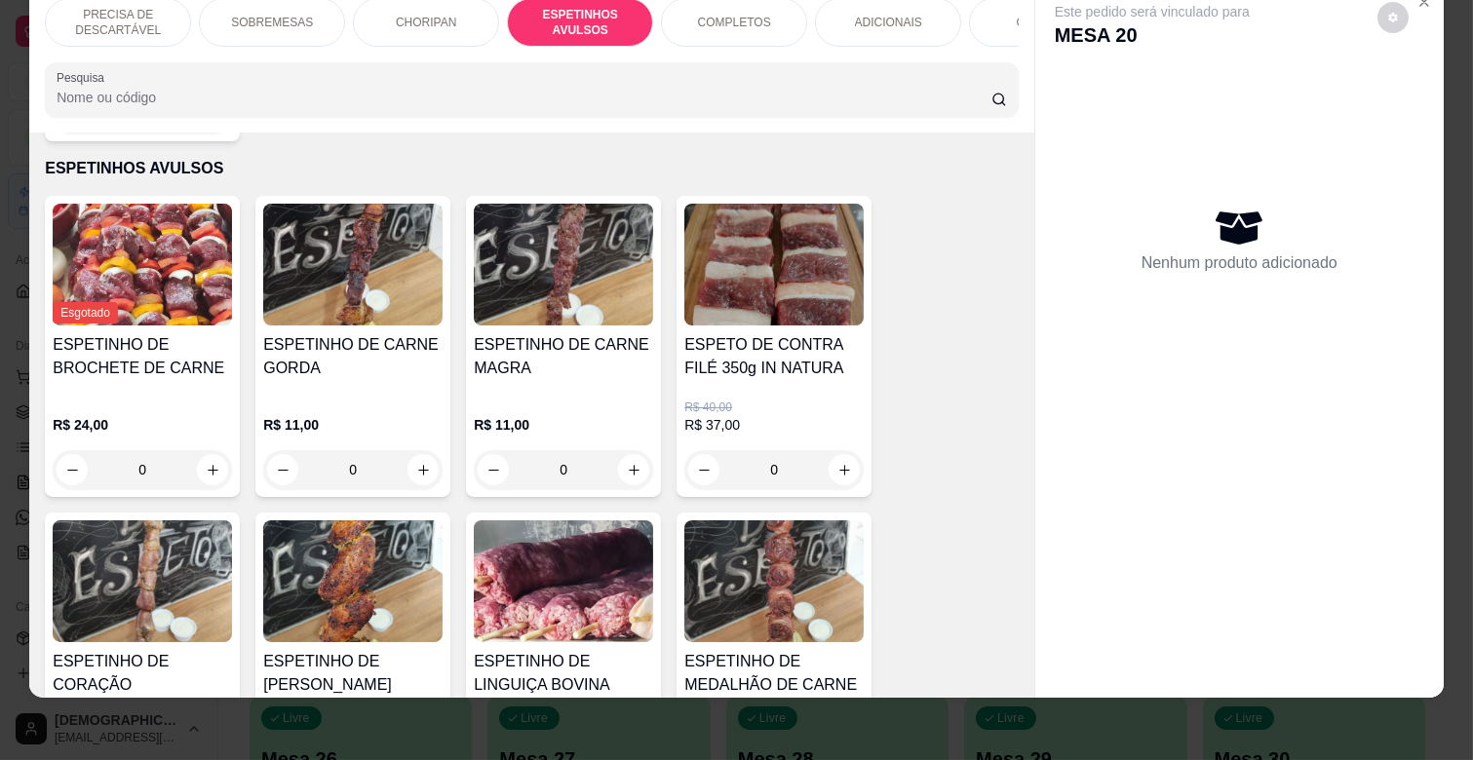
click at [493, 333] on h4 "ESPETINHO DE CARNE MAGRA" at bounding box center [563, 356] width 179 height 47
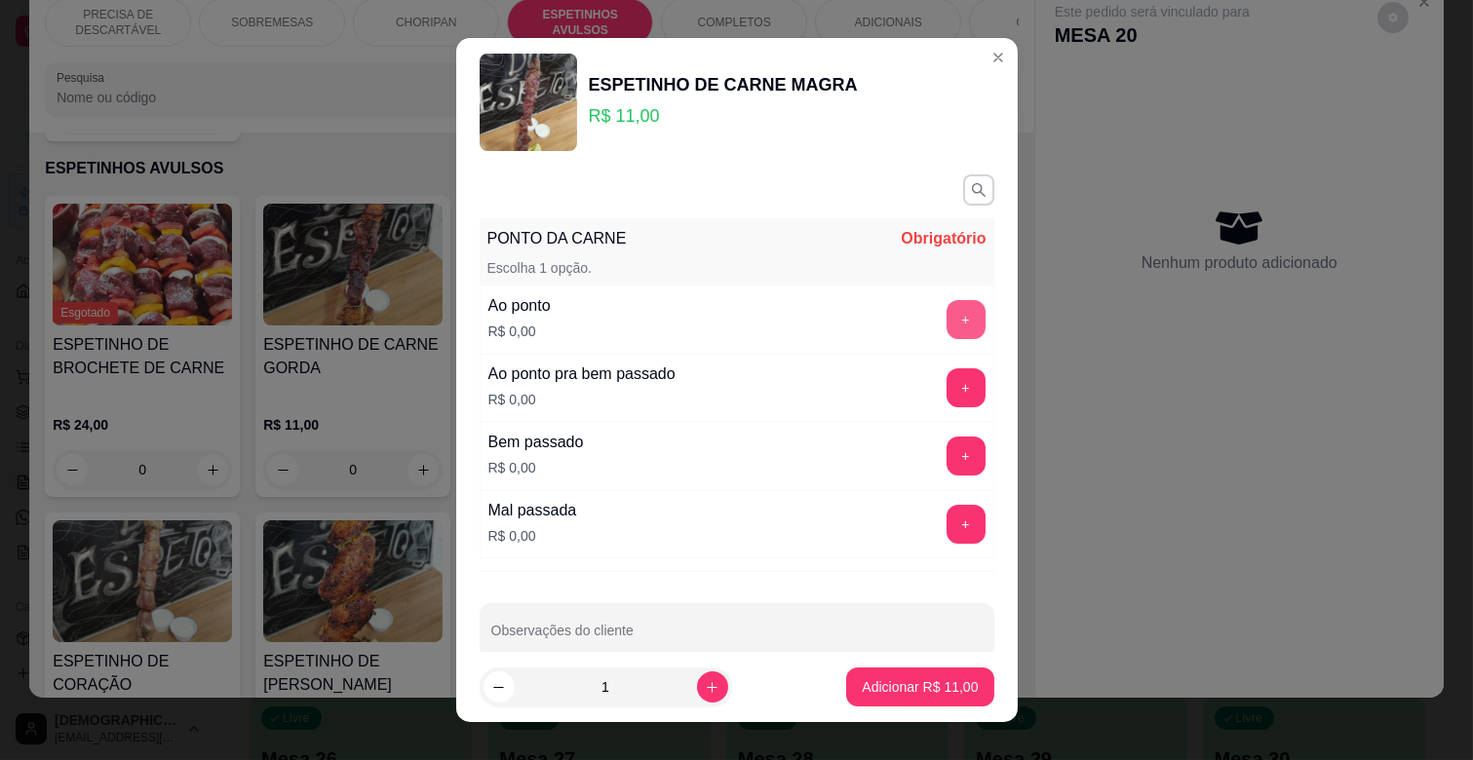
click at [947, 327] on button "+" at bounding box center [966, 319] width 39 height 39
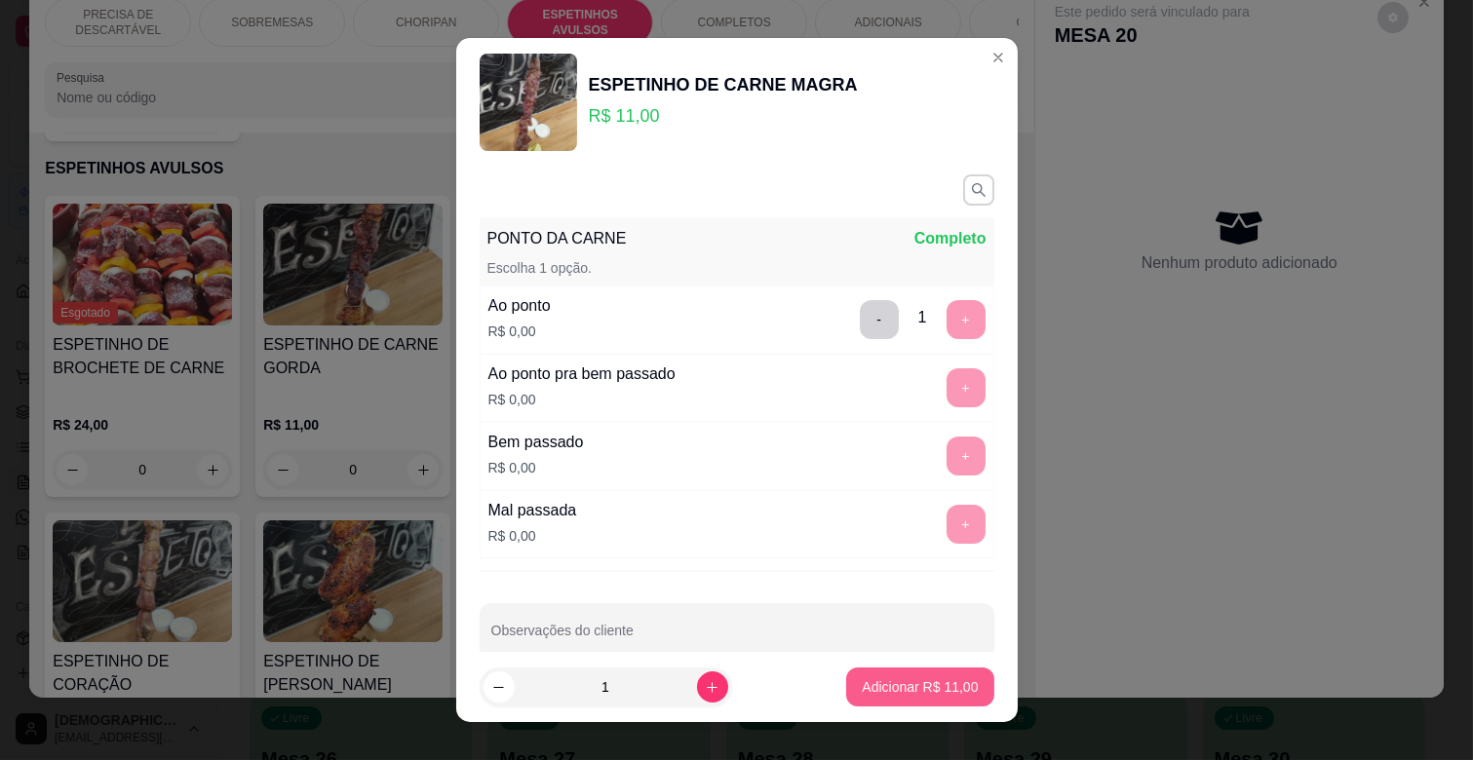
click at [926, 690] on p "Adicionar R$ 11,00" at bounding box center [920, 687] width 116 height 19
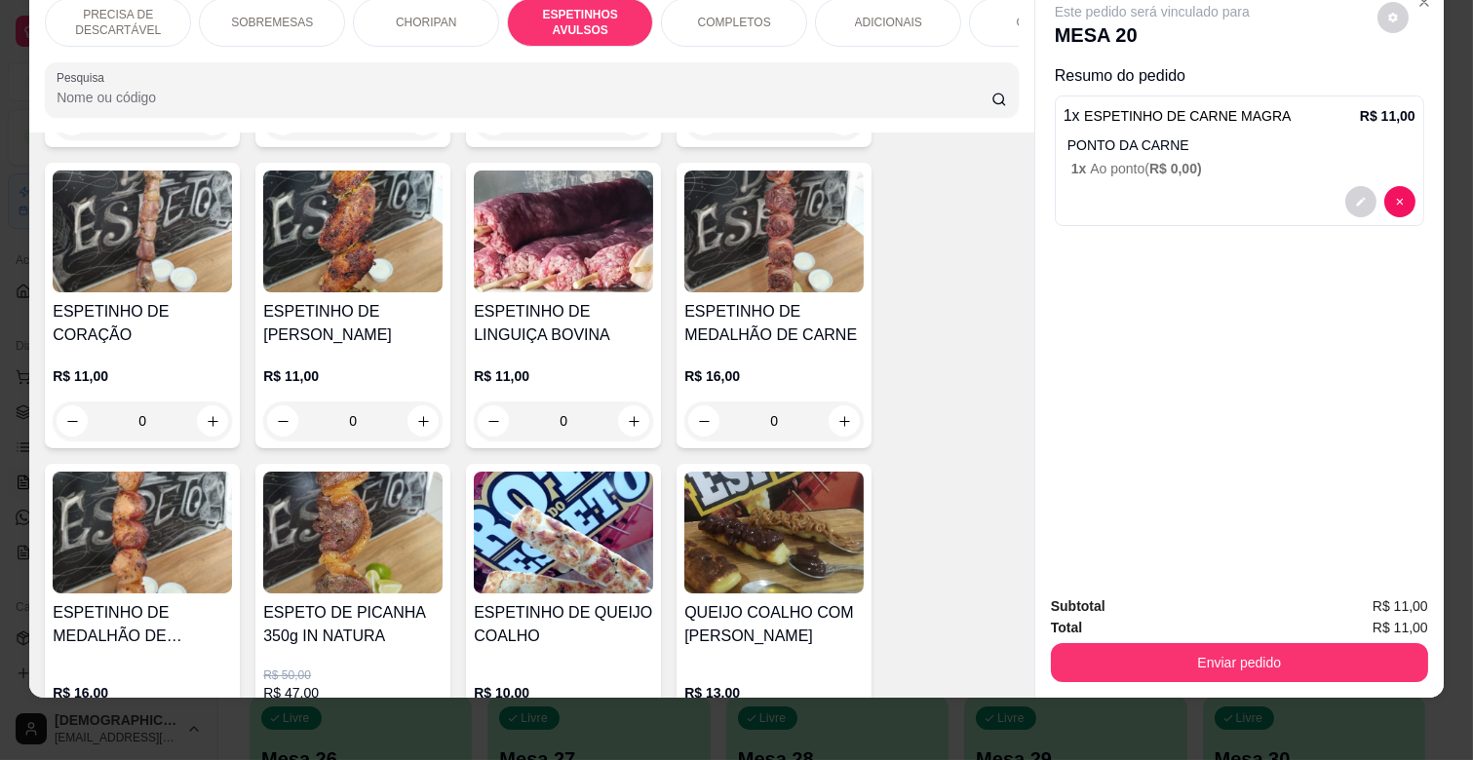
scroll to position [1618, 0]
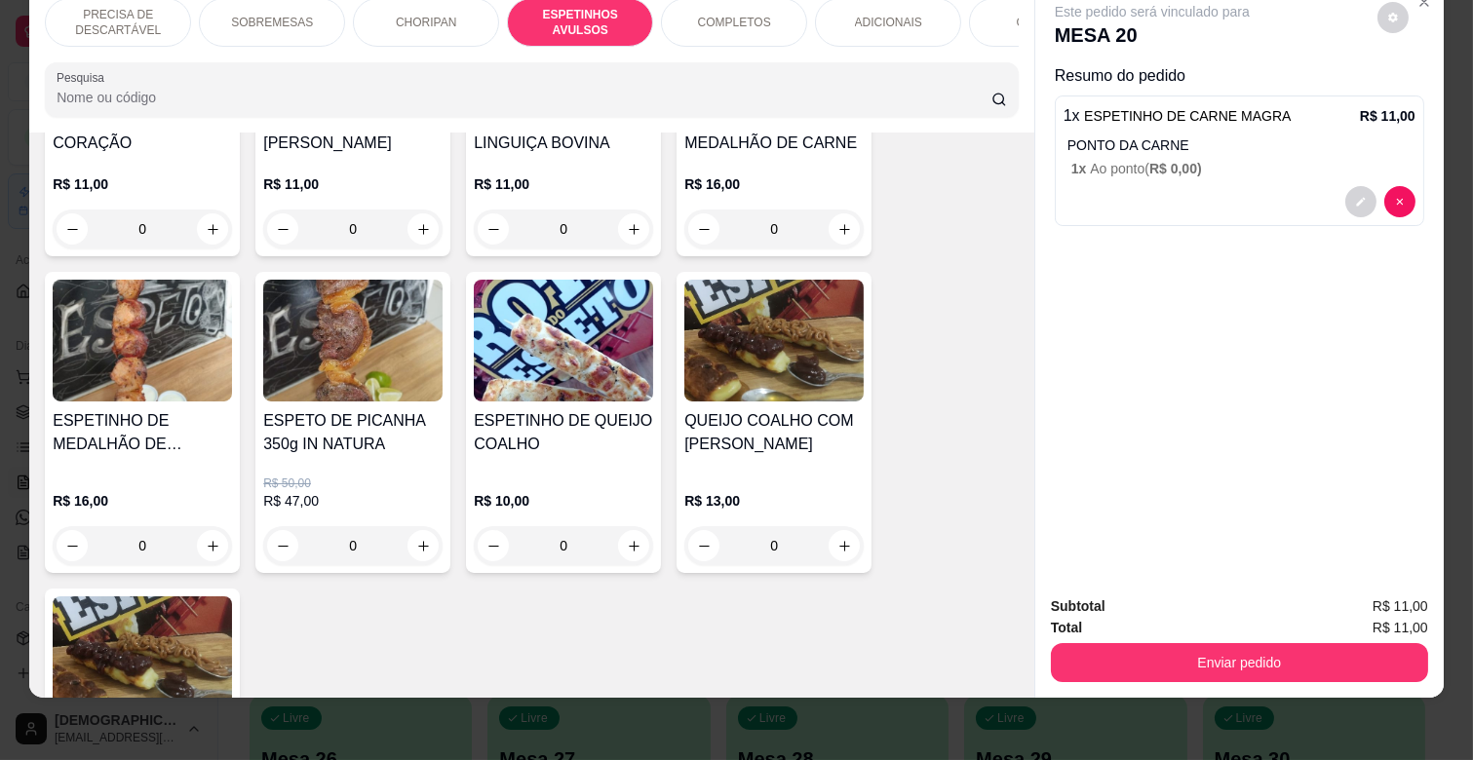
click at [100, 491] on p "R$ 16,00" at bounding box center [142, 500] width 179 height 19
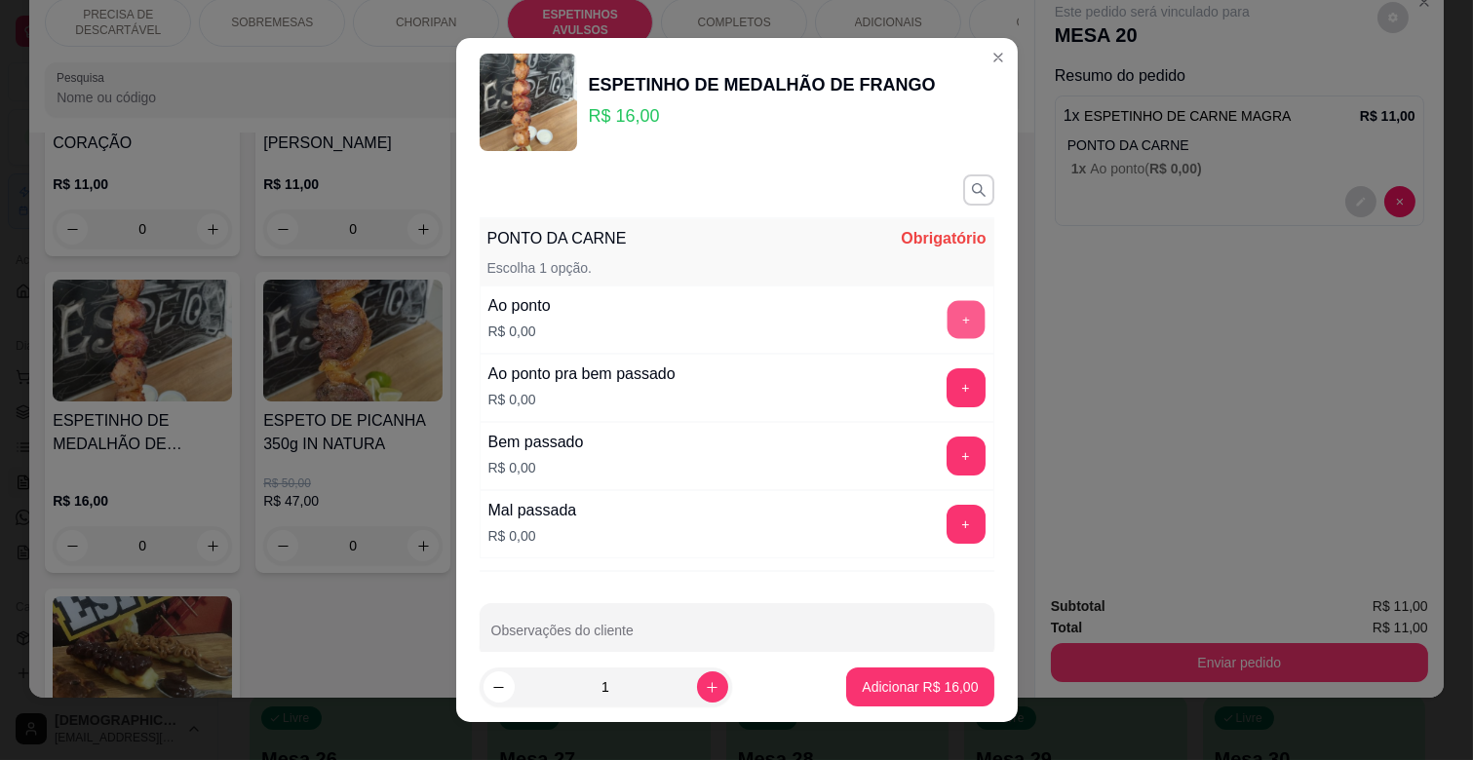
click at [947, 317] on button "+" at bounding box center [966, 320] width 38 height 38
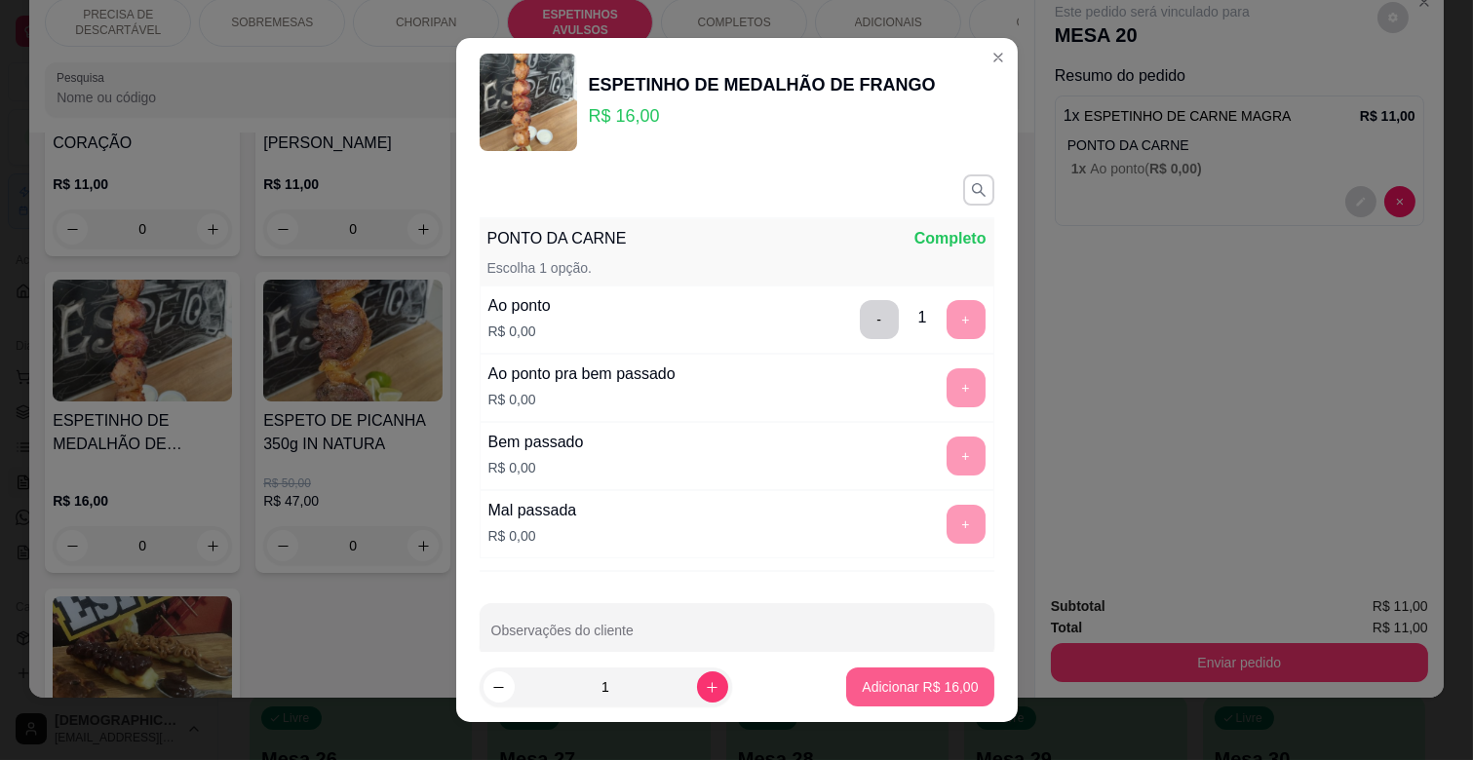
click at [898, 693] on p "Adicionar R$ 16,00" at bounding box center [920, 687] width 116 height 19
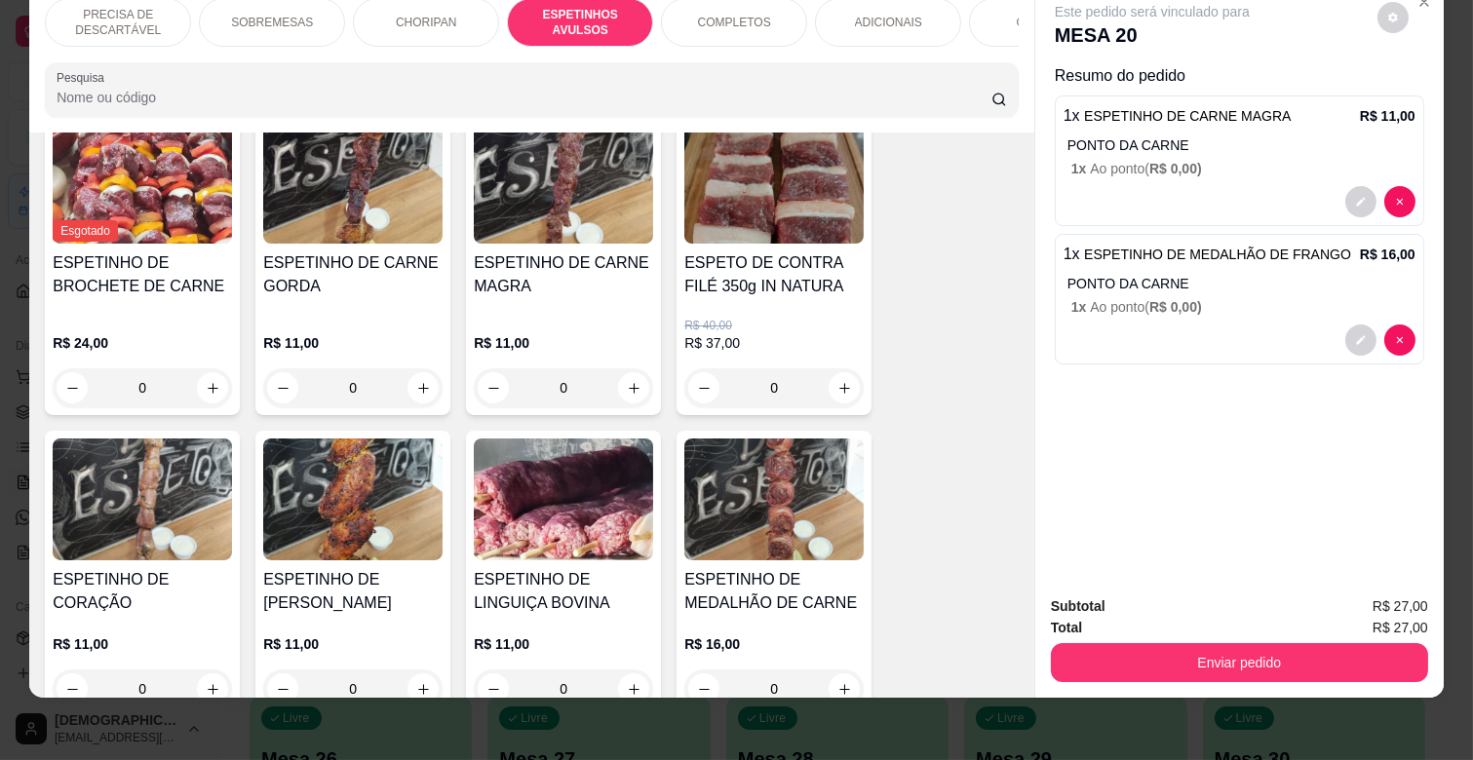
scroll to position [1076, 0]
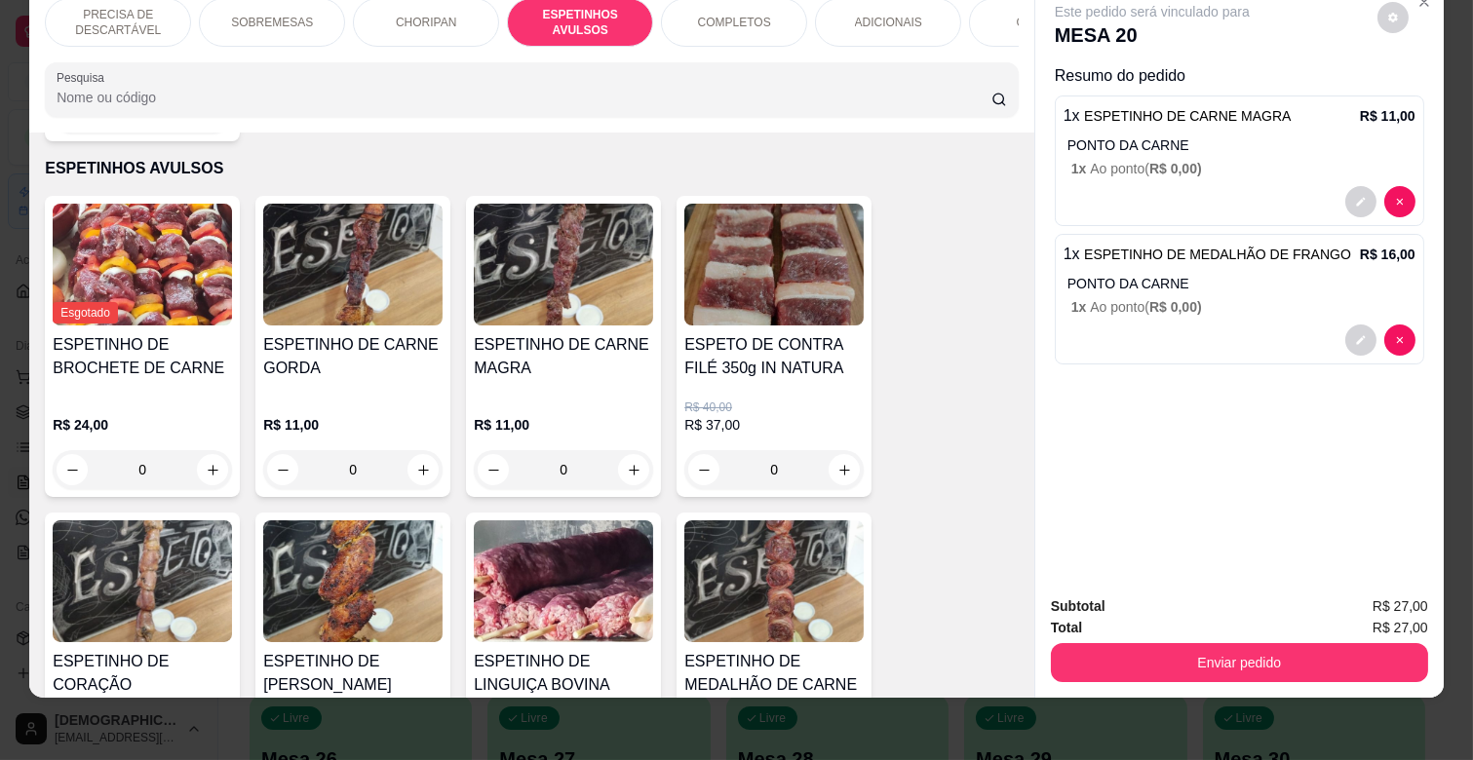
click at [936, 13] on div "ADICIONAIS" at bounding box center [888, 22] width 146 height 49
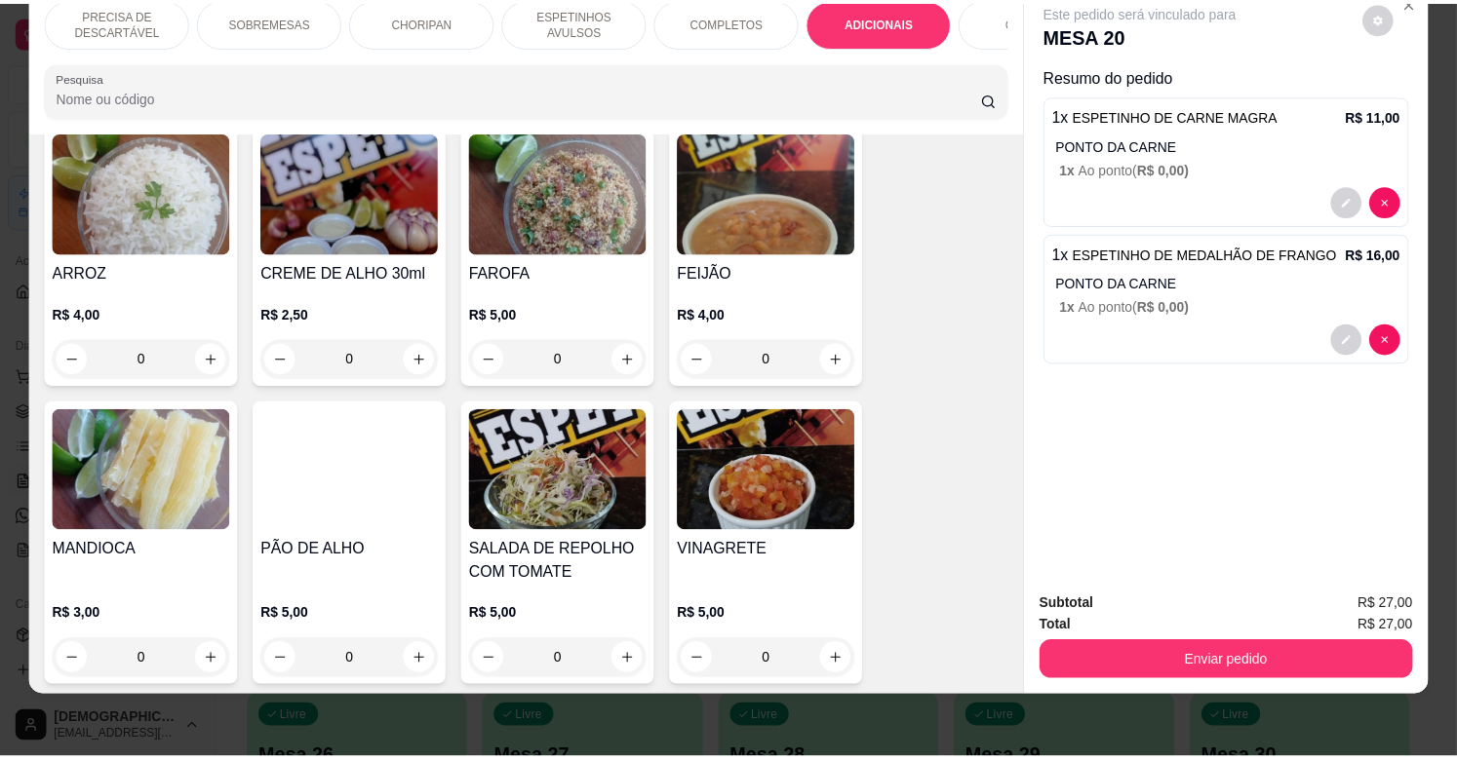
scroll to position [3418, 0]
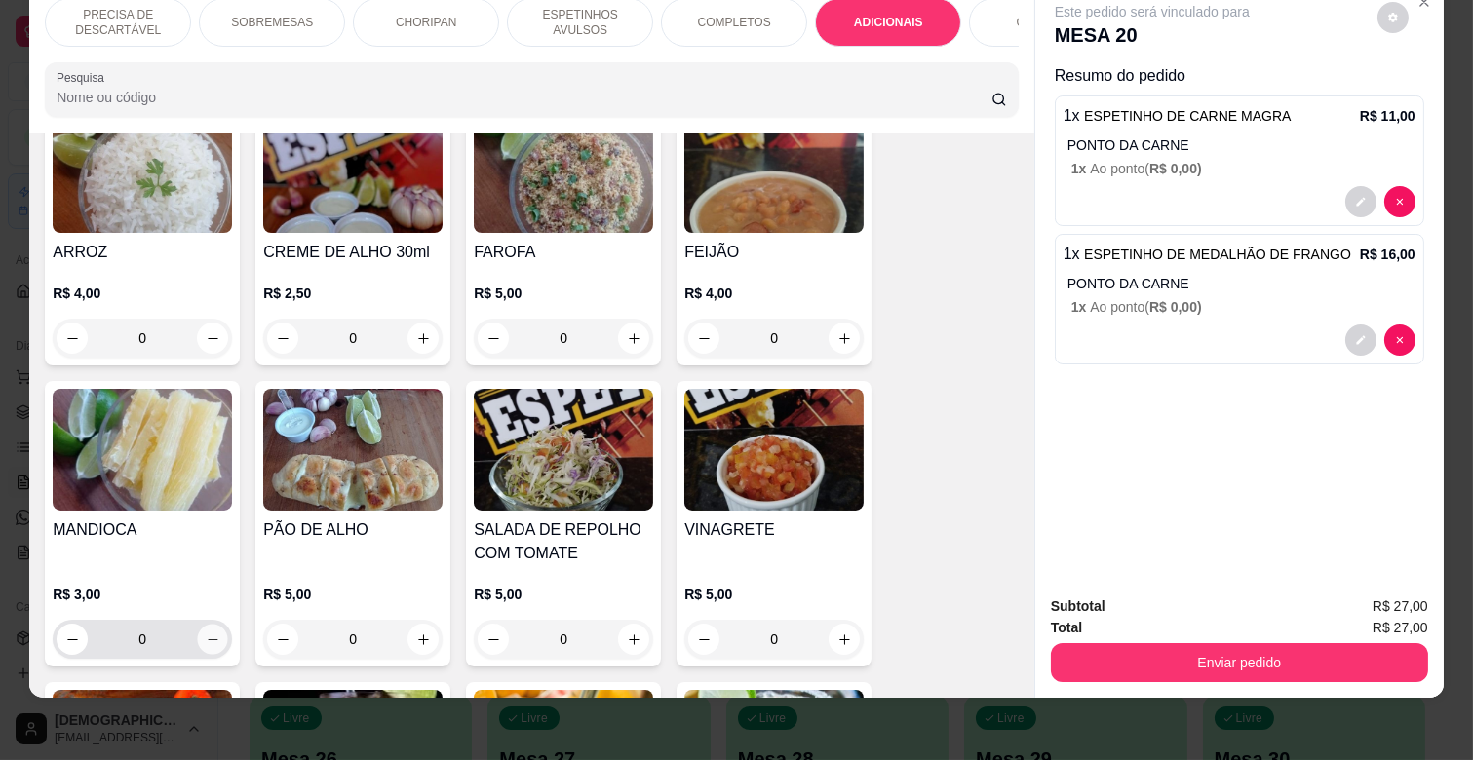
click at [209, 633] on icon "increase-product-quantity" at bounding box center [213, 640] width 15 height 15
type input "1"
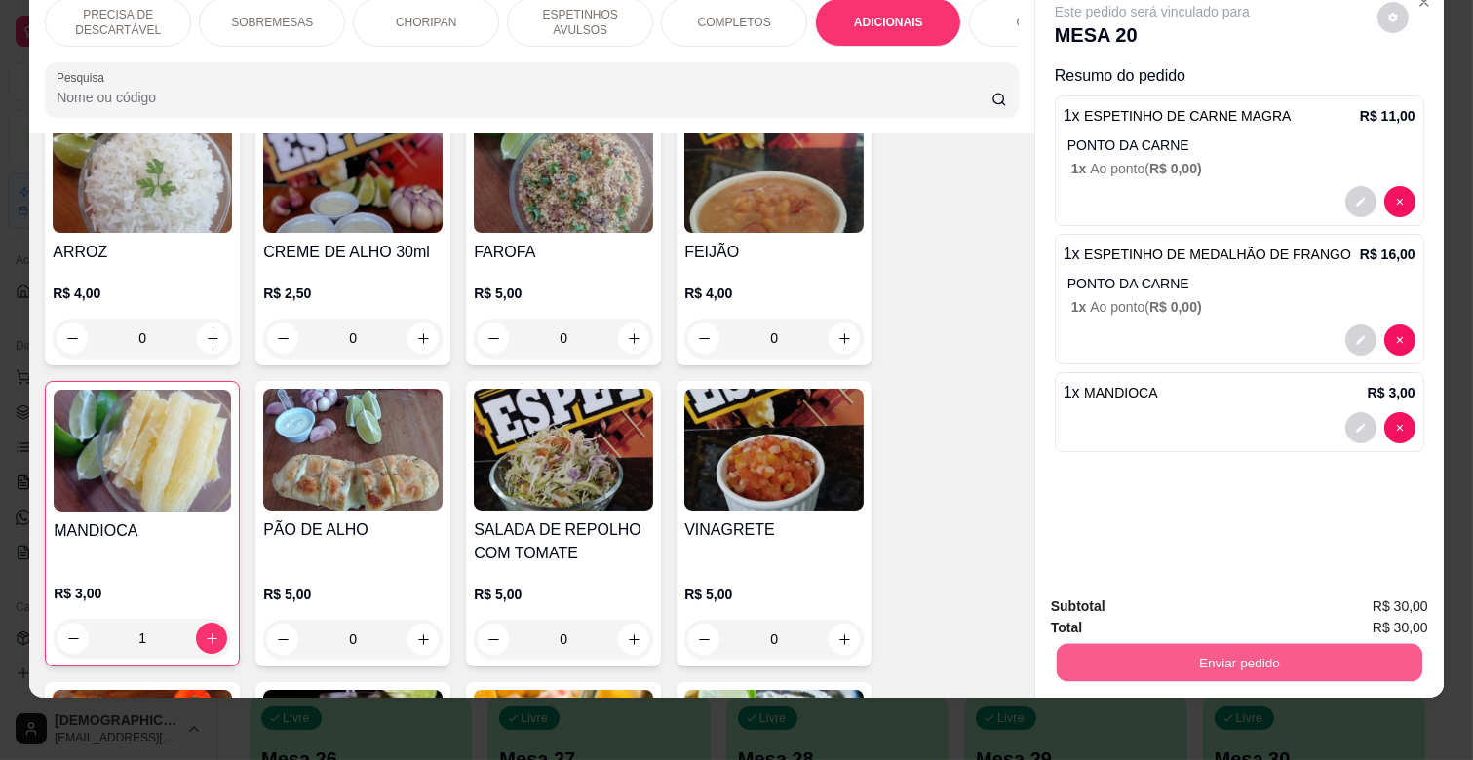
click at [1203, 649] on button "Enviar pedido" at bounding box center [1240, 662] width 366 height 38
click at [1356, 581] on button "Enviar pedido" at bounding box center [1376, 599] width 107 height 36
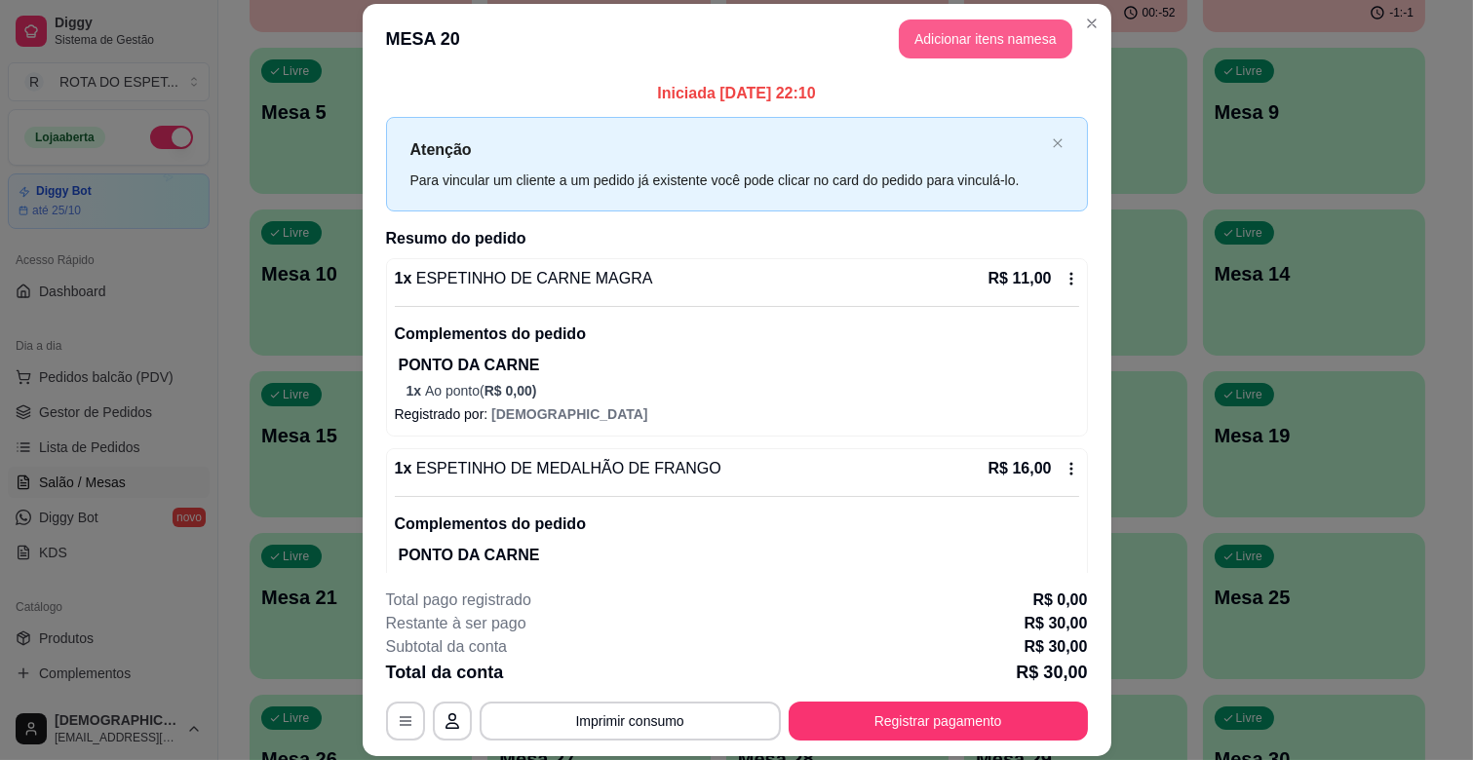
click at [991, 37] on button "Adicionar itens na mesa" at bounding box center [986, 38] width 174 height 39
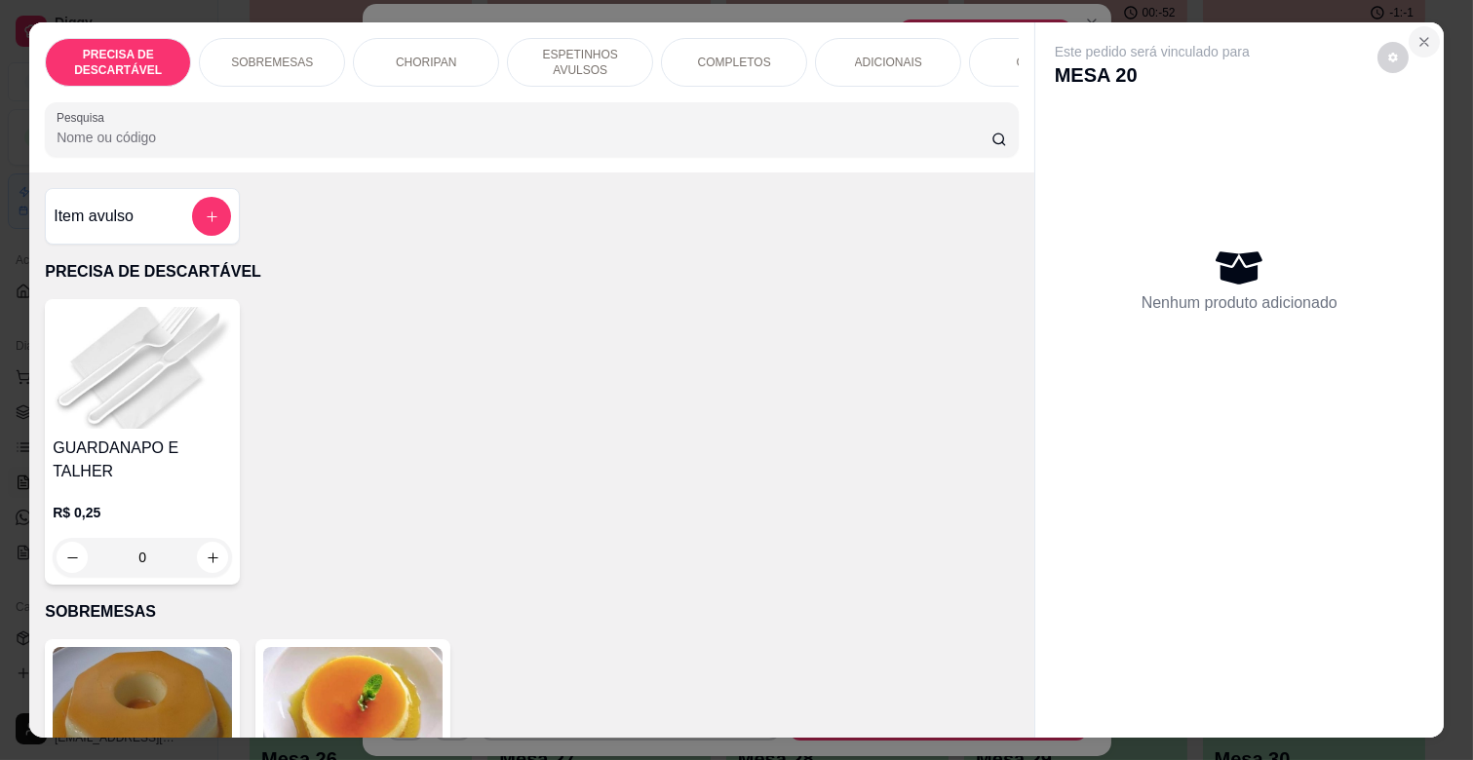
click at [1384, 255] on section "PRECISA DE DESCARTÁVEL SOBREMESAS CHORIPAN ESPETINHOS AVULSOS COMPLETOS ADICION…" at bounding box center [736, 379] width 1415 height 715
click at [1417, 34] on icon "Close" at bounding box center [1425, 42] width 16 height 16
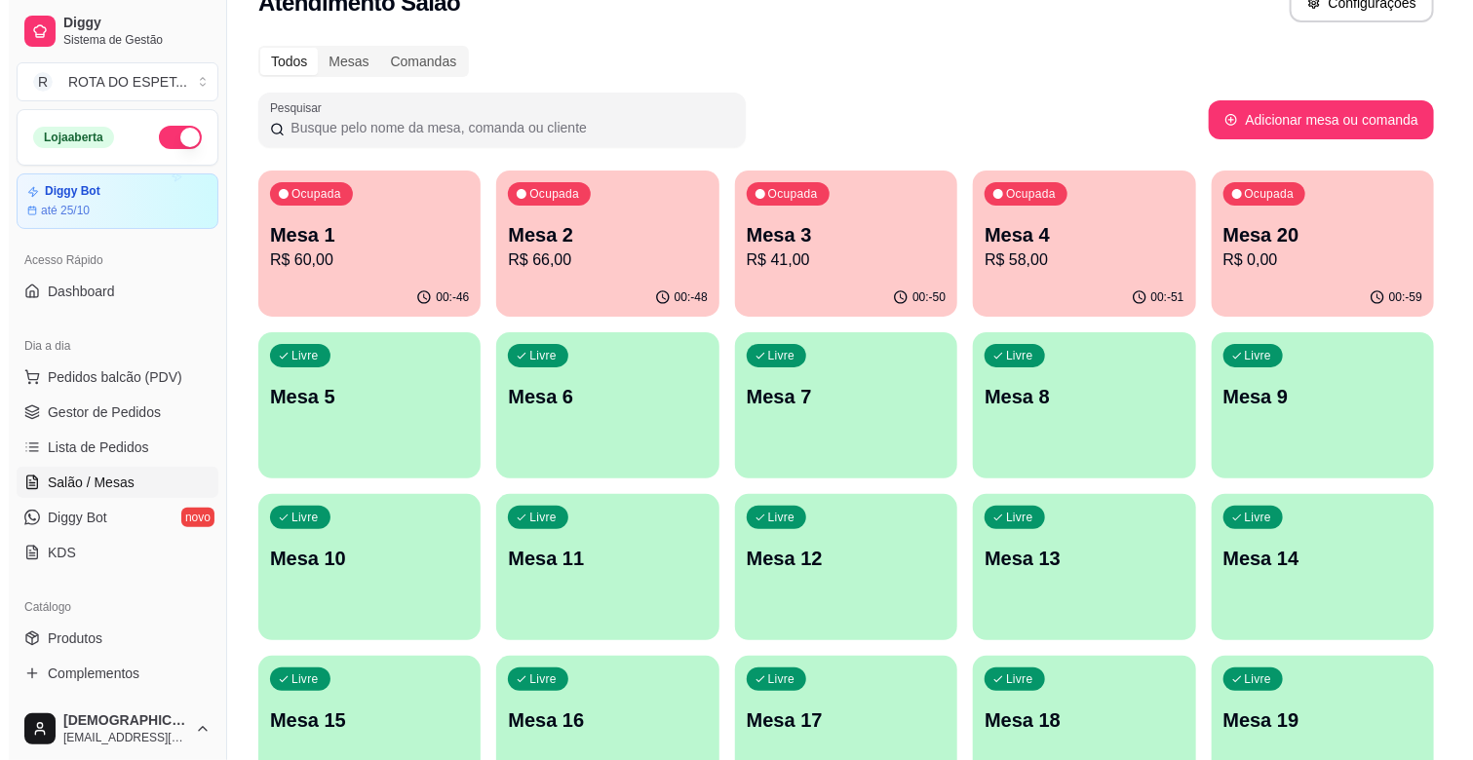
scroll to position [0, 0]
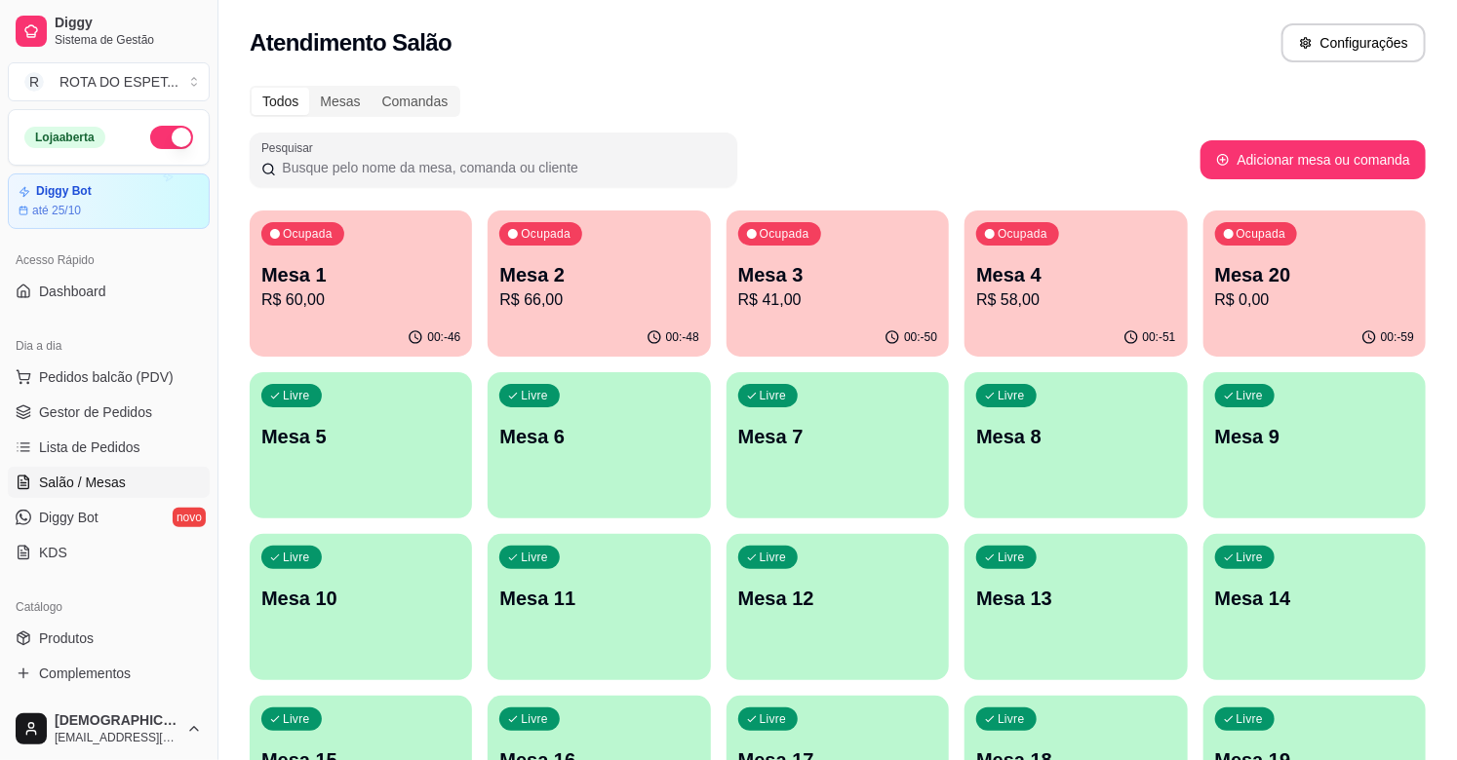
click at [1259, 306] on p "R$ 0,00" at bounding box center [1314, 300] width 199 height 23
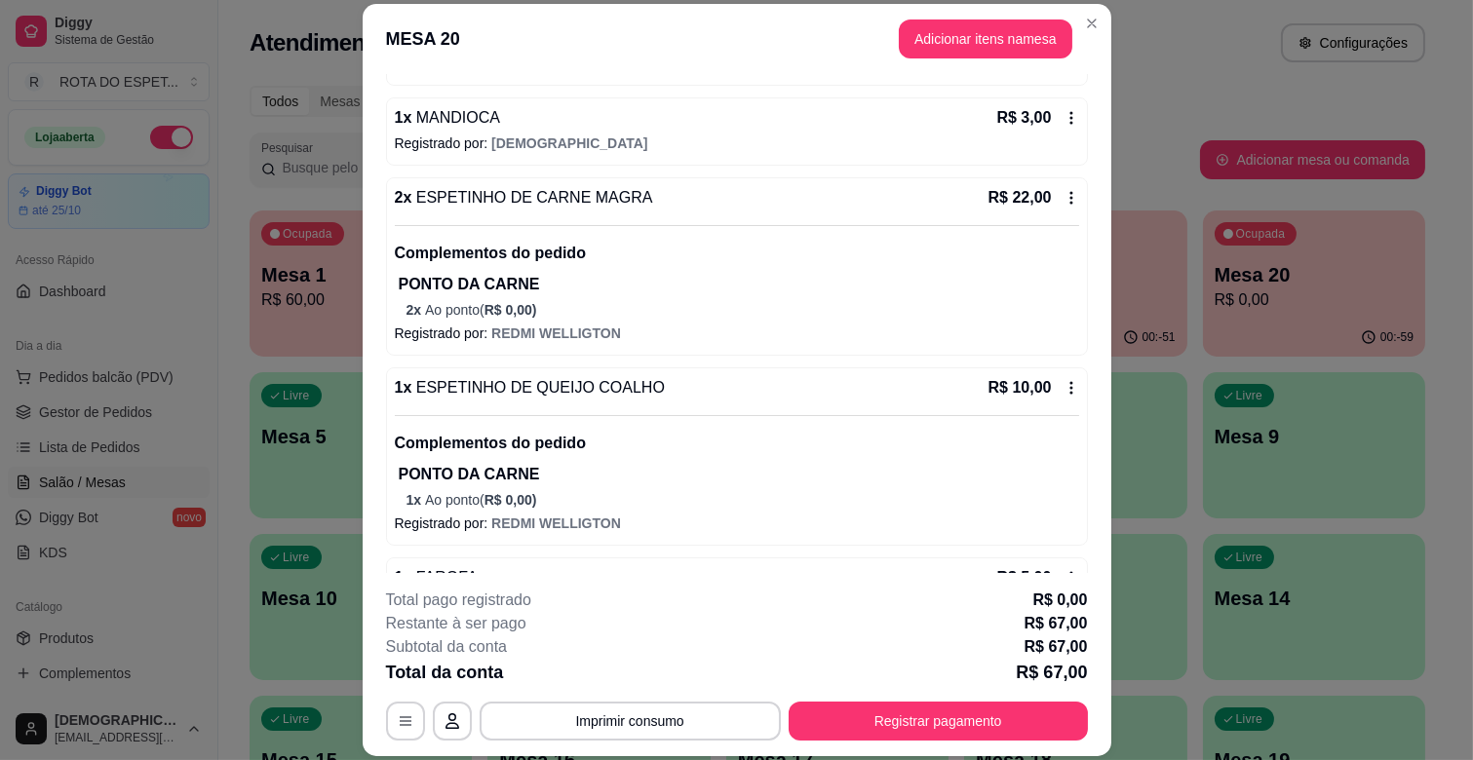
scroll to position [602, 0]
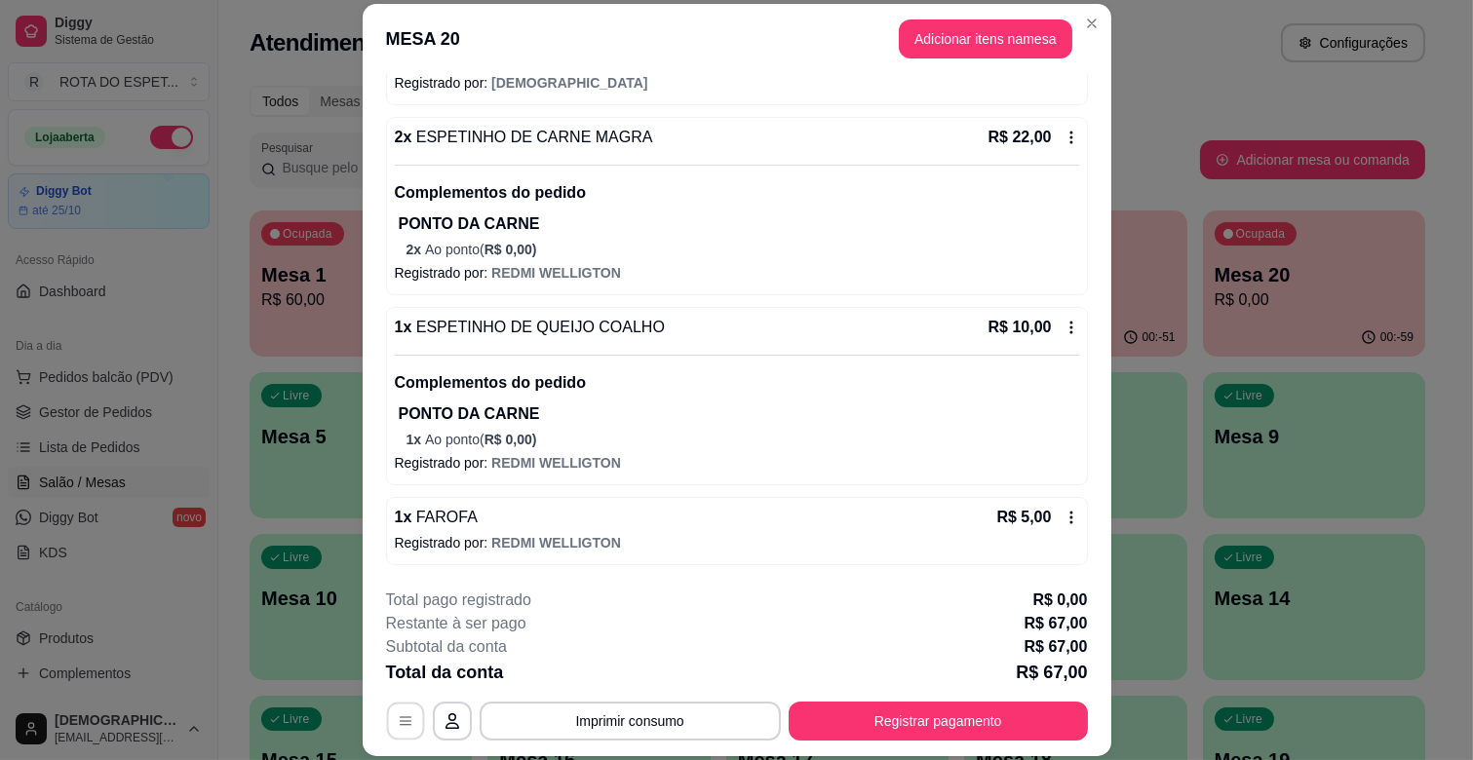
click at [398, 720] on icon "button" at bounding box center [406, 722] width 16 height 16
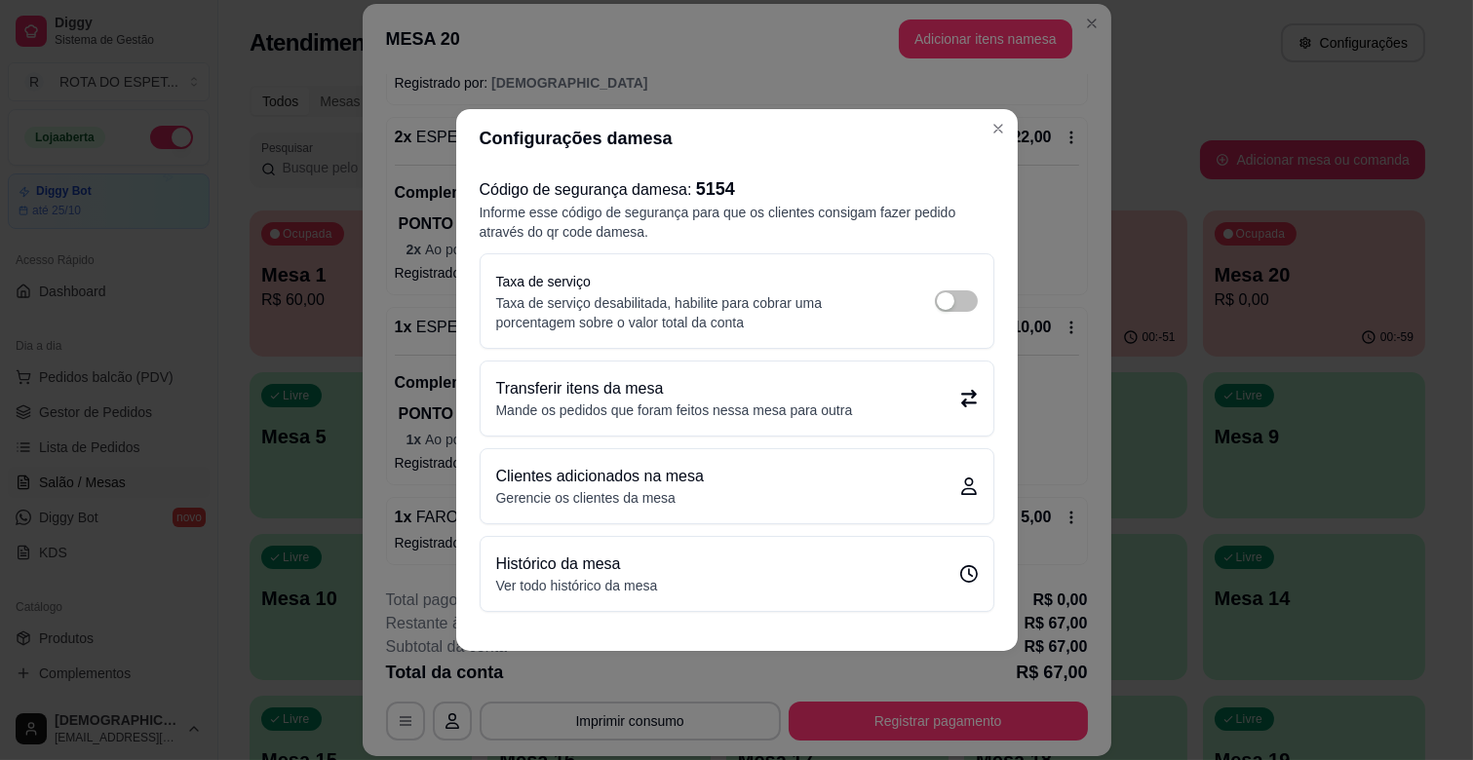
click at [630, 413] on p "Mande os pedidos que foram feitos nessa mesa para outra" at bounding box center [674, 410] width 357 height 19
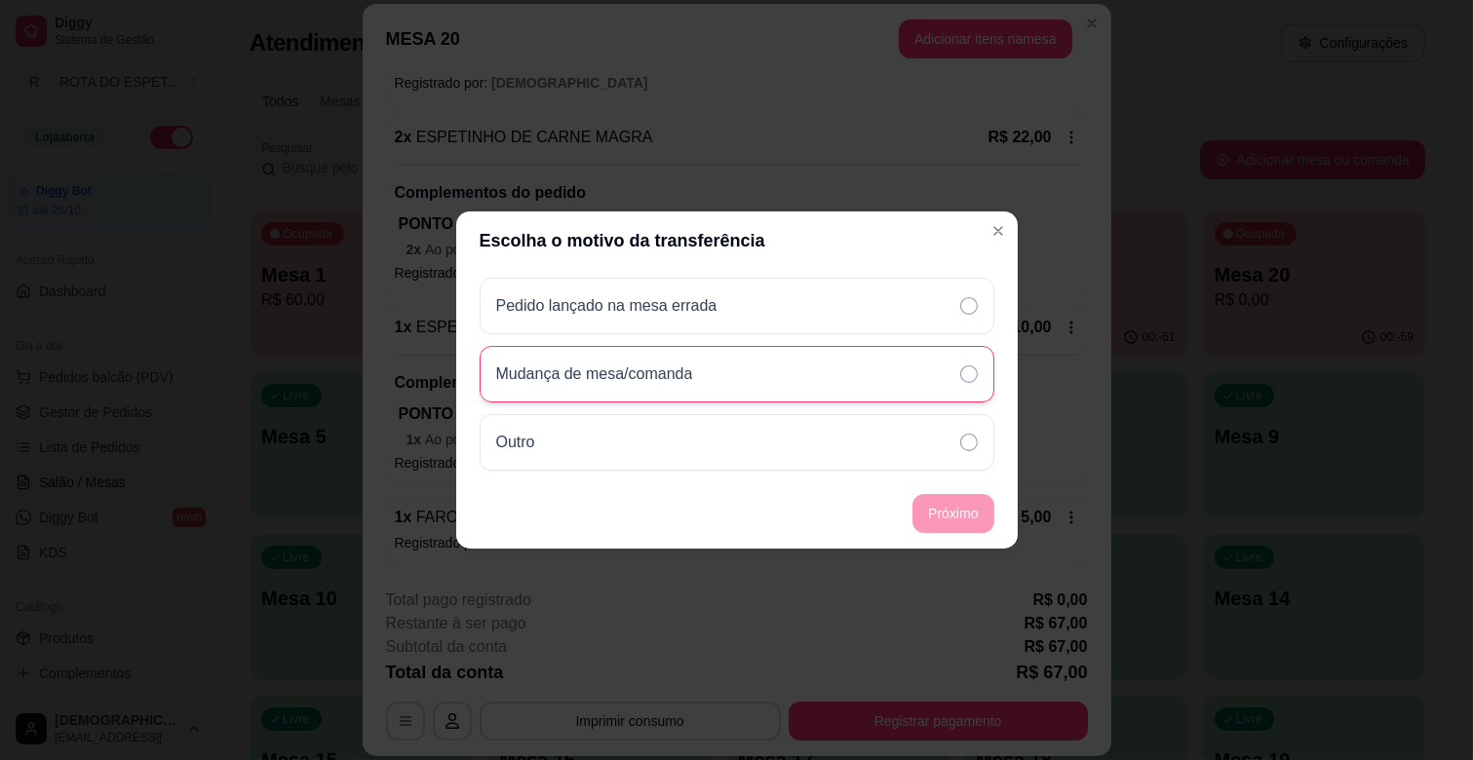
click at [693, 368] on p "Mudança de mesa/comanda" at bounding box center [594, 374] width 197 height 23
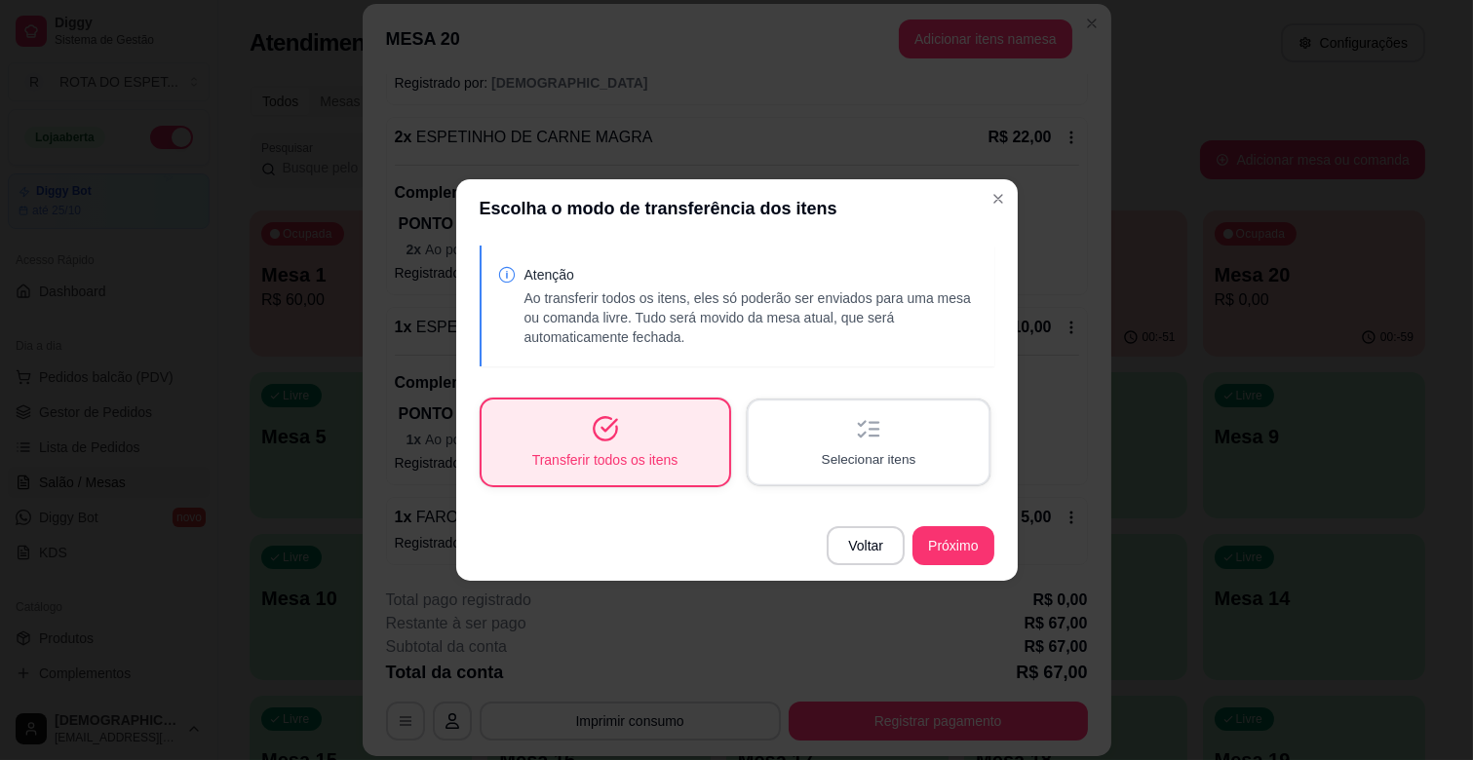
click at [868, 446] on div "Selecionar itens" at bounding box center [868, 442] width 240 height 83
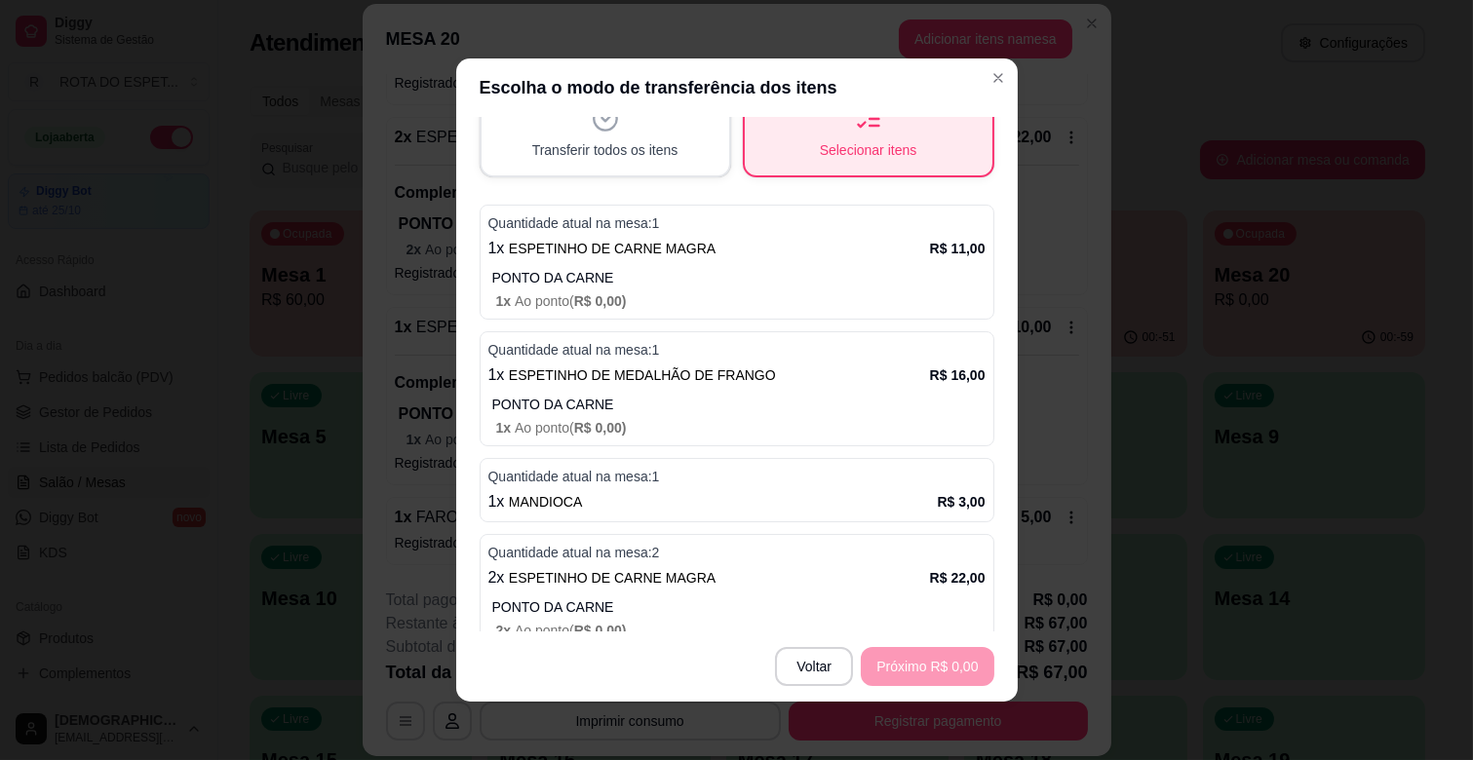
scroll to position [216, 0]
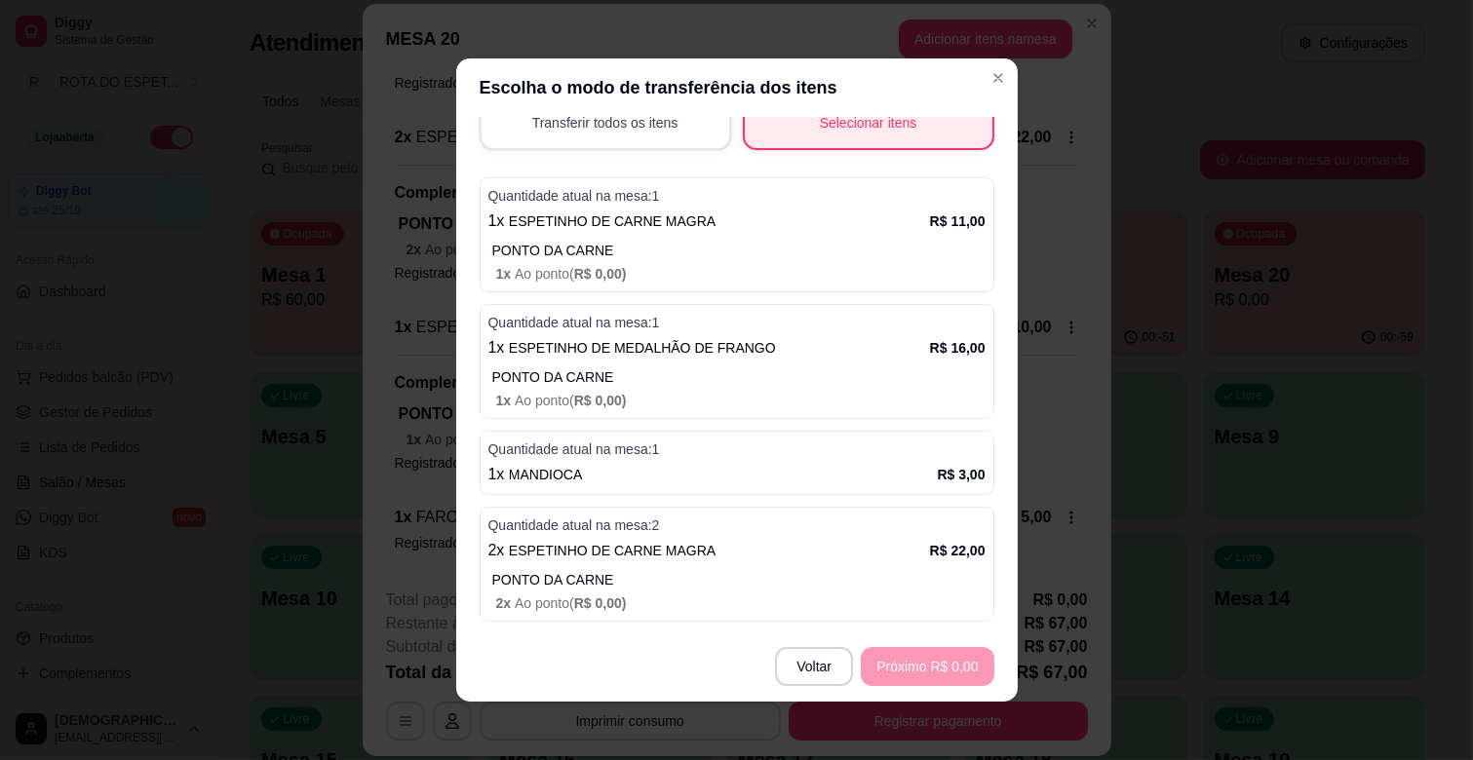
click at [716, 256] on p "PONTO DA CARNE" at bounding box center [738, 250] width 493 height 19
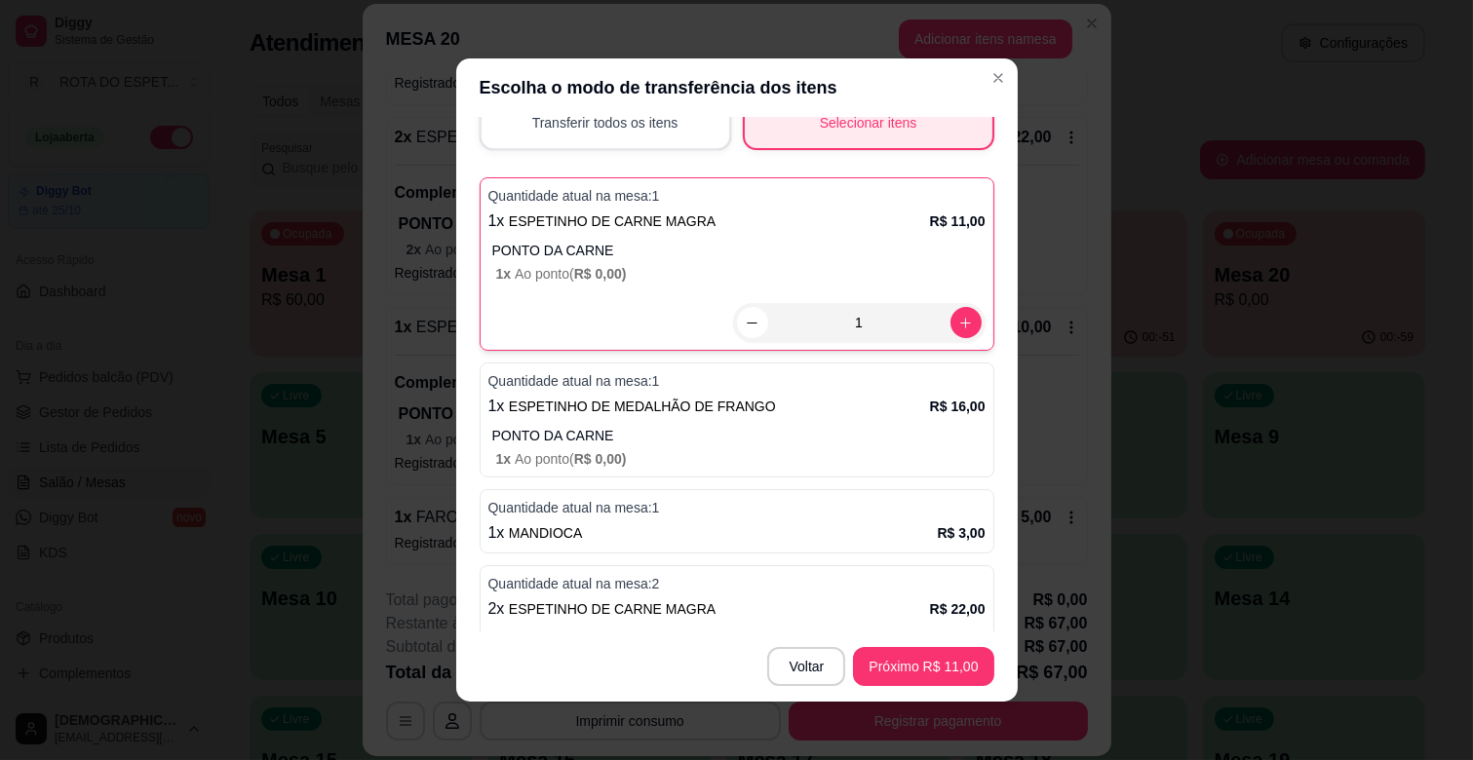
click at [715, 409] on span "ESPETINHO DE MEDALHÃO DE FRANGO" at bounding box center [642, 407] width 267 height 16
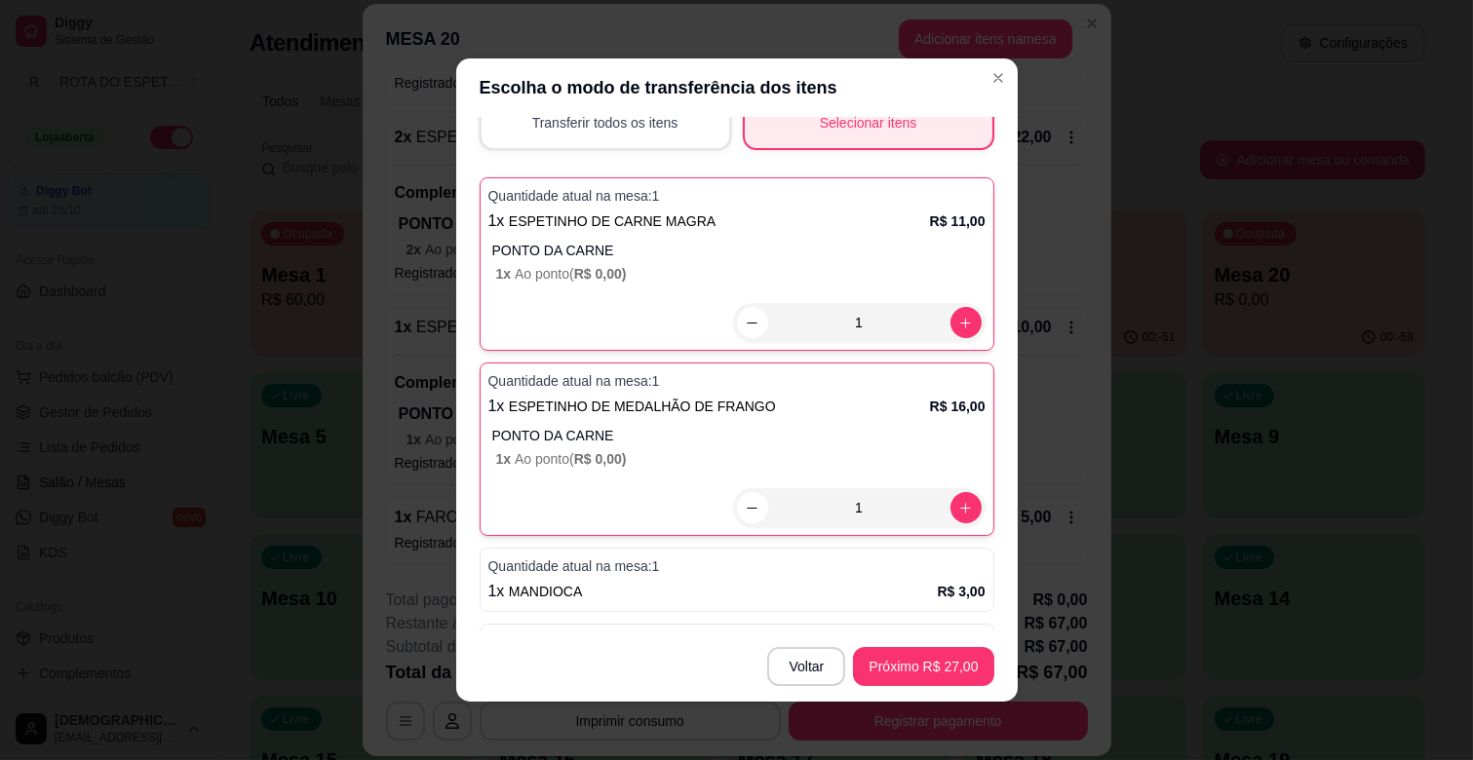
scroll to position [433, 0]
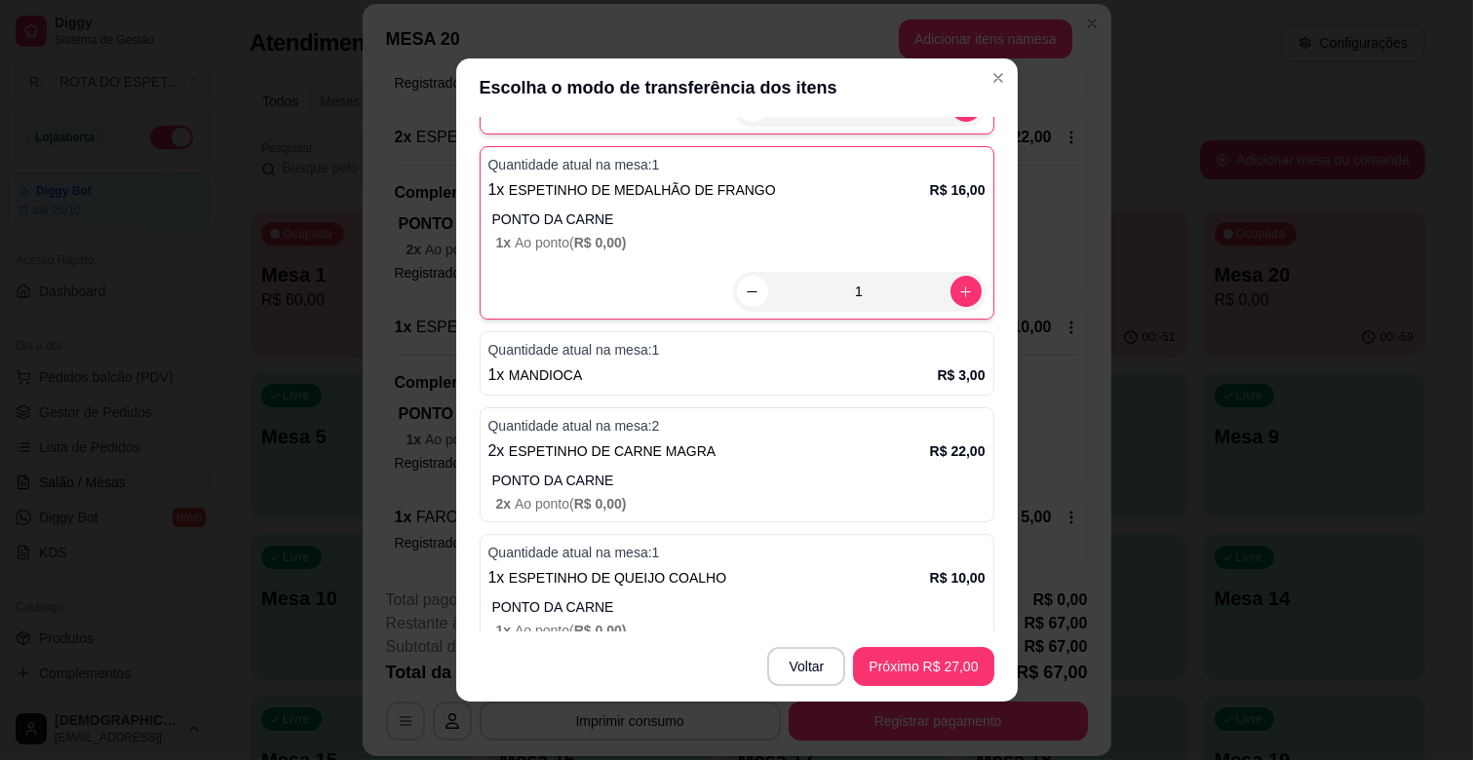
click at [714, 364] on div "1 x MANDIOCA R$ 3,00" at bounding box center [736, 375] width 497 height 23
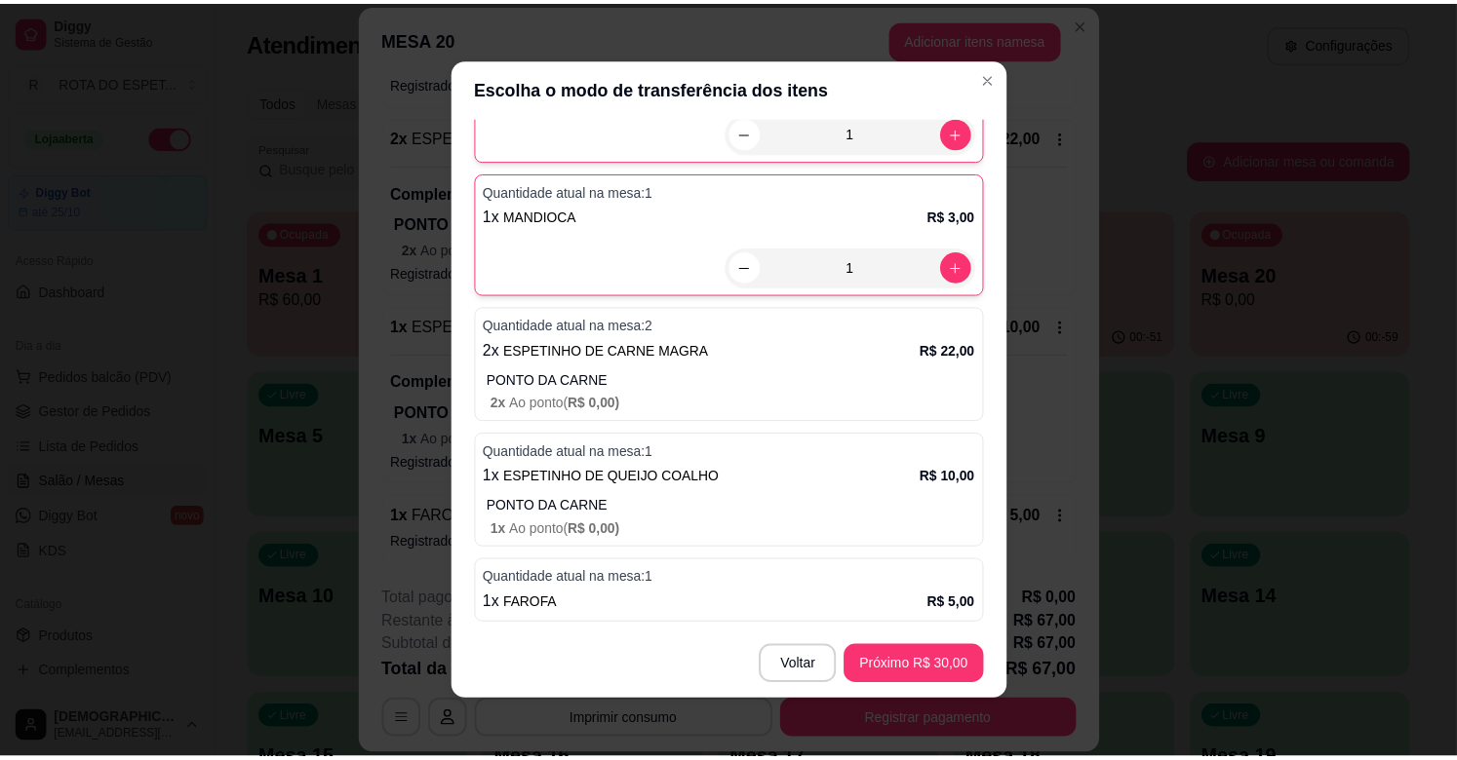
scroll to position [4, 0]
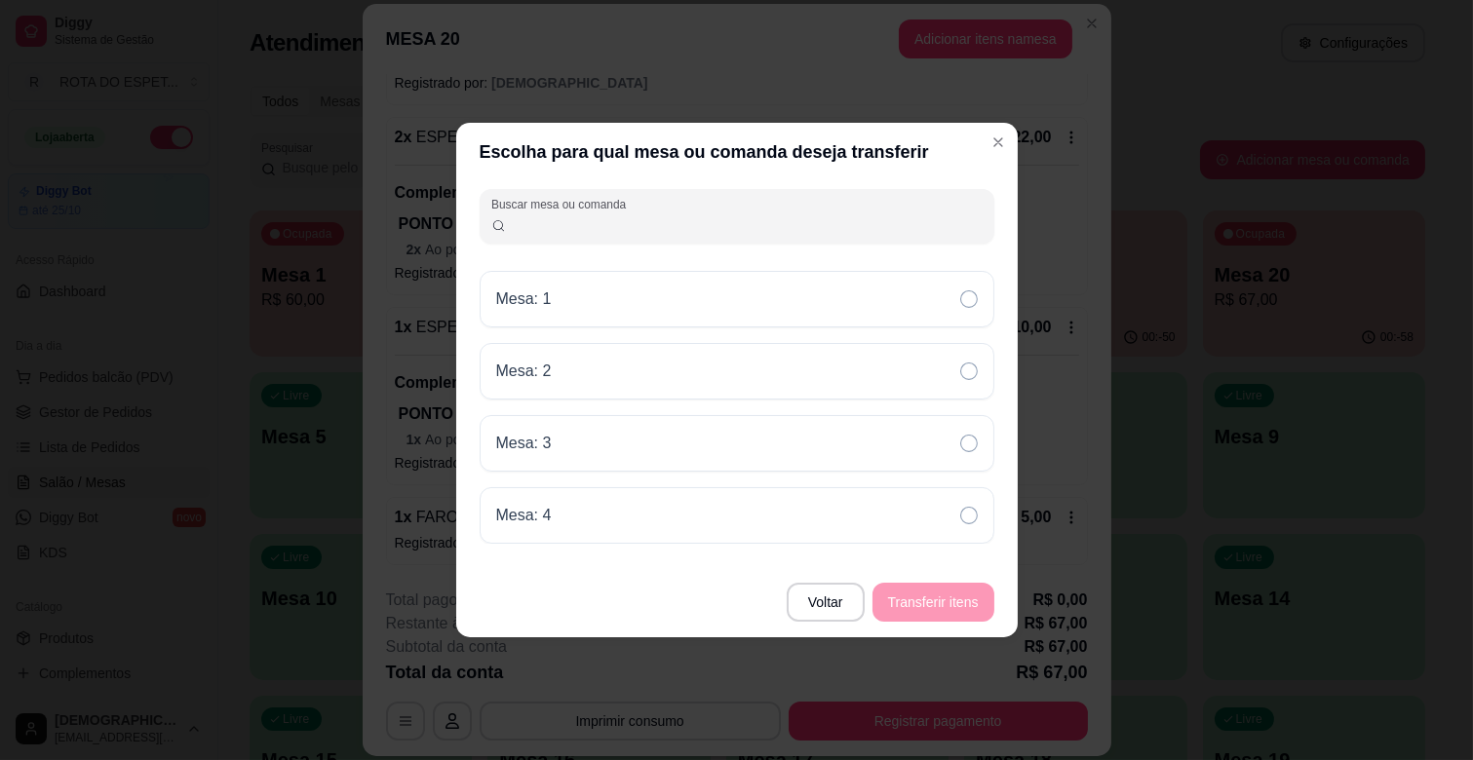
click at [658, 230] on input "Buscar mesa ou comanda" at bounding box center [744, 223] width 477 height 19
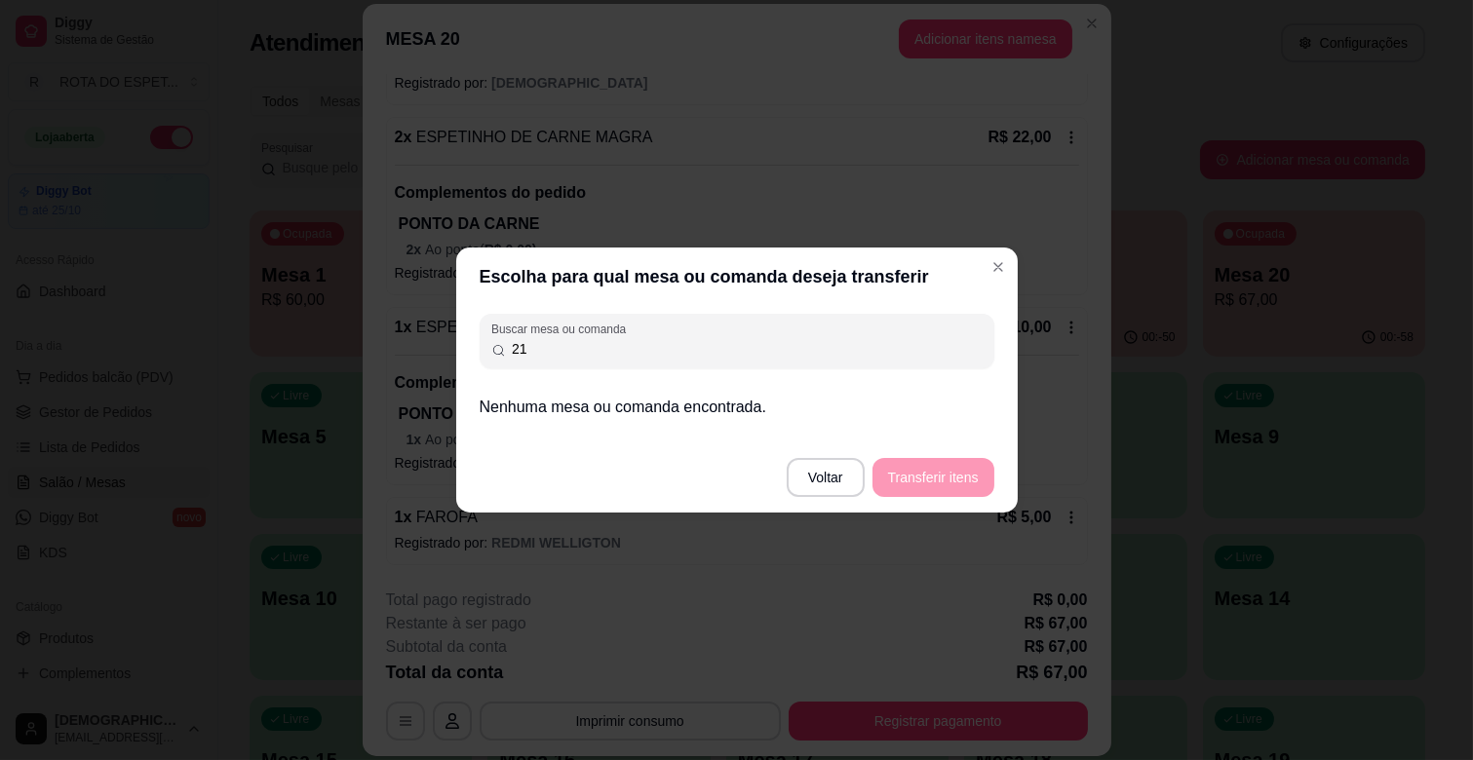
type input "2"
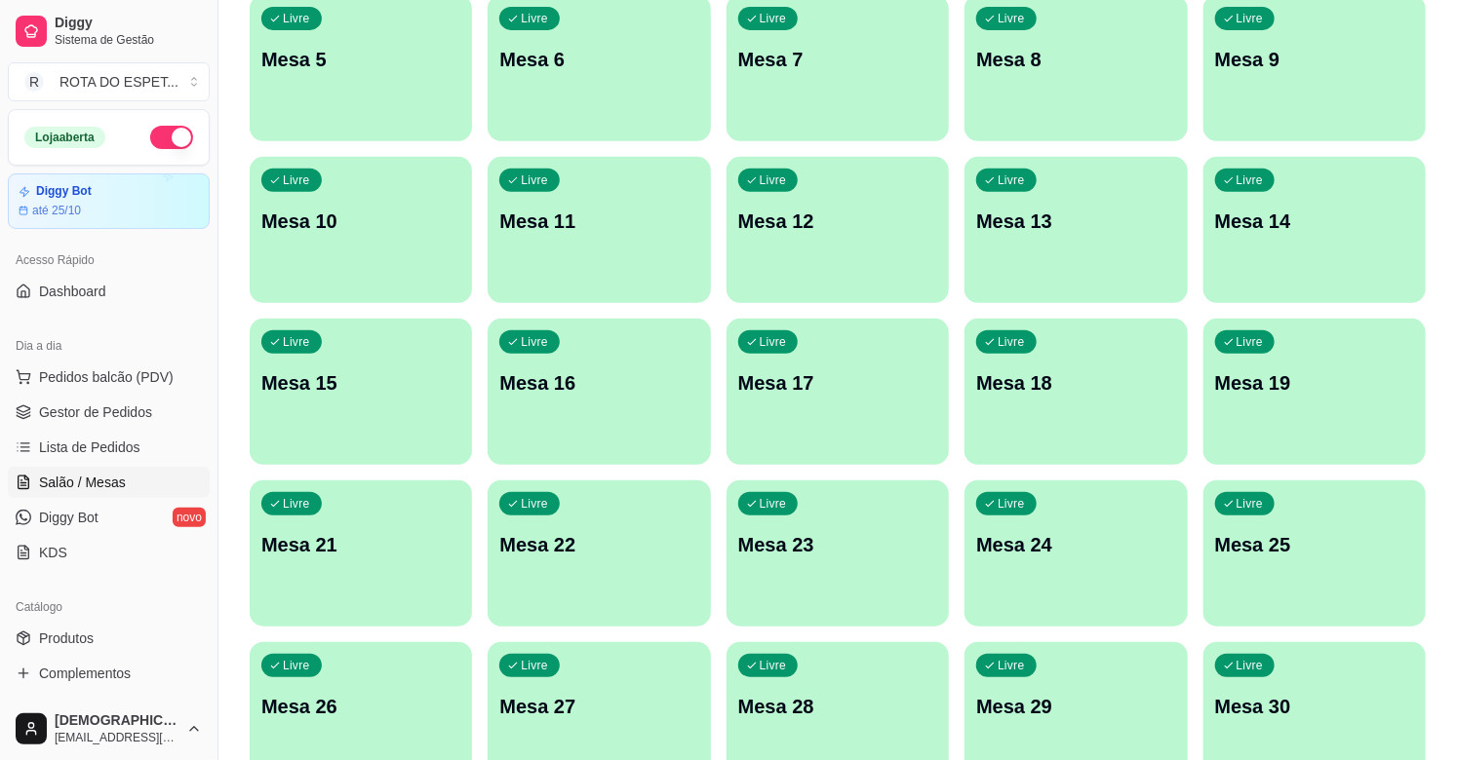
scroll to position [433, 0]
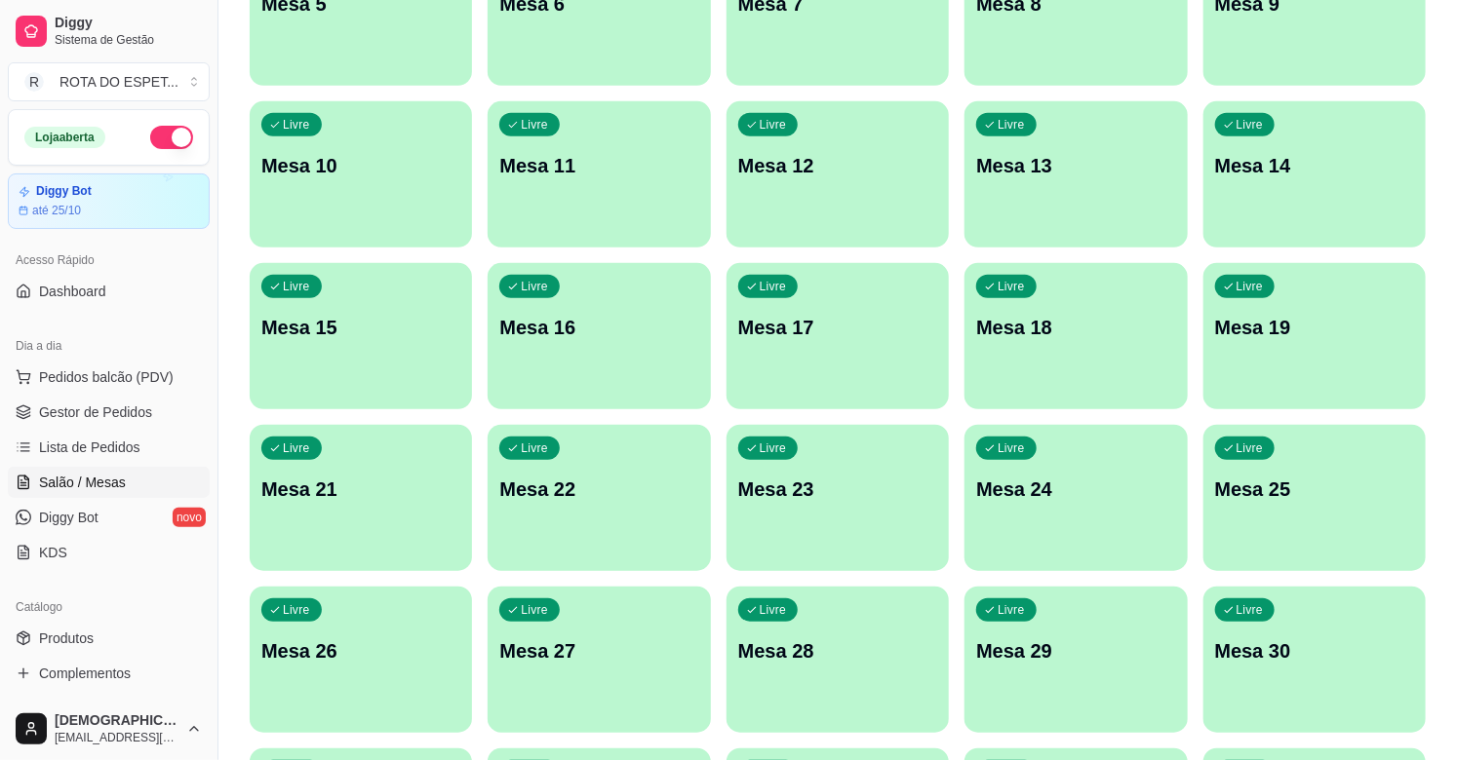
click at [430, 485] on p "Mesa 21" at bounding box center [360, 489] width 199 height 27
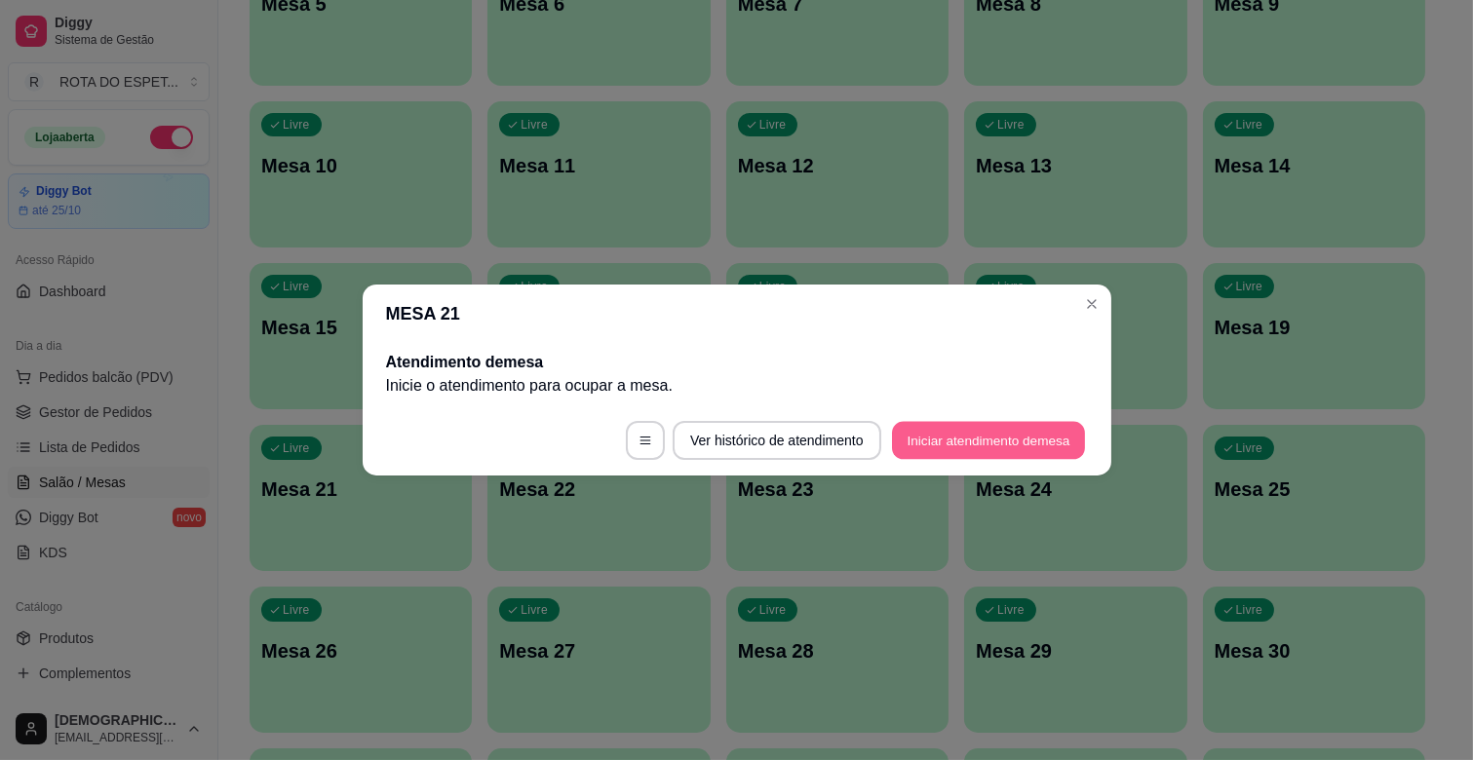
click at [1037, 432] on button "Iniciar atendimento de mesa" at bounding box center [988, 441] width 193 height 38
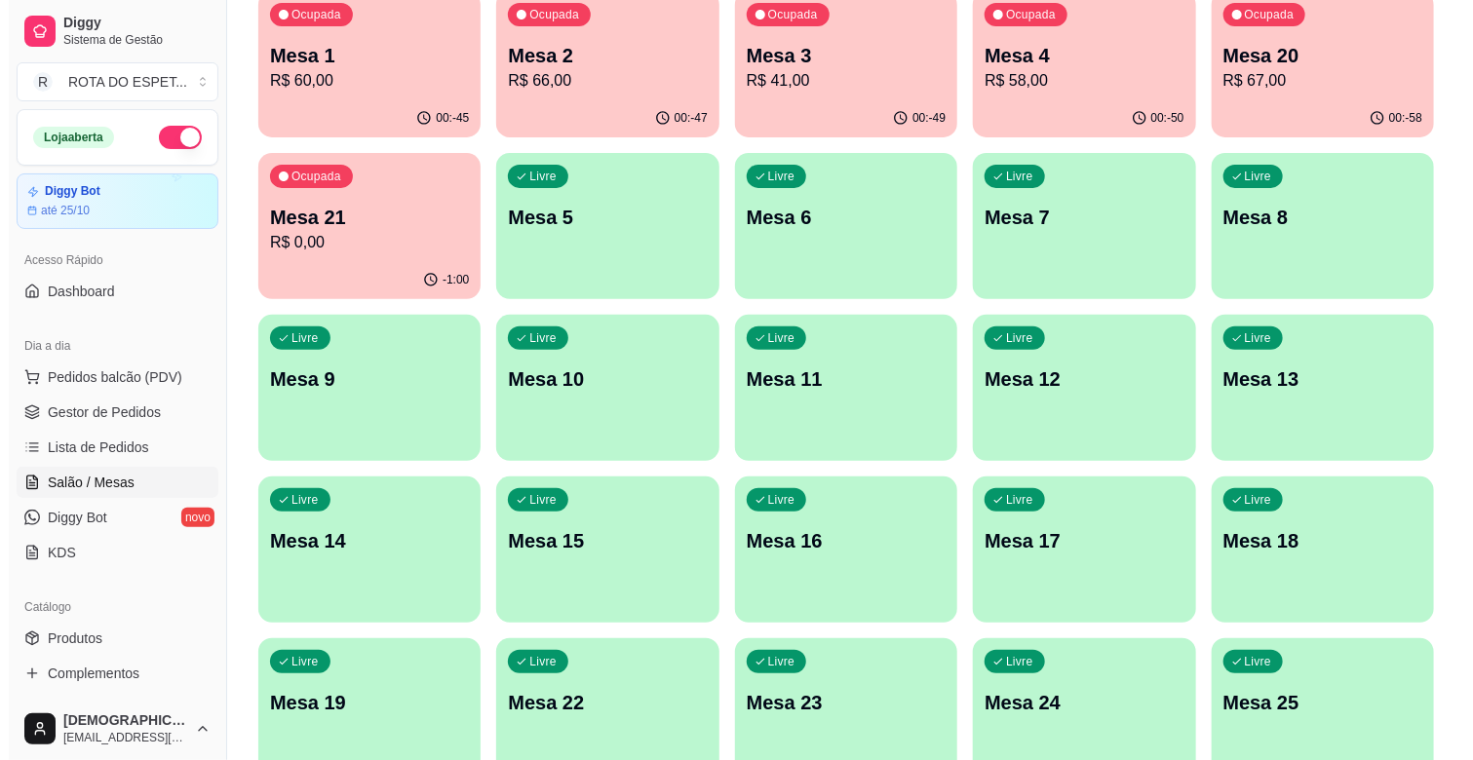
scroll to position [0, 0]
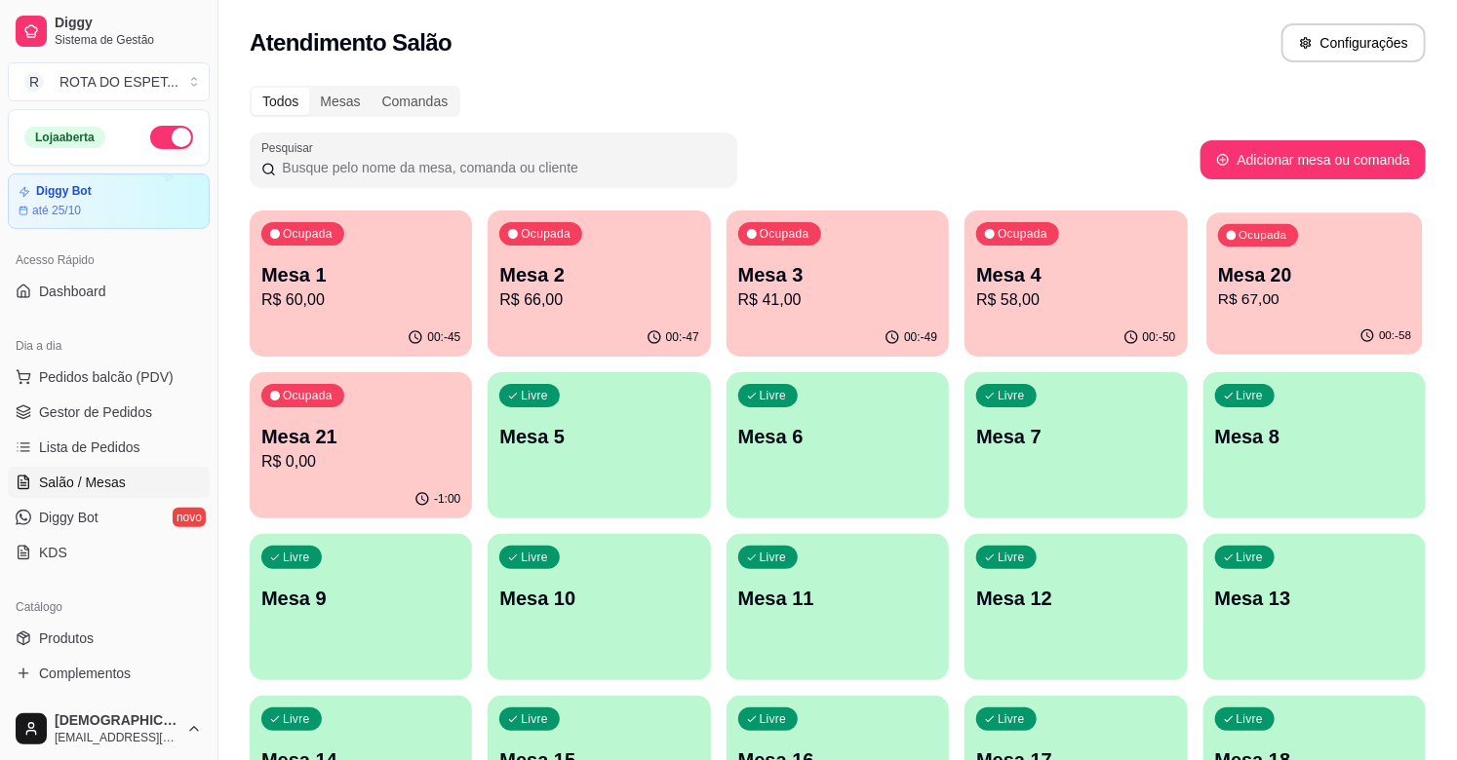
click at [1300, 269] on p "Mesa 20" at bounding box center [1314, 275] width 193 height 26
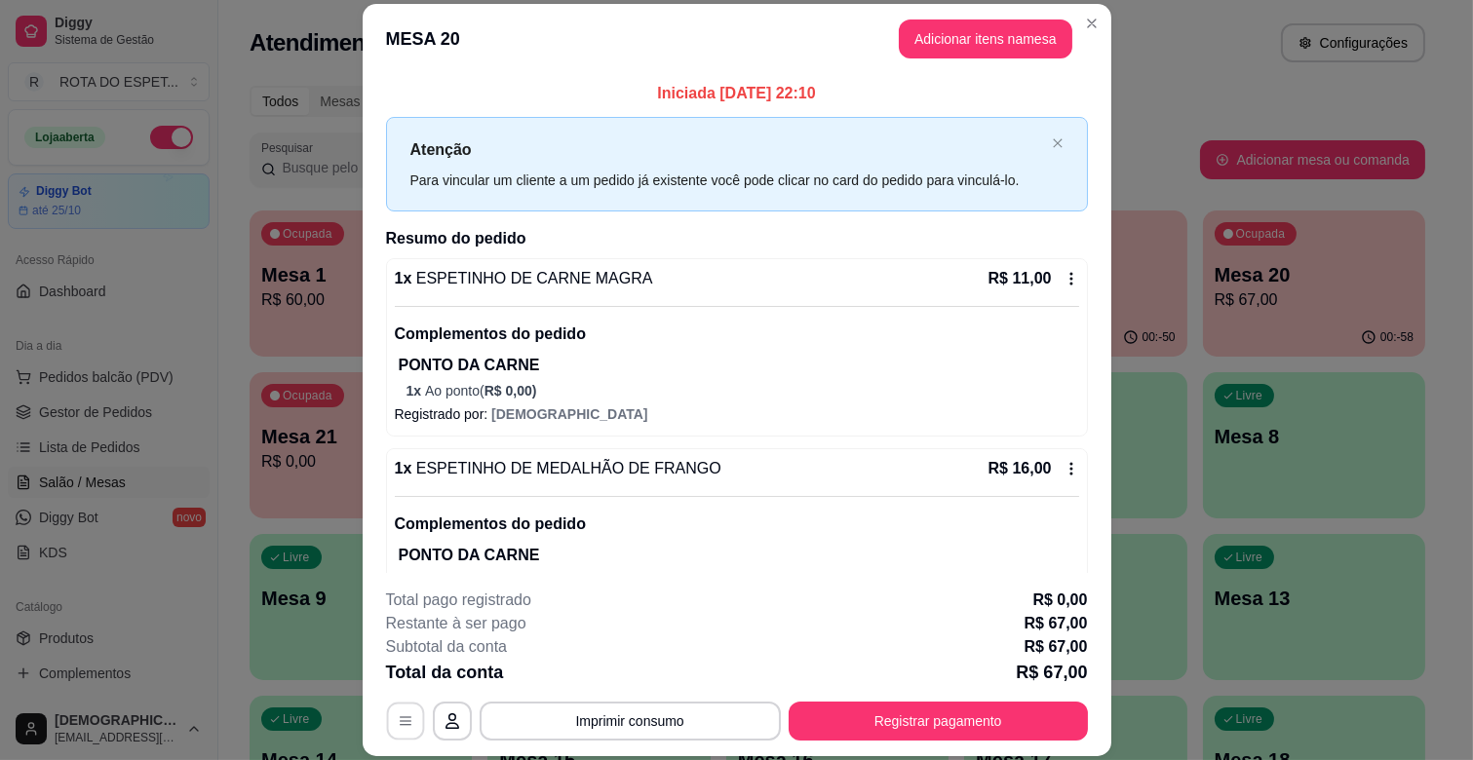
click at [398, 725] on icon "button" at bounding box center [406, 722] width 16 height 16
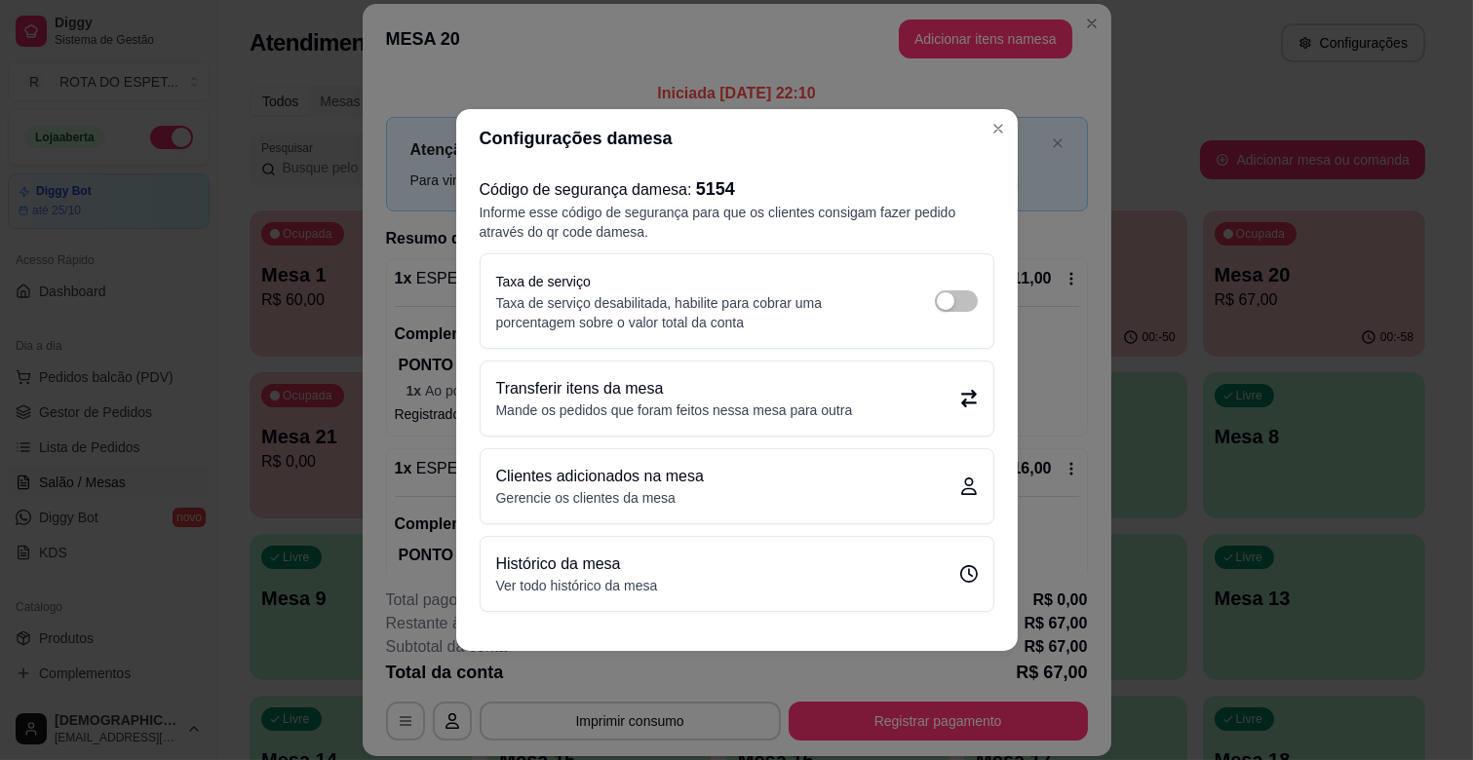
click at [646, 396] on p "Transferir itens da mesa" at bounding box center [674, 388] width 357 height 23
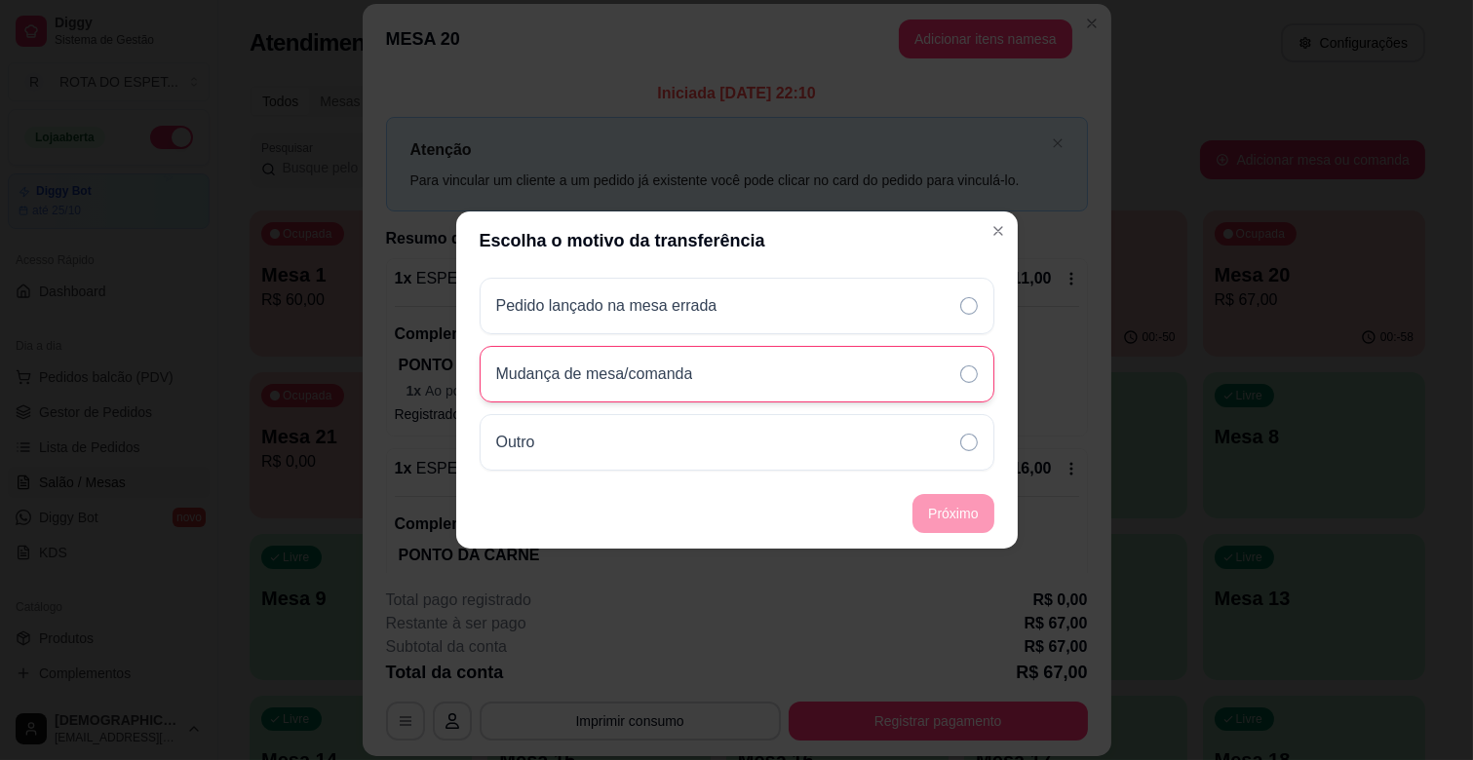
click at [666, 374] on p "Mudança de mesa/comanda" at bounding box center [594, 374] width 197 height 23
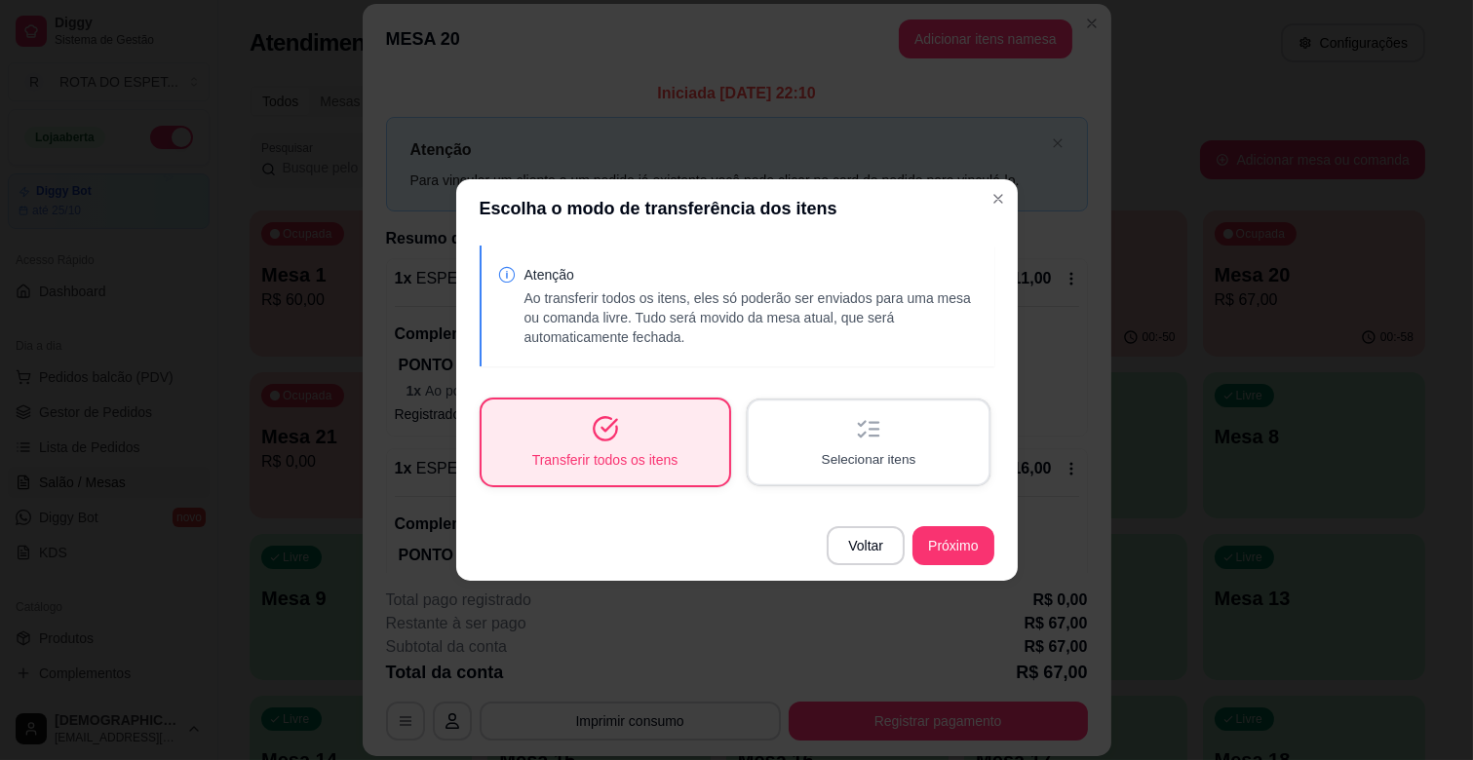
click at [790, 453] on div "Selecionar itens" at bounding box center [868, 442] width 240 height 83
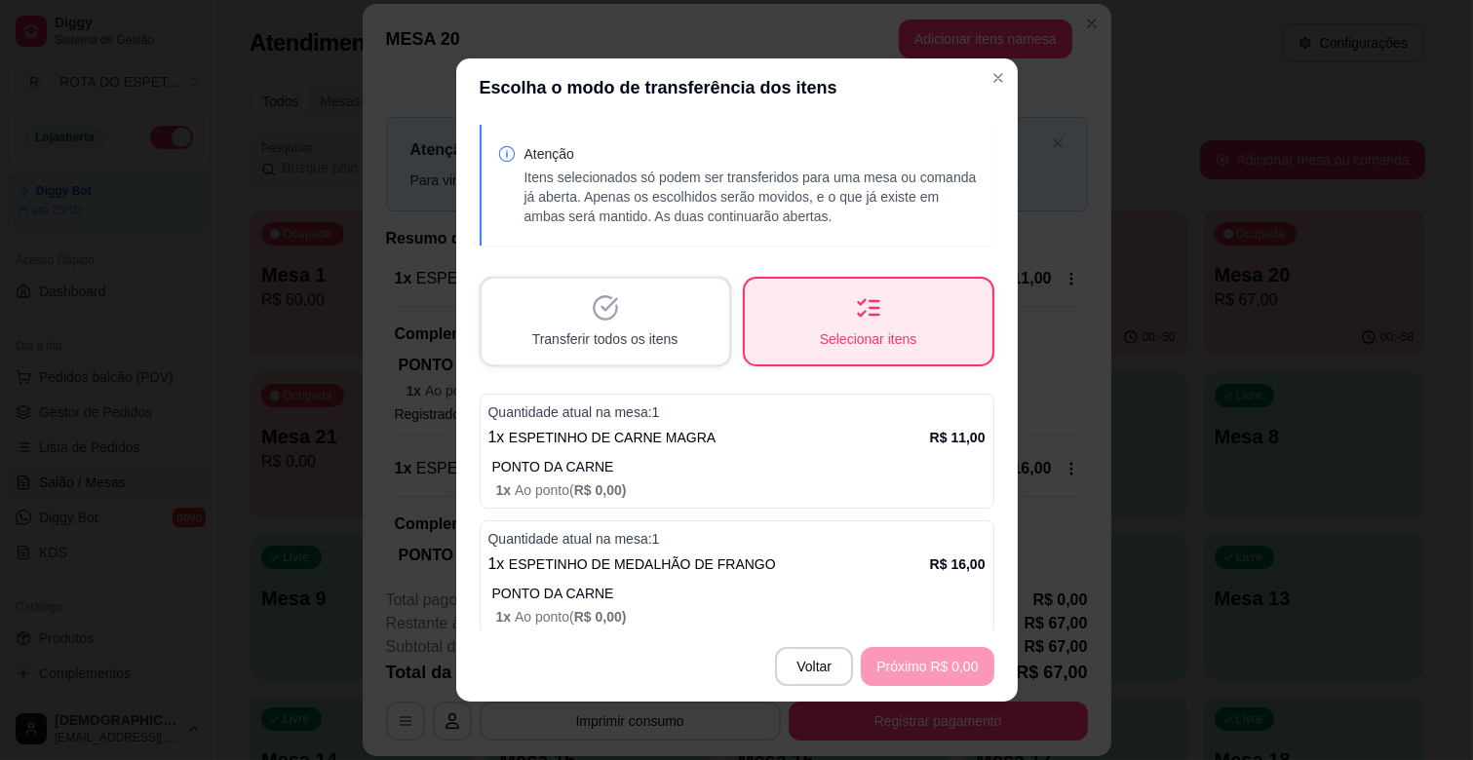
click at [582, 437] on span "ESPETINHO DE CARNE MAGRA" at bounding box center [612, 438] width 207 height 16
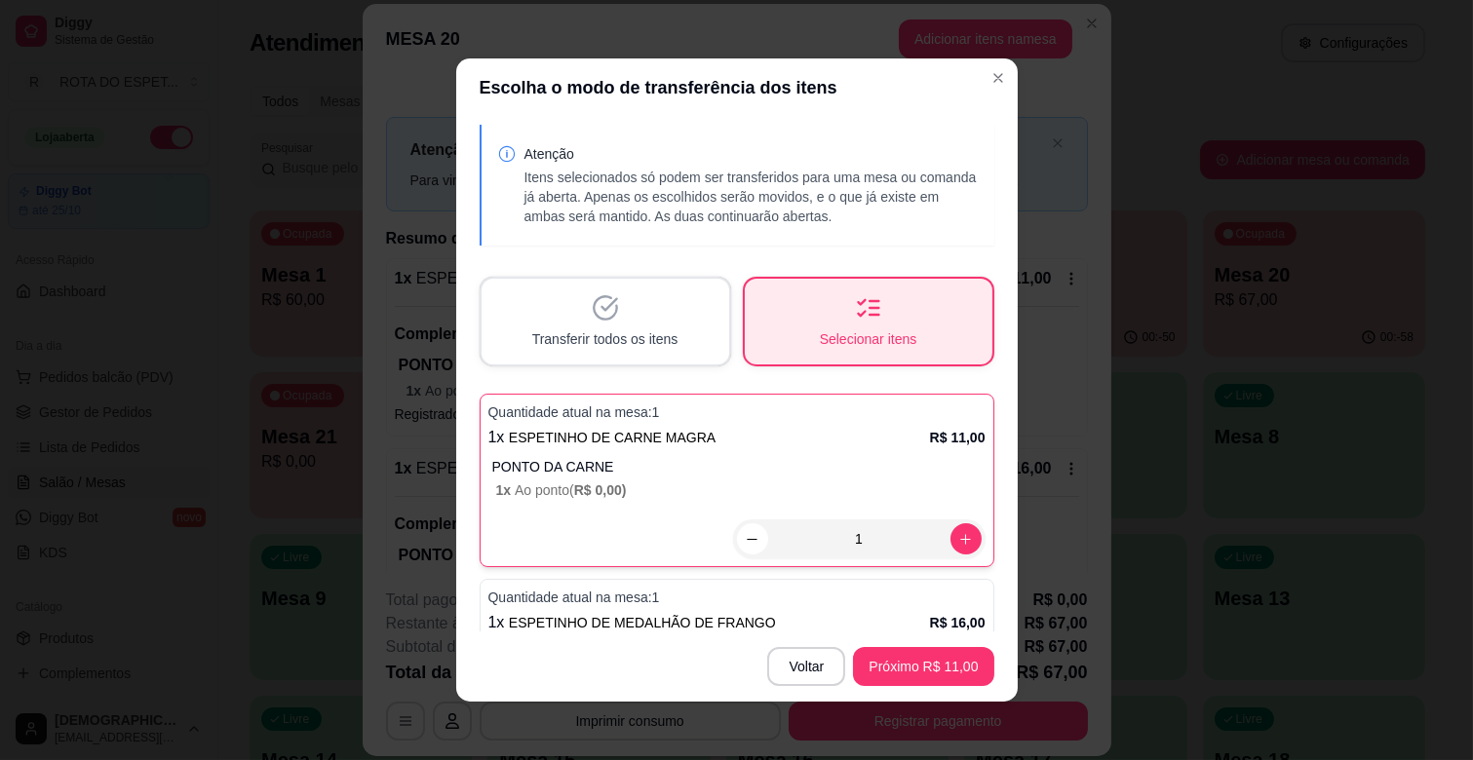
scroll to position [216, 0]
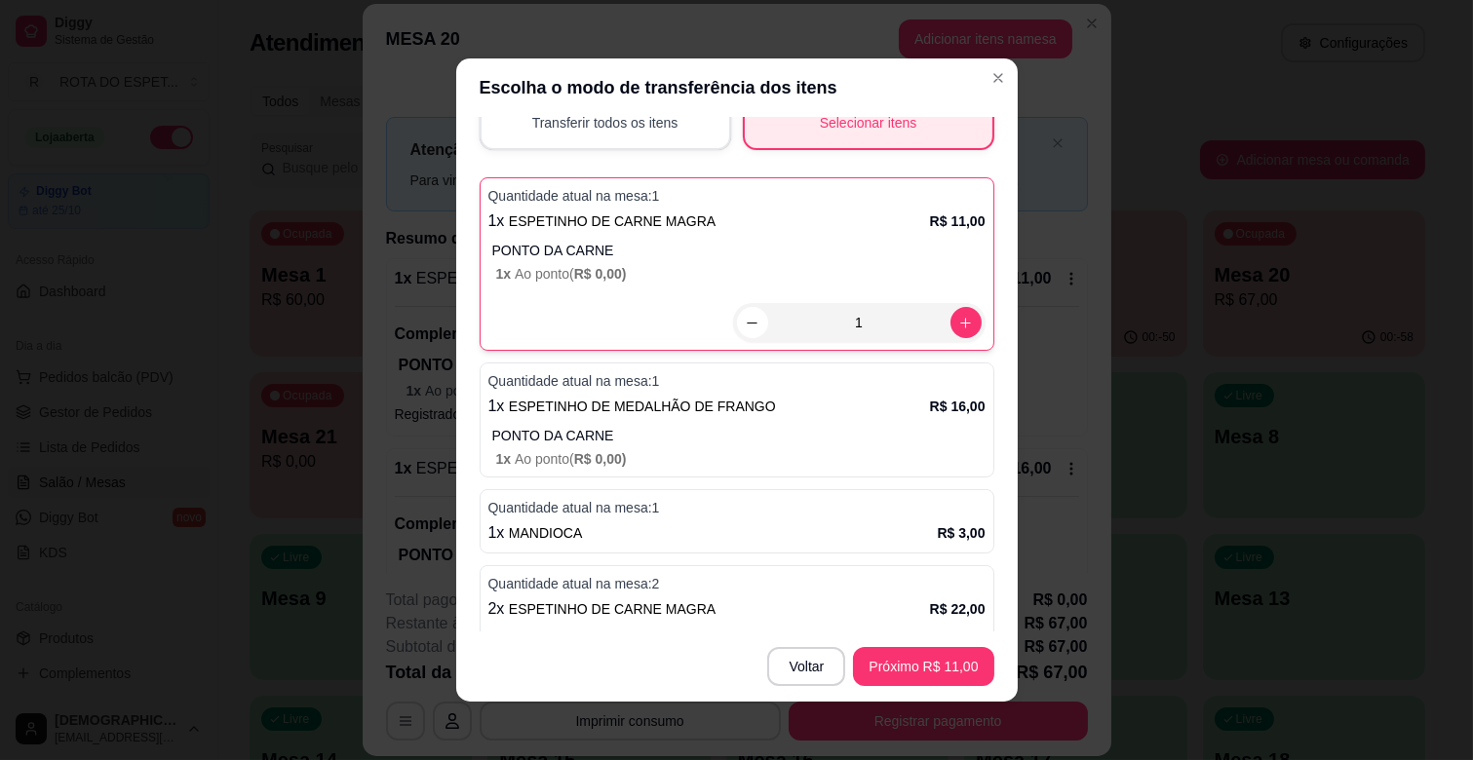
click at [590, 433] on p "PONTO DA CARNE" at bounding box center [738, 435] width 493 height 19
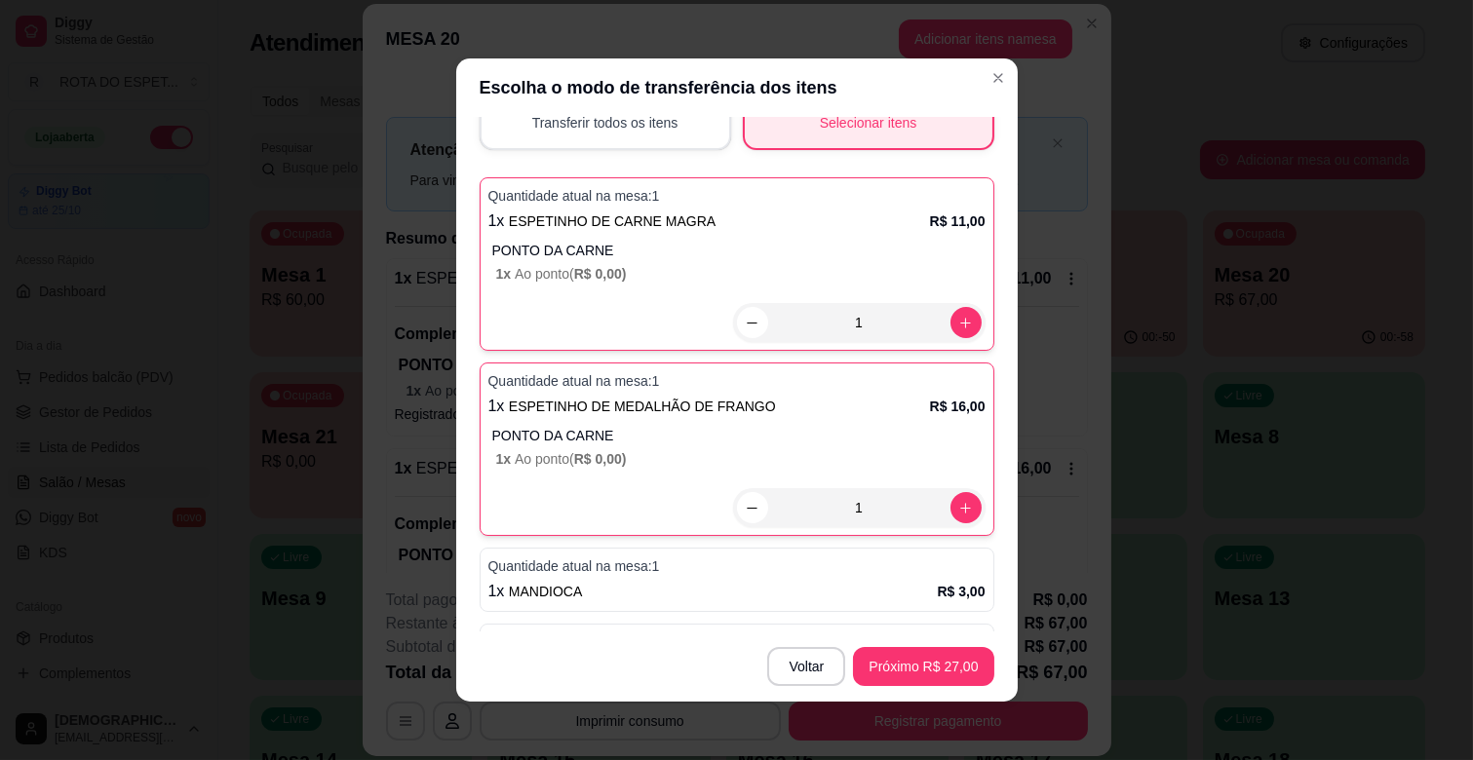
click at [603, 567] on p "Quantidade atual na mesa: 1" at bounding box center [736, 566] width 497 height 19
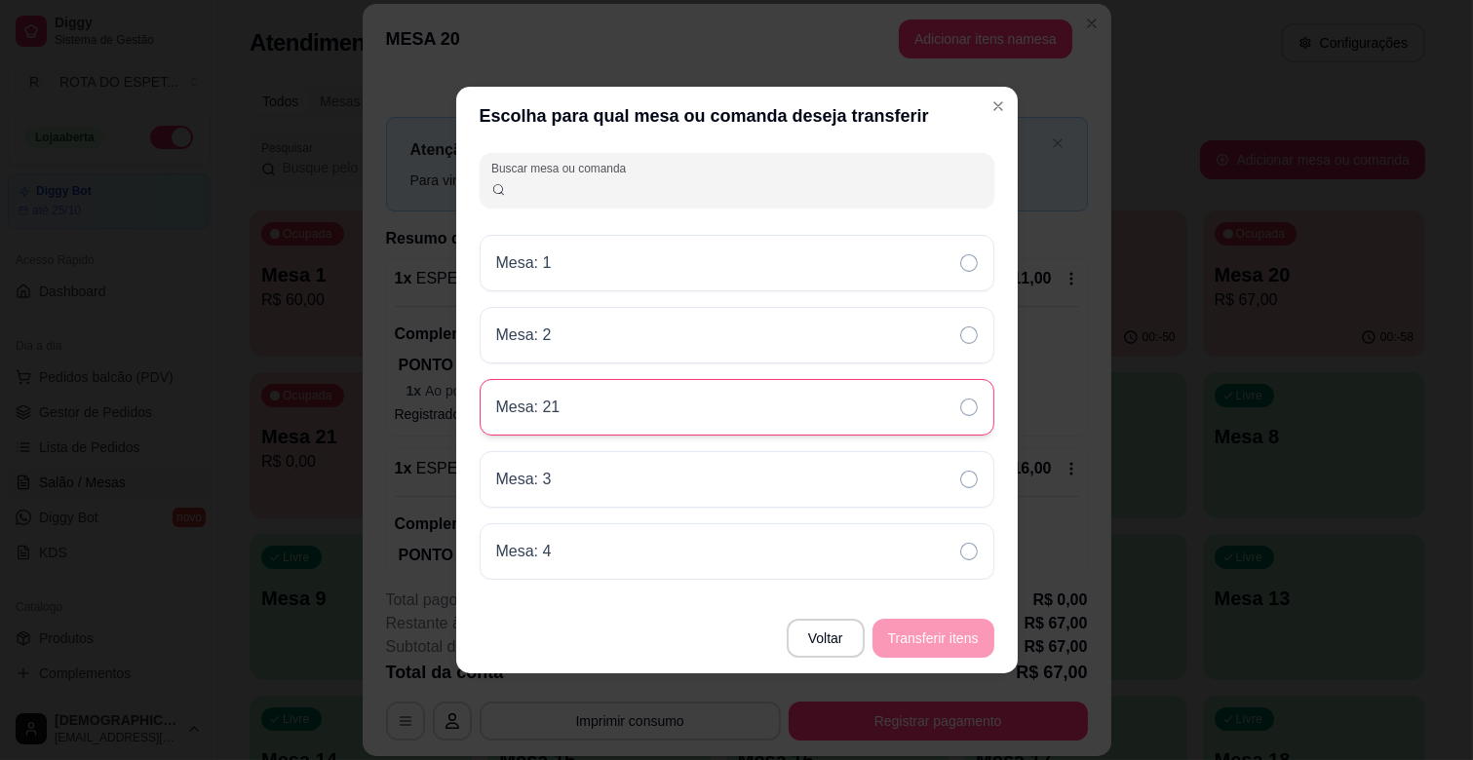
click at [665, 424] on div "Mesa: 21" at bounding box center [737, 407] width 515 height 57
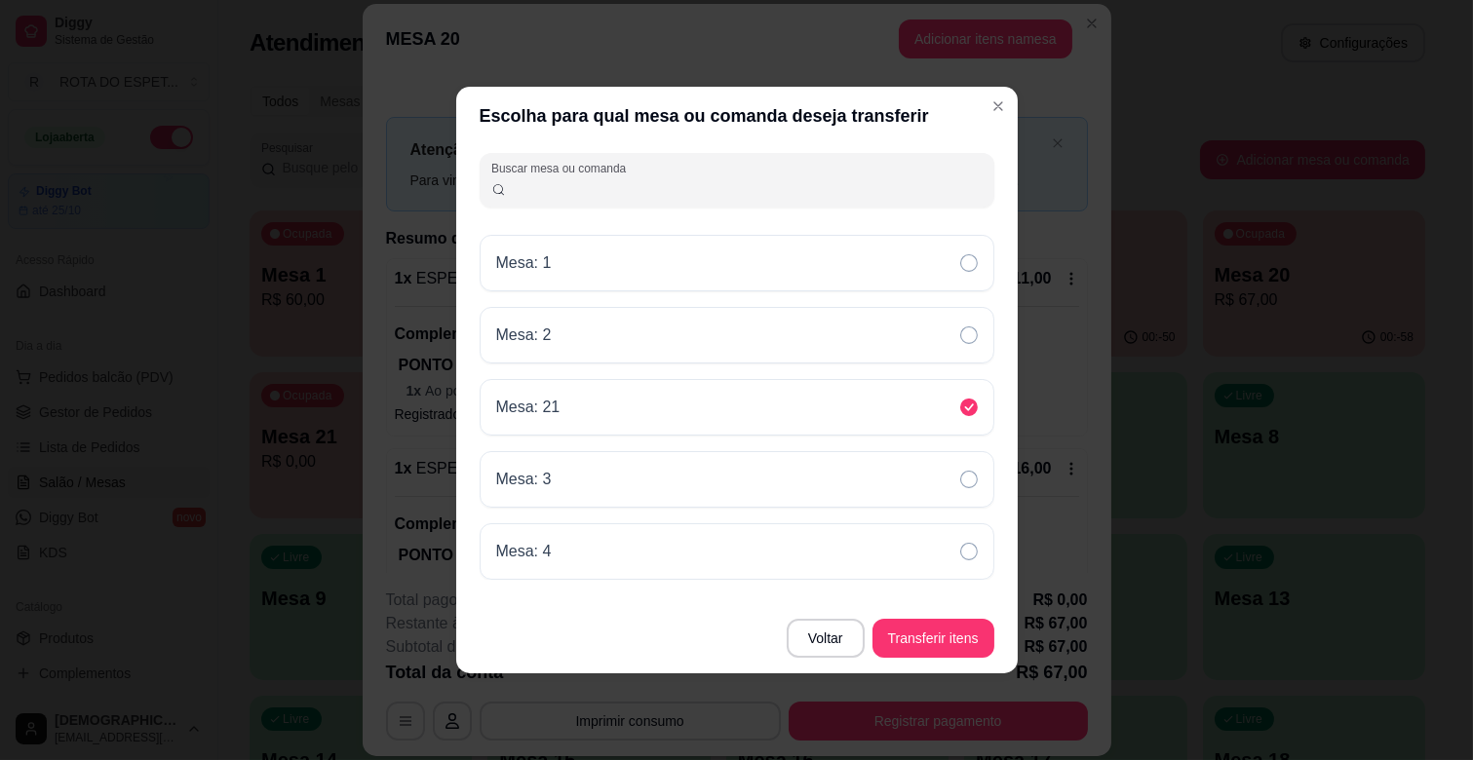
drag, startPoint x: 940, startPoint y: 617, endPoint x: 942, endPoint y: 631, distance: 13.8
click at [942, 631] on footer "Voltar Transferir itens" at bounding box center [737, 639] width 562 height 70
click at [942, 631] on button "Transferir itens" at bounding box center [934, 639] width 118 height 38
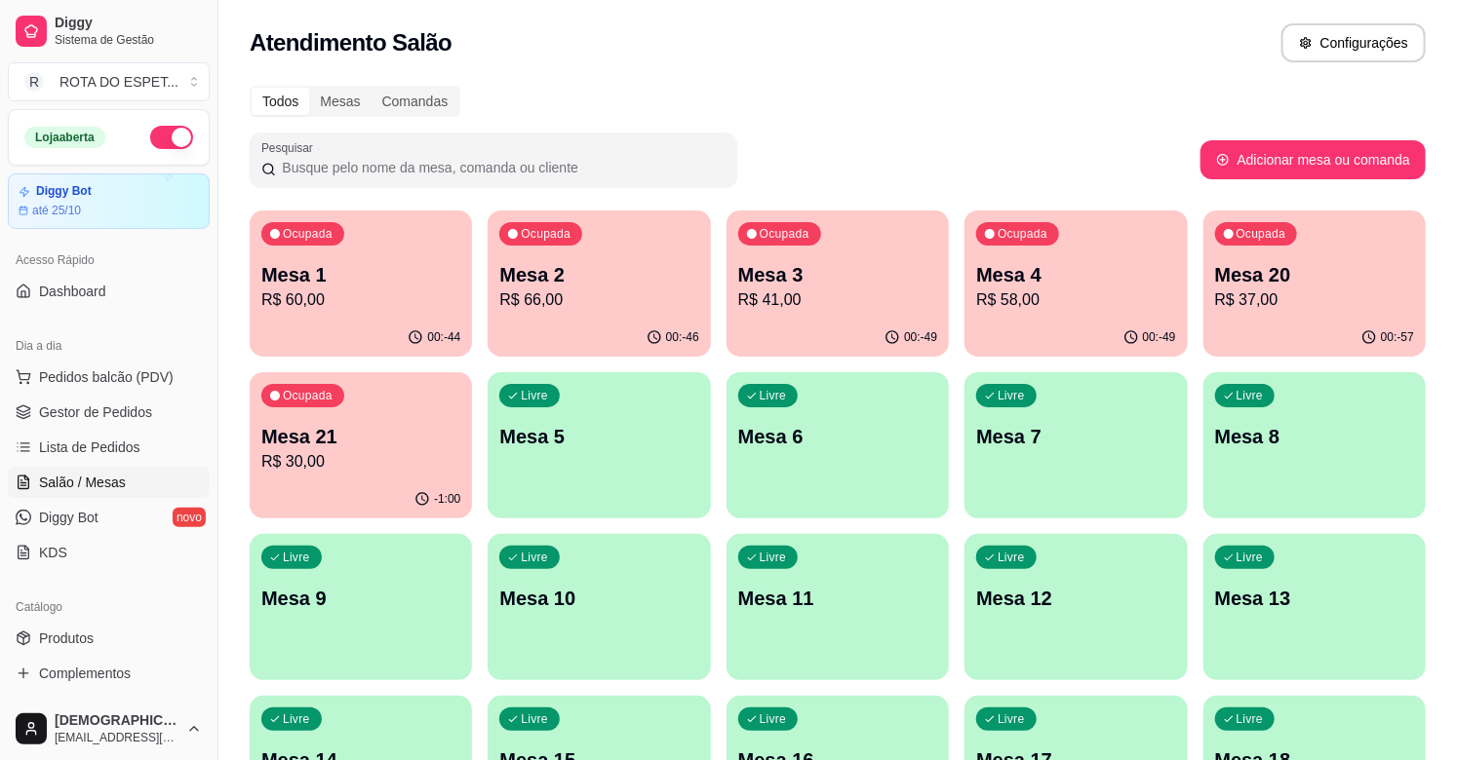
click at [376, 293] on p "R$ 60,00" at bounding box center [360, 300] width 199 height 23
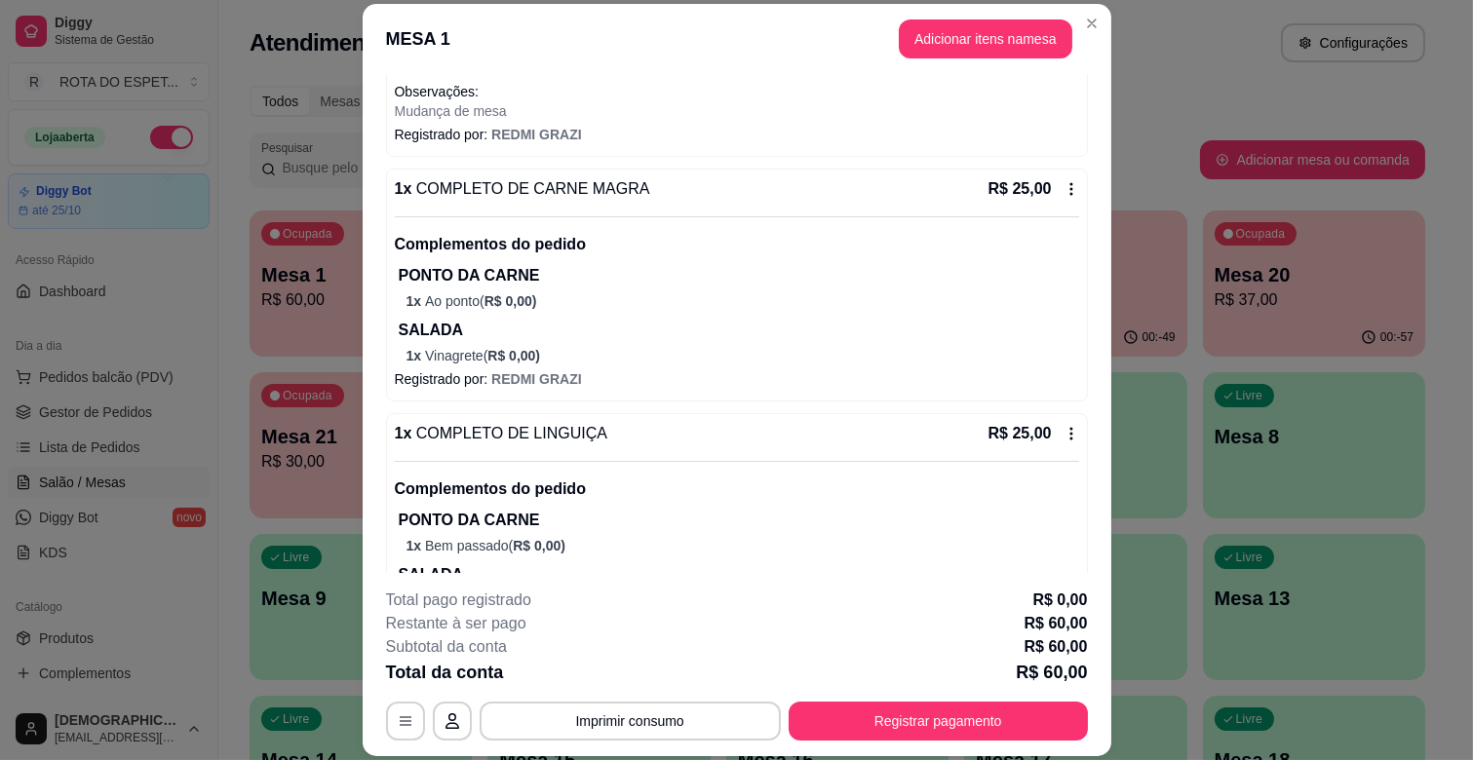
scroll to position [297, 0]
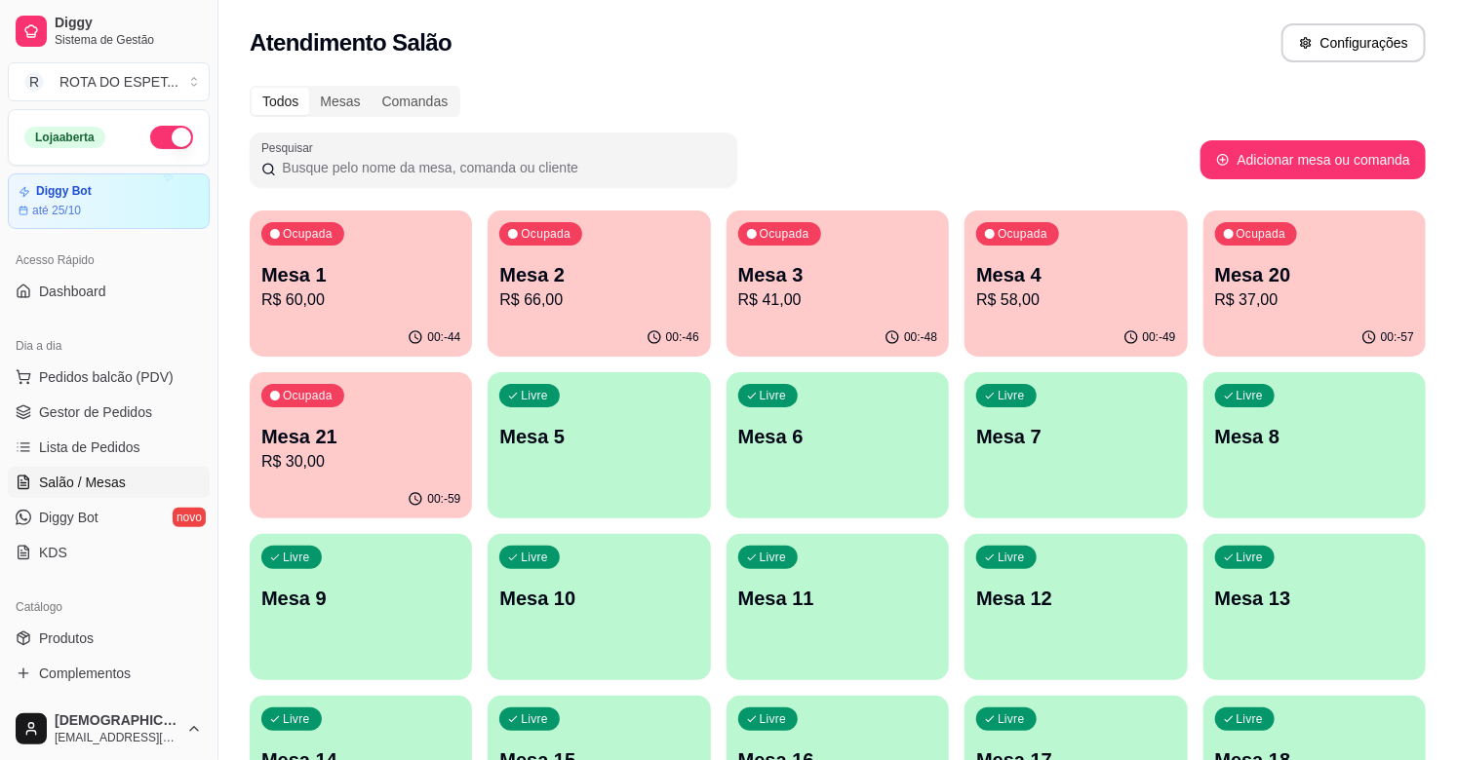
click at [860, 297] on p "R$ 41,00" at bounding box center [837, 300] width 199 height 23
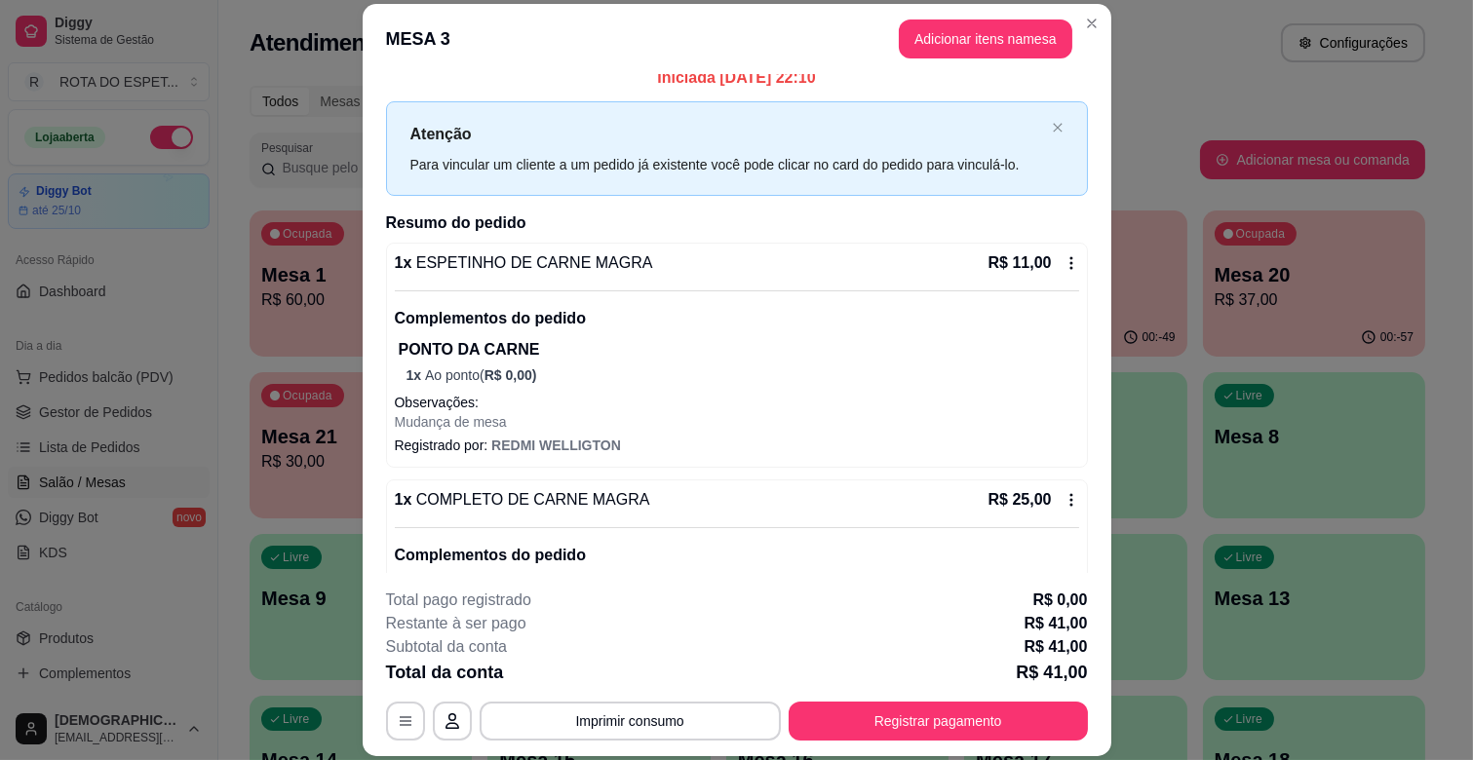
scroll to position [0, 0]
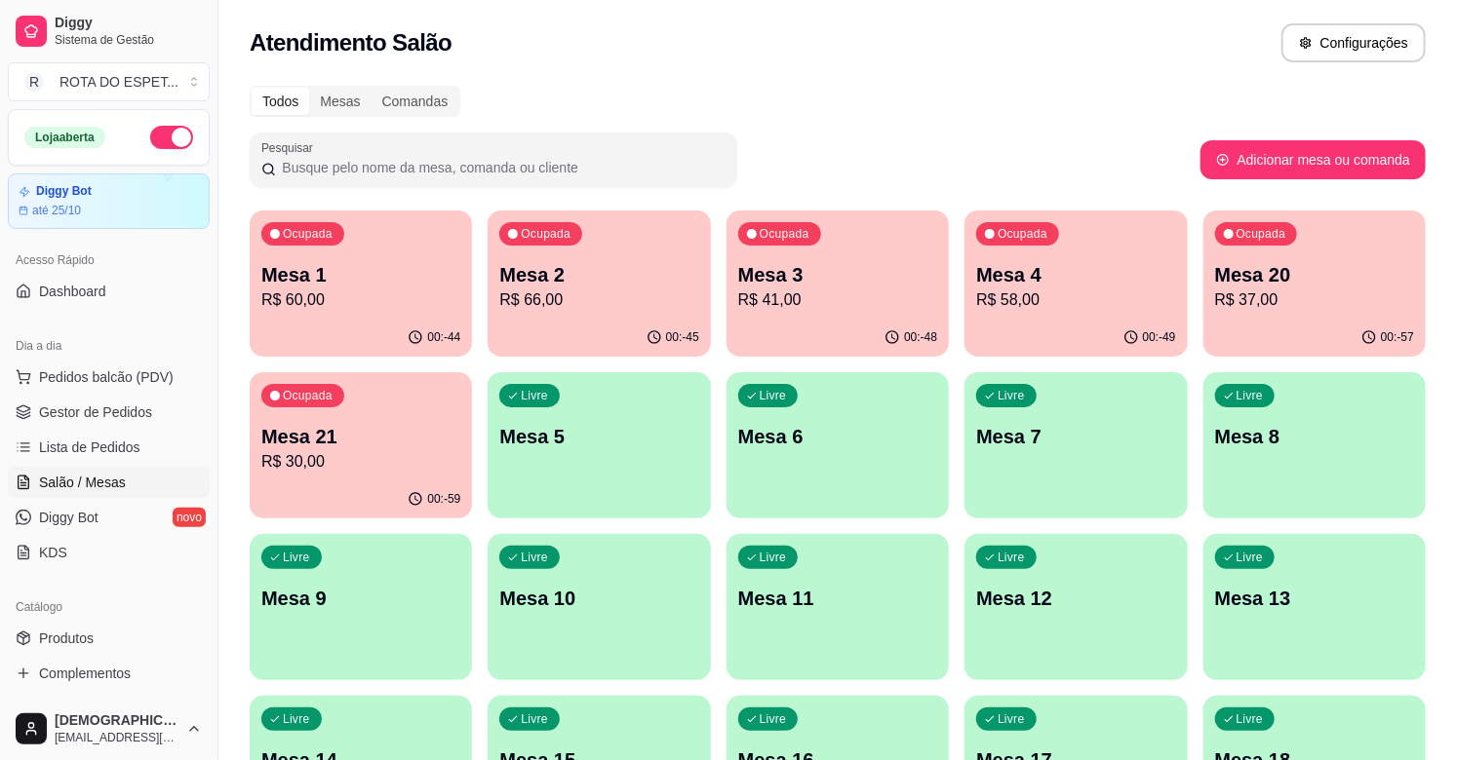
click at [324, 447] on p "Mesa 21" at bounding box center [360, 436] width 199 height 27
click at [1105, 65] on div "Atendimento Salão Configurações" at bounding box center [837, 37] width 1238 height 74
click at [99, 412] on span "Gestor de Pedidos" at bounding box center [95, 412] width 113 height 19
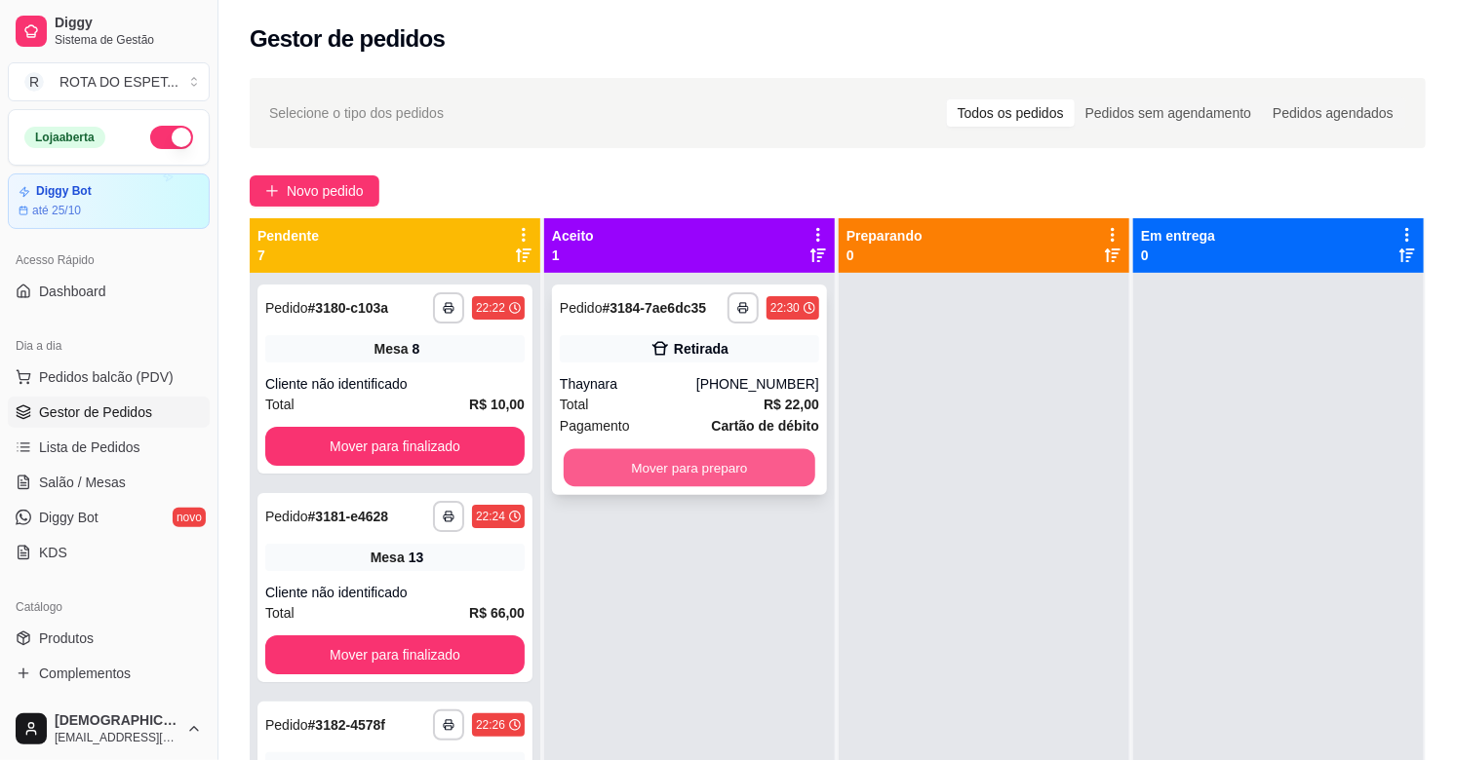
click at [677, 472] on button "Mover para preparo" at bounding box center [690, 468] width 252 height 38
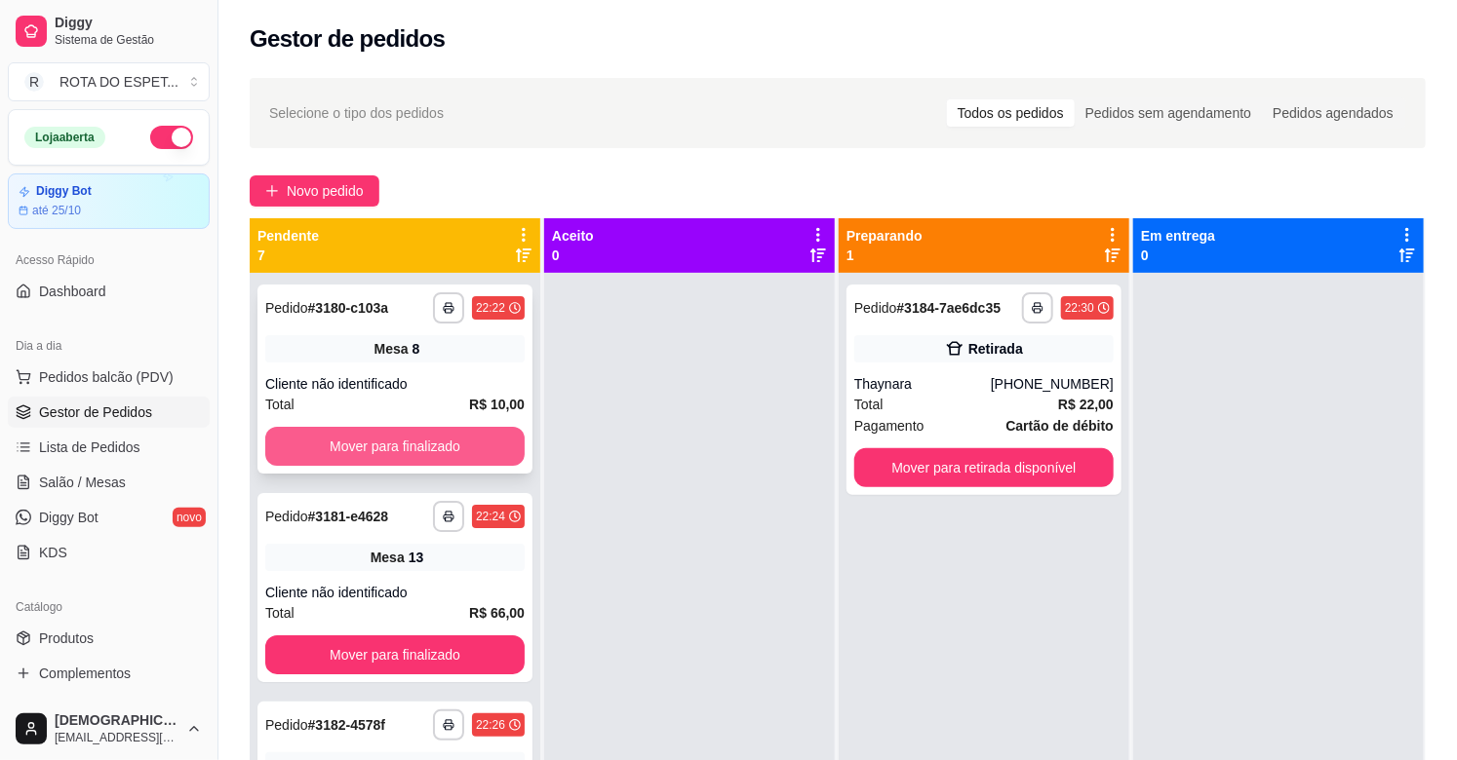
click at [469, 448] on button "Mover para finalizado" at bounding box center [394, 446] width 259 height 39
click at [459, 447] on button "Mover para finalizado" at bounding box center [394, 446] width 259 height 39
click at [403, 636] on button "Mover para finalizado" at bounding box center [394, 655] width 259 height 39
click at [403, 443] on button "Mover para finalizado" at bounding box center [394, 446] width 259 height 39
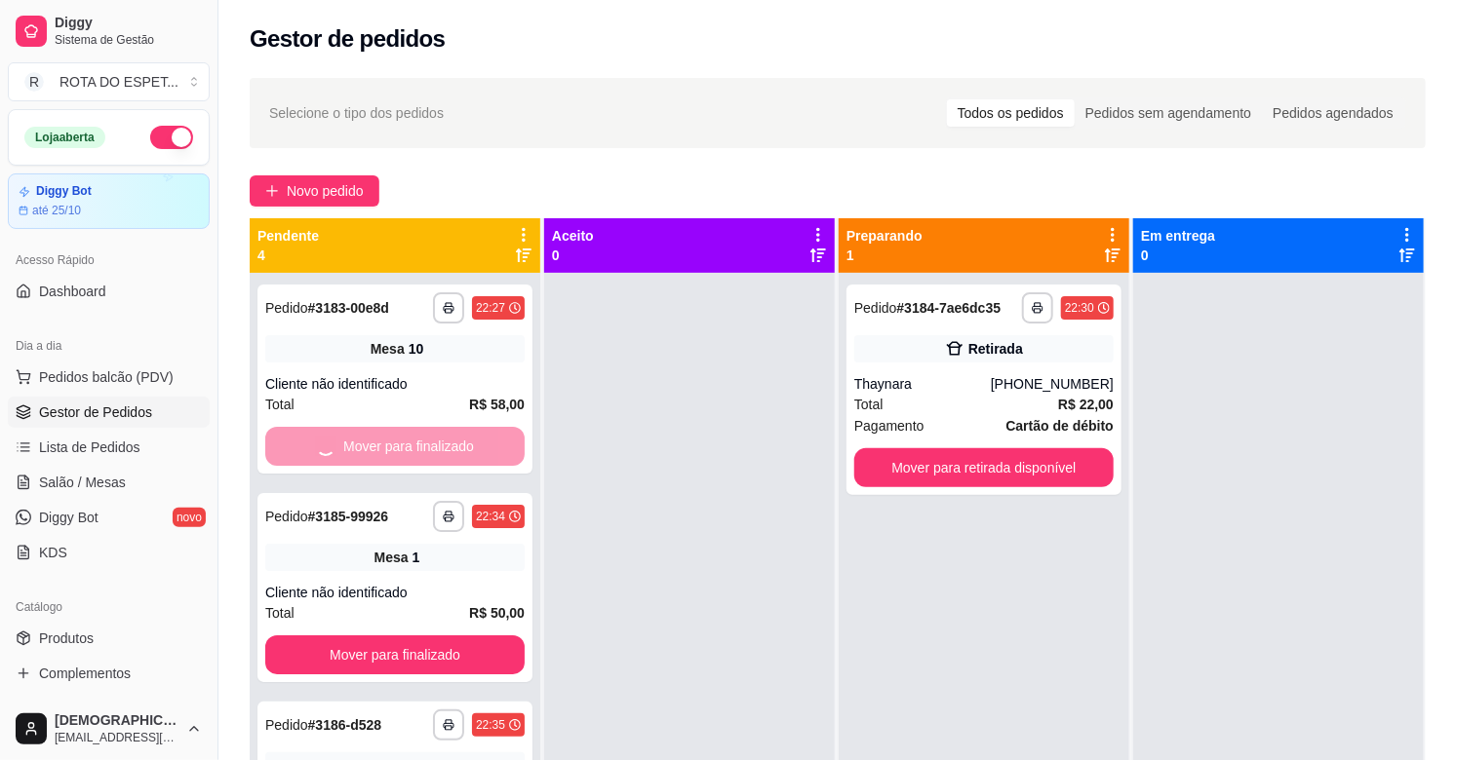
click at [403, 636] on button "Mover para finalizado" at bounding box center [394, 655] width 259 height 39
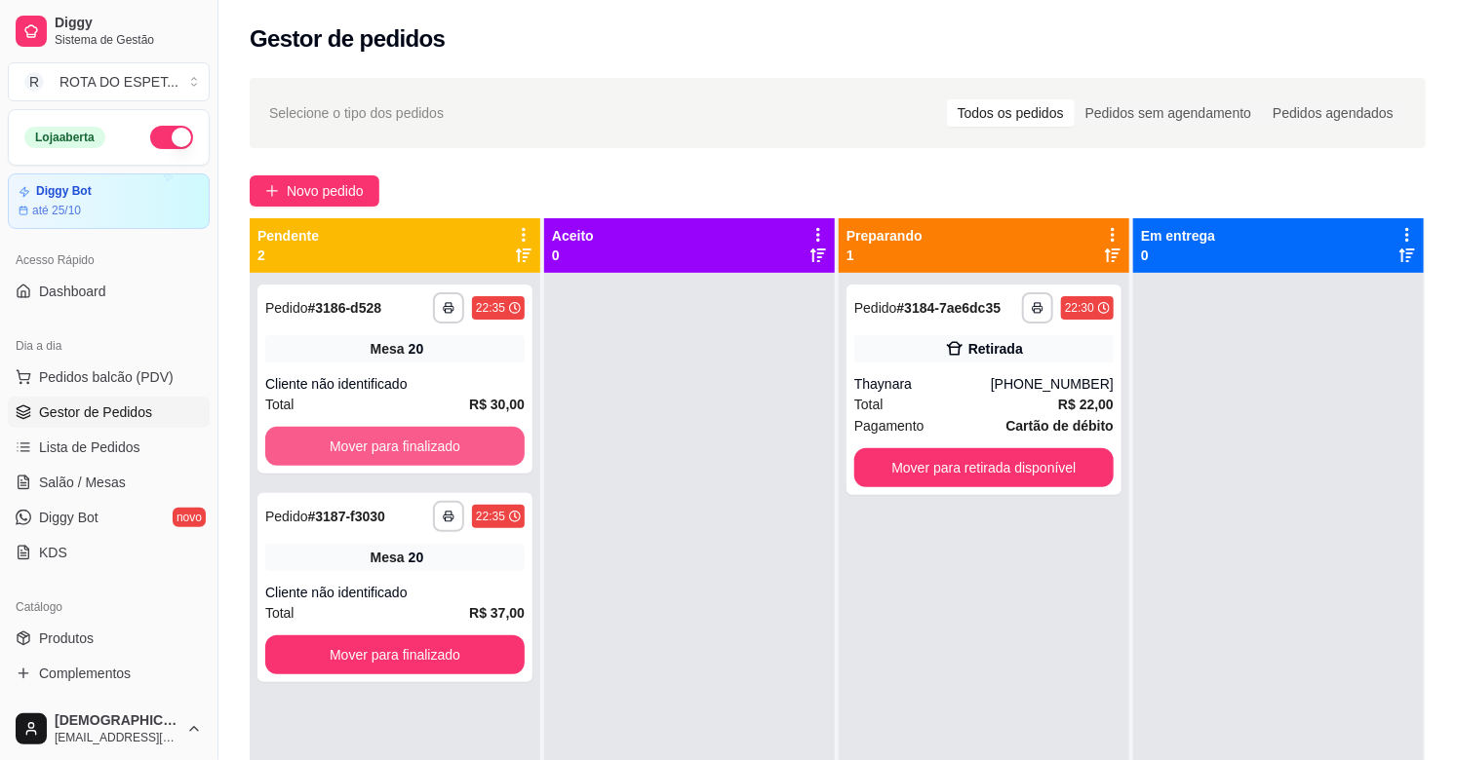
click at [403, 443] on button "Mover para finalizado" at bounding box center [394, 446] width 259 height 39
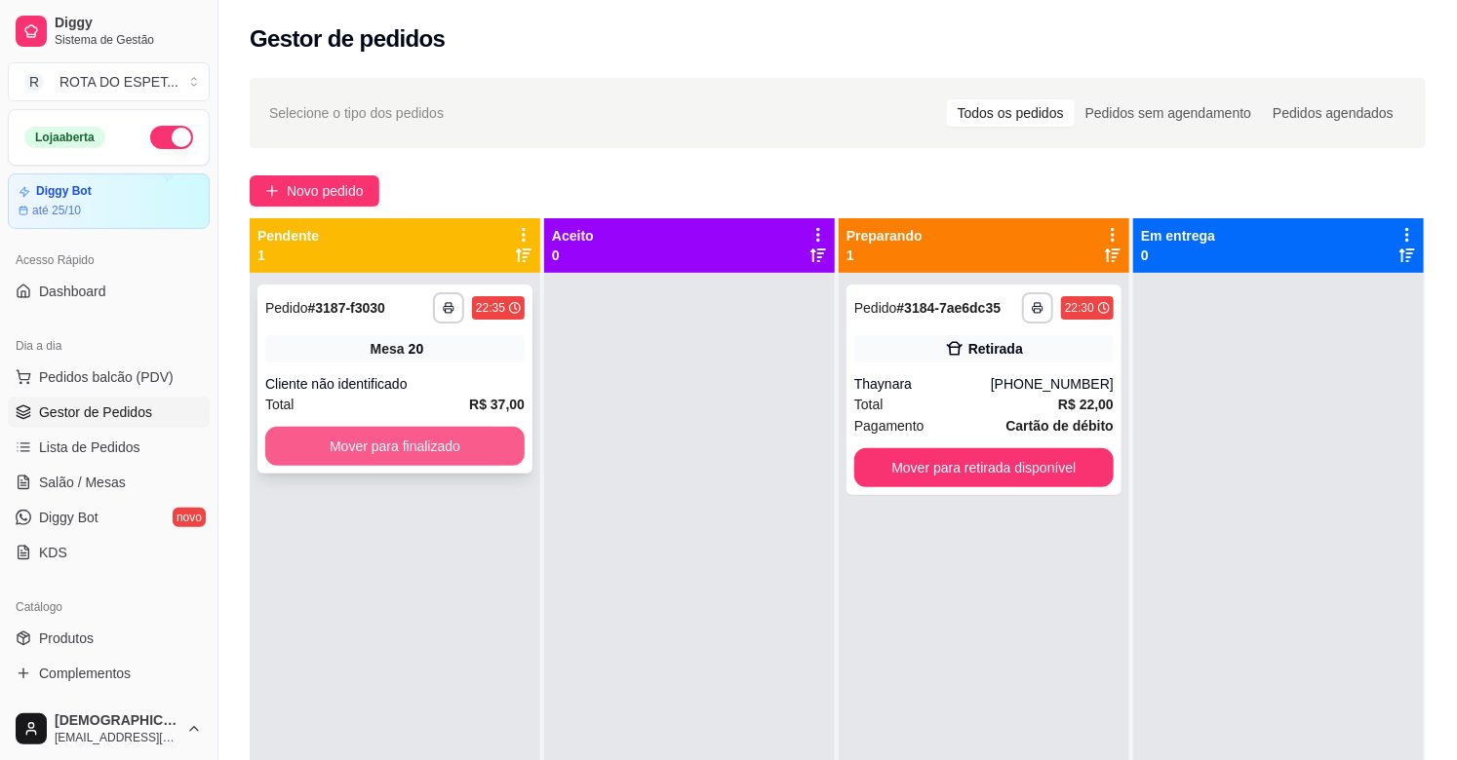
click at [407, 440] on button "Mover para finalizado" at bounding box center [394, 446] width 259 height 39
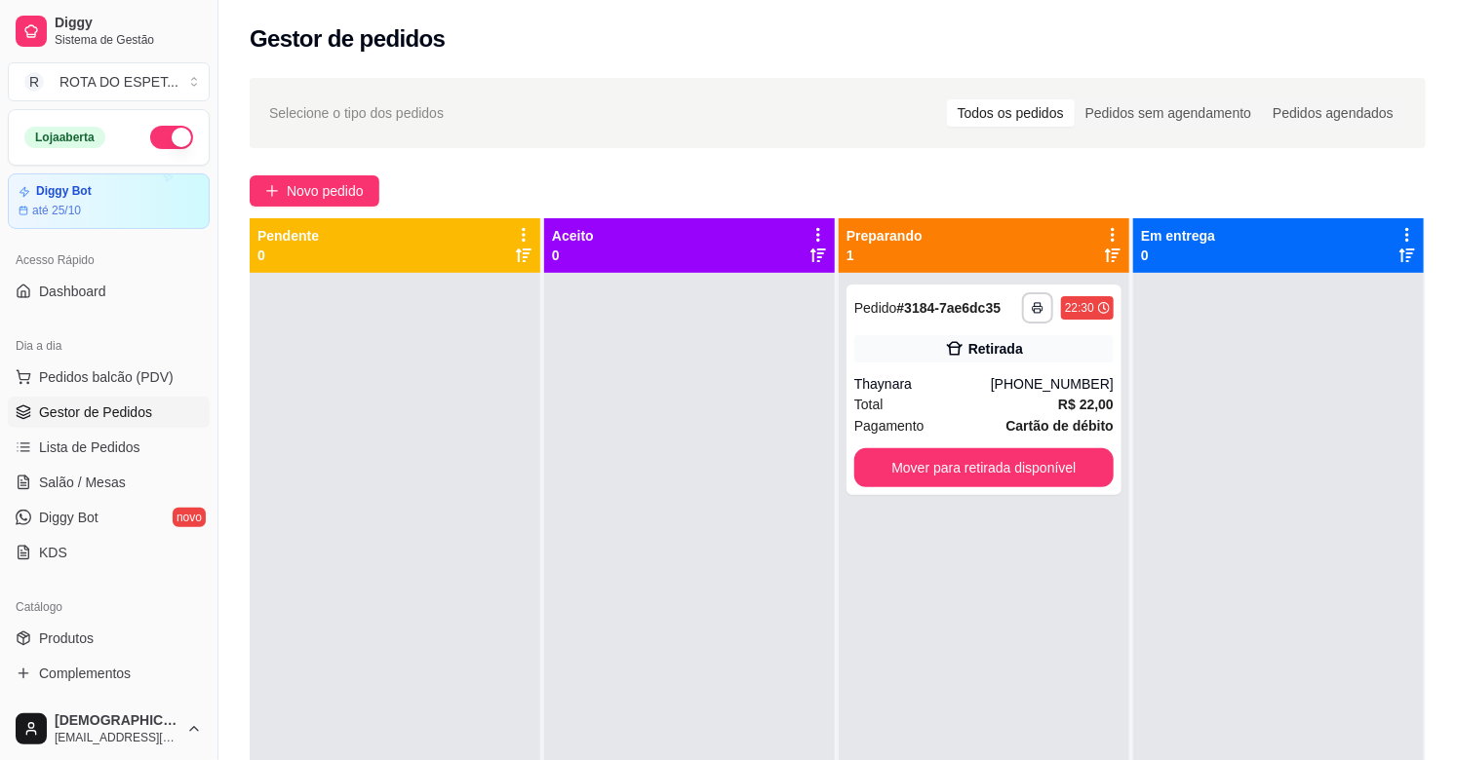
click at [582, 641] on div at bounding box center [689, 653] width 291 height 760
click at [113, 484] on span "Salão / Mesas" at bounding box center [82, 482] width 87 height 19
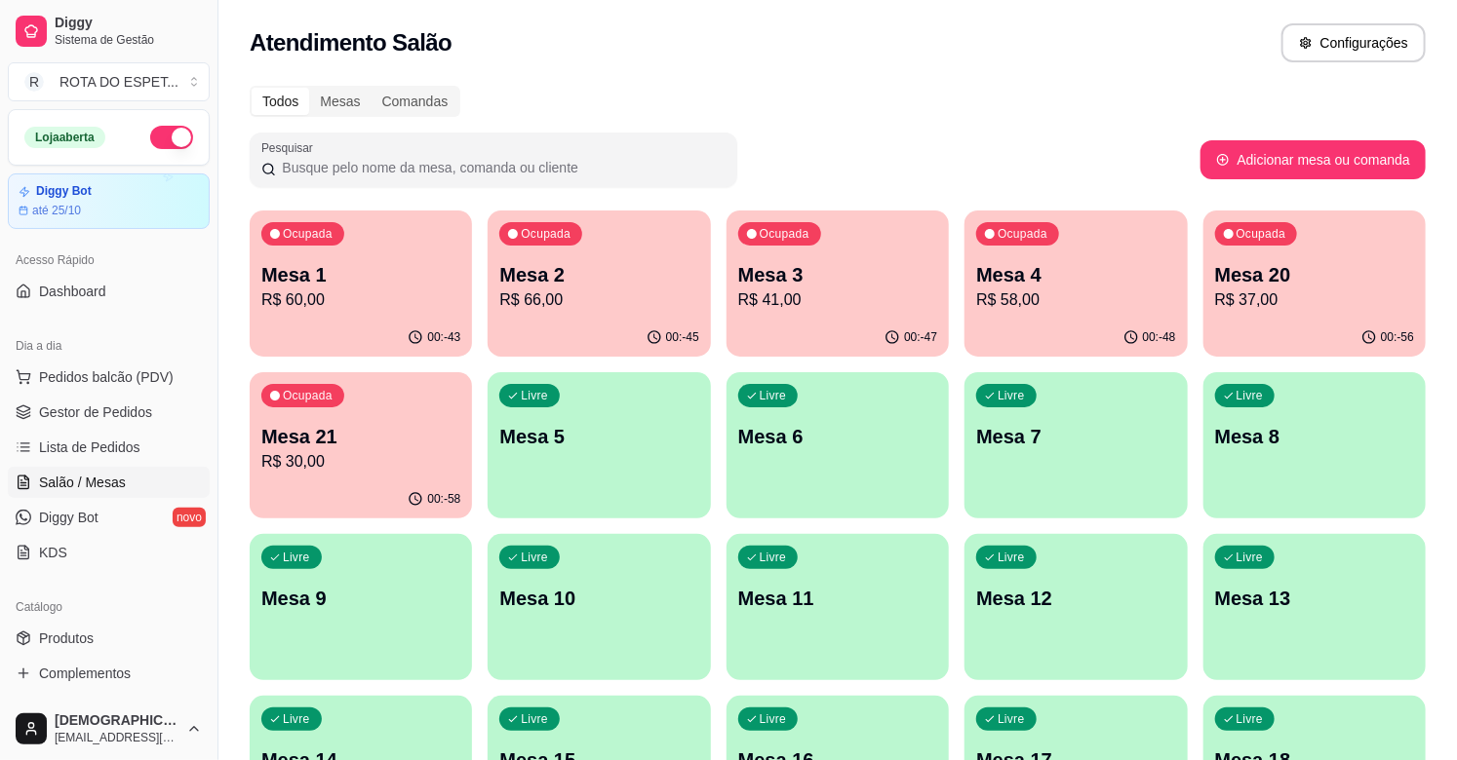
click at [622, 323] on div "00:-45" at bounding box center [598, 338] width 222 height 38
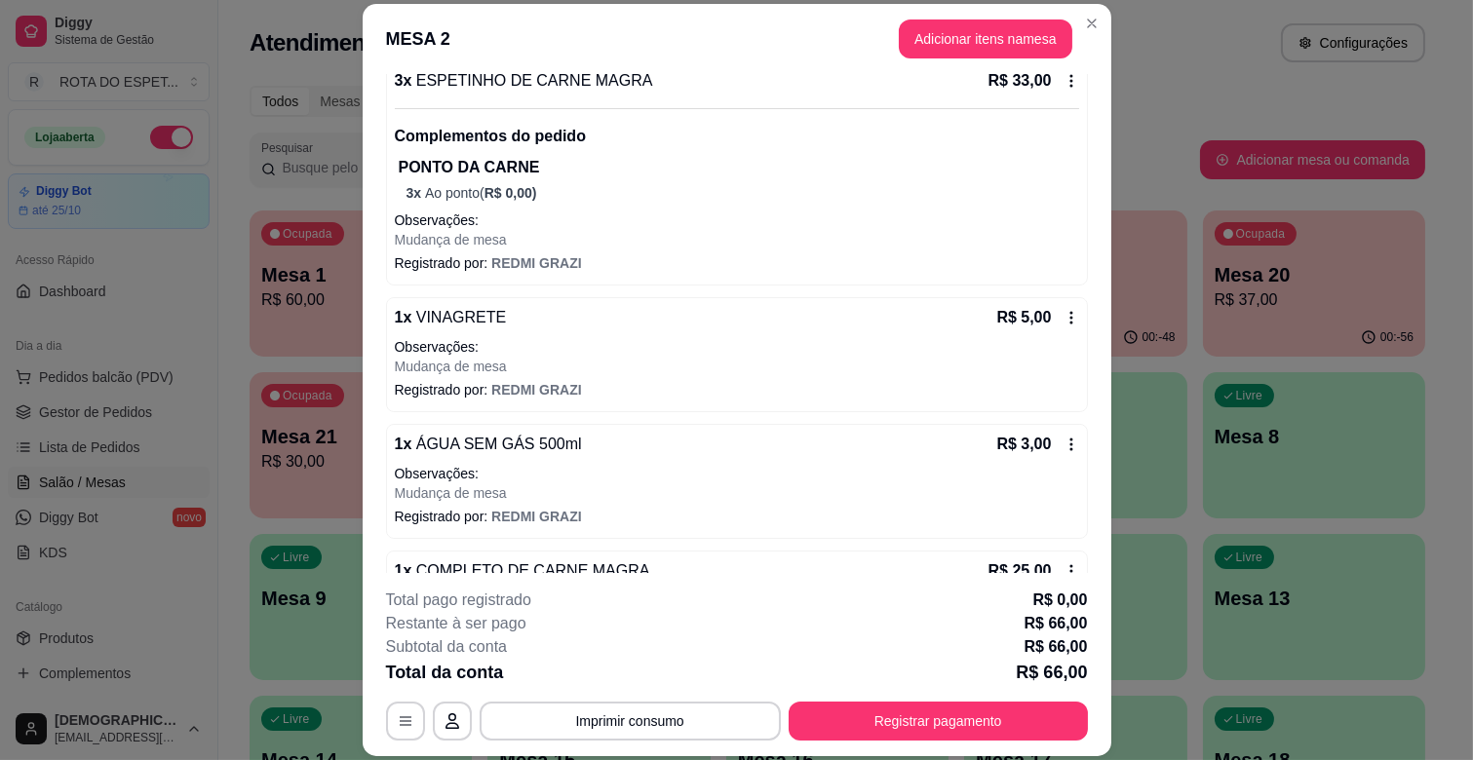
scroll to position [216, 0]
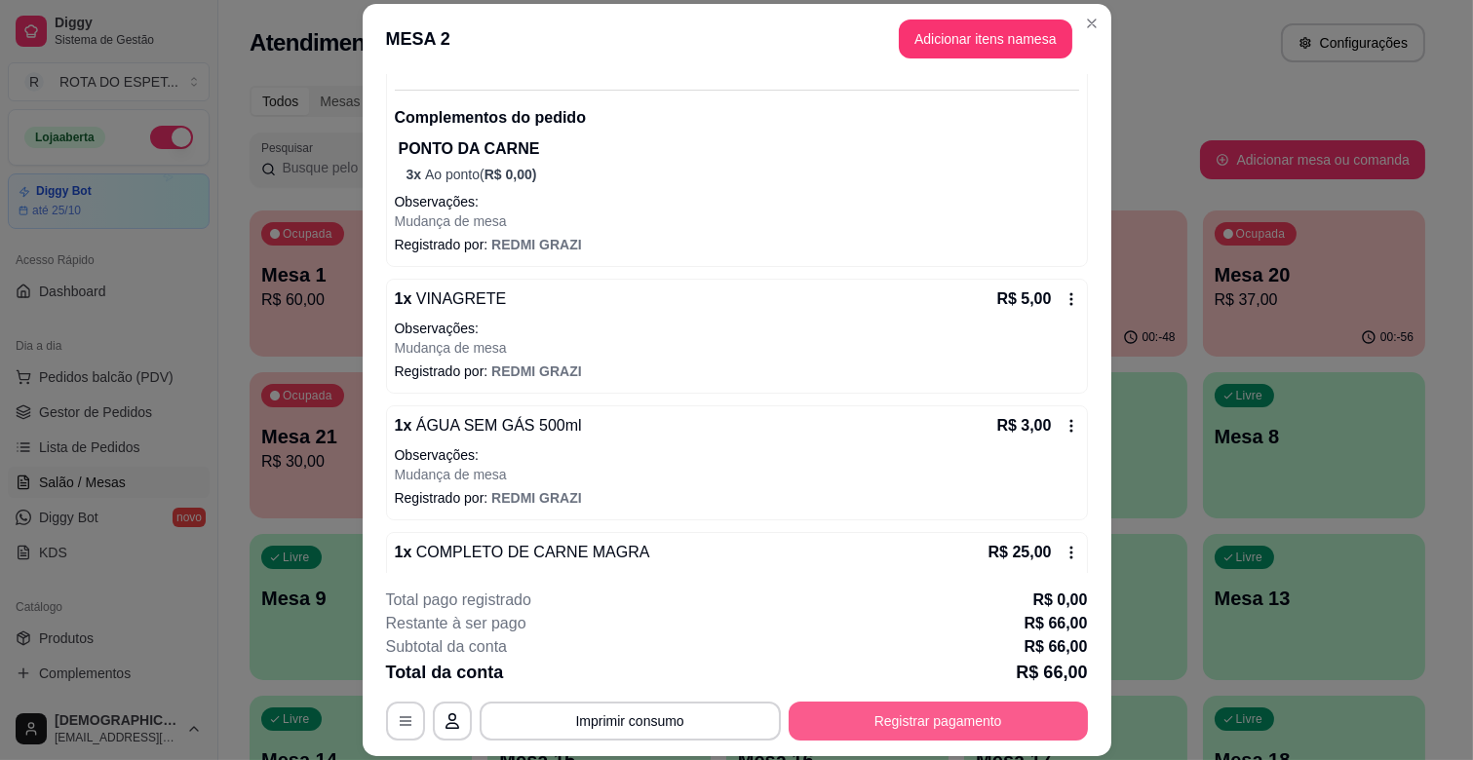
click at [1004, 722] on button "Registrar pagamento" at bounding box center [938, 721] width 299 height 39
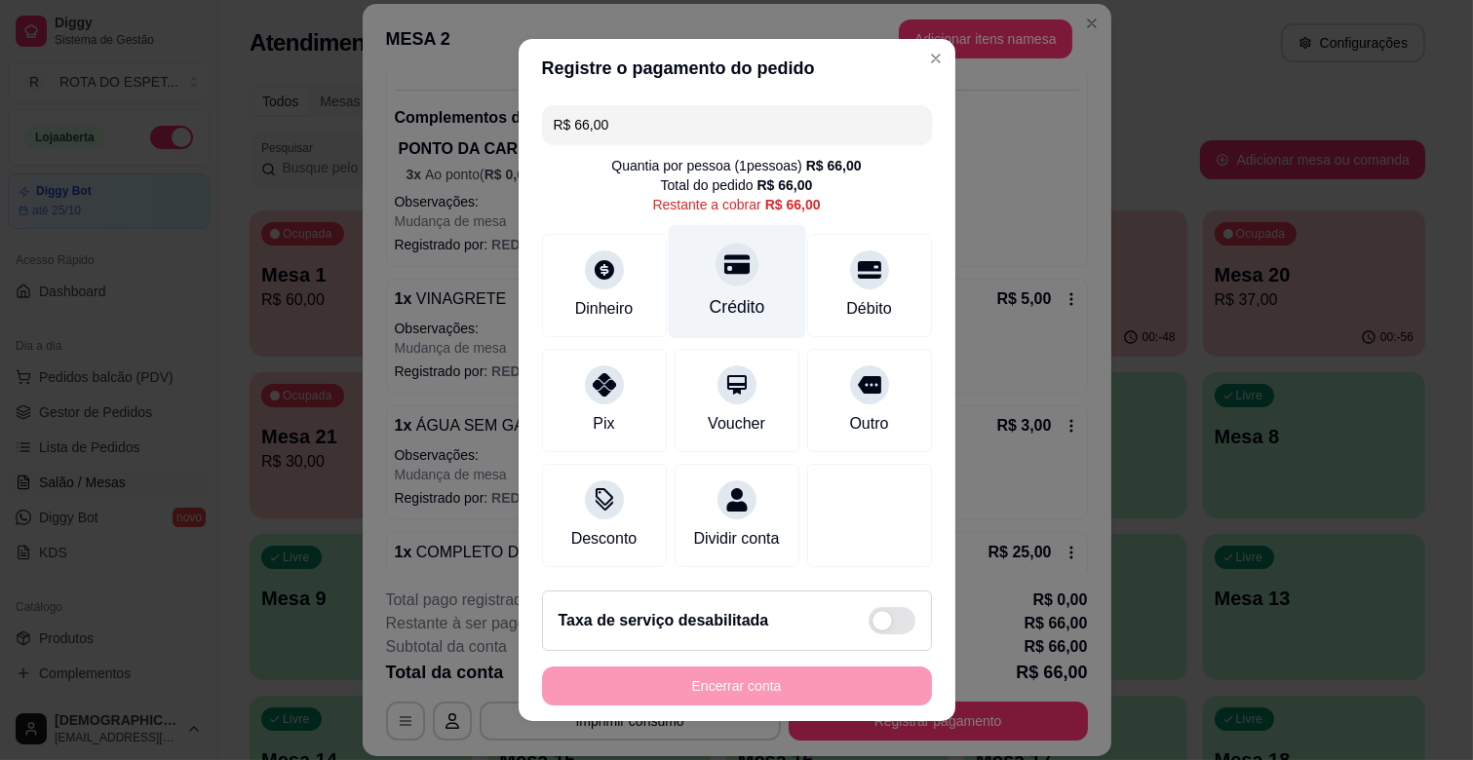
click at [747, 285] on div "Crédito" at bounding box center [736, 282] width 137 height 114
type input "R$ 0,00"
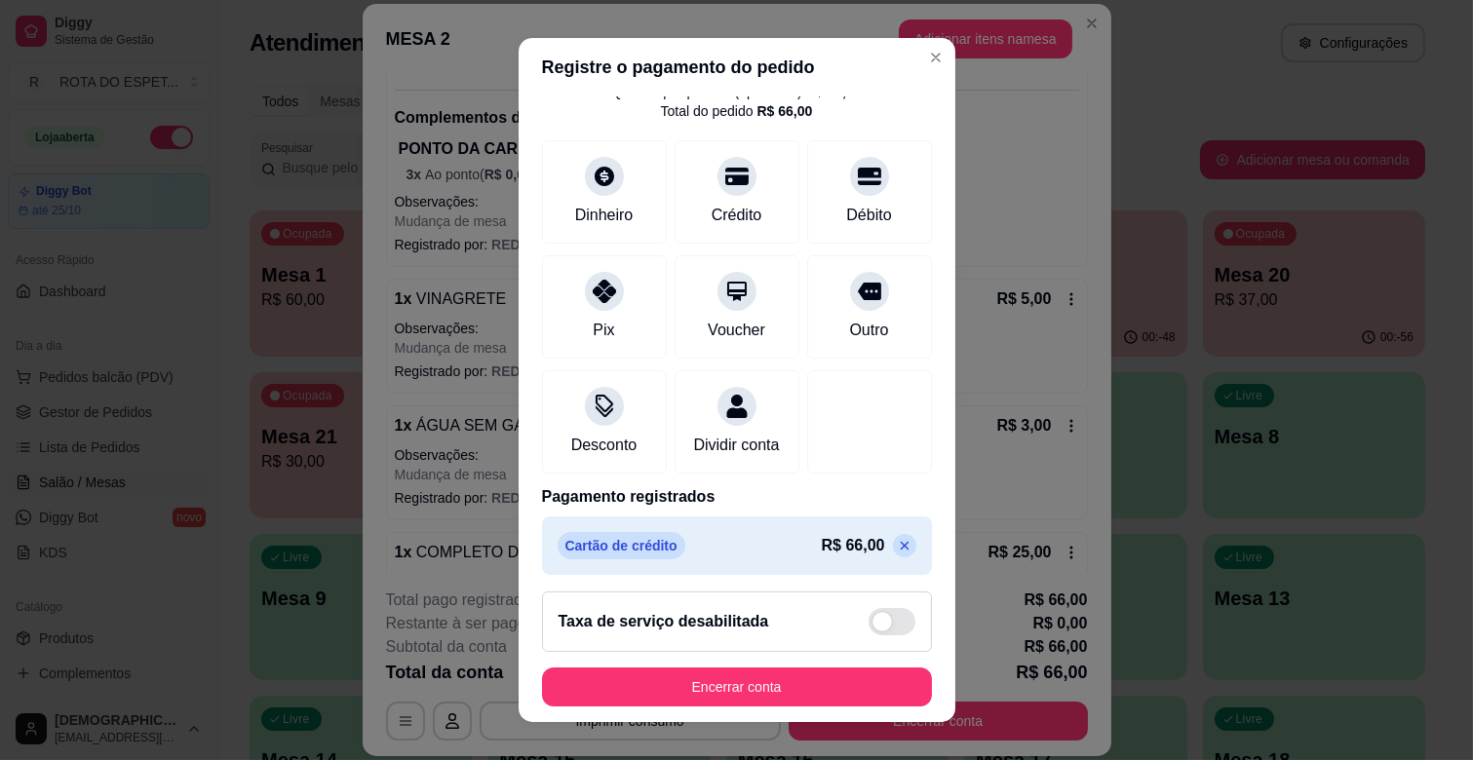
scroll to position [103, 0]
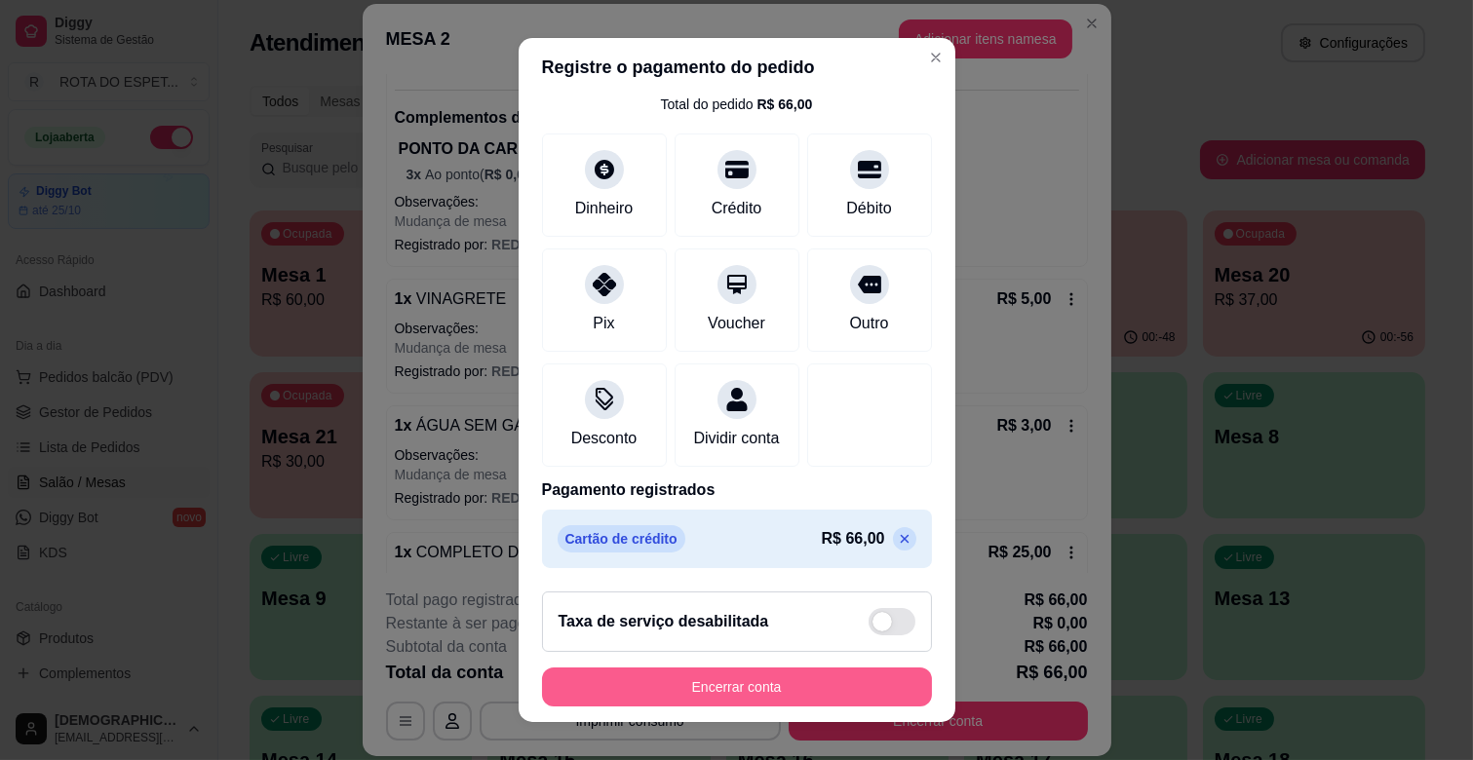
click at [802, 693] on button "Encerrar conta" at bounding box center [737, 687] width 390 height 39
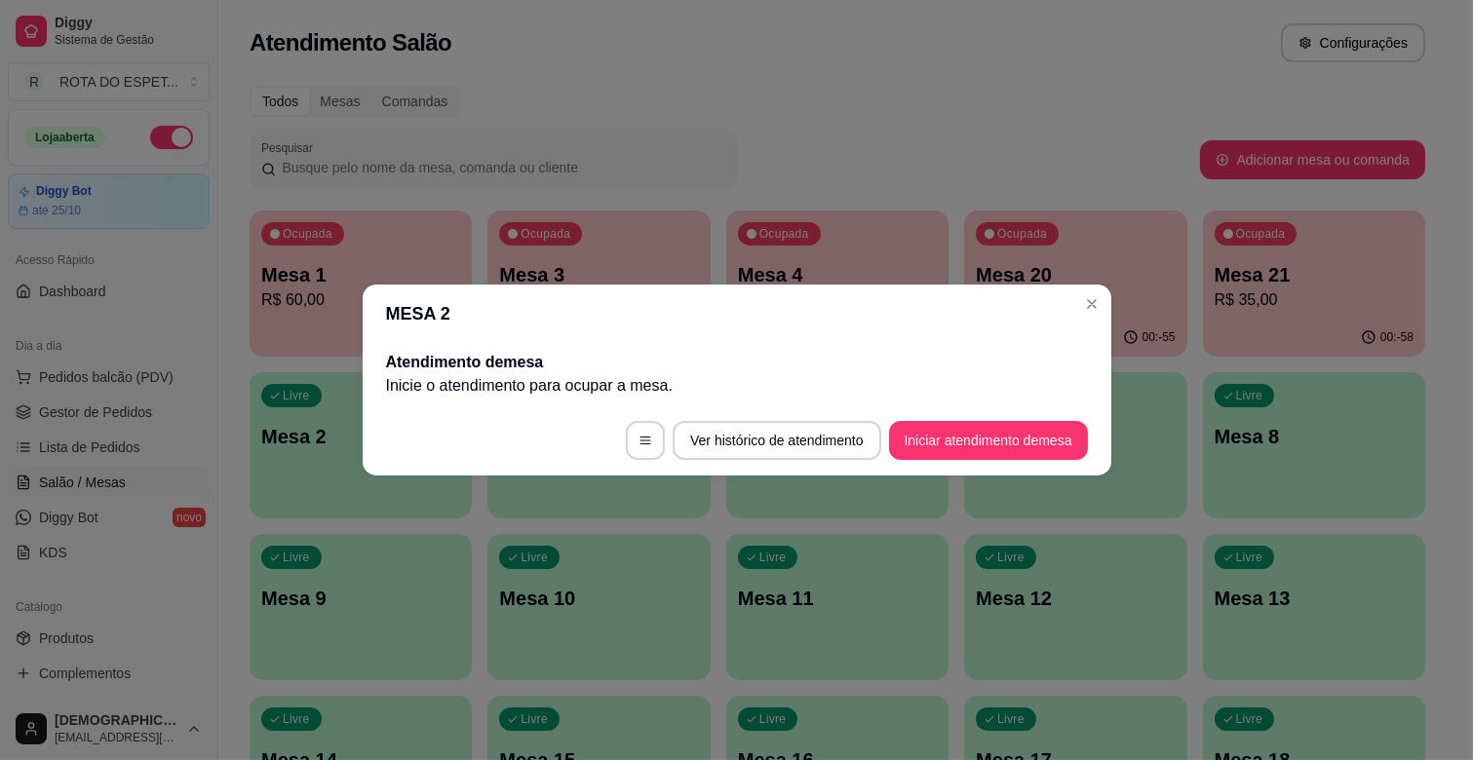
scroll to position [0, 0]
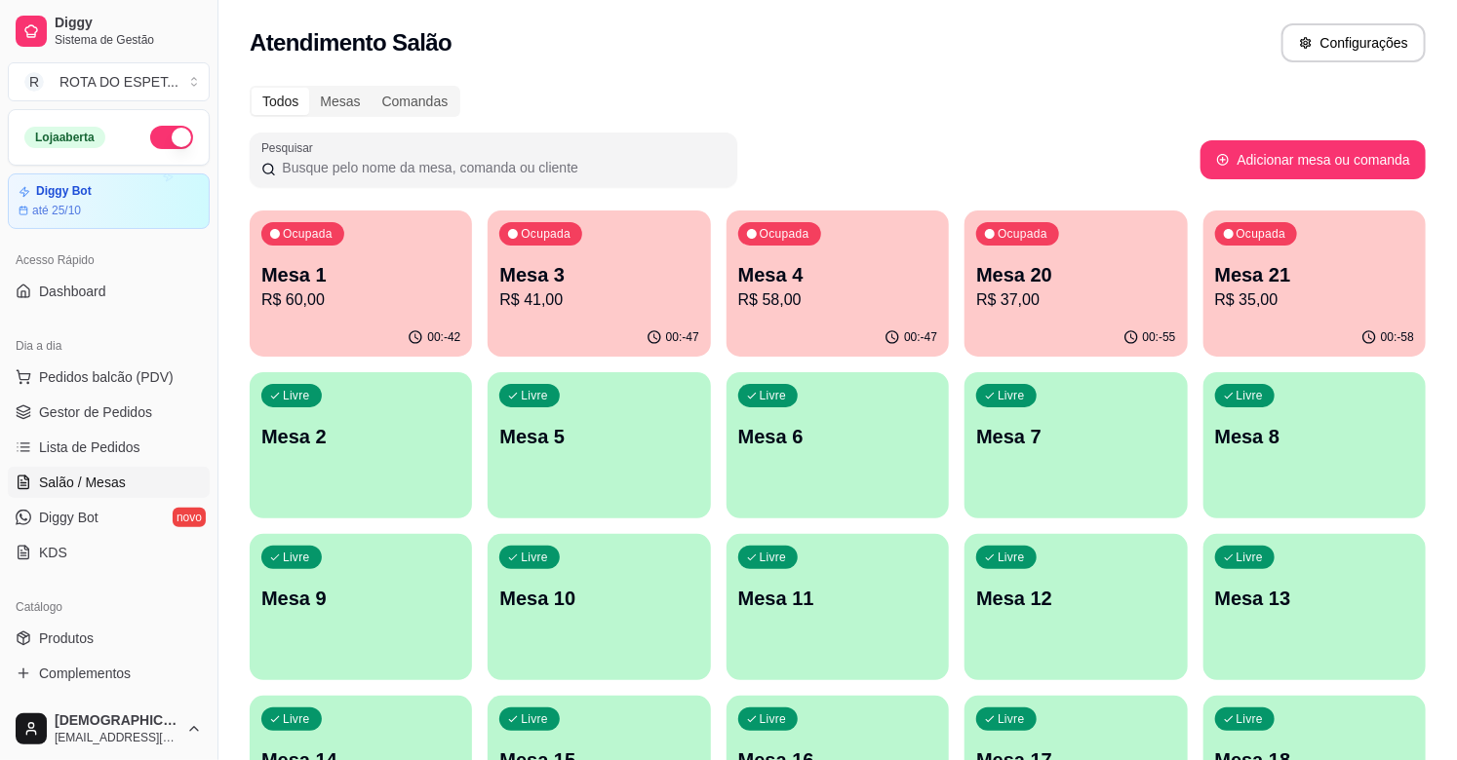
click at [1137, 291] on p "R$ 37,00" at bounding box center [1075, 300] width 199 height 23
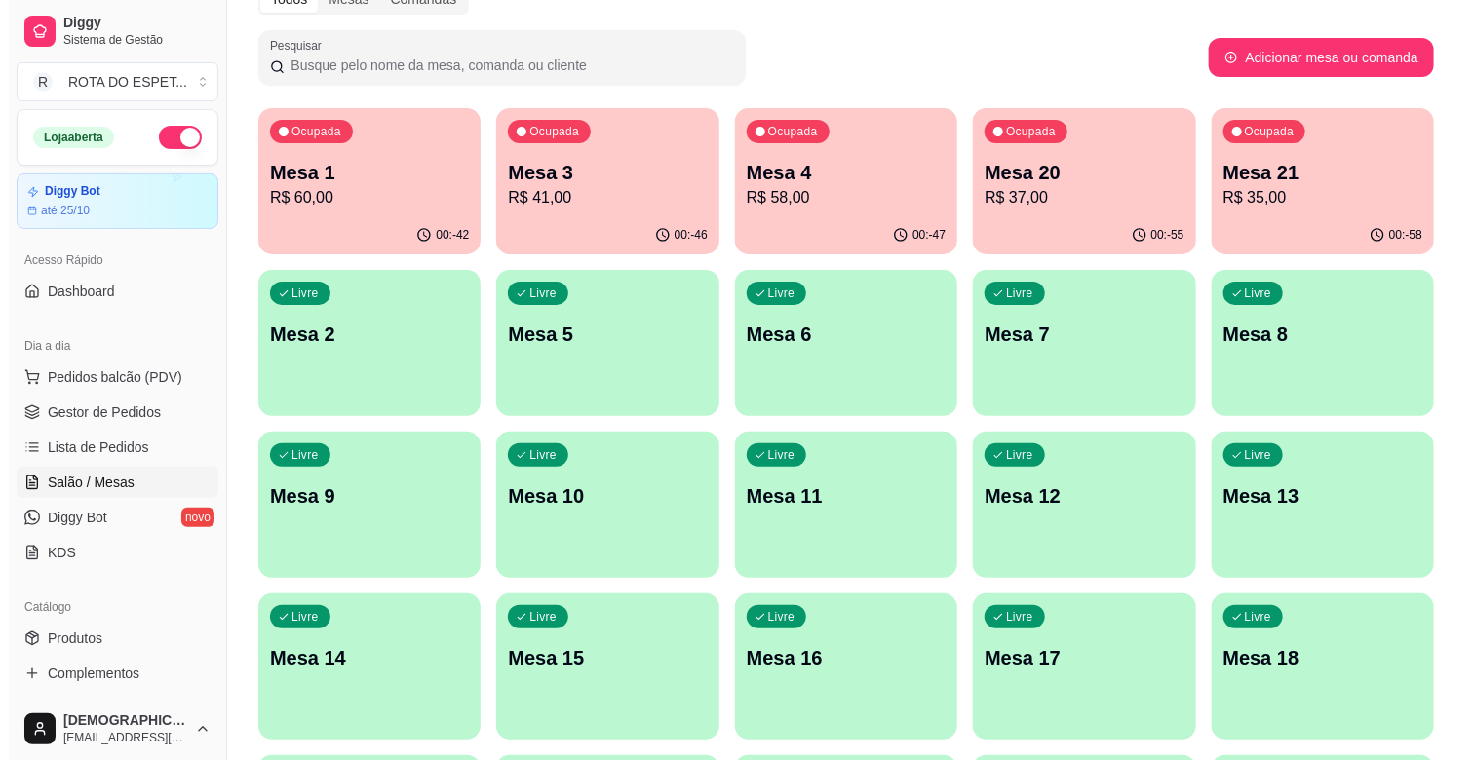
scroll to position [216, 0]
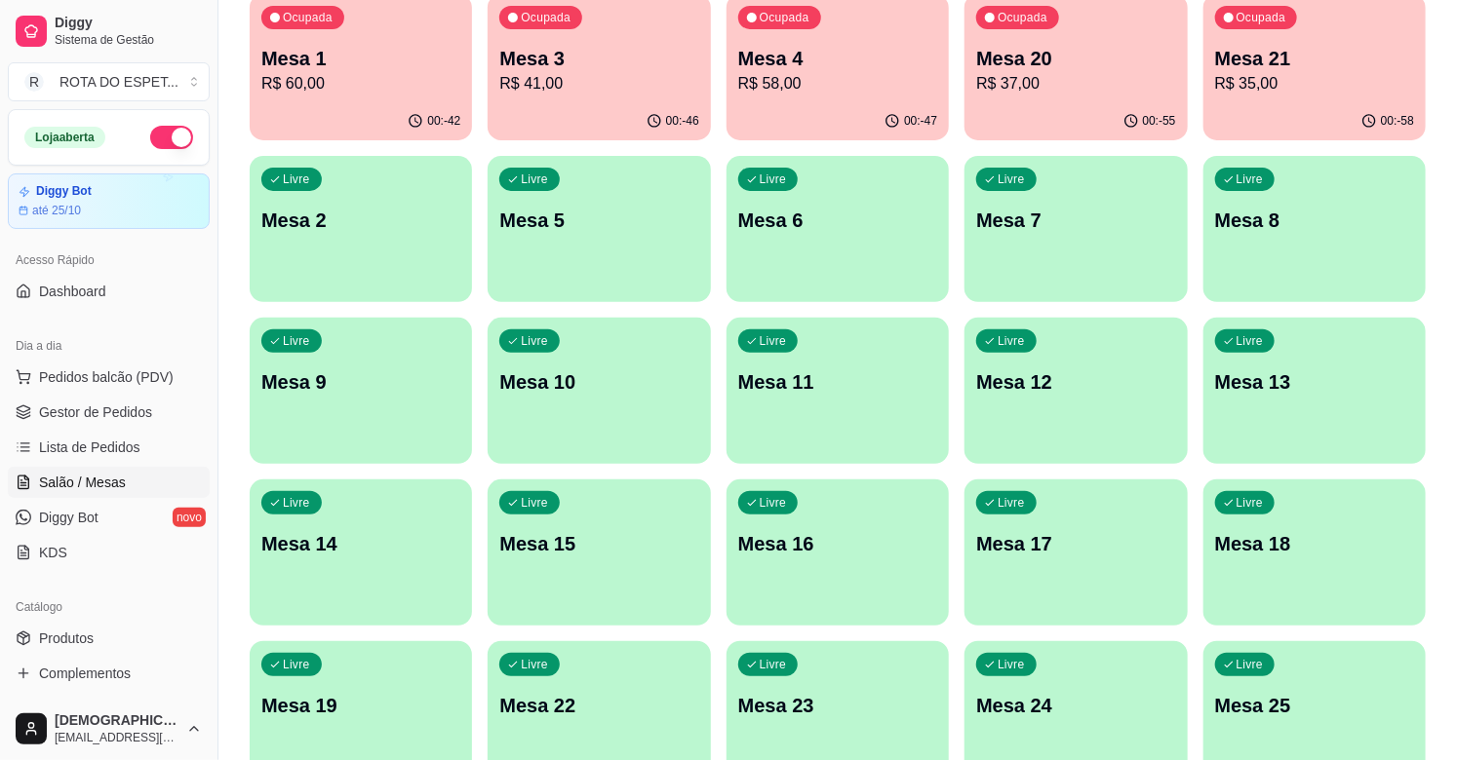
click at [330, 573] on div "Livre Mesa 14" at bounding box center [361, 541] width 222 height 123
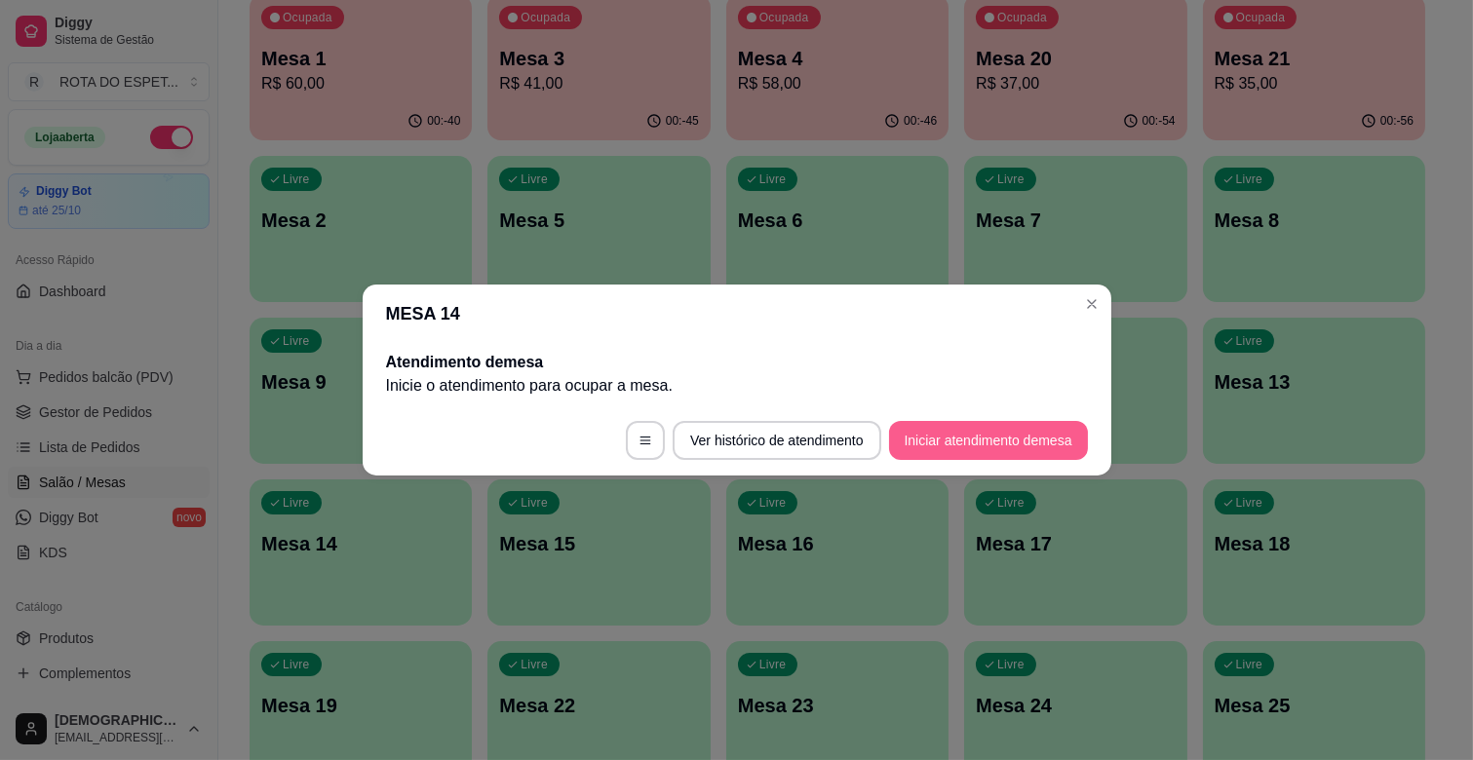
click at [1007, 445] on button "Iniciar atendimento de mesa" at bounding box center [988, 440] width 199 height 39
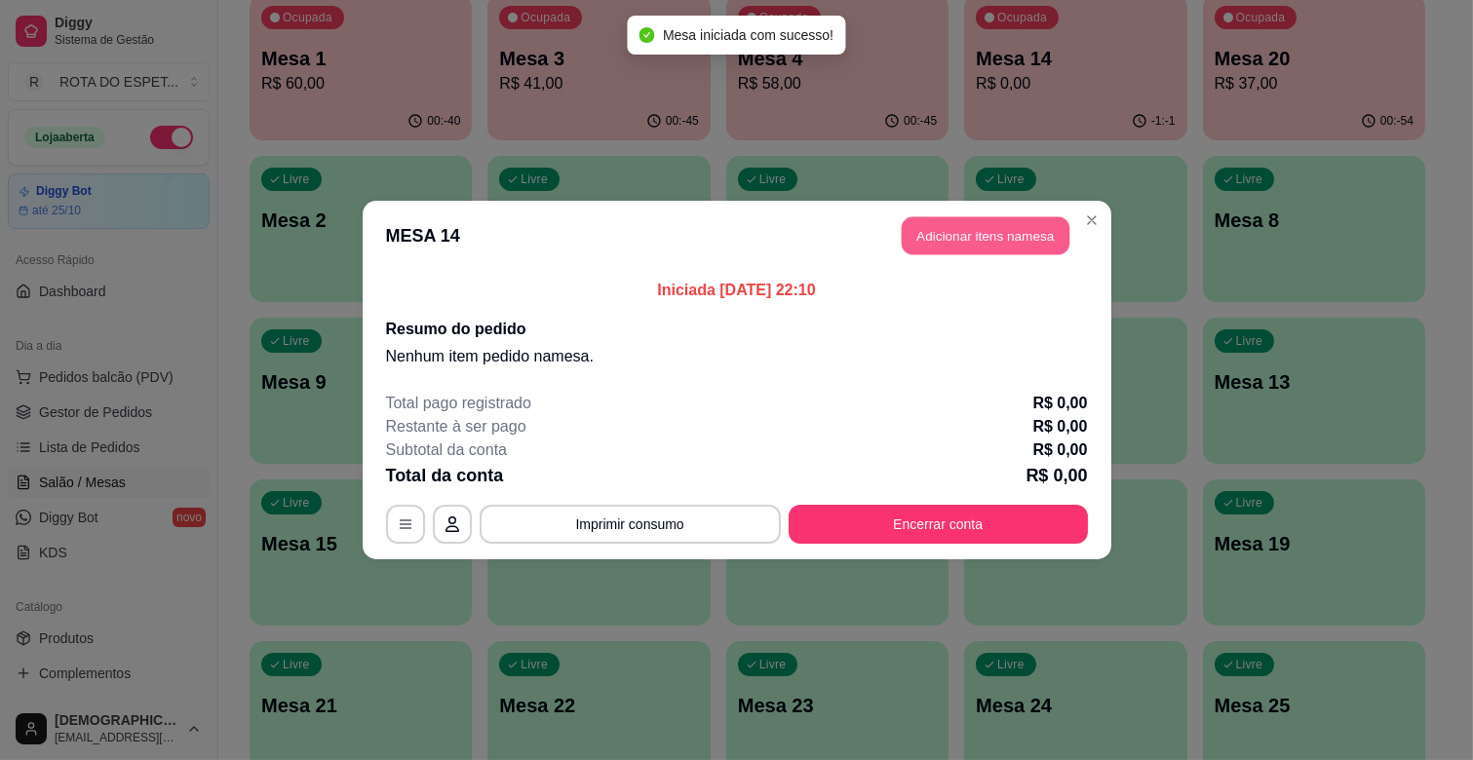
click at [1000, 232] on button "Adicionar itens na mesa" at bounding box center [986, 236] width 168 height 38
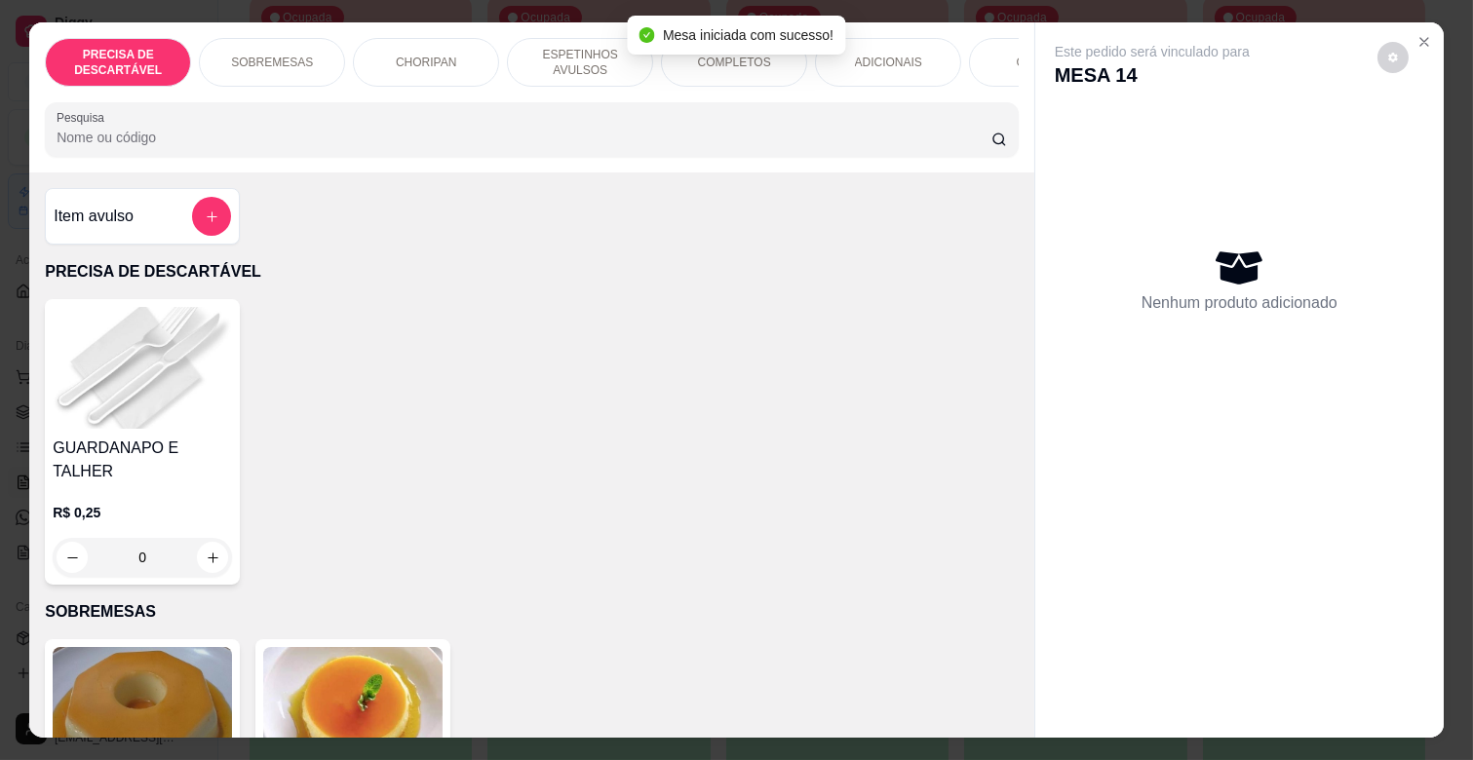
scroll to position [0, 852]
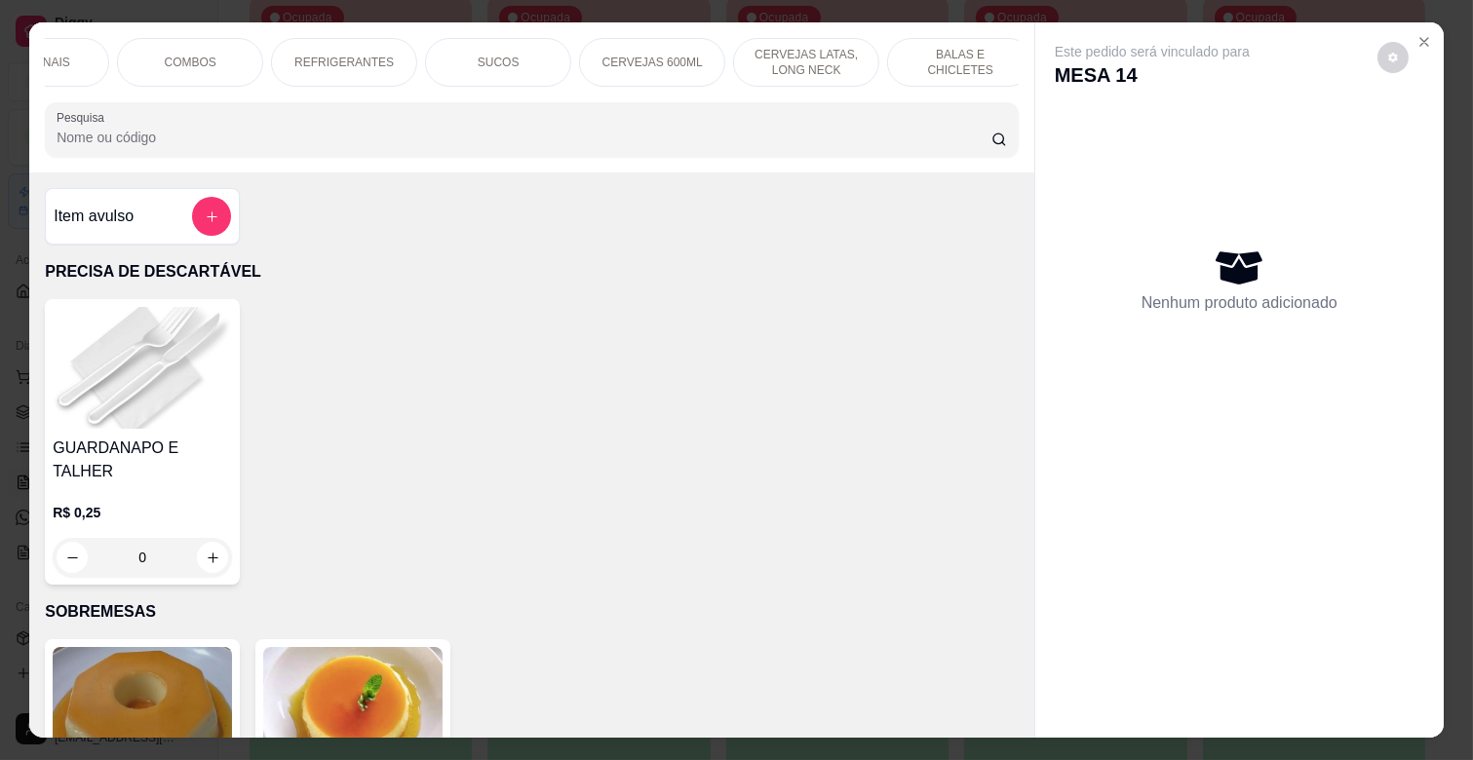
click at [643, 69] on div "CERVEJAS 600ML" at bounding box center [652, 62] width 146 height 49
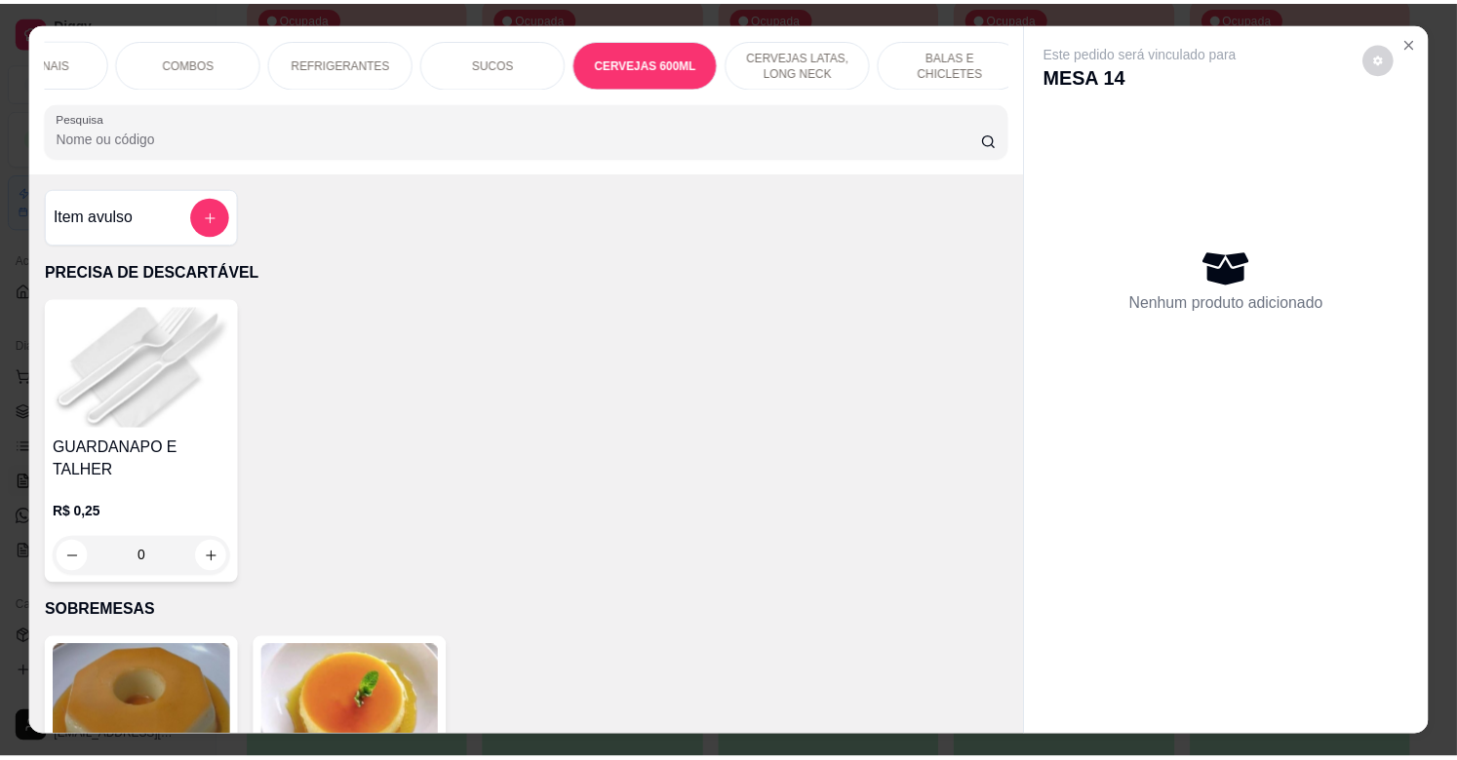
scroll to position [47, 0]
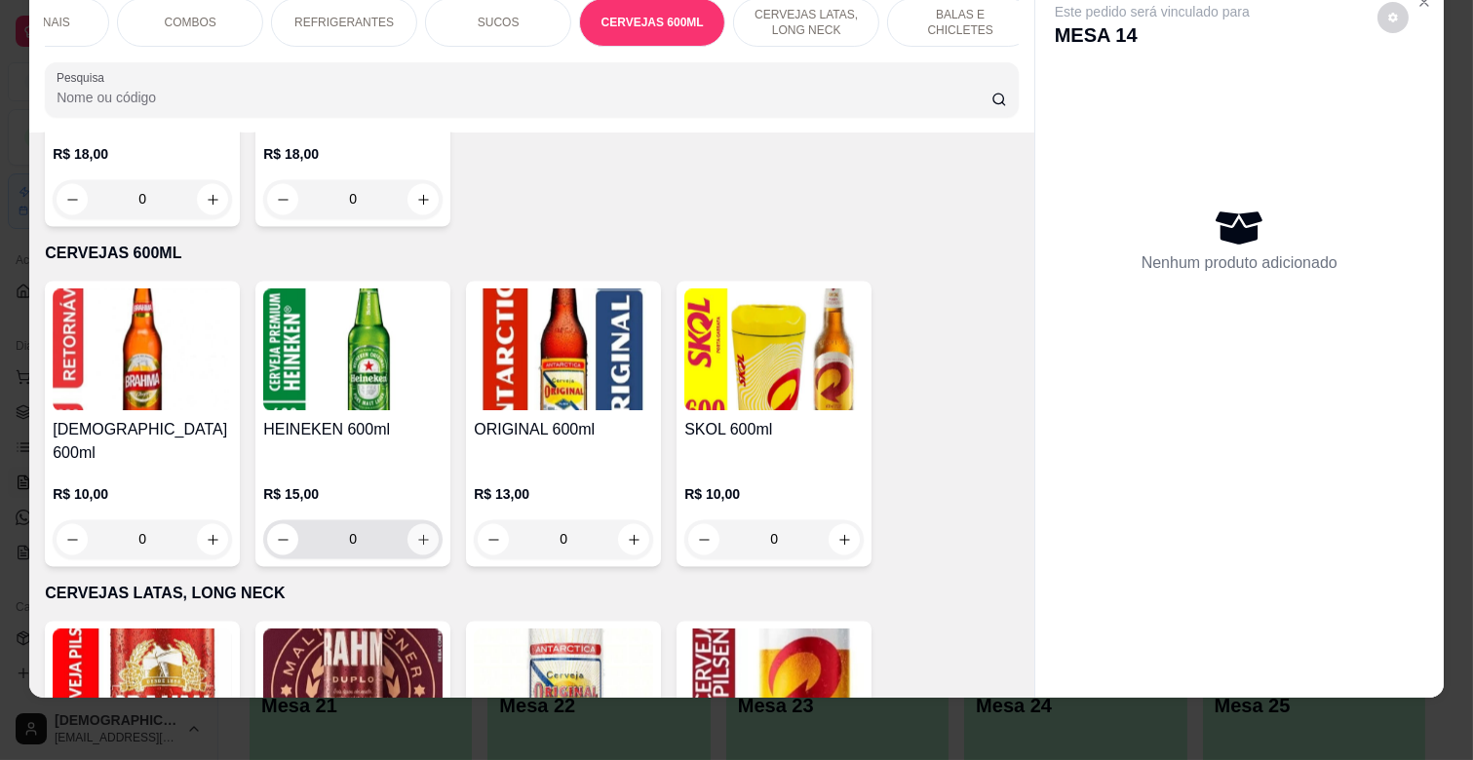
click at [416, 533] on icon "increase-product-quantity" at bounding box center [423, 540] width 15 height 15
type input "1"
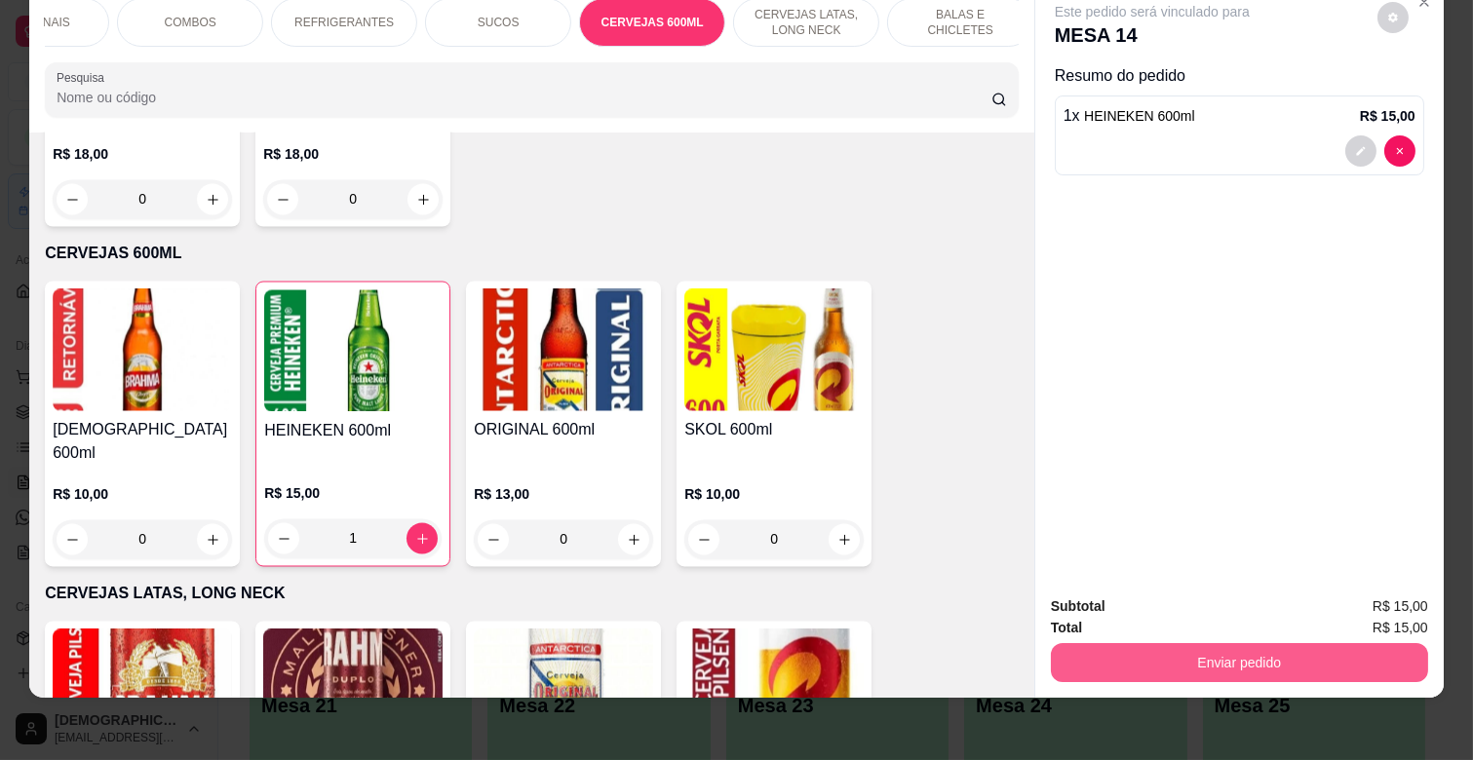
click at [1206, 643] on button "Enviar pedido" at bounding box center [1239, 662] width 377 height 39
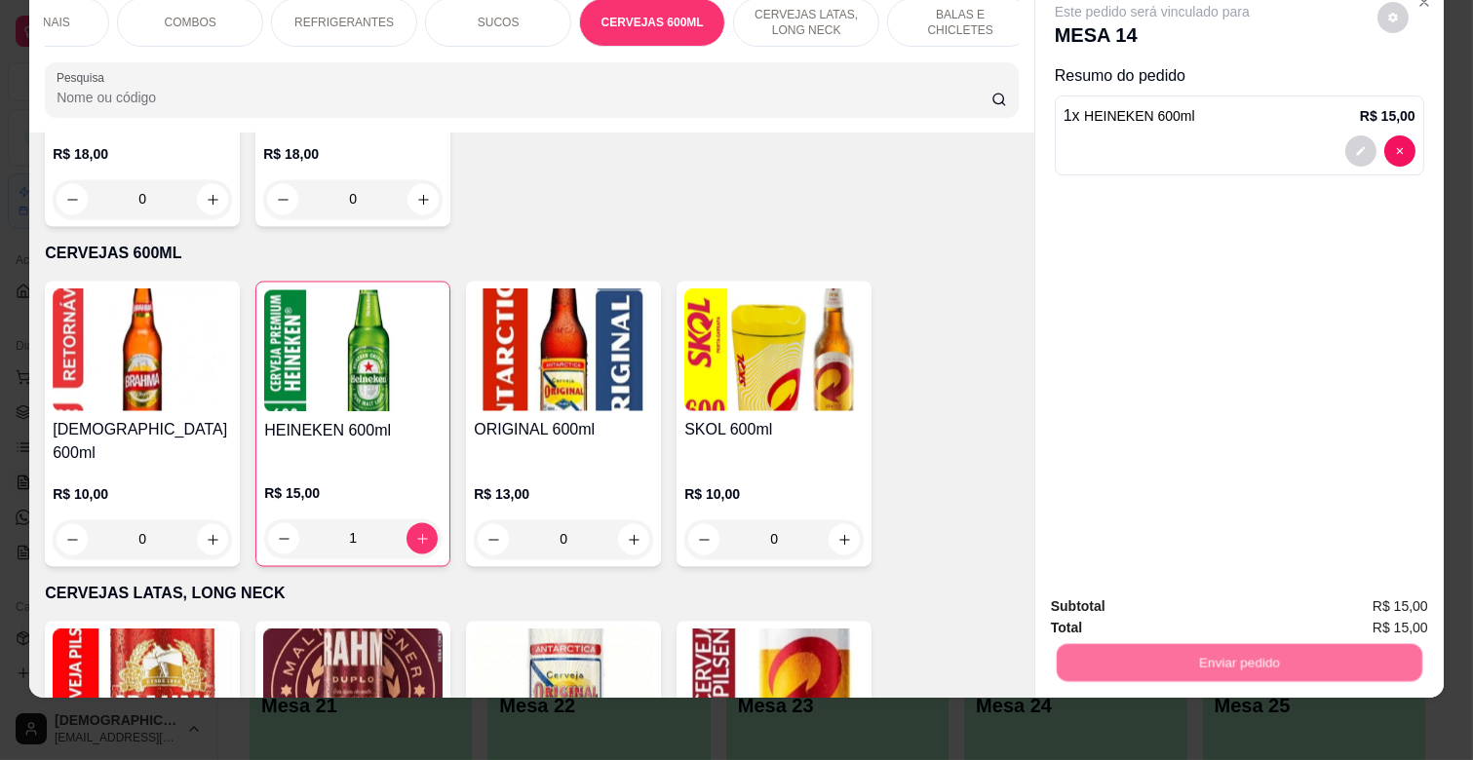
click at [1356, 592] on button "Enviar pedido" at bounding box center [1377, 598] width 110 height 37
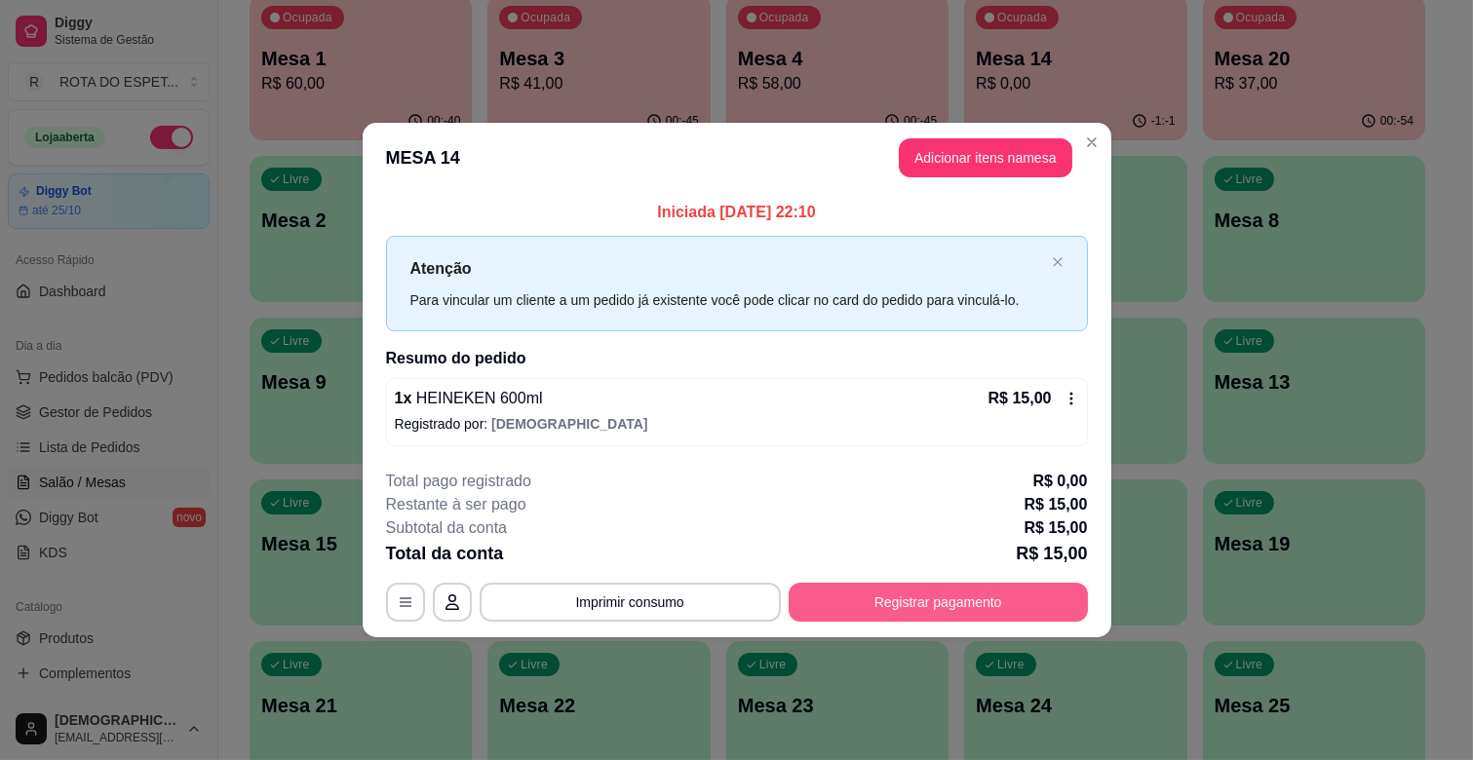
click at [965, 591] on button "Registrar pagamento" at bounding box center [938, 602] width 299 height 39
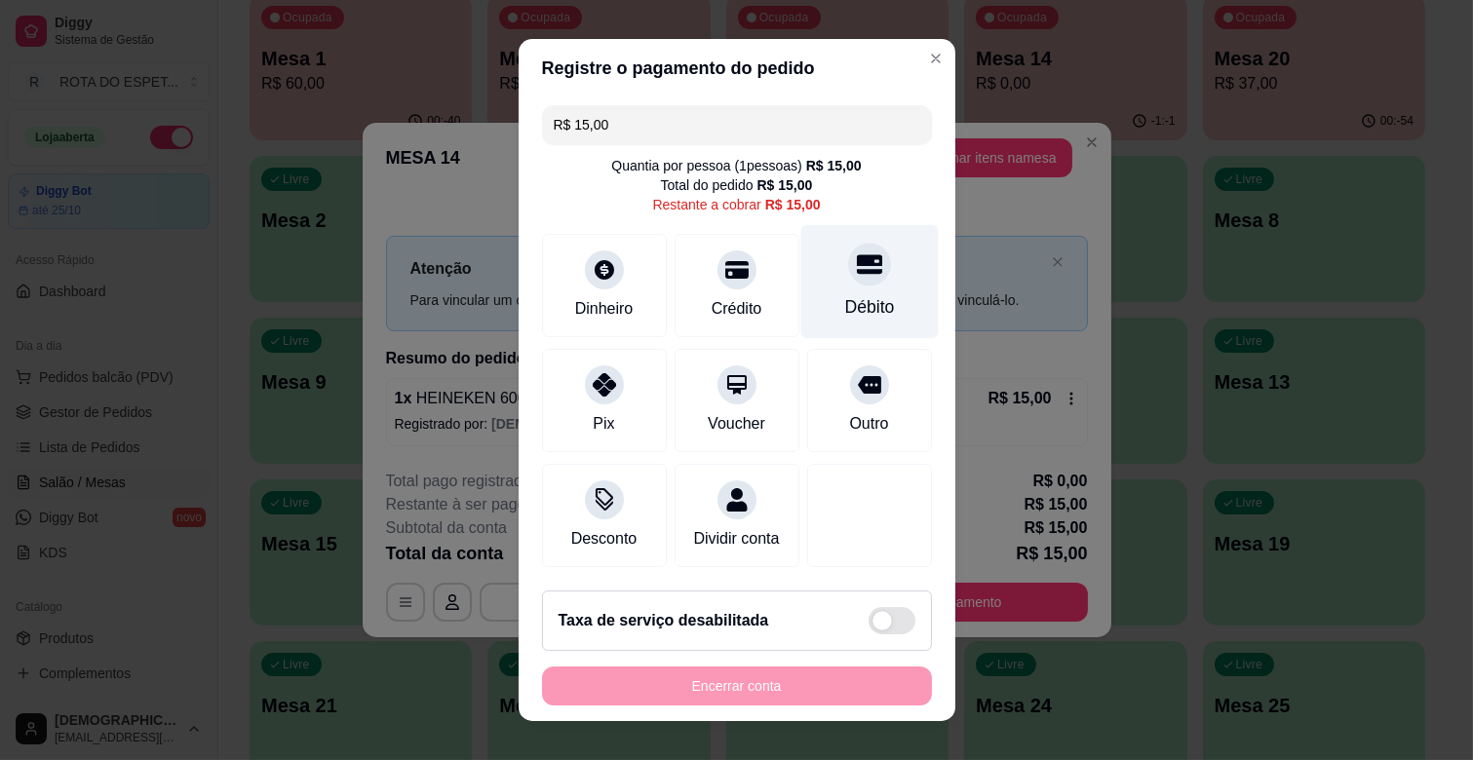
click at [851, 267] on div at bounding box center [869, 264] width 43 height 43
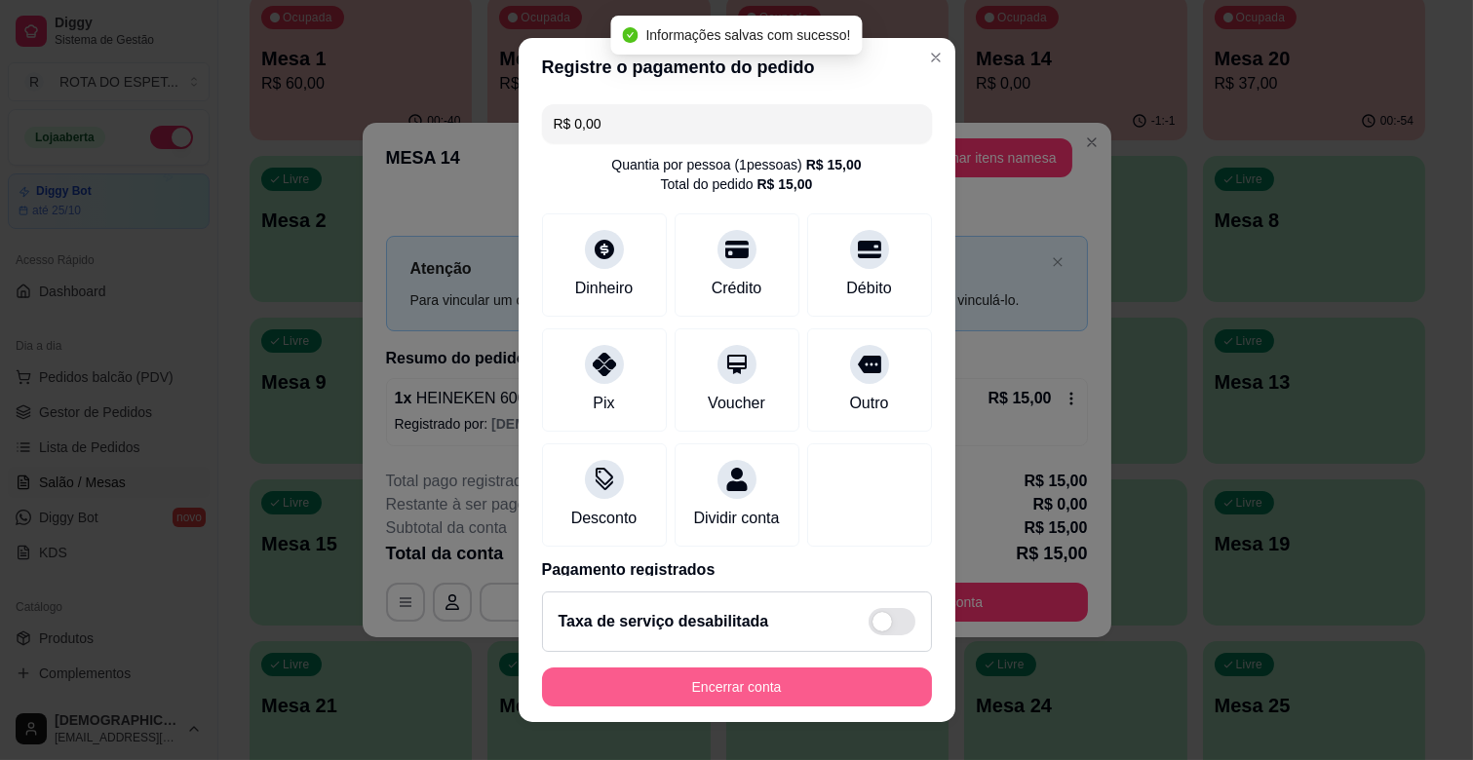
type input "R$ 0,00"
click at [766, 690] on button "Encerrar conta" at bounding box center [737, 687] width 390 height 39
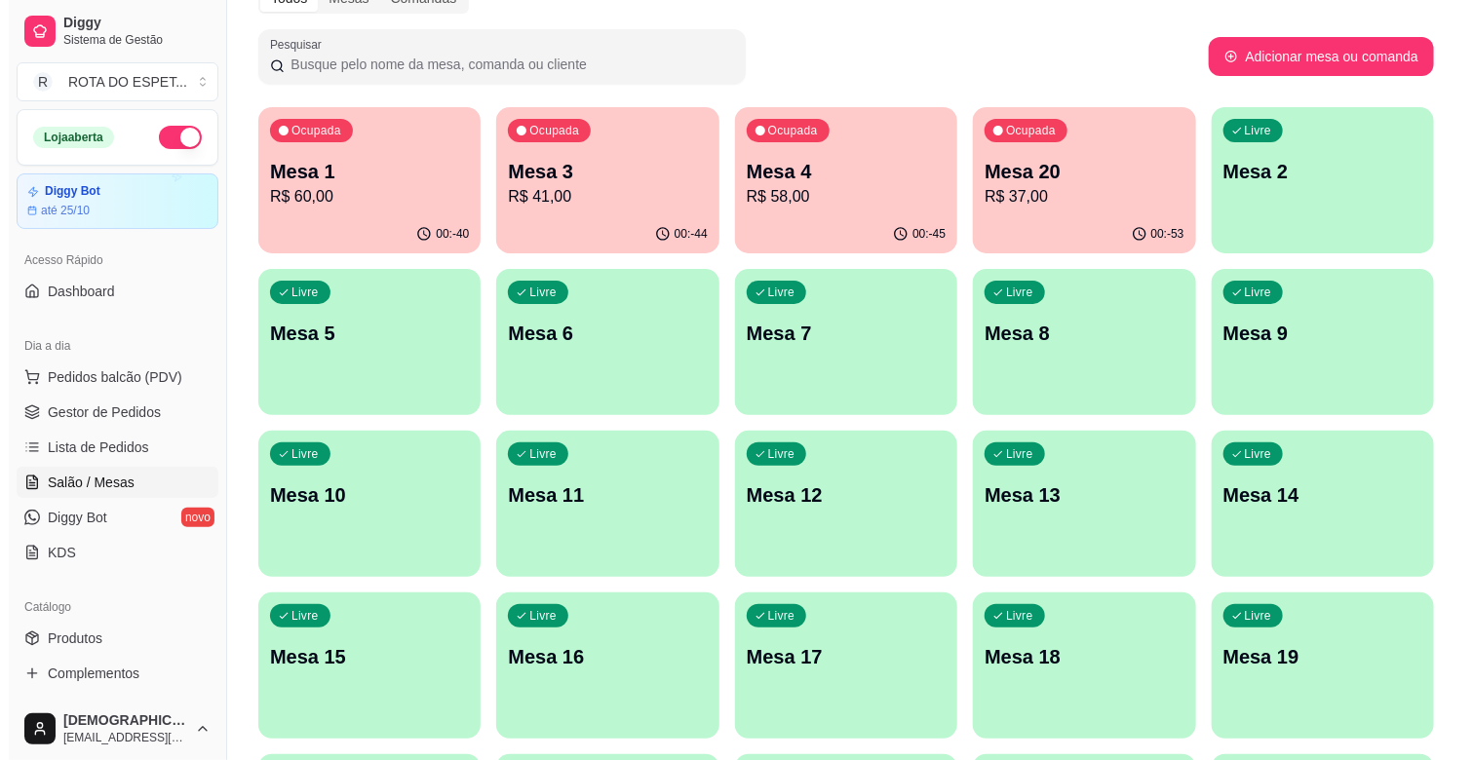
scroll to position [0, 0]
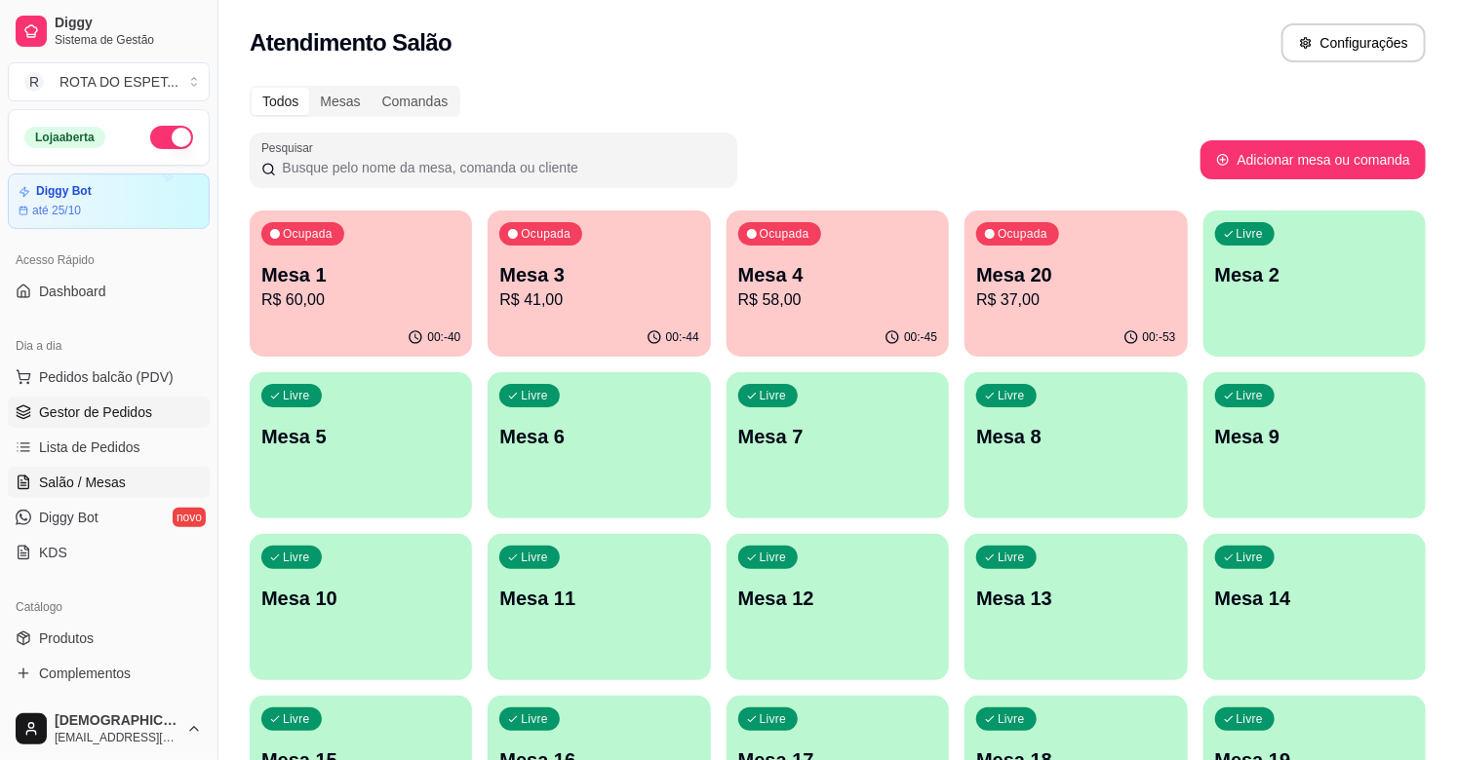
click at [93, 411] on span "Gestor de Pedidos" at bounding box center [95, 412] width 113 height 19
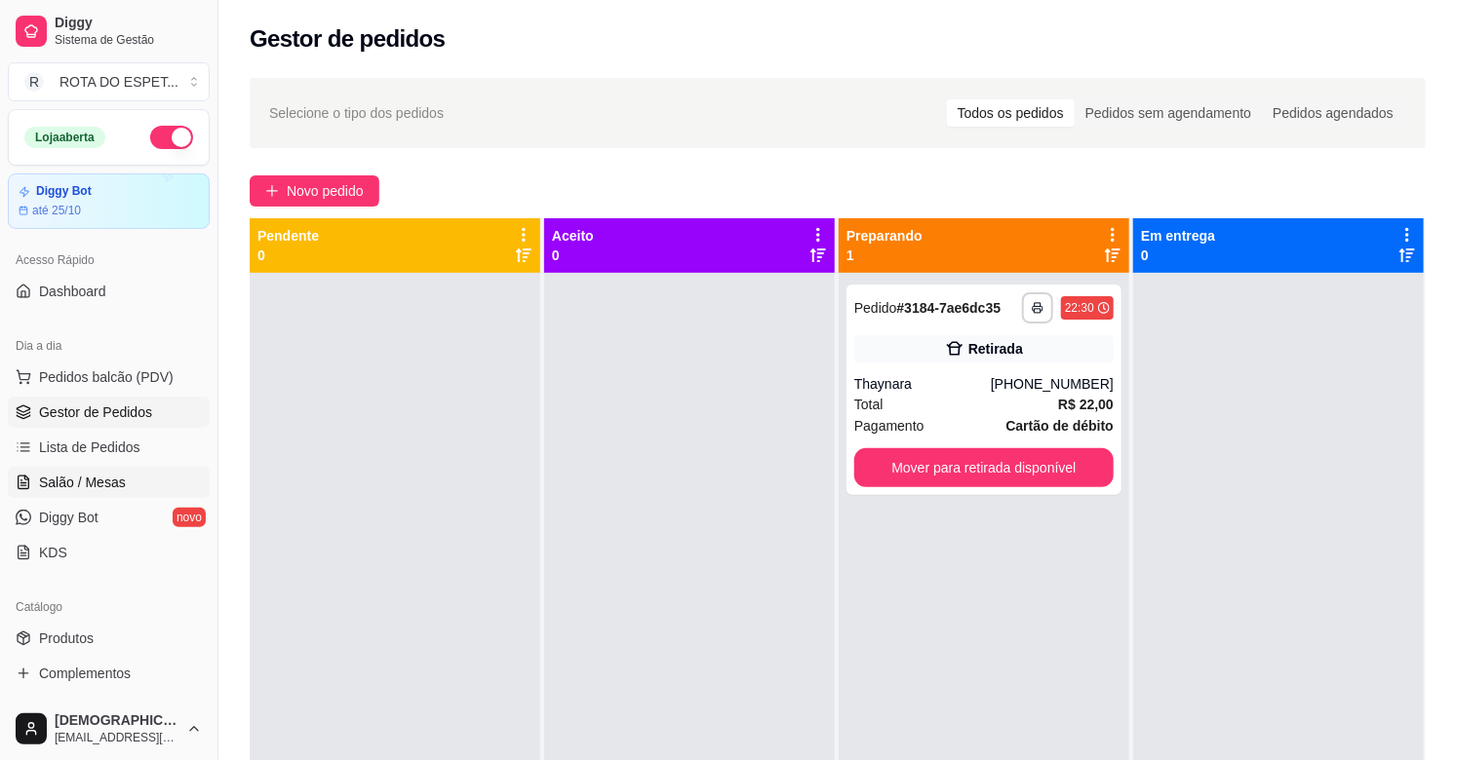
click at [110, 481] on span "Salão / Mesas" at bounding box center [82, 482] width 87 height 19
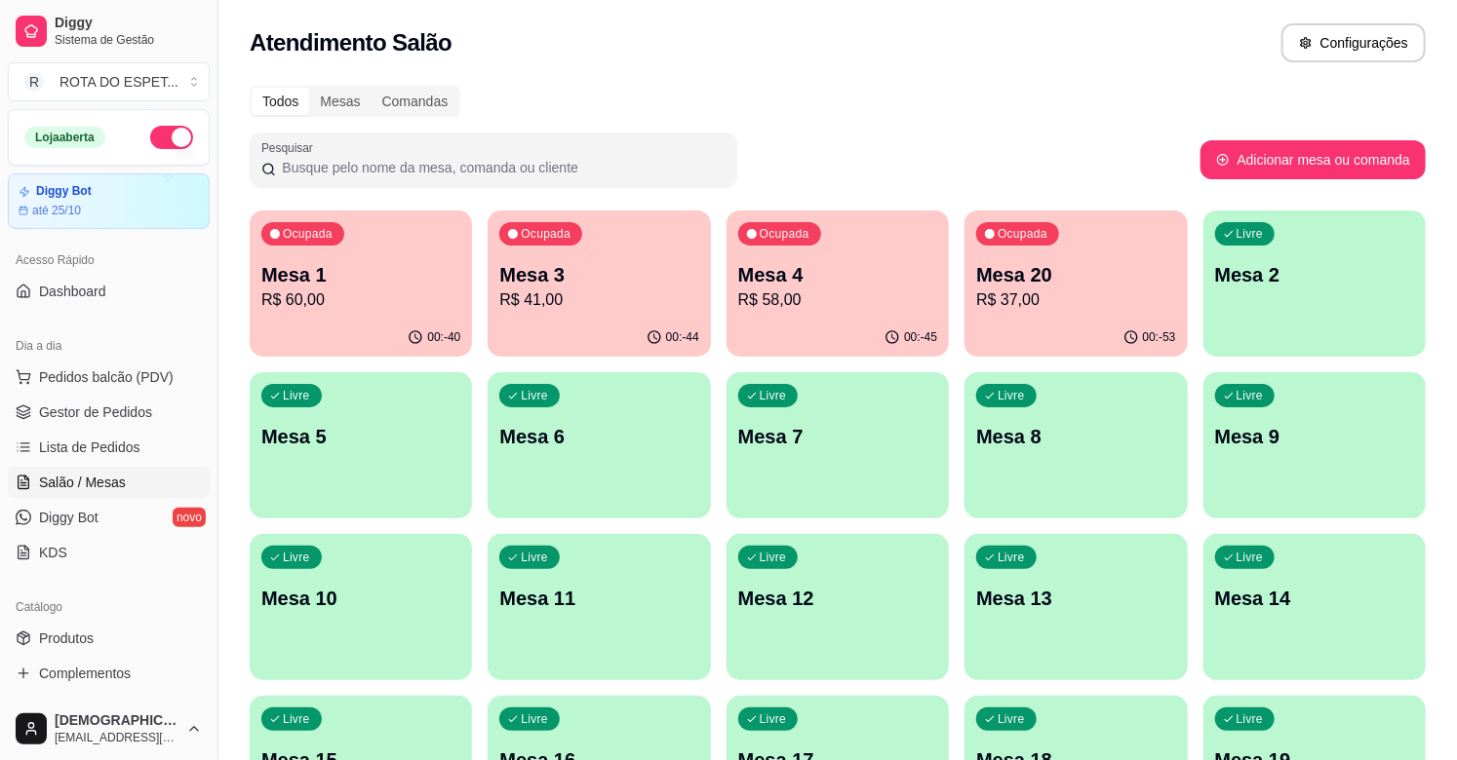
click at [1007, 289] on p "R$ 37,00" at bounding box center [1075, 300] width 199 height 23
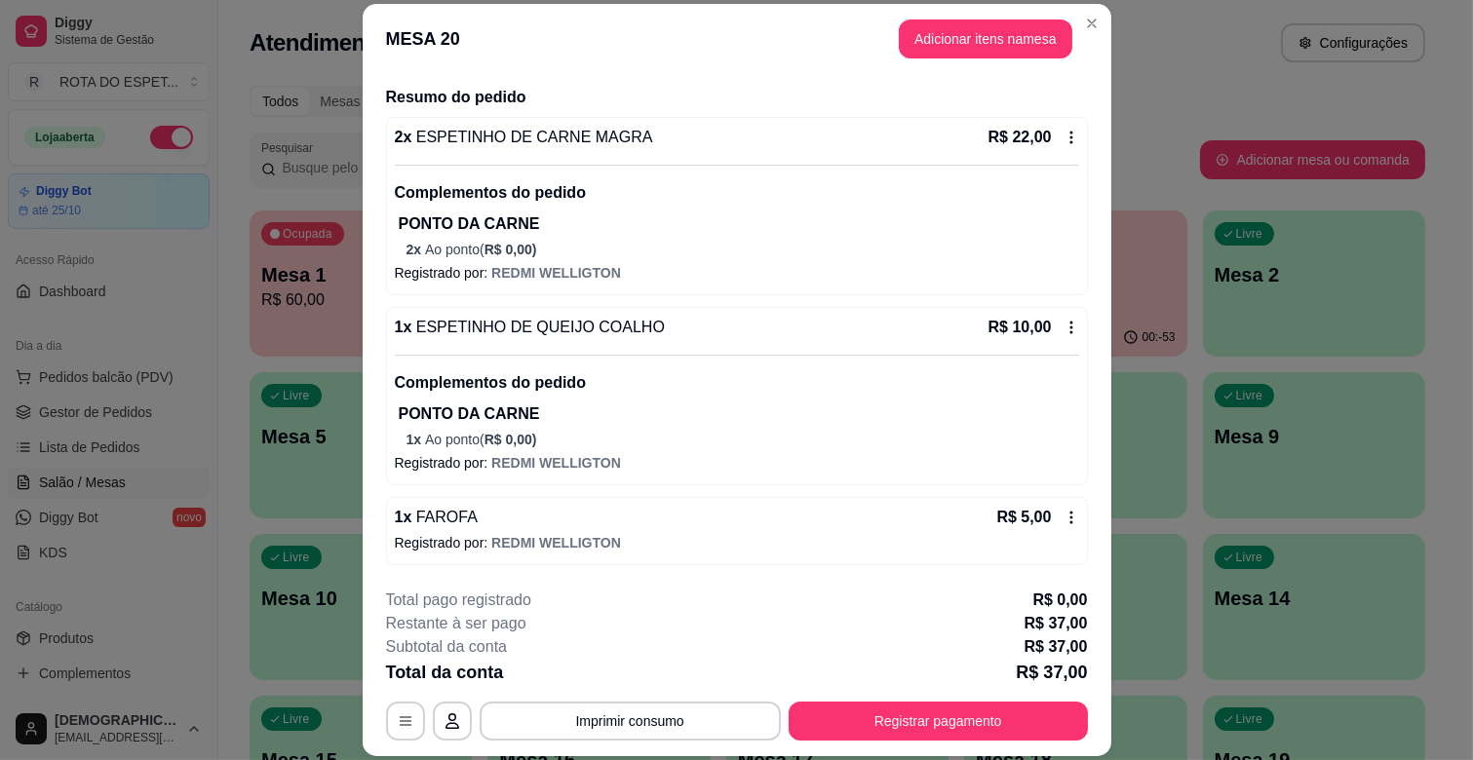
scroll to position [58, 0]
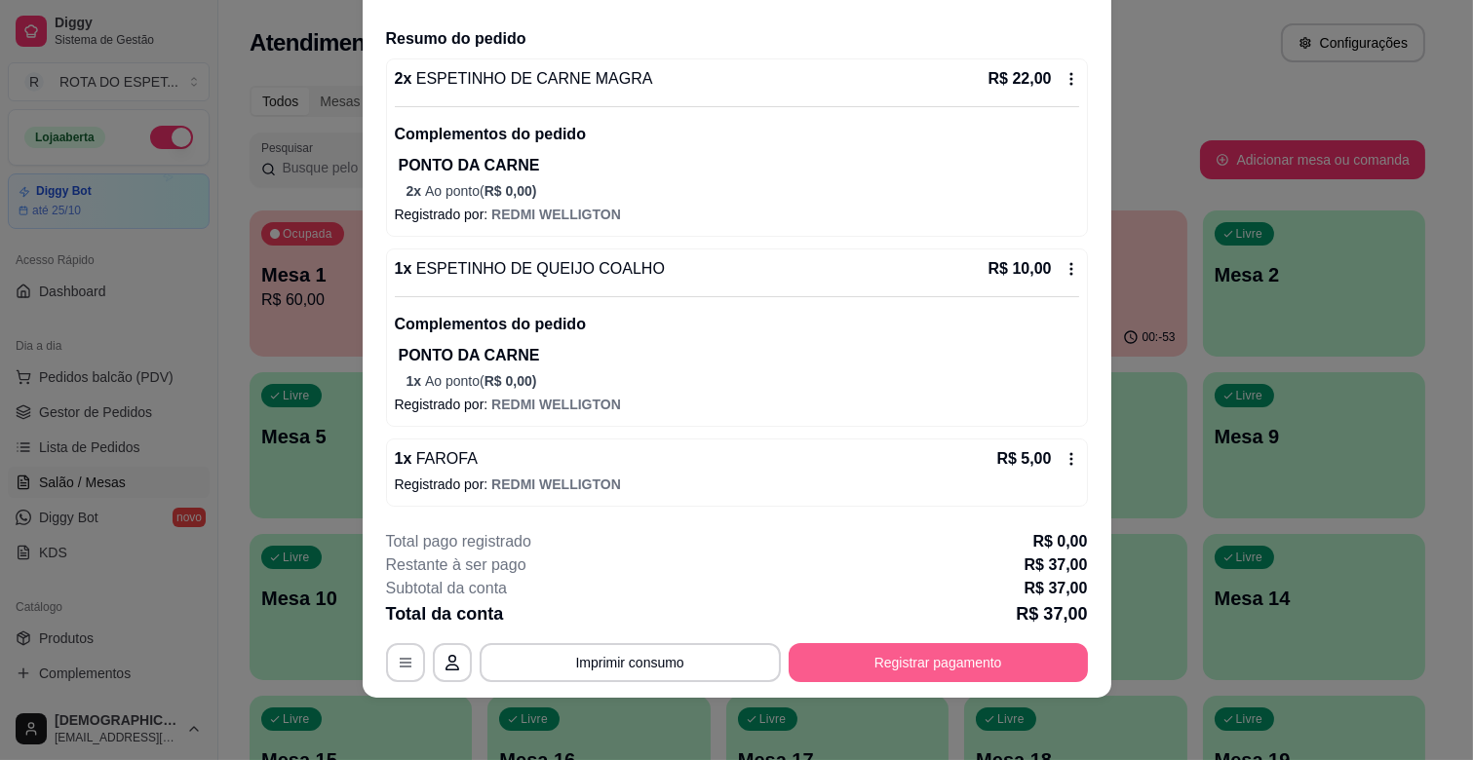
click at [961, 675] on button "Registrar pagamento" at bounding box center [938, 662] width 299 height 39
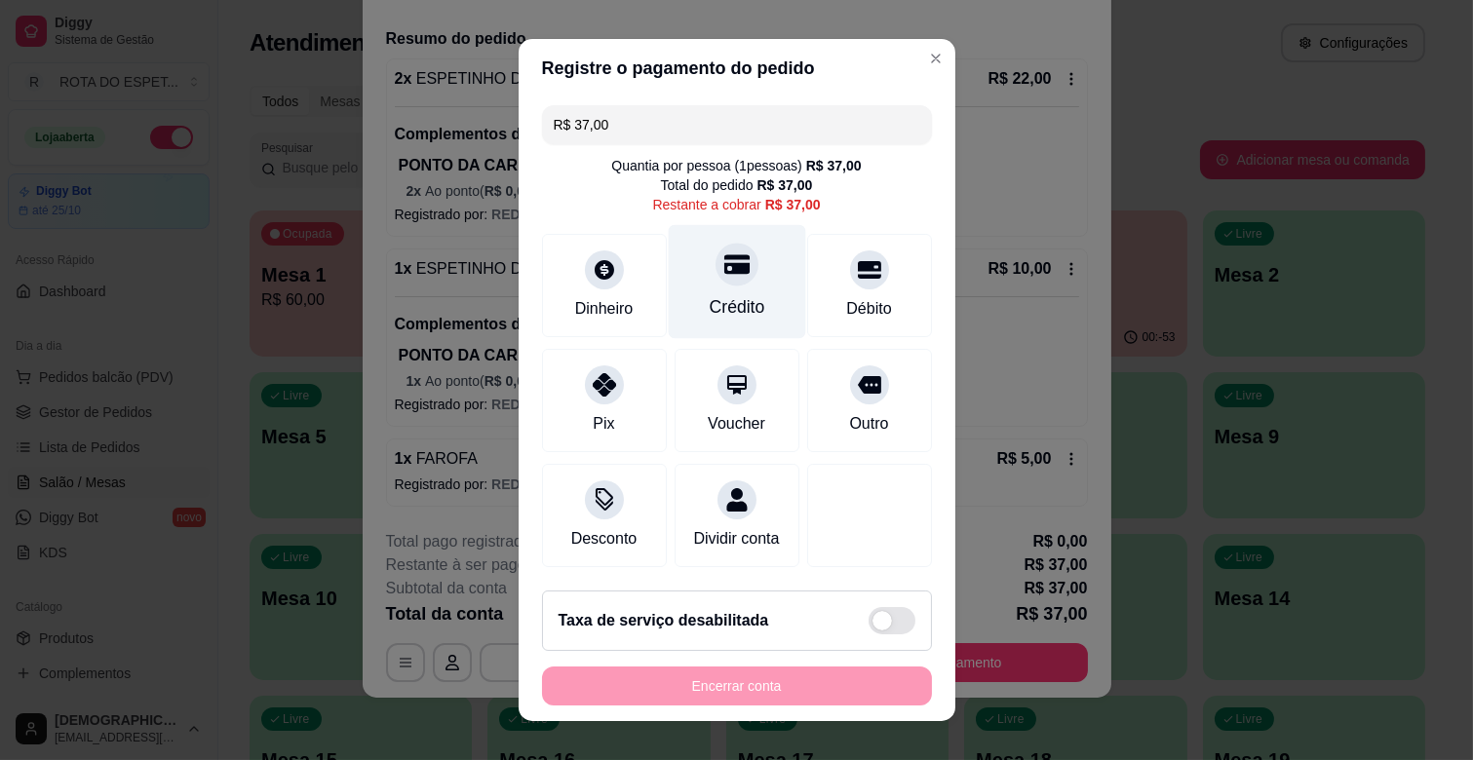
click at [747, 302] on div "Crédito" at bounding box center [736, 282] width 137 height 114
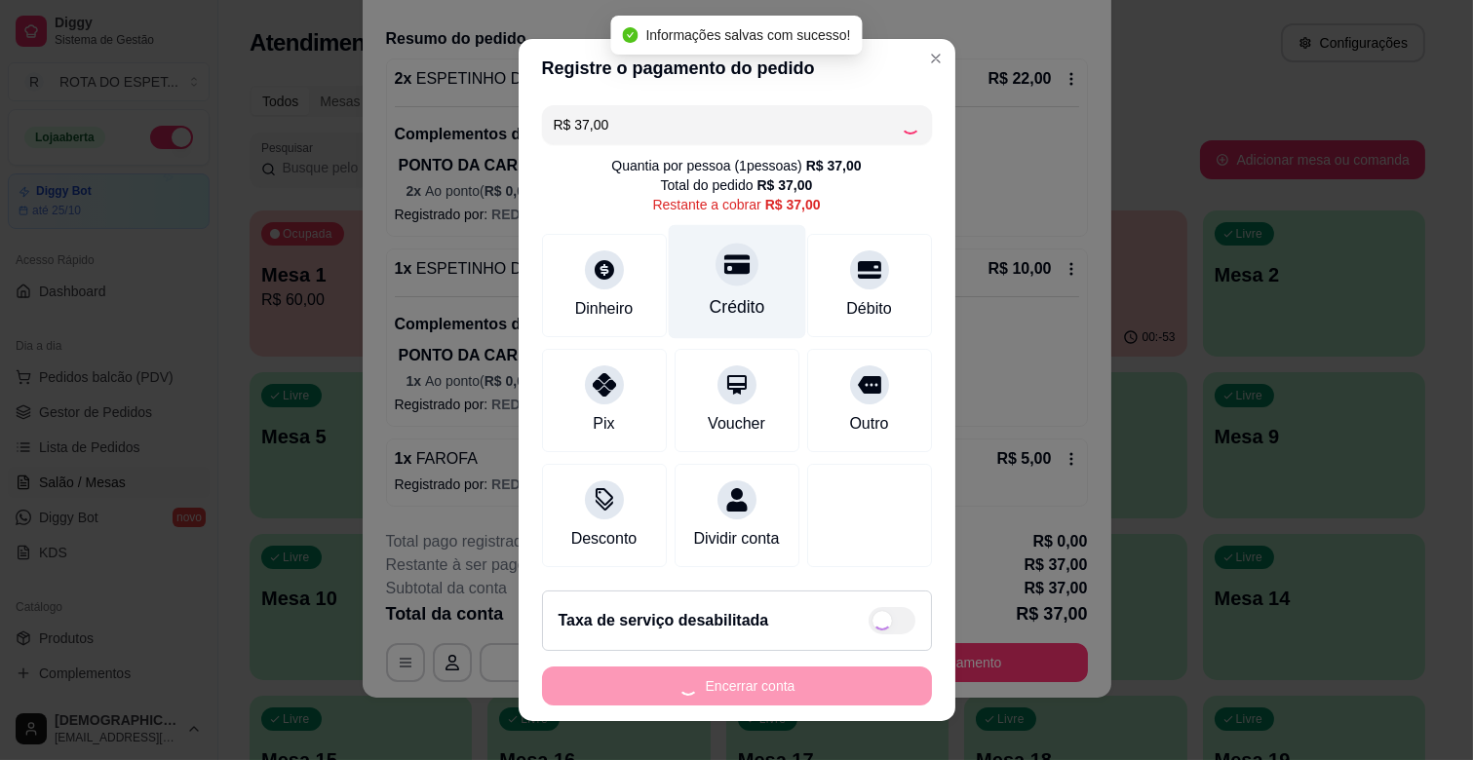
type input "R$ 0,00"
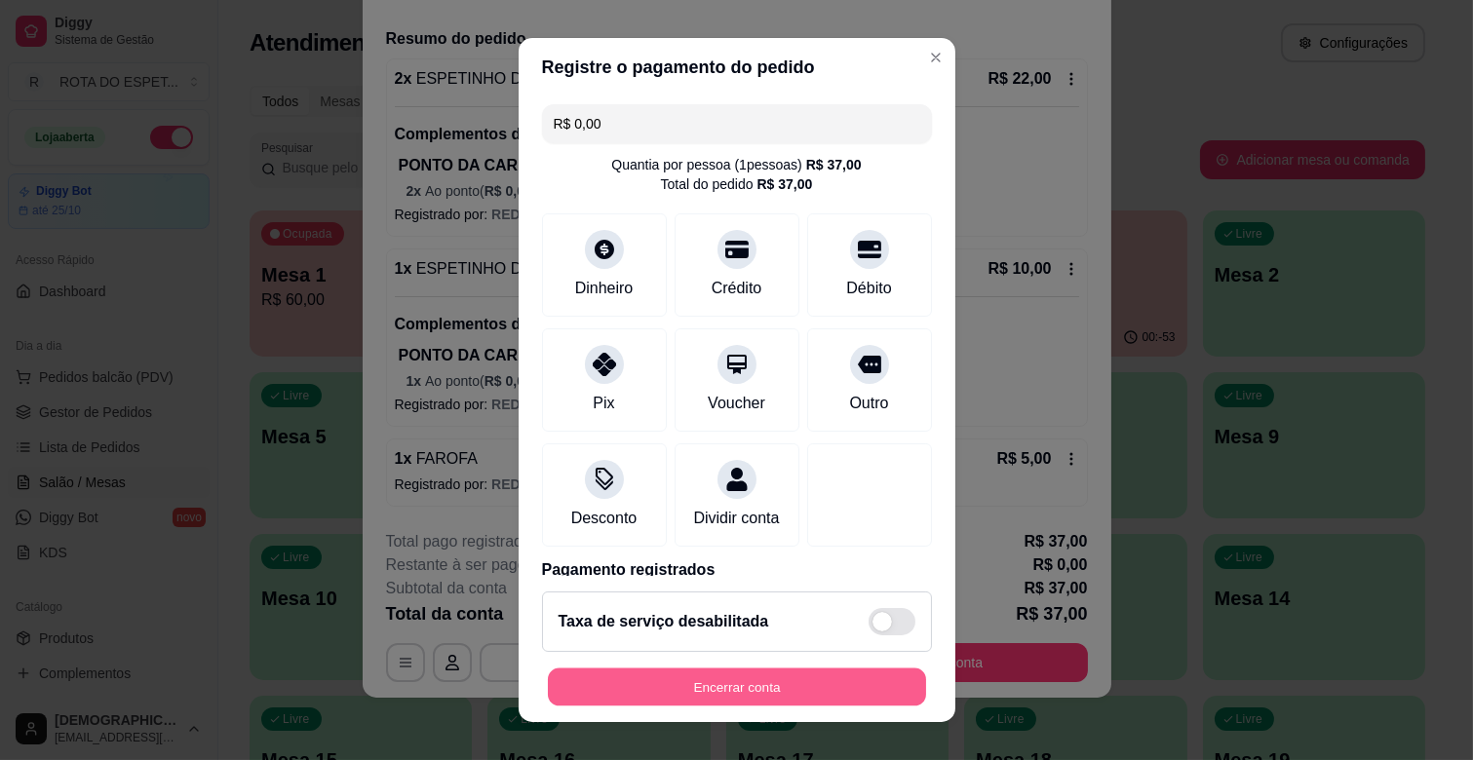
click at [826, 690] on button "Encerrar conta" at bounding box center [737, 688] width 378 height 38
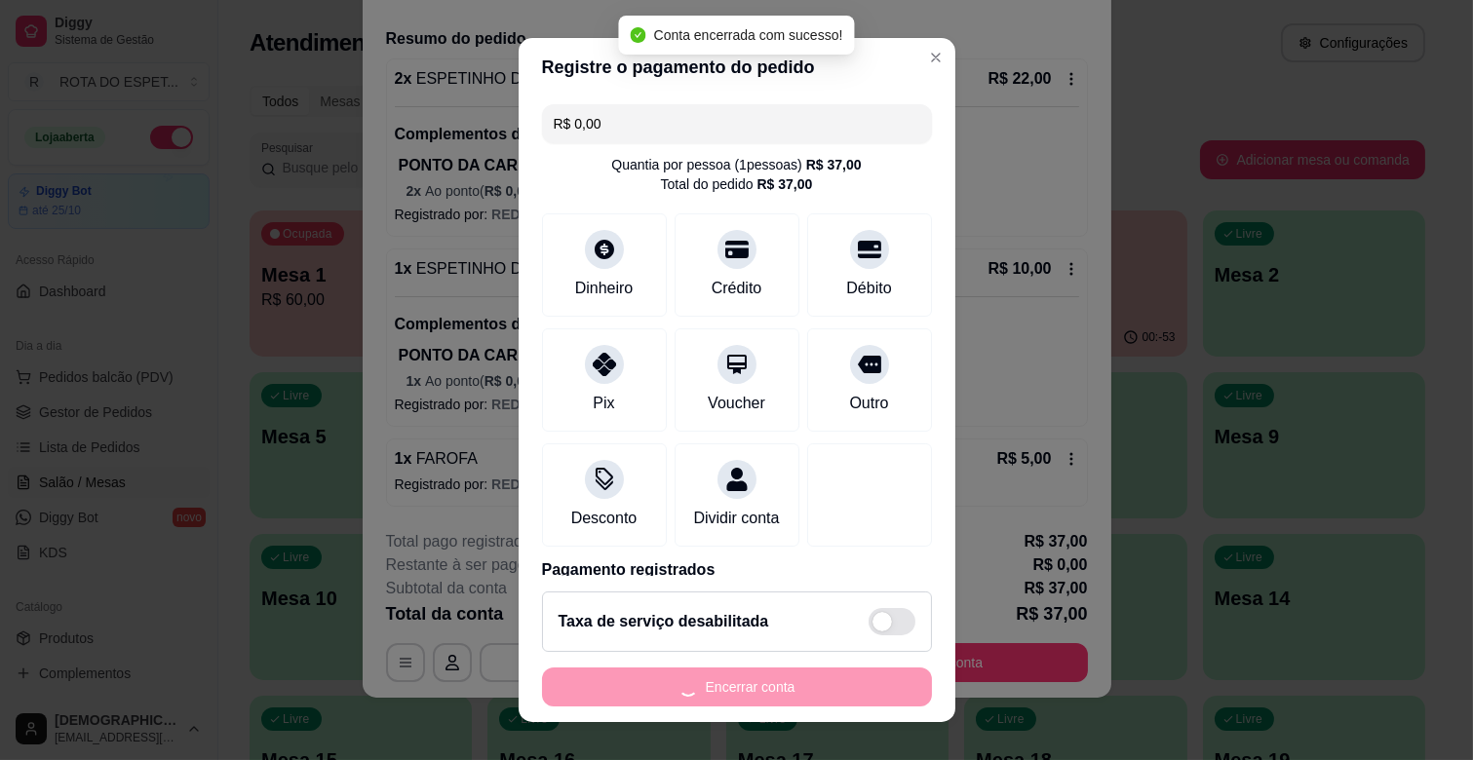
scroll to position [0, 0]
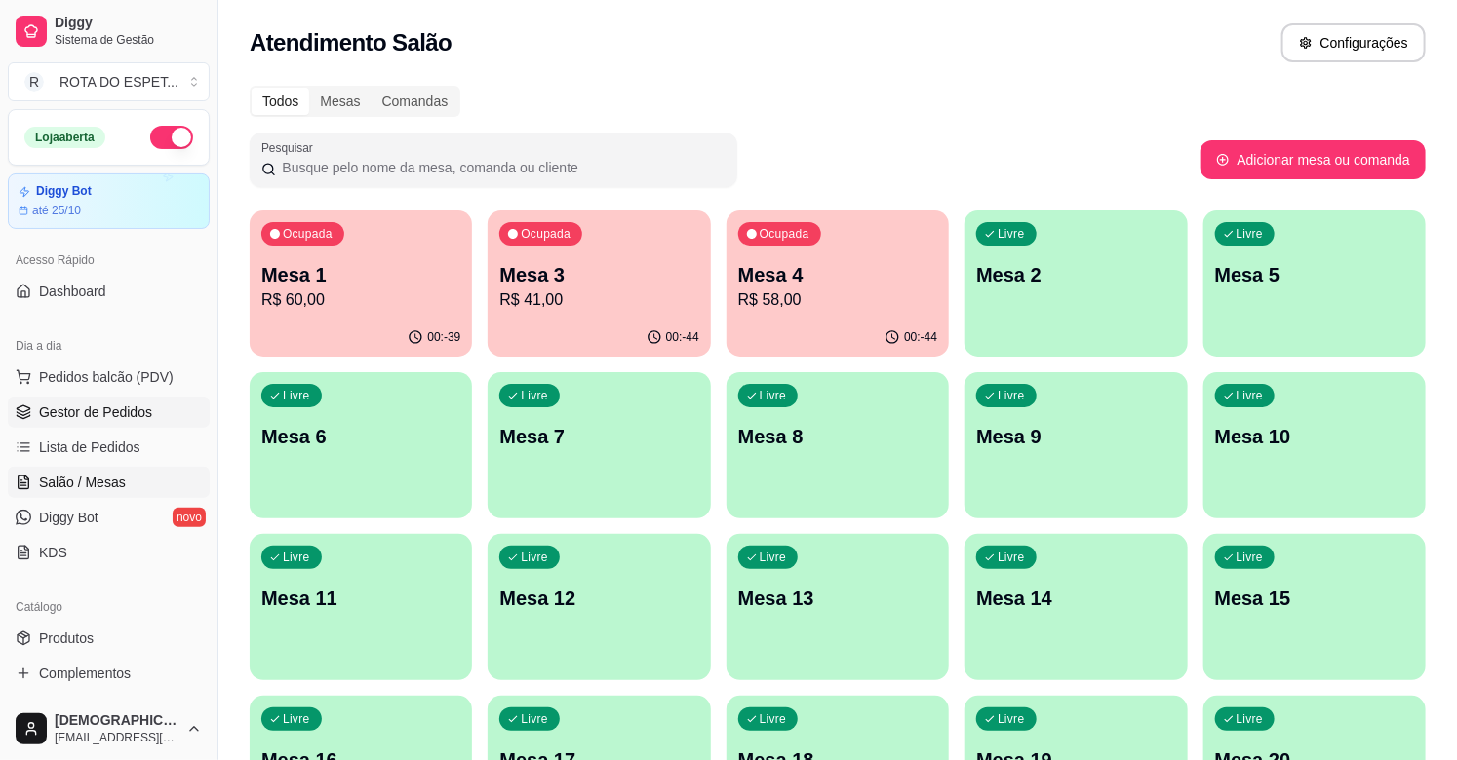
click at [132, 413] on span "Gestor de Pedidos" at bounding box center [95, 412] width 113 height 19
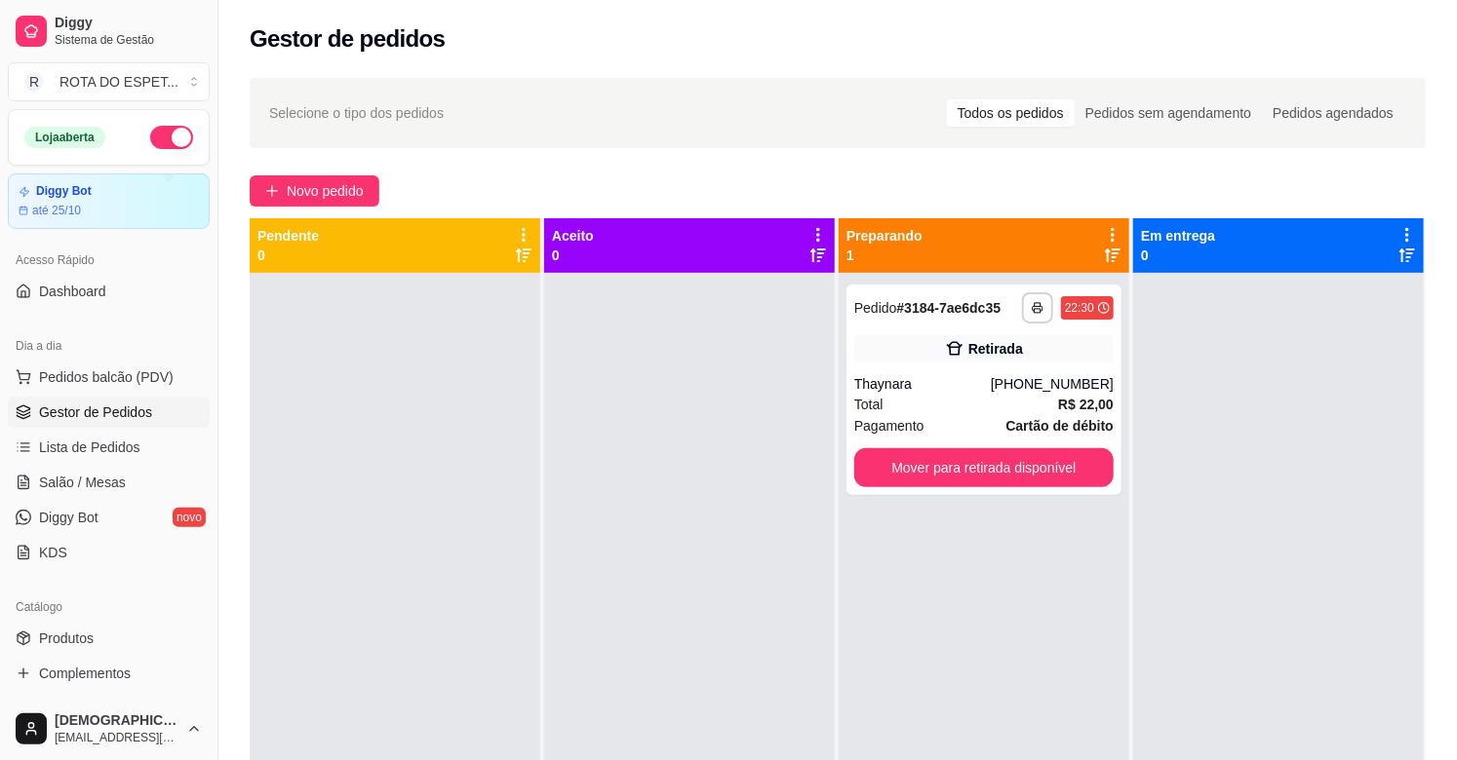
click at [608, 621] on div at bounding box center [689, 653] width 291 height 760
click at [119, 497] on link "Salão / Mesas" at bounding box center [109, 482] width 202 height 31
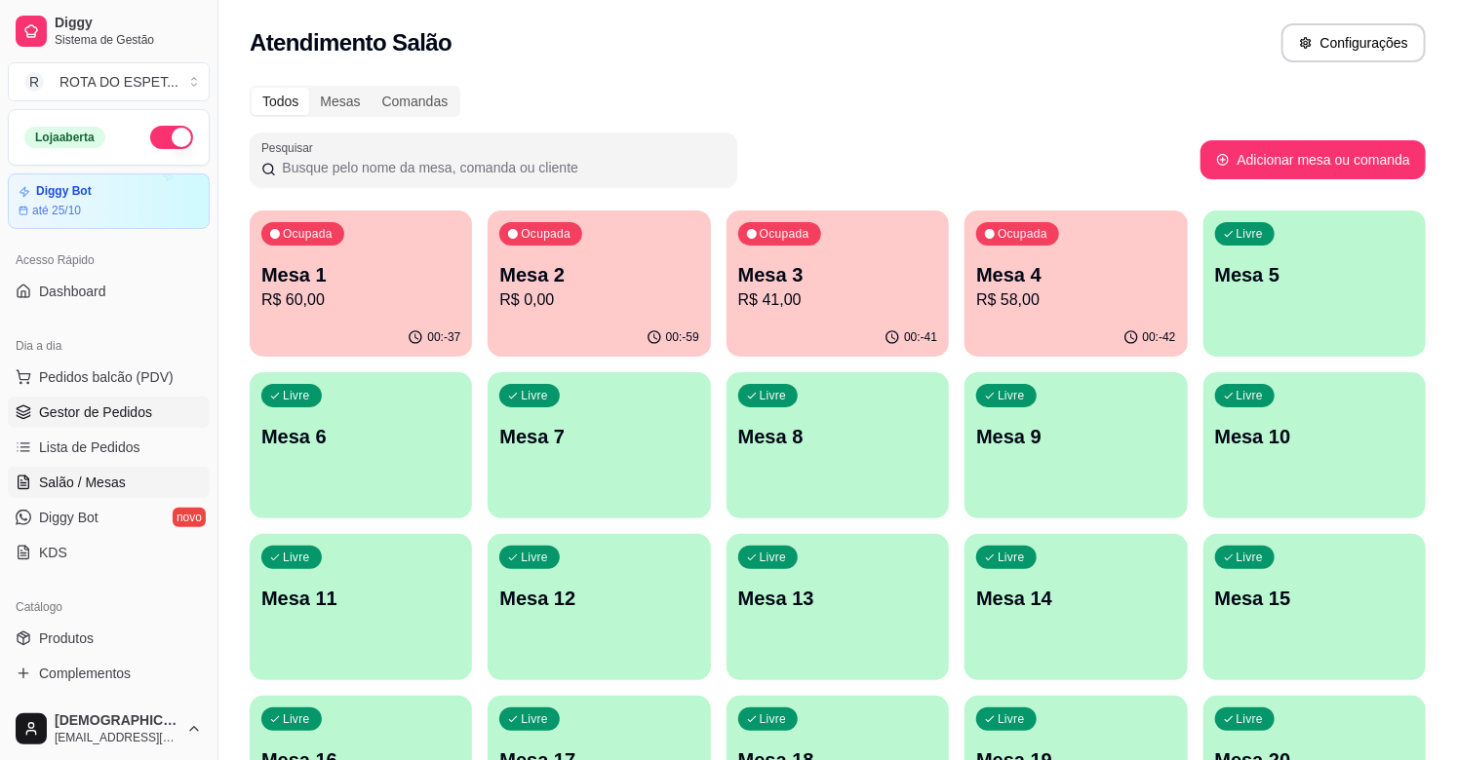
click at [140, 404] on span "Gestor de Pedidos" at bounding box center [95, 412] width 113 height 19
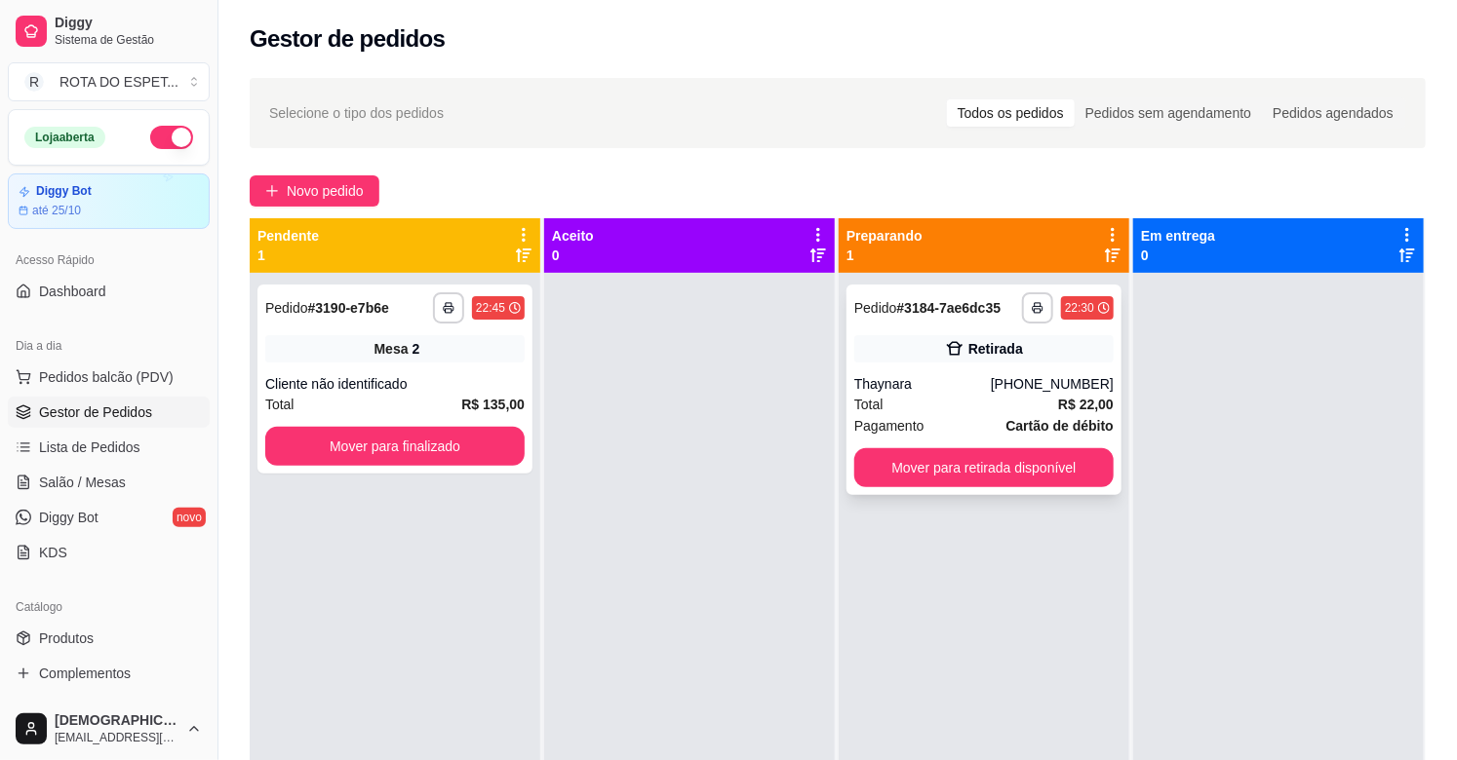
click at [973, 421] on div "Pagamento Cartão de débito" at bounding box center [983, 425] width 259 height 21
click at [125, 481] on link "Salão / Mesas" at bounding box center [109, 482] width 202 height 31
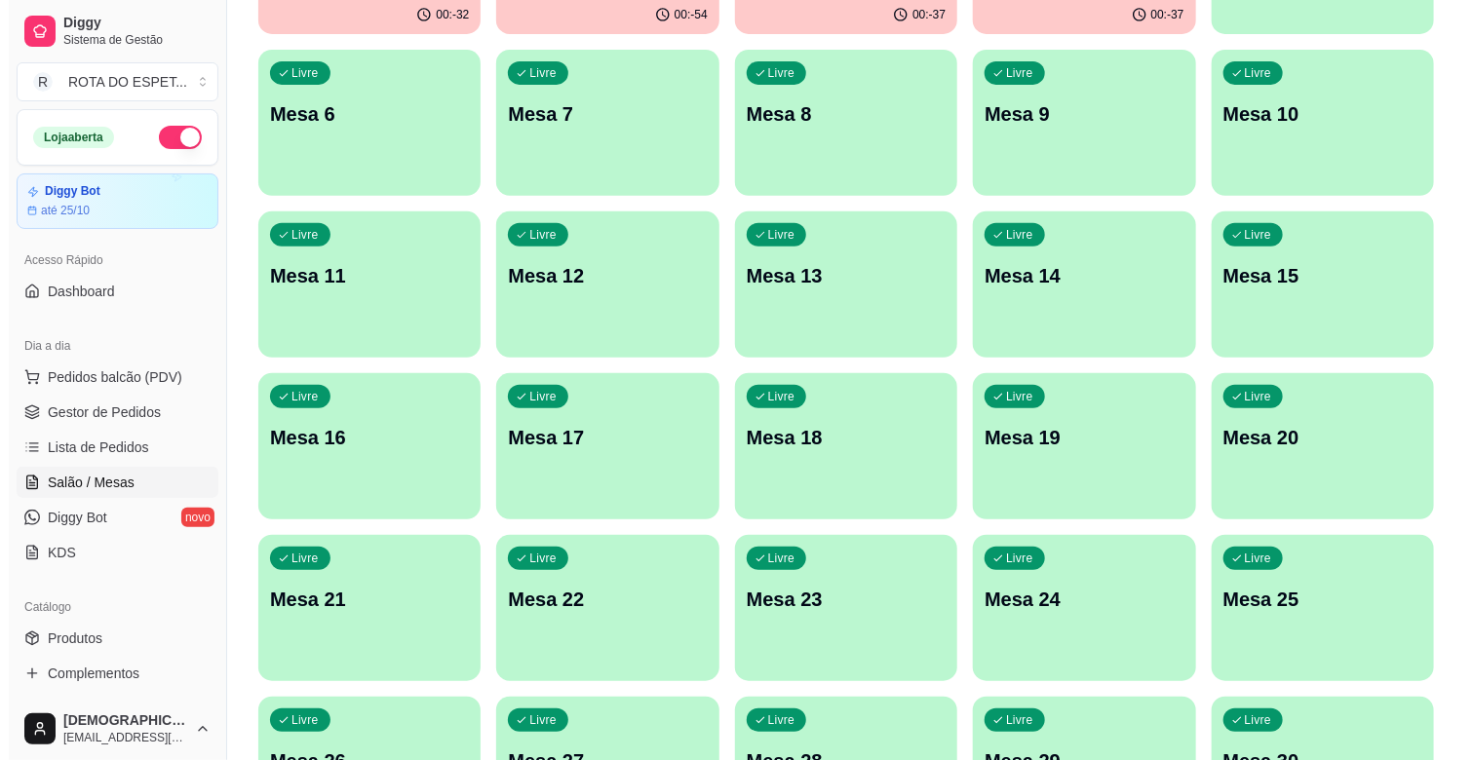
scroll to position [325, 0]
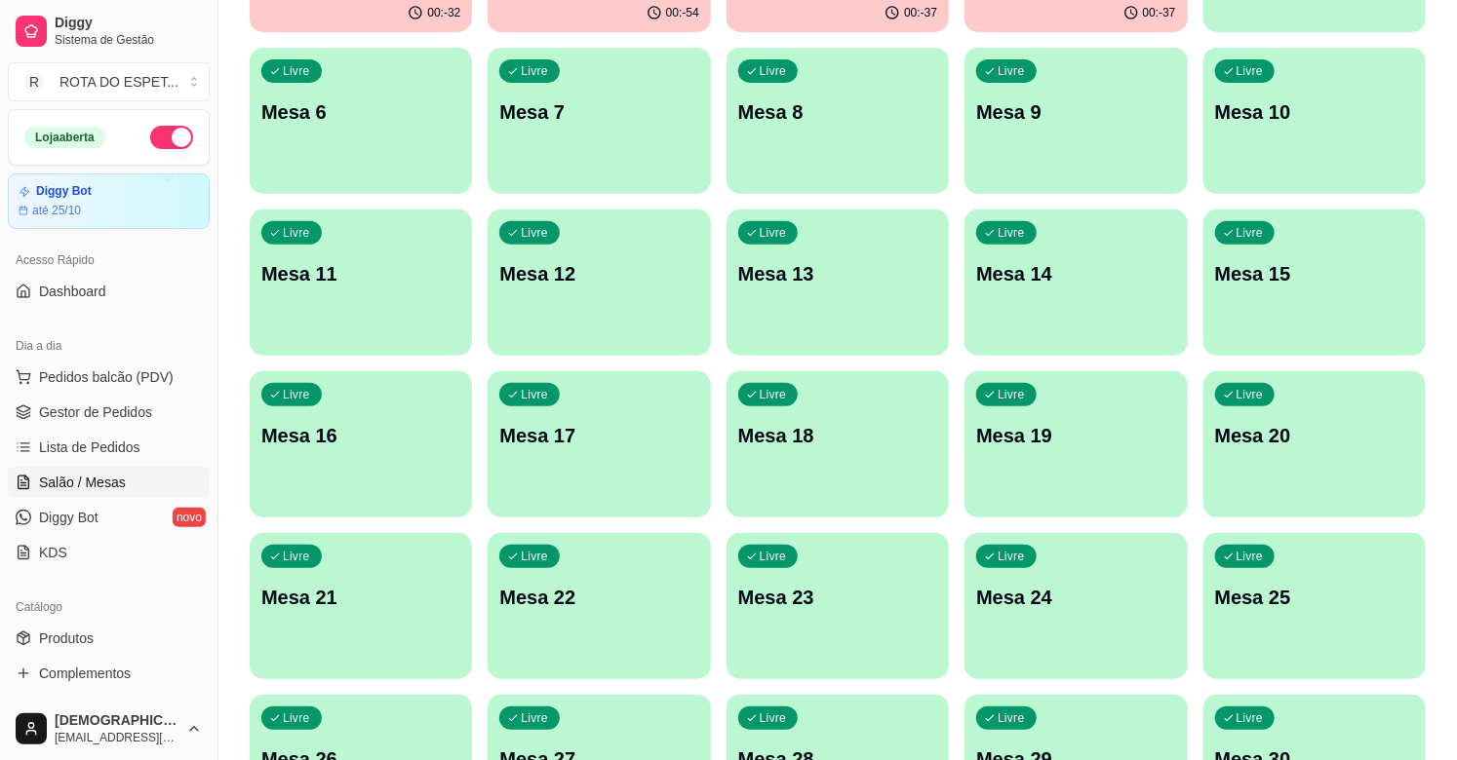
click at [1284, 431] on p "Mesa 20" at bounding box center [1314, 435] width 199 height 27
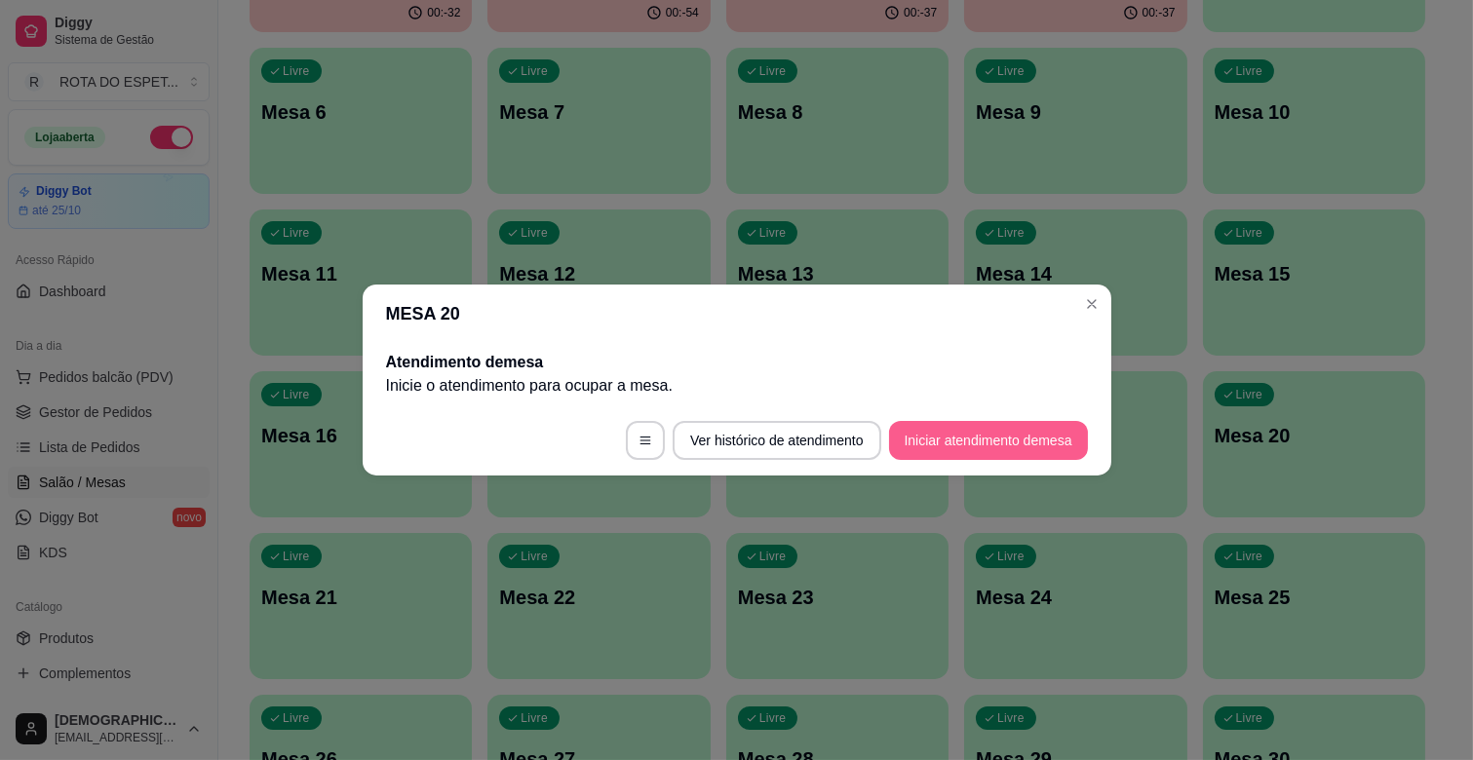
click at [922, 448] on button "Iniciar atendimento de mesa" at bounding box center [988, 440] width 199 height 39
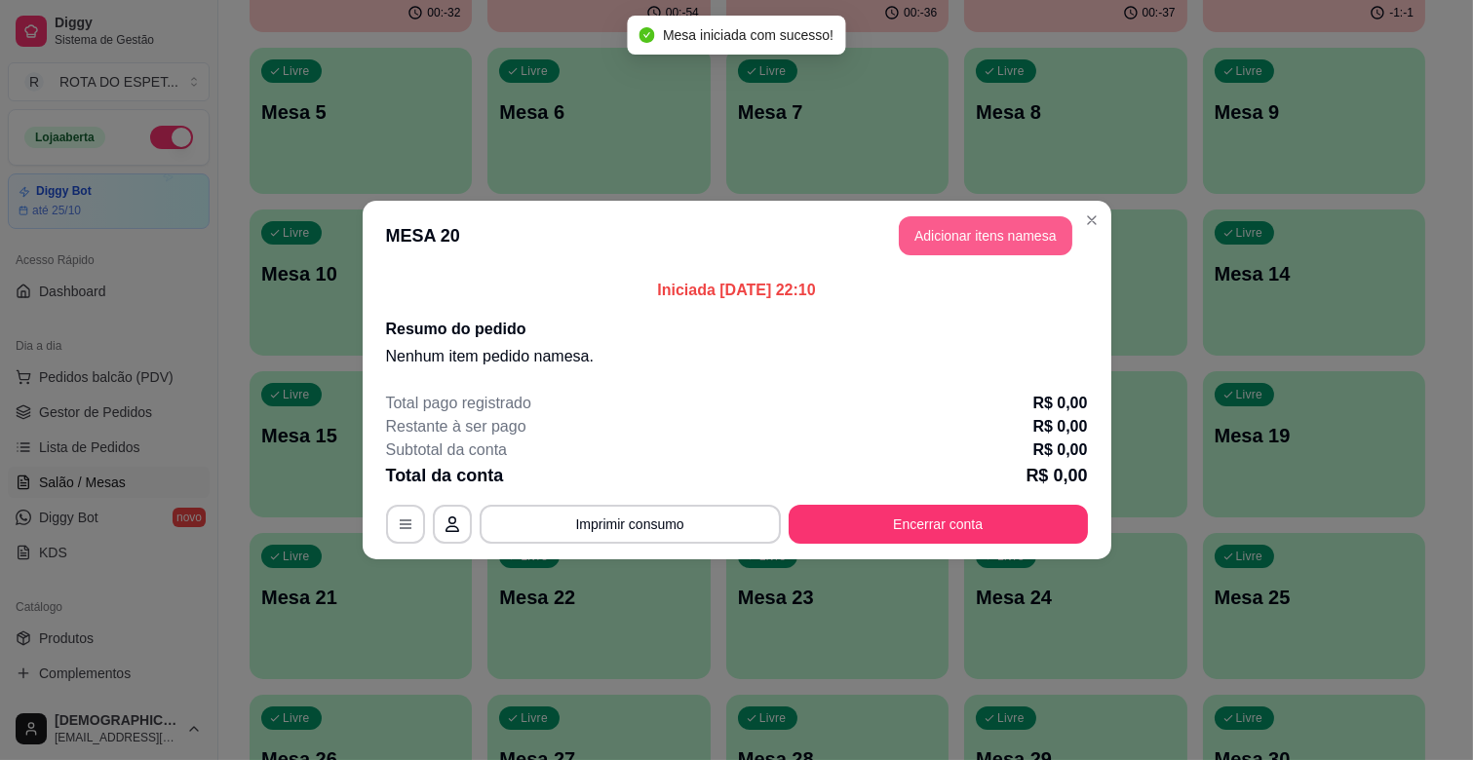
click at [1006, 235] on button "Adicionar itens na mesa" at bounding box center [986, 235] width 174 height 39
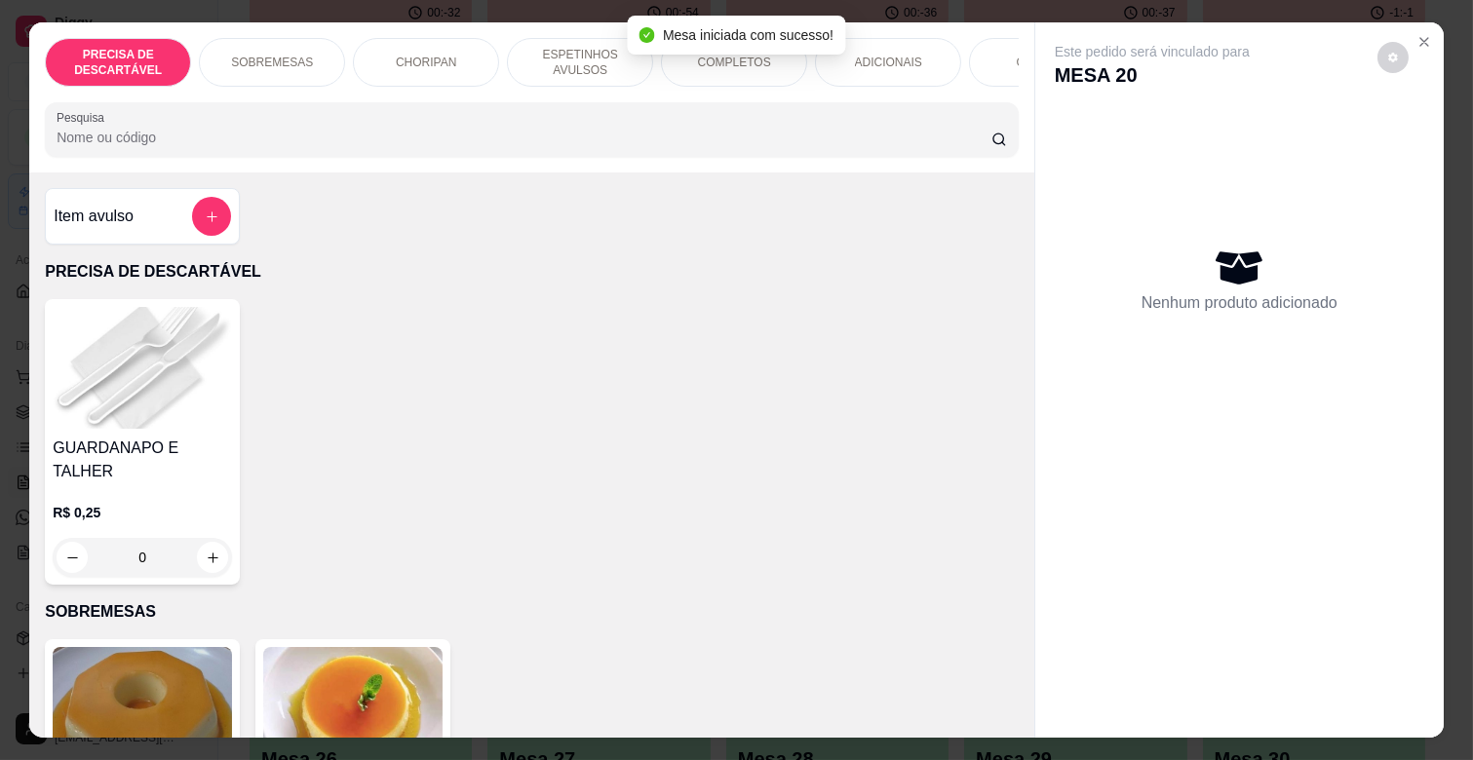
click at [763, 59] on div "COMPLETOS" at bounding box center [734, 62] width 146 height 49
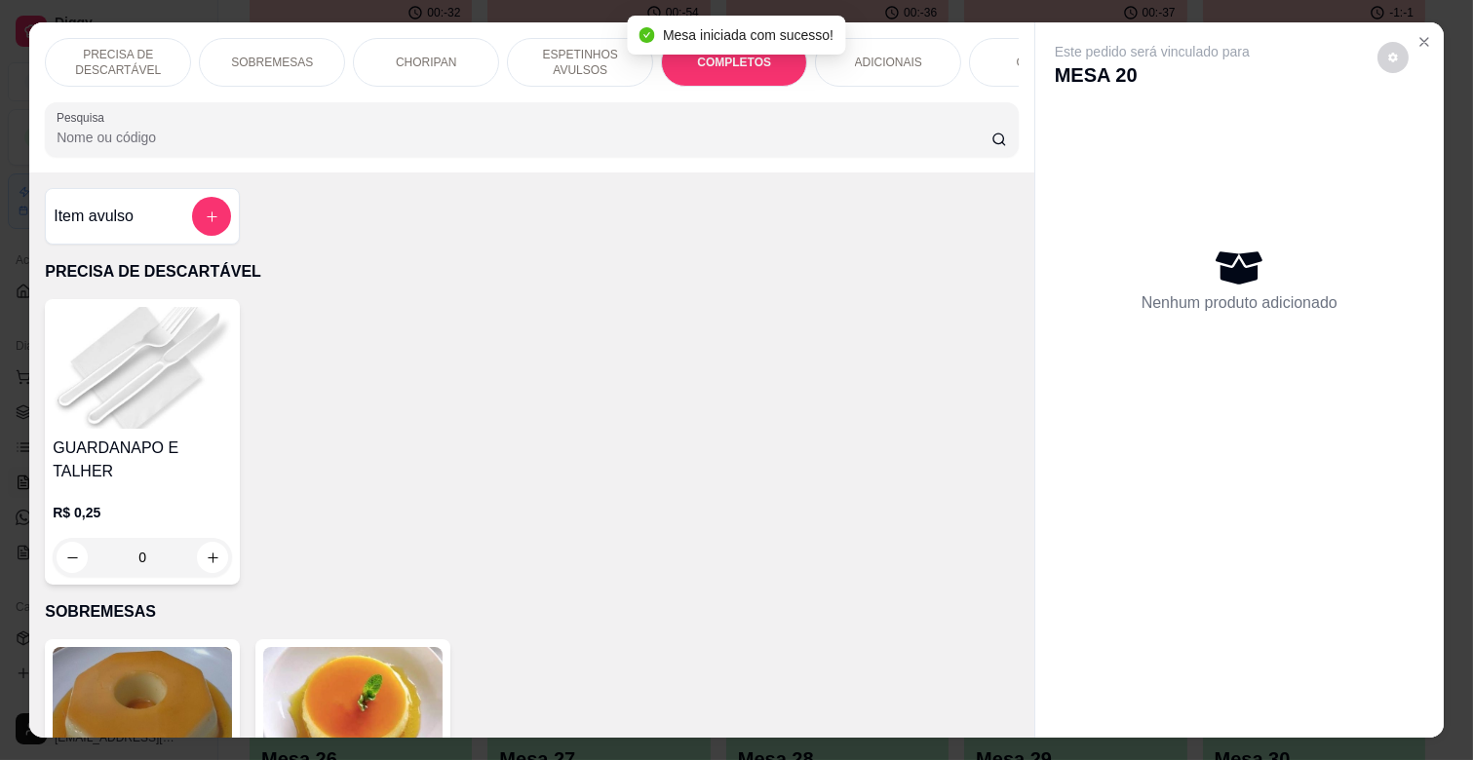
scroll to position [47, 0]
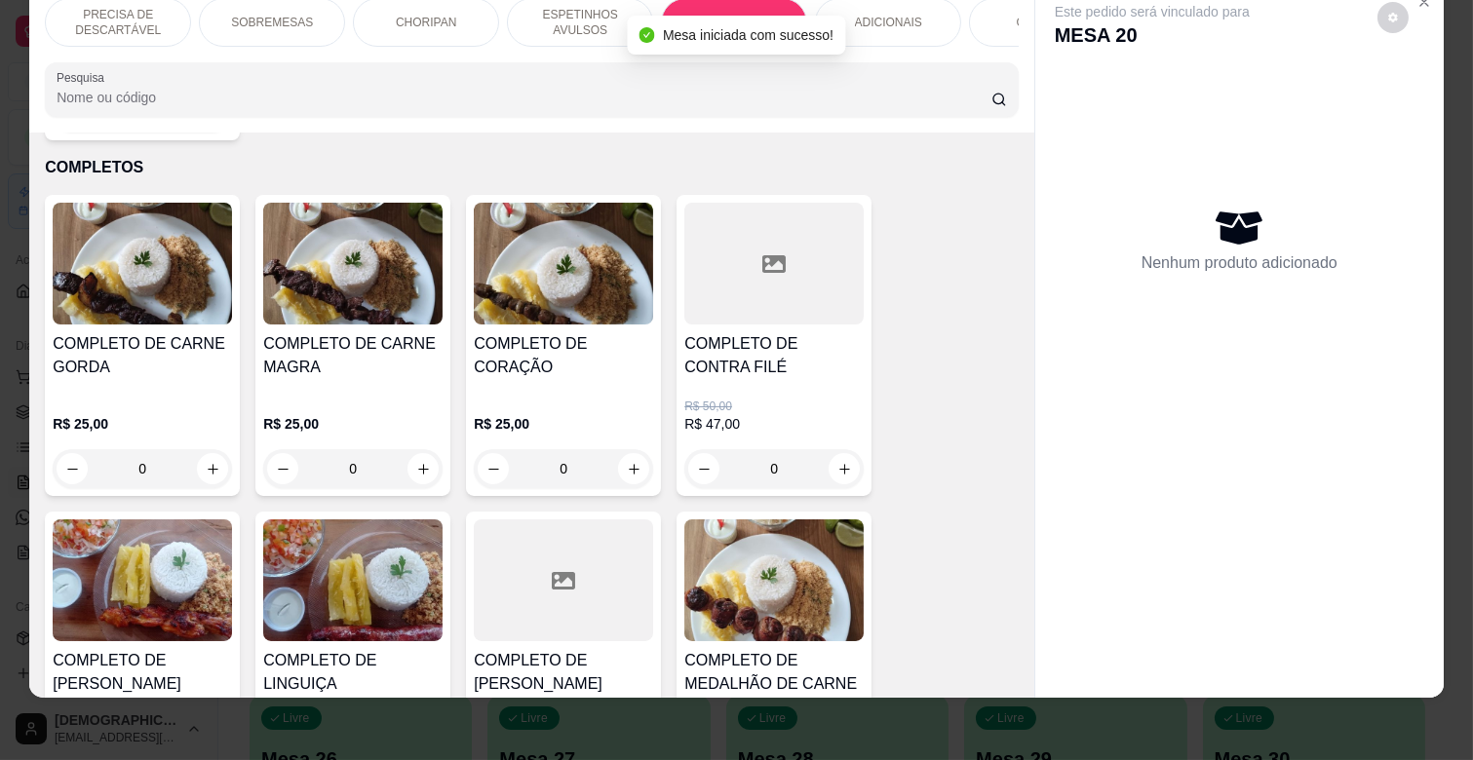
click at [300, 332] on h4 "COMPLETO DE CARNE MAGRA" at bounding box center [352, 355] width 179 height 47
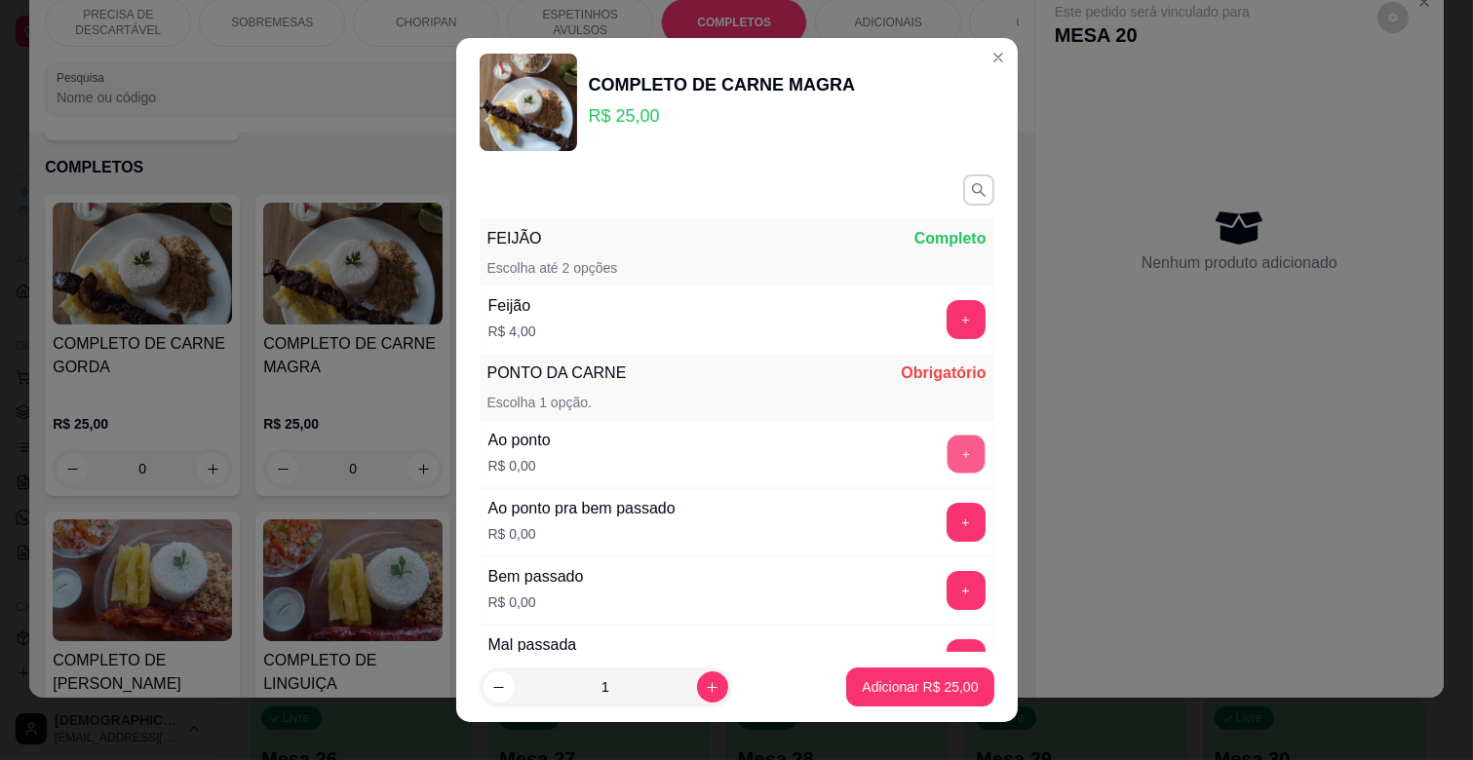
click at [947, 464] on button "+" at bounding box center [966, 455] width 38 height 38
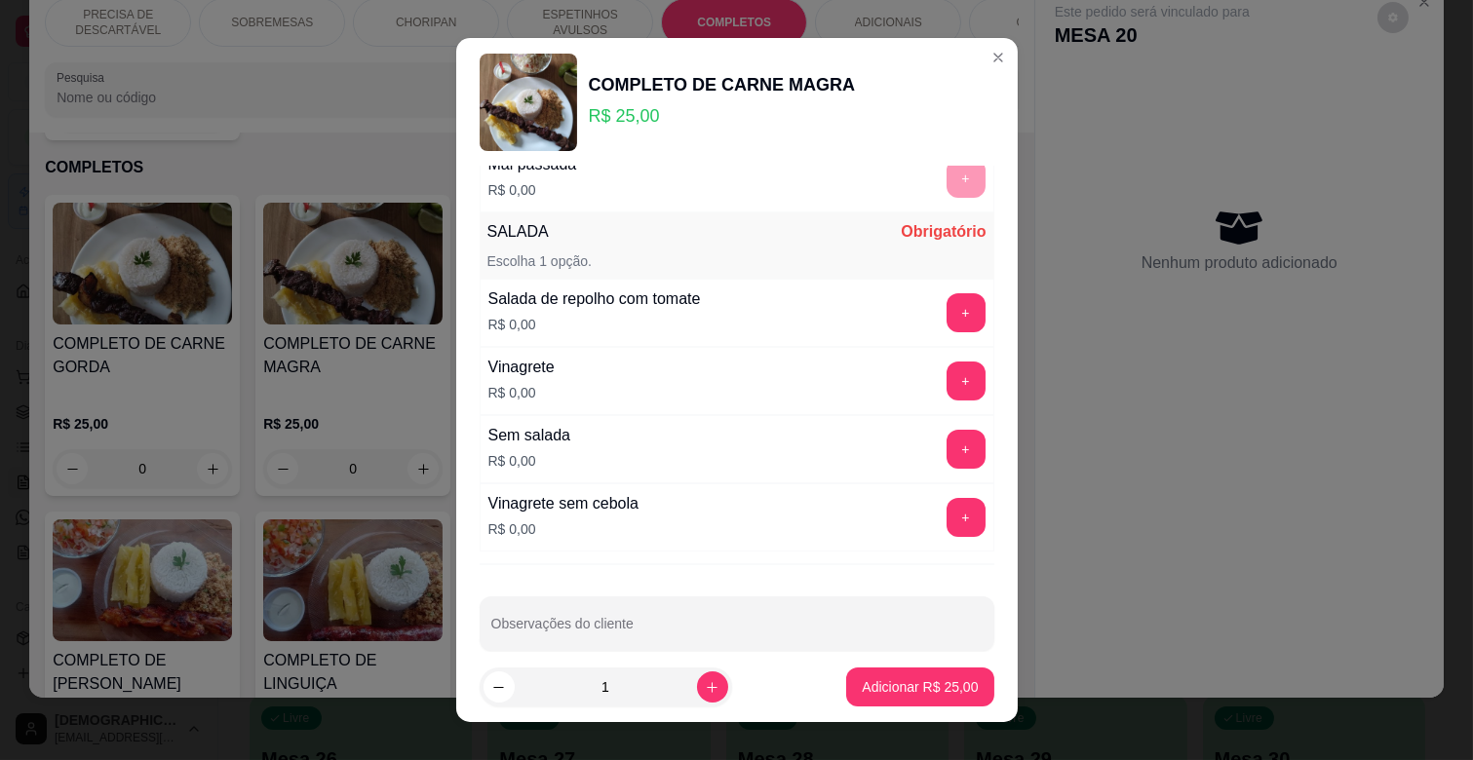
scroll to position [509, 0]
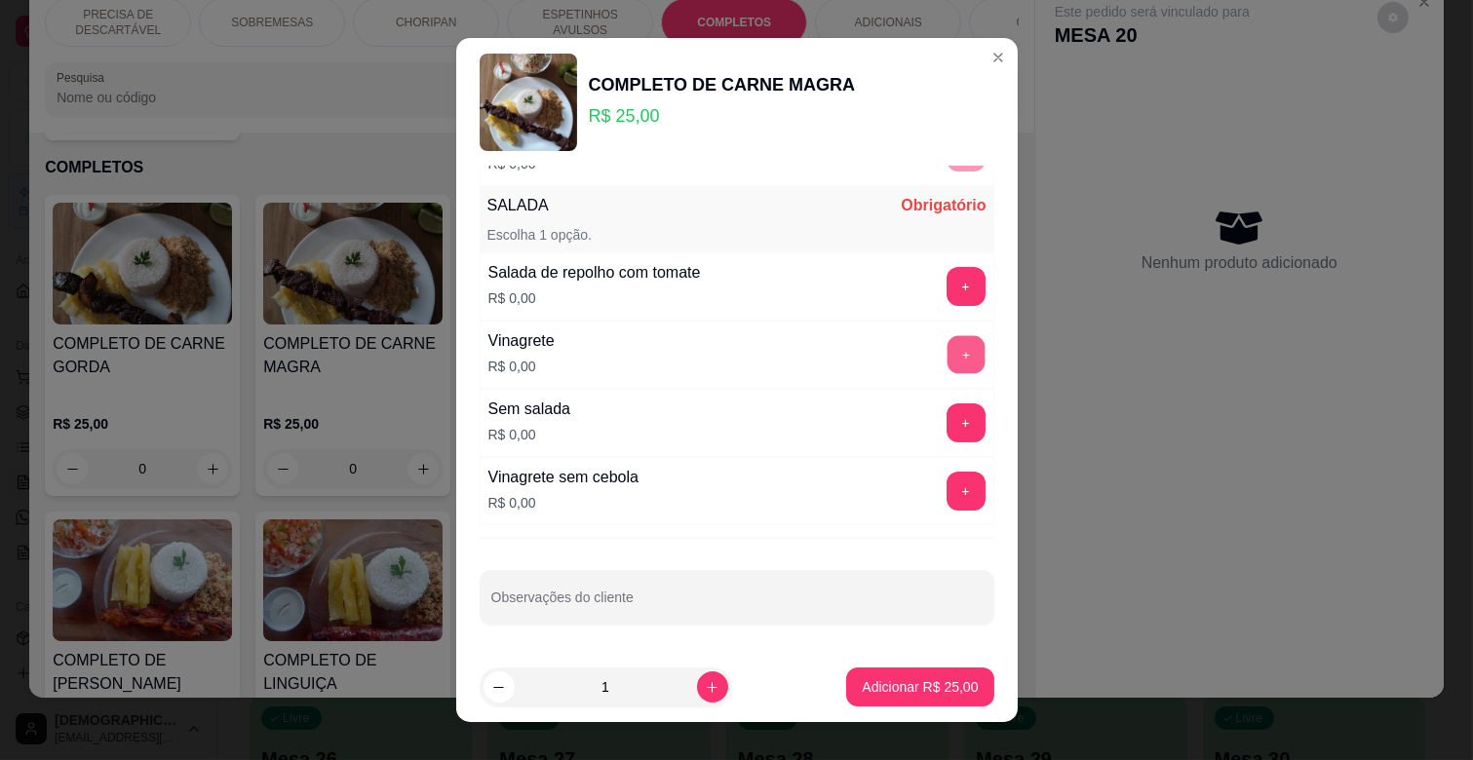
click at [947, 357] on button "+" at bounding box center [966, 355] width 38 height 38
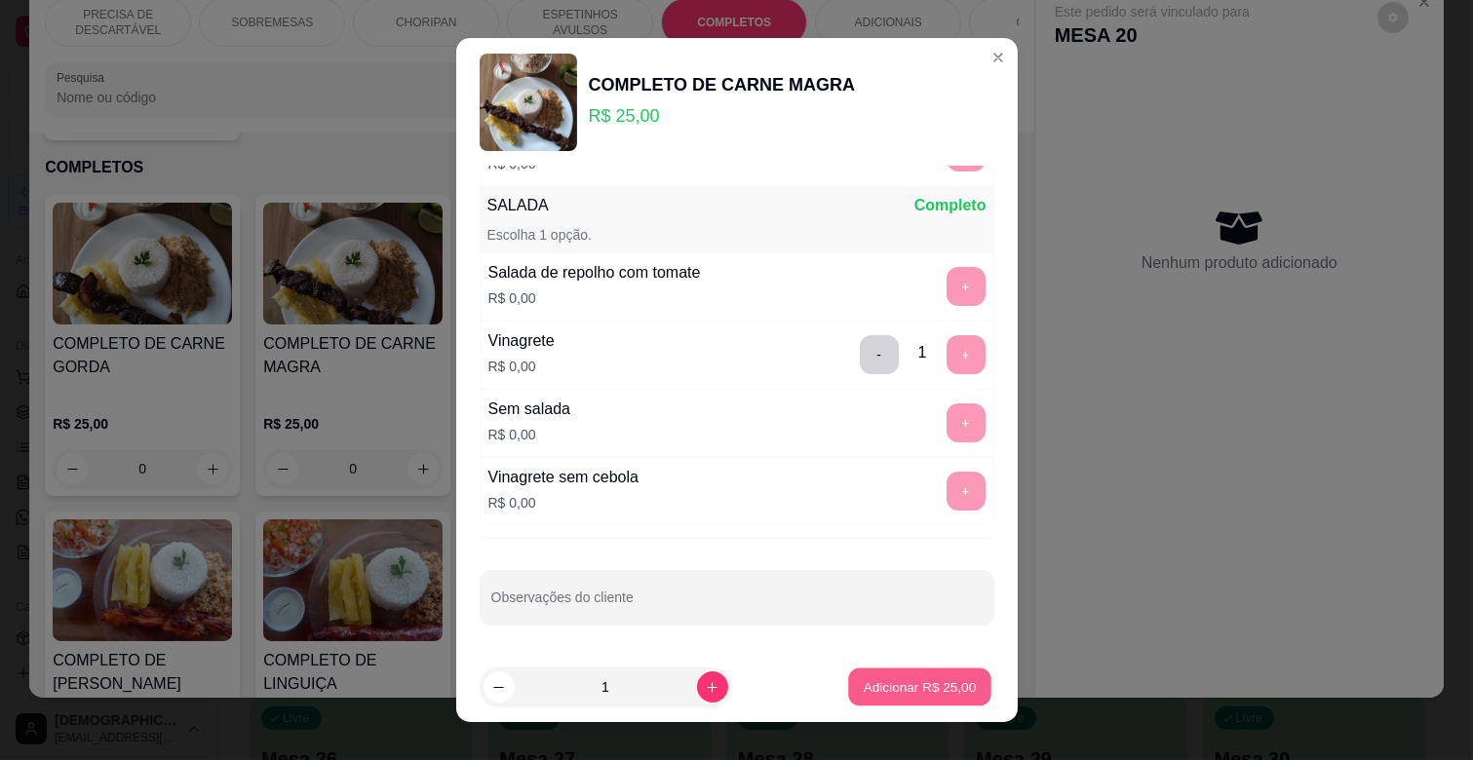
click at [866, 682] on p "Adicionar R$ 25,00" at bounding box center [920, 687] width 113 height 19
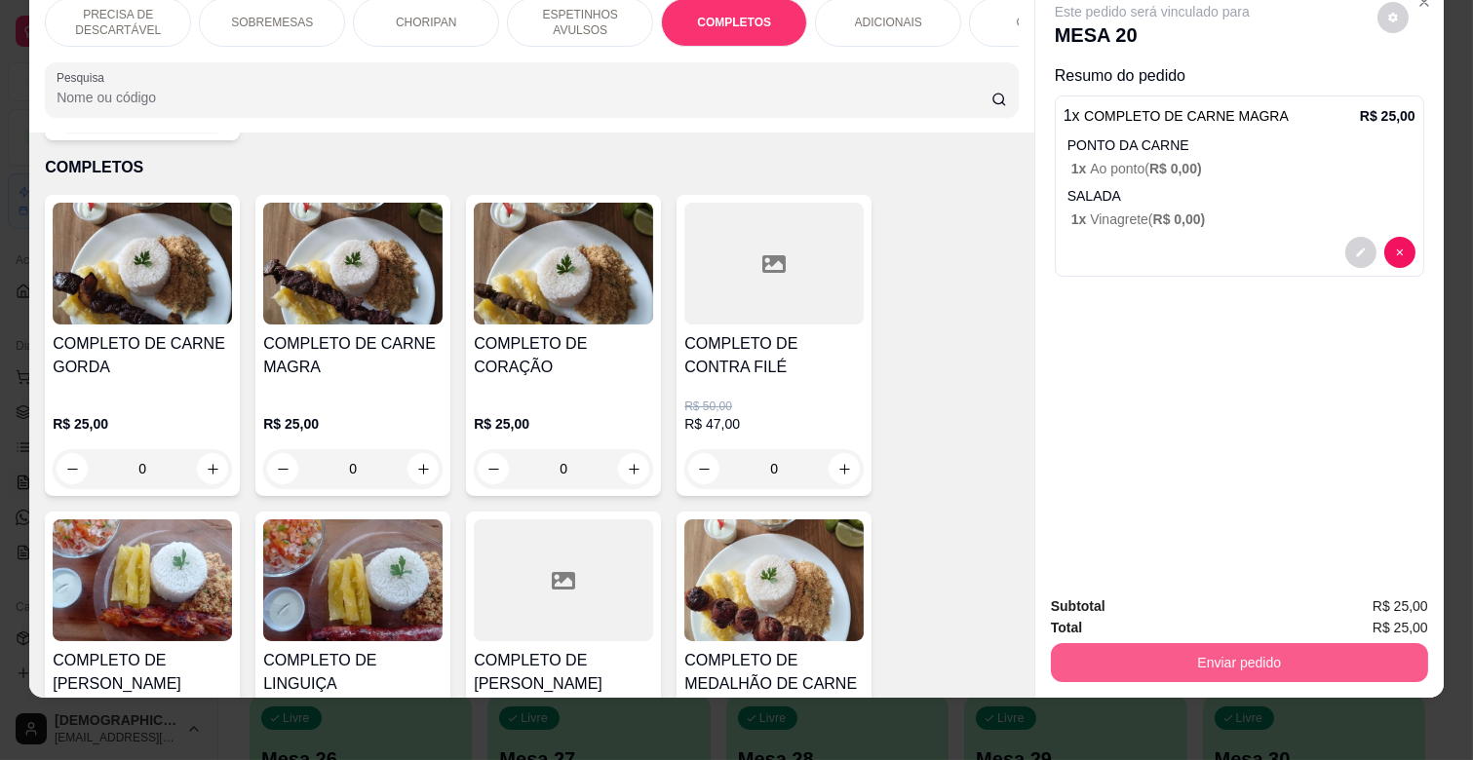
click at [1206, 647] on button "Enviar pedido" at bounding box center [1239, 662] width 377 height 39
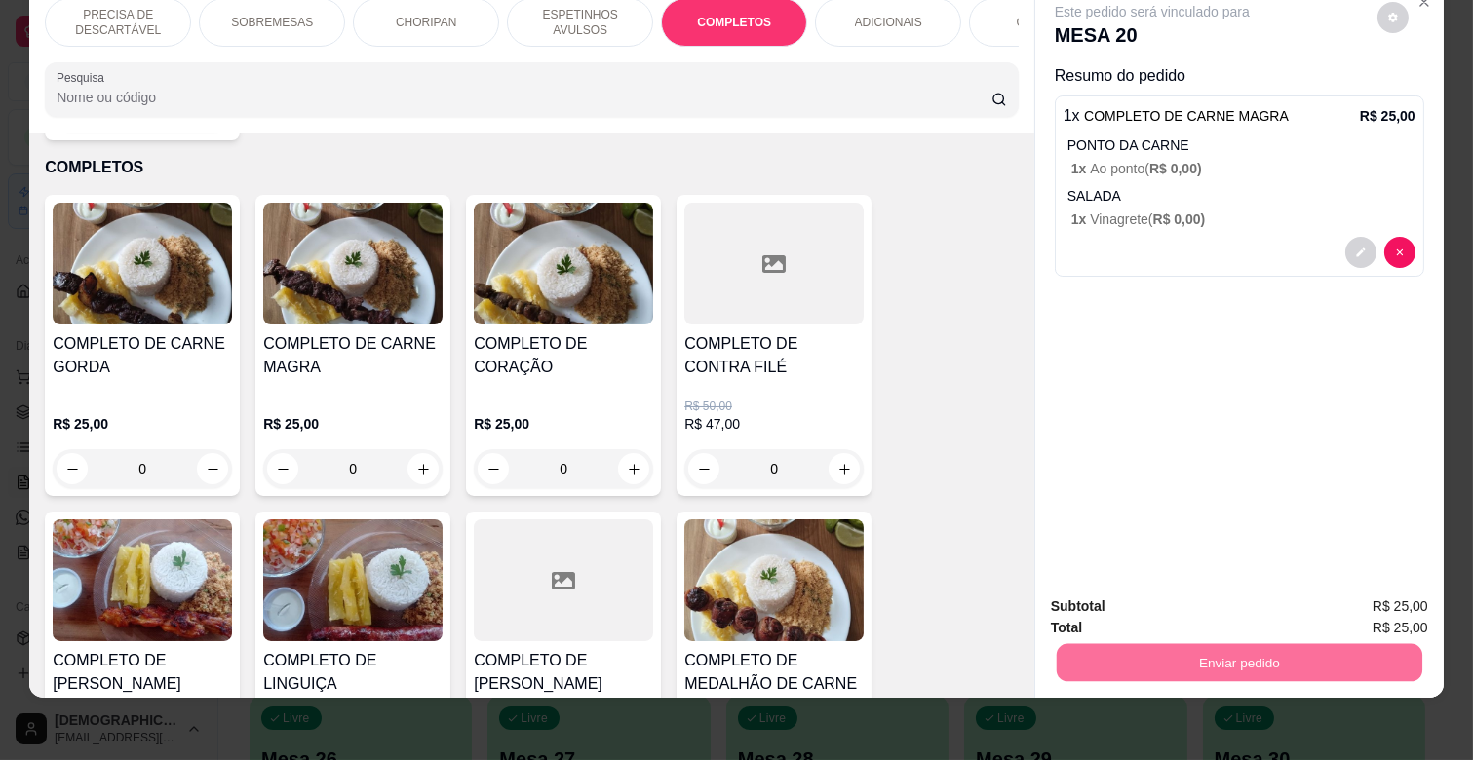
click at [1368, 614] on button "Enviar pedido" at bounding box center [1376, 599] width 107 height 36
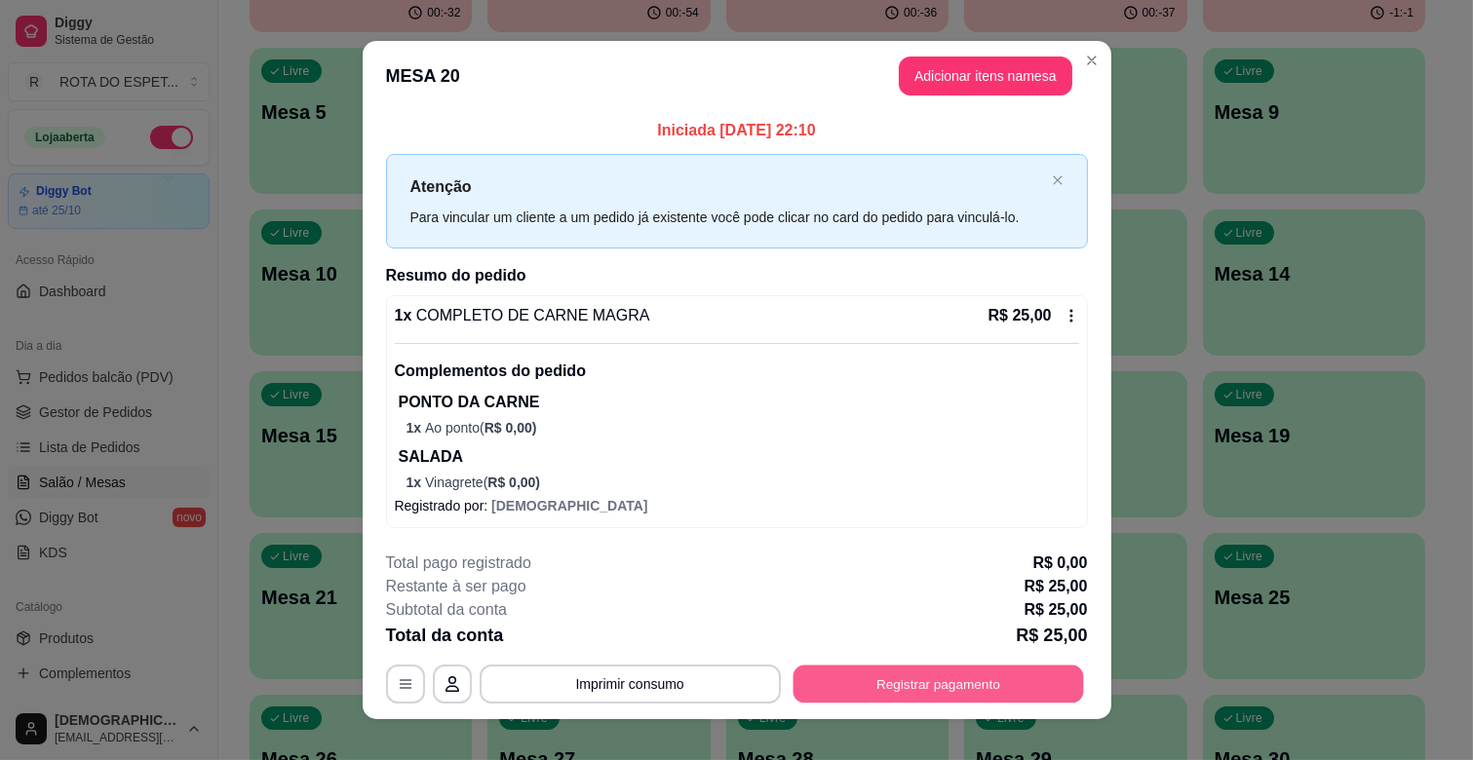
click at [932, 688] on button "Registrar pagamento" at bounding box center [938, 685] width 291 height 38
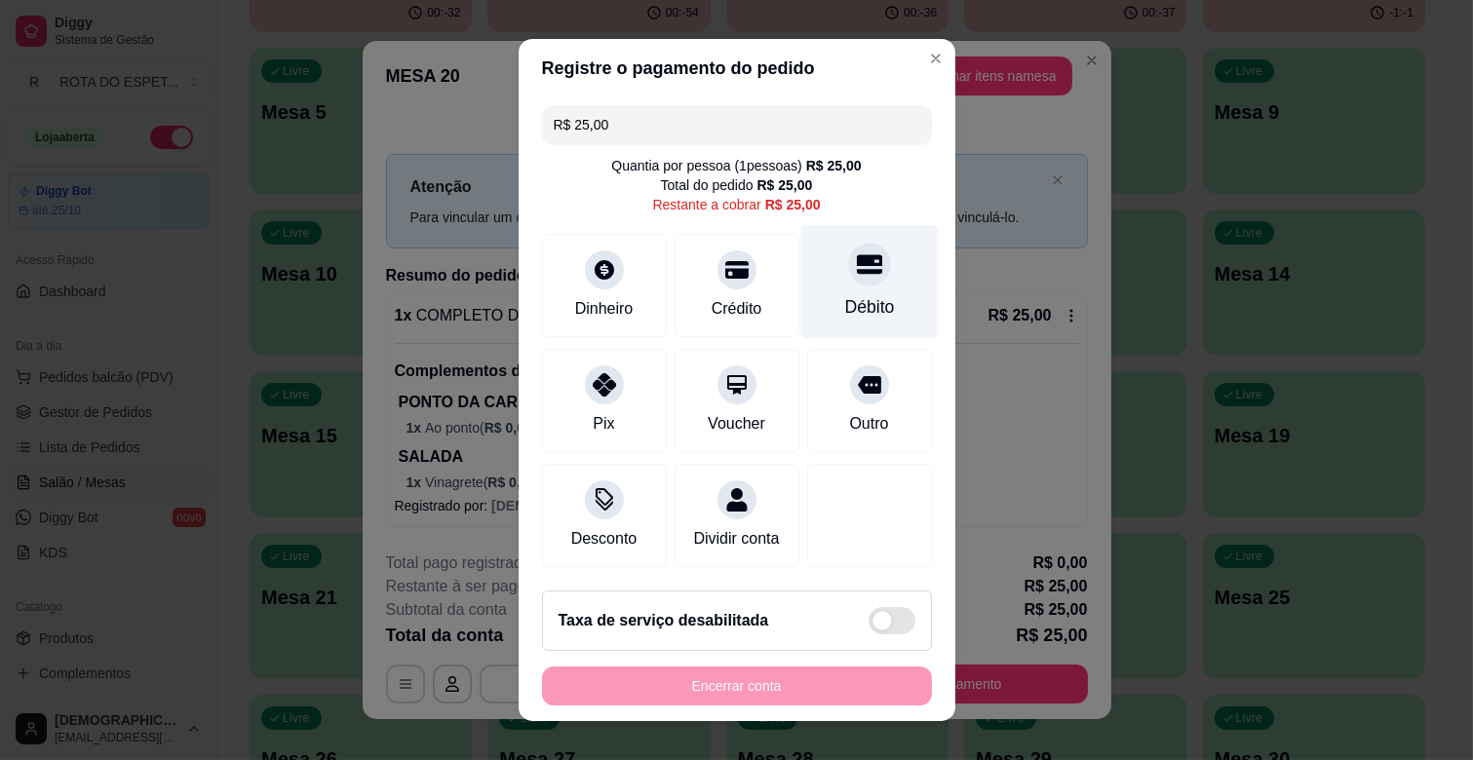
click at [861, 292] on div "Débito" at bounding box center [868, 282] width 137 height 114
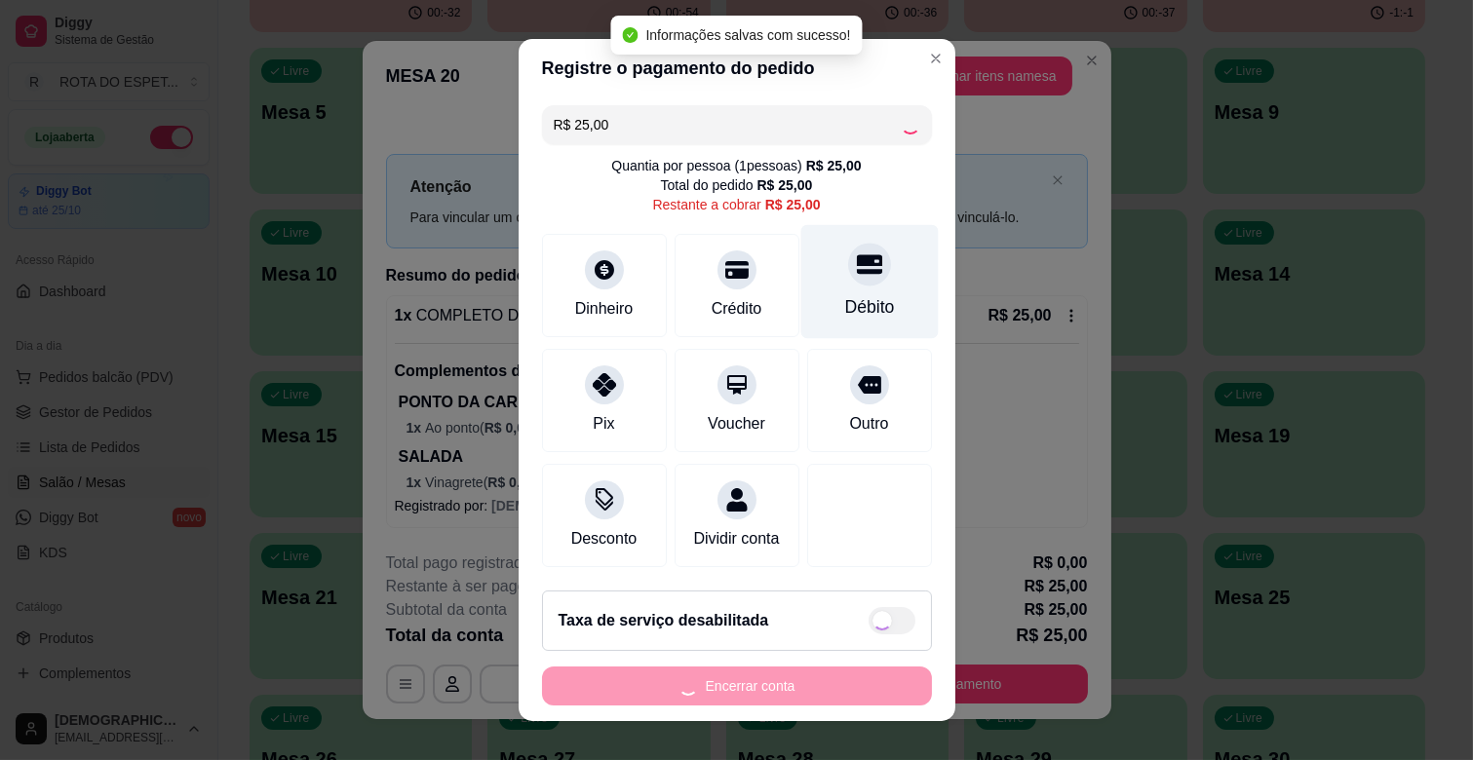
type input "R$ 0,00"
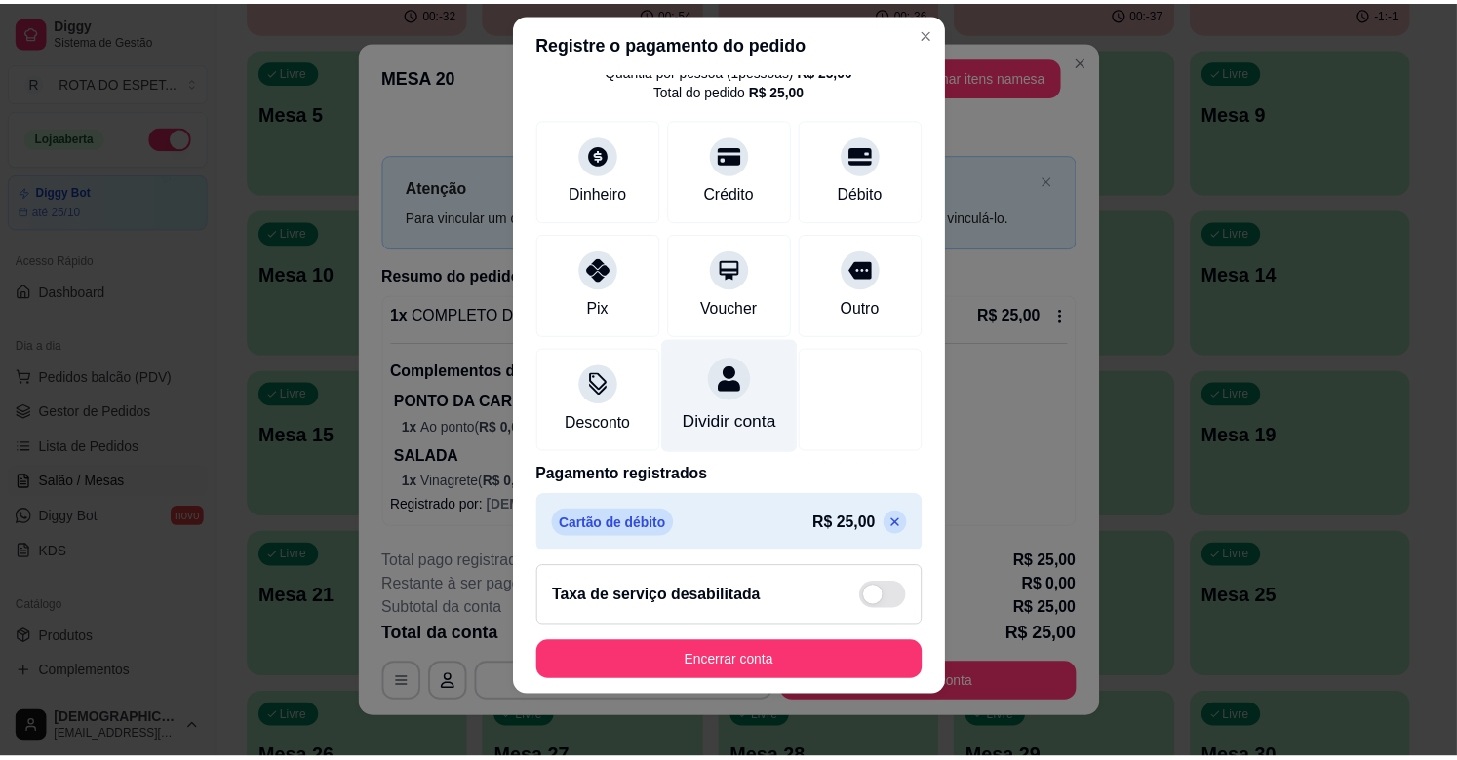
scroll to position [103, 0]
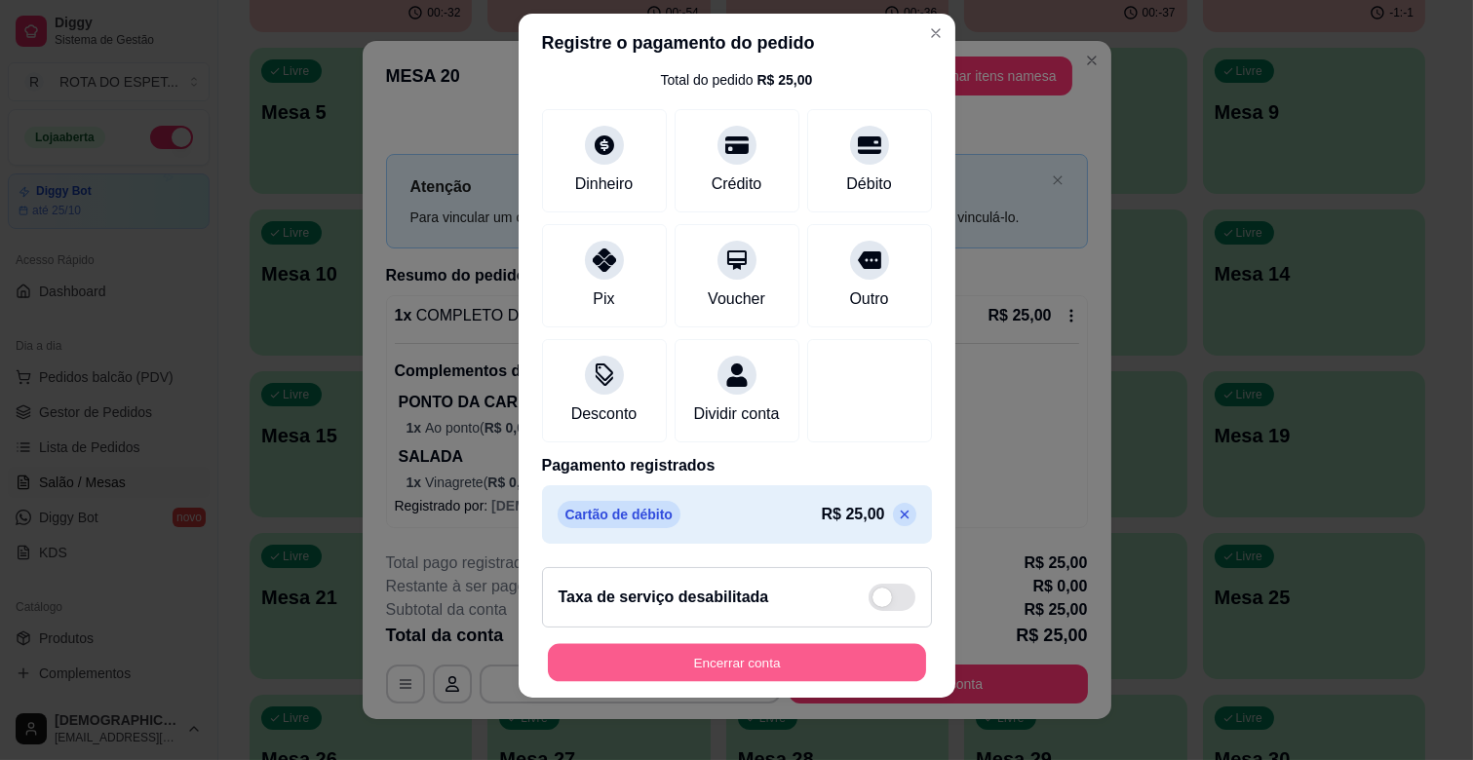
click at [840, 658] on button "Encerrar conta" at bounding box center [737, 663] width 378 height 38
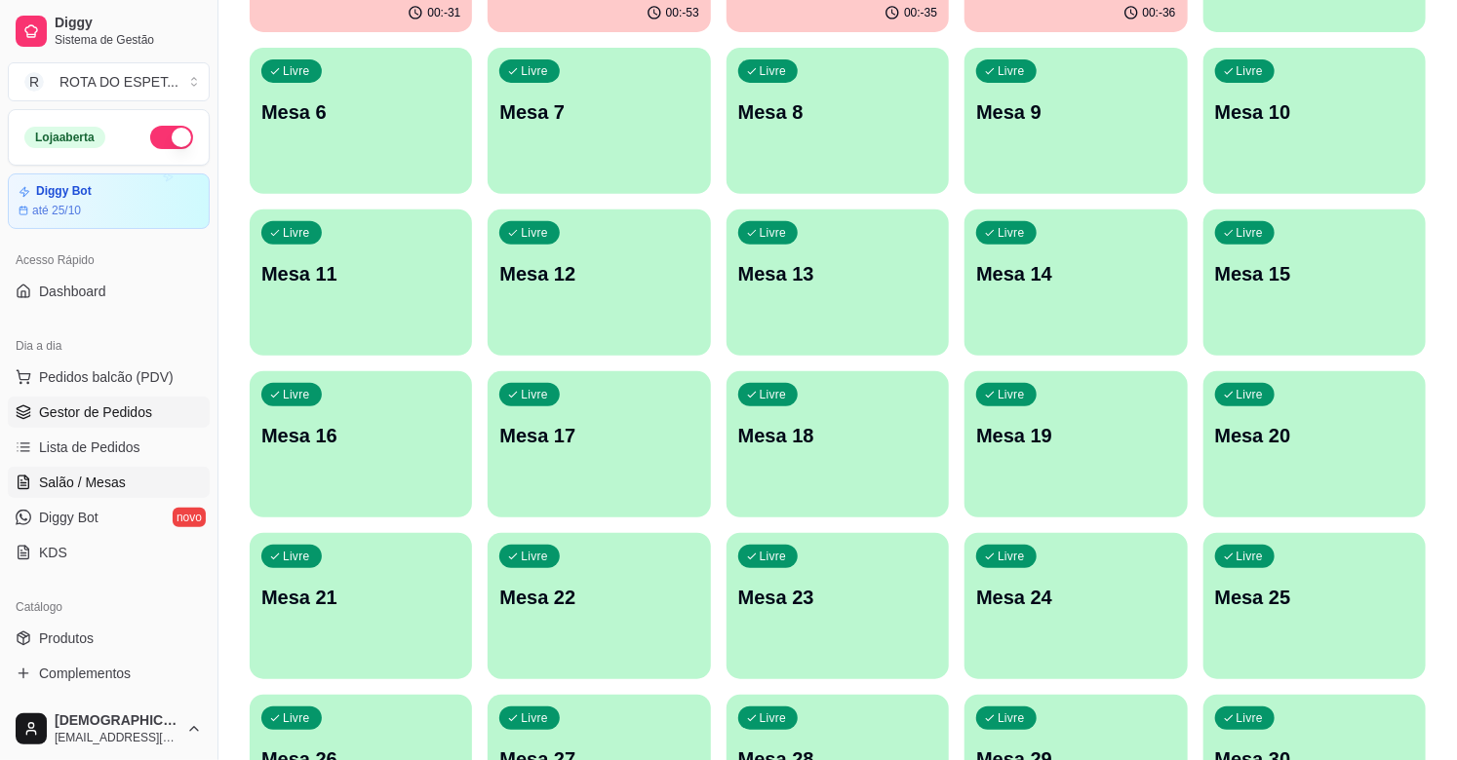
click at [19, 424] on link "Gestor de Pedidos" at bounding box center [109, 412] width 202 height 31
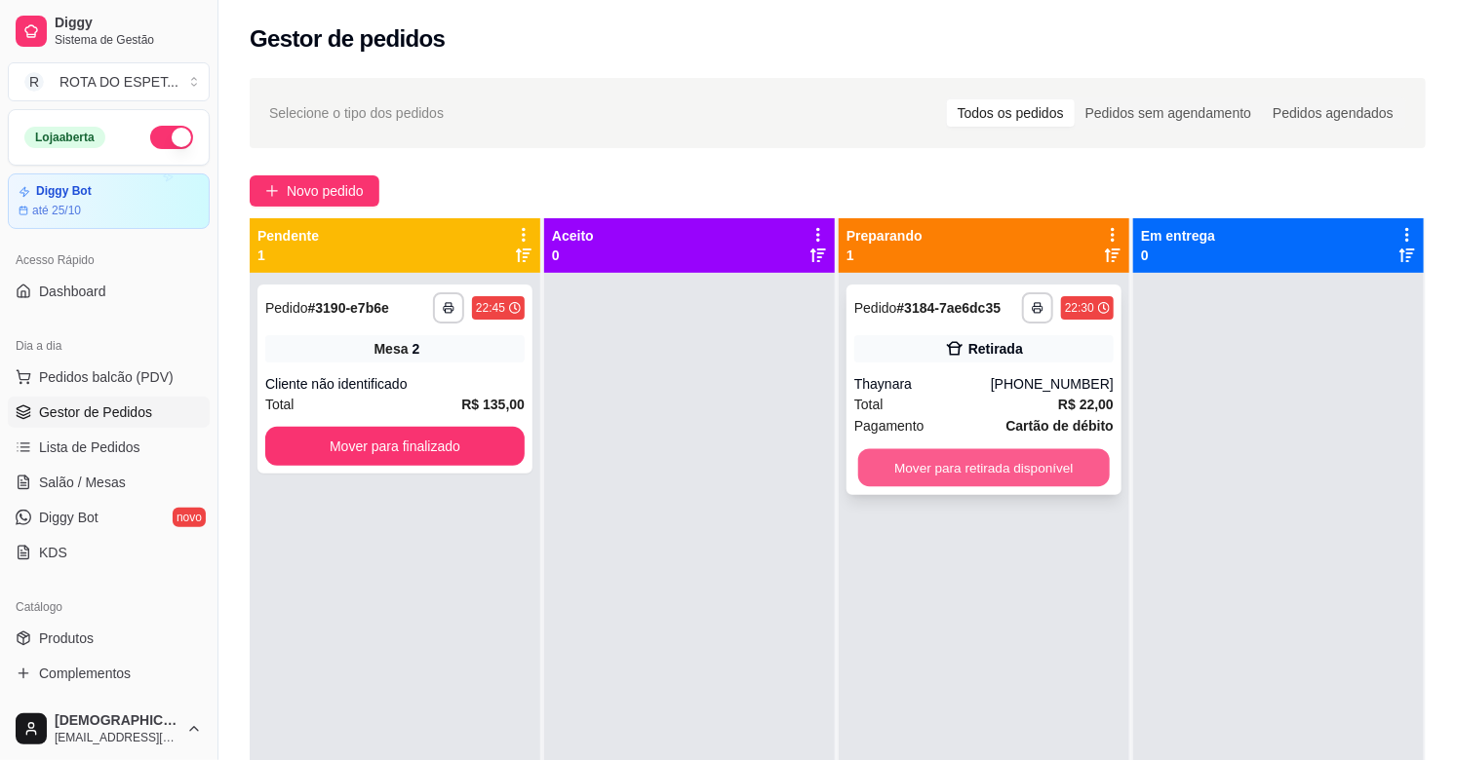
click at [931, 480] on button "Mover para retirada disponível" at bounding box center [984, 468] width 252 height 38
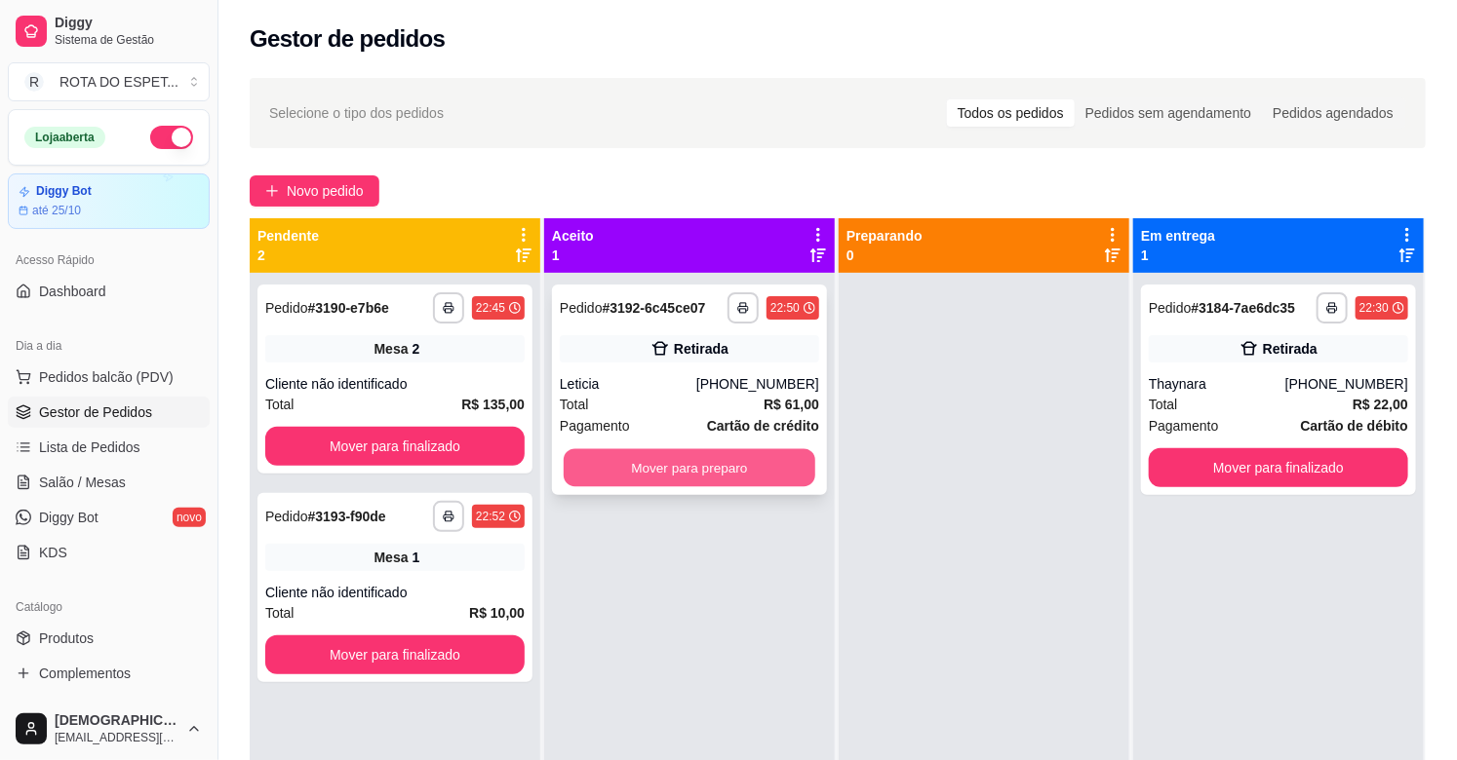
click at [646, 452] on button "Mover para preparo" at bounding box center [690, 468] width 252 height 38
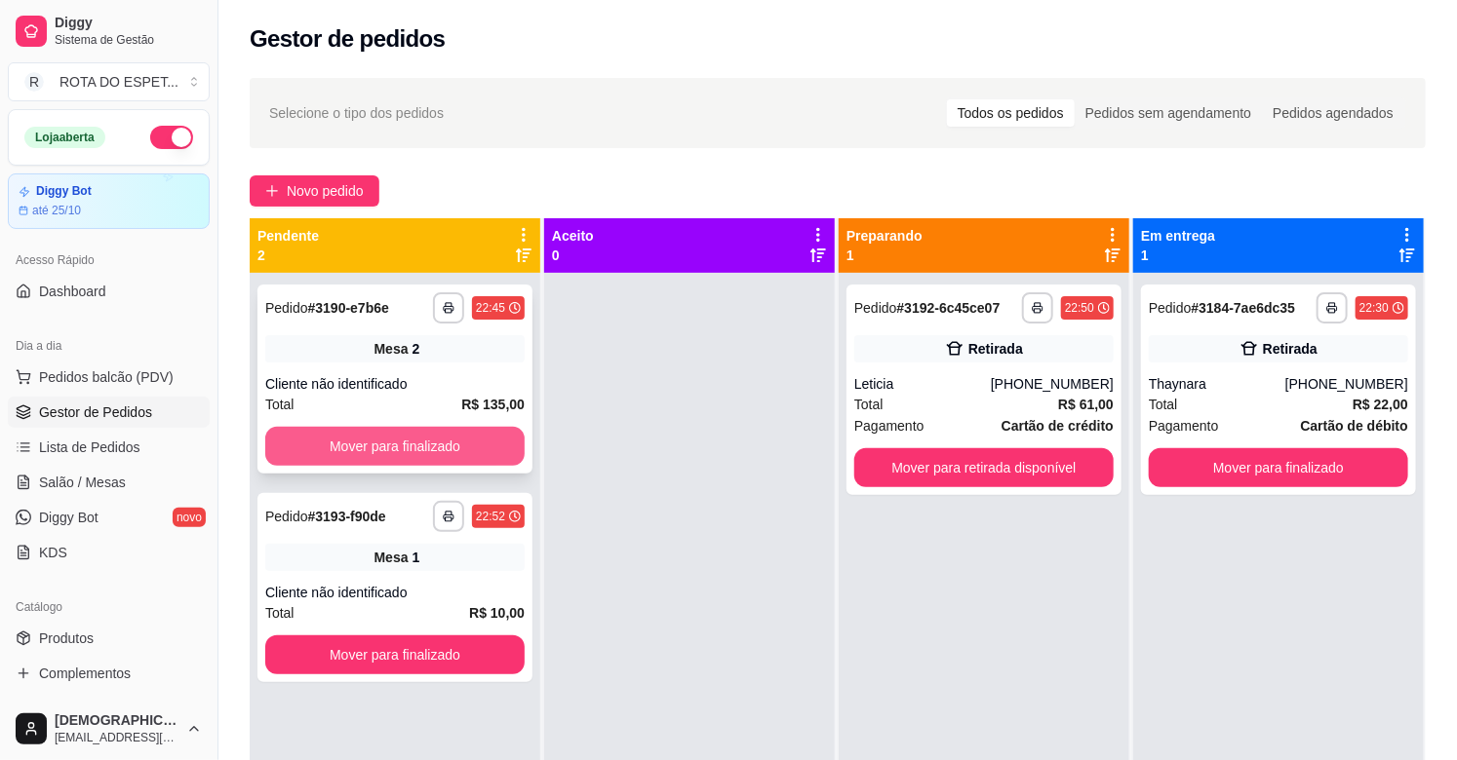
click at [443, 449] on button "Mover para finalizado" at bounding box center [394, 446] width 259 height 39
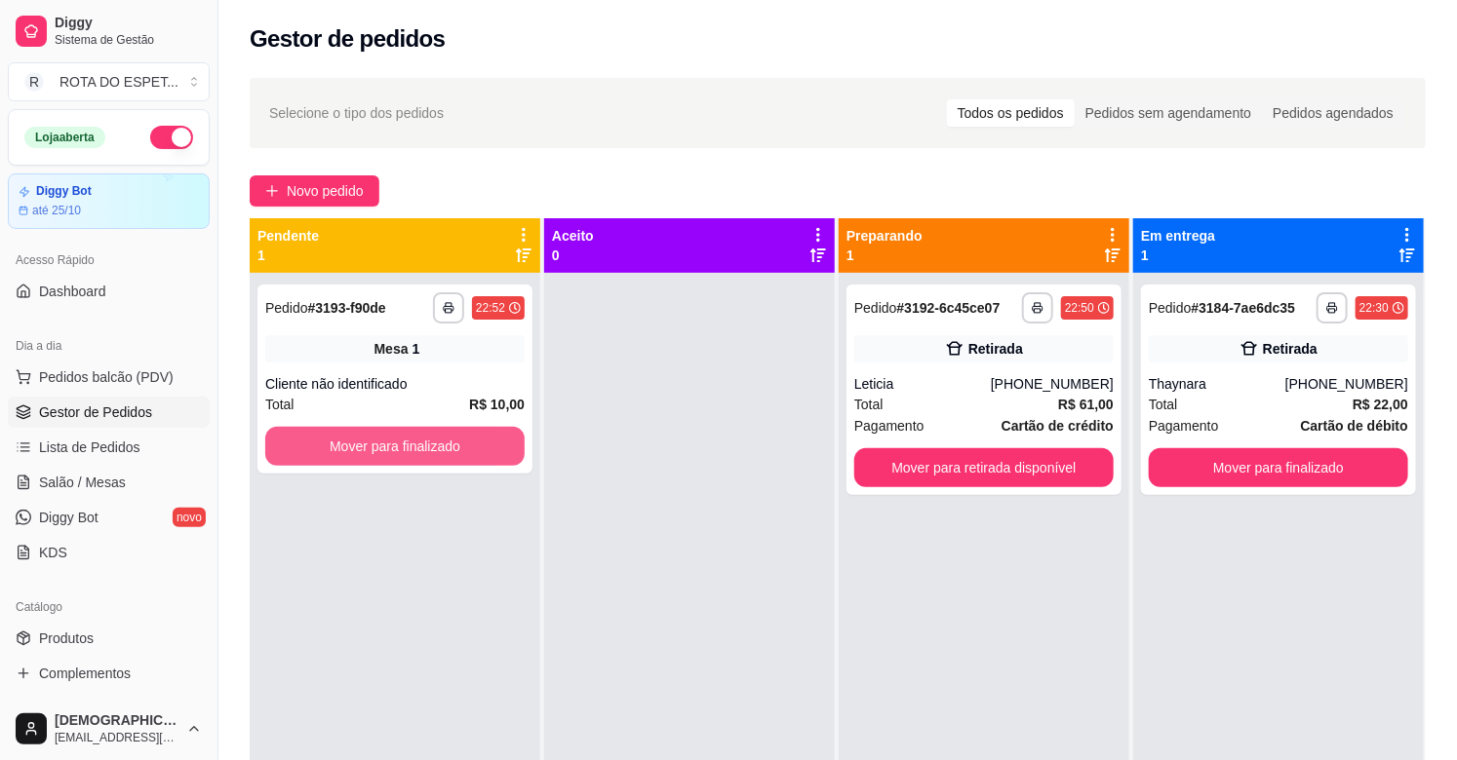
click at [423, 448] on button "Mover para finalizado" at bounding box center [394, 446] width 259 height 39
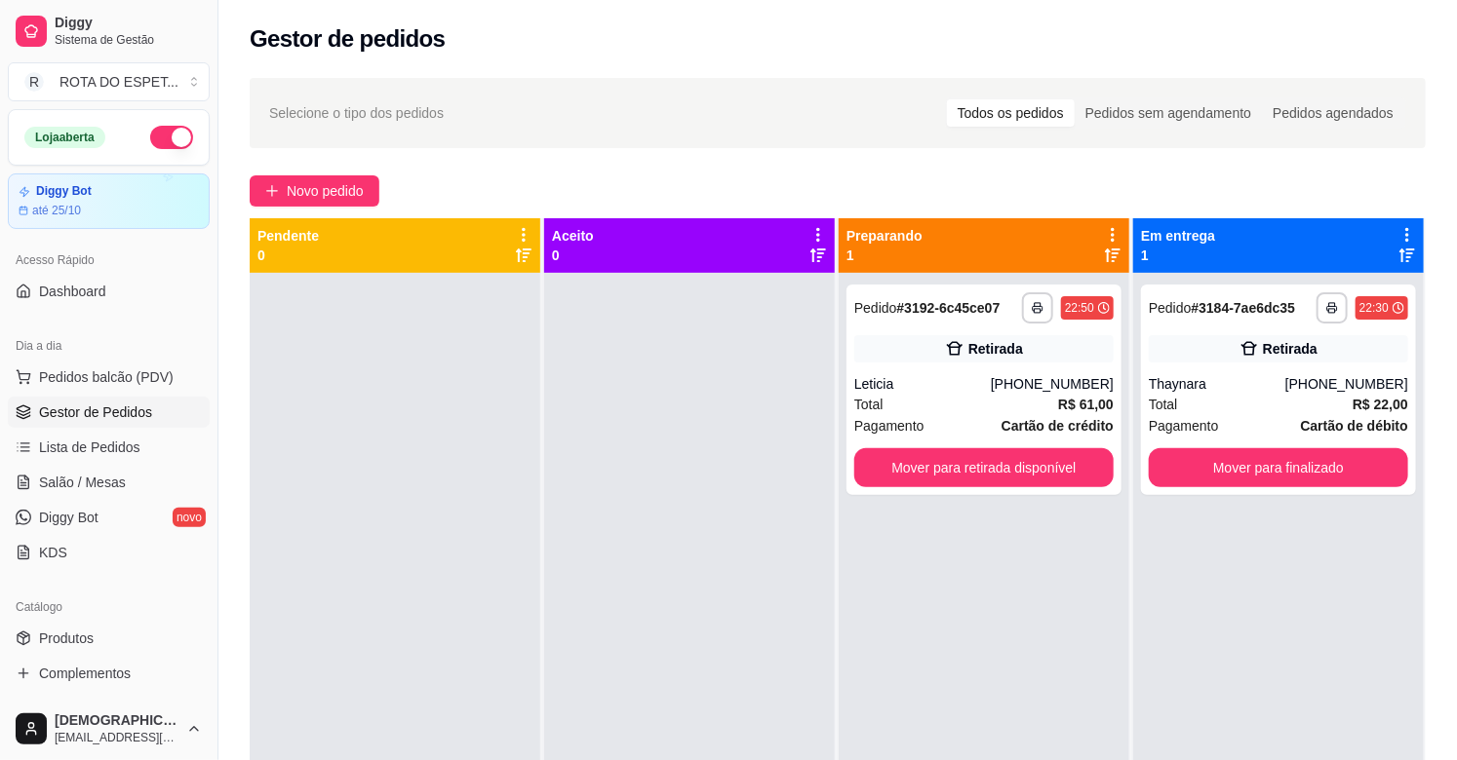
click at [661, 637] on div at bounding box center [689, 653] width 291 height 760
click at [1357, 381] on div "[PHONE_NUMBER]" at bounding box center [1346, 383] width 123 height 19
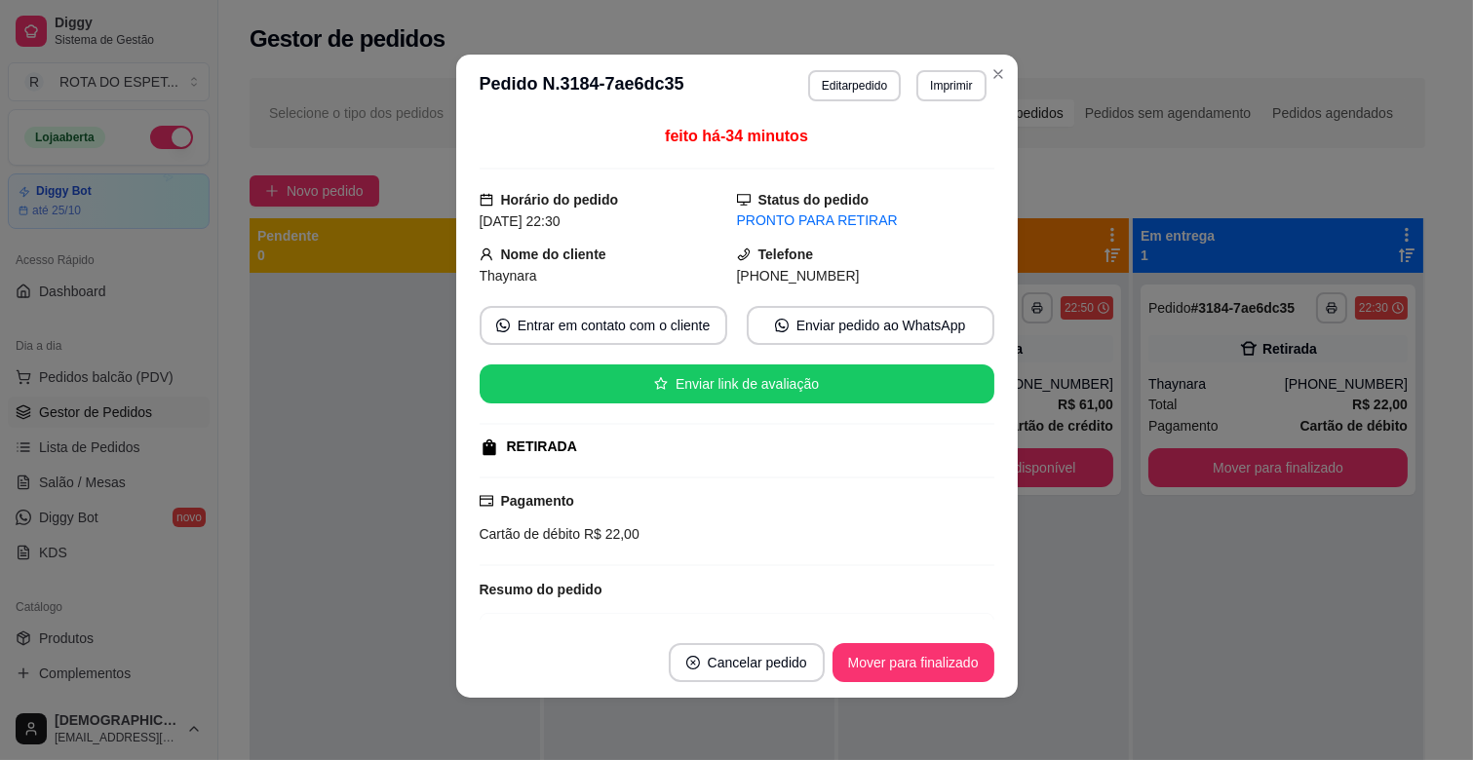
scroll to position [286, 0]
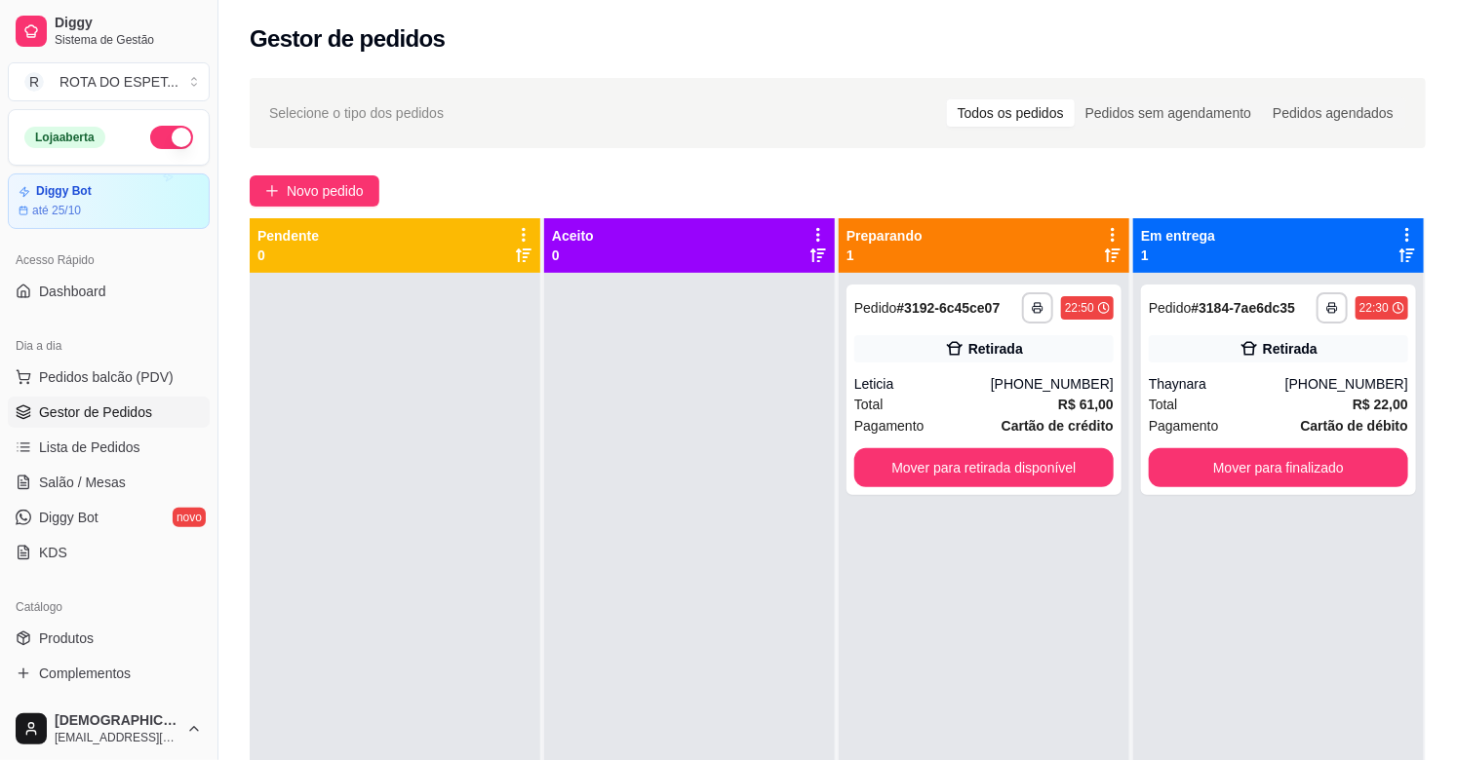
click at [122, 485] on link "Salão / Mesas" at bounding box center [109, 482] width 202 height 31
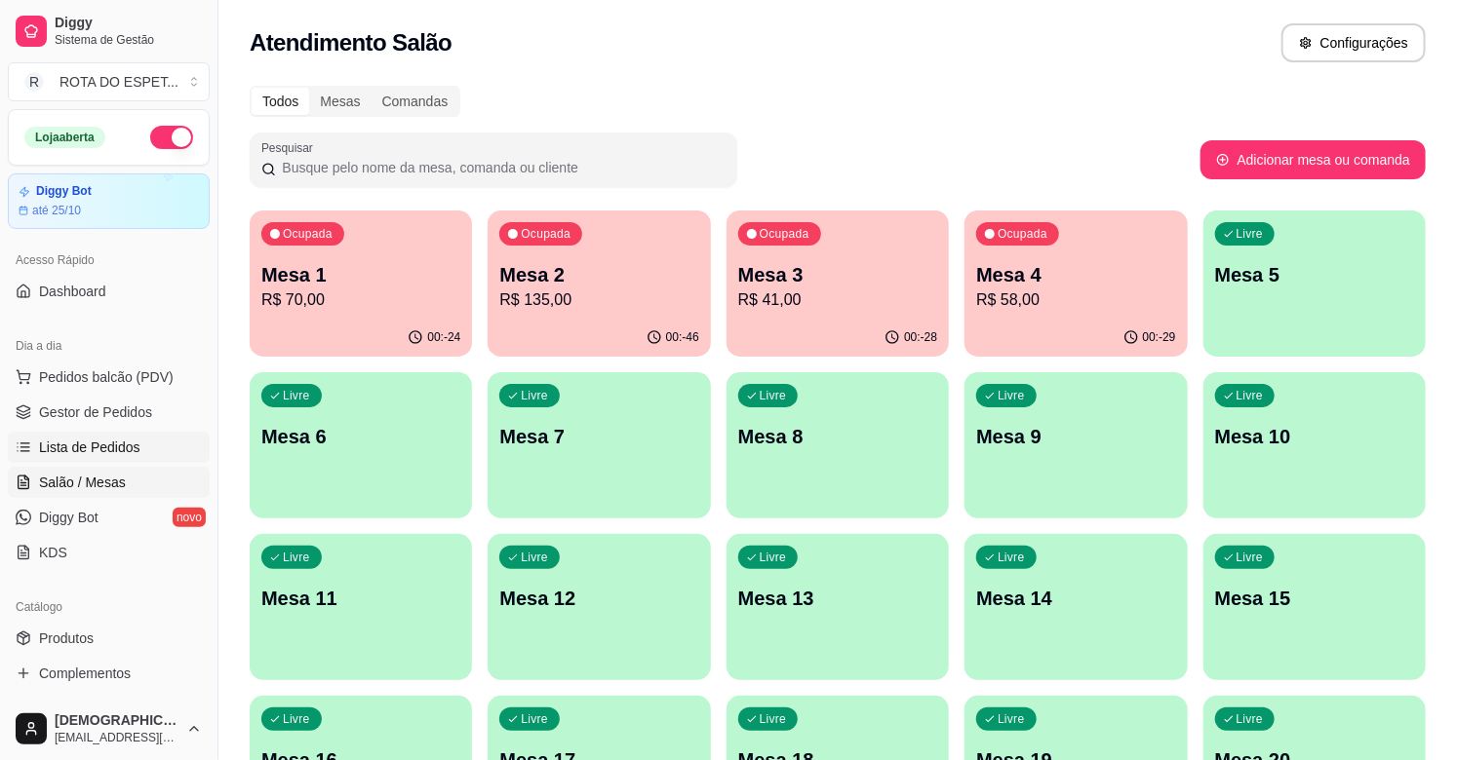
click at [139, 434] on link "Lista de Pedidos" at bounding box center [109, 447] width 202 height 31
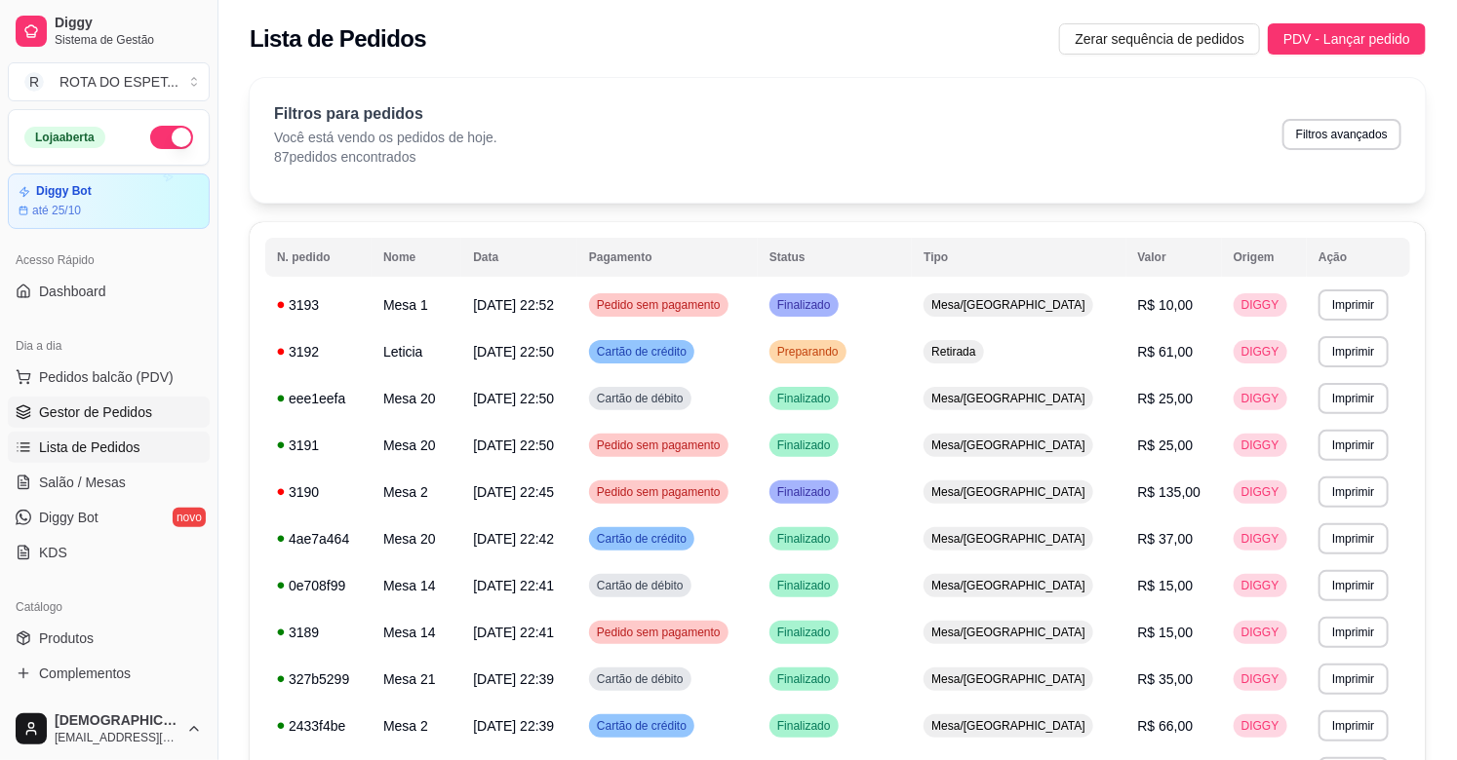
click at [138, 425] on link "Gestor de Pedidos" at bounding box center [109, 412] width 202 height 31
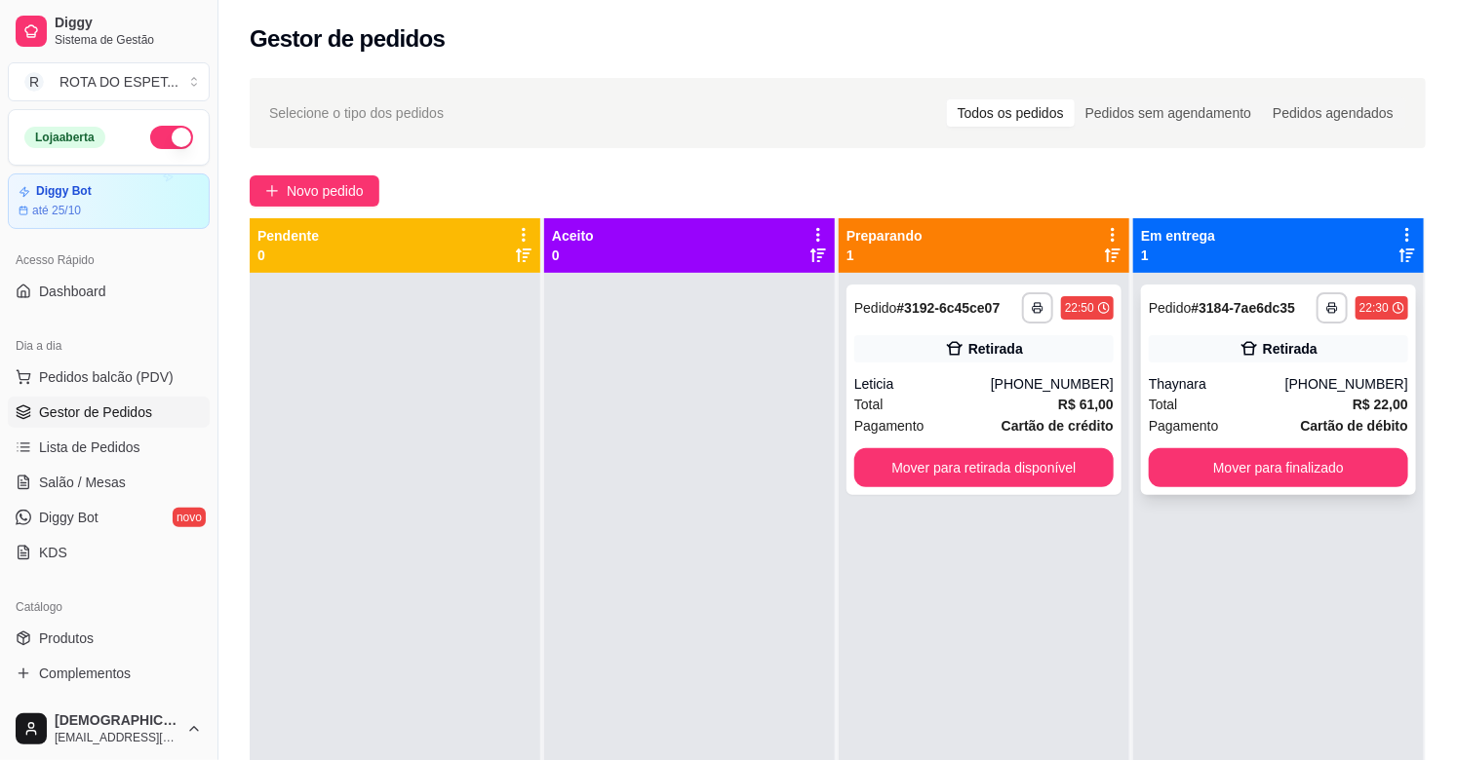
click at [1260, 335] on div "Retirada" at bounding box center [1278, 348] width 259 height 27
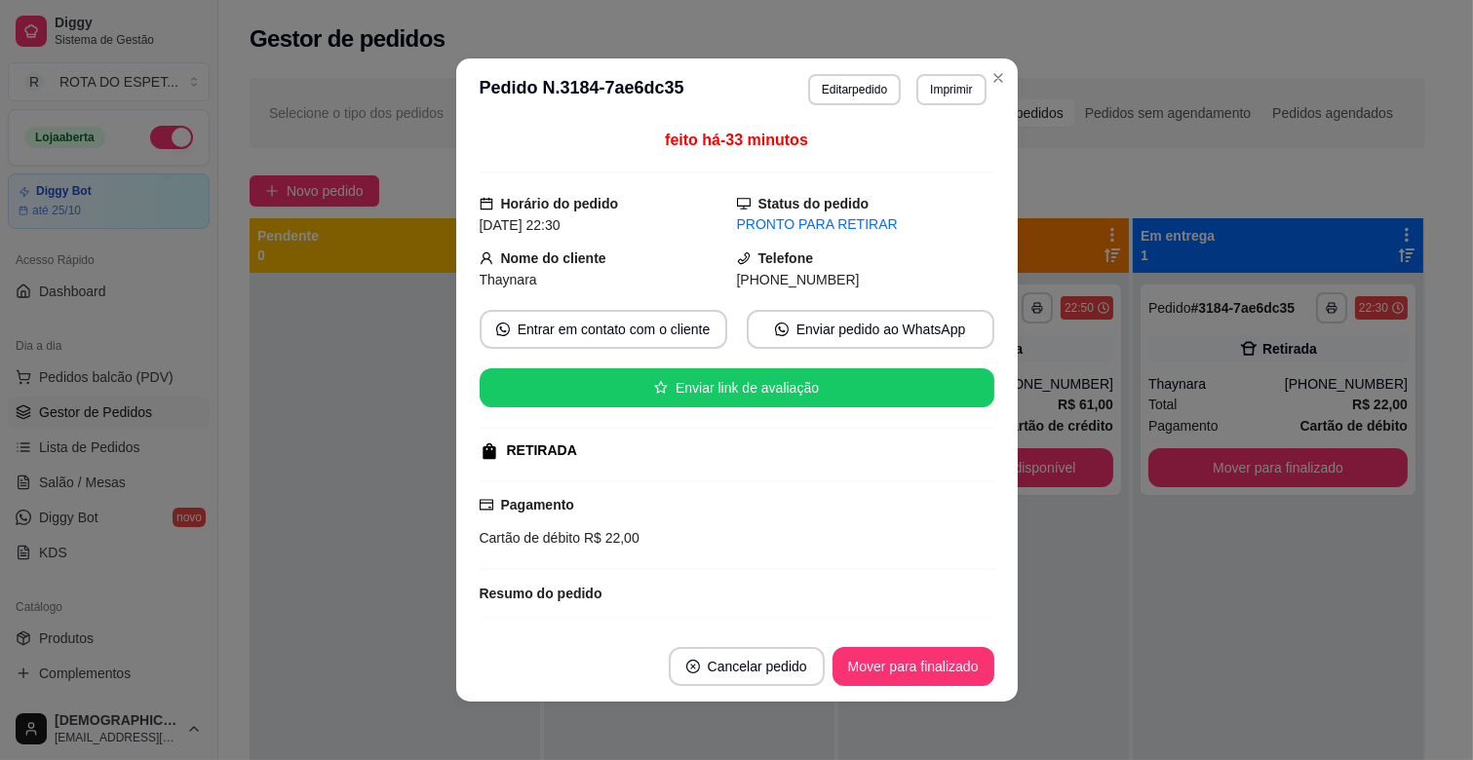
click at [850, 72] on header "**********" at bounding box center [737, 89] width 562 height 62
click at [852, 94] on button "Editar pedido" at bounding box center [854, 89] width 93 height 31
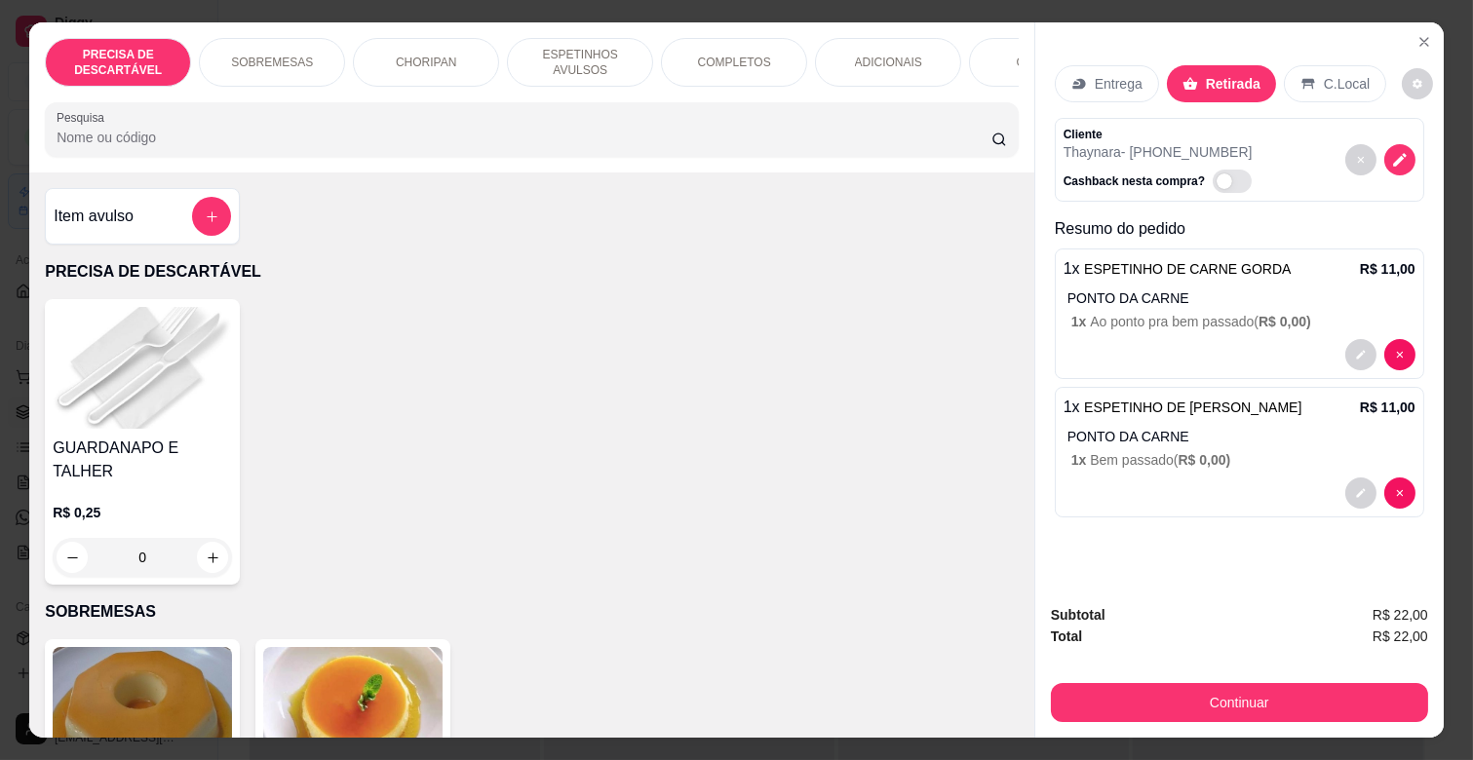
click at [863, 55] on p "ADICIONAIS" at bounding box center [888, 63] width 67 height 16
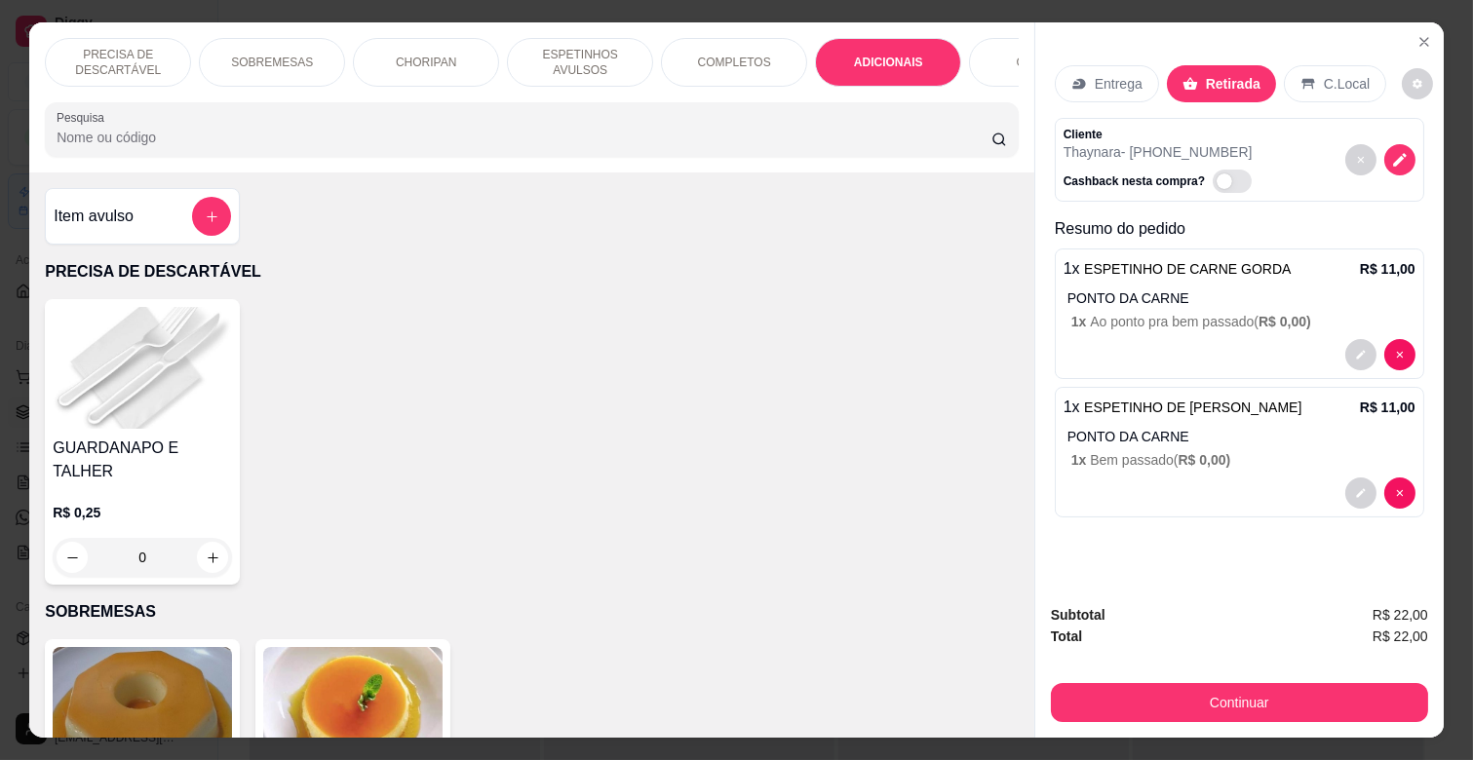
scroll to position [47, 0]
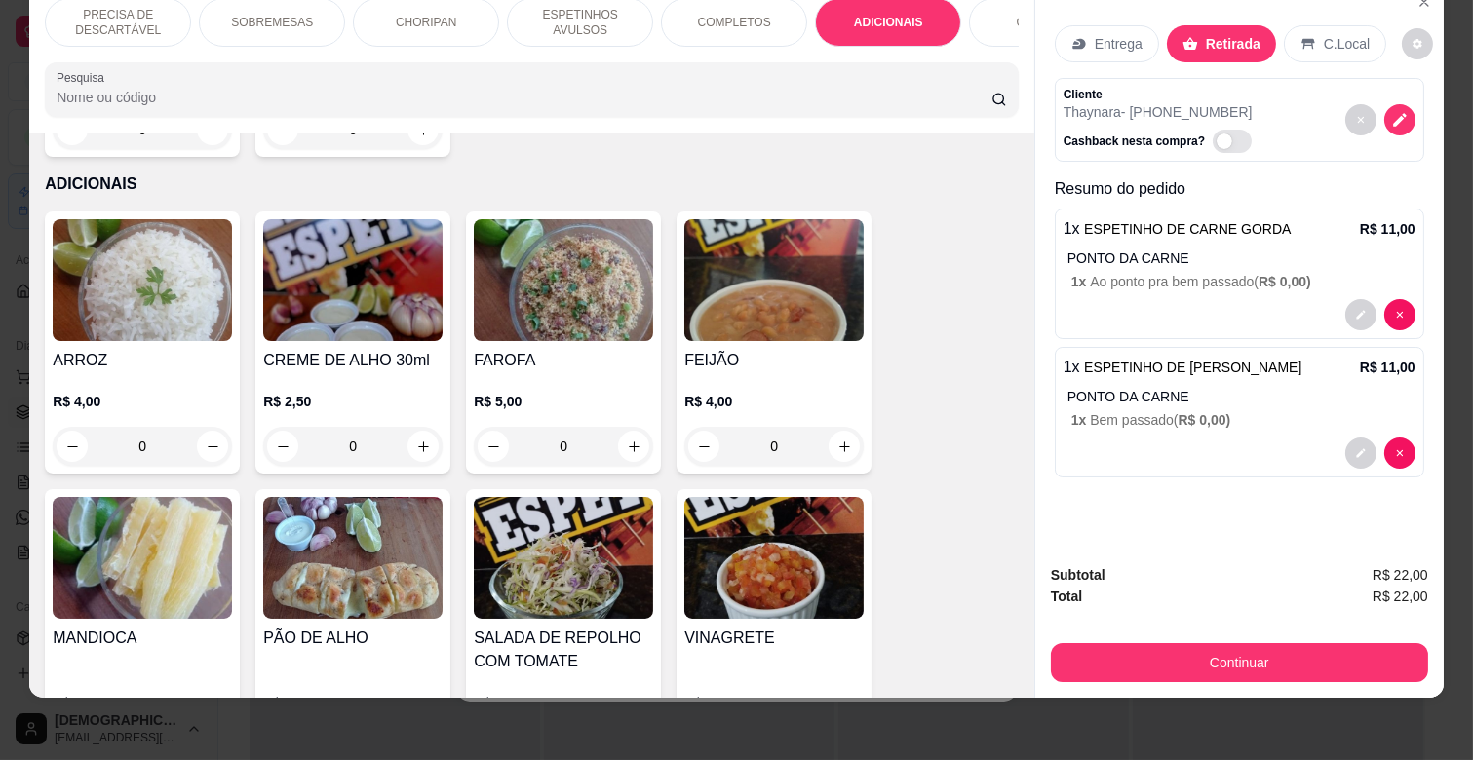
click at [185, 627] on h4 "MANDIOCA" at bounding box center [142, 638] width 179 height 23
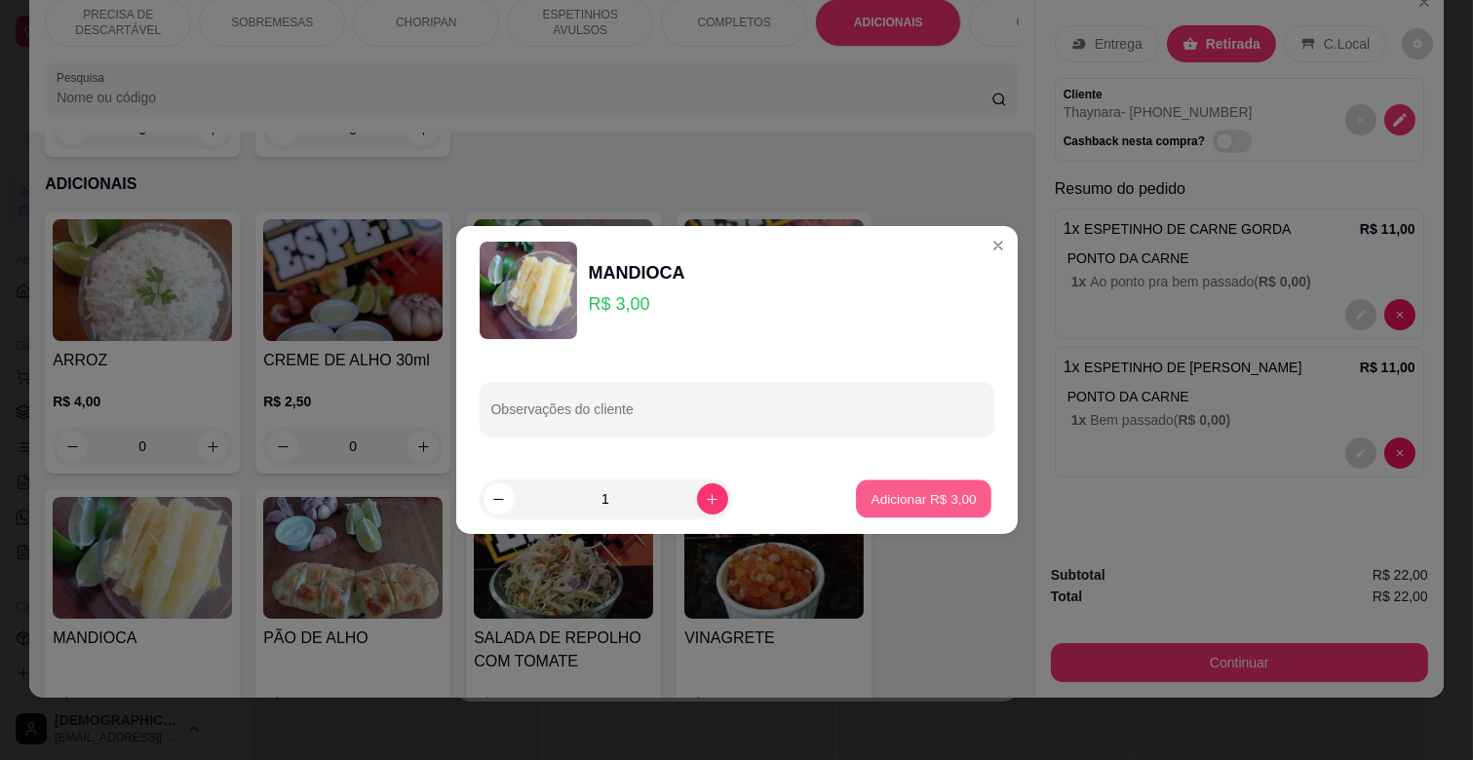
click at [904, 505] on p "Adicionar R$ 3,00" at bounding box center [924, 498] width 105 height 19
type input "1"
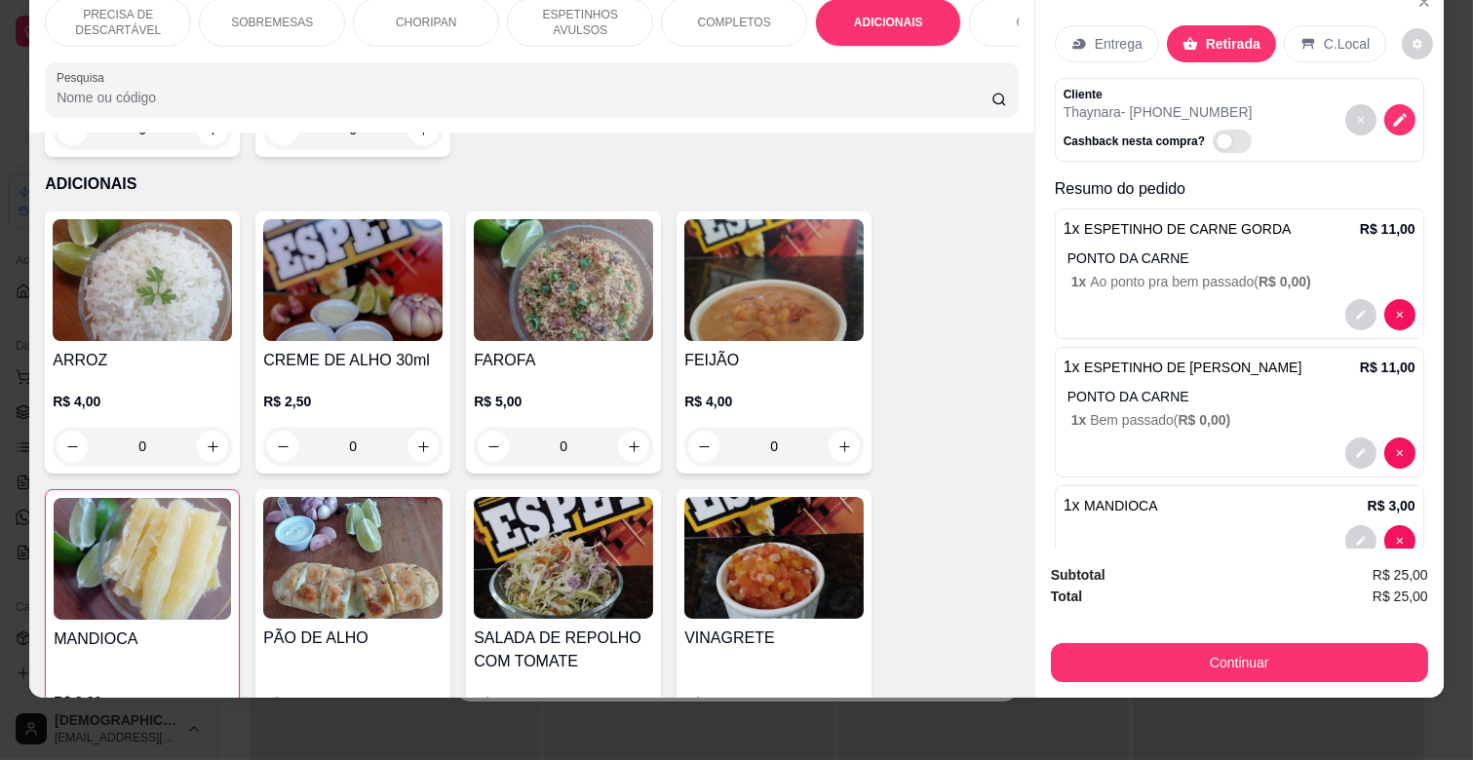
scroll to position [45, 0]
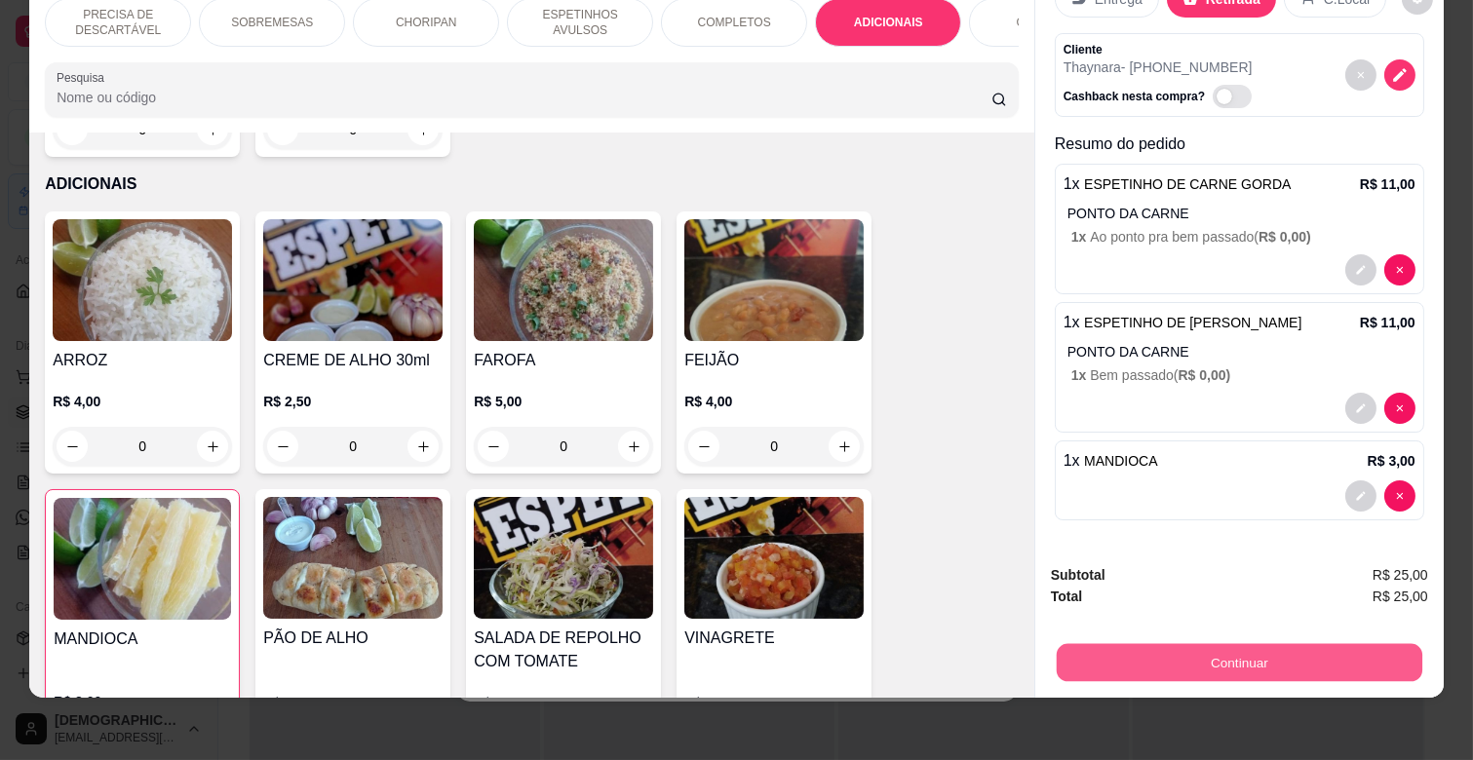
click at [1214, 649] on button "Continuar" at bounding box center [1240, 662] width 366 height 38
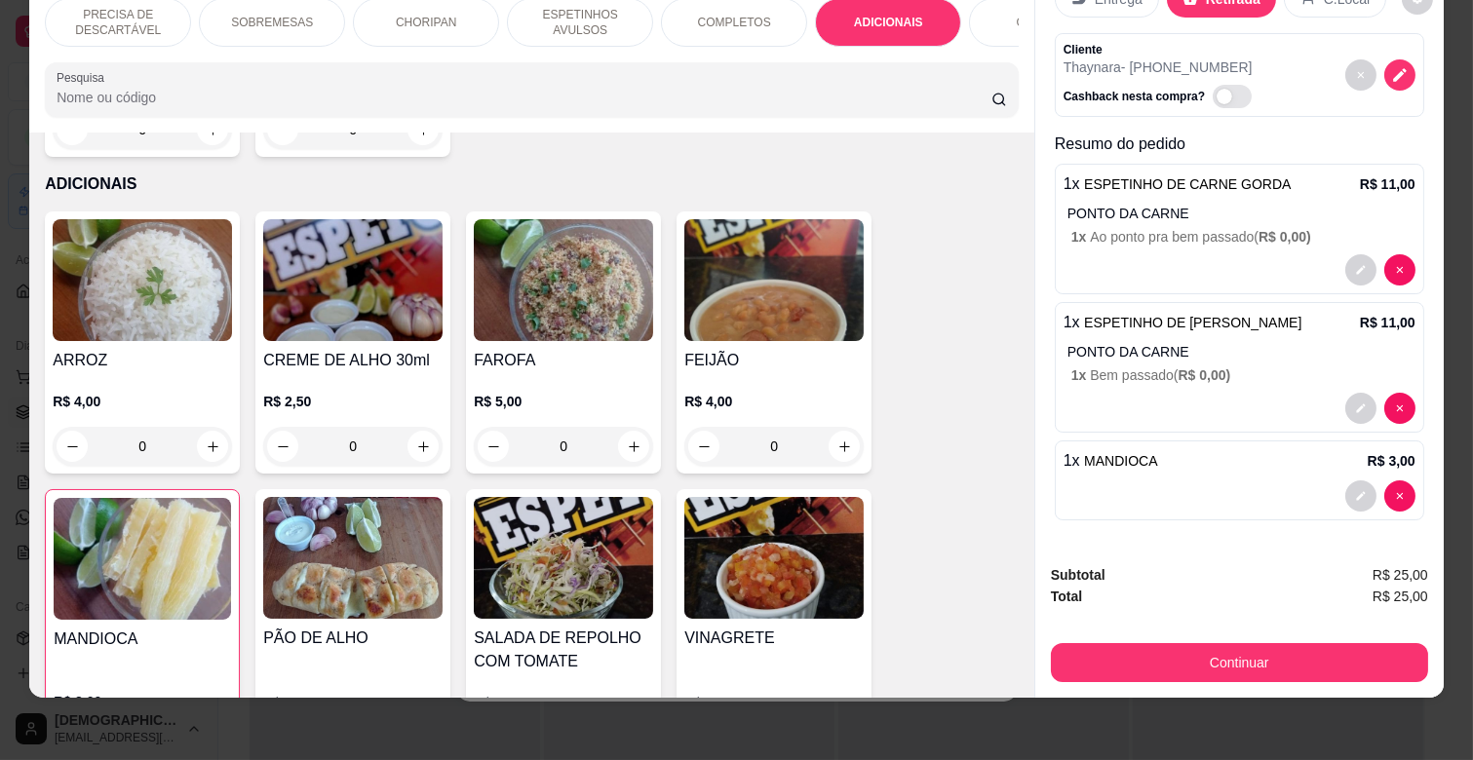
click at [585, 13] on p "ESPETINHOS AVULSOS" at bounding box center [580, 22] width 113 height 31
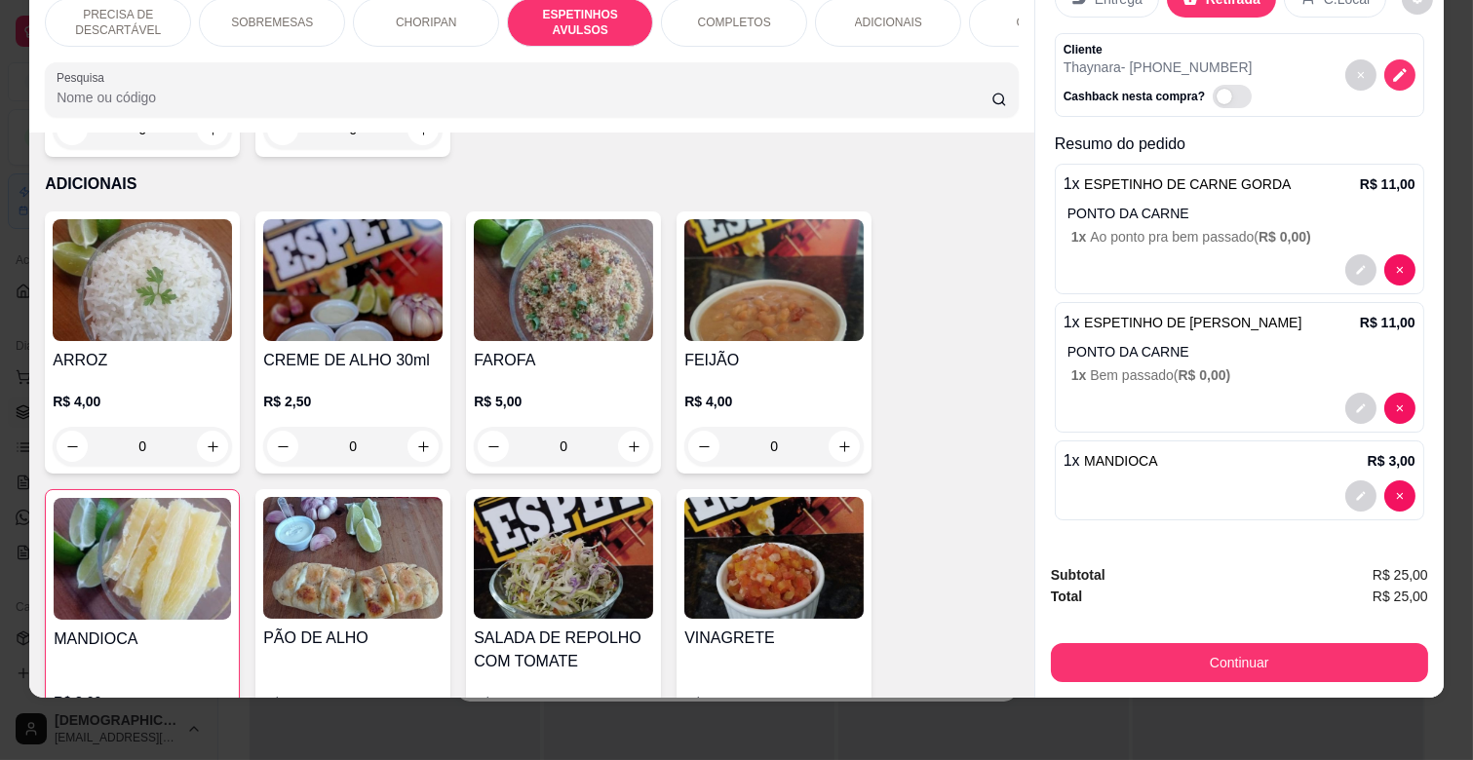
scroll to position [1076, 0]
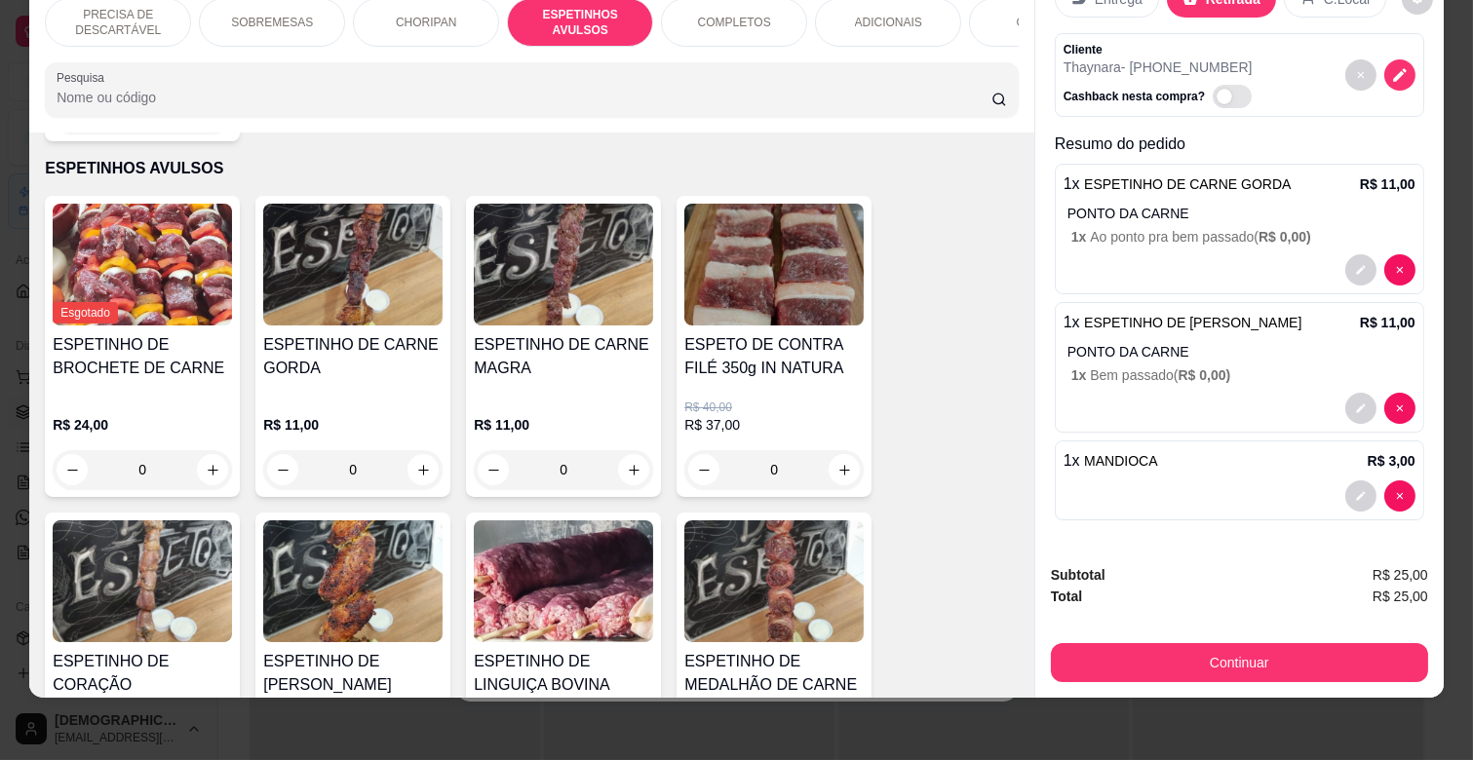
click at [328, 300] on img at bounding box center [352, 265] width 179 height 122
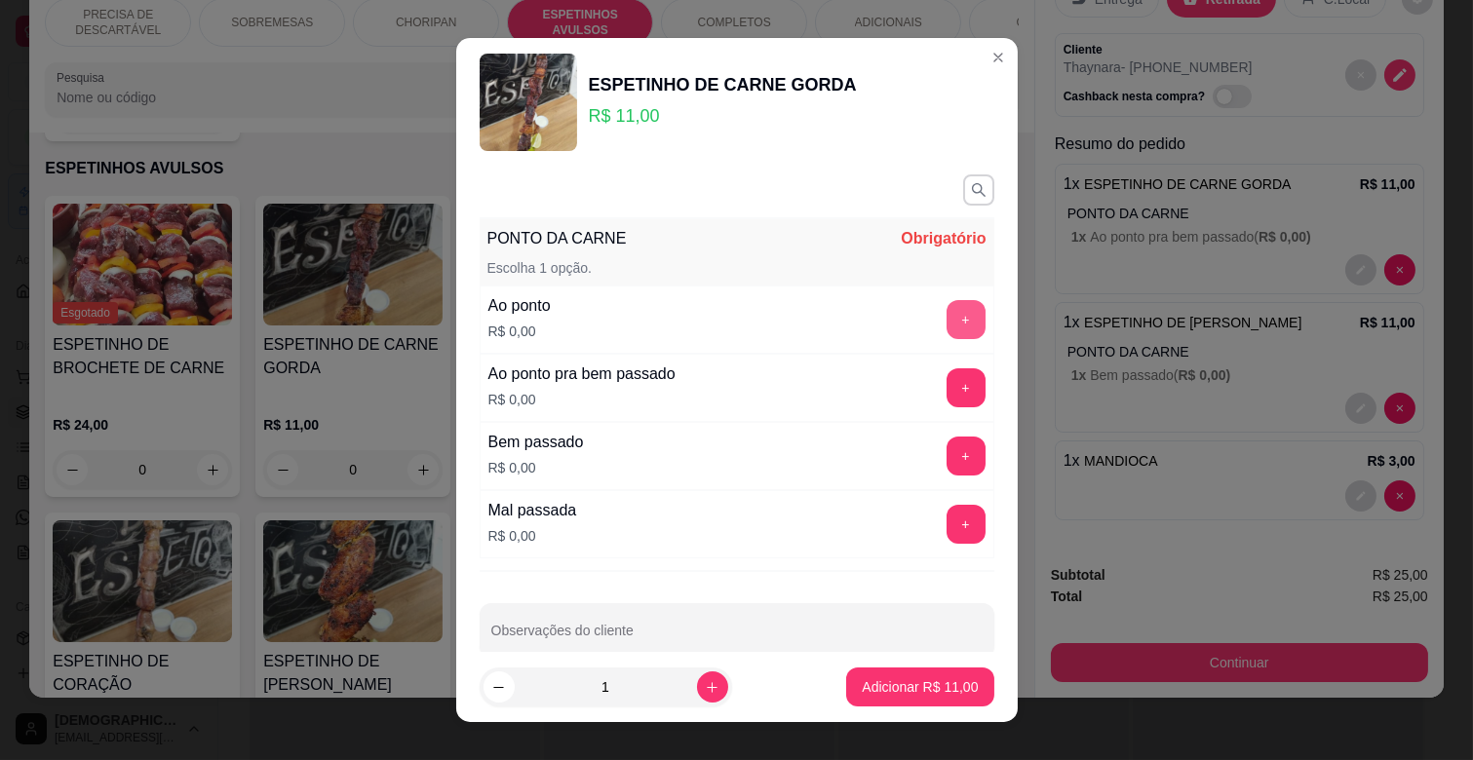
click at [947, 327] on button "+" at bounding box center [966, 319] width 39 height 39
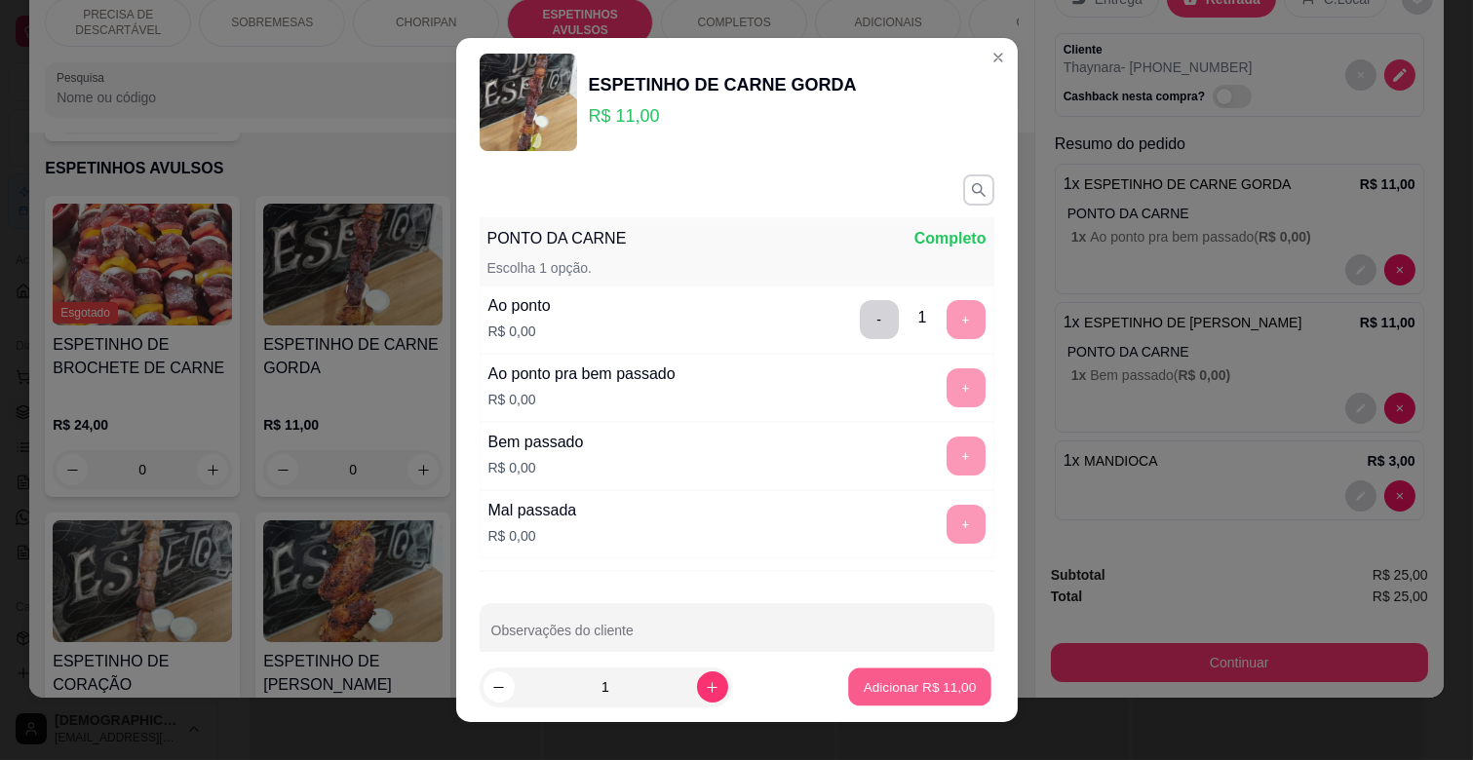
click at [874, 690] on p "Adicionar R$ 11,00" at bounding box center [920, 687] width 113 height 19
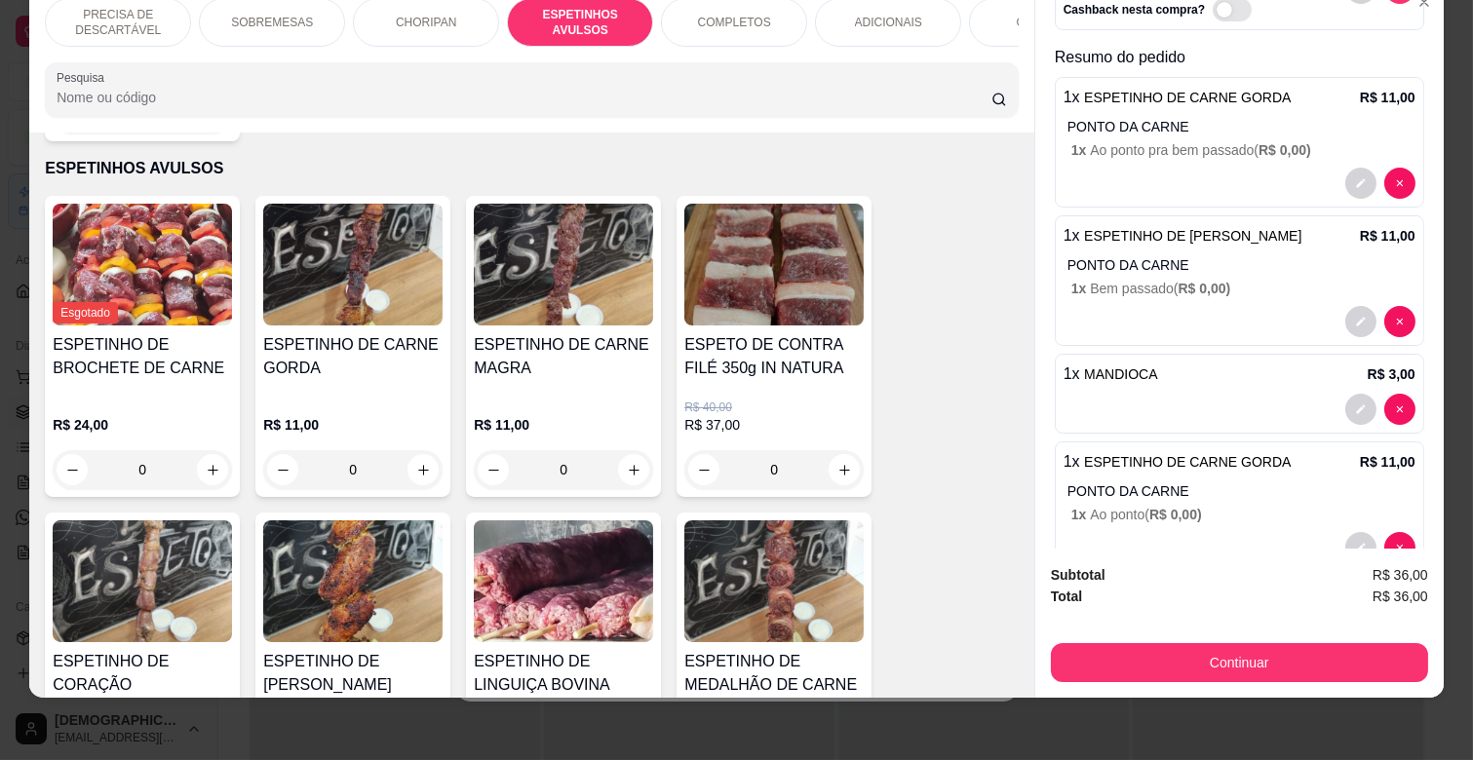
scroll to position [183, 0]
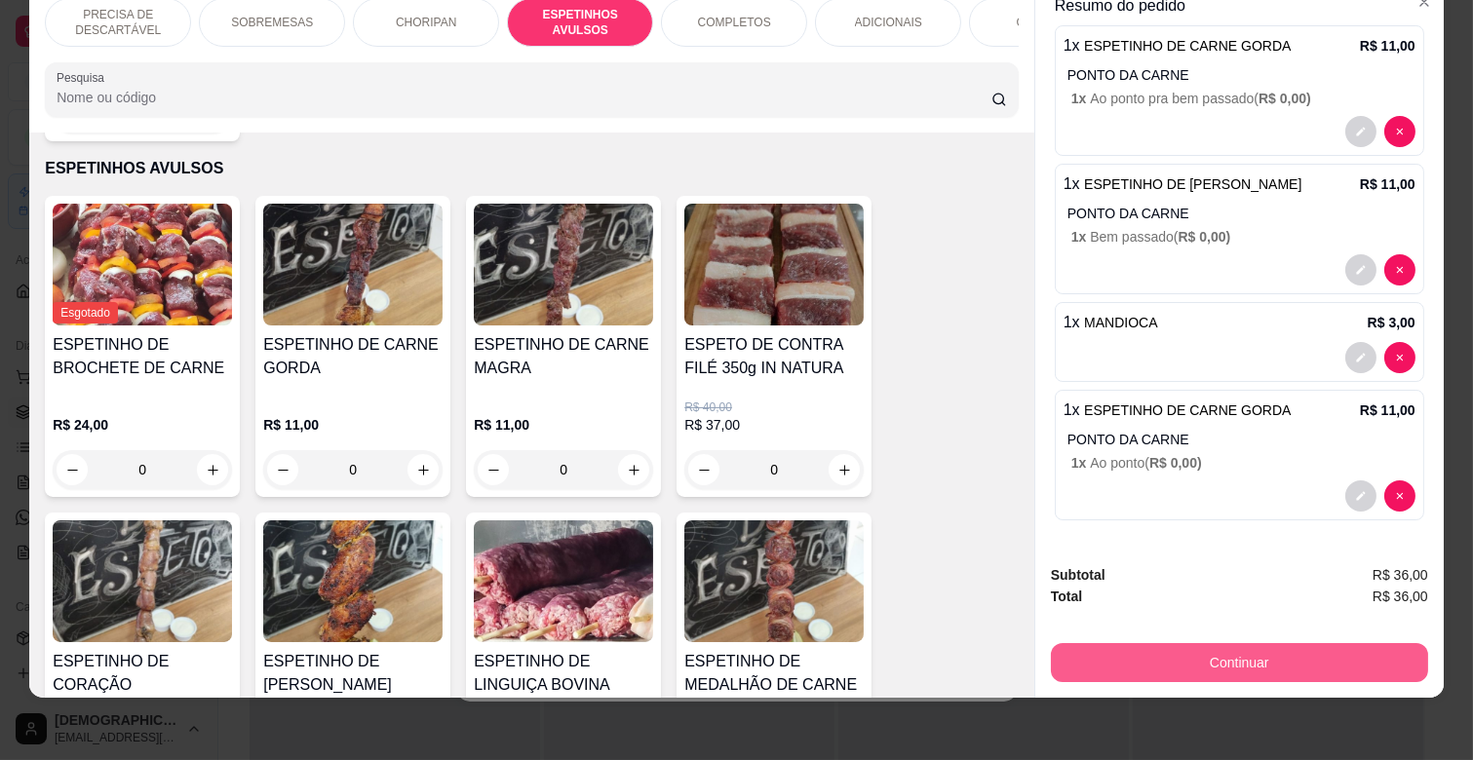
click at [1332, 653] on button "Continuar" at bounding box center [1239, 662] width 377 height 39
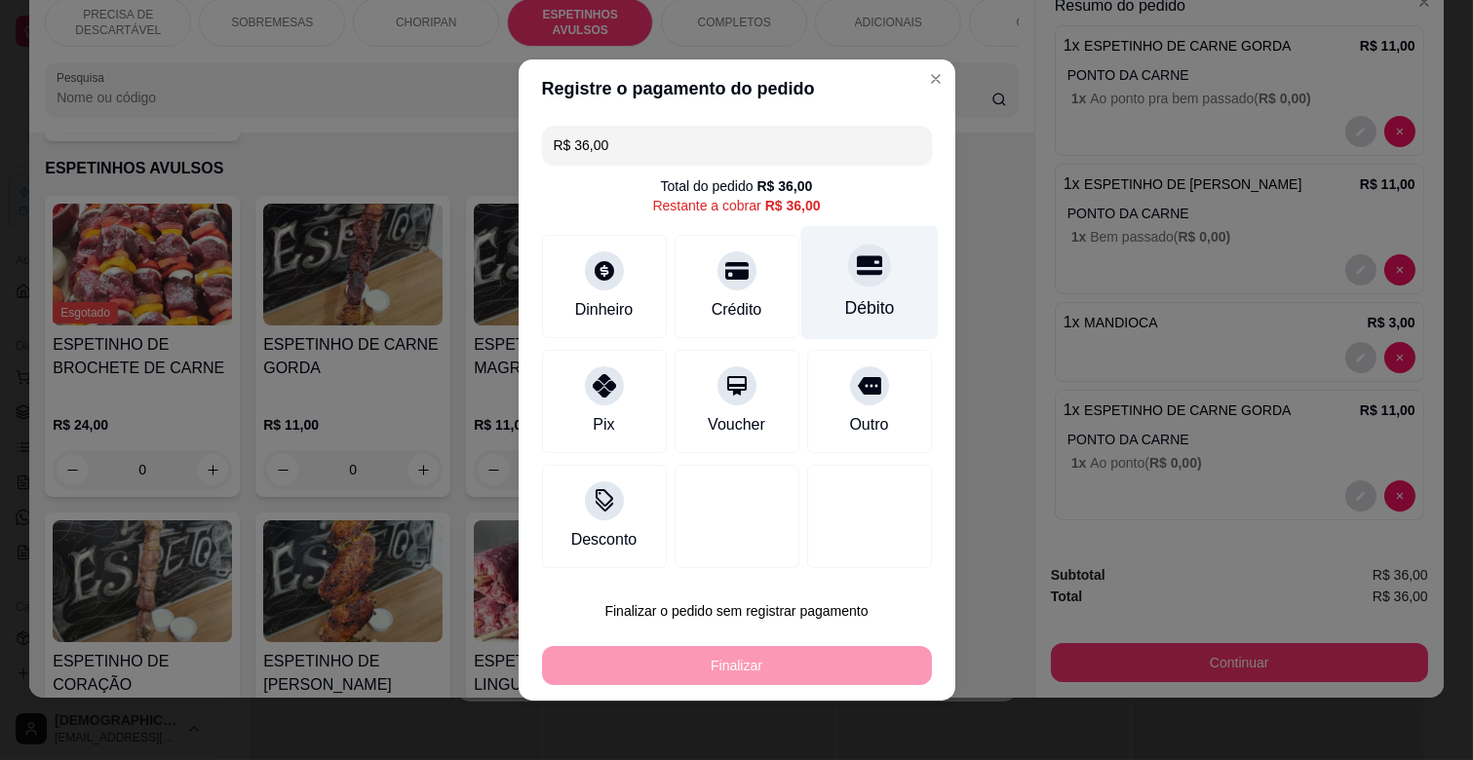
click at [846, 299] on div "Débito" at bounding box center [869, 307] width 50 height 25
type input "R$ 0,00"
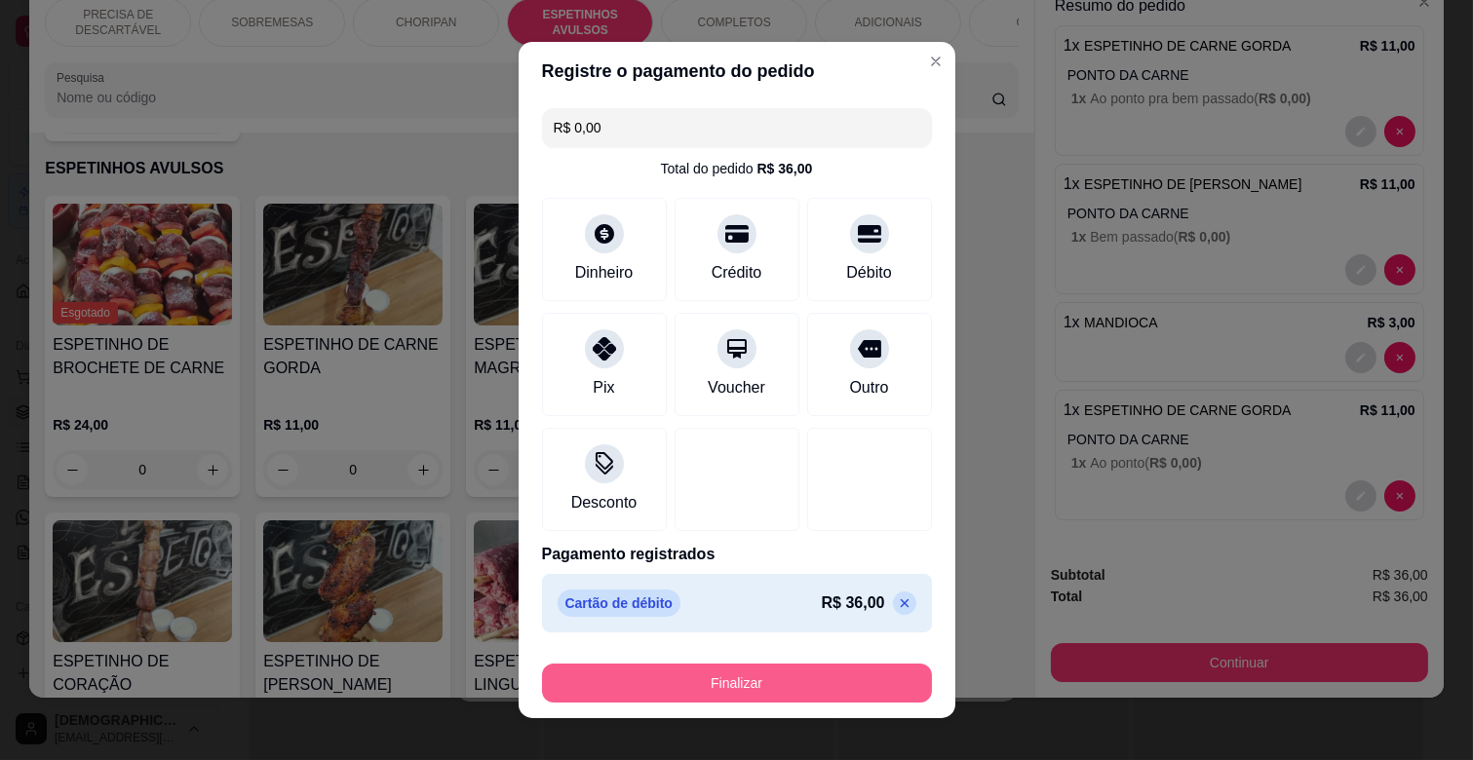
click at [840, 695] on button "Finalizar" at bounding box center [737, 683] width 390 height 39
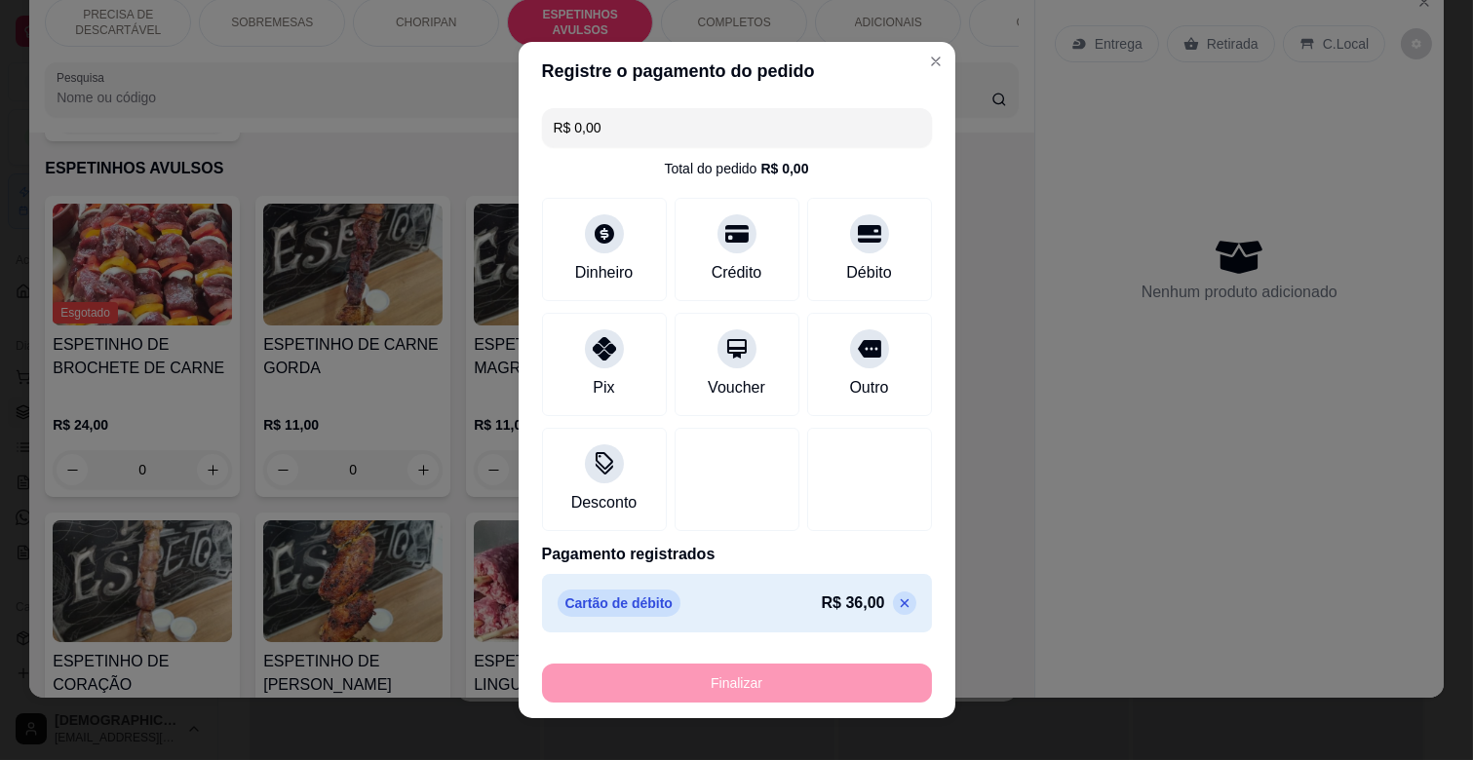
type input "0"
type input "-R$ 36,00"
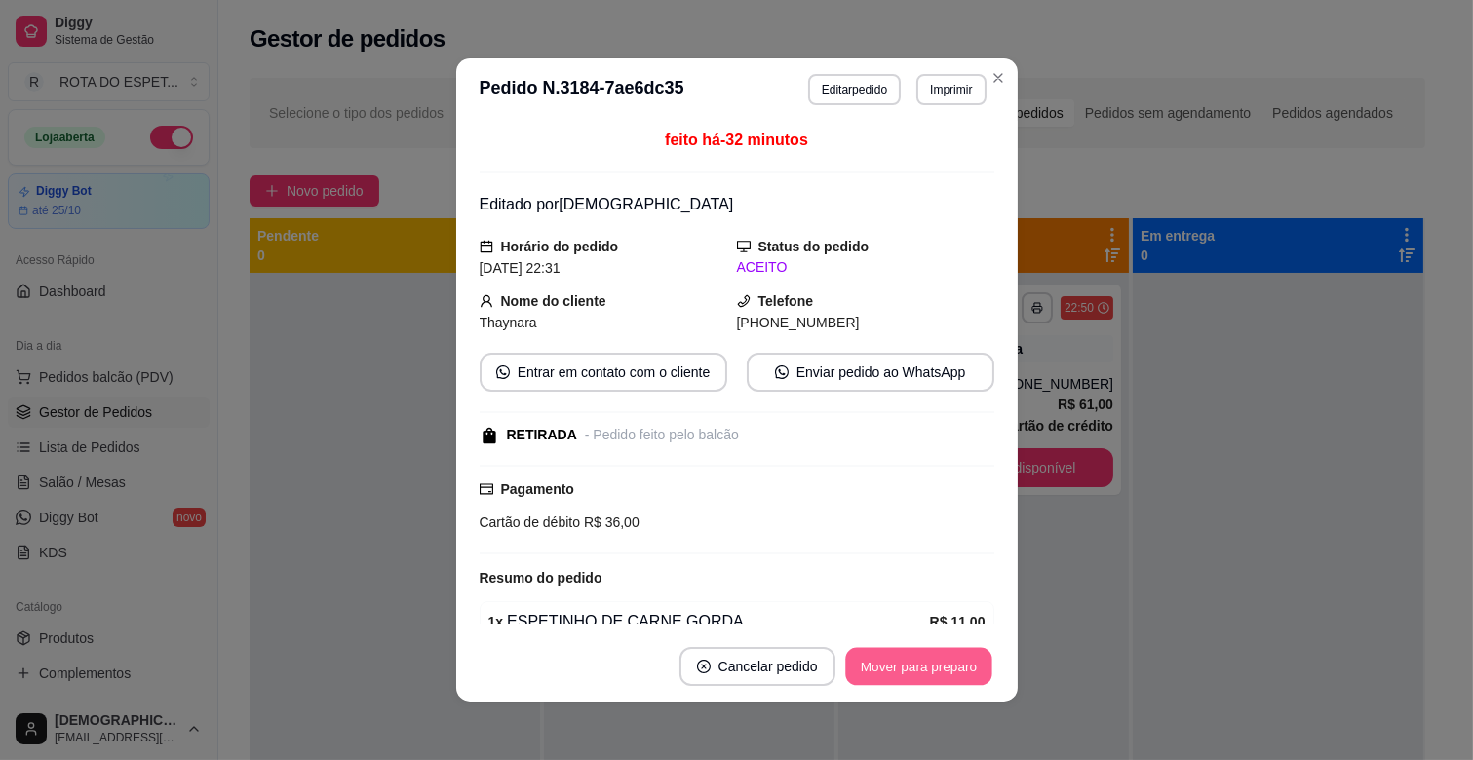
click at [904, 676] on button "Mover para preparo" at bounding box center [918, 667] width 146 height 38
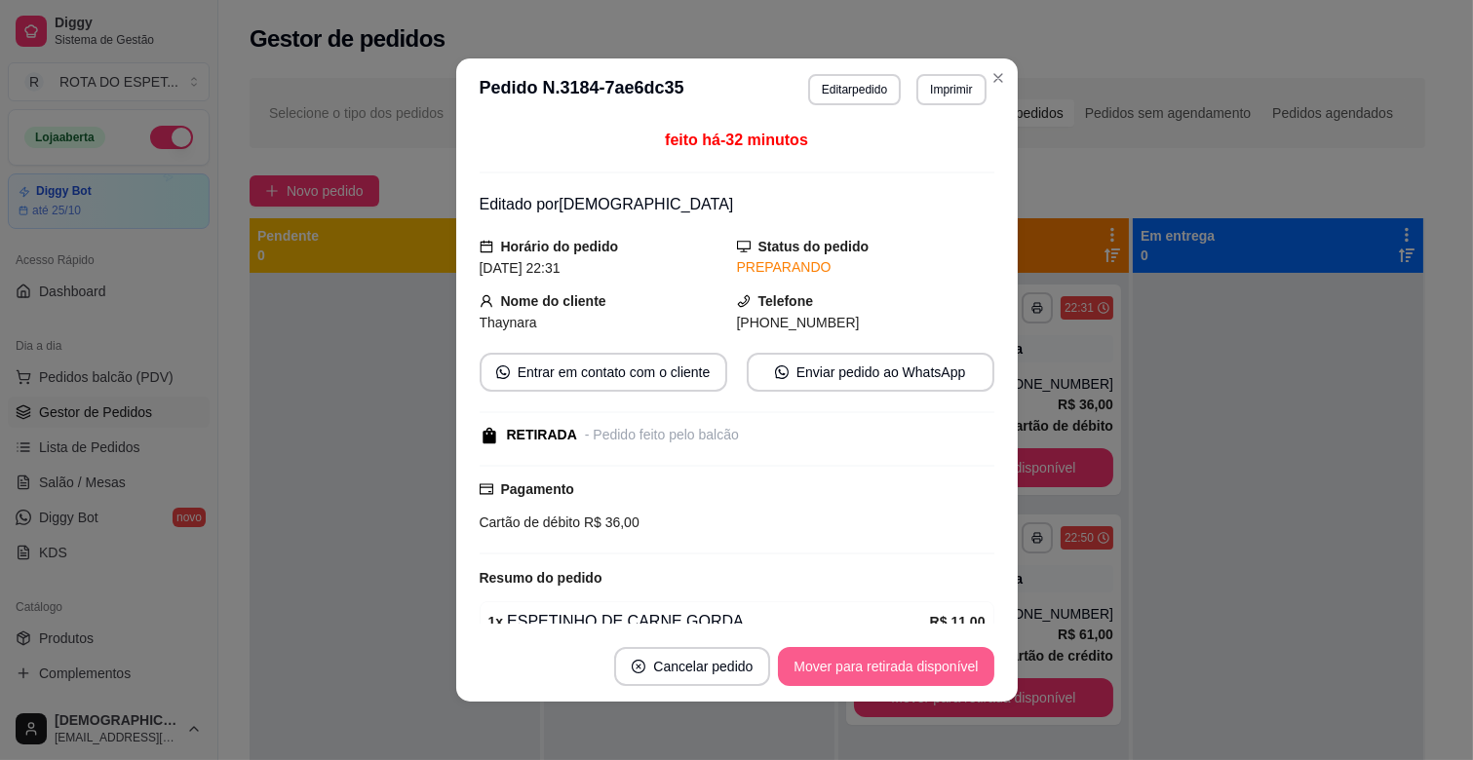
click at [937, 668] on button "Mover para retirada disponível" at bounding box center [885, 666] width 215 height 39
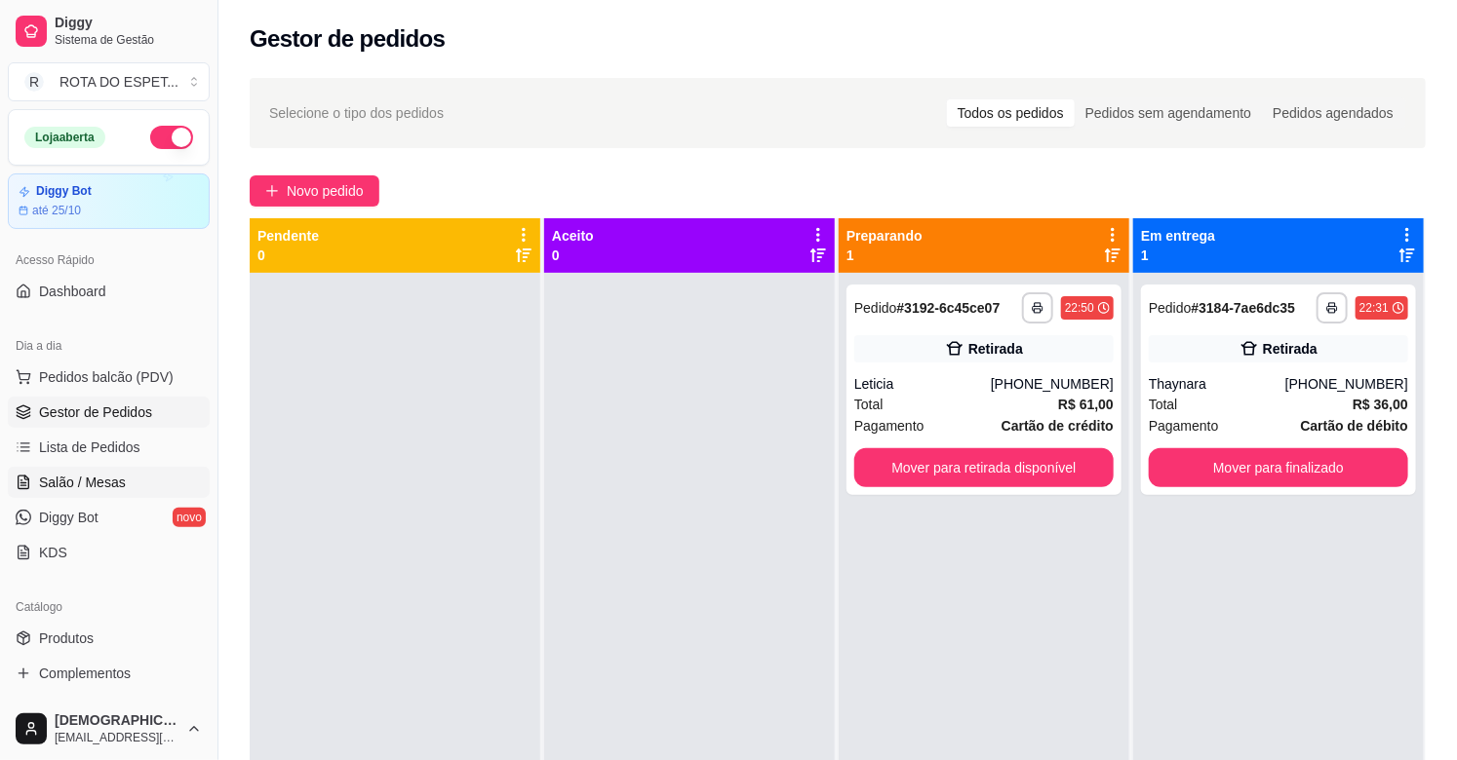
click at [133, 476] on link "Salão / Mesas" at bounding box center [109, 482] width 202 height 31
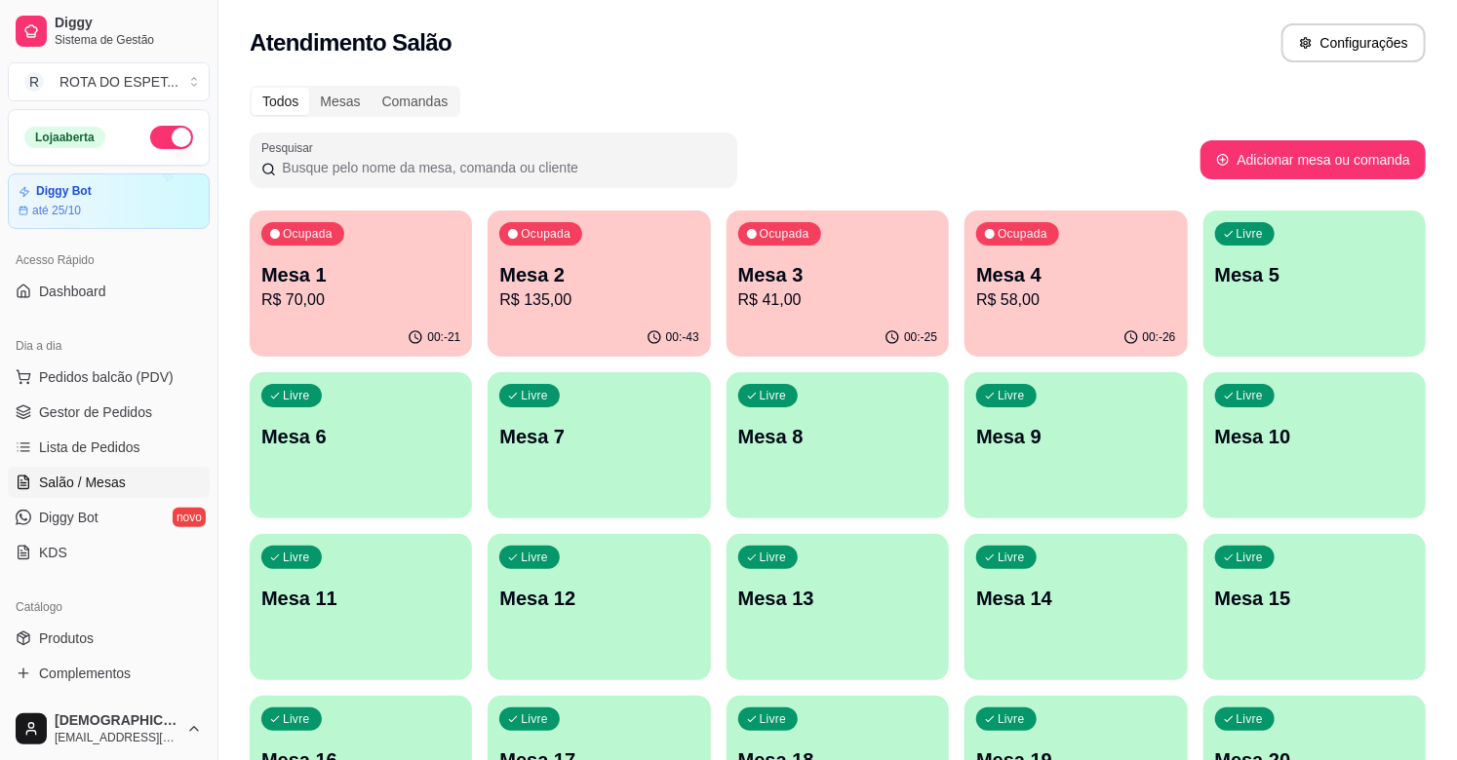
click at [776, 302] on p "R$ 41,00" at bounding box center [837, 300] width 199 height 23
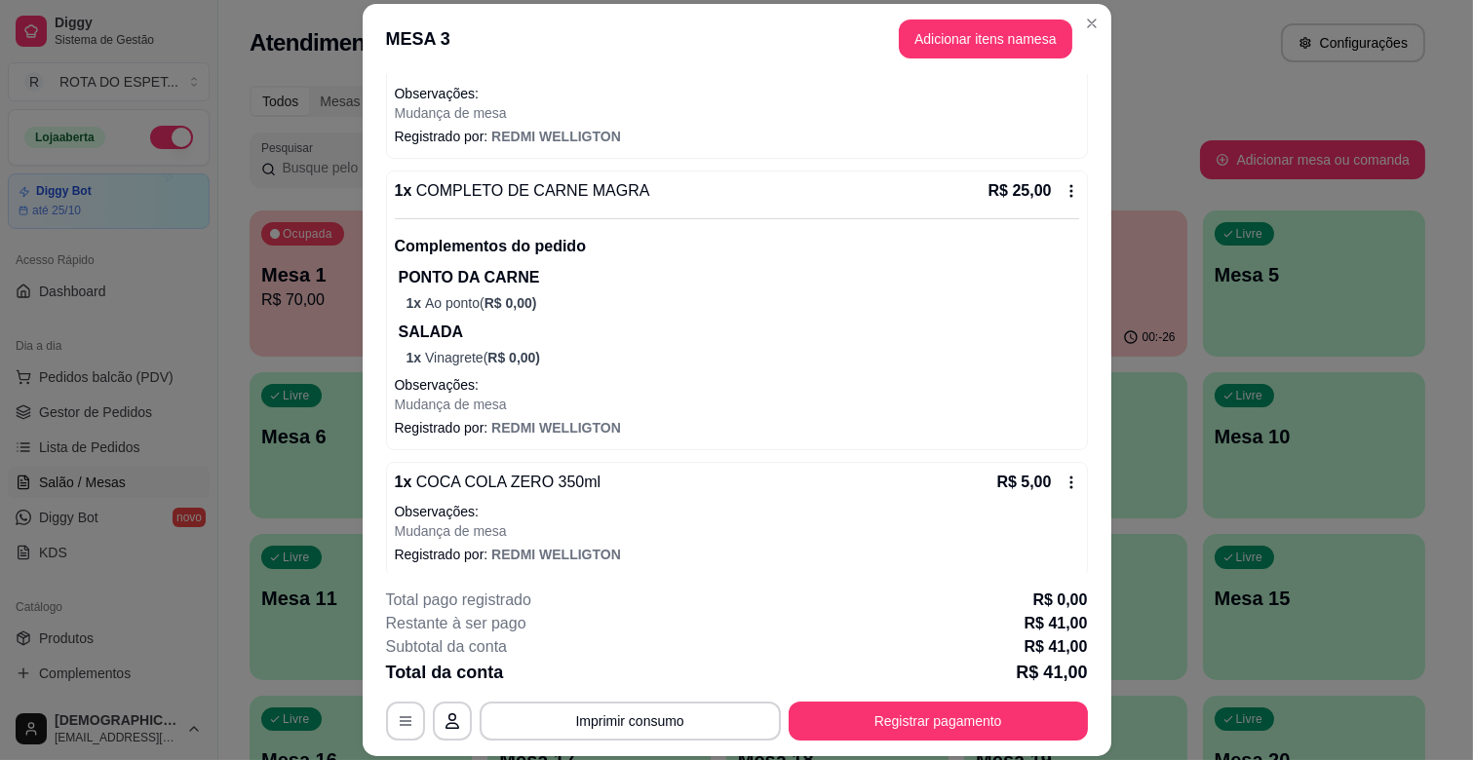
scroll to position [336, 0]
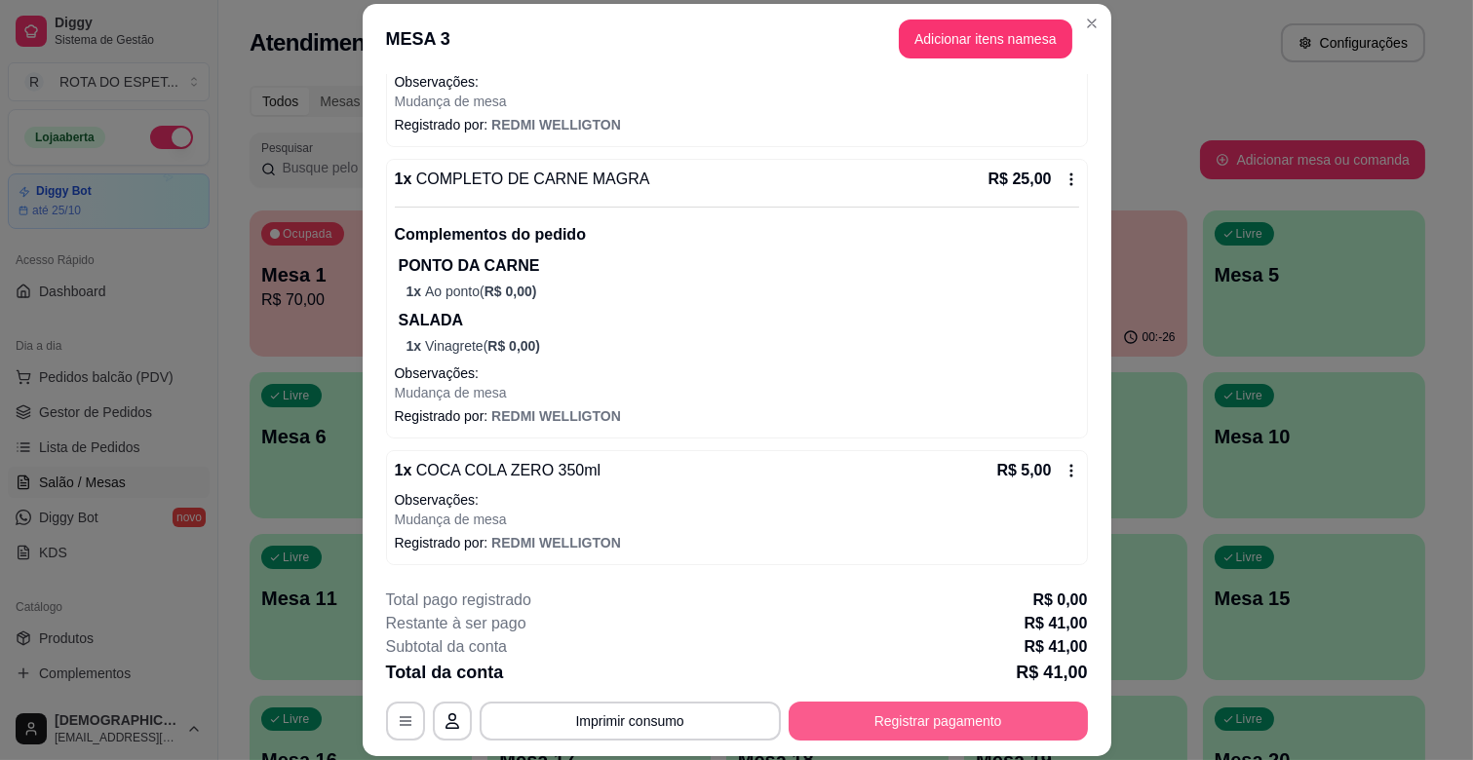
click at [1009, 726] on button "Registrar pagamento" at bounding box center [938, 721] width 299 height 39
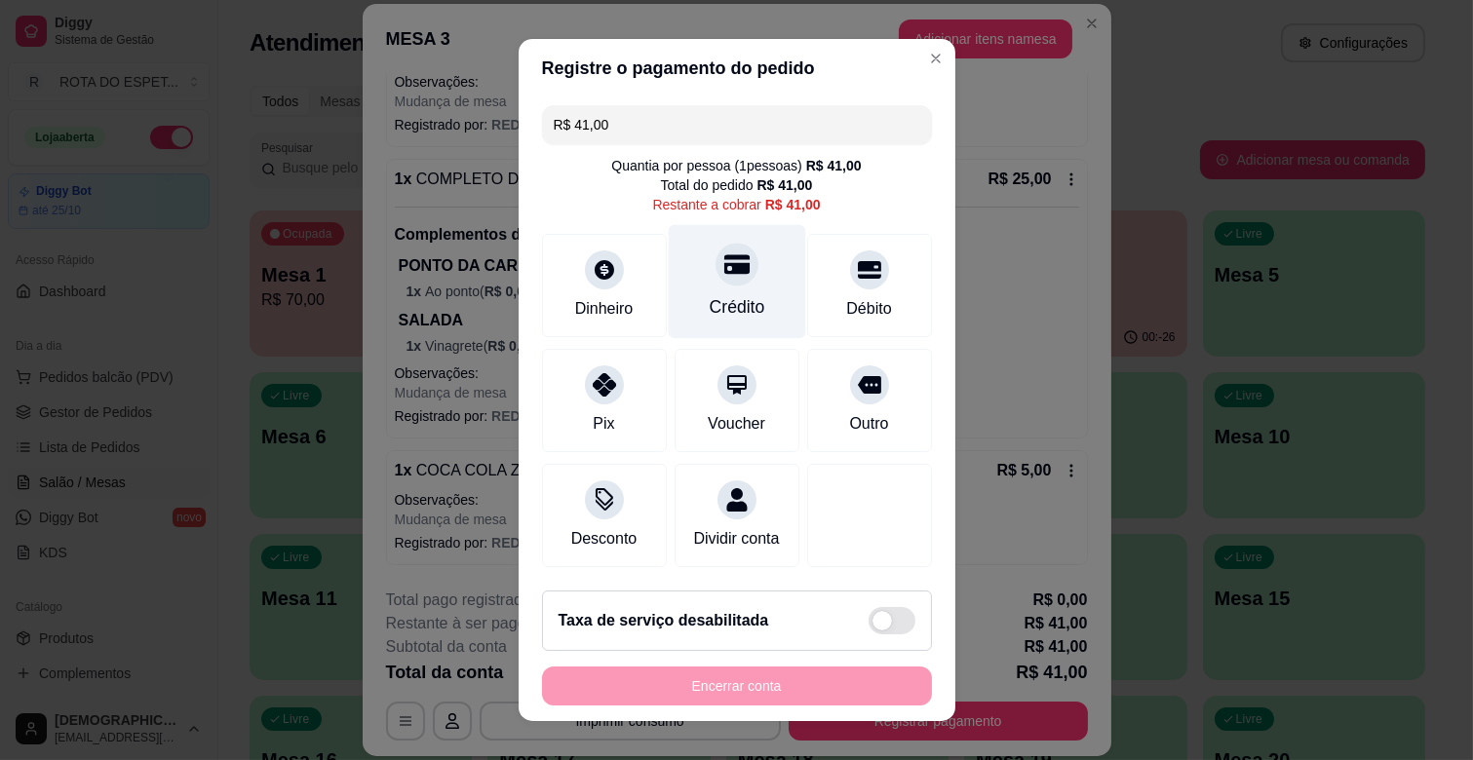
click at [722, 294] on div "Crédito" at bounding box center [737, 306] width 56 height 25
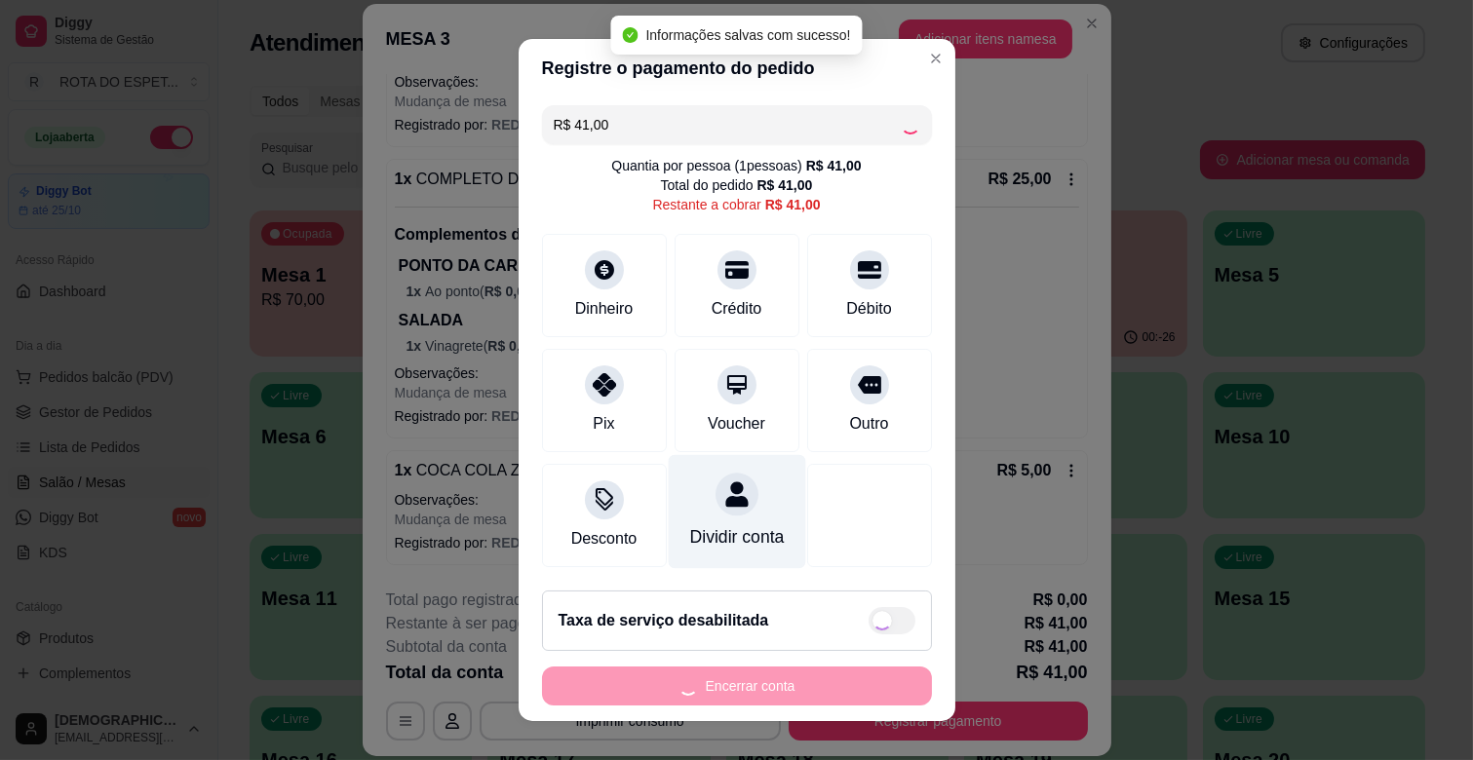
type input "R$ 0,00"
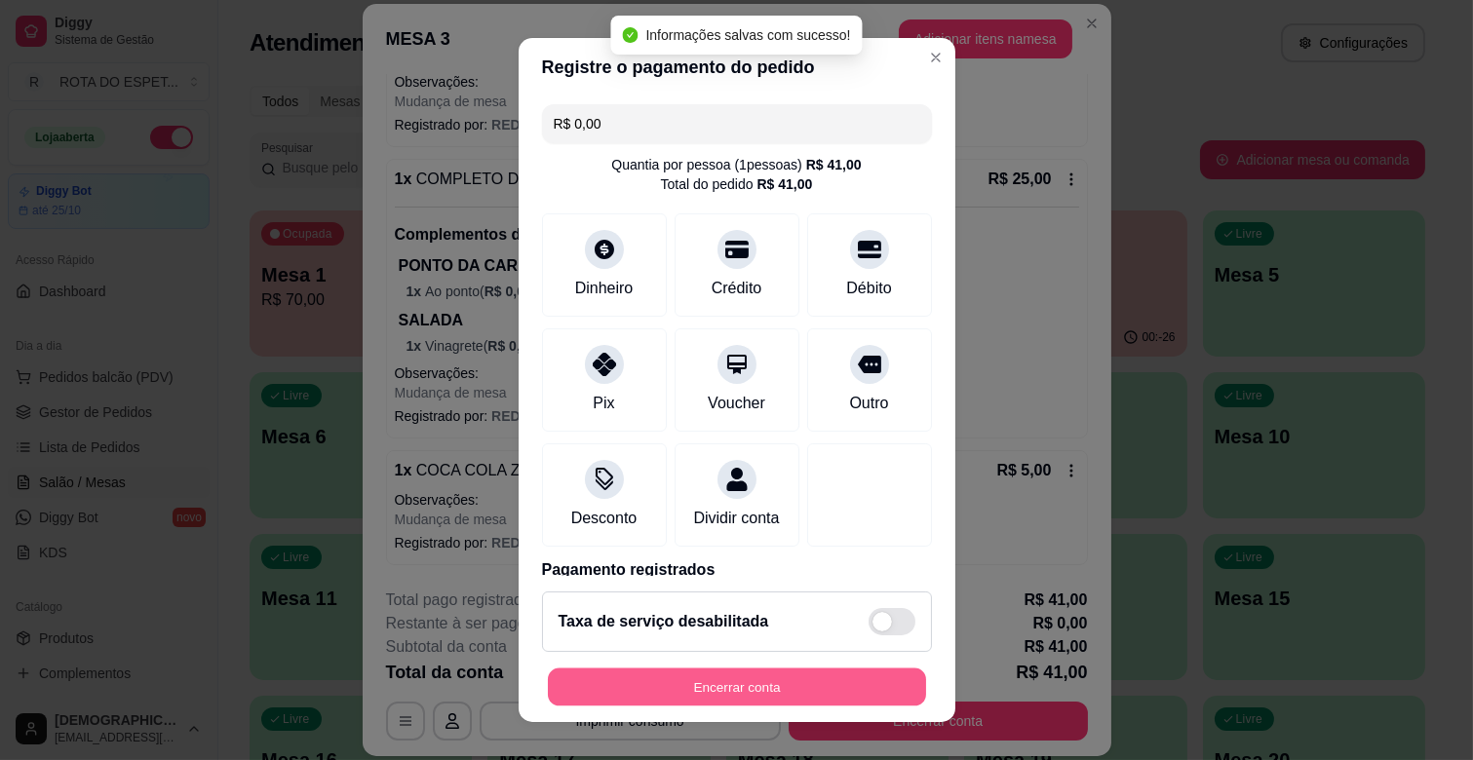
click at [759, 688] on button "Encerrar conta" at bounding box center [737, 688] width 378 height 38
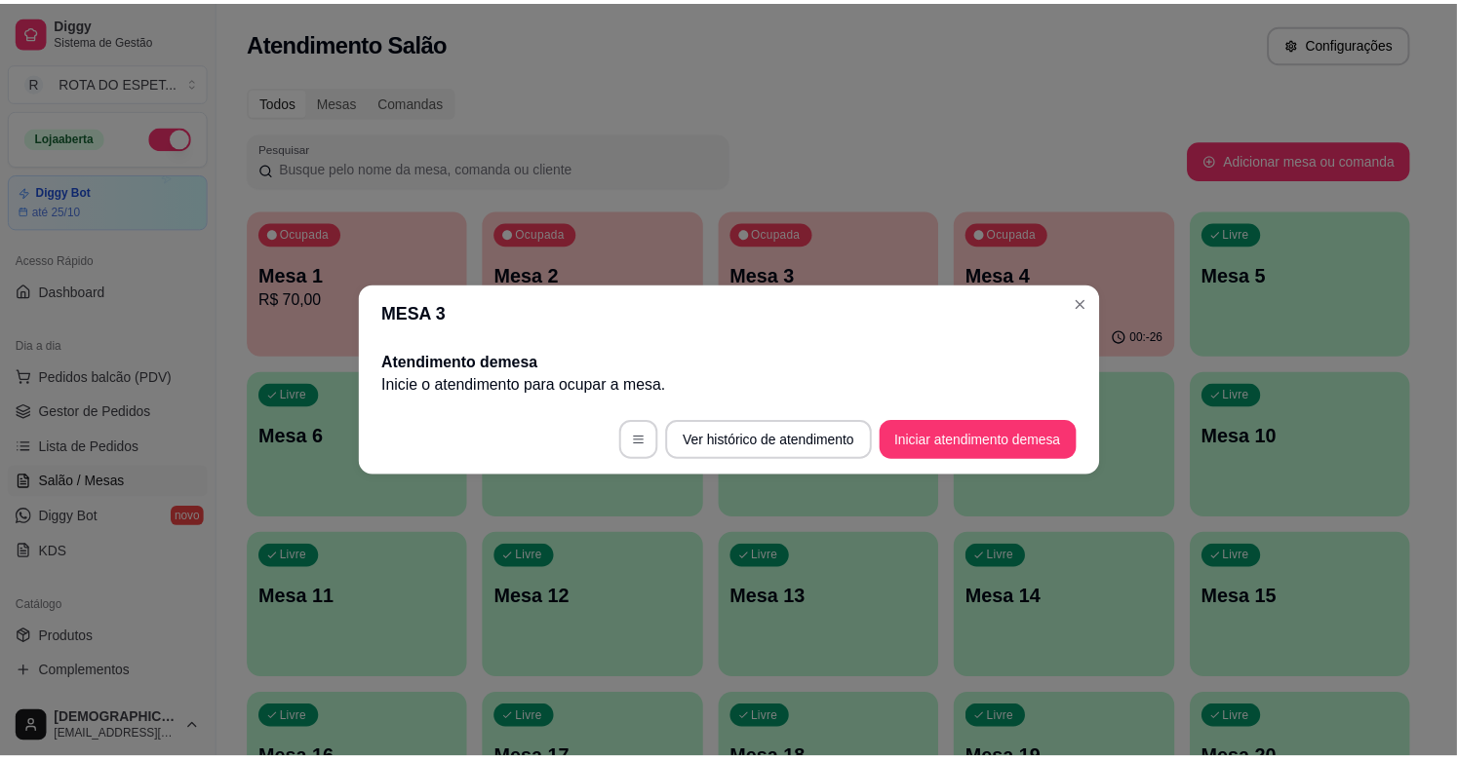
scroll to position [0, 0]
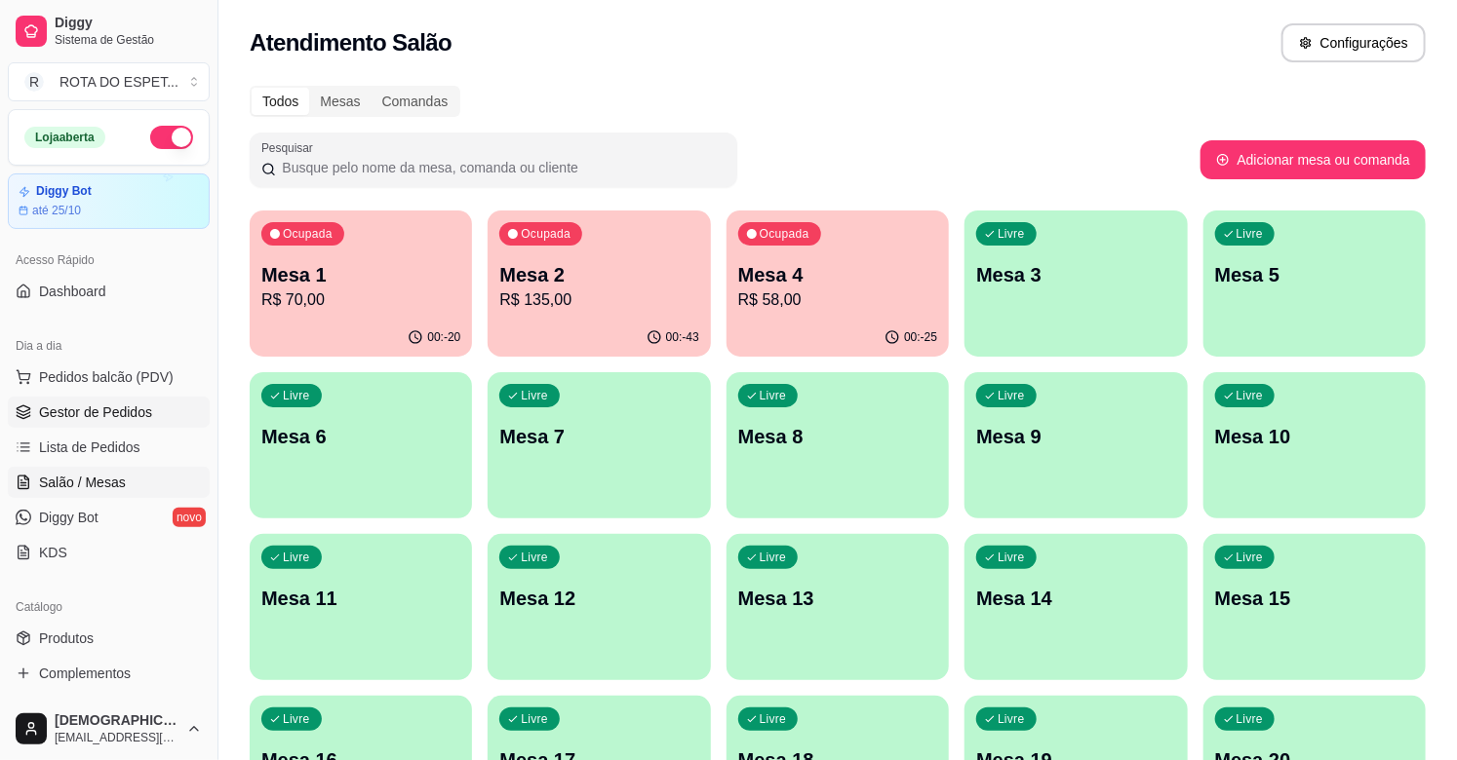
click at [84, 417] on span "Gestor de Pedidos" at bounding box center [95, 412] width 113 height 19
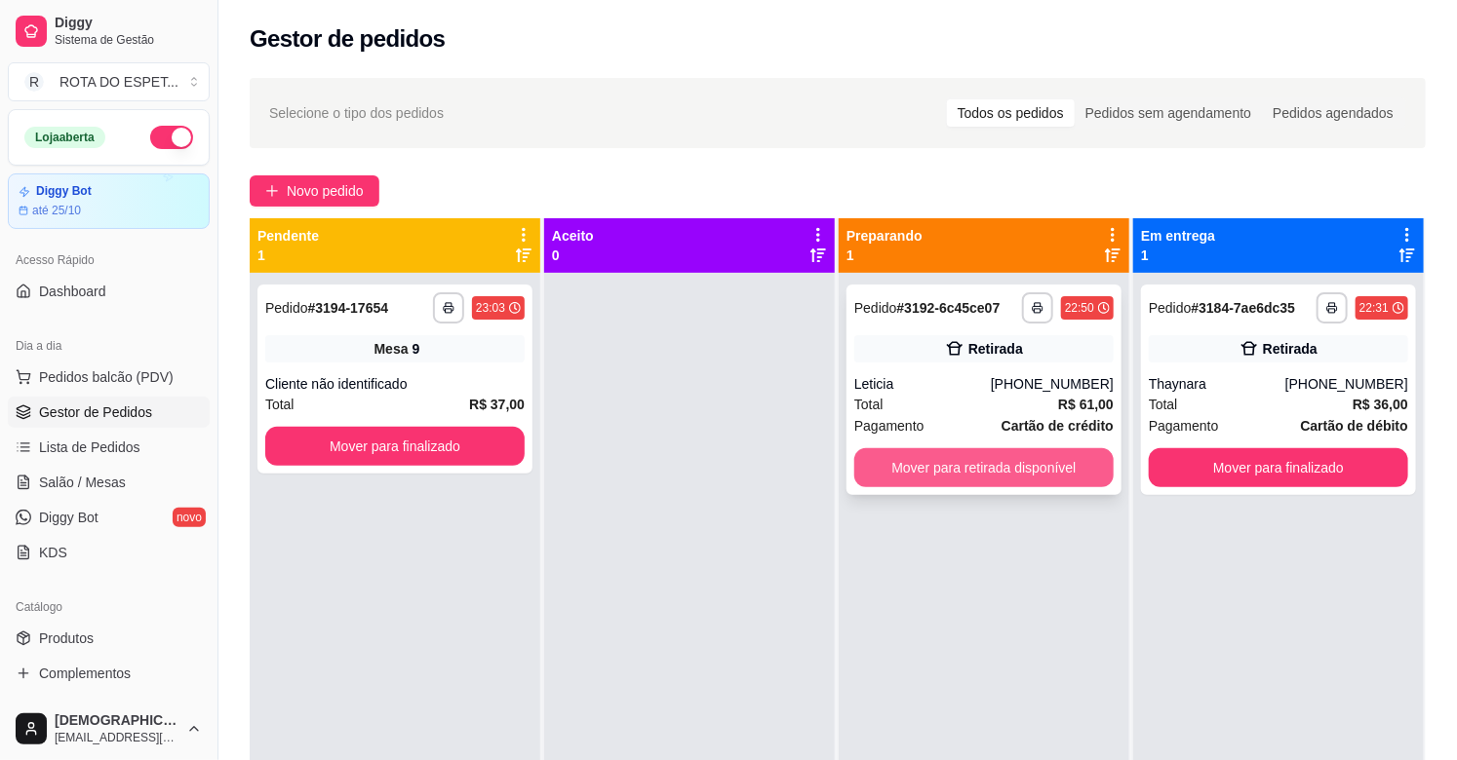
click at [991, 464] on button "Mover para retirada disponível" at bounding box center [983, 467] width 259 height 39
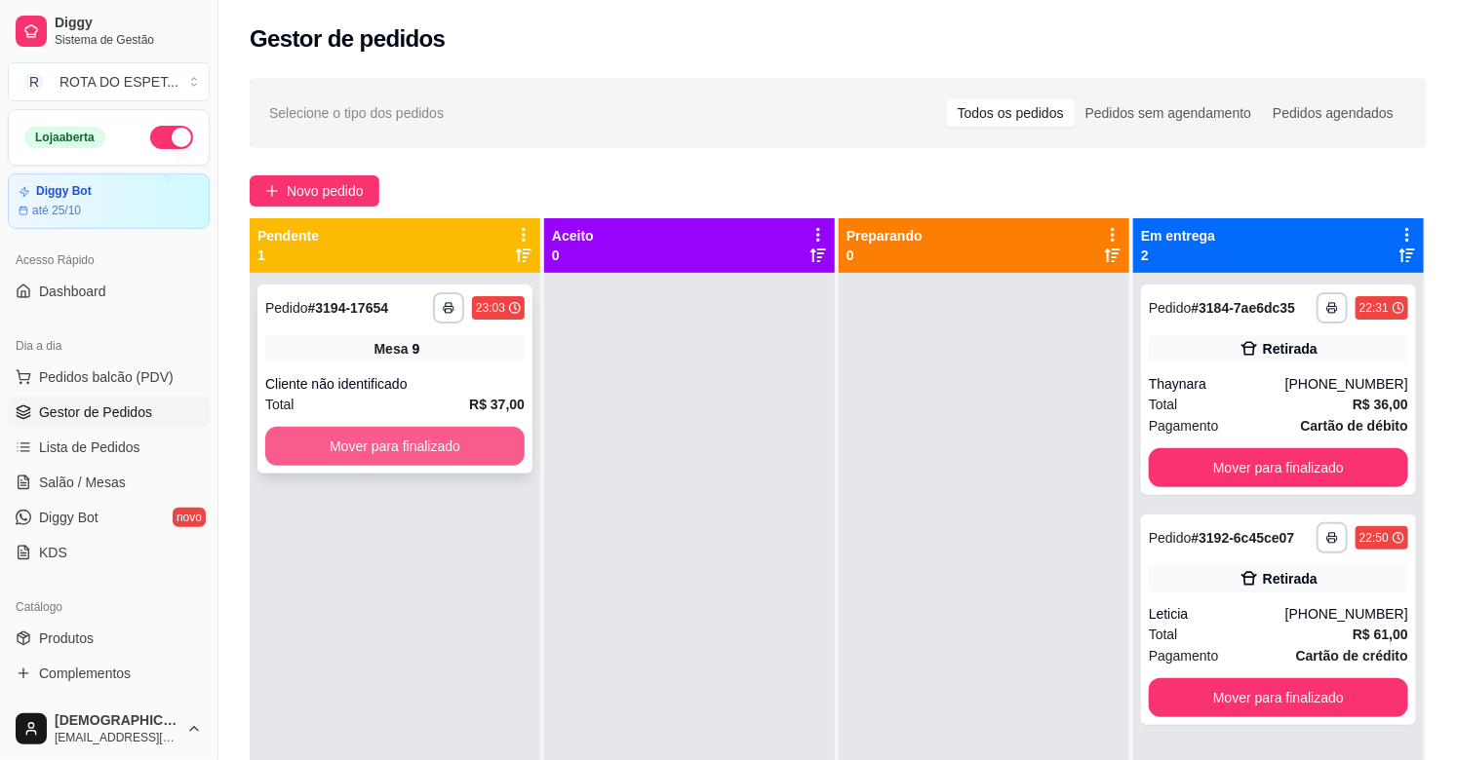
click at [347, 441] on button "Mover para finalizado" at bounding box center [394, 446] width 259 height 39
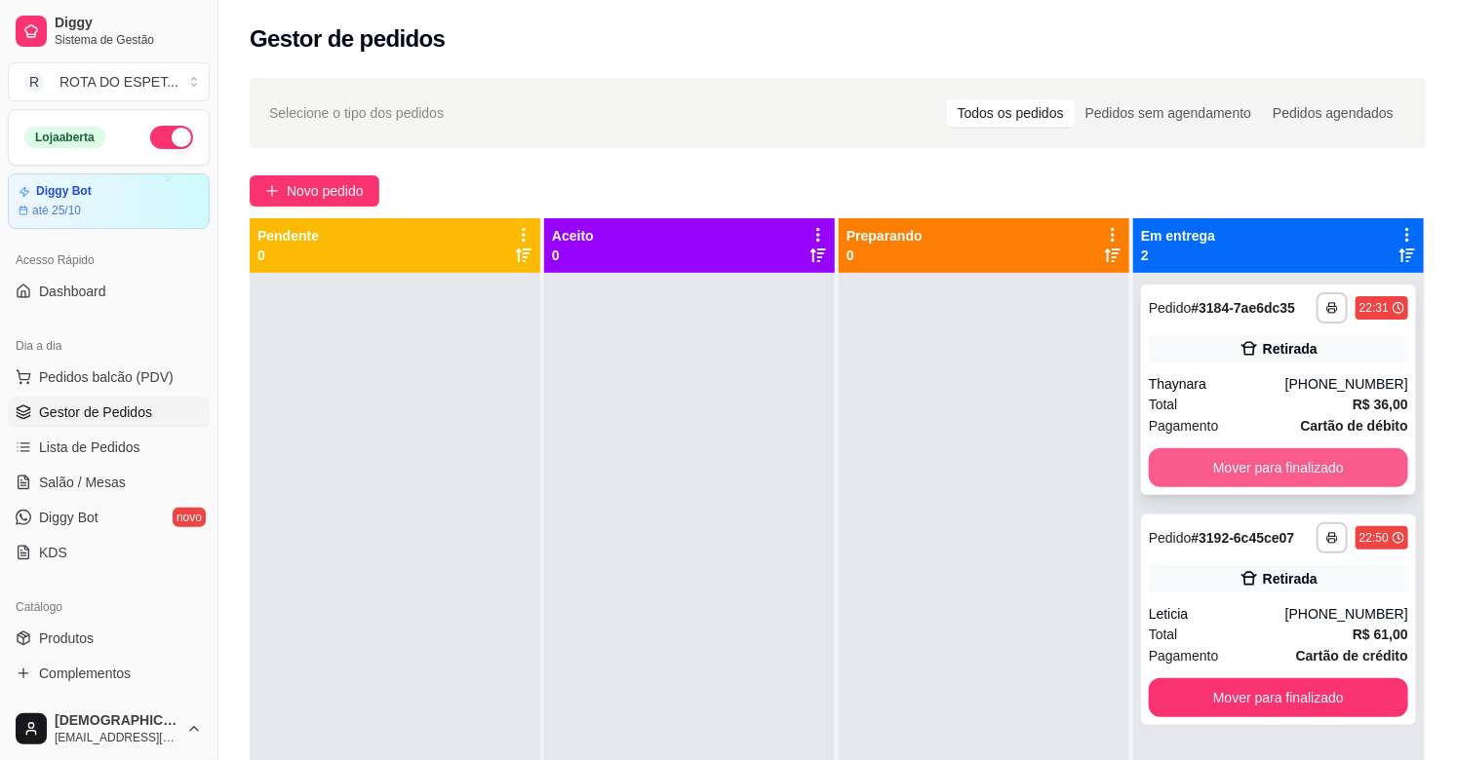
click at [1190, 466] on button "Mover para finalizado" at bounding box center [1278, 467] width 259 height 39
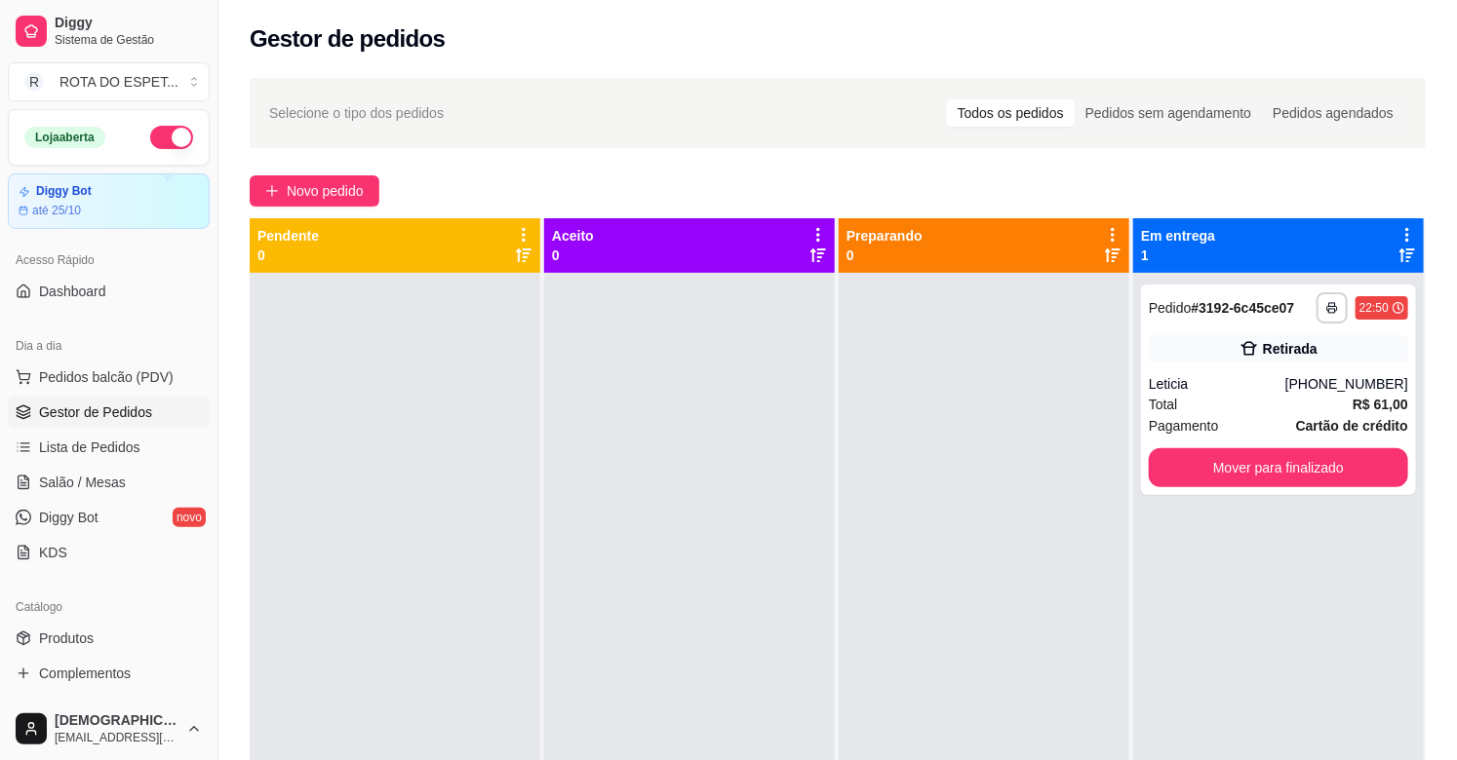
click at [580, 615] on div at bounding box center [689, 653] width 291 height 760
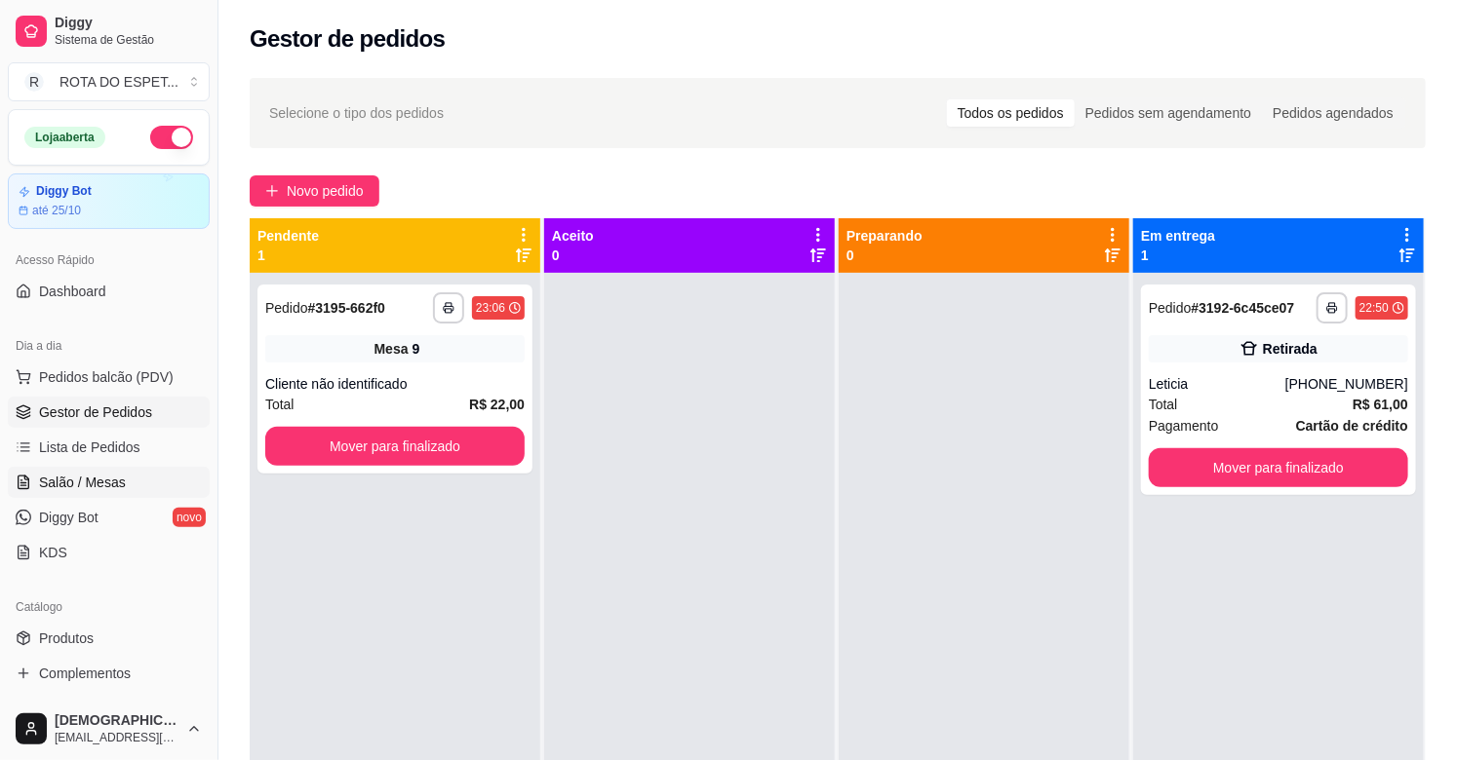
click at [113, 485] on span "Salão / Mesas" at bounding box center [82, 482] width 87 height 19
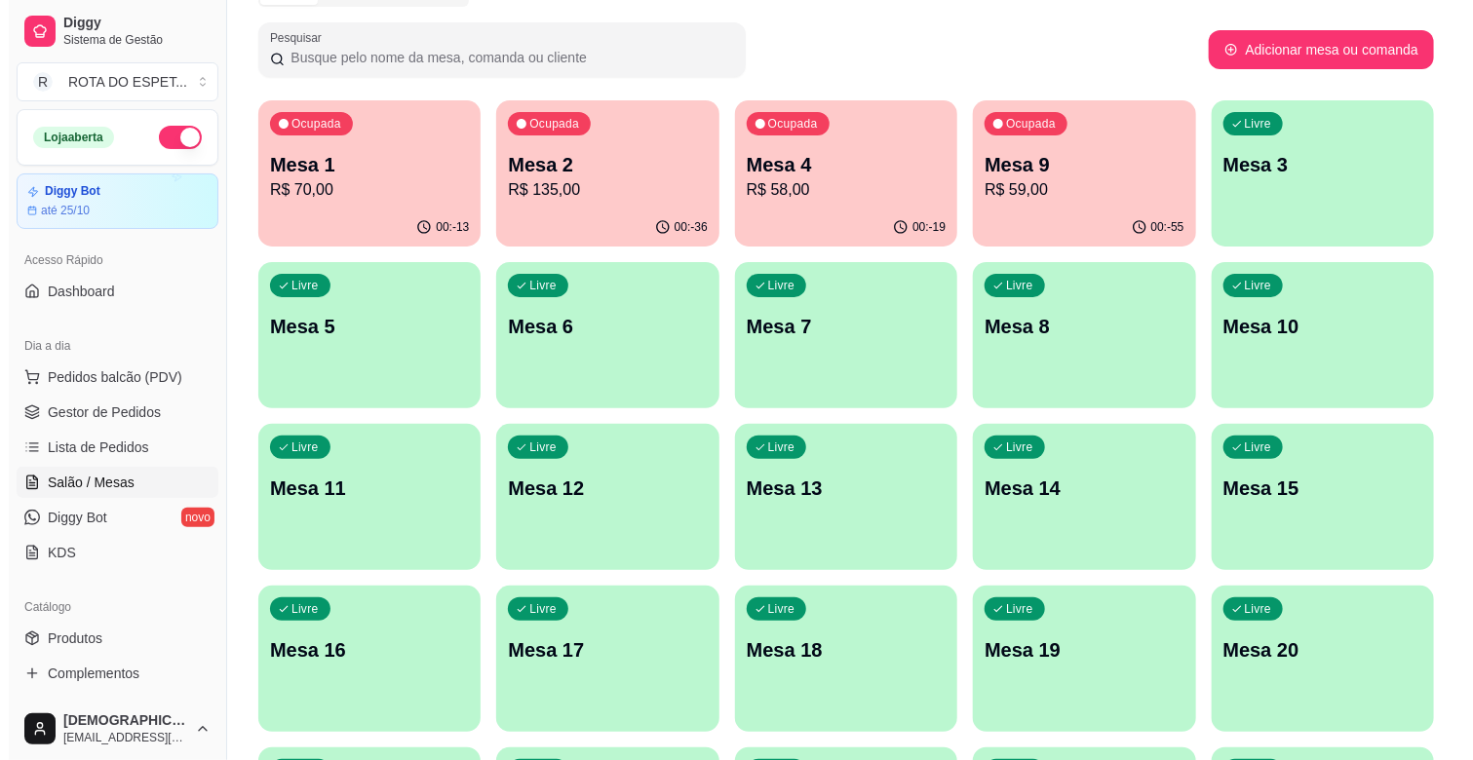
scroll to position [216, 0]
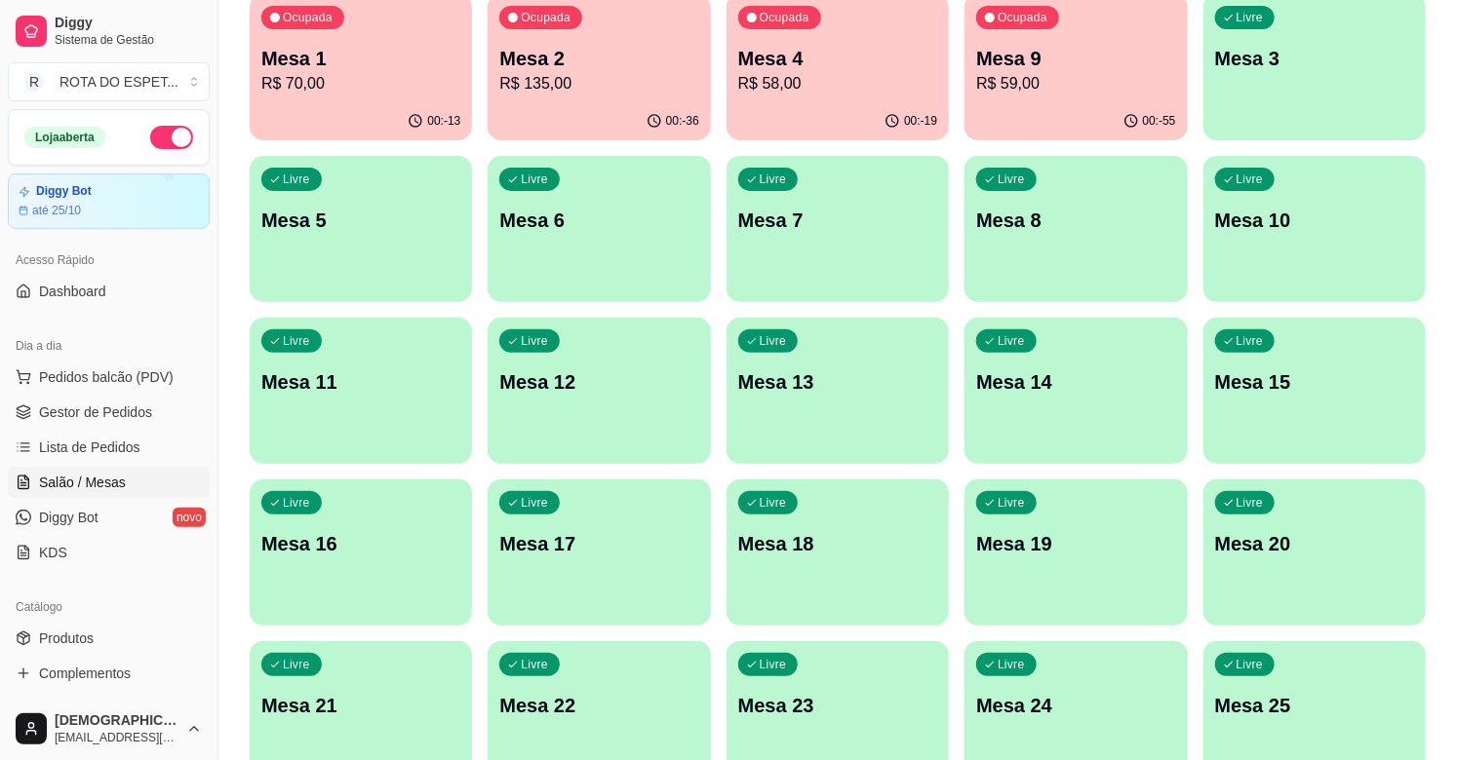
click at [612, 696] on p "Mesa 22" at bounding box center [598, 705] width 199 height 27
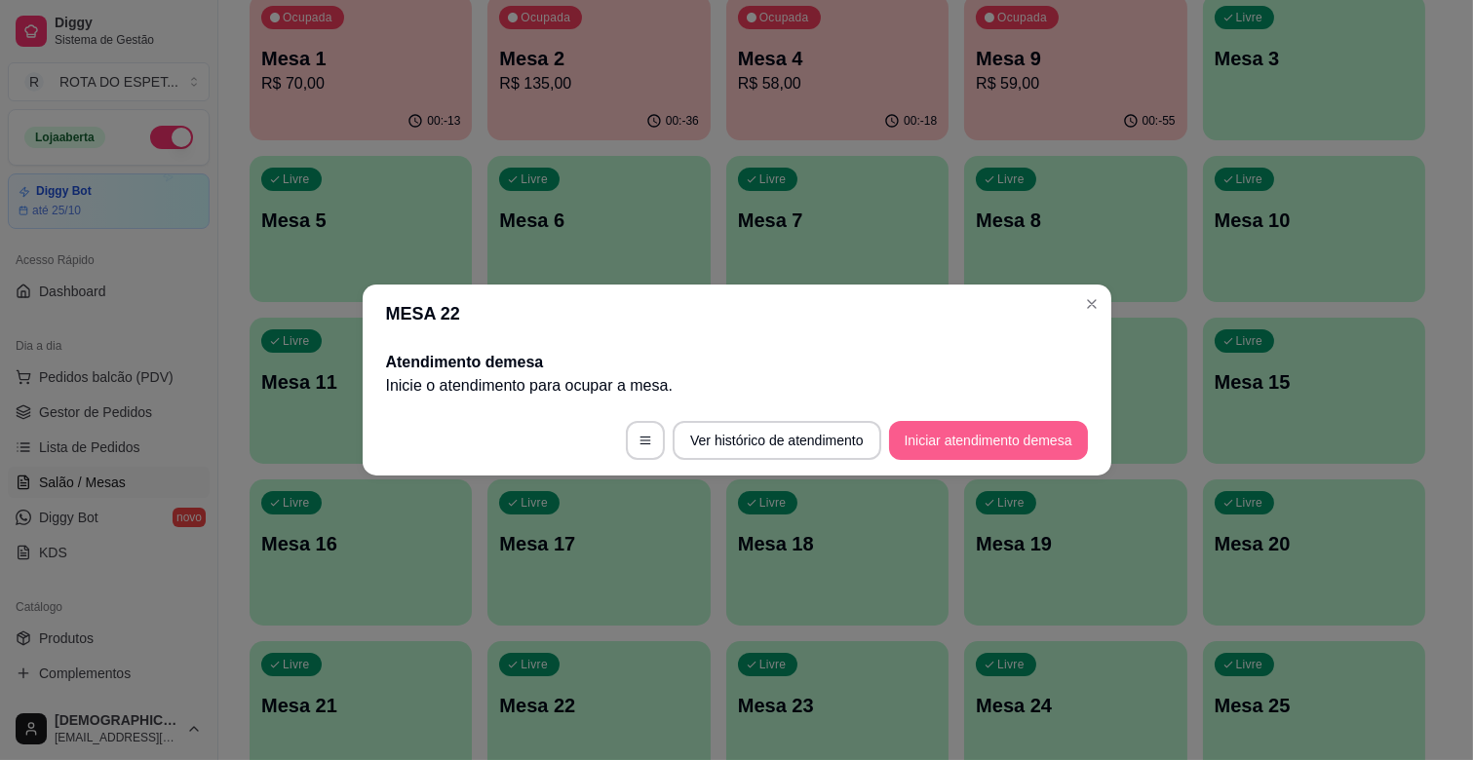
click at [1037, 431] on button "Iniciar atendimento de mesa" at bounding box center [988, 440] width 199 height 39
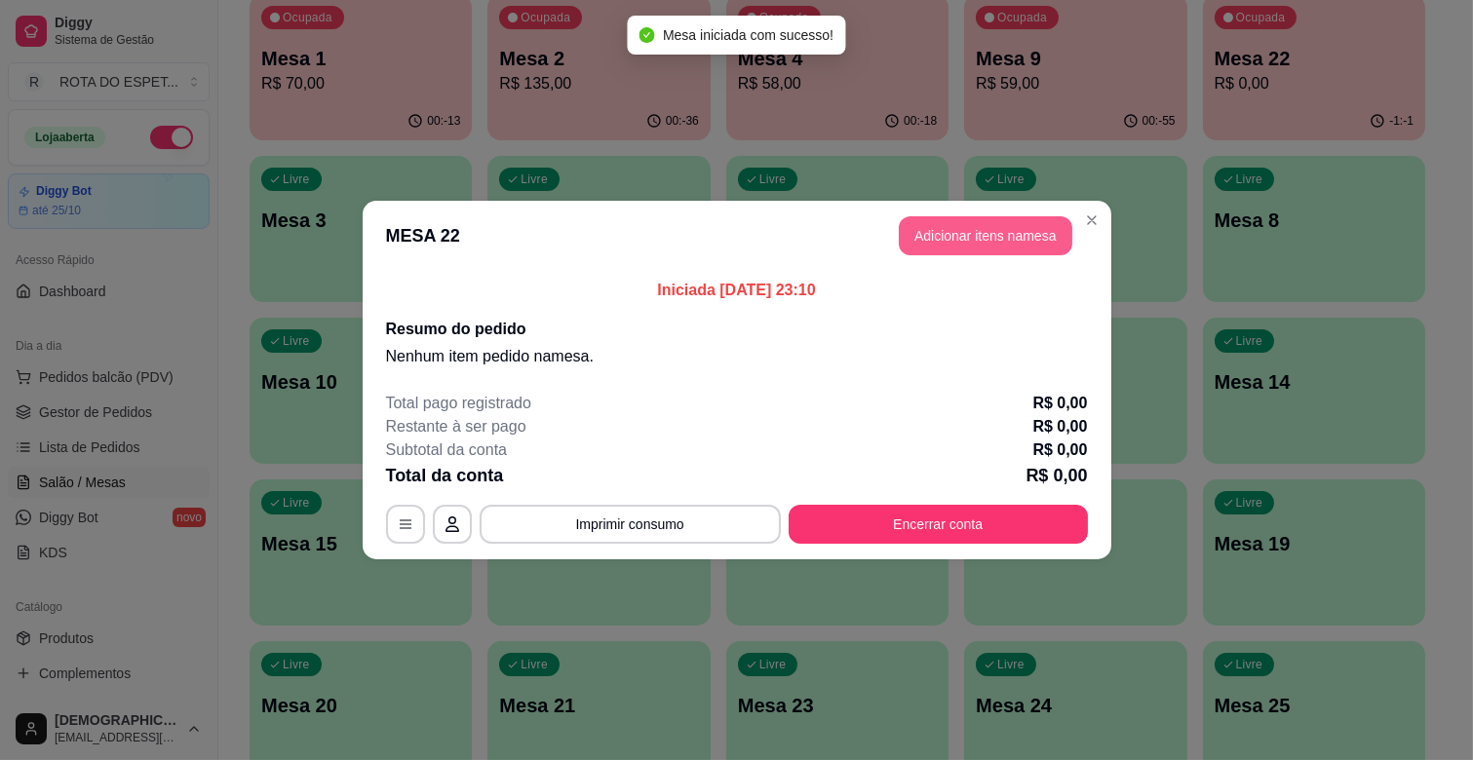
click at [1009, 220] on button "Adicionar itens na mesa" at bounding box center [986, 235] width 174 height 39
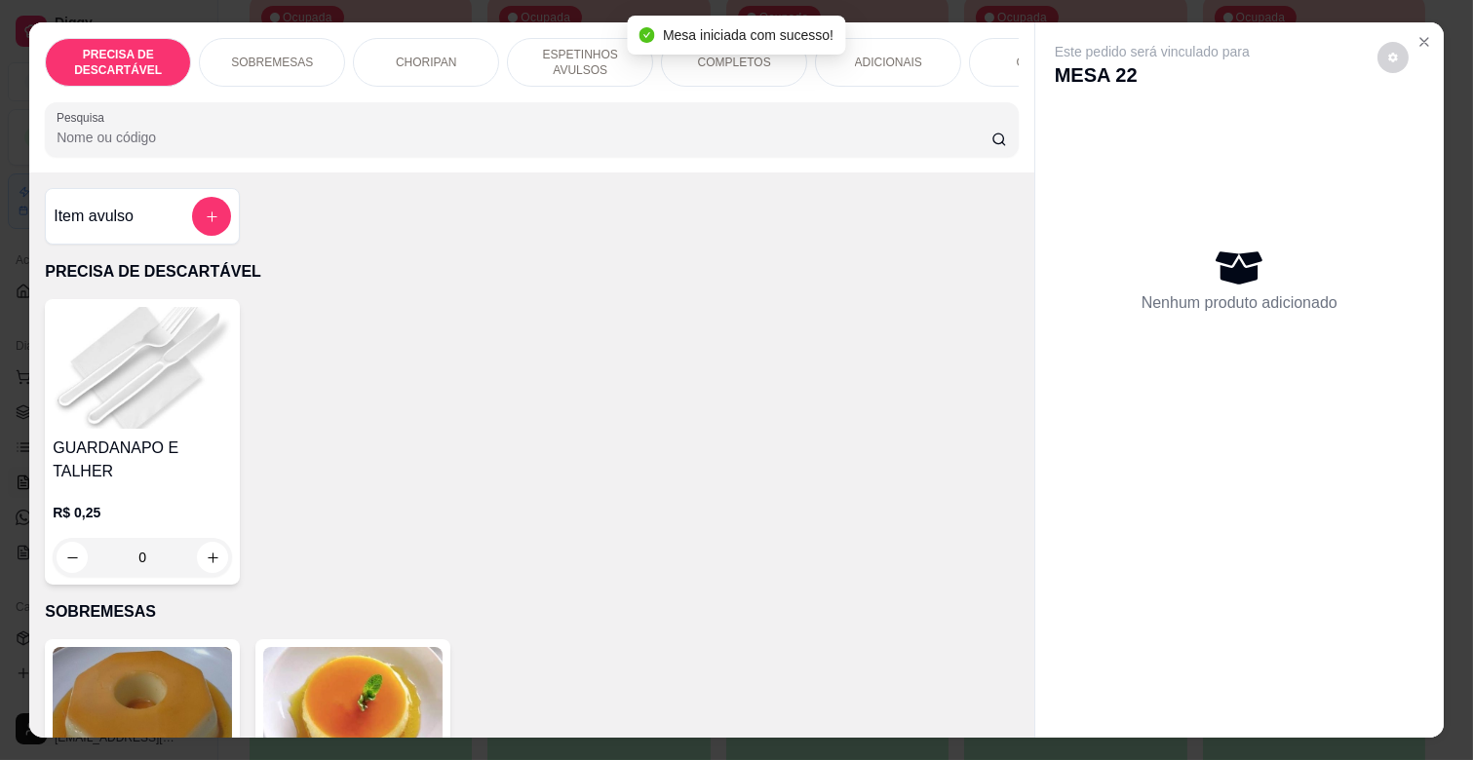
click at [570, 54] on p "ESPETINHOS AVULSOS" at bounding box center [580, 62] width 113 height 31
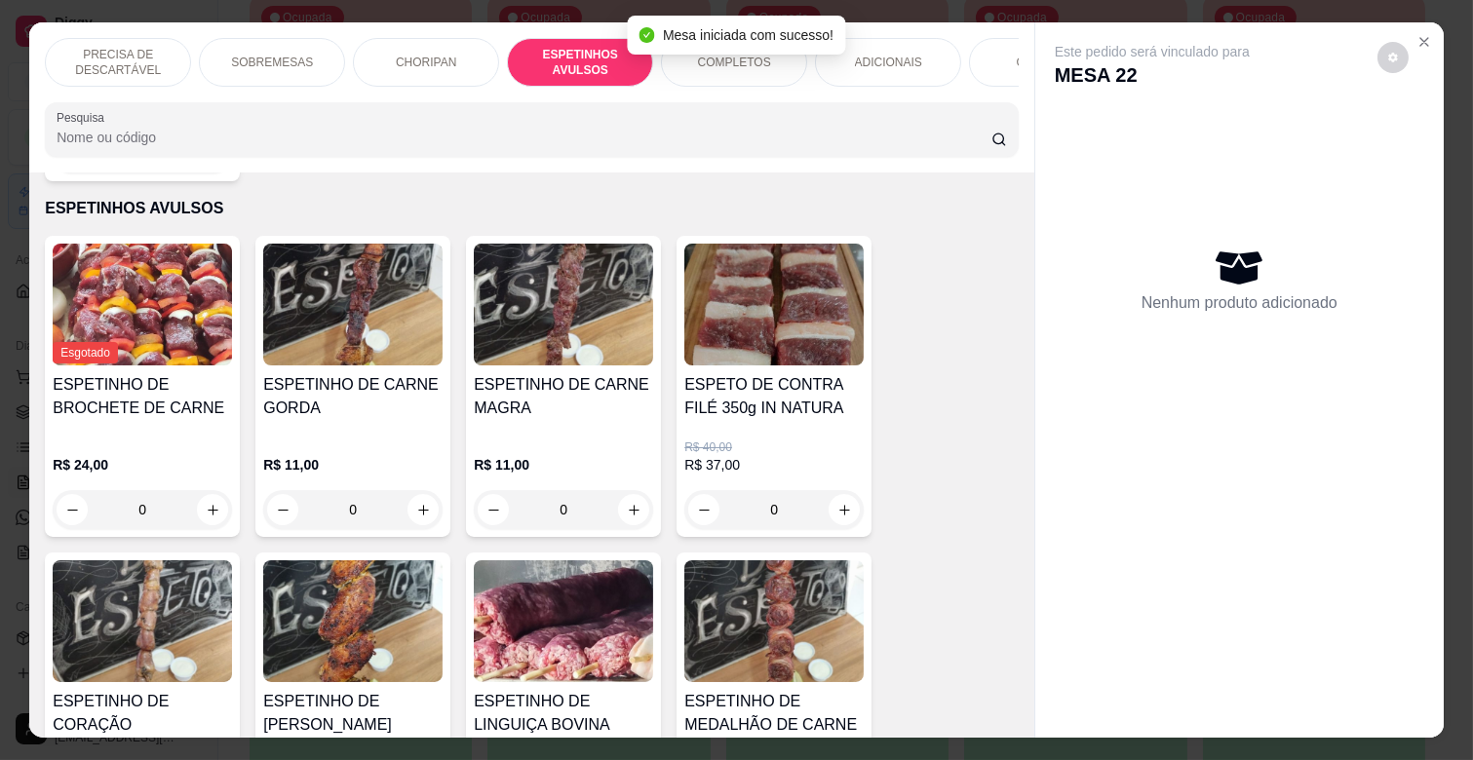
scroll to position [47, 0]
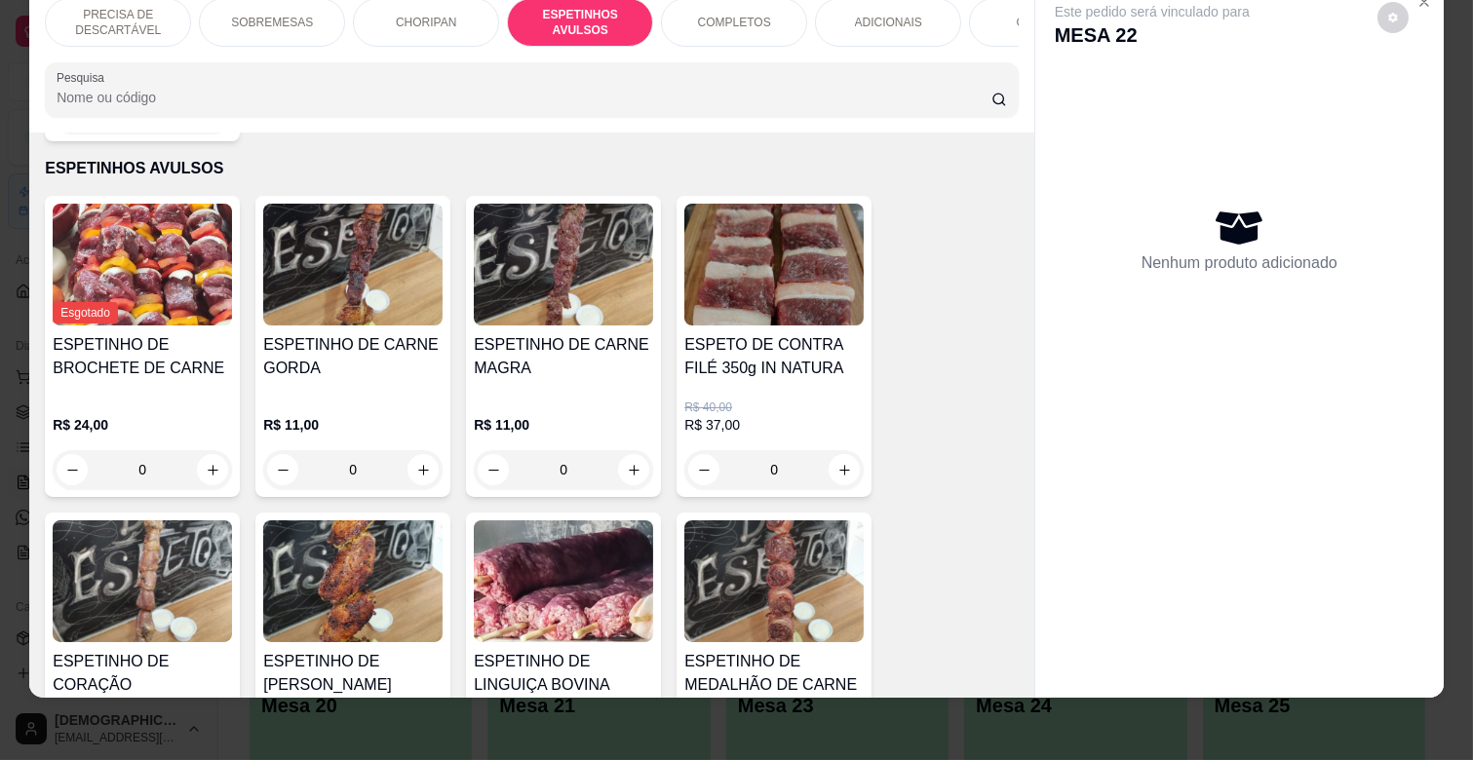
click at [553, 396] on div "R$ 11,00 0" at bounding box center [563, 443] width 179 height 94
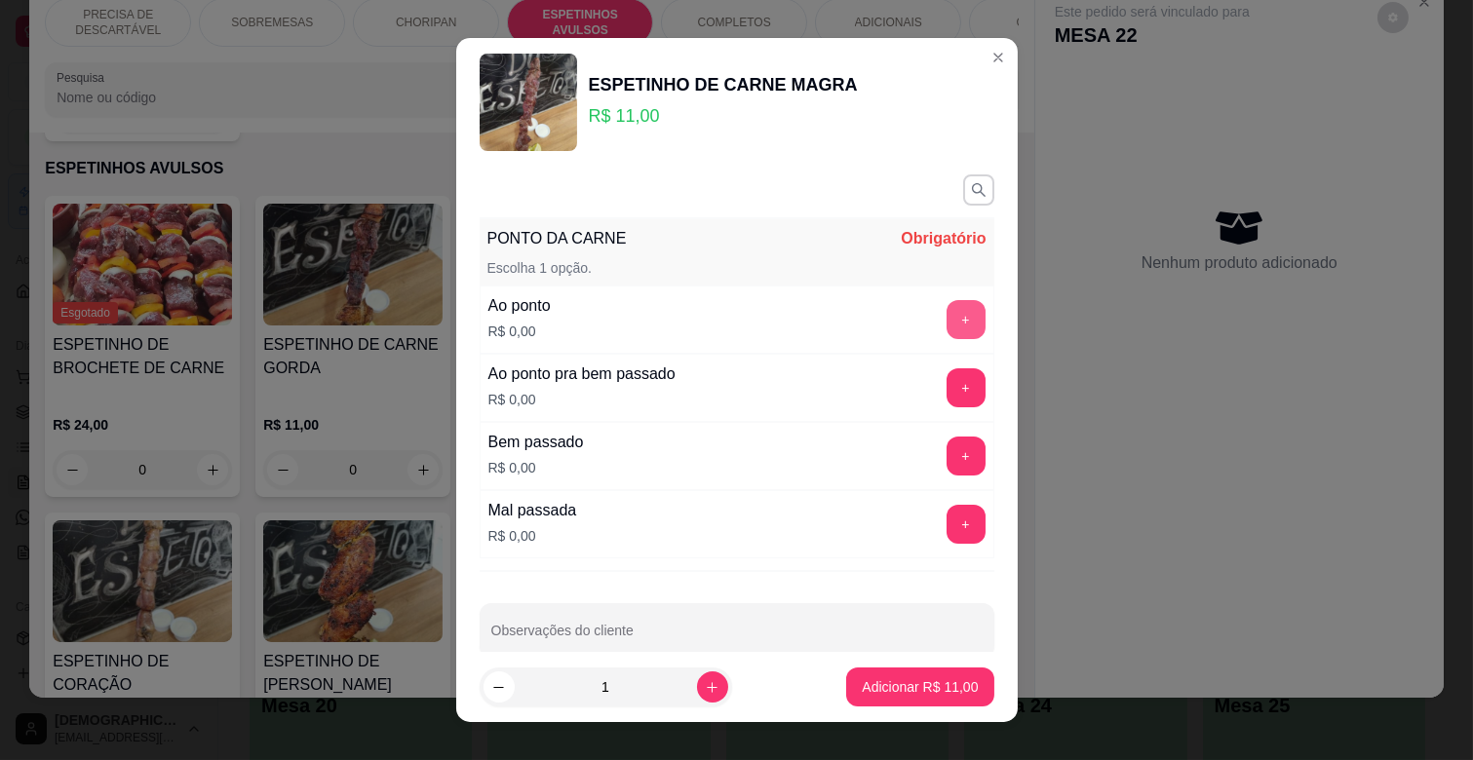
click at [947, 320] on button "+" at bounding box center [966, 319] width 39 height 39
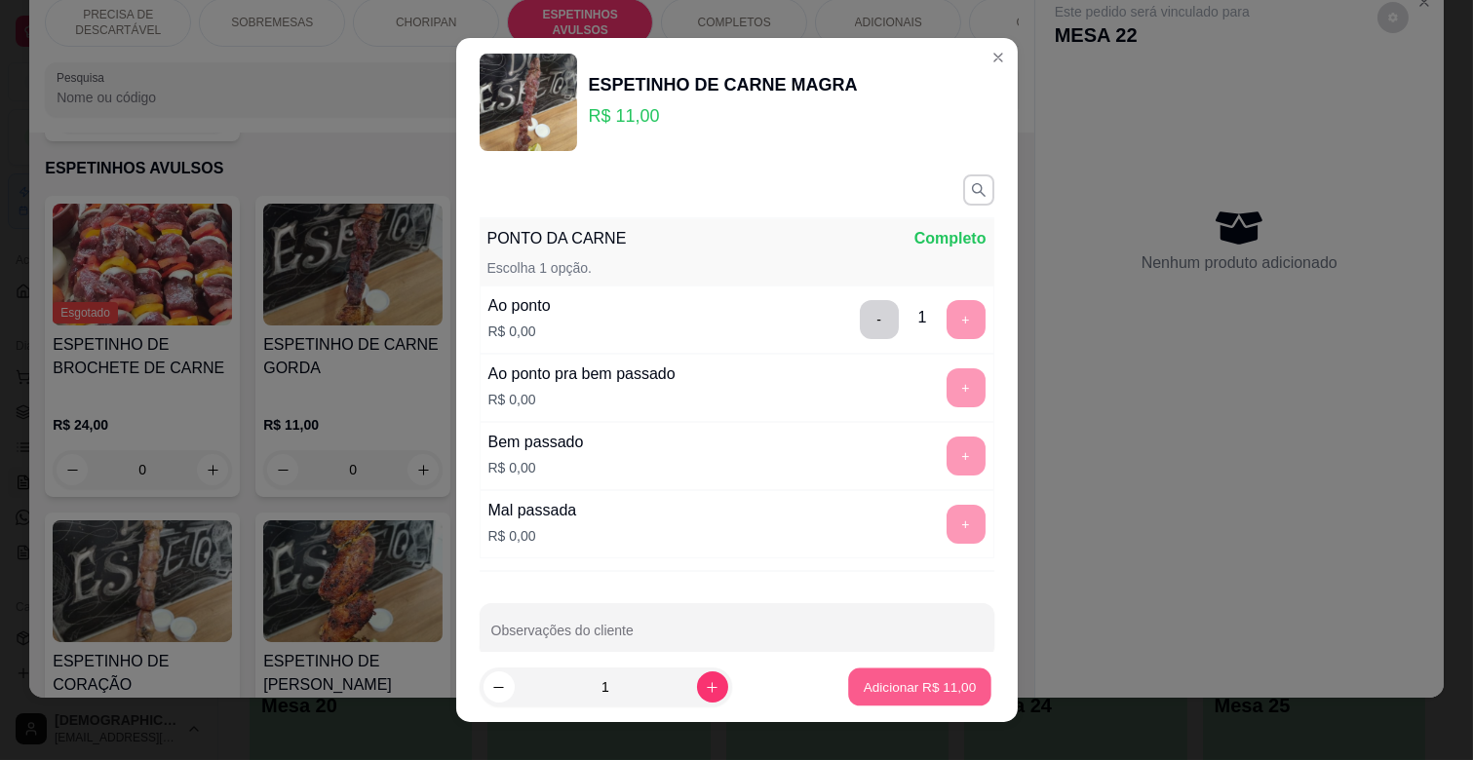
click at [926, 686] on p "Adicionar R$ 11,00" at bounding box center [920, 687] width 113 height 19
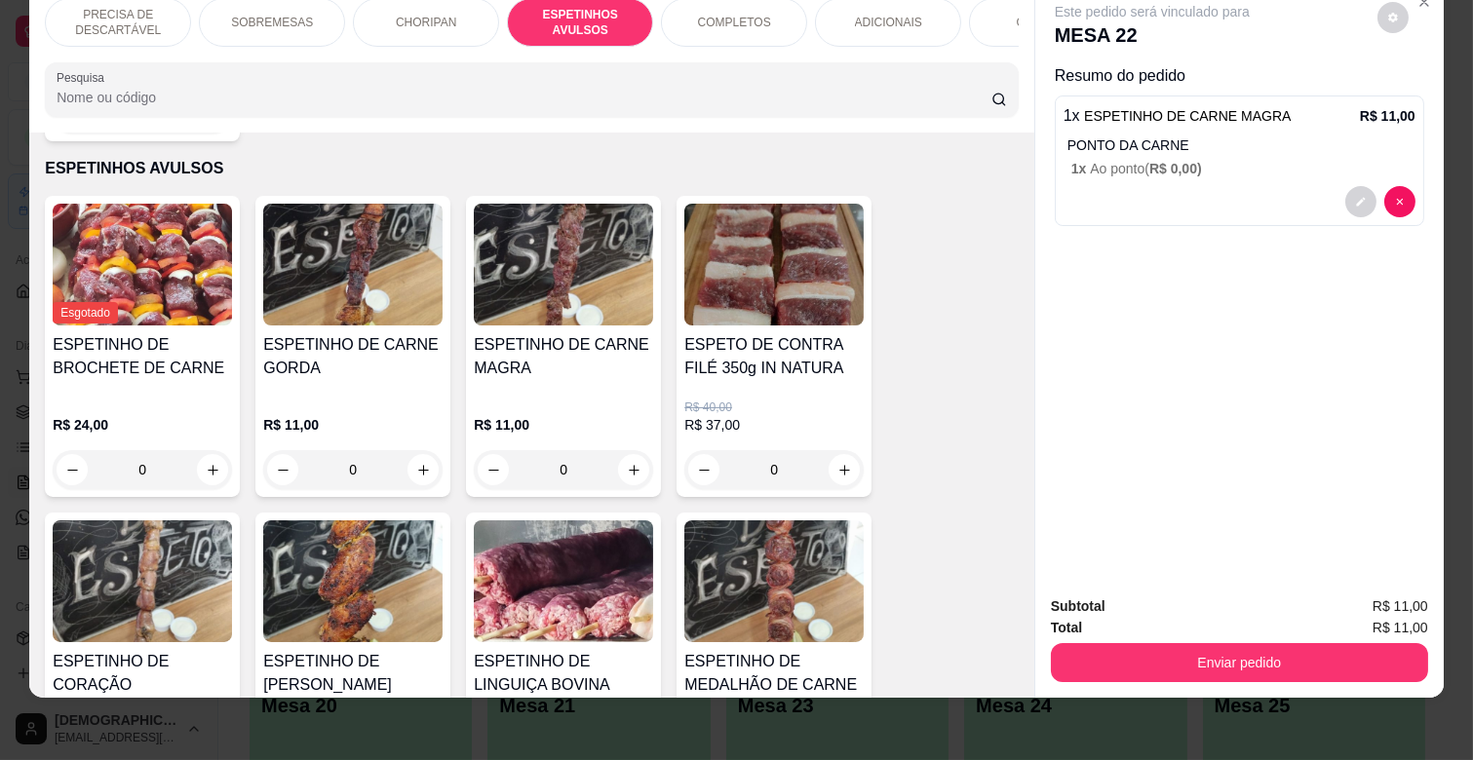
click at [744, 15] on p "COMPLETOS" at bounding box center [734, 23] width 73 height 16
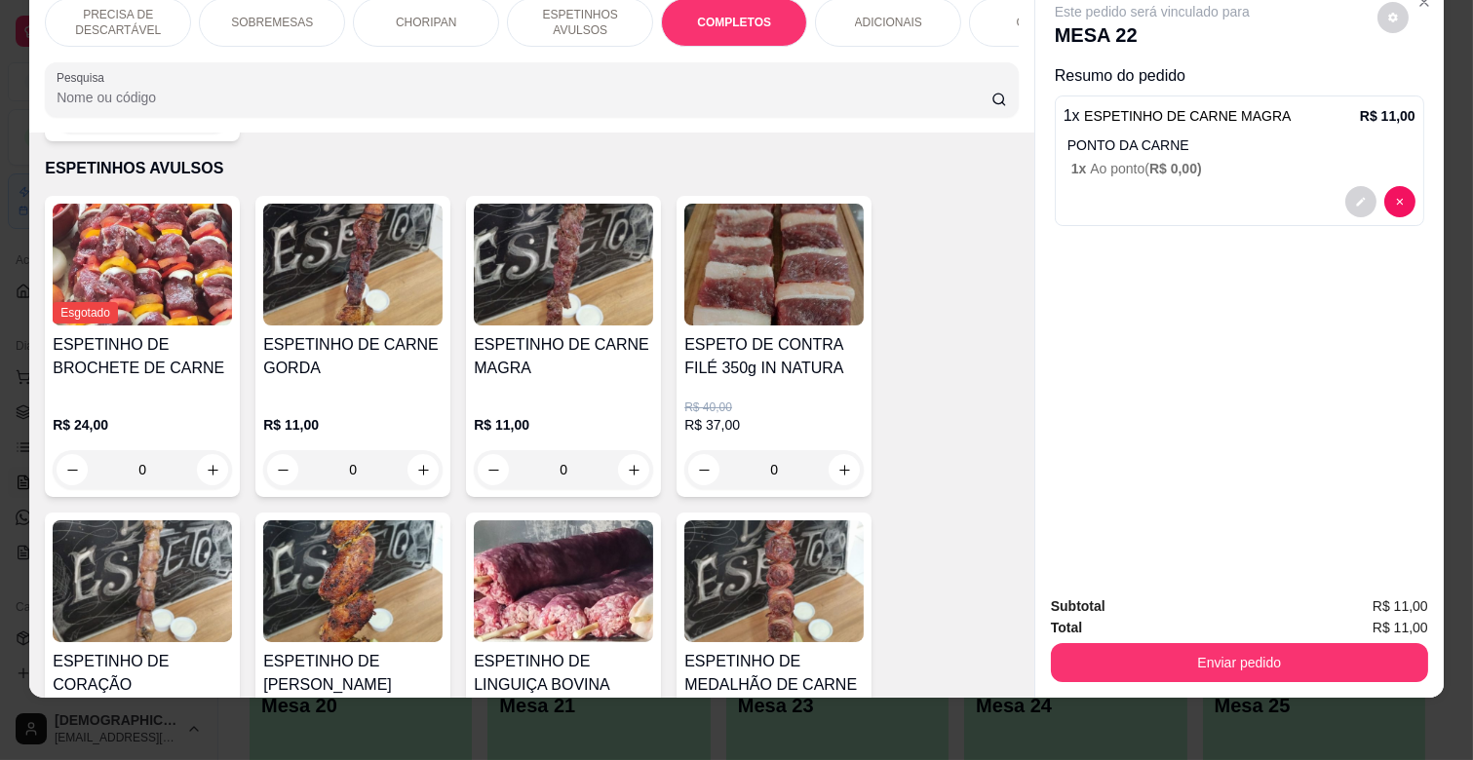
scroll to position [2353, 0]
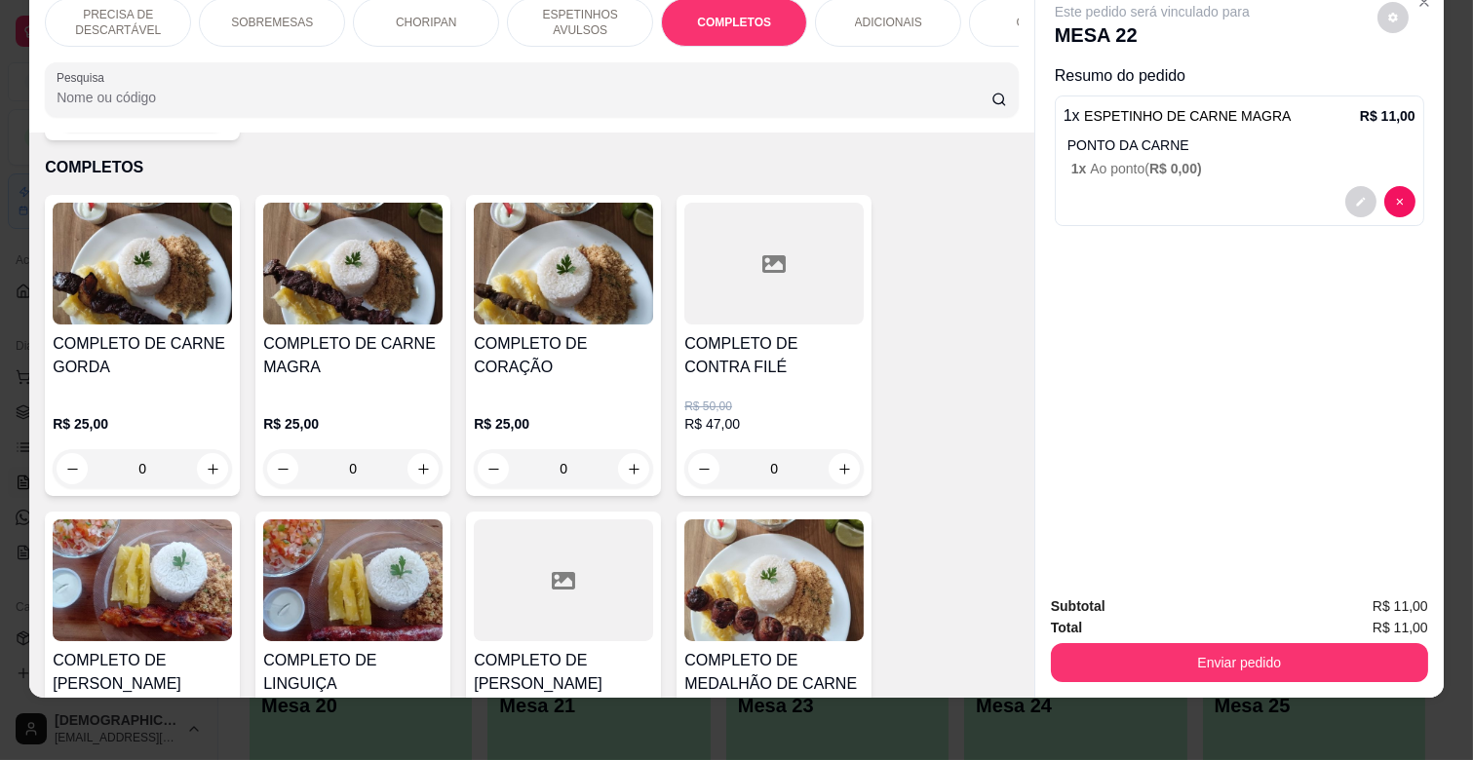
click at [365, 361] on div "COMPLETO DE CARNE MAGRA" at bounding box center [352, 363] width 179 height 62
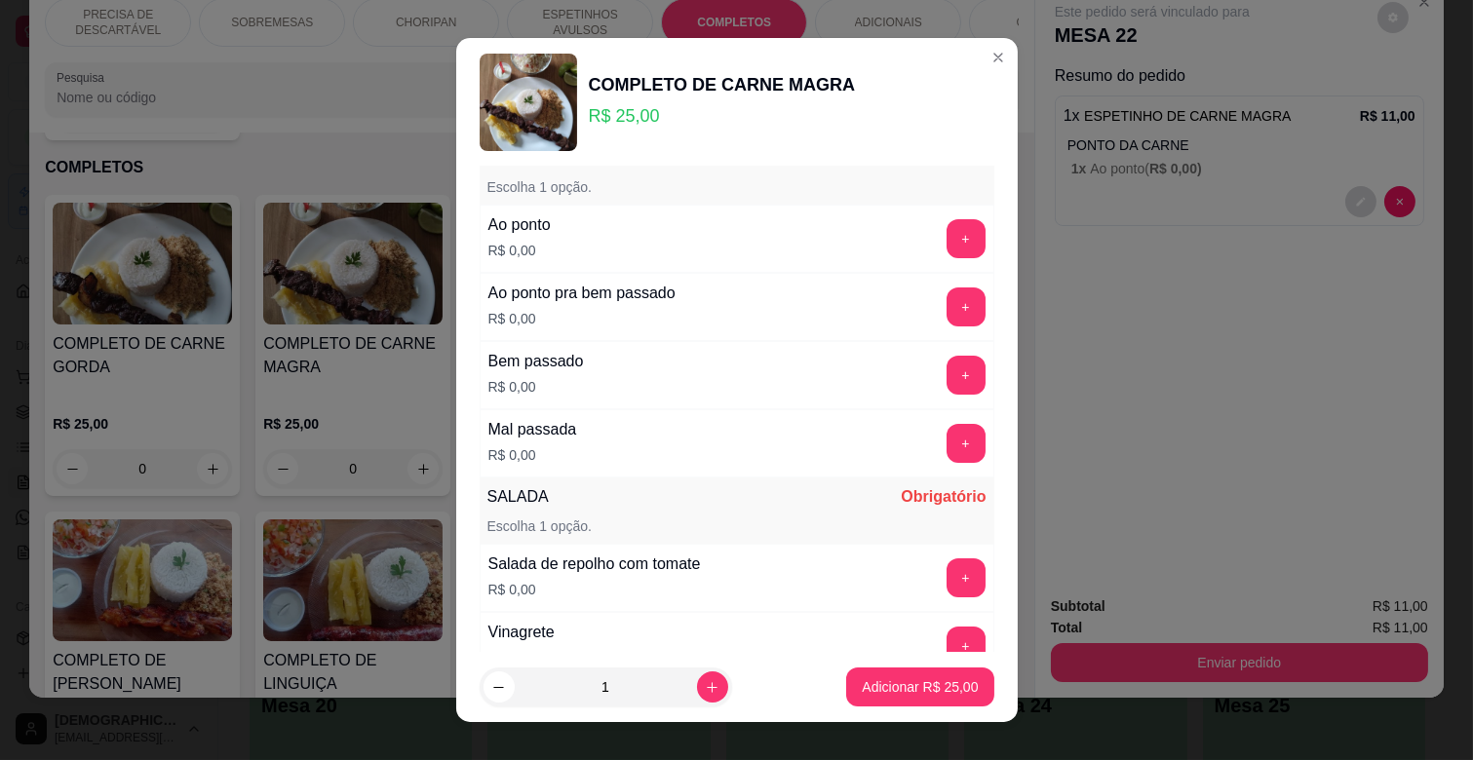
scroll to position [216, 0]
click at [947, 434] on button "+" at bounding box center [966, 443] width 38 height 38
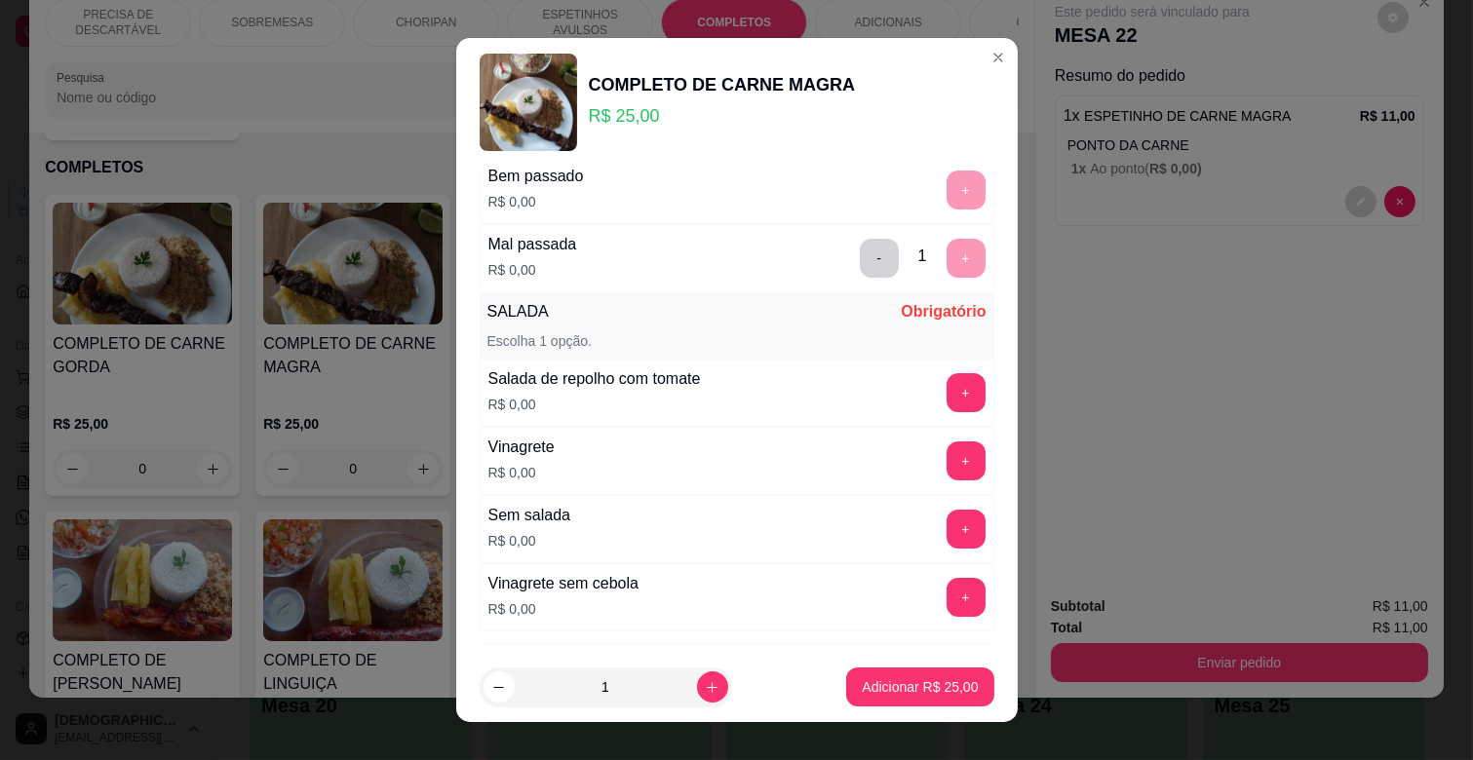
scroll to position [433, 0]
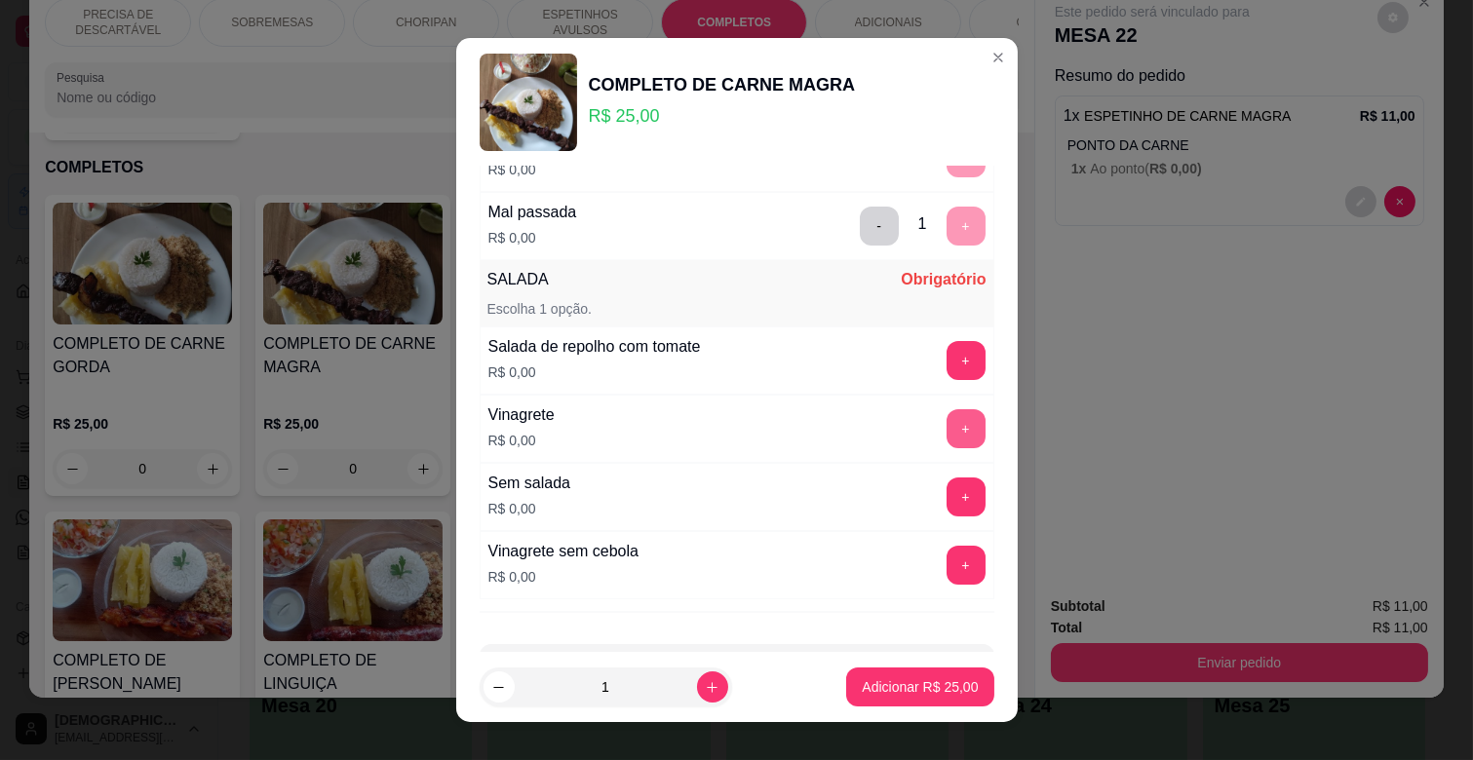
click at [947, 433] on button "+" at bounding box center [966, 428] width 39 height 39
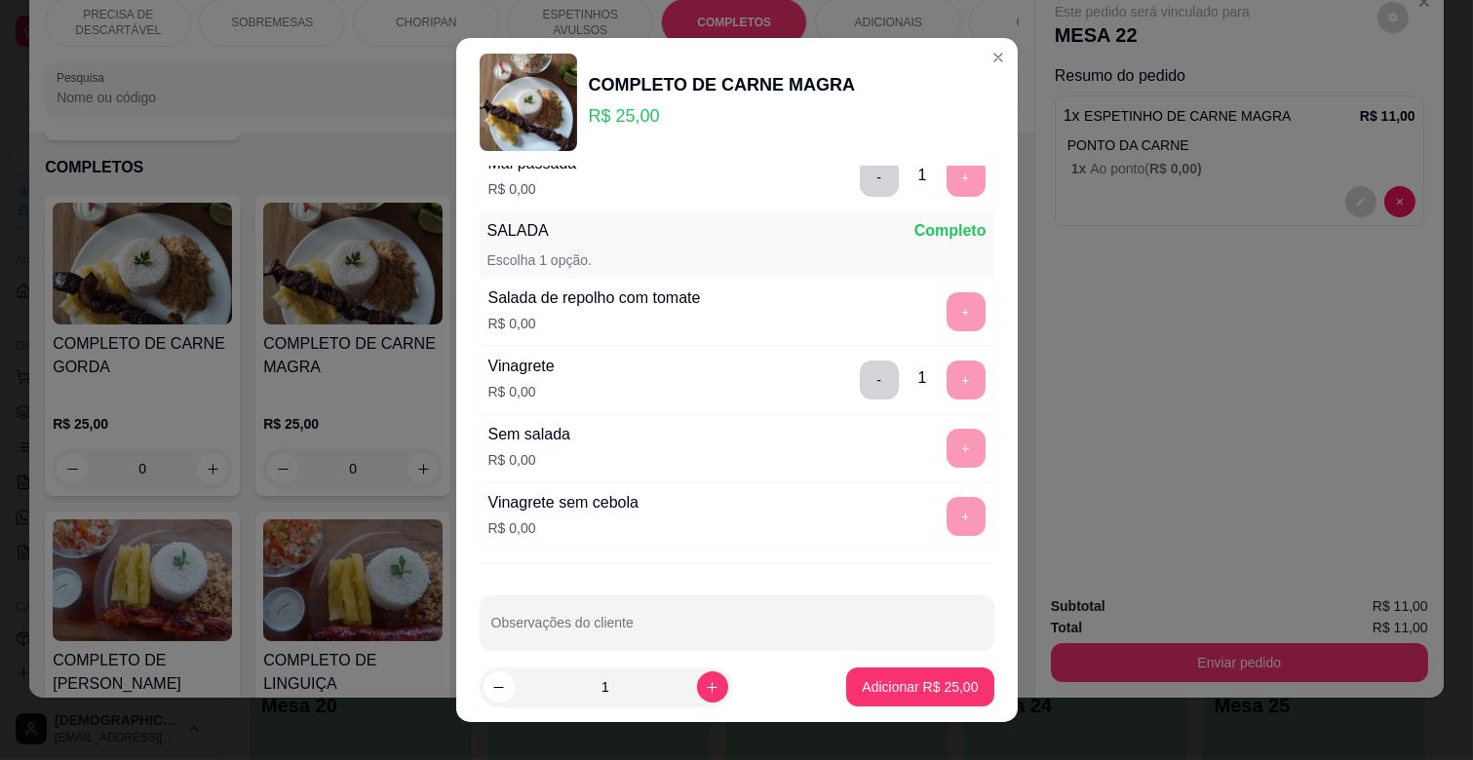
scroll to position [509, 0]
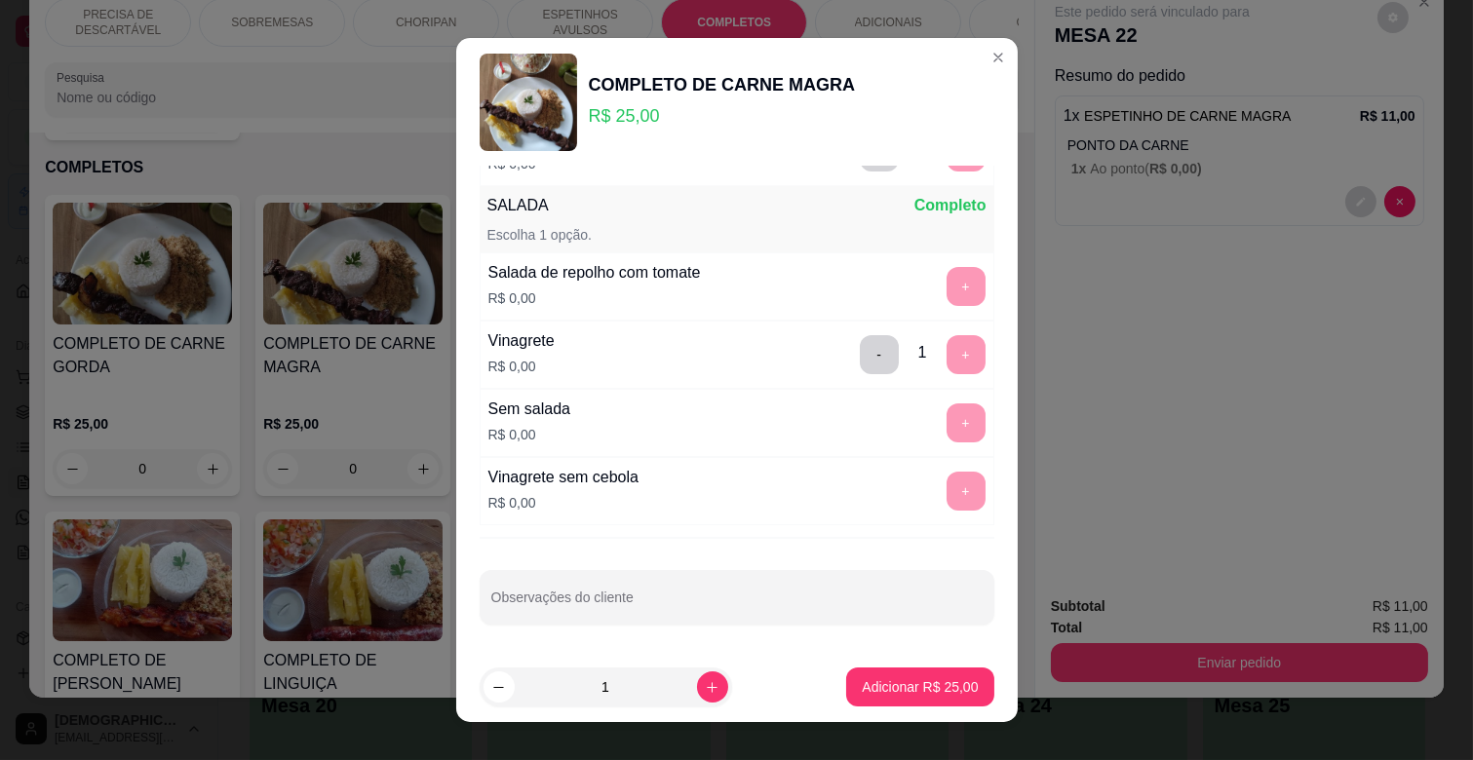
click at [665, 628] on div "FEIJÃO Completo Escolha até 2 opções Feijão R$ 4,00 + PONTO DA CARNE Completo E…" at bounding box center [737, 410] width 562 height 486
click at [675, 612] on input "Observações do cliente" at bounding box center [736, 605] width 491 height 19
type input "SEM MANDIOCA E SEM FAROFA"
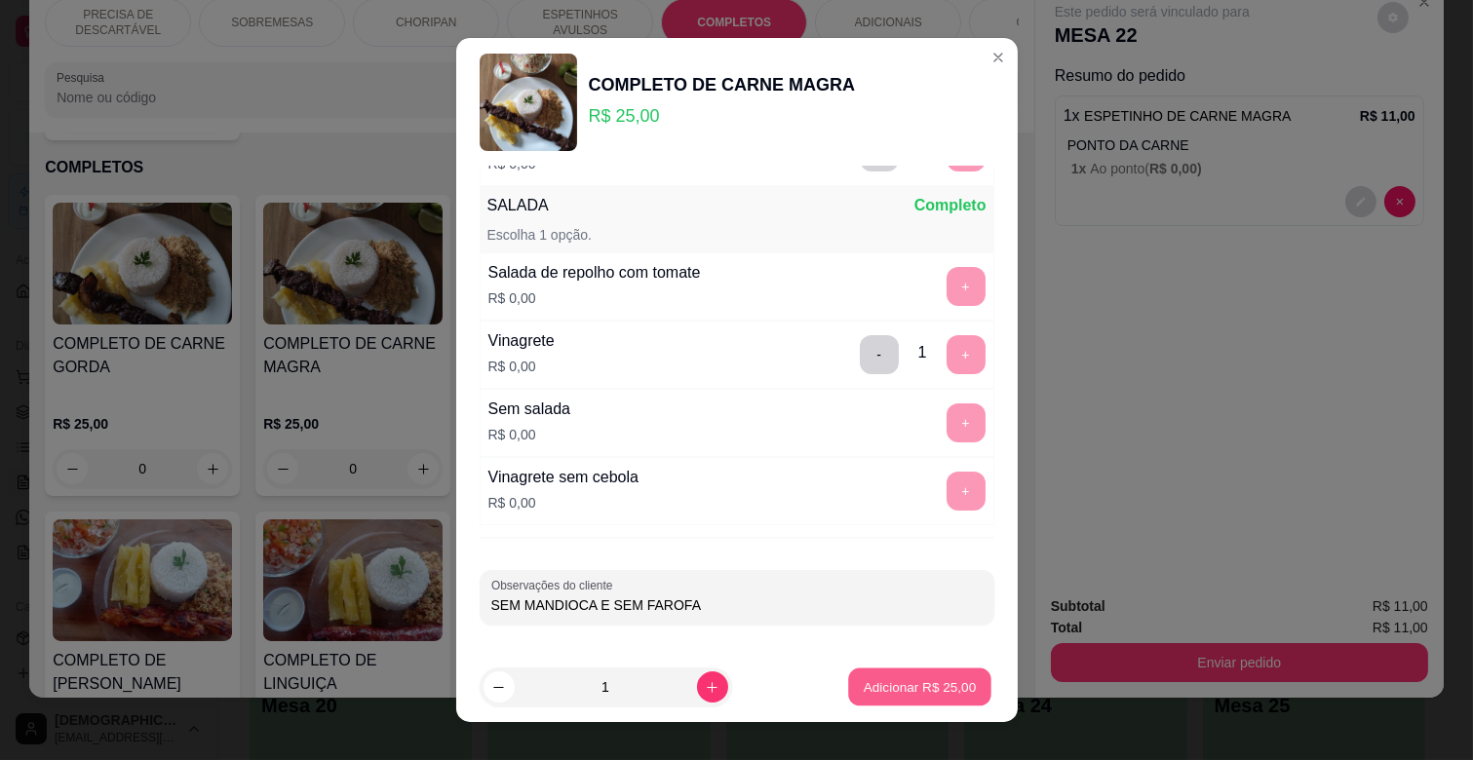
click at [895, 696] on p "Adicionar R$ 25,00" at bounding box center [920, 687] width 113 height 19
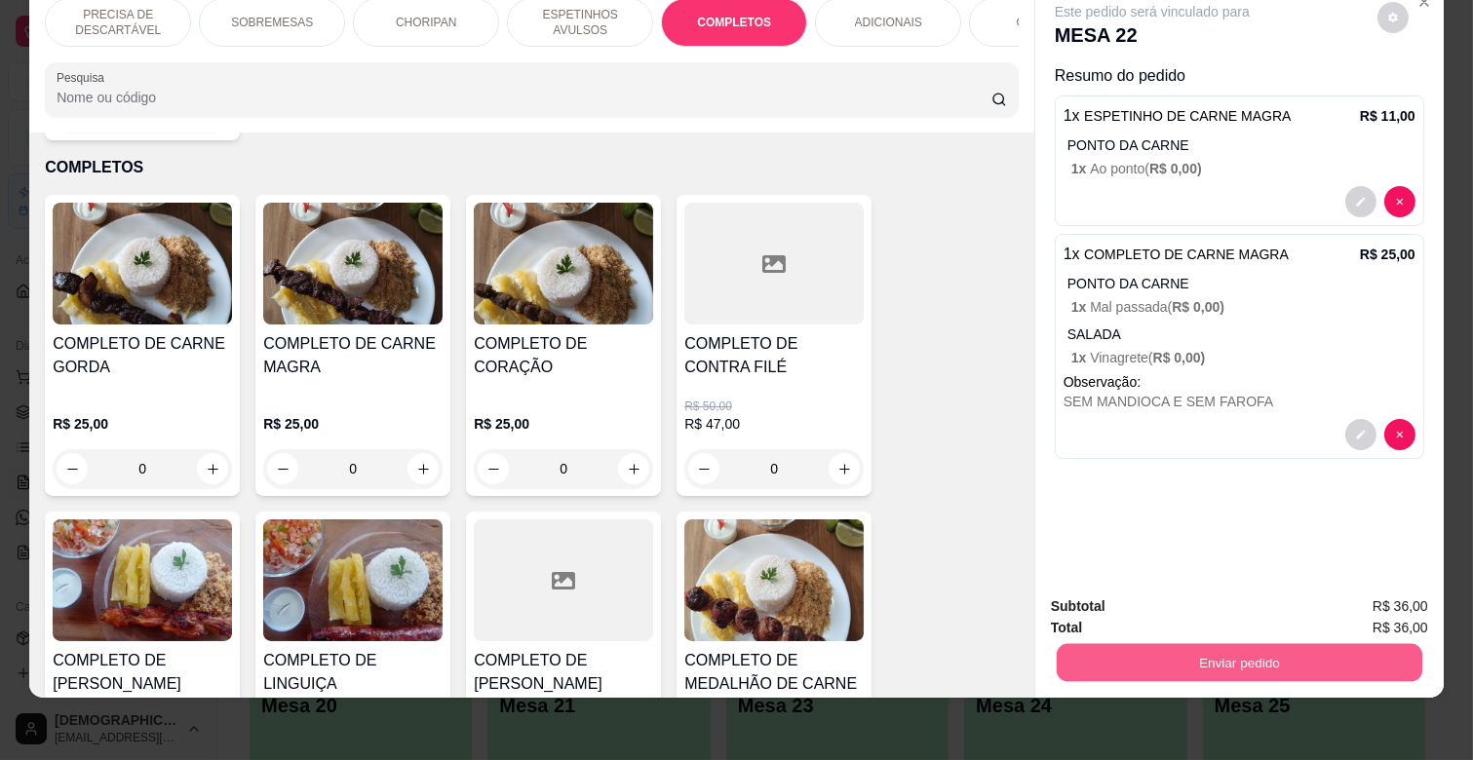
click at [1277, 643] on button "Enviar pedido" at bounding box center [1240, 662] width 366 height 38
click at [1351, 591] on button "Enviar pedido" at bounding box center [1377, 599] width 110 height 37
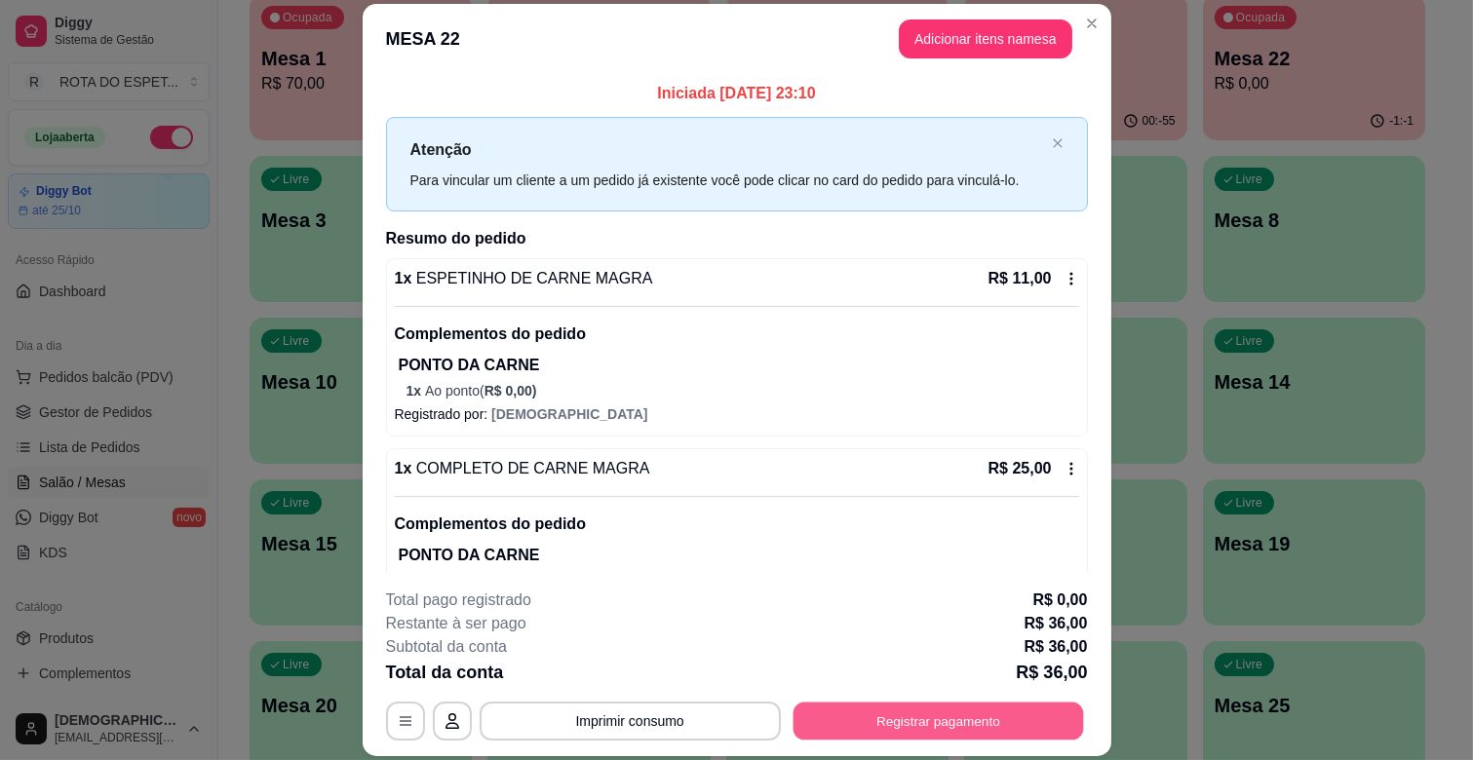
click at [993, 715] on button "Registrar pagamento" at bounding box center [938, 722] width 291 height 38
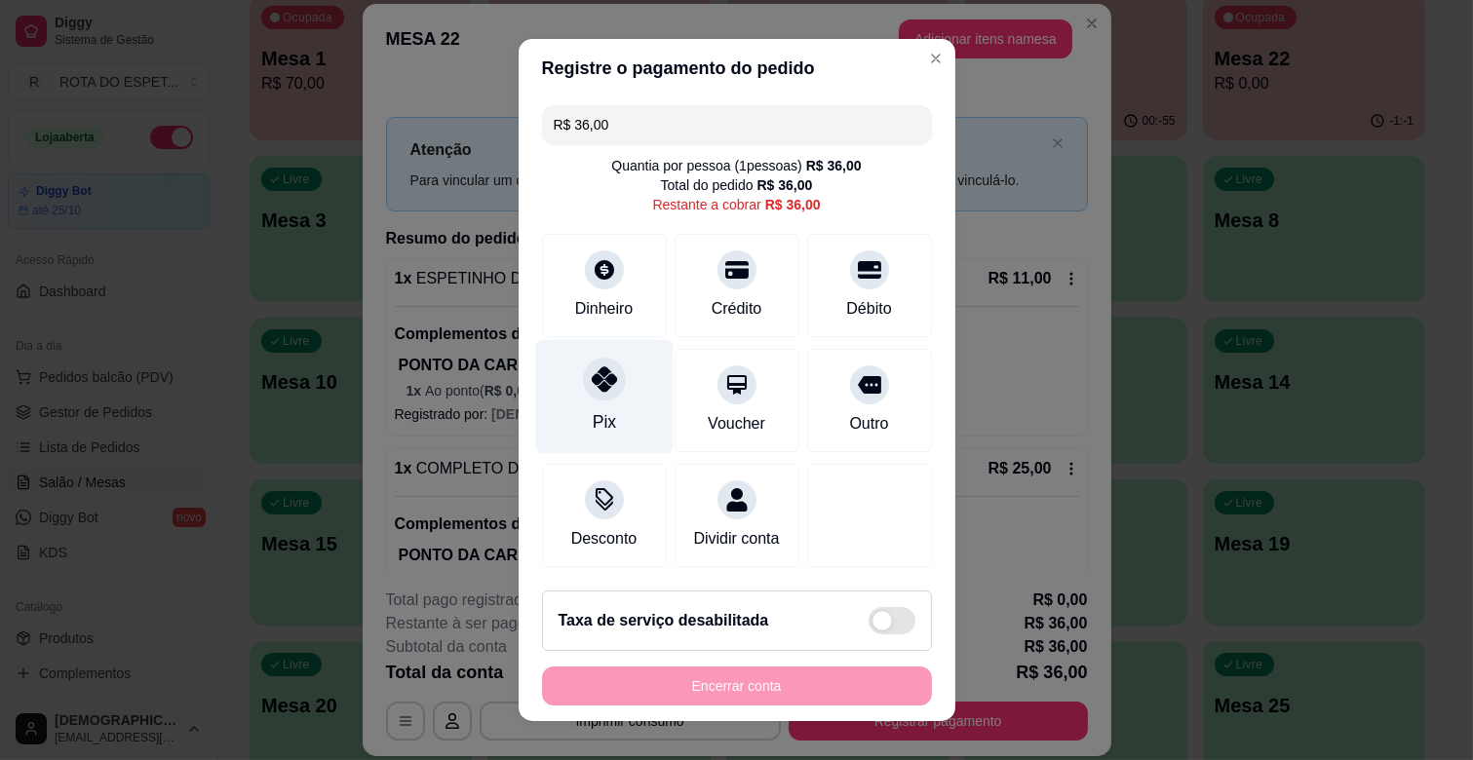
click at [581, 403] on div "Pix" at bounding box center [603, 397] width 137 height 114
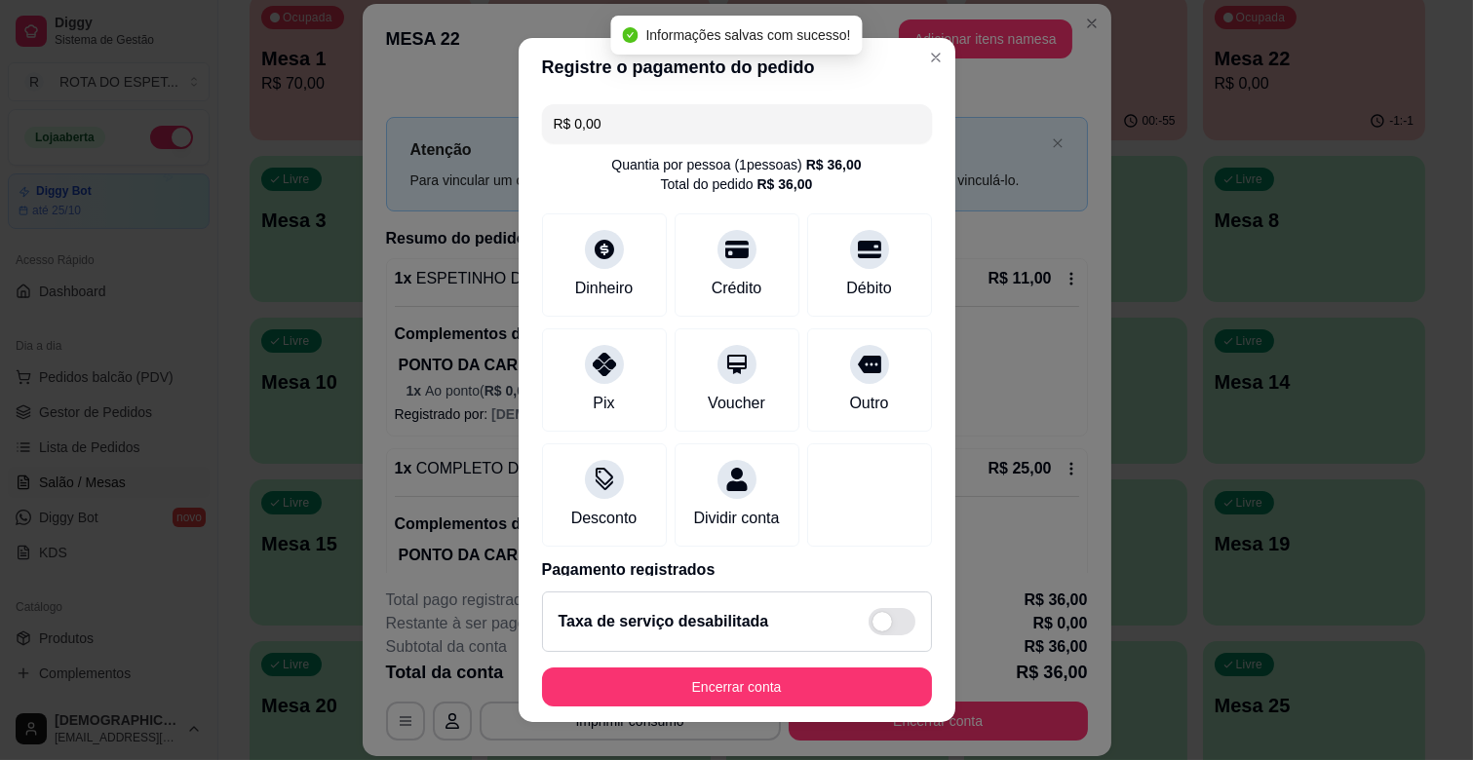
type input "R$ 0,00"
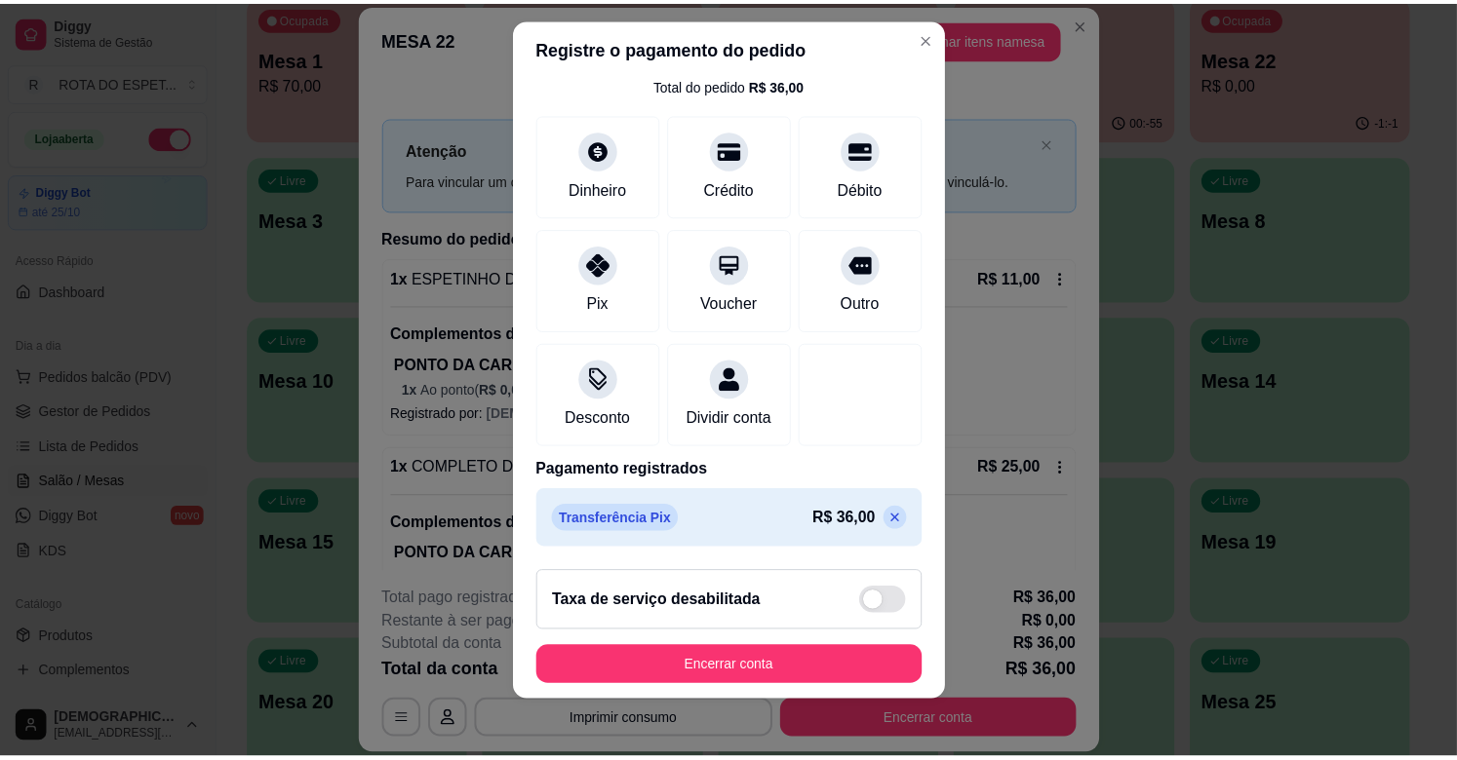
scroll to position [24, 0]
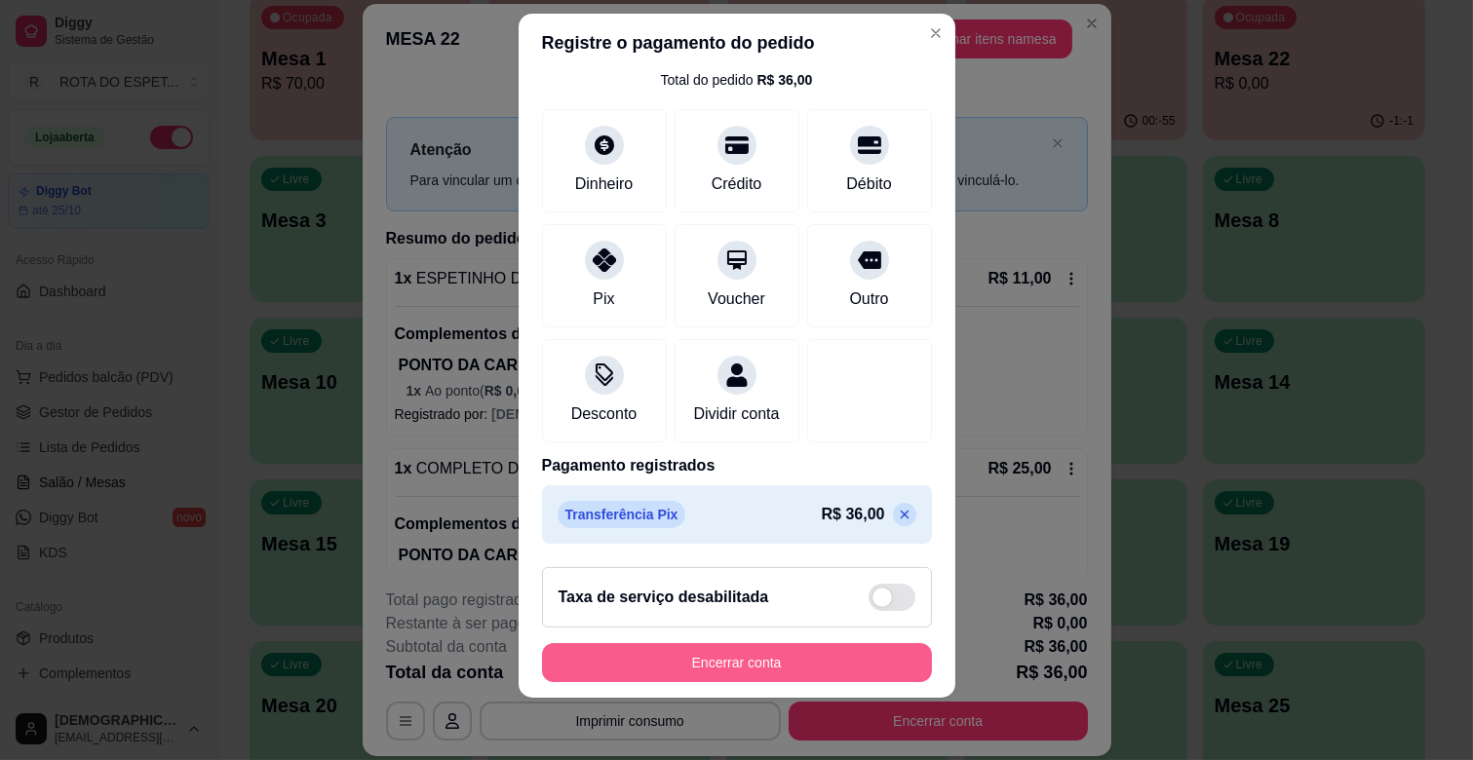
click at [807, 666] on button "Encerrar conta" at bounding box center [737, 662] width 390 height 39
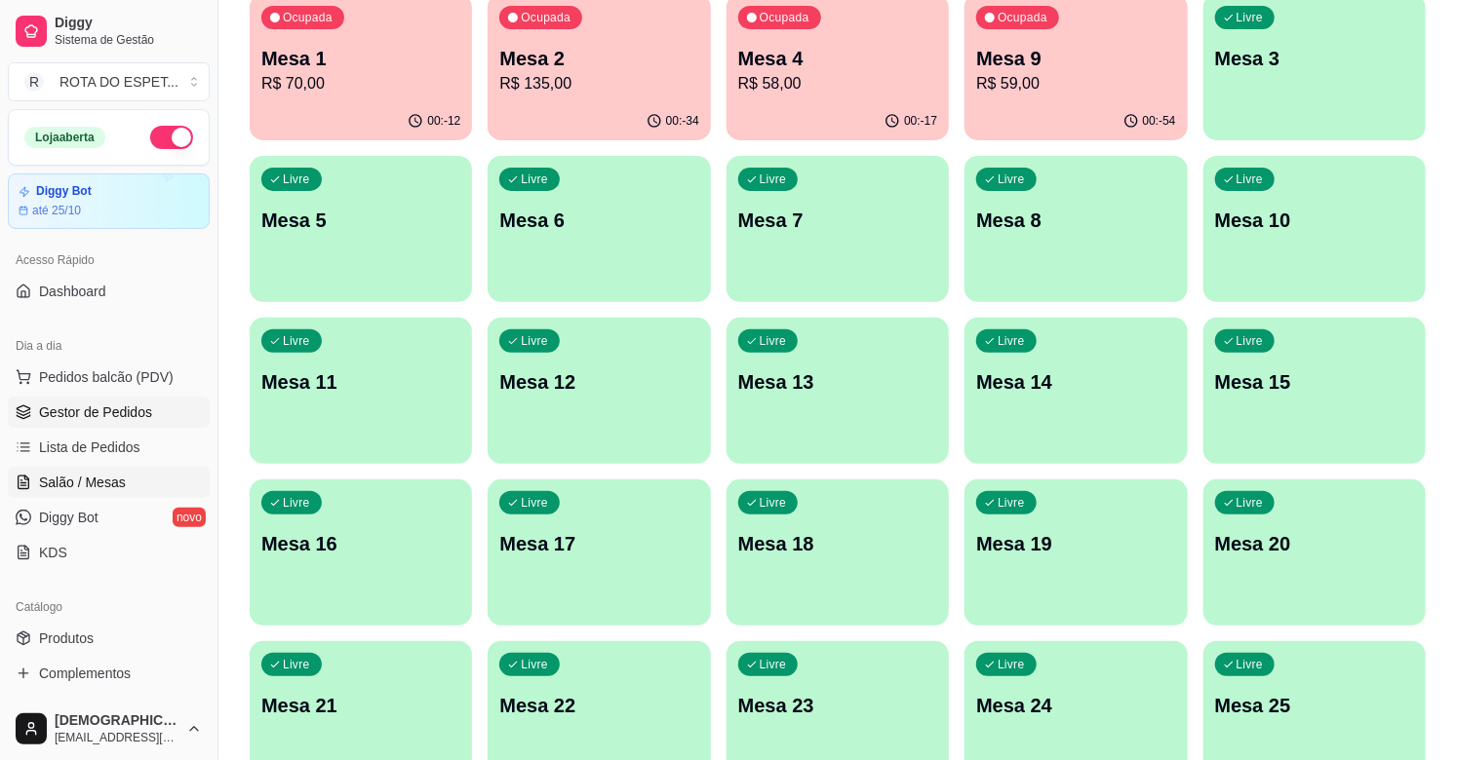
click at [133, 415] on span "Gestor de Pedidos" at bounding box center [95, 412] width 113 height 19
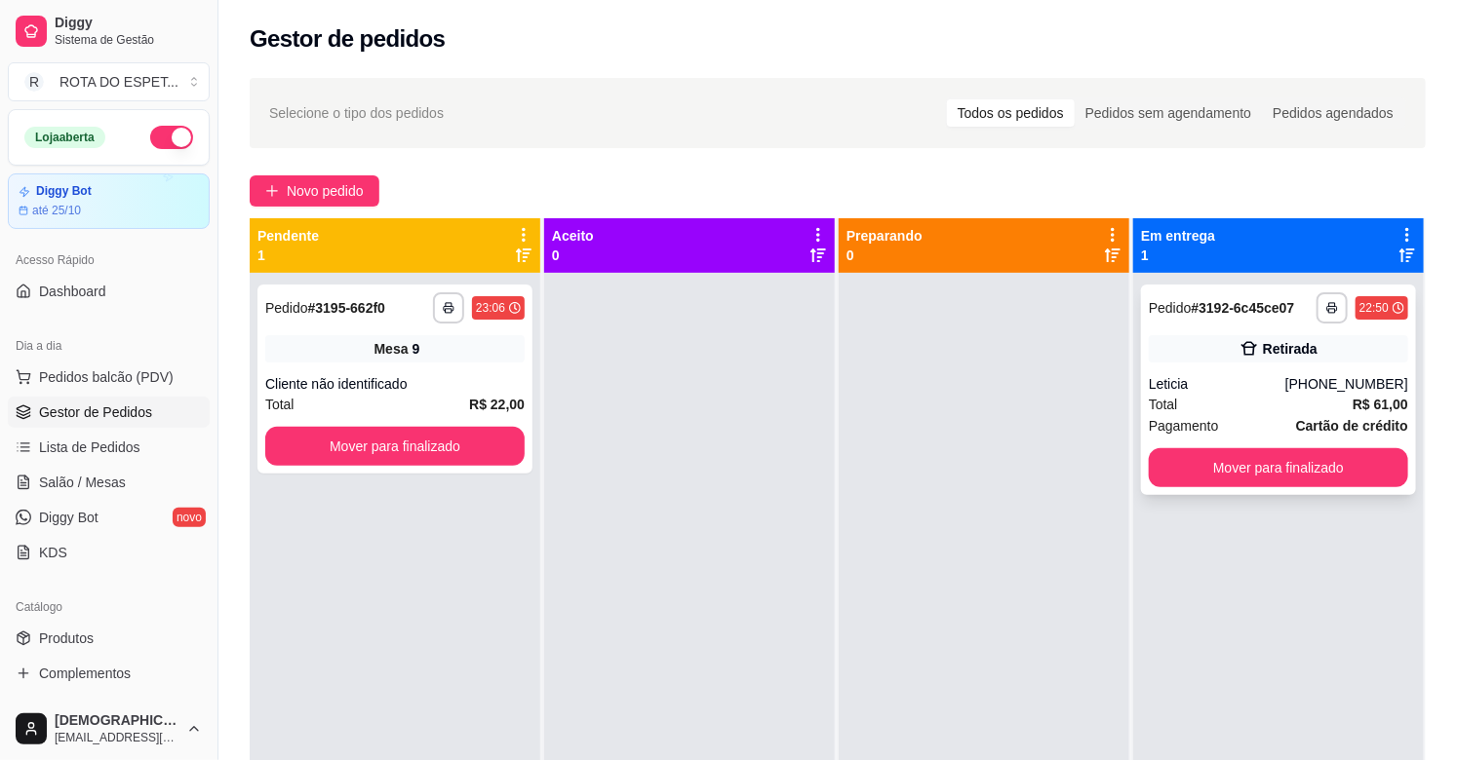
click at [1323, 394] on div "Total R$ 61,00" at bounding box center [1278, 404] width 259 height 21
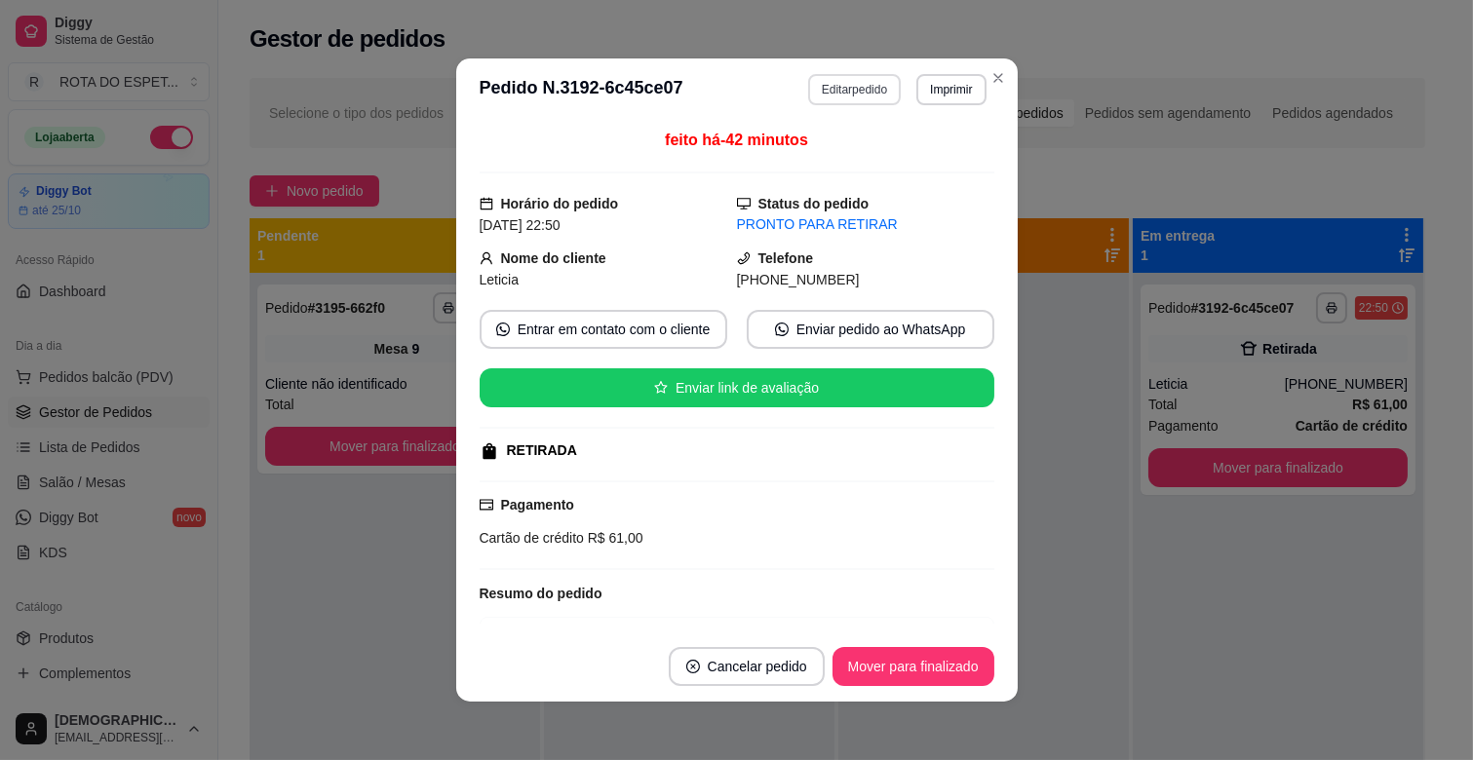
click at [850, 86] on button "Editar pedido" at bounding box center [854, 89] width 93 height 31
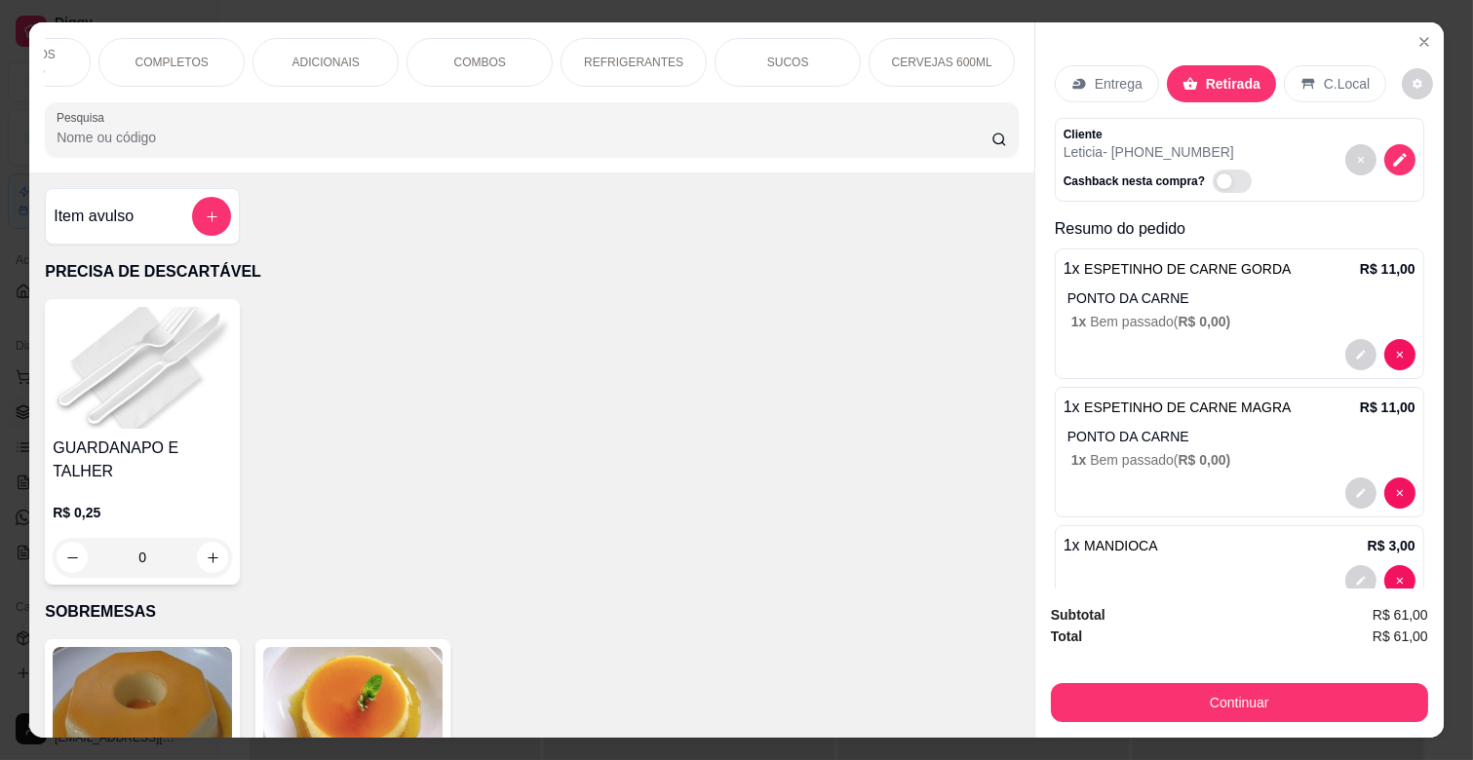
scroll to position [0, 866]
click at [329, 60] on p "REFRIGERANTES" at bounding box center [330, 63] width 99 height 16
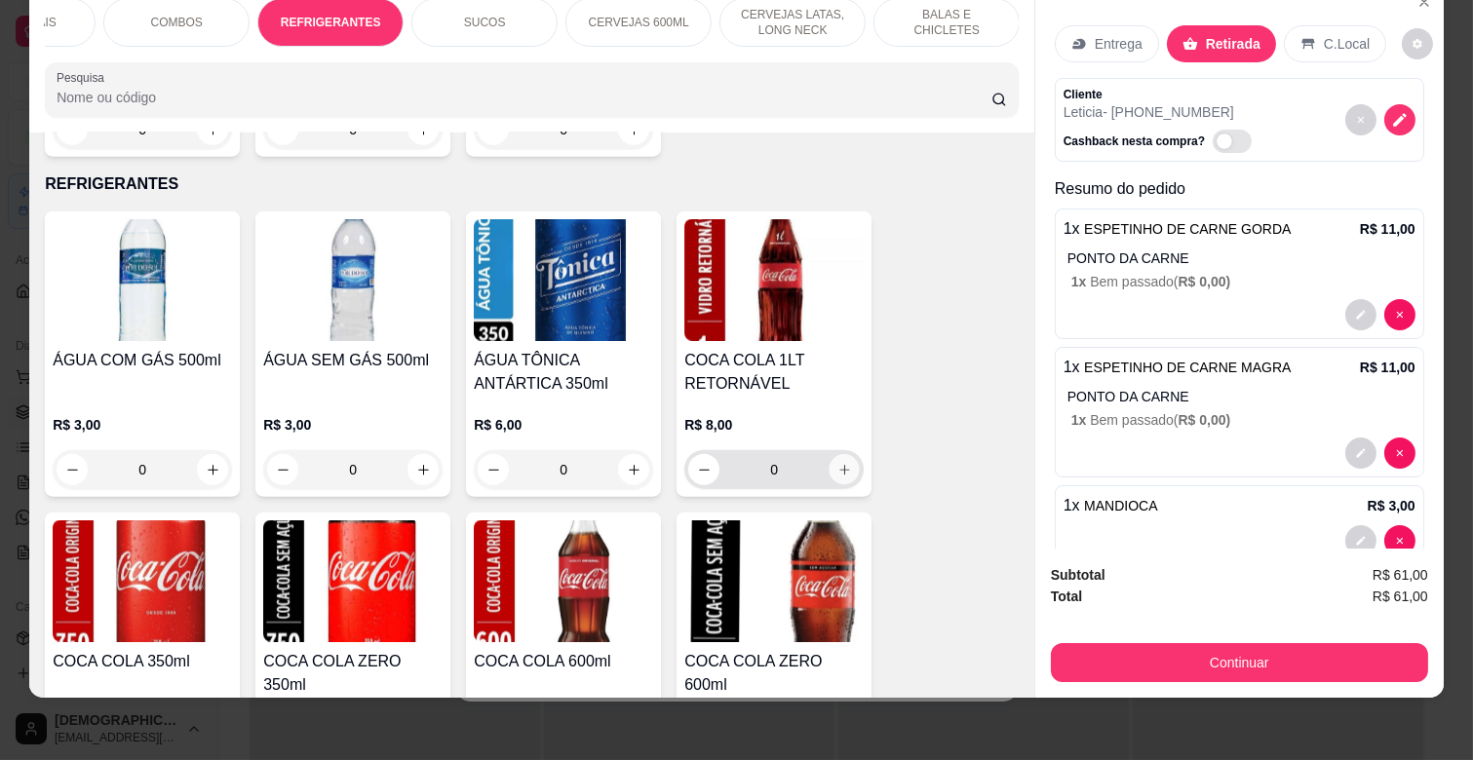
click at [838, 463] on icon "increase-product-quantity" at bounding box center [845, 470] width 15 height 15
type input "1"
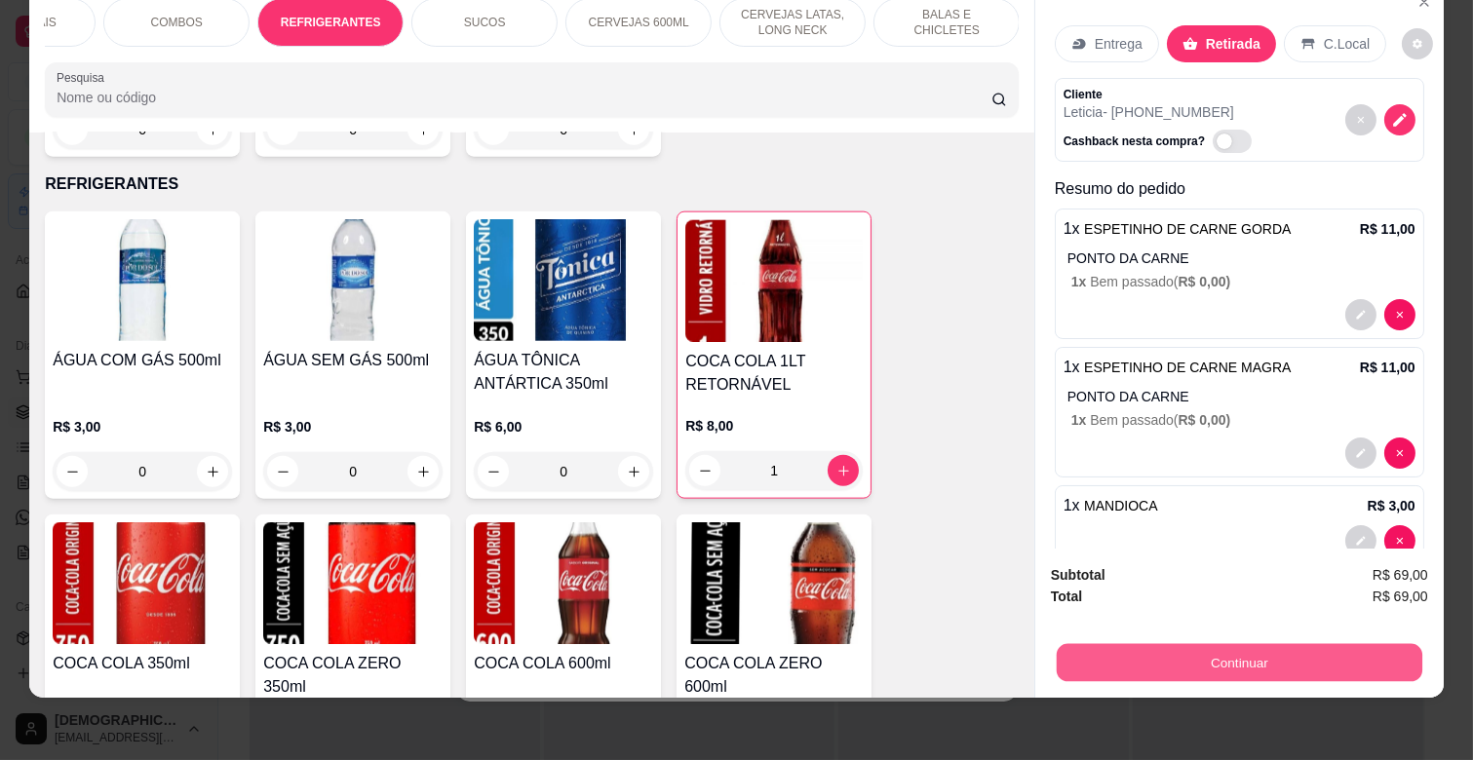
click at [1216, 643] on button "Continuar" at bounding box center [1240, 662] width 366 height 38
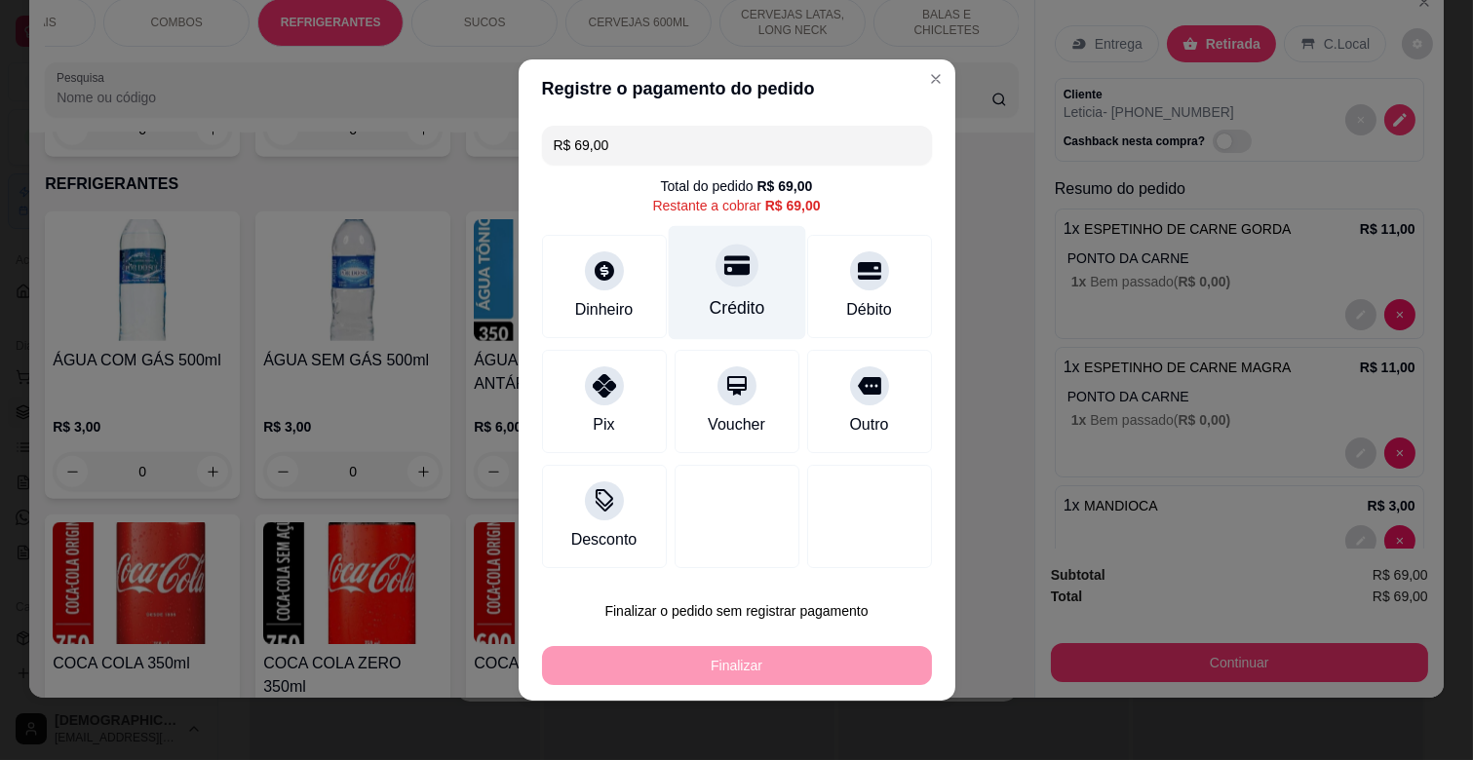
click at [733, 279] on div at bounding box center [737, 265] width 43 height 43
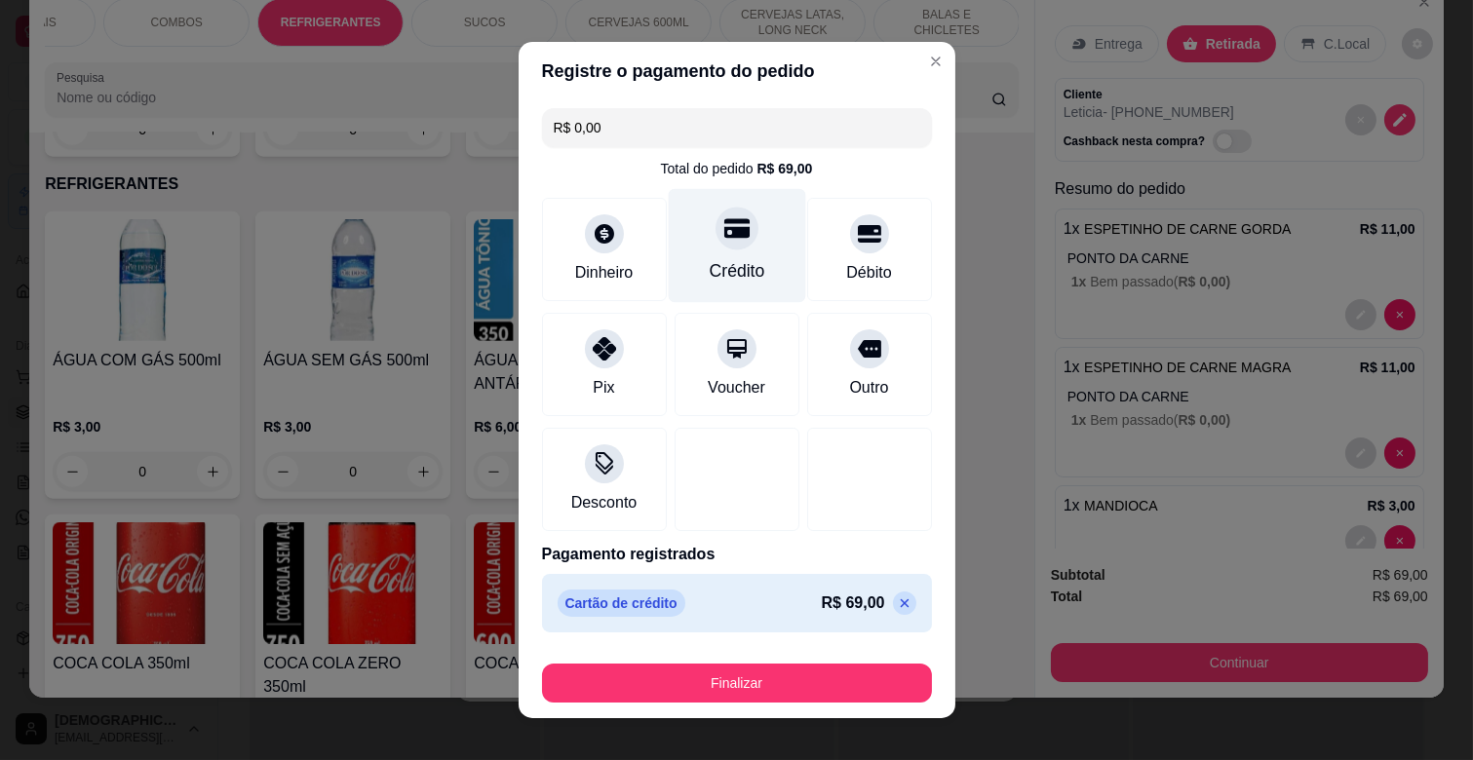
type input "R$ 0,00"
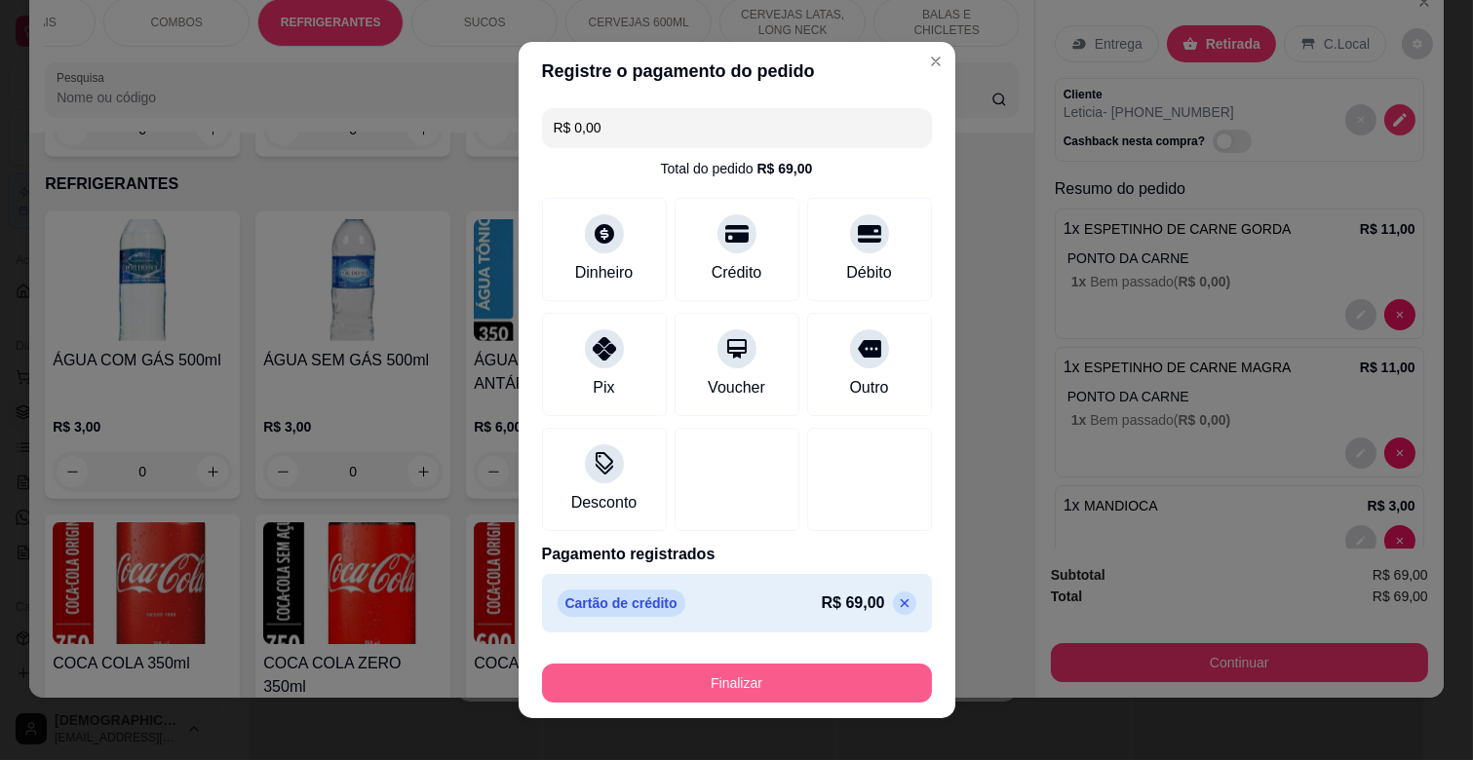
click at [746, 667] on button "Finalizar" at bounding box center [737, 683] width 390 height 39
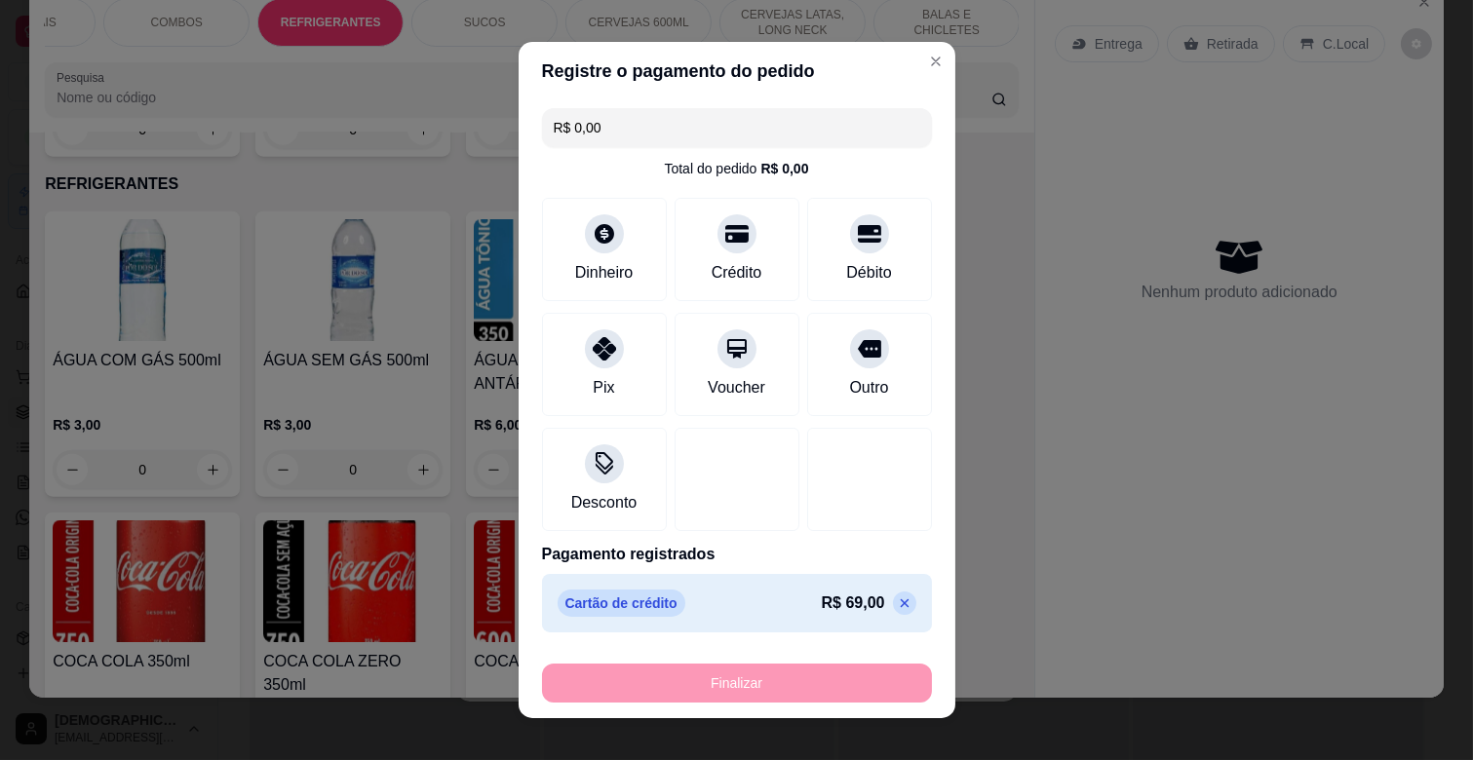
type input "0"
type input "-R$ 69,00"
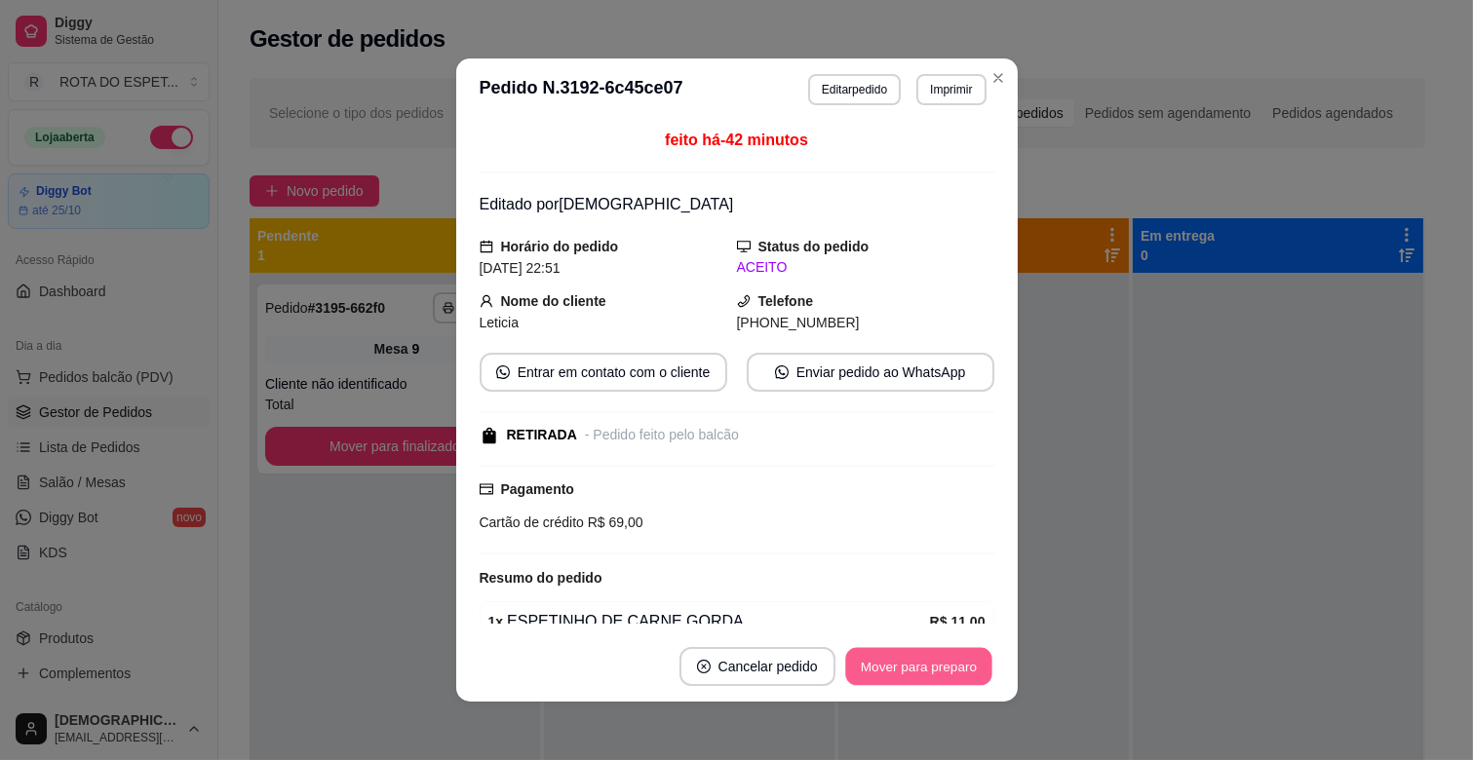
click at [890, 673] on button "Mover para preparo" at bounding box center [918, 667] width 146 height 38
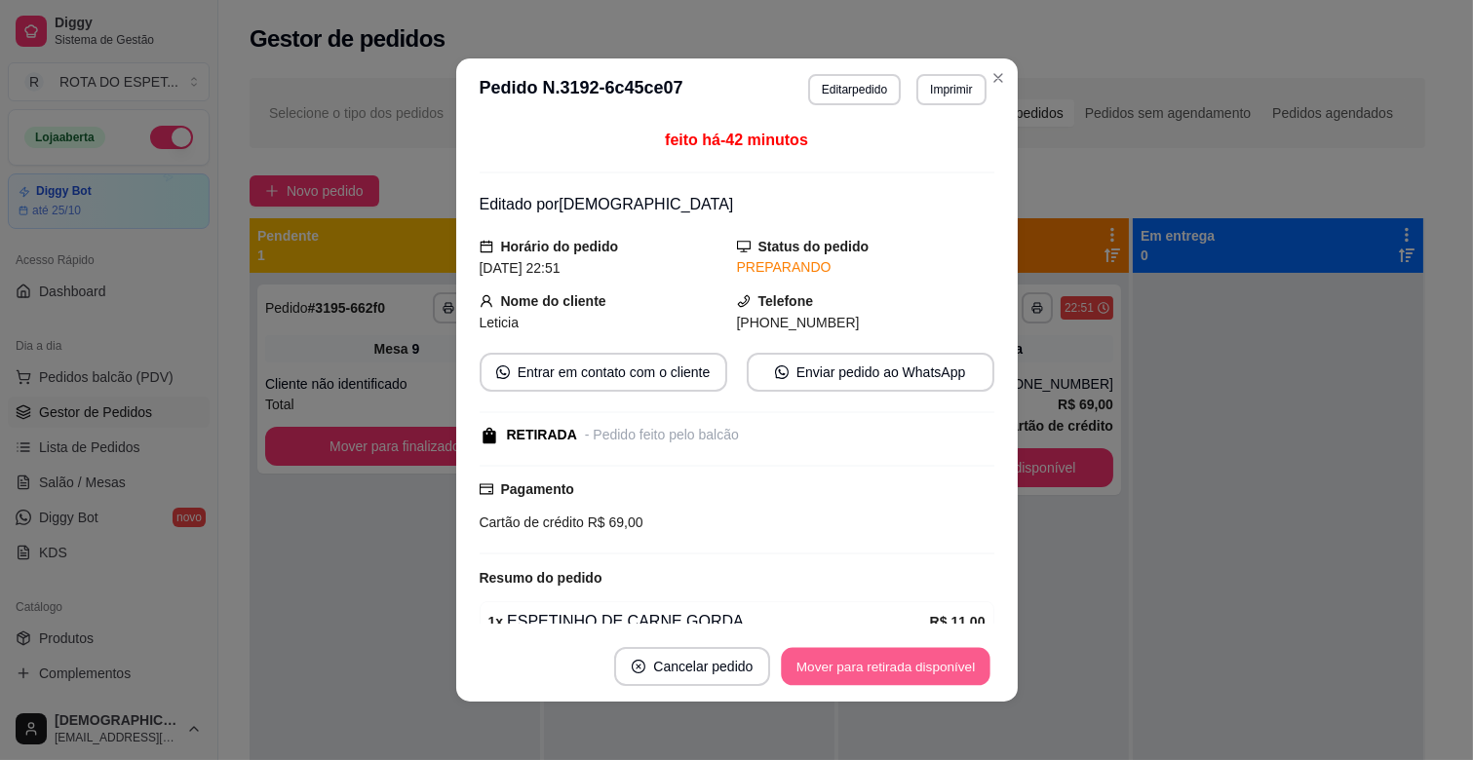
click at [950, 674] on button "Mover para retirada disponível" at bounding box center [886, 667] width 209 height 38
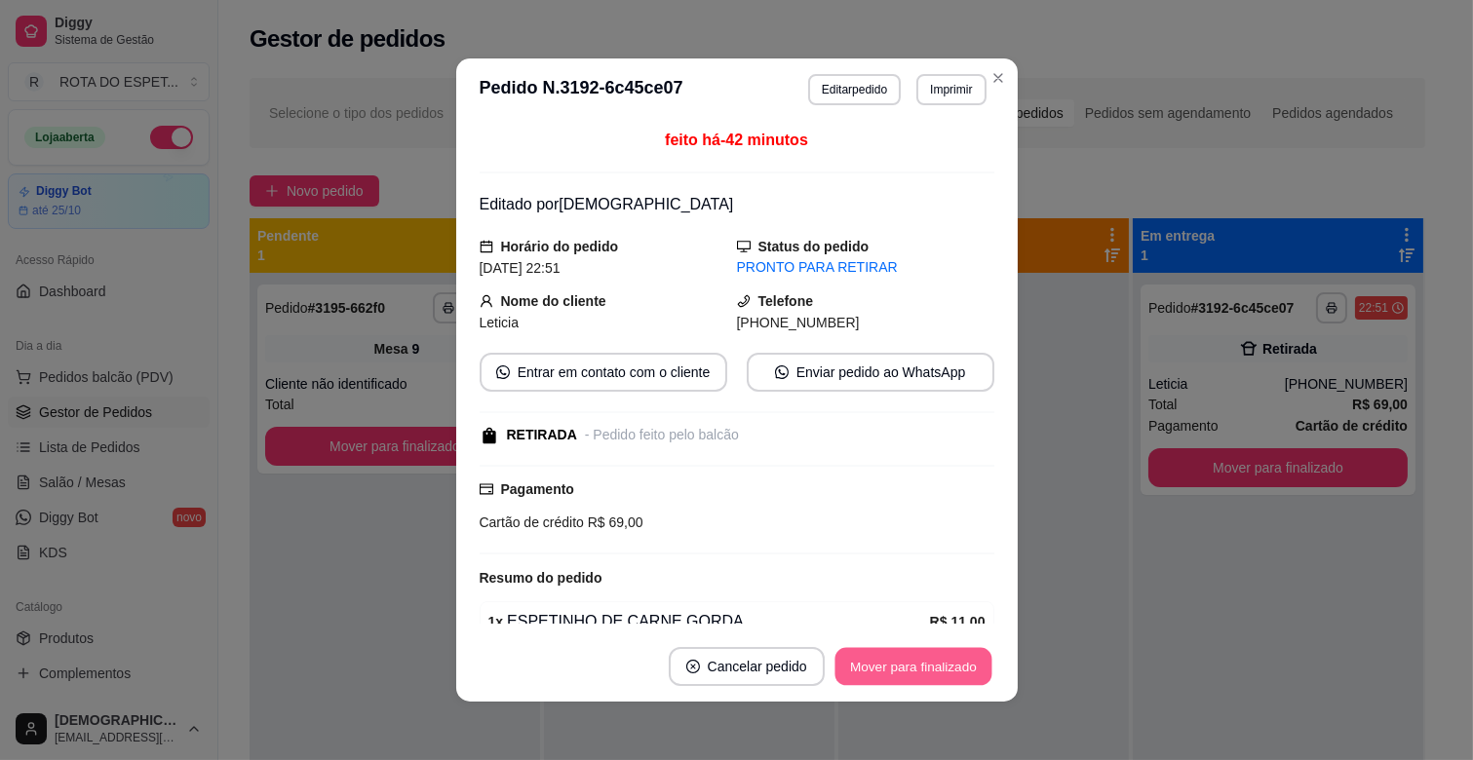
click at [950, 674] on button "Mover para finalizado" at bounding box center [913, 667] width 157 height 38
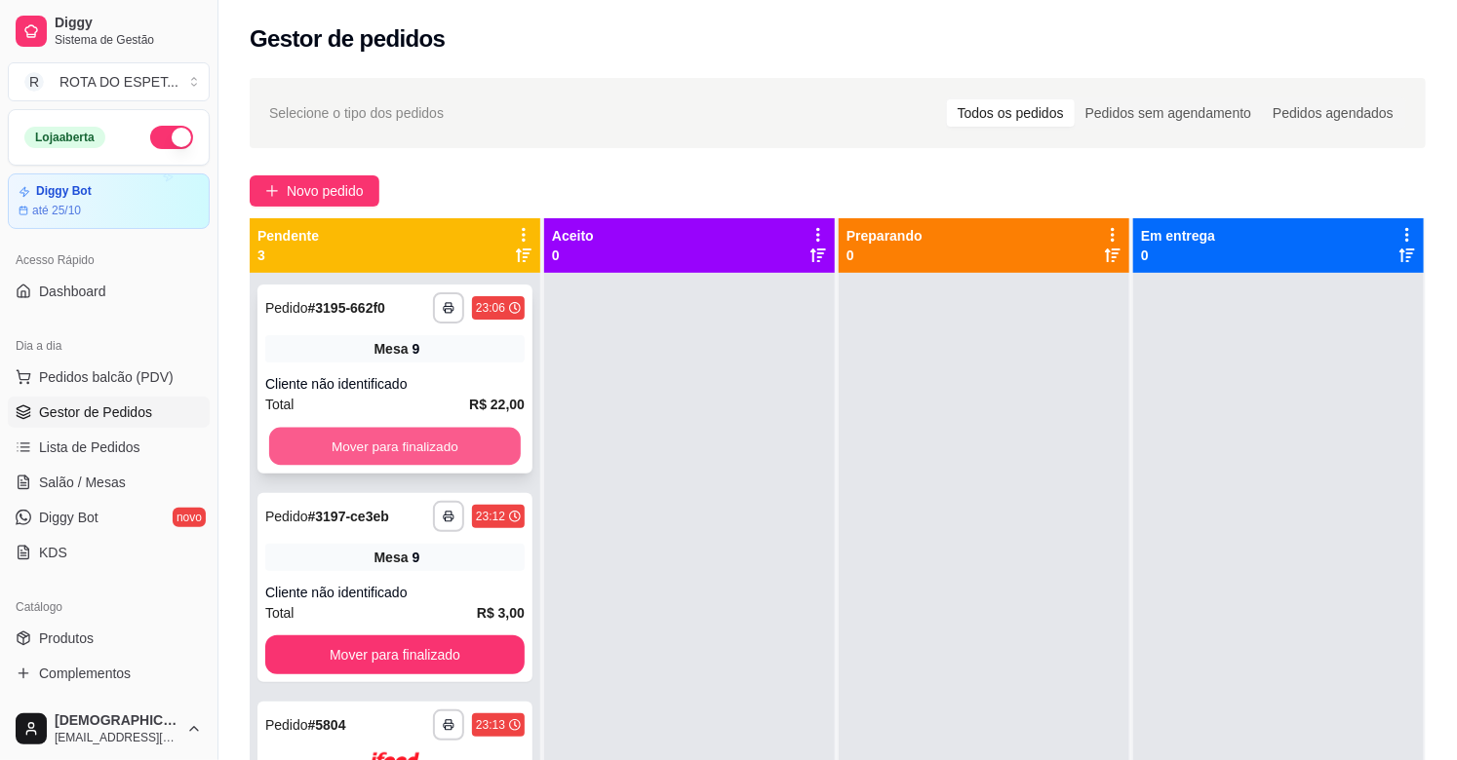
click at [351, 446] on button "Mover para finalizado" at bounding box center [395, 447] width 252 height 38
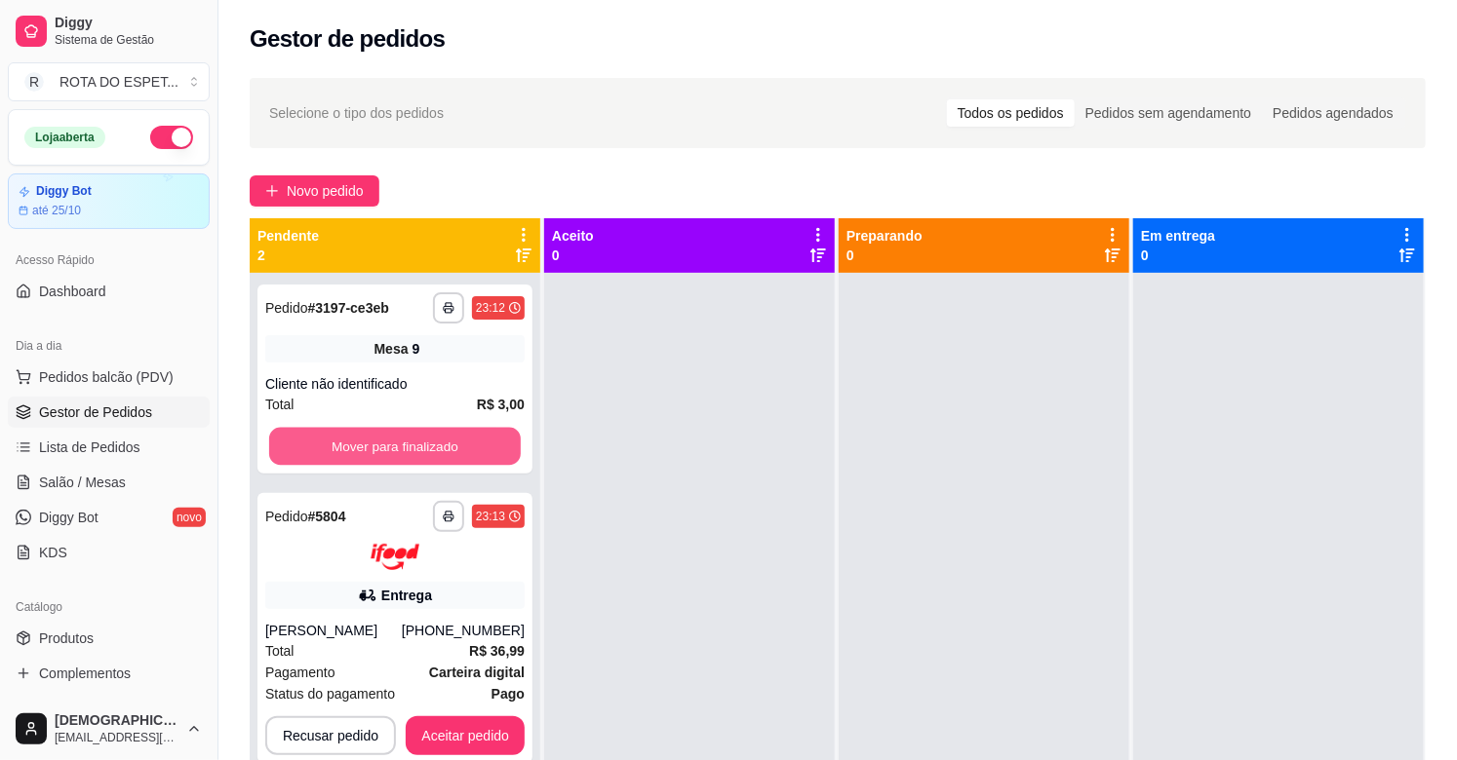
click at [351, 446] on button "Mover para finalizado" at bounding box center [395, 447] width 252 height 38
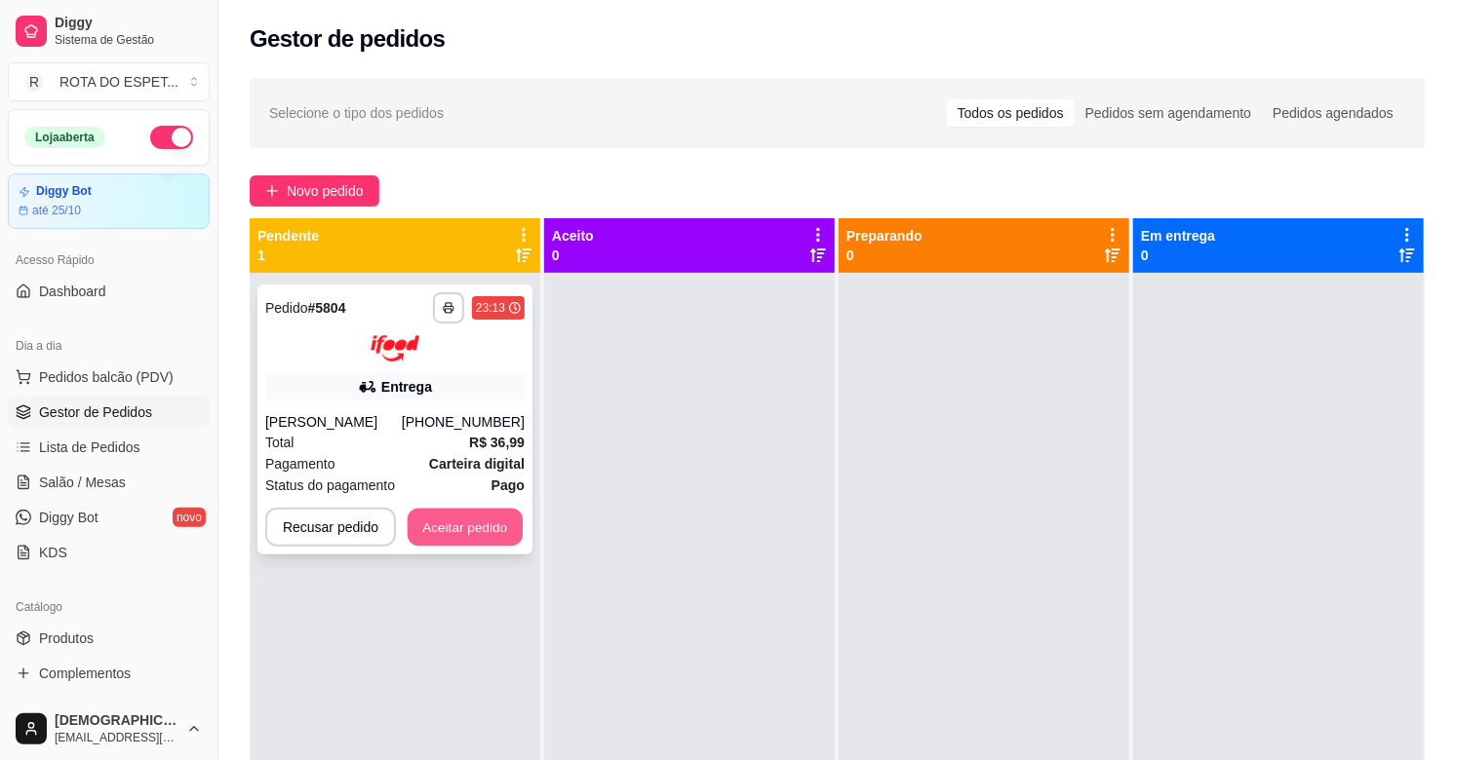
click at [450, 519] on button "Aceitar pedido" at bounding box center [465, 527] width 115 height 38
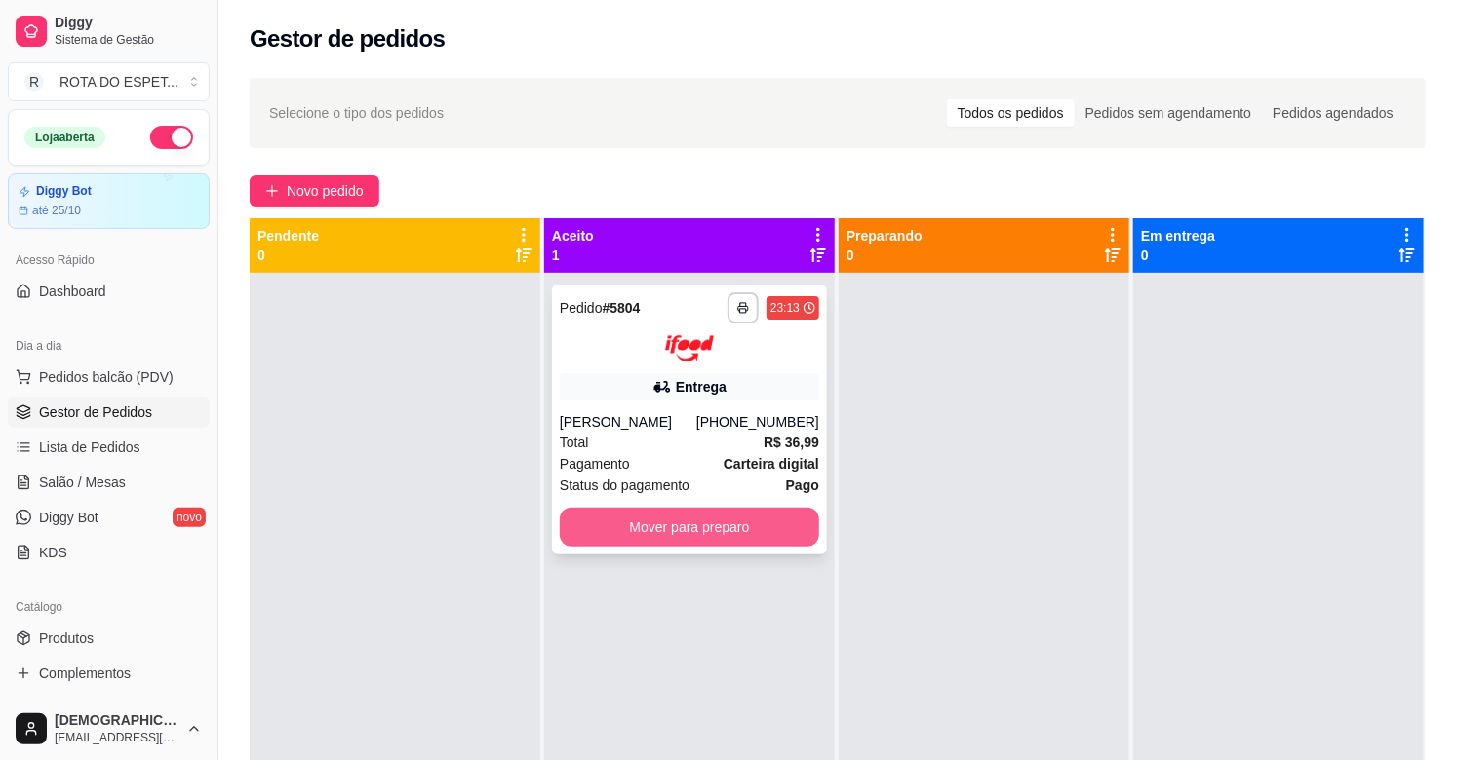
click at [638, 537] on button "Mover para preparo" at bounding box center [689, 527] width 259 height 39
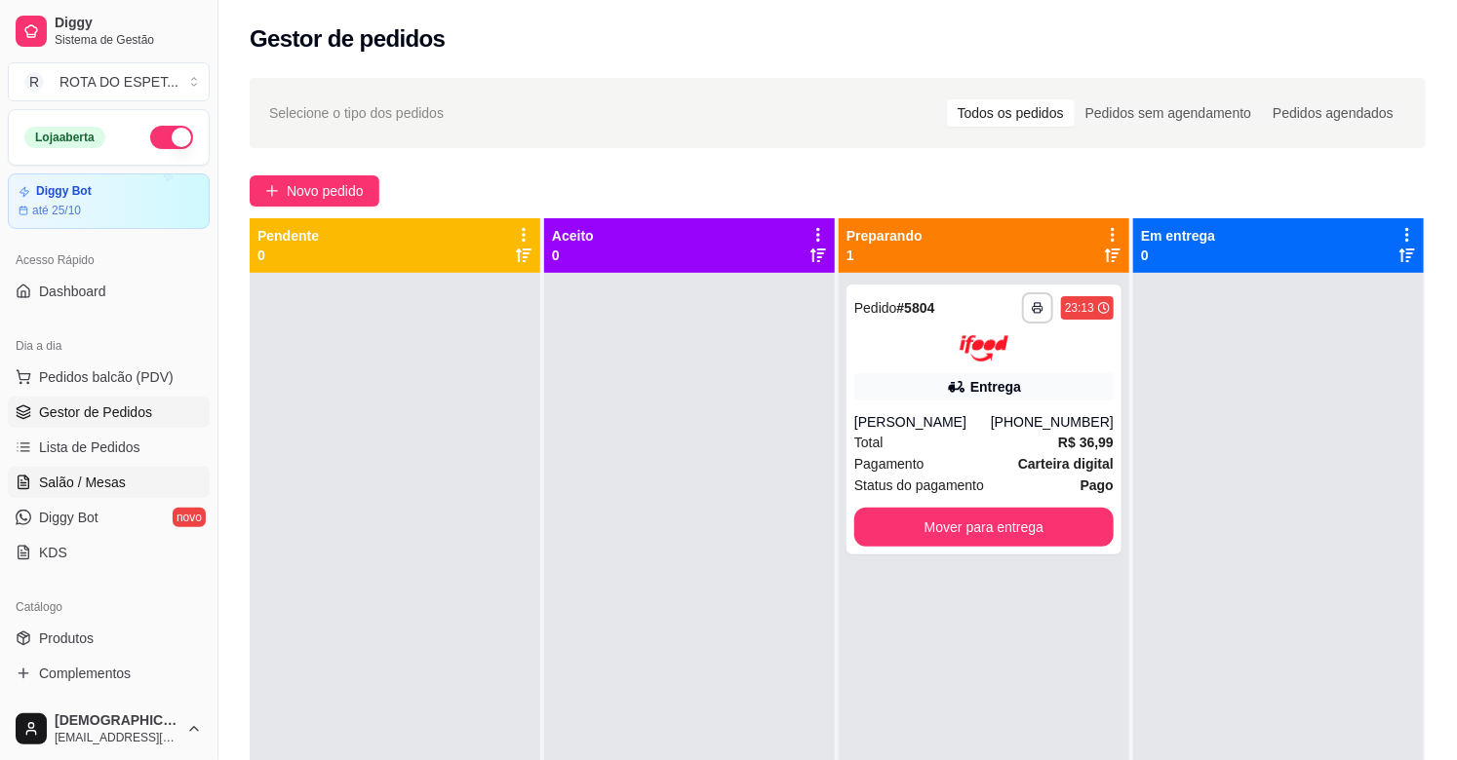
click at [95, 481] on span "Salão / Mesas" at bounding box center [82, 482] width 87 height 19
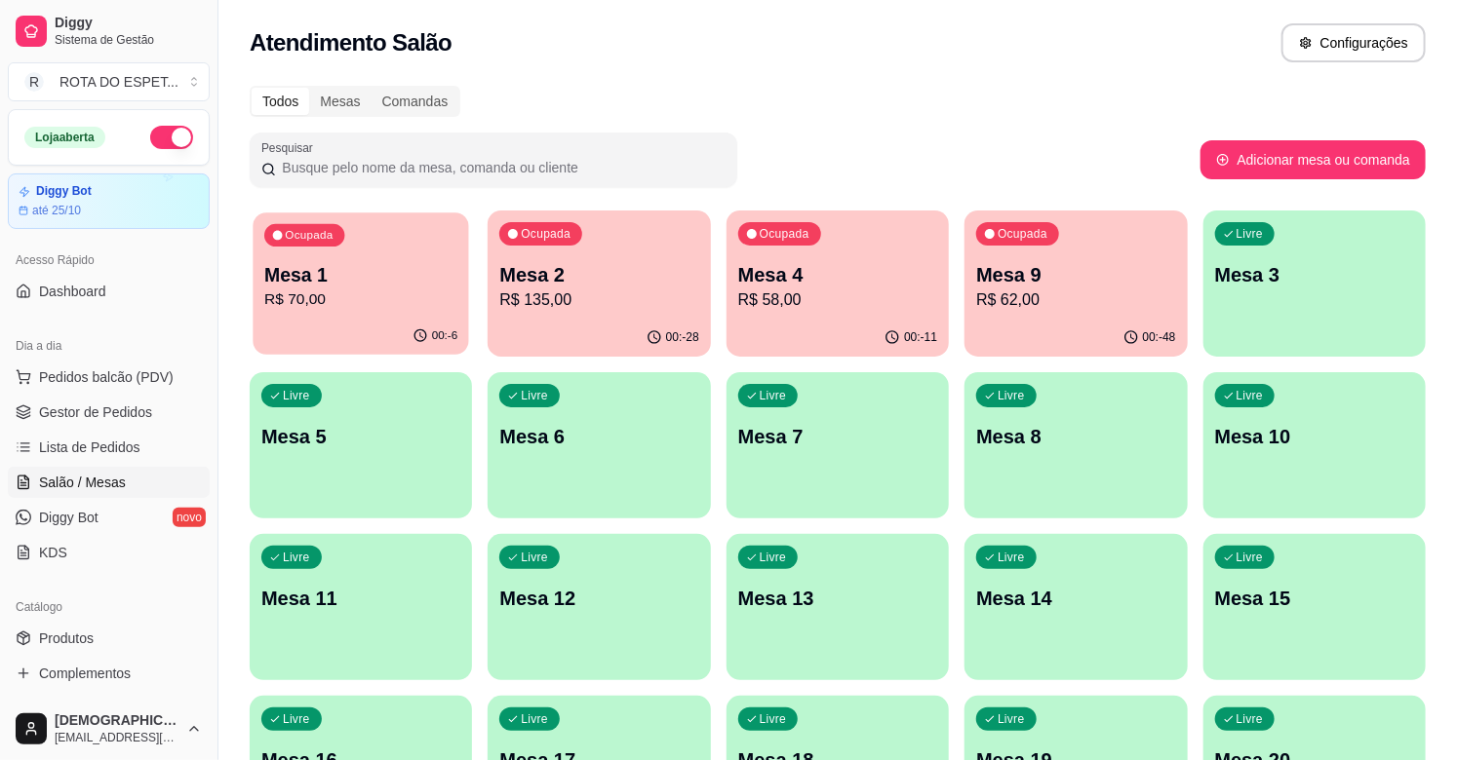
click at [330, 327] on div "00:-6" at bounding box center [361, 336] width 216 height 37
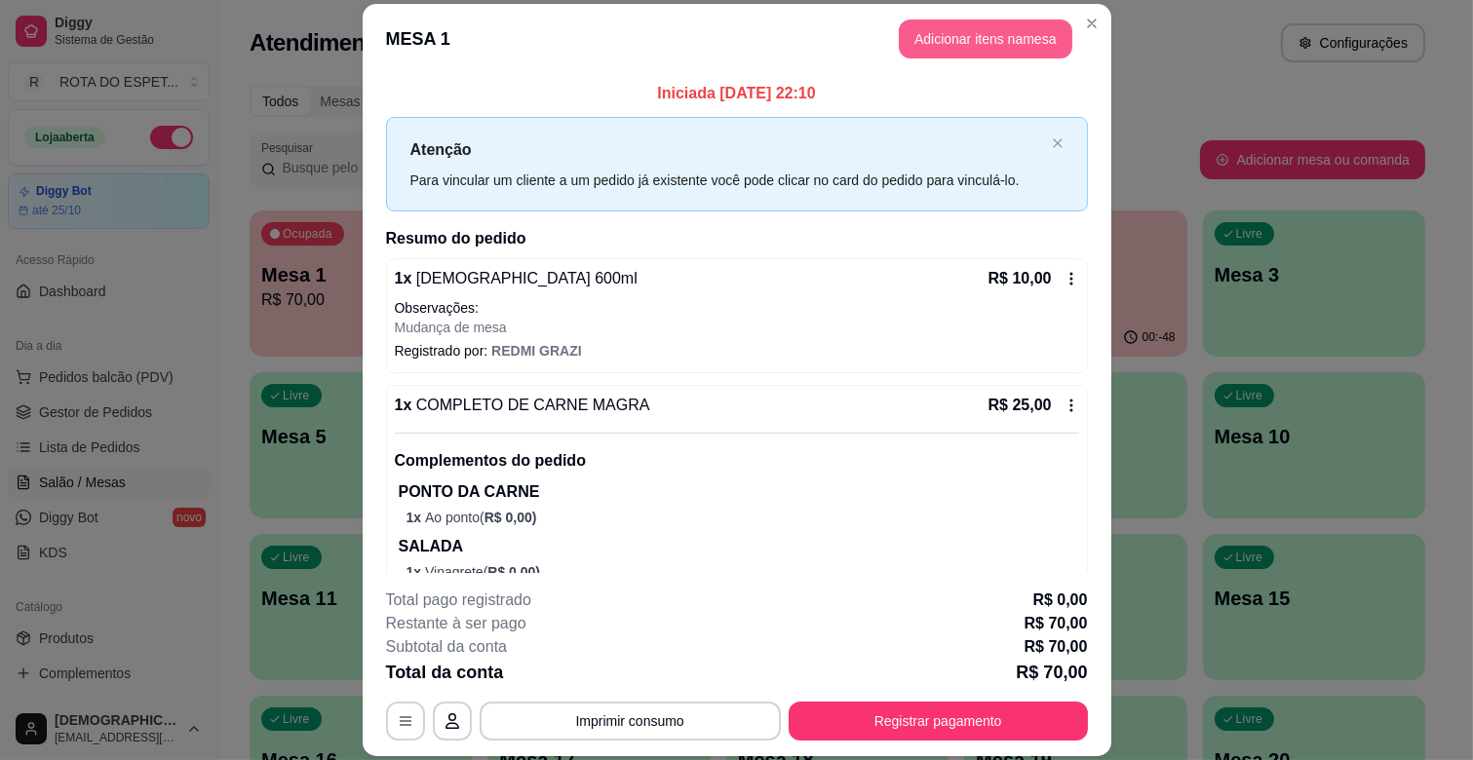
click at [1015, 33] on button "Adicionar itens na mesa" at bounding box center [986, 38] width 174 height 39
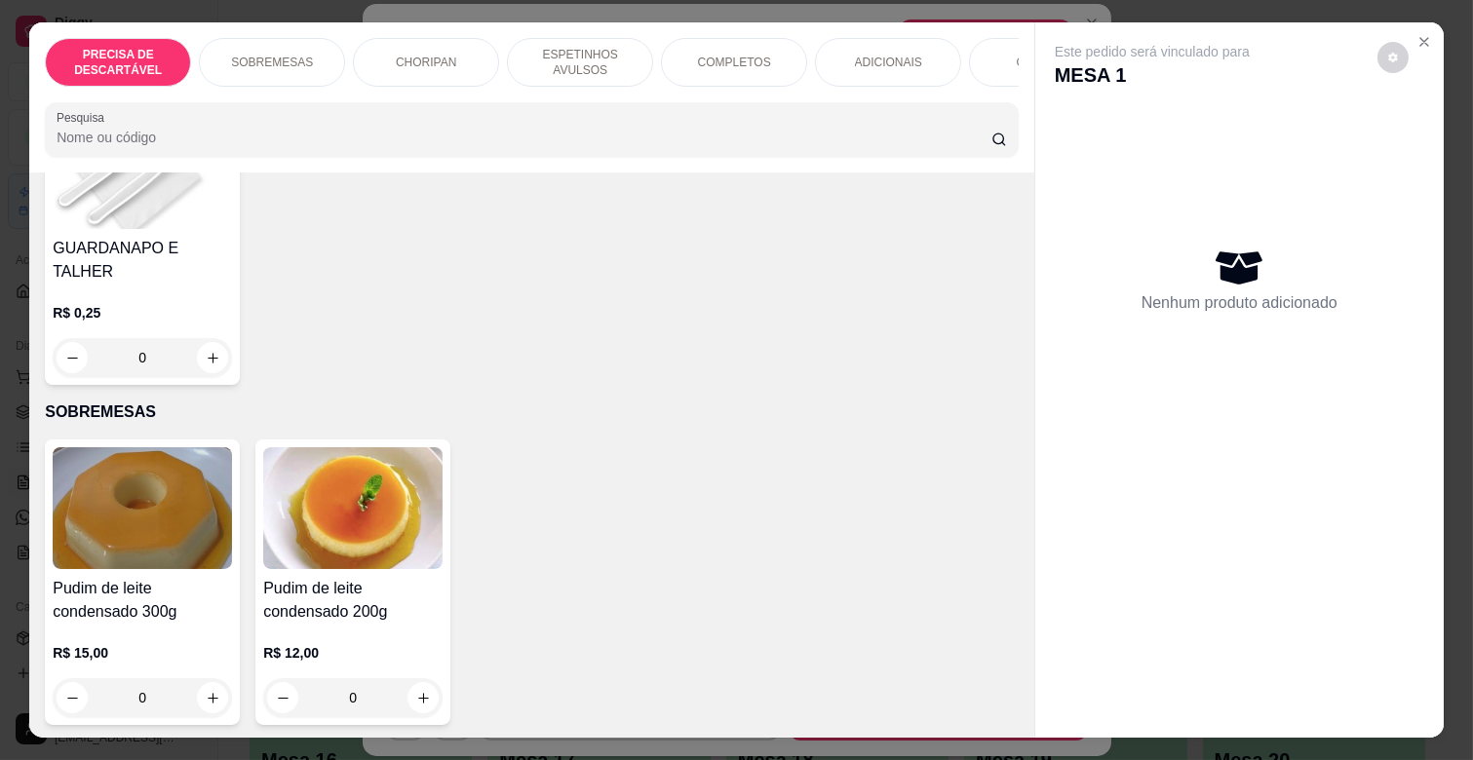
scroll to position [325, 0]
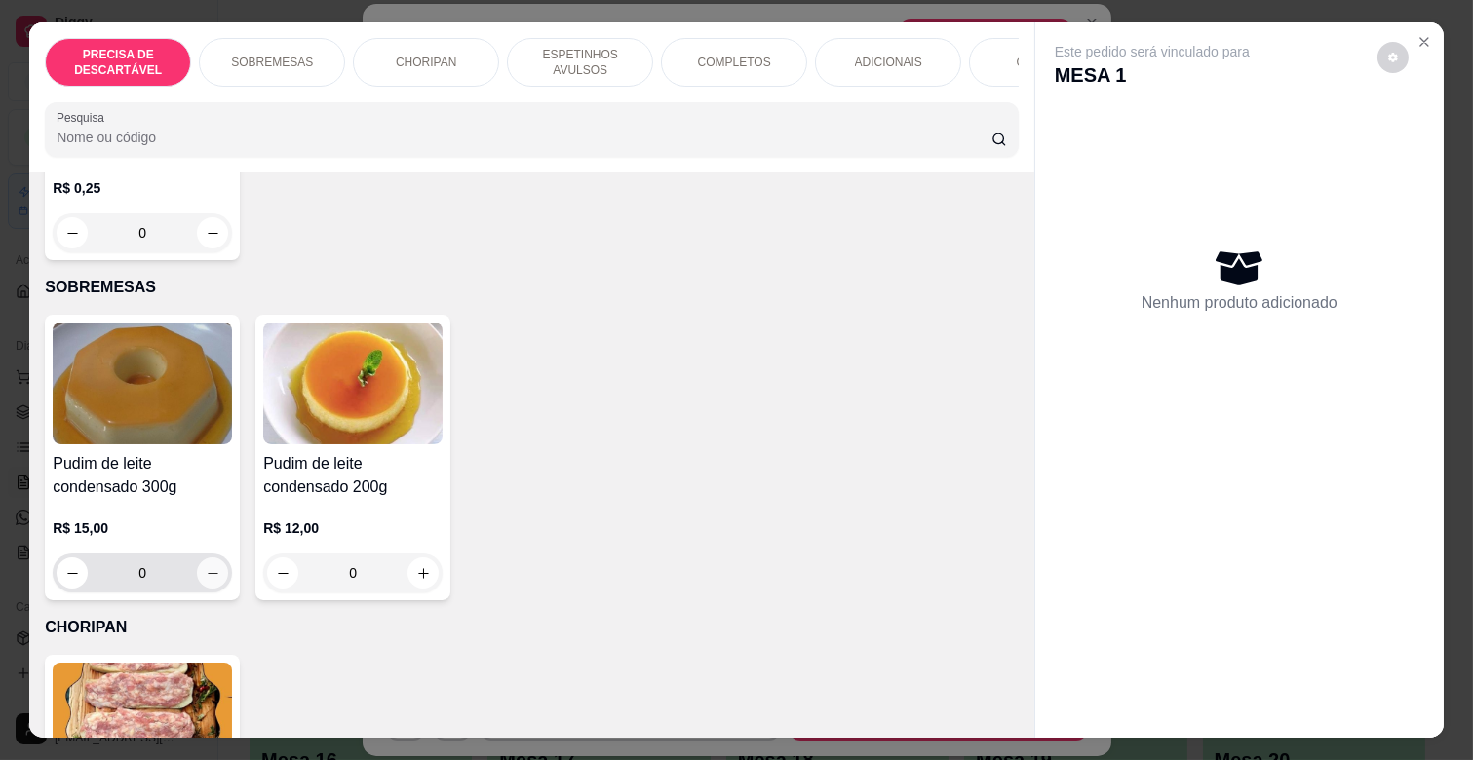
click at [208, 568] on icon "increase-product-quantity" at bounding box center [213, 573] width 11 height 11
type input "1"
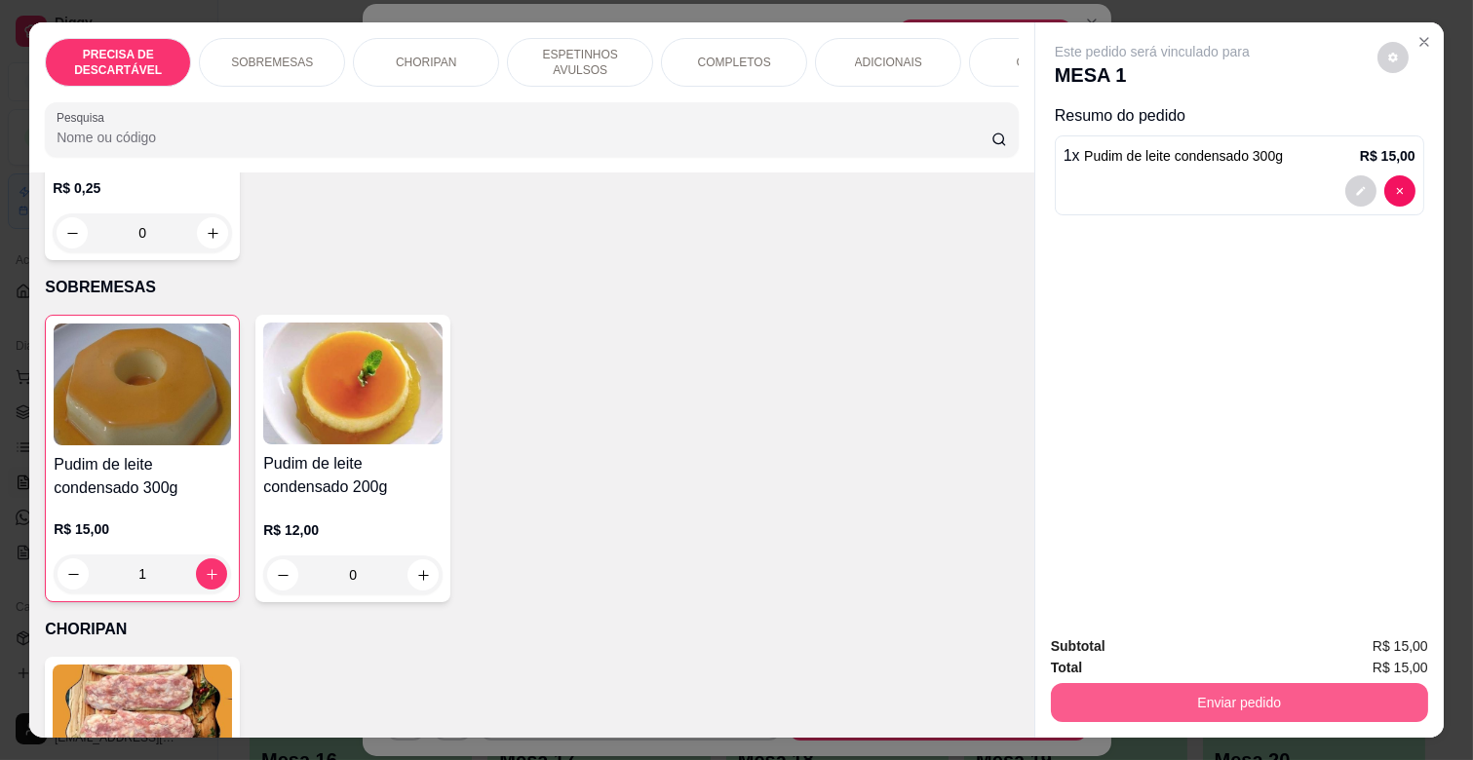
click at [1190, 683] on button "Enviar pedido" at bounding box center [1239, 702] width 377 height 39
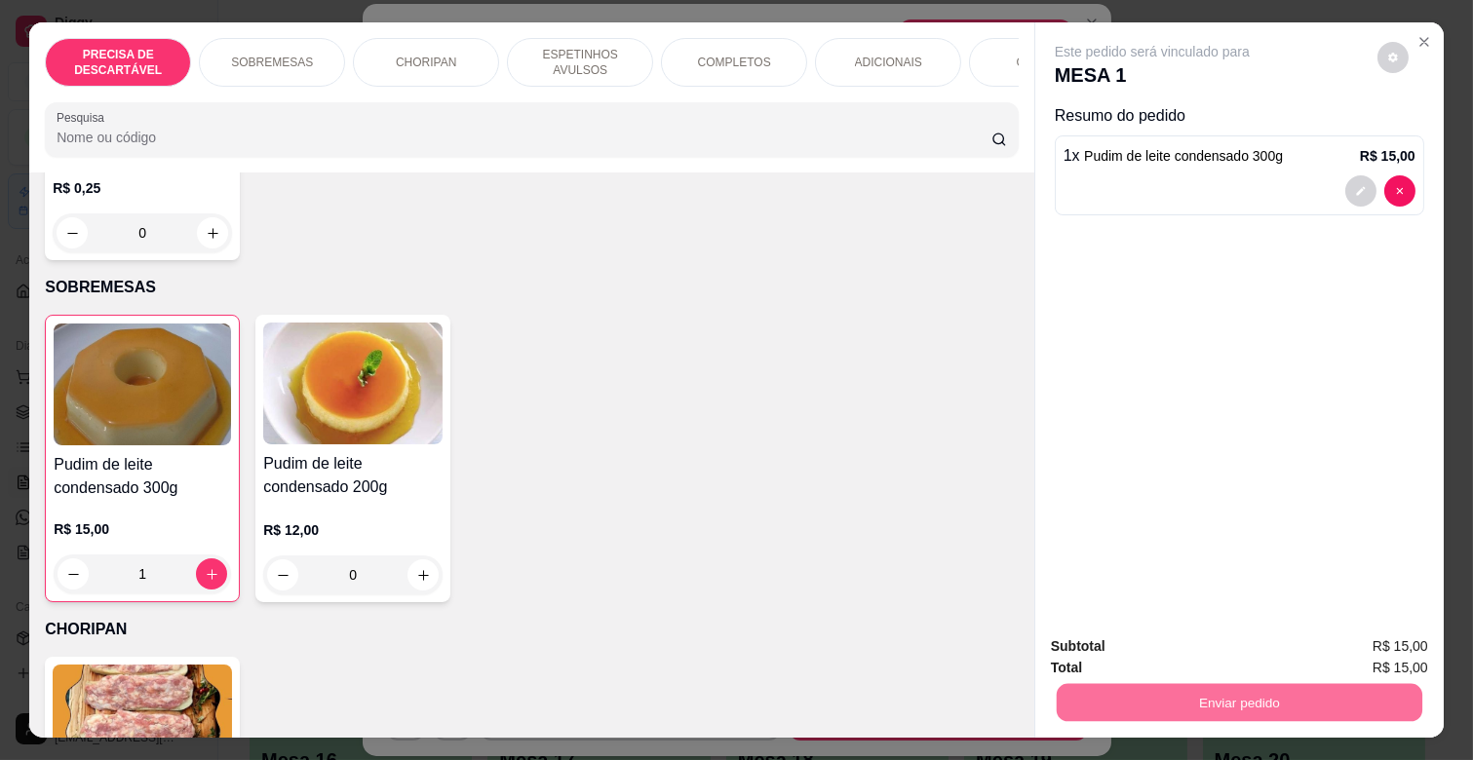
click at [1353, 630] on button "Enviar pedido" at bounding box center [1377, 646] width 110 height 37
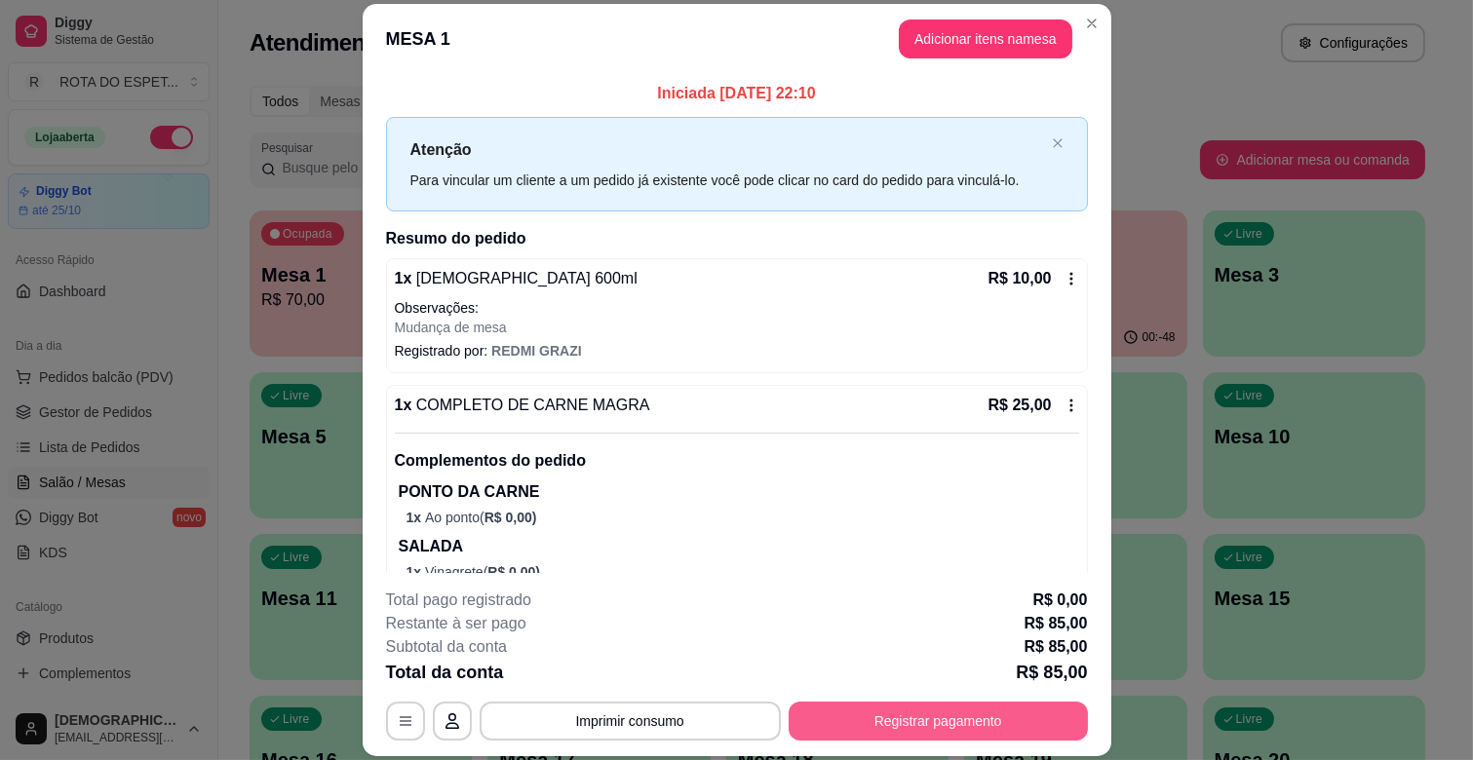
click at [1002, 719] on button "Registrar pagamento" at bounding box center [938, 721] width 299 height 39
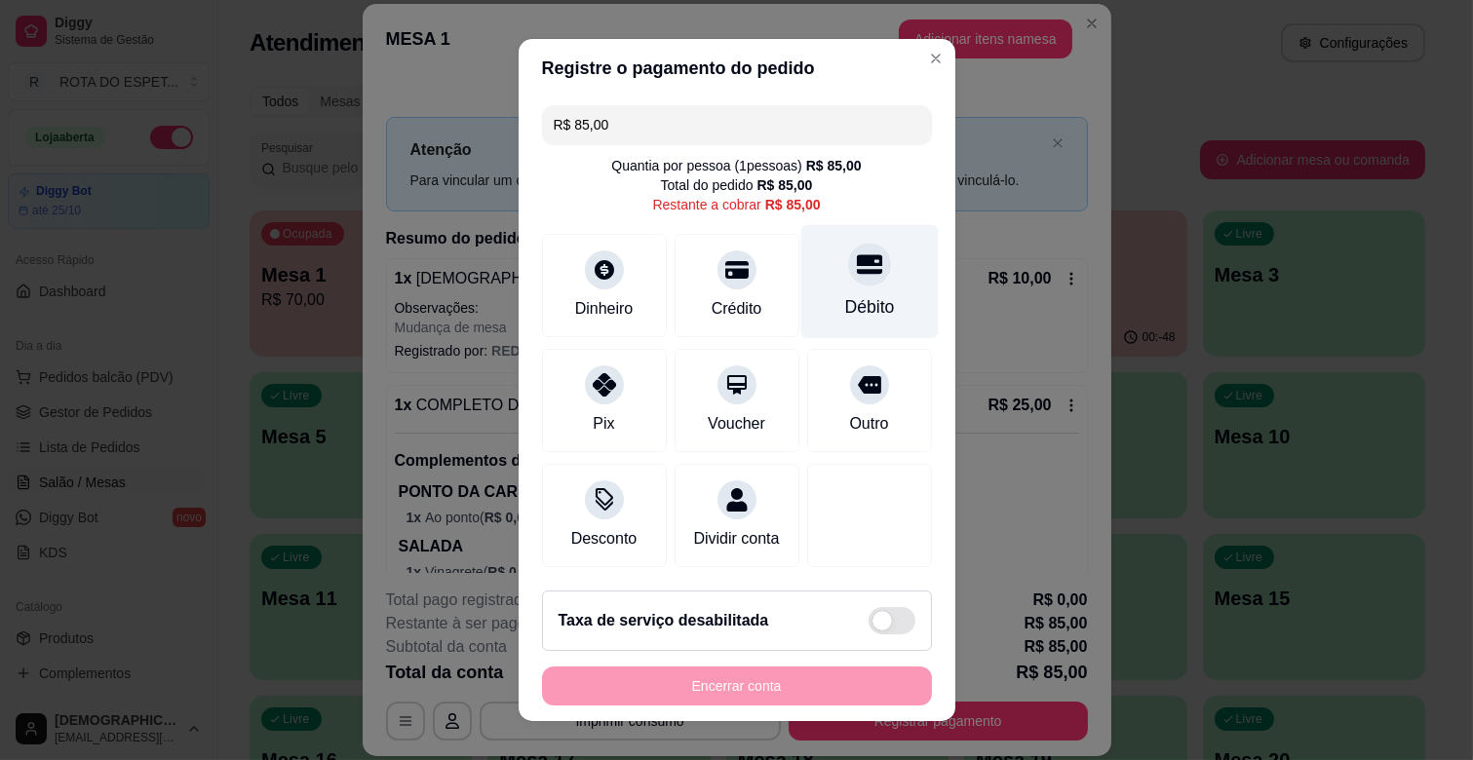
click at [844, 305] on div "Débito" at bounding box center [869, 306] width 50 height 25
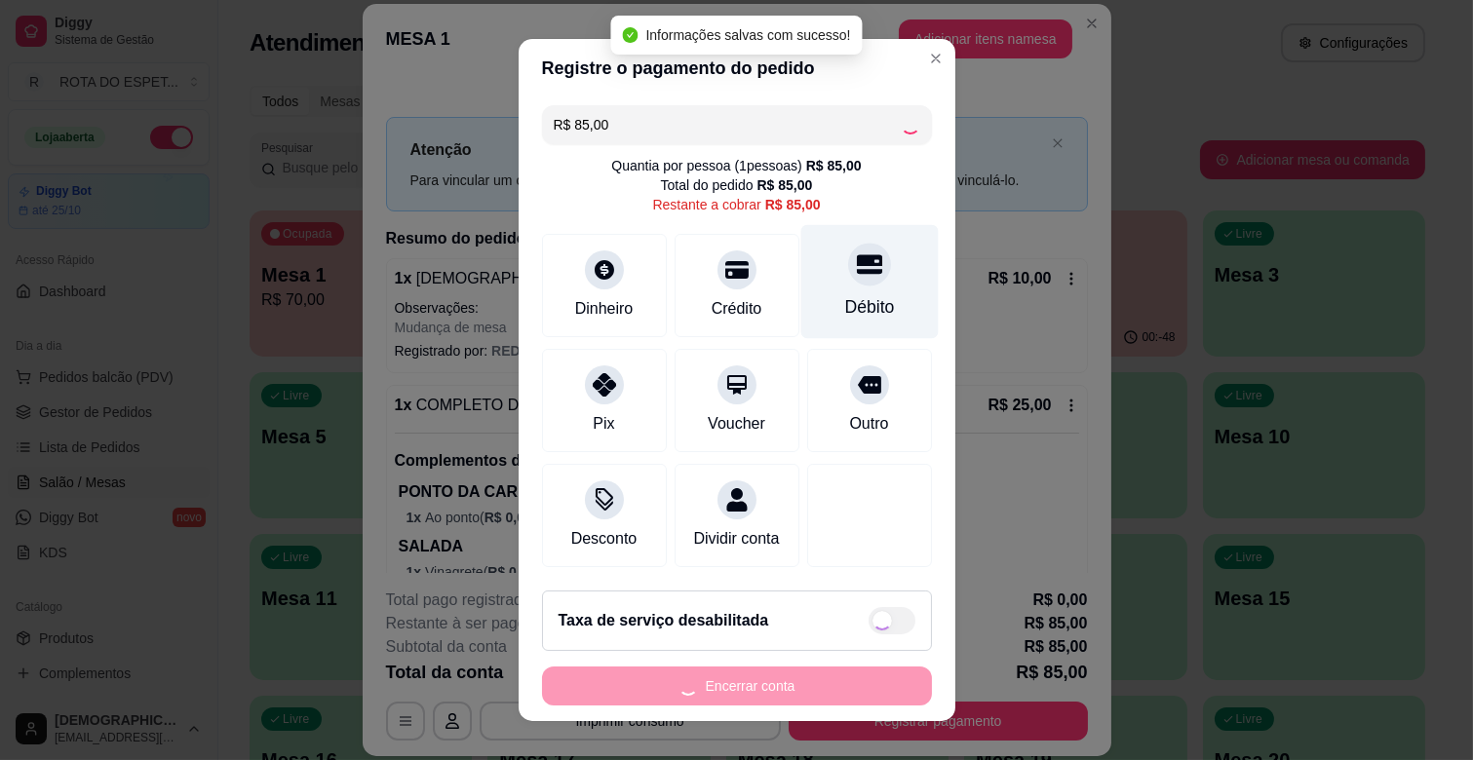
type input "R$ 0,00"
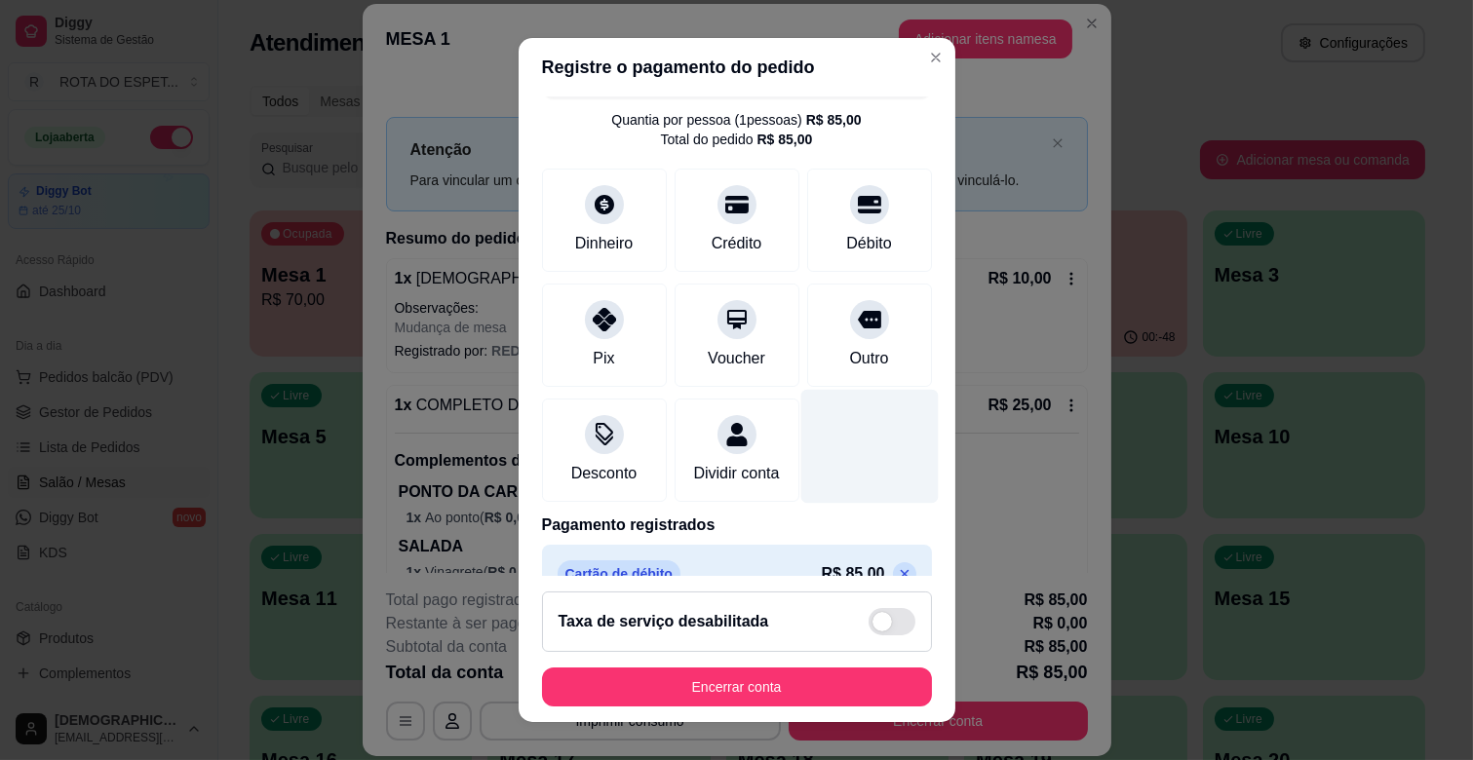
scroll to position [103, 0]
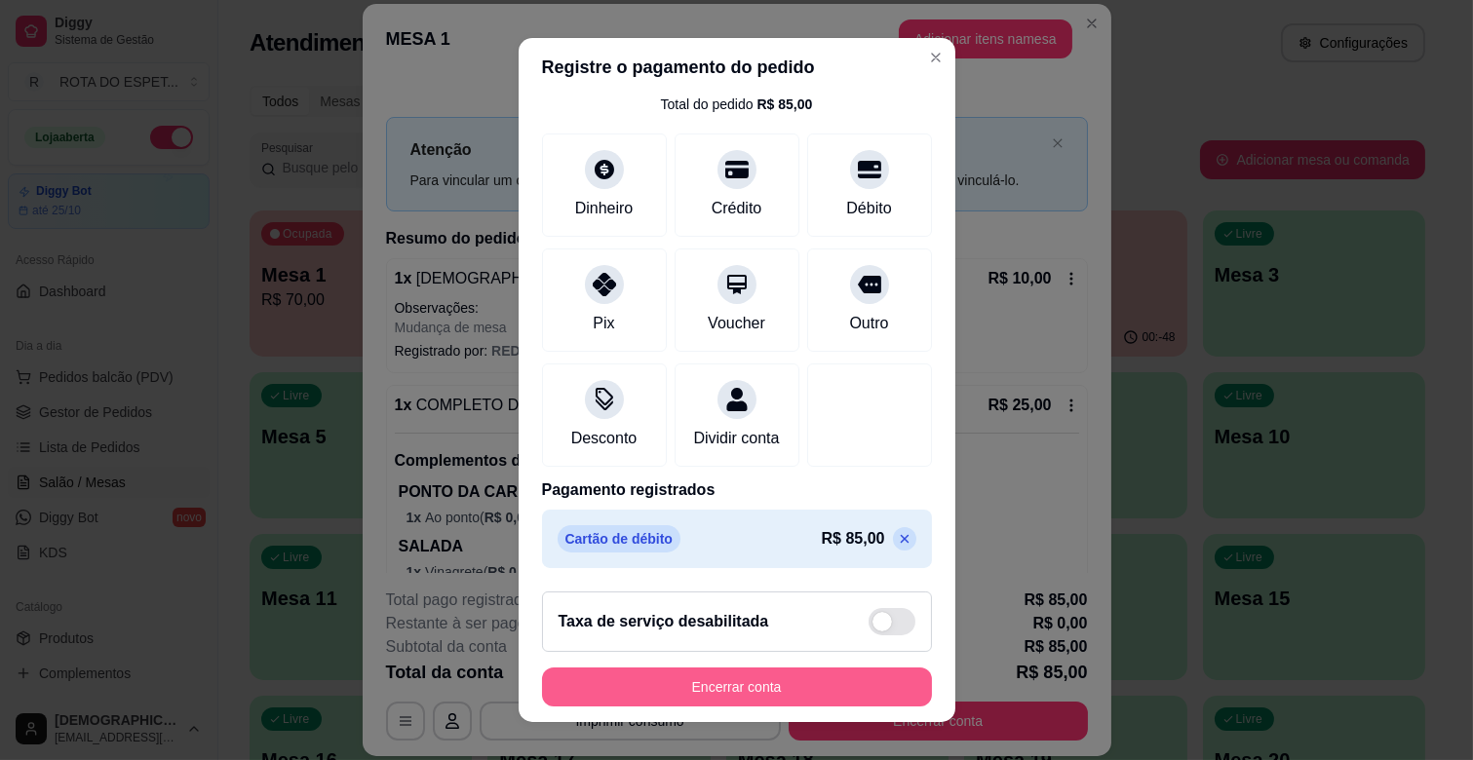
click at [783, 689] on button "Encerrar conta" at bounding box center [737, 687] width 390 height 39
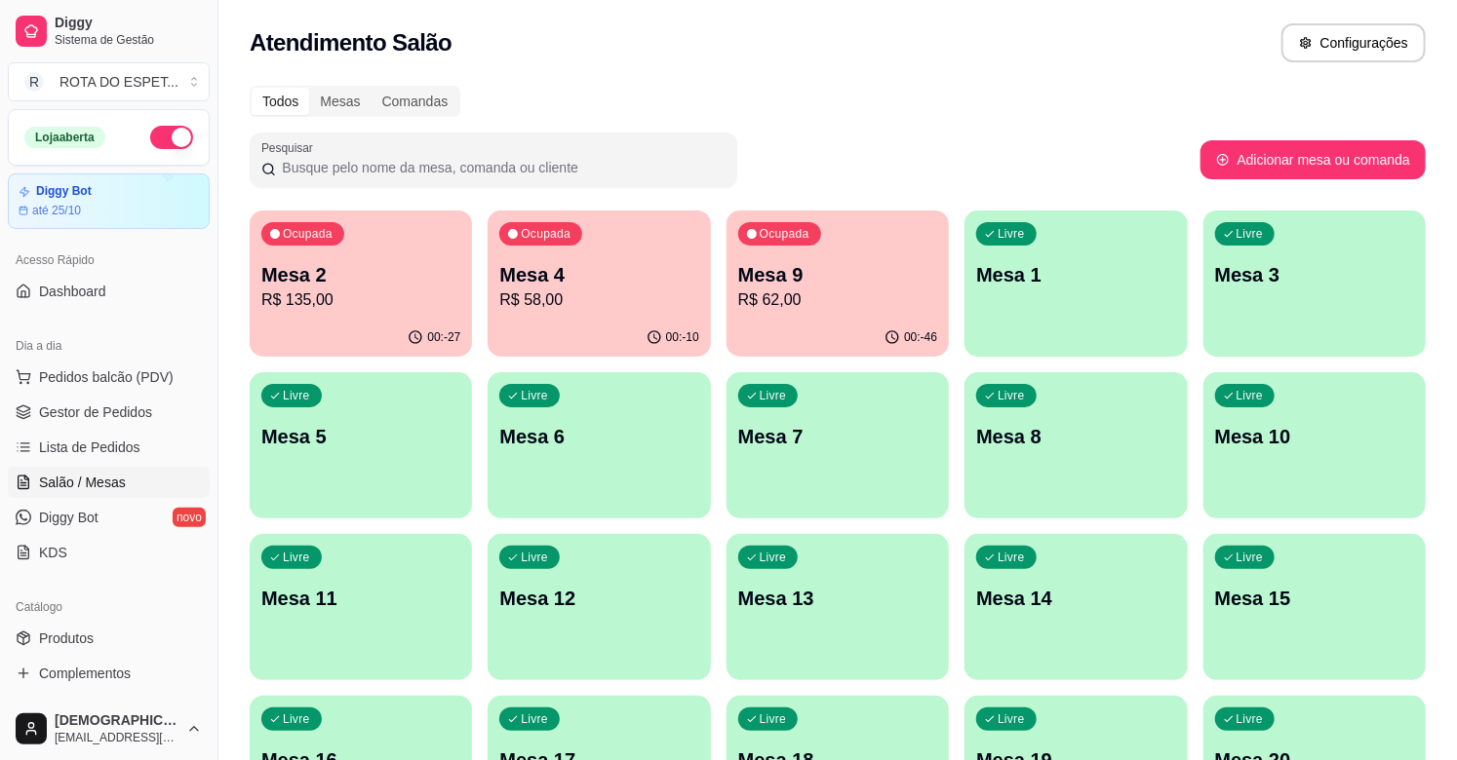
click at [617, 289] on p "R$ 58,00" at bounding box center [598, 300] width 199 height 23
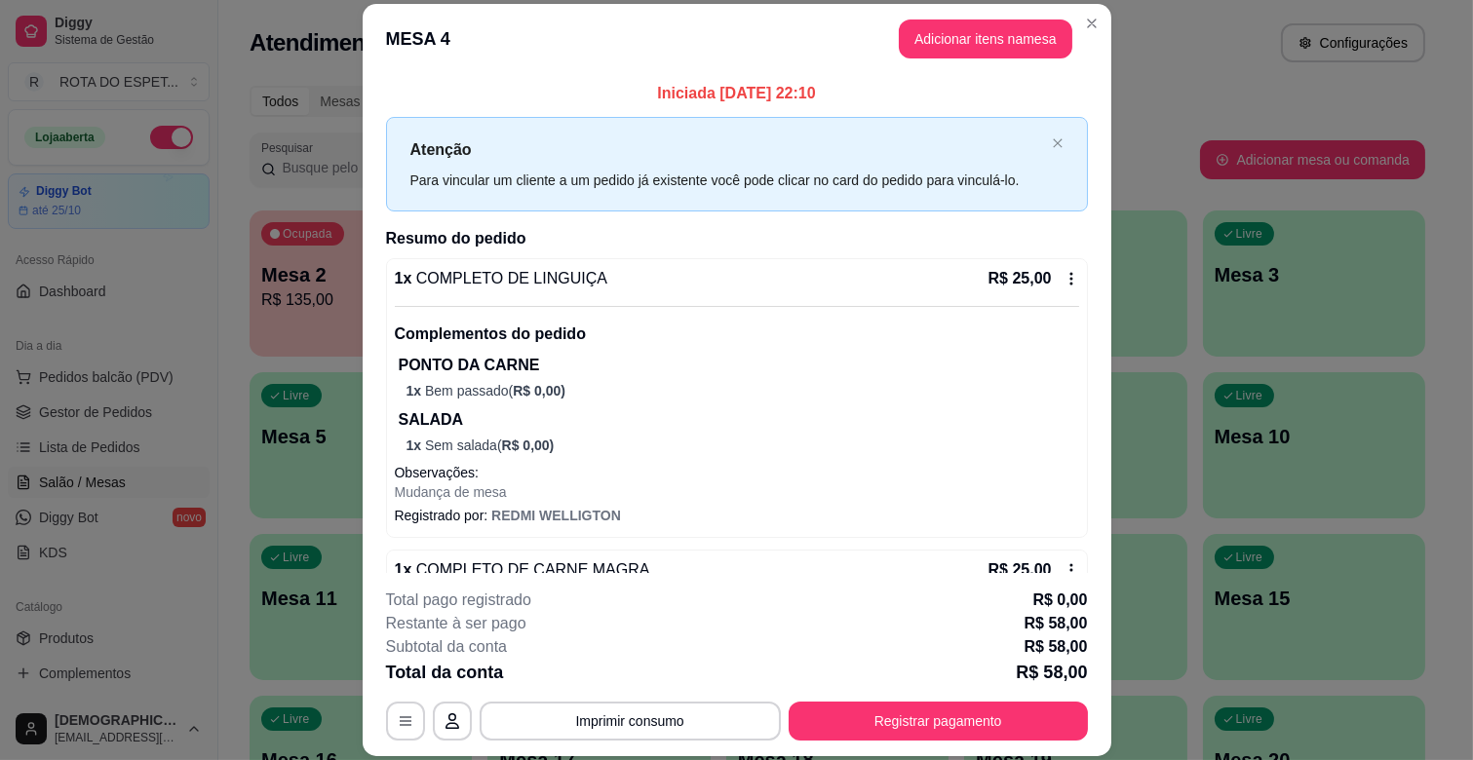
scroll to position [391, 0]
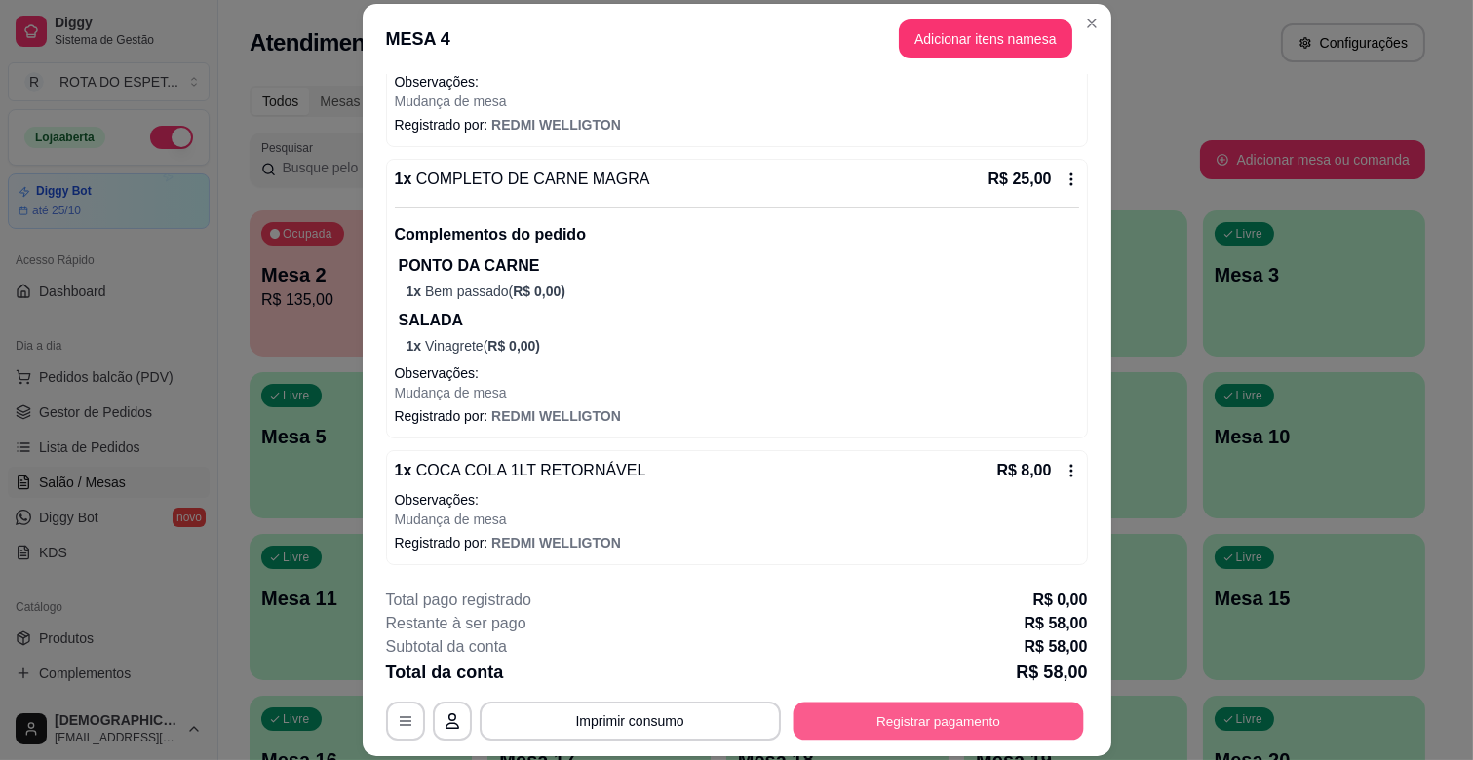
click at [962, 731] on button "Registrar pagamento" at bounding box center [938, 722] width 291 height 38
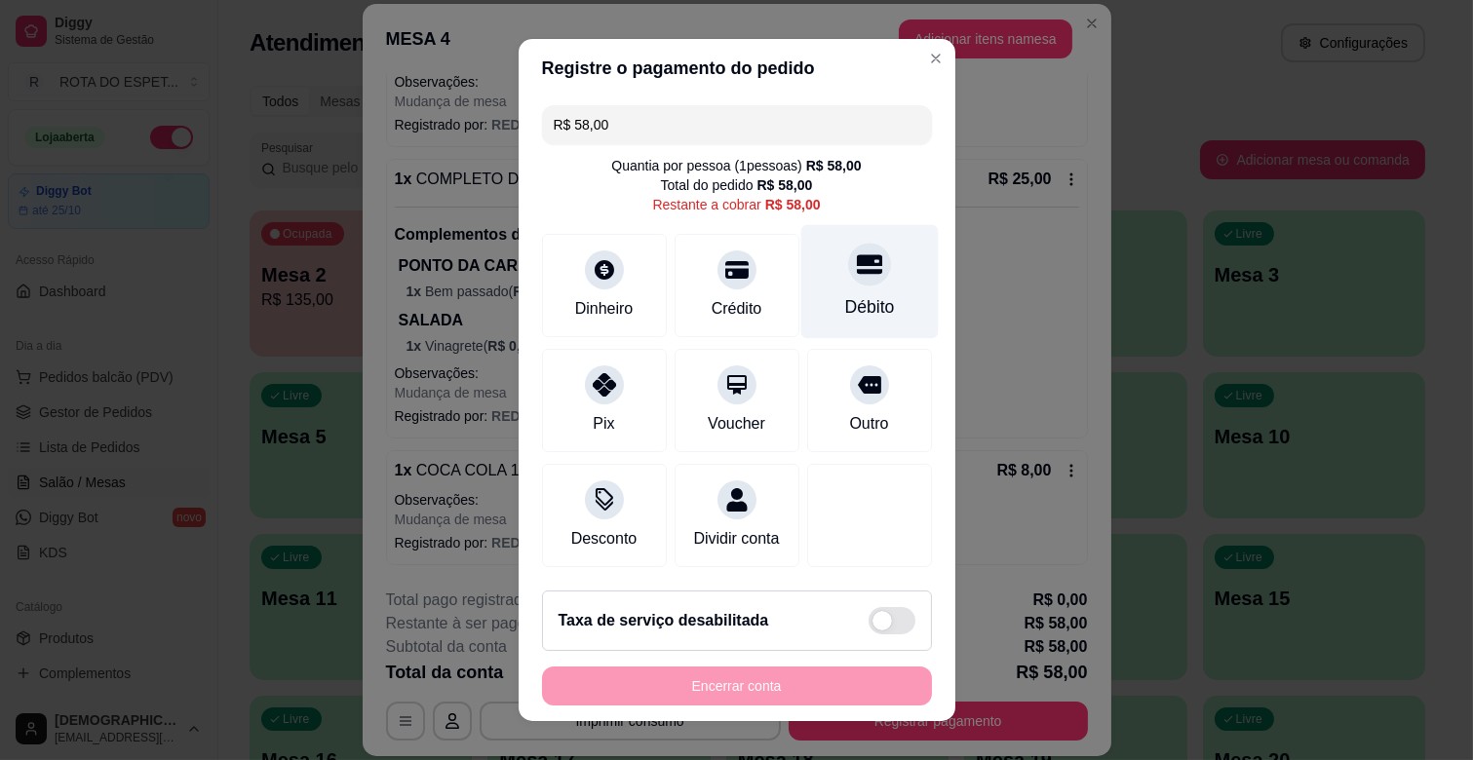
click at [856, 276] on icon at bounding box center [868, 264] width 25 height 25
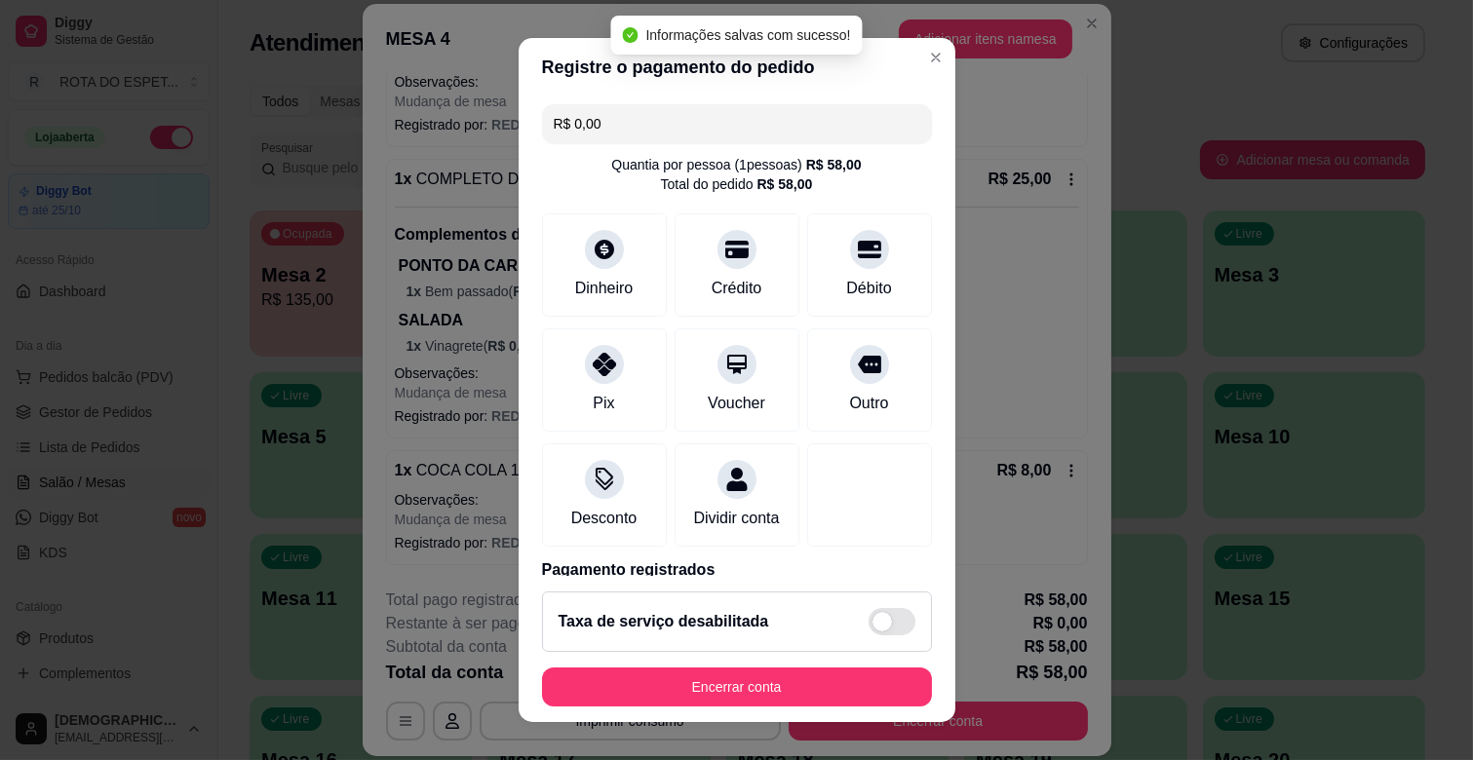
type input "R$ 0,00"
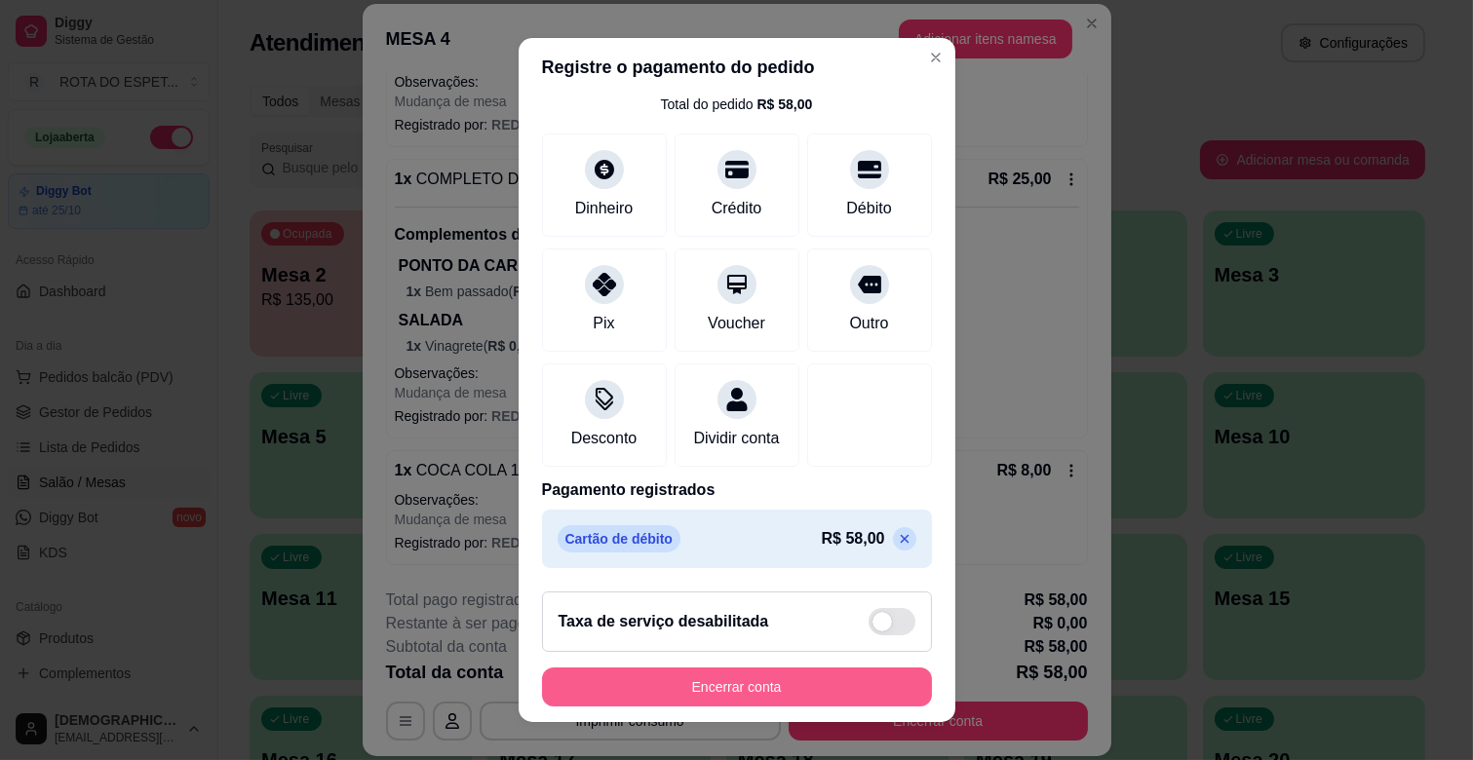
click at [766, 679] on button "Encerrar conta" at bounding box center [737, 687] width 390 height 39
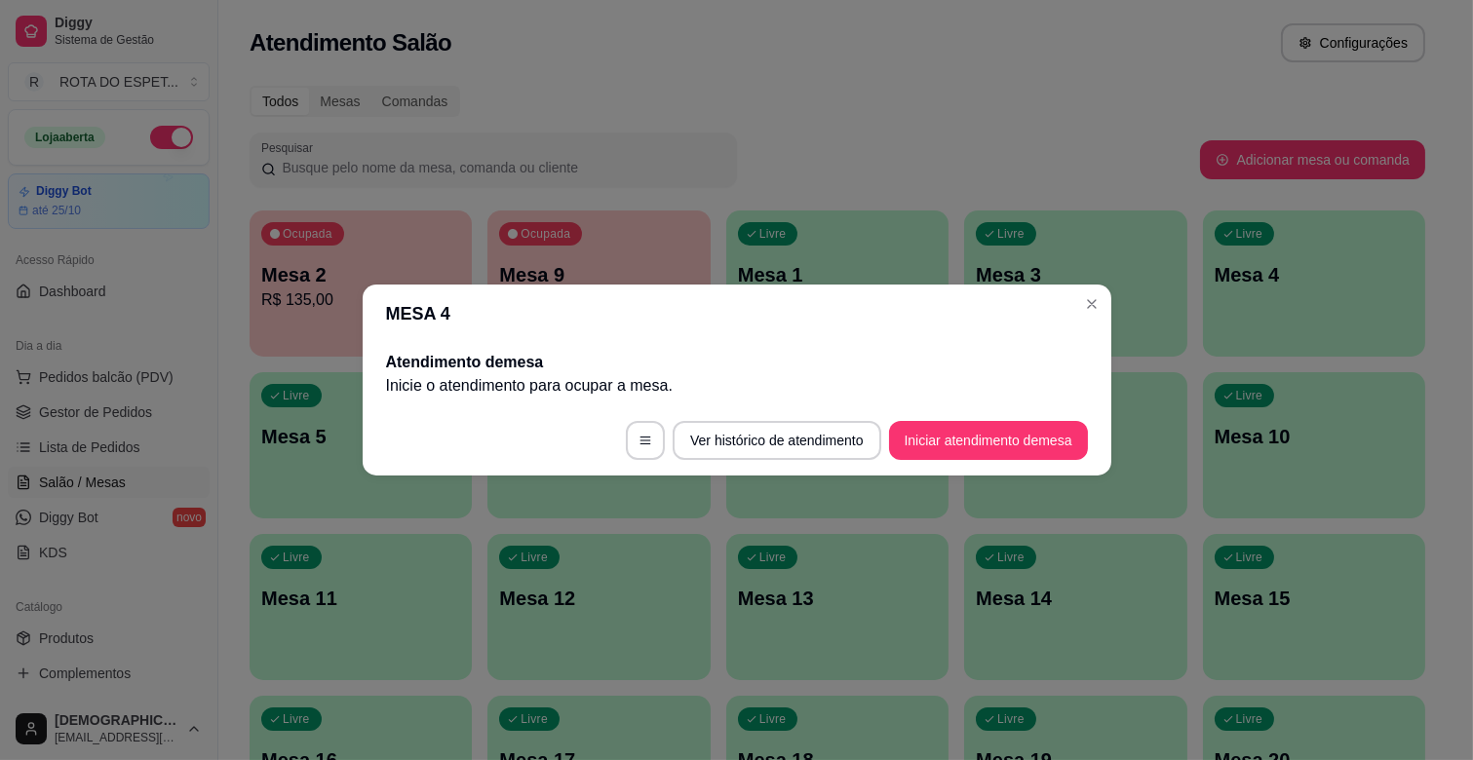
scroll to position [0, 0]
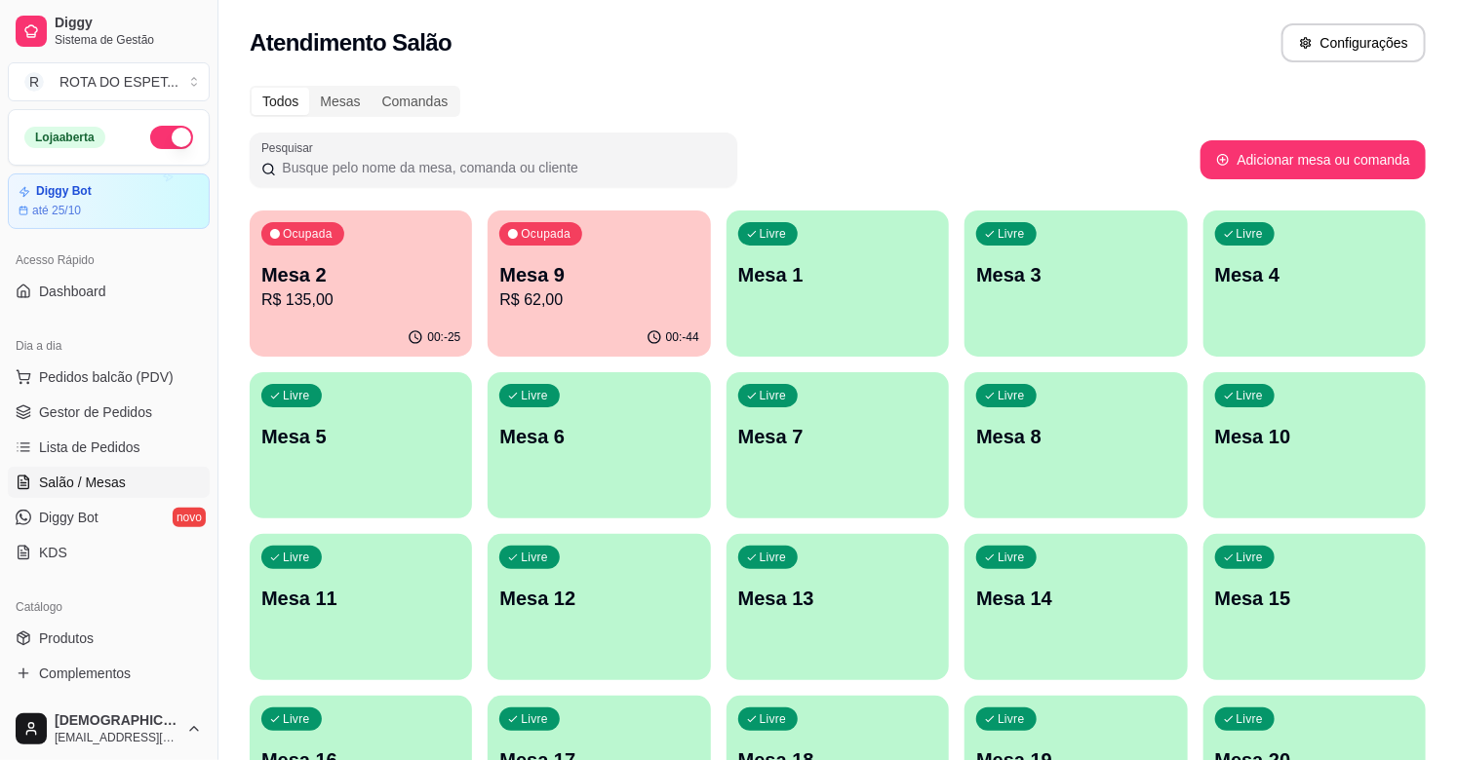
click at [339, 333] on div "00:-25" at bounding box center [361, 338] width 222 height 38
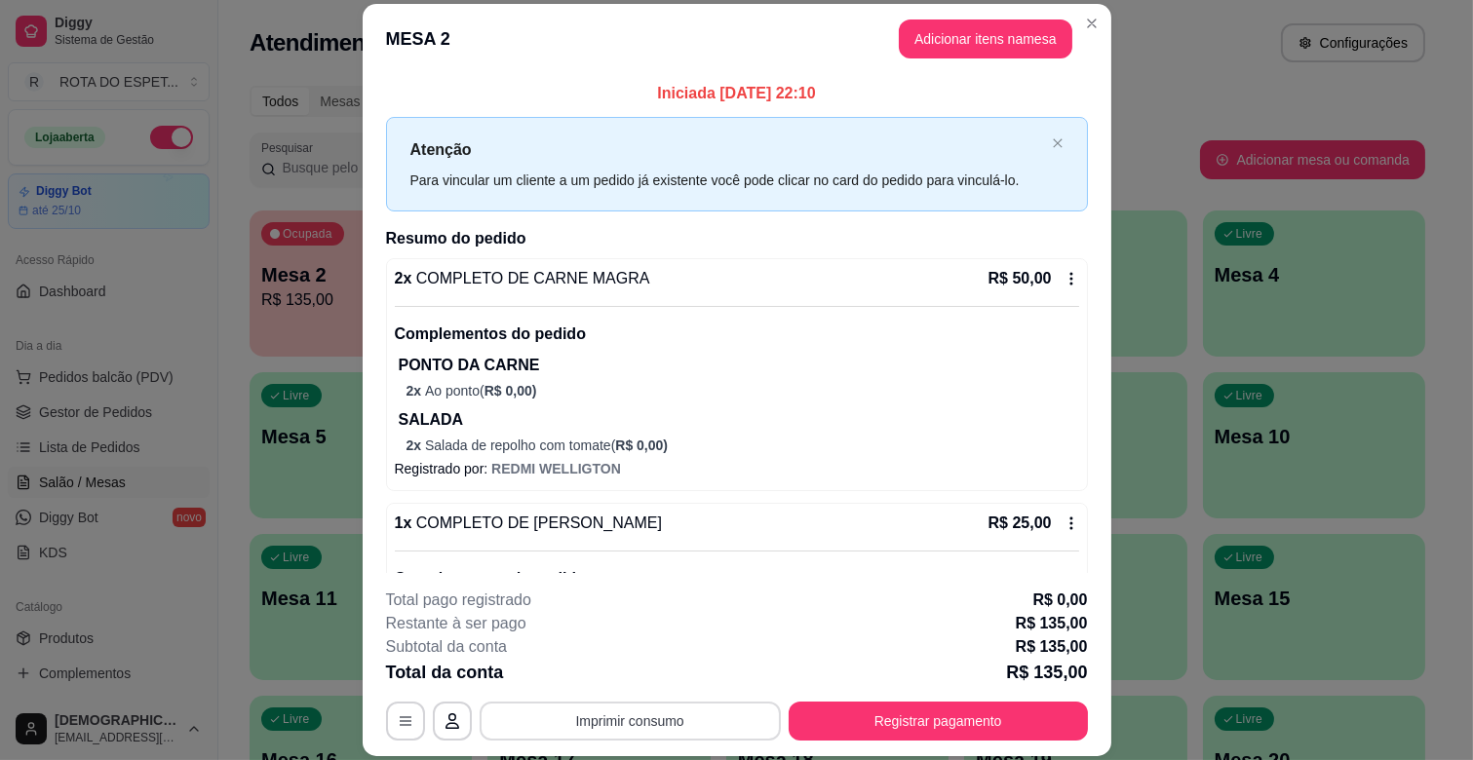
click at [654, 717] on button "Imprimir consumo" at bounding box center [630, 721] width 301 height 39
click at [1126, 161] on div "MESA 2 Adicionar itens na mesa Iniciada [DATE] 22:10 Atenção Para vincular um c…" at bounding box center [736, 380] width 1473 height 760
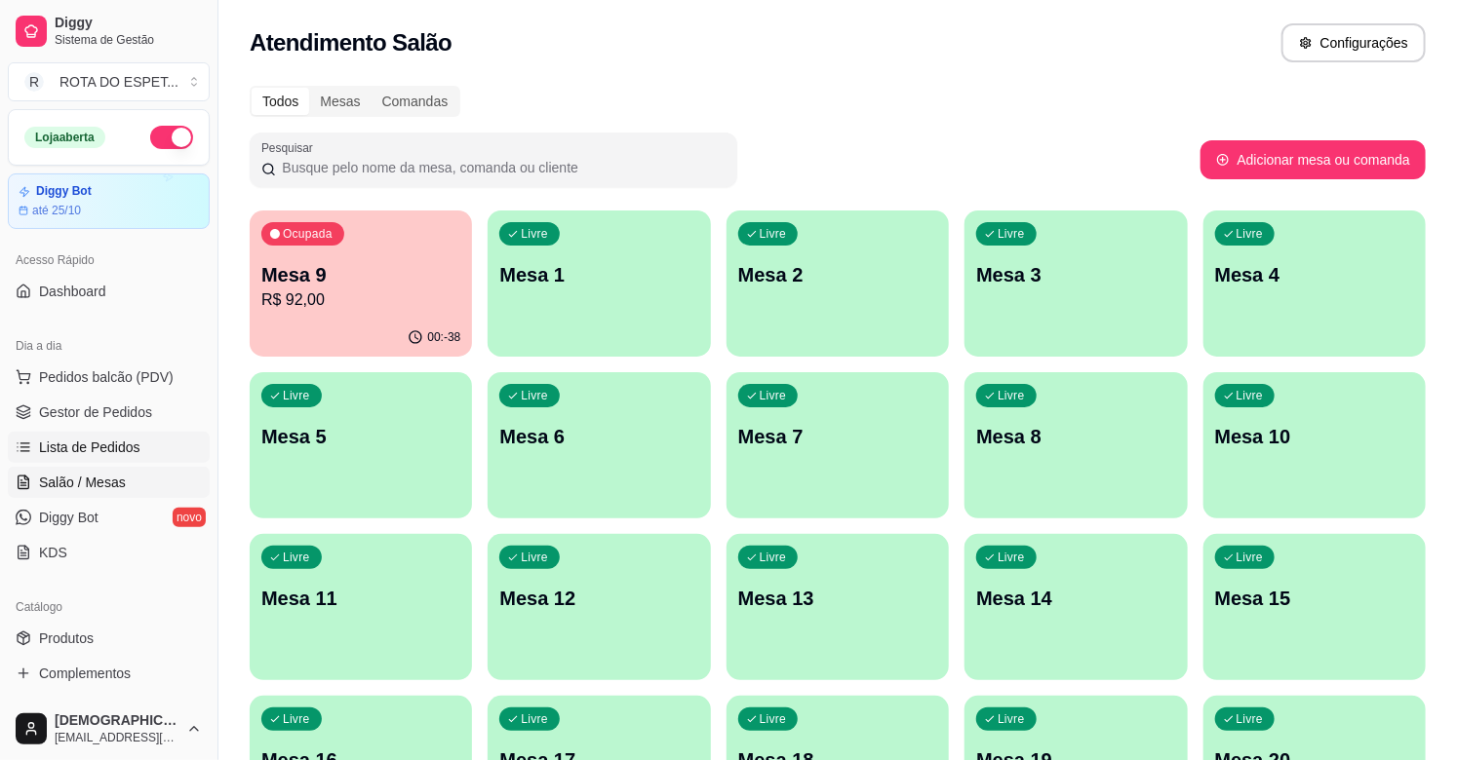
click at [63, 448] on span "Lista de Pedidos" at bounding box center [89, 447] width 101 height 19
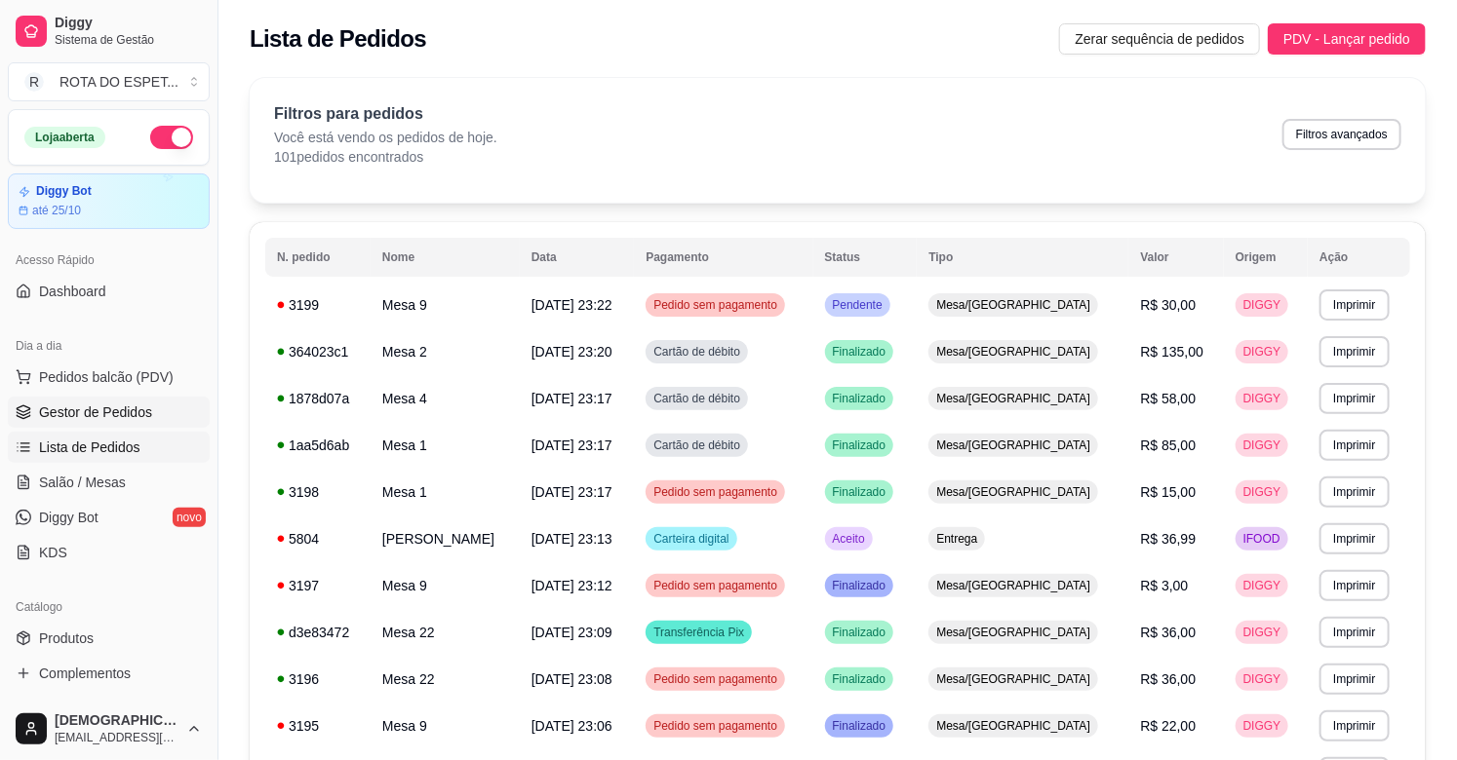
click at [64, 417] on span "Gestor de Pedidos" at bounding box center [95, 412] width 113 height 19
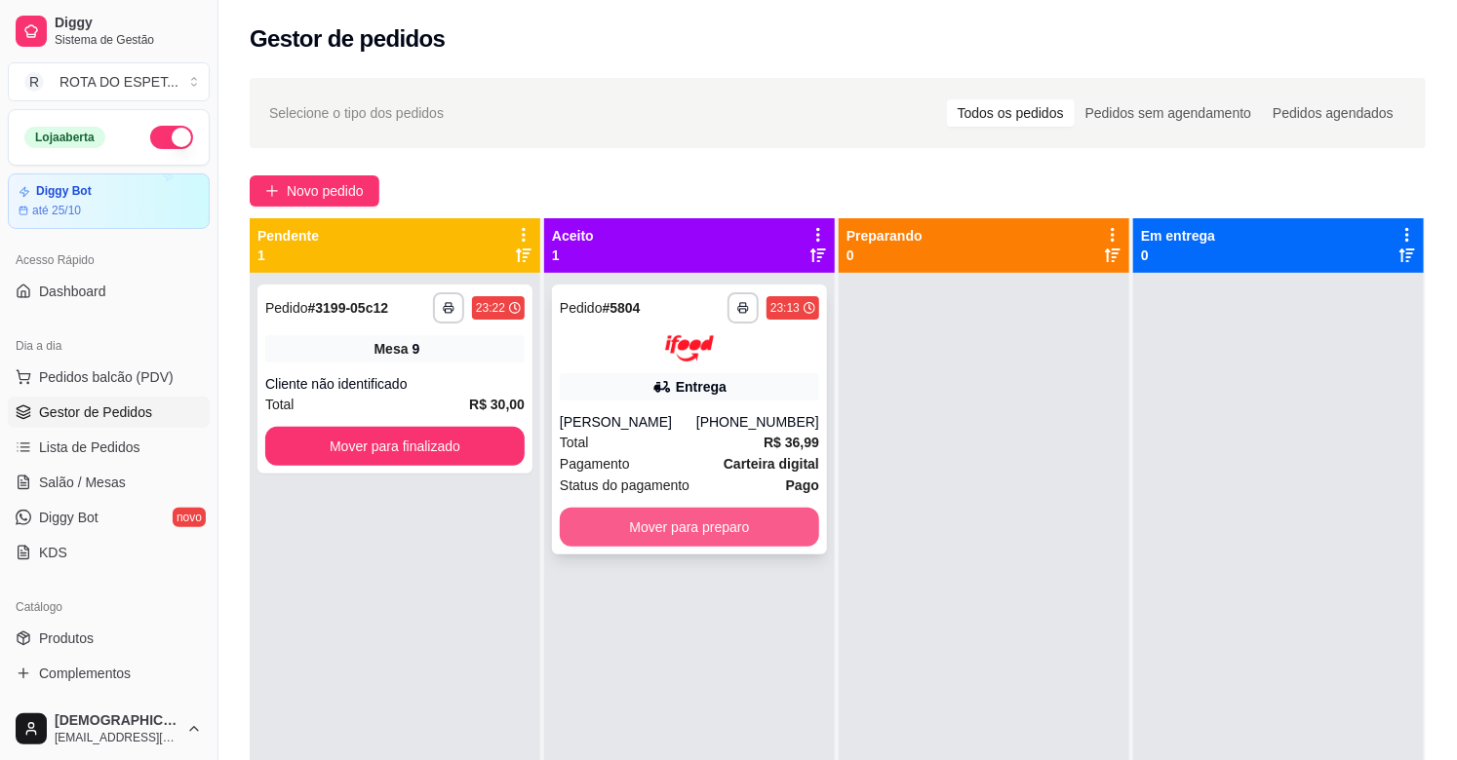
click at [612, 526] on button "Mover para preparo" at bounding box center [689, 527] width 259 height 39
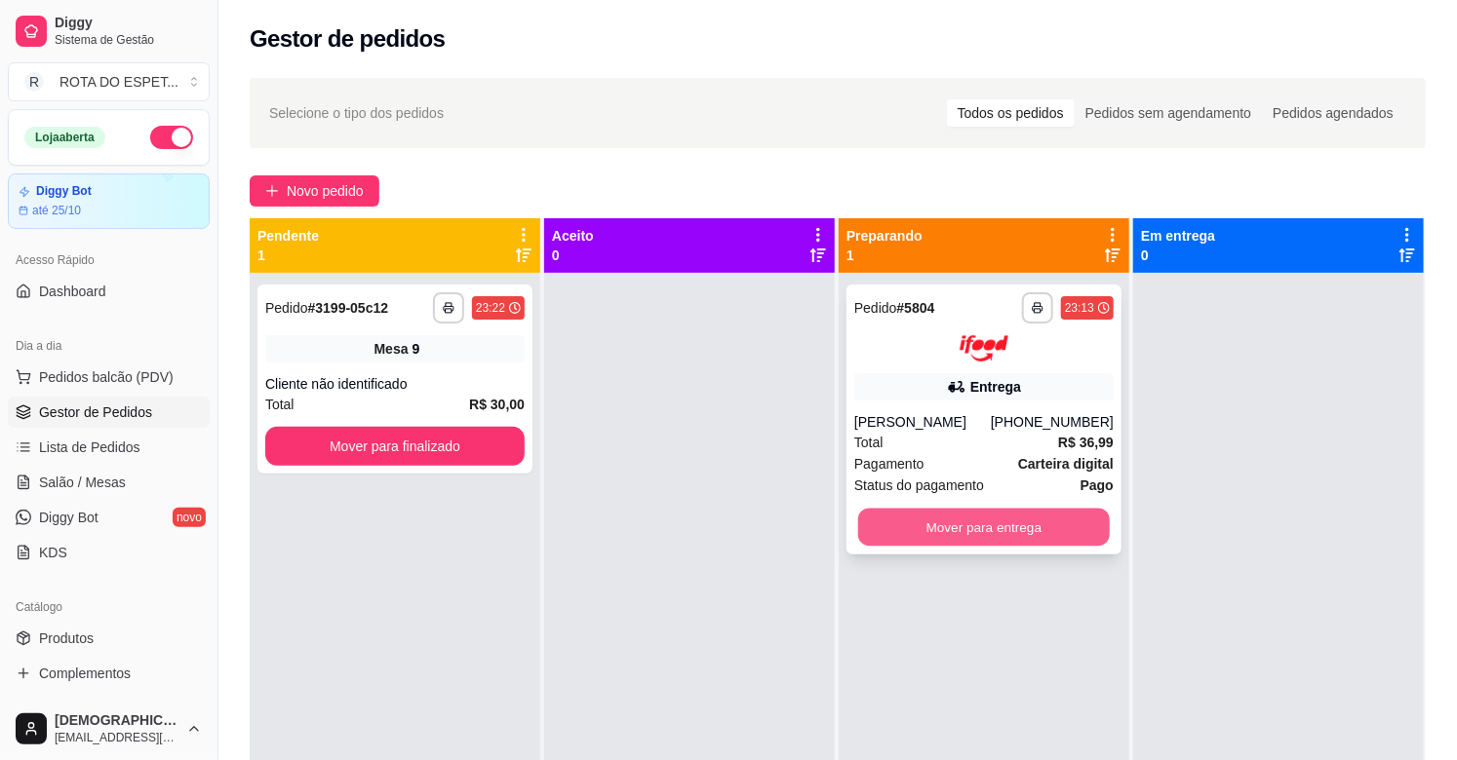
click at [920, 536] on button "Mover para entrega" at bounding box center [984, 527] width 252 height 38
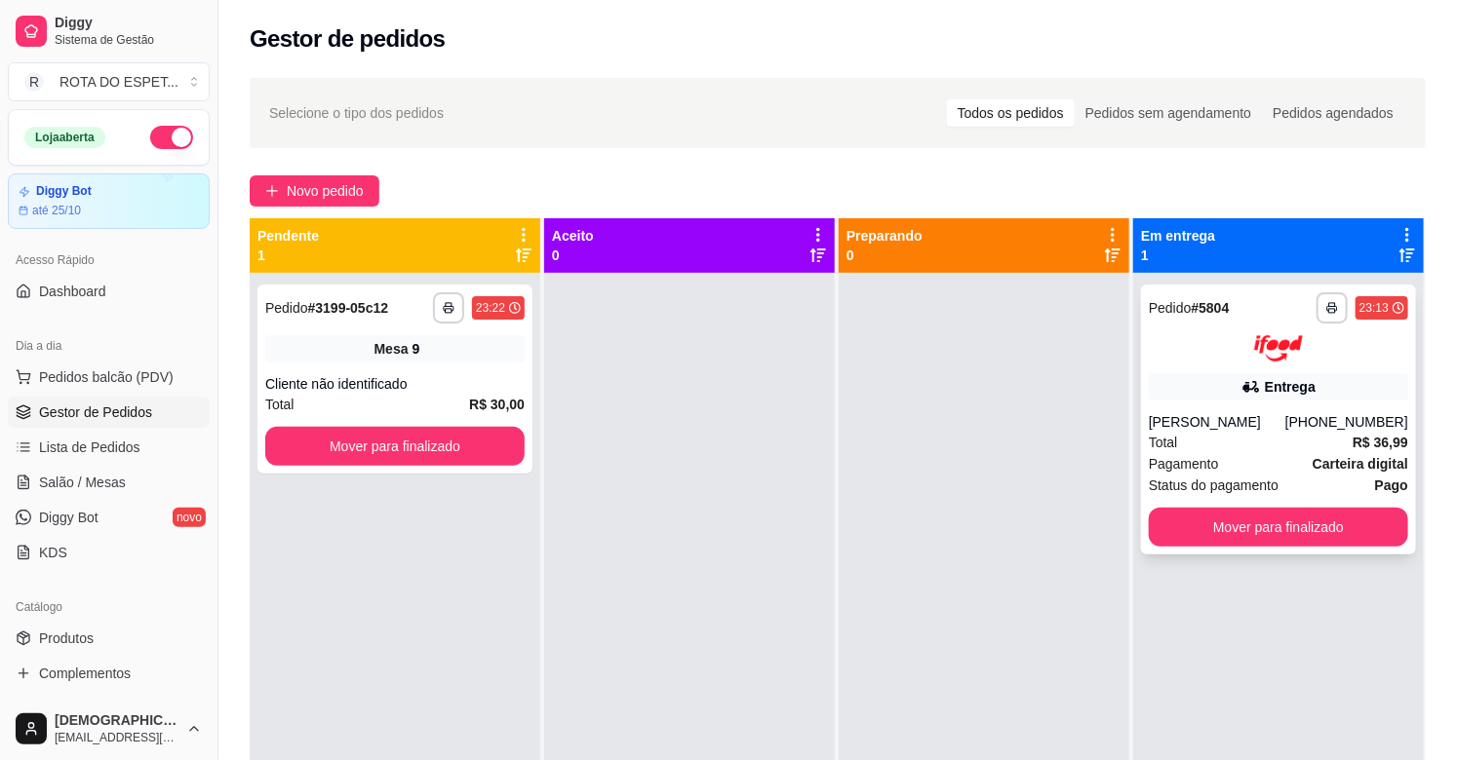
click at [1254, 447] on div "Total R$ 36,99" at bounding box center [1278, 442] width 259 height 21
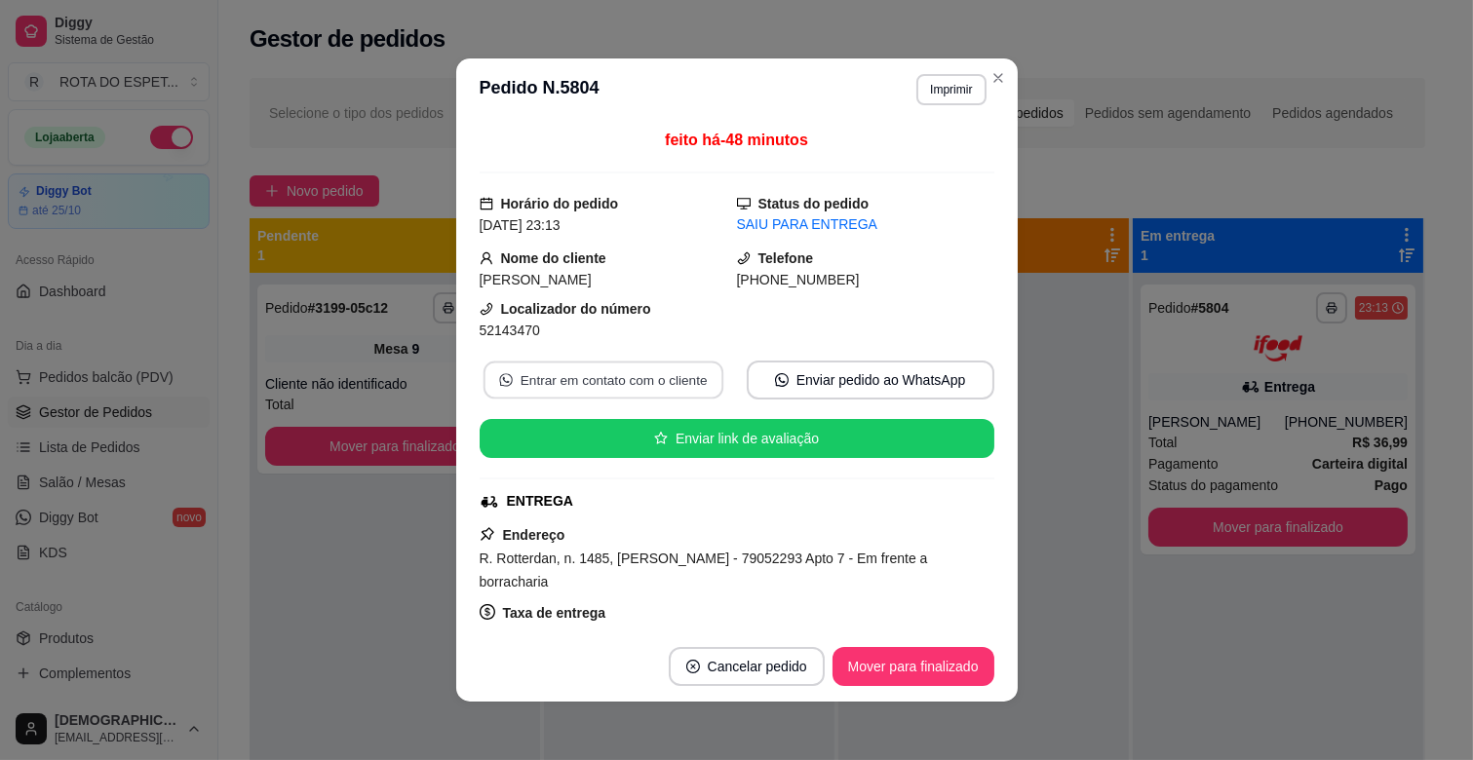
click at [646, 387] on button "Entrar em contato com o cliente" at bounding box center [603, 381] width 240 height 38
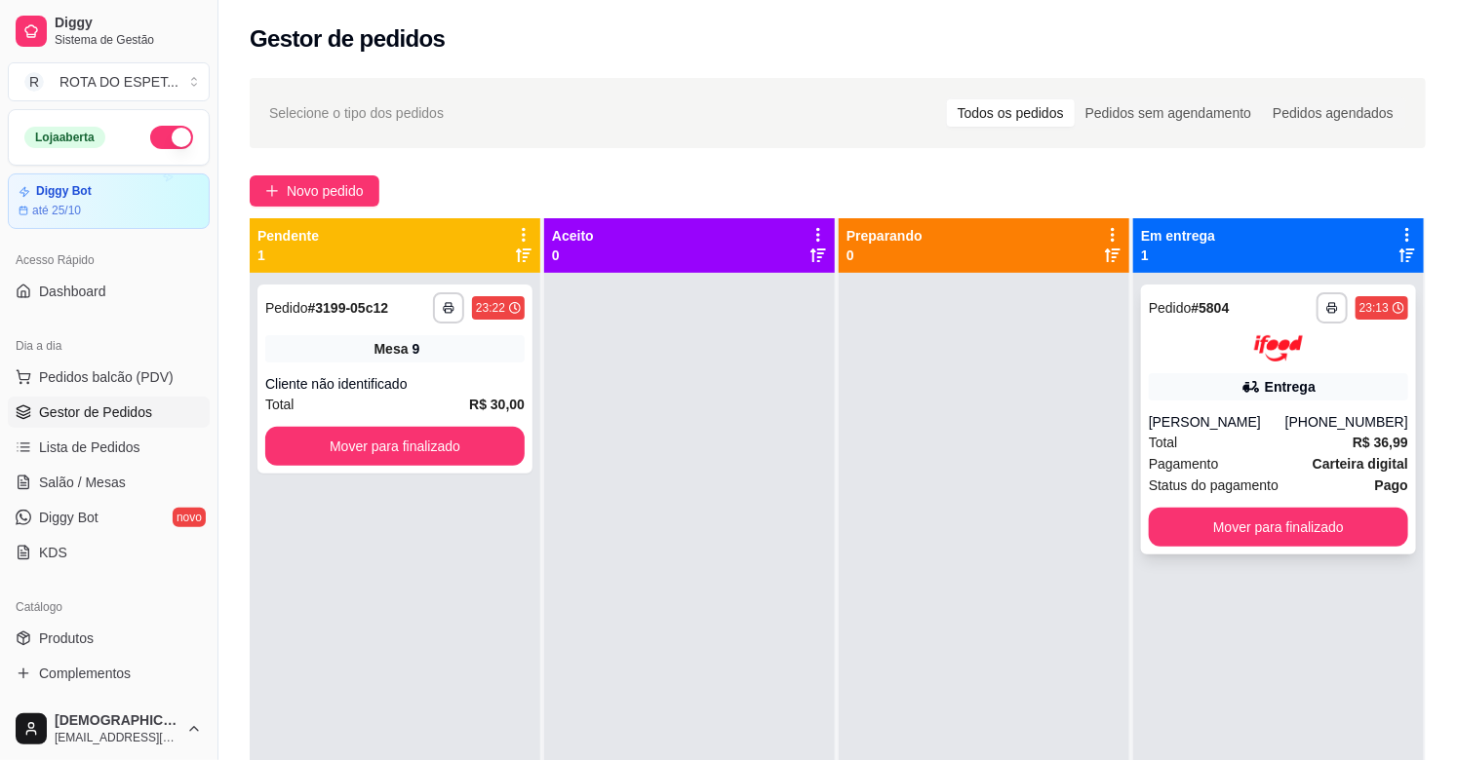
click at [1269, 460] on div "Pagamento Carteira digital" at bounding box center [1278, 463] width 259 height 21
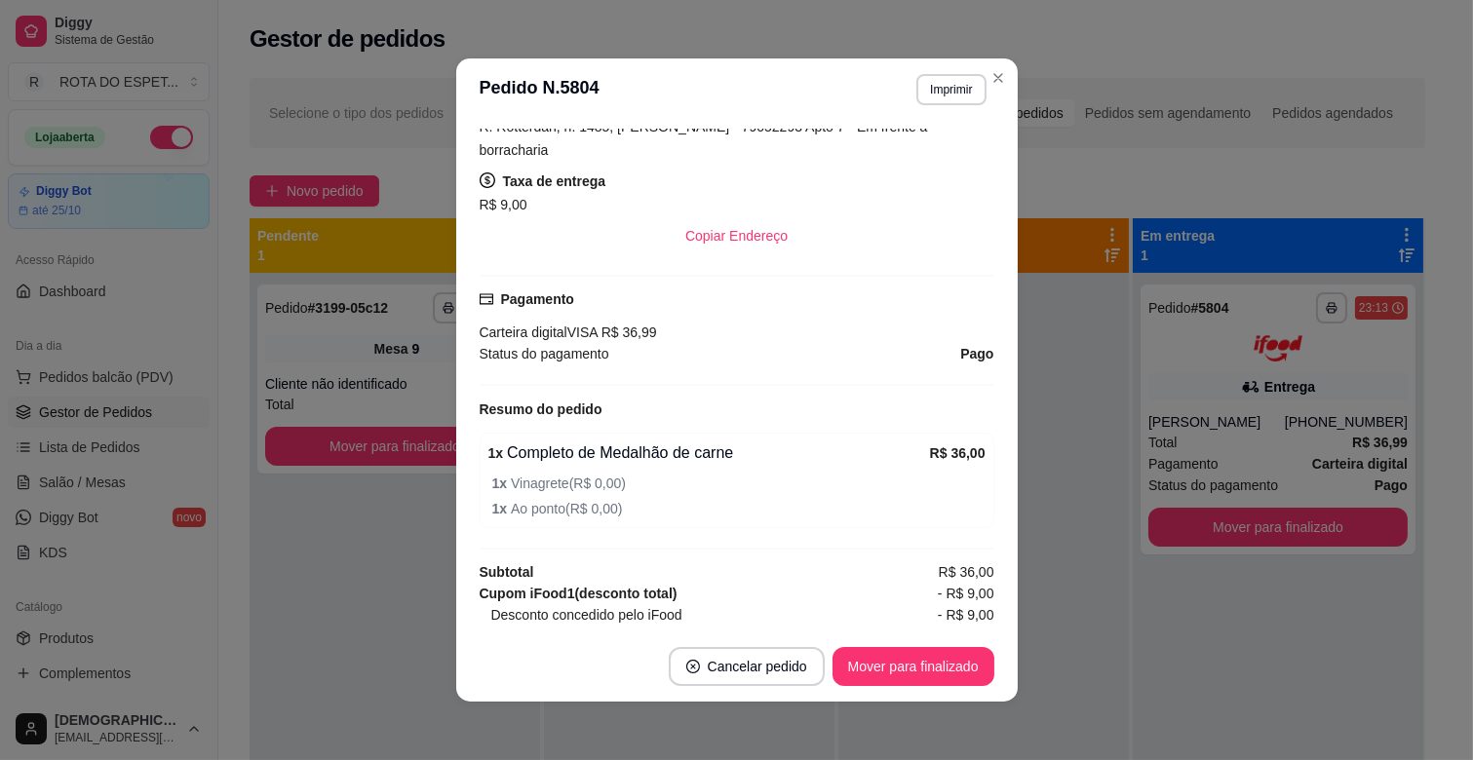
scroll to position [520, 0]
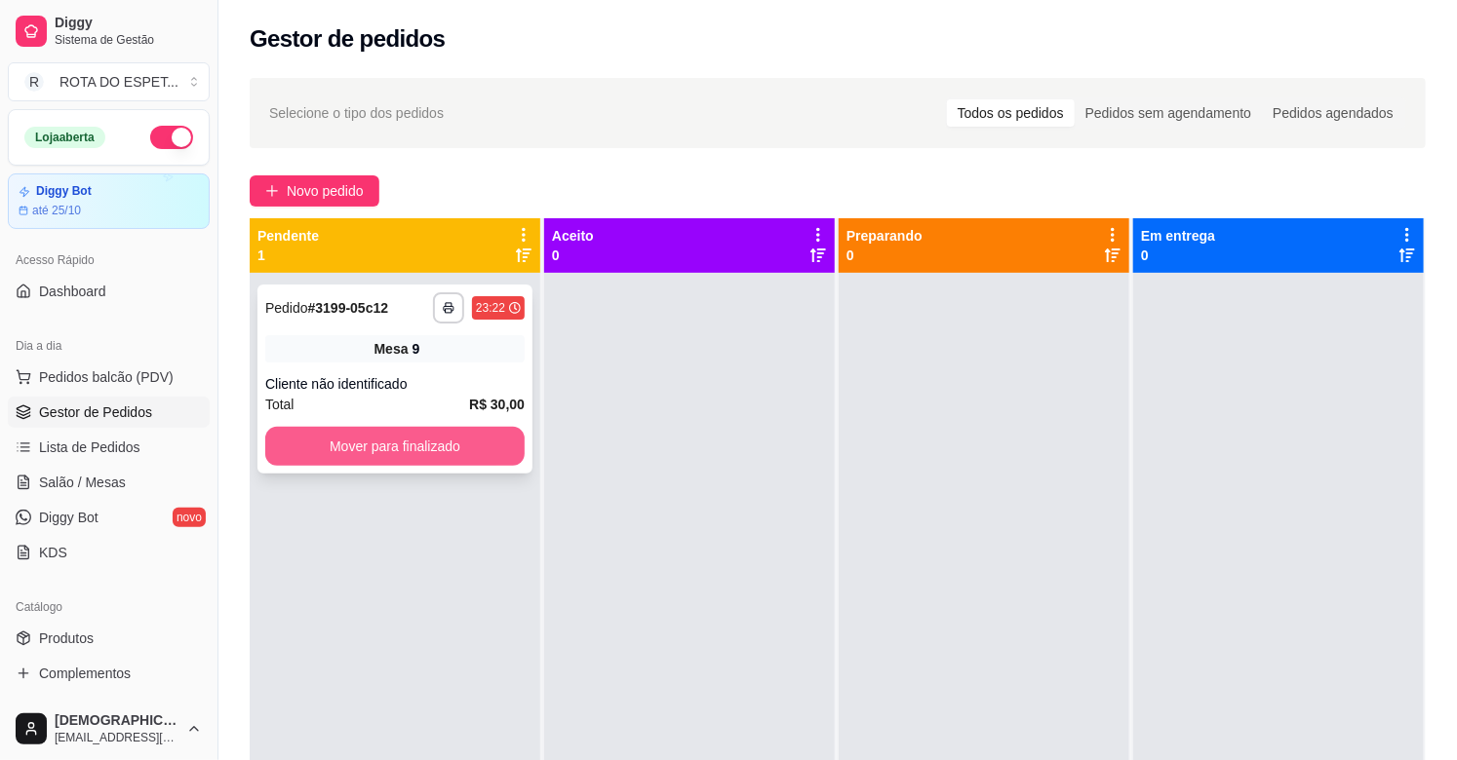
click at [482, 450] on button "Mover para finalizado" at bounding box center [394, 446] width 259 height 39
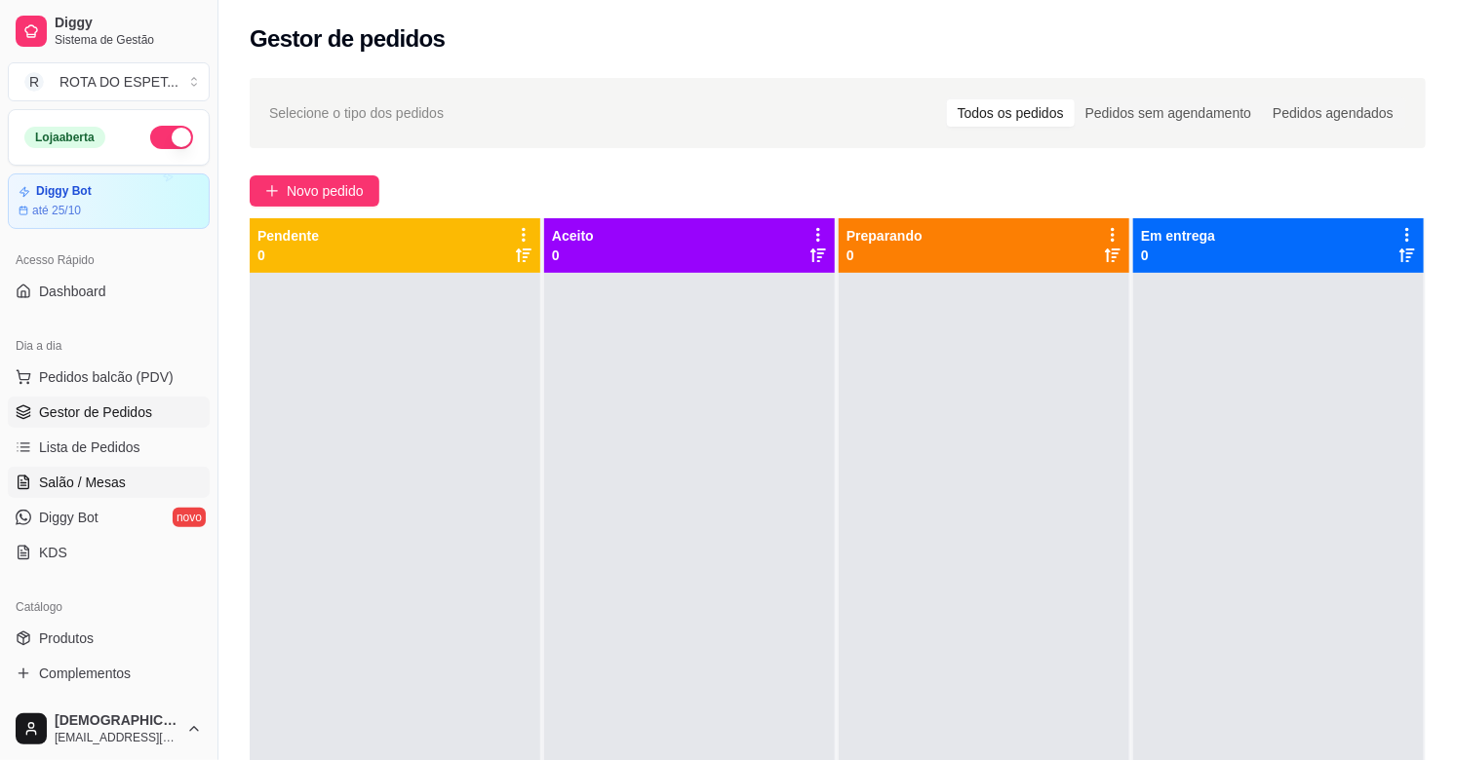
click at [111, 479] on span "Salão / Mesas" at bounding box center [82, 482] width 87 height 19
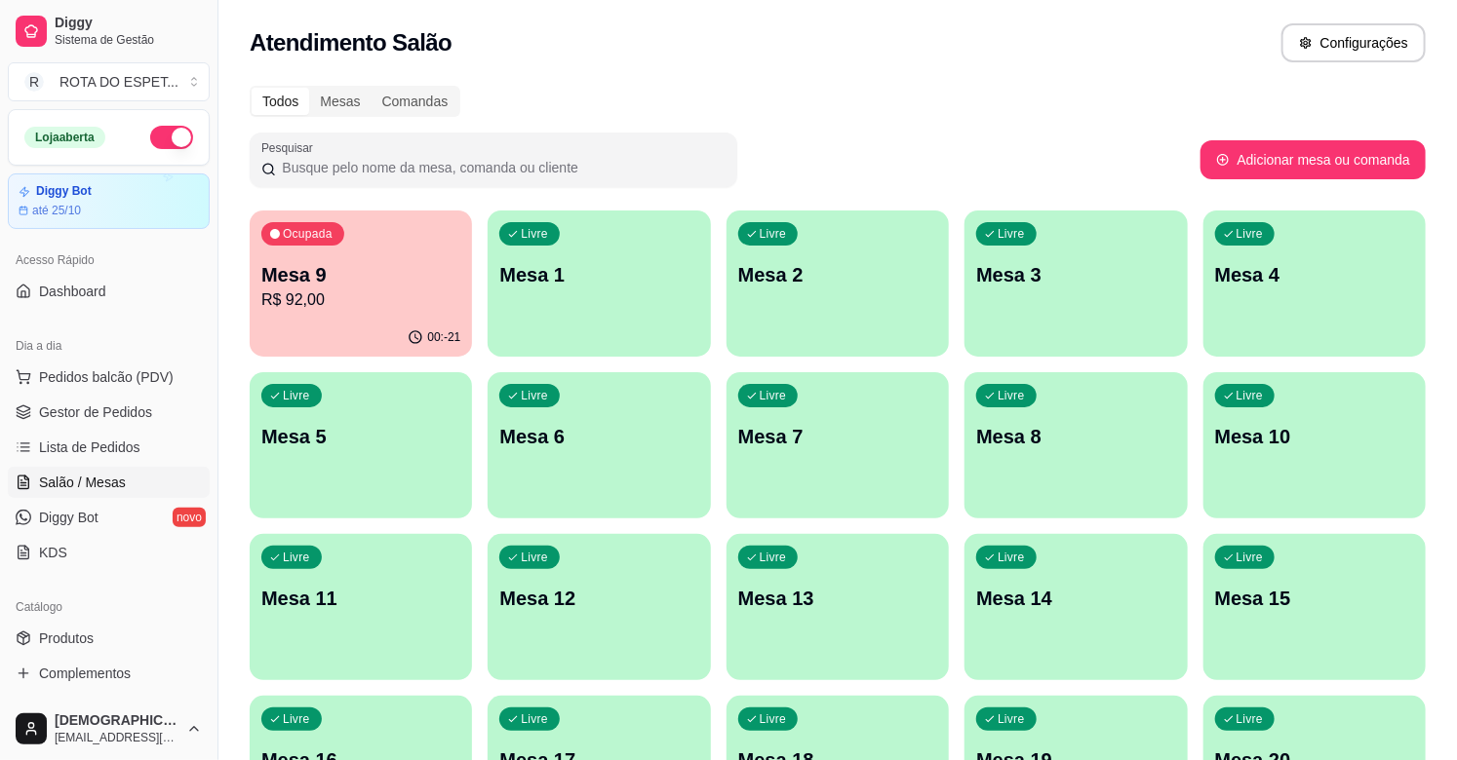
click at [362, 307] on p "R$ 92,00" at bounding box center [360, 300] width 199 height 23
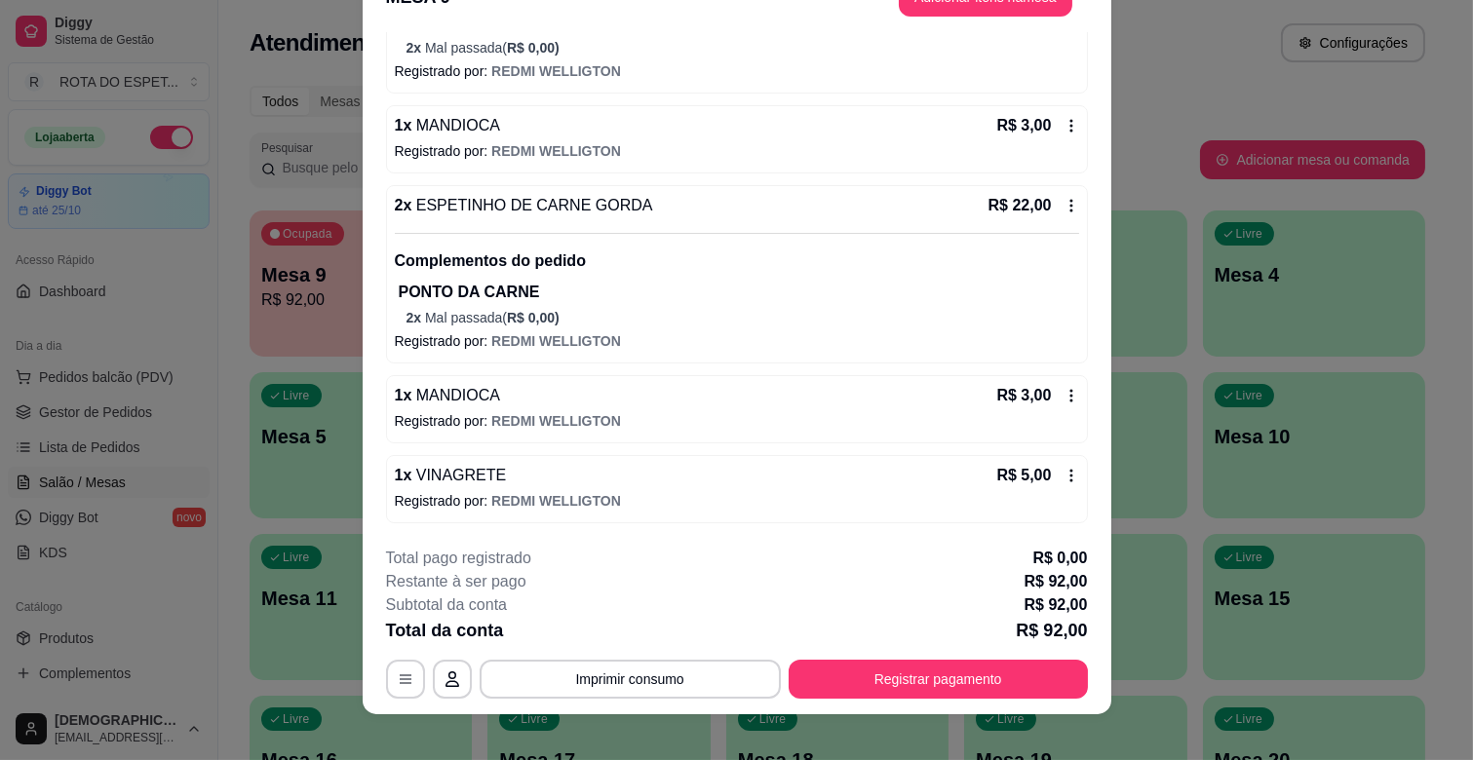
scroll to position [58, 0]
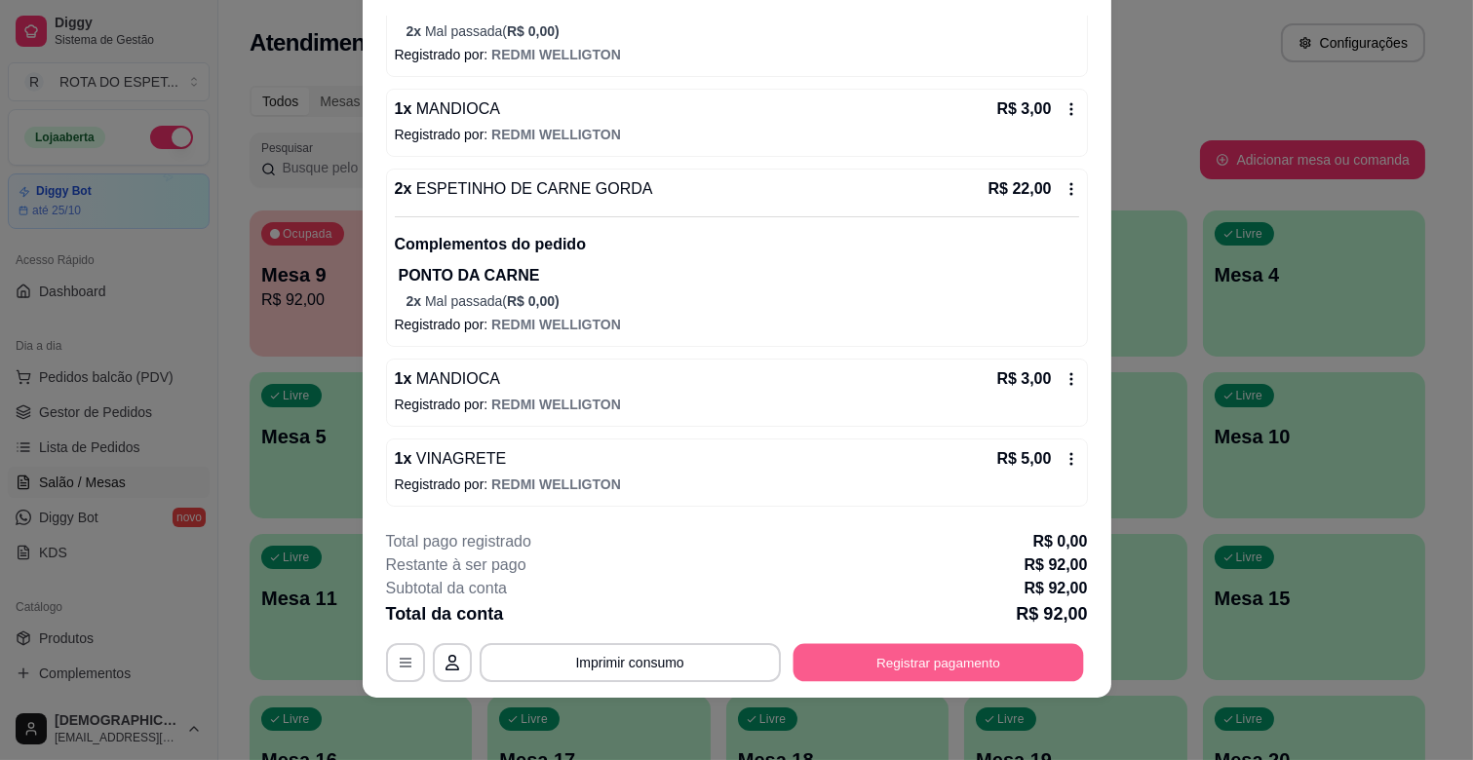
click at [963, 668] on button "Registrar pagamento" at bounding box center [938, 663] width 291 height 38
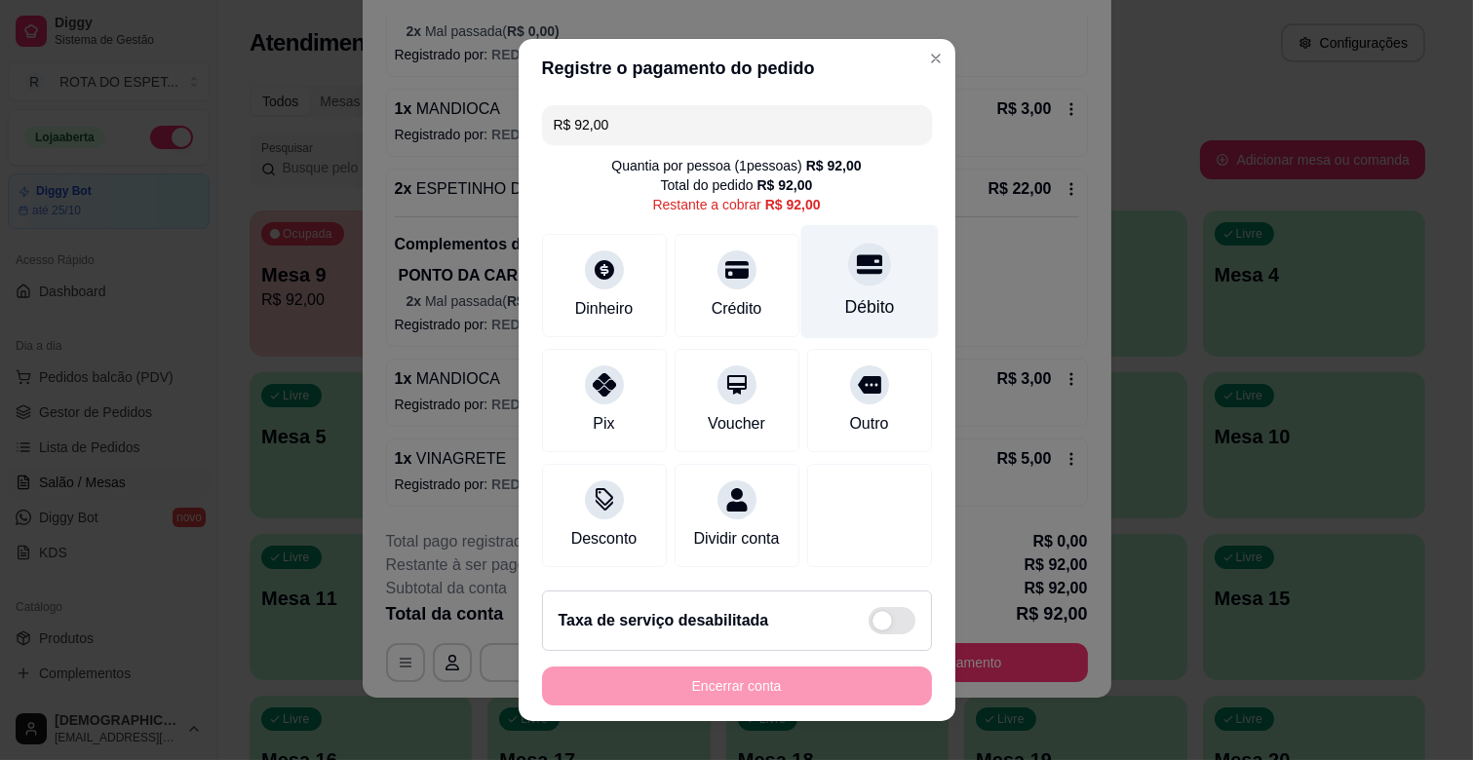
click at [845, 287] on div "Débito" at bounding box center [868, 282] width 137 height 114
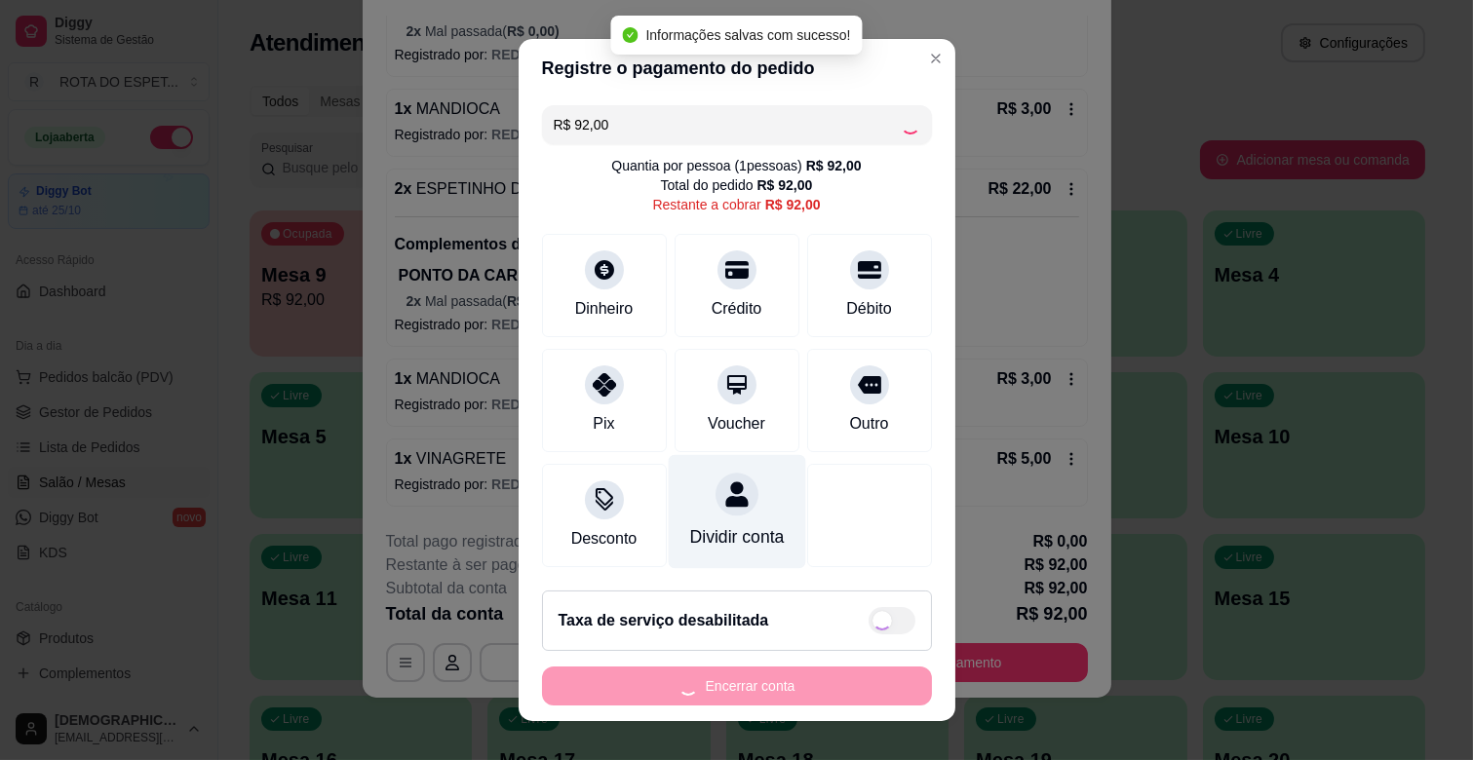
type input "R$ 0,00"
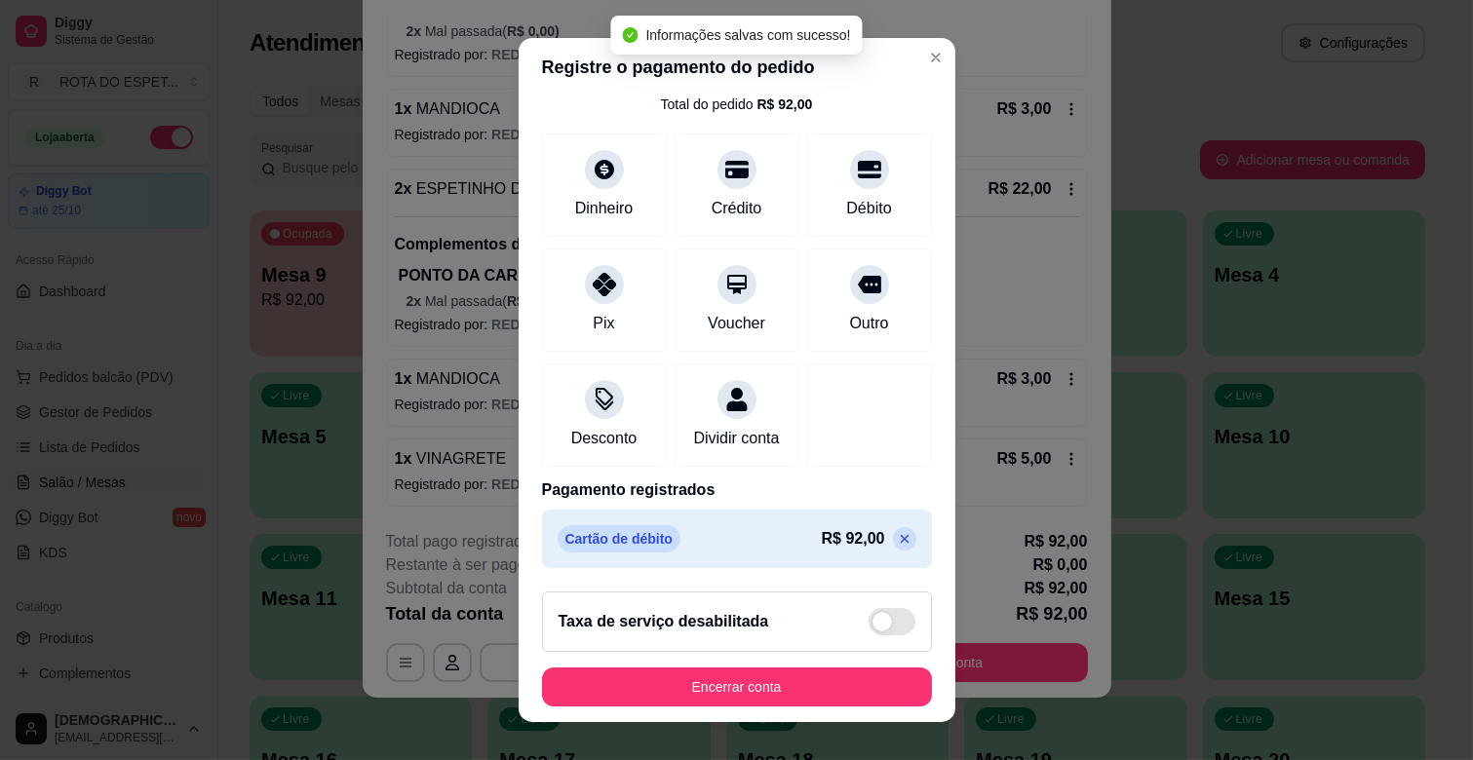
scroll to position [103, 0]
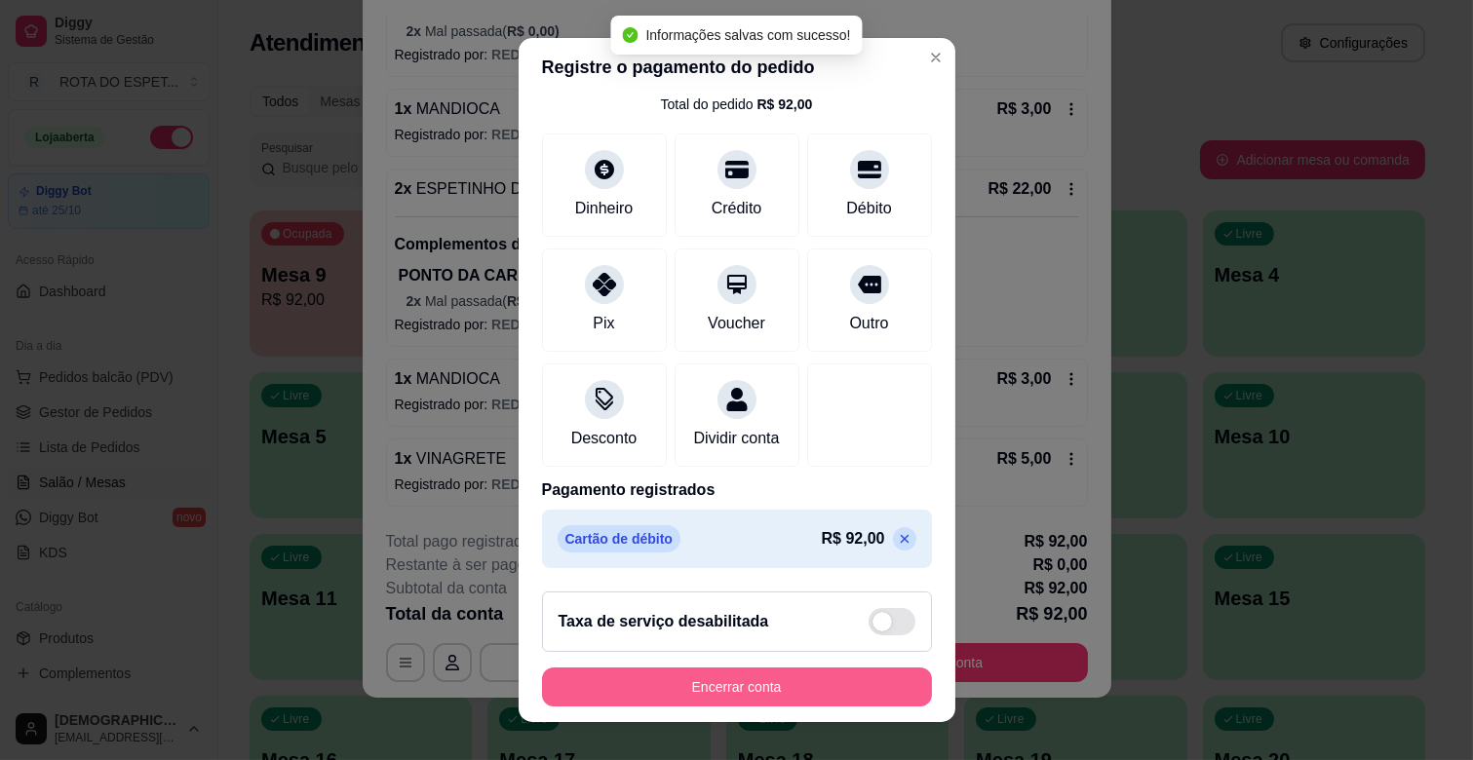
click at [775, 685] on button "Encerrar conta" at bounding box center [737, 687] width 390 height 39
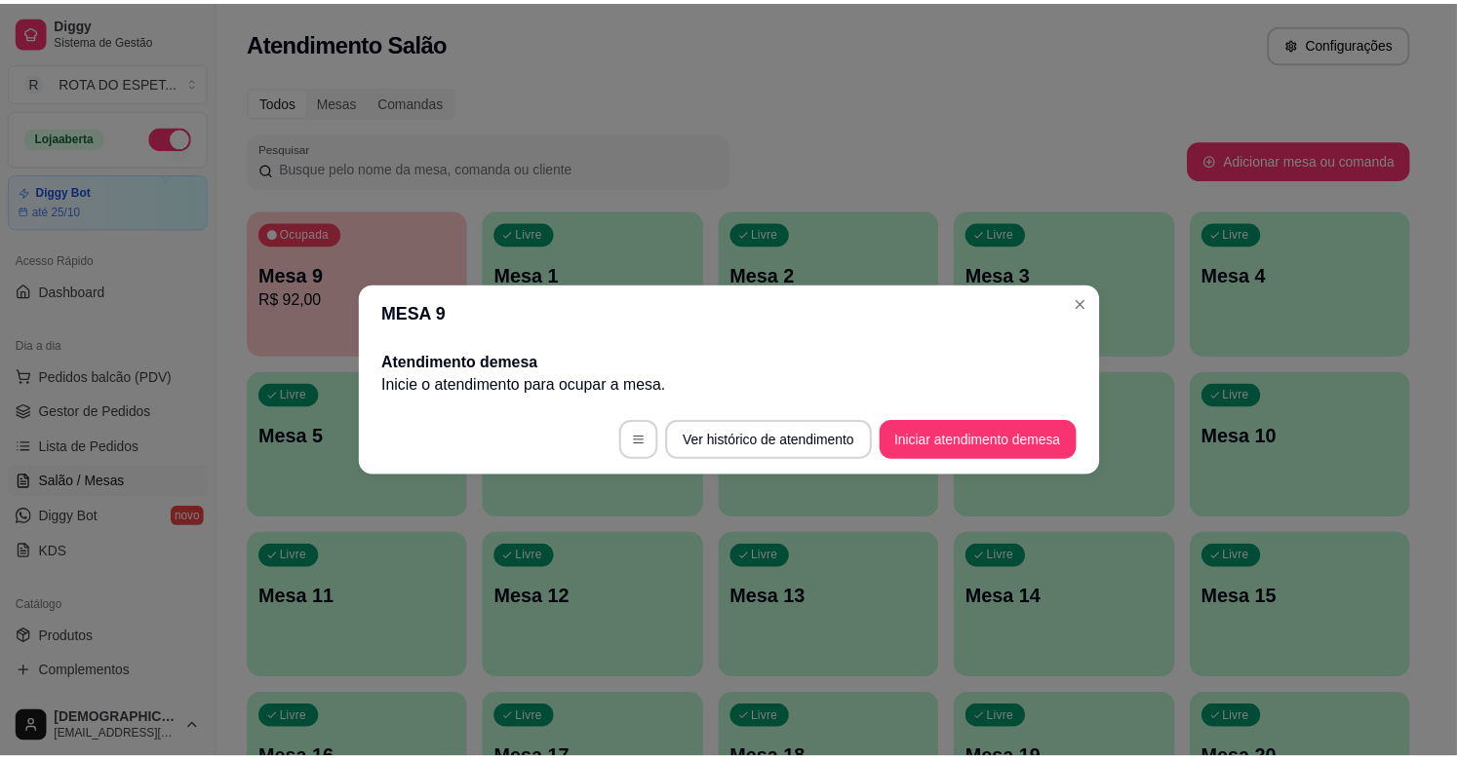
scroll to position [0, 0]
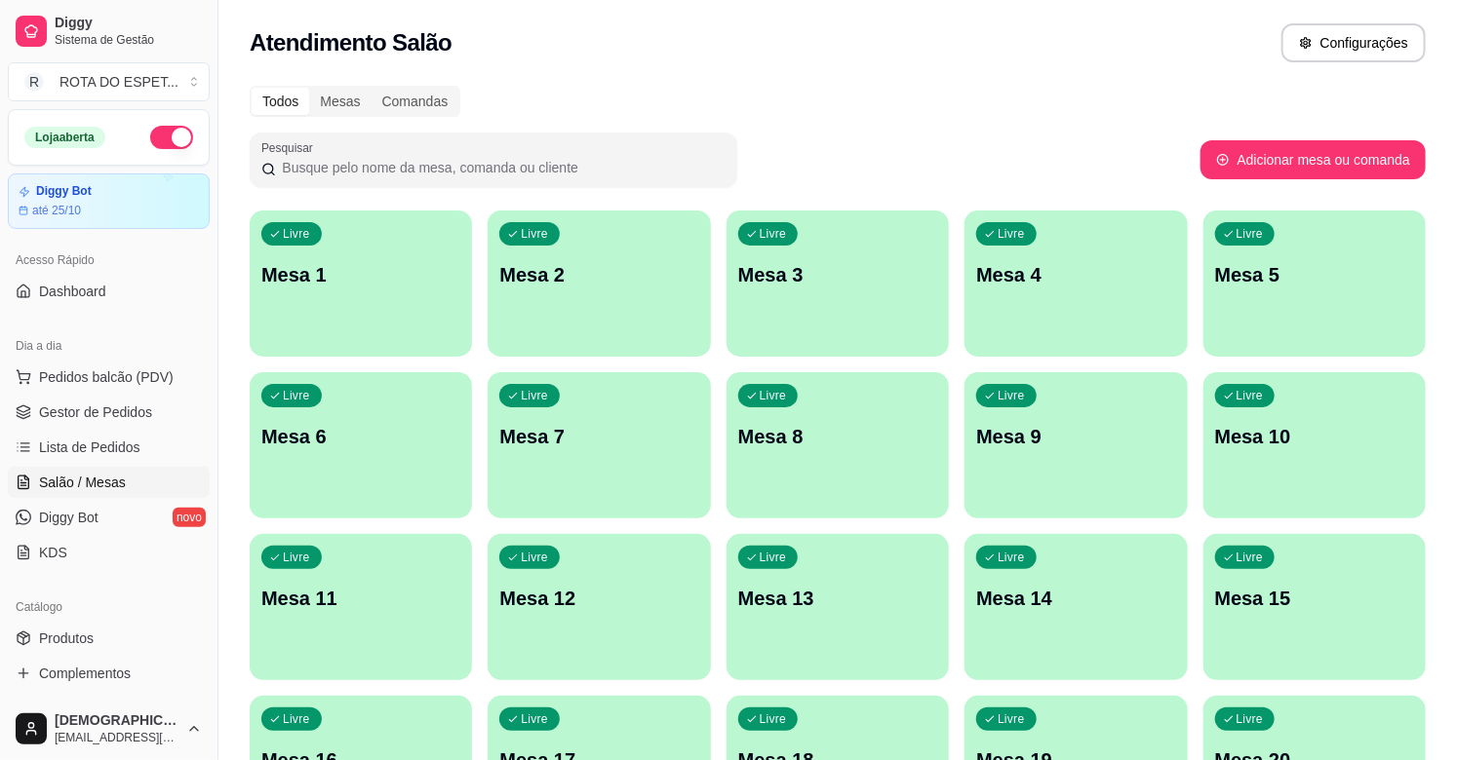
click at [903, 50] on div "Atendimento Salão Configurações" at bounding box center [838, 42] width 1176 height 39
click at [108, 414] on span "Gestor de Pedidos" at bounding box center [95, 412] width 113 height 19
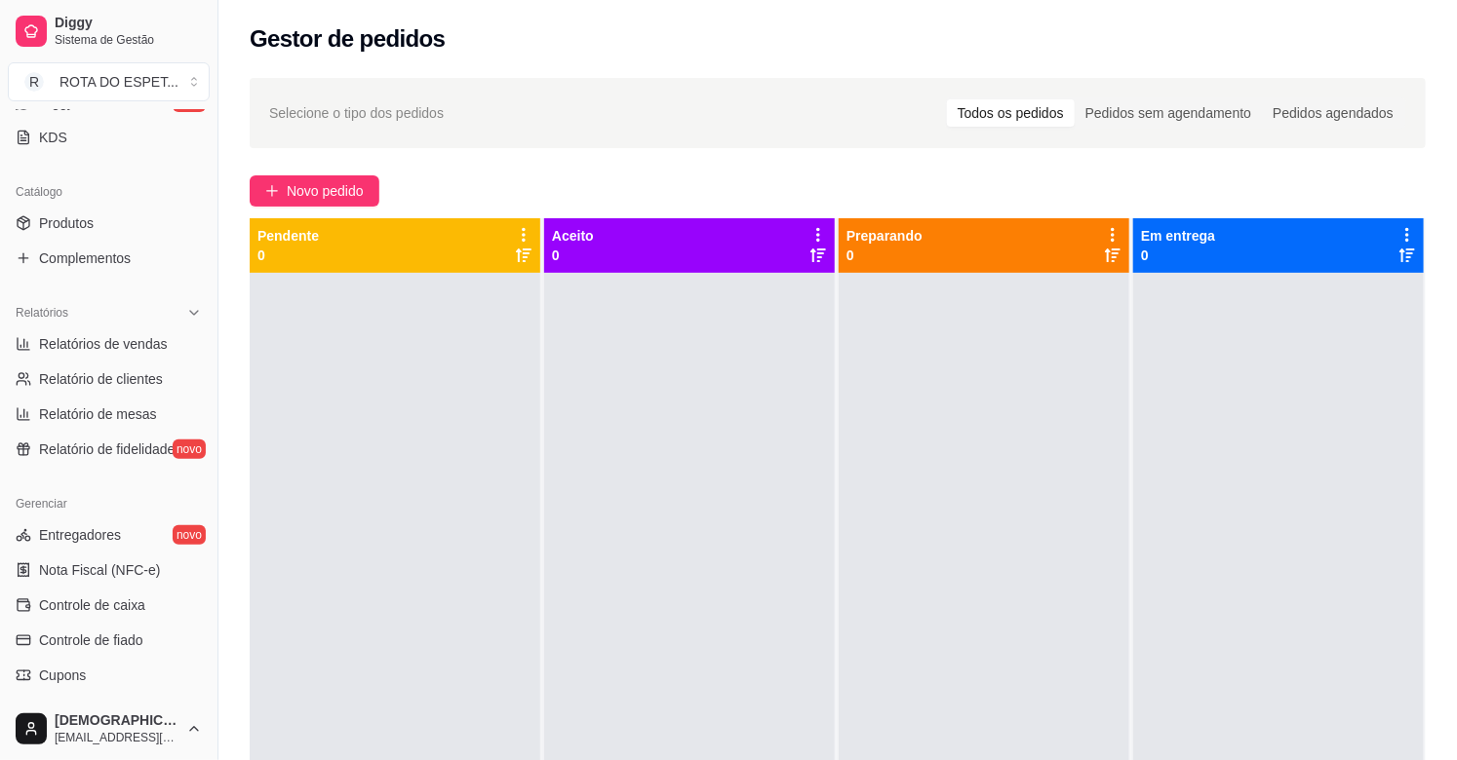
scroll to position [433, 0]
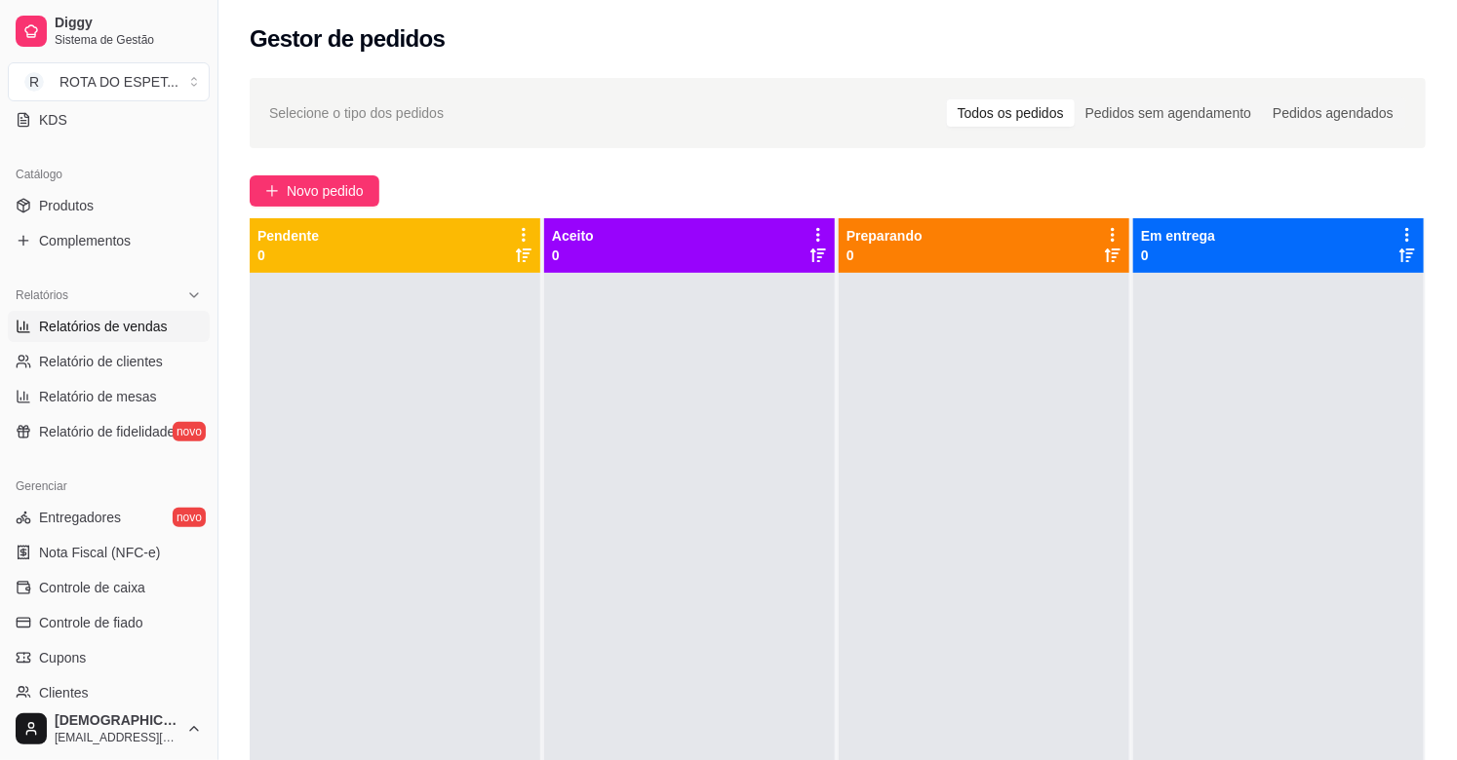
click at [141, 325] on span "Relatórios de vendas" at bounding box center [103, 326] width 129 height 19
select select "ALL"
select select "0"
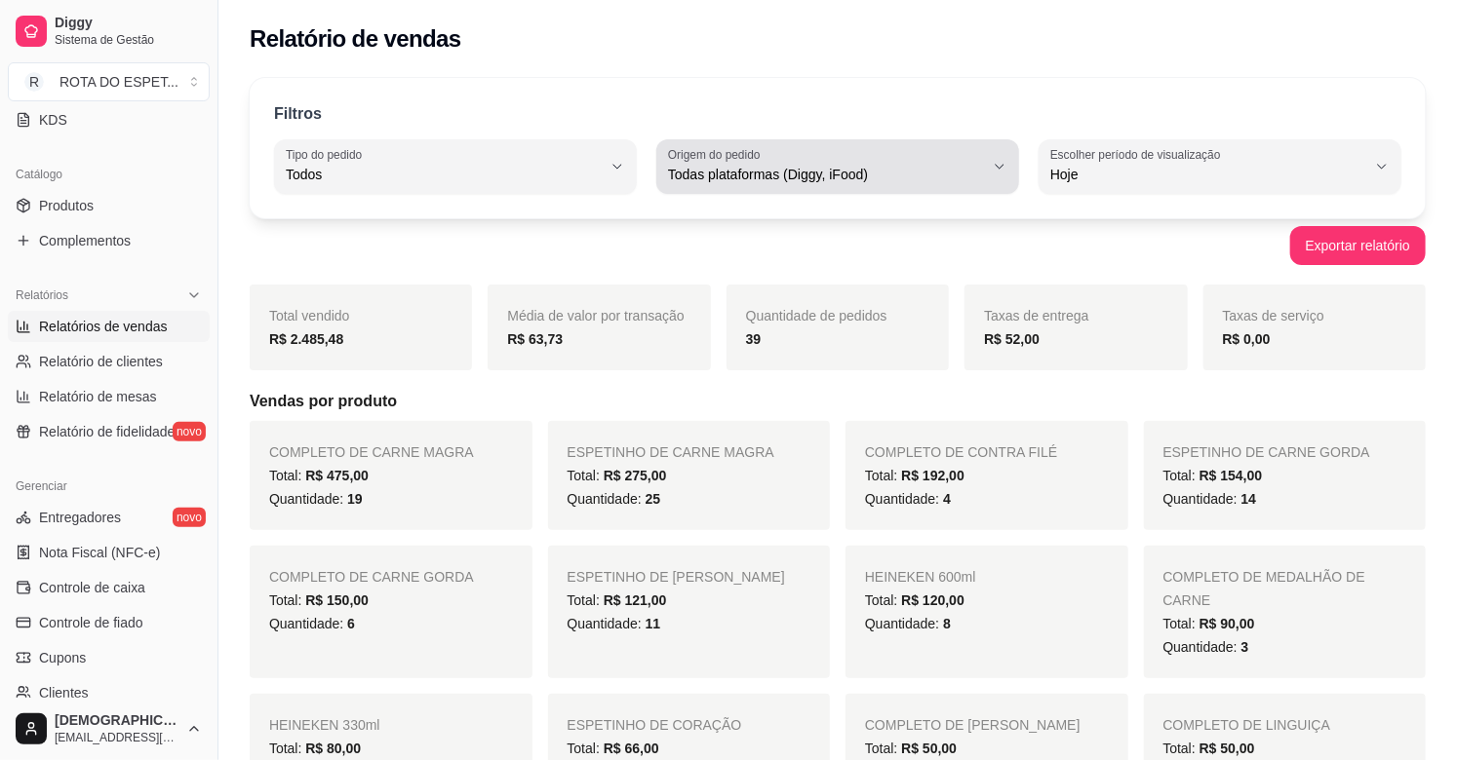
click at [746, 162] on label "Origem do pedido" at bounding box center [717, 154] width 98 height 17
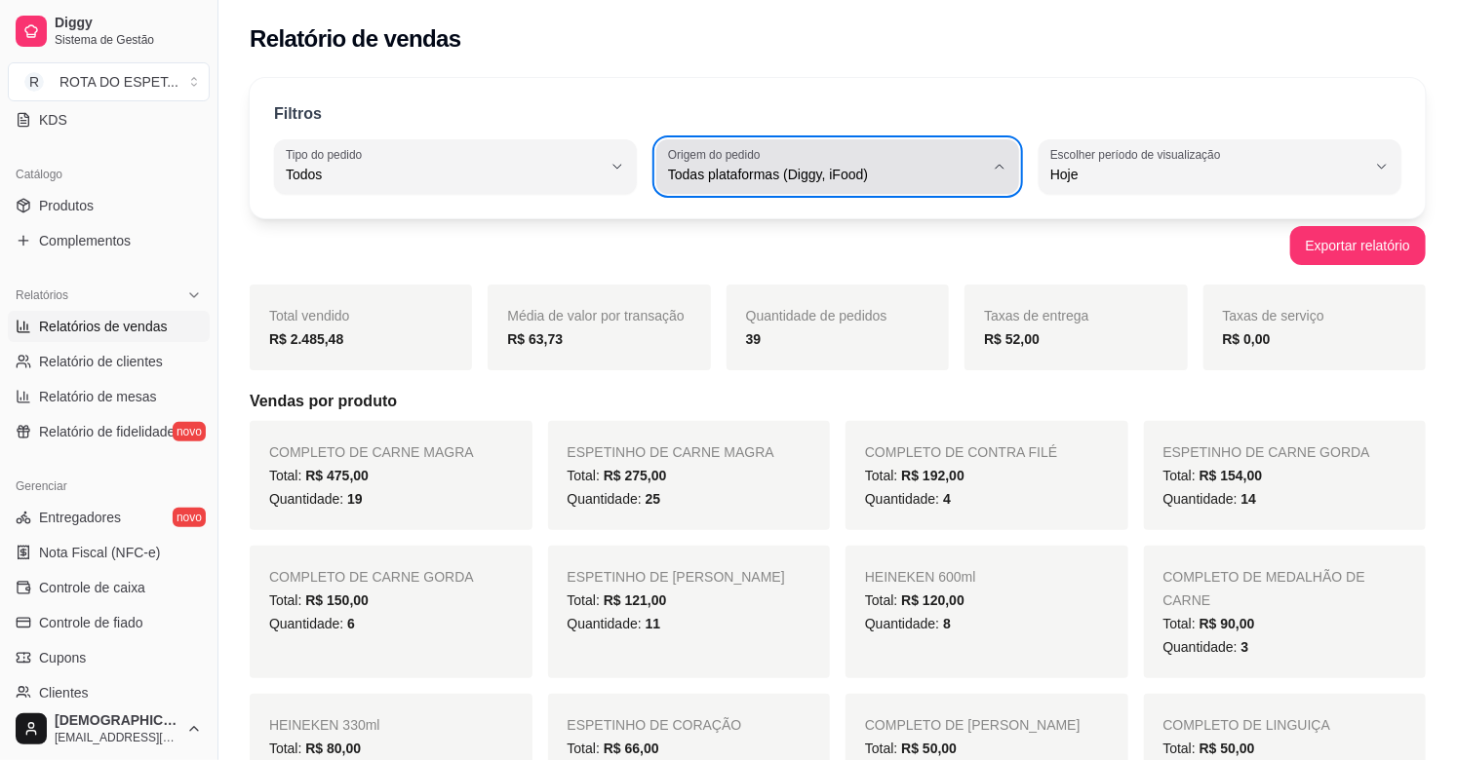
click at [568, 163] on div "Todos" at bounding box center [444, 166] width 316 height 39
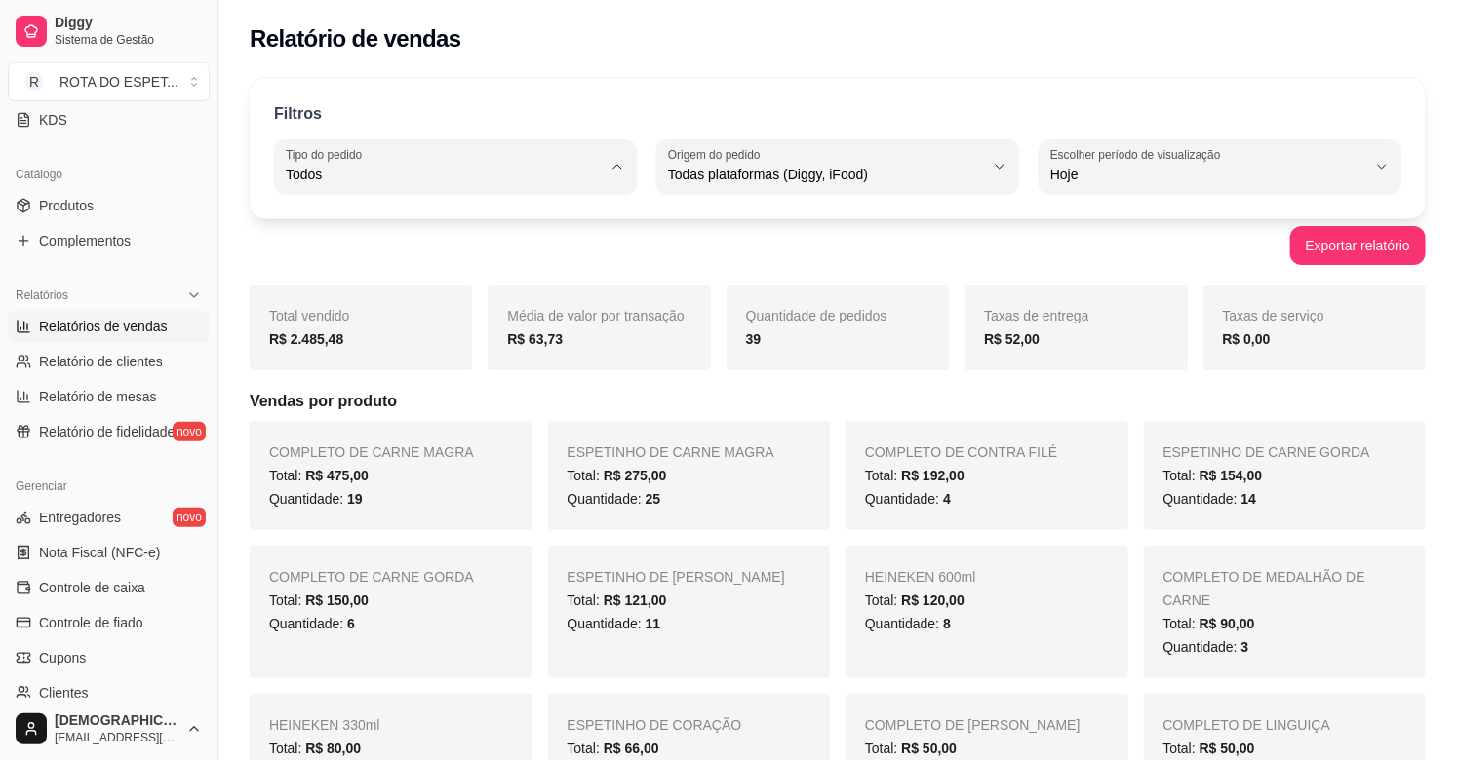
click at [383, 251] on span "Entrega" at bounding box center [445, 253] width 299 height 19
type input "DELIVERY"
select select "DELIVERY"
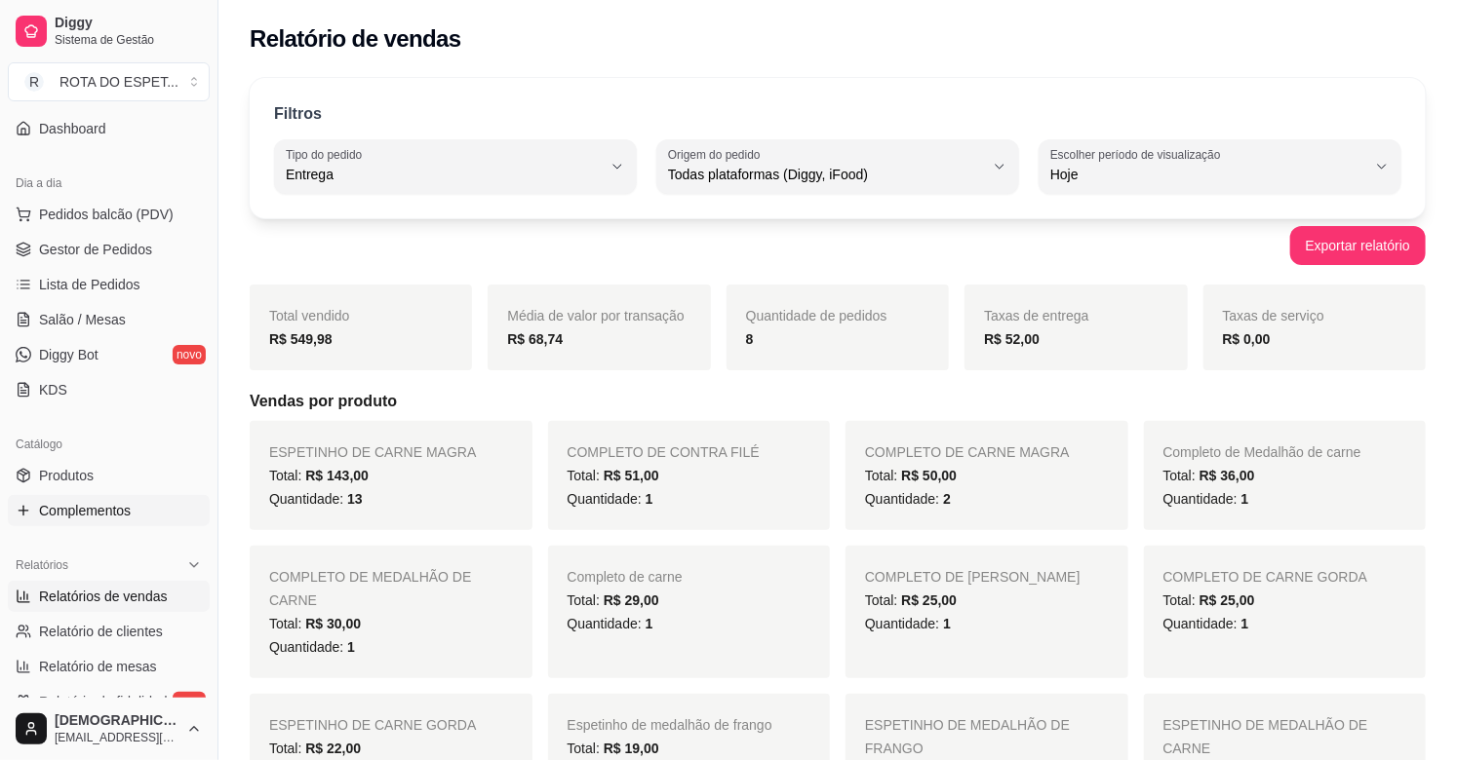
scroll to position [108, 0]
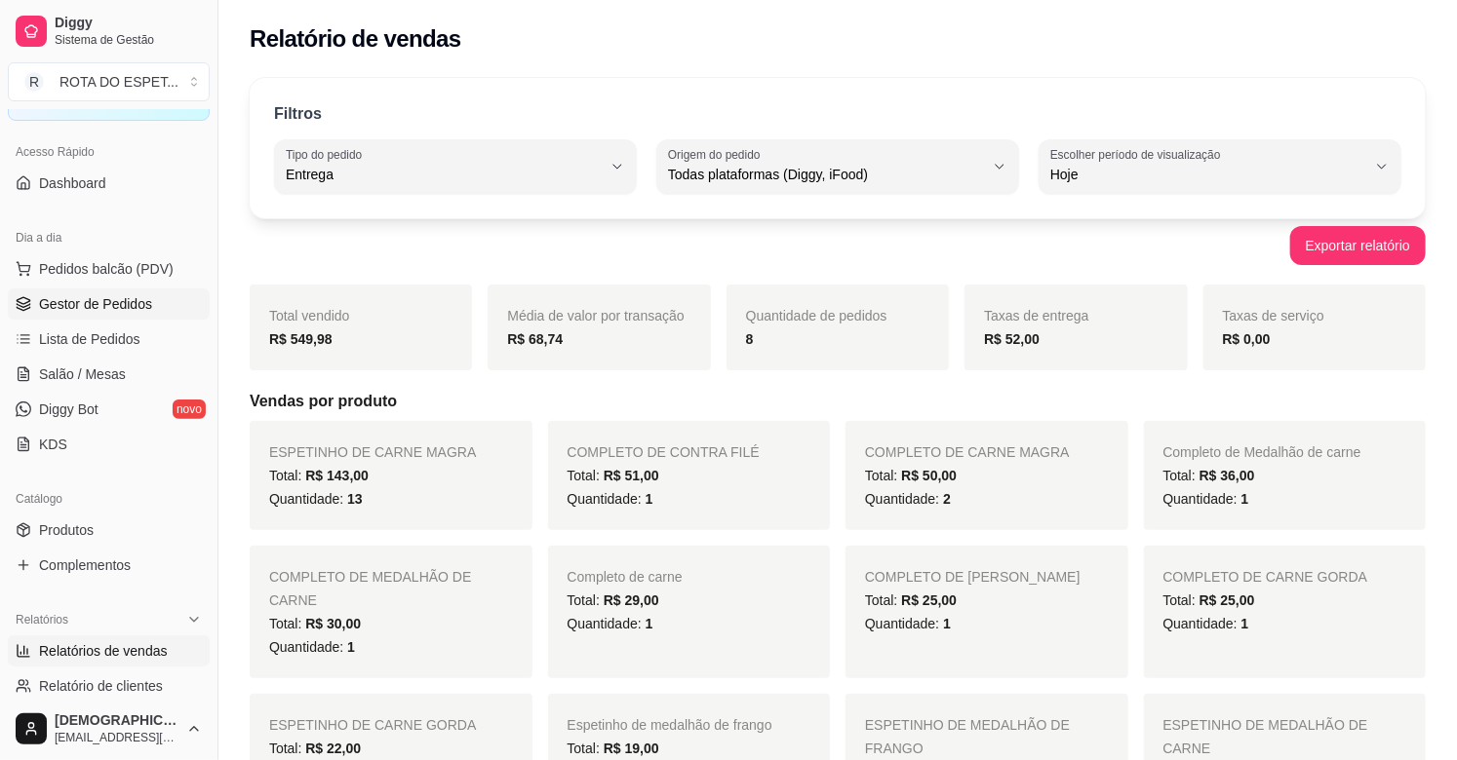
click at [120, 307] on span "Gestor de Pedidos" at bounding box center [95, 303] width 113 height 19
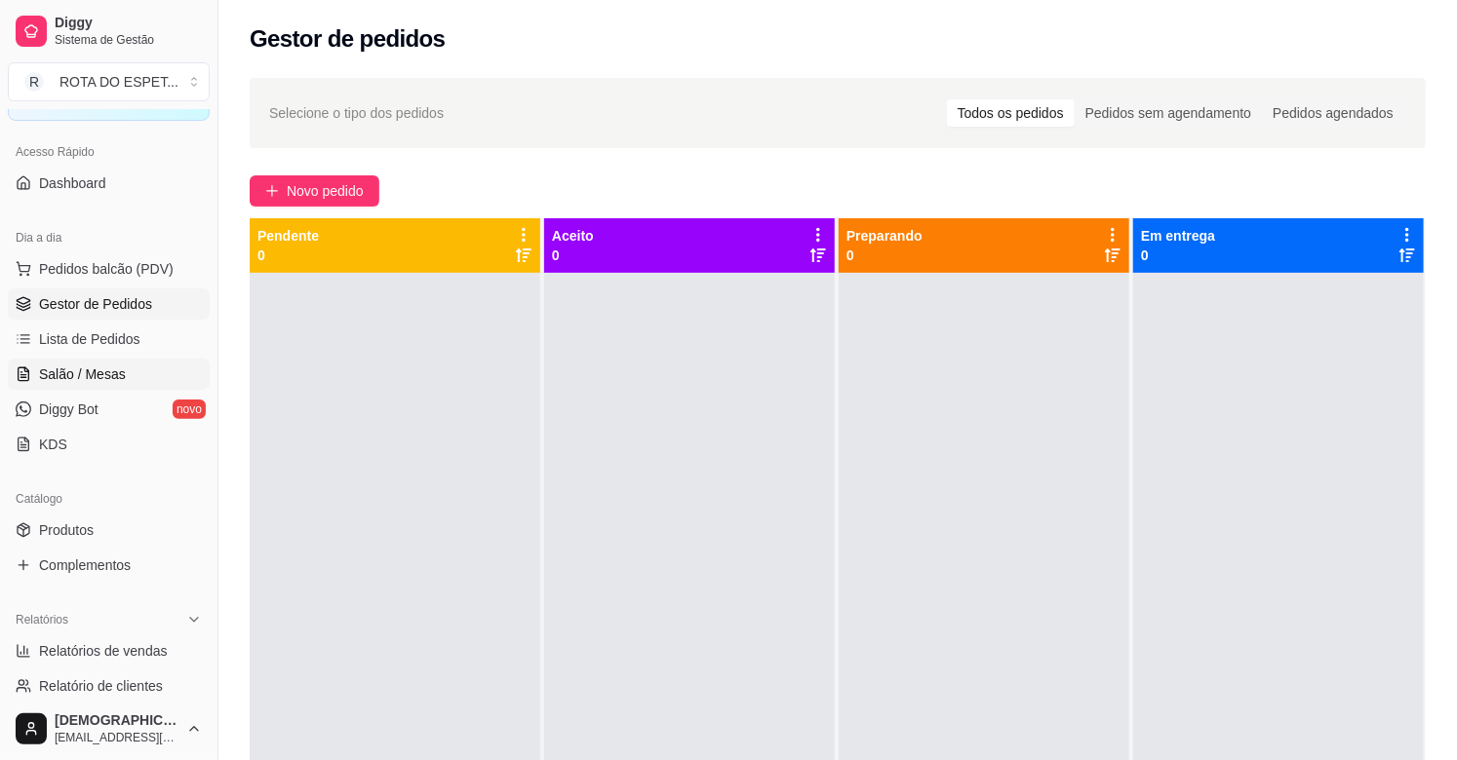
click at [115, 366] on span "Salão / Mesas" at bounding box center [82, 374] width 87 height 19
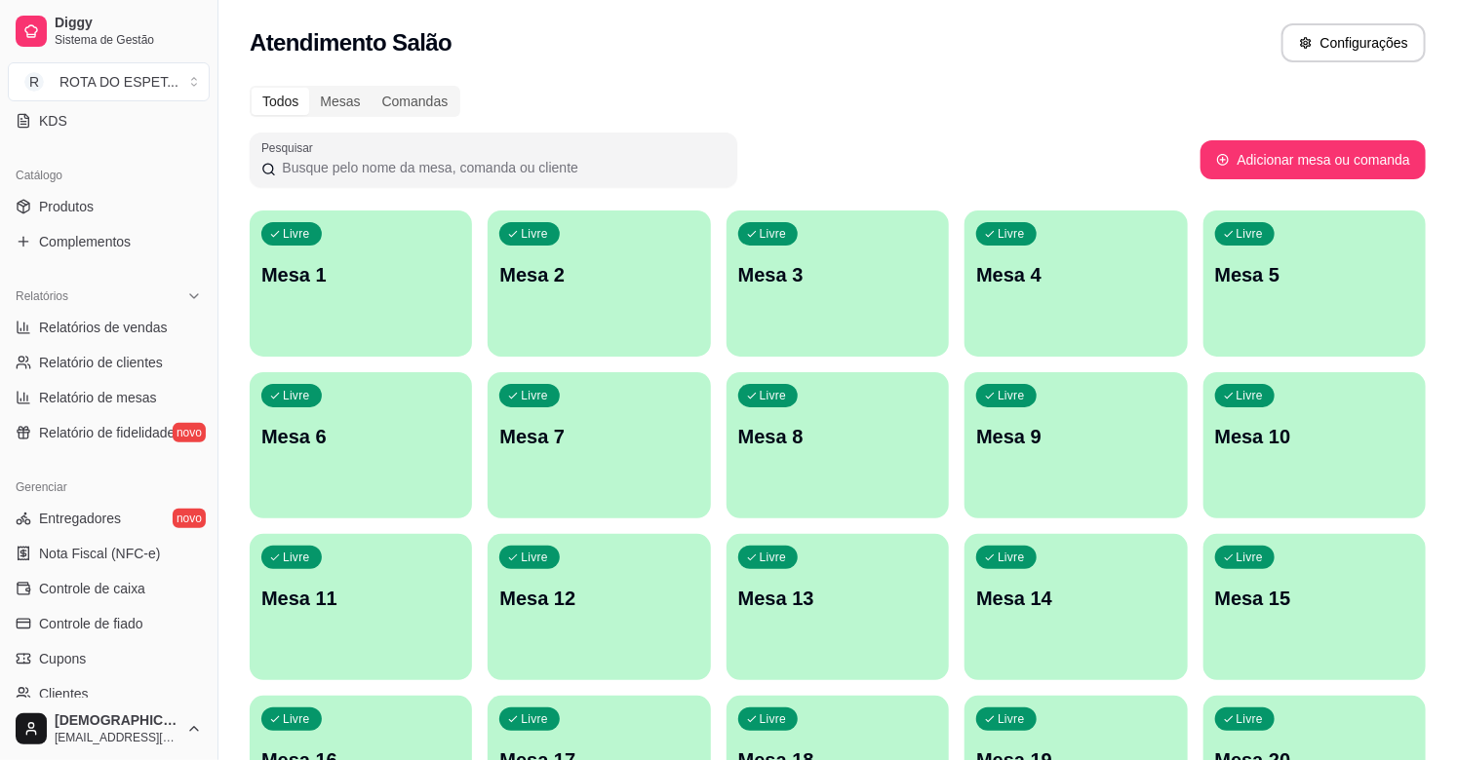
scroll to position [433, 0]
click at [110, 586] on span "Controle de caixa" at bounding box center [92, 587] width 106 height 19
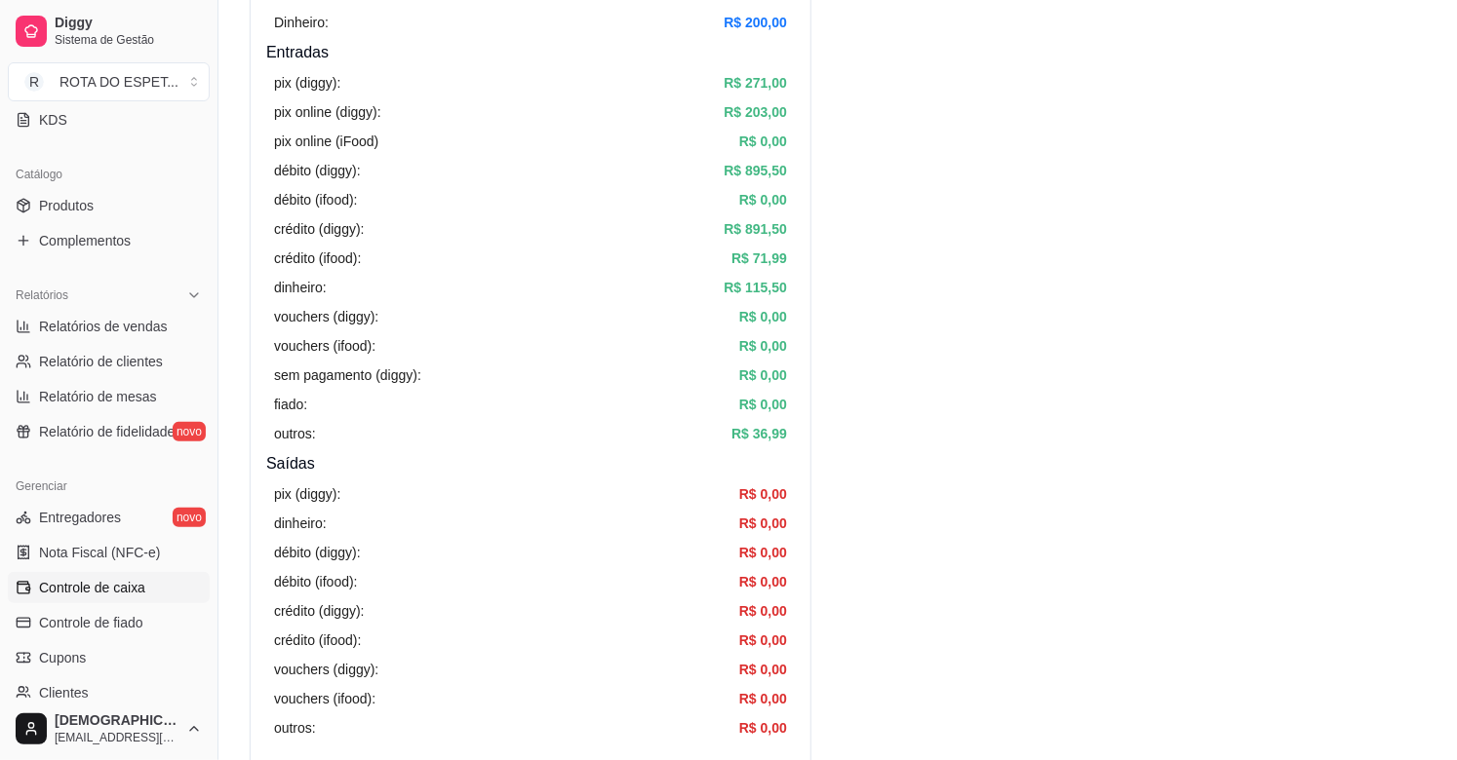
scroll to position [216, 0]
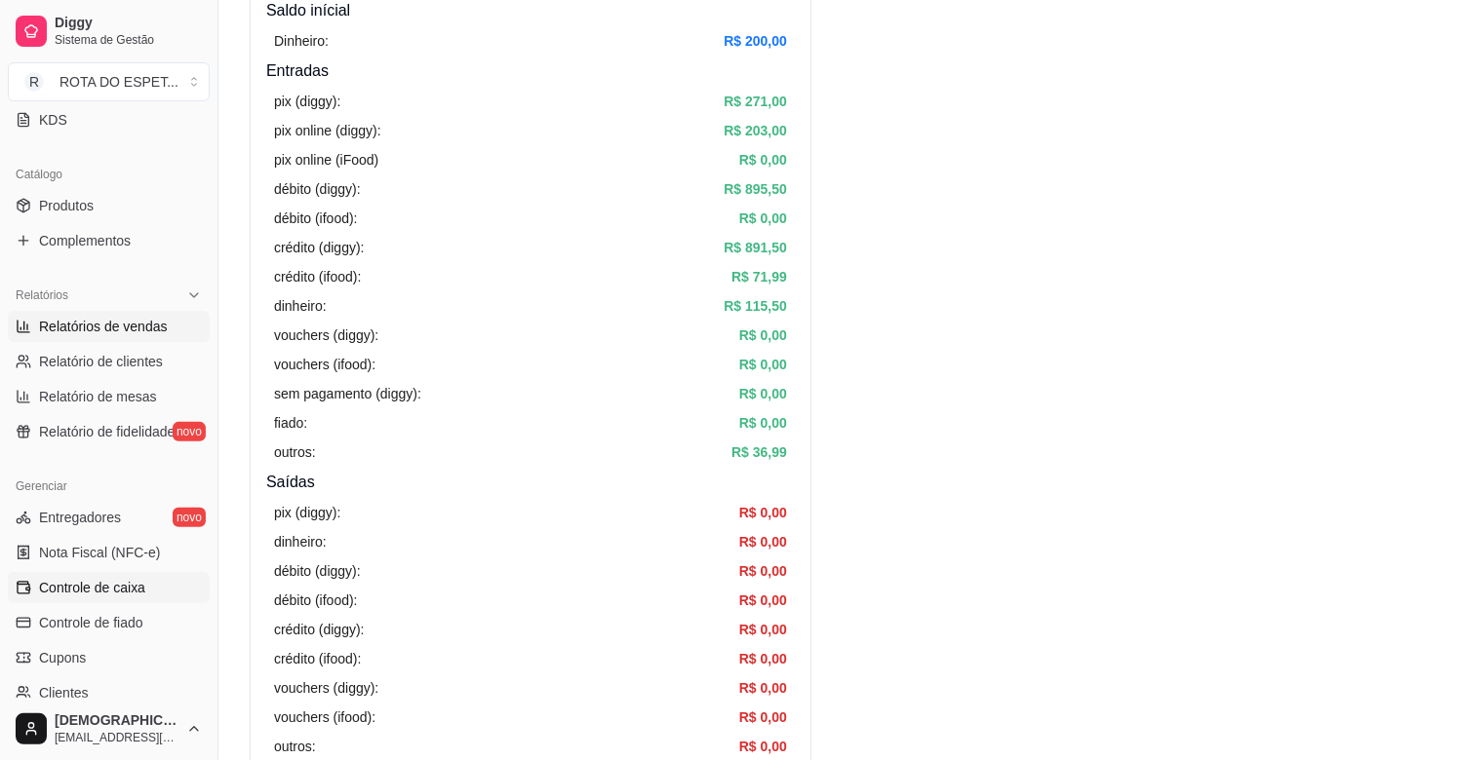
click at [121, 330] on span "Relatórios de vendas" at bounding box center [103, 326] width 129 height 19
select select "ALL"
select select "0"
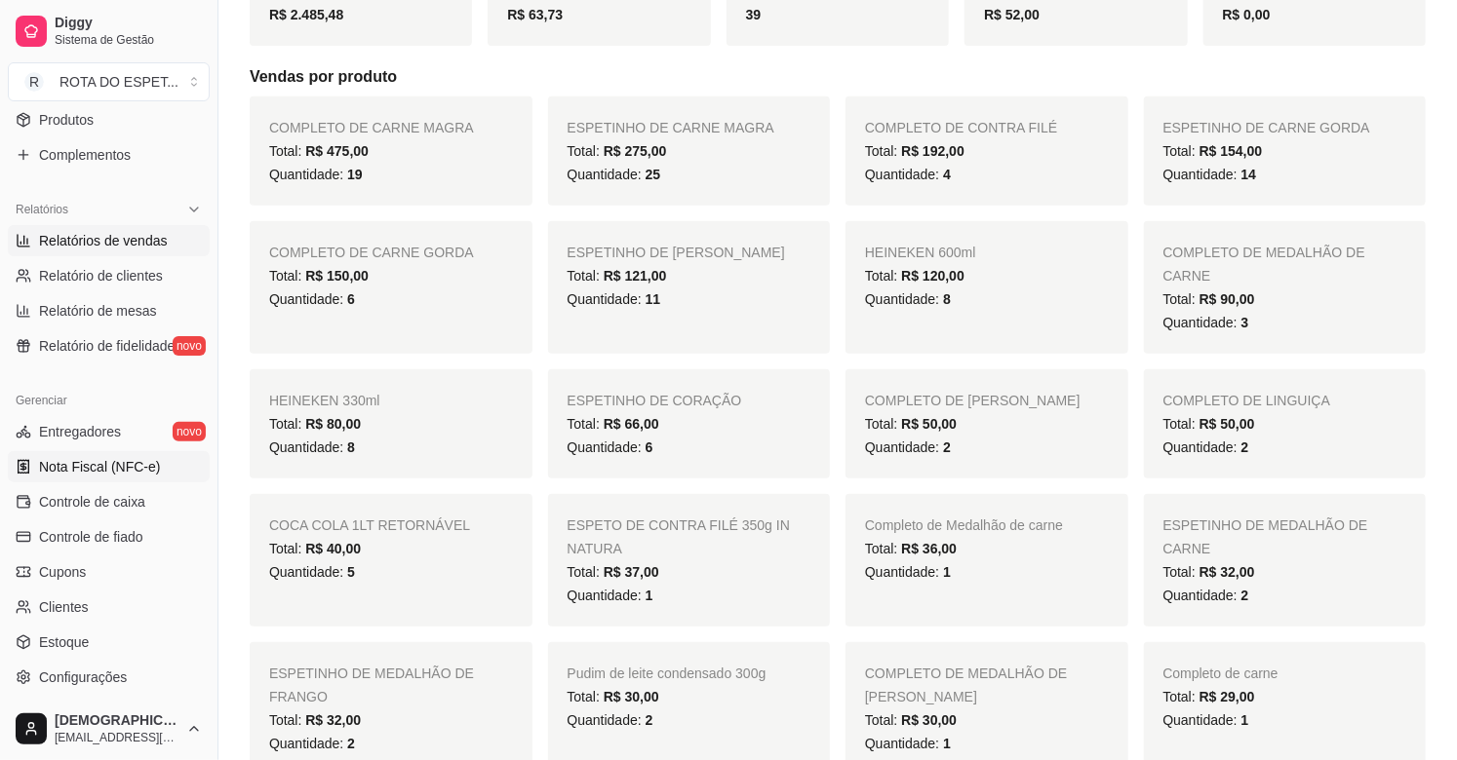
scroll to position [642, 0]
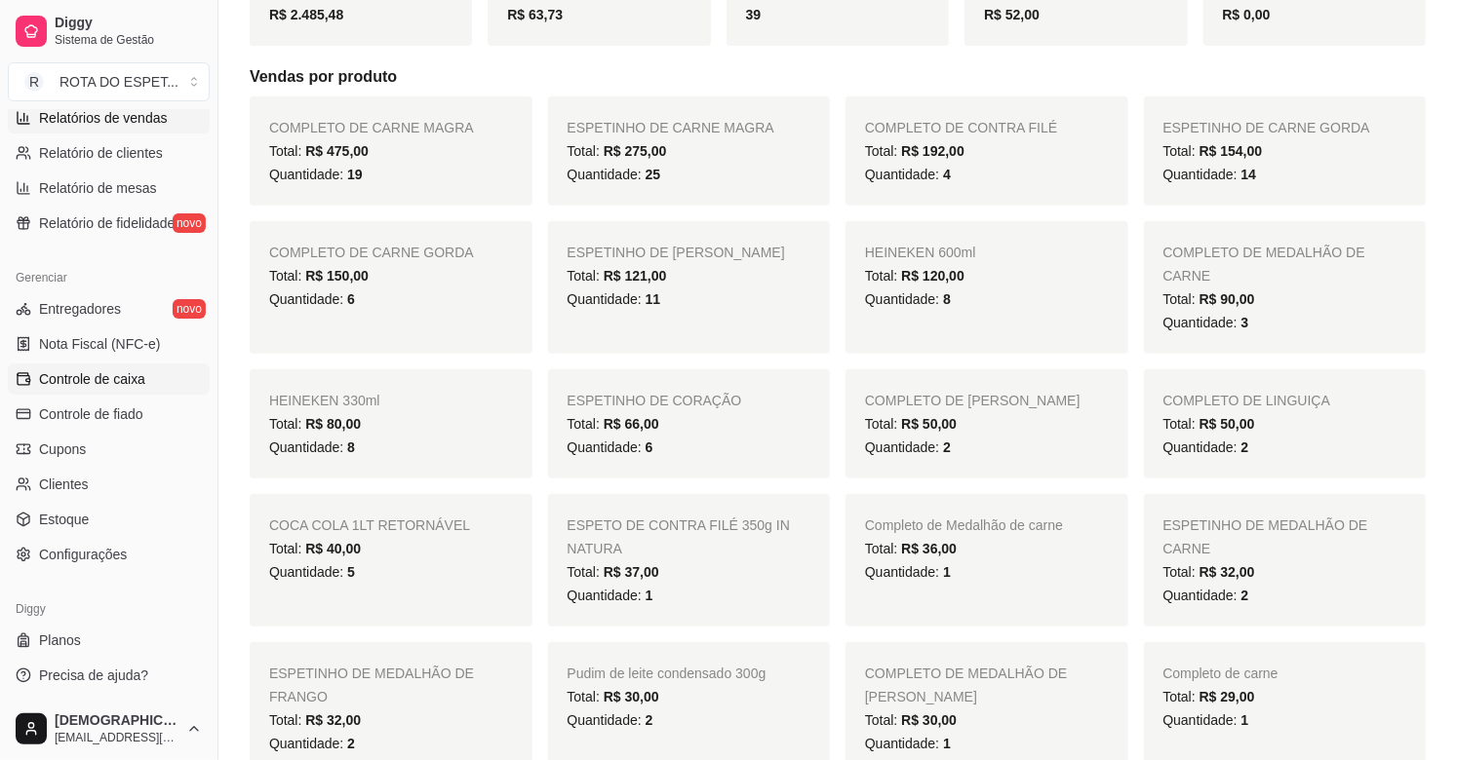
click at [115, 378] on span "Controle de caixa" at bounding box center [92, 379] width 106 height 19
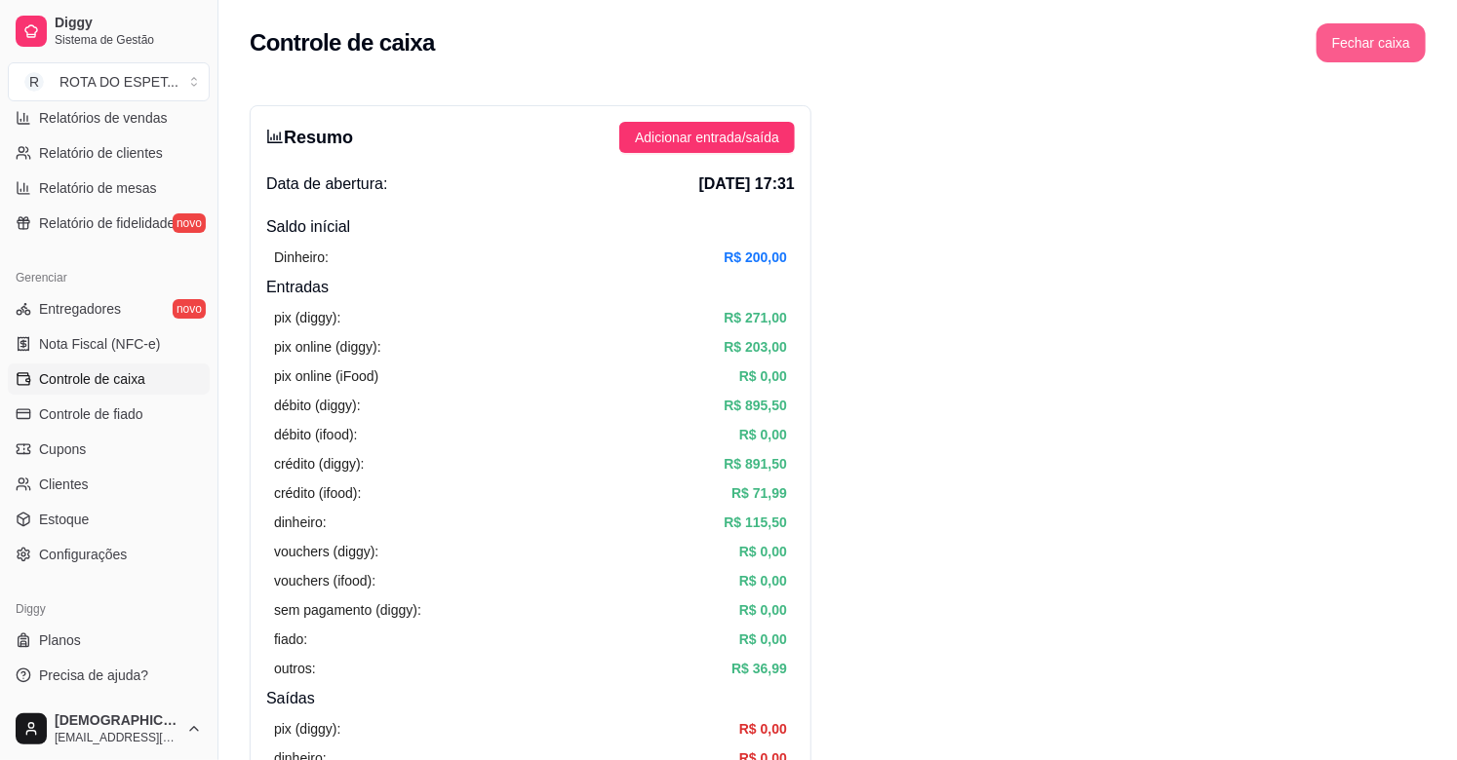
click at [1355, 37] on button "Fechar caixa" at bounding box center [1370, 42] width 109 height 39
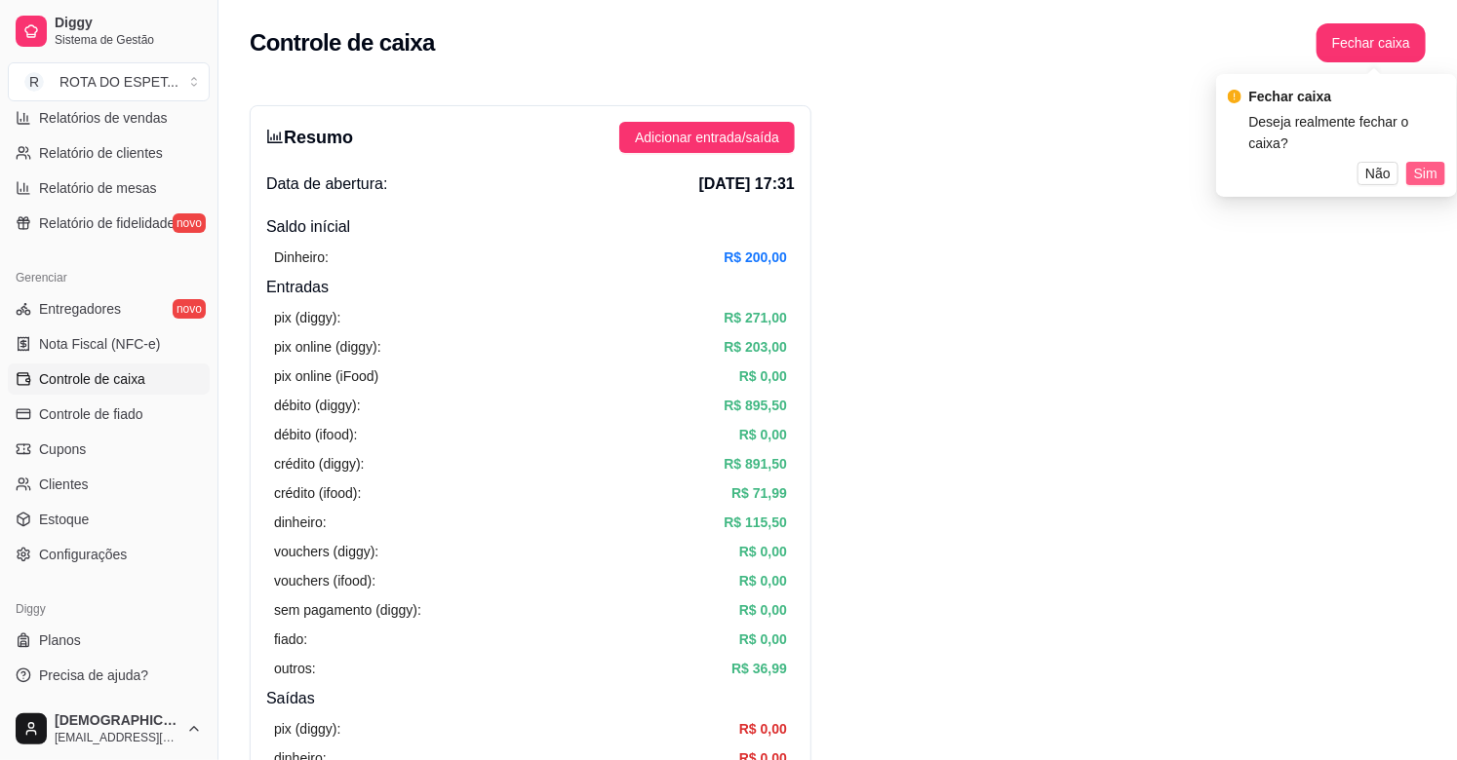
click at [1434, 163] on span "Sim" at bounding box center [1425, 173] width 23 height 21
